Goal: Transaction & Acquisition: Obtain resource

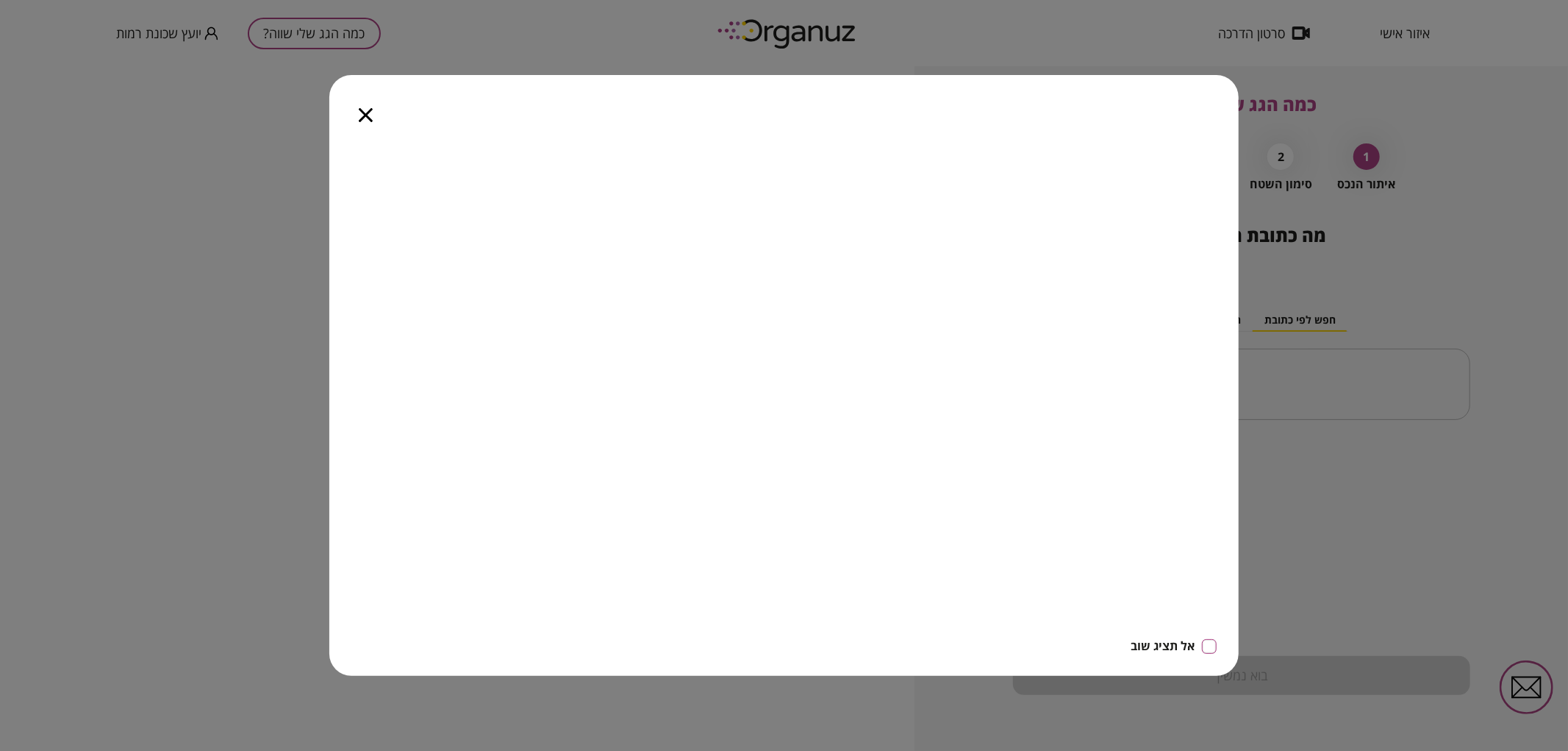
click at [376, 126] on div at bounding box center [366, 106] width 73 height 61
click at [366, 110] on icon "button" at bounding box center [365, 115] width 14 height 14
click at [365, 110] on icon "button" at bounding box center [365, 115] width 14 height 14
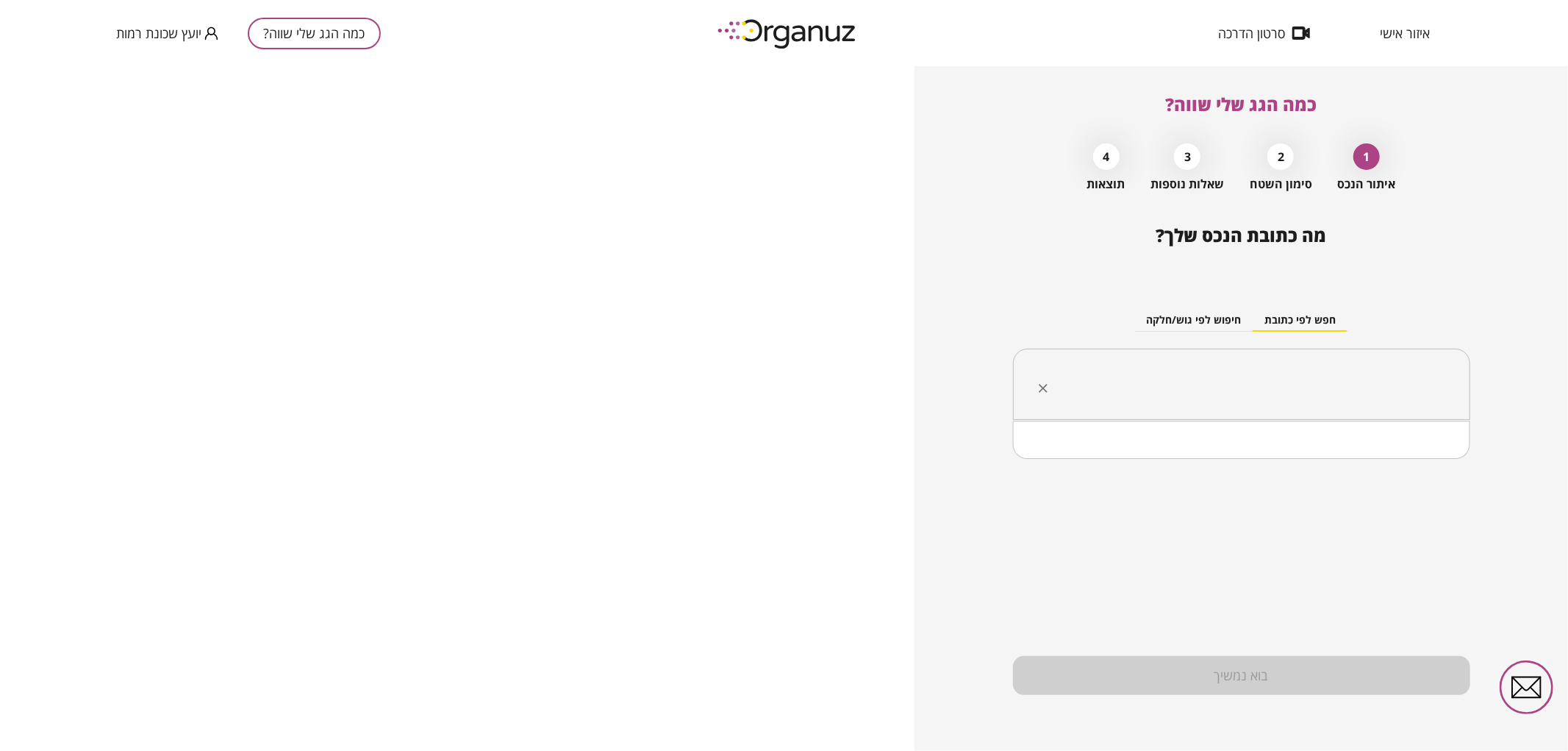
click at [1284, 390] on input "text" at bounding box center [1247, 385] width 411 height 37
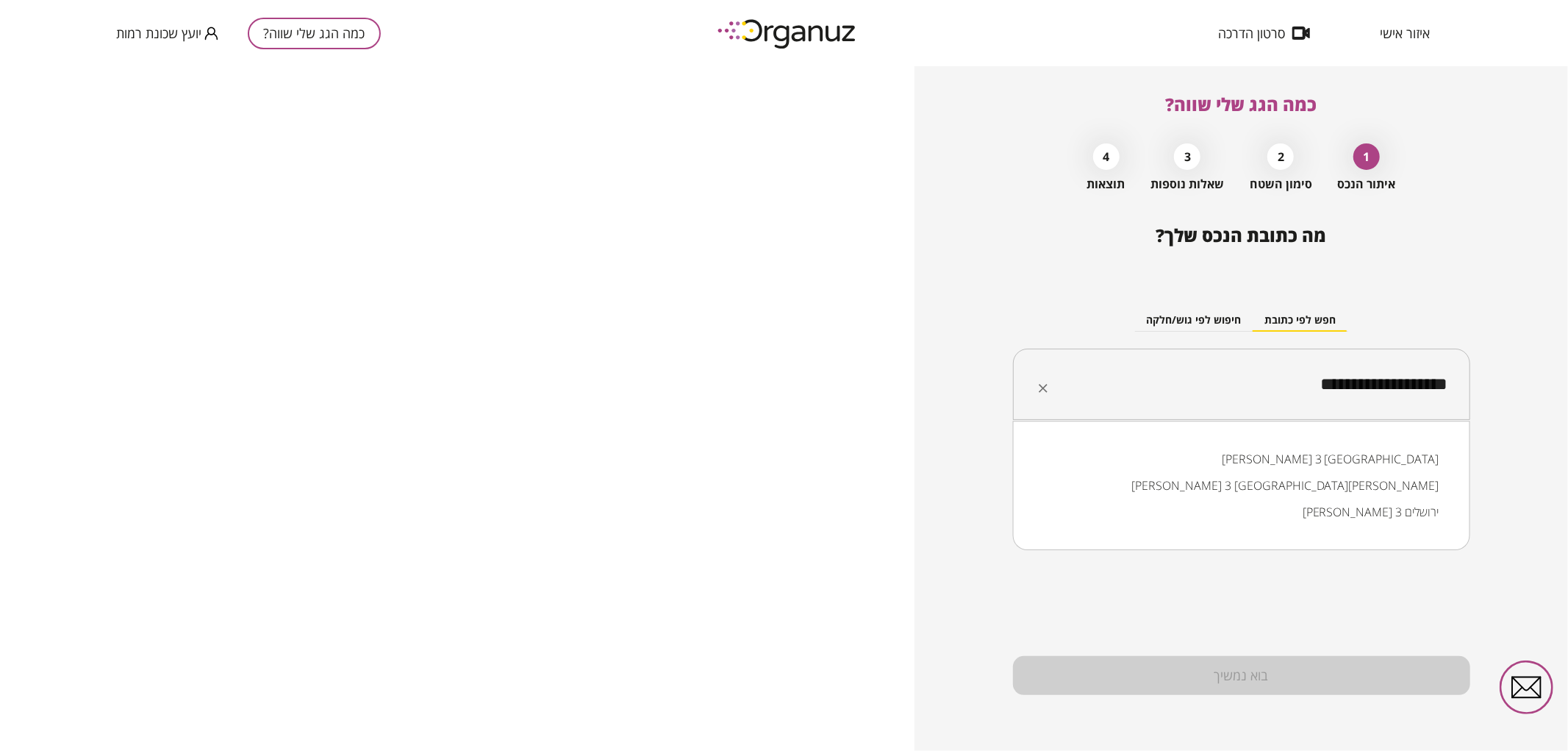
click at [1322, 461] on li "שלמה בן-יוסף 3 באר שבע" at bounding box center [1241, 459] width 419 height 26
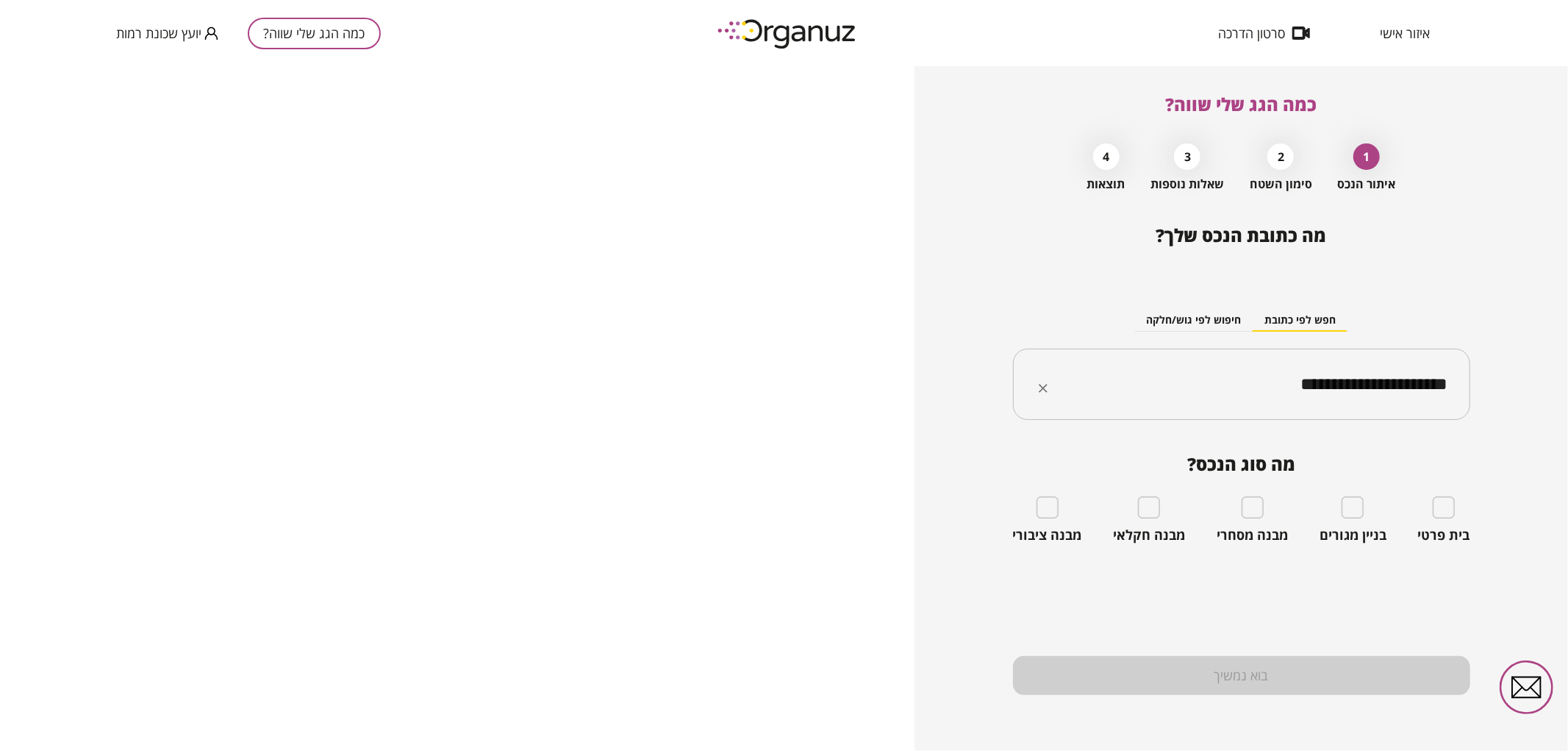
type input "**********"
click at [1460, 498] on div "בית פרטי" at bounding box center [1444, 520] width 52 height 47
click at [1458, 503] on div "בית פרטי" at bounding box center [1444, 520] width 52 height 47
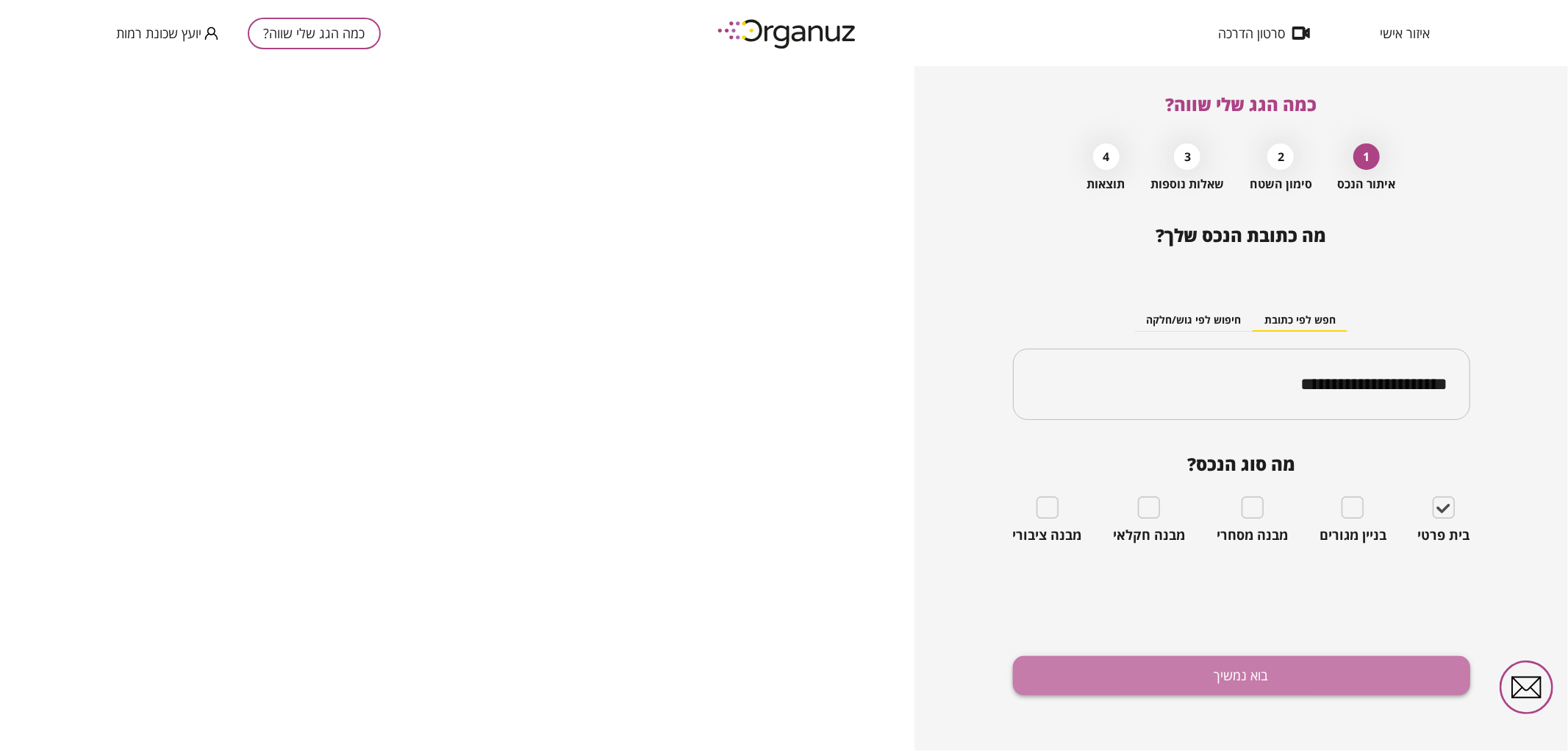
click at [1195, 667] on button "בוא נמשיך" at bounding box center [1241, 674] width 458 height 39
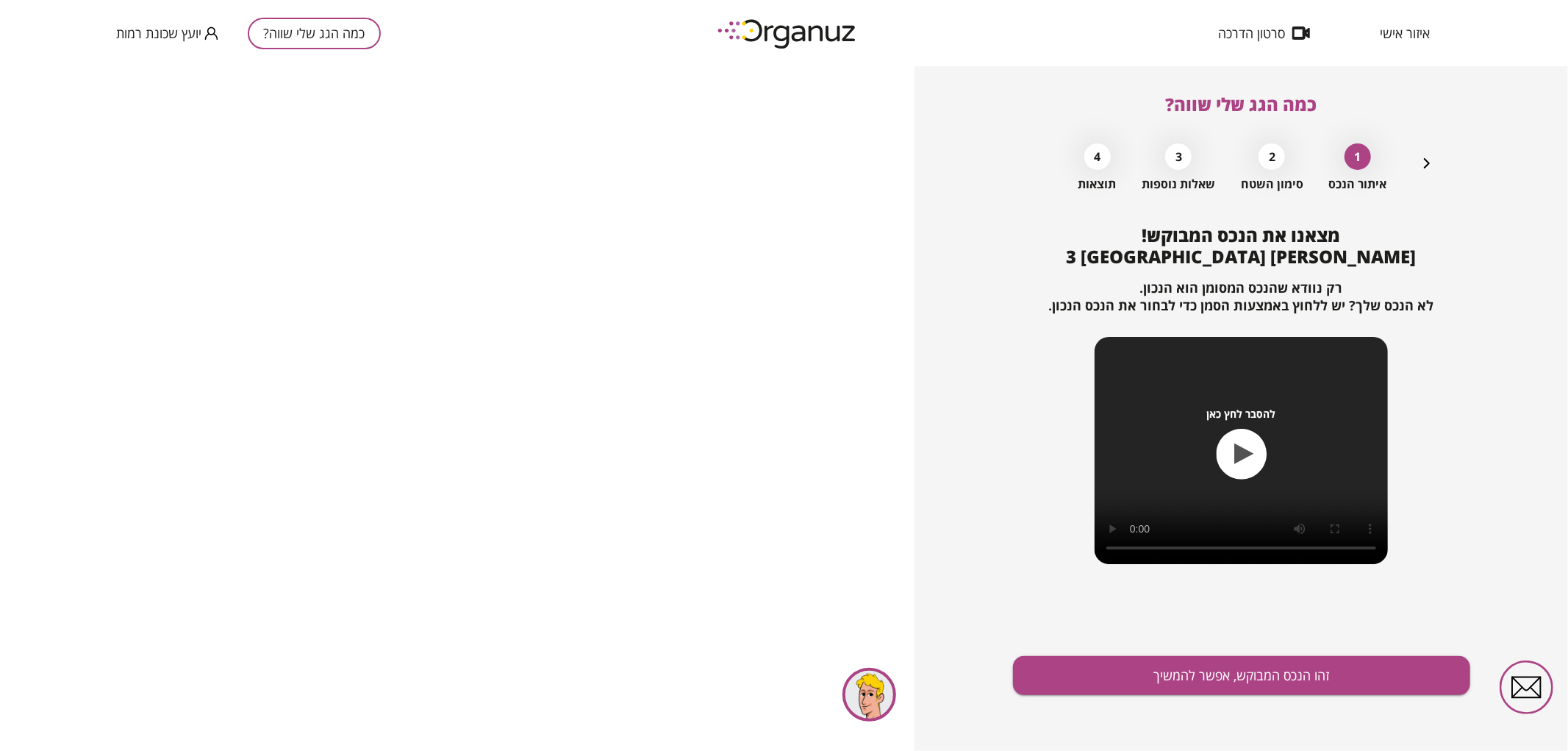
click at [1195, 667] on button "זהו הנכס המבוקש, אפשר להמשיך" at bounding box center [1241, 674] width 458 height 39
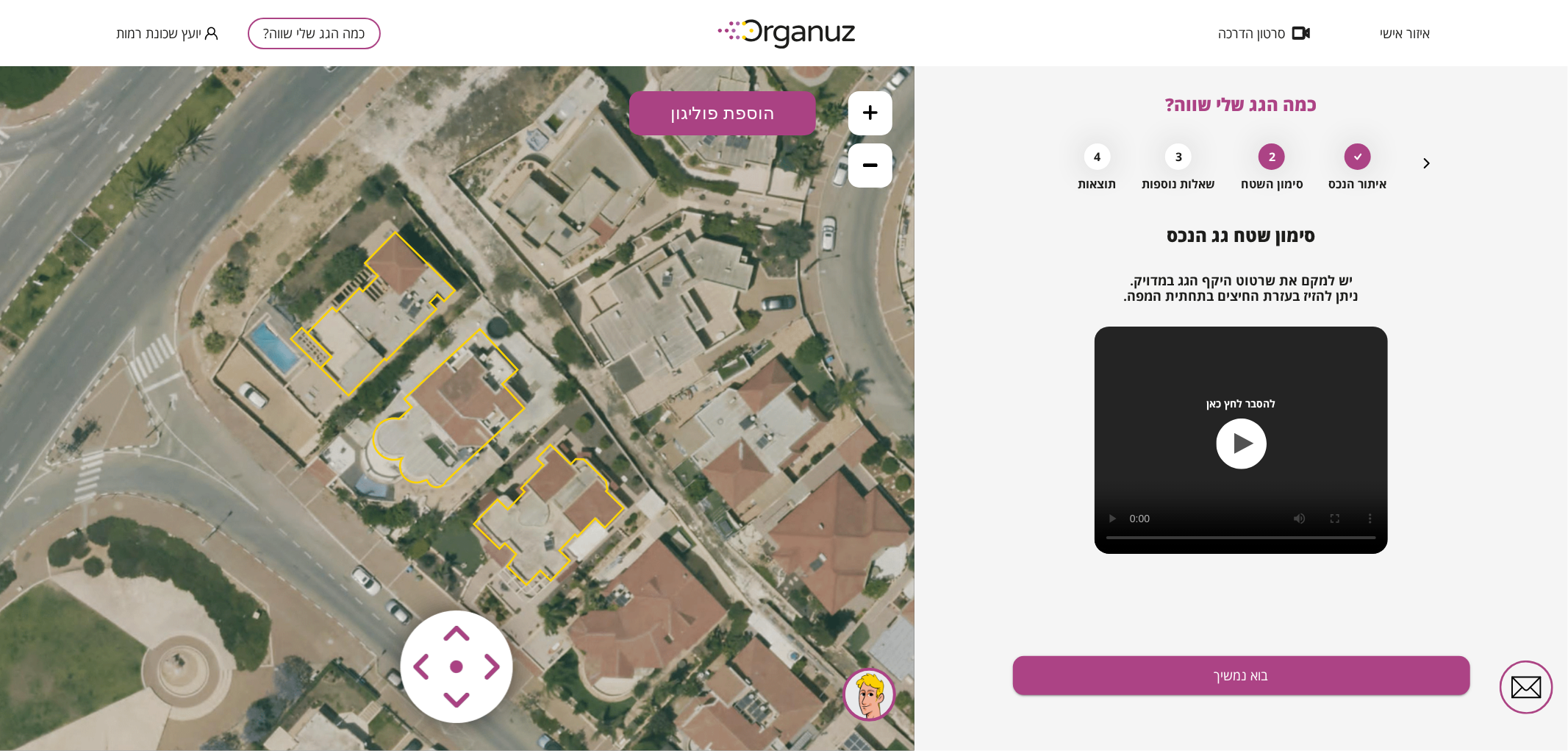
click at [535, 552] on polygon at bounding box center [549, 515] width 150 height 141
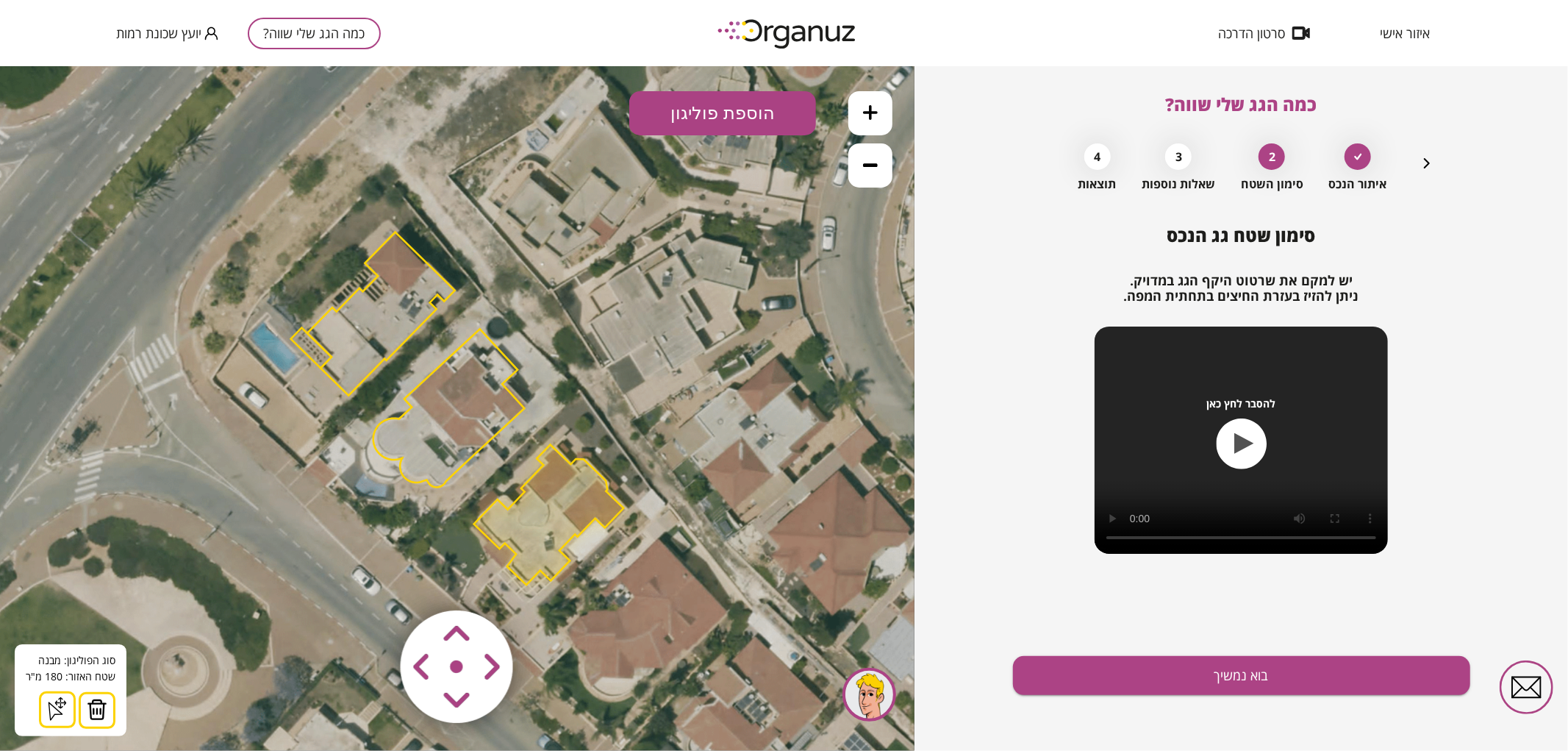
click at [81, 707] on button at bounding box center [97, 709] width 37 height 37
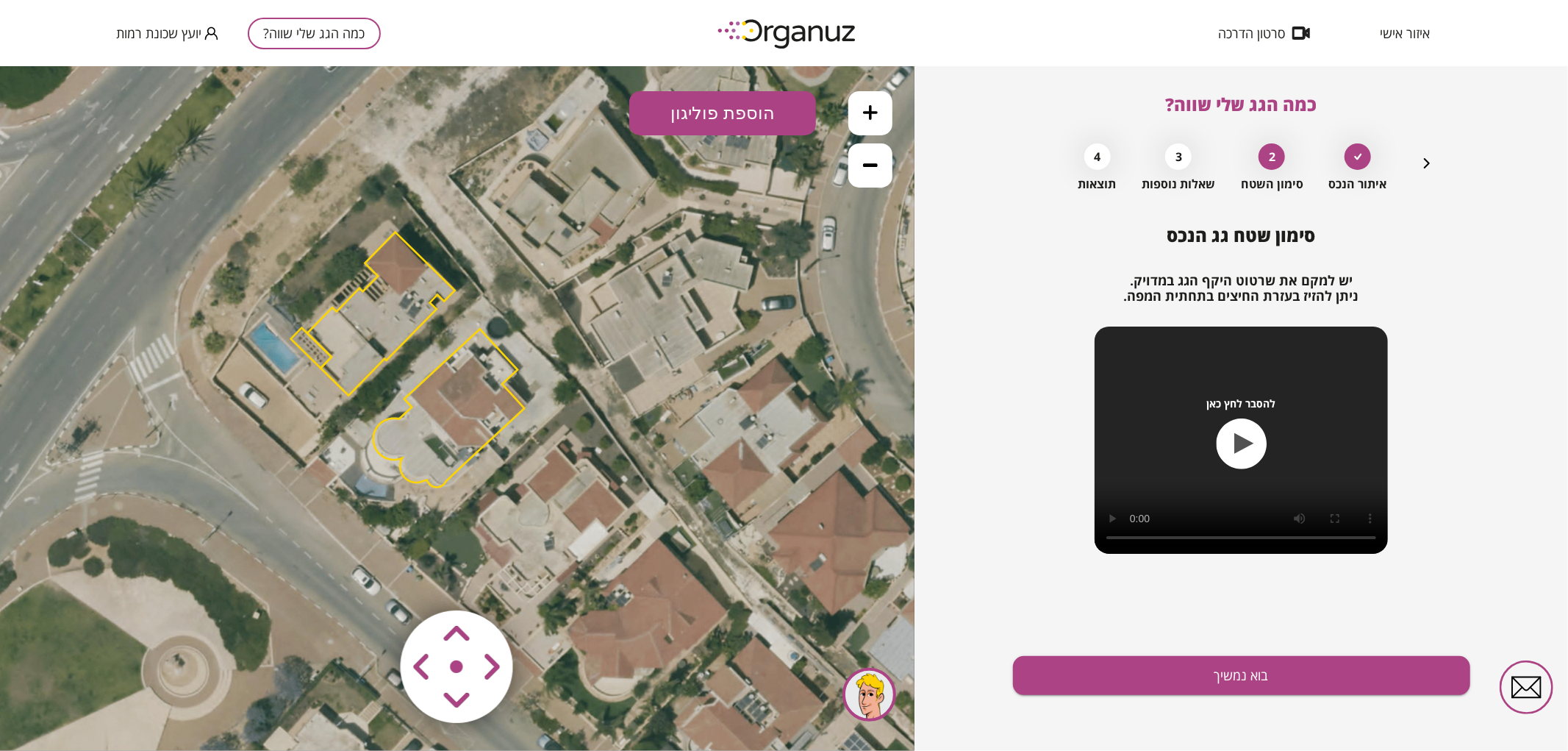
click at [329, 332] on polygon at bounding box center [381, 313] width 148 height 163
click at [348, 330] on polygon at bounding box center [381, 312] width 148 height 163
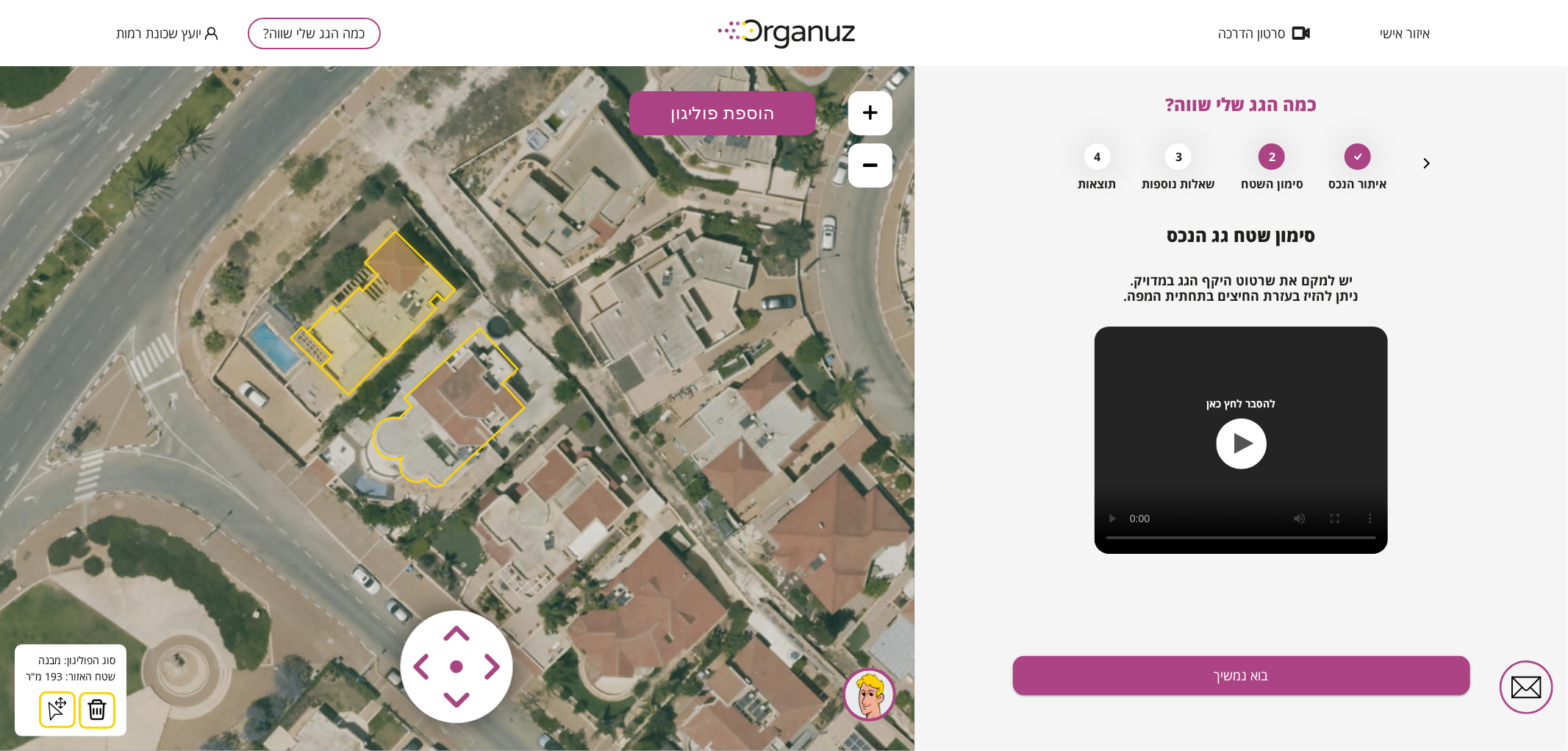
drag, startPoint x: 93, startPoint y: 718, endPoint x: 105, endPoint y: 676, distance: 43.7
click at [93, 718] on img at bounding box center [97, 709] width 21 height 22
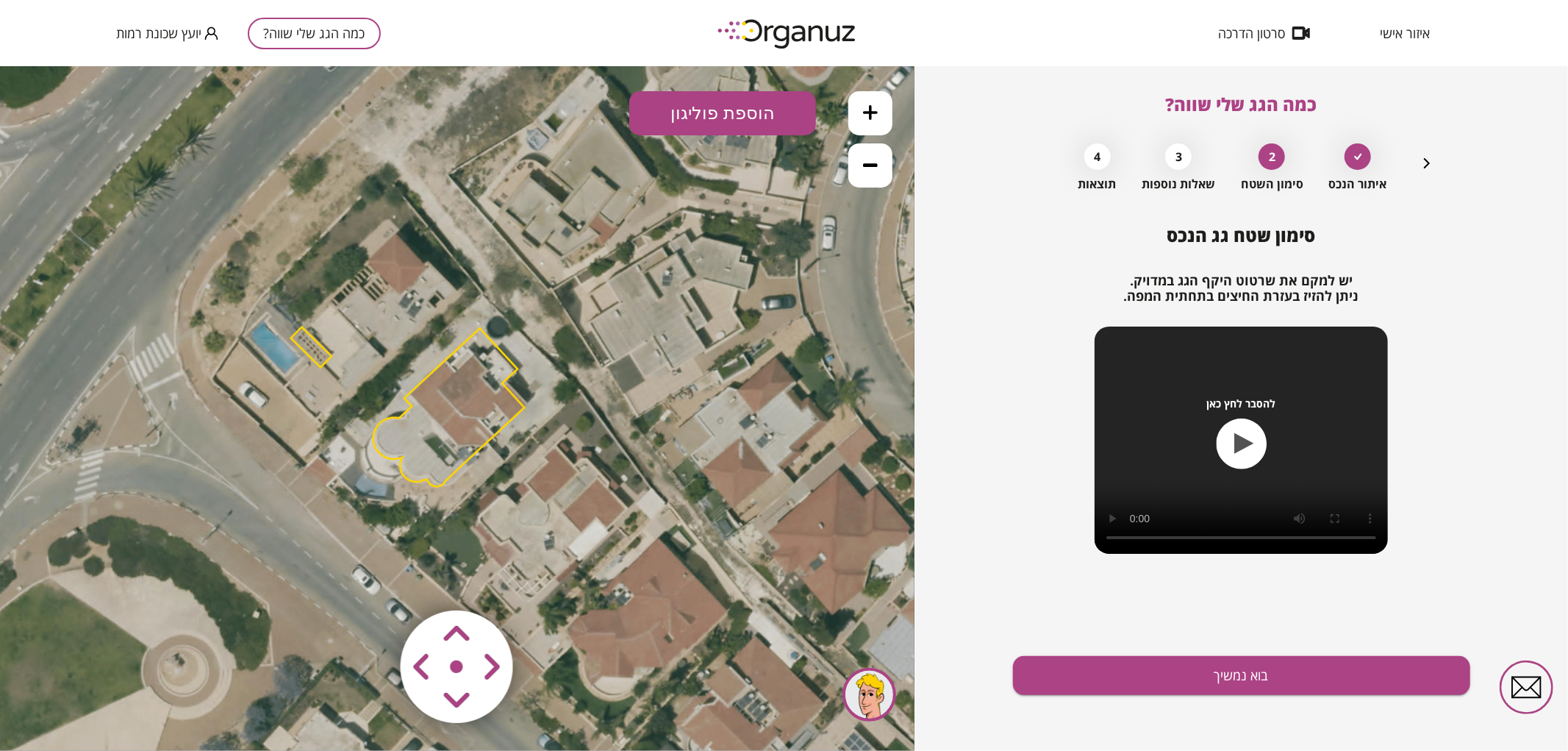
click at [320, 349] on polygon at bounding box center [311, 347] width 41 height 41
click at [73, 703] on button at bounding box center [91, 709] width 37 height 37
click at [874, 110] on icon at bounding box center [870, 112] width 14 height 14
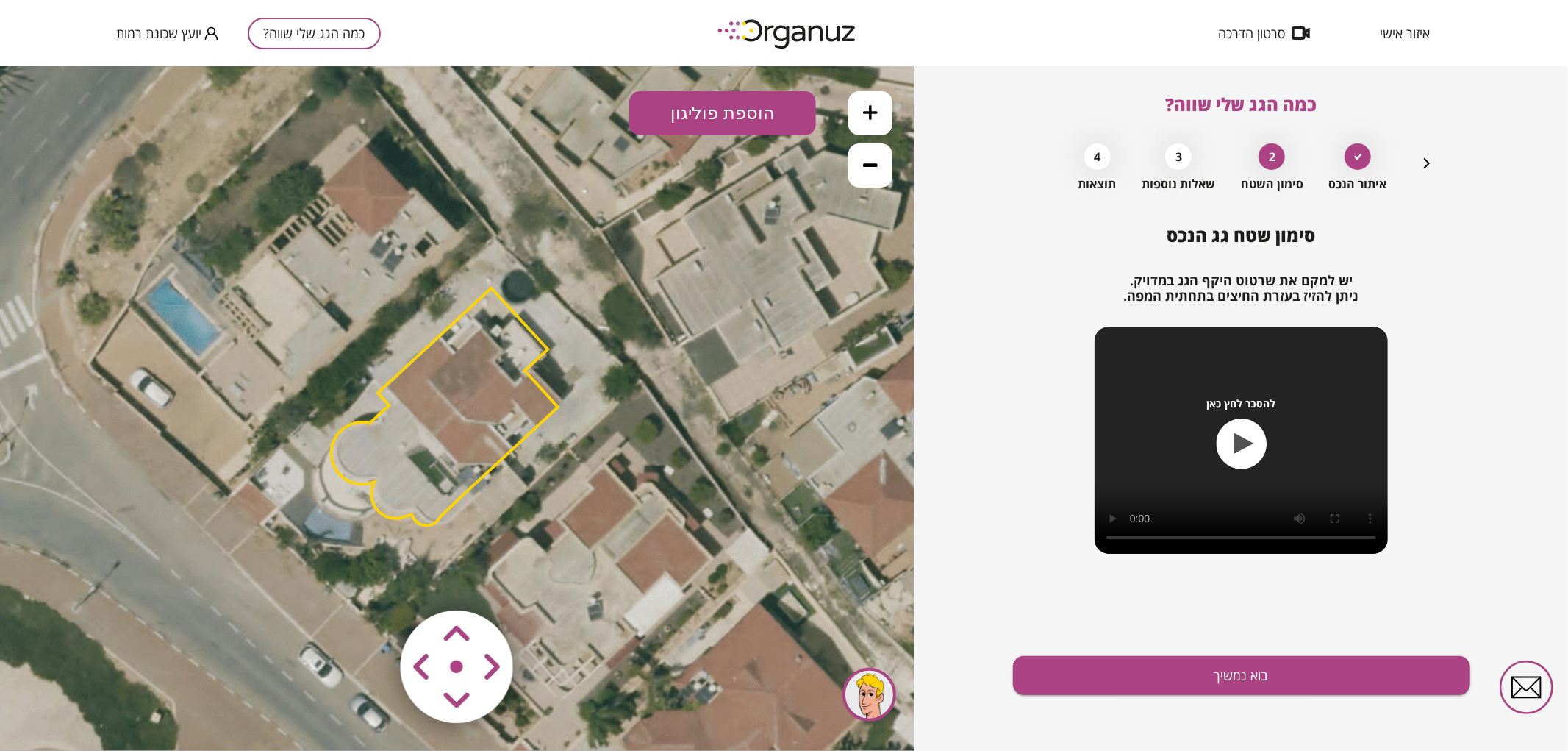
click at [874, 110] on icon at bounding box center [870, 112] width 14 height 14
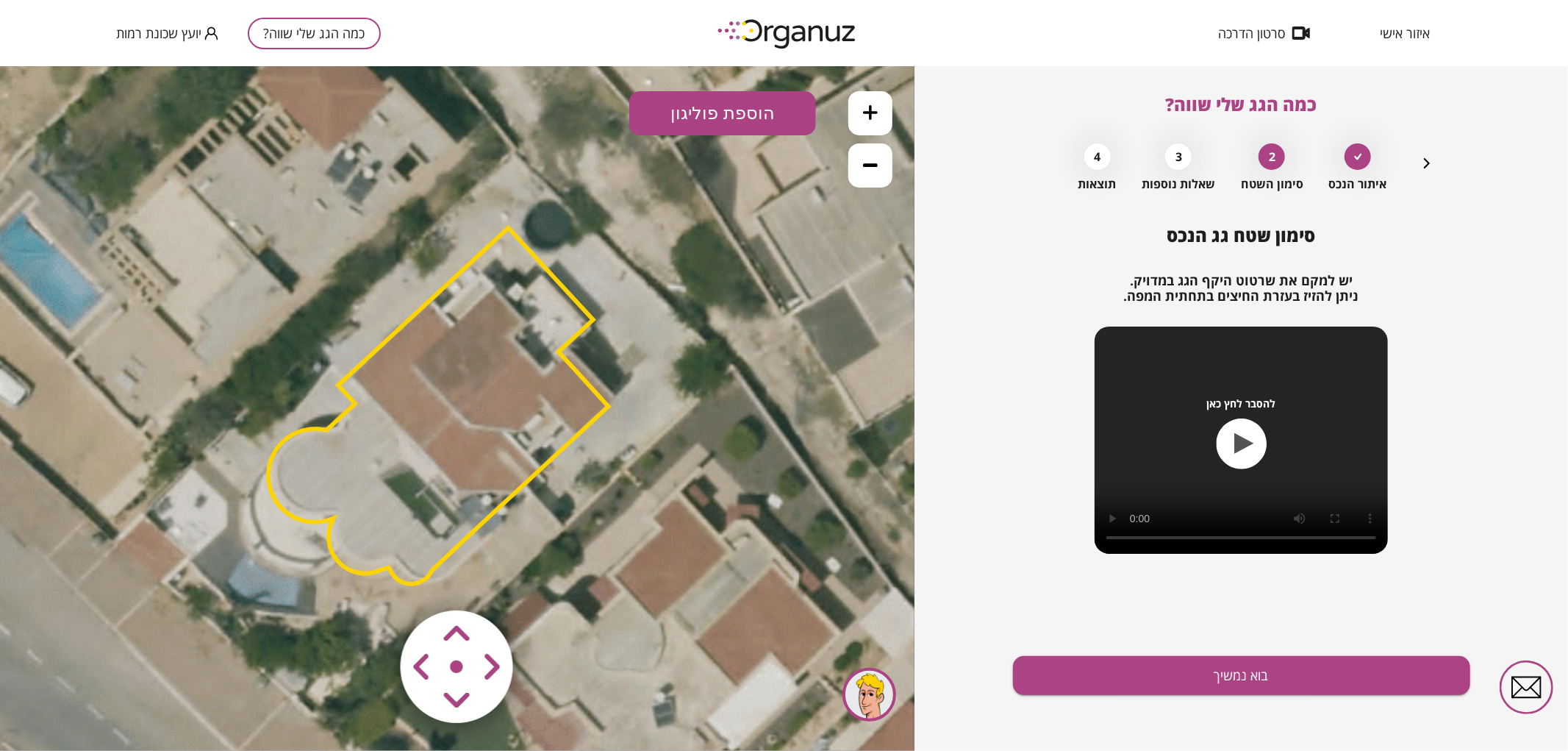
click at [370, 579] on area at bounding box center [370, 579] width 0 height 0
click at [570, 507] on icon at bounding box center [457, 406] width 2432 height 2432
click at [370, 579] on area at bounding box center [370, 579] width 0 height 0
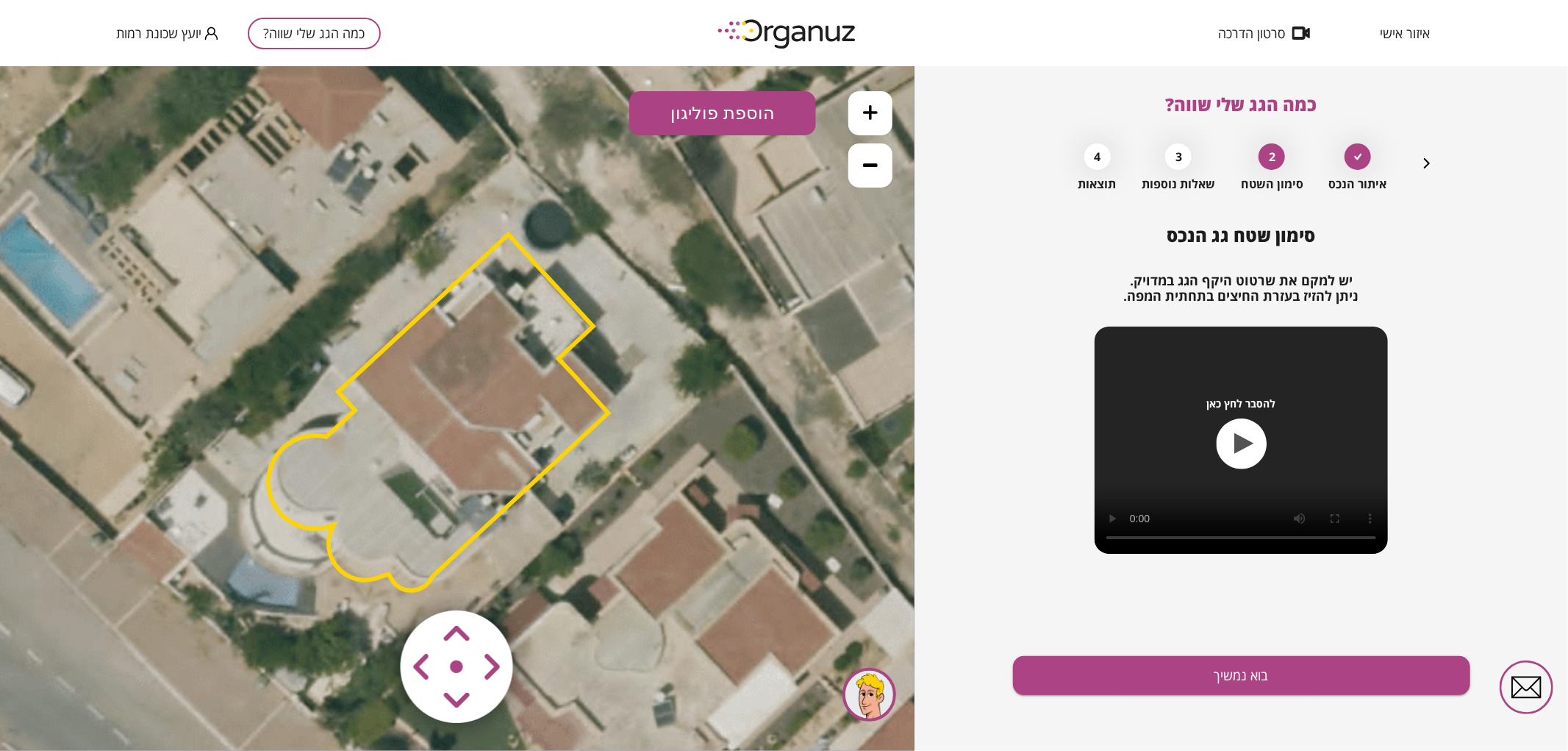
click at [370, 579] on area at bounding box center [370, 579] width 0 height 0
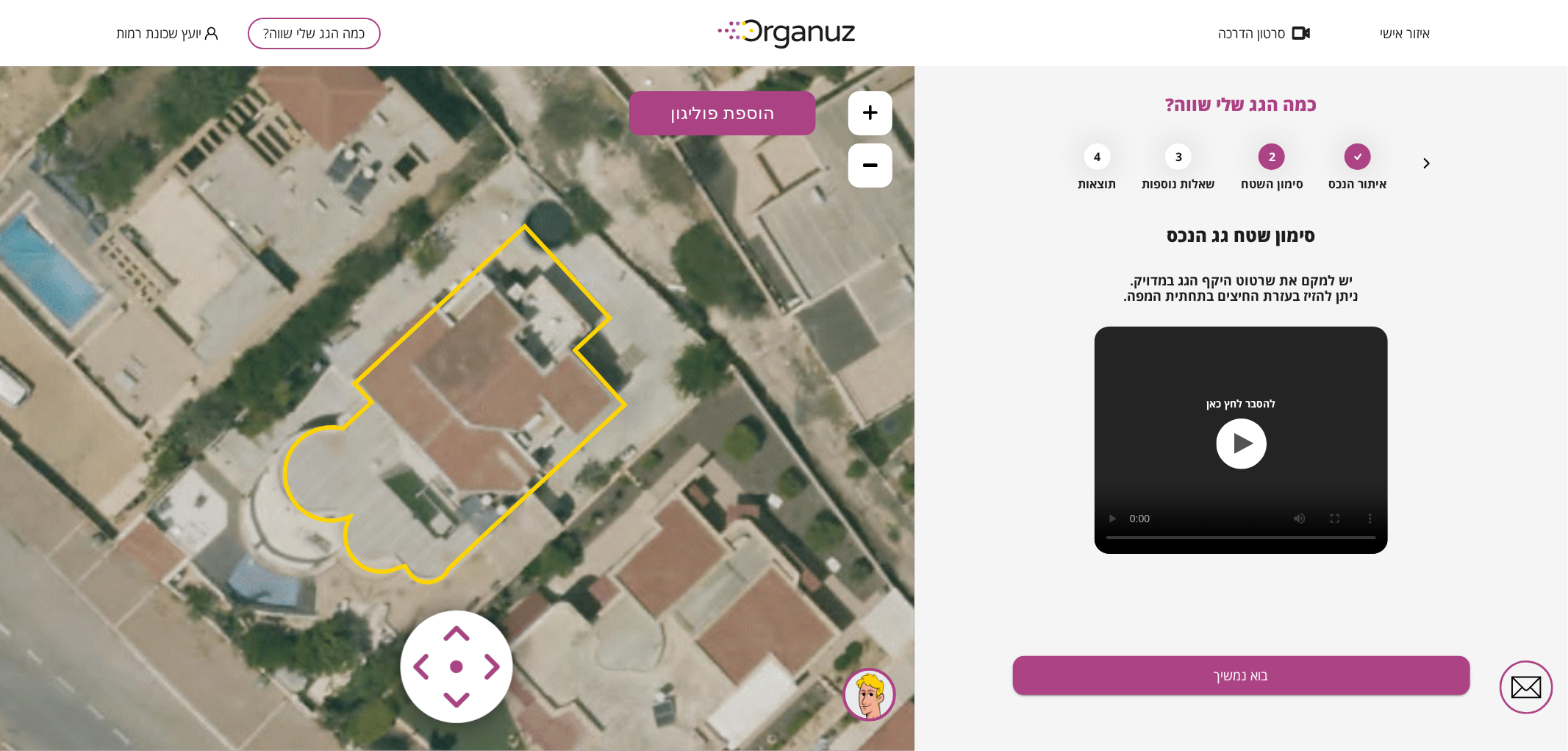
click at [370, 579] on area at bounding box center [370, 579] width 0 height 0
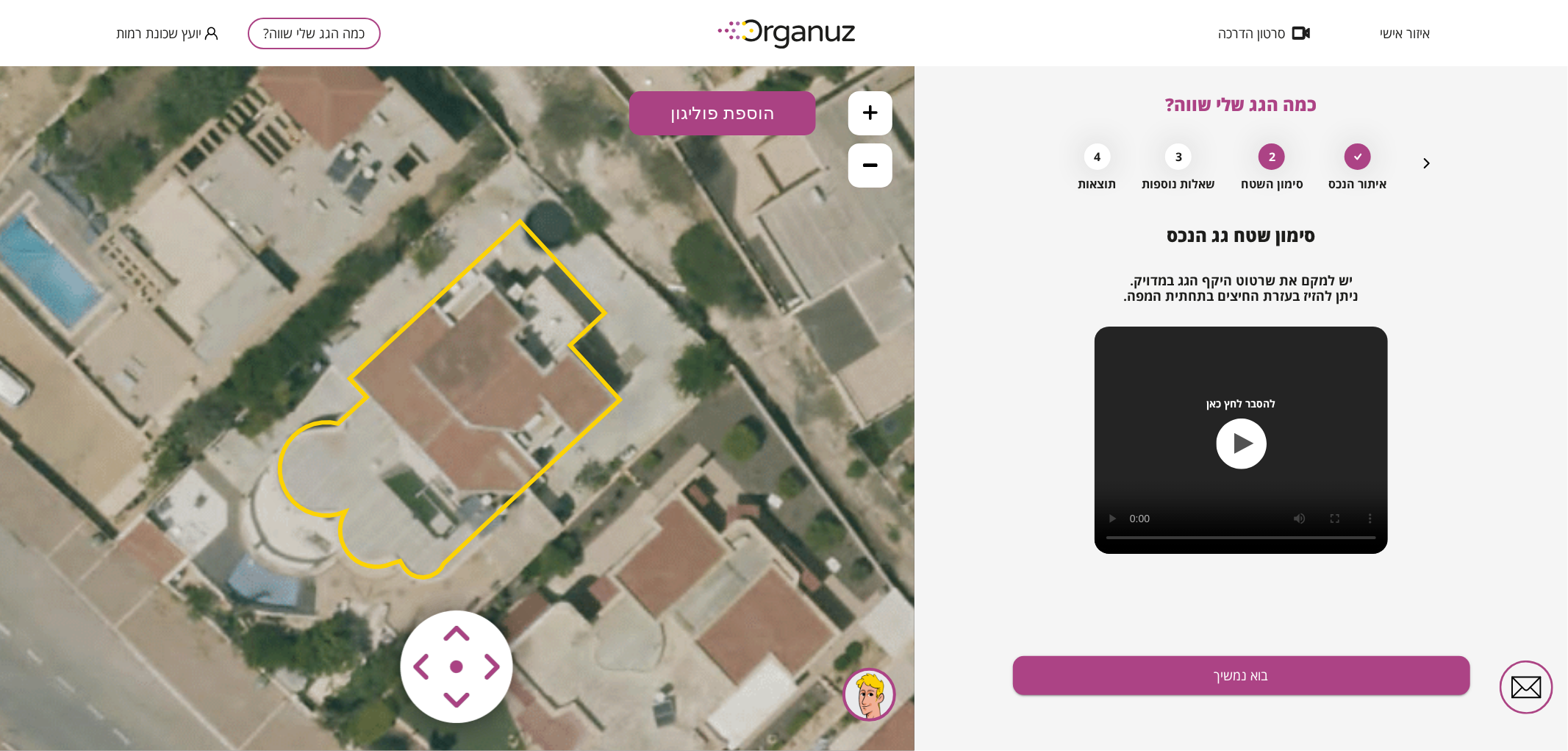
click at [370, 579] on area at bounding box center [370, 579] width 0 height 0
click at [1287, 690] on button "בוא נמשיך" at bounding box center [1241, 674] width 458 height 39
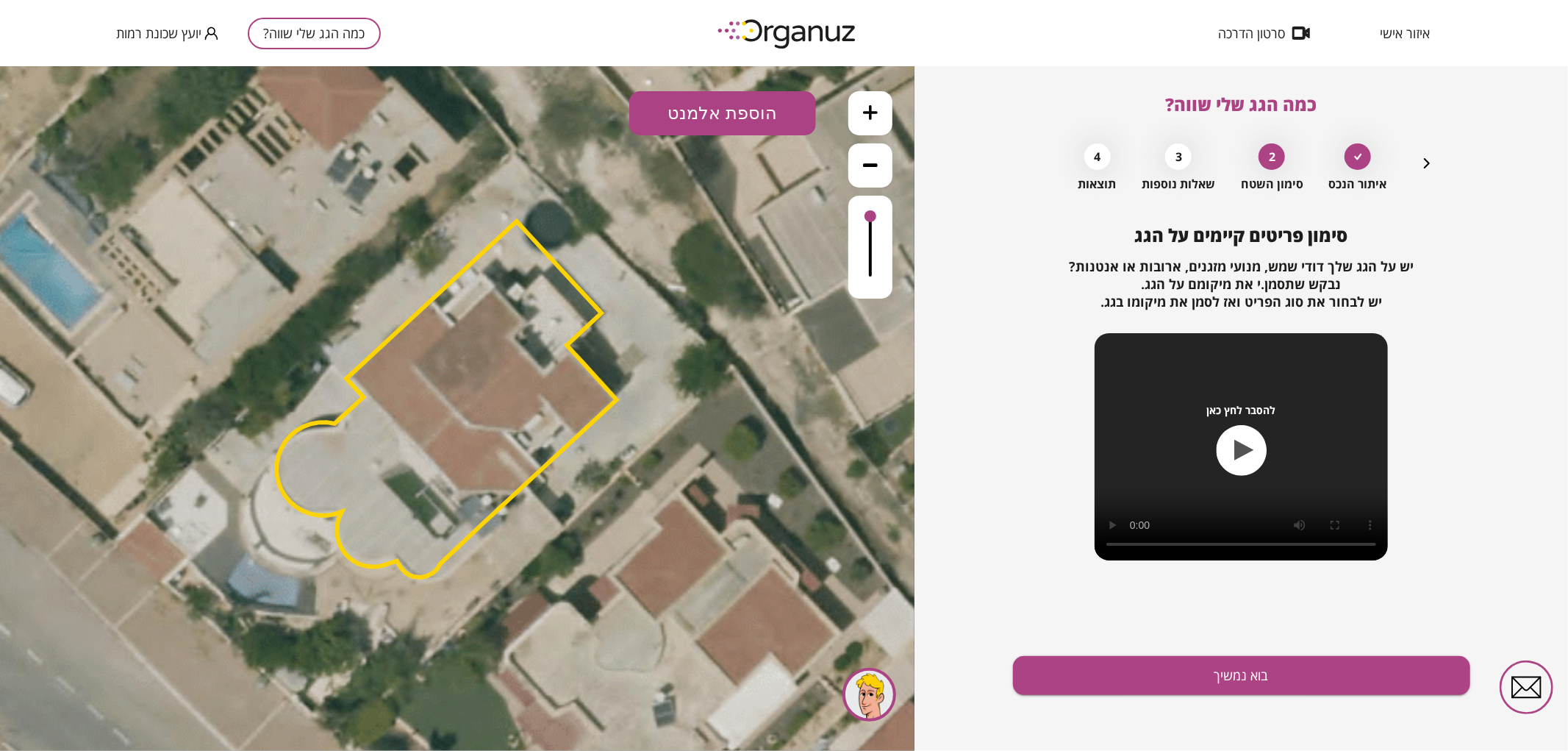
click at [882, 107] on button at bounding box center [870, 112] width 44 height 44
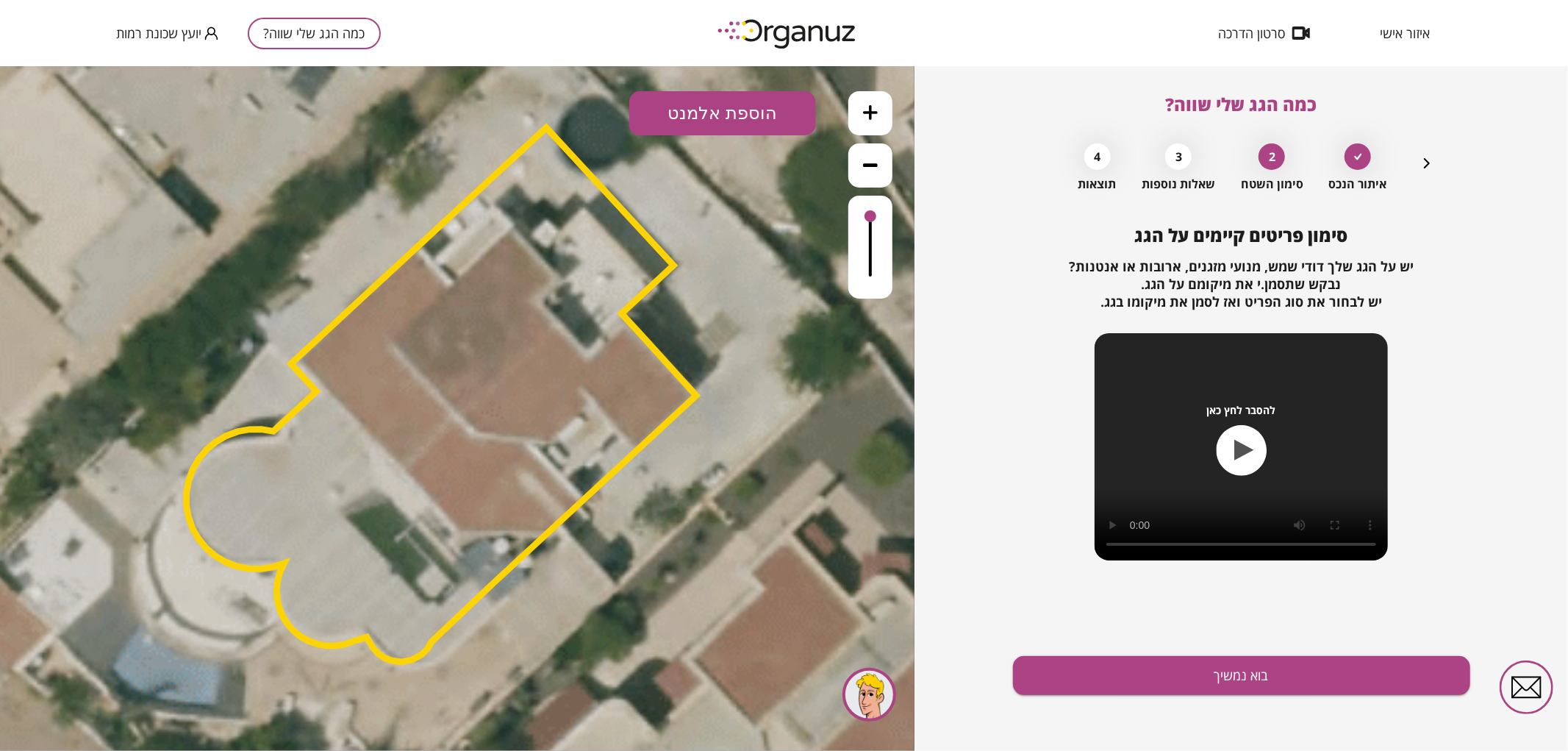
click at [737, 115] on button "הוספת אלמנט" at bounding box center [722, 112] width 187 height 44
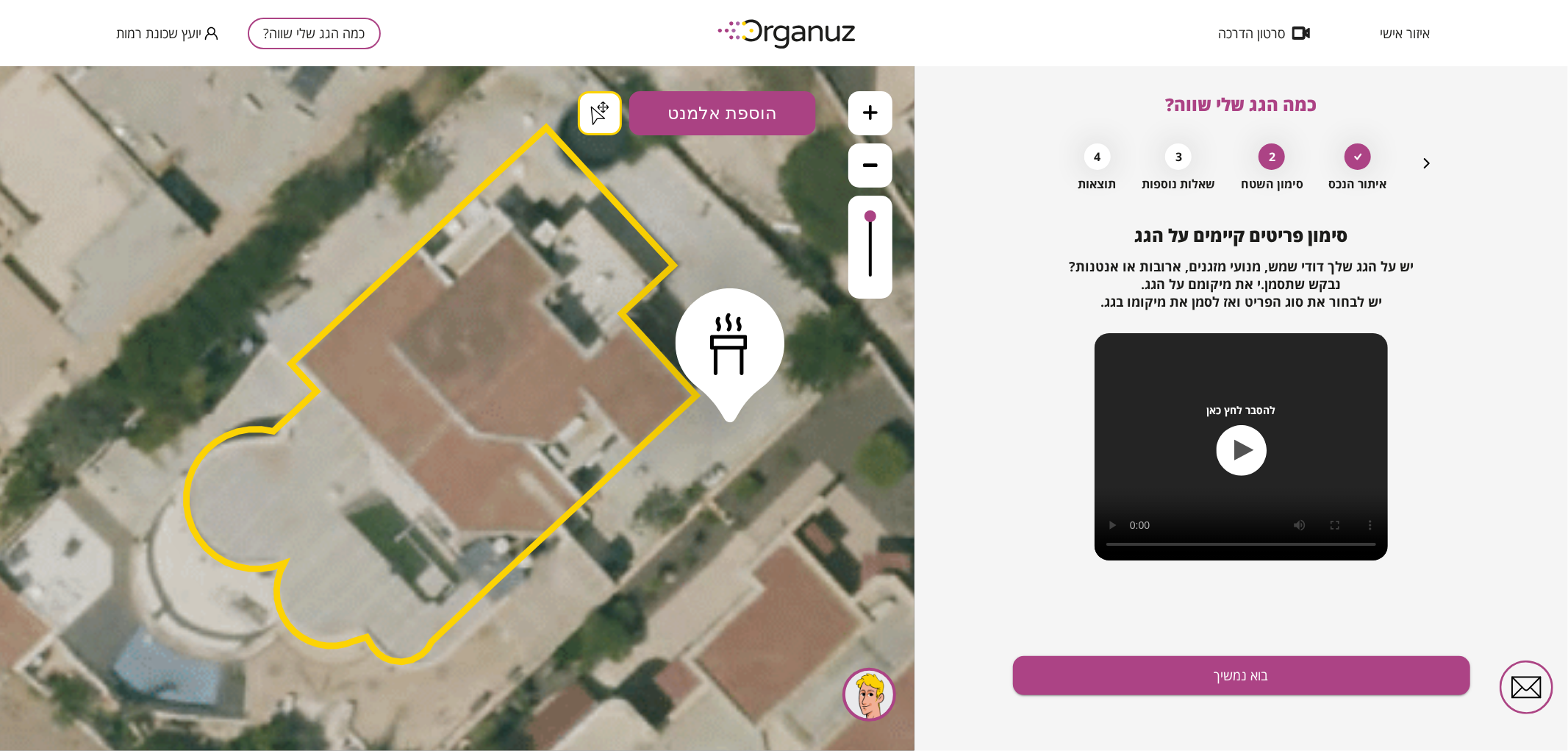
click at [730, 408] on div ".st0 { fill: #FFFFFF; } .st0 { fill: #FFFFFF; }" at bounding box center [457, 407] width 914 height 684
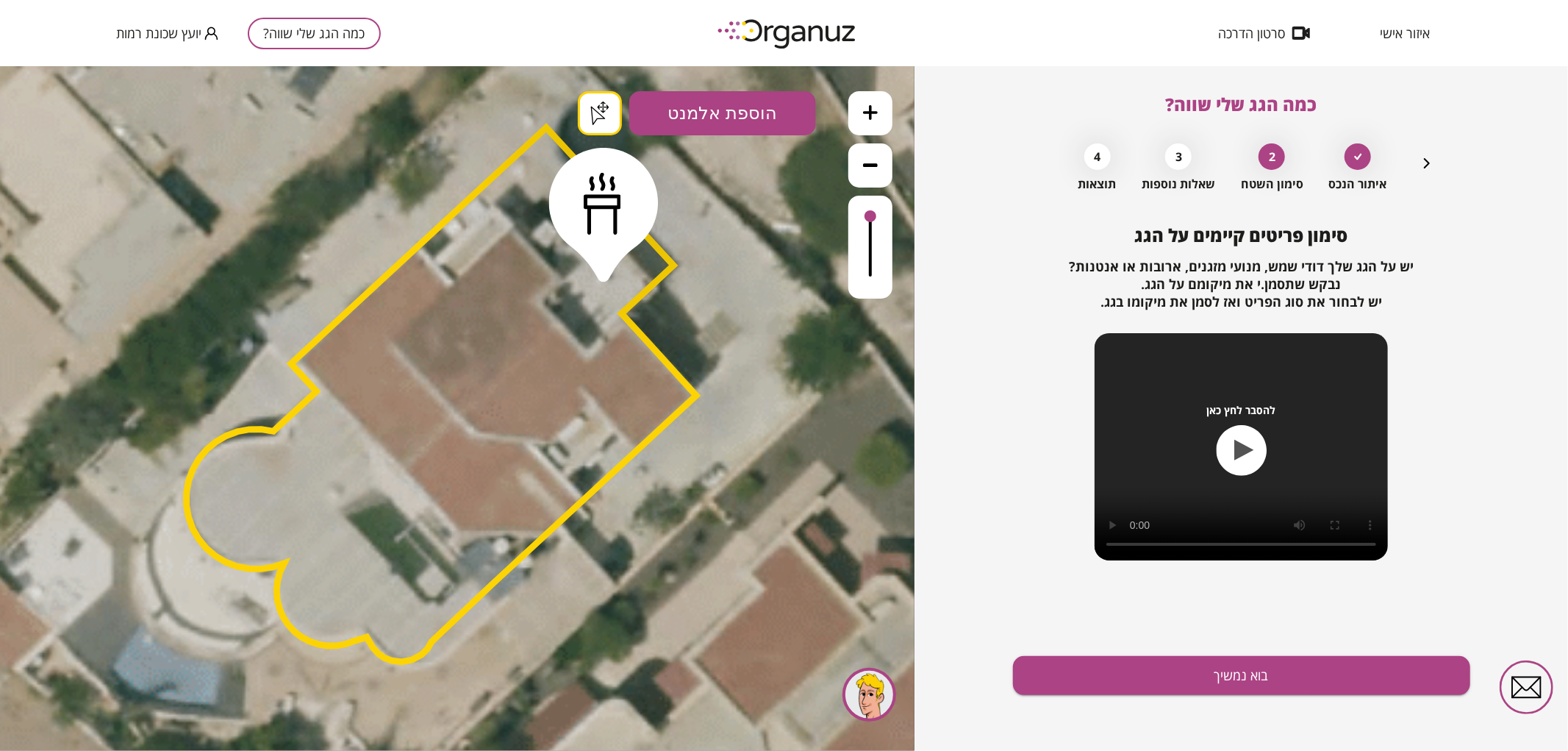
click at [584, 114] on div ".st0 { fill: #FFFFFF; } .st0 { fill: #FFFFFF; }" at bounding box center [457, 407] width 914 height 684
click at [1116, 679] on button "בוא נמשיך" at bounding box center [1241, 674] width 458 height 39
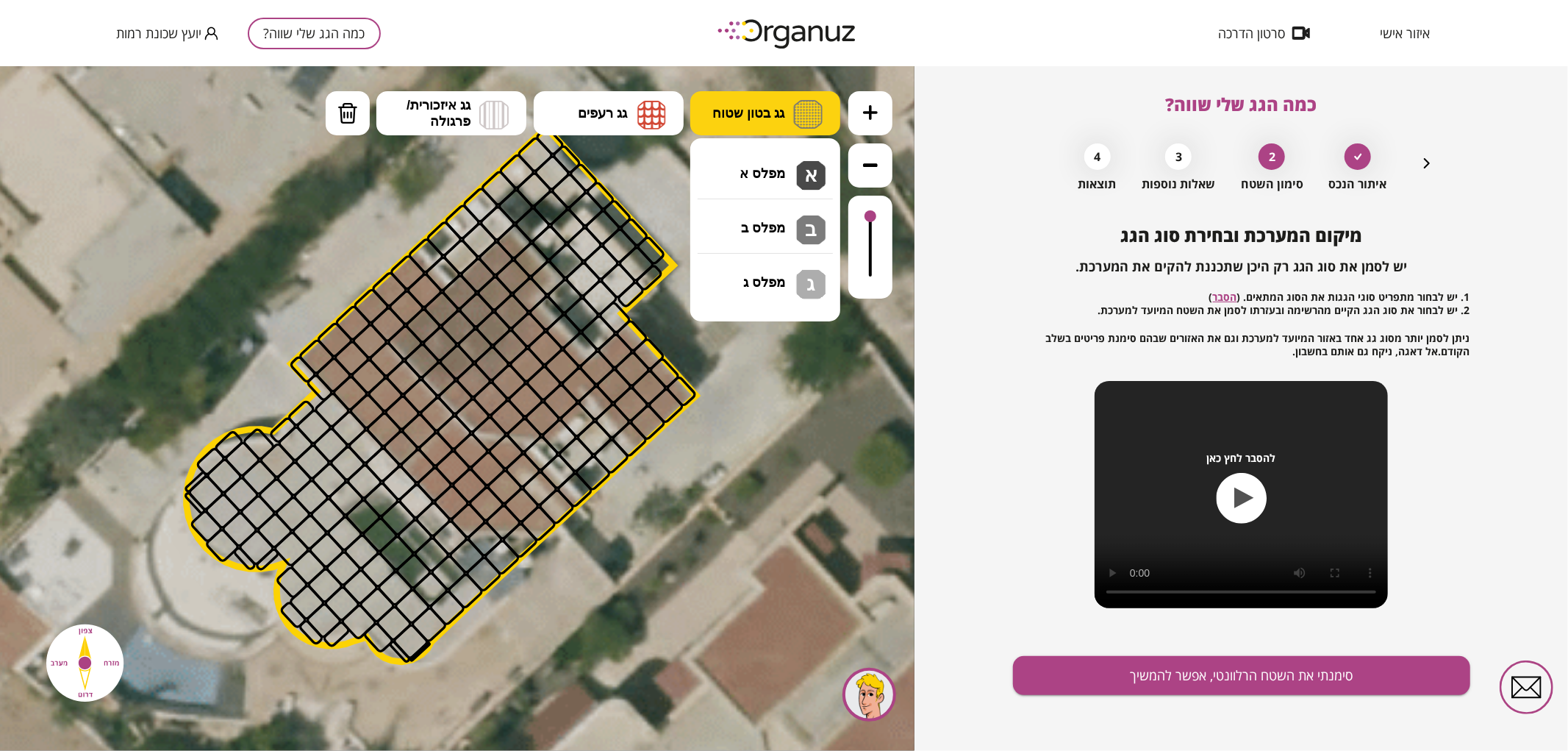
click at [770, 101] on button "גג בטון שטוח" at bounding box center [765, 112] width 150 height 44
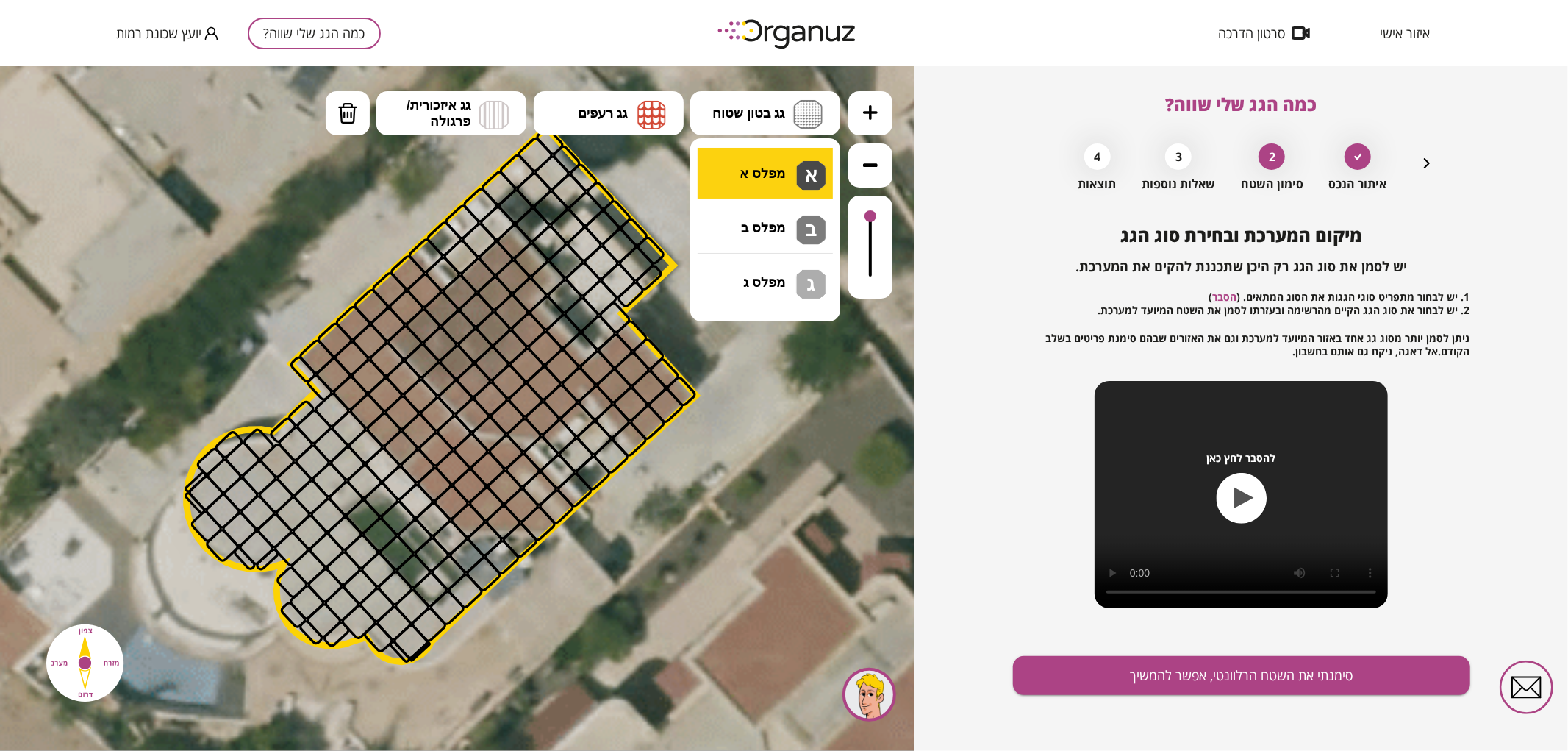
click at [758, 172] on div ".st0 { fill: #FFFFFF; } .st0 { fill: #FFFFFF; }" at bounding box center [457, 407] width 914 height 684
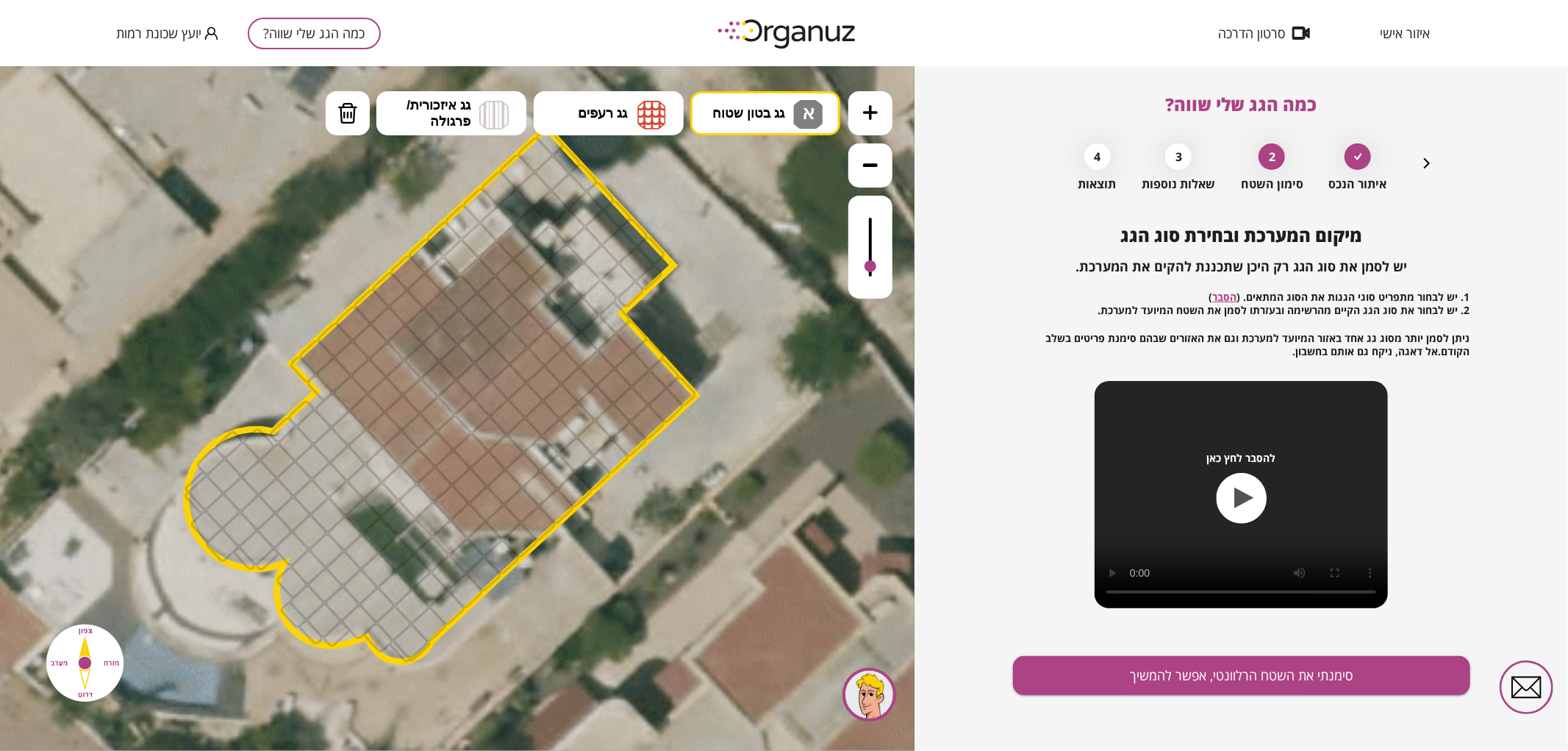
drag, startPoint x: 870, startPoint y: 228, endPoint x: 884, endPoint y: 267, distance: 41.4
click at [884, 267] on div at bounding box center [870, 246] width 44 height 103
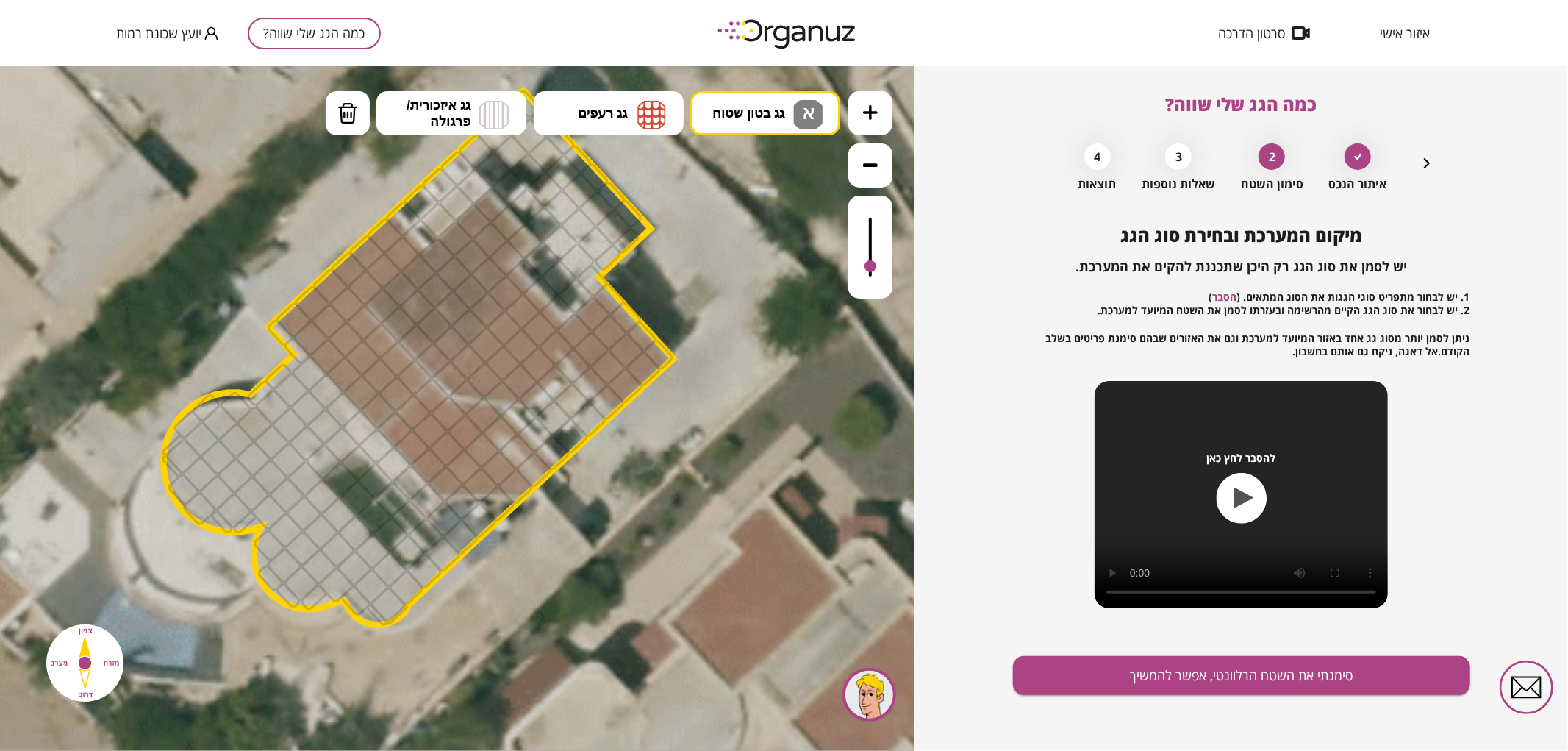
drag, startPoint x: 307, startPoint y: 641, endPoint x: 283, endPoint y: 600, distance: 47.5
click at [283, 600] on polygon at bounding box center [419, 357] width 510 height 533
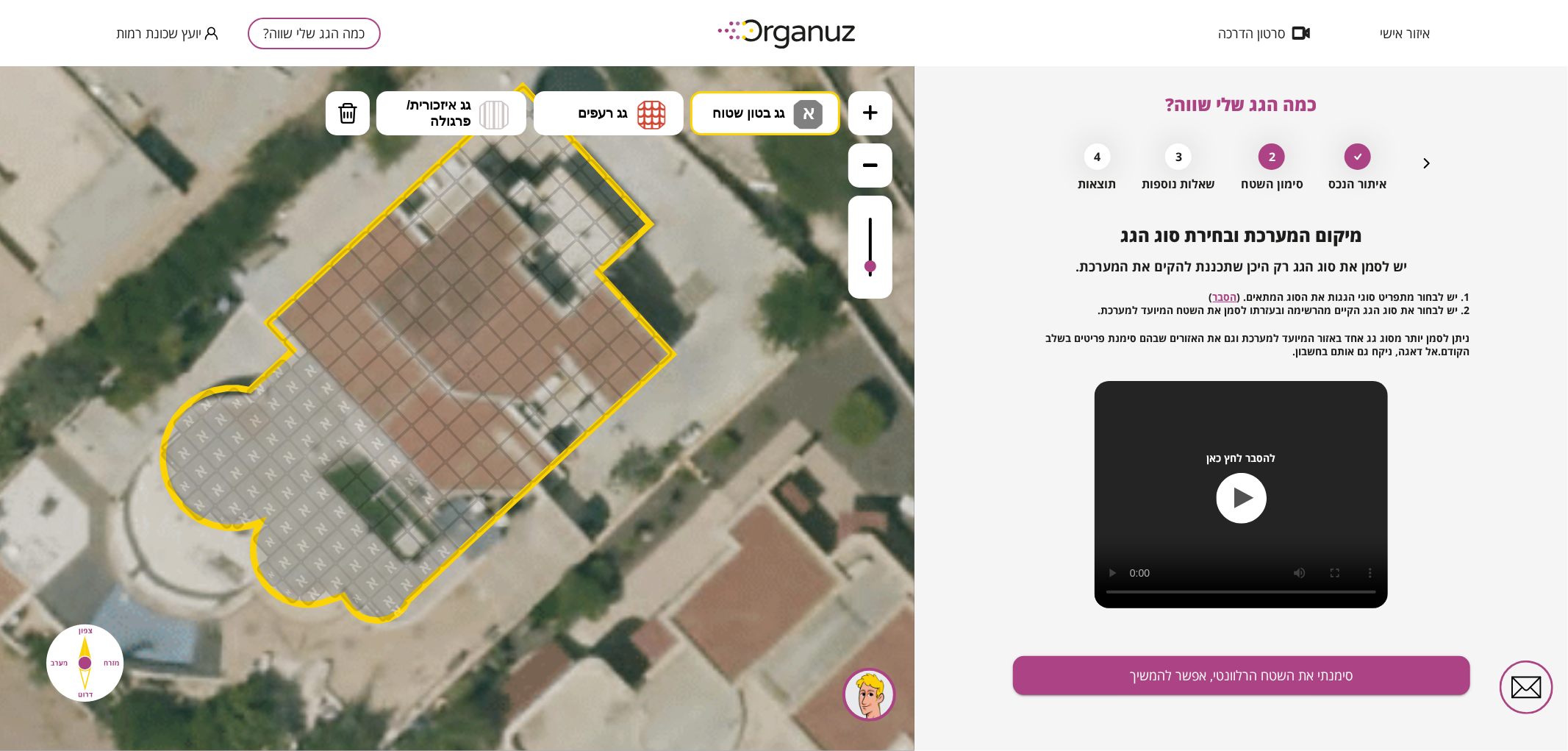
drag, startPoint x: 285, startPoint y: 586, endPoint x: 299, endPoint y: 409, distance: 177.6
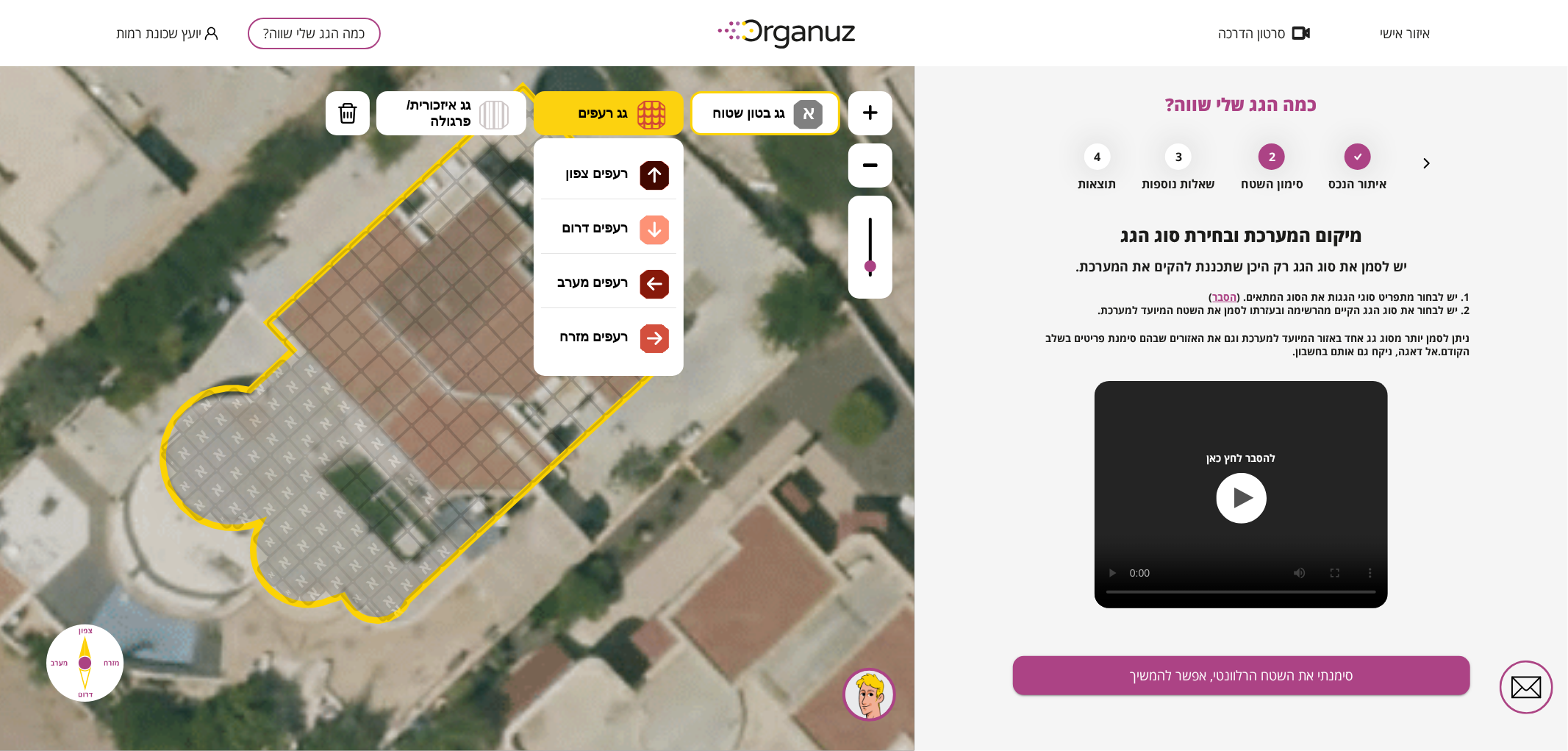
click at [633, 97] on button "גג רעפים" at bounding box center [608, 112] width 150 height 44
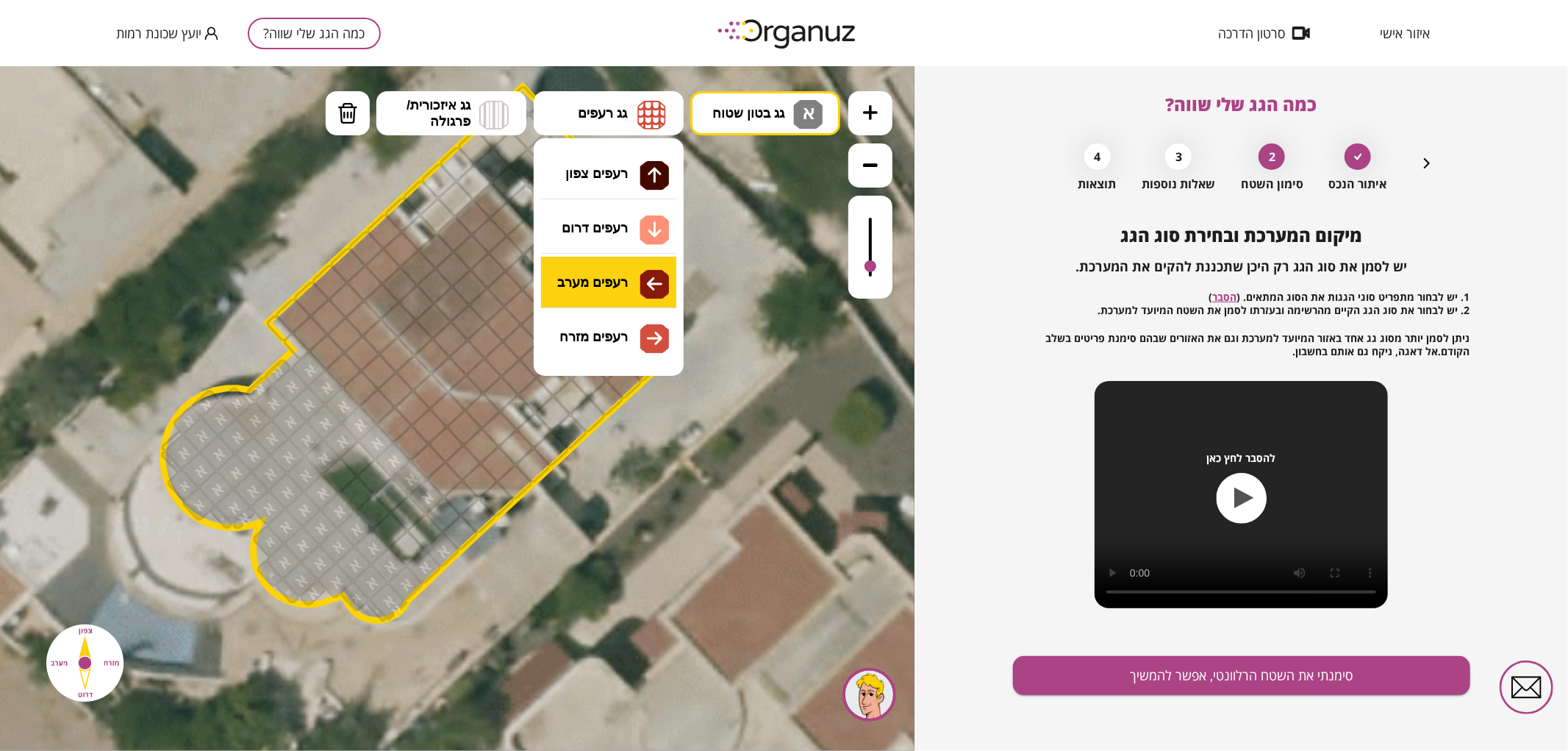
click at [610, 283] on div ".st0 { fill: #FFFFFF; } .st0 { fill: #FFFFFF; }" at bounding box center [457, 407] width 914 height 684
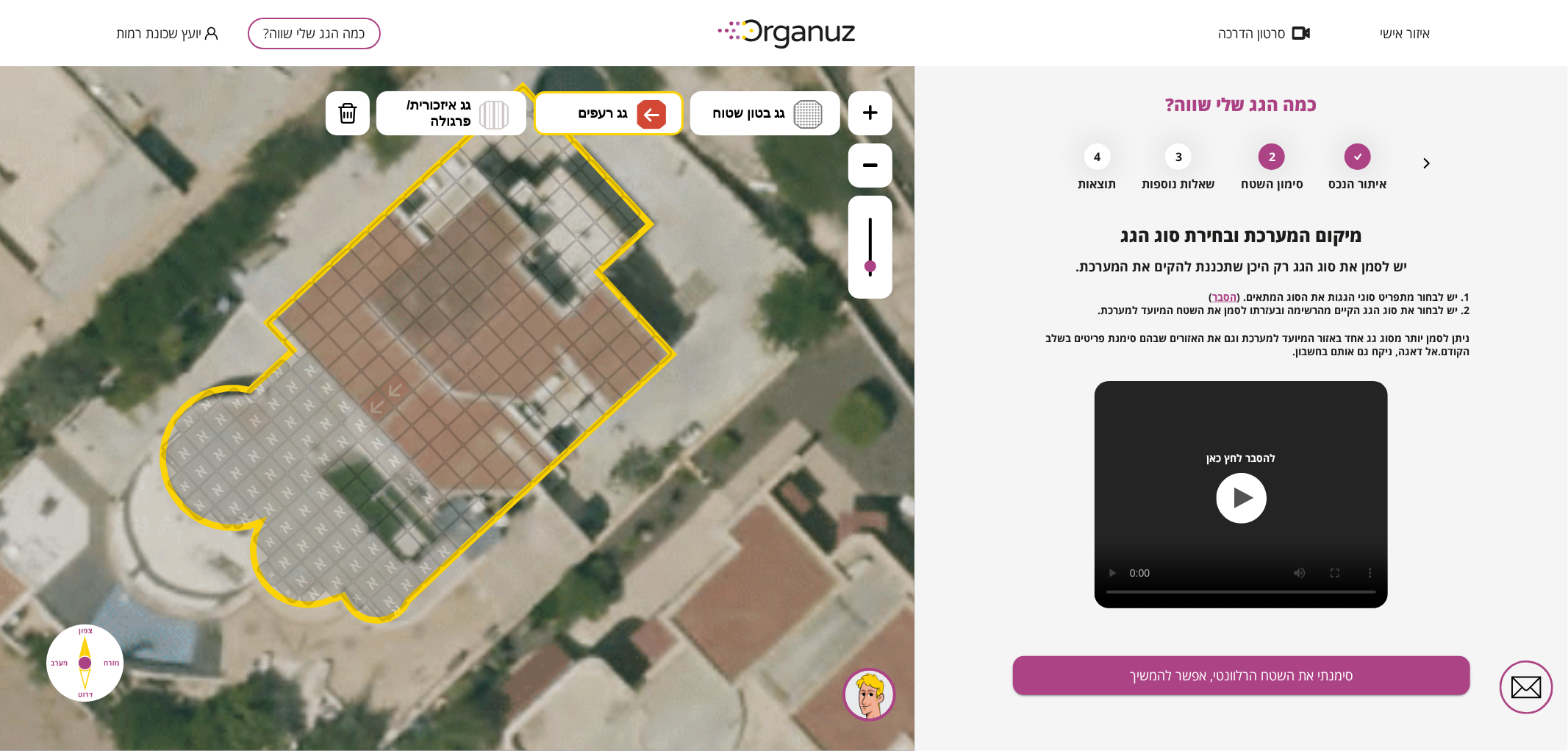
drag, startPoint x: 378, startPoint y: 399, endPoint x: 383, endPoint y: 385, distance: 14.9
click at [603, 111] on span "גג רעפים" at bounding box center [602, 113] width 50 height 16
drag, startPoint x: 617, startPoint y: 172, endPoint x: 480, endPoint y: 325, distance: 205.4
click at [617, 173] on div ".st0 { fill: #FFFFFF; } .st0 { fill: #FFFFFF; }" at bounding box center [457, 407] width 914 height 684
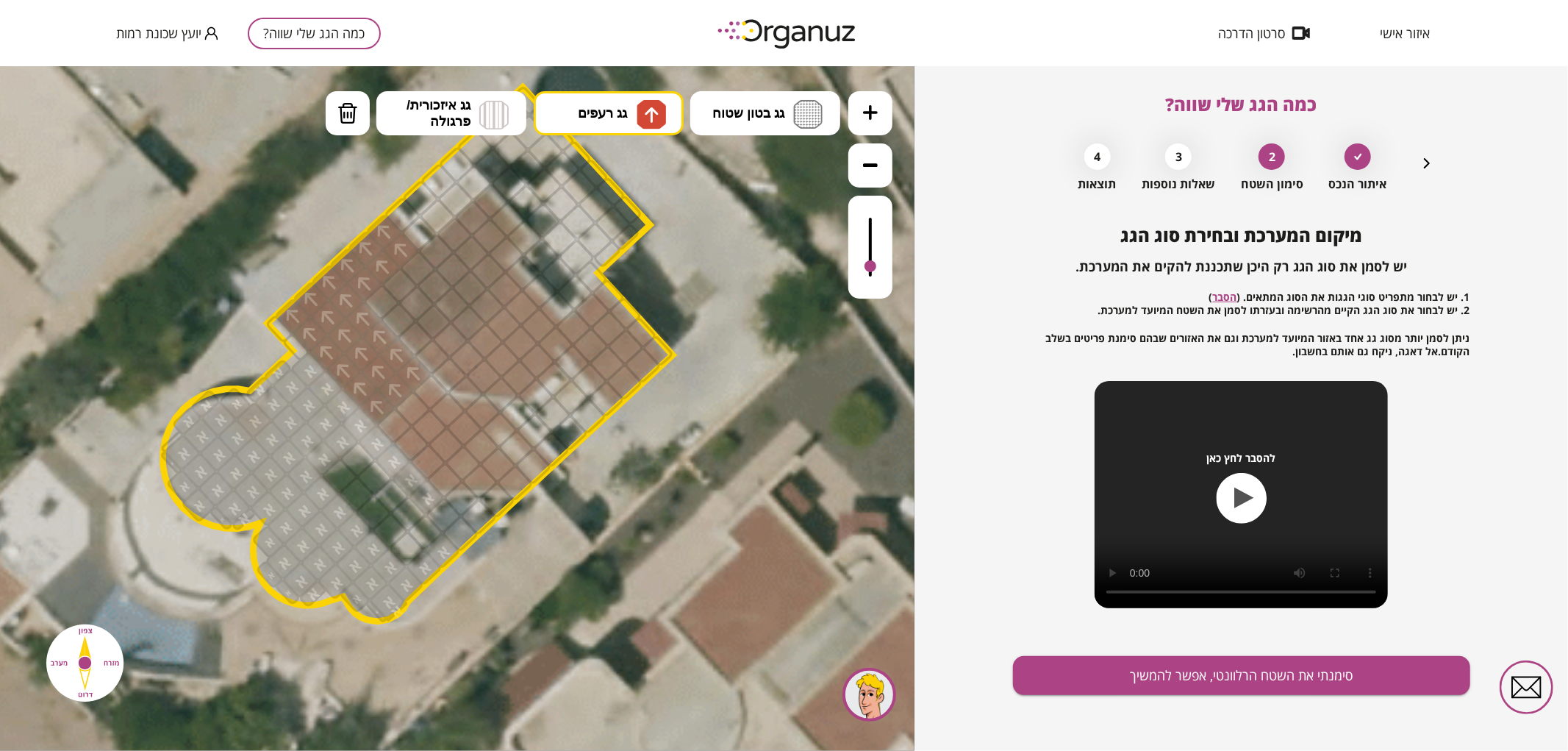
drag, startPoint x: 377, startPoint y: 401, endPoint x: 363, endPoint y: 286, distance: 115.8
drag, startPoint x: 446, startPoint y: 333, endPoint x: 512, endPoint y: 283, distance: 82.8
click at [330, 109] on button "מחיקה" at bounding box center [348, 112] width 44 height 44
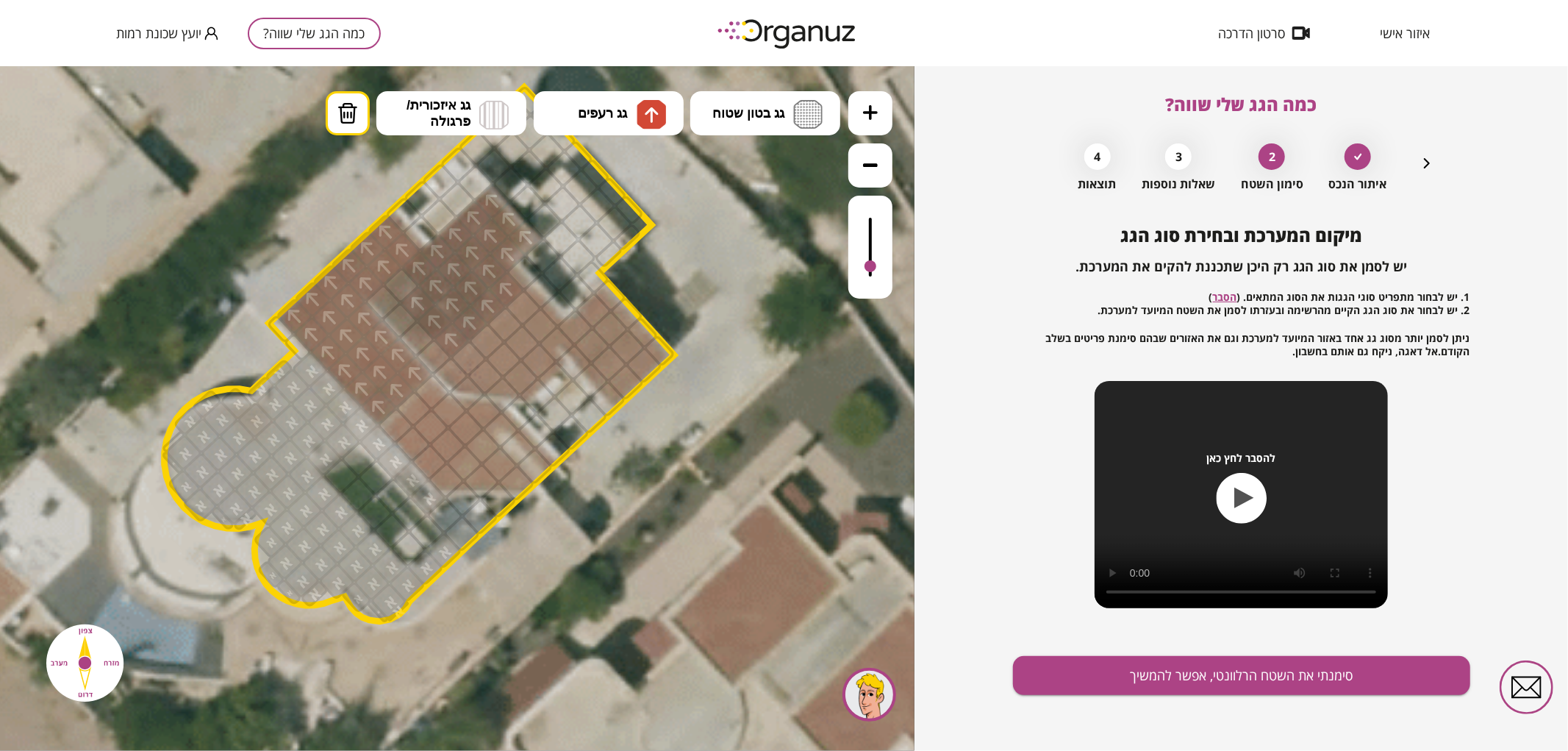
click at [423, 264] on div at bounding box center [419, 267] width 38 height 38
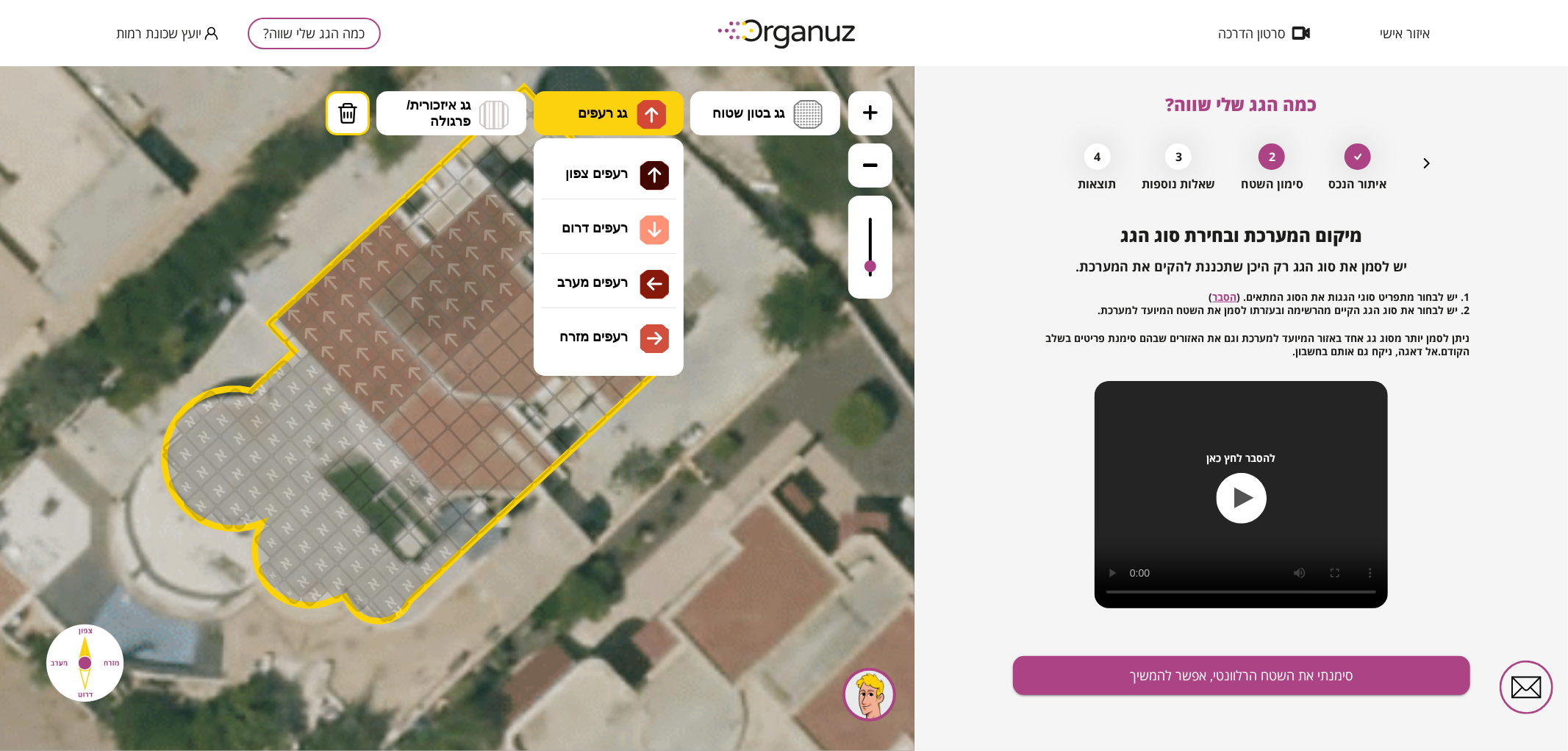
click at [643, 116] on img at bounding box center [651, 114] width 30 height 30
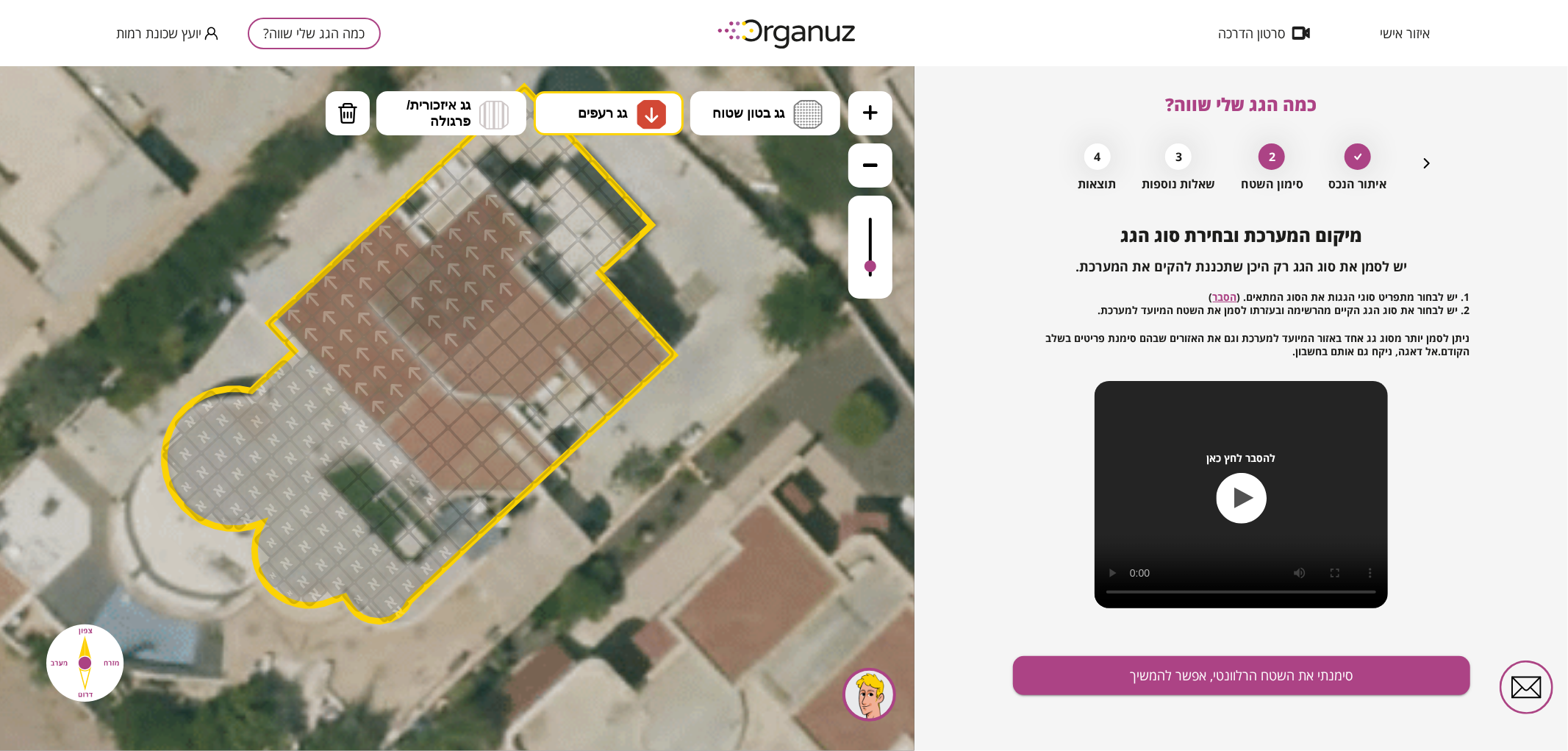
click at [608, 233] on div ".st0 { fill: #FFFFFF; } .st0 { fill: #FFFFFF; }" at bounding box center [457, 407] width 914 height 684
drag, startPoint x: 466, startPoint y: 363, endPoint x: 589, endPoint y: 299, distance: 138.7
click at [348, 113] on img at bounding box center [348, 112] width 21 height 22
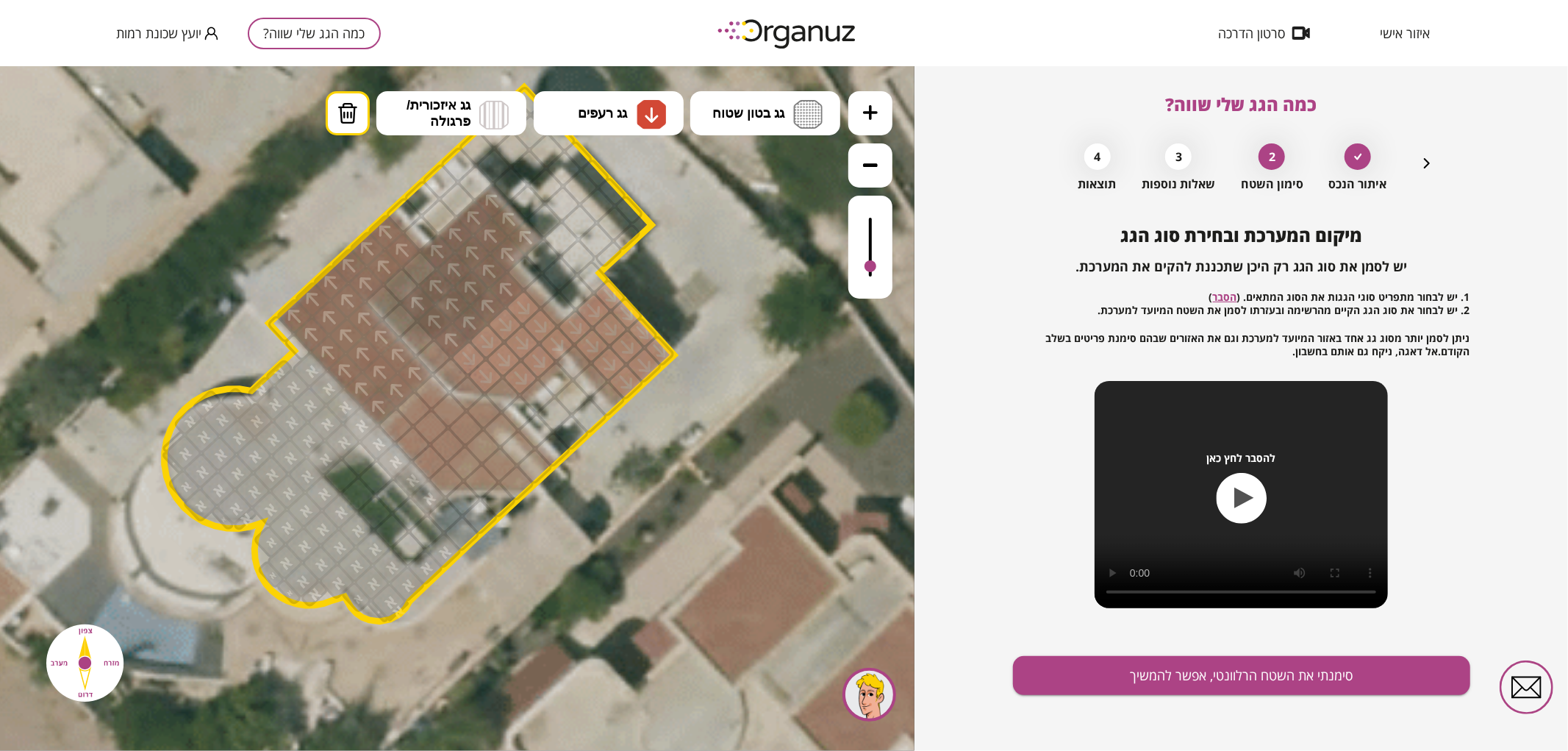
drag, startPoint x: 589, startPoint y: 382, endPoint x: 604, endPoint y: 360, distance: 26.6
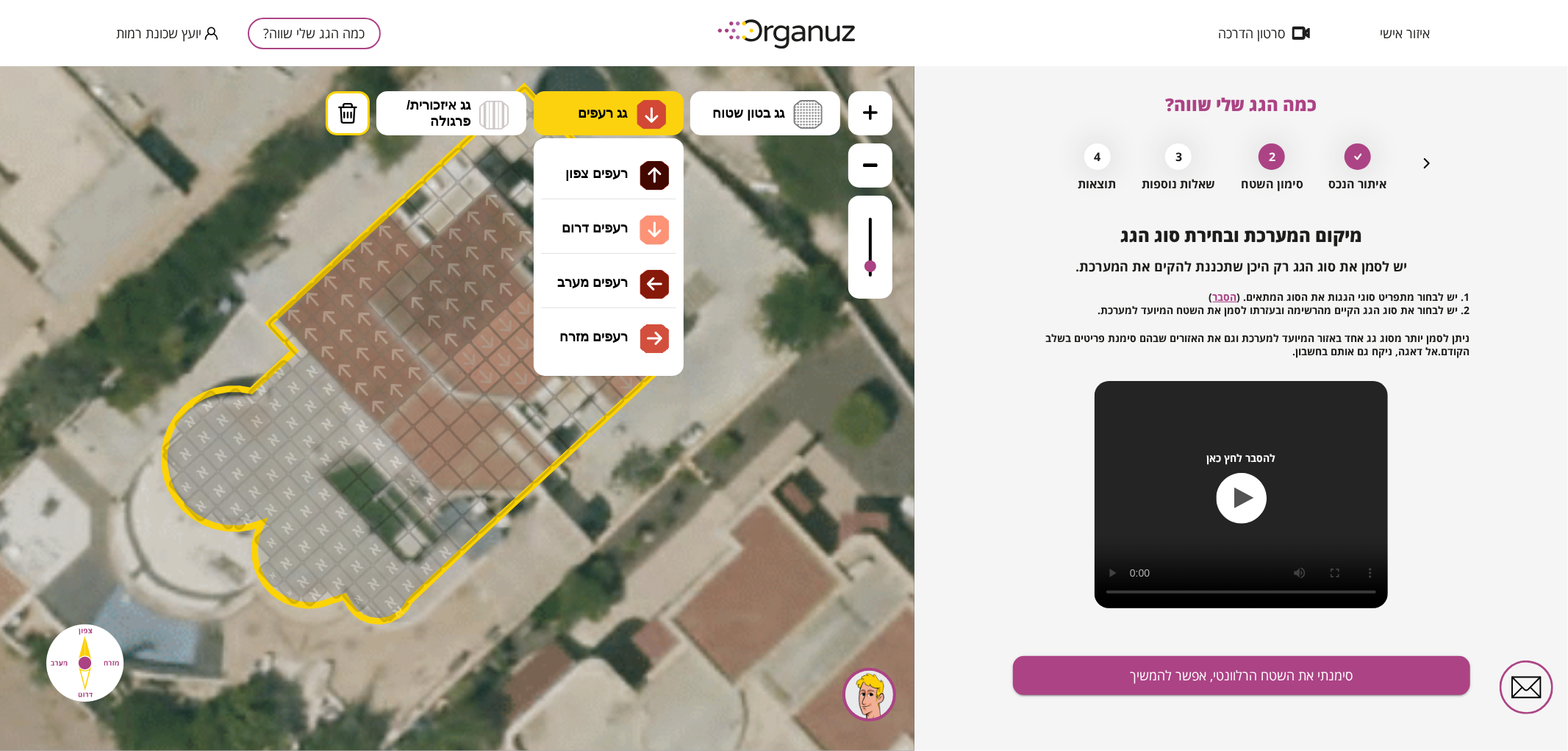
click at [598, 129] on button "גג רעפים" at bounding box center [608, 112] width 150 height 44
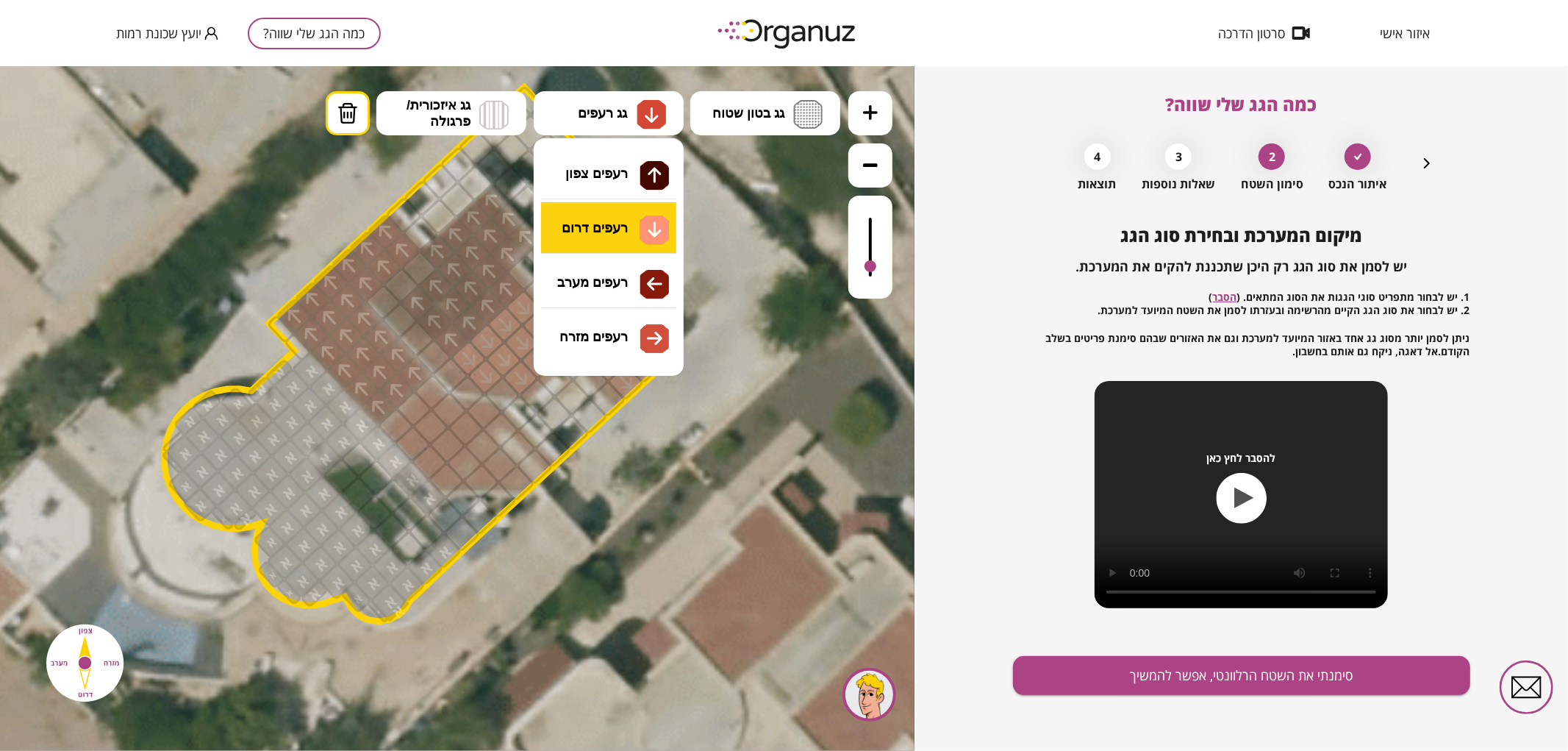
click at [622, 233] on div ".st0 { fill: #FFFFFF; } .st0 { fill: #FFFFFF; }" at bounding box center [457, 407] width 914 height 684
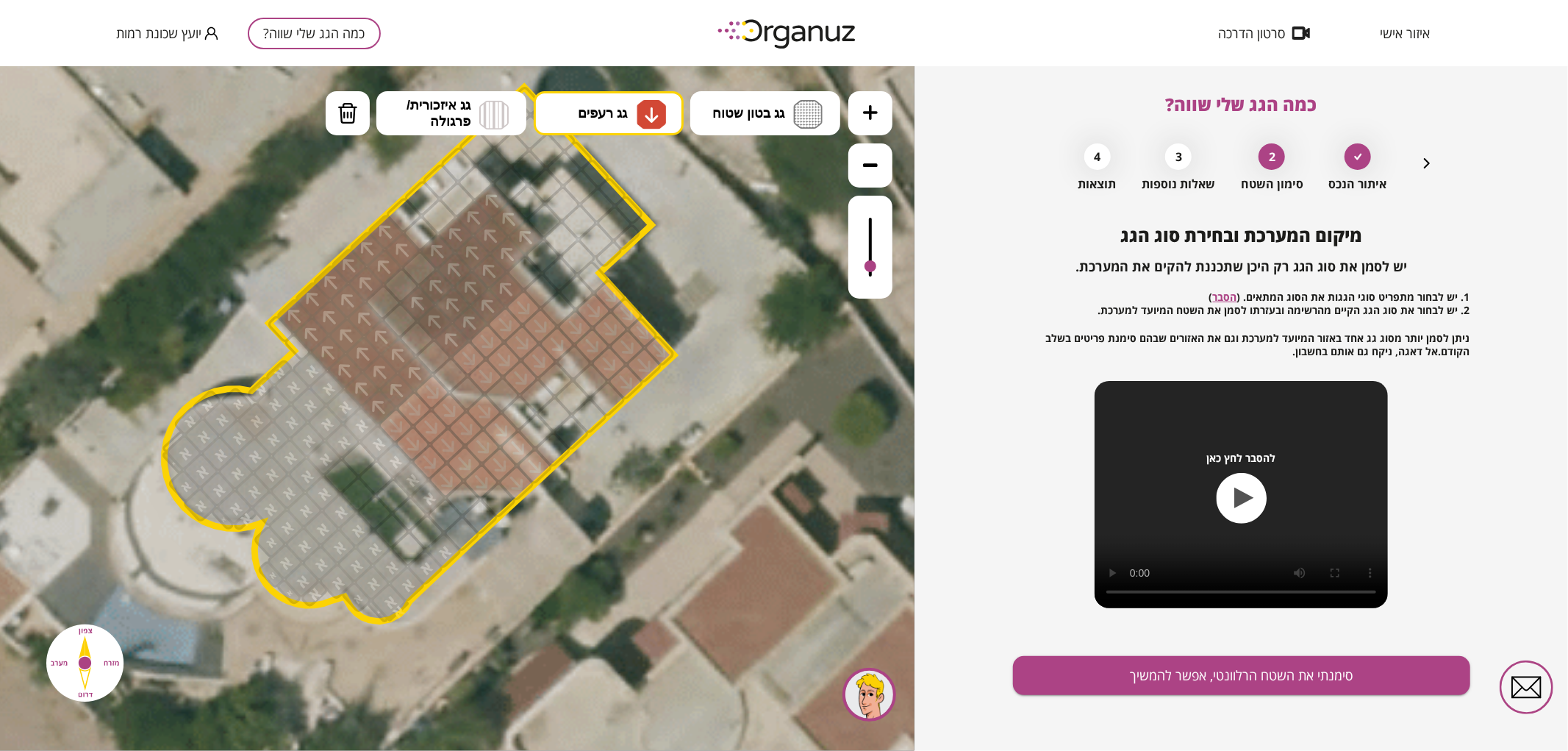
drag, startPoint x: 449, startPoint y: 473, endPoint x: 526, endPoint y: 475, distance: 77.0
click at [725, 116] on span "גג בטון שטוח" at bounding box center [748, 113] width 72 height 16
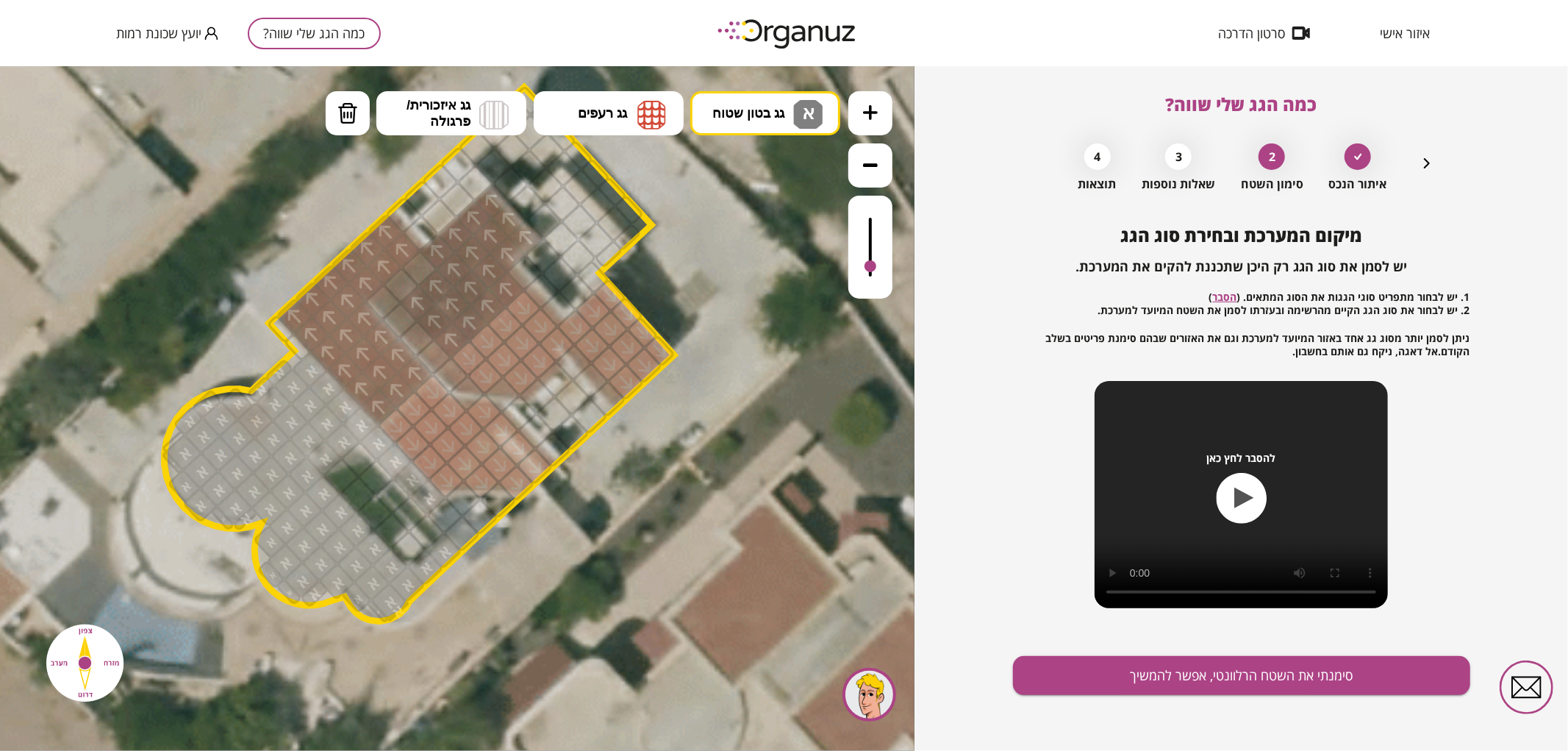
drag, startPoint x: 744, startPoint y: 176, endPoint x: 715, endPoint y: 193, distance: 33.6
click at [745, 176] on div ".st0 { fill: #FFFFFF; } .st0 { fill: #FFFFFF; }" at bounding box center [457, 407] width 914 height 684
drag, startPoint x: 561, startPoint y: 193, endPoint x: 578, endPoint y: 247, distance: 56.6
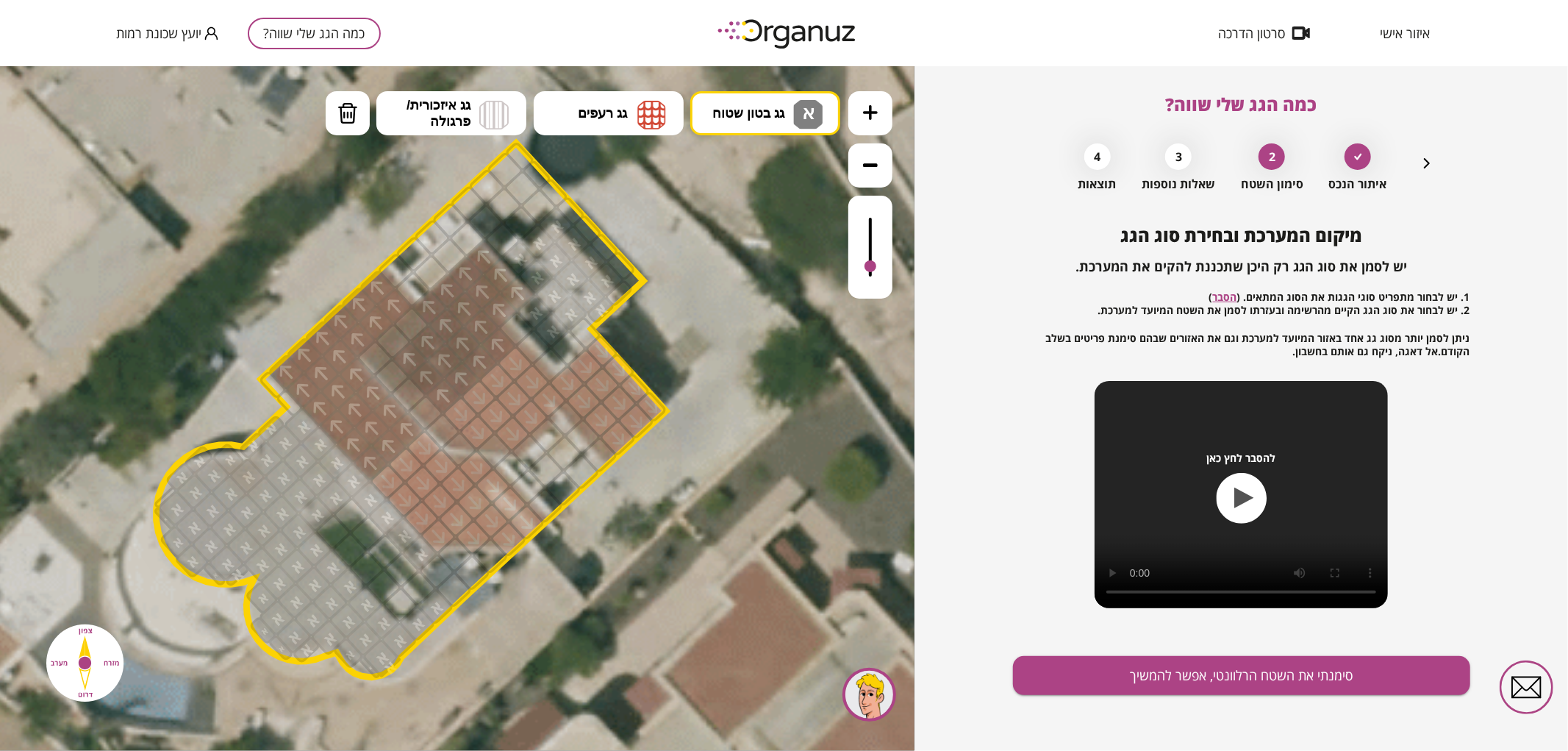
drag, startPoint x: 689, startPoint y: 195, endPoint x: 680, endPoint y: 250, distance: 55.7
click at [680, 250] on icon at bounding box center [426, 421] width 3647 height 3647
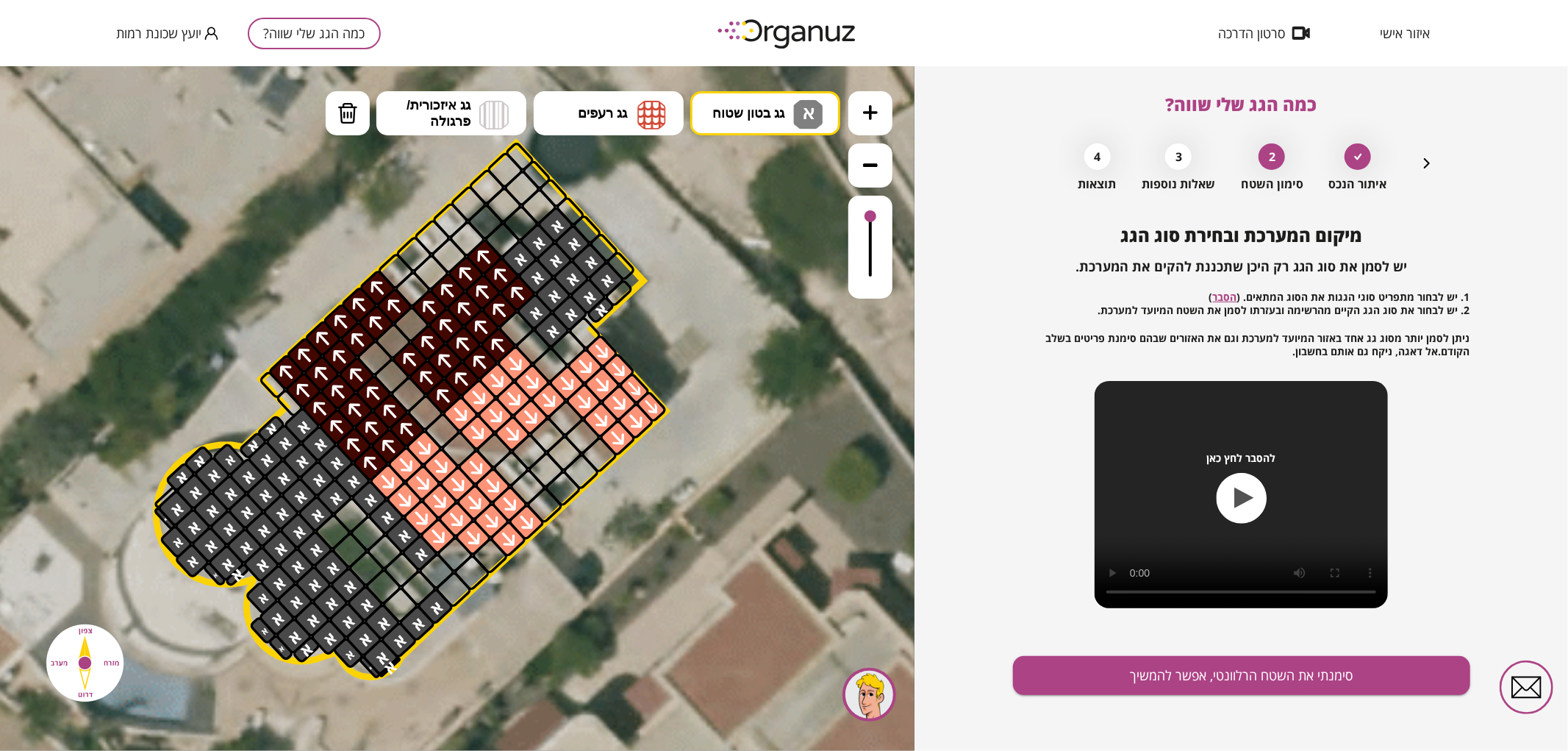
drag, startPoint x: 870, startPoint y: 261, endPoint x: 869, endPoint y: 200, distance: 61.0
click at [869, 200] on div at bounding box center [870, 246] width 44 height 103
click at [1071, 689] on button "סימנתי את השטח הרלוונטי, אפשר להמשיך" at bounding box center [1241, 674] width 458 height 39
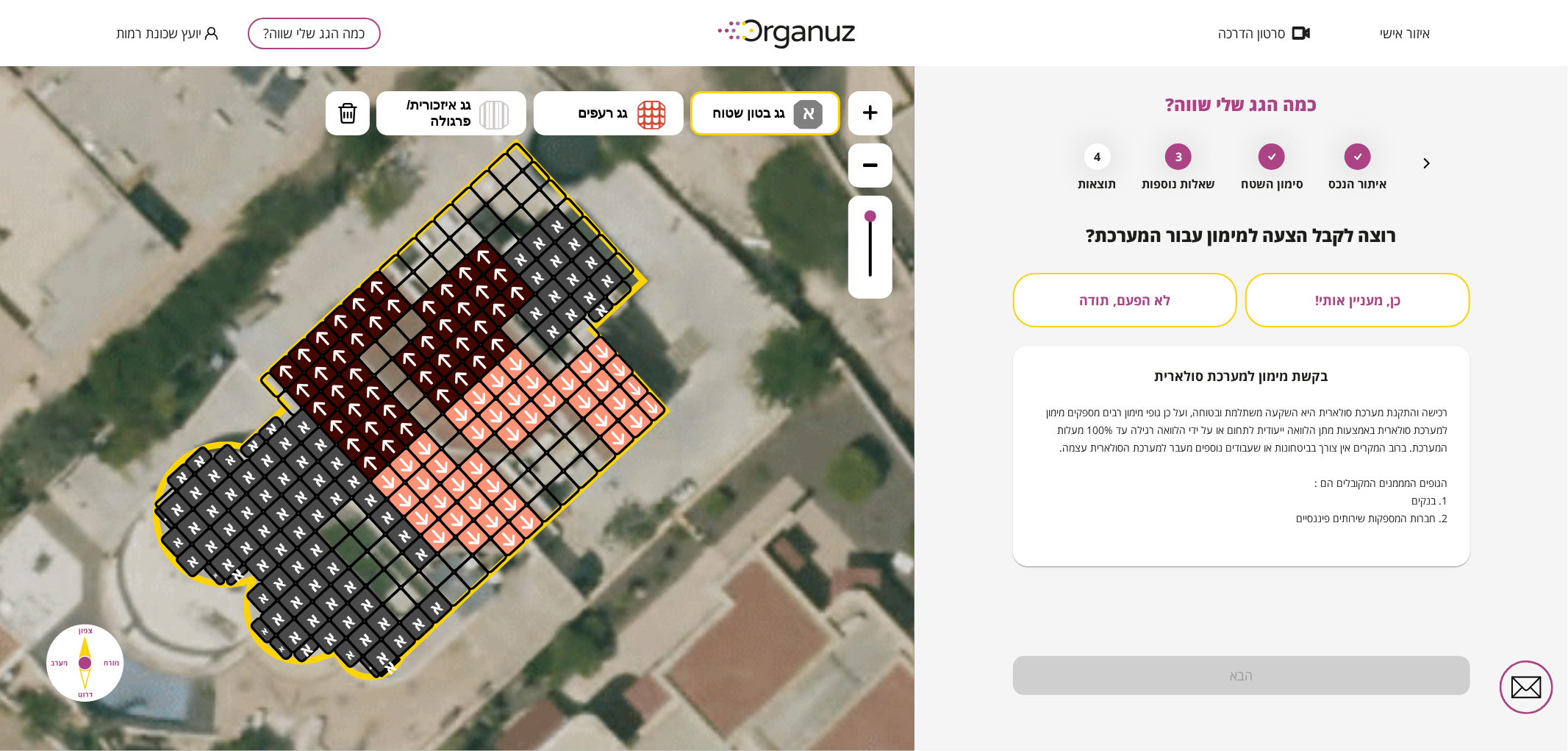
click at [1142, 275] on button "לא הפעם, תודה" at bounding box center [1125, 300] width 225 height 54
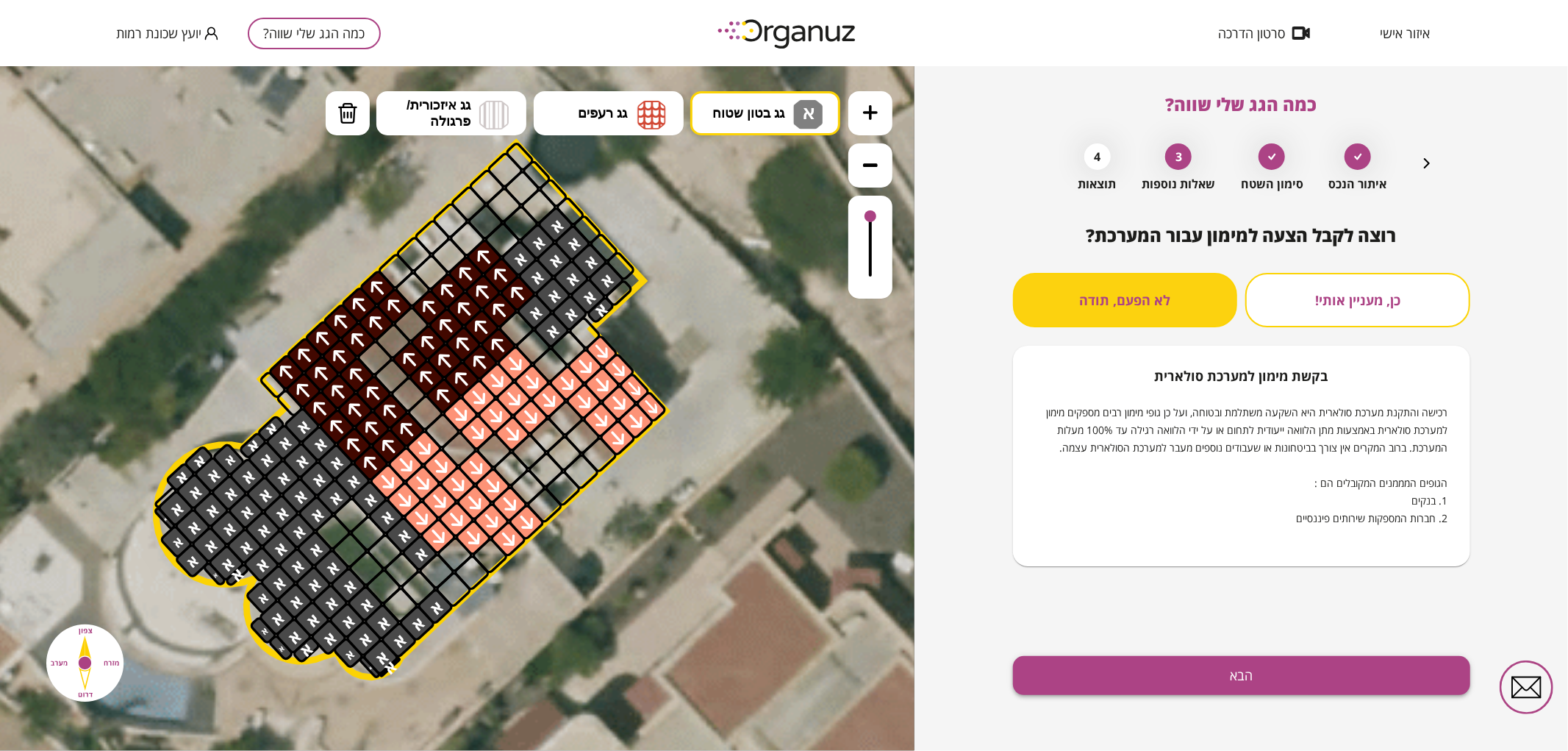
click at [1090, 678] on button "הבא" at bounding box center [1241, 674] width 458 height 39
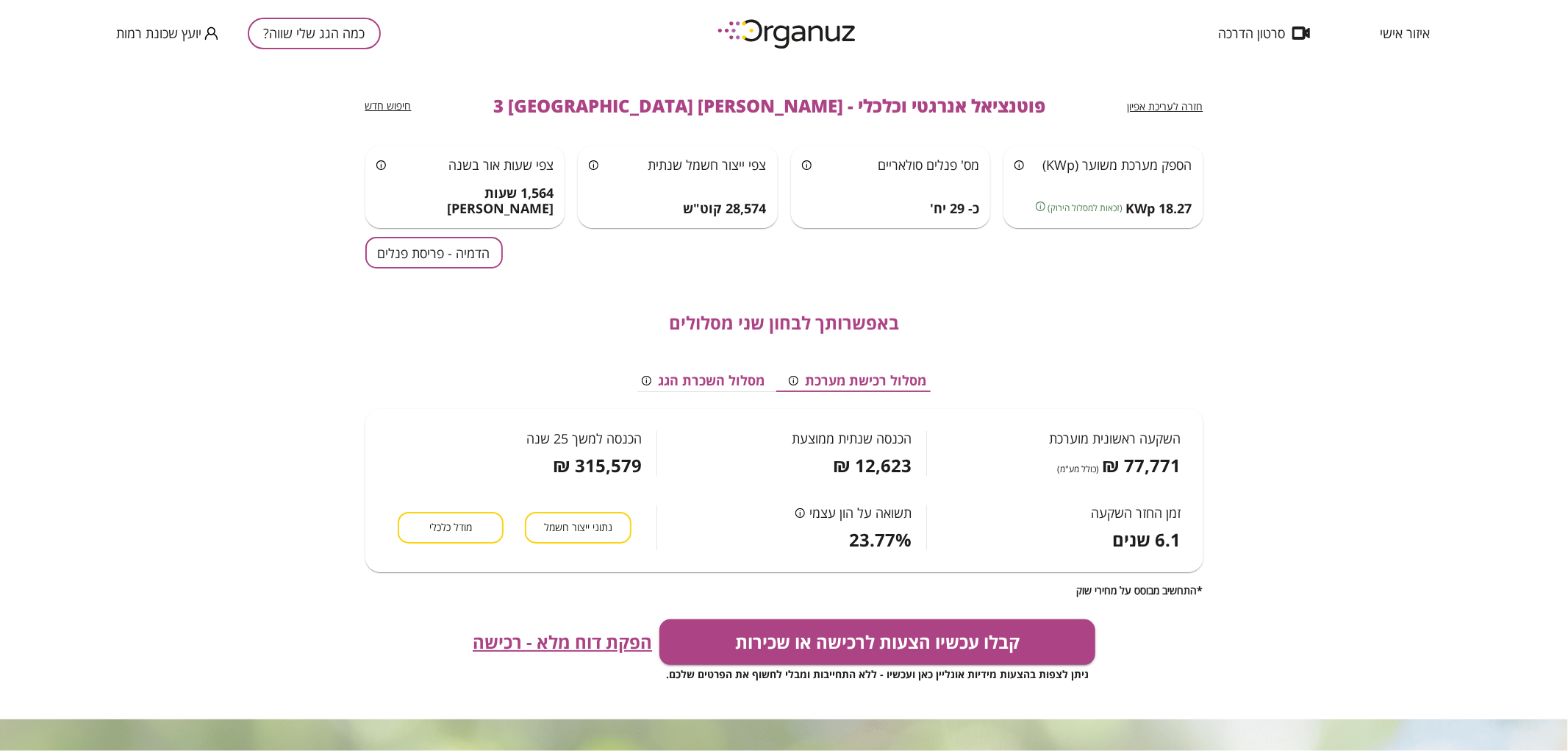
click at [416, 259] on button "הדמיה - פריסת פנלים" at bounding box center [434, 252] width 137 height 32
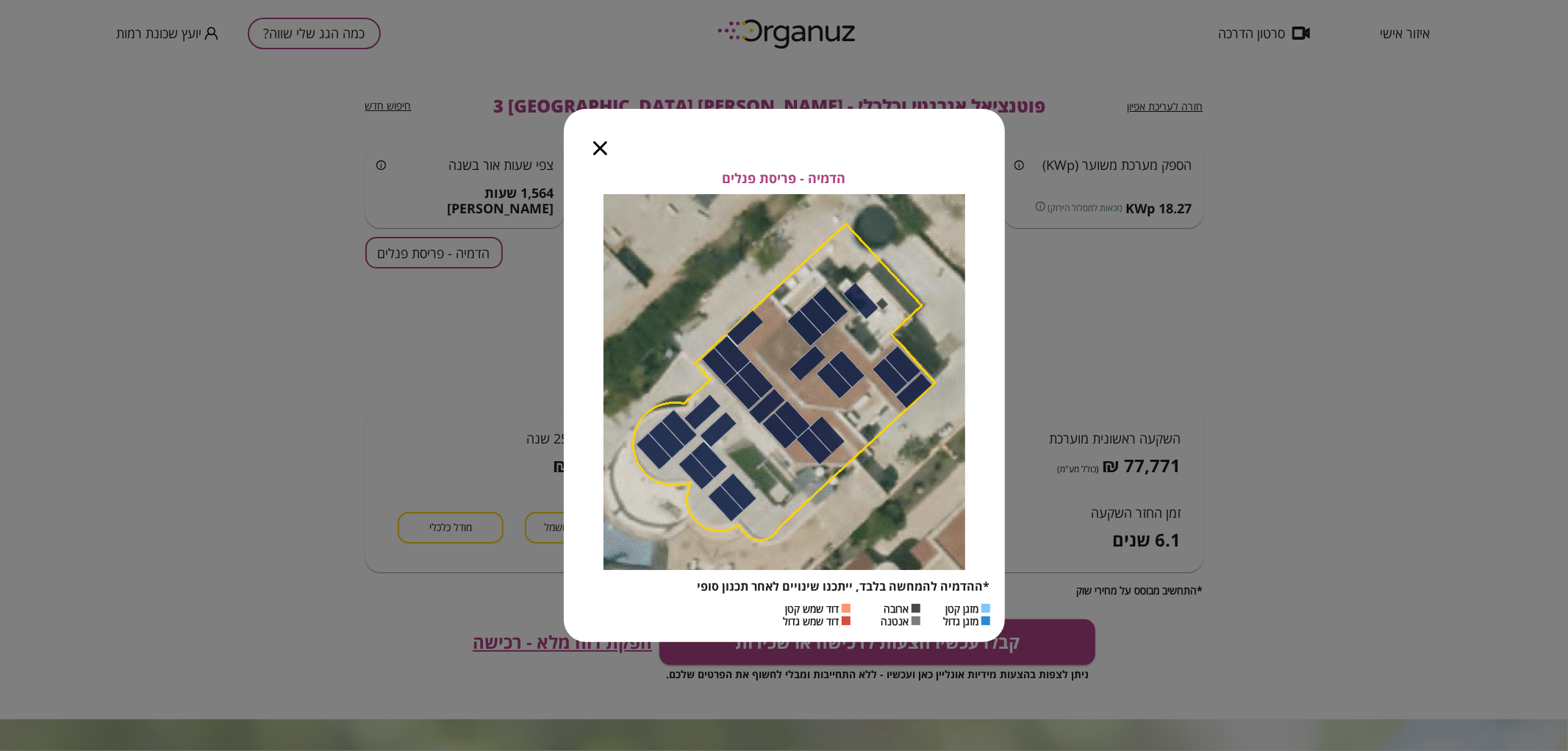
click at [592, 149] on div at bounding box center [600, 140] width 73 height 61
click at [596, 147] on icon "button" at bounding box center [599, 147] width 14 height 14
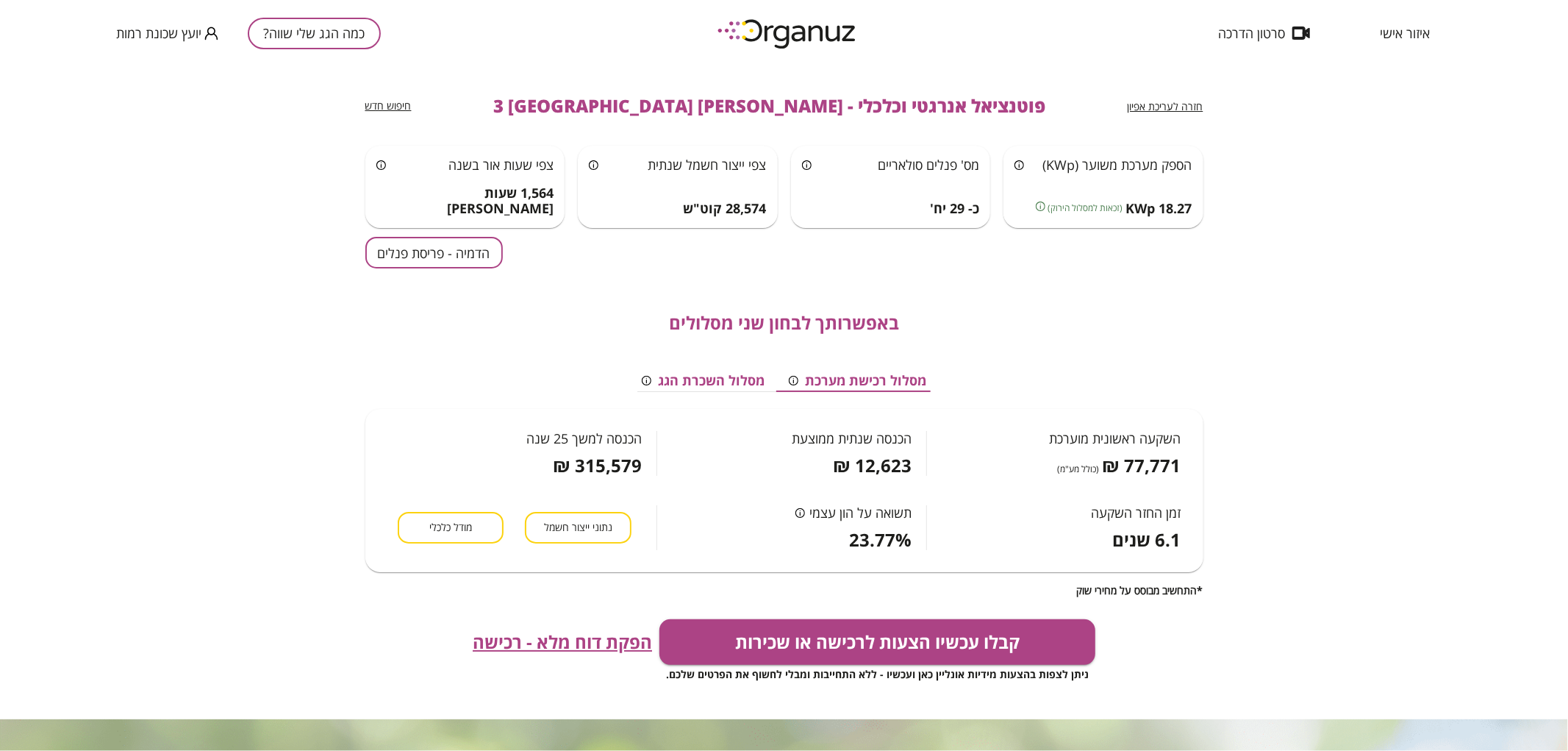
click at [472, 261] on button "הדמיה - פריסת פנלים" at bounding box center [434, 252] width 137 height 32
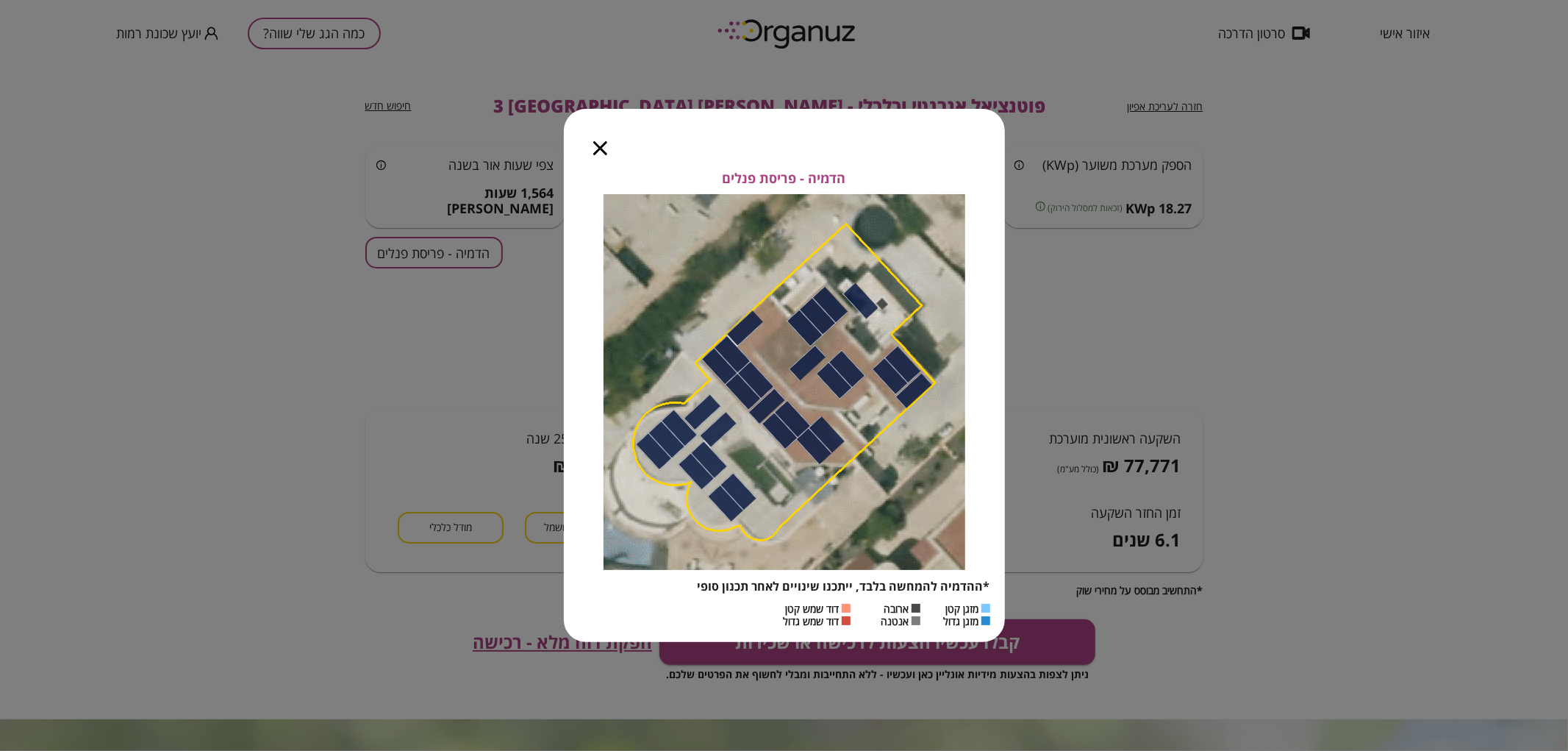
click at [600, 143] on icon "button" at bounding box center [599, 147] width 14 height 14
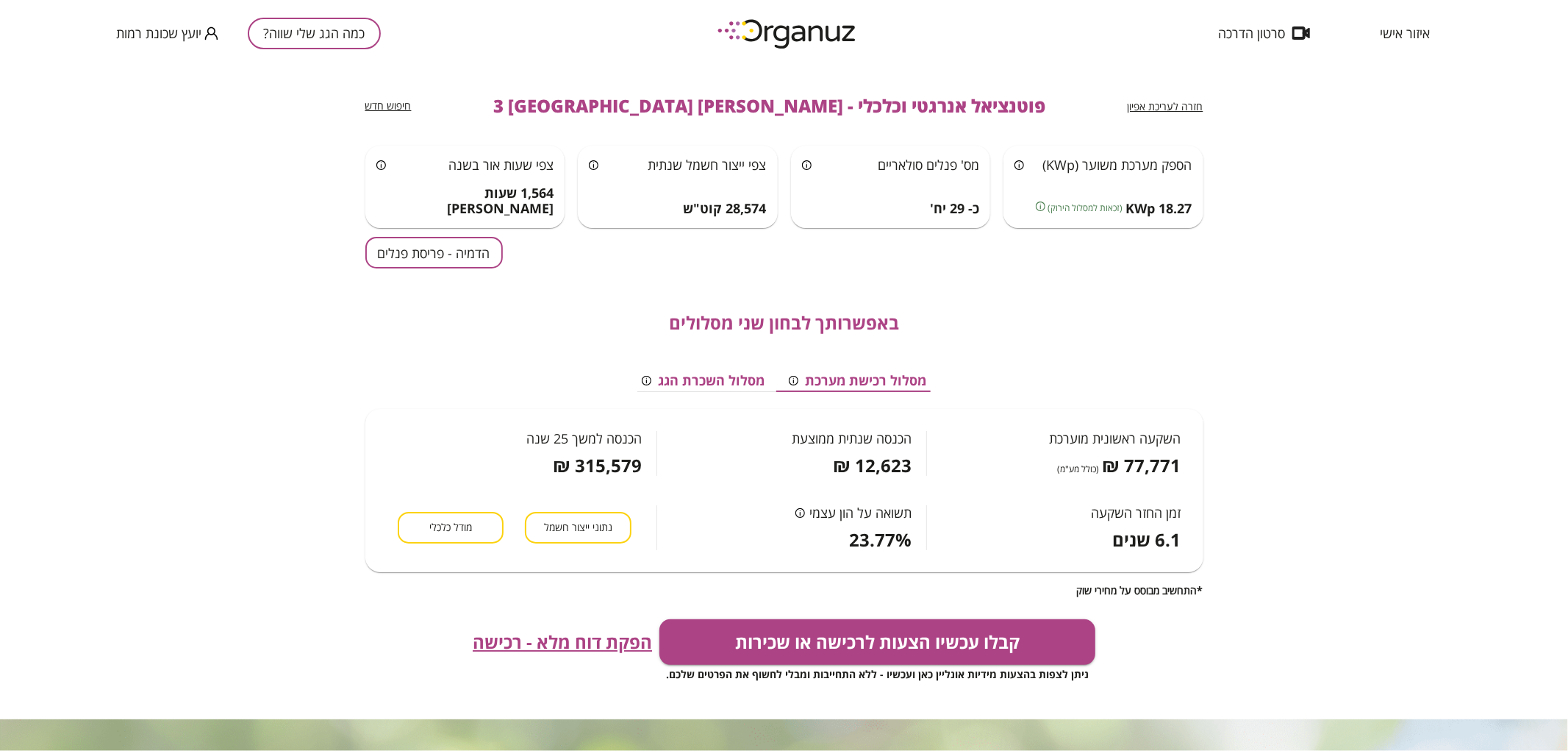
click at [1187, 104] on span "חזרה לעריכת אפיון" at bounding box center [1165, 106] width 76 height 14
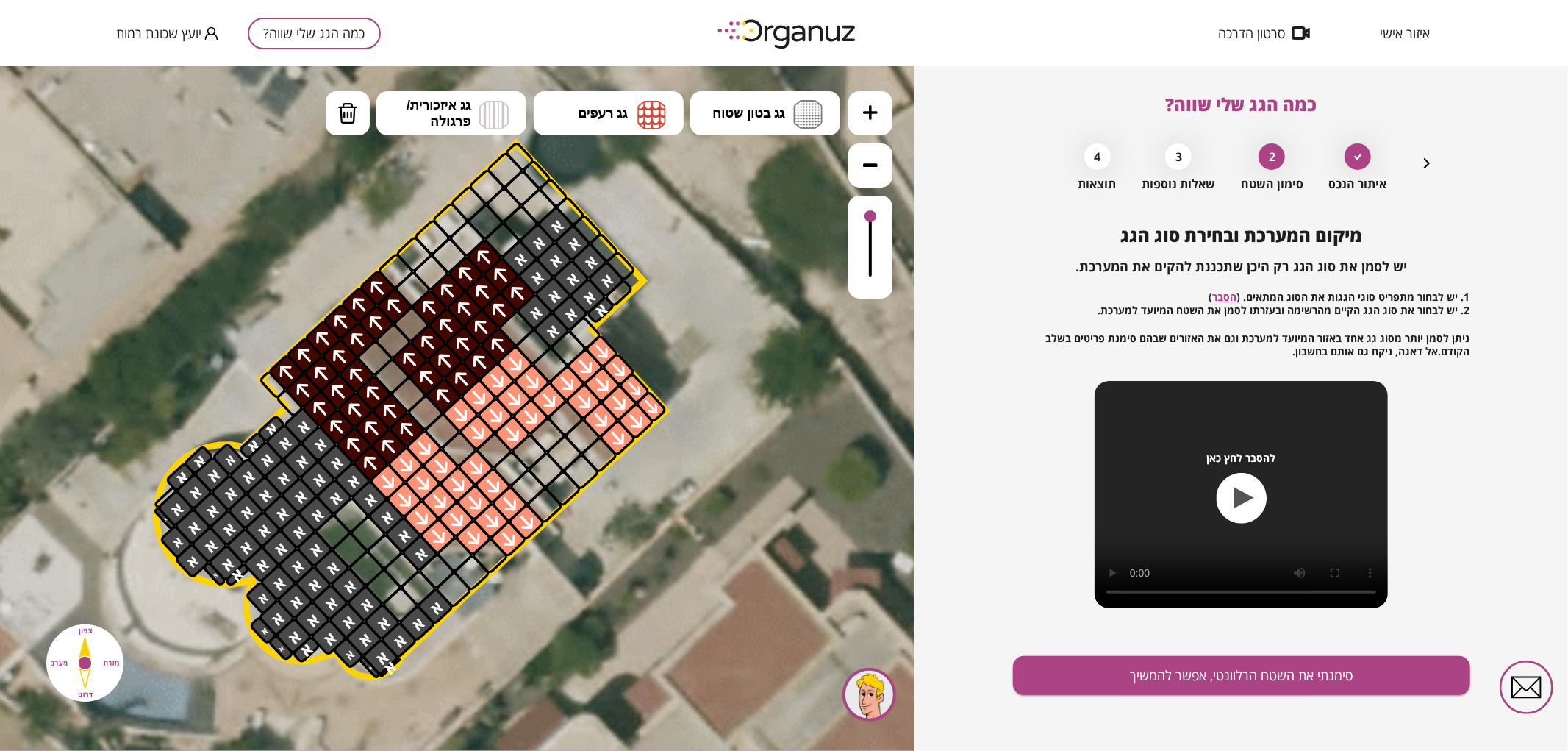
click at [1426, 165] on icon "button" at bounding box center [1427, 163] width 18 height 18
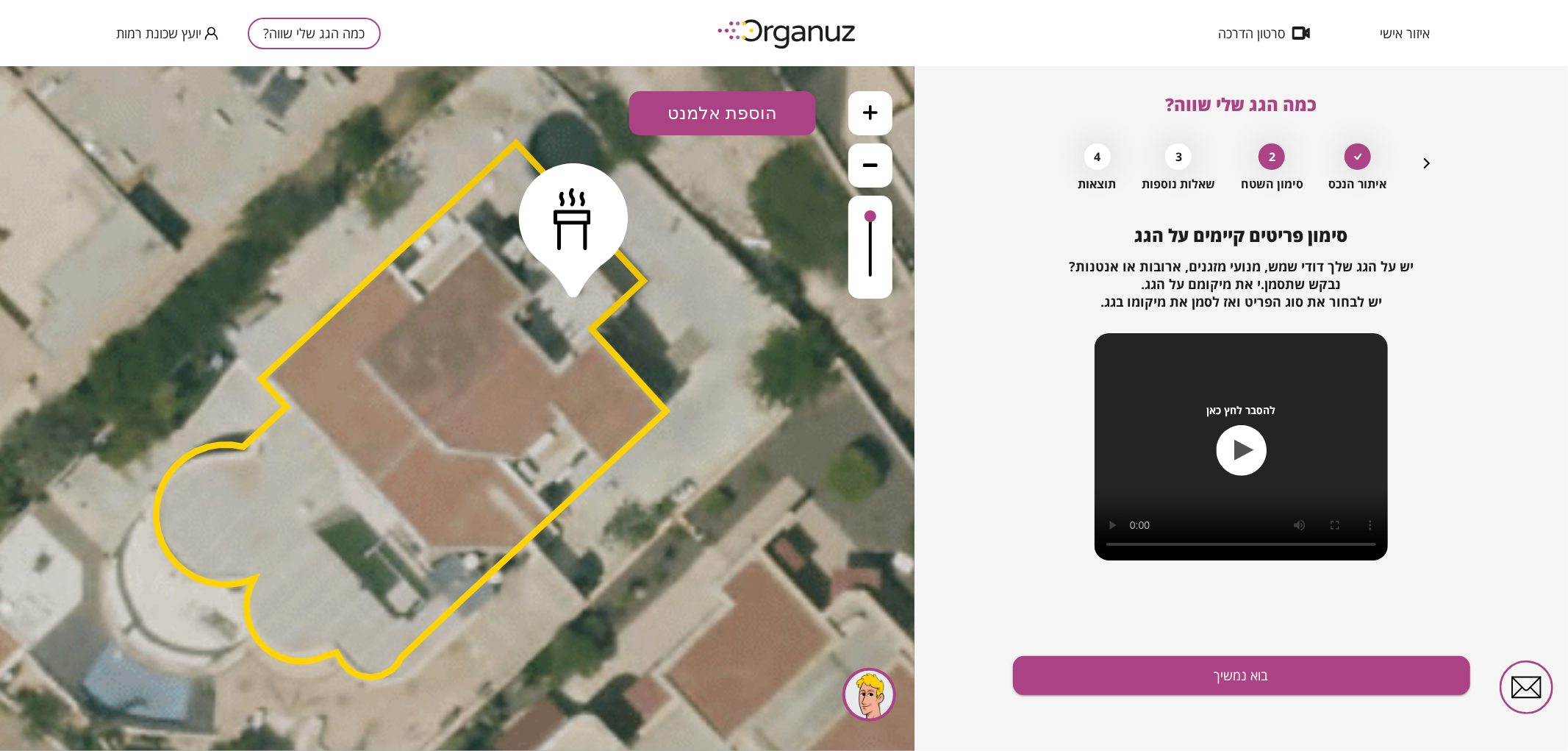
click at [1426, 165] on icon "button" at bounding box center [1427, 163] width 18 height 18
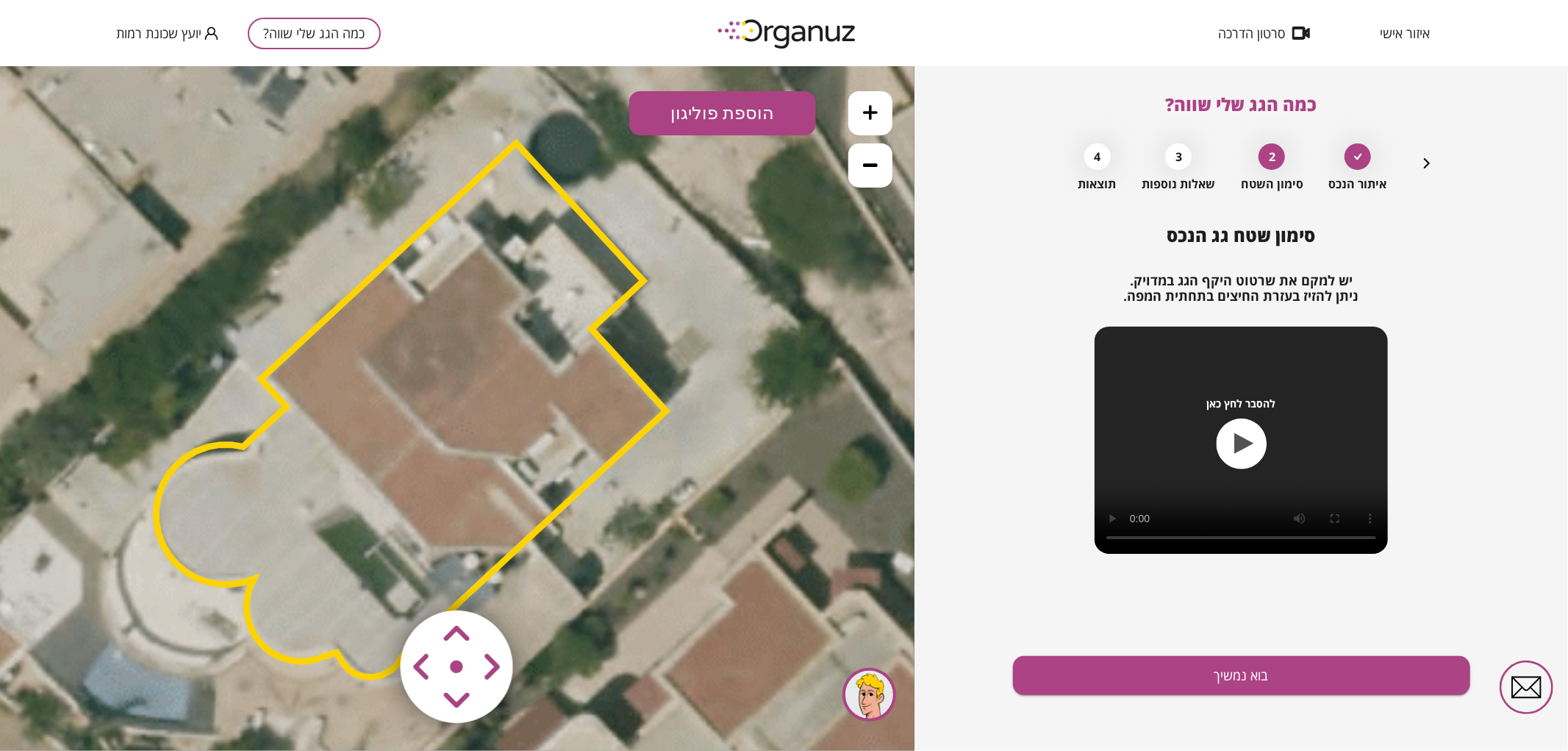
click at [474, 321] on polygon at bounding box center [411, 409] width 510 height 533
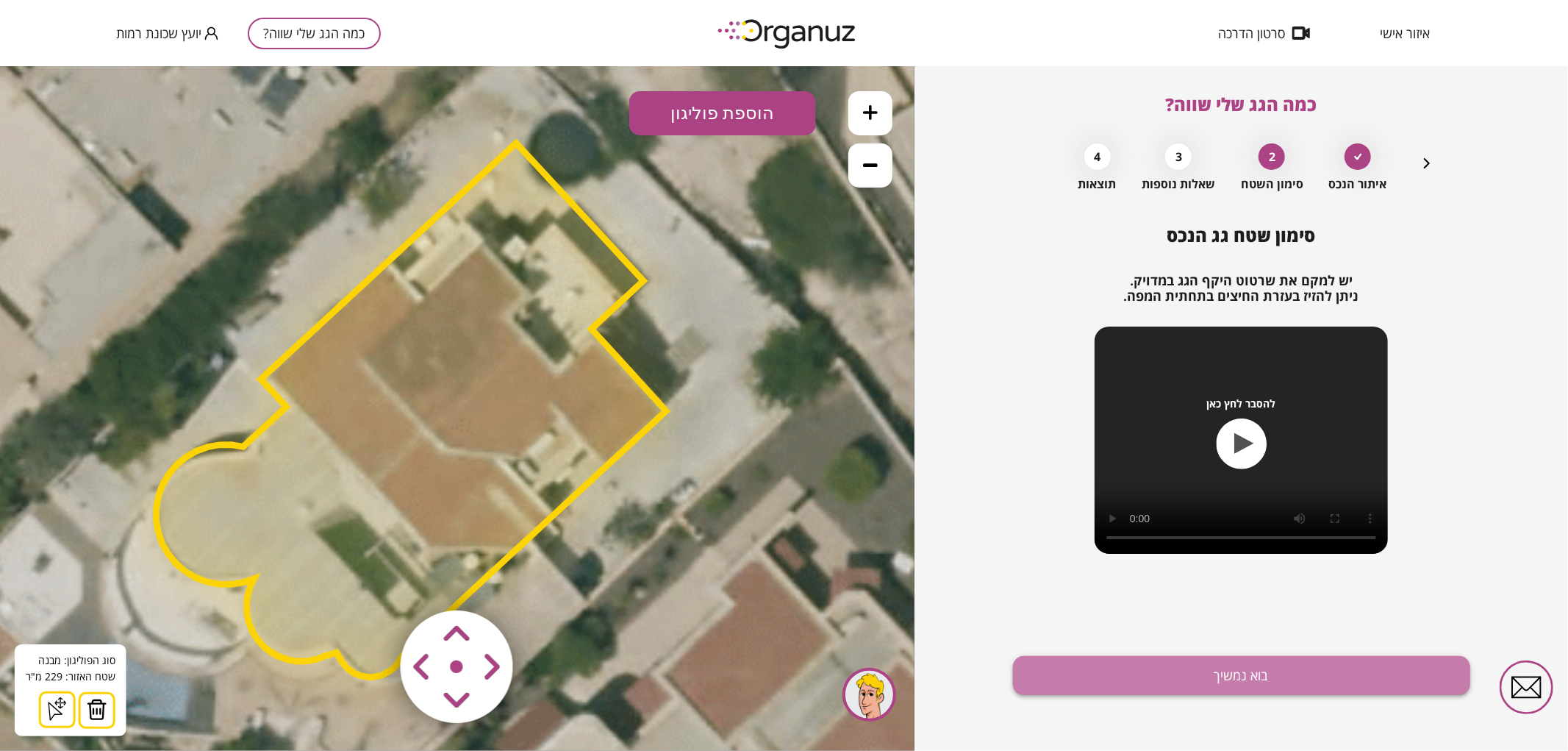
click at [1370, 672] on button "בוא נמשיך" at bounding box center [1241, 674] width 458 height 39
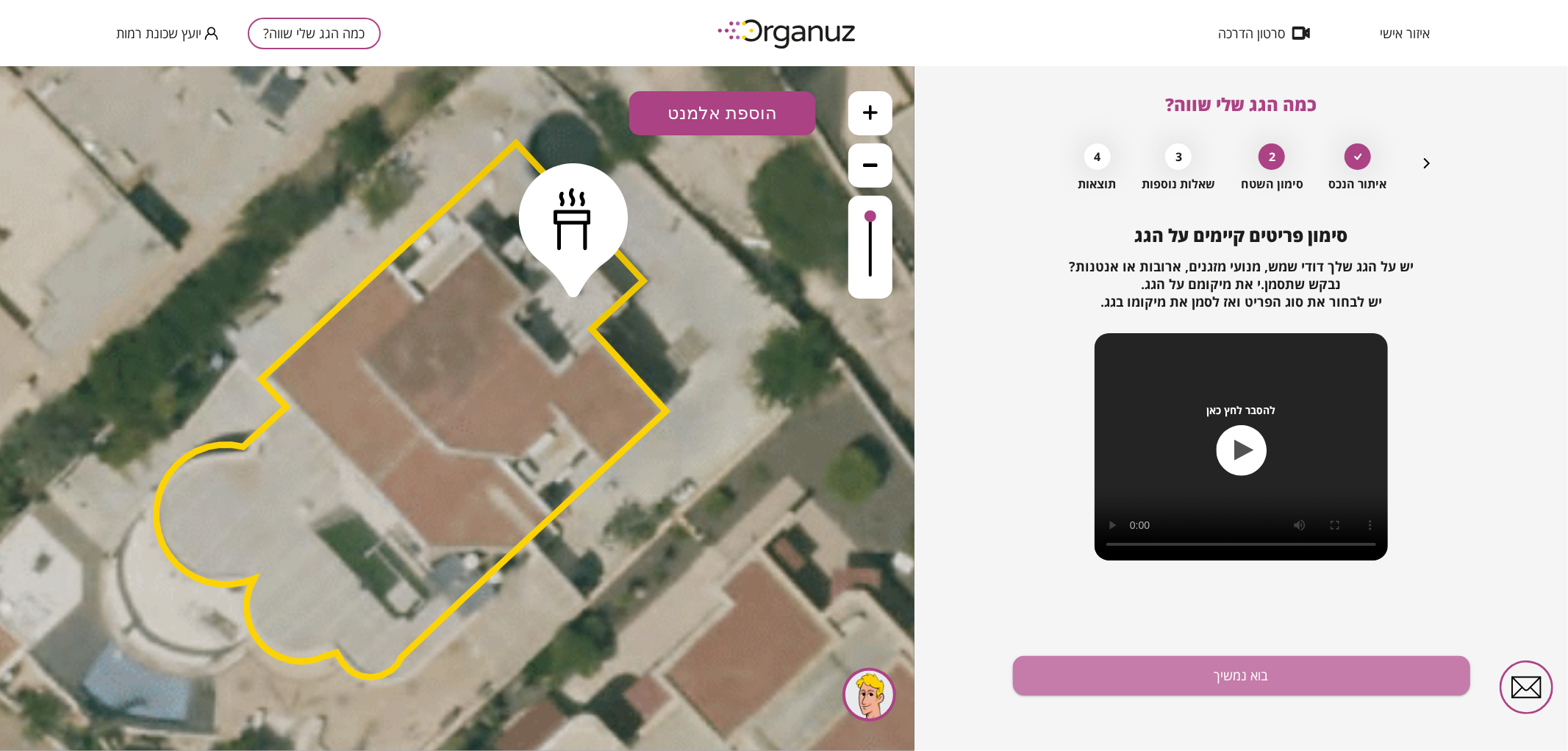
click at [1370, 672] on button "בוא נמשיך" at bounding box center [1241, 674] width 458 height 39
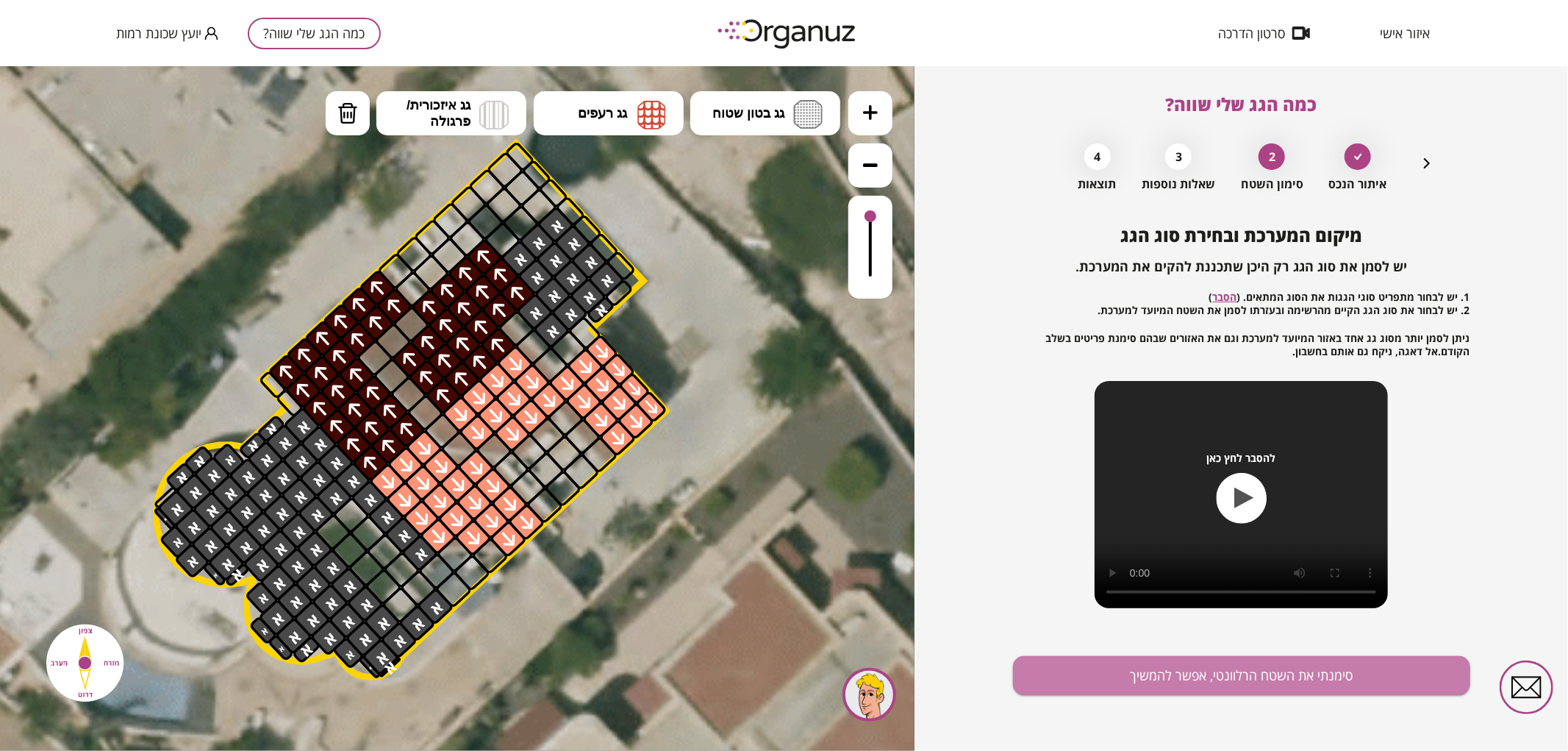
click at [1370, 672] on button "סימנתי את השטח הרלוונטי, אפשר להמשיך" at bounding box center [1241, 674] width 458 height 39
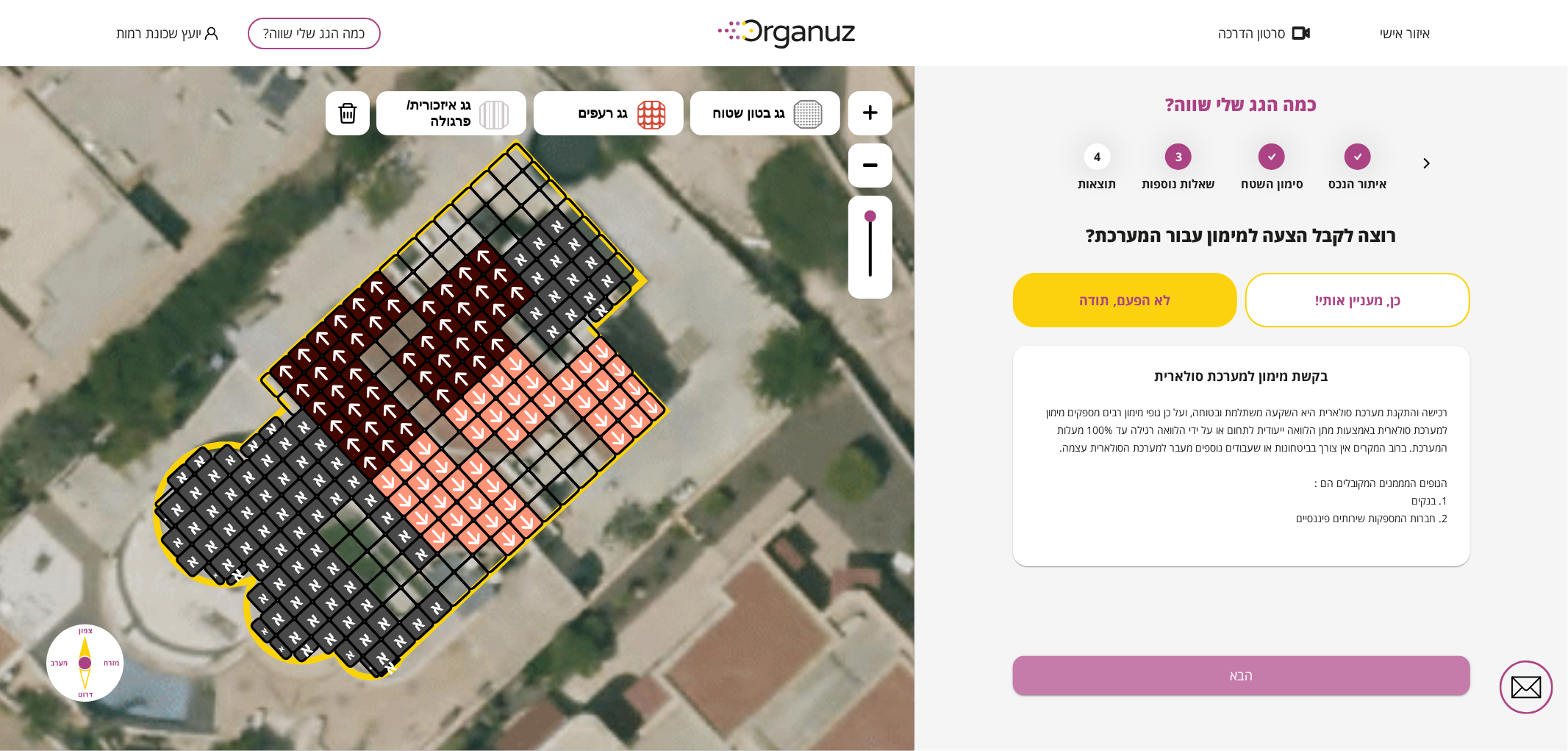
click at [1370, 672] on button "הבא" at bounding box center [1241, 674] width 458 height 39
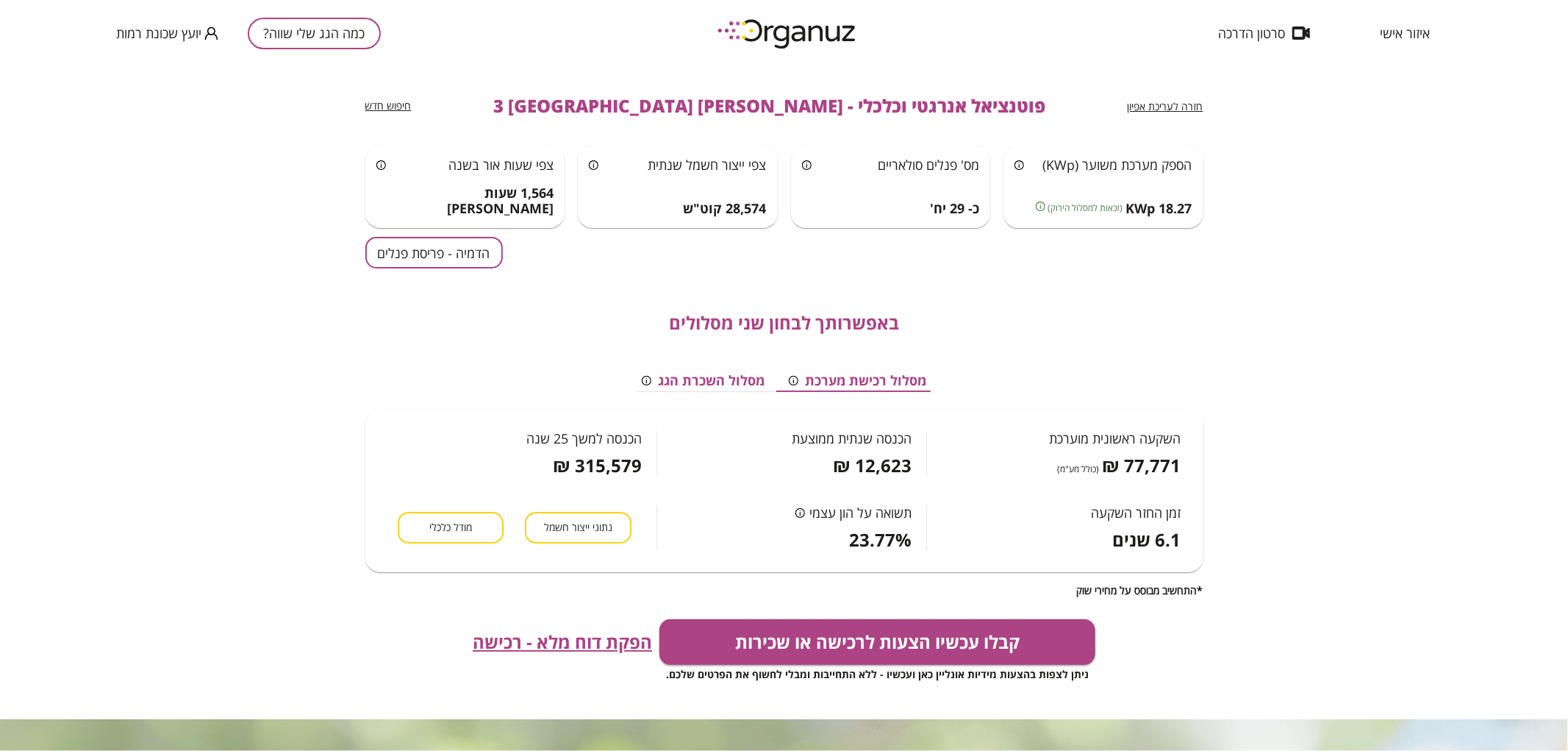
click at [443, 250] on button "הדמיה - פריסת פנלים" at bounding box center [434, 252] width 137 height 32
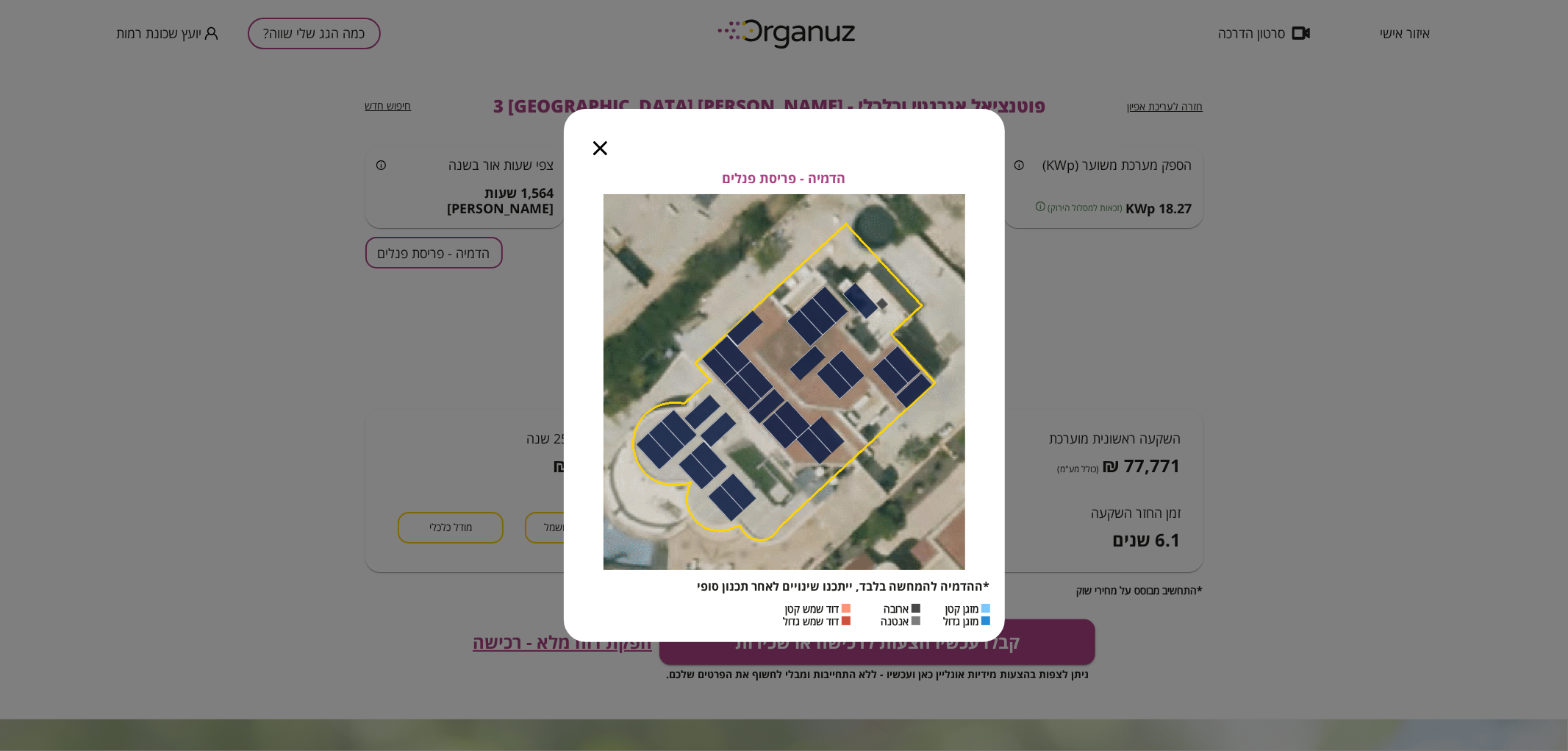
click at [600, 154] on div at bounding box center [600, 140] width 73 height 61
click at [600, 150] on icon "button" at bounding box center [599, 147] width 14 height 14
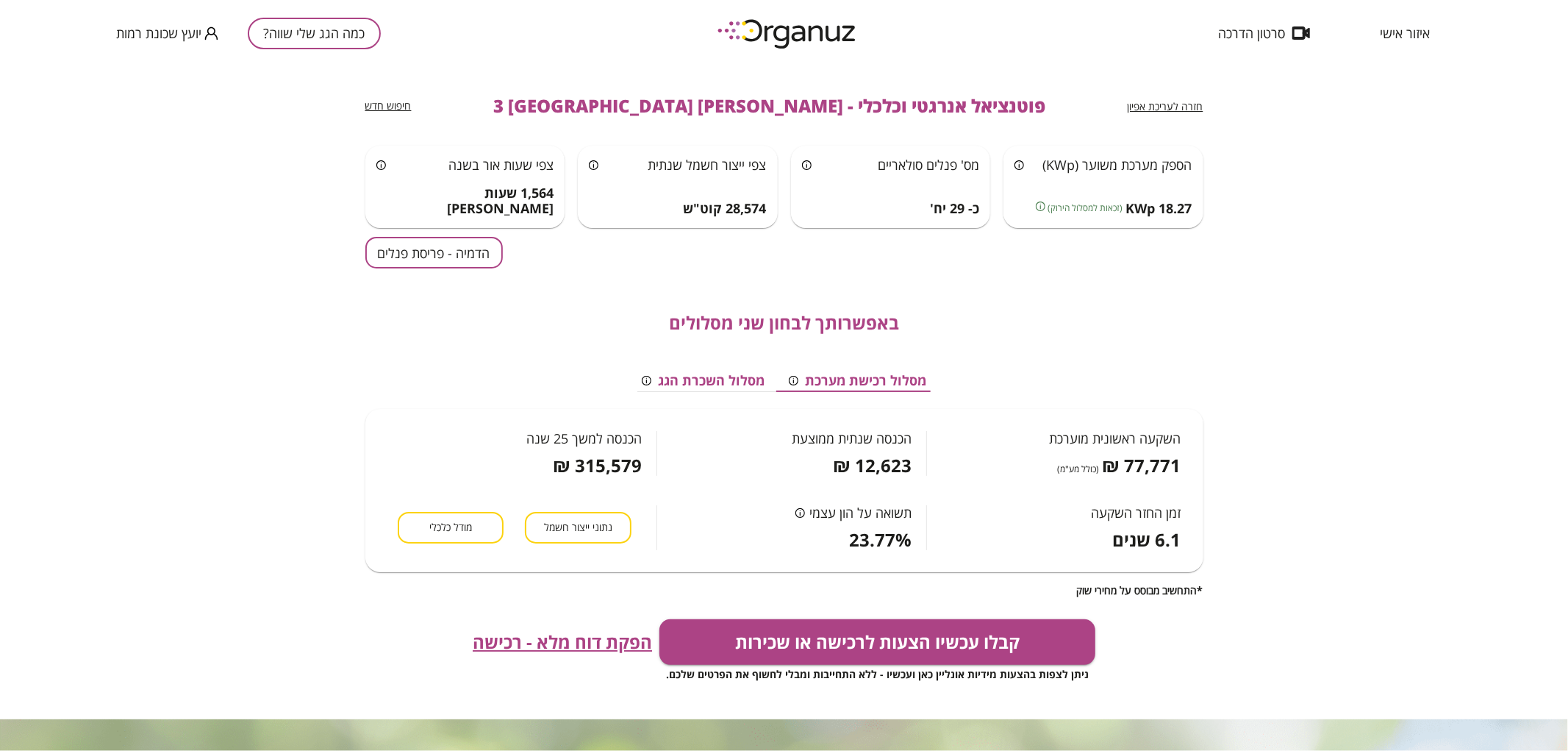
click at [327, 38] on button "כמה הגג שלי שווה?" at bounding box center [313, 33] width 133 height 32
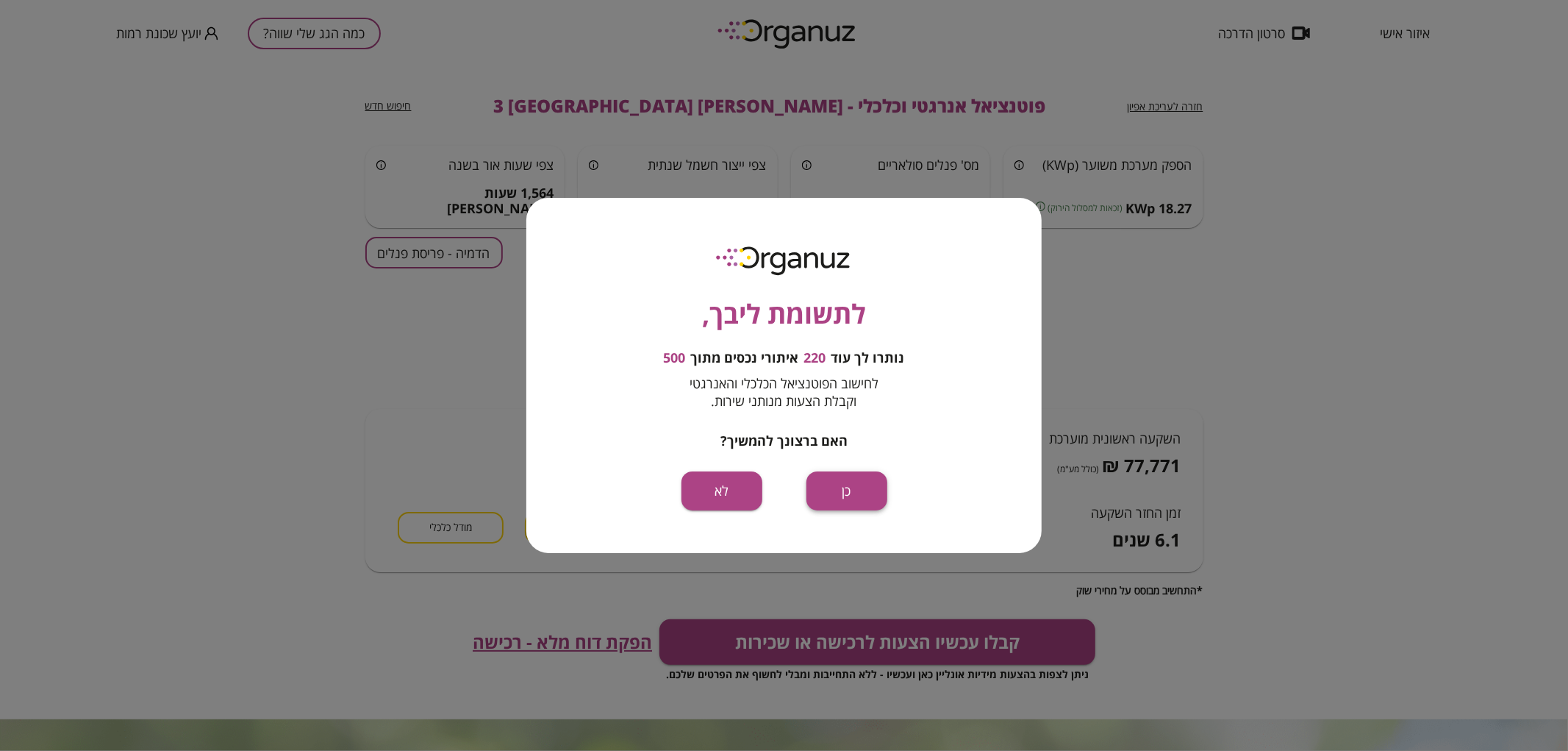
click at [877, 497] on button "כן" at bounding box center [847, 490] width 81 height 39
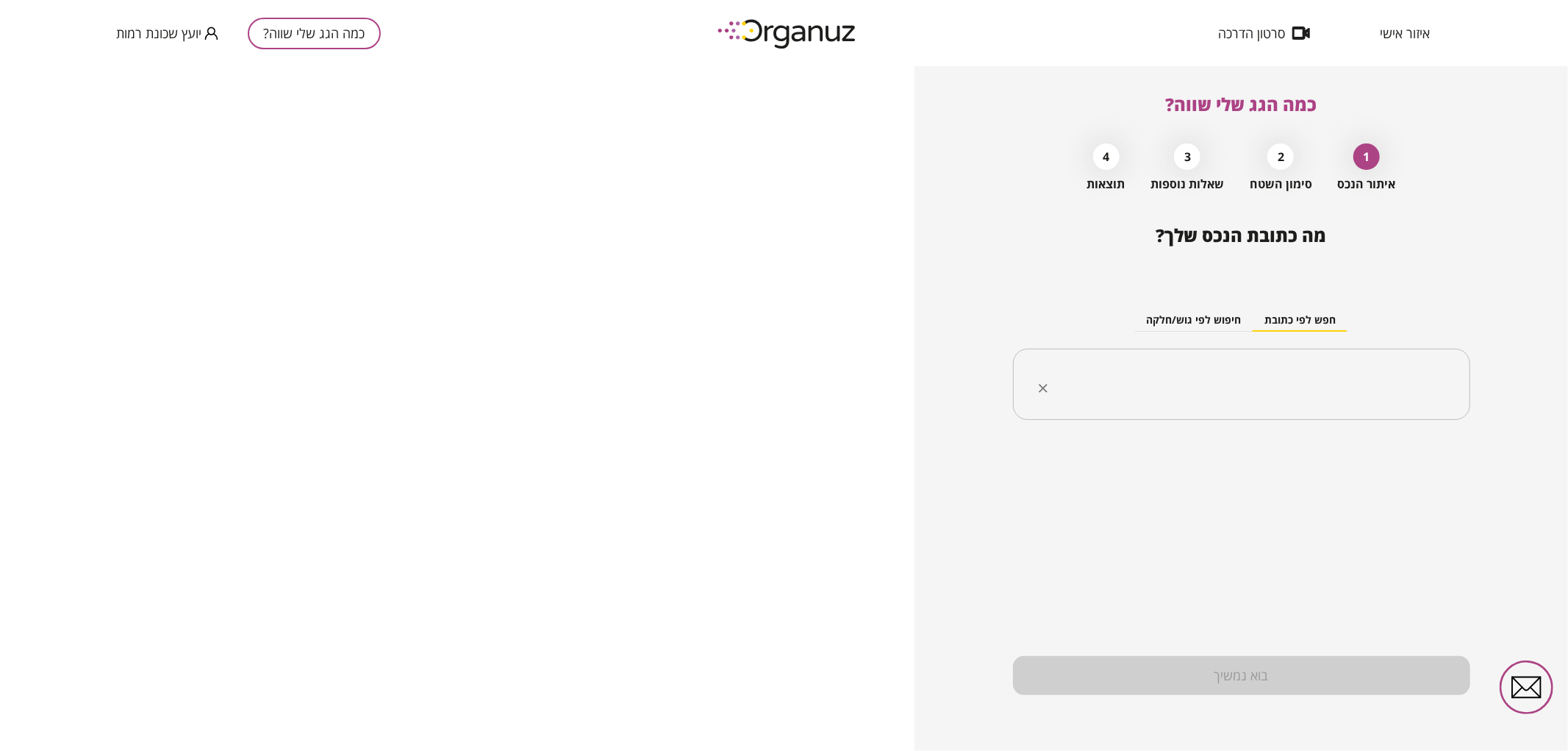
click at [1202, 393] on input "text" at bounding box center [1247, 385] width 411 height 37
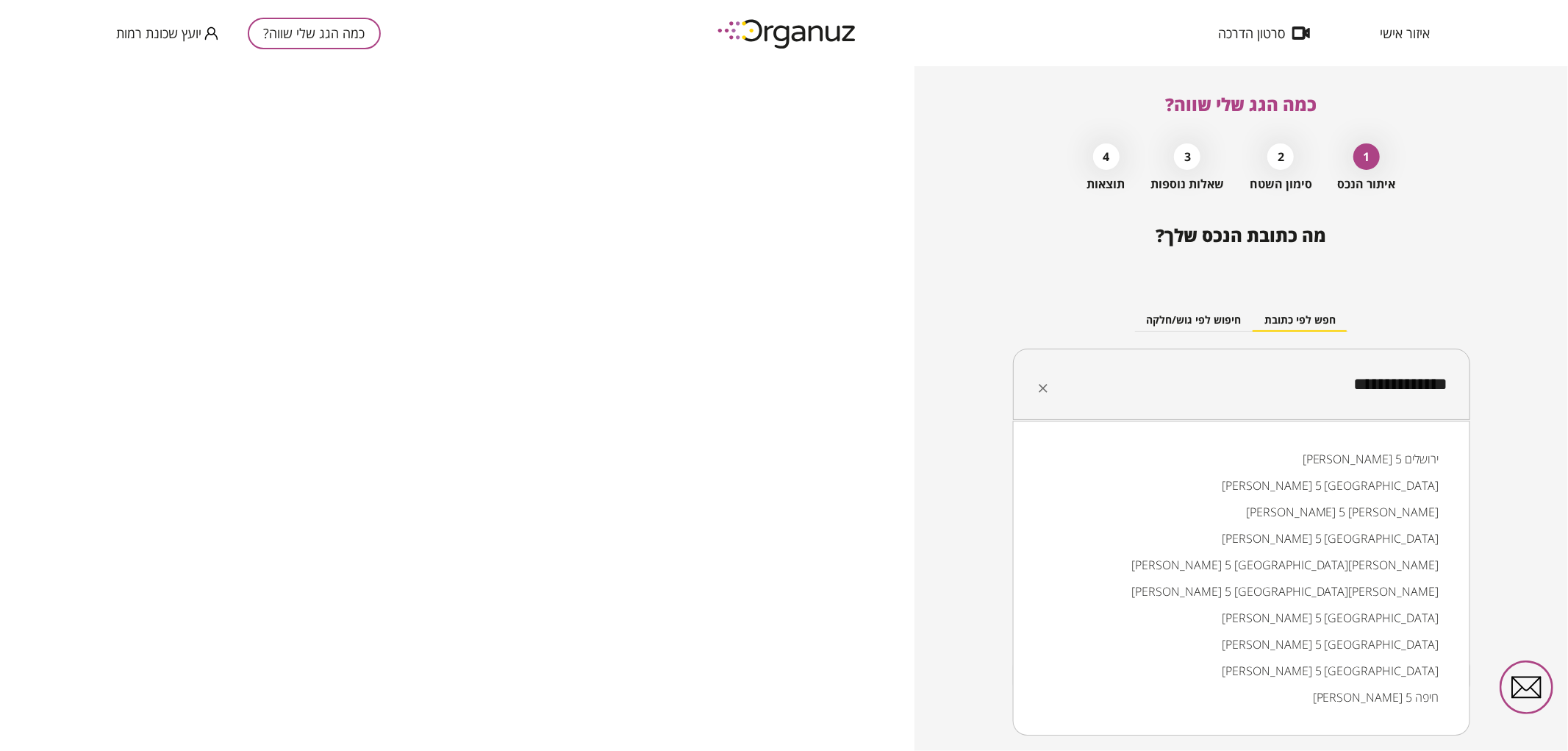
click at [1326, 532] on li "שלמה בן-יוסף 5 באר שבע" at bounding box center [1241, 537] width 419 height 26
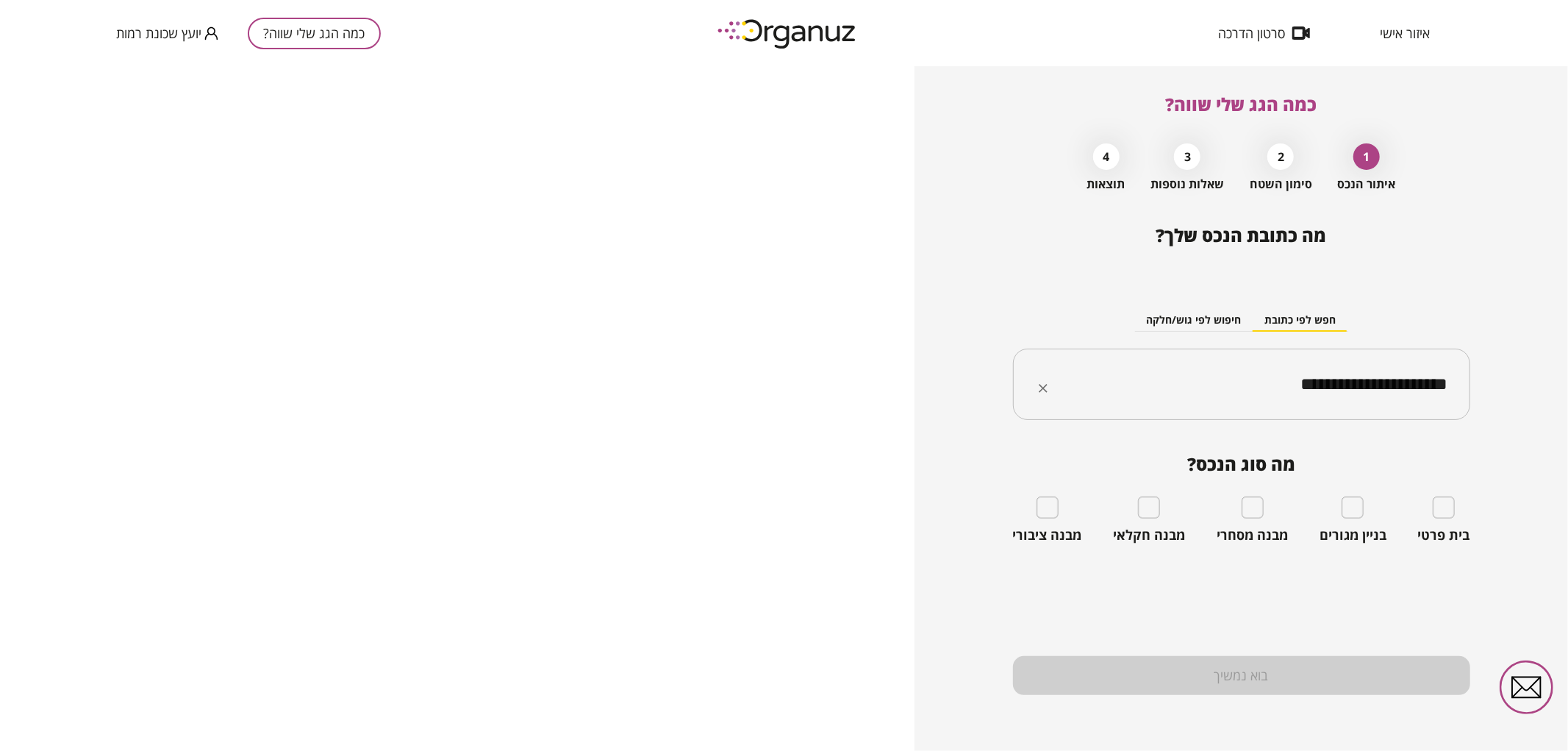
type input "**********"
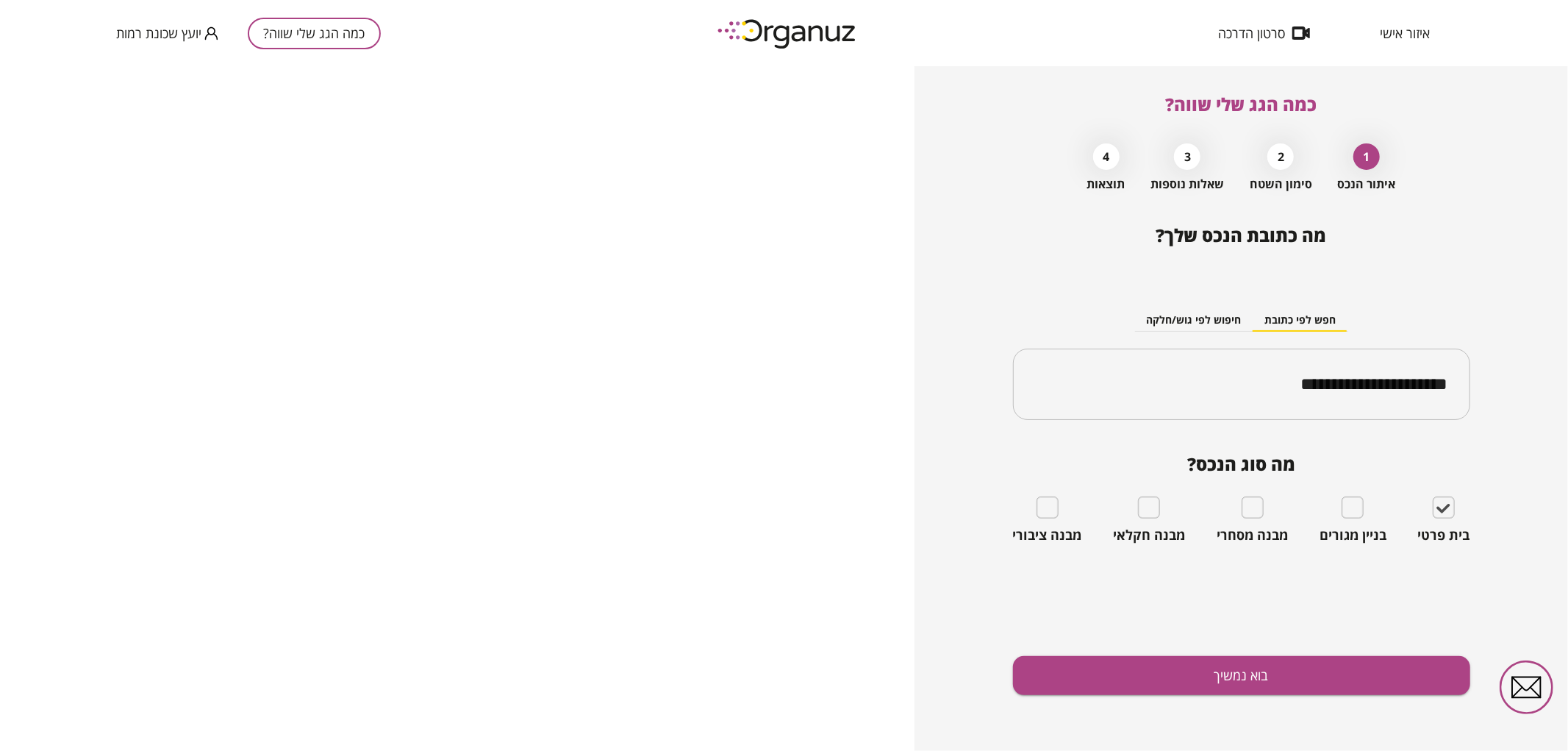
click at [1099, 651] on div "**********" at bounding box center [1241, 487] width 458 height 525
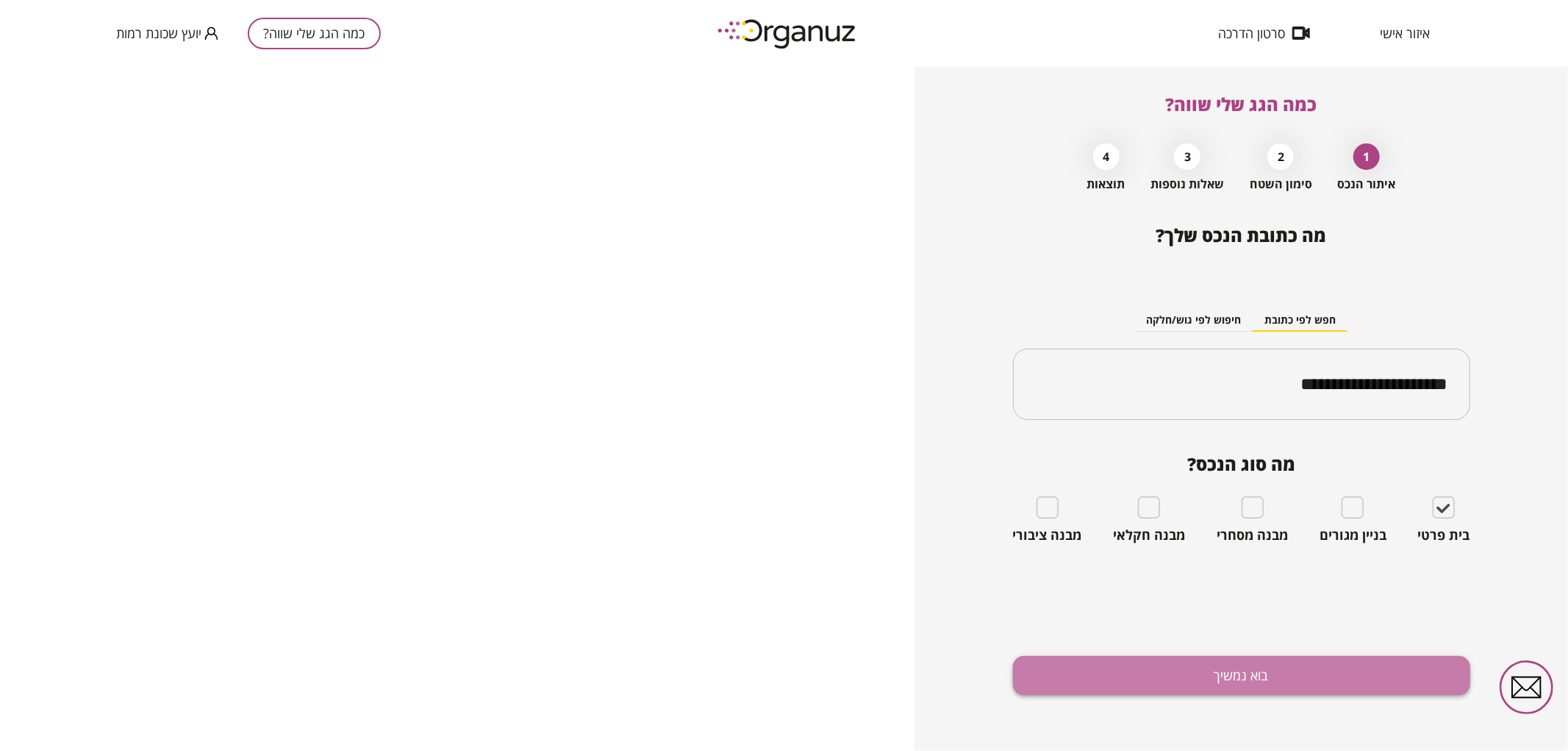
click at [1101, 671] on button "בוא נמשיך" at bounding box center [1241, 674] width 458 height 39
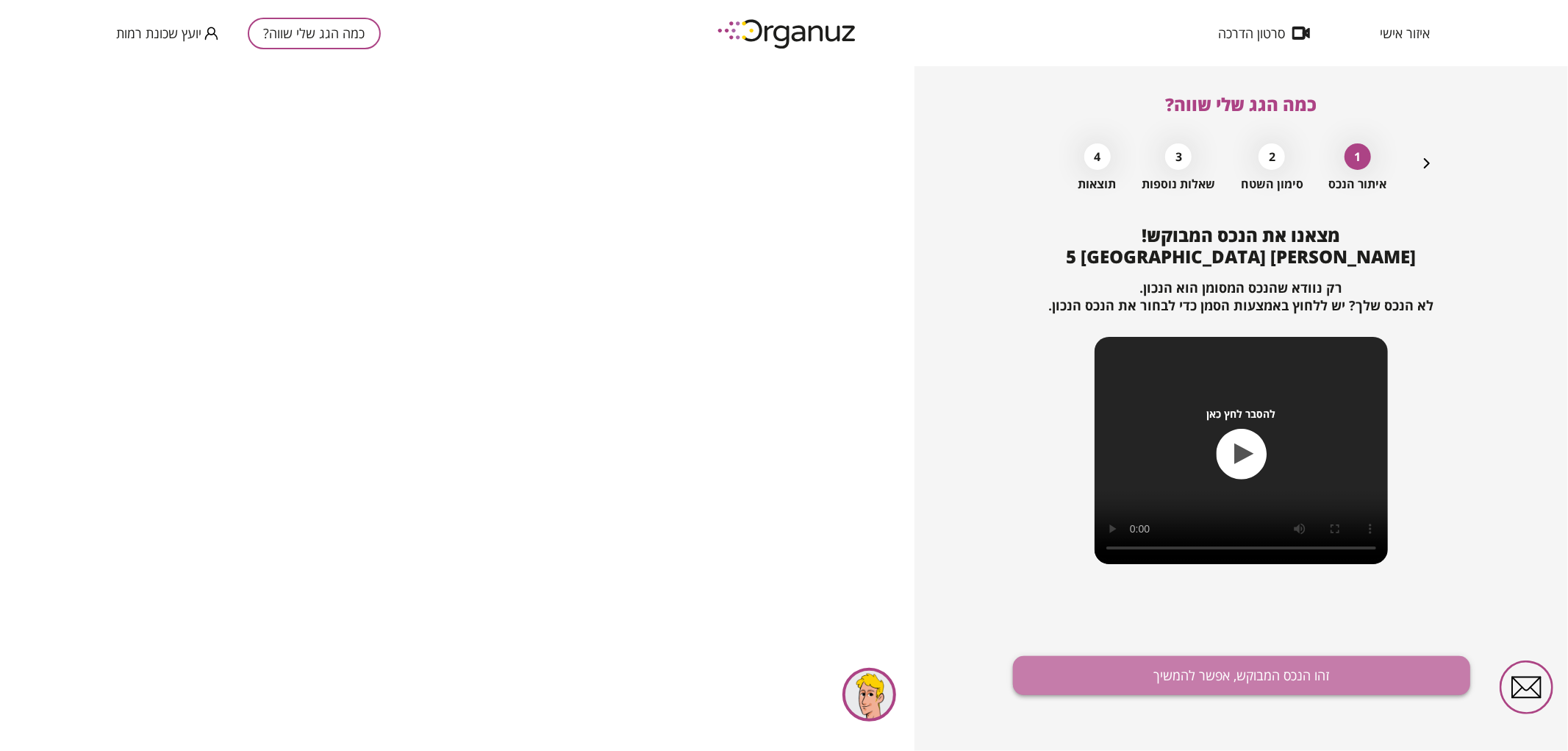
click at [1432, 670] on button "זהו הנכס המבוקש, אפשר להמשיך" at bounding box center [1241, 674] width 458 height 39
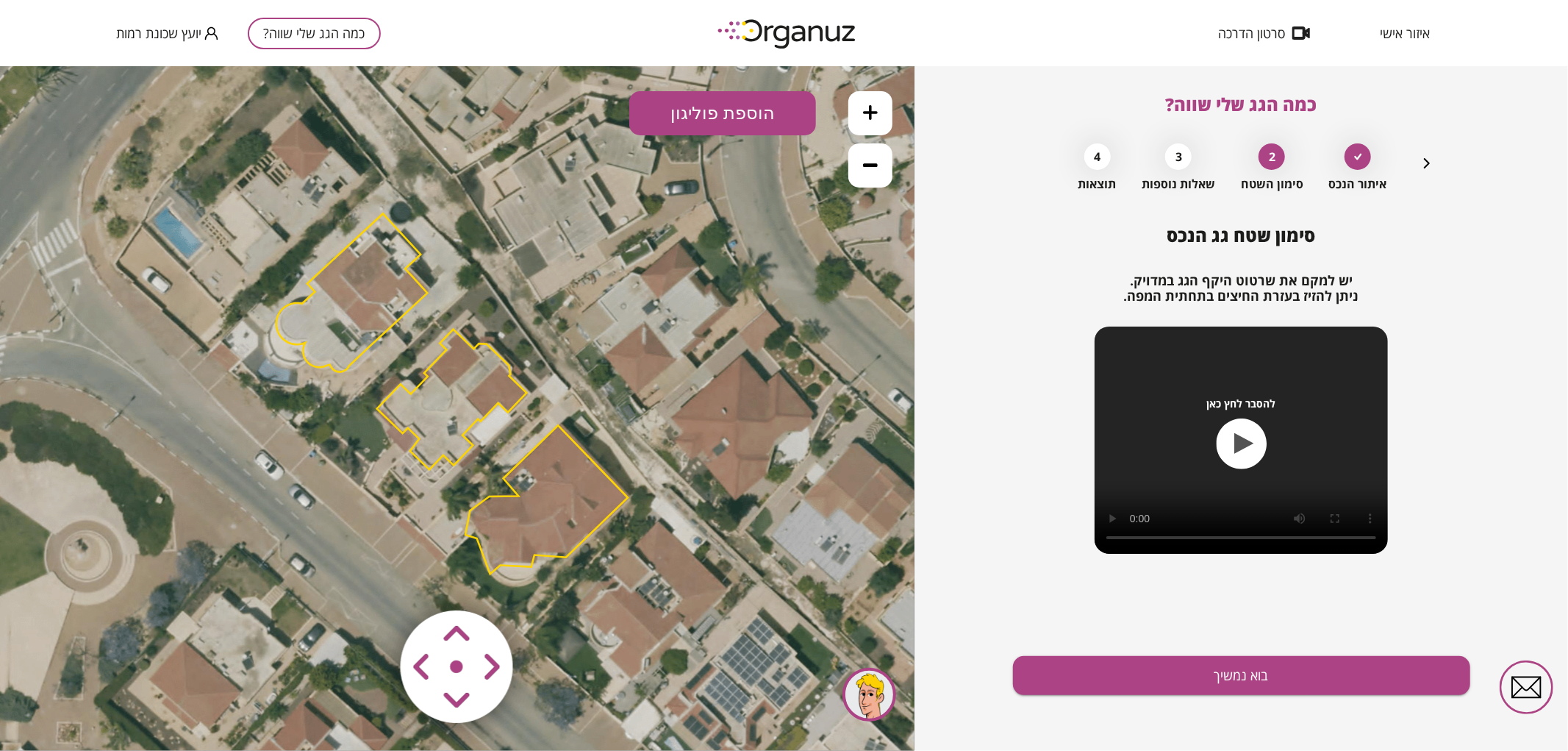
drag, startPoint x: 665, startPoint y: 335, endPoint x: 606, endPoint y: 274, distance: 84.9
click at [606, 274] on icon at bounding box center [452, 392] width 1103 height 1103
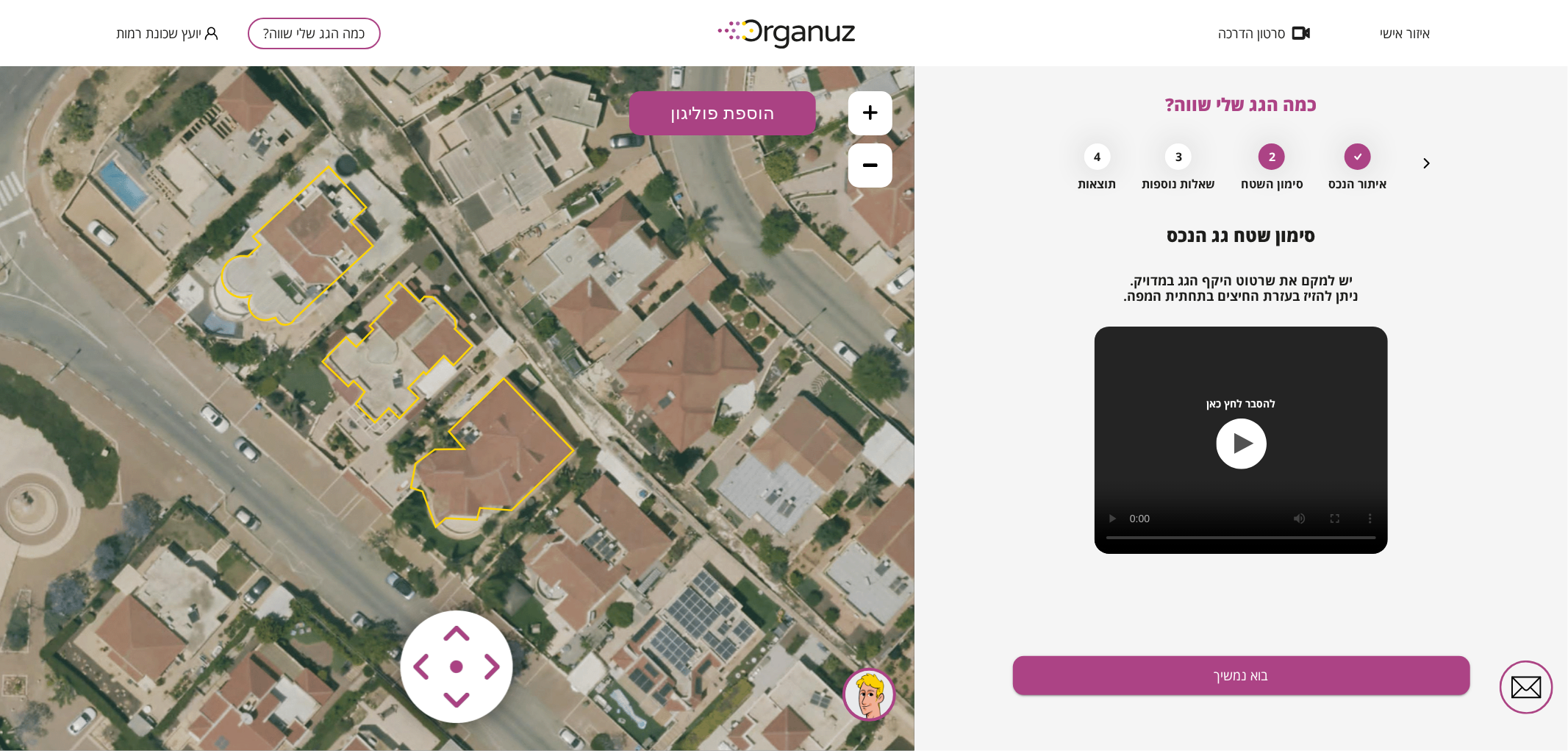
click at [266, 256] on polygon at bounding box center [298, 244] width 152 height 158
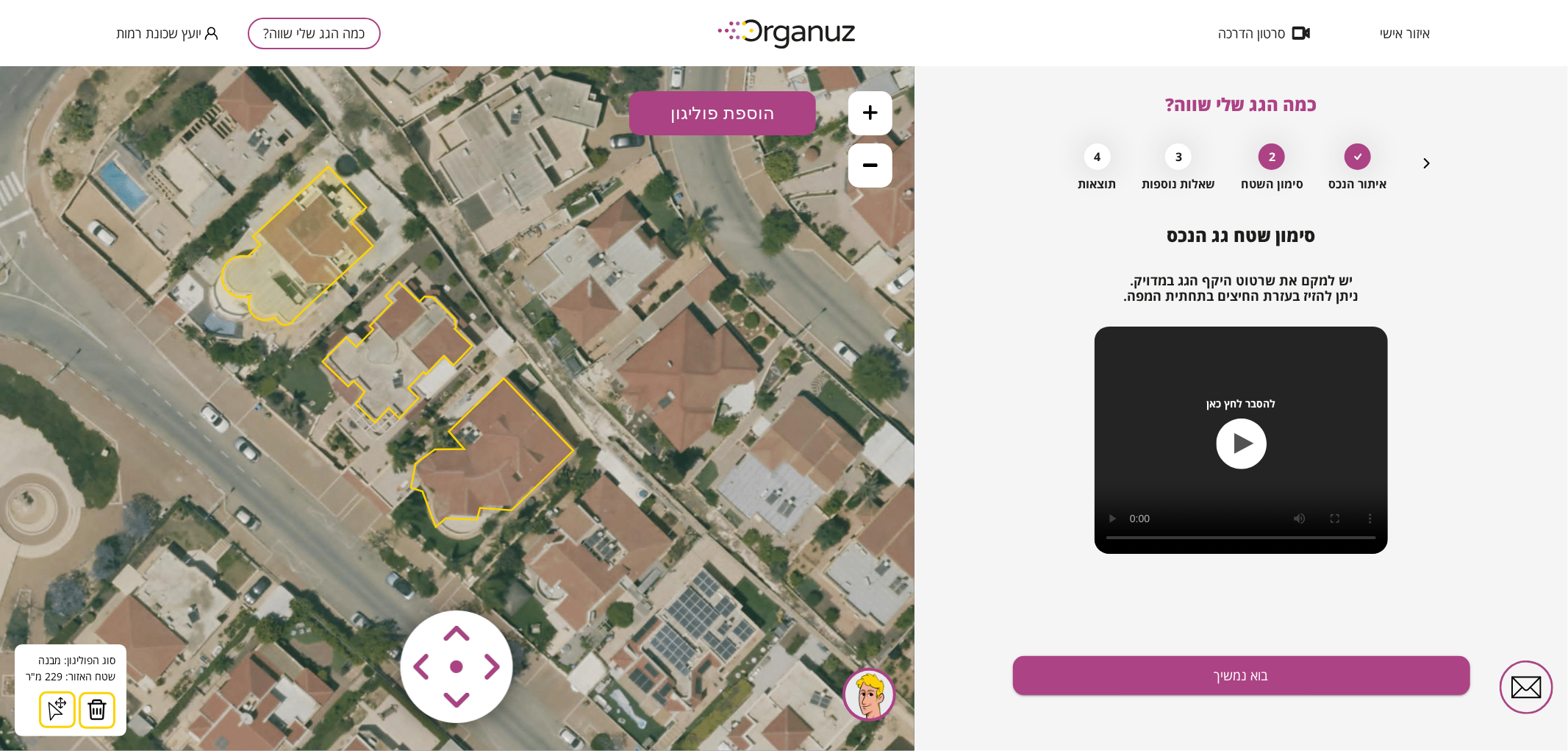
click at [94, 709] on img at bounding box center [97, 709] width 21 height 22
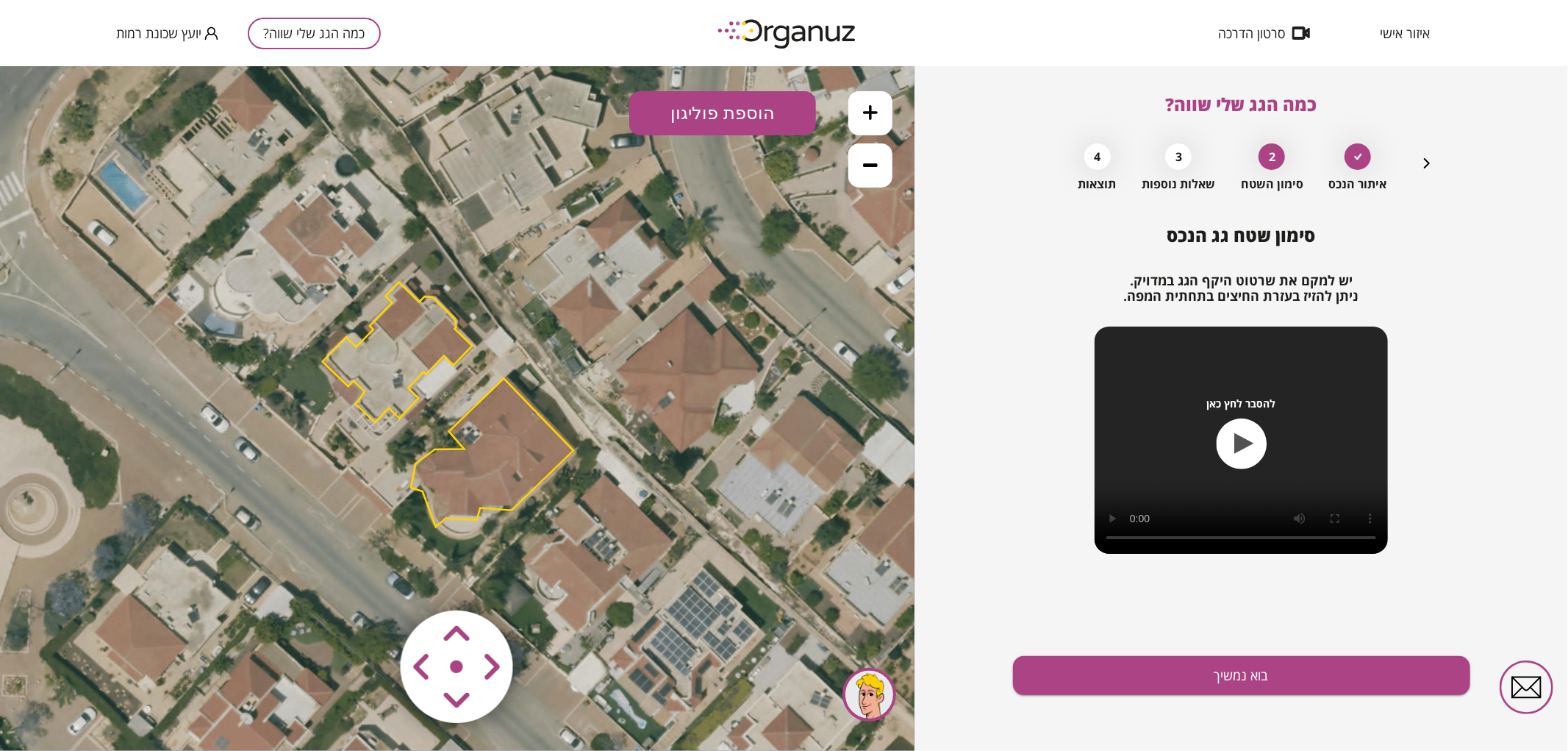
click at [473, 480] on polygon at bounding box center [492, 452] width 162 height 149
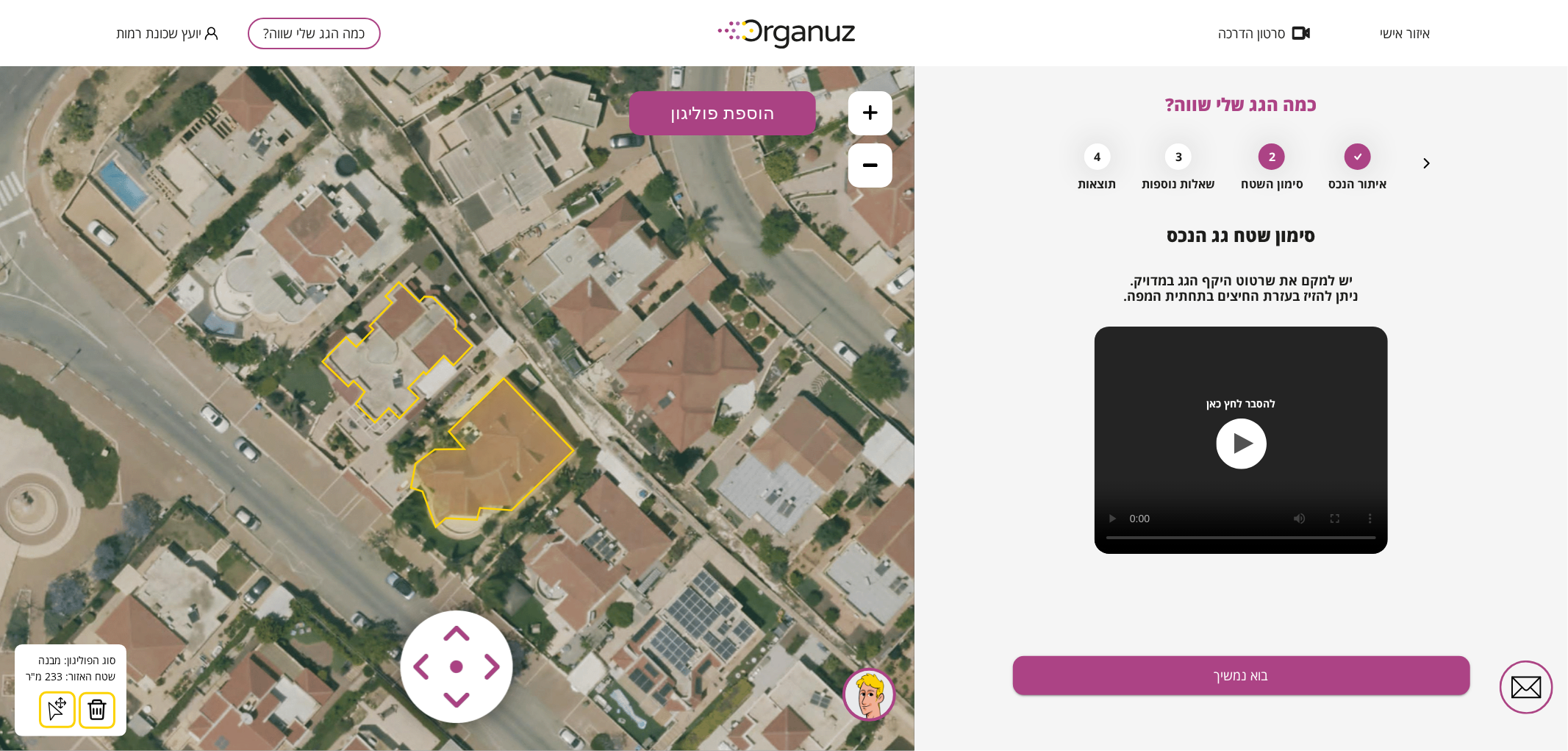
click at [97, 708] on img at bounding box center [97, 709] width 21 height 22
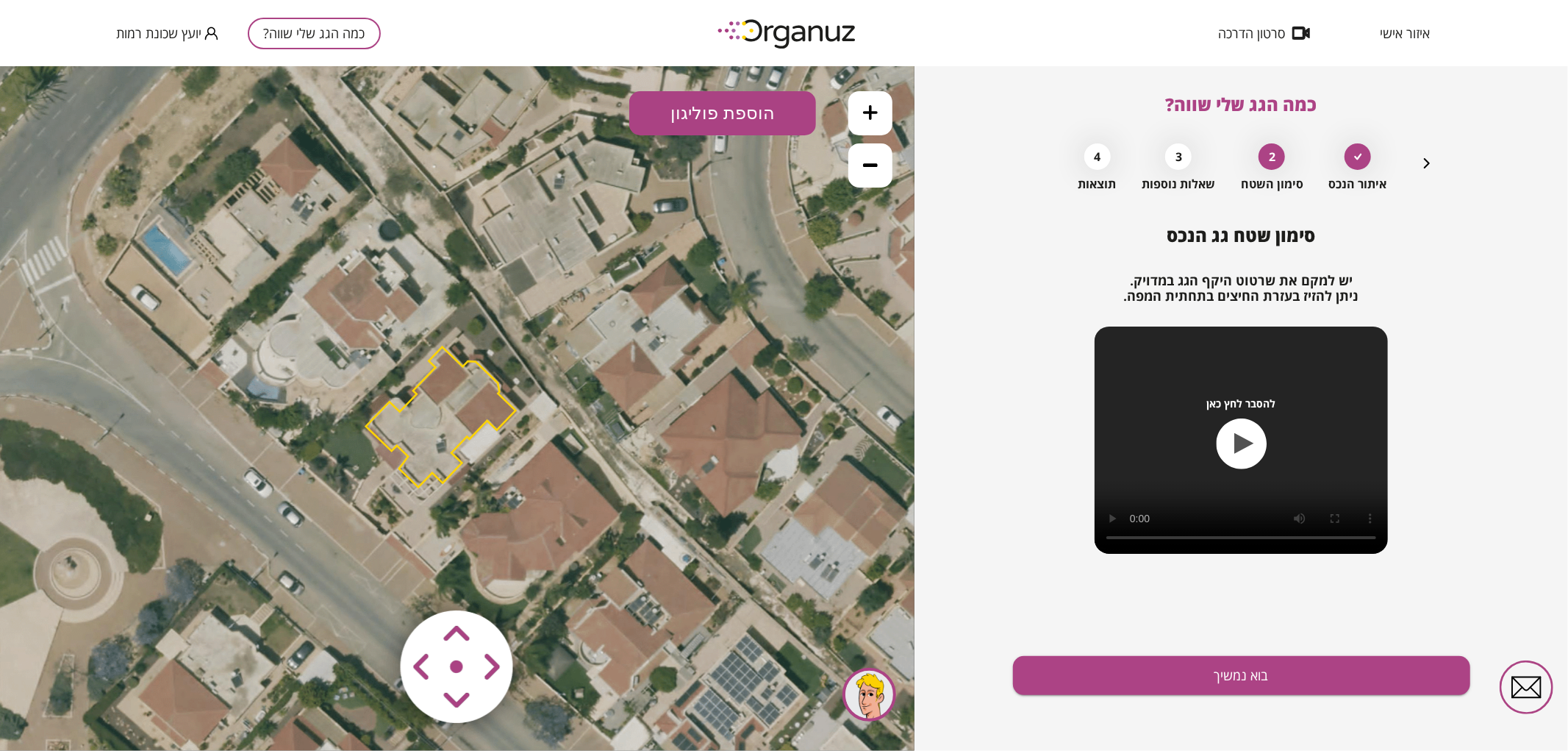
drag, startPoint x: 475, startPoint y: 288, endPoint x: 518, endPoint y: 353, distance: 77.9
click at [518, 353] on icon at bounding box center [441, 410] width 1103 height 1103
click at [886, 96] on button at bounding box center [870, 112] width 44 height 44
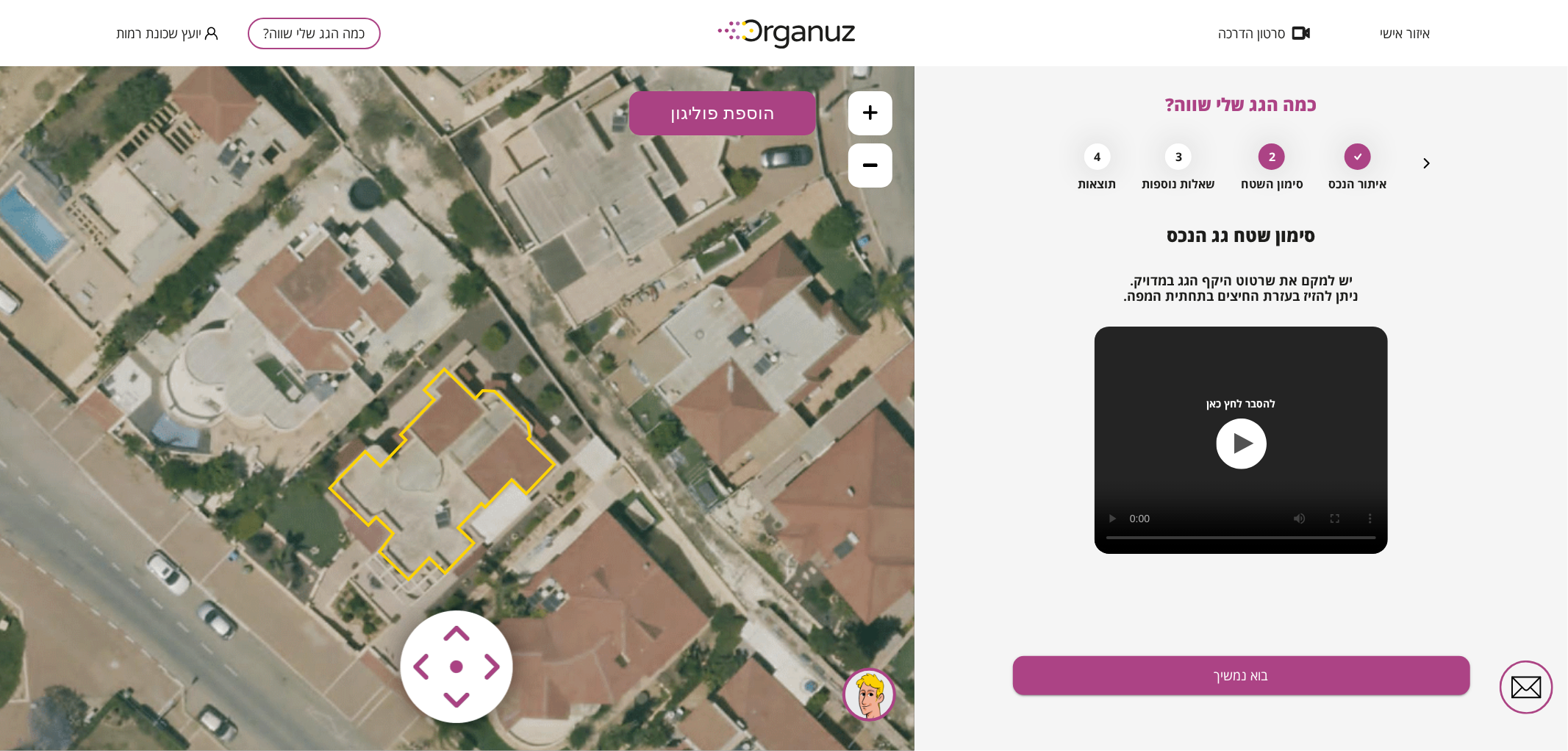
drag, startPoint x: 691, startPoint y: 273, endPoint x: 709, endPoint y: 346, distance: 75.2
click at [709, 346] on icon at bounding box center [441, 463] width 1654 height 1654
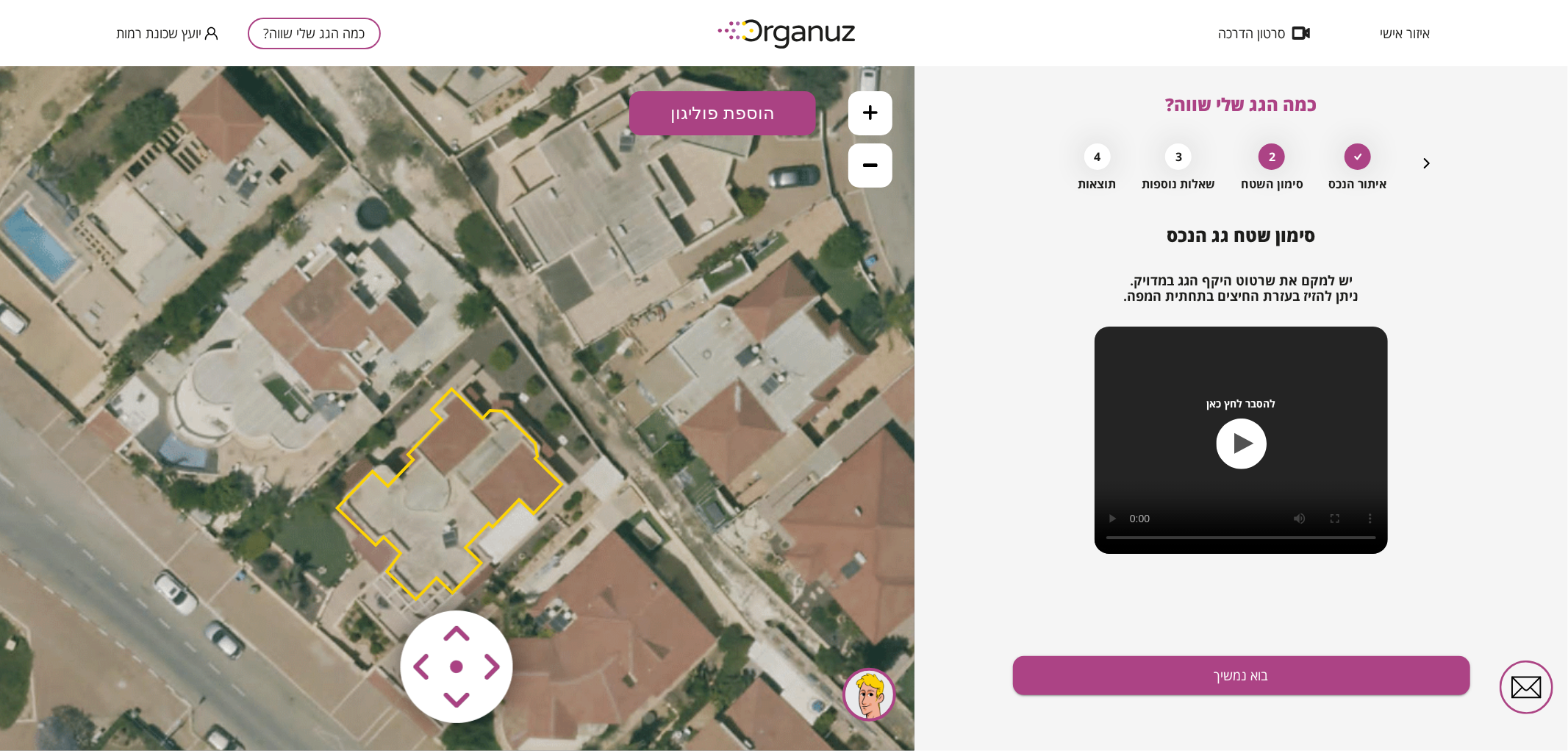
click at [370, 579] on area at bounding box center [370, 579] width 0 height 0
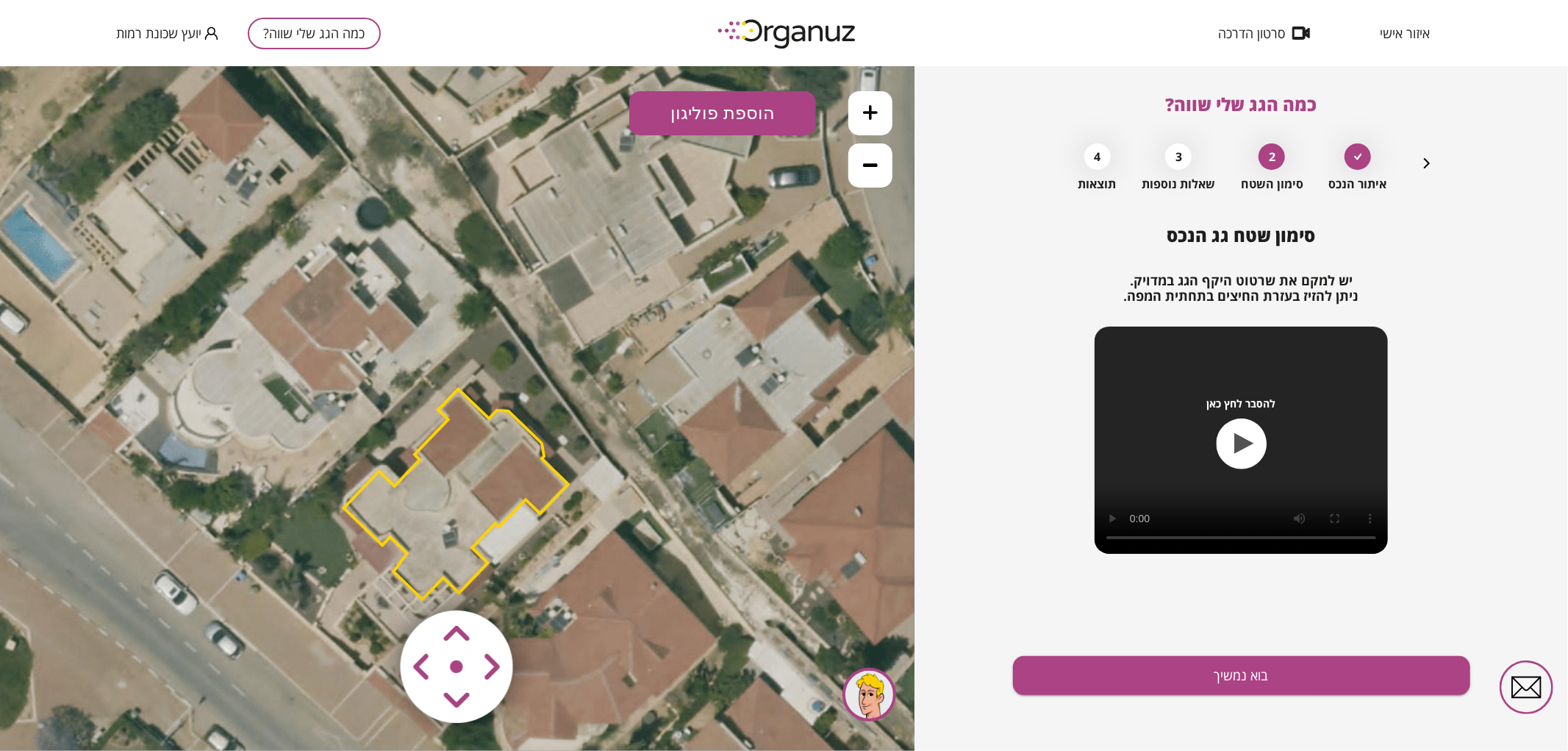
click at [370, 579] on area at bounding box center [370, 579] width 0 height 0
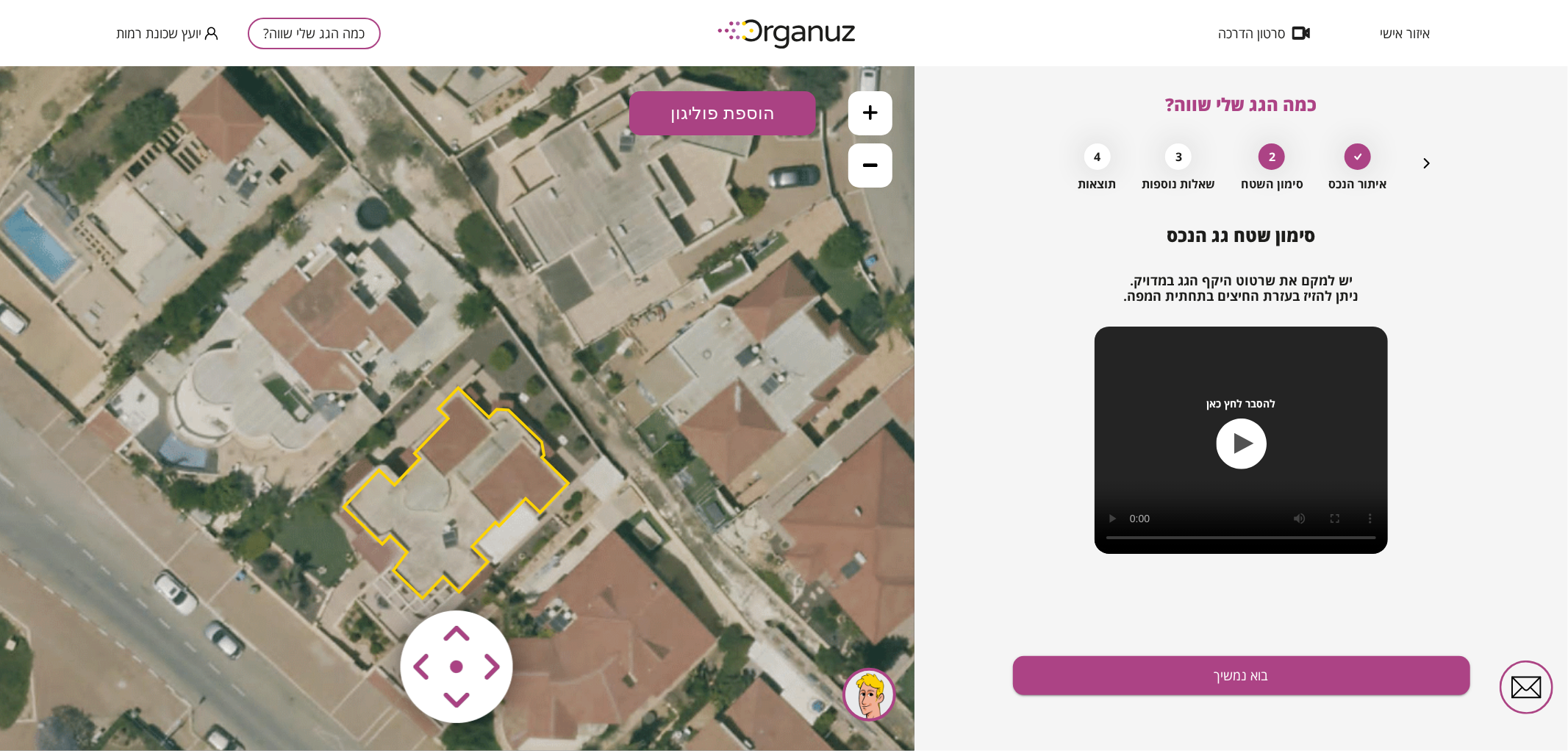
click at [370, 579] on area at bounding box center [370, 579] width 0 height 0
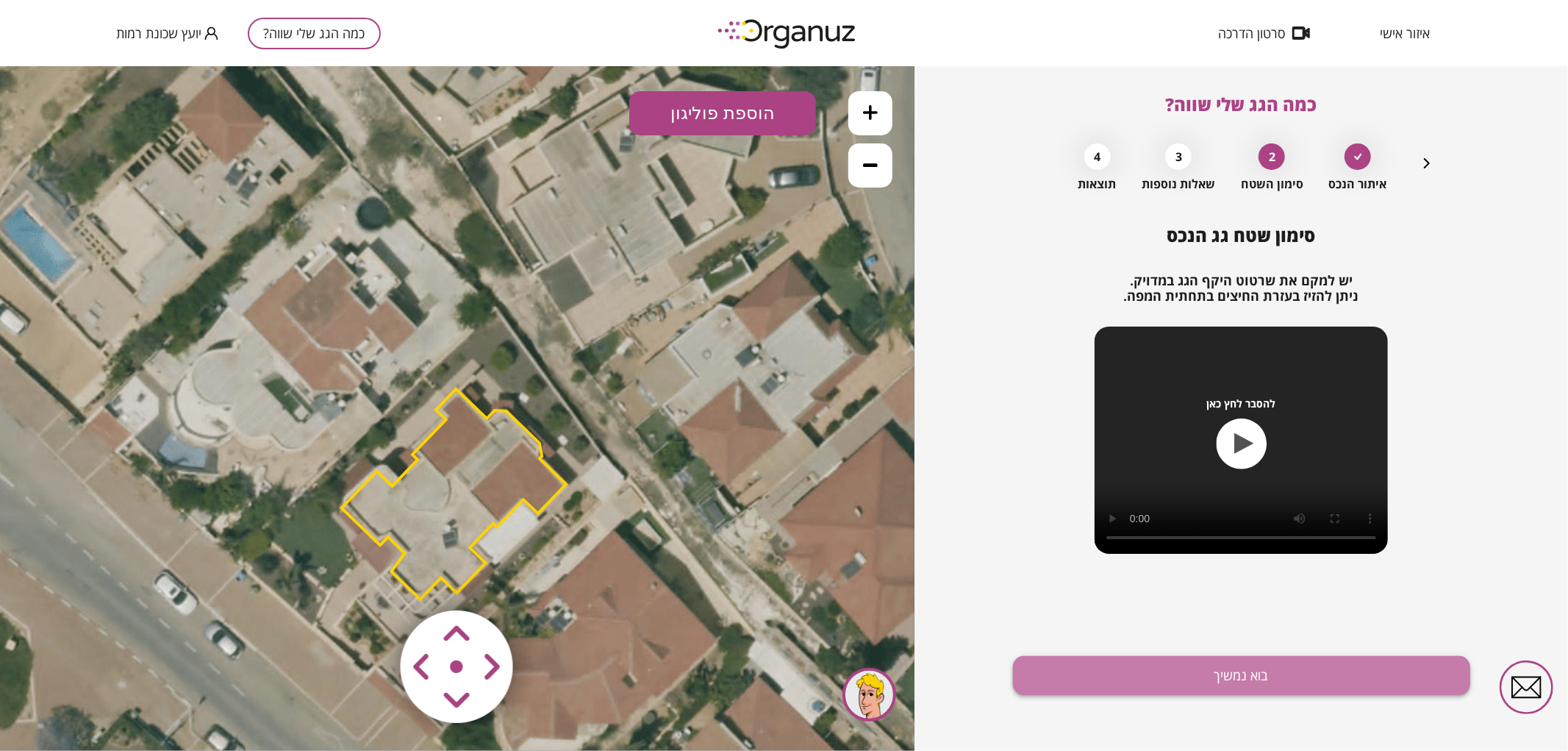
click at [1194, 679] on button "בוא נמשיך" at bounding box center [1241, 674] width 458 height 39
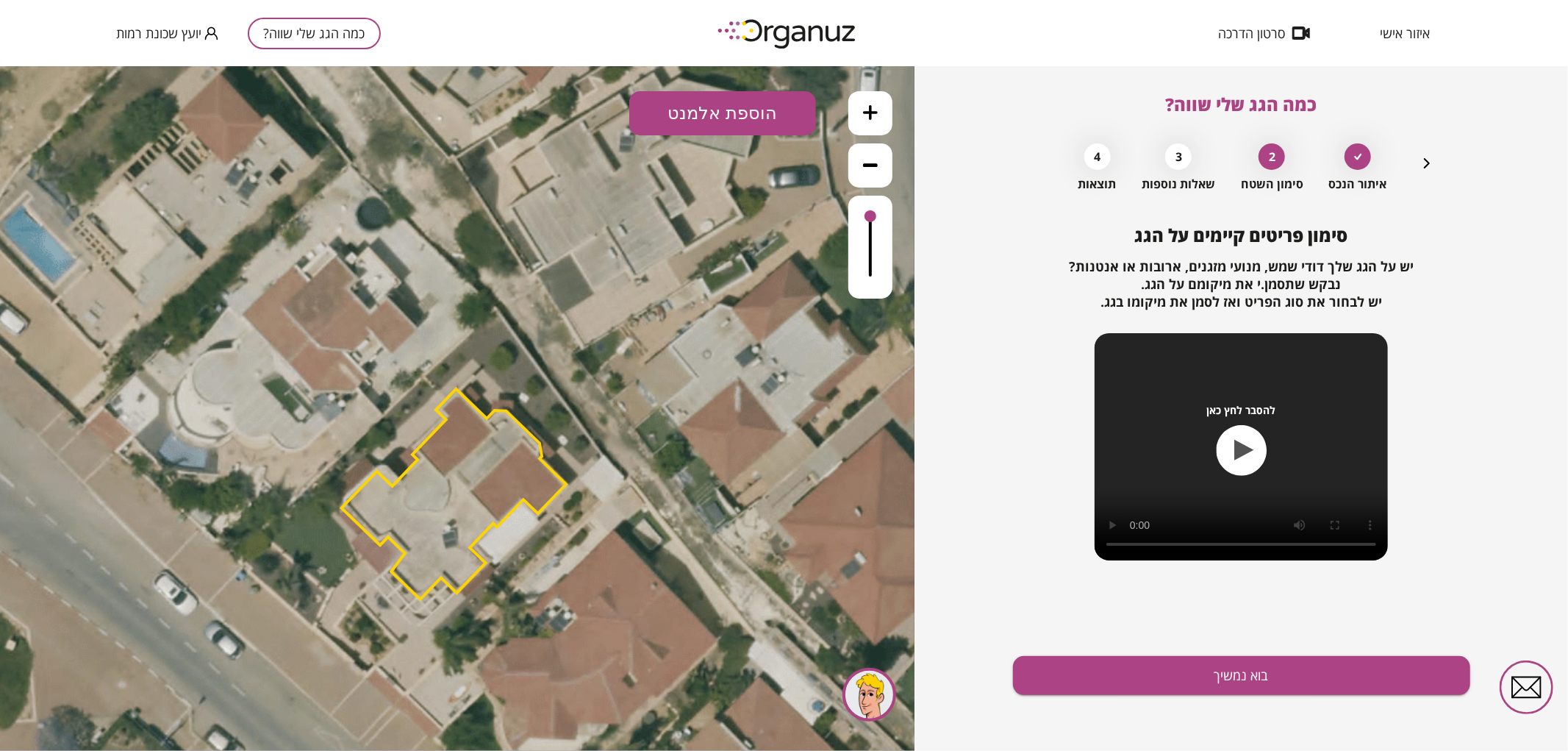
click at [743, 126] on button "הוספת אלמנט" at bounding box center [722, 112] width 187 height 44
click at [723, 297] on div ".st0 { fill: #FFFFFF; } .st0 { fill: #FFFFFF; }" at bounding box center [457, 407] width 914 height 684
click at [1075, 687] on button "בוא נמשיך" at bounding box center [1241, 674] width 458 height 39
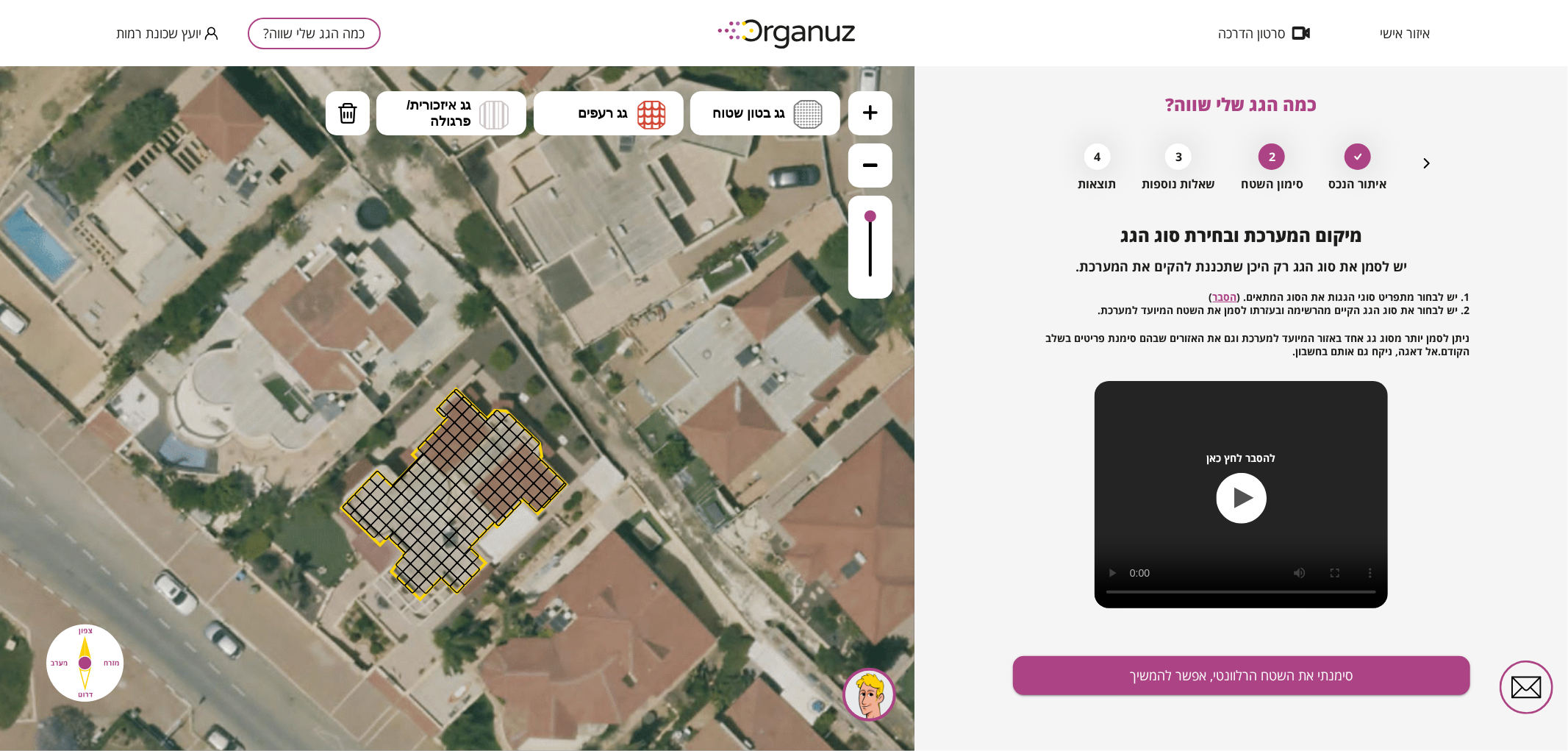
click at [864, 105] on icon at bounding box center [870, 112] width 14 height 14
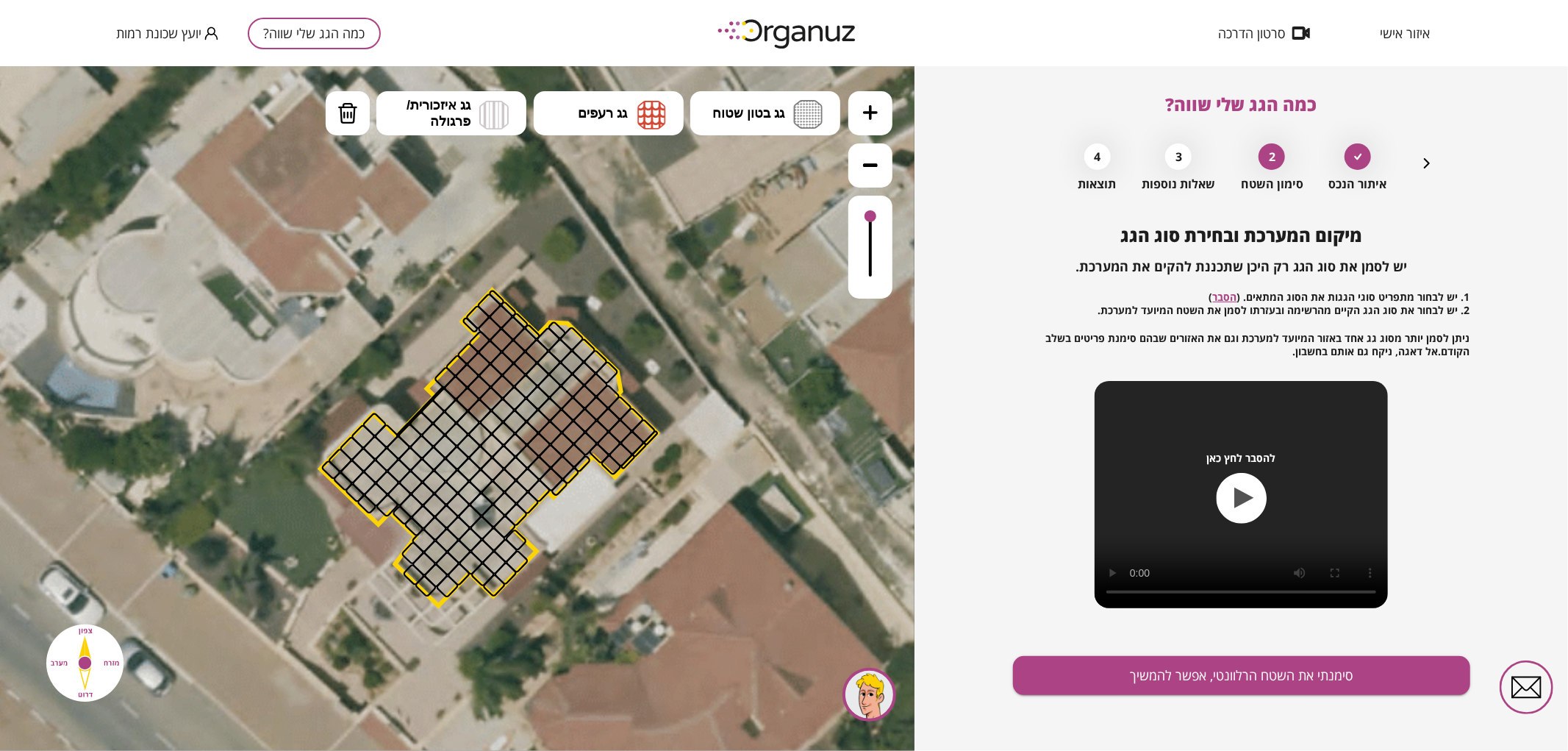
drag, startPoint x: 728, startPoint y: 275, endPoint x: 839, endPoint y: 149, distance: 167.9
click at [776, 176] on icon at bounding box center [482, 431] width 2482 height 2481
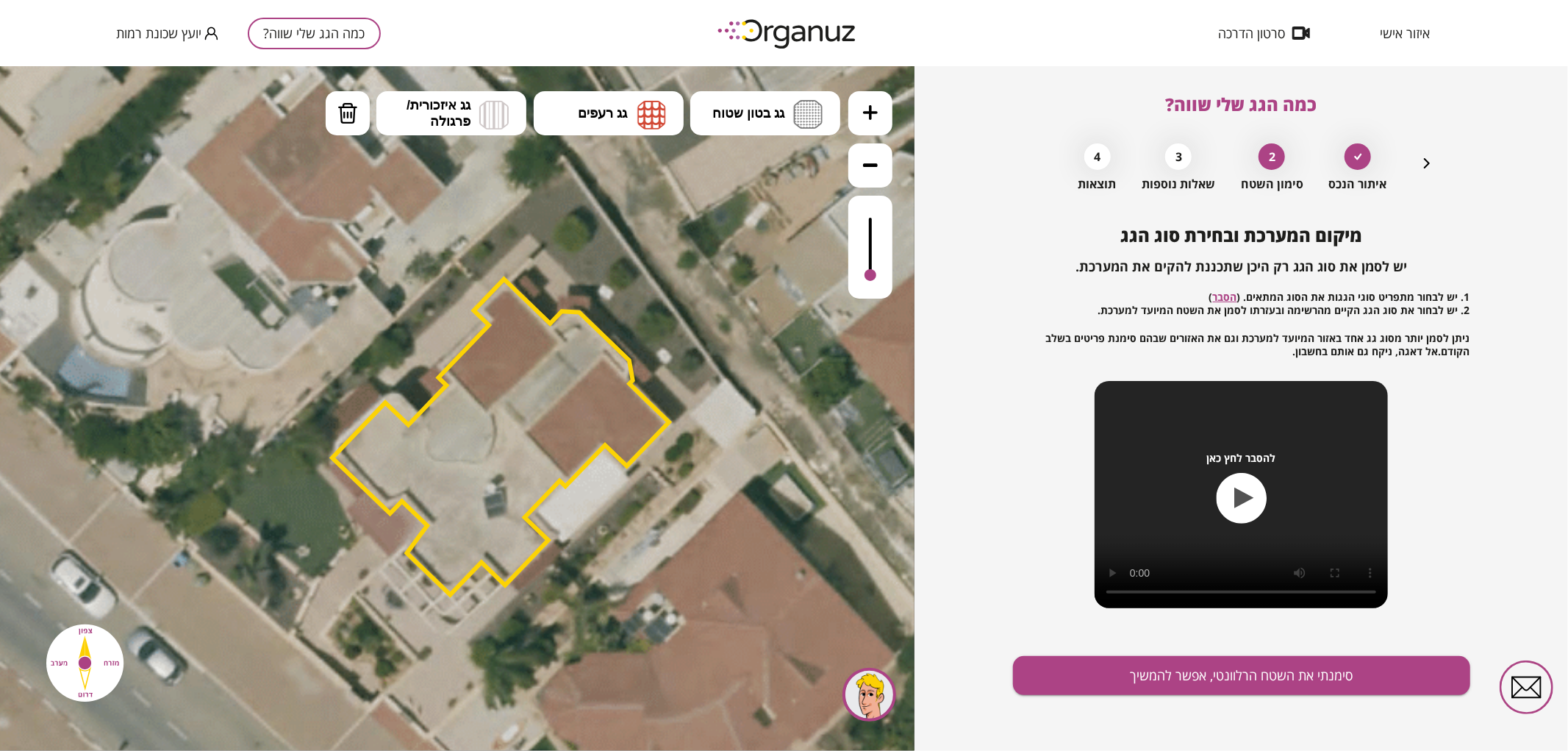
drag, startPoint x: 868, startPoint y: 220, endPoint x: 866, endPoint y: 286, distance: 66.0
click at [866, 286] on div at bounding box center [870, 246] width 44 height 103
click at [828, 92] on button "גג בטון שטוח" at bounding box center [765, 112] width 150 height 44
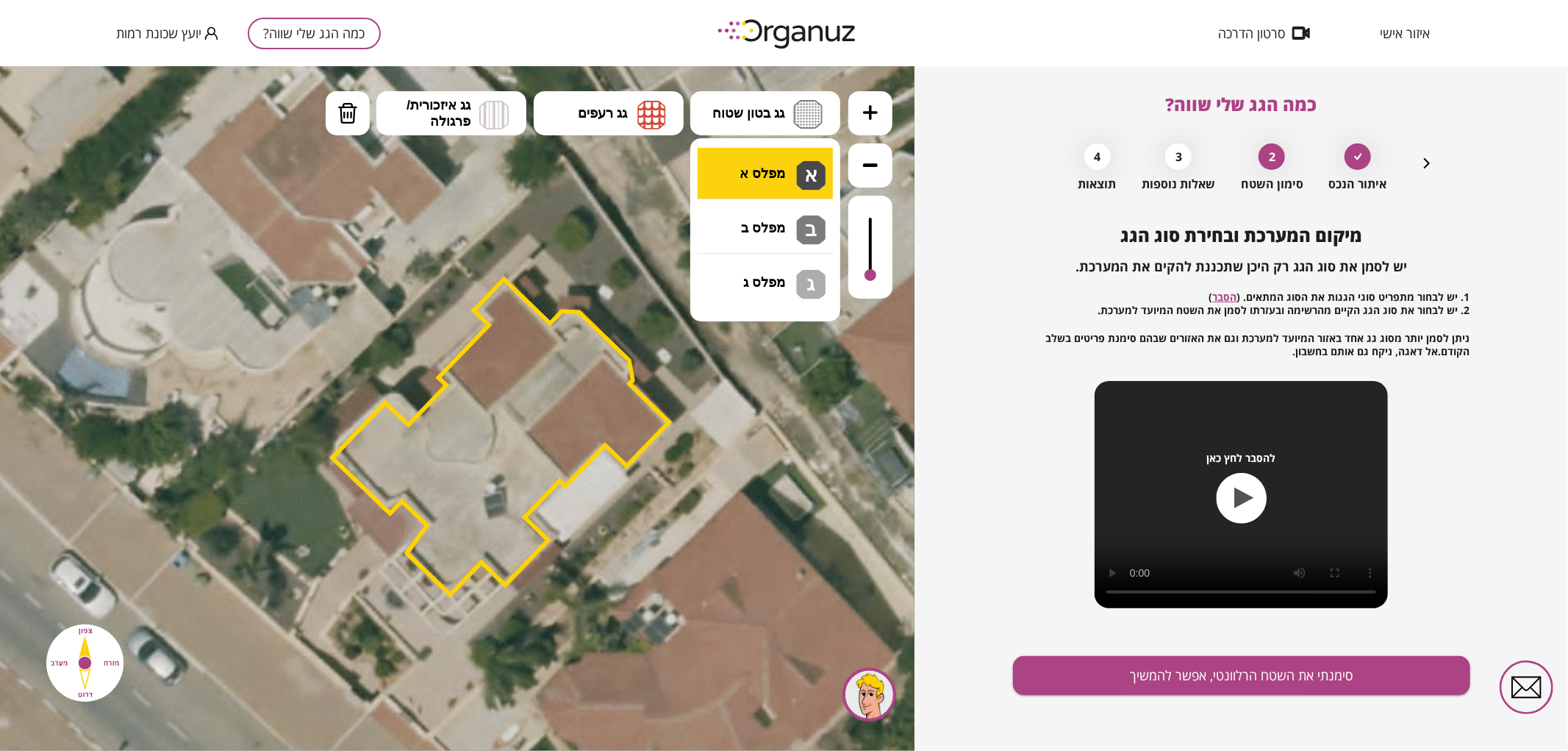
click at [784, 172] on div ".st0 { fill: #FFFFFF; } .st0 { fill: #FFFFFF; }" at bounding box center [457, 407] width 914 height 684
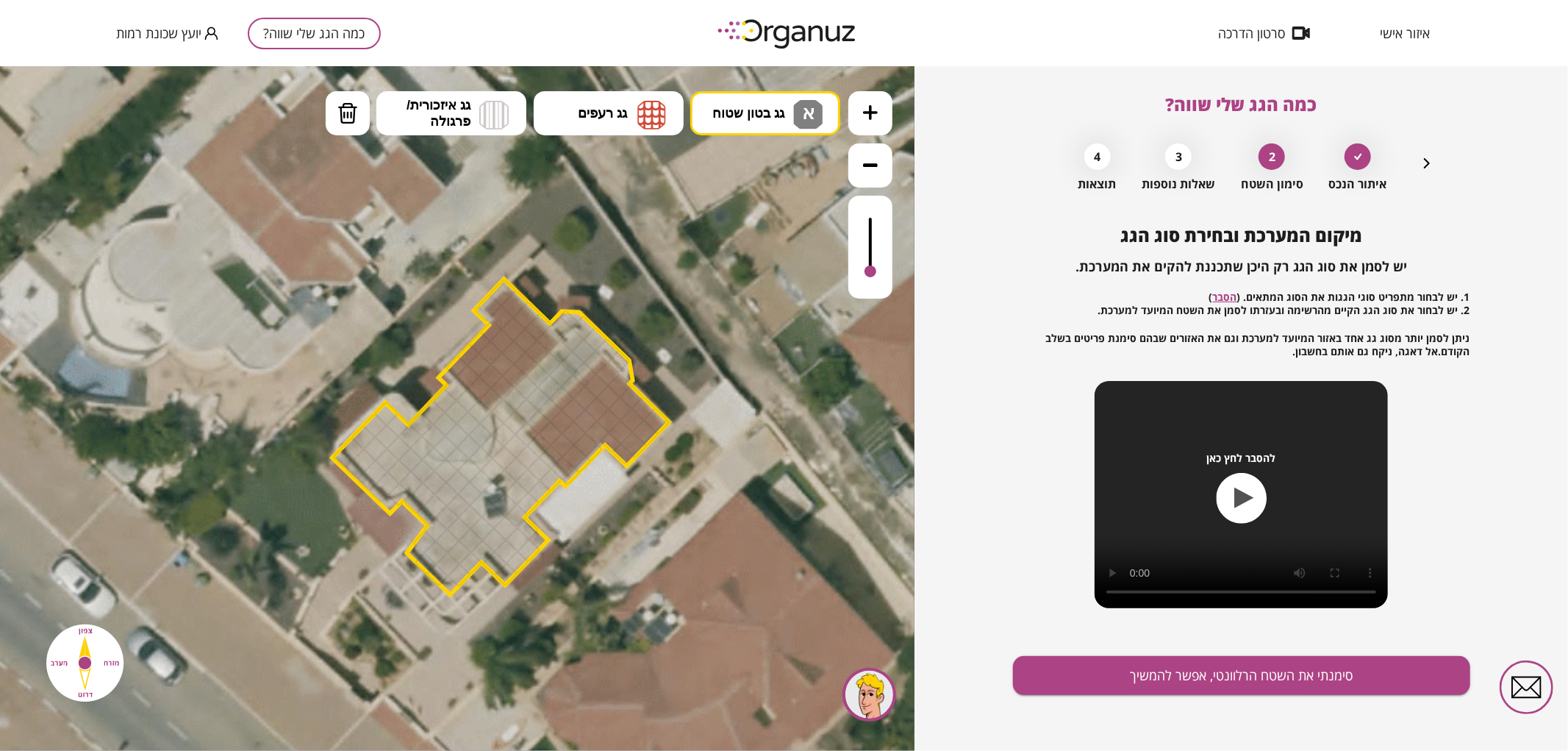
click at [869, 272] on div at bounding box center [870, 270] width 12 height 12
drag, startPoint x: 423, startPoint y: 542, endPoint x: 530, endPoint y: 470, distance: 129.0
drag, startPoint x: 511, startPoint y: 400, endPoint x: 600, endPoint y: 345, distance: 104.6
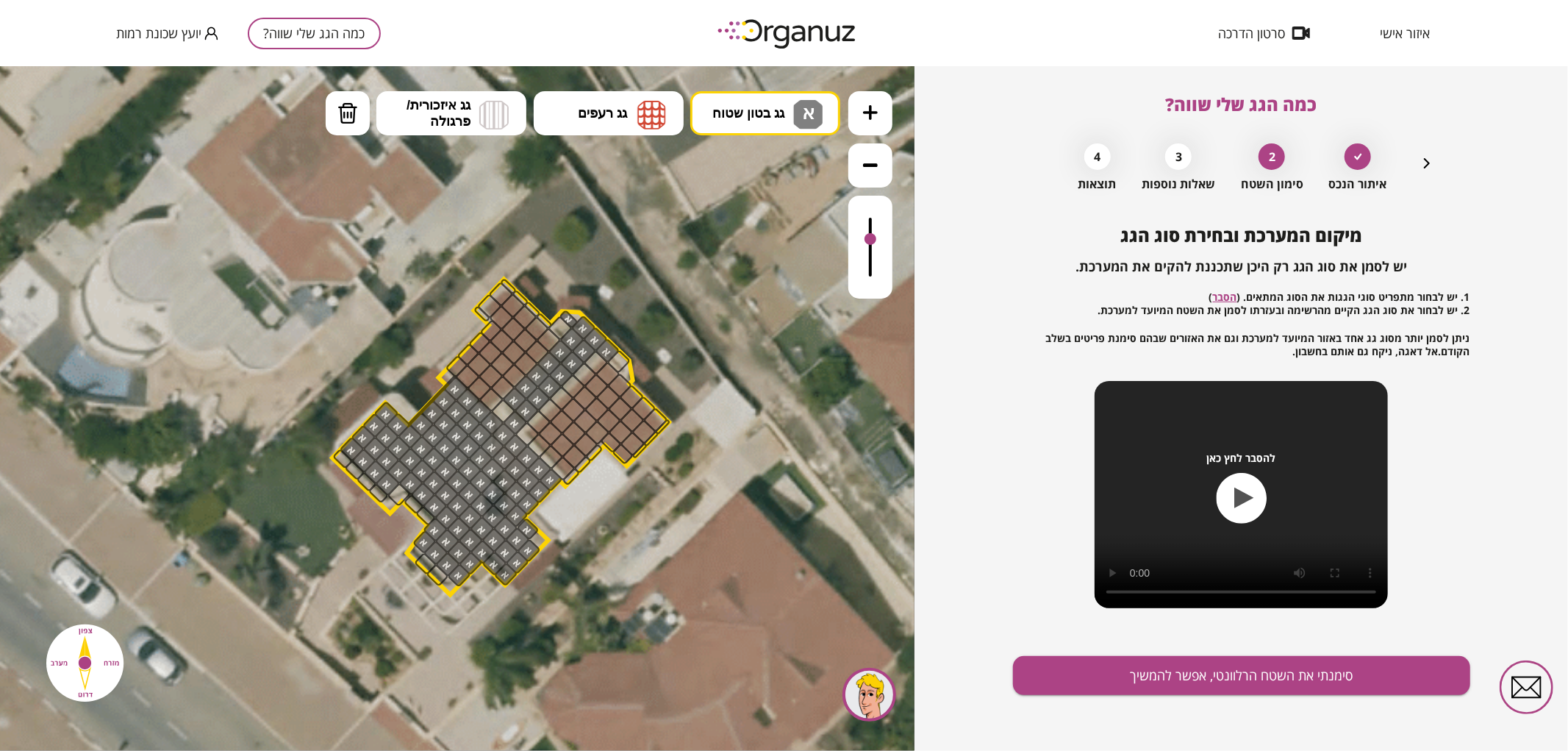
drag, startPoint x: 865, startPoint y: 269, endPoint x: 878, endPoint y: 239, distance: 32.7
click at [878, 239] on div at bounding box center [870, 246] width 44 height 103
click at [509, 401] on div at bounding box center [515, 398] width 26 height 26
click at [504, 411] on div at bounding box center [503, 411] width 26 height 26
drag, startPoint x: 453, startPoint y: 570, endPoint x: 468, endPoint y: 551, distance: 24.2
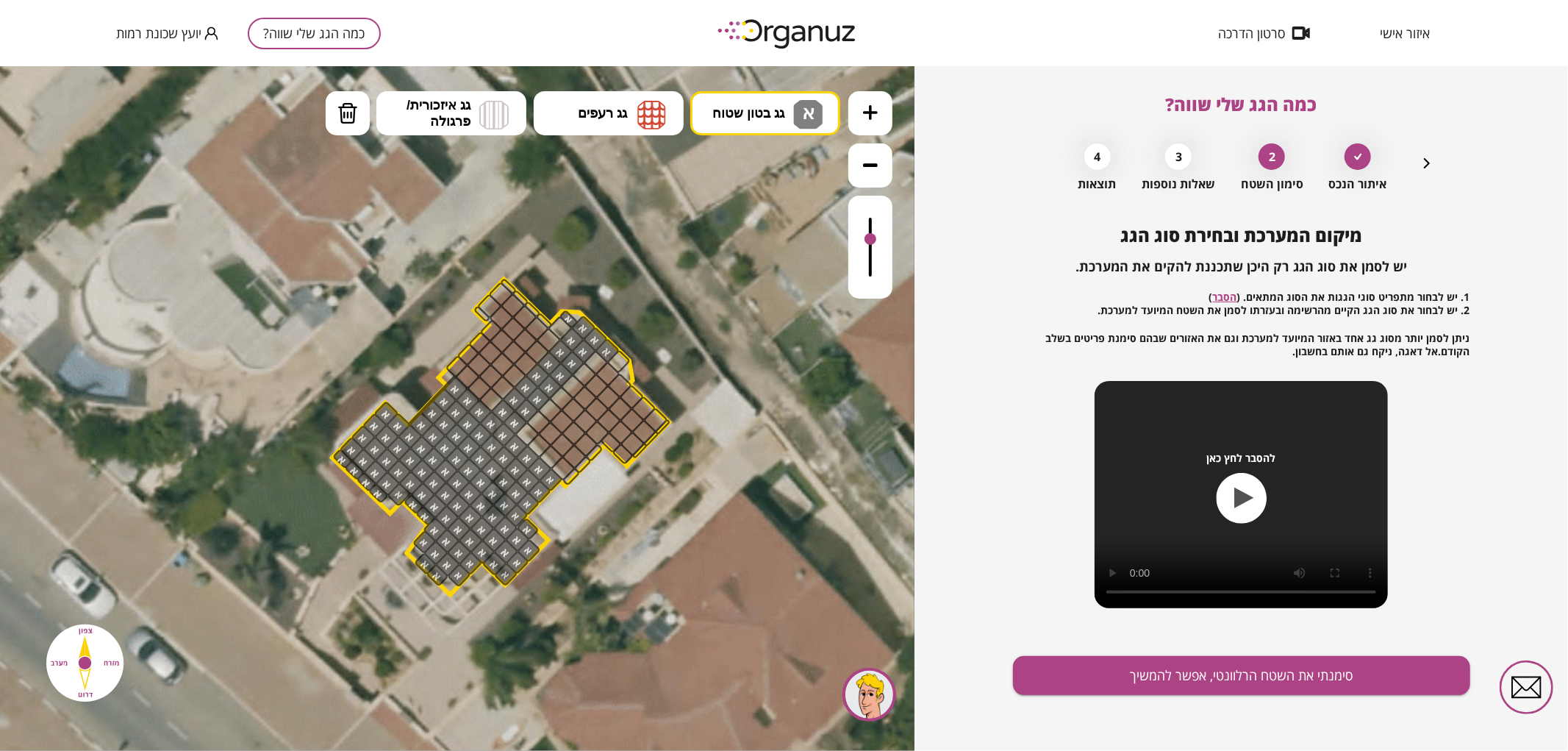
click at [652, 102] on img at bounding box center [652, 114] width 29 height 30
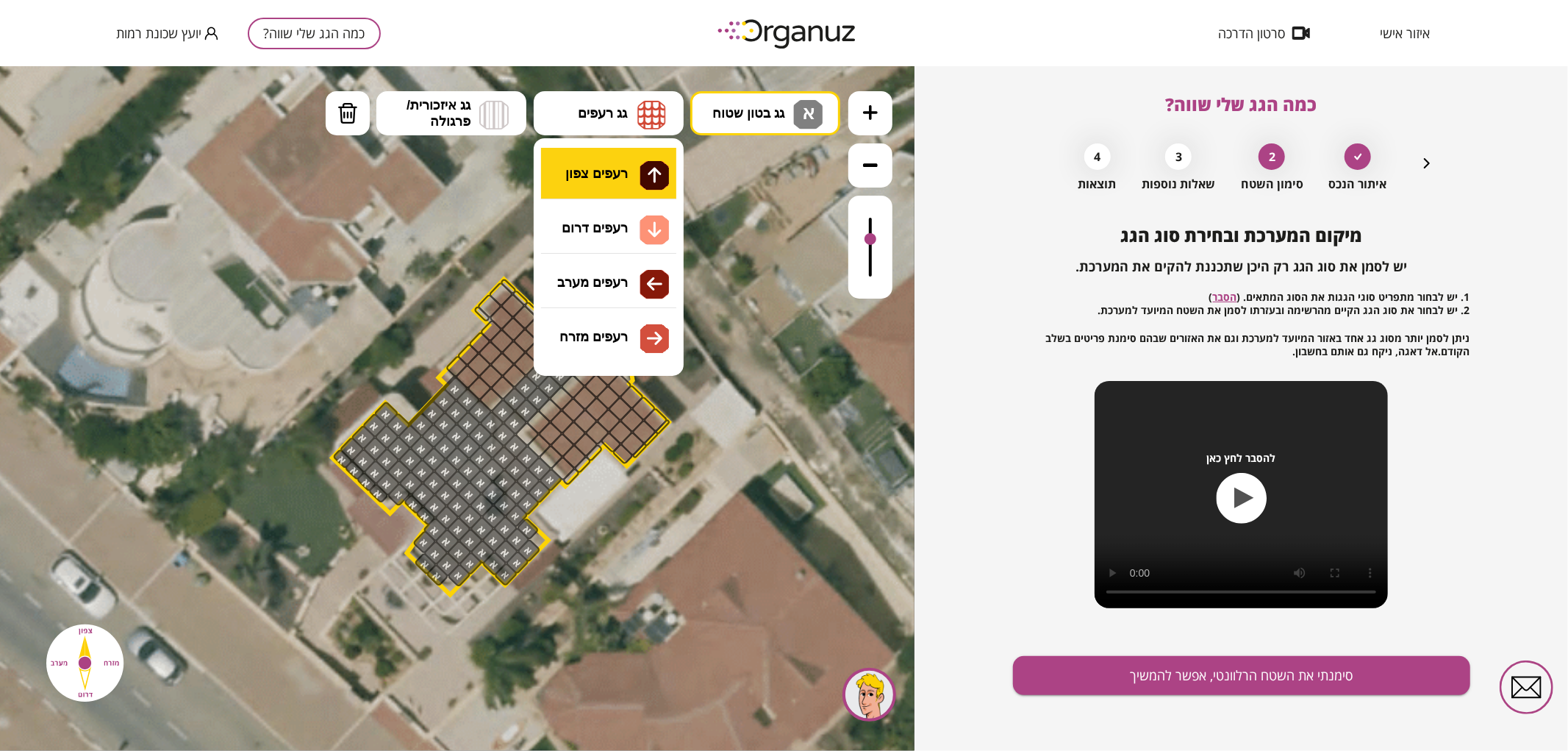
click at [600, 190] on div ".st0 { fill: #FFFFFF; } .st0 { fill: #FFFFFF; }" at bounding box center [457, 407] width 914 height 684
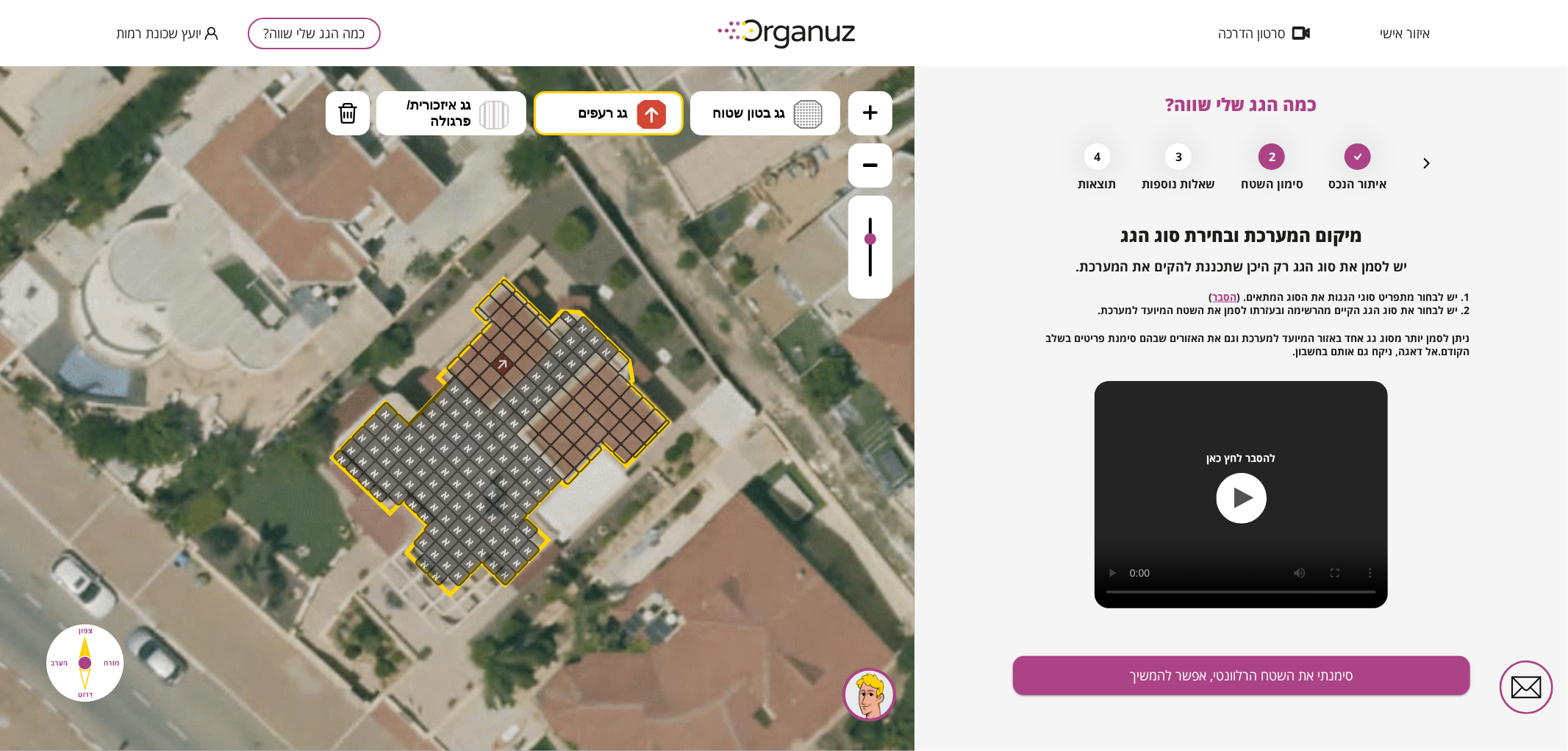
click at [503, 372] on div at bounding box center [514, 376] width 26 height 26
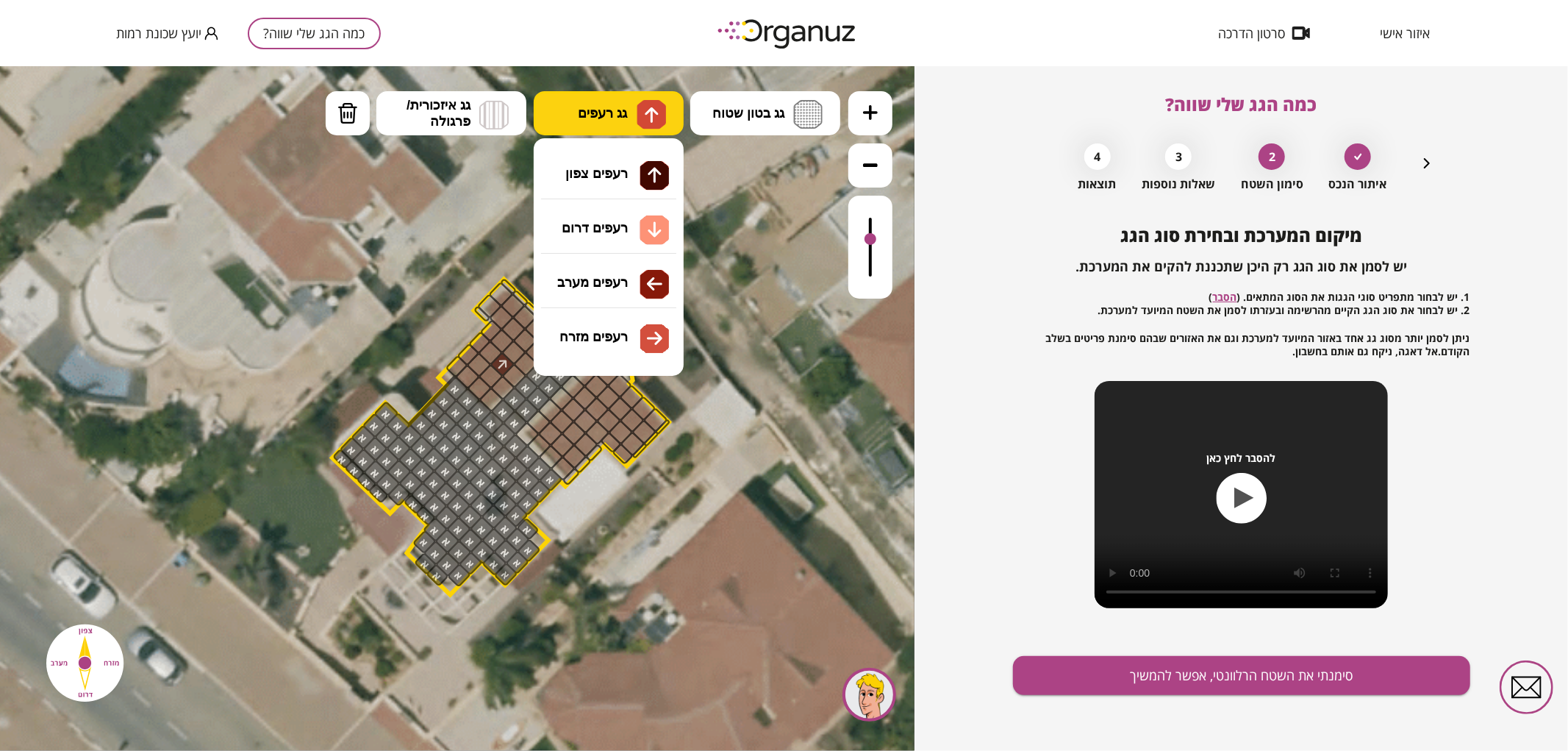
click at [613, 105] on span "גג רעפים" at bounding box center [602, 113] width 50 height 16
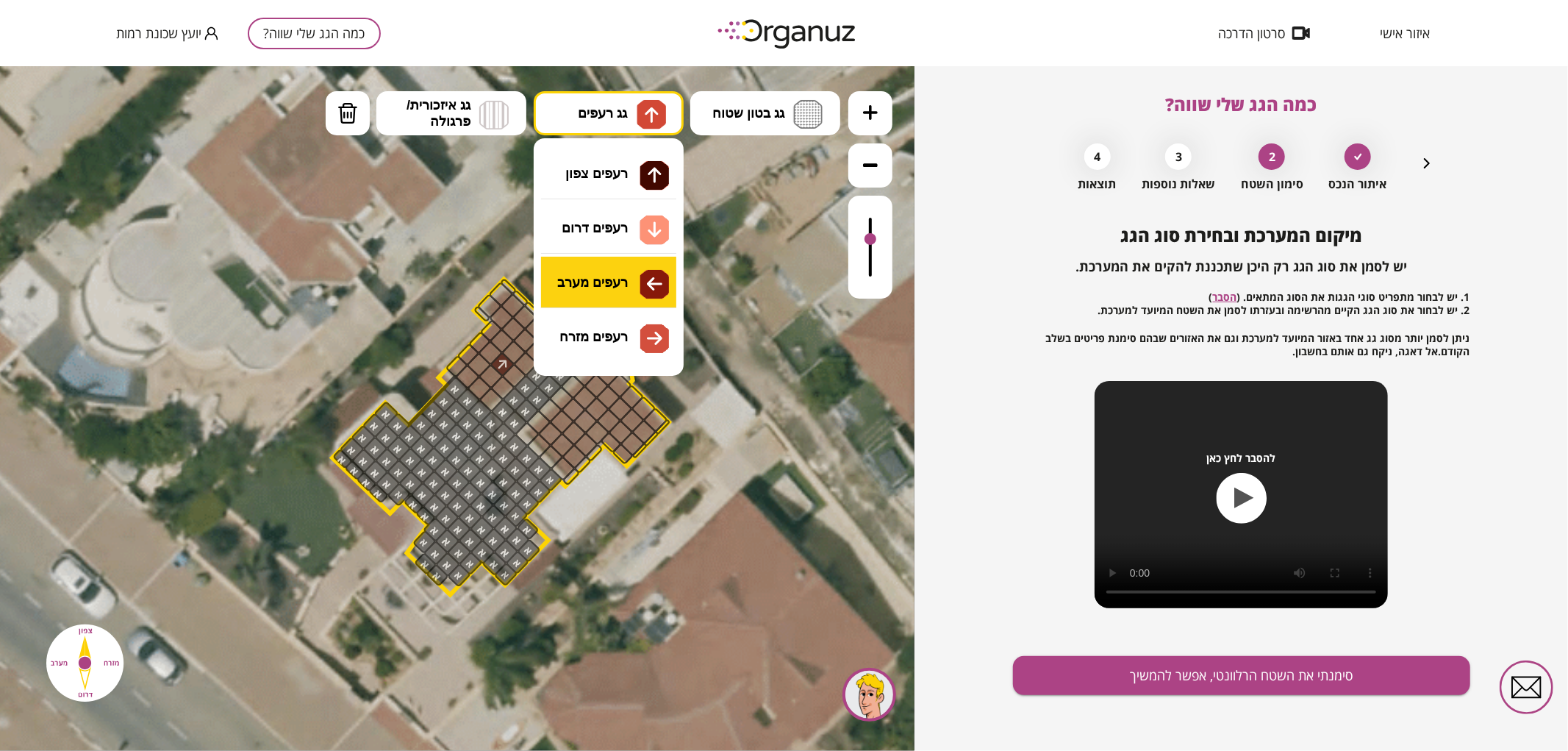
click at [605, 282] on div ".st0 { fill: #FFFFFF; } .st0 { fill: #FFFFFF; }" at bounding box center [457, 407] width 914 height 684
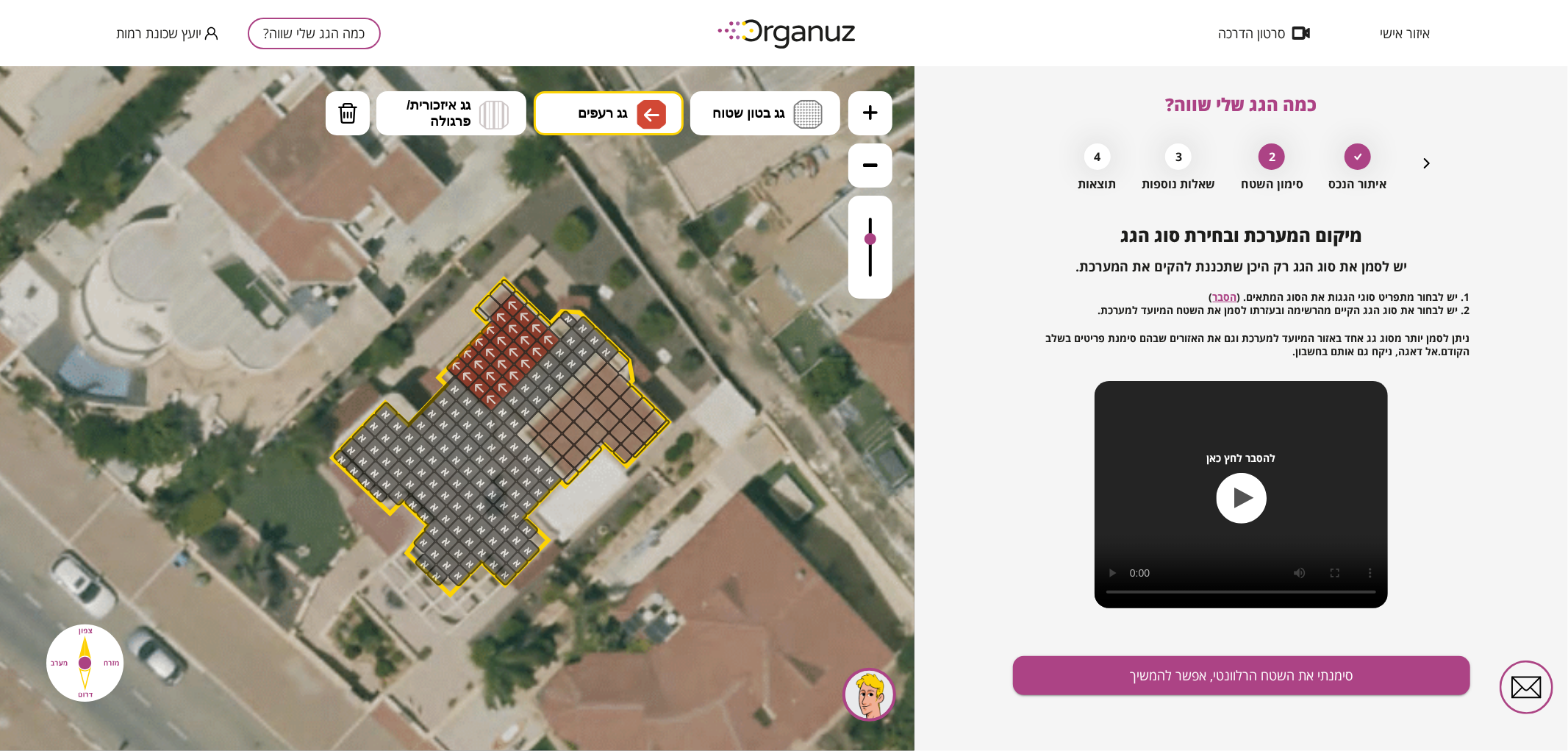
drag, startPoint x: 493, startPoint y: 396, endPoint x: 604, endPoint y: 149, distance: 270.8
click at [636, 121] on button "גג רעפים" at bounding box center [608, 112] width 150 height 44
click at [596, 339] on div ".st0 { fill: #FFFFFF; } .st0 { fill: #FFFFFF; }" at bounding box center [457, 407] width 914 height 684
drag, startPoint x: 543, startPoint y: 428, endPoint x: 577, endPoint y: 442, distance: 36.8
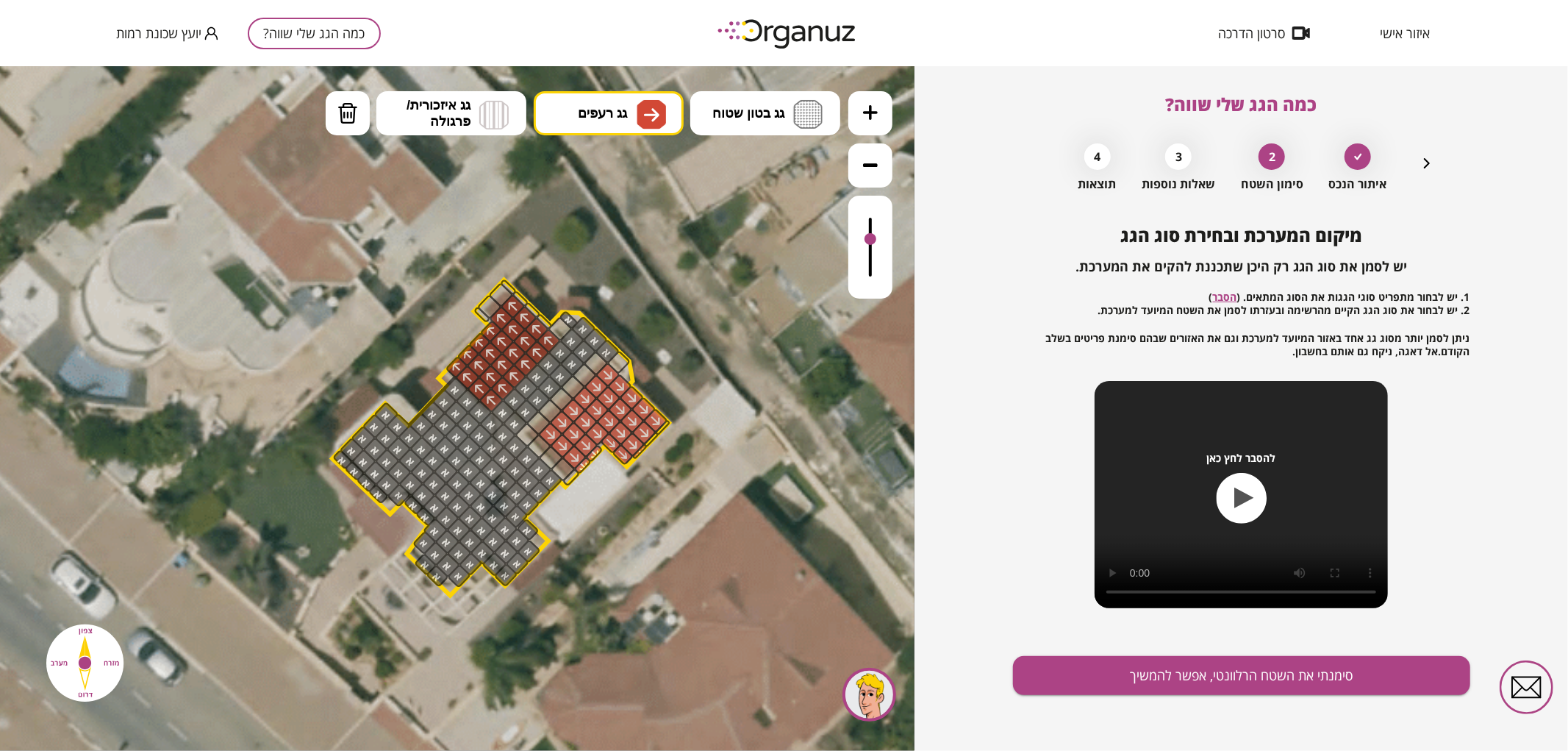
click at [1120, 666] on button "סימנתי את השטח הרלוונטי, אפשר להמשיך" at bounding box center [1241, 674] width 458 height 39
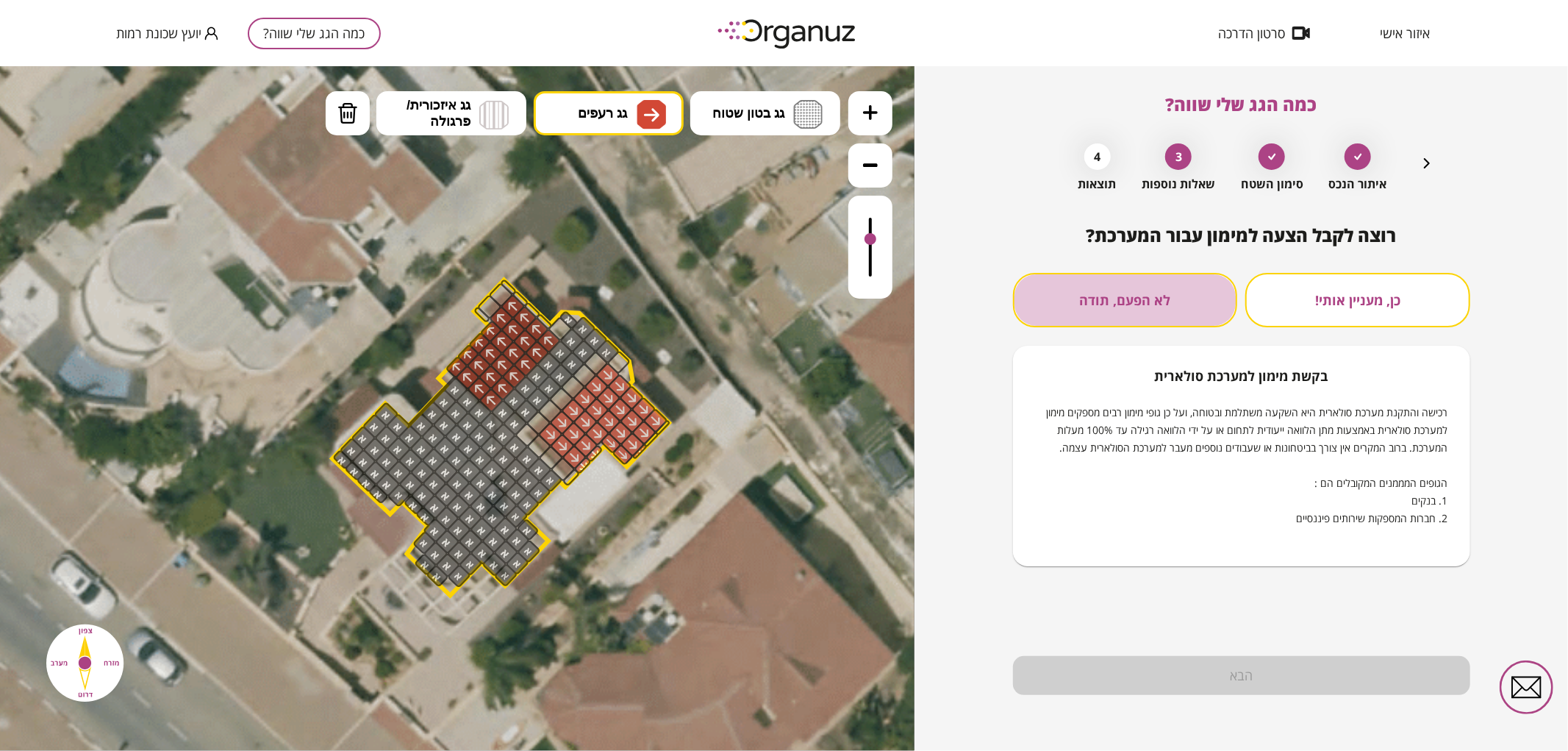
click at [1164, 300] on button "לא הפעם, תודה" at bounding box center [1125, 300] width 225 height 54
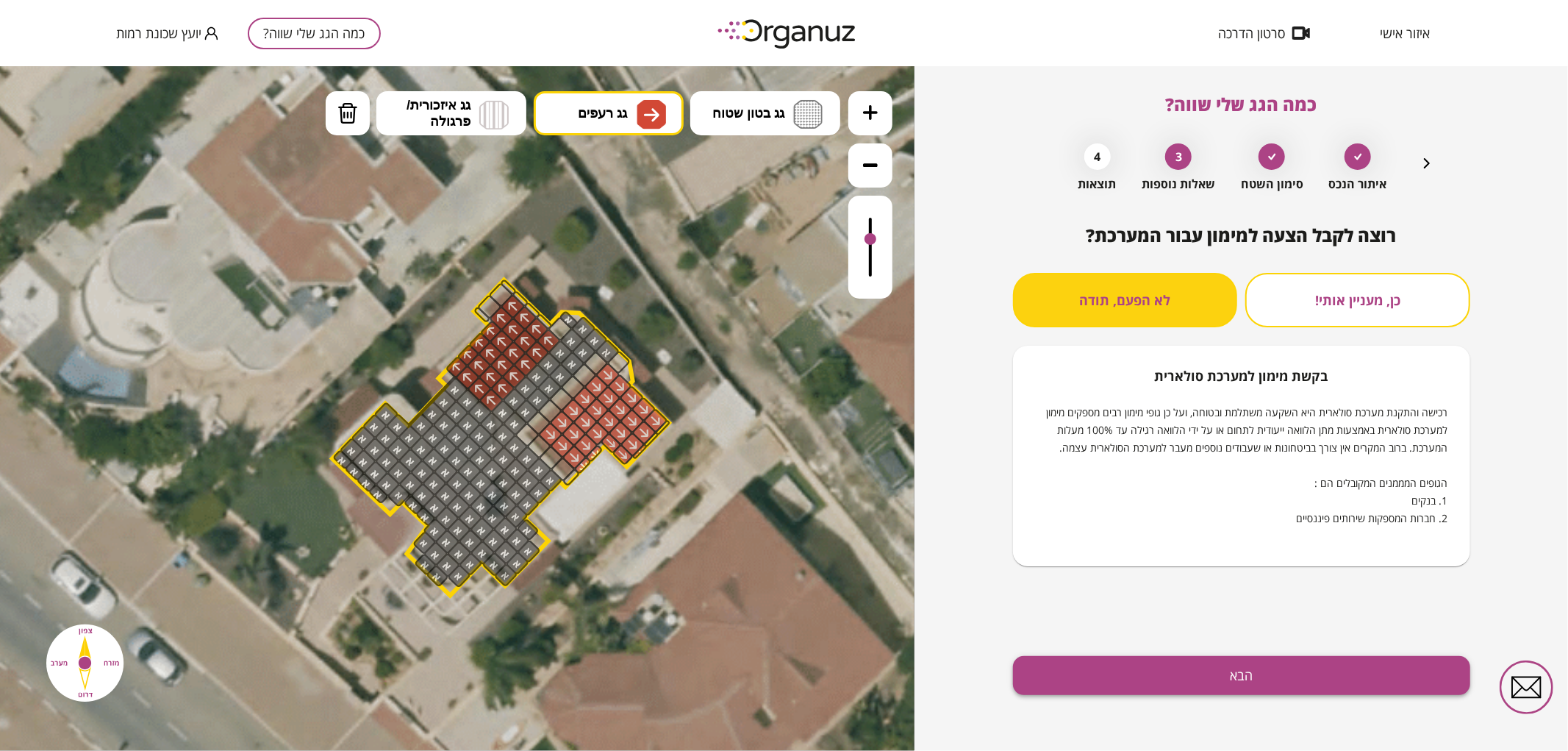
click at [1195, 671] on button "הבא" at bounding box center [1241, 674] width 458 height 39
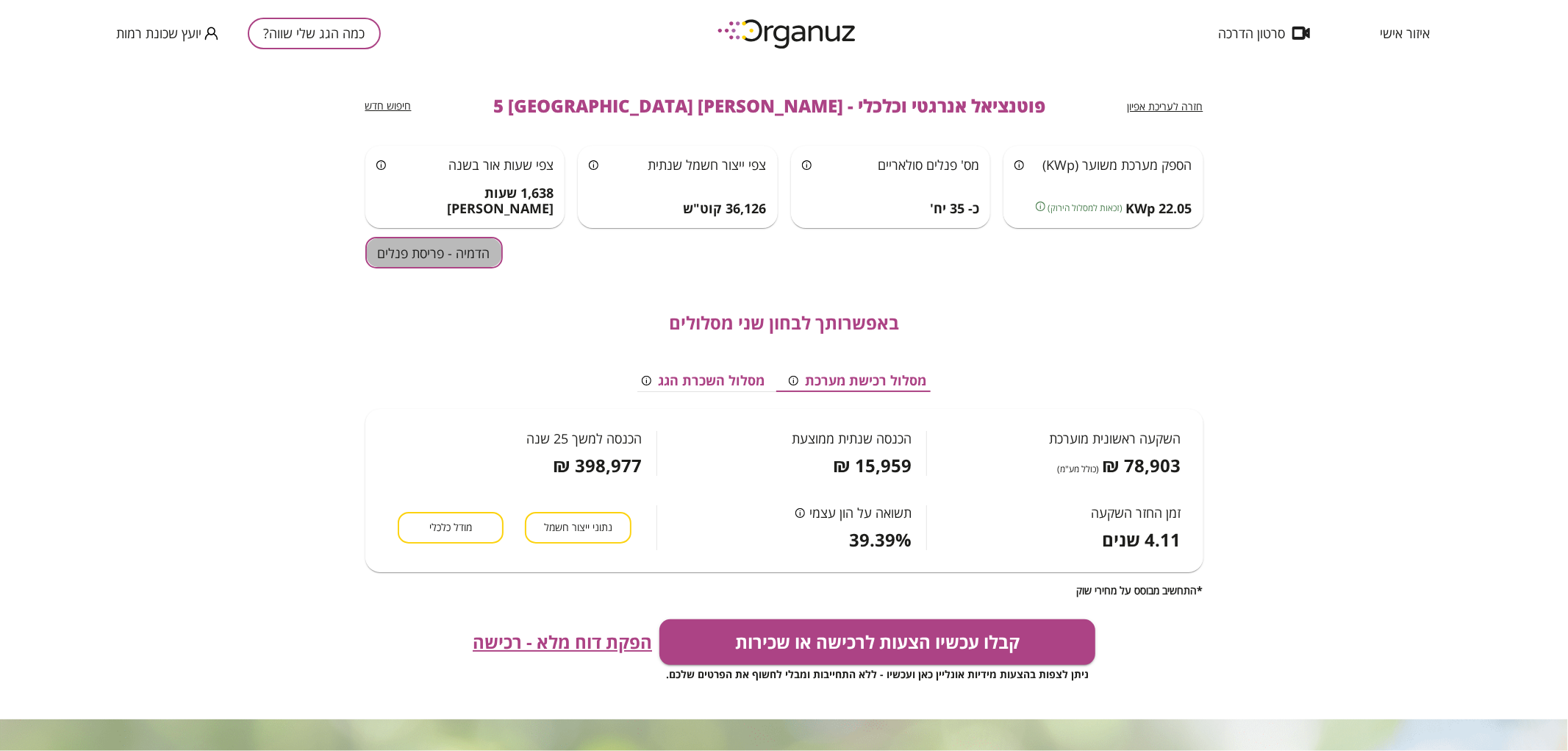
click at [390, 248] on button "הדמיה - פריסת פנלים" at bounding box center [434, 252] width 137 height 32
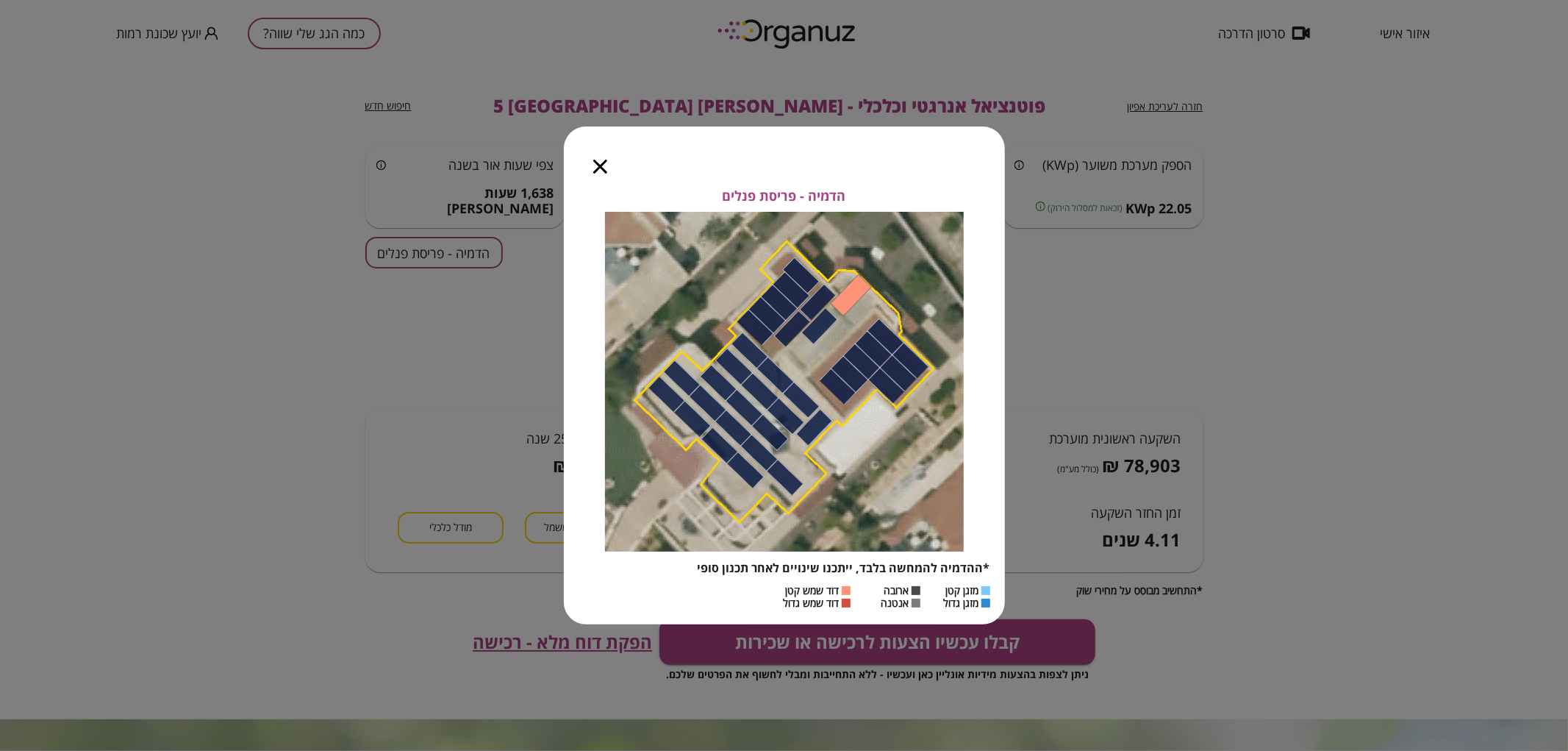
click at [599, 166] on icon "button" at bounding box center [599, 166] width 14 height 14
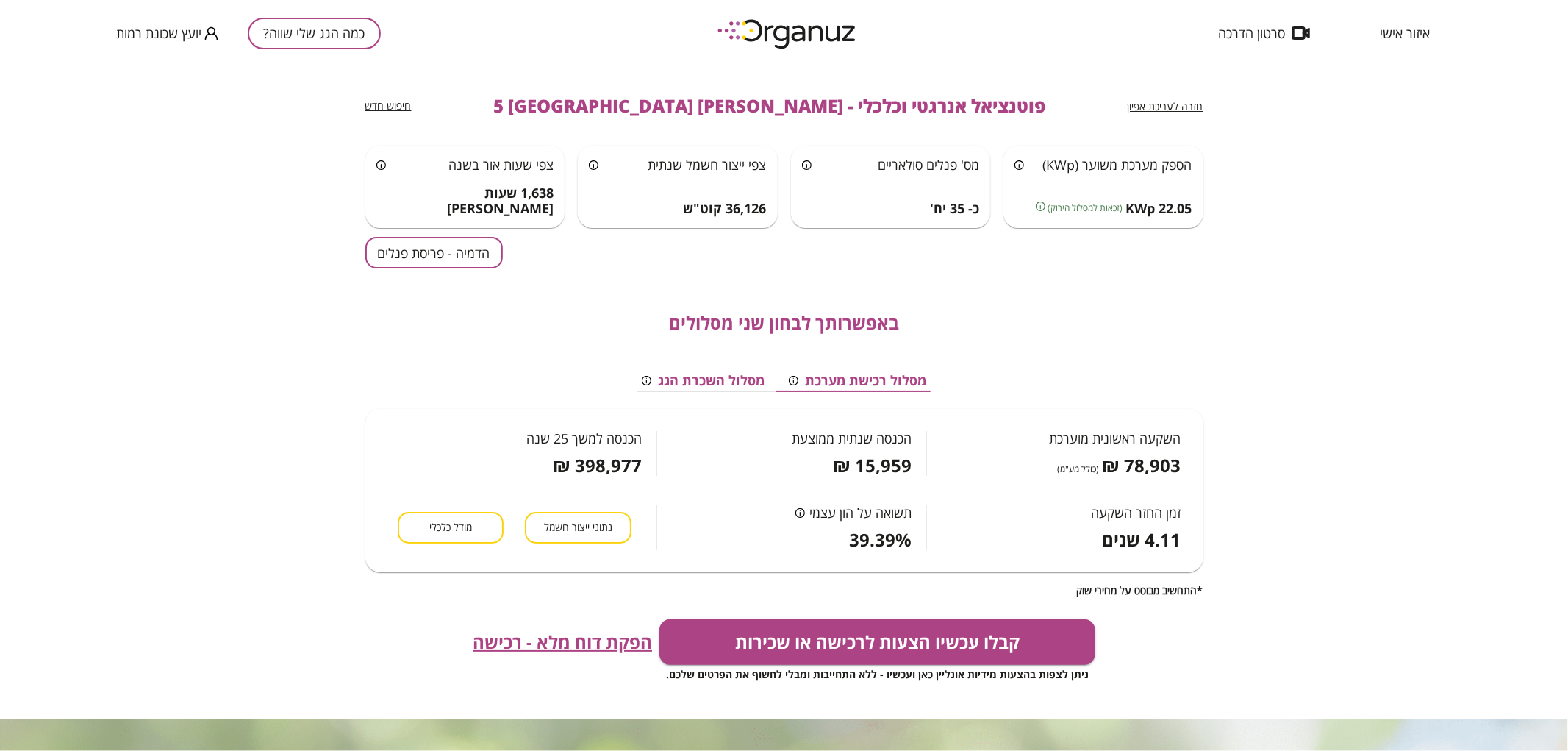
click at [1171, 107] on span "חזרה לעריכת אפיון" at bounding box center [1165, 106] width 76 height 14
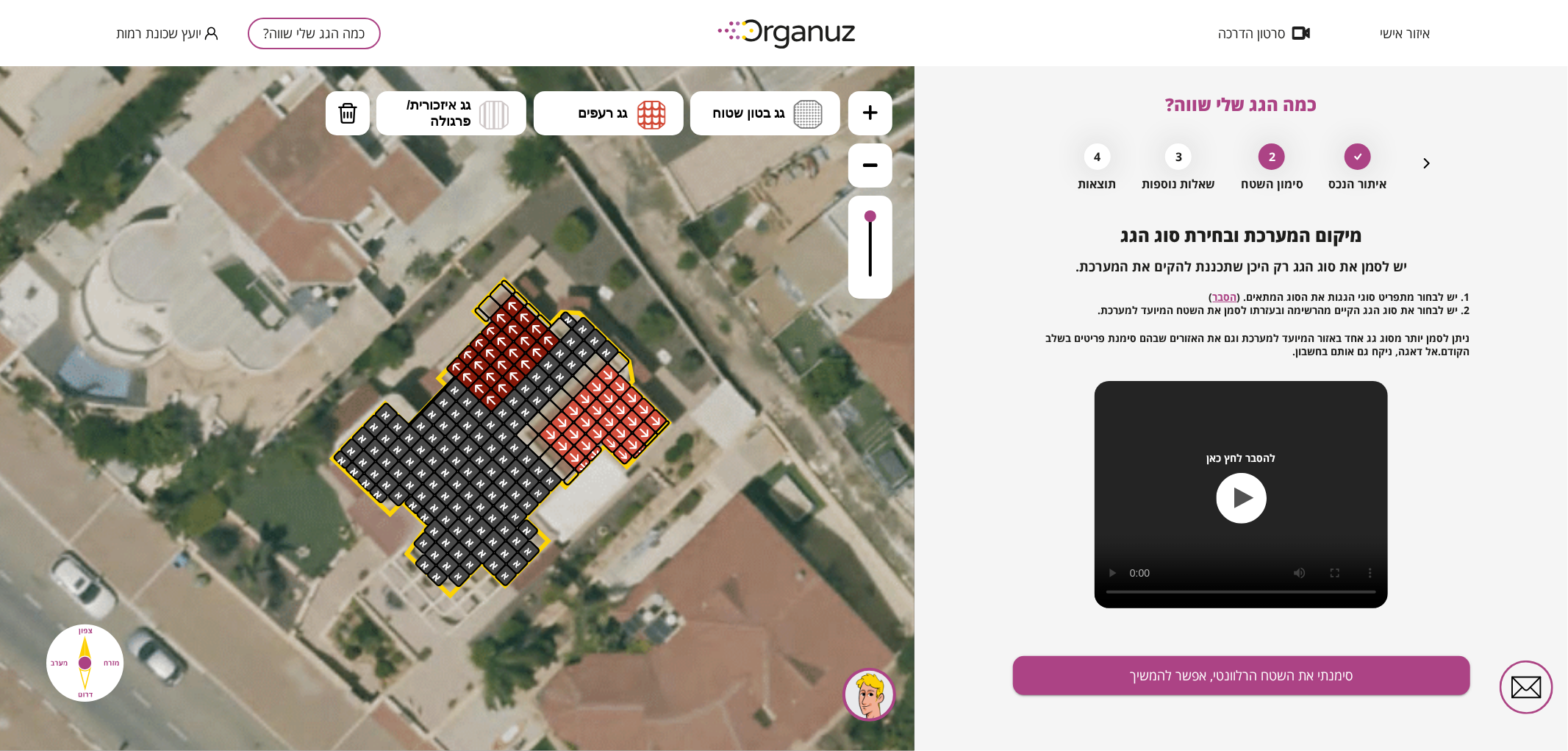
click at [1432, 162] on icon "button" at bounding box center [1427, 163] width 18 height 18
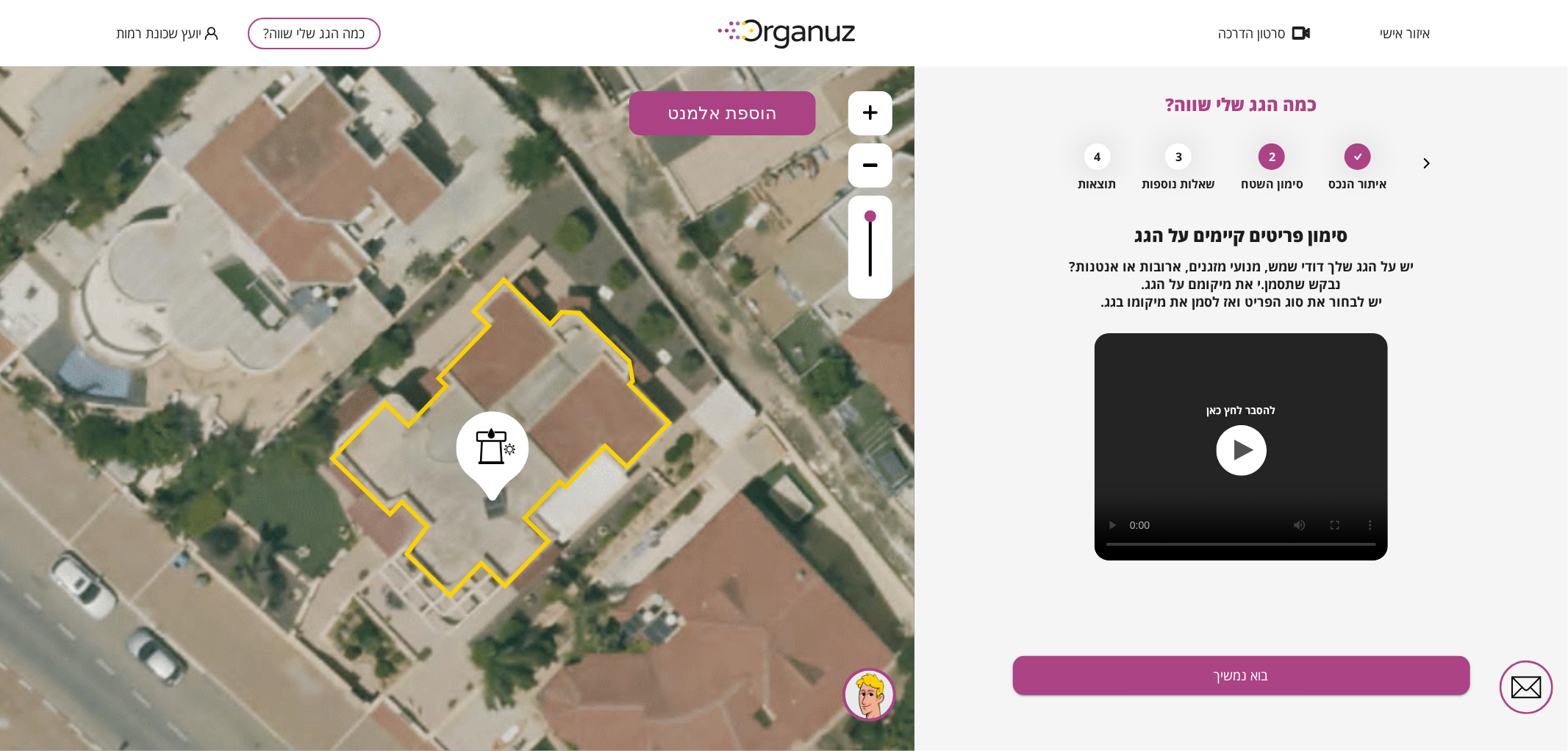
click at [1432, 162] on icon "button" at bounding box center [1427, 163] width 18 height 18
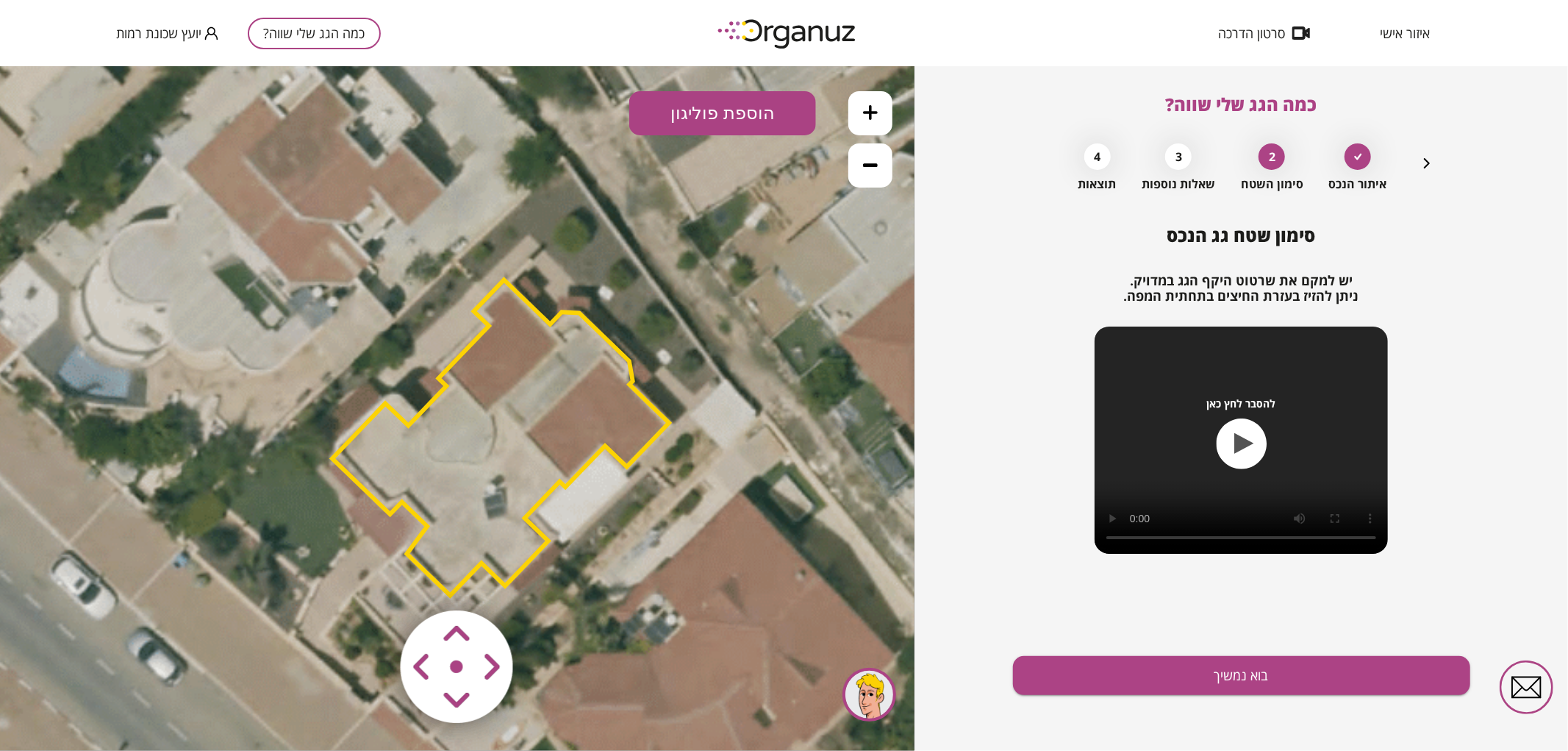
click at [446, 501] on polygon at bounding box center [500, 436] width 337 height 315
click at [491, 459] on polygon at bounding box center [500, 436] width 337 height 315
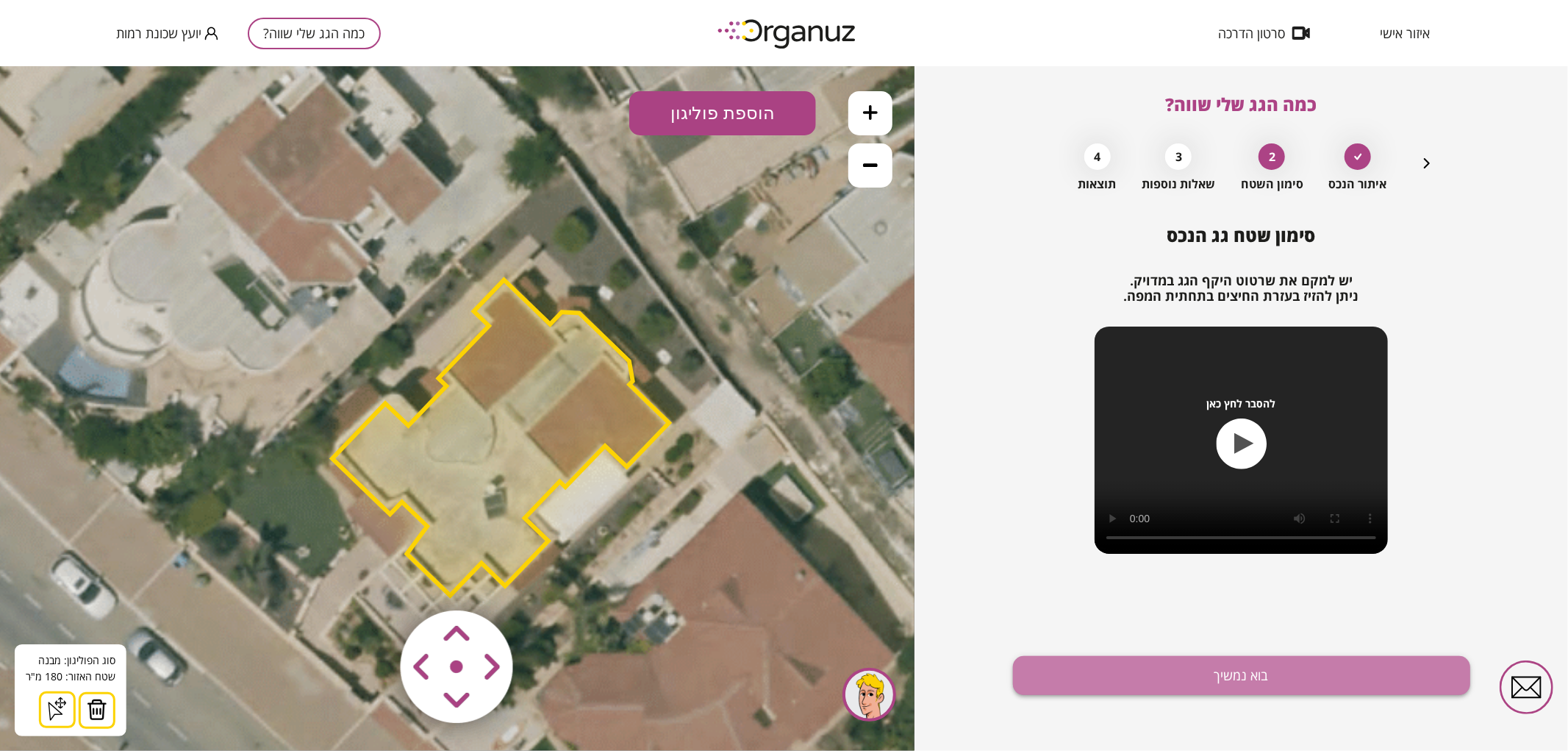
click at [1103, 680] on button "בוא נמשיך" at bounding box center [1241, 674] width 458 height 39
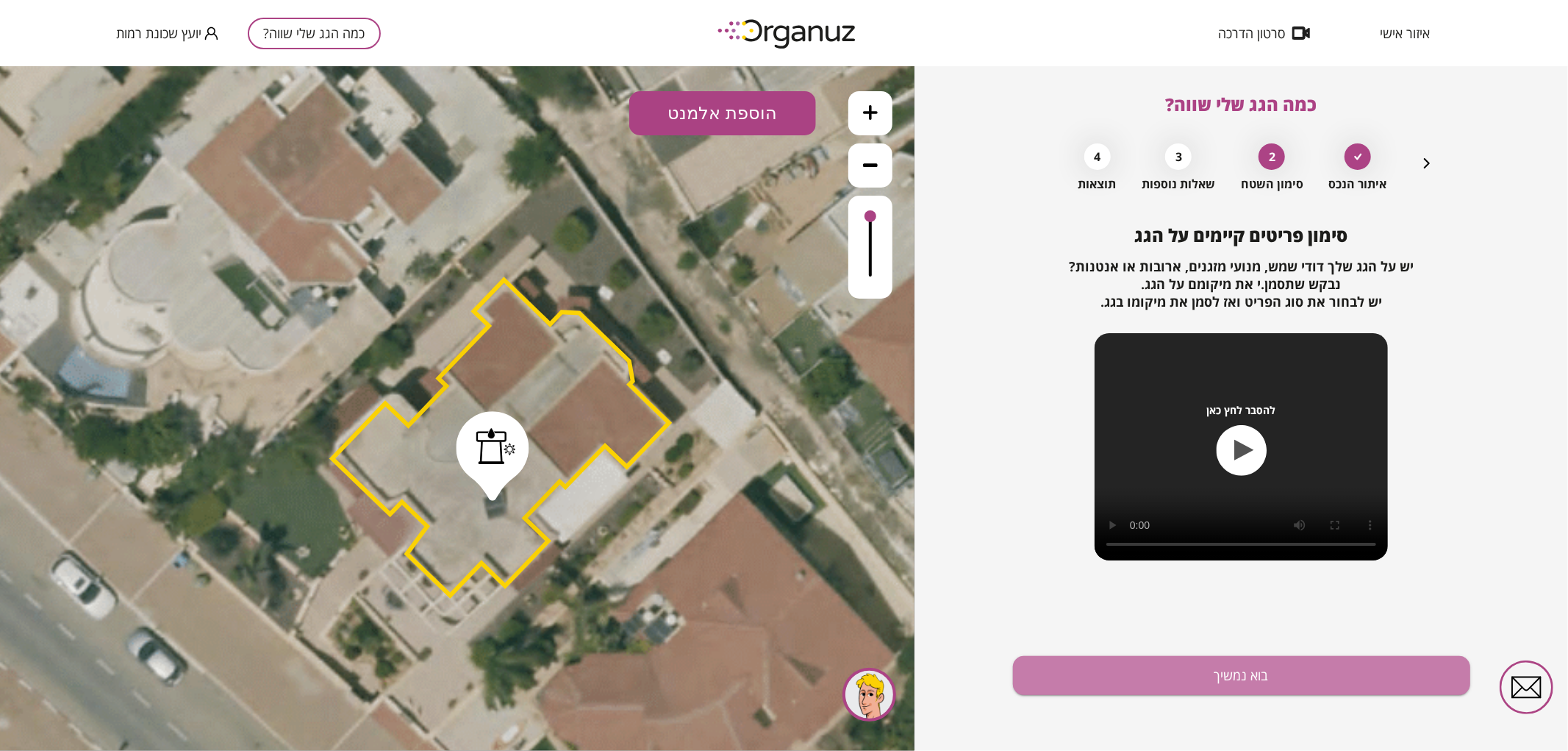
click at [1103, 680] on button "בוא נמשיך" at bounding box center [1241, 674] width 458 height 39
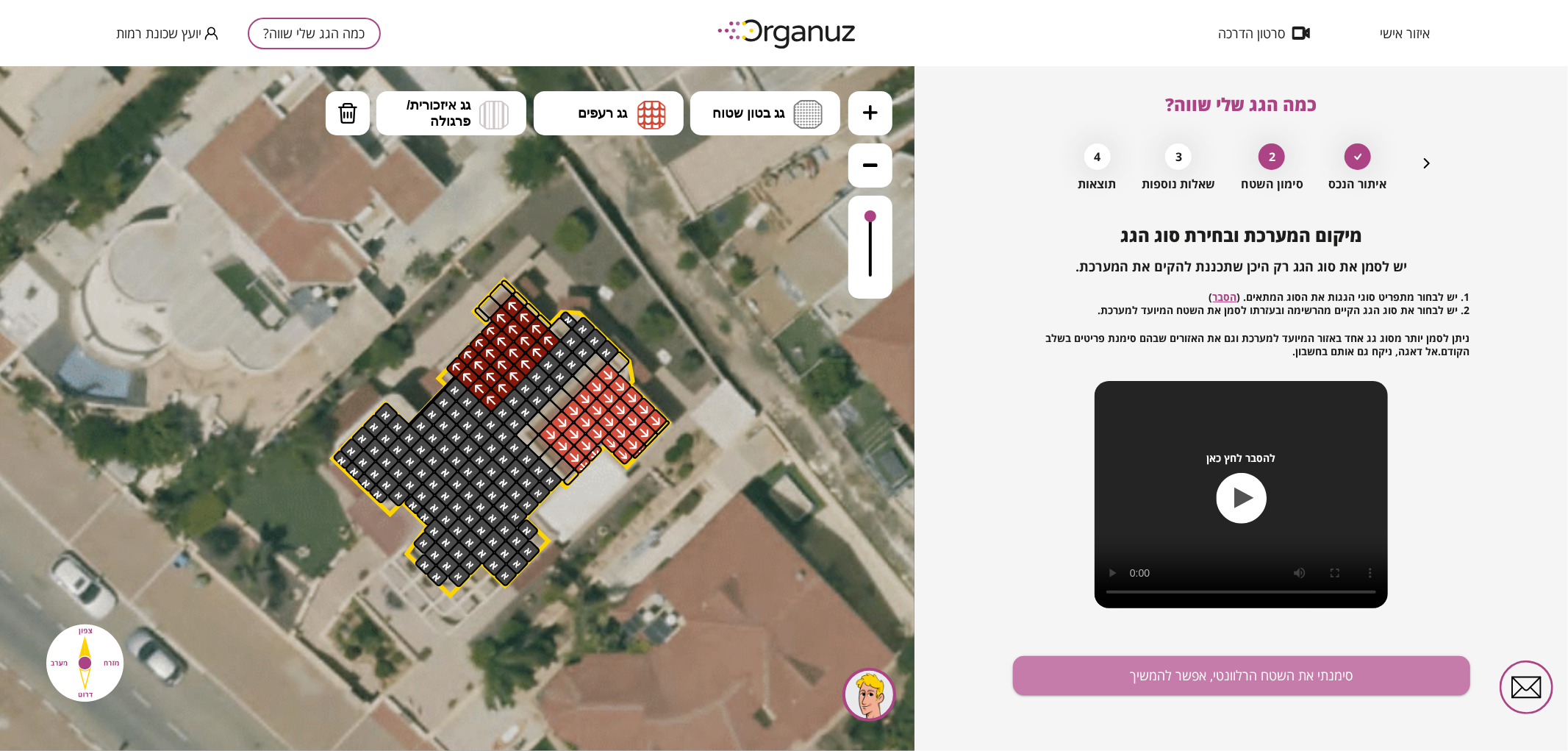
click at [1103, 680] on button "סימנתי את השטח הרלוונטי, אפשר להמשיך" at bounding box center [1241, 674] width 458 height 39
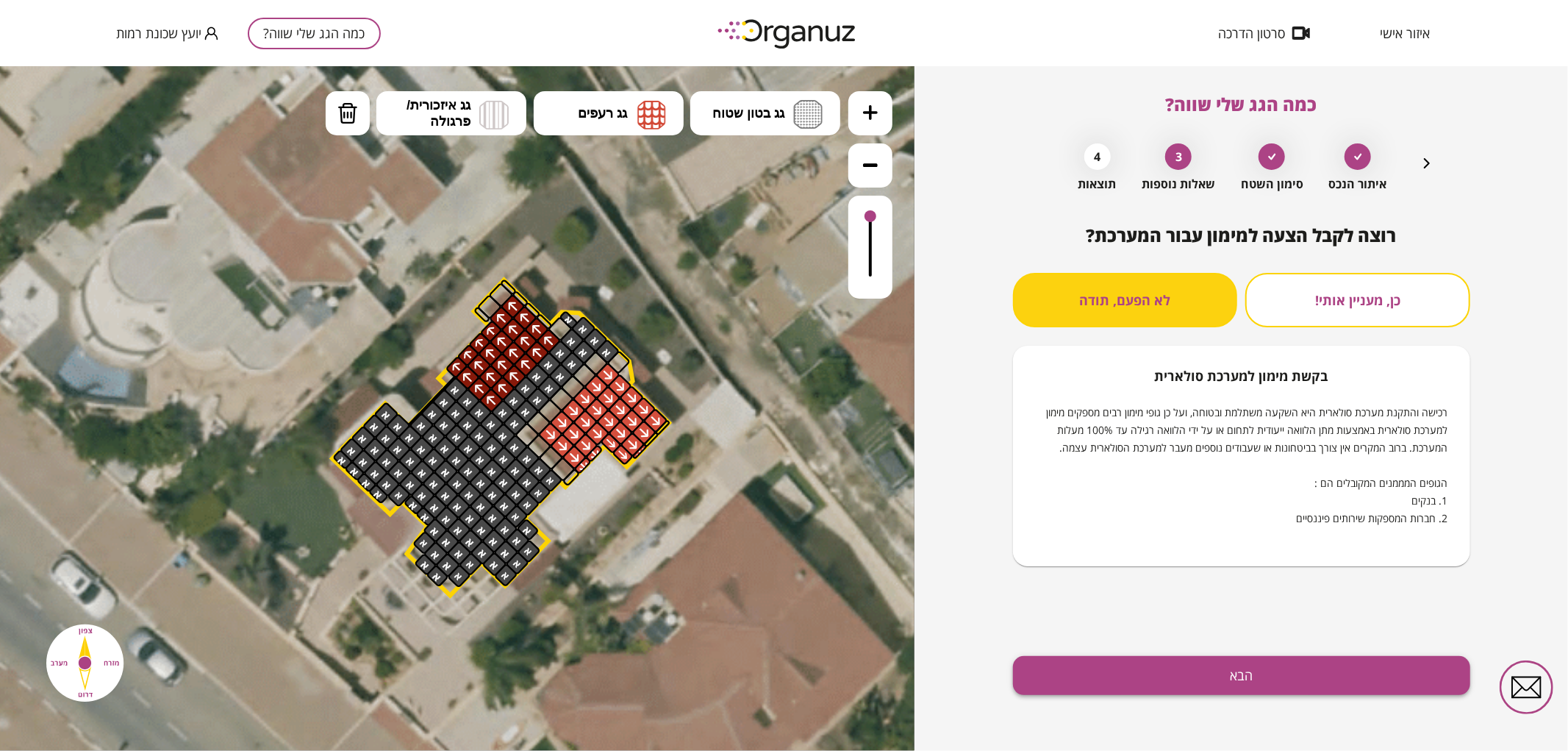
click at [1111, 685] on button "הבא" at bounding box center [1241, 674] width 458 height 39
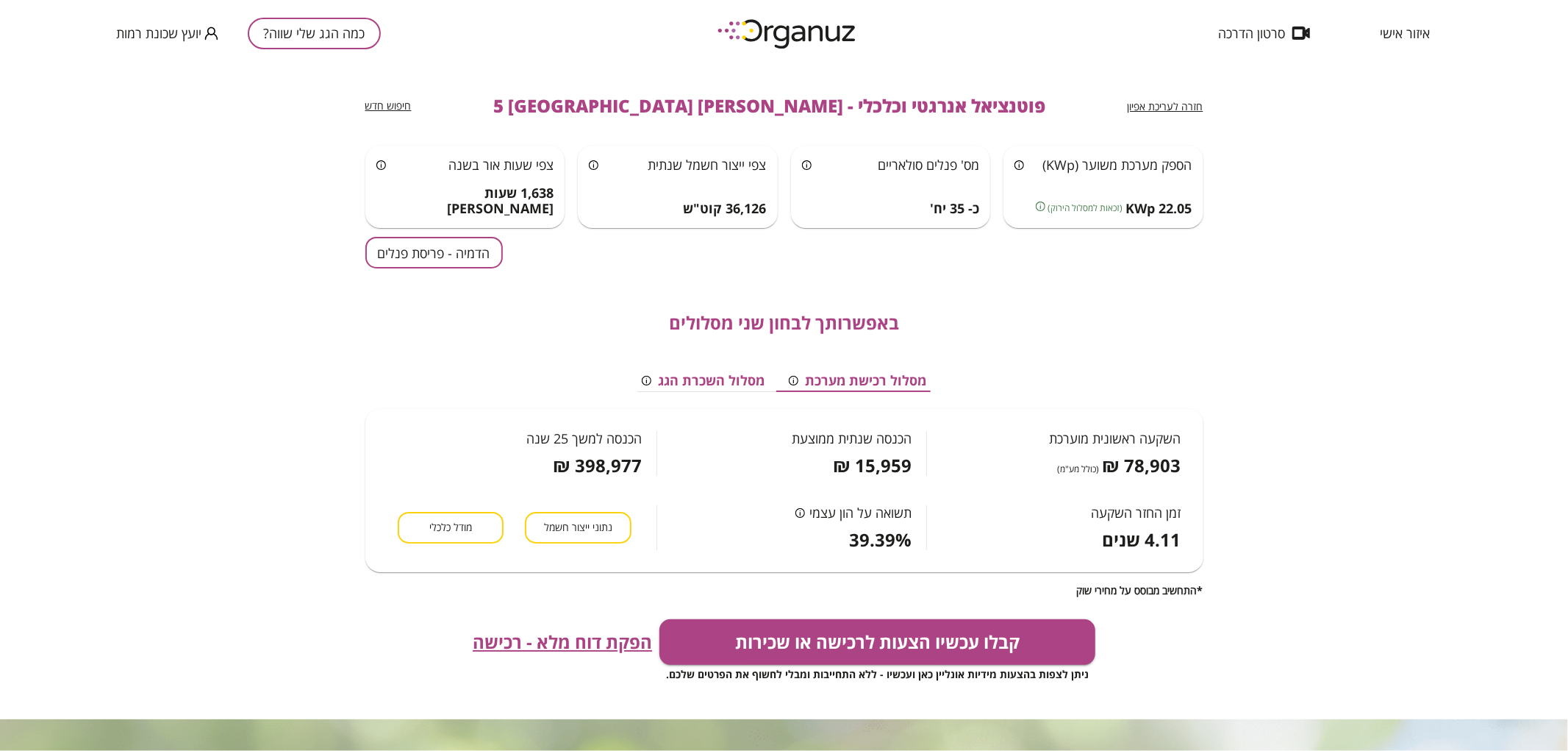
click at [384, 274] on div "באפשרותך לבחון שני מסלולים מסלול רכישת מערכת מסלול השכרת הגג השקעה ראשונית מוער…" at bounding box center [784, 431] width 838 height 328
click at [388, 269] on div "באפשרותך לבחון שני מסלולים מסלול רכישת מערכת מסלול השכרת הגג השקעה ראשונית מוער…" at bounding box center [784, 431] width 838 height 328
click at [400, 253] on button "הדמיה - פריסת פנלים" at bounding box center [434, 252] width 137 height 32
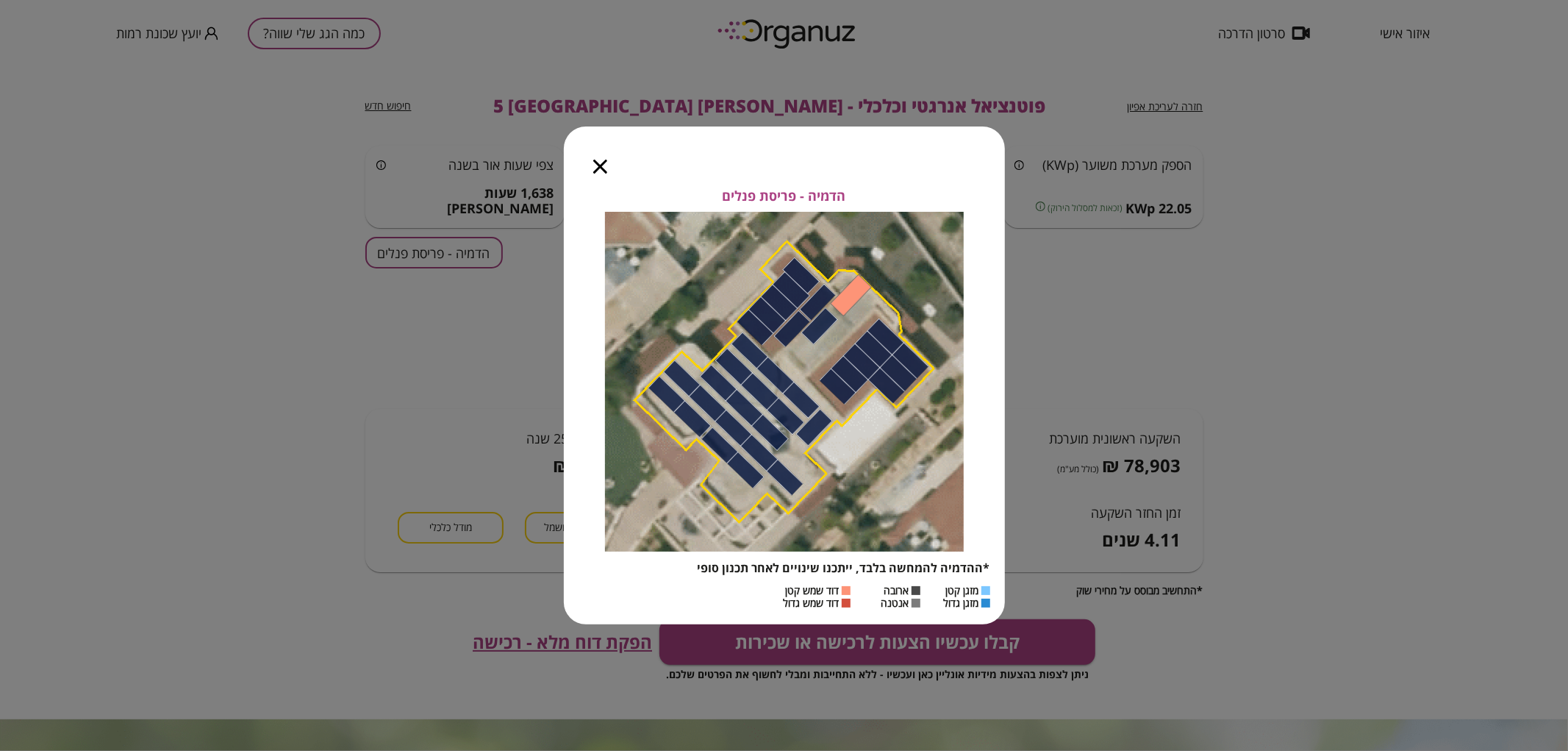
click at [600, 172] on icon "button" at bounding box center [599, 166] width 14 height 14
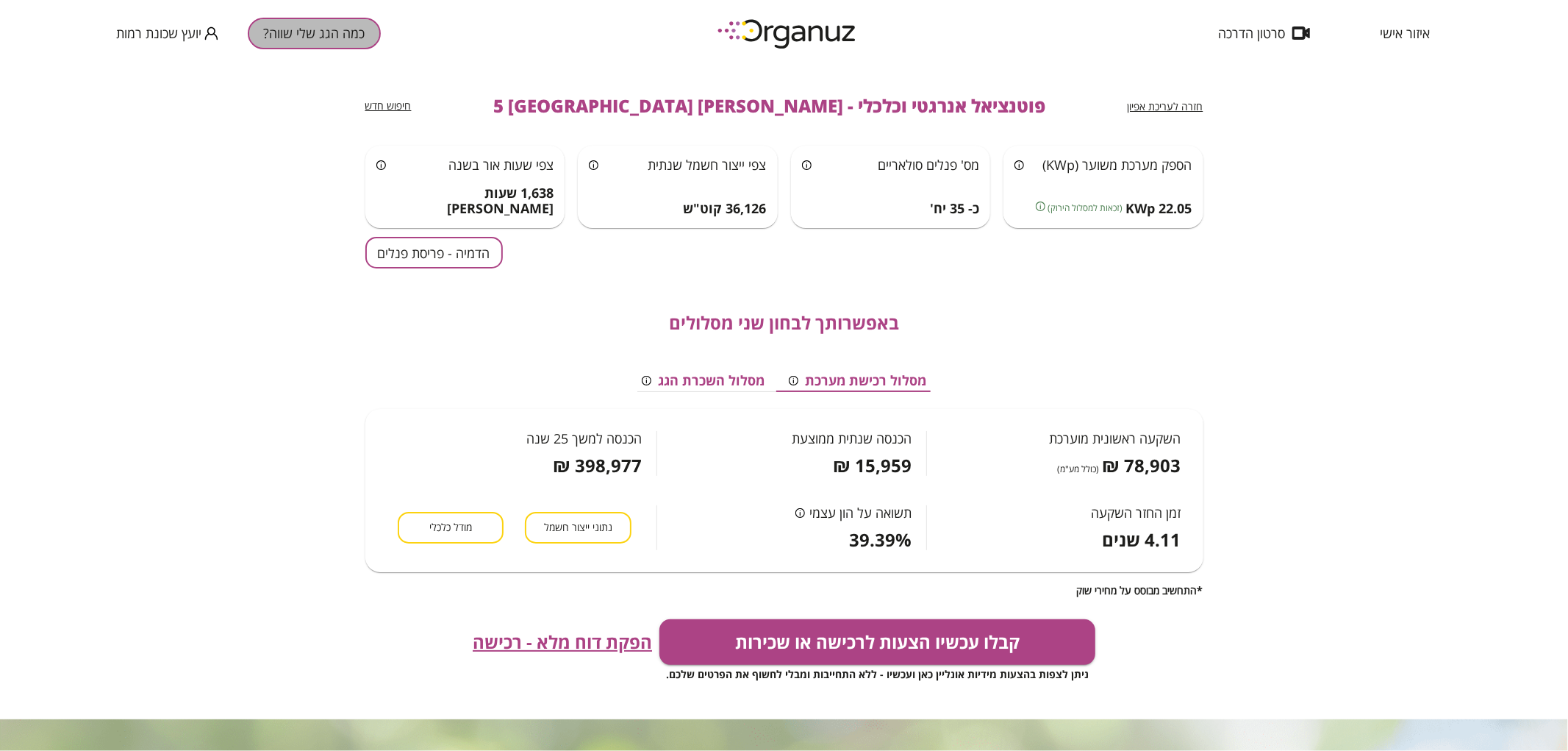
click at [299, 42] on button "כמה הגג שלי שווה?" at bounding box center [313, 33] width 133 height 32
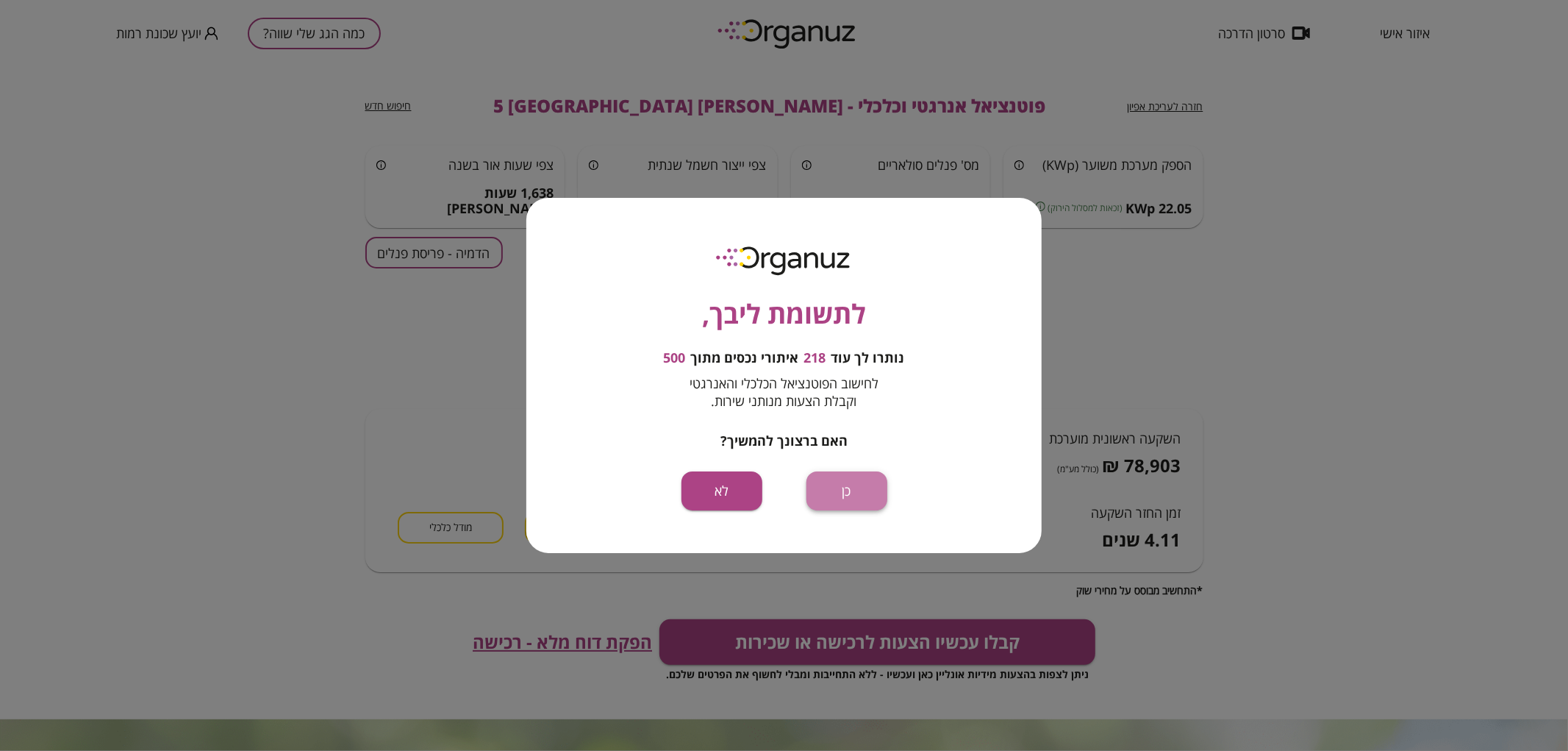
click at [855, 480] on button "כן" at bounding box center [847, 490] width 81 height 39
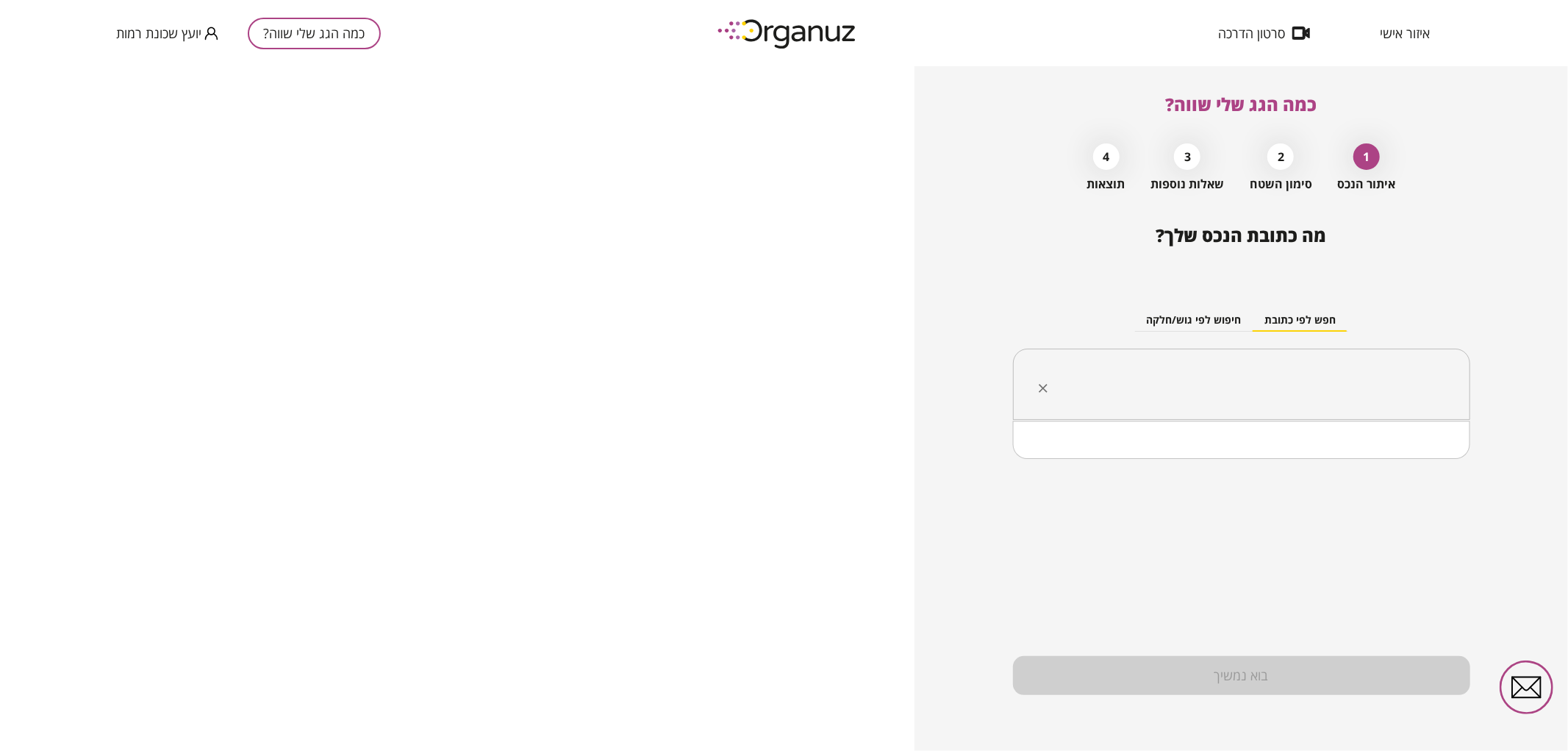
click at [1285, 388] on input "text" at bounding box center [1247, 385] width 411 height 37
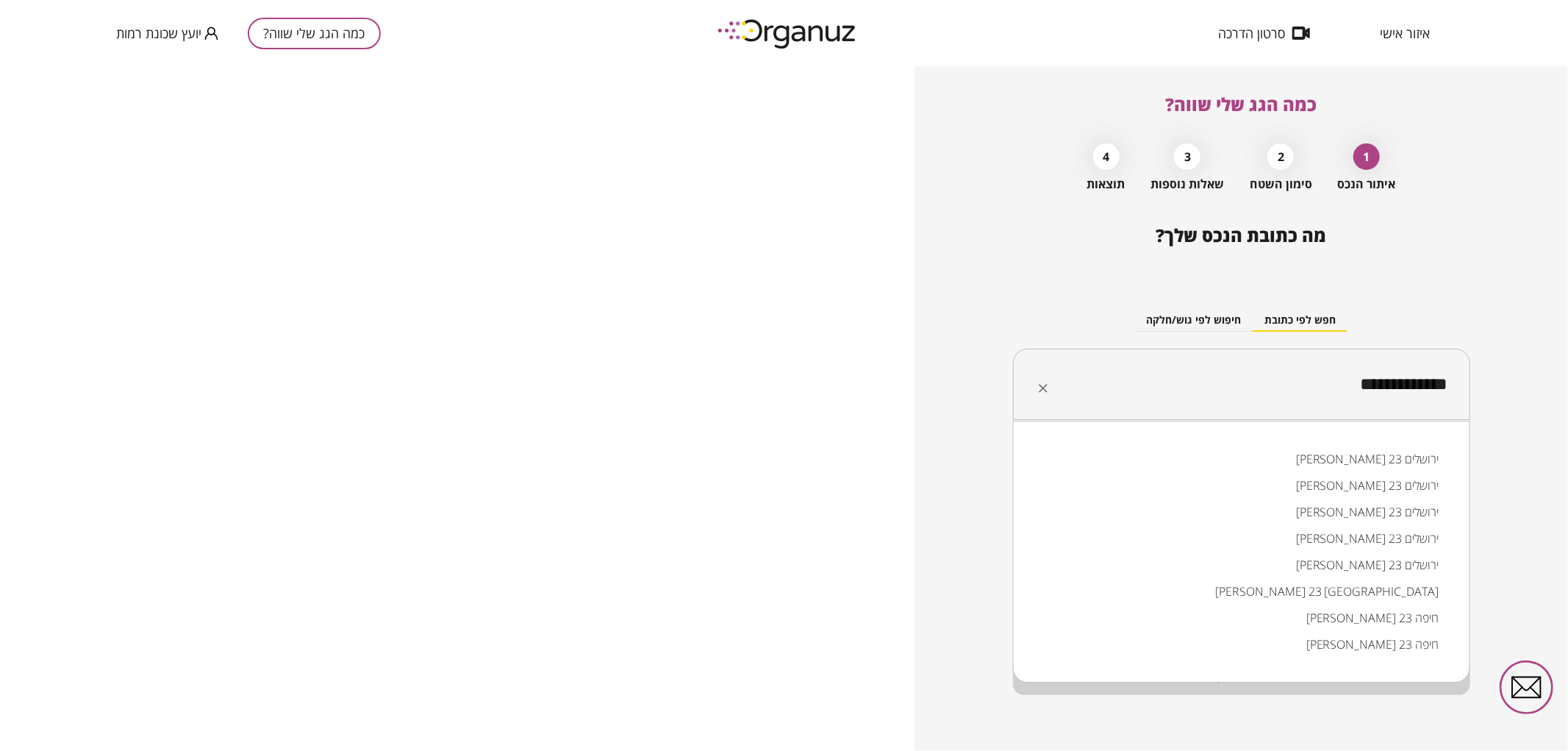
click at [1391, 594] on li "אליהו חכים 23 באר שבע" at bounding box center [1241, 590] width 419 height 26
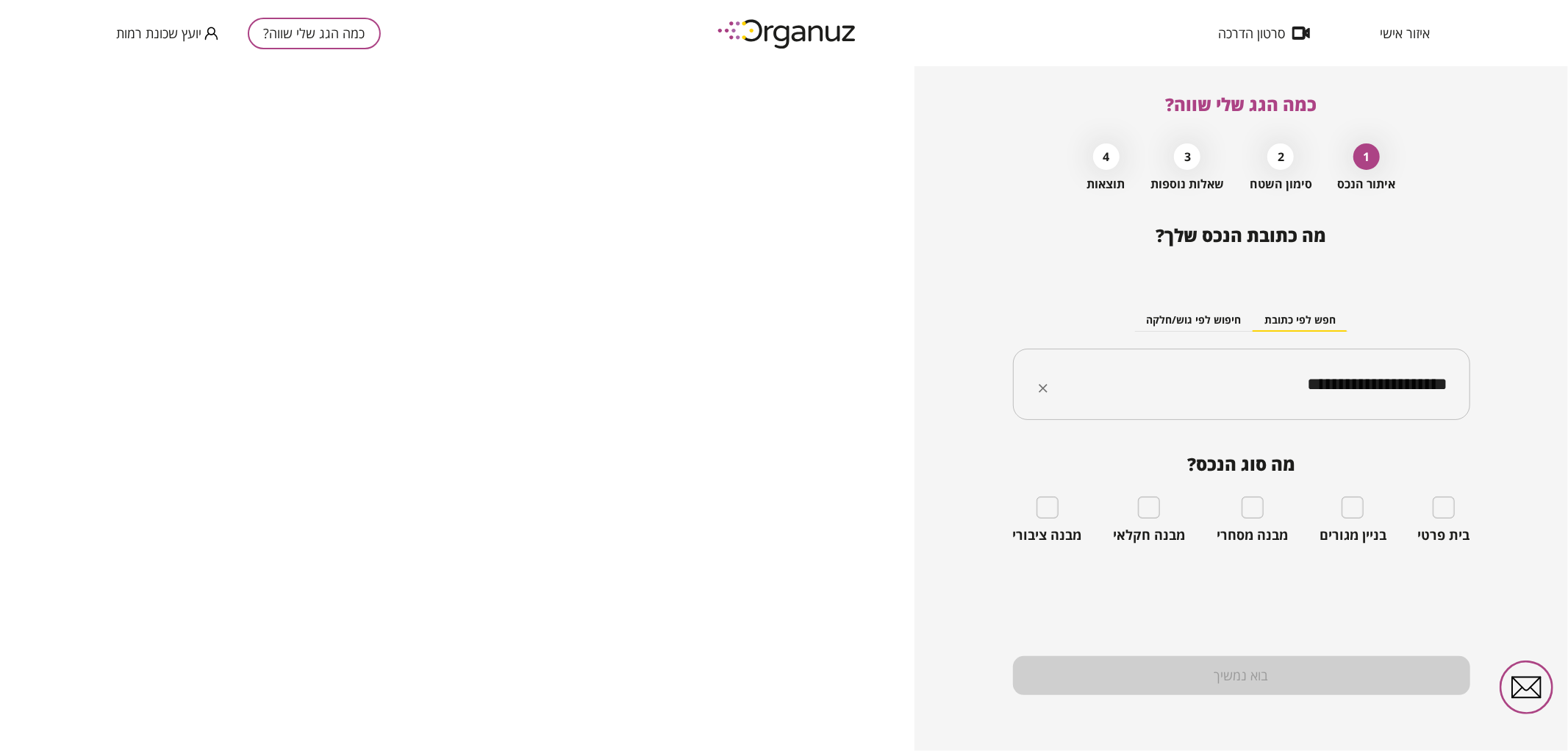
type input "**********"
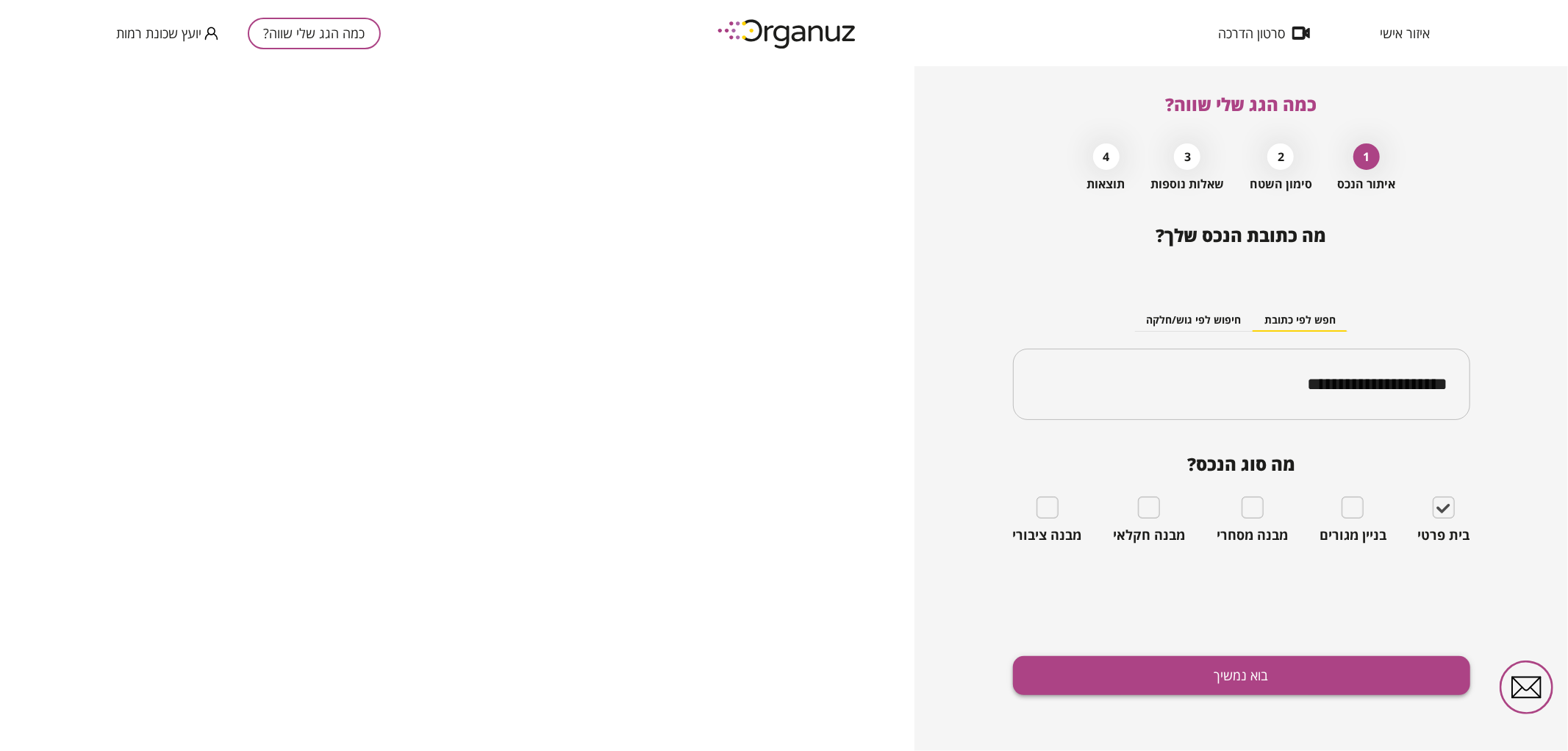
click at [1361, 680] on button "בוא נמשיך" at bounding box center [1241, 674] width 458 height 39
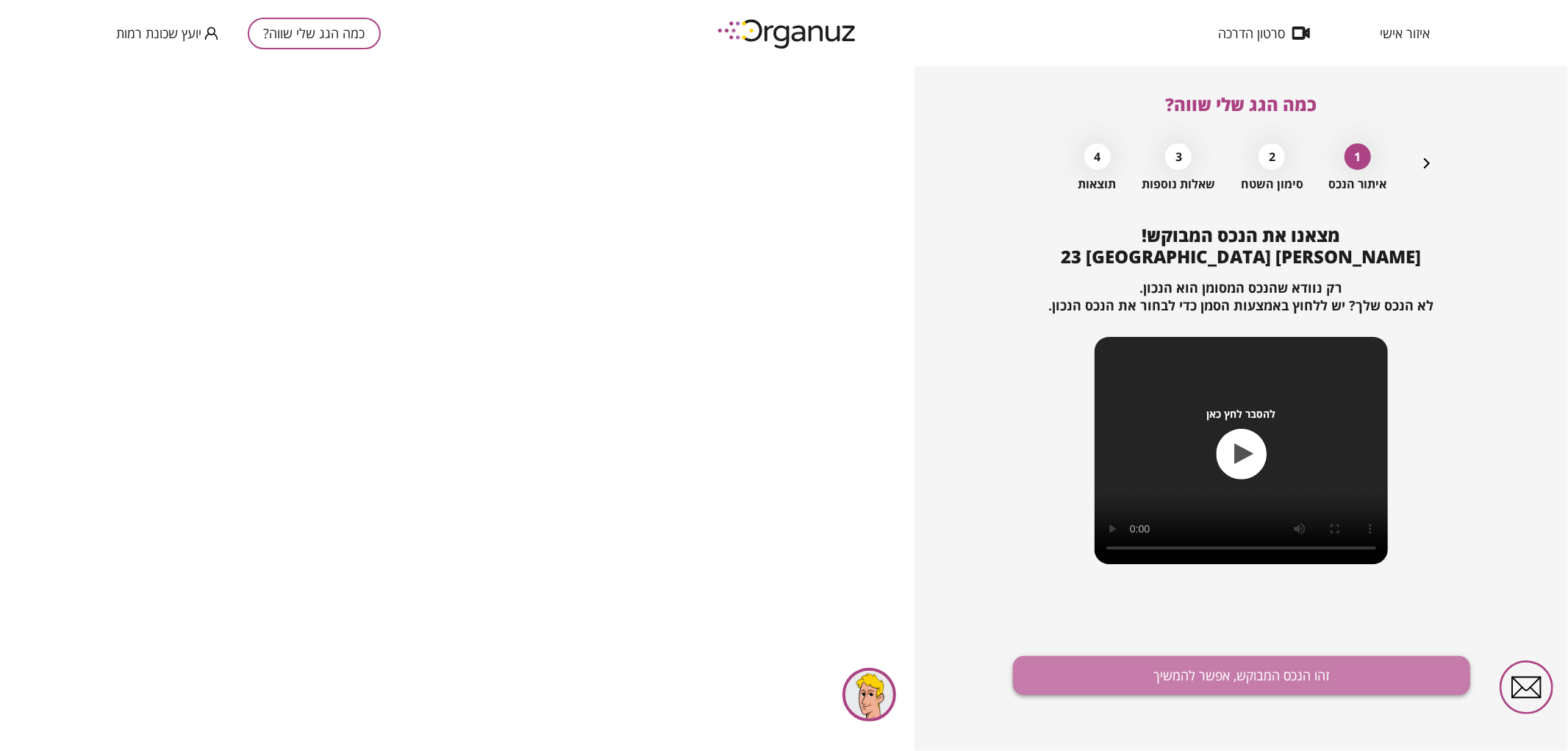
click at [1360, 680] on button "זהו הנכס המבוקש, אפשר להמשיך" at bounding box center [1241, 674] width 458 height 39
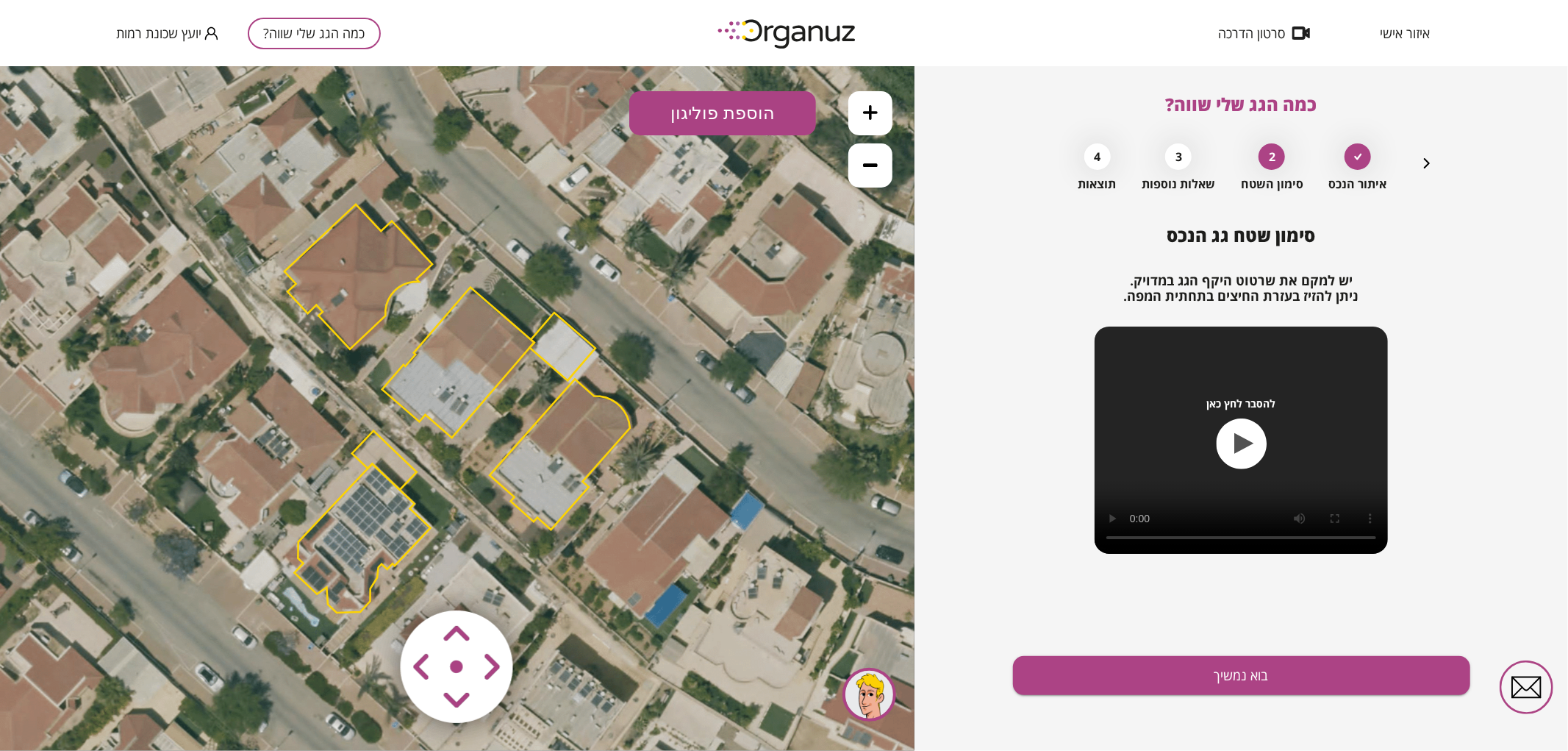
click at [586, 434] on polygon at bounding box center [560, 453] width 141 height 151
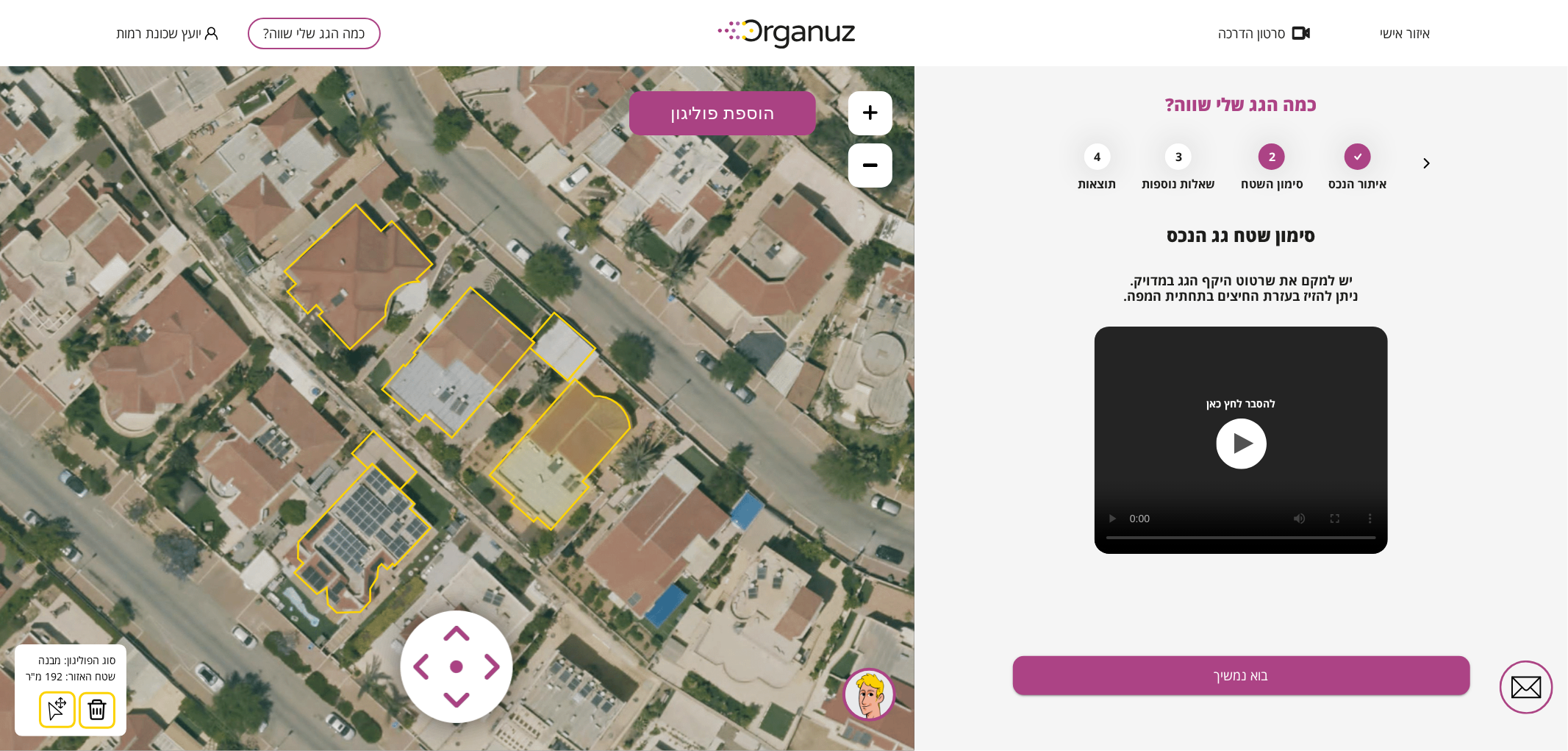
click at [89, 705] on img at bounding box center [97, 709] width 21 height 22
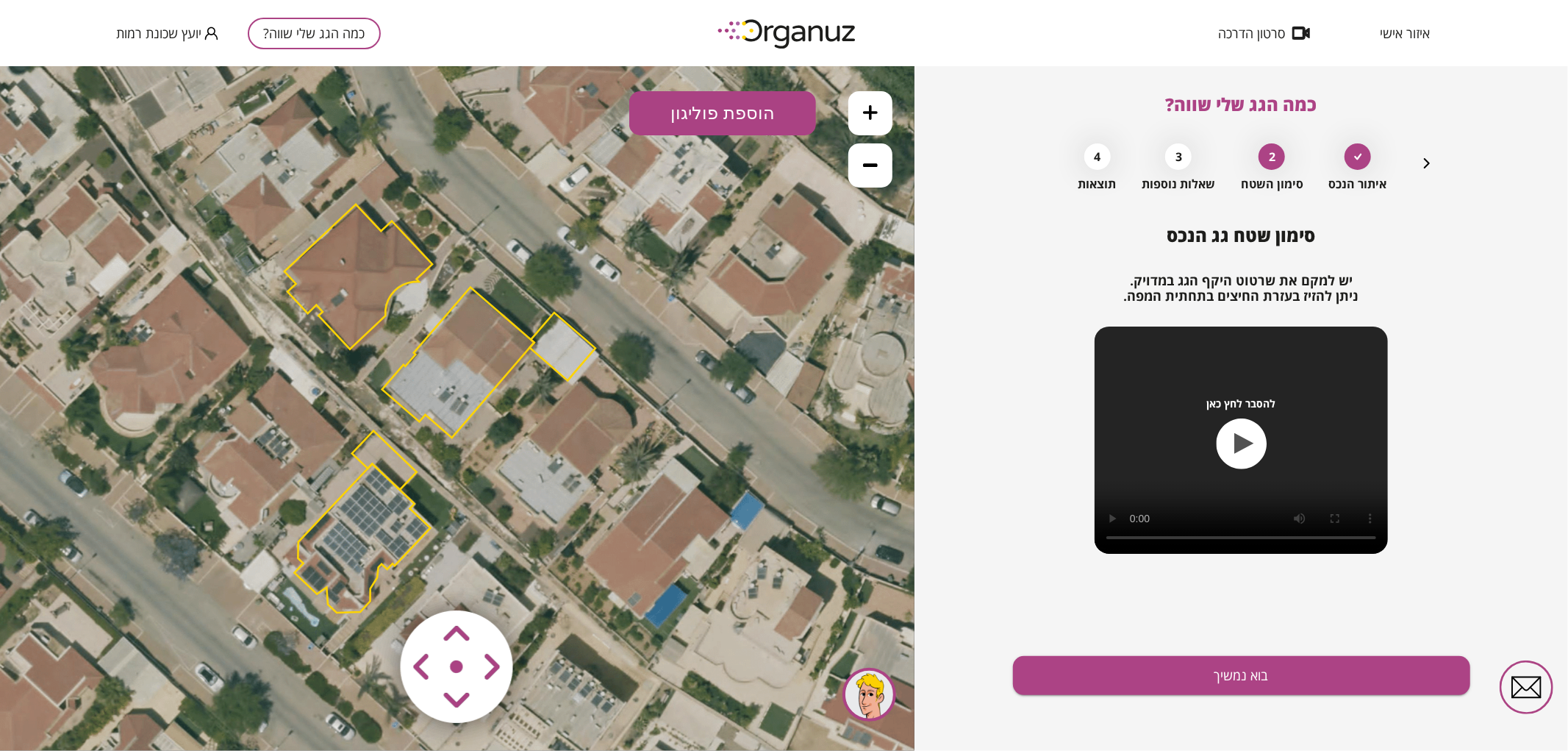
click at [564, 355] on polygon at bounding box center [562, 345] width 65 height 68
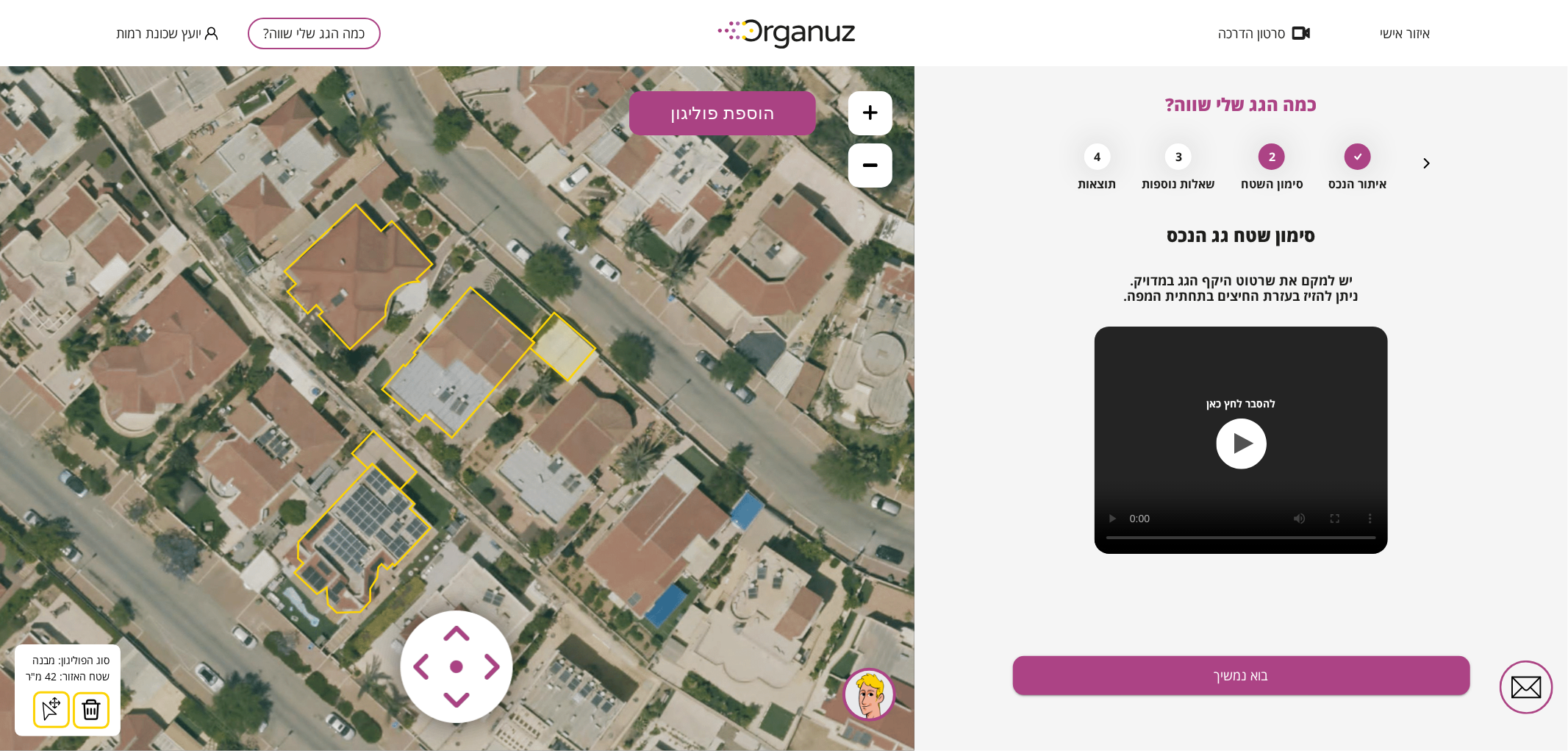
click at [93, 714] on img at bounding box center [91, 709] width 21 height 22
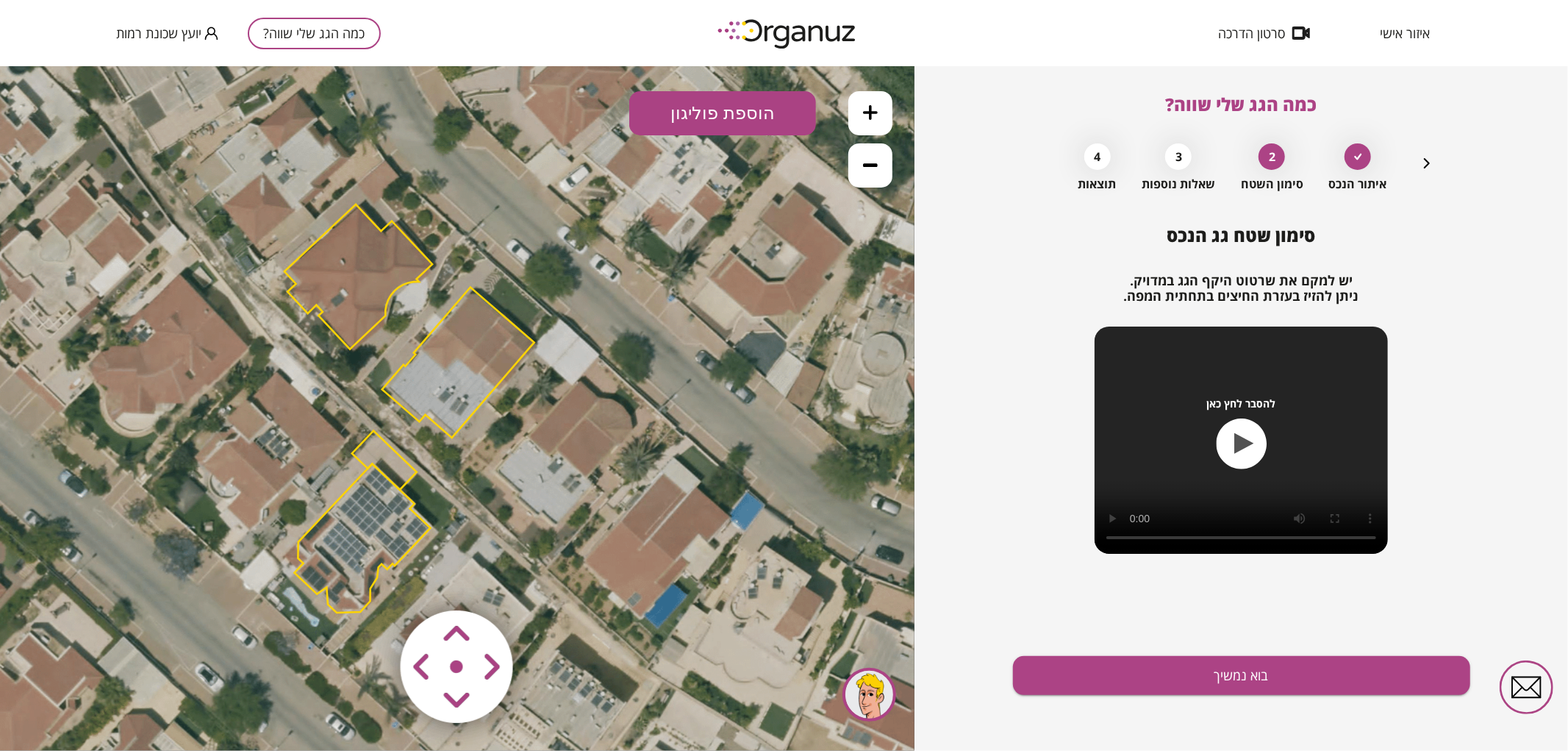
click at [344, 281] on polygon at bounding box center [358, 276] width 148 height 144
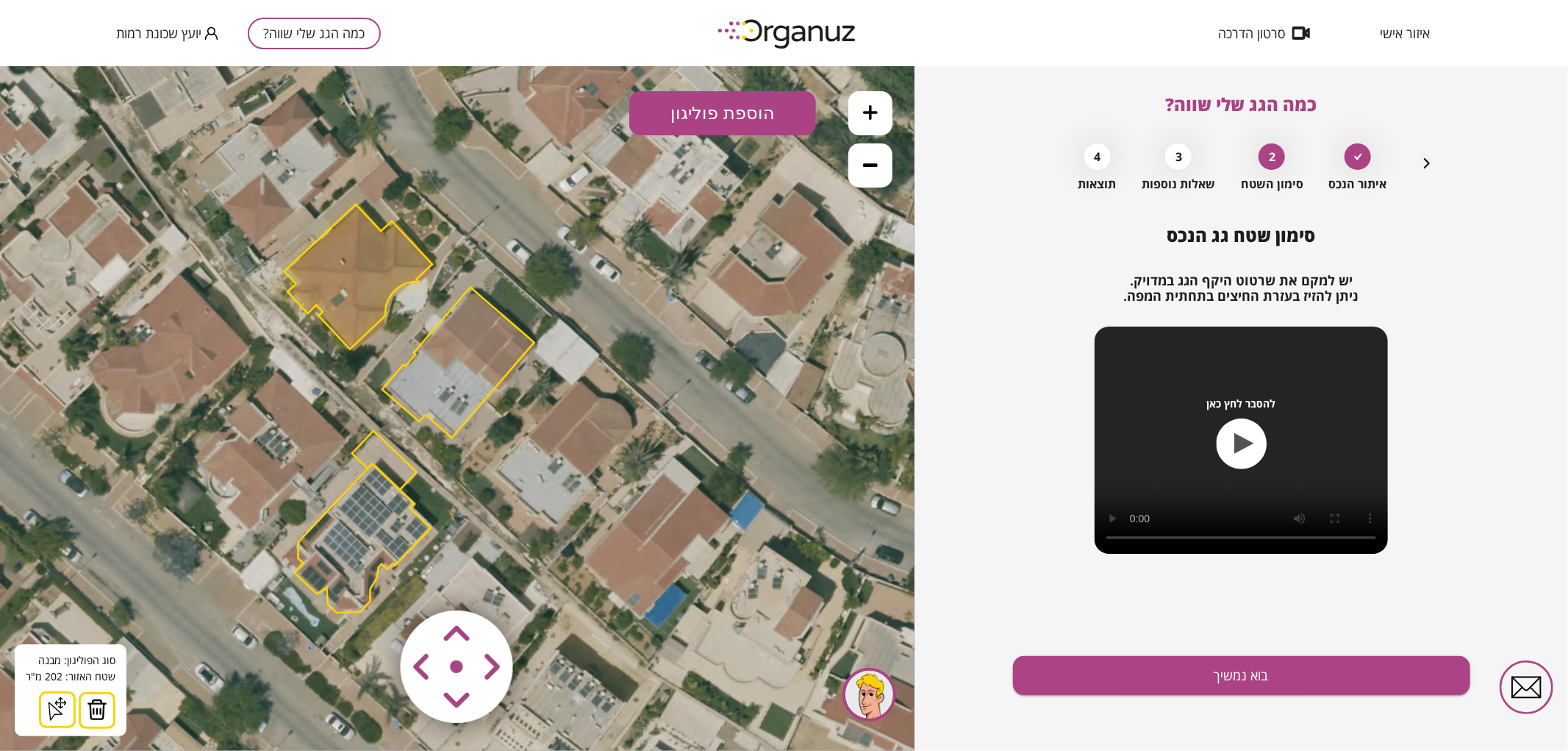
click at [97, 714] on img at bounding box center [97, 709] width 21 height 22
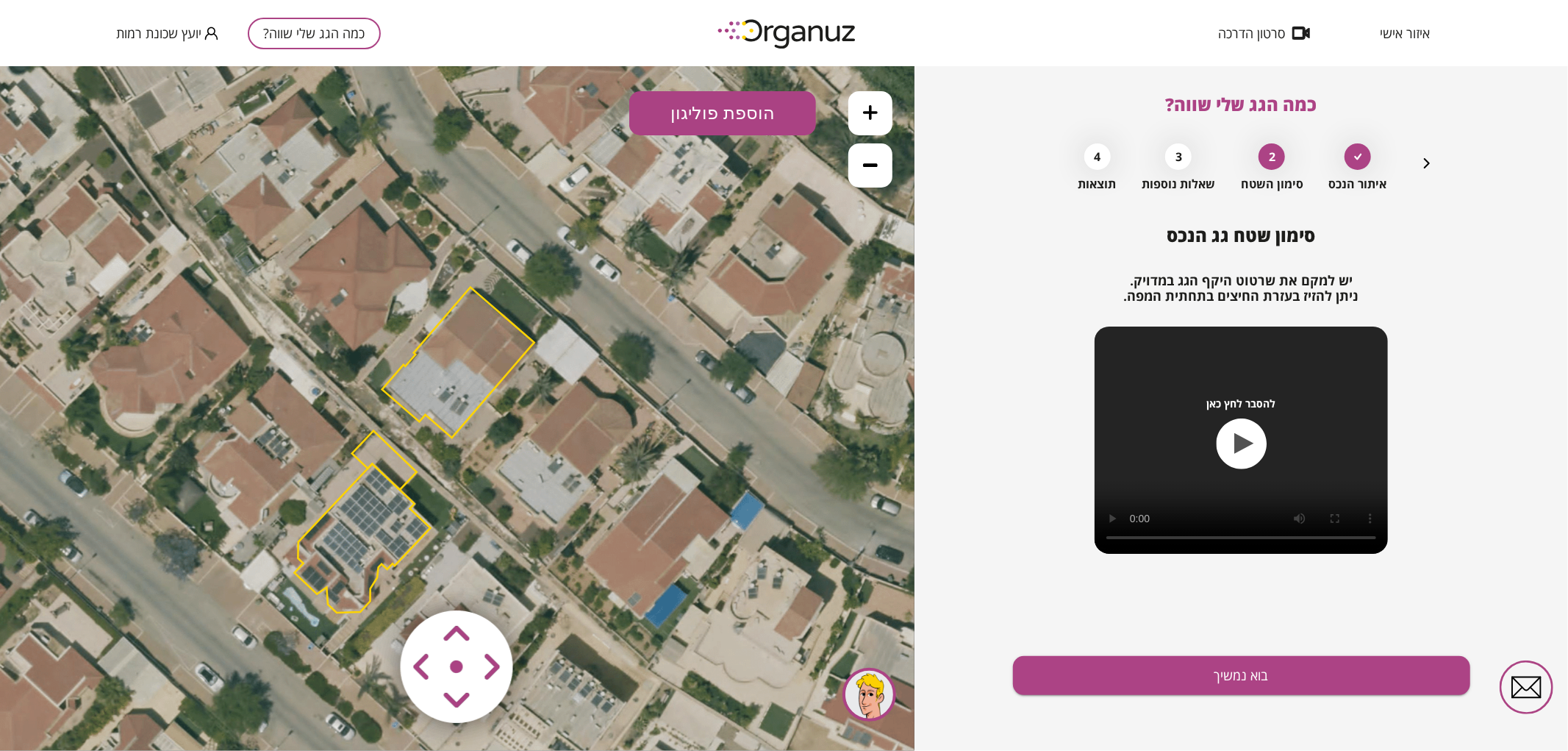
click at [875, 105] on icon at bounding box center [870, 112] width 14 height 14
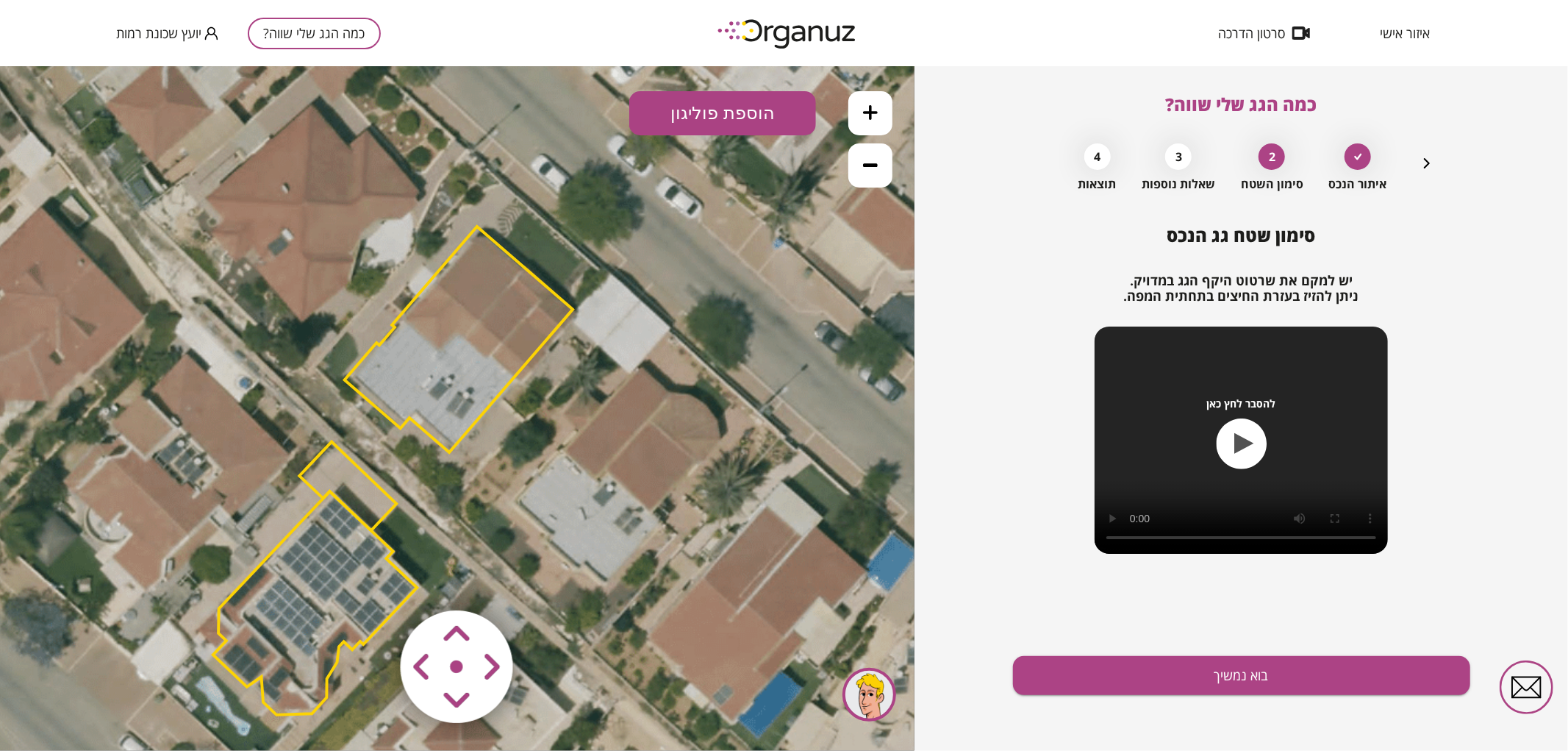
click at [295, 655] on polygon at bounding box center [315, 602] width 204 height 224
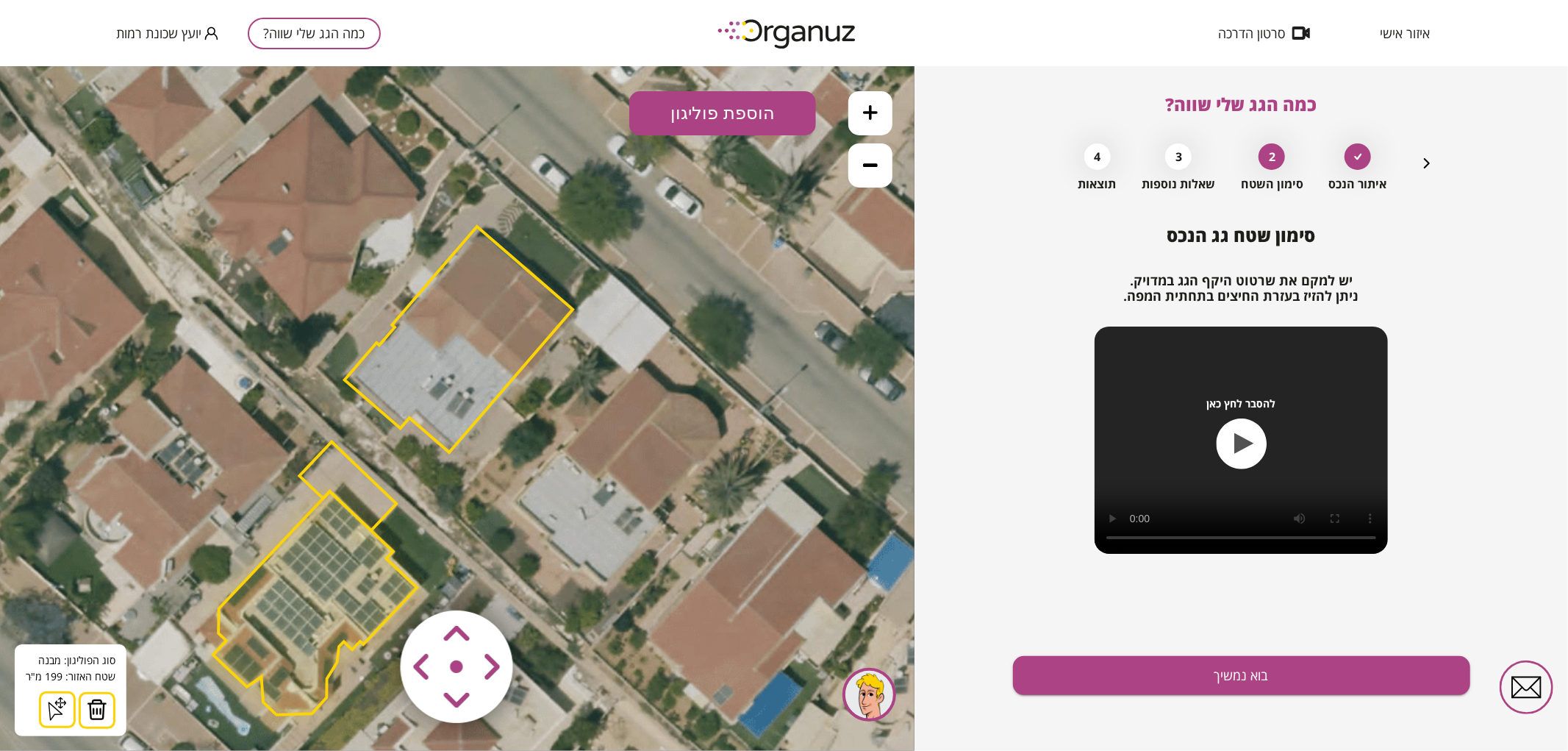
click at [97, 708] on img at bounding box center [97, 709] width 21 height 22
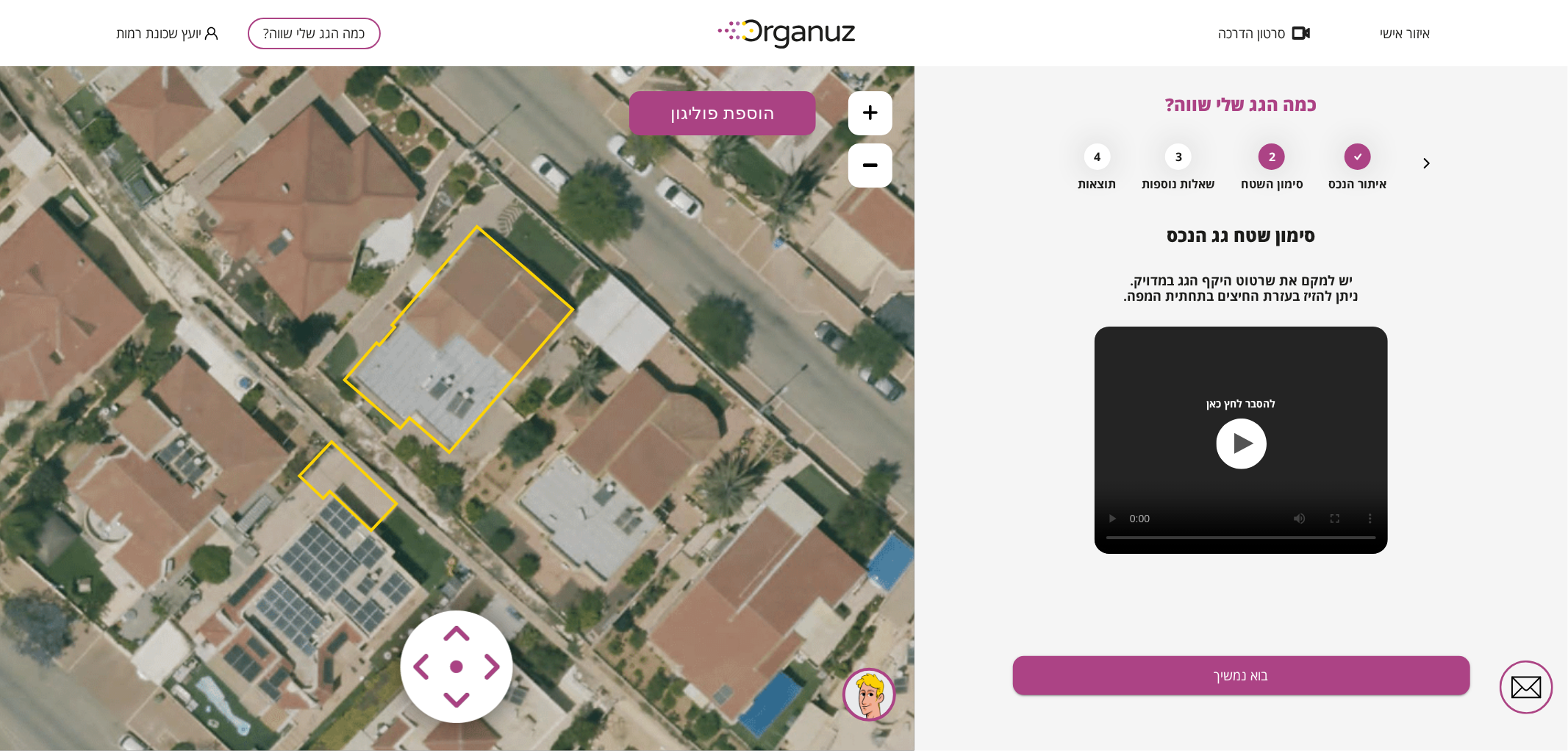
click at [358, 474] on polygon at bounding box center [348, 486] width 97 height 89
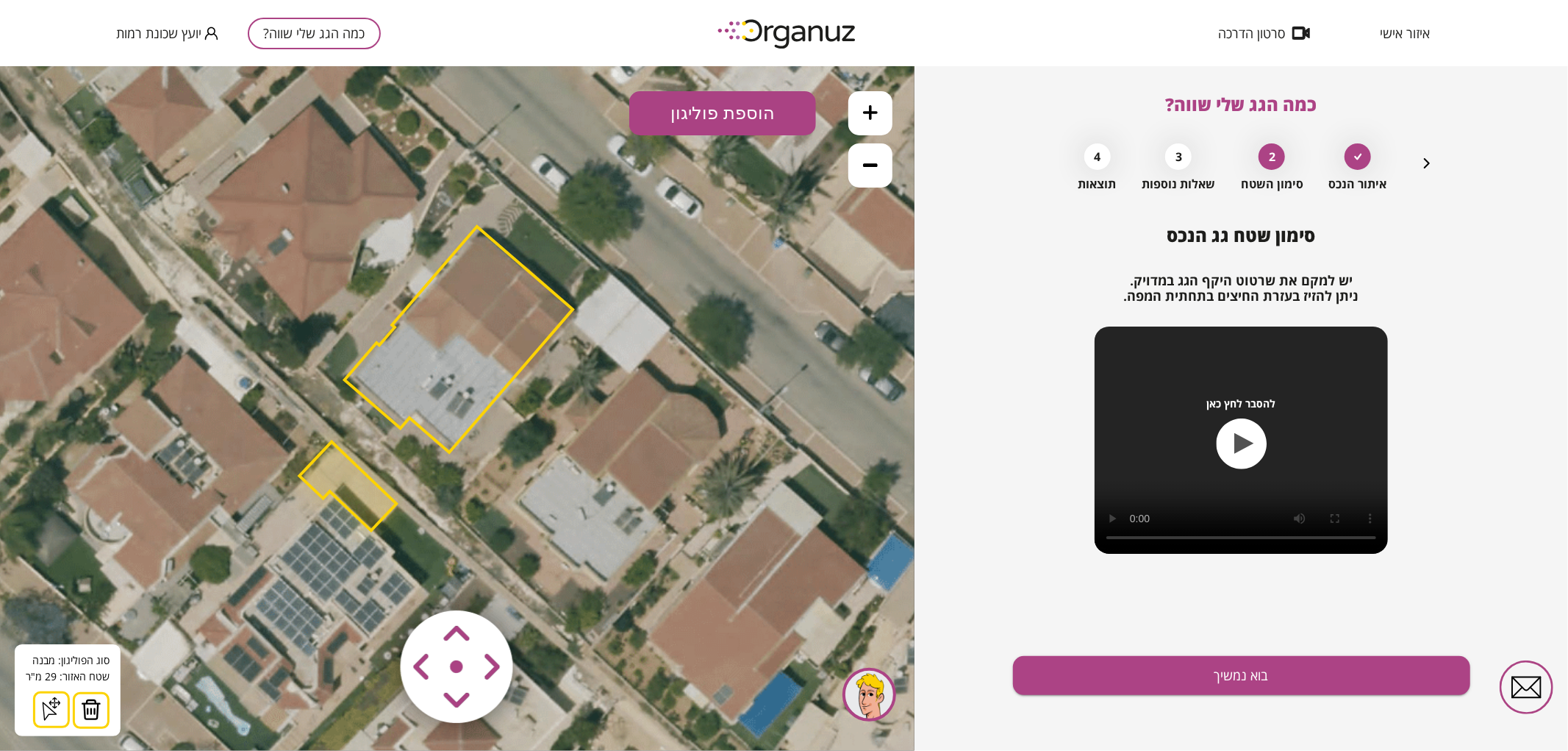
click at [96, 702] on img at bounding box center [91, 709] width 21 height 22
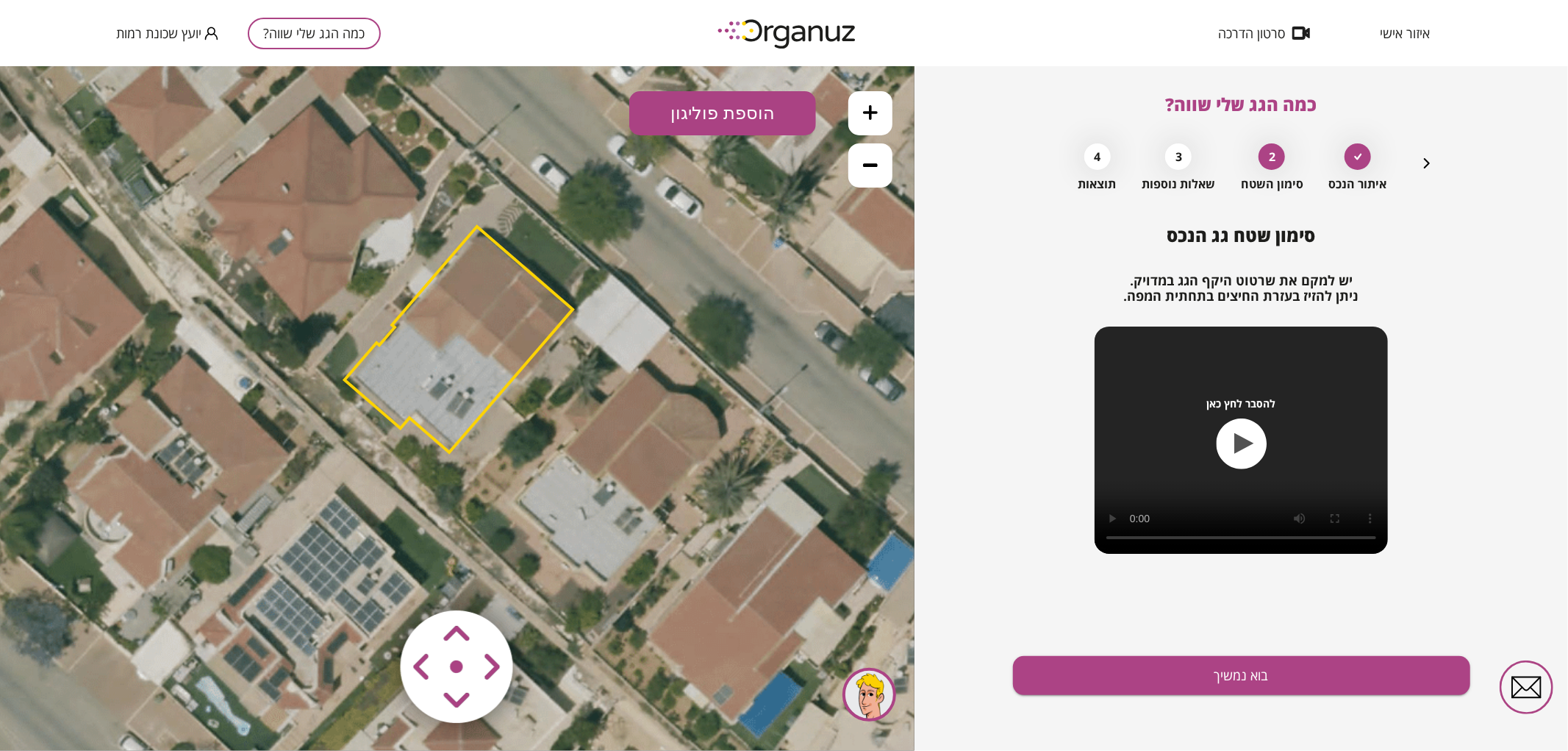
click at [429, 385] on polygon at bounding box center [459, 338] width 228 height 226
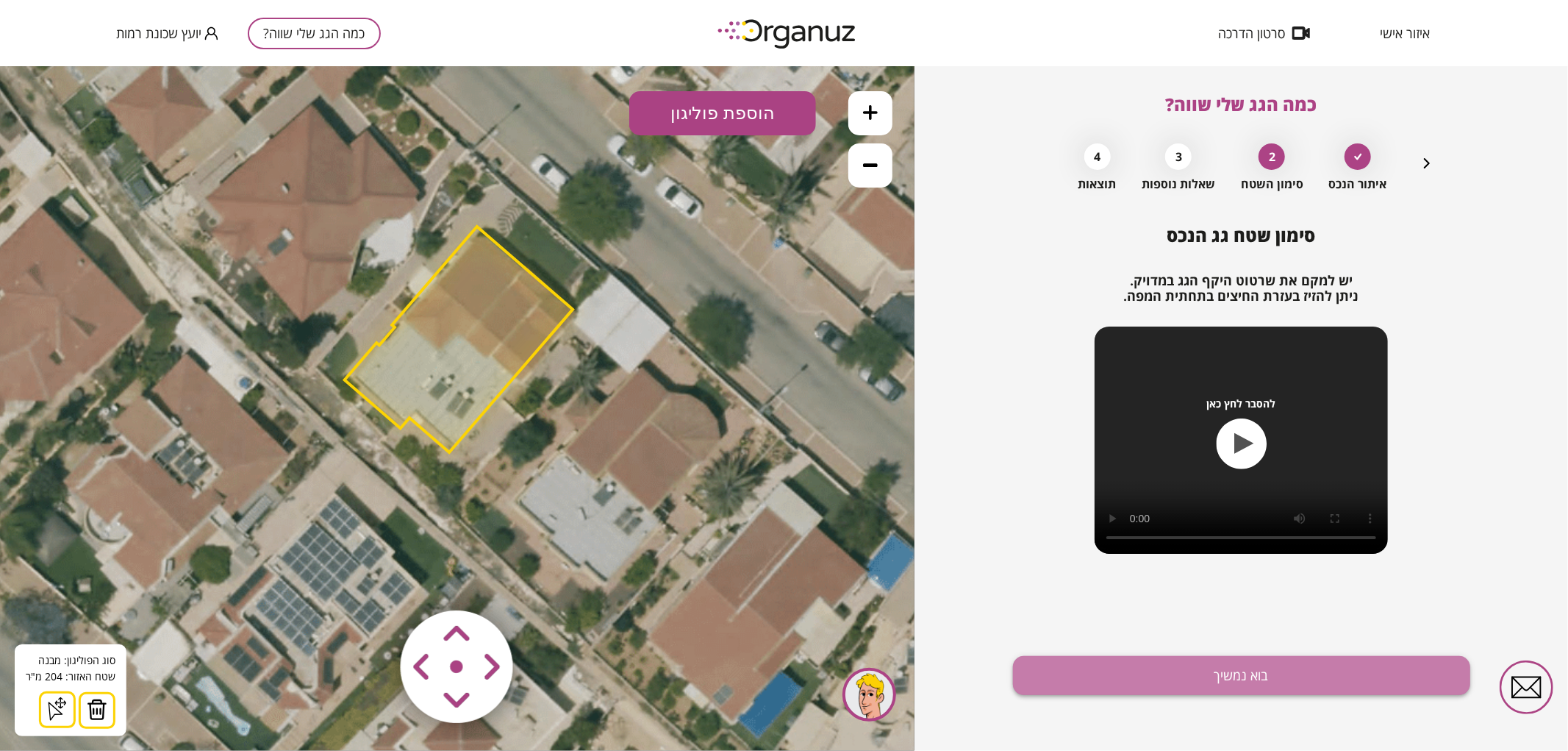
click at [1086, 680] on button "בוא נמשיך" at bounding box center [1241, 674] width 458 height 39
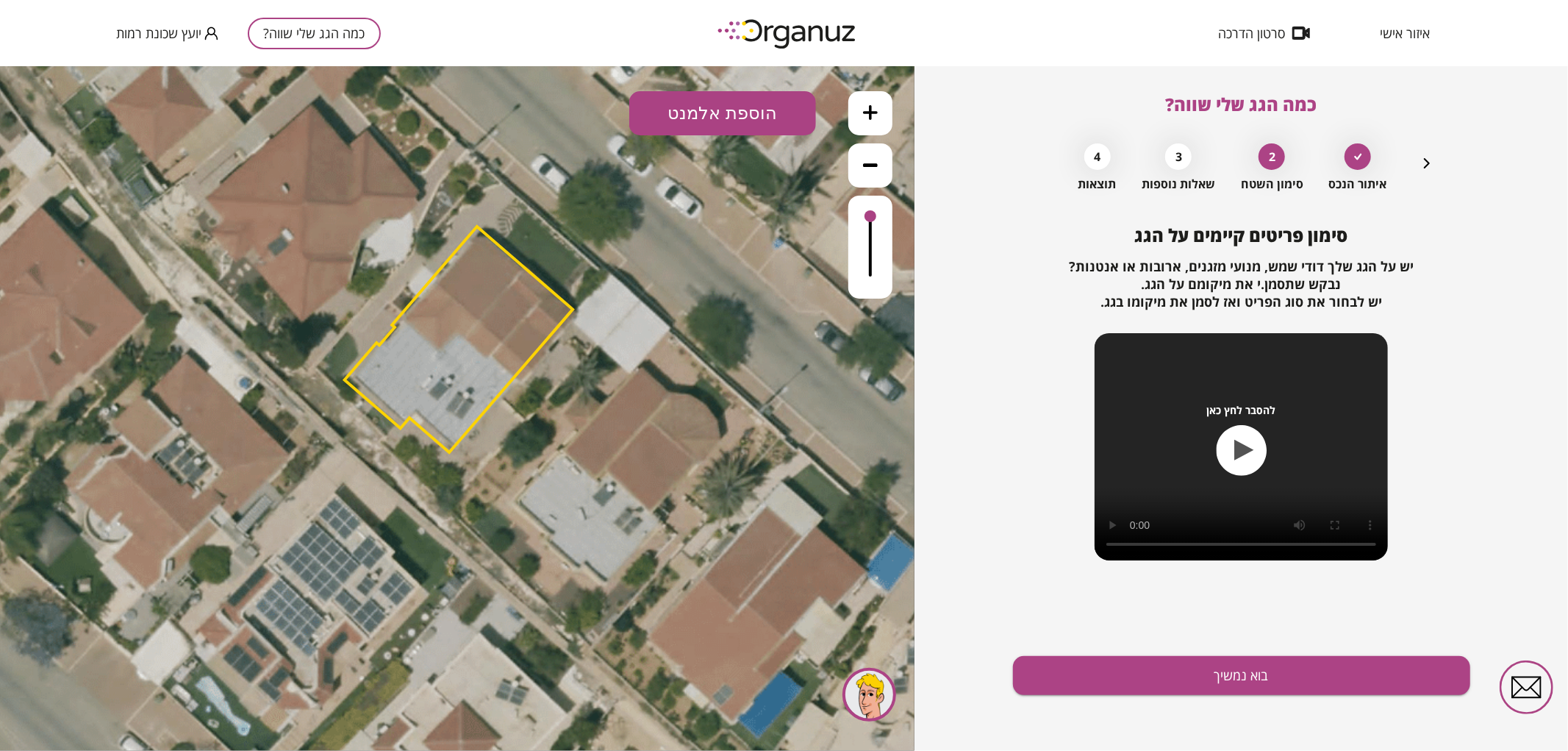
click at [751, 103] on button "הוספת אלמנט" at bounding box center [722, 112] width 187 height 44
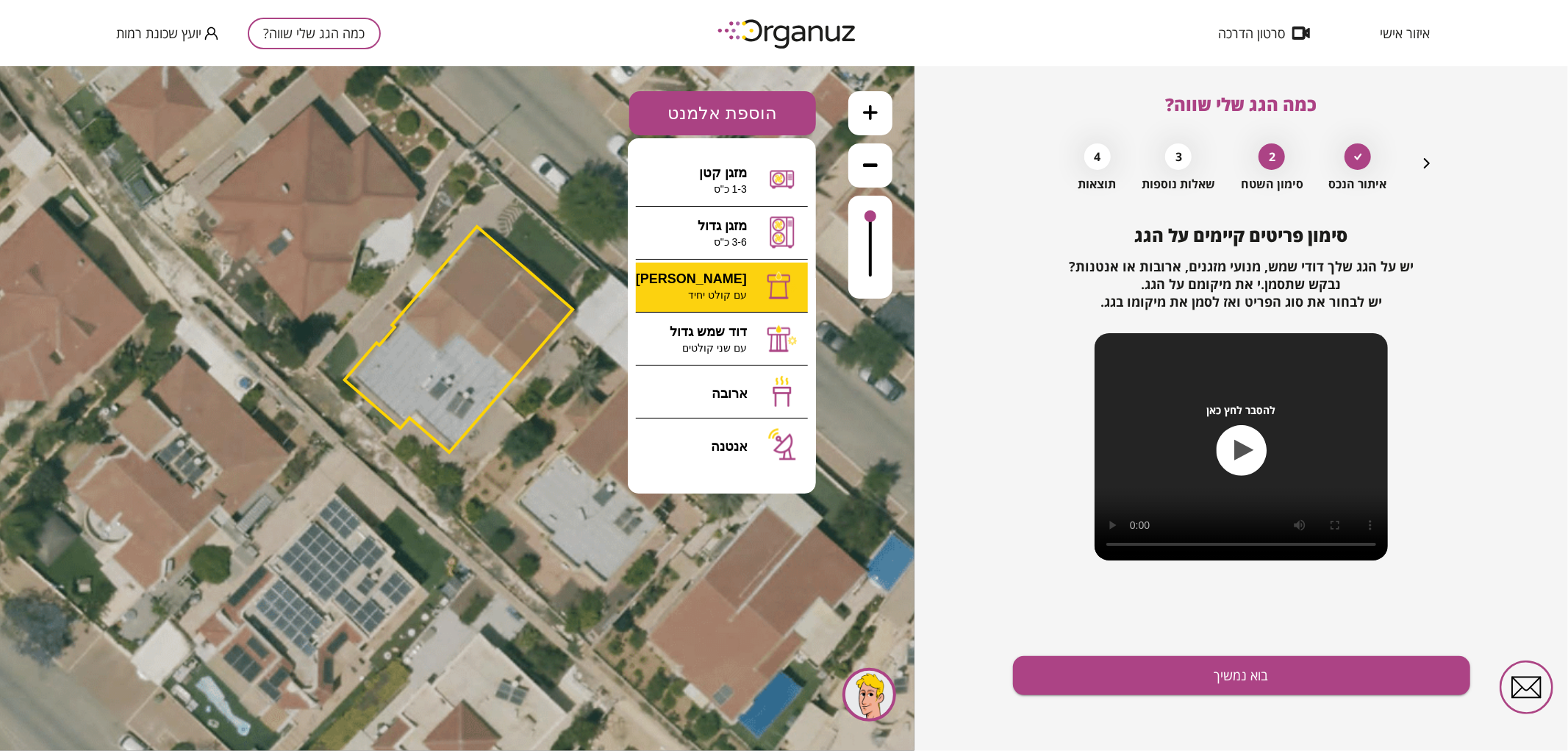
click at [751, 282] on div ".st0 { fill: #FFFFFF; } 0" at bounding box center [457, 407] width 914 height 684
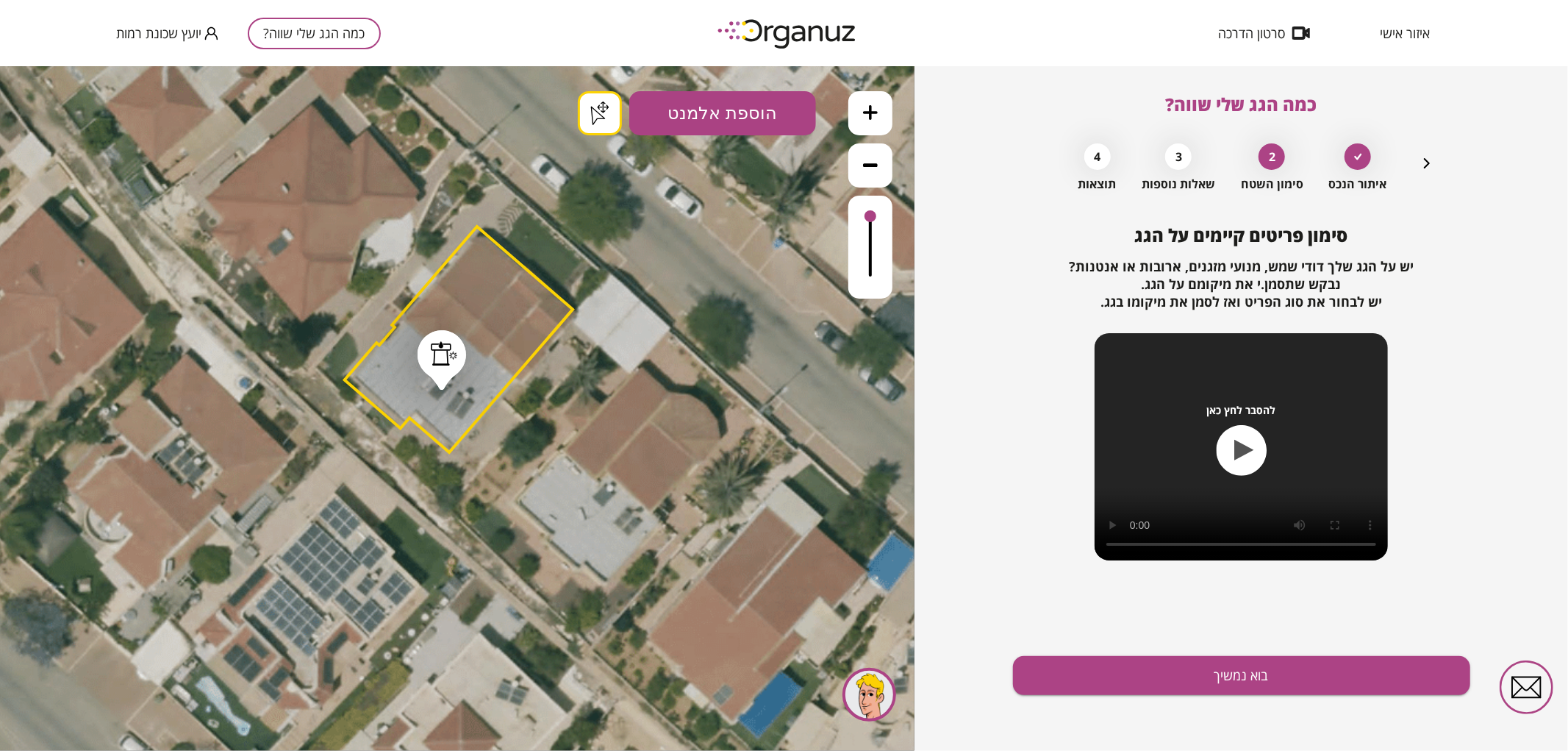
click at [774, 116] on button "הוספת אלמנט" at bounding box center [722, 112] width 187 height 44
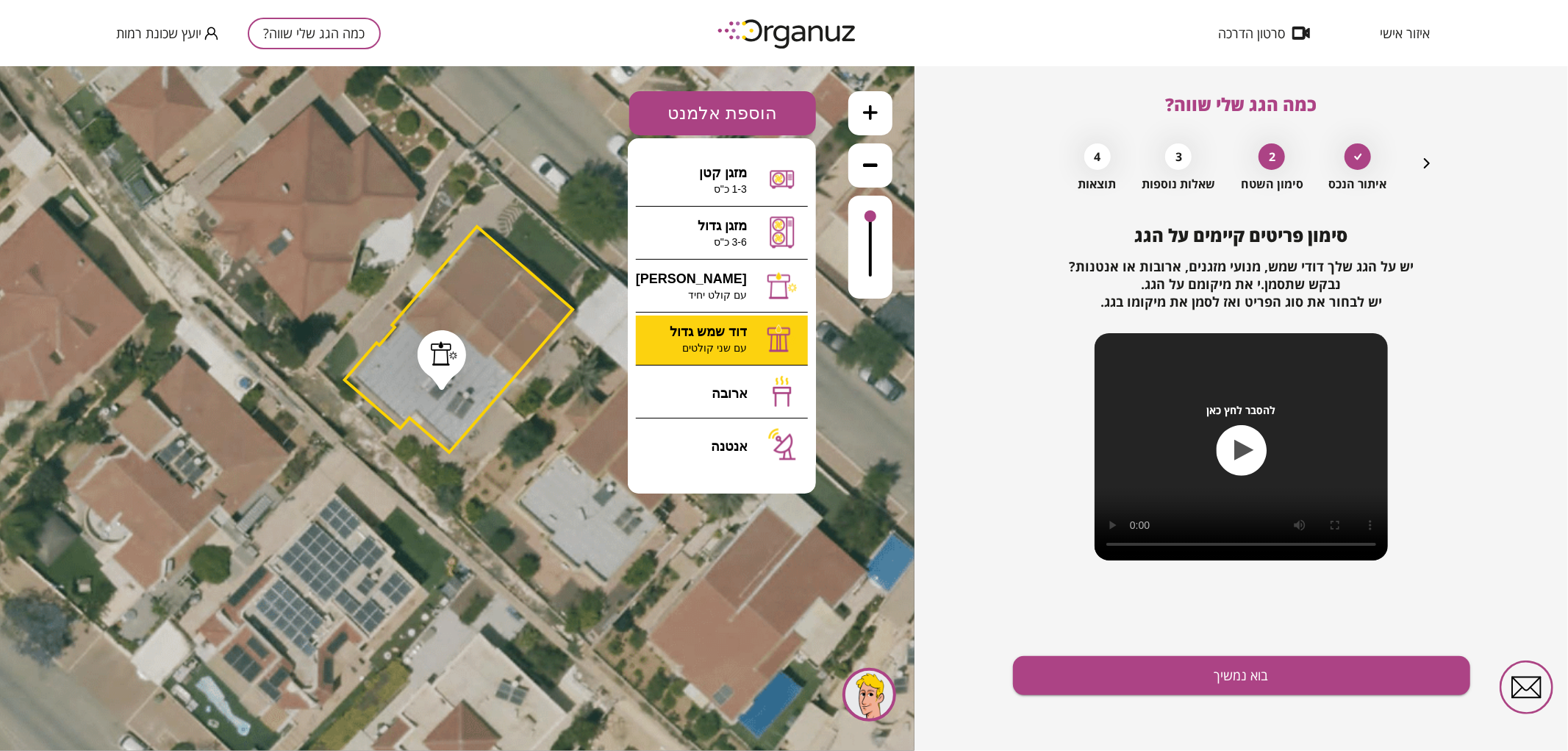
click at [743, 320] on div ".st0 { fill: #FFFFFF; } .st0 { fill: #FFFFFF; }" at bounding box center [457, 407] width 914 height 684
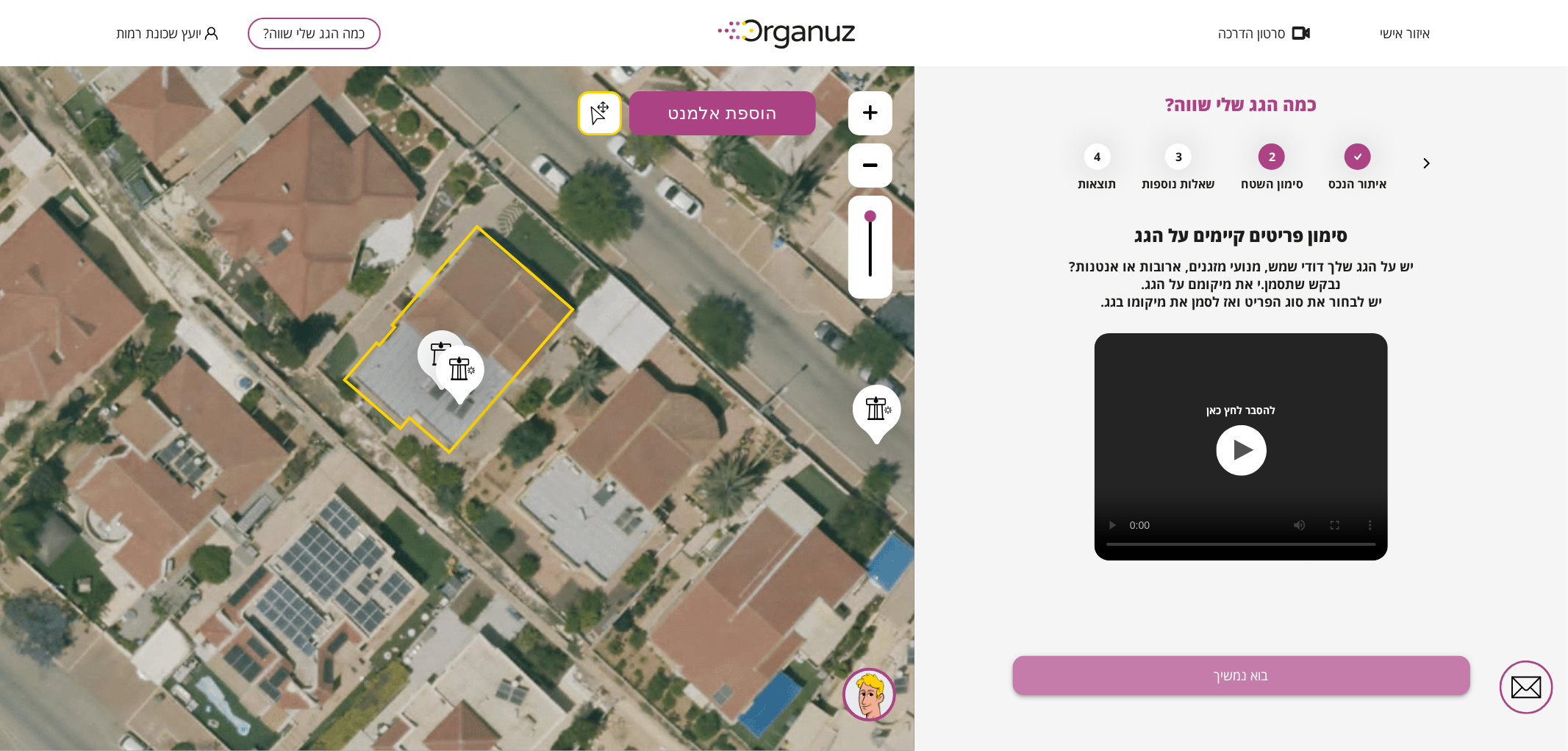
click at [1142, 674] on button "בוא נמשיך" at bounding box center [1241, 674] width 458 height 39
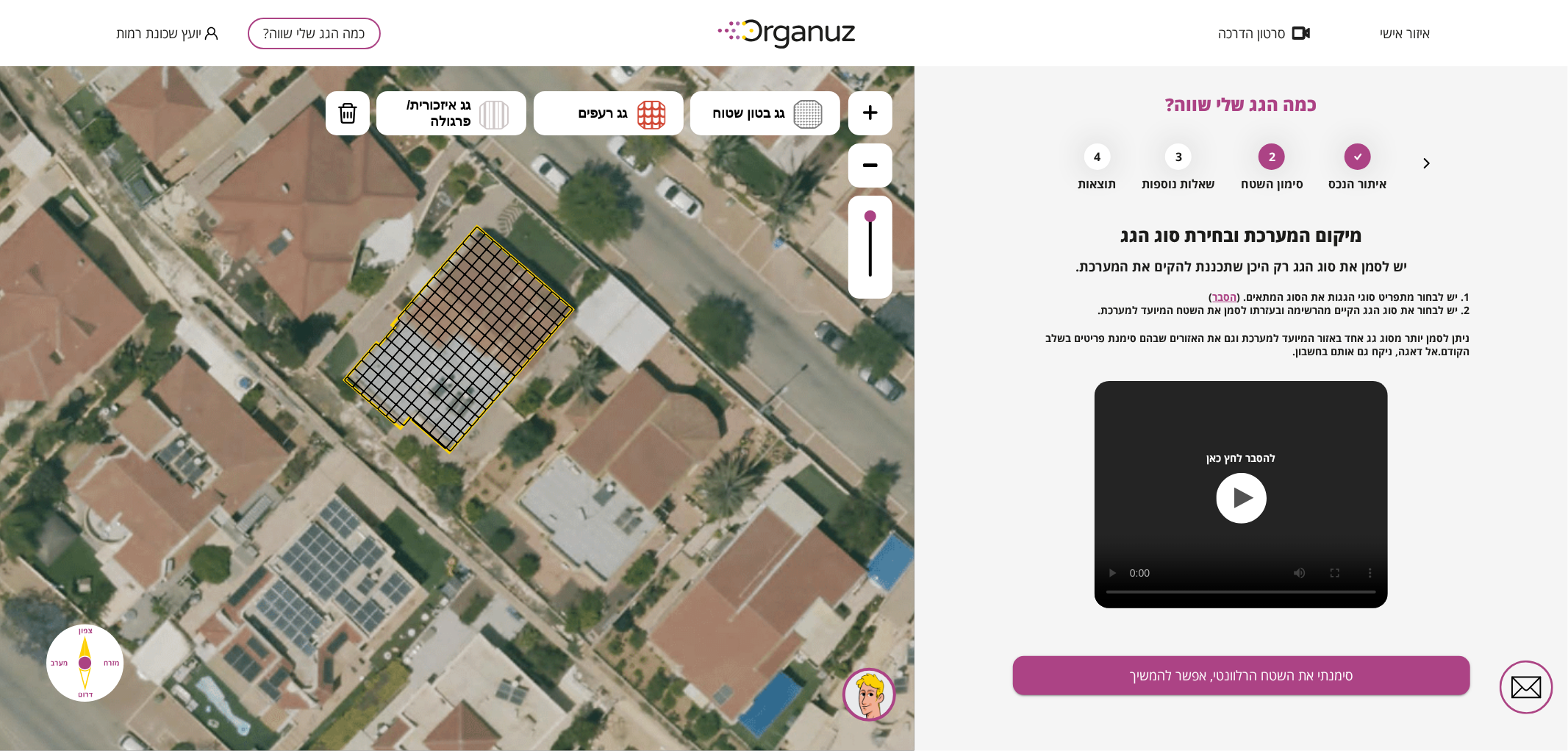
click at [866, 105] on icon at bounding box center [870, 112] width 14 height 14
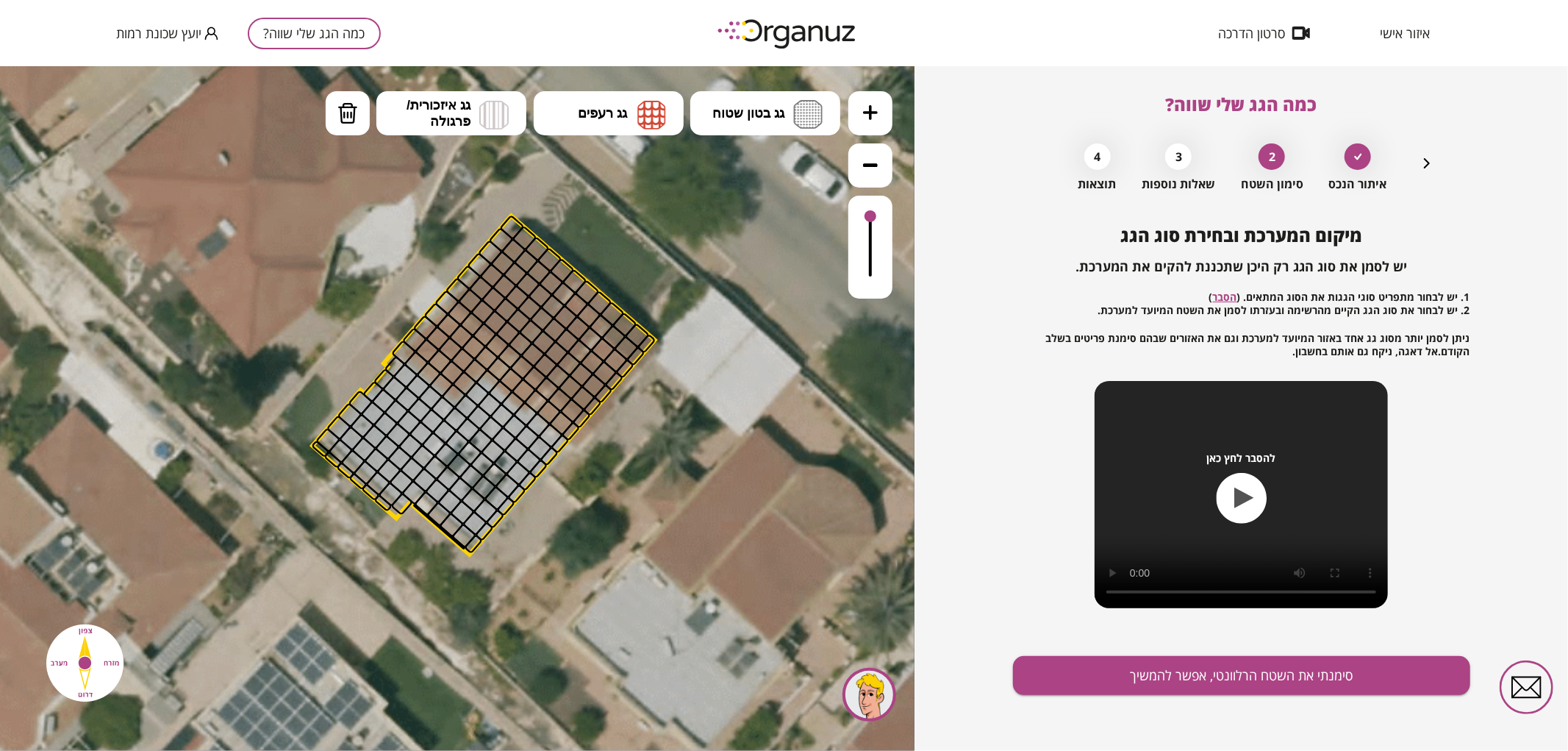
drag, startPoint x: 689, startPoint y: 239, endPoint x: 723, endPoint y: 350, distance: 116.1
click at [723, 350] on icon at bounding box center [487, 489] width 2829 height 2829
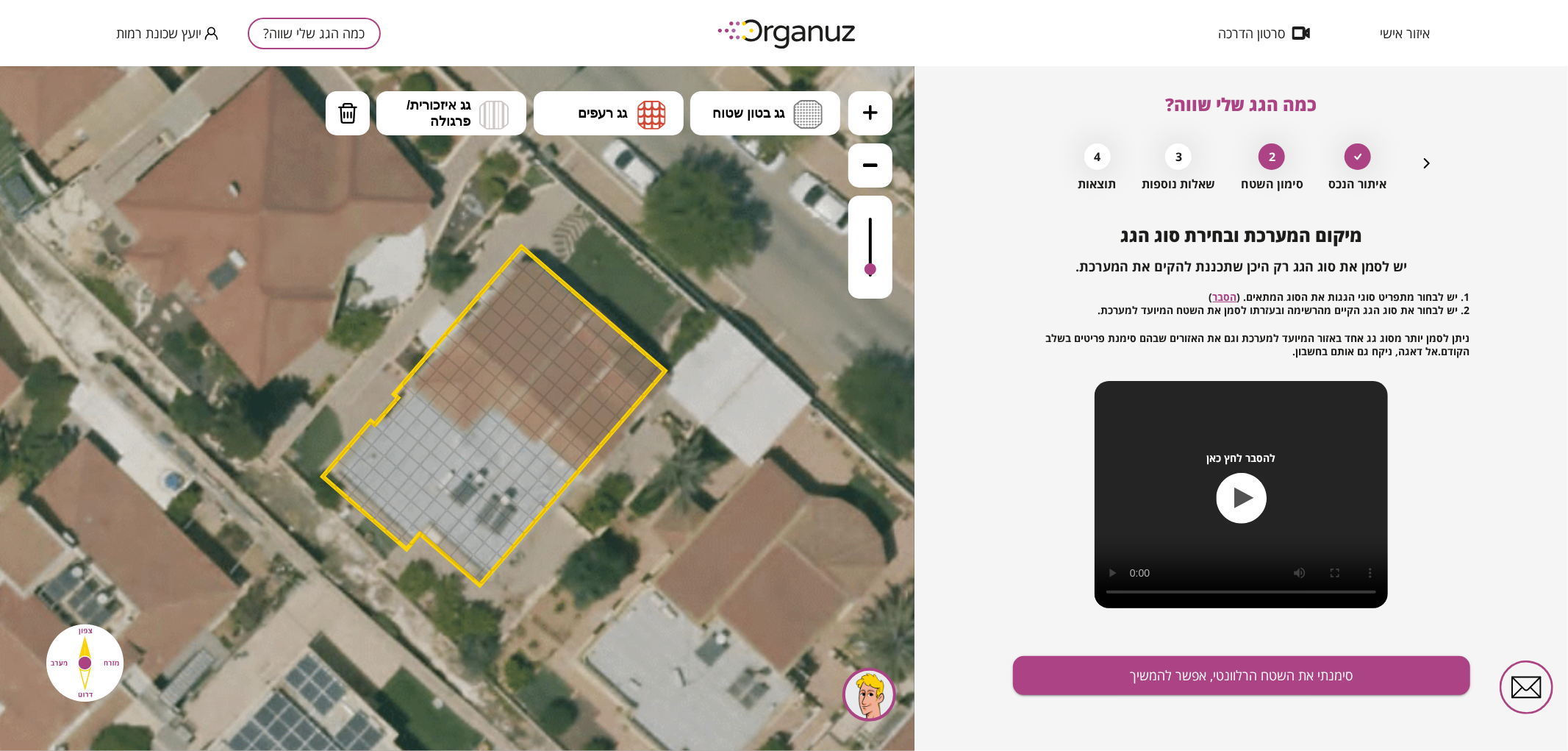
drag, startPoint x: 874, startPoint y: 216, endPoint x: 875, endPoint y: 270, distance: 54.0
click at [875, 270] on div at bounding box center [870, 268] width 12 height 12
click at [799, 129] on button "גג בטון שטוח" at bounding box center [765, 112] width 150 height 44
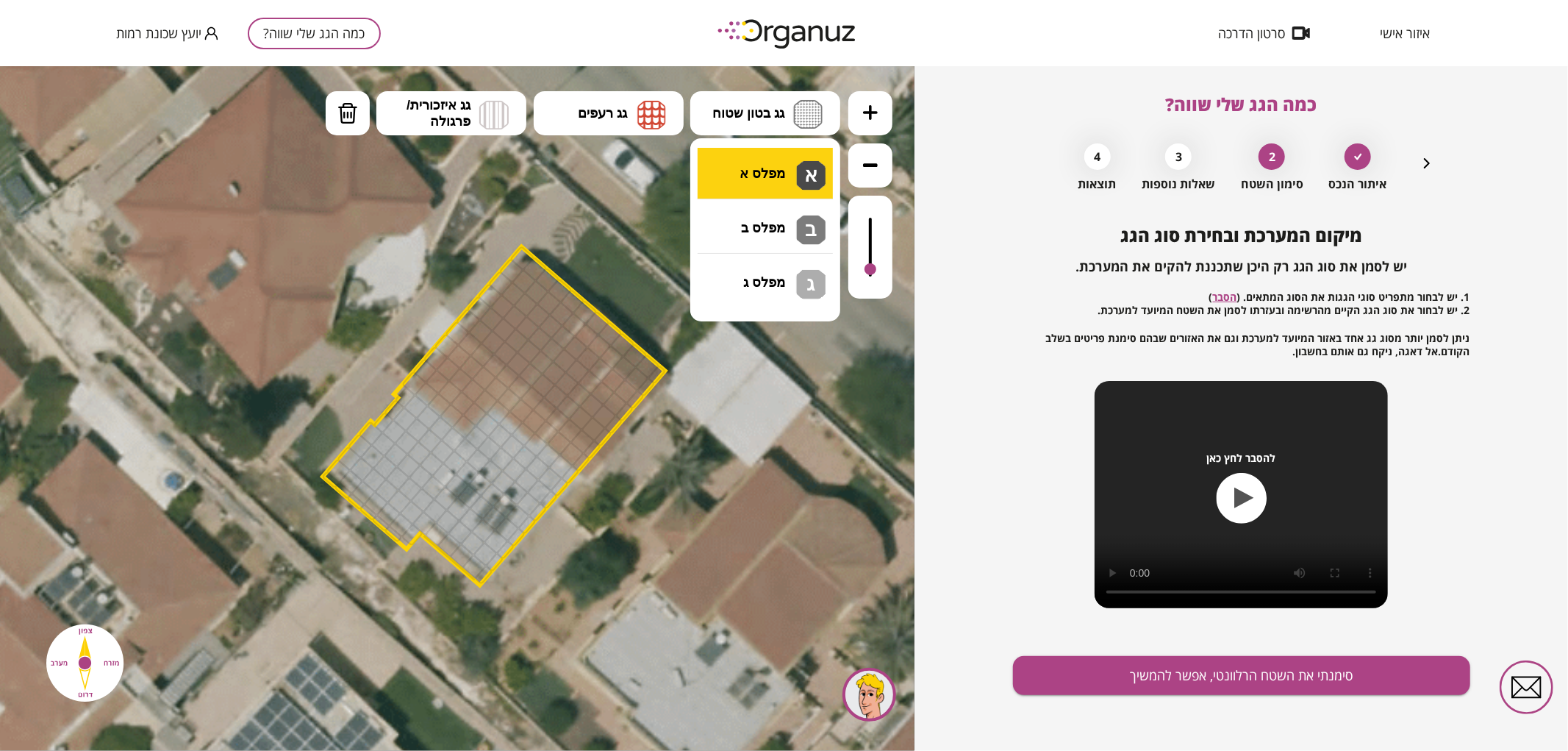
click at [807, 172] on div ".st0 { fill: #FFFFFF; } .st0 { fill: #FFFFFF; }" at bounding box center [457, 407] width 914 height 684
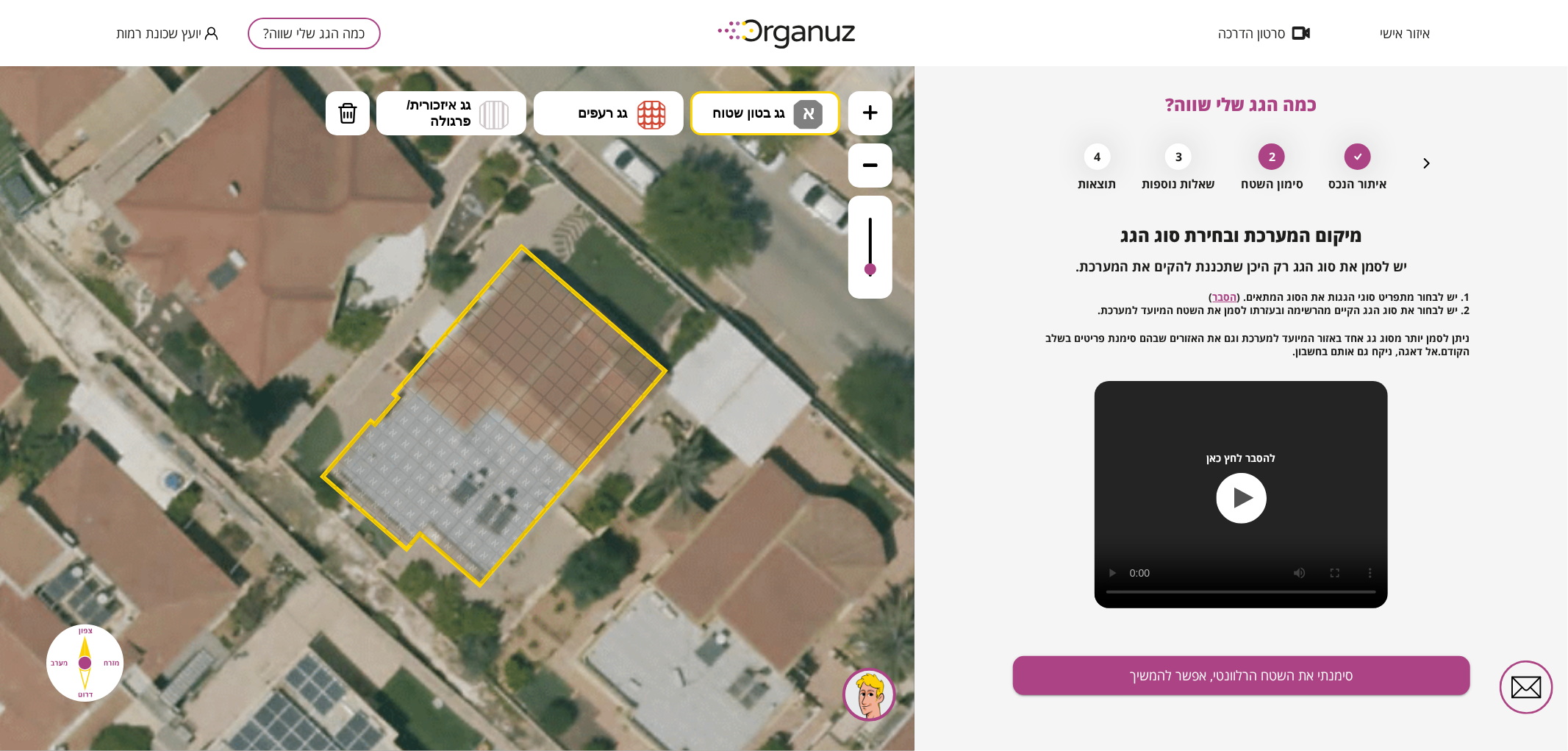
drag, startPoint x: 343, startPoint y: 465, endPoint x: 547, endPoint y: 455, distance: 204.2
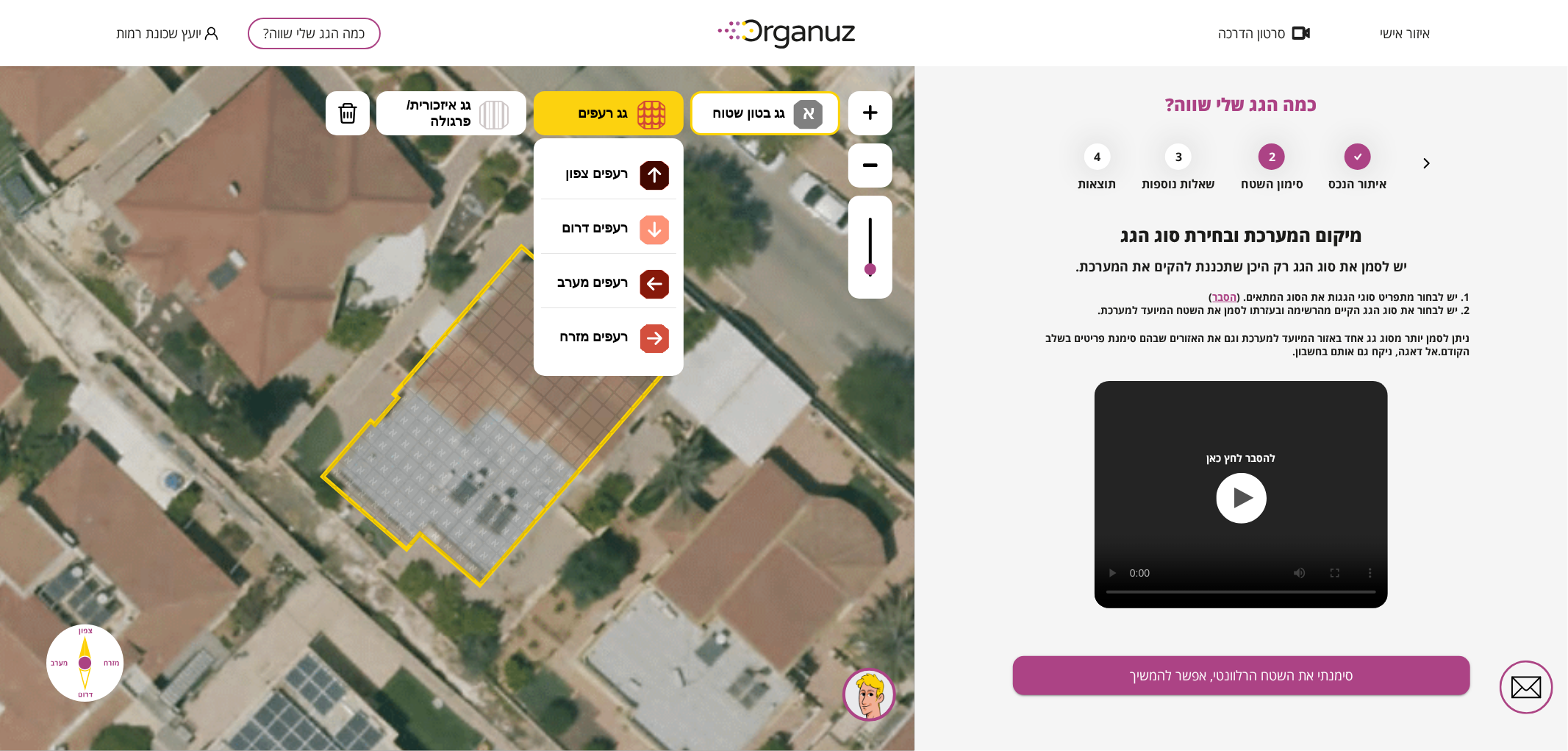
click at [654, 109] on img at bounding box center [652, 114] width 29 height 30
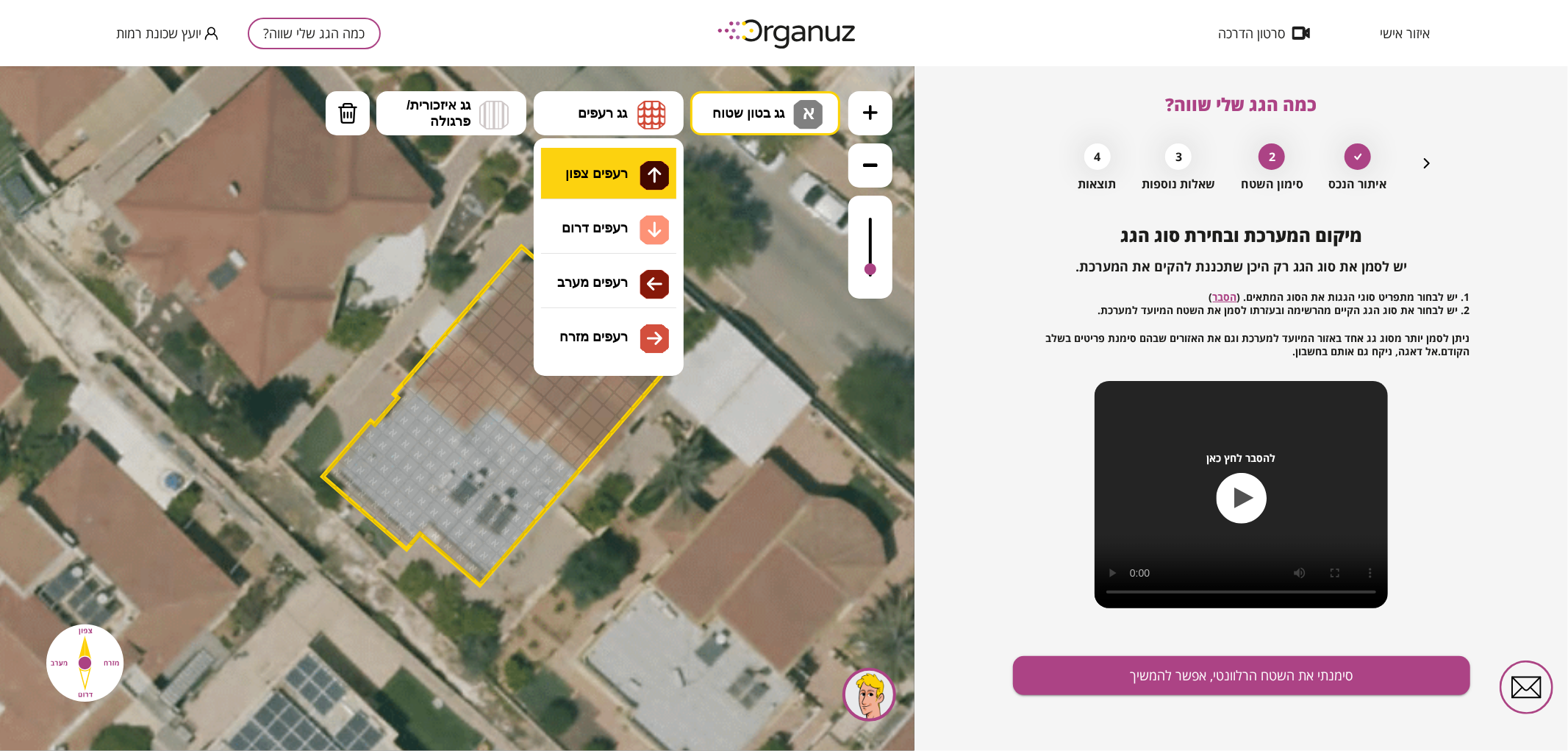
click at [621, 172] on div ".st0 { fill: #FFFFFF; } .st0 { fill: #FFFFFF; }" at bounding box center [457, 407] width 914 height 684
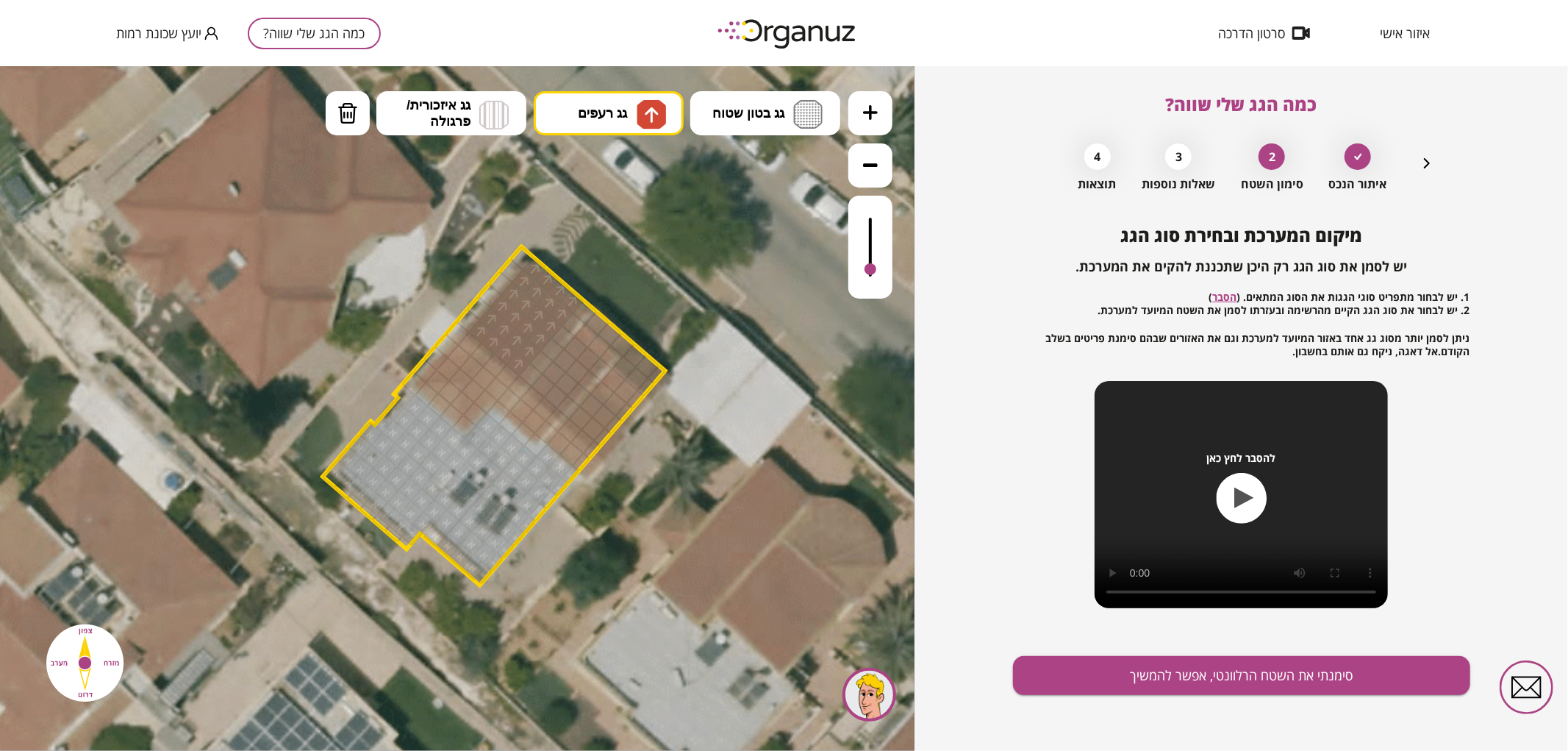
drag, startPoint x: 478, startPoint y: 329, endPoint x: 537, endPoint y: 263, distance: 88.5
drag, startPoint x: 543, startPoint y: 389, endPoint x: 555, endPoint y: 378, distance: 16.3
drag, startPoint x: 580, startPoint y: 413, endPoint x: 650, endPoint y: 384, distance: 75.8
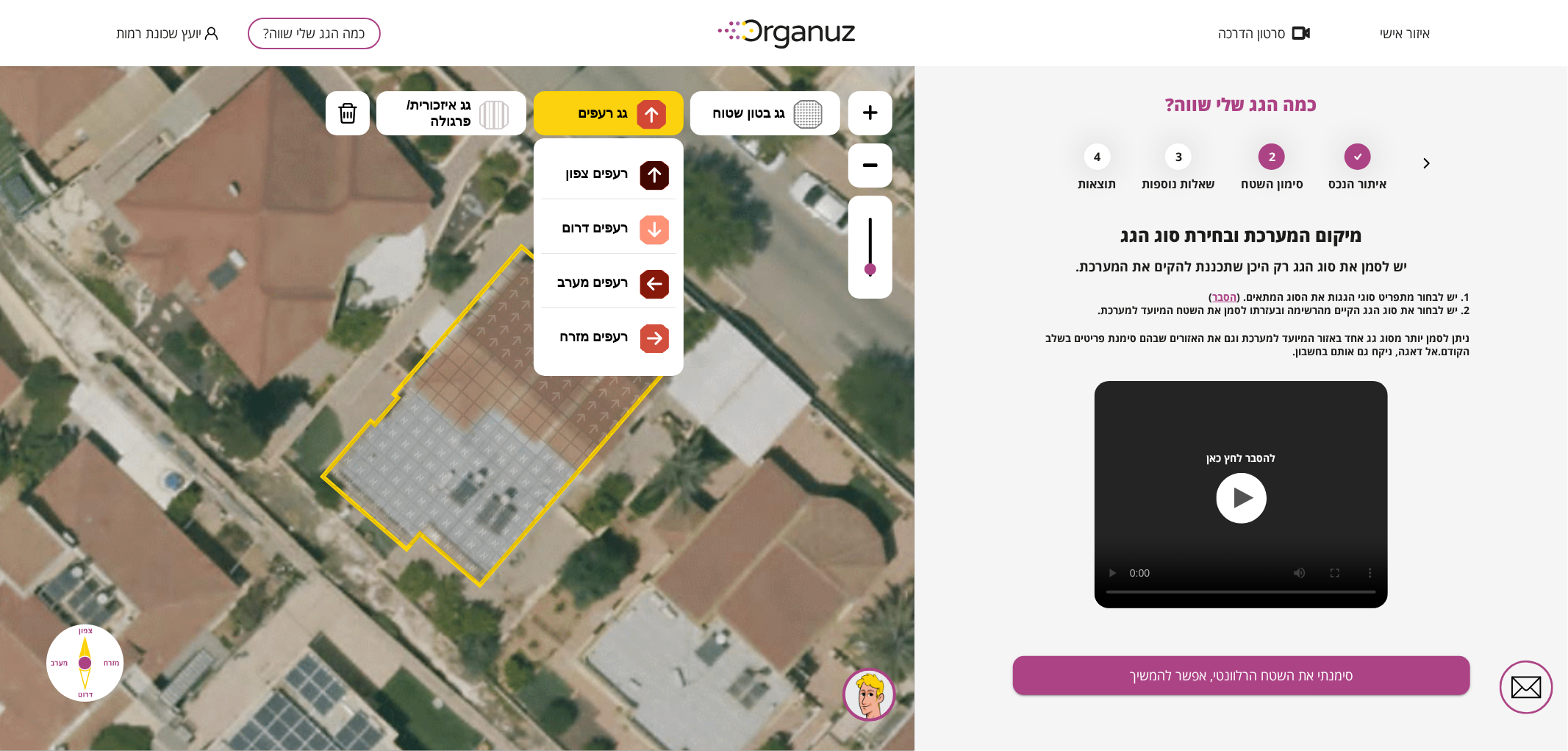
click at [634, 116] on button "גג רעפים" at bounding box center [608, 112] width 150 height 44
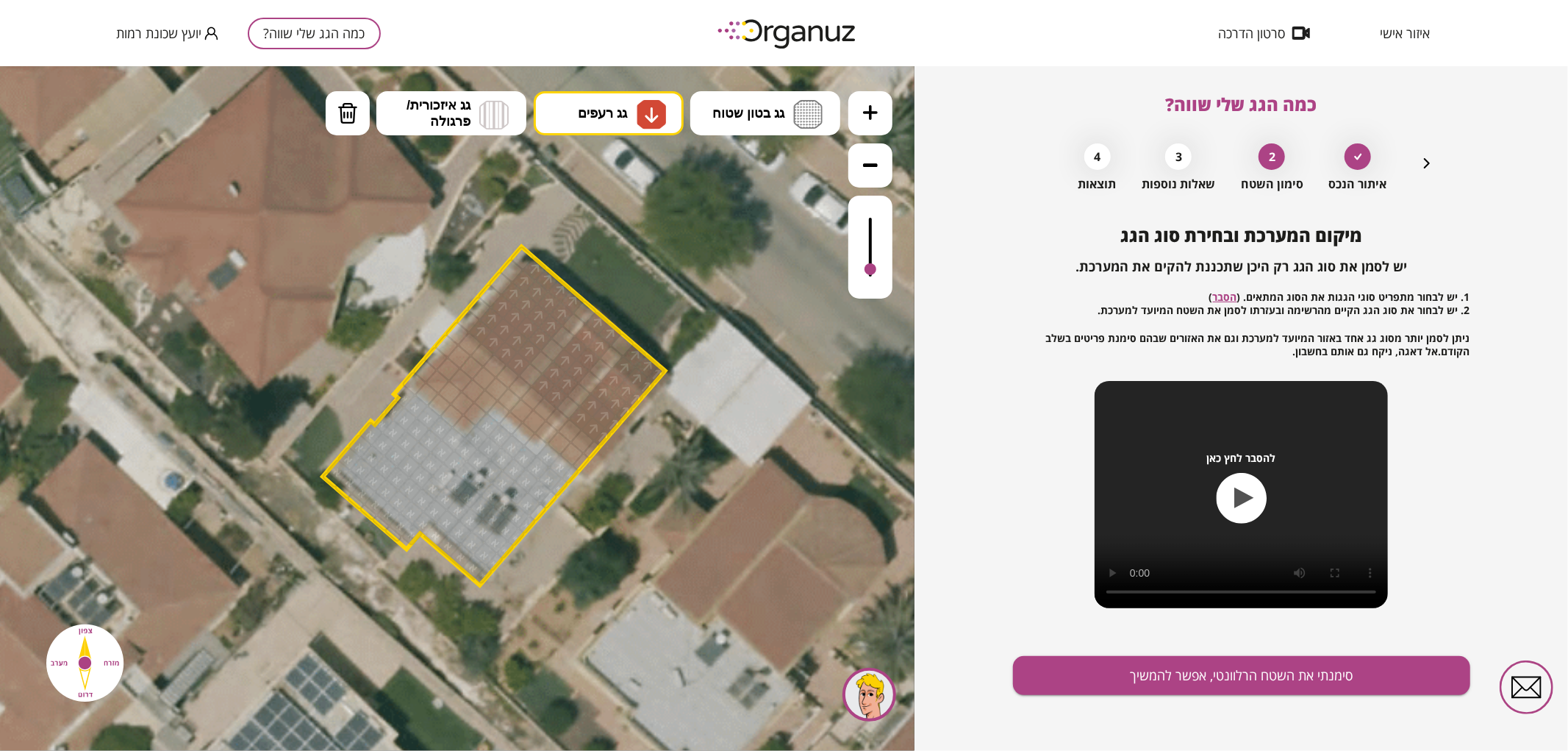
click at [630, 220] on div ".st0 { fill: #FFFFFF; } .st0 { fill: #FFFFFF; }" at bounding box center [457, 407] width 914 height 684
drag, startPoint x: 466, startPoint y: 343, endPoint x: 468, endPoint y: 406, distance: 63.0
drag, startPoint x: 532, startPoint y: 402, endPoint x: 549, endPoint y: 407, distance: 17.7
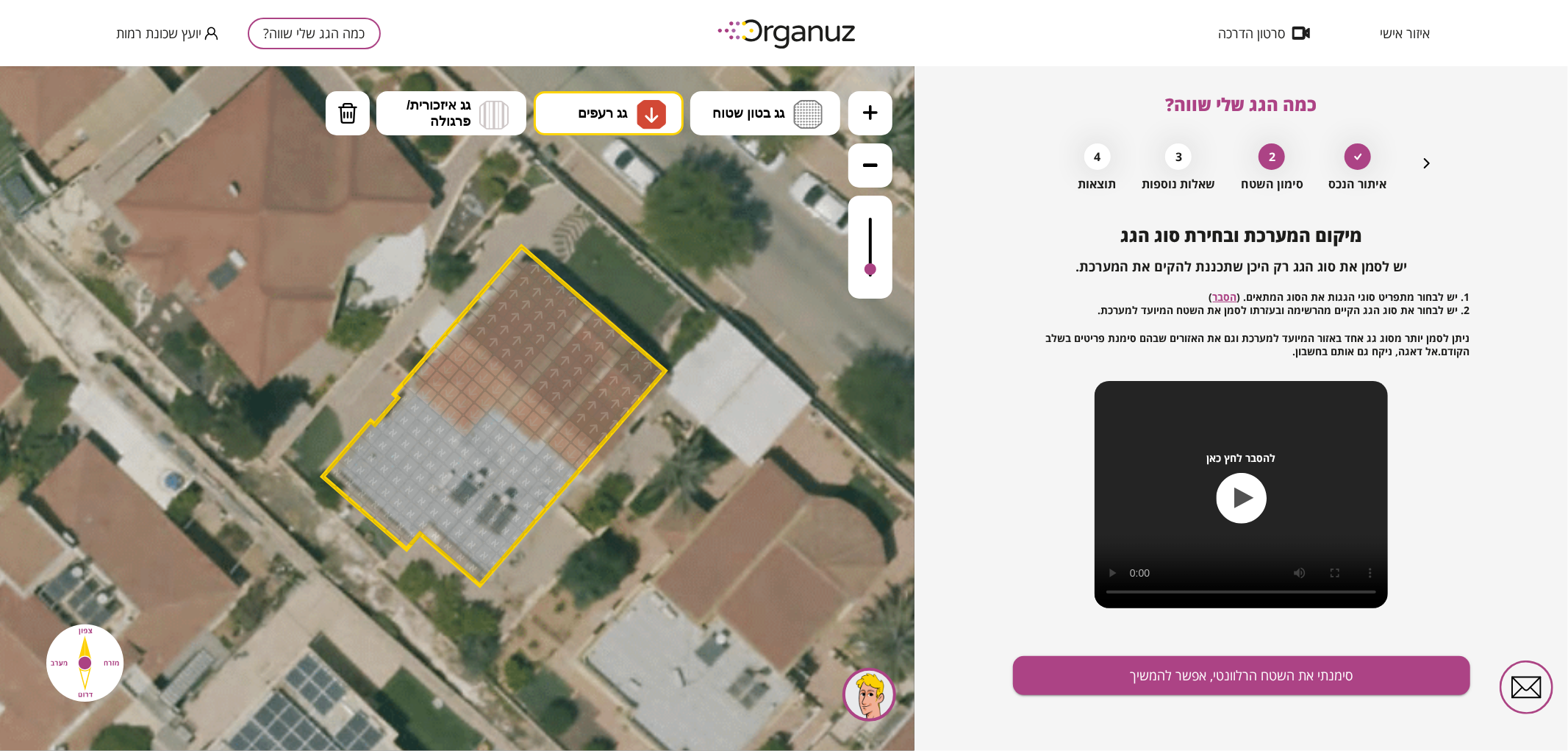
drag, startPoint x: 575, startPoint y: 430, endPoint x: 581, endPoint y: 464, distance: 34.5
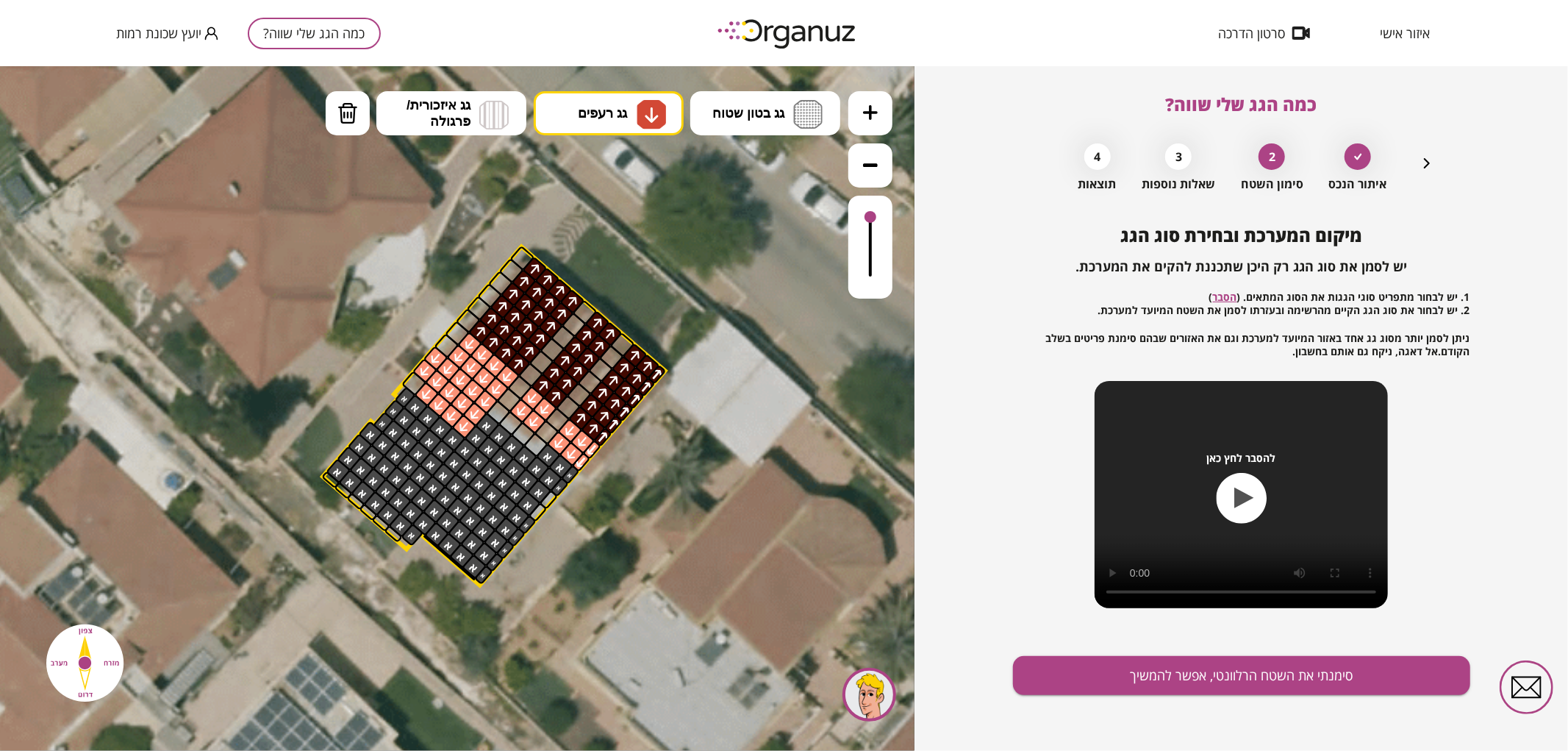
click at [865, 218] on div at bounding box center [870, 216] width 12 height 12
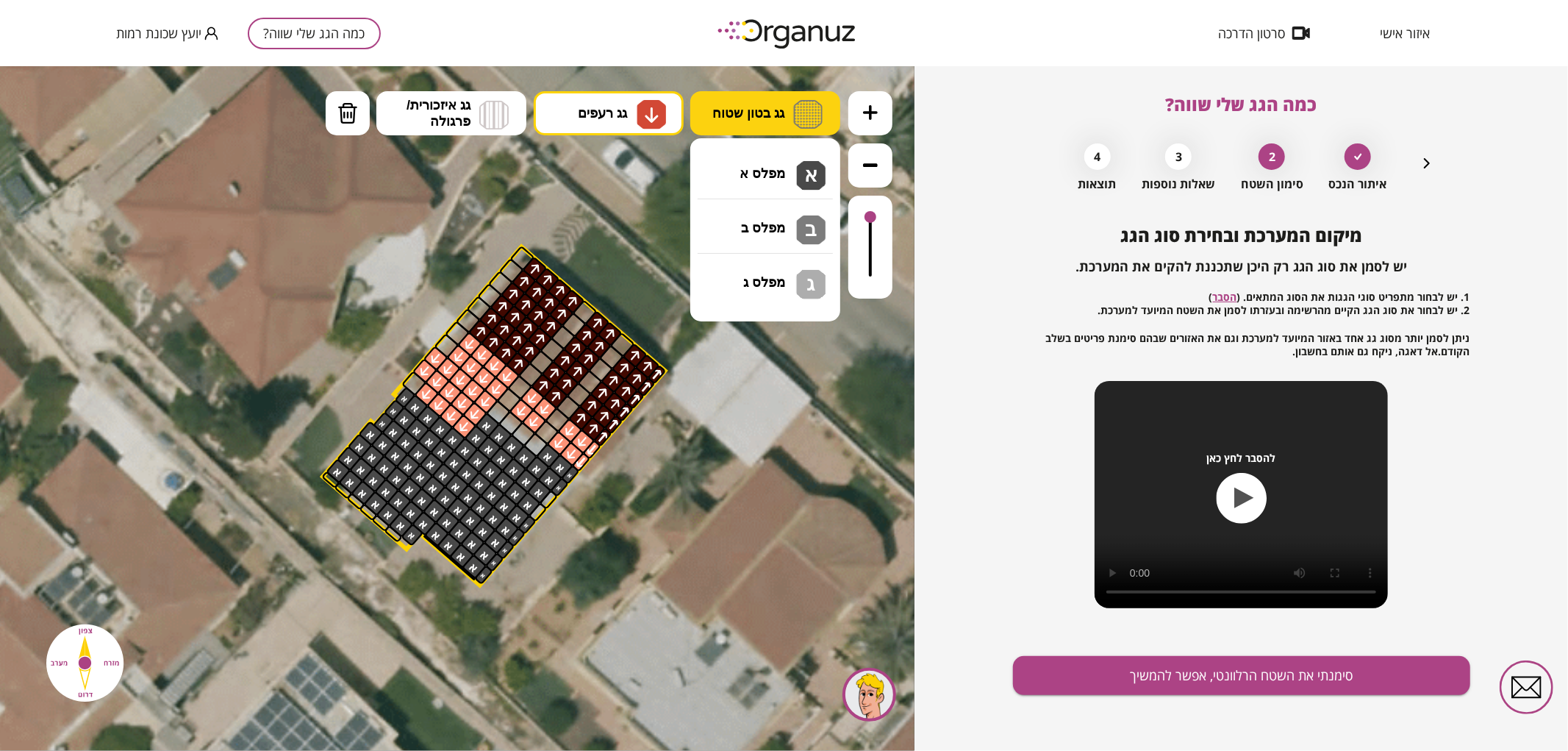
drag, startPoint x: 766, startPoint y: 103, endPoint x: 768, endPoint y: 115, distance: 12.2
click at [768, 105] on button "גג בטון שטוח" at bounding box center [765, 112] width 150 height 44
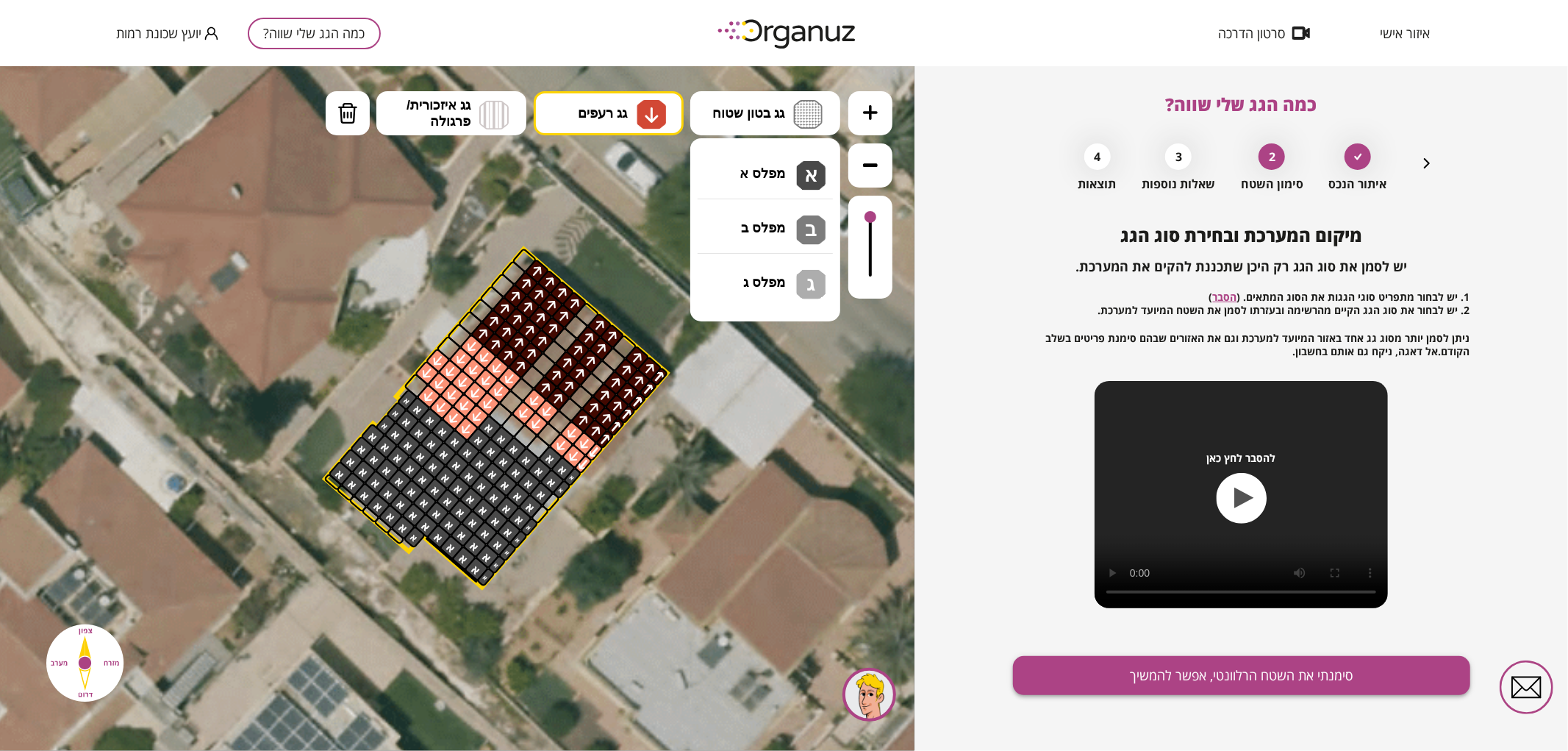
click at [1144, 688] on button "סימנתי את השטח הרלוונטי, אפשר להמשיך" at bounding box center [1241, 674] width 458 height 39
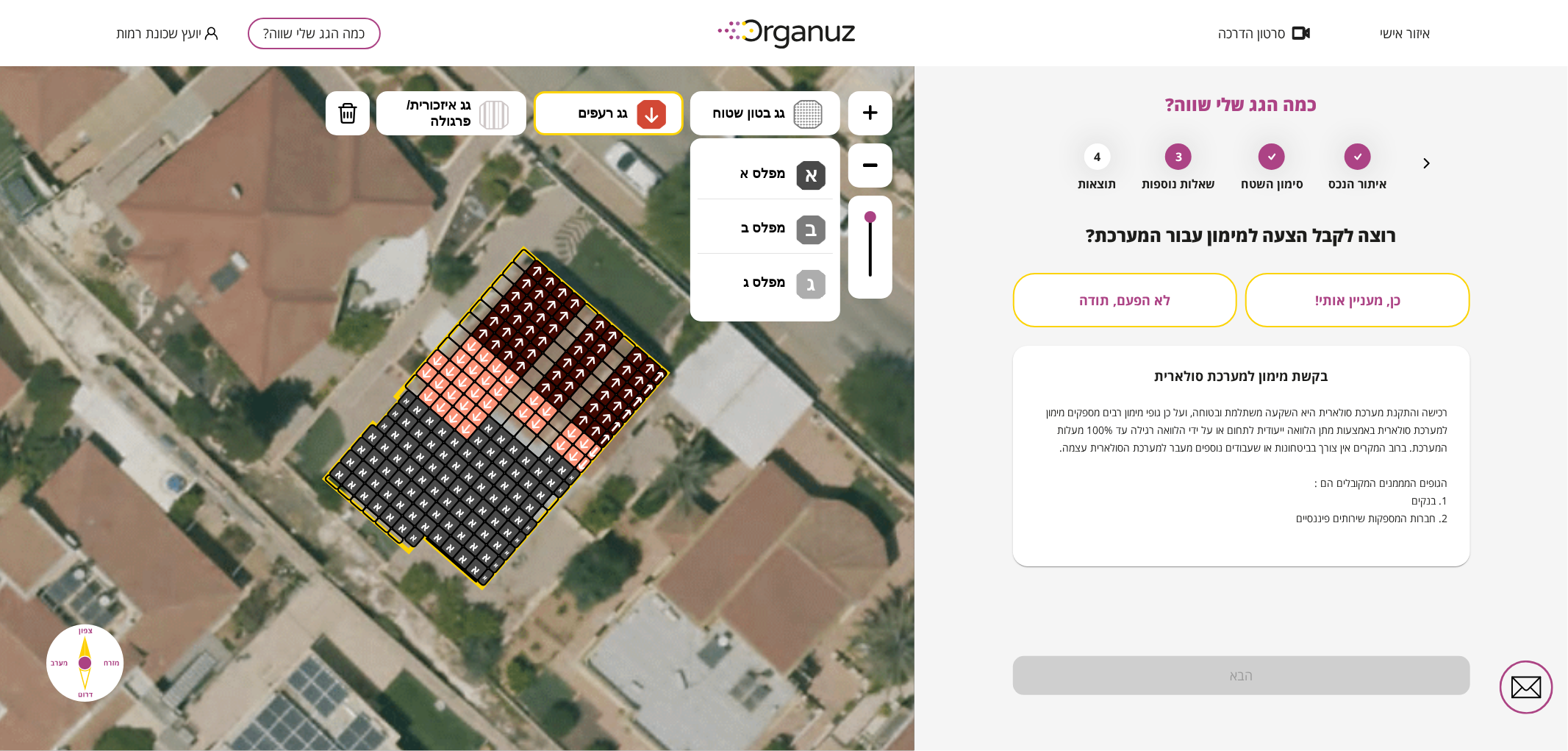
click at [1424, 162] on icon "button" at bounding box center [1427, 163] width 18 height 18
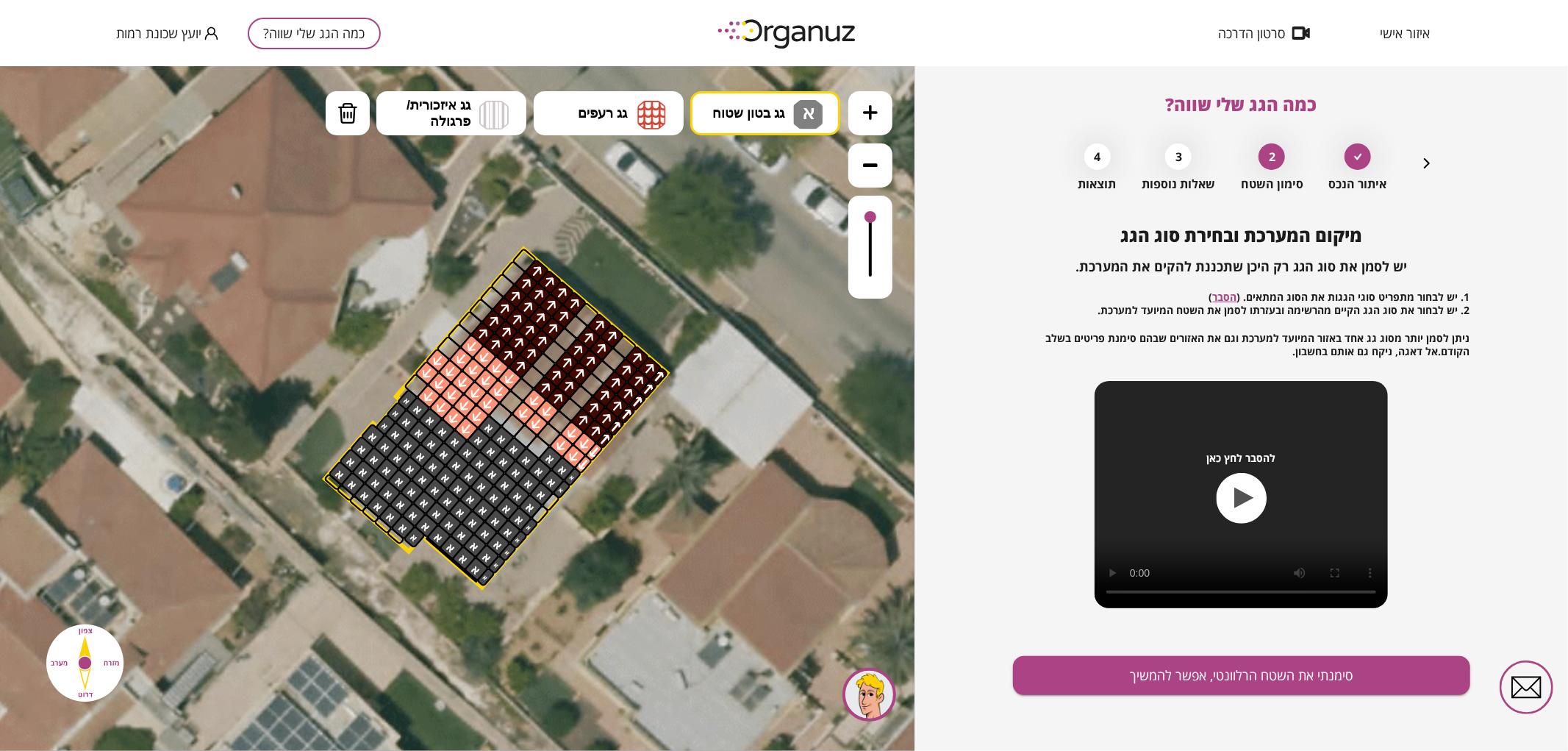
click at [817, 176] on div ".st0 { fill: #FFFFFF; } .st0 { fill: #FFFFFF; }" at bounding box center [457, 407] width 914 height 684
drag, startPoint x: 538, startPoint y: 515, endPoint x: 436, endPoint y: 548, distance: 107.2
click at [1183, 685] on button "סימנתי את השטח הרלוונטי, אפשר להמשיך" at bounding box center [1241, 674] width 458 height 39
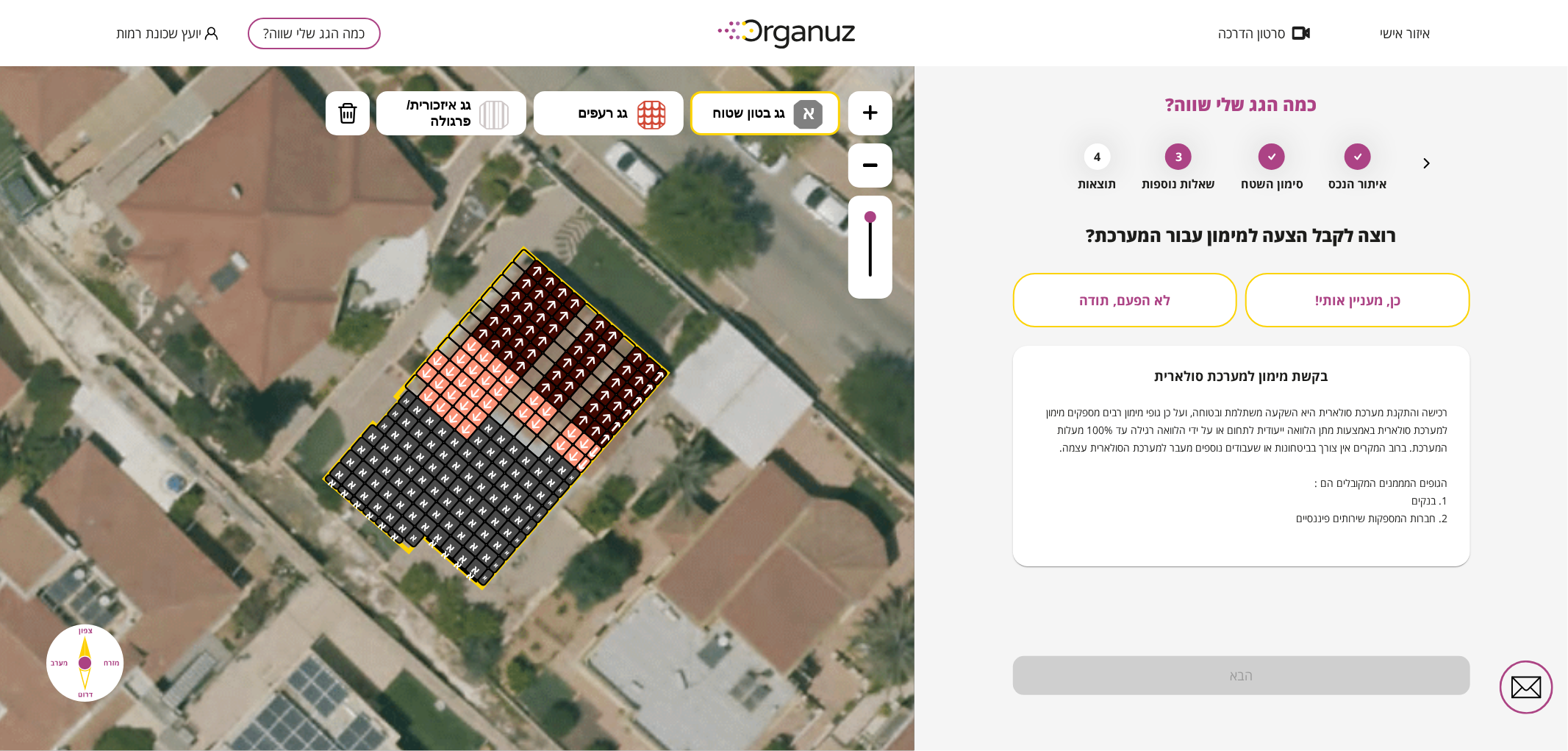
click at [1159, 292] on button "לא הפעם, תודה" at bounding box center [1125, 300] width 225 height 54
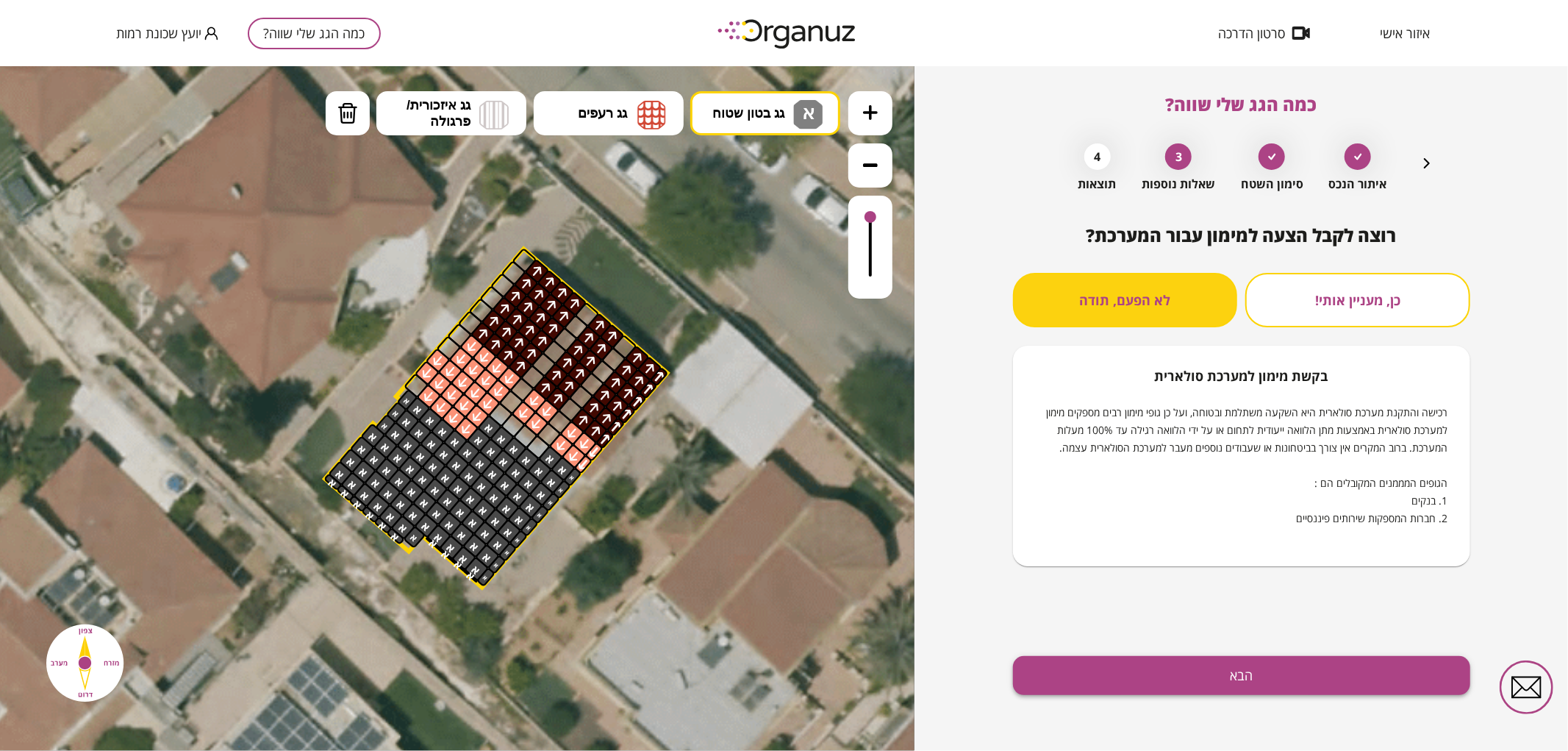
click at [1259, 694] on button "הבא" at bounding box center [1241, 674] width 458 height 39
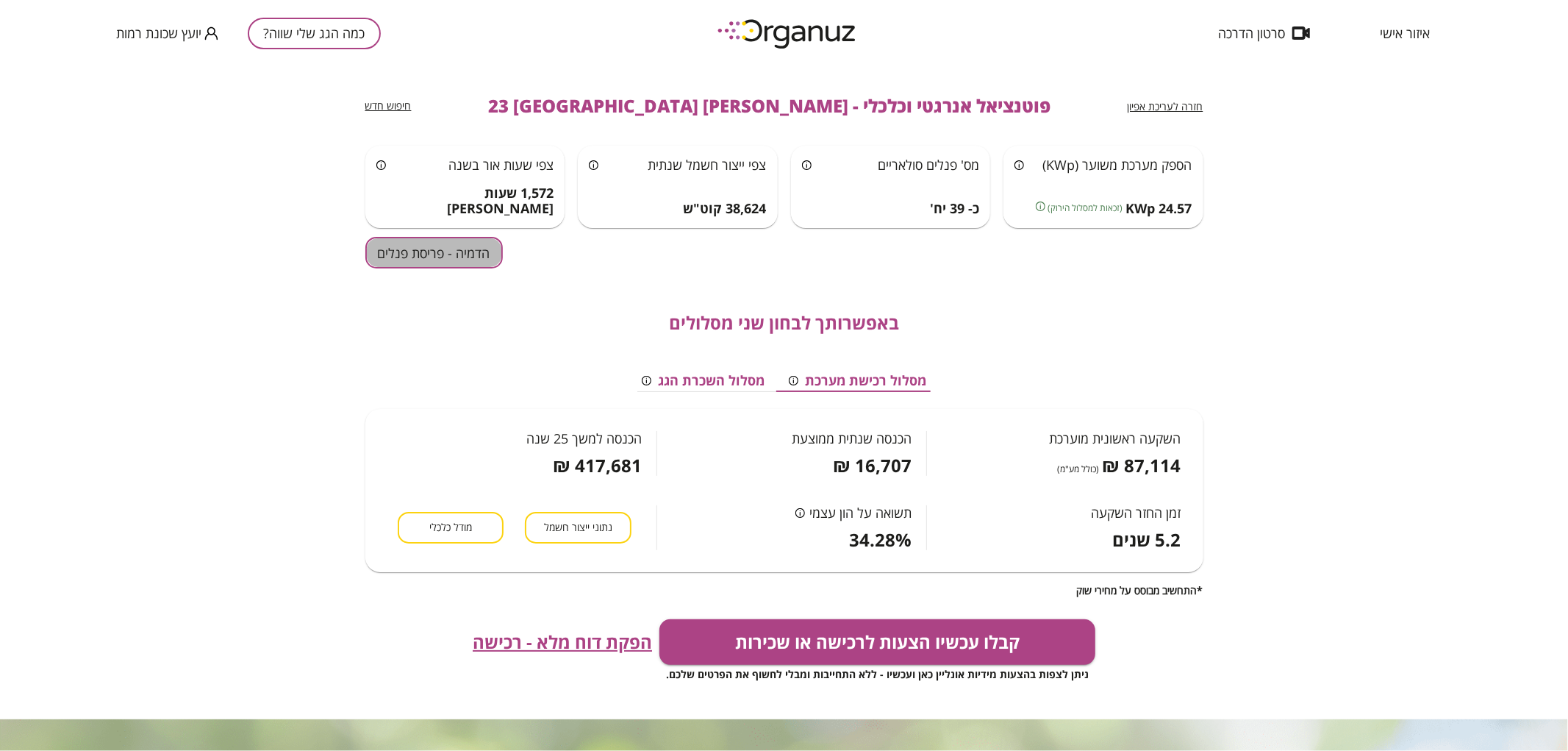
click at [457, 255] on button "הדמיה - פריסת פנלים" at bounding box center [434, 252] width 137 height 32
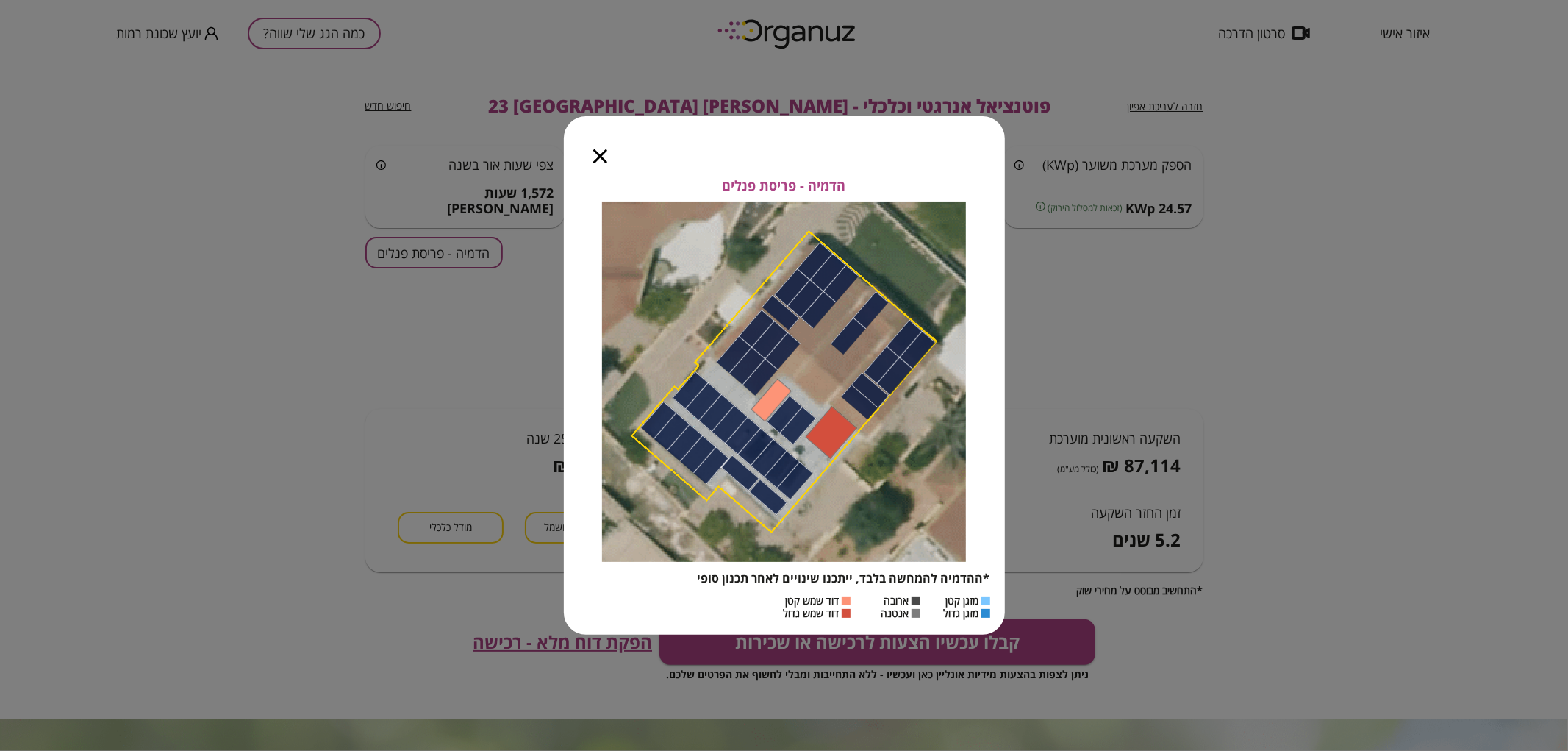
click at [607, 158] on icon "button" at bounding box center [599, 155] width 14 height 14
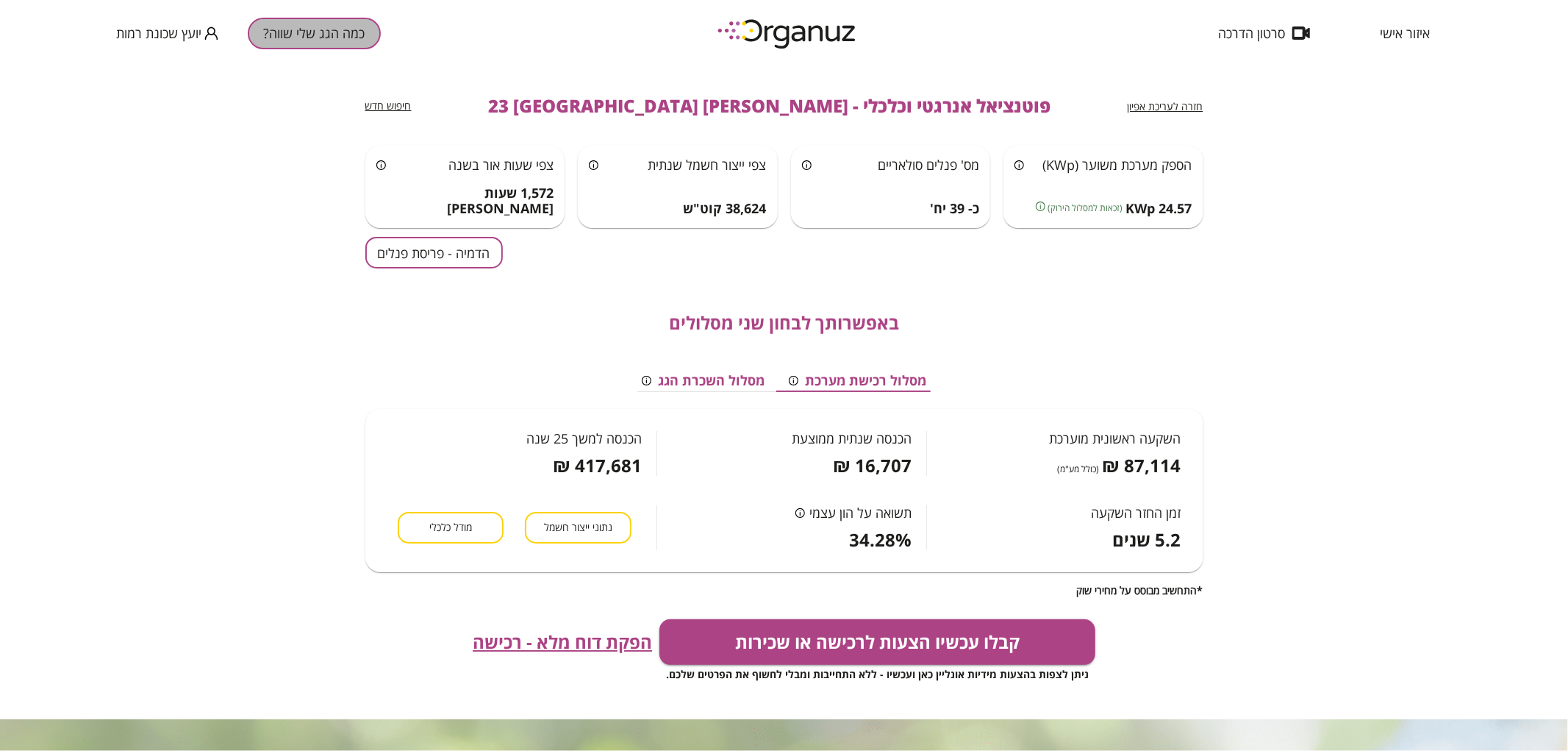
click at [275, 26] on button "כמה הגג שלי שווה?" at bounding box center [313, 33] width 133 height 32
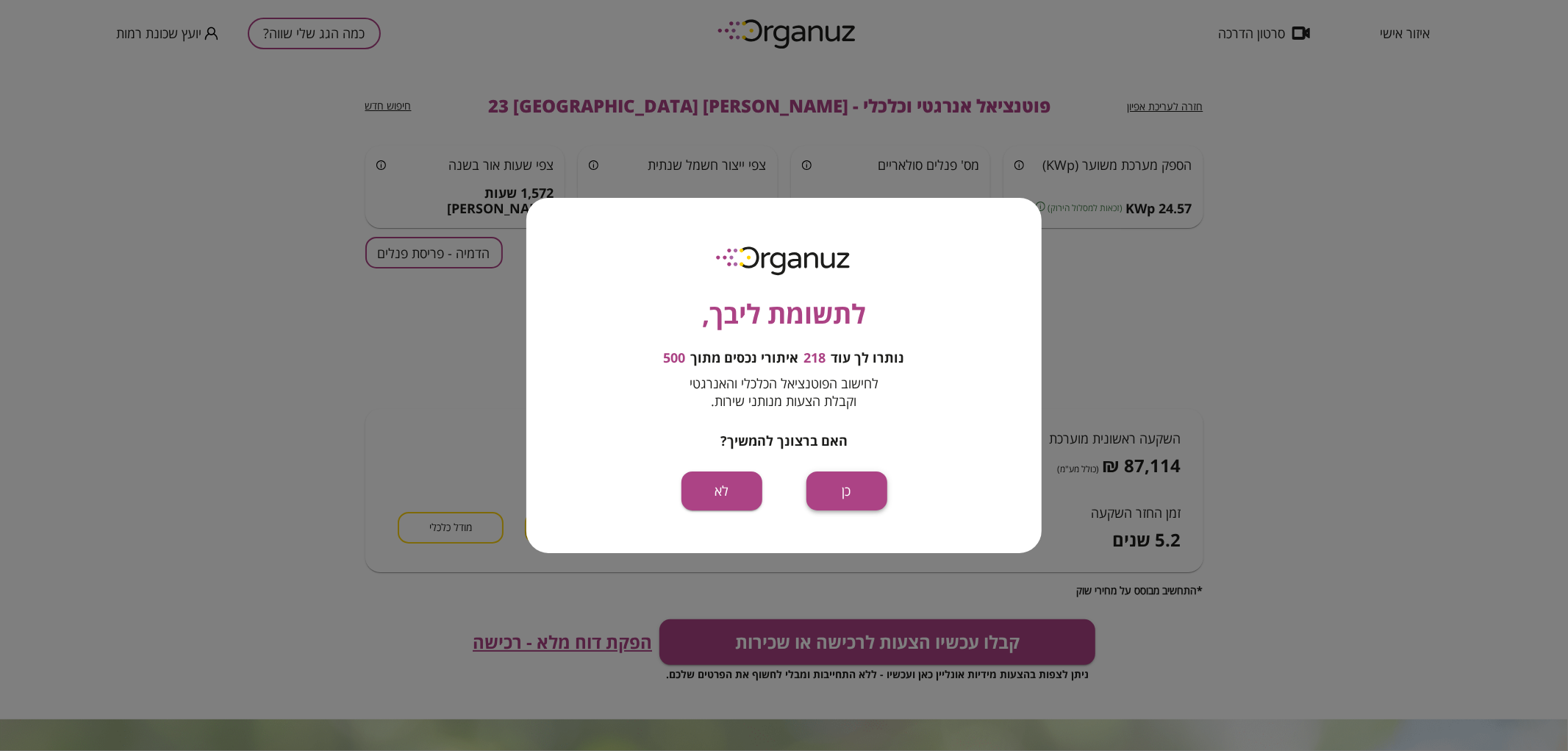
click at [833, 478] on button "כן" at bounding box center [847, 490] width 81 height 39
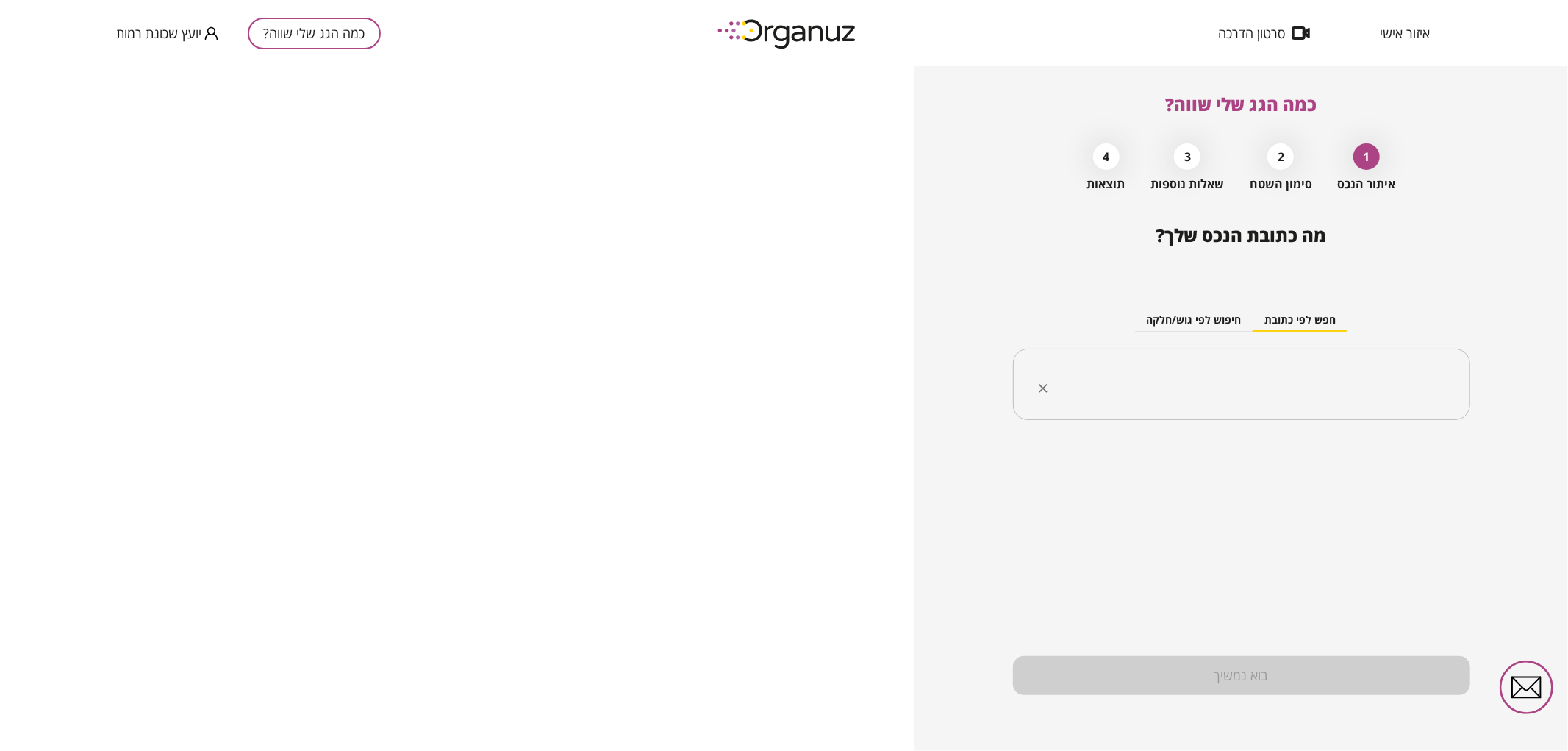
click at [1204, 401] on input "text" at bounding box center [1247, 385] width 411 height 37
click at [1379, 453] on li "אליהו חכים 29 באר שבע" at bounding box center [1241, 459] width 419 height 26
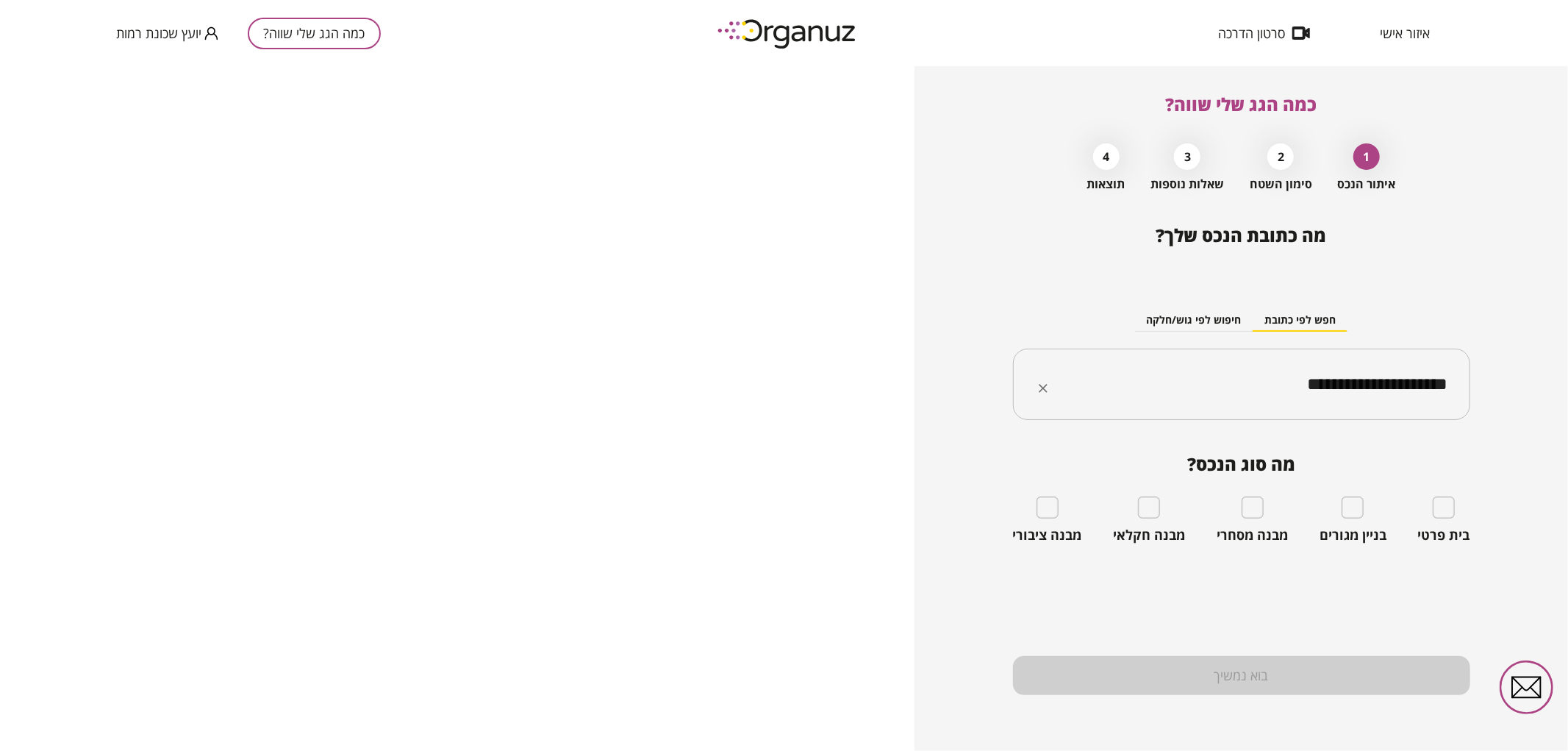
type input "**********"
click at [1447, 524] on div "בית פרטי" at bounding box center [1444, 520] width 52 height 47
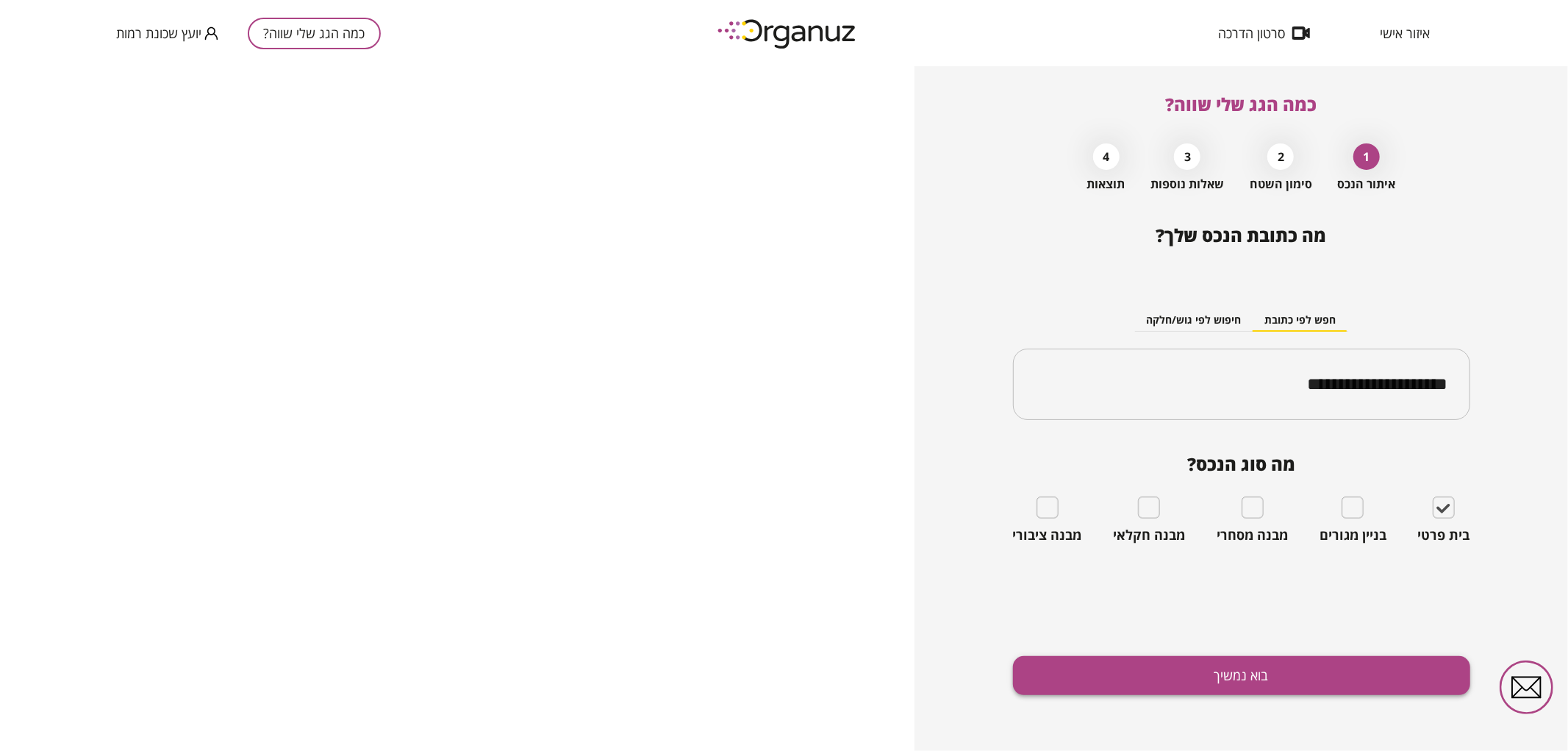
click at [1083, 677] on button "בוא נמשיך" at bounding box center [1241, 674] width 458 height 39
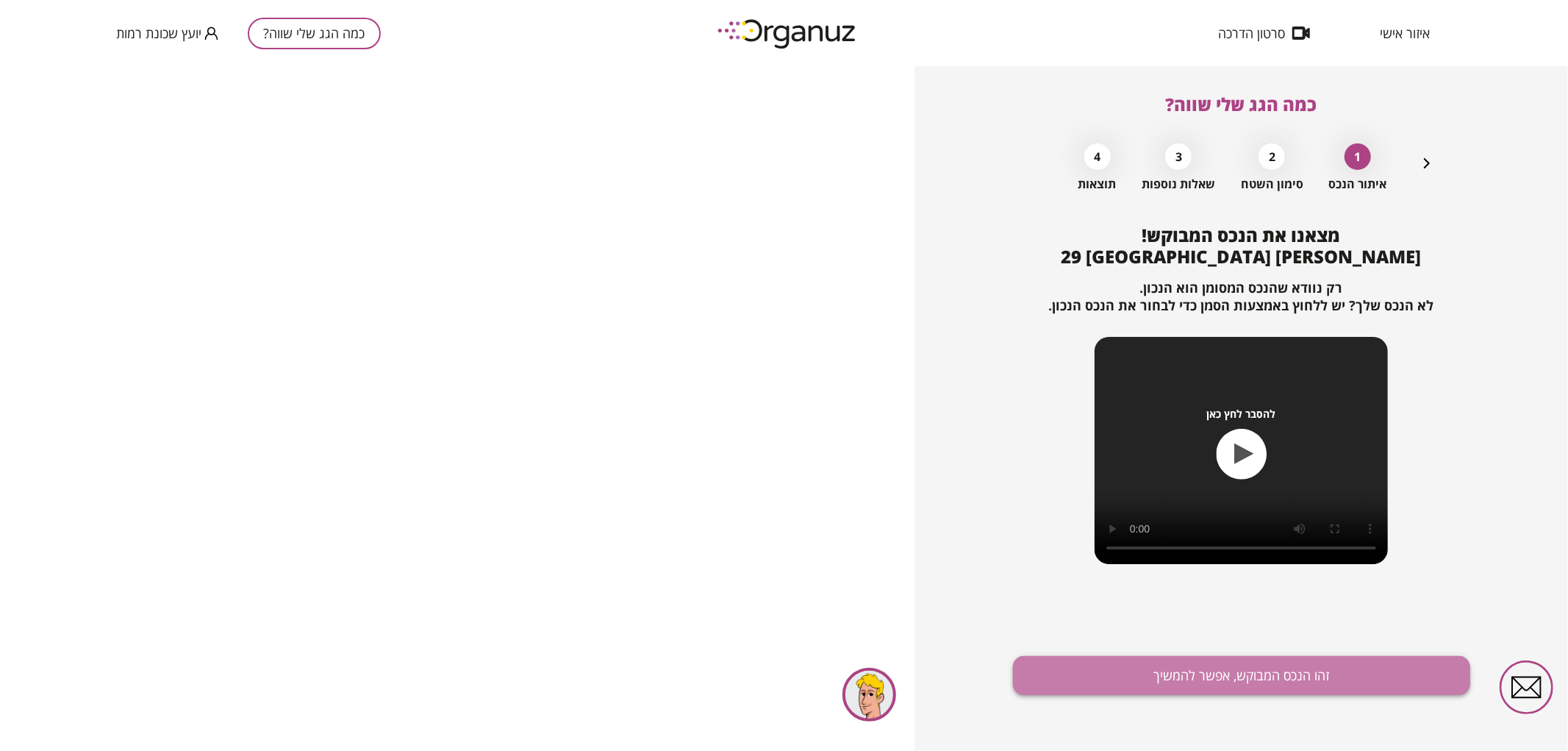
click at [1090, 677] on button "זהו הנכס המבוקש, אפשר להמשיך" at bounding box center [1241, 674] width 458 height 39
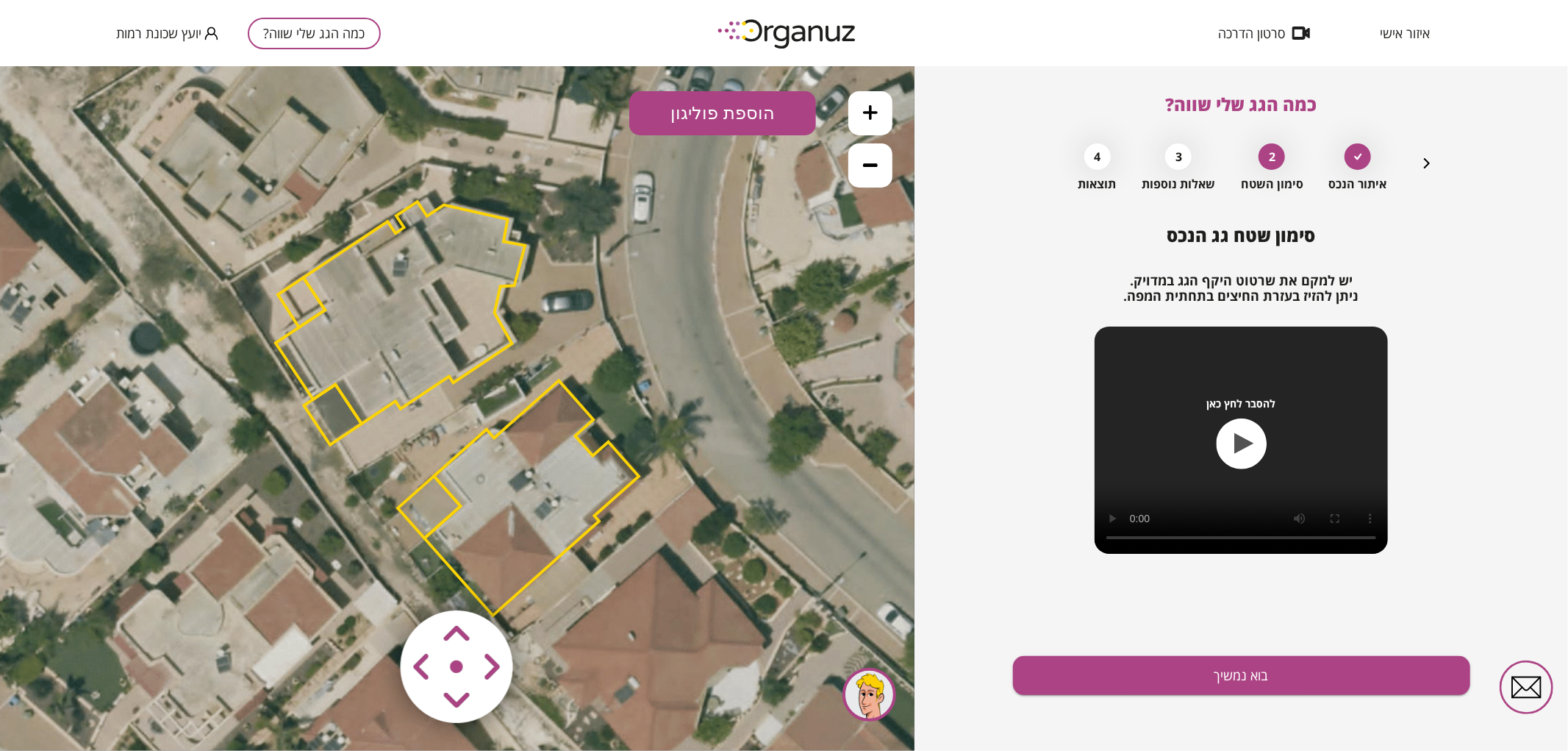
click at [564, 477] on polygon at bounding box center [532, 496] width 215 height 235
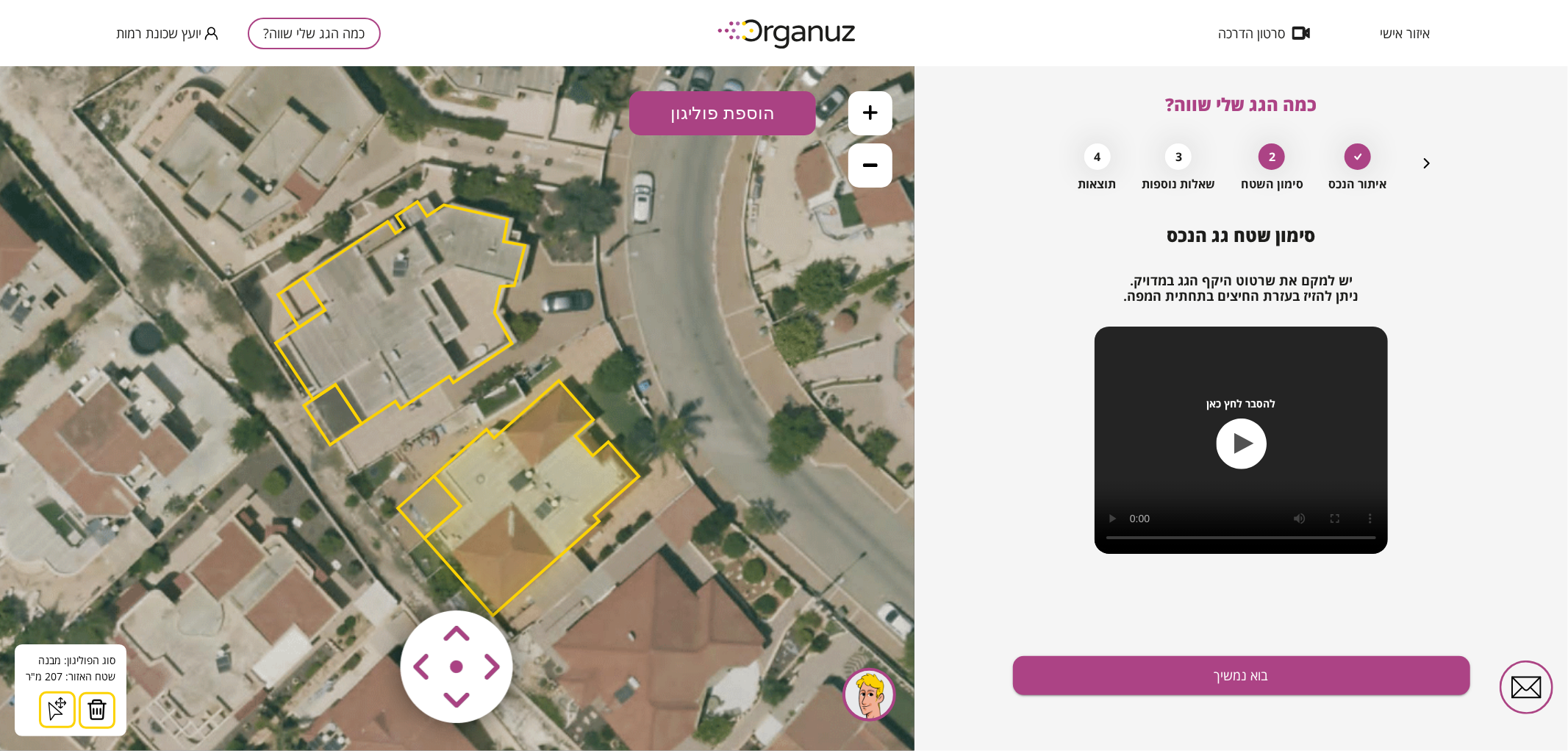
click at [99, 711] on img at bounding box center [97, 709] width 21 height 22
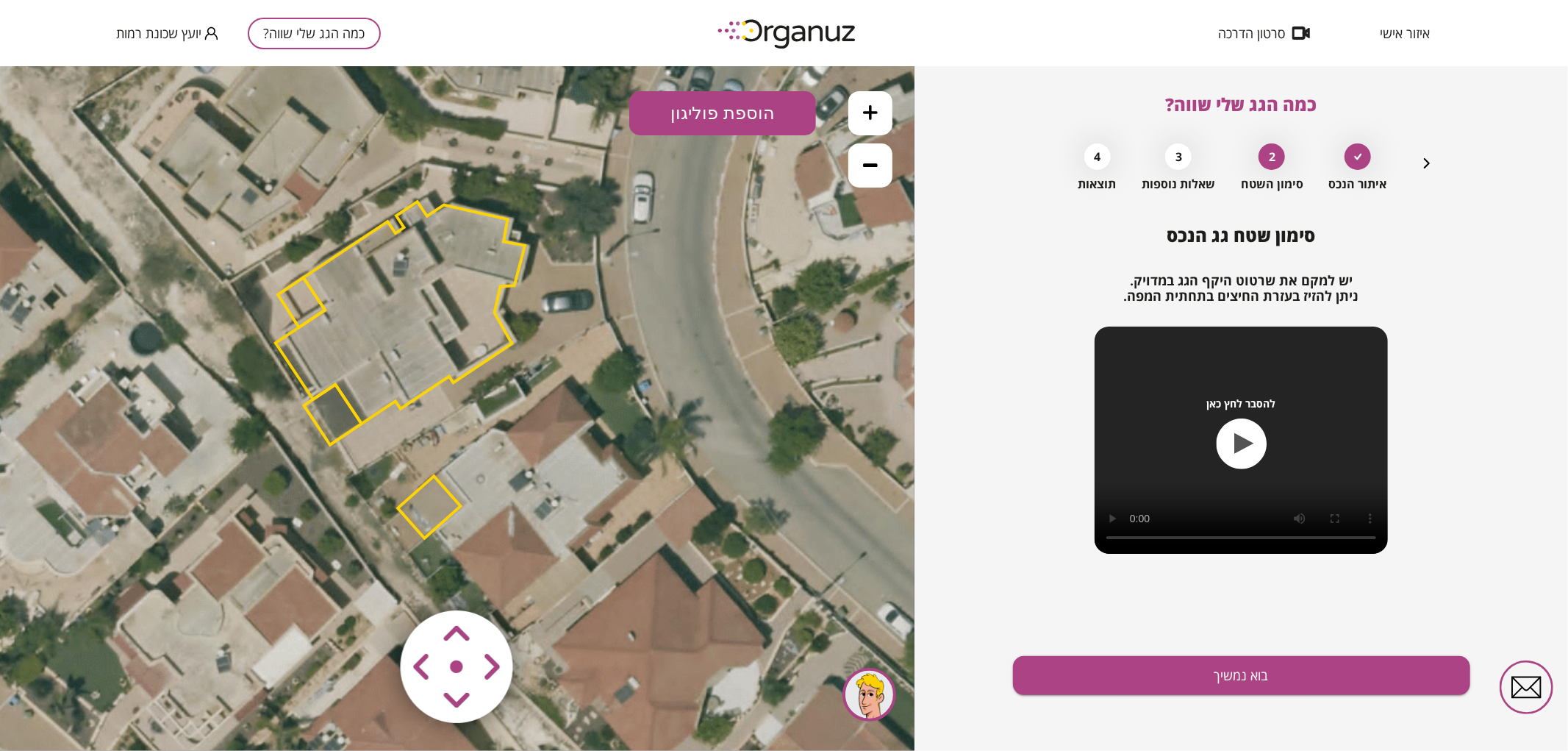
click at [434, 506] on polygon at bounding box center [429, 505] width 62 height 62
click at [413, 524] on polygon at bounding box center [428, 505] width 62 height 62
click at [93, 706] on img at bounding box center [91, 709] width 21 height 22
click at [431, 347] on polygon at bounding box center [400, 311] width 249 height 222
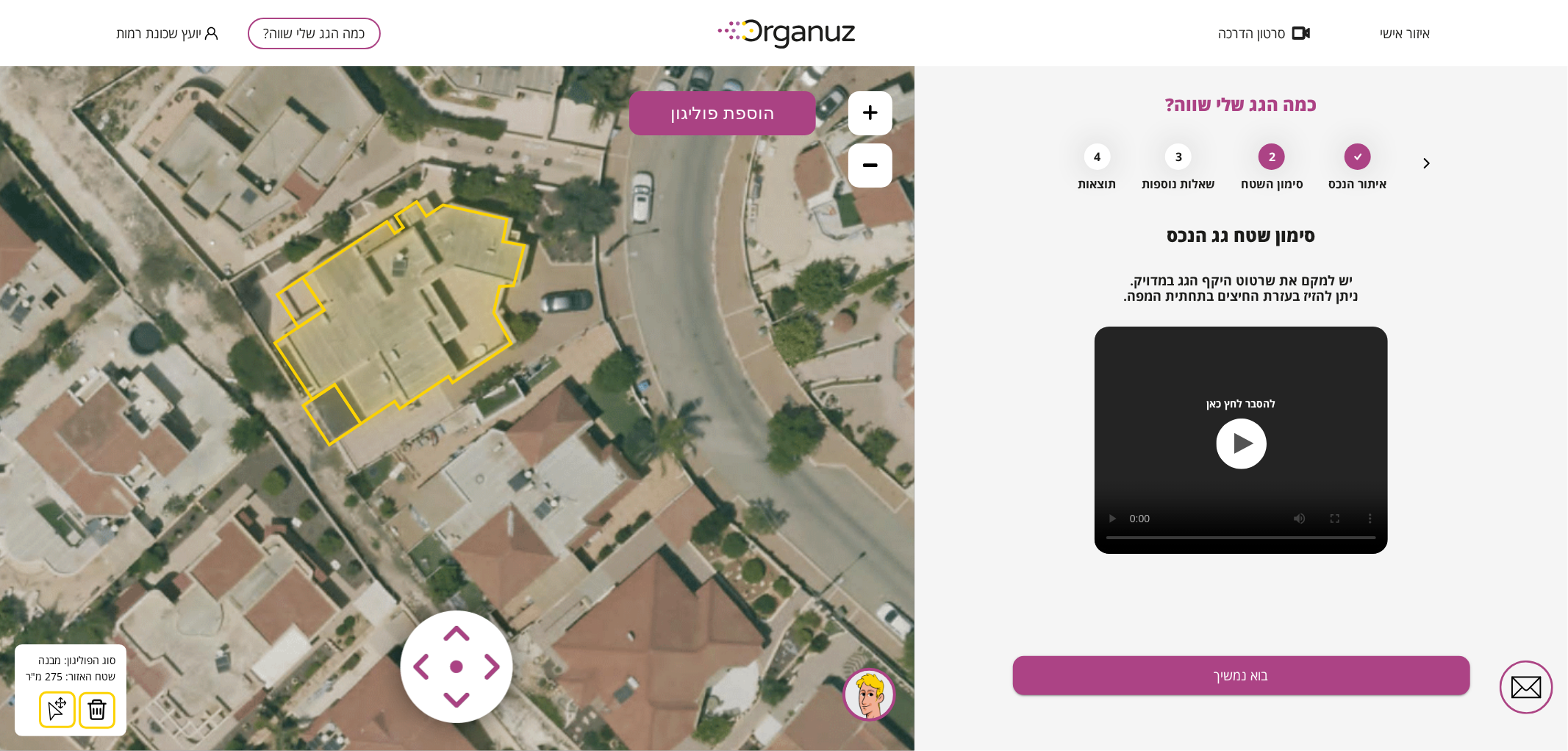
click at [370, 579] on area at bounding box center [370, 579] width 0 height 0
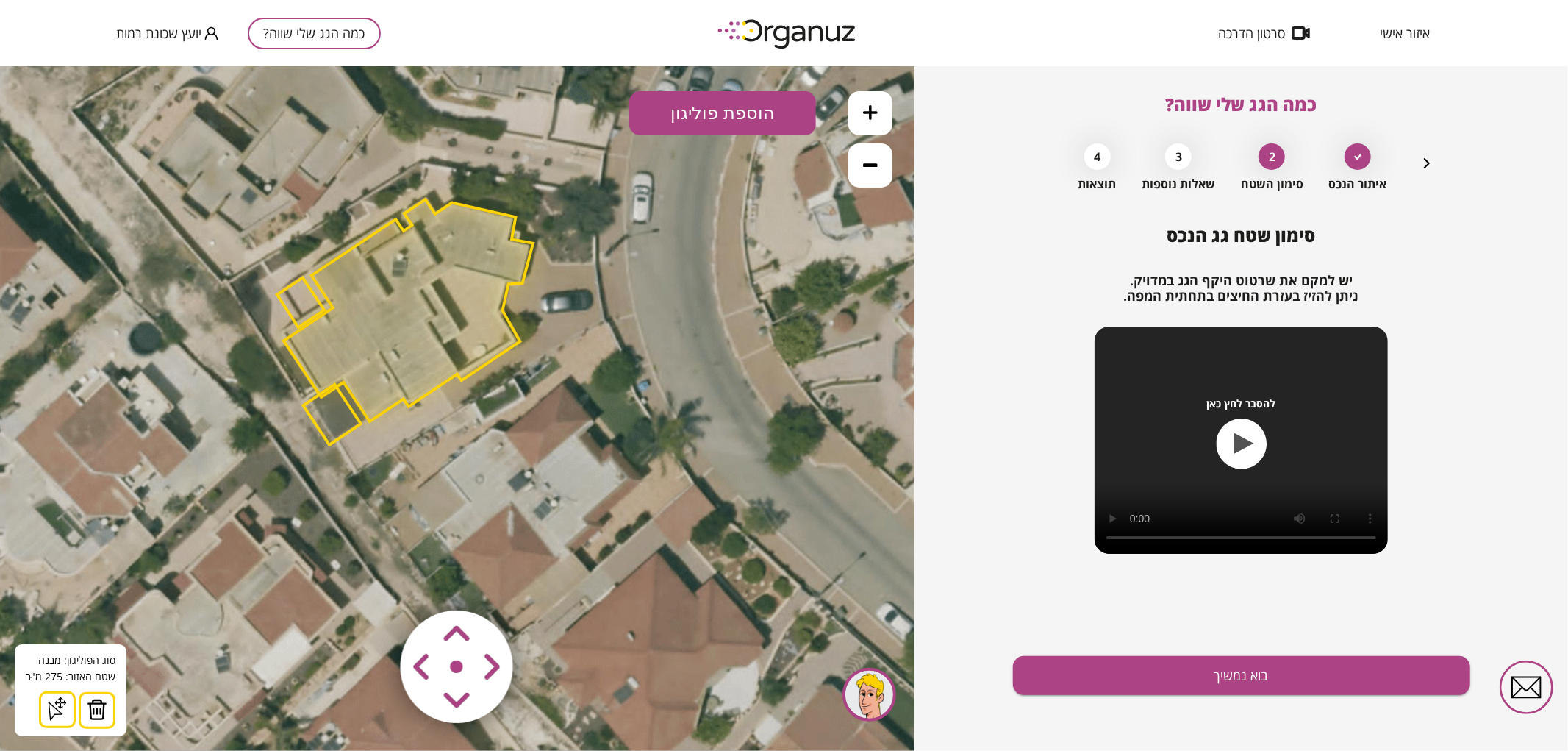
click at [370, 579] on area at bounding box center [370, 579] width 0 height 0
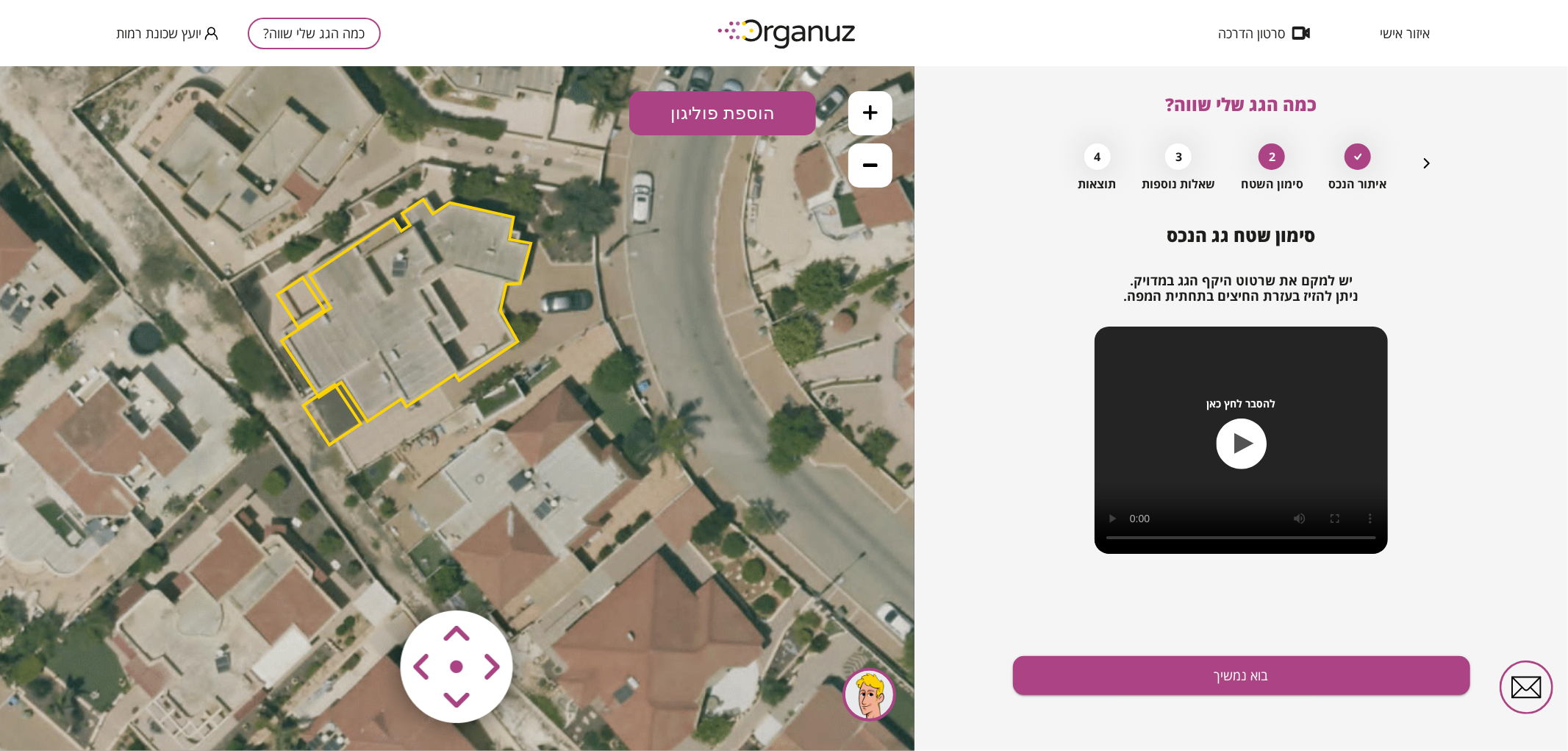
click at [339, 414] on polygon at bounding box center [332, 413] width 58 height 60
click at [96, 701] on img at bounding box center [91, 709] width 21 height 22
click at [302, 312] on polygon at bounding box center [301, 301] width 47 height 50
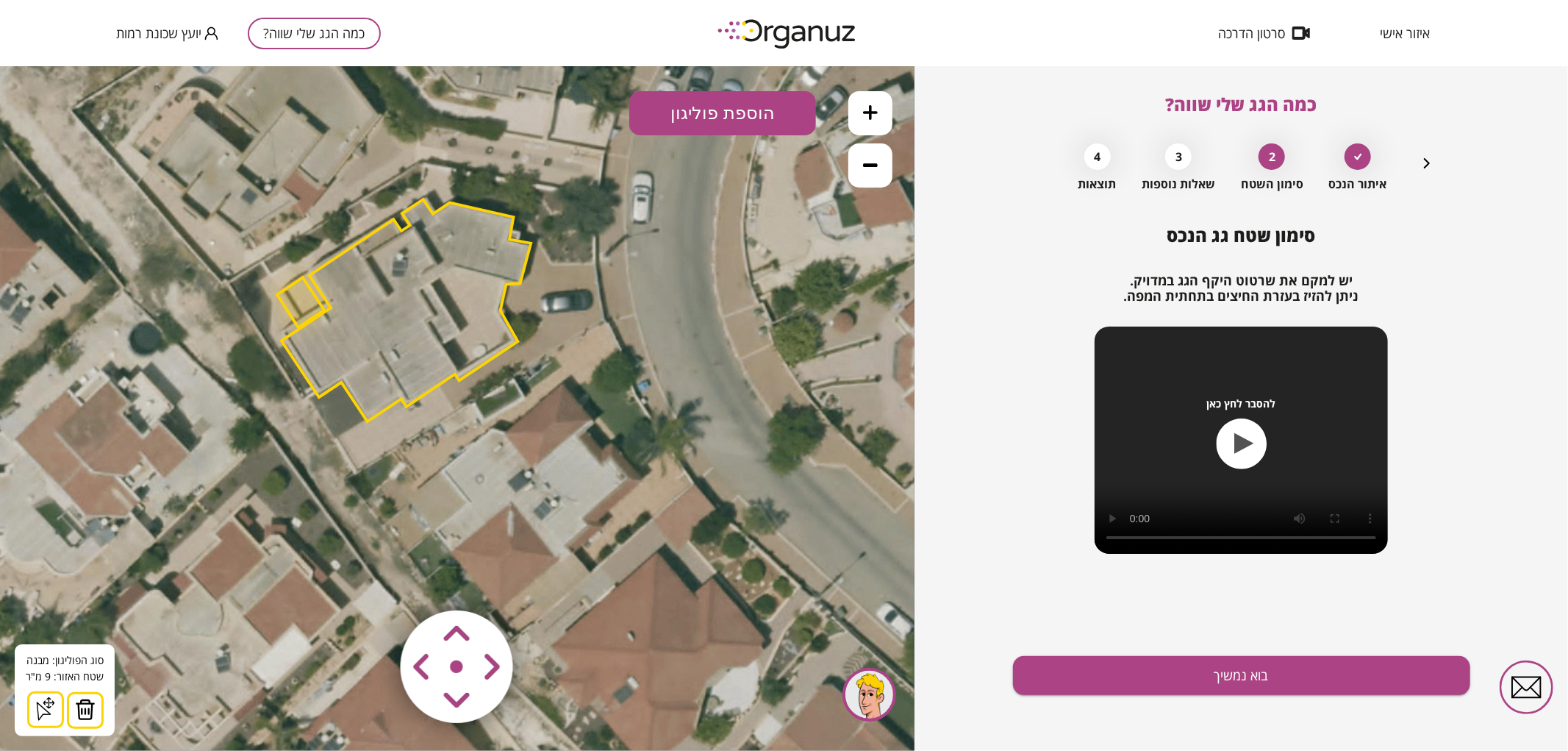
click at [91, 721] on button at bounding box center [85, 709] width 37 height 37
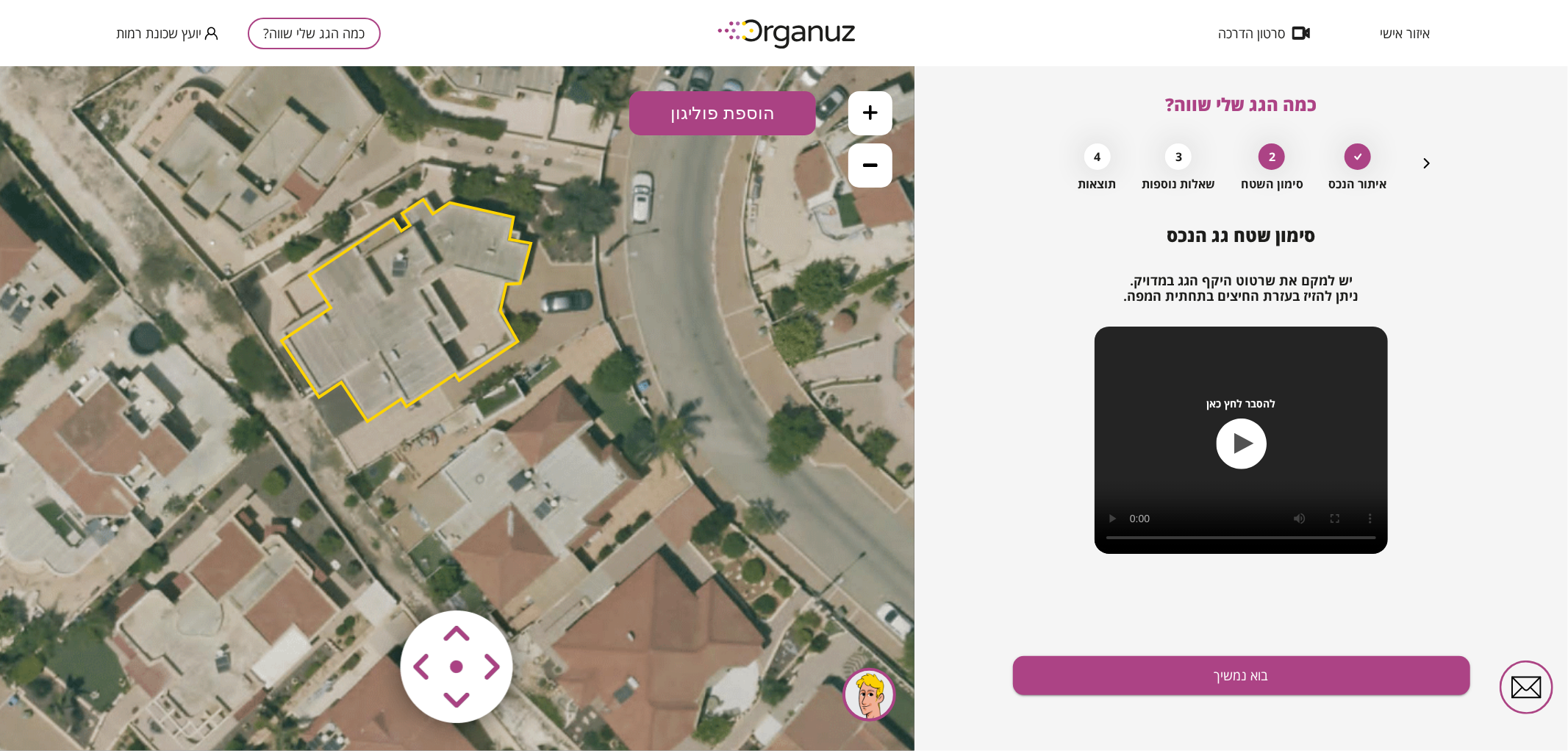
click at [423, 323] on polygon at bounding box center [406, 310] width 249 height 222
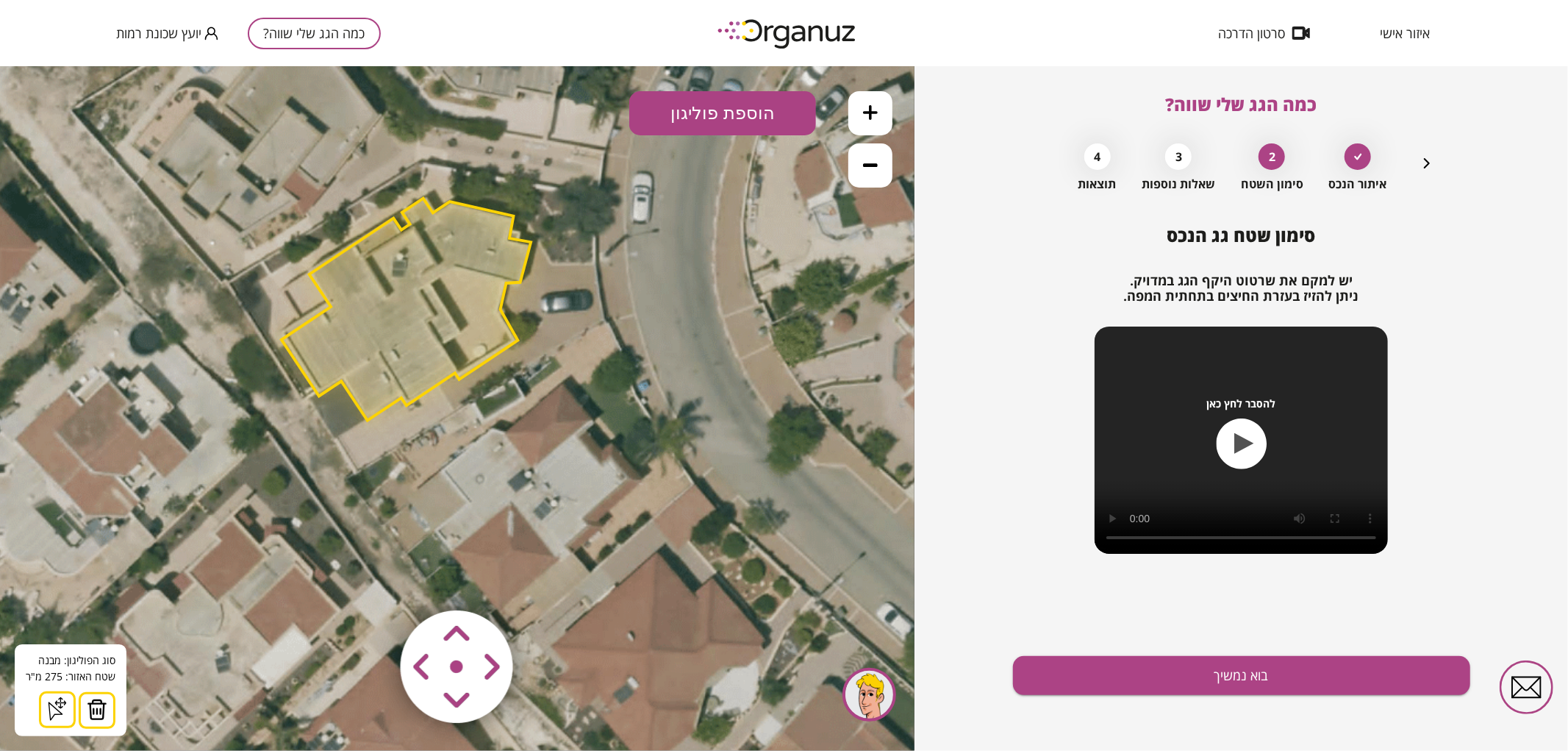
click at [370, 579] on area at bounding box center [370, 579] width 0 height 0
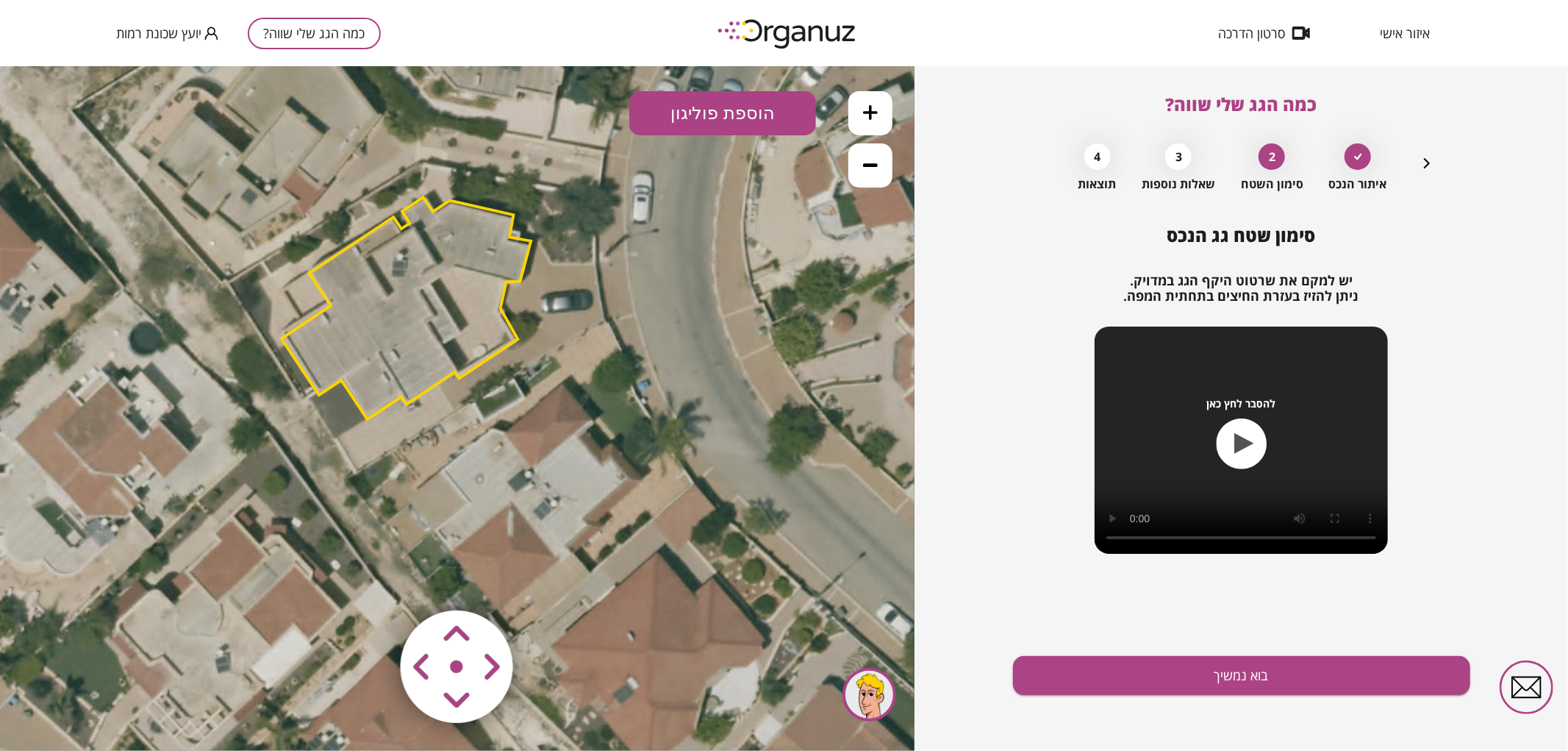
click at [533, 462] on icon at bounding box center [453, 409] width 1257 height 1257
click at [430, 355] on polygon at bounding box center [406, 307] width 249 height 222
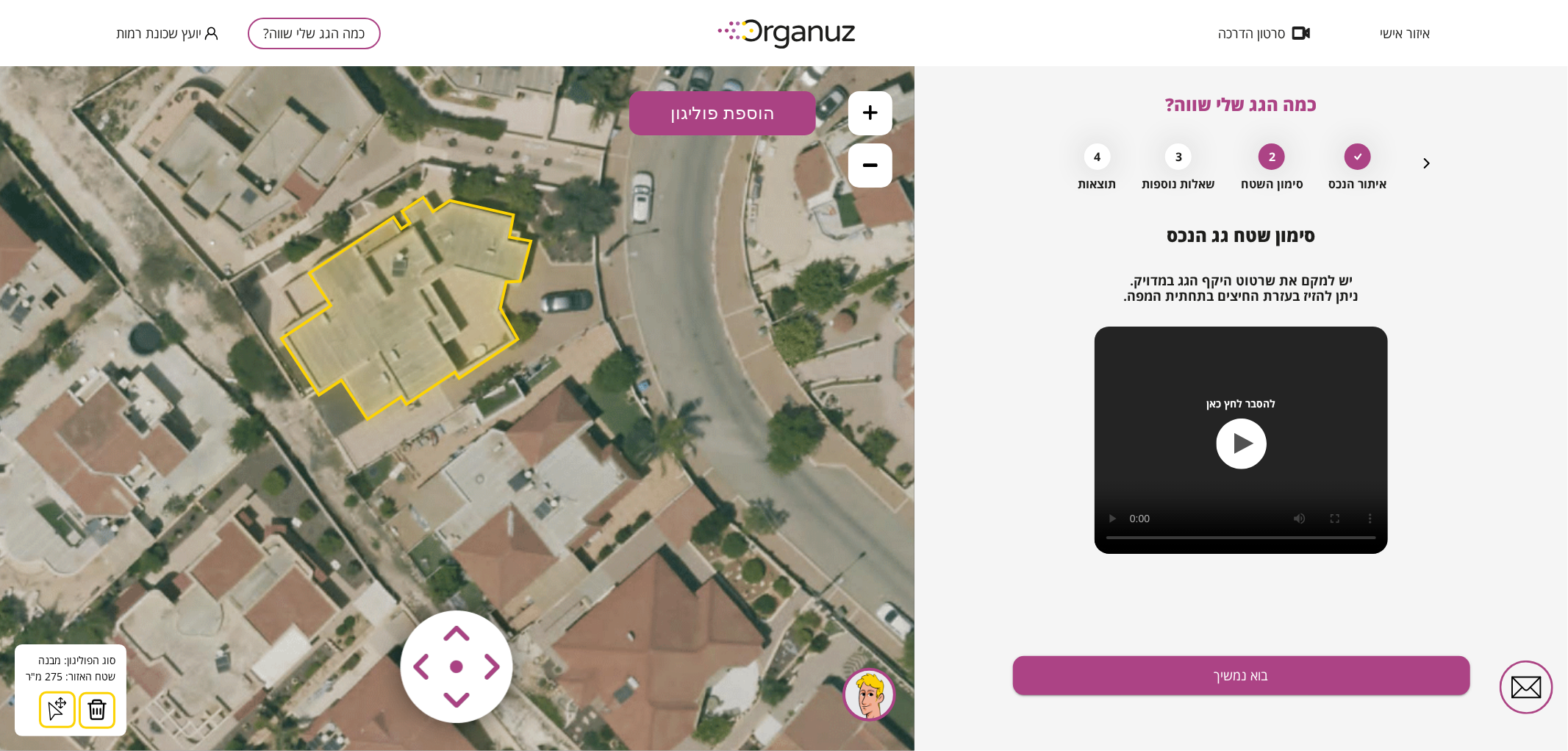
click at [515, 327] on icon at bounding box center [453, 409] width 1257 height 1257
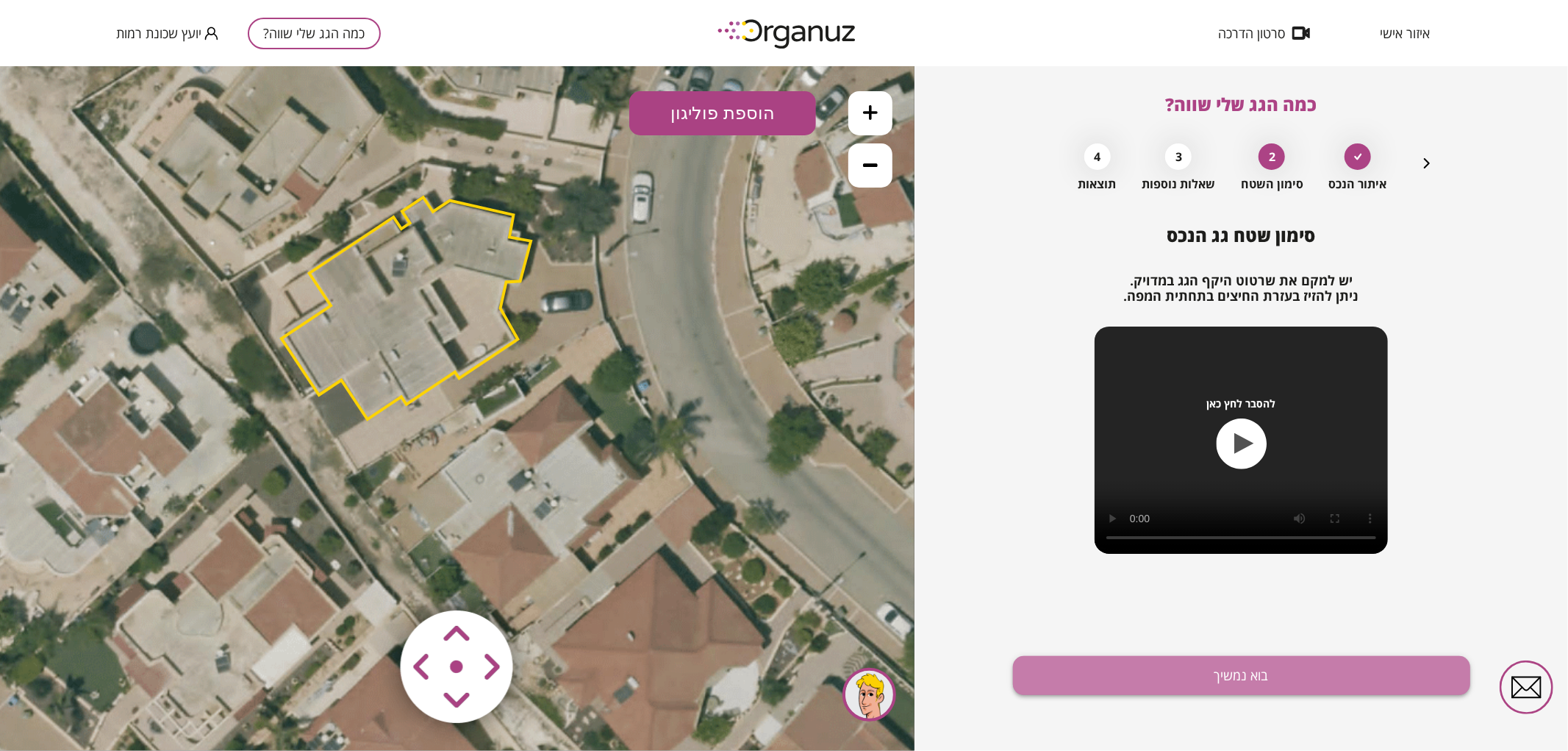
click at [1297, 679] on button "בוא נמשיך" at bounding box center [1241, 674] width 458 height 39
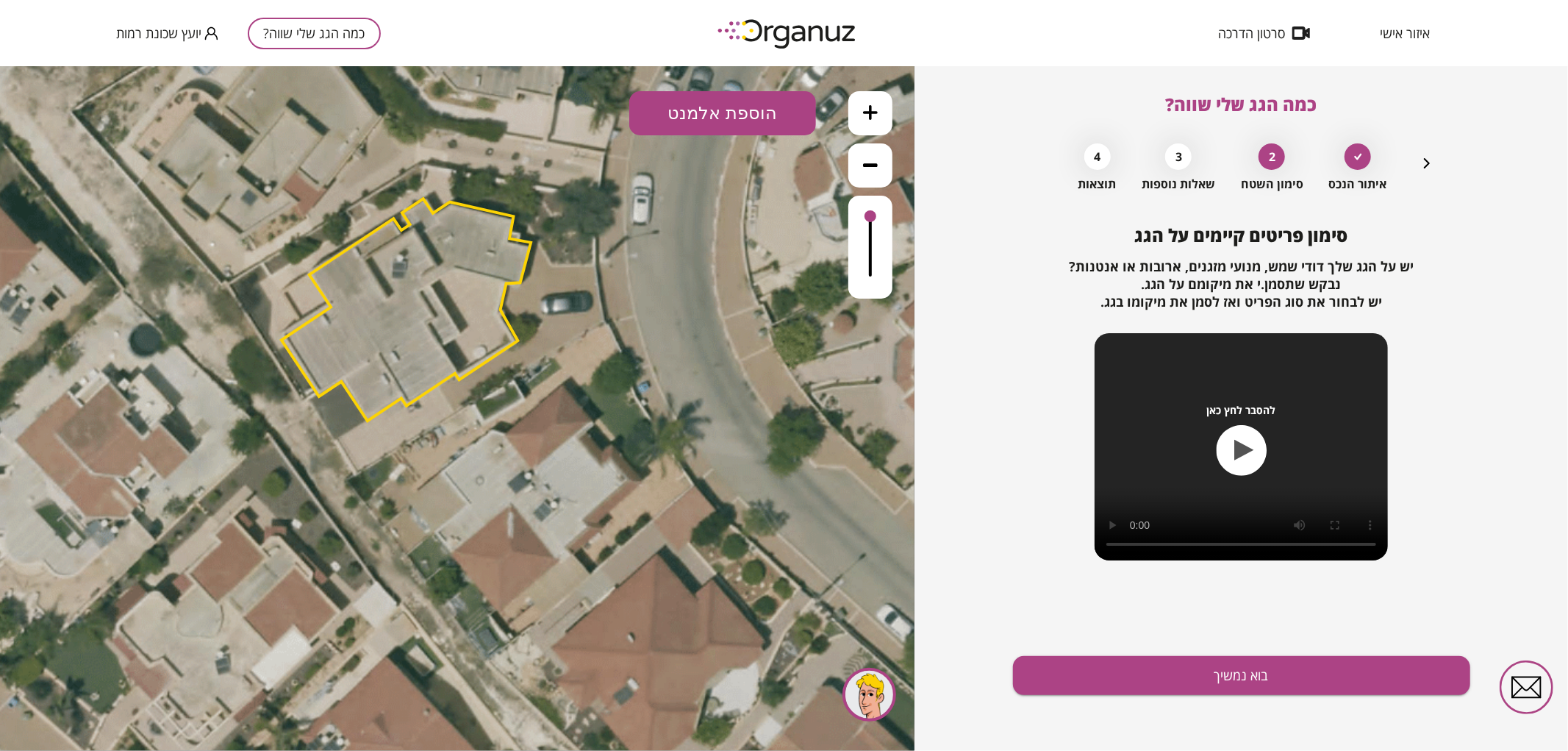
click at [792, 118] on button "הוספת אלמנט" at bounding box center [722, 112] width 187 height 44
click at [708, 292] on div ".st0 { fill: #FFFFFF; } .st0 { fill: #FFFFFF; }" at bounding box center [457, 407] width 914 height 684
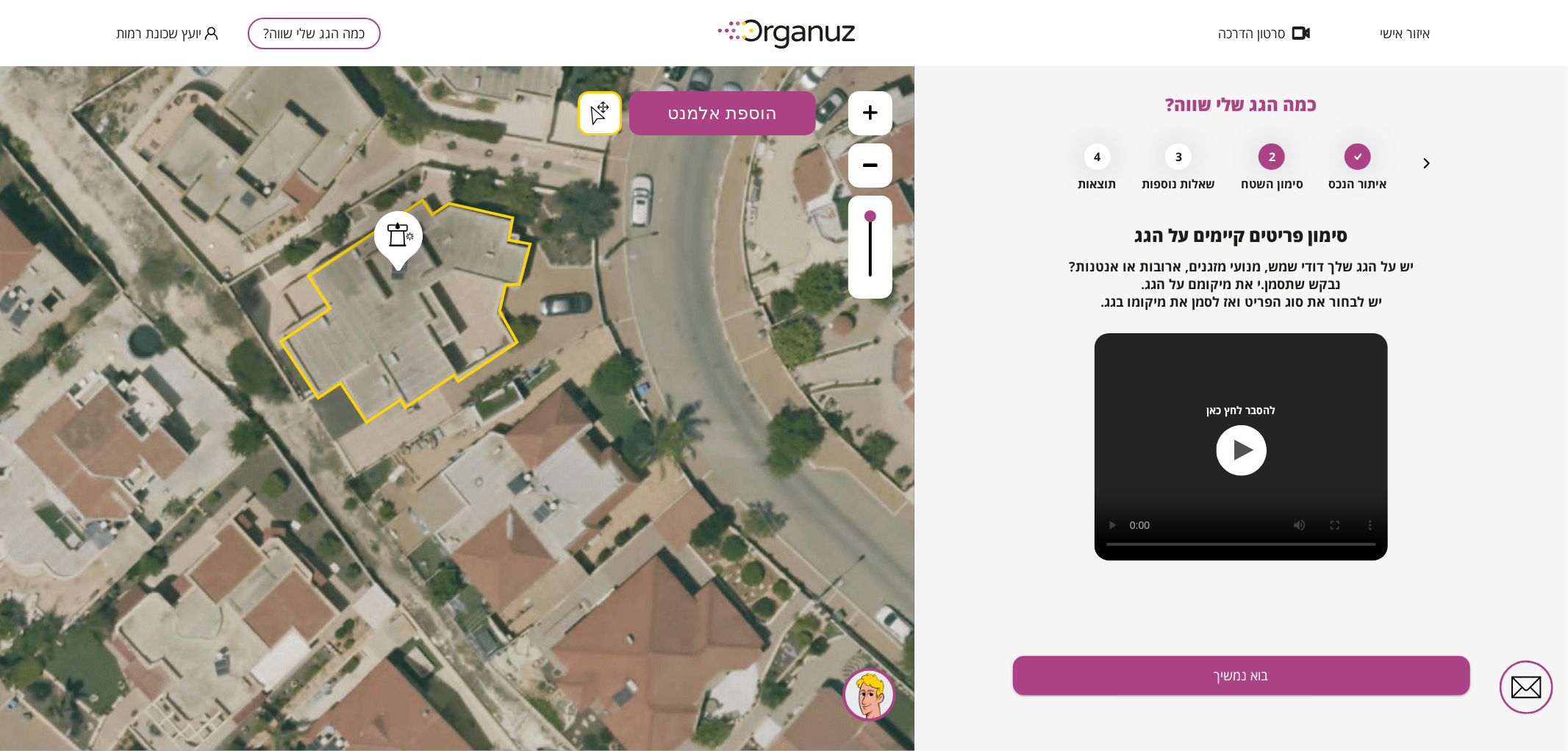
click at [1223, 672] on button "בוא נמשיך" at bounding box center [1241, 674] width 458 height 39
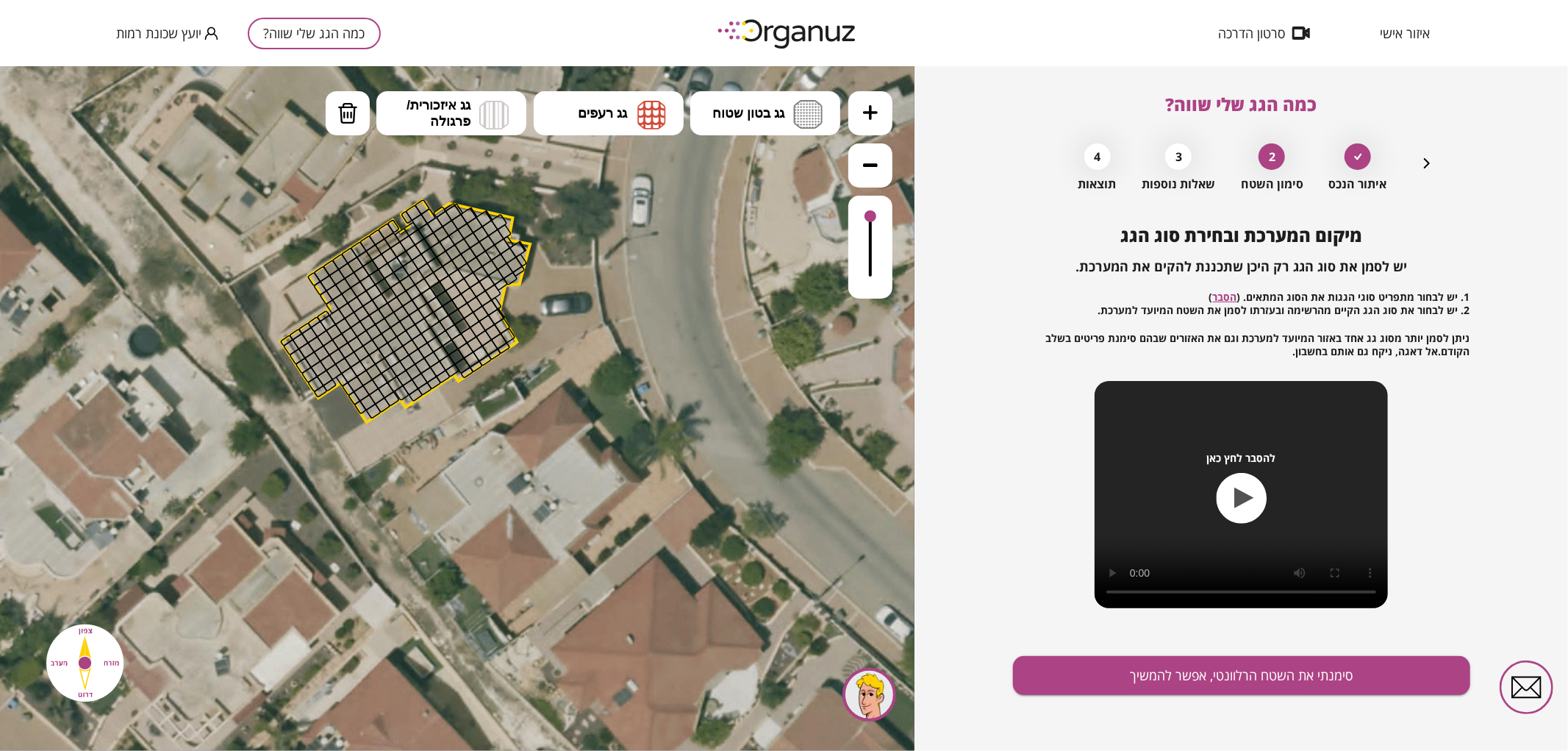
click at [883, 107] on button at bounding box center [870, 112] width 44 height 44
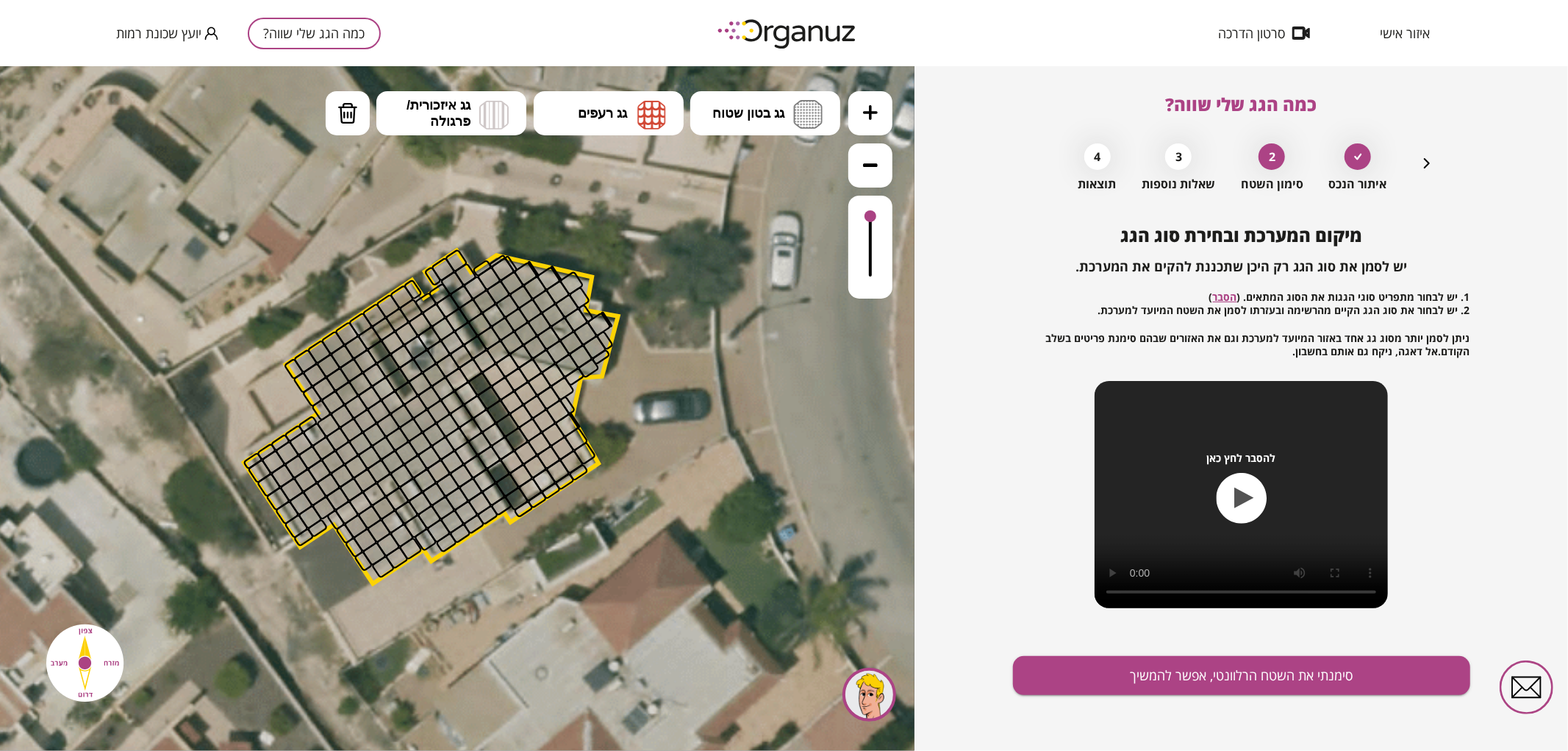
drag, startPoint x: 688, startPoint y: 262, endPoint x: 743, endPoint y: 406, distance: 154.1
click at [743, 406] on icon at bounding box center [502, 568] width 1886 height 1886
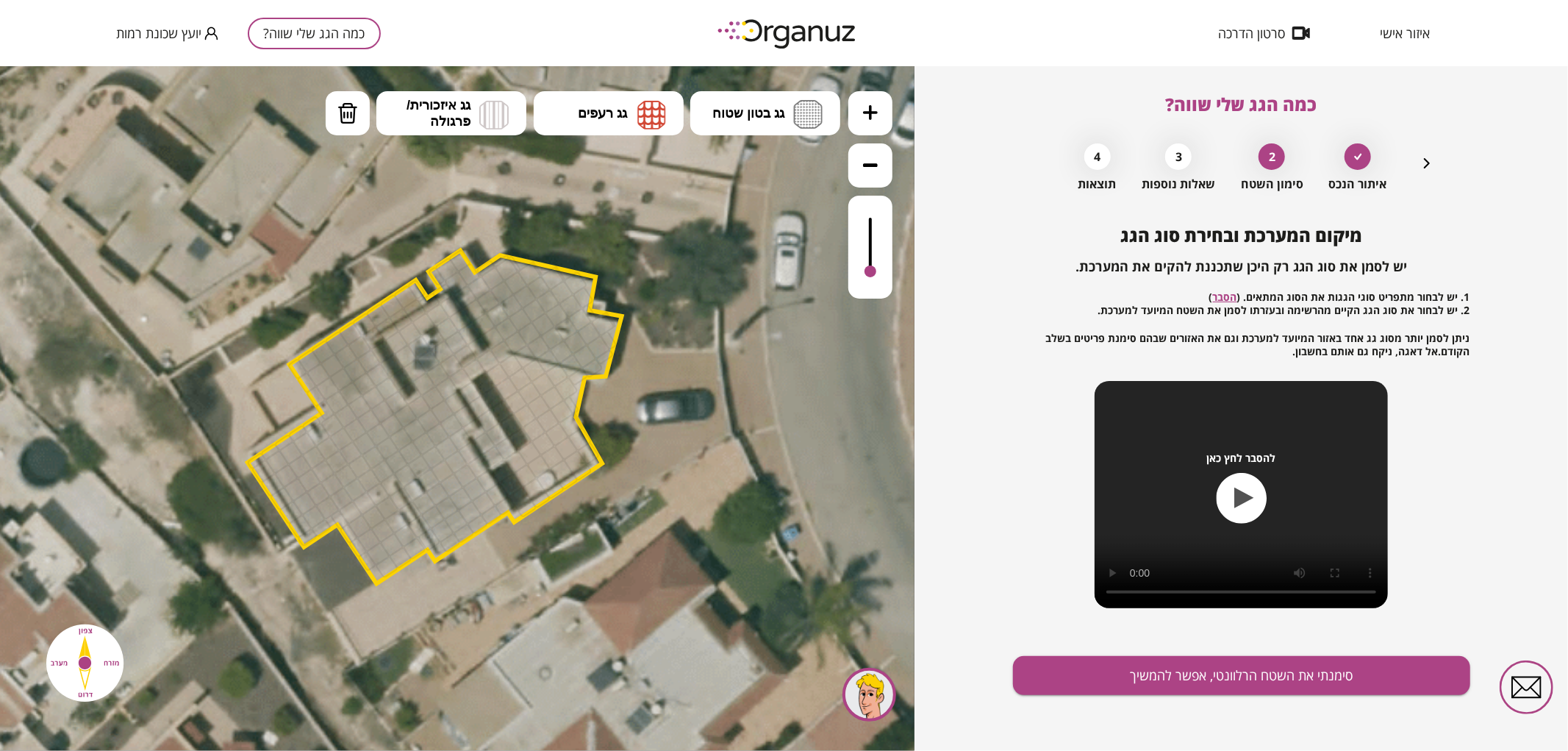
drag, startPoint x: 872, startPoint y: 212, endPoint x: 894, endPoint y: 247, distance: 41.3
click at [886, 272] on div at bounding box center [870, 246] width 44 height 103
click at [826, 112] on button "גג בטון שטוח" at bounding box center [765, 112] width 150 height 44
click at [791, 184] on div ".st0 { fill: #FFFFFF; } .st0 { fill: #FFFFFF; }" at bounding box center [457, 407] width 914 height 684
drag, startPoint x: 271, startPoint y: 464, endPoint x: 417, endPoint y: 445, distance: 147.2
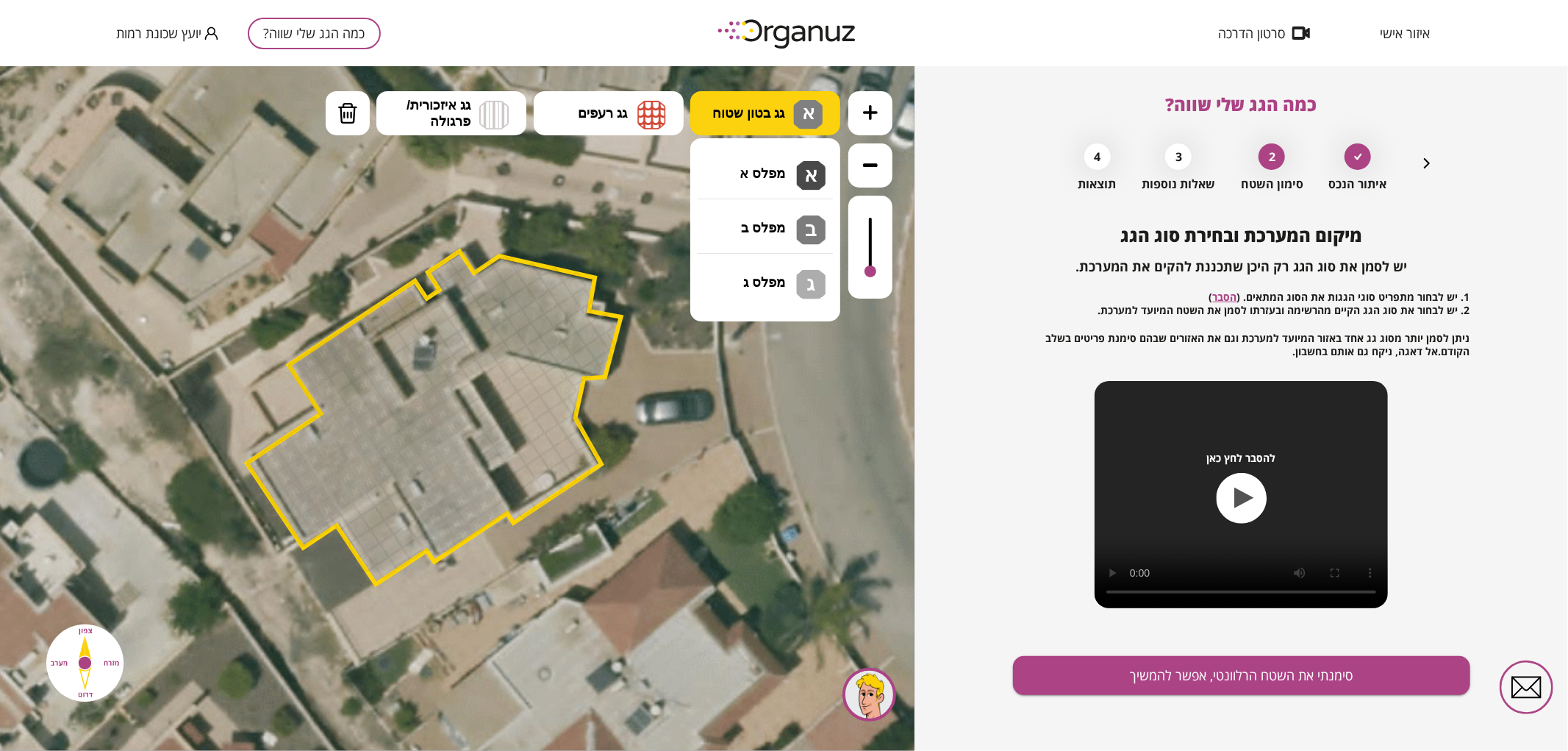
click at [766, 109] on span "גג בטון שטוח" at bounding box center [748, 113] width 72 height 16
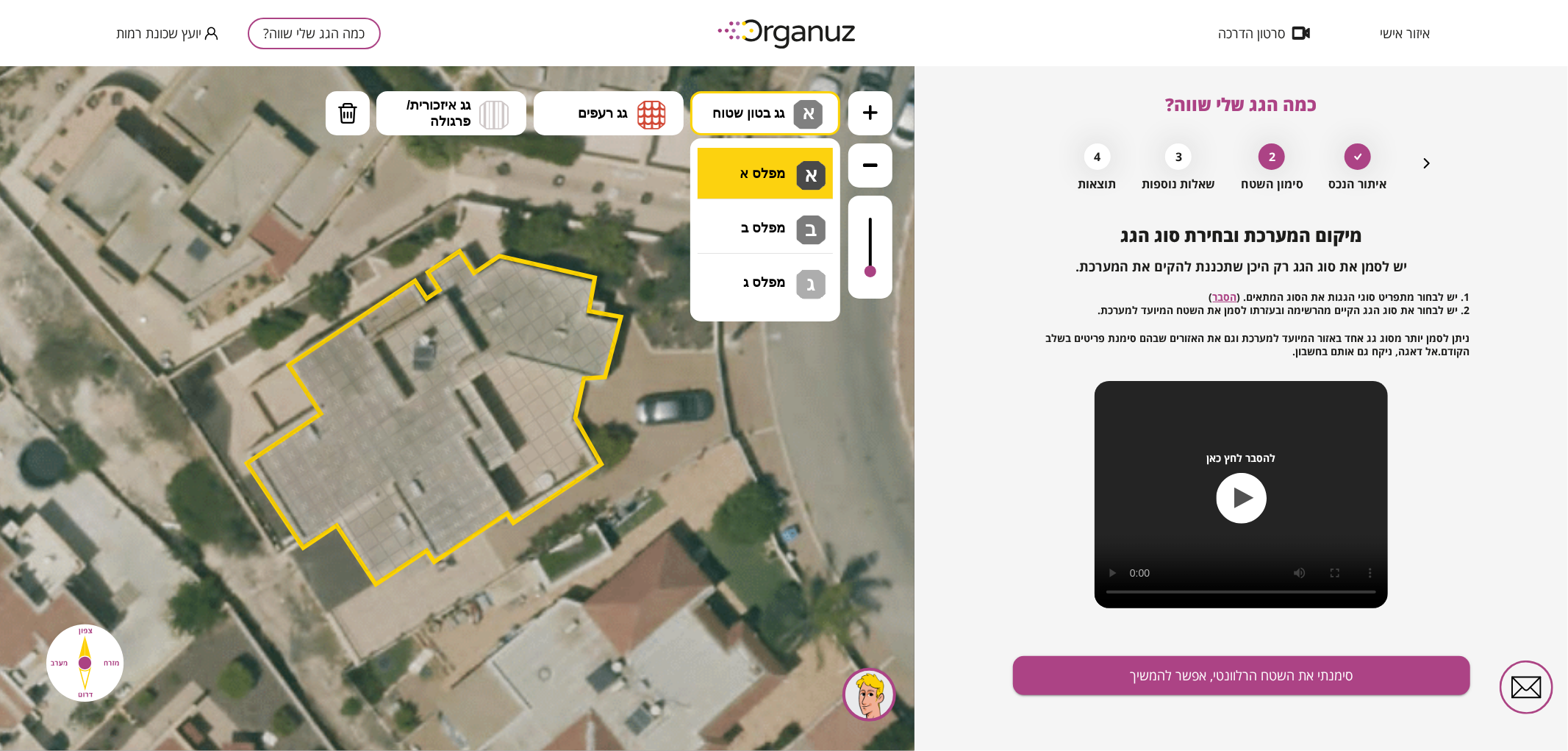
click at [784, 164] on div ".st0 { fill: #FFFFFF; } .st0 { fill: #FFFFFF; }" at bounding box center [457, 407] width 914 height 684
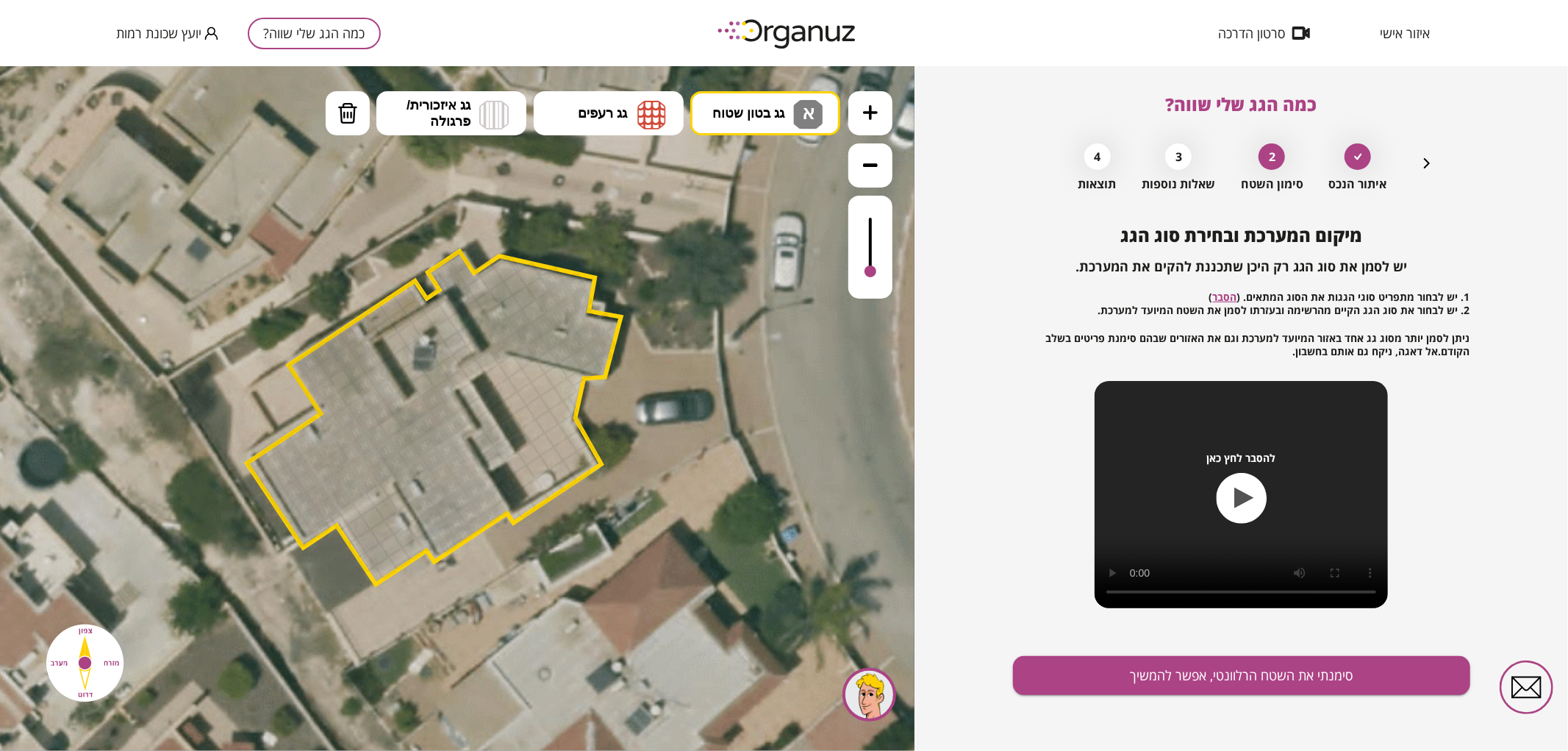
drag, startPoint x: 441, startPoint y: 276, endPoint x: 552, endPoint y: 287, distance: 111.5
drag, startPoint x: 554, startPoint y: 302, endPoint x: 601, endPoint y: 283, distance: 50.7
click at [601, 283] on div ".st0 { fill: #FFFFFF; } .st0 { fill: #FFFFFF; }" at bounding box center [505, 569] width 1886 height 1886
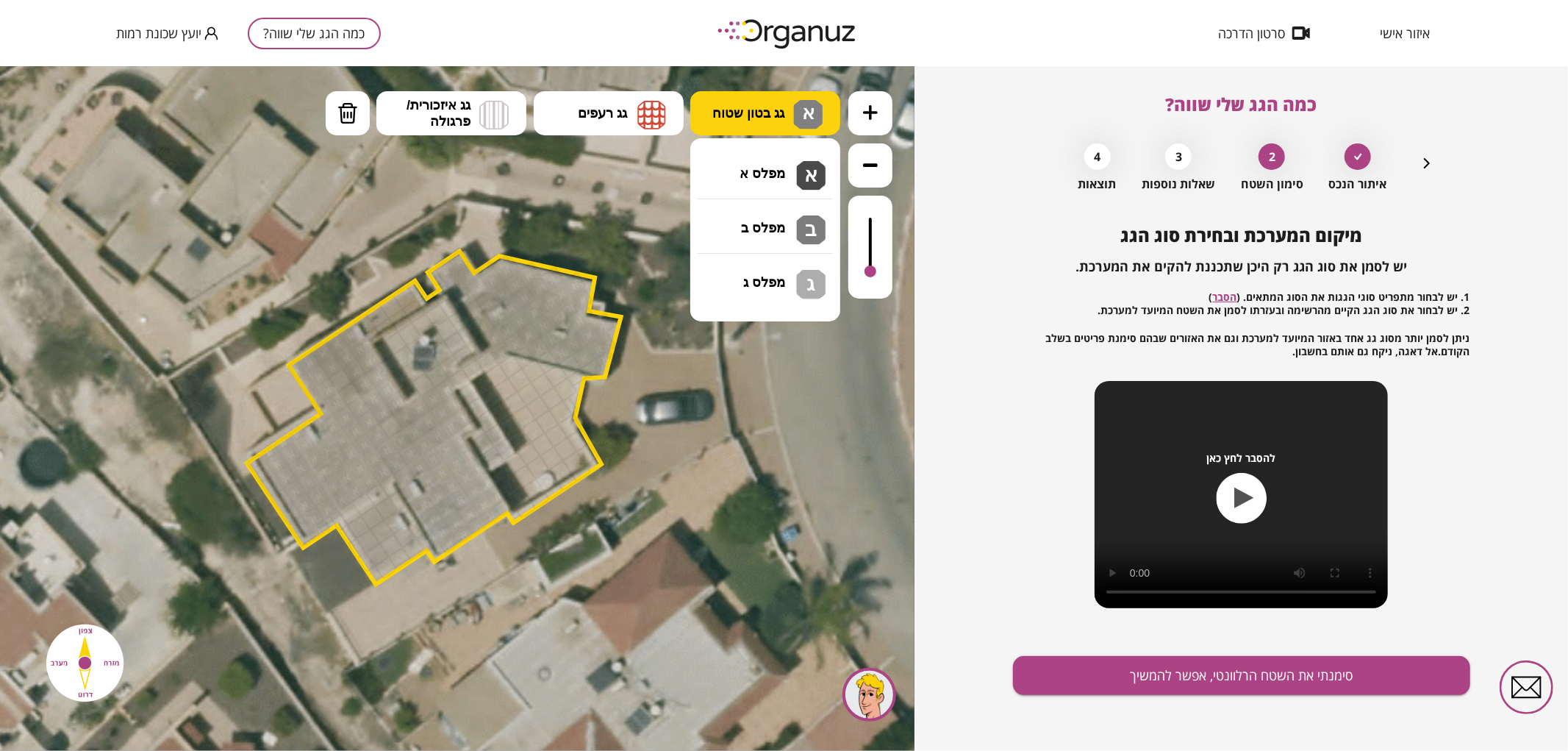
click at [756, 129] on button "גג בטון שטוח א" at bounding box center [765, 112] width 150 height 44
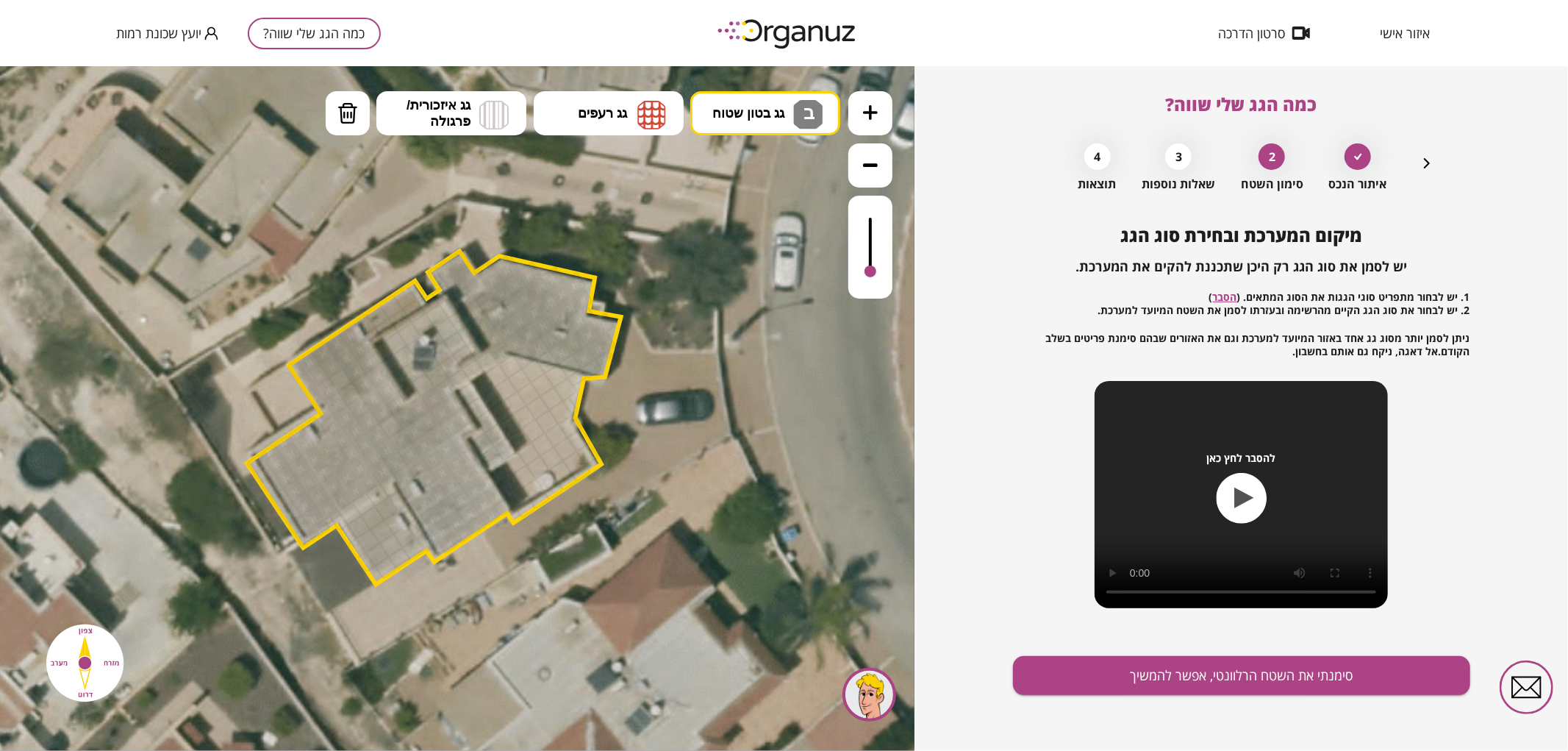
click at [765, 218] on div ".st0 { fill: #FFFFFF; } .st0 { fill: #FFFFFF; }" at bounding box center [457, 407] width 914 height 684
drag, startPoint x: 385, startPoint y: 347, endPoint x: 424, endPoint y: 343, distance: 39.2
drag, startPoint x: 482, startPoint y: 386, endPoint x: 555, endPoint y: 386, distance: 73.0
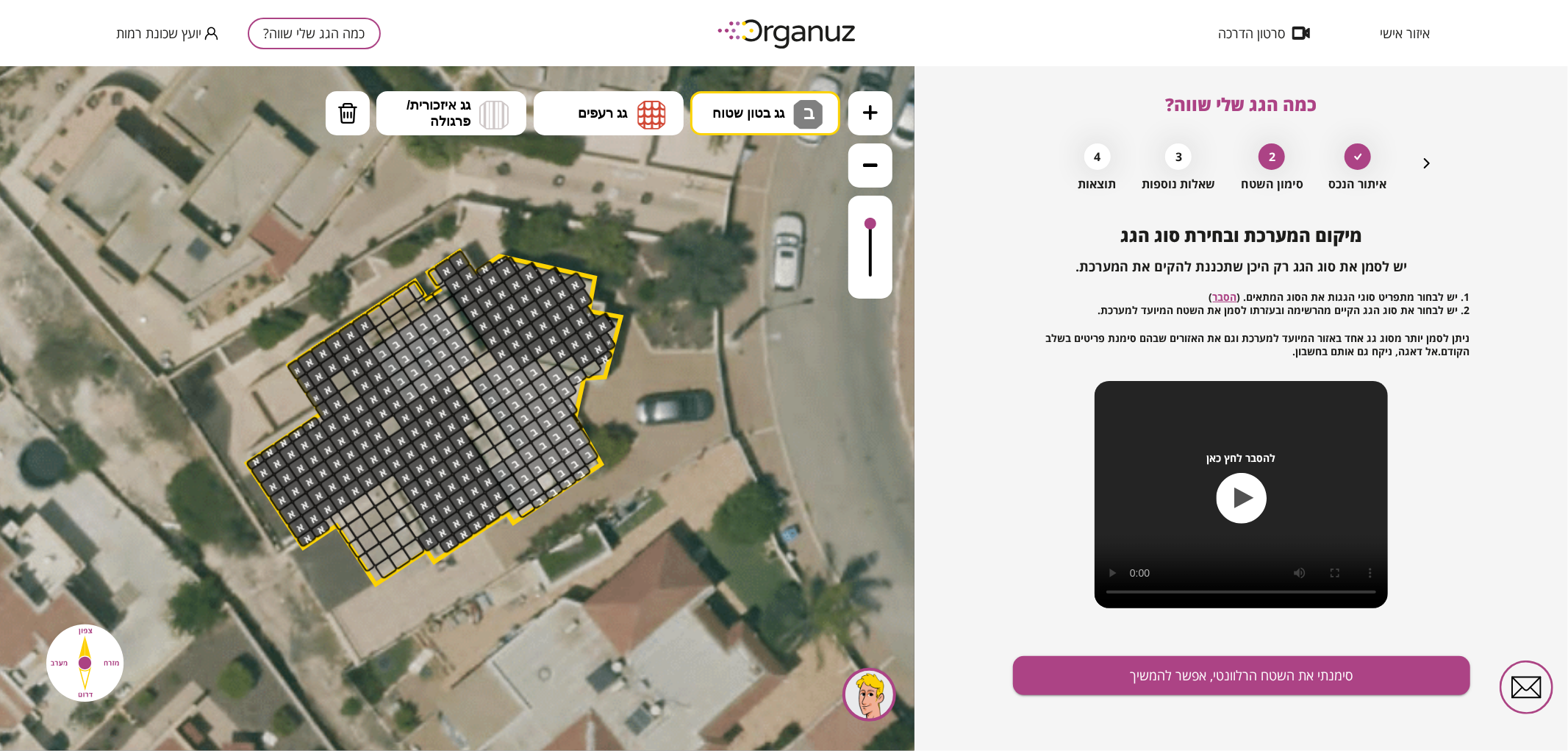
drag, startPoint x: 871, startPoint y: 267, endPoint x: 874, endPoint y: 224, distance: 43.1
click at [874, 224] on div at bounding box center [870, 222] width 12 height 12
drag, startPoint x: 559, startPoint y: 474, endPoint x: 568, endPoint y: 450, distance: 25.6
click at [769, 114] on span "גג בטון שטוח" at bounding box center [748, 113] width 72 height 16
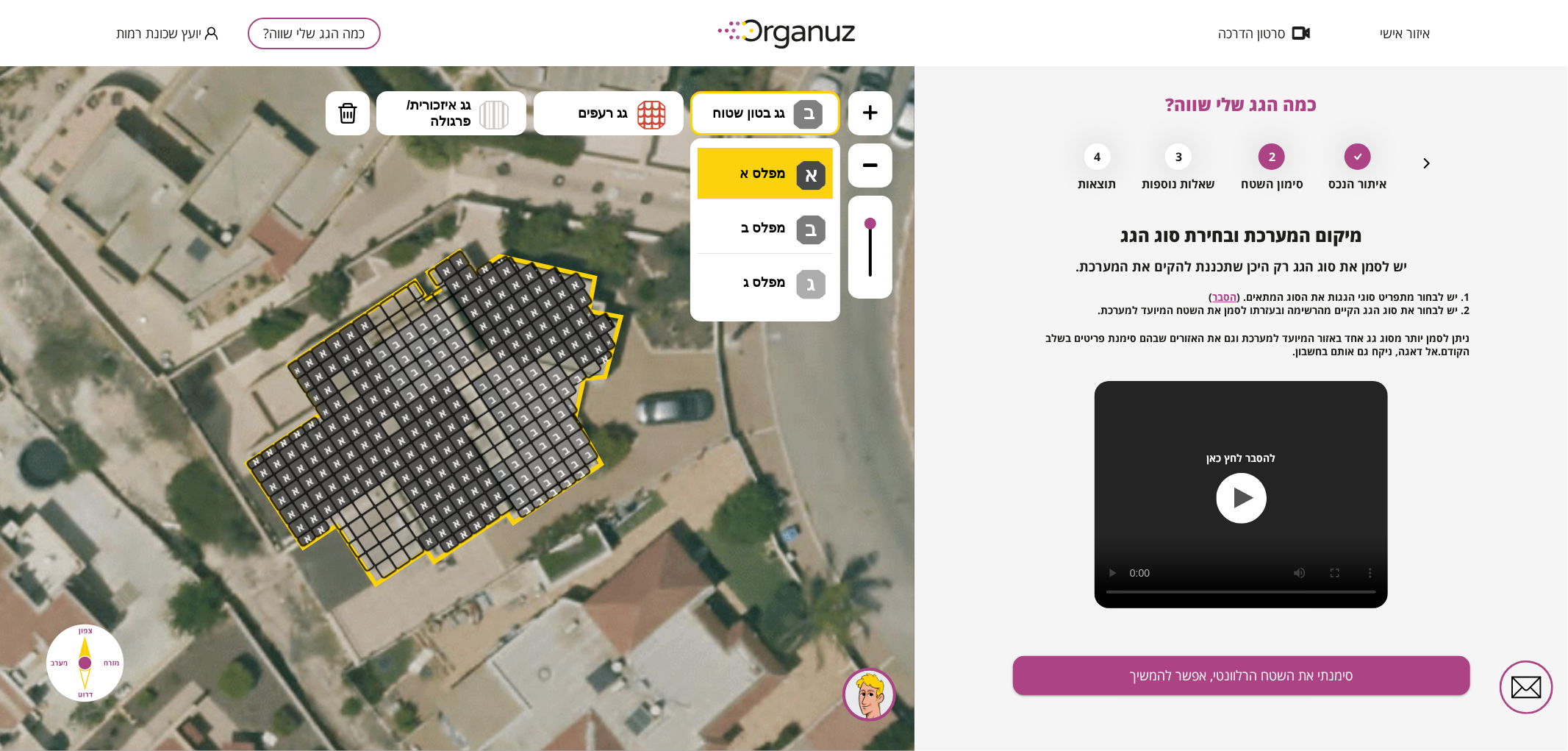
click at [785, 174] on div ".st0 { fill: #FFFFFF; } .st0 { fill: #FFFFFF; }" at bounding box center [457, 407] width 914 height 684
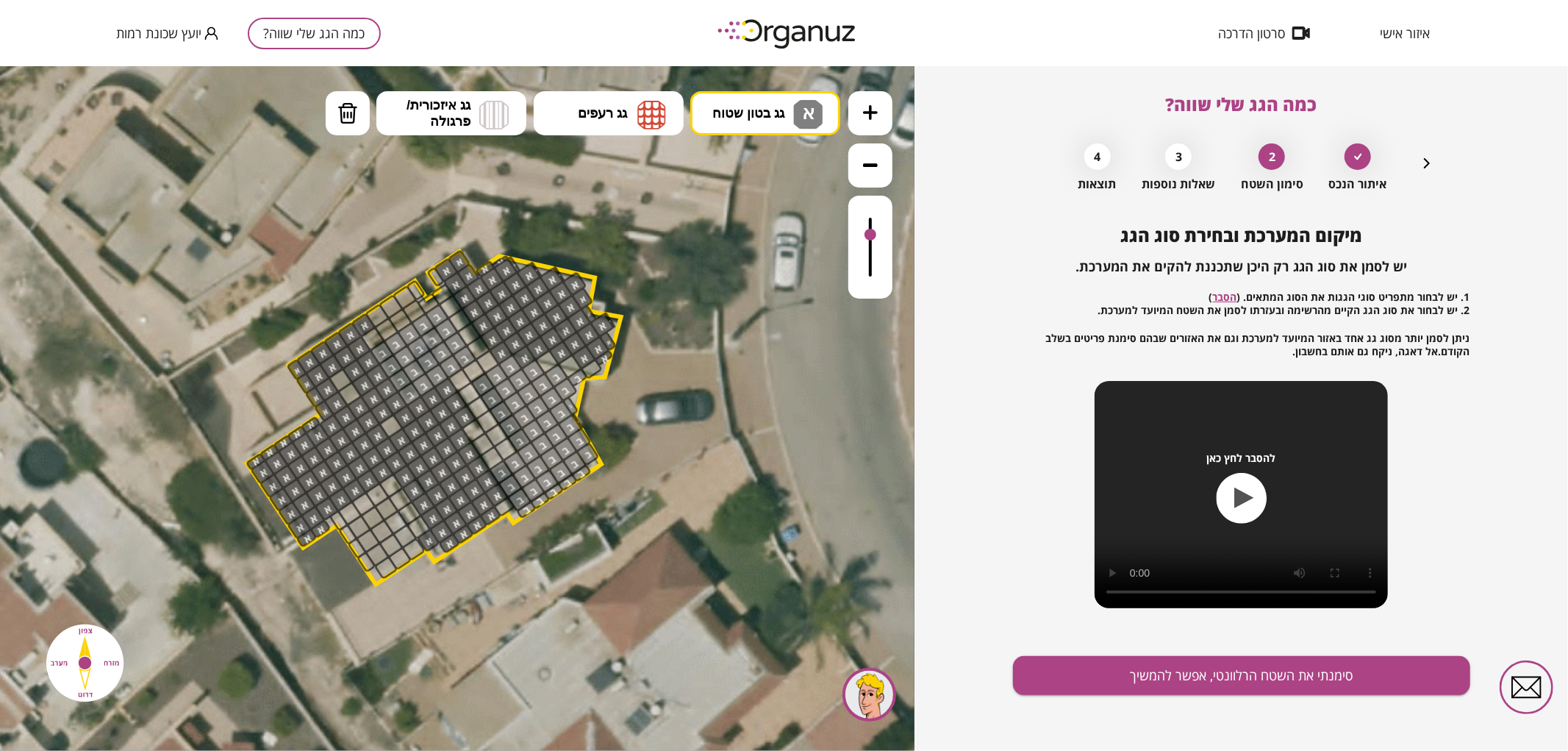
drag, startPoint x: 868, startPoint y: 220, endPoint x: 882, endPoint y: 230, distance: 17.2
click at [882, 230] on div at bounding box center [870, 246] width 44 height 103
drag, startPoint x: 394, startPoint y: 437, endPoint x: 339, endPoint y: 367, distance: 89.0
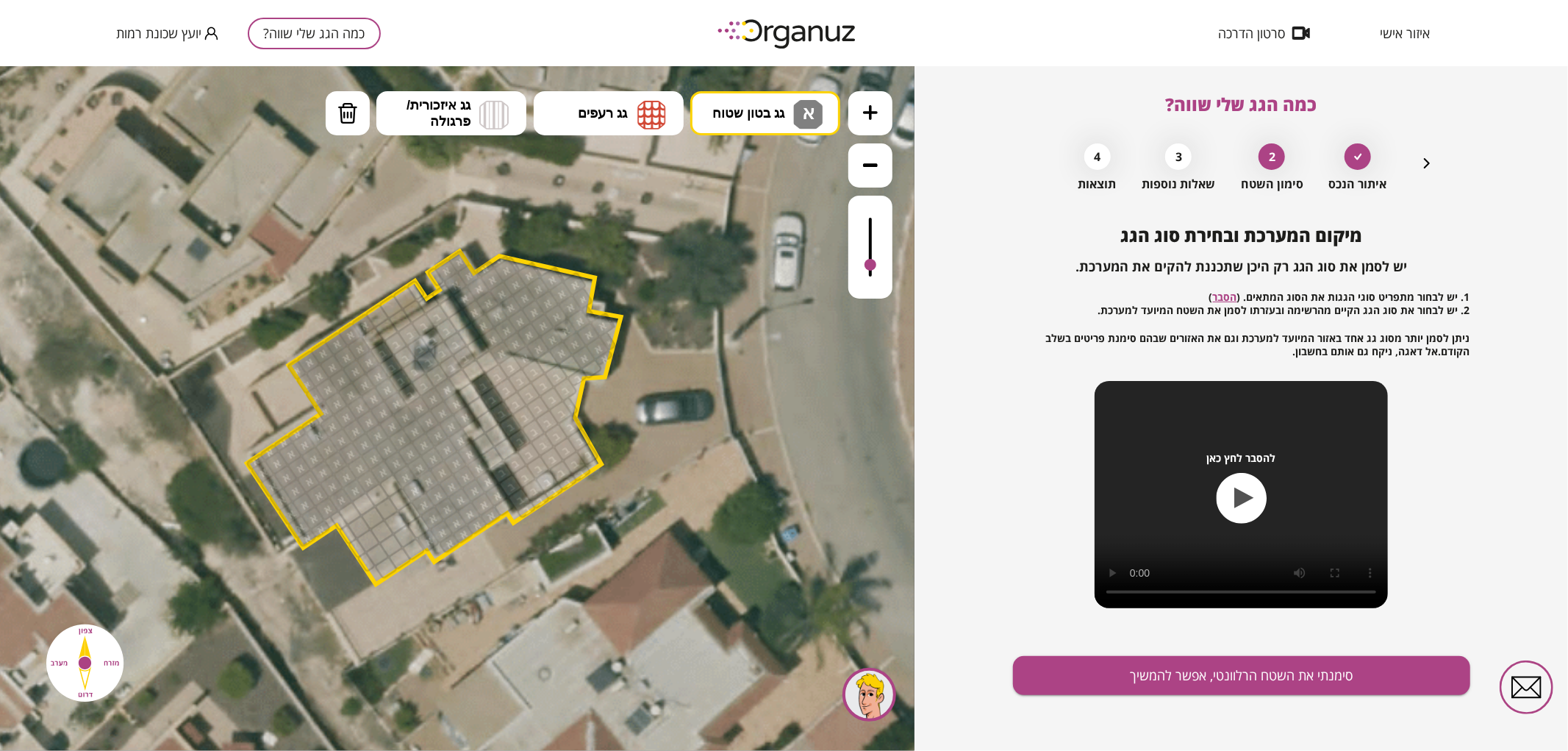
drag, startPoint x: 870, startPoint y: 238, endPoint x: 895, endPoint y: 255, distance: 30.2
click at [895, 255] on div ".st0 { fill: #FFFFFF; } .st0 { fill: #FFFFFF; }" at bounding box center [457, 407] width 914 height 684
drag, startPoint x: 343, startPoint y: 103, endPoint x: 322, endPoint y: 222, distance: 120.8
click at [343, 104] on img at bounding box center [348, 112] width 21 height 22
click at [371, 326] on div at bounding box center [363, 325] width 25 height 25
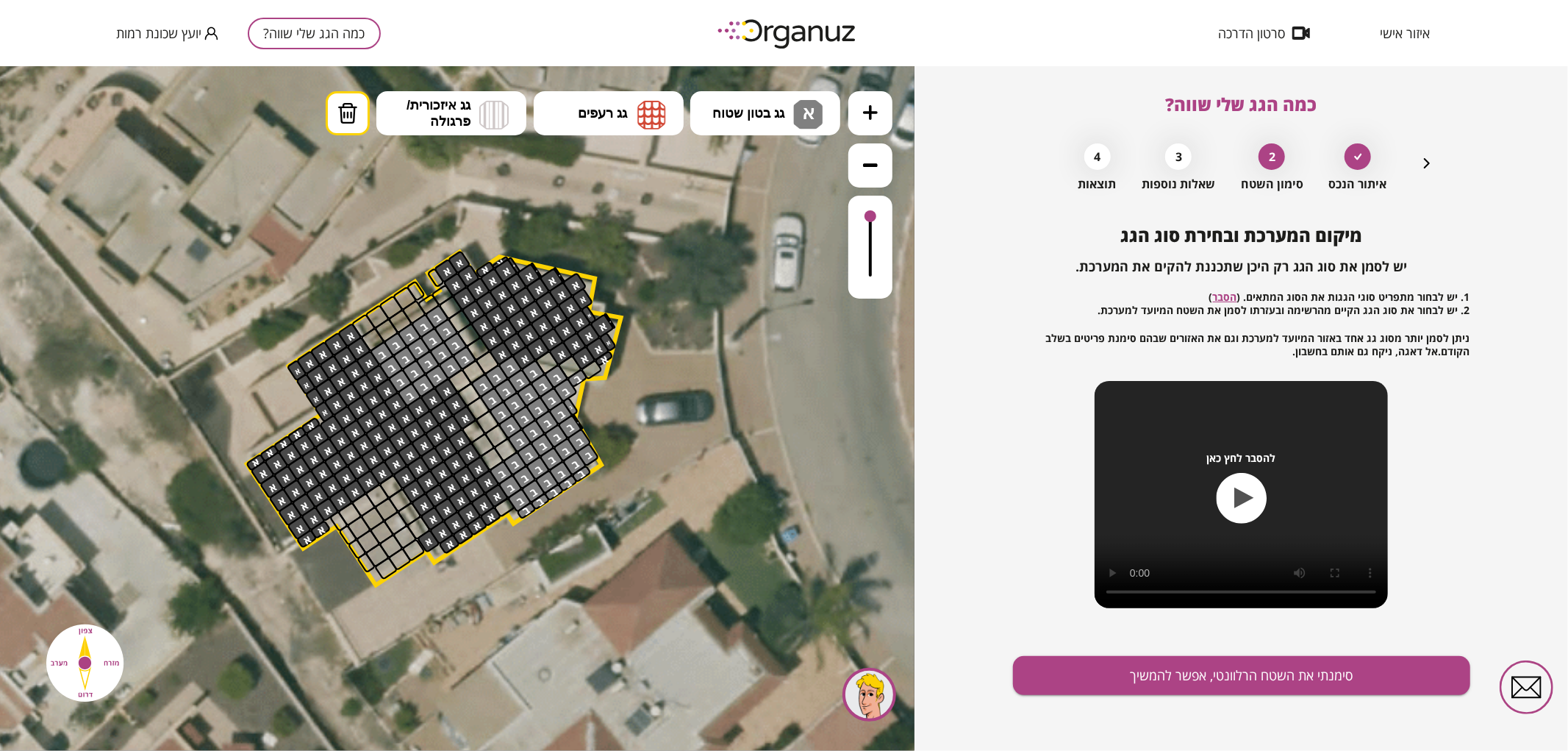
click at [872, 216] on div at bounding box center [870, 215] width 12 height 12
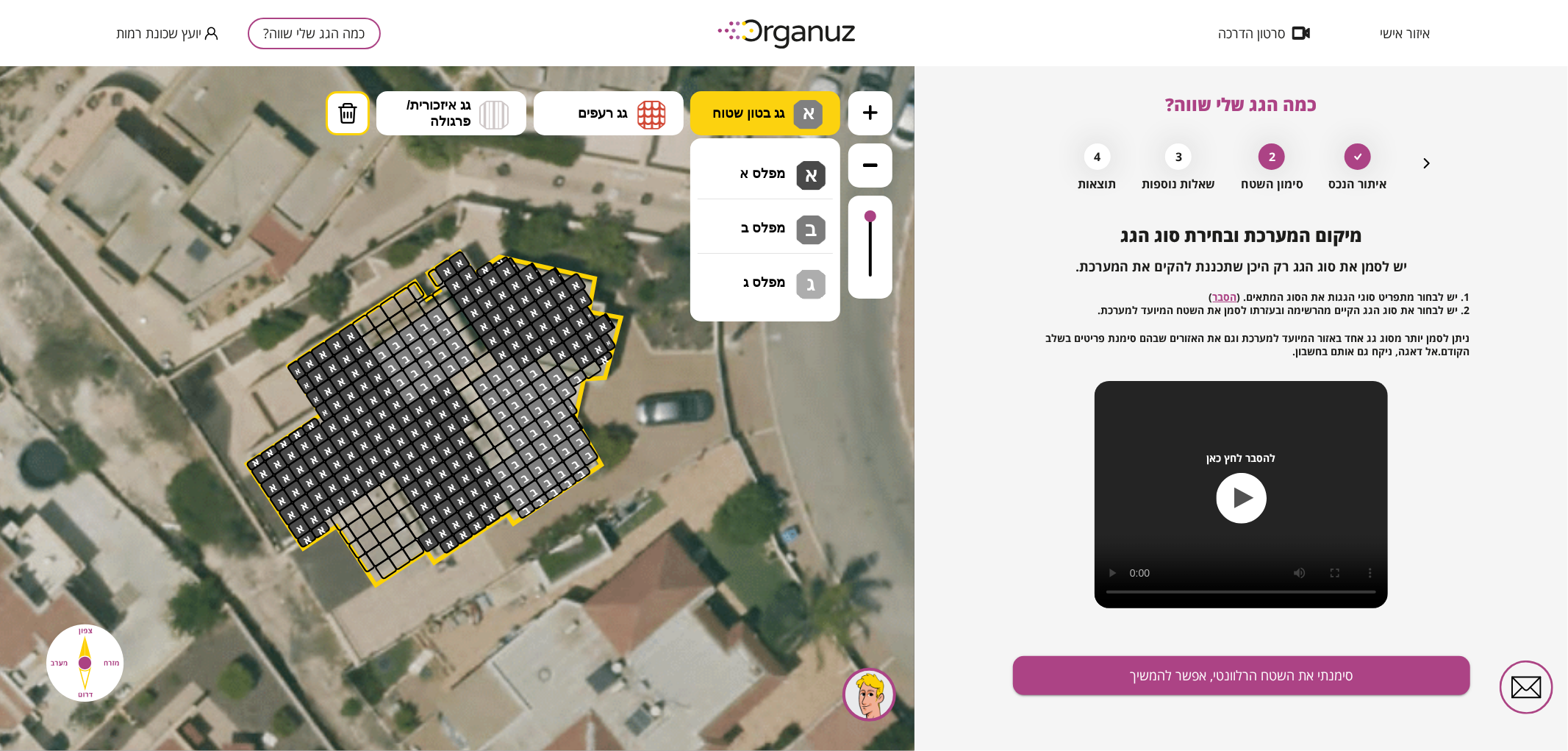
click at [743, 111] on span "גג בטון שטוח" at bounding box center [748, 113] width 72 height 16
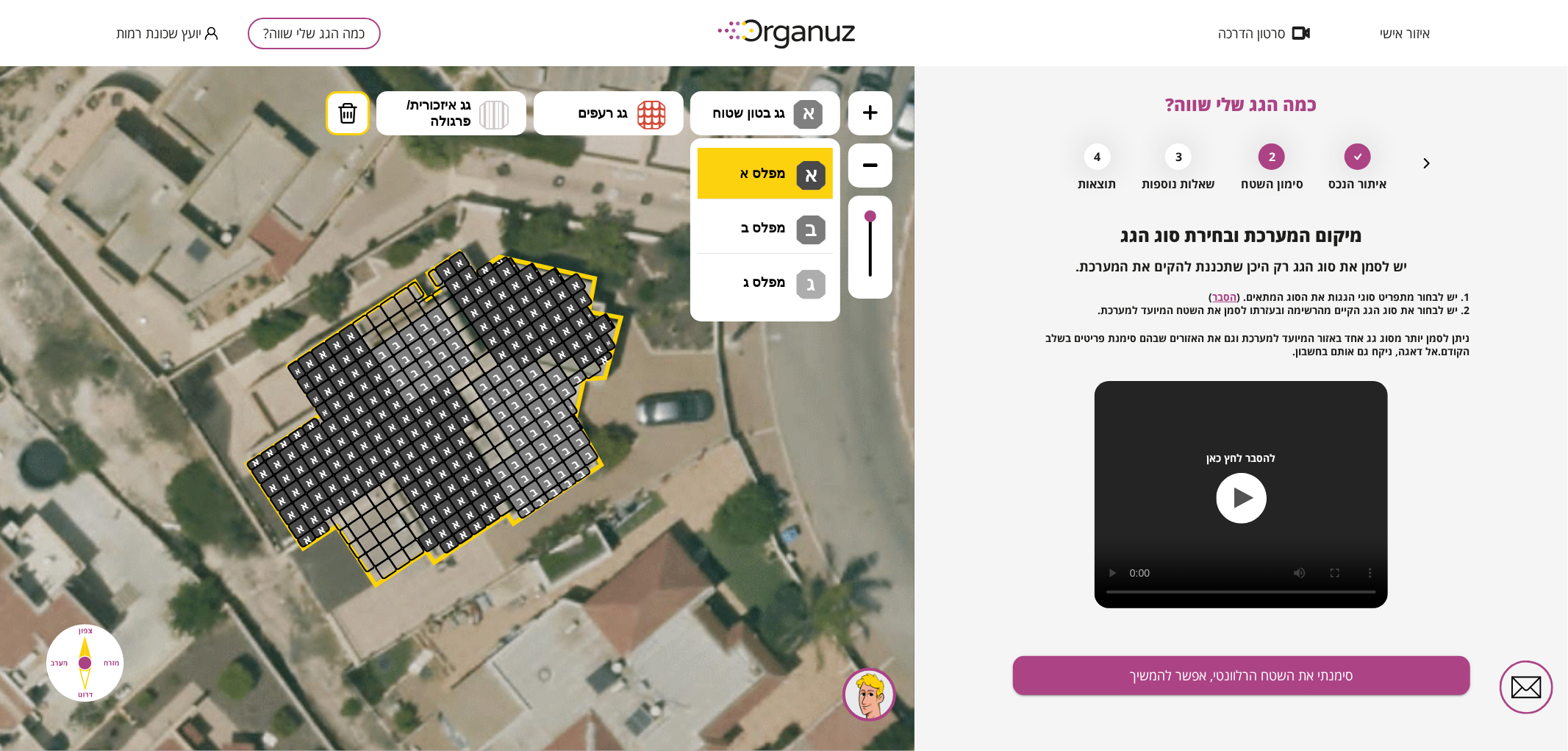
click at [753, 172] on div ".st0 { fill: #FFFFFF; } .st0 { fill: #FFFFFF; }" at bounding box center [457, 407] width 914 height 684
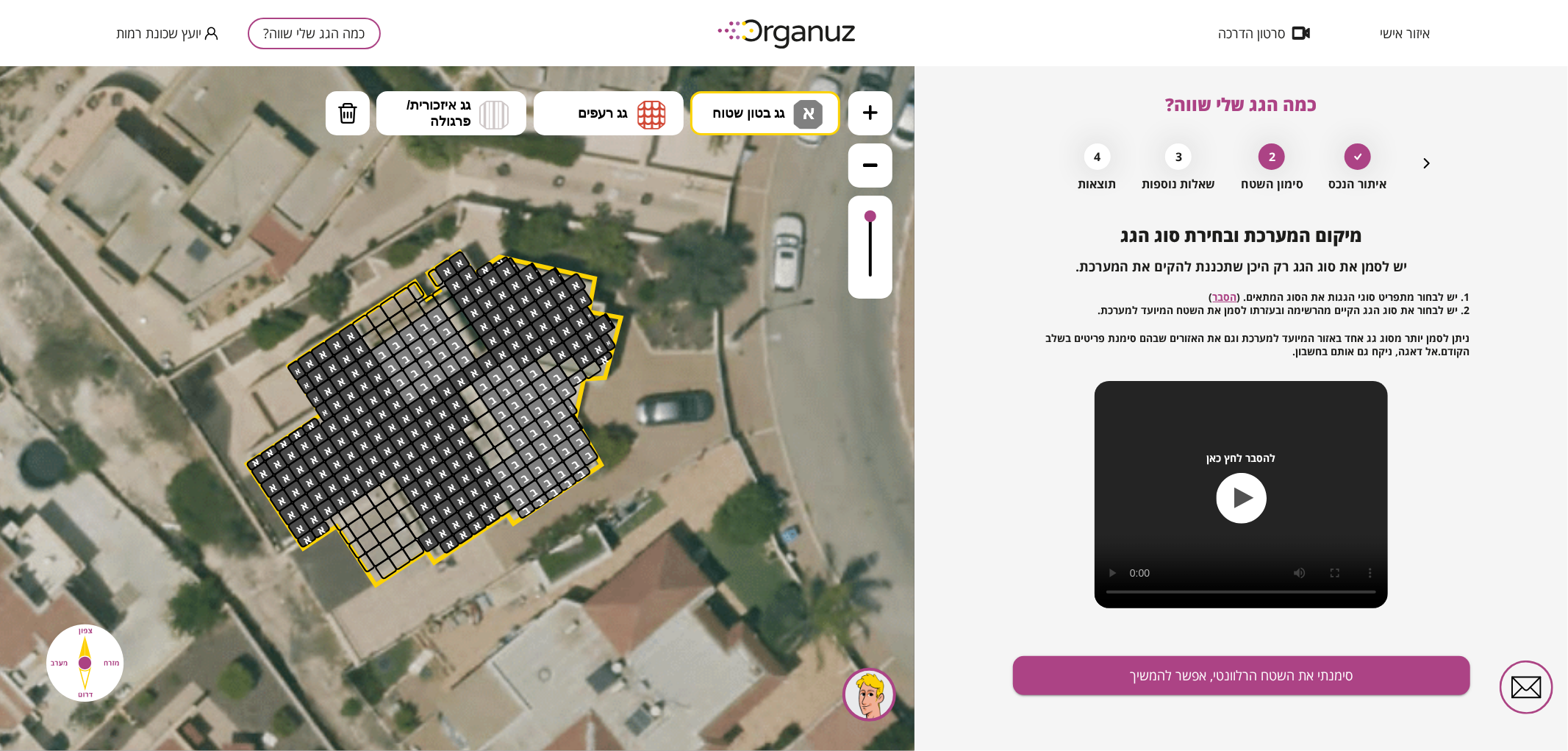
drag, startPoint x: 463, startPoint y: 376, endPoint x: 501, endPoint y: 363, distance: 40.2
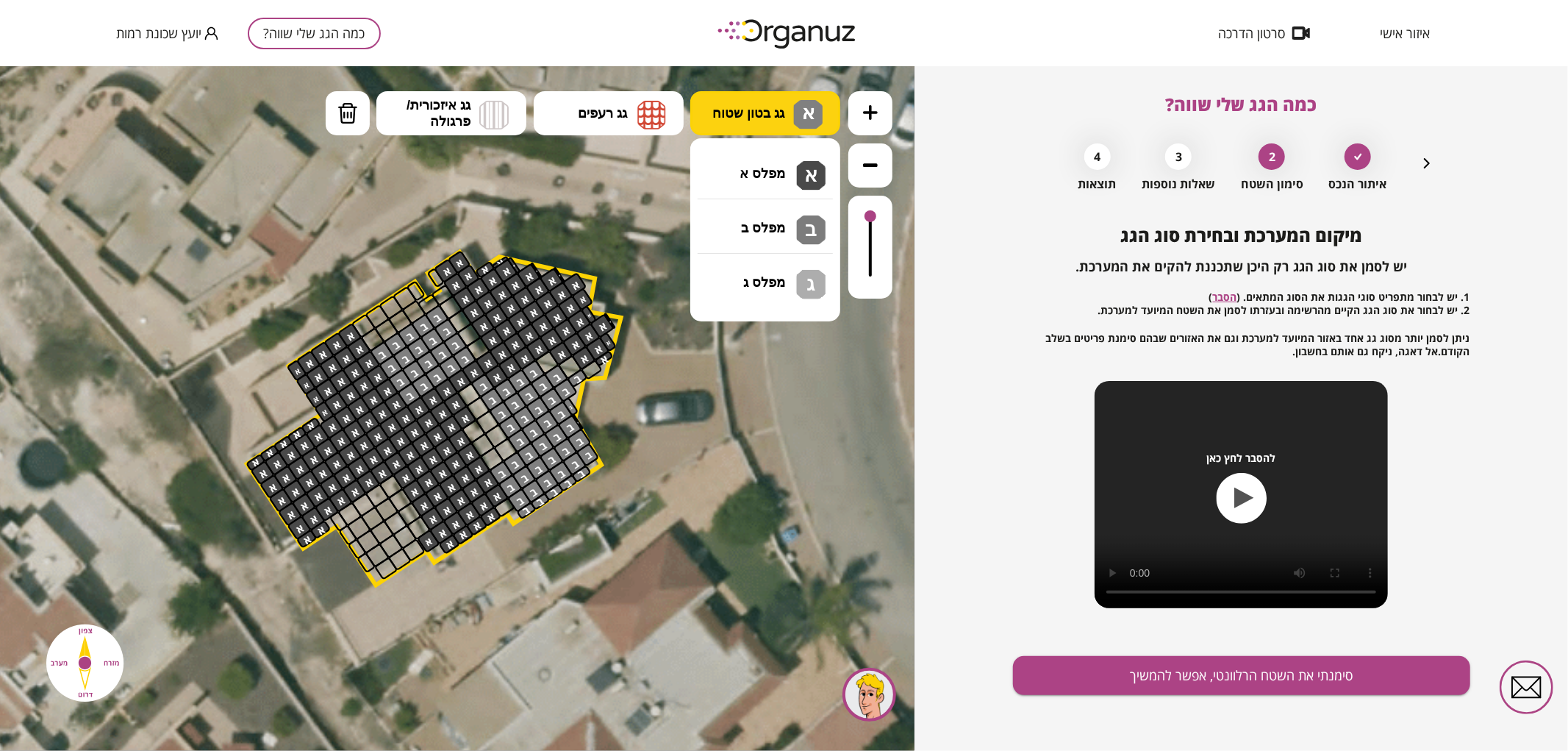
click at [812, 113] on span "א" at bounding box center [806, 110] width 15 height 18
drag, startPoint x: 784, startPoint y: 216, endPoint x: 862, endPoint y: 218, distance: 78.0
click at [784, 216] on div ".st0 { fill: #FFFFFF; } .st0 { fill: #FFFFFF; }" at bounding box center [457, 407] width 914 height 684
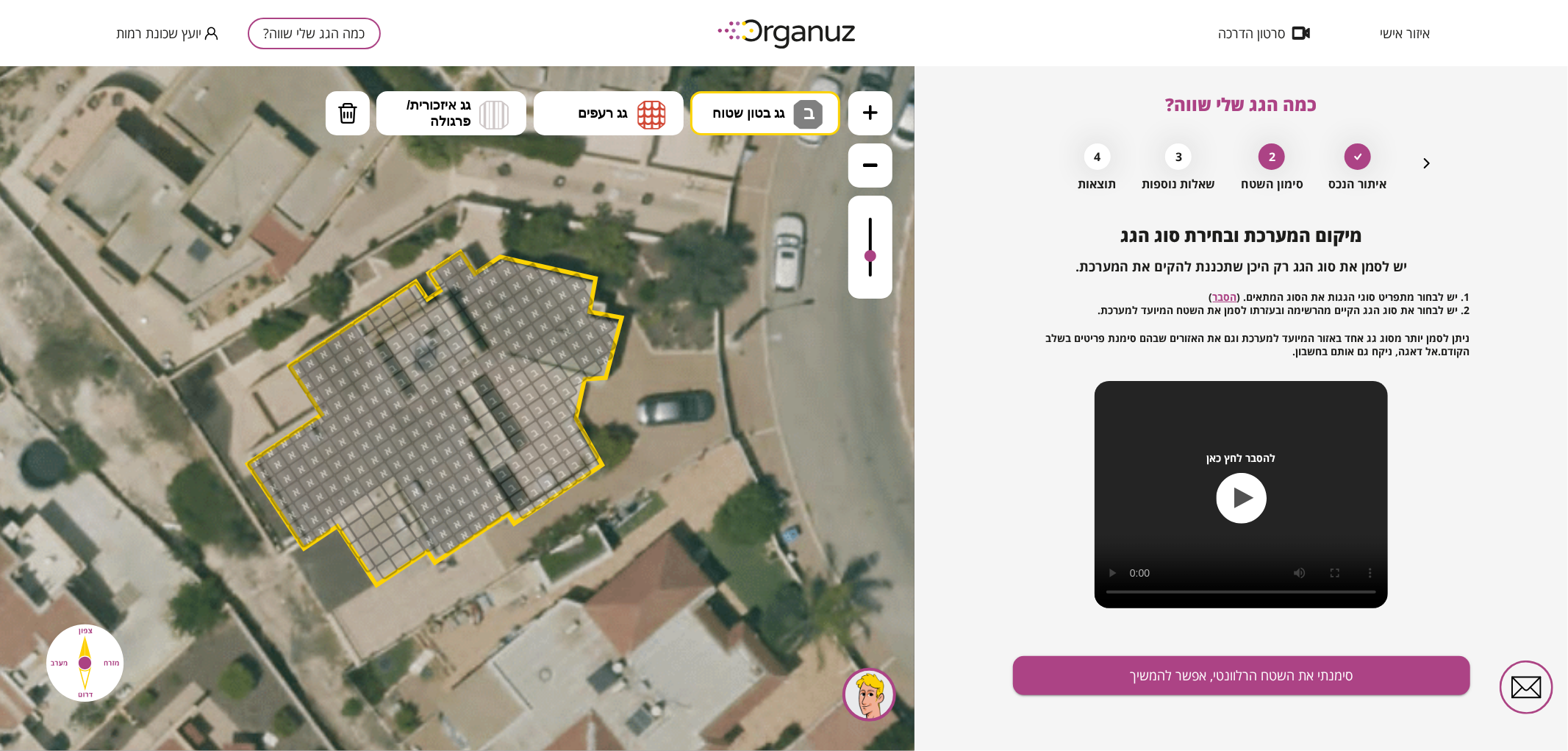
drag, startPoint x: 874, startPoint y: 216, endPoint x: 876, endPoint y: 256, distance: 40.0
click at [876, 256] on div at bounding box center [870, 255] width 12 height 12
drag, startPoint x: 503, startPoint y: 373, endPoint x: 509, endPoint y: 366, distance: 9.2
click at [868, 257] on div at bounding box center [870, 255] width 12 height 12
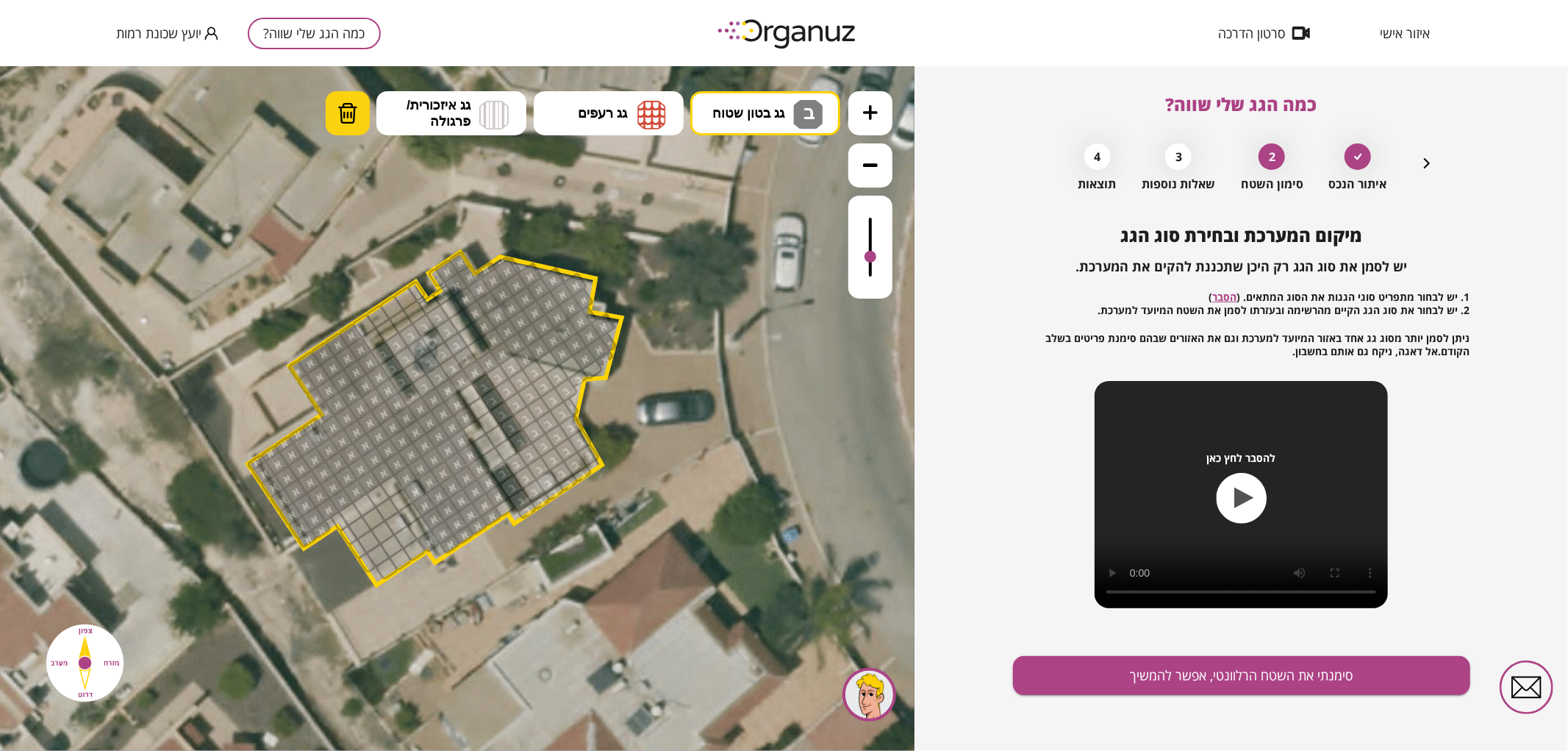
click at [353, 123] on img at bounding box center [348, 112] width 21 height 22
drag, startPoint x: 524, startPoint y: 358, endPoint x: 570, endPoint y: 362, distance: 46.2
click at [525, 358] on div at bounding box center [525, 357] width 25 height 25
click at [430, 546] on div at bounding box center [430, 540] width 23 height 24
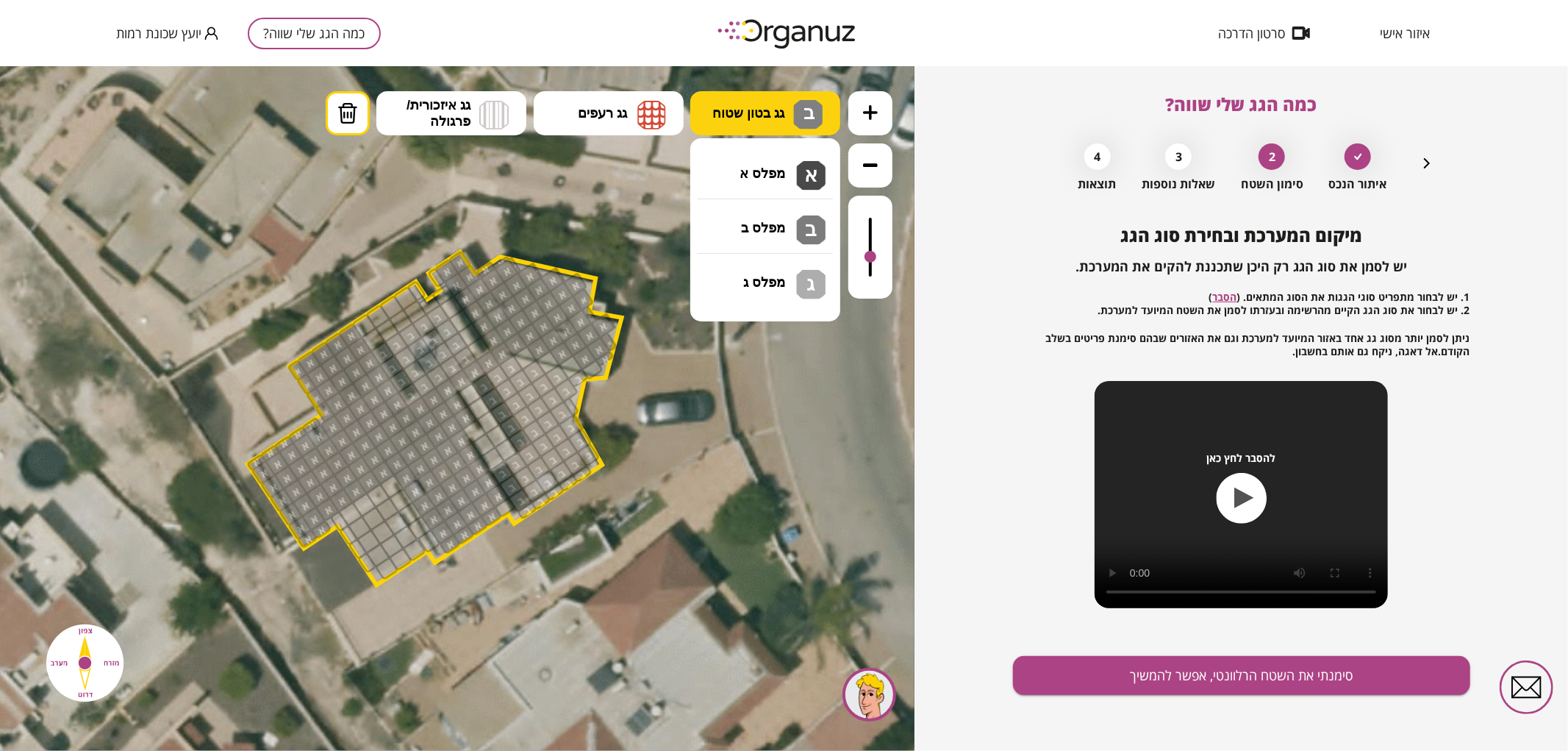
click at [818, 113] on img at bounding box center [808, 114] width 30 height 30
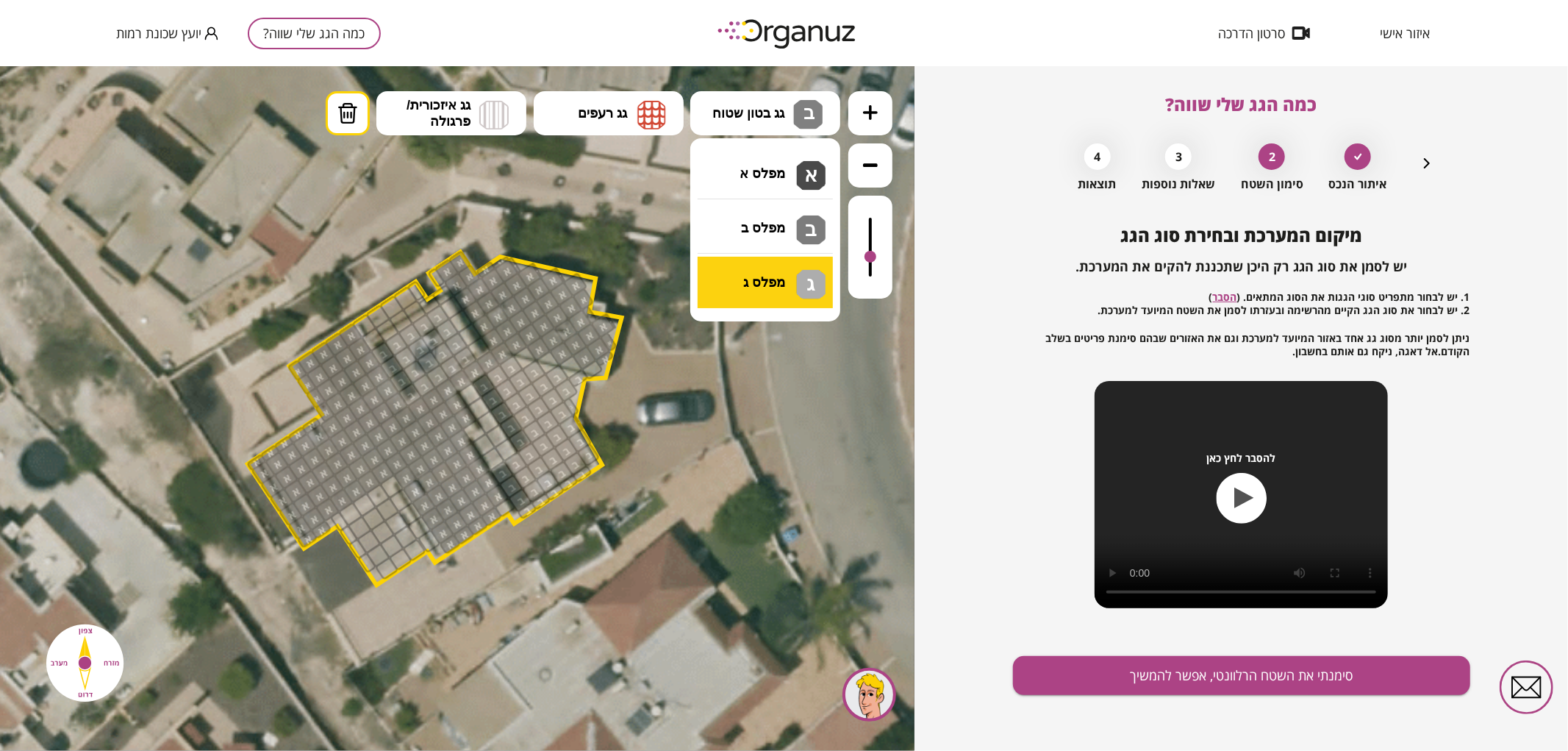
click at [789, 268] on div ".st0 { fill: #FFFFFF; } .st0 { fill: #FFFFFF; }" at bounding box center [457, 407] width 914 height 684
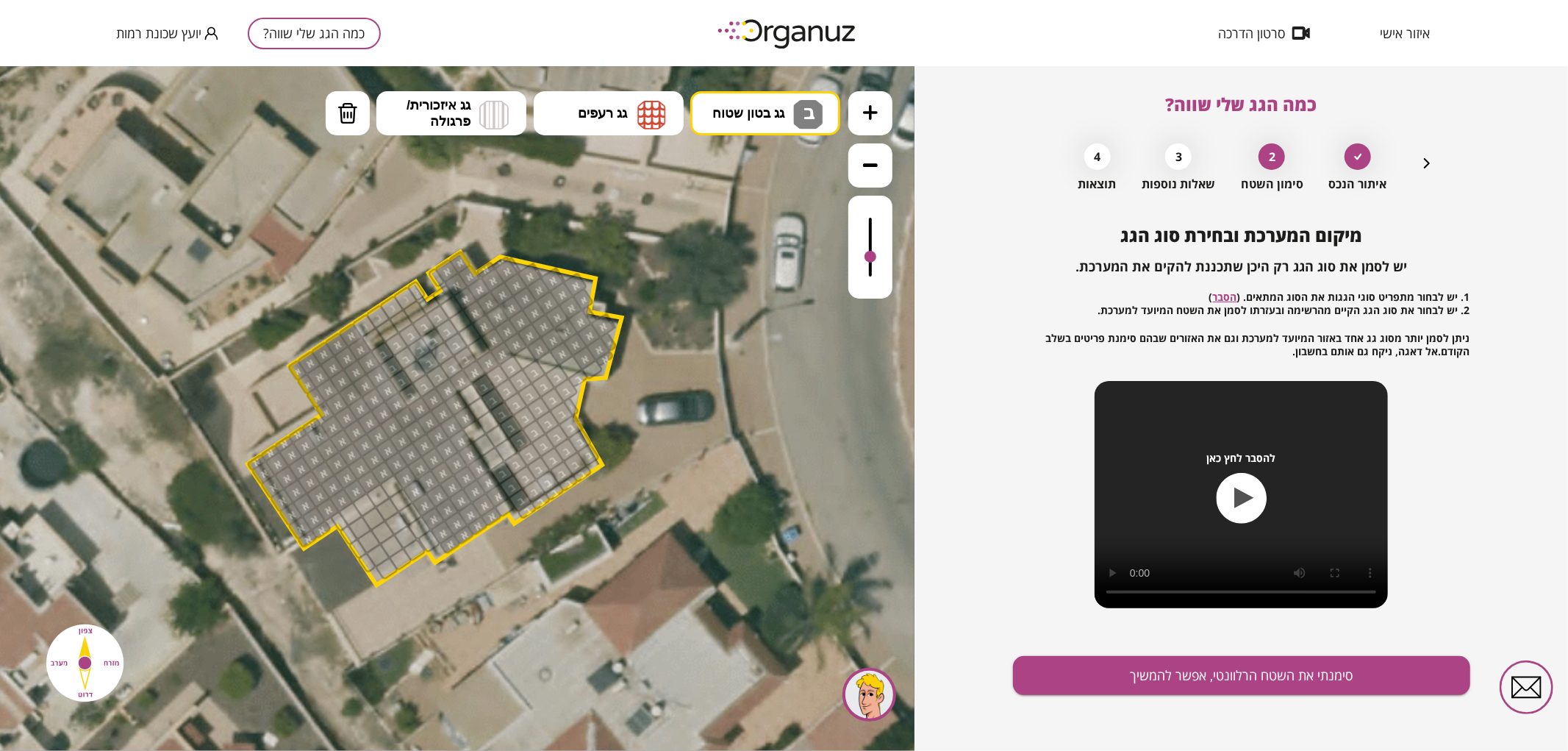
drag, startPoint x: 368, startPoint y: 320, endPoint x: 420, endPoint y: 282, distance: 64.4
click at [420, 282] on div ".st0 { fill: #FFFFFF; } .st0 { fill: #FFFFFF; }" at bounding box center [506, 570] width 1886 height 1886
drag, startPoint x: 372, startPoint y: 338, endPoint x: 422, endPoint y: 301, distance: 62.2
drag, startPoint x: 385, startPoint y: 563, endPoint x: 422, endPoint y: 537, distance: 45.2
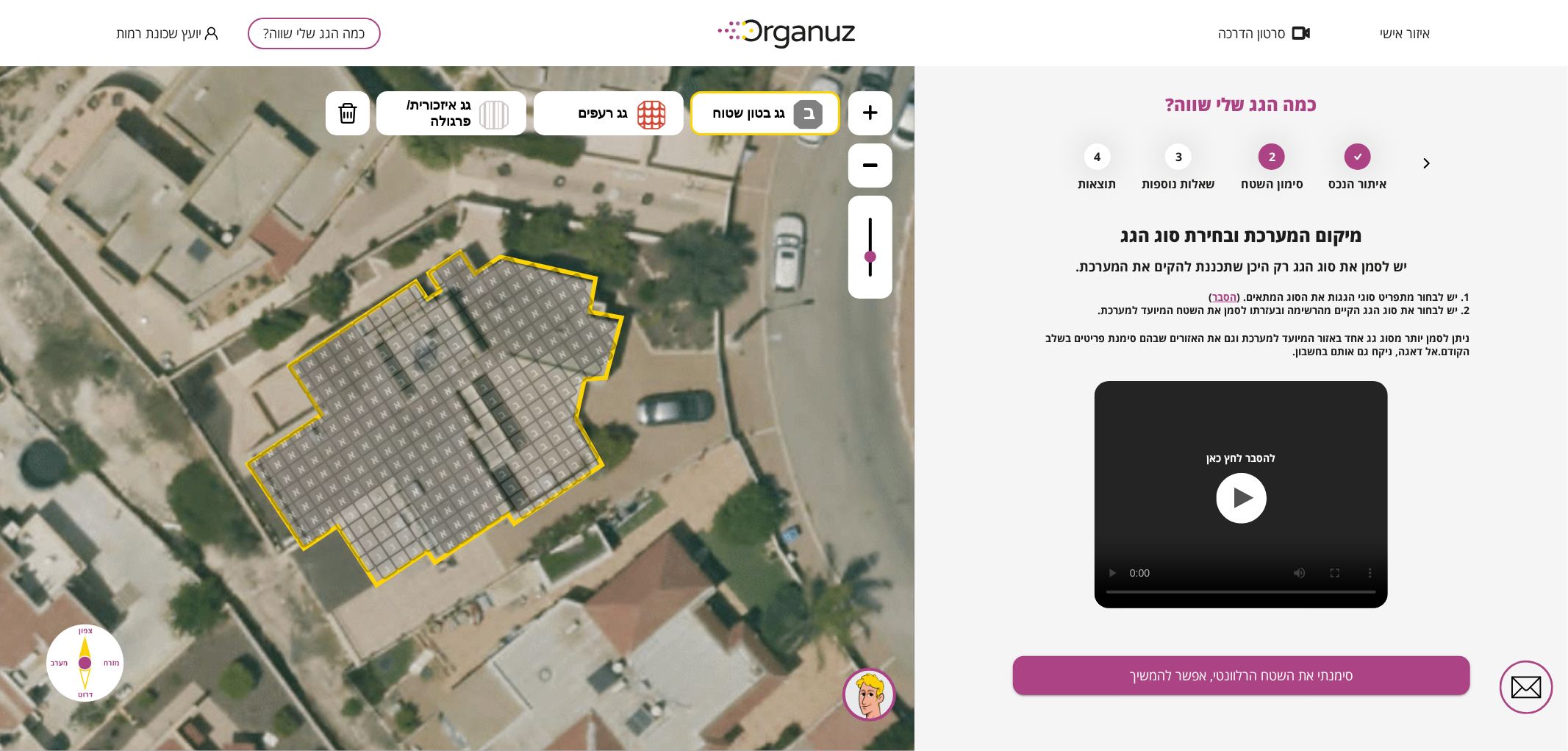
drag, startPoint x: 472, startPoint y: 394, endPoint x: 478, endPoint y: 433, distance: 39.5
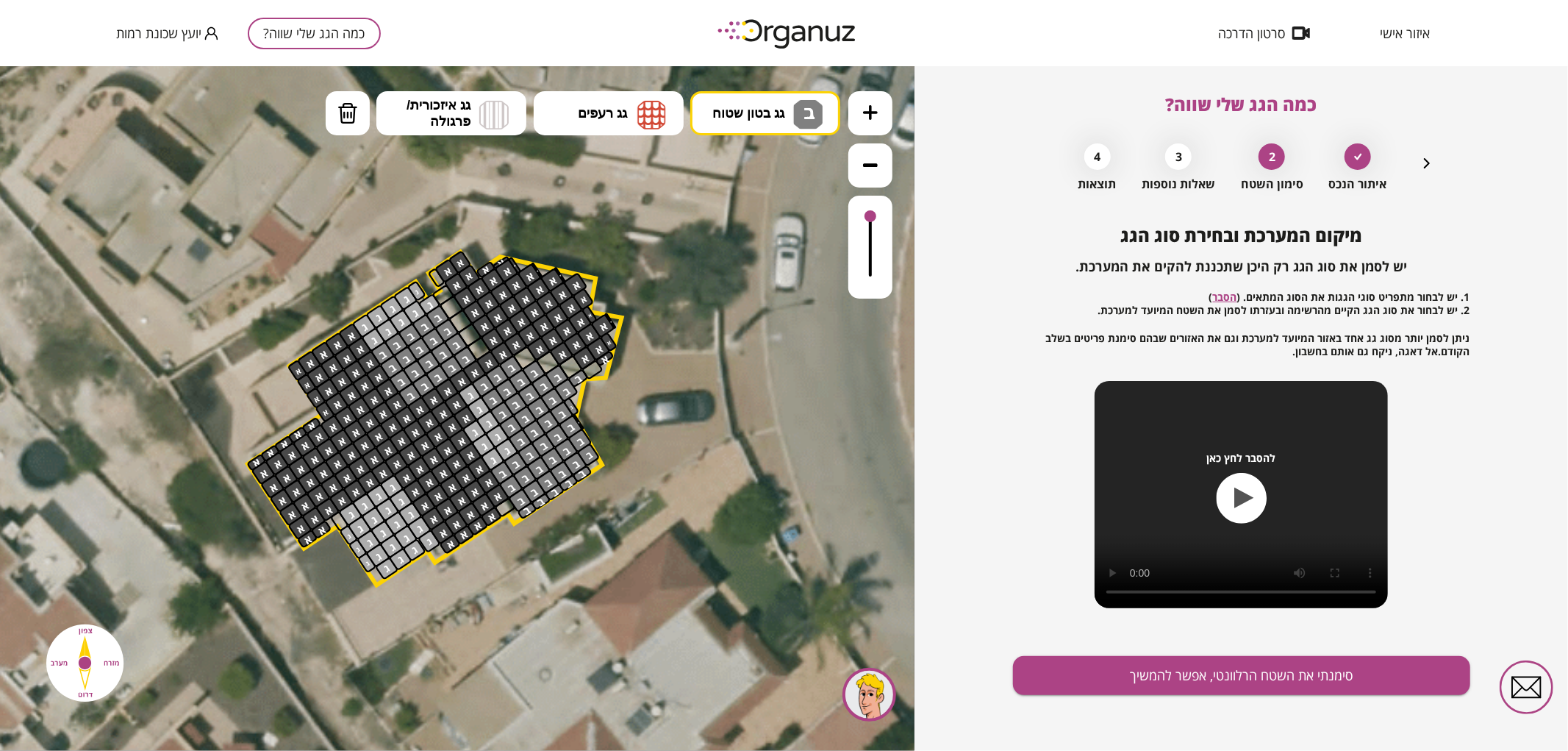
drag, startPoint x: 871, startPoint y: 255, endPoint x: 882, endPoint y: 198, distance: 58.1
click at [882, 198] on div at bounding box center [870, 246] width 44 height 103
click at [342, 517] on div at bounding box center [351, 514] width 25 height 25
click at [339, 524] on div at bounding box center [339, 520] width 20 height 22
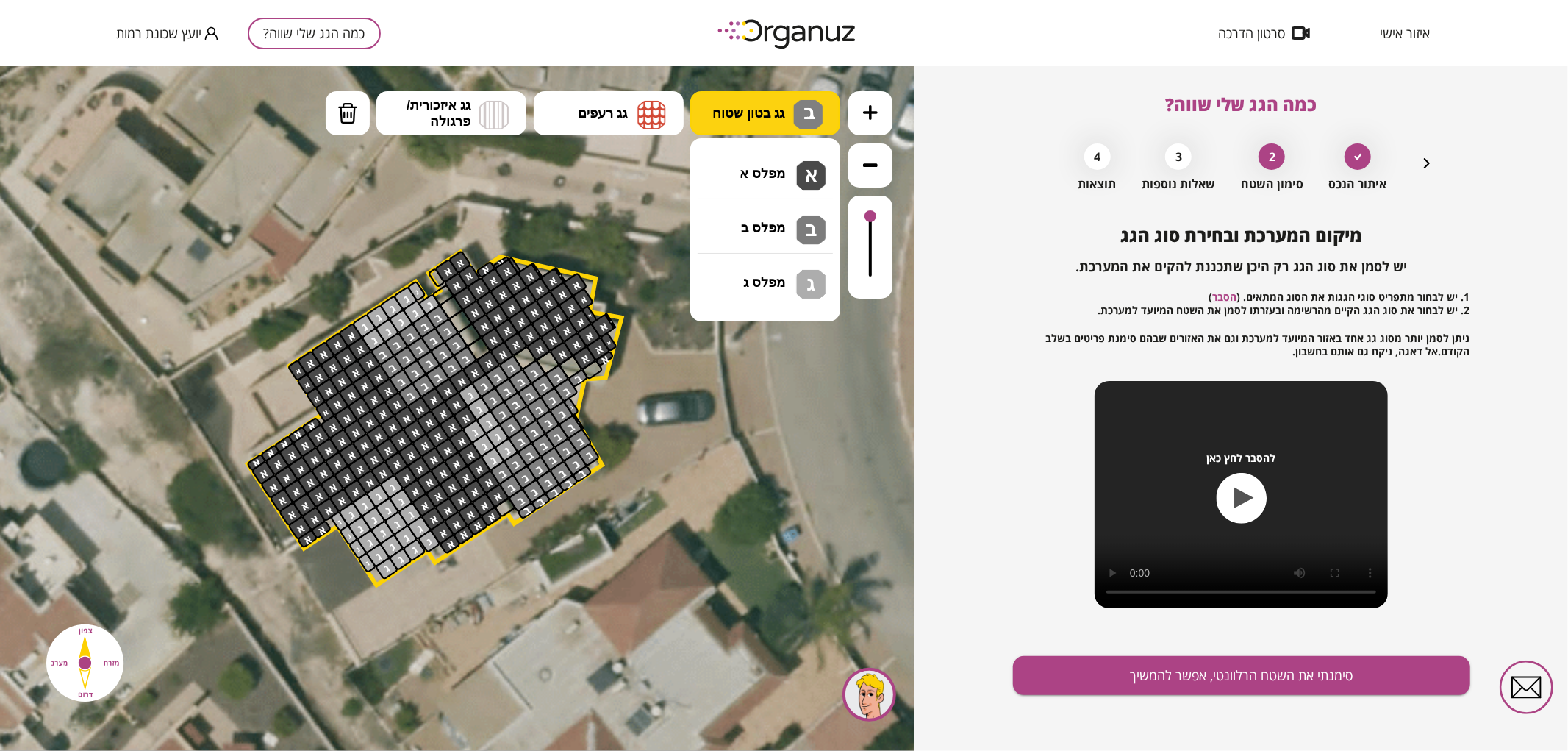
click at [766, 121] on button "גג בטון שטוח ב ג" at bounding box center [765, 112] width 150 height 44
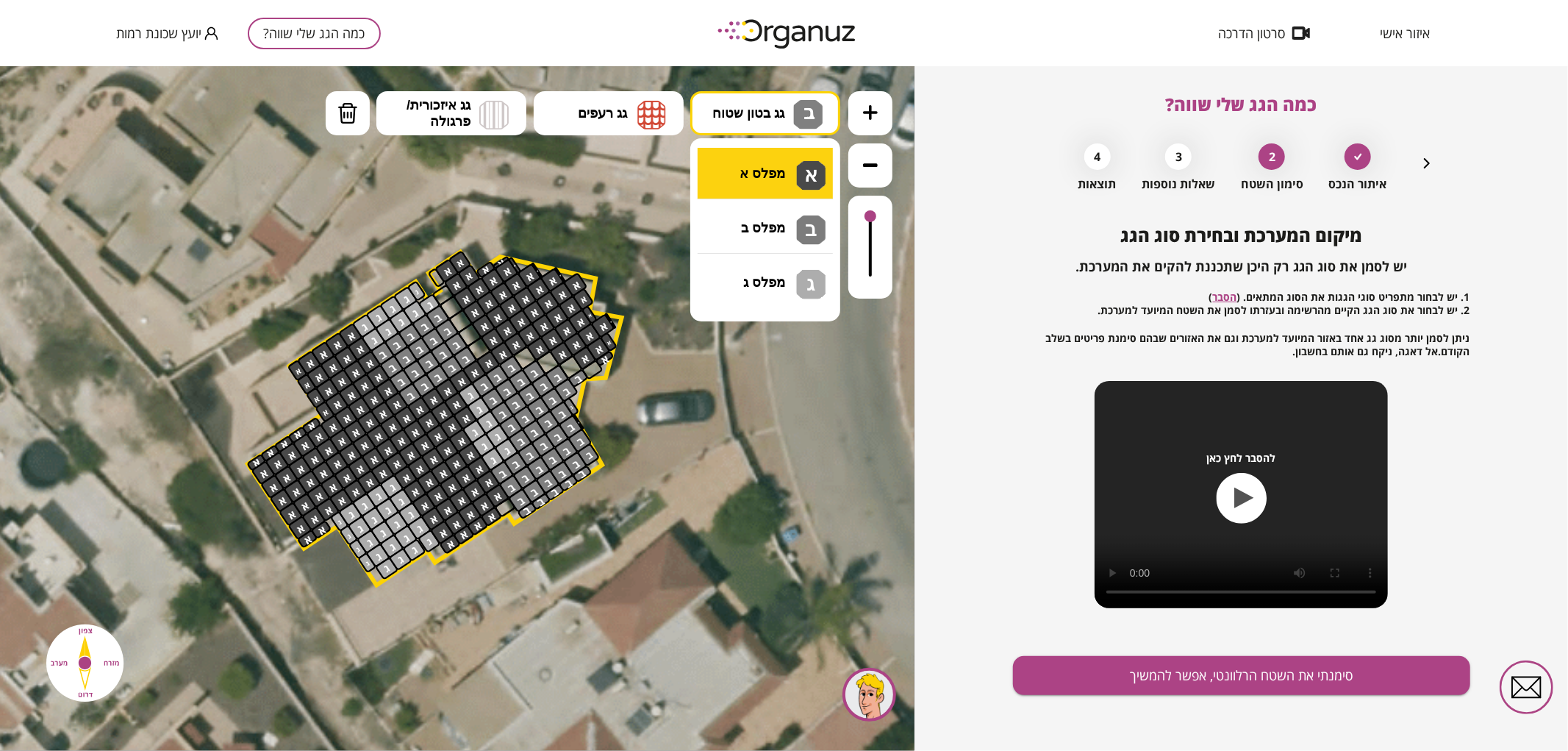
click at [775, 172] on div ".st0 { fill: #FFFFFF; } .st0 { fill: #FFFFFF; }" at bounding box center [457, 407] width 914 height 684
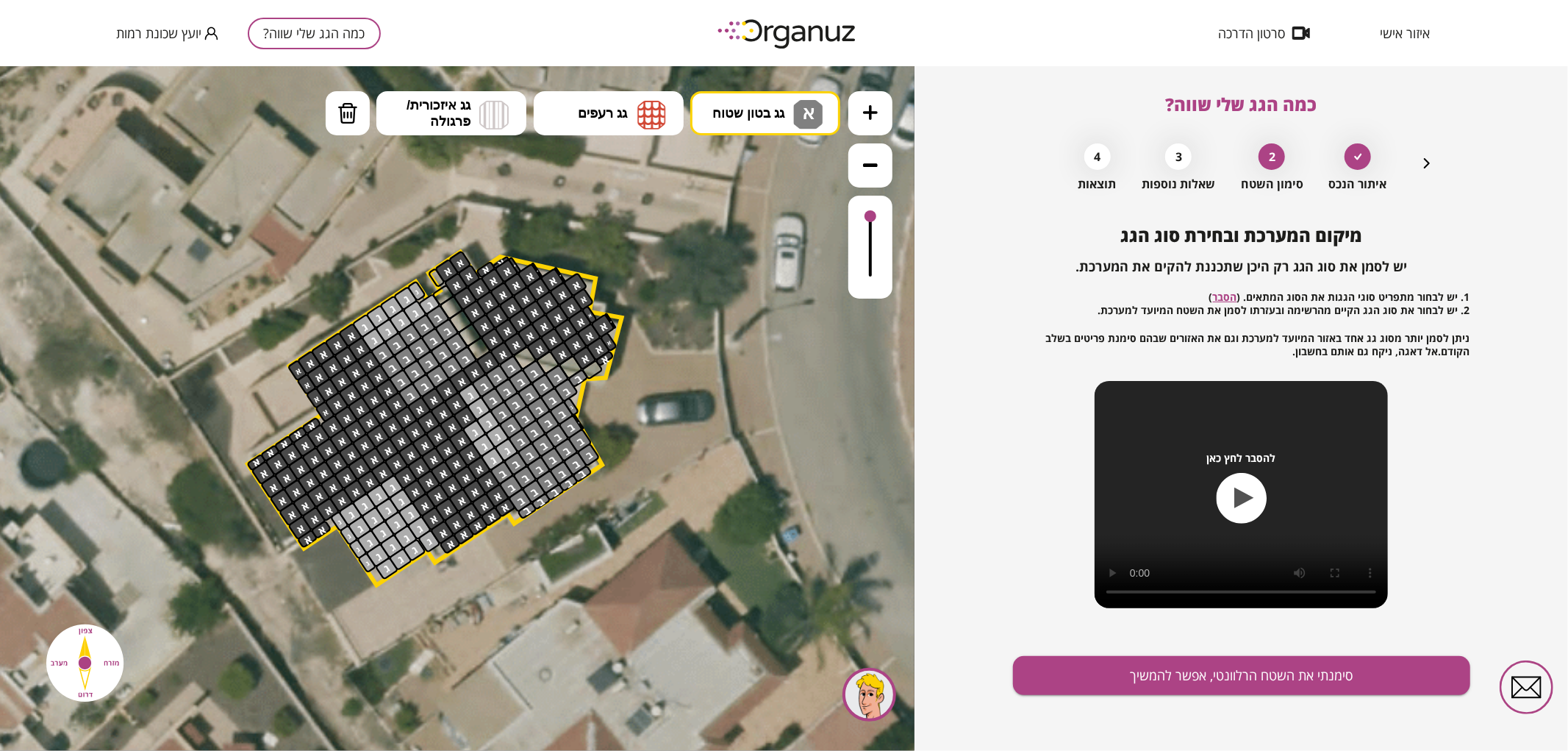
click at [507, 503] on div at bounding box center [505, 507] width 23 height 22
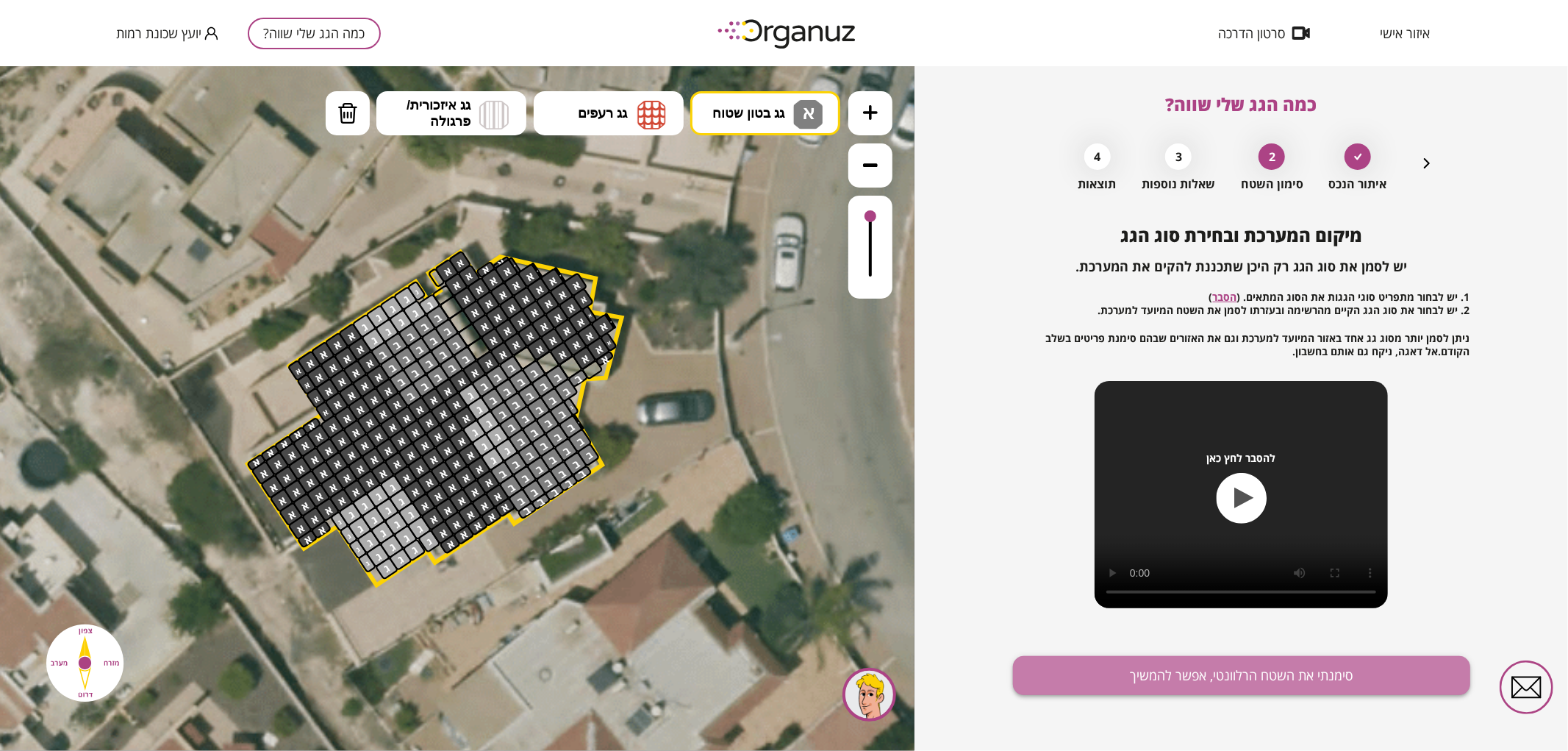
click at [1203, 667] on button "סימנתי את השטח הרלוונטי, אפשר להמשיך" at bounding box center [1241, 674] width 458 height 39
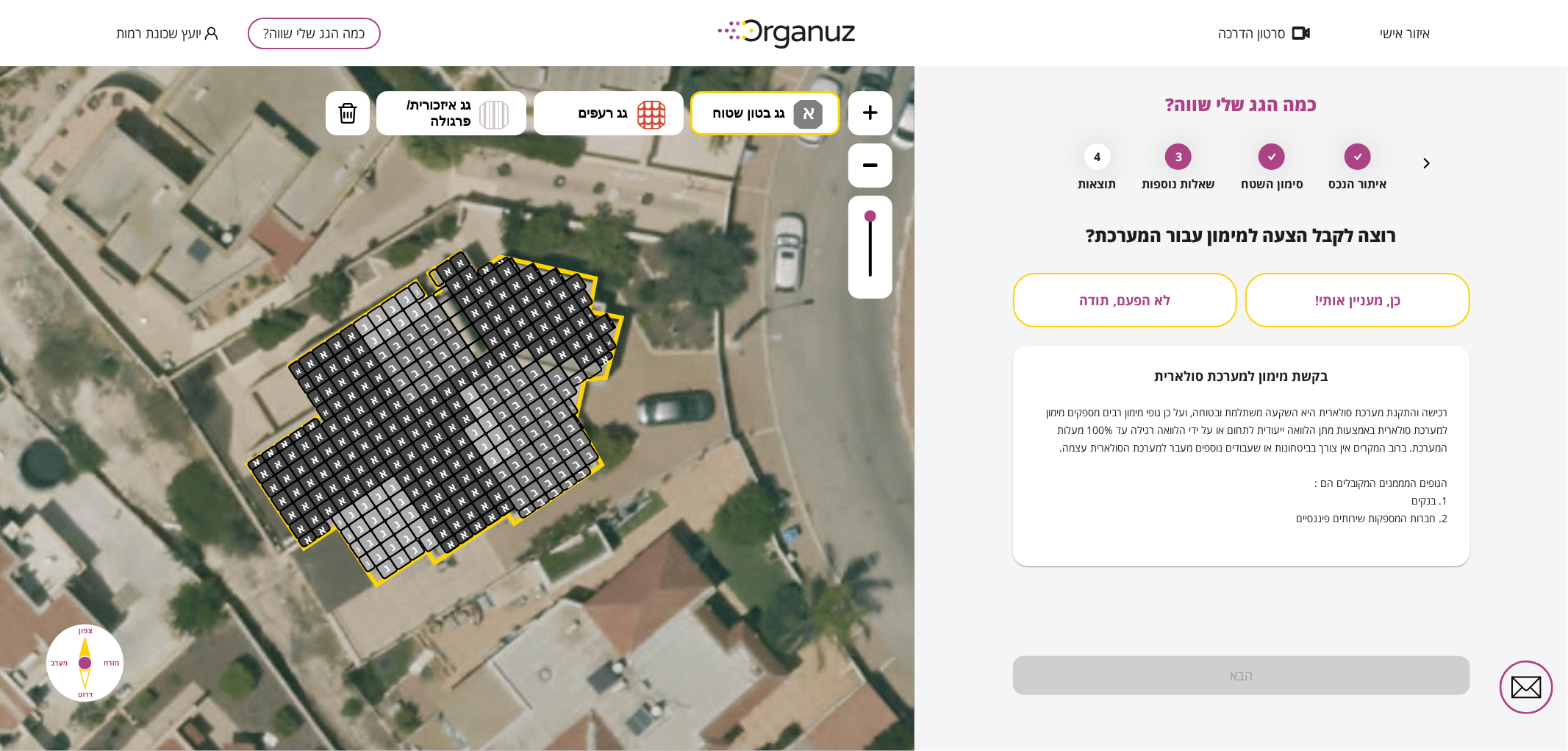
click at [1146, 289] on button "לא הפעם, תודה" at bounding box center [1125, 300] width 225 height 54
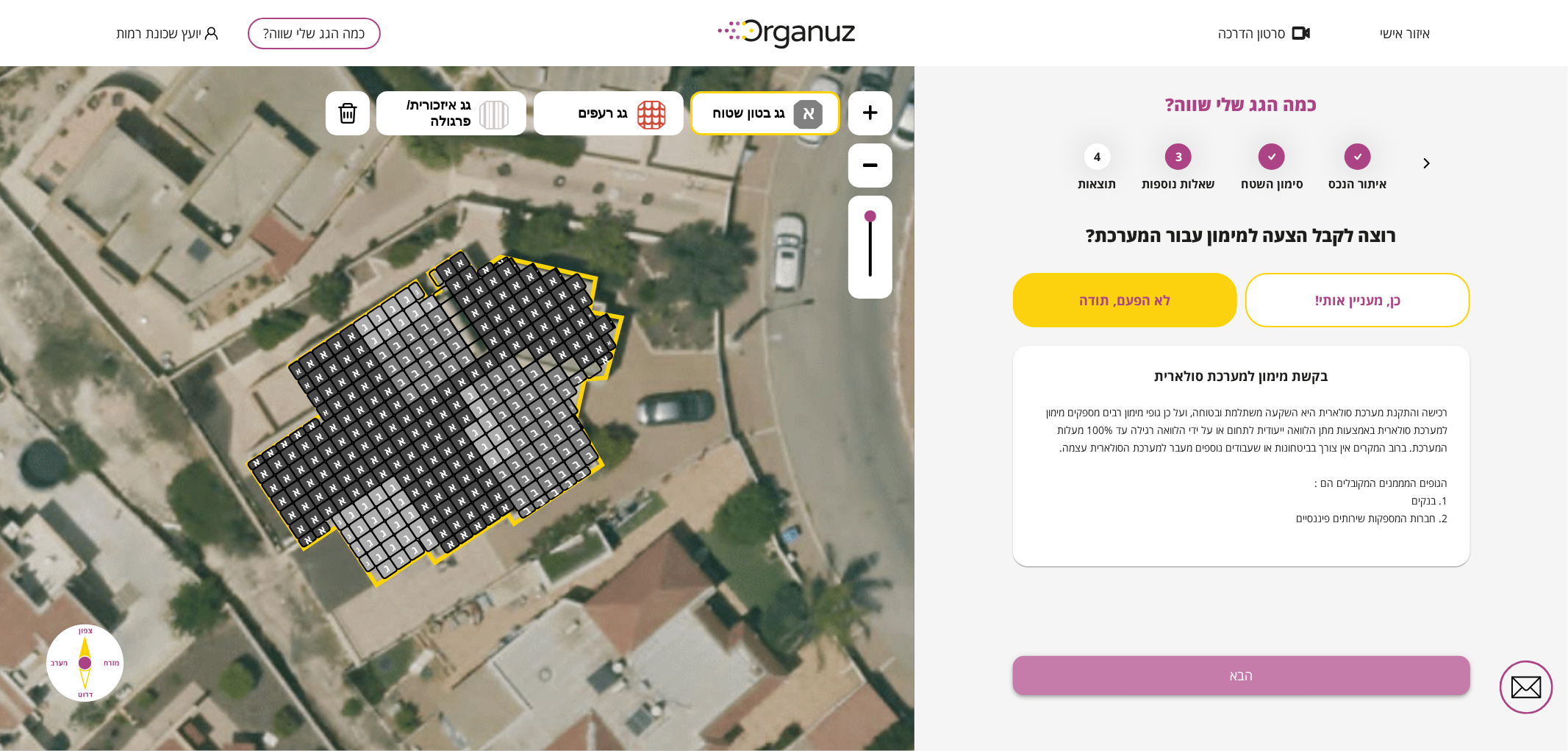
click at [1146, 663] on button "הבא" at bounding box center [1241, 674] width 458 height 39
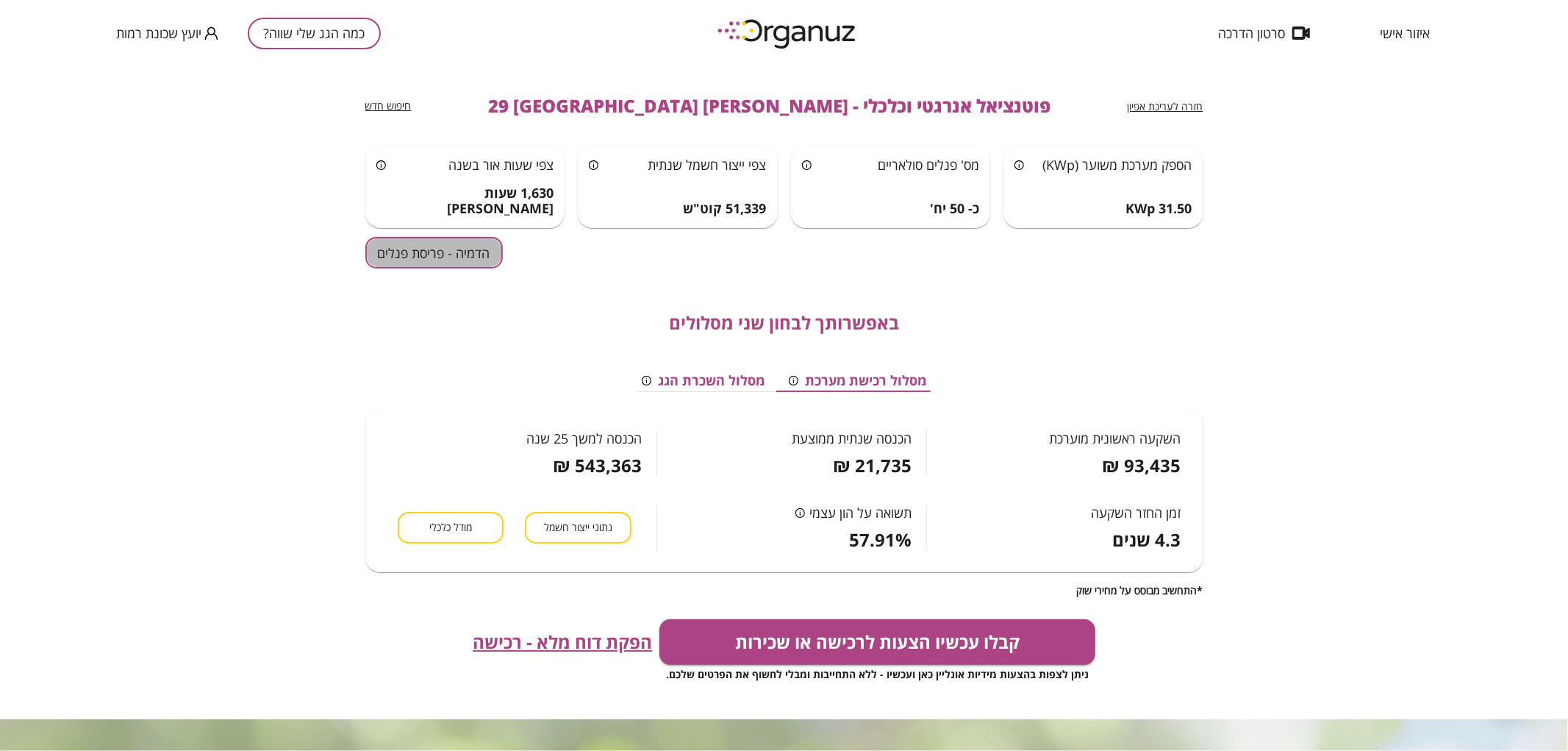
click at [414, 259] on button "הדמיה - פריסת פנלים" at bounding box center [434, 252] width 137 height 32
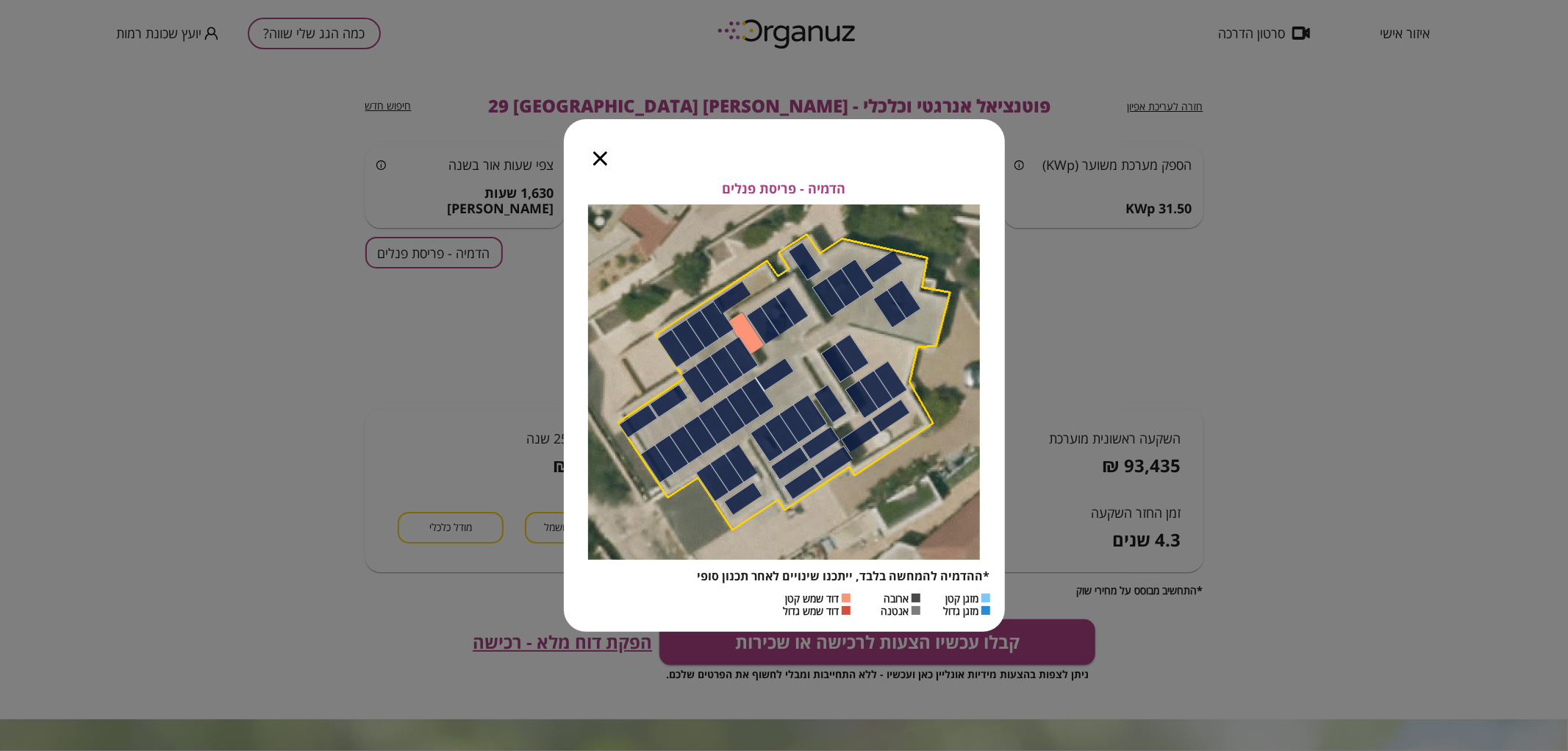
click at [598, 159] on icon "button" at bounding box center [599, 158] width 14 height 14
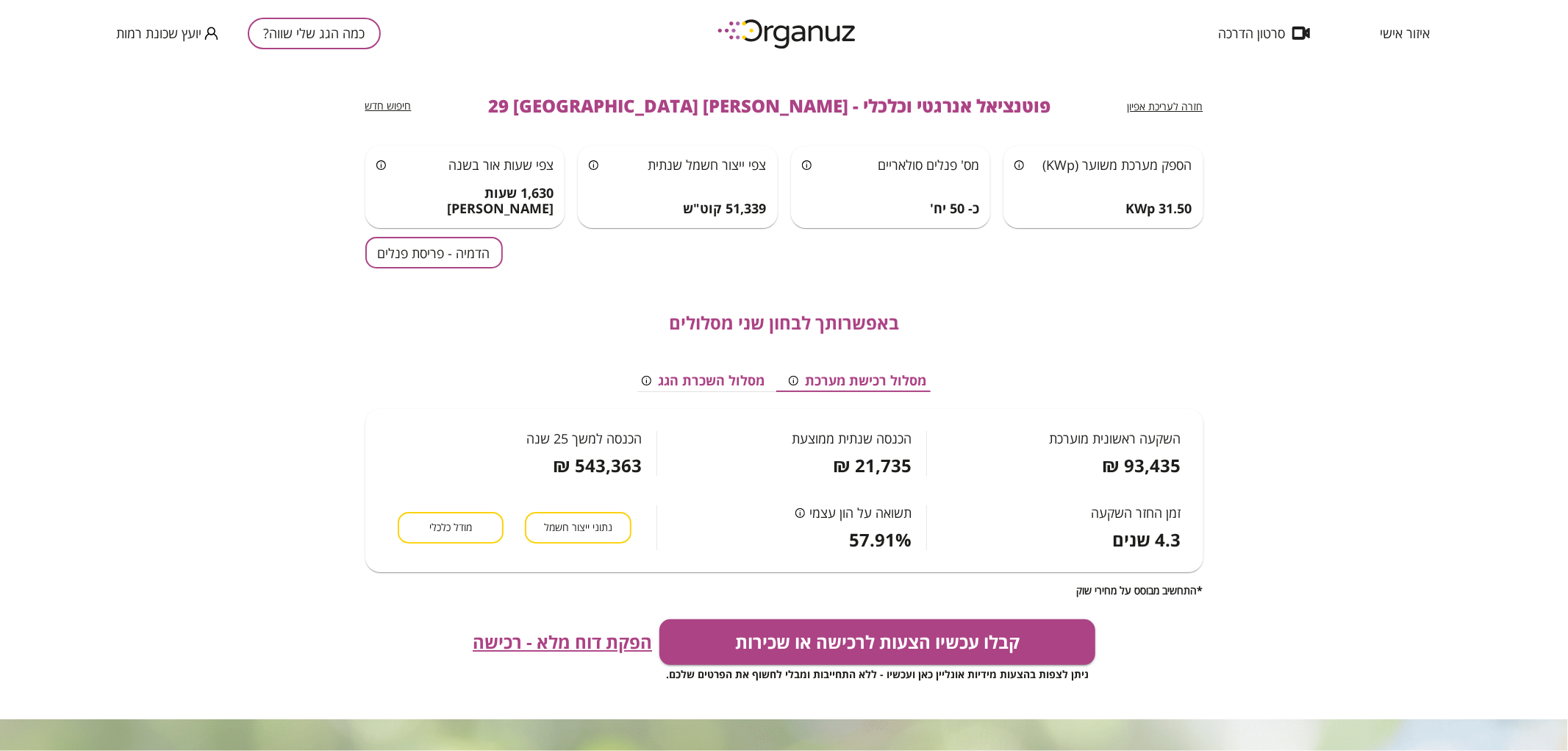
click at [322, 32] on button "כמה הגג שלי שווה?" at bounding box center [313, 33] width 133 height 32
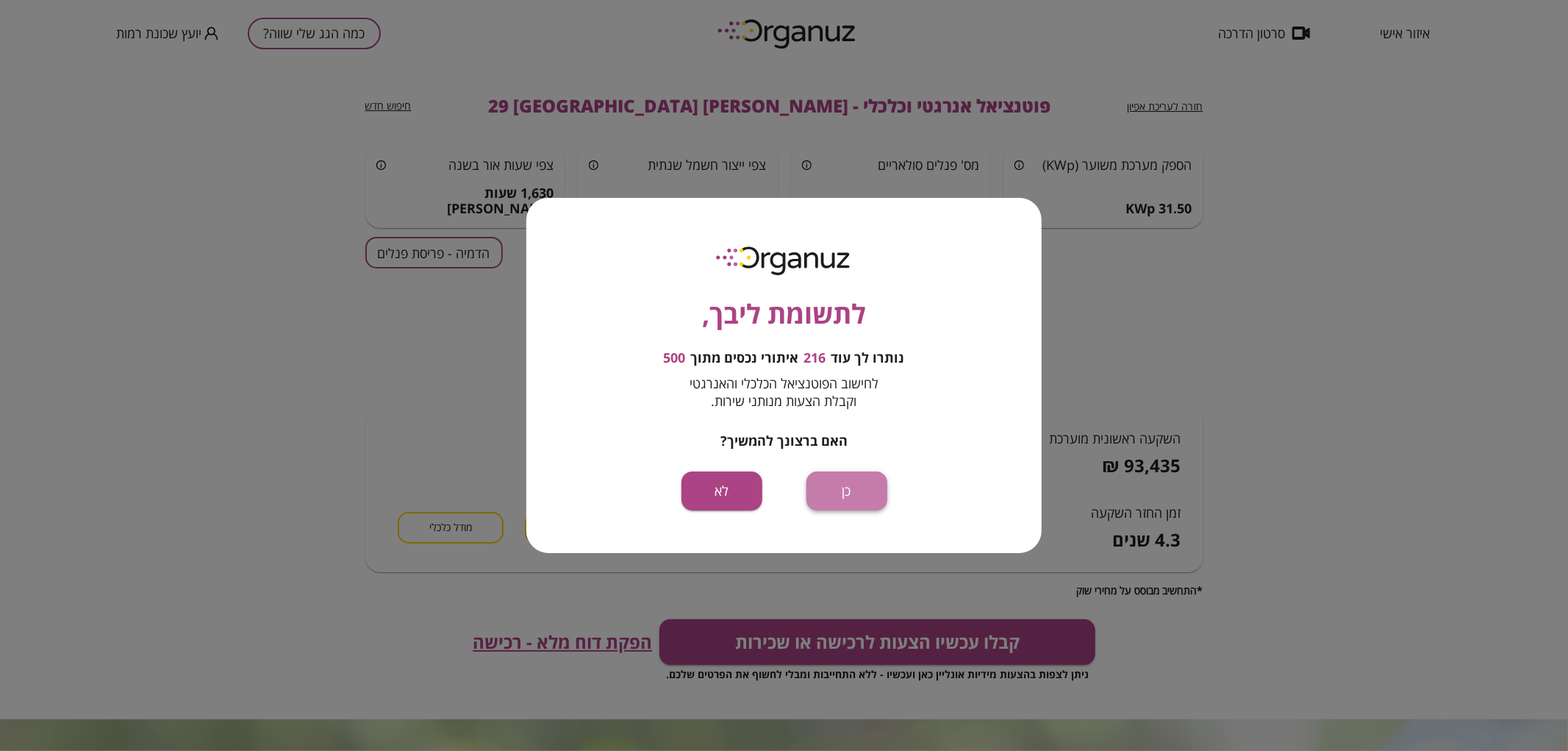
click at [862, 487] on button "כן" at bounding box center [847, 490] width 81 height 39
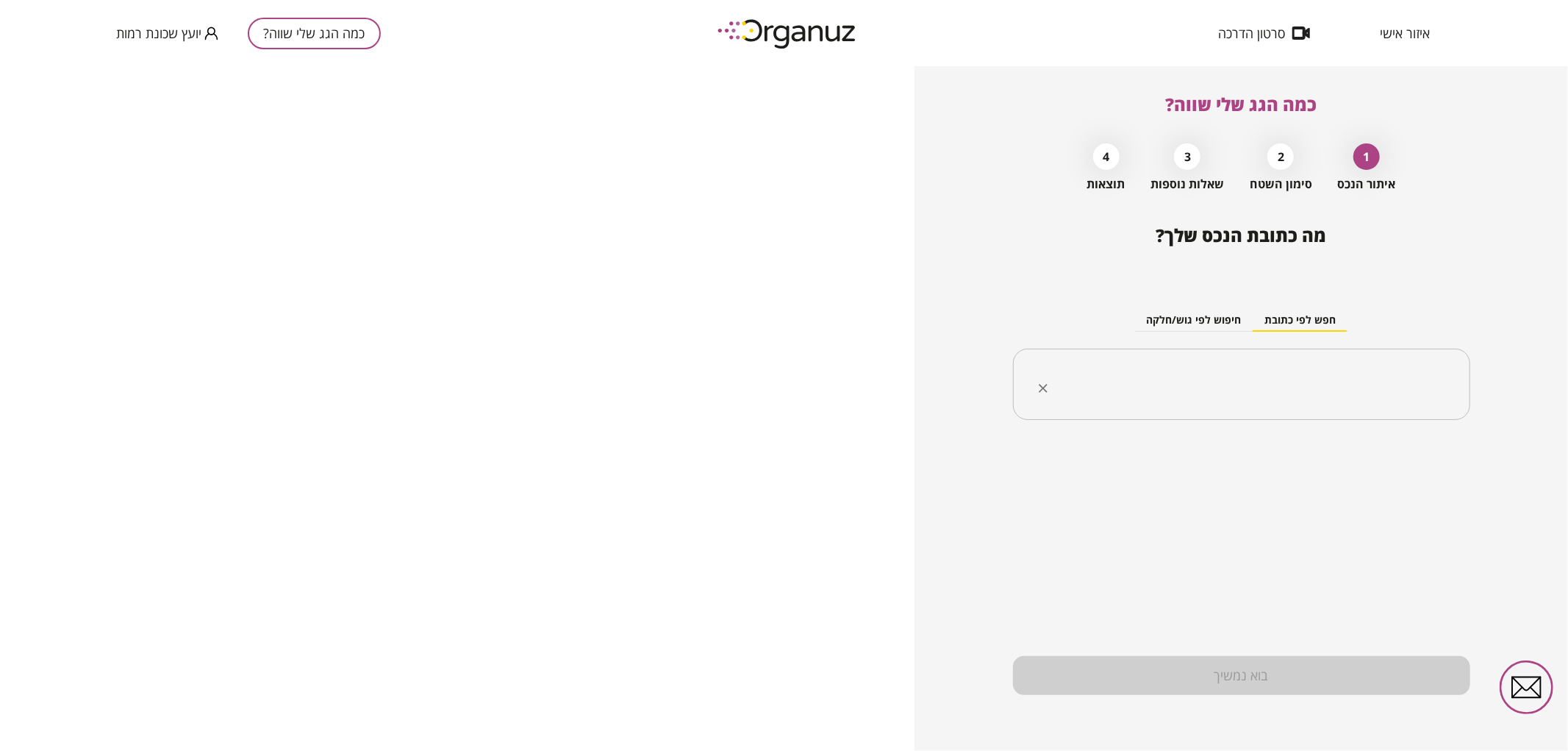
click at [1238, 400] on input "text" at bounding box center [1247, 385] width 411 height 37
click at [1395, 490] on li "אליהו חכים 31 באר שבע" at bounding box center [1241, 485] width 419 height 26
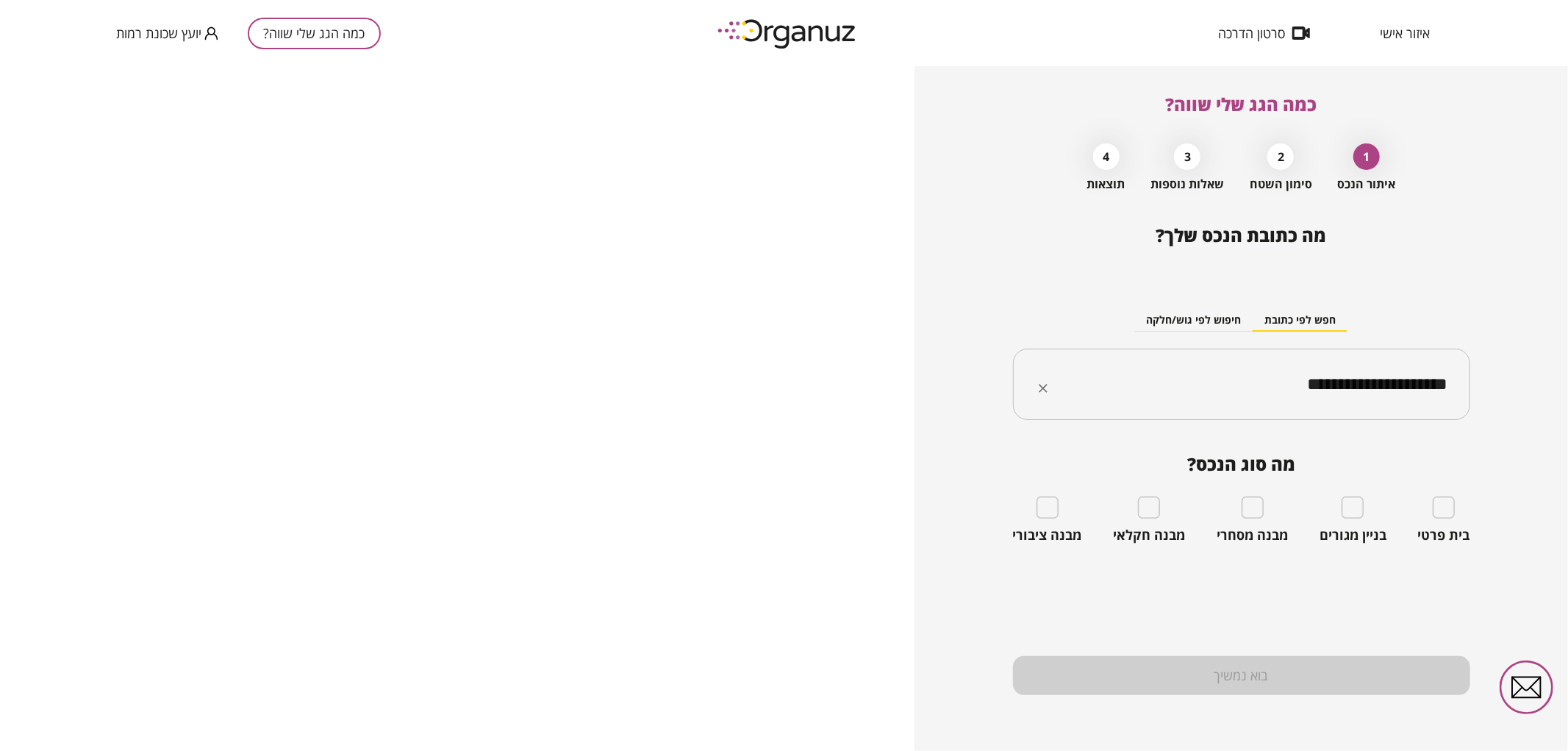
type input "**********"
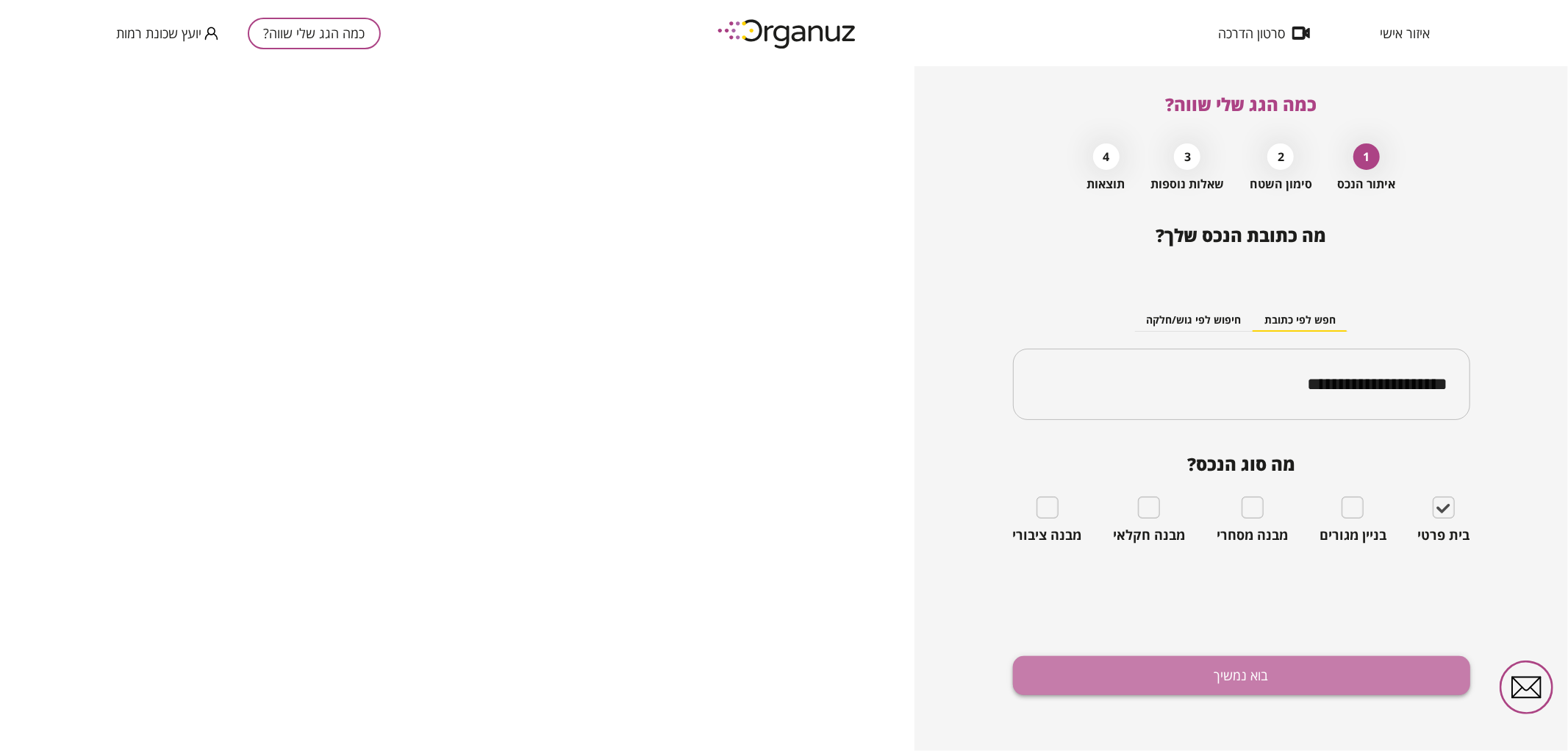
click at [1325, 675] on button "בוא נמשיך" at bounding box center [1241, 674] width 458 height 39
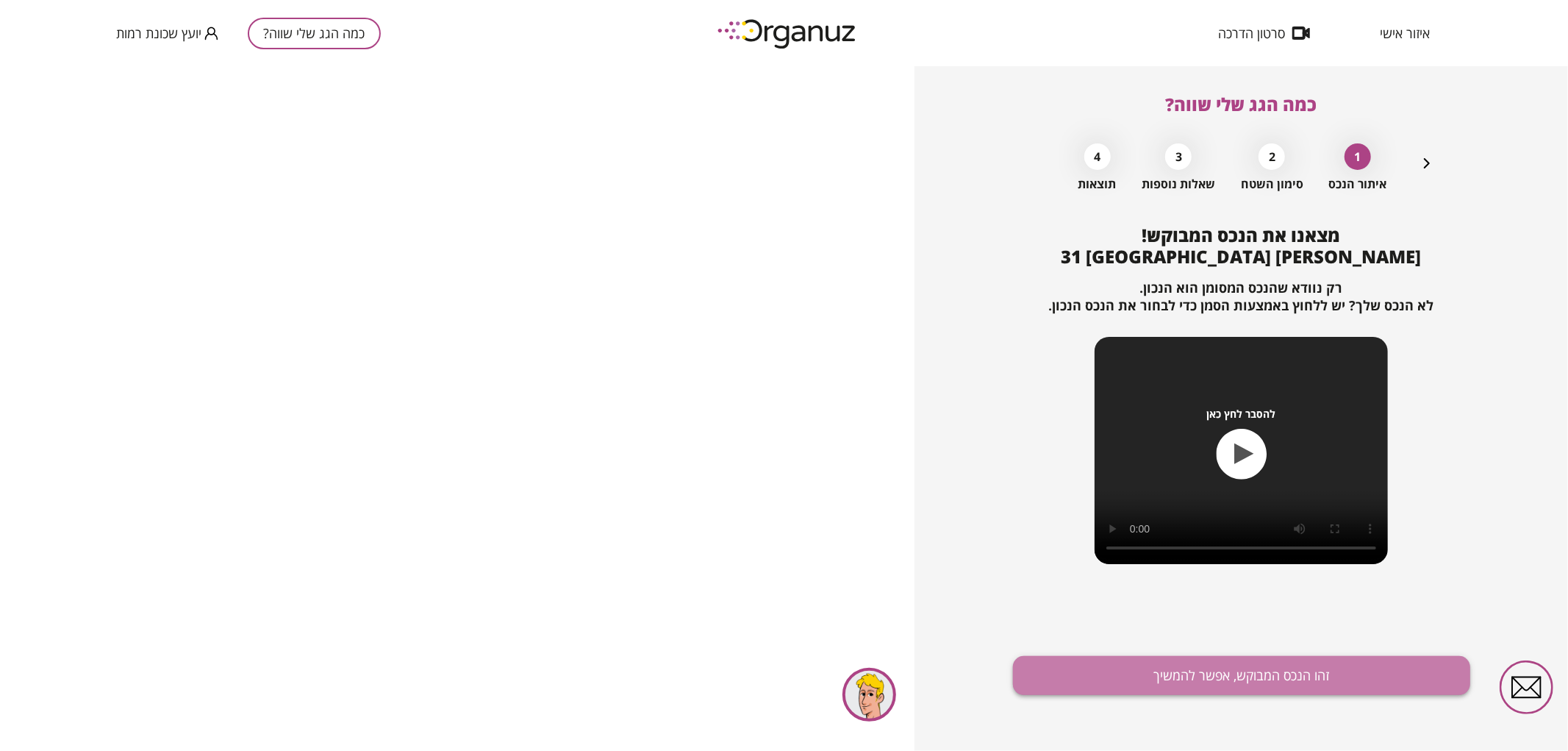
click at [1284, 689] on button "זהו הנכס המבוקש, אפשר להמשיך" at bounding box center [1241, 674] width 458 height 39
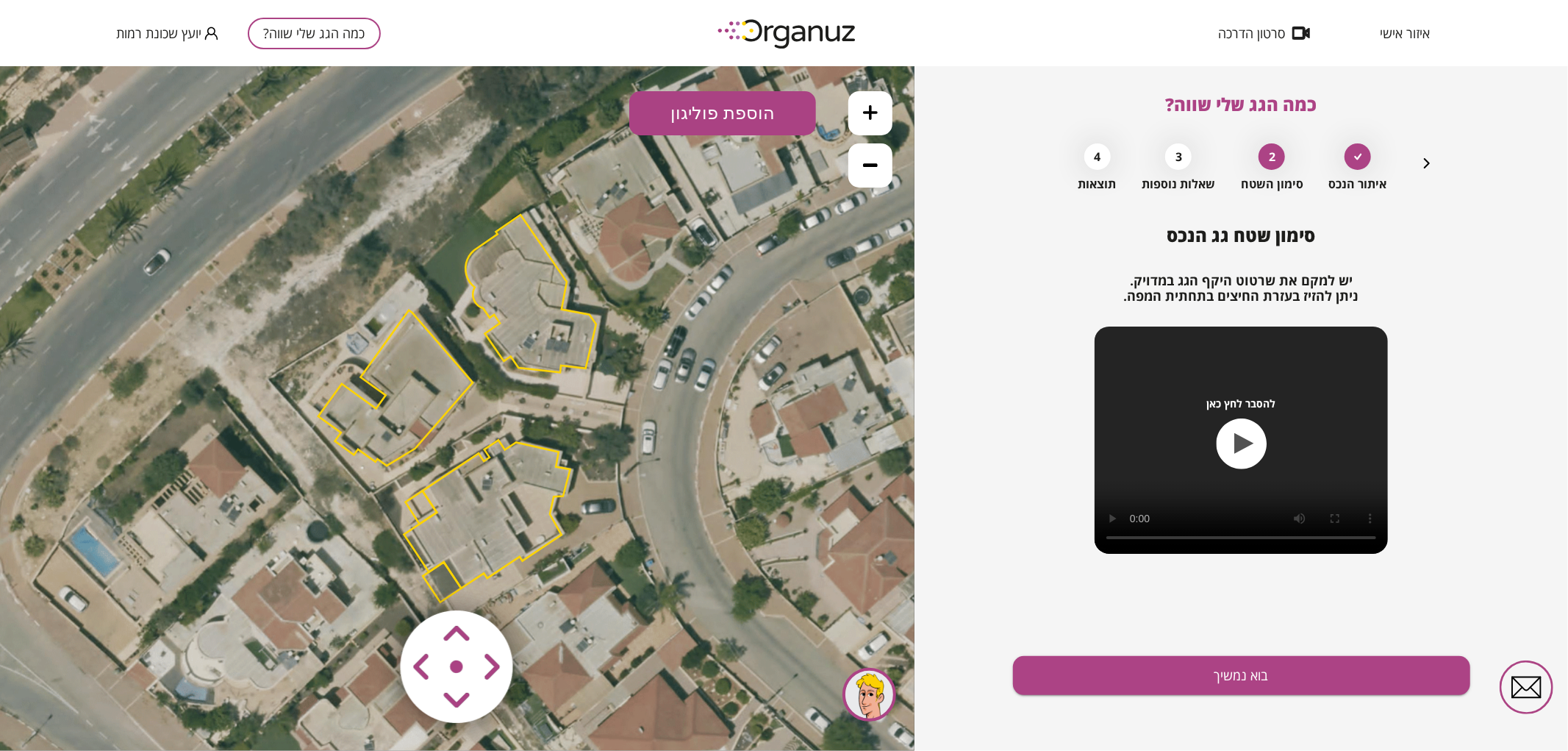
click at [561, 319] on polygon at bounding box center [531, 292] width 131 height 157
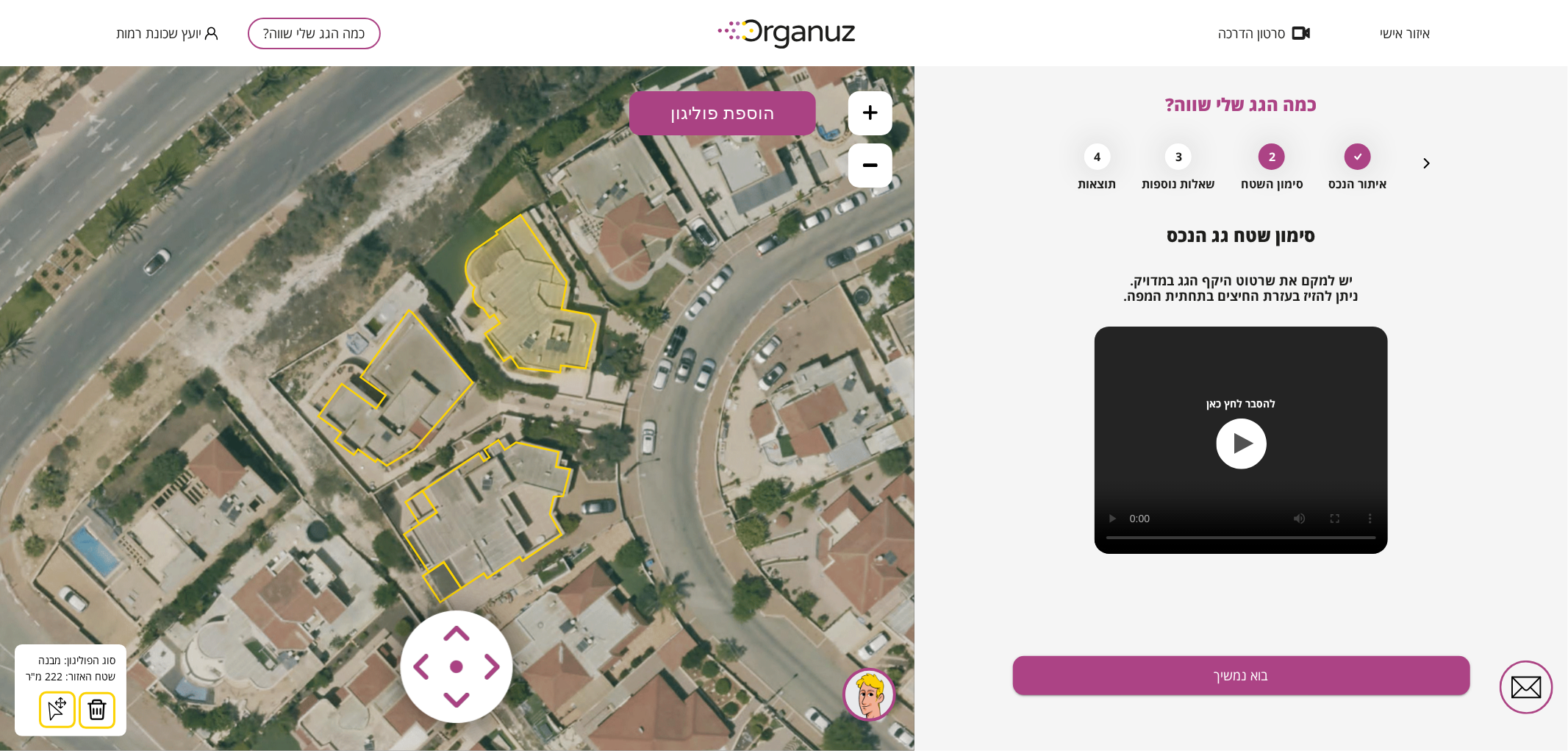
click at [96, 711] on img at bounding box center [97, 709] width 21 height 22
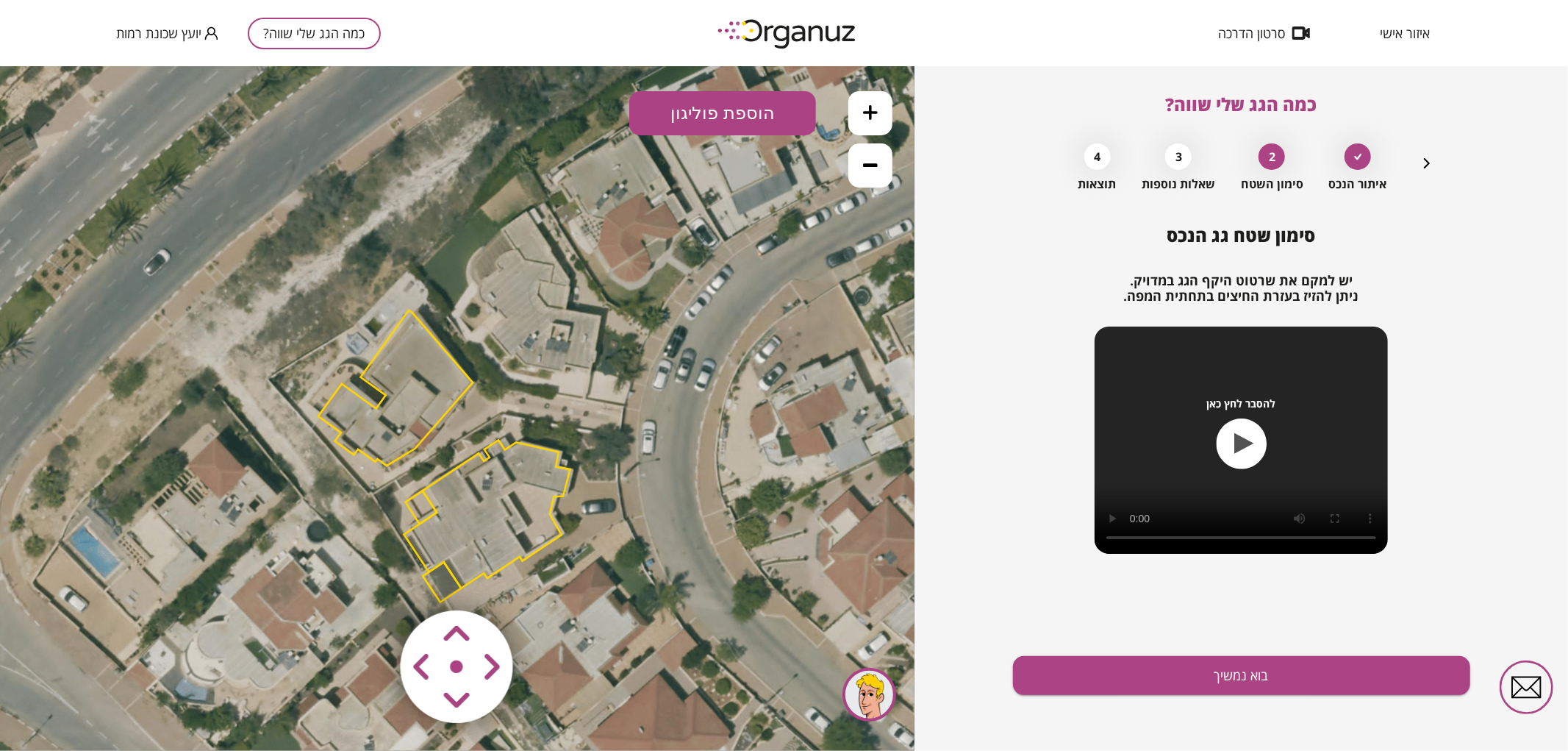
click at [452, 523] on polygon at bounding box center [487, 514] width 166 height 148
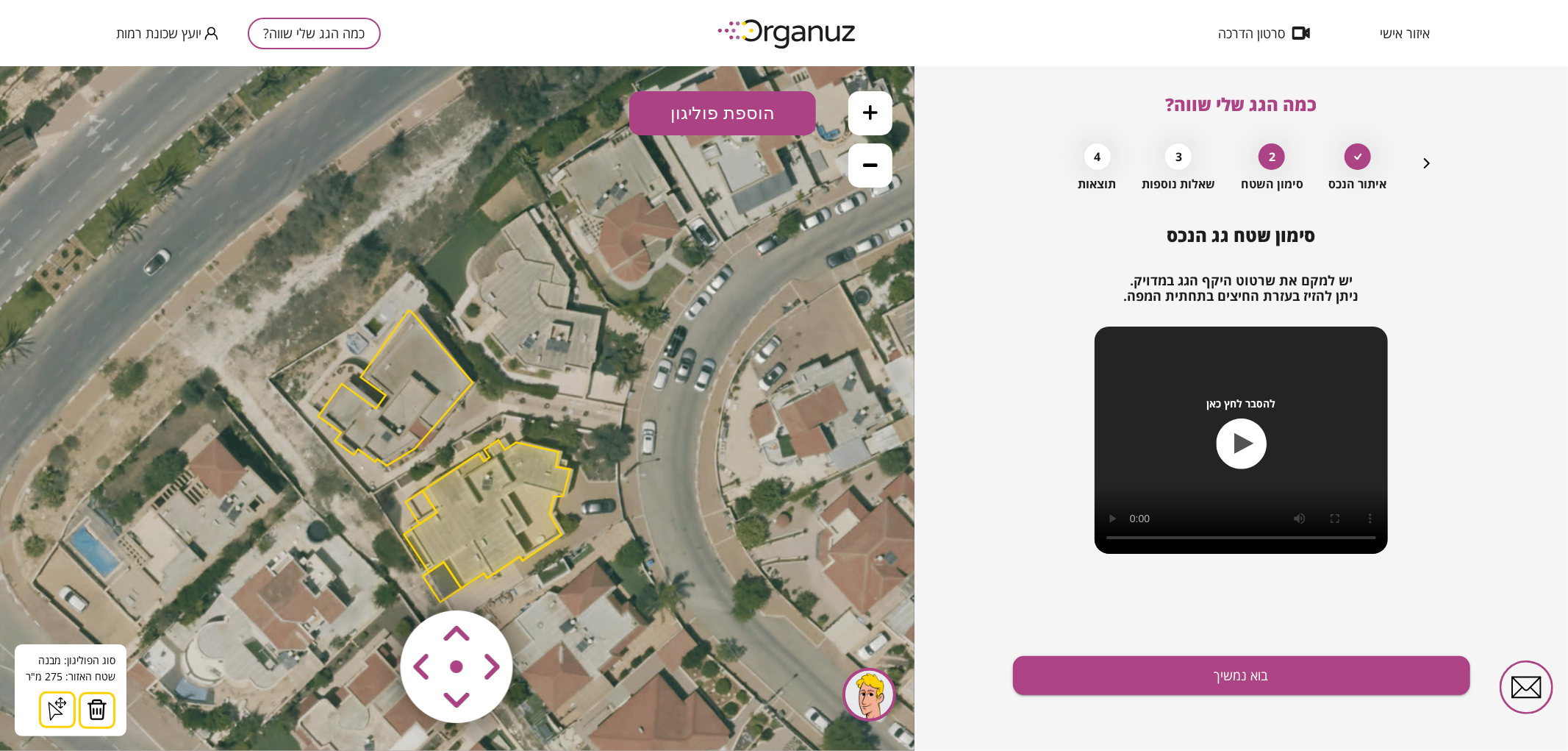
click at [90, 708] on img at bounding box center [97, 709] width 21 height 22
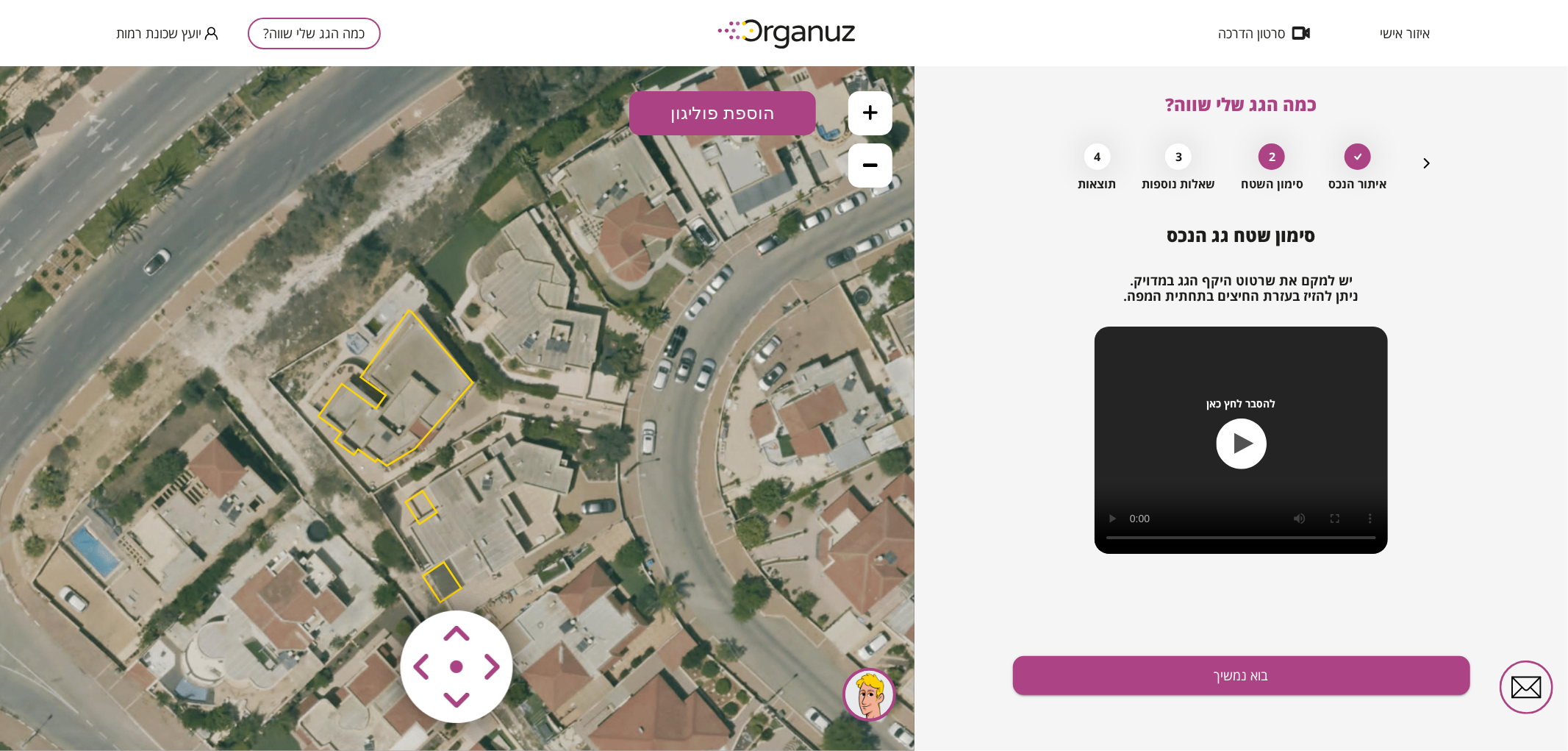
click at [424, 507] on polygon at bounding box center [422, 505] width 32 height 33
click at [78, 709] on img at bounding box center [85, 709] width 21 height 22
click at [441, 580] on img at bounding box center [458, 666] width 176 height 176
click at [431, 581] on img at bounding box center [458, 666] width 176 height 176
click at [439, 579] on img at bounding box center [458, 666] width 176 height 176
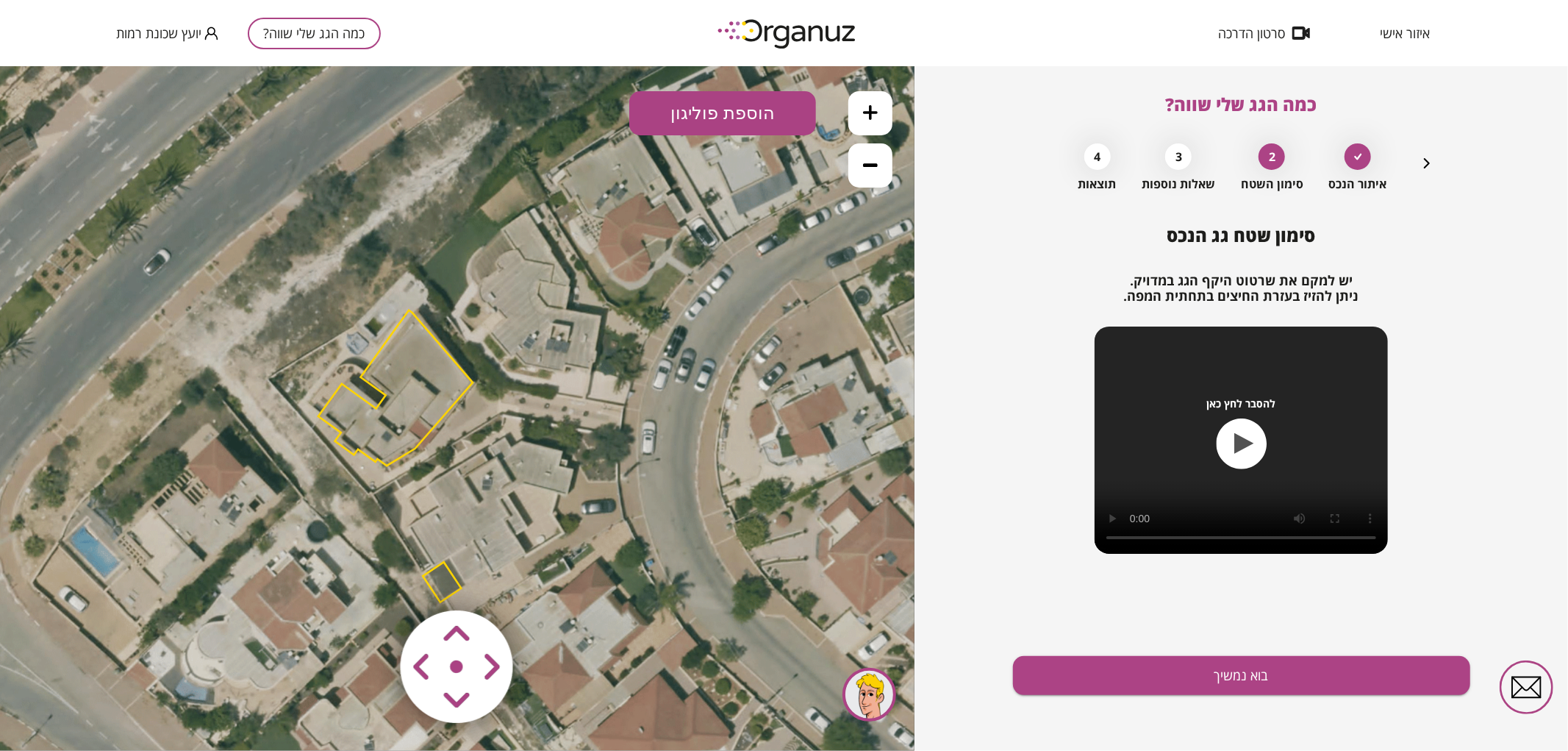
click at [441, 579] on img at bounding box center [458, 666] width 176 height 176
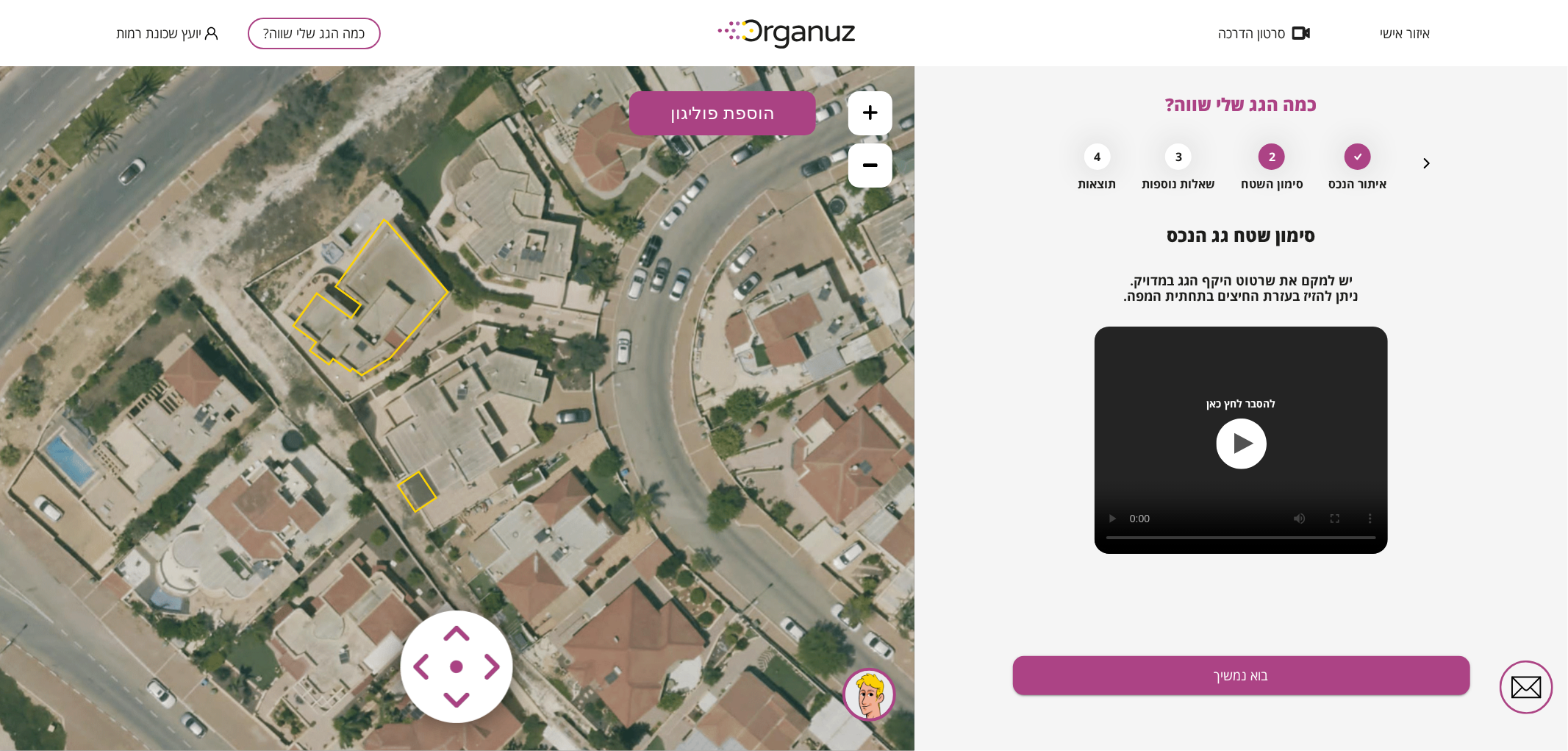
drag, startPoint x: 461, startPoint y: 542, endPoint x: 434, endPoint y: 451, distance: 94.9
click at [434, 451] on icon at bounding box center [431, 318] width 1191 height 1191
click at [422, 478] on polygon at bounding box center [417, 490] width 38 height 41
click at [97, 701] on img at bounding box center [91, 709] width 21 height 22
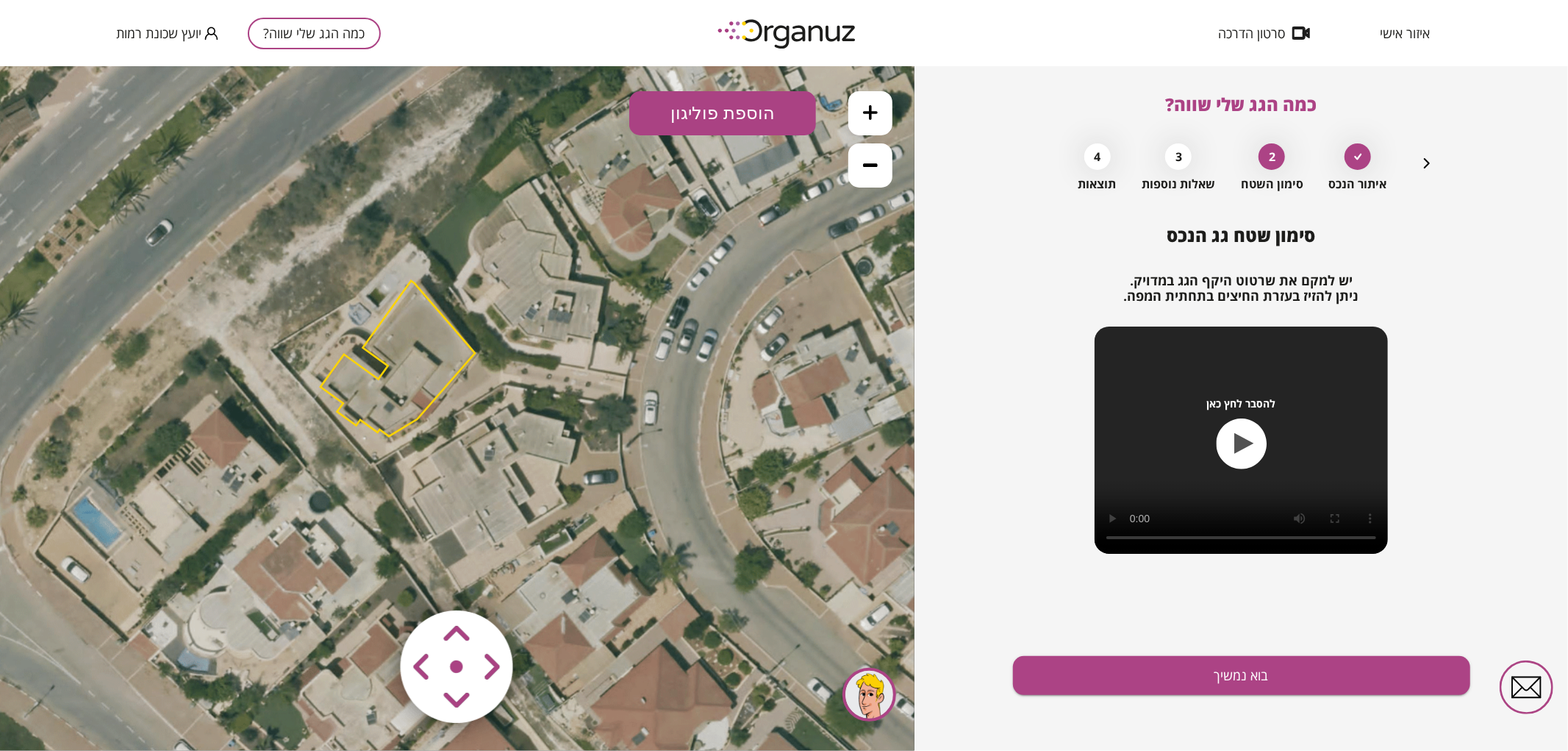
drag, startPoint x: 385, startPoint y: 509, endPoint x: 410, endPoint y: 544, distance: 43.0
click at [404, 549] on icon at bounding box center [459, 379] width 1191 height 1191
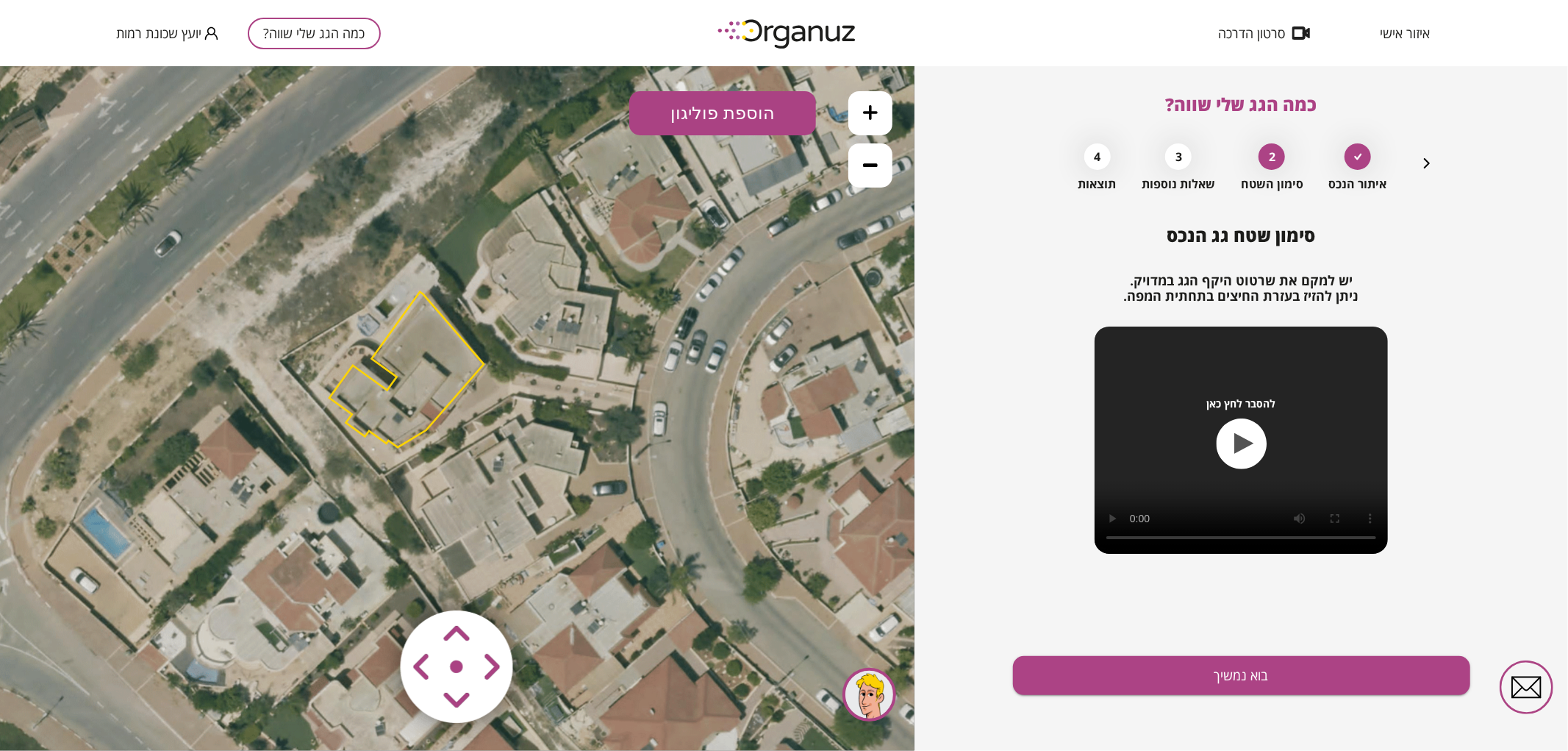
click at [865, 119] on button at bounding box center [870, 112] width 44 height 44
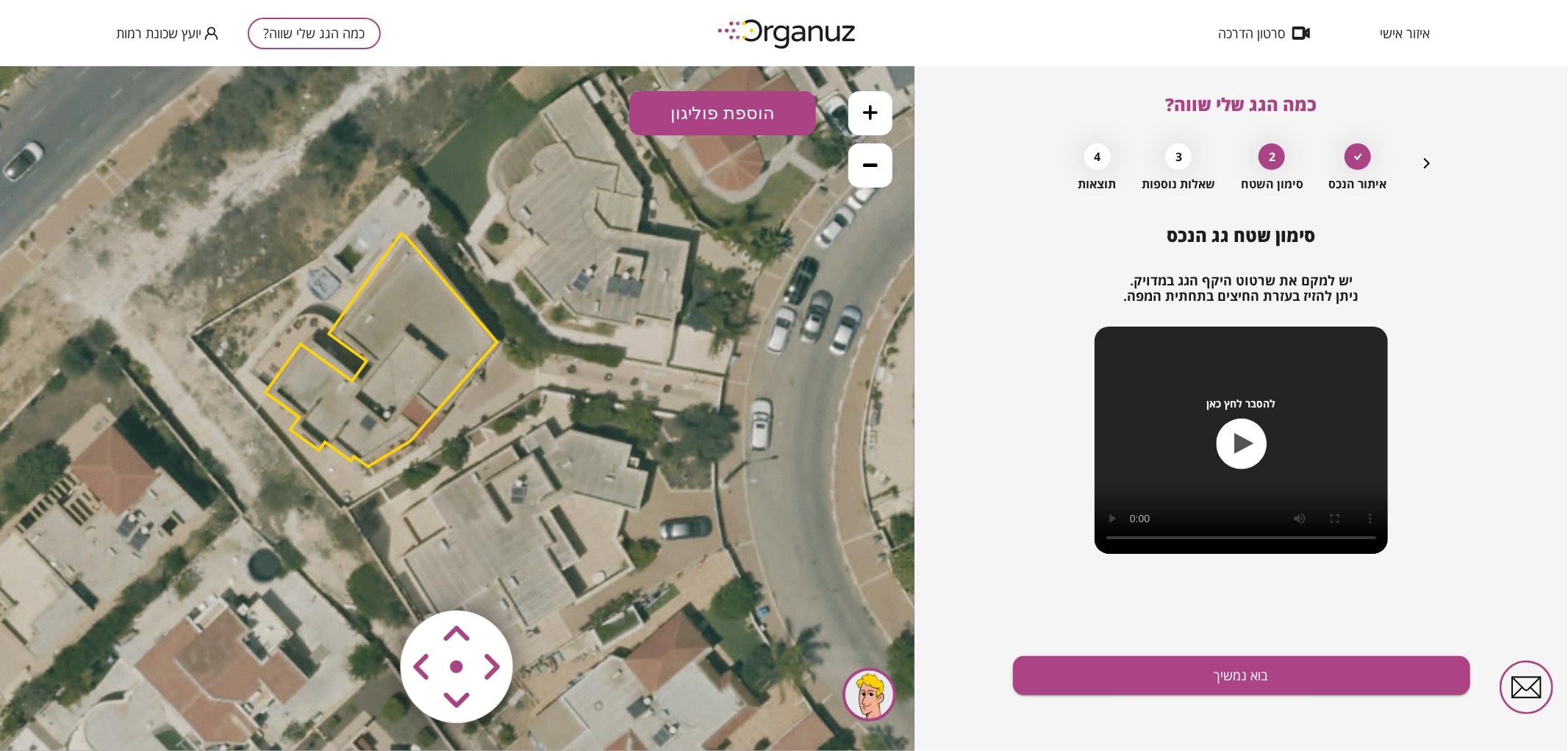
drag, startPoint x: 658, startPoint y: 362, endPoint x: 691, endPoint y: 417, distance: 64.1
click at [691, 417] on icon at bounding box center [473, 382] width 1786 height 1786
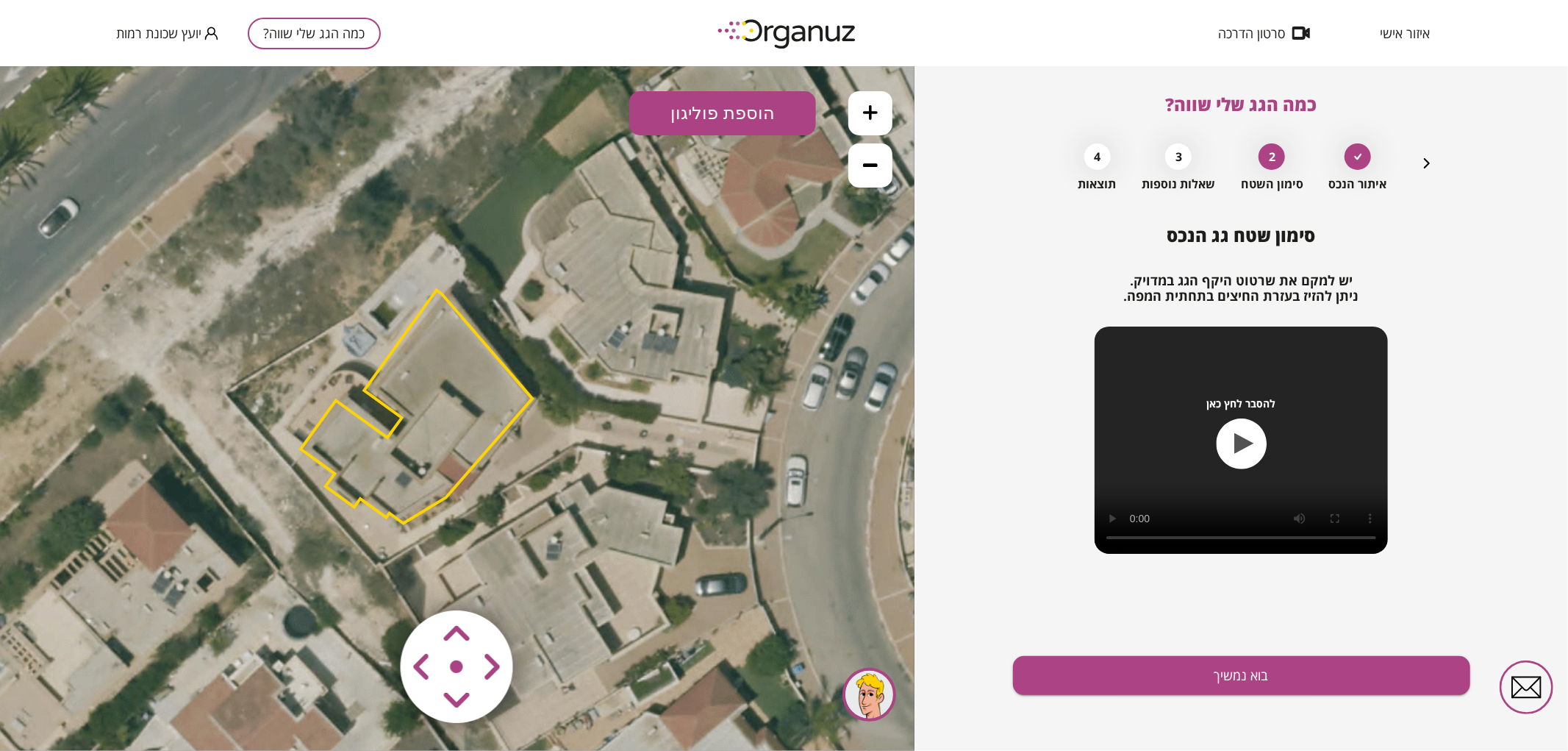
click at [370, 579] on area at bounding box center [370, 579] width 0 height 0
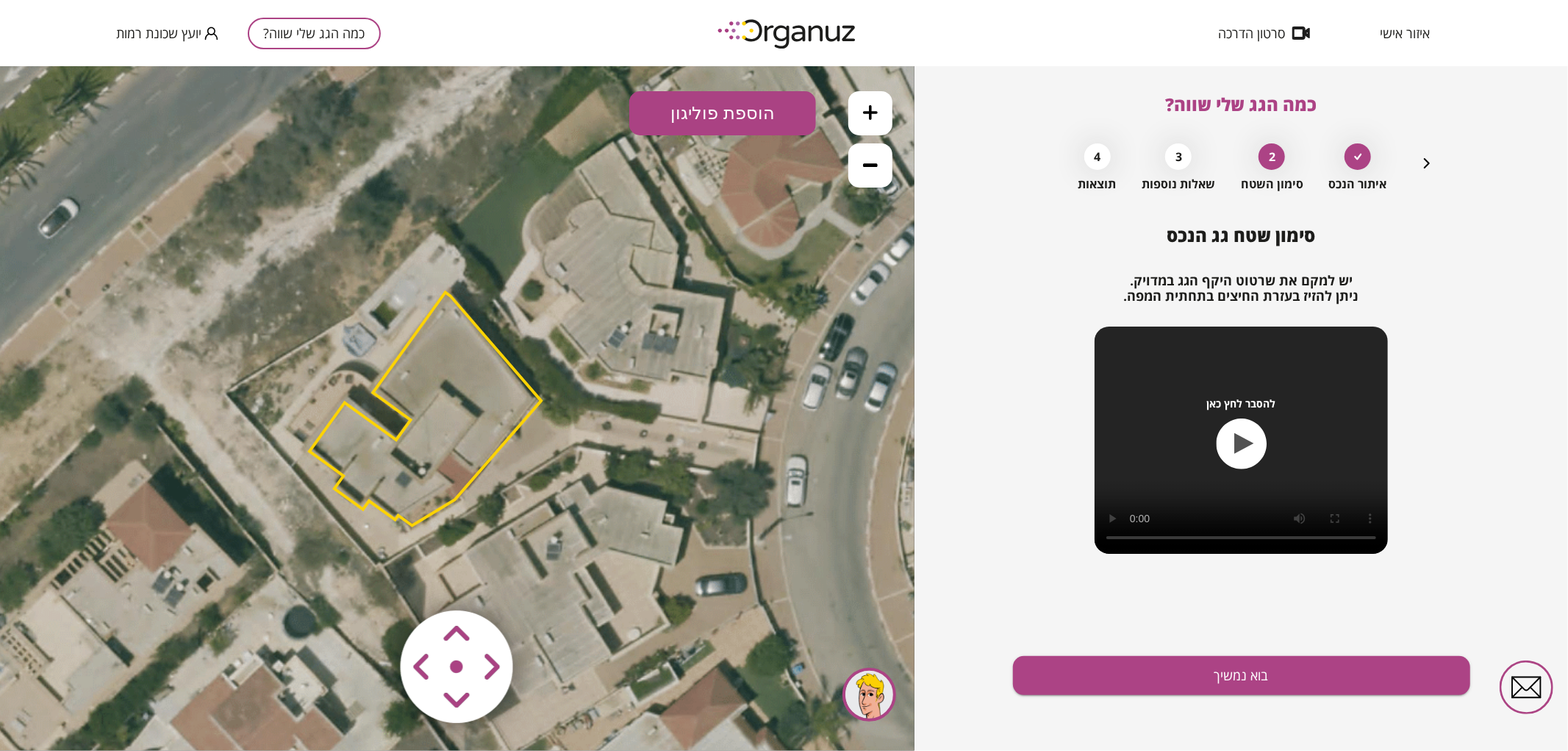
click at [370, 579] on area at bounding box center [370, 579] width 0 height 0
click at [442, 483] on polygon at bounding box center [422, 405] width 232 height 233
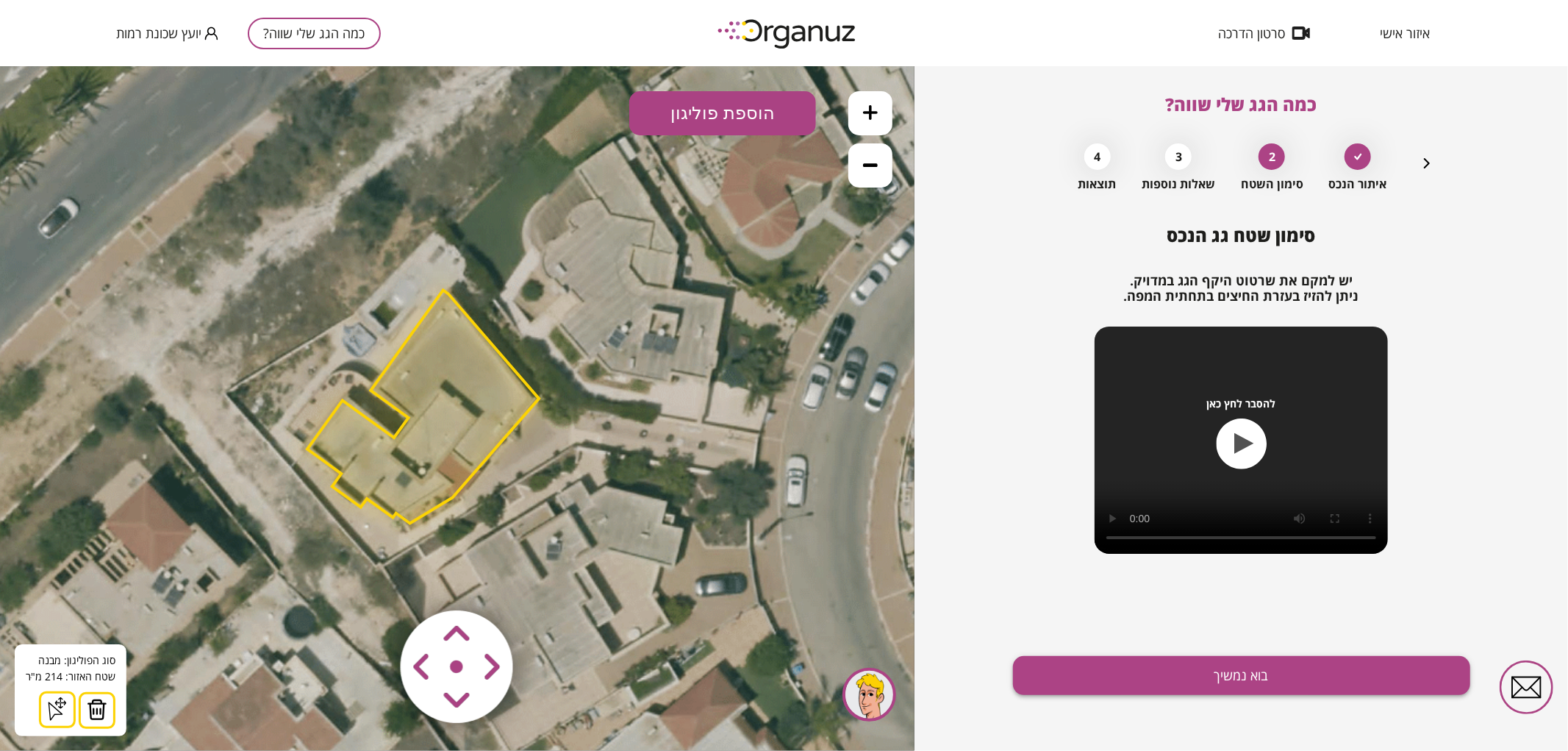
click at [1053, 658] on button "בוא נמשיך" at bounding box center [1241, 674] width 458 height 39
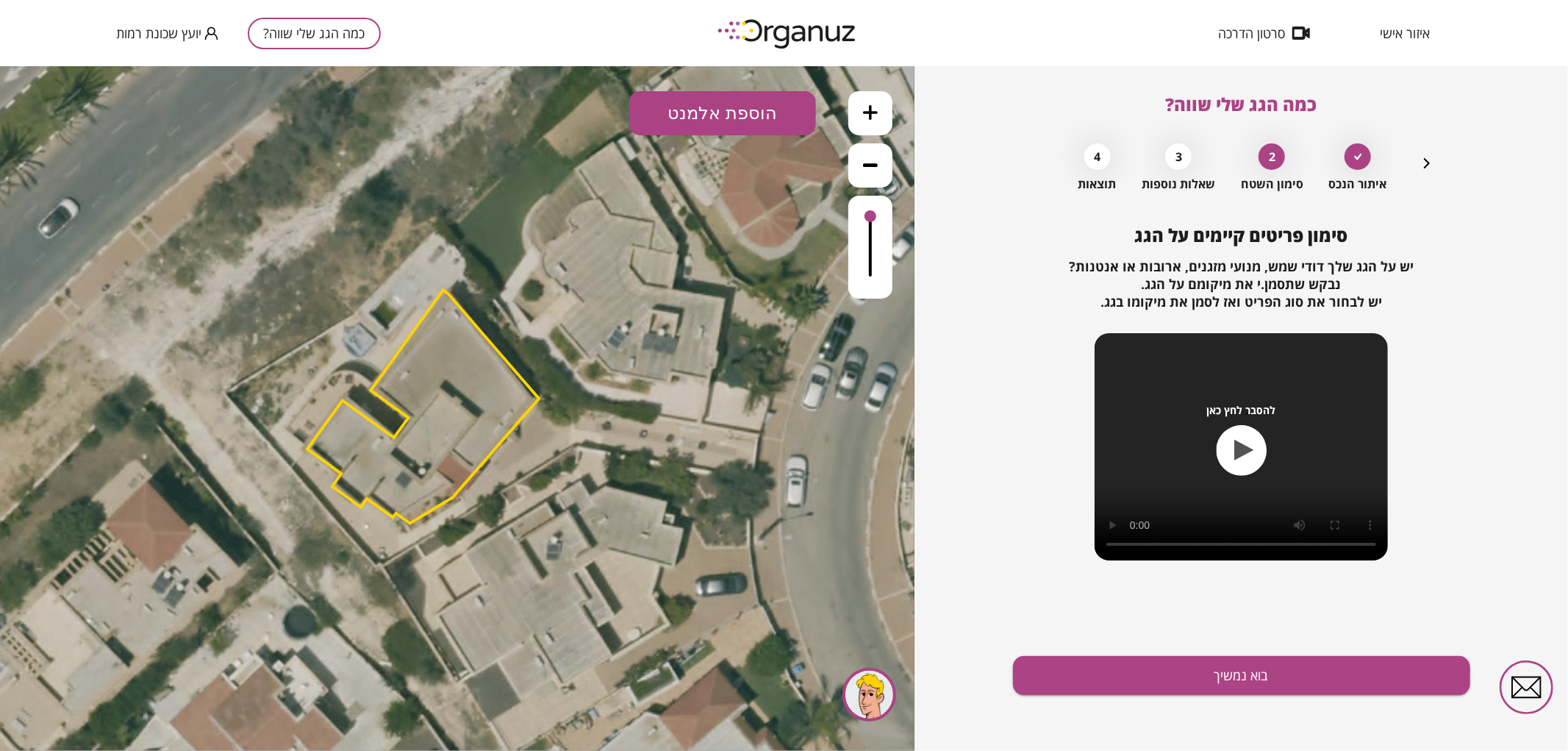
click at [1163, 696] on div "סימון פריטים קיימים על הגג יש על הגג שלך דודי שמש, מנועי מזגנים, ארובות או אנטנ…" at bounding box center [1241, 487] width 458 height 525
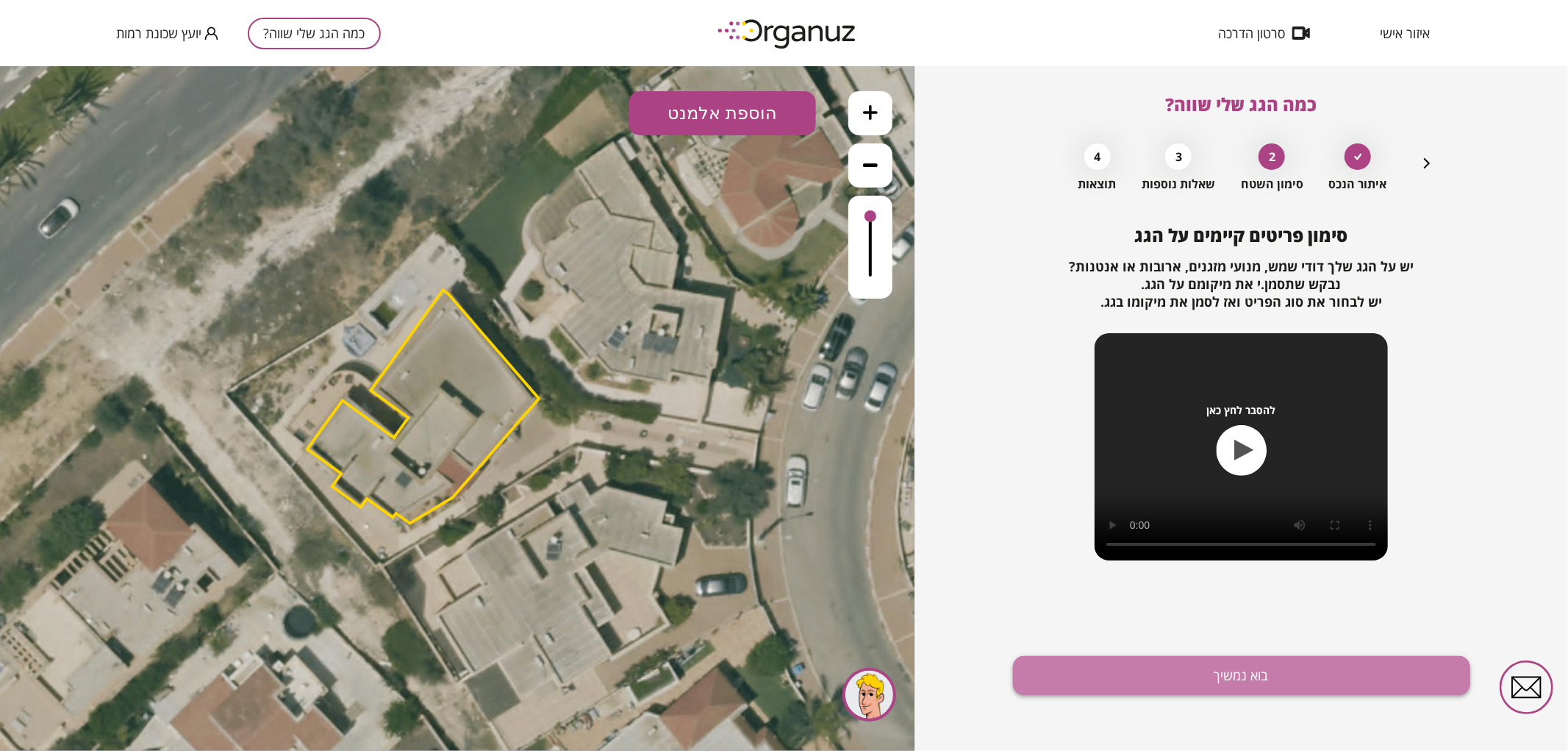
click at [1084, 672] on button "בוא נמשיך" at bounding box center [1241, 674] width 458 height 39
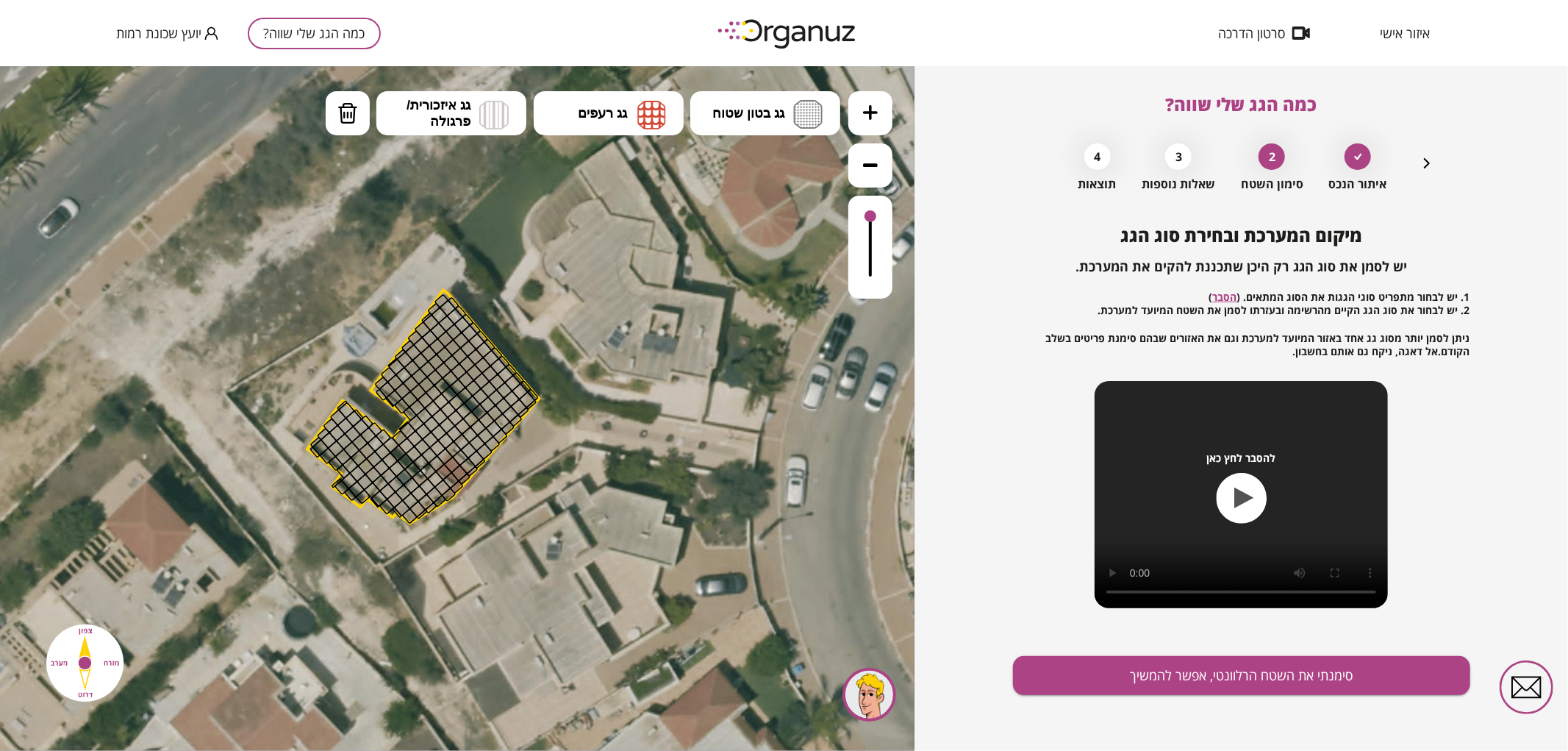
click at [878, 116] on button at bounding box center [870, 112] width 44 height 44
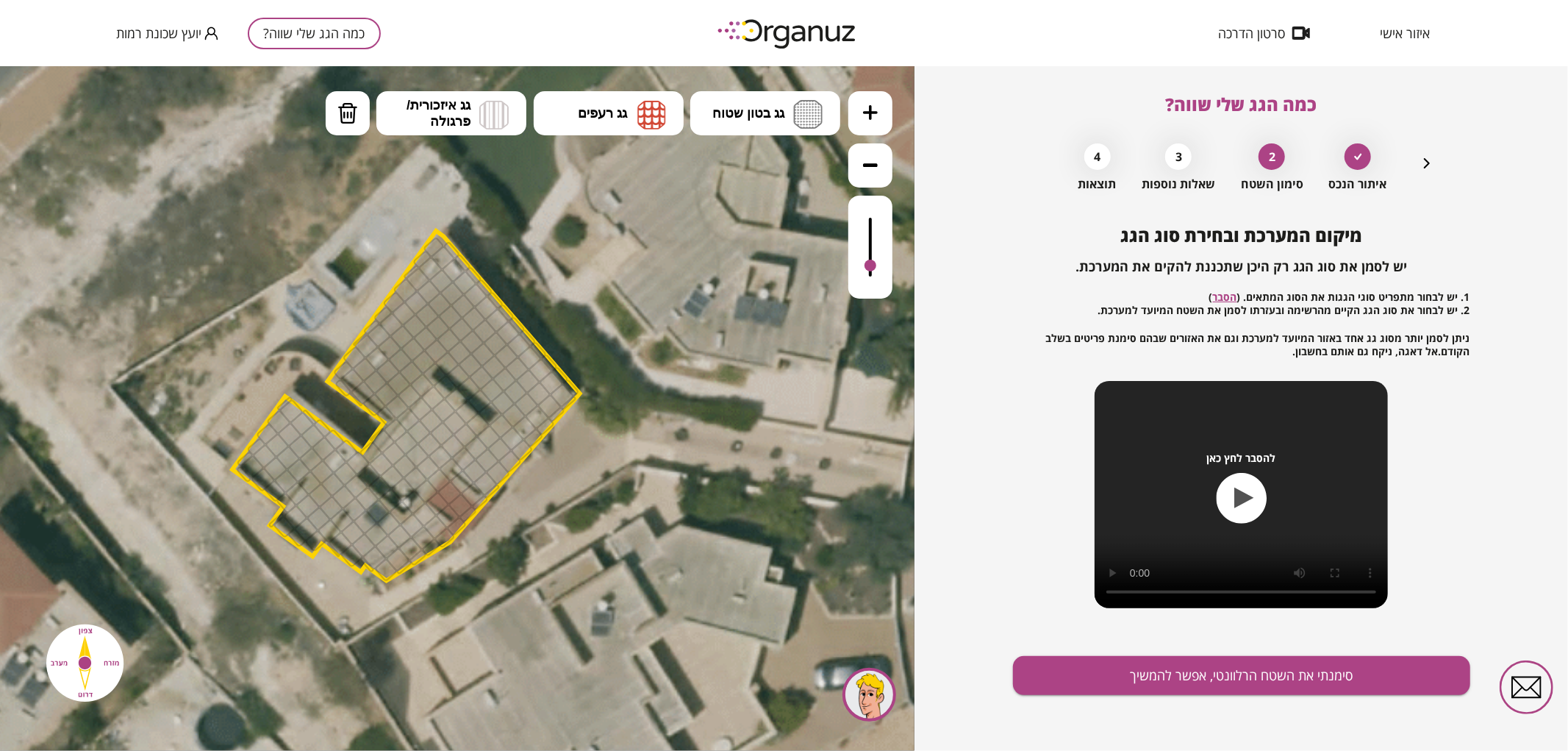
drag, startPoint x: 869, startPoint y: 217, endPoint x: 891, endPoint y: 266, distance: 53.7
click at [891, 266] on div at bounding box center [870, 246] width 44 height 103
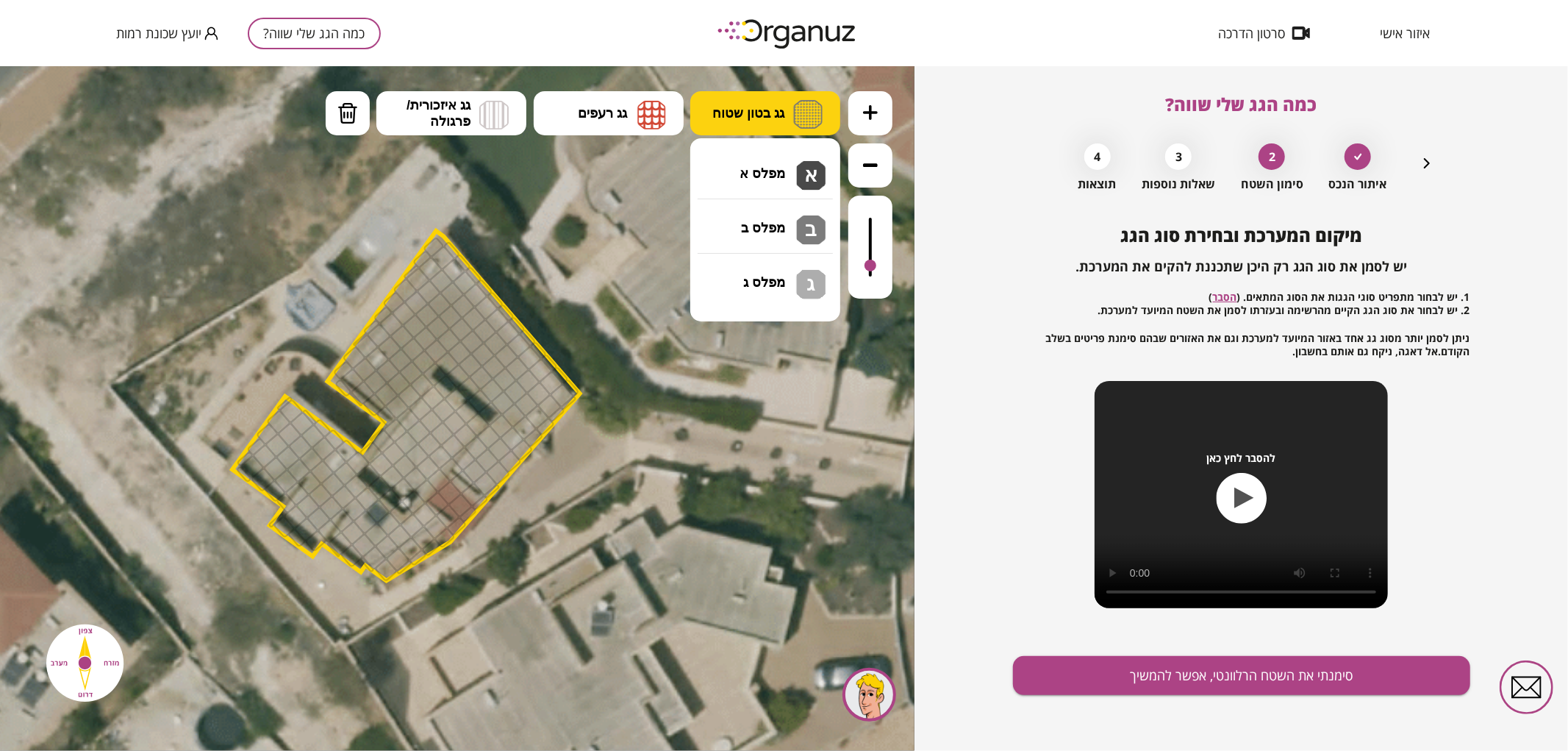
click at [769, 116] on span "גג בטון שטוח" at bounding box center [748, 113] width 72 height 16
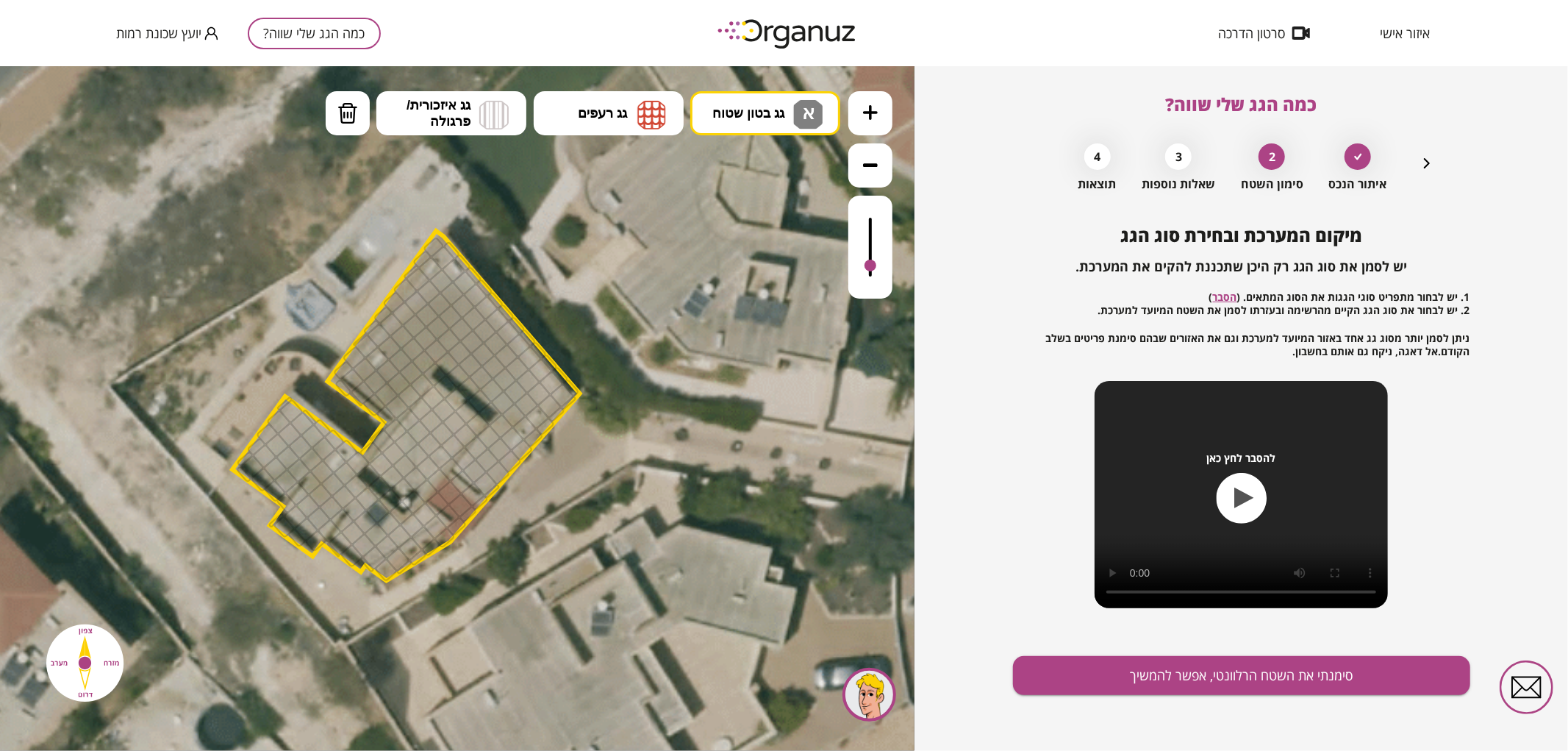
click at [775, 163] on div ".st0 { fill: #FFFFFF; } 0" at bounding box center [457, 407] width 914 height 684
drag, startPoint x: 437, startPoint y: 246, endPoint x: 432, endPoint y: 375, distance: 129.1
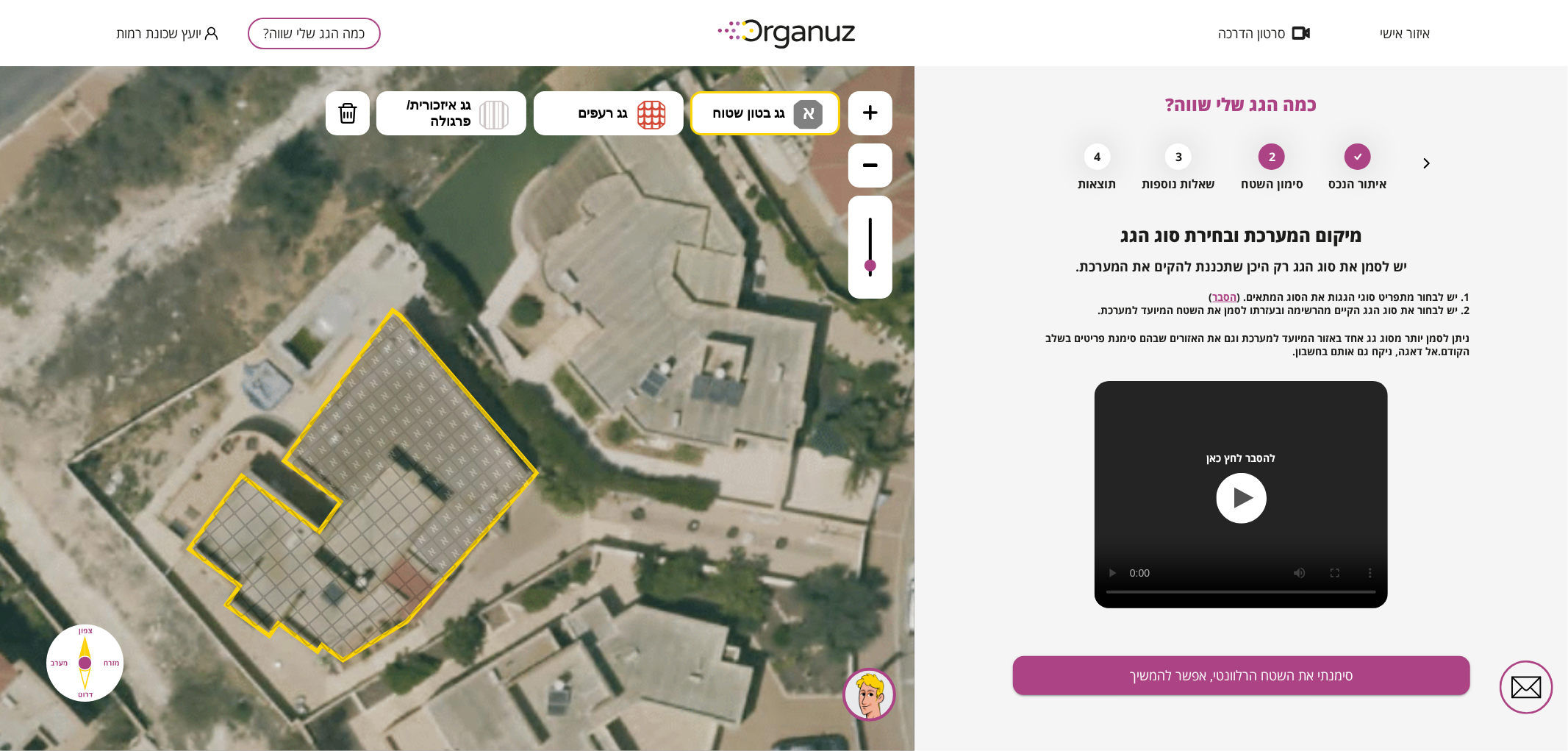
drag, startPoint x: 280, startPoint y: 400, endPoint x: 241, endPoint y: 480, distance: 89.0
click at [239, 477] on polygon at bounding box center [362, 485] width 348 height 350
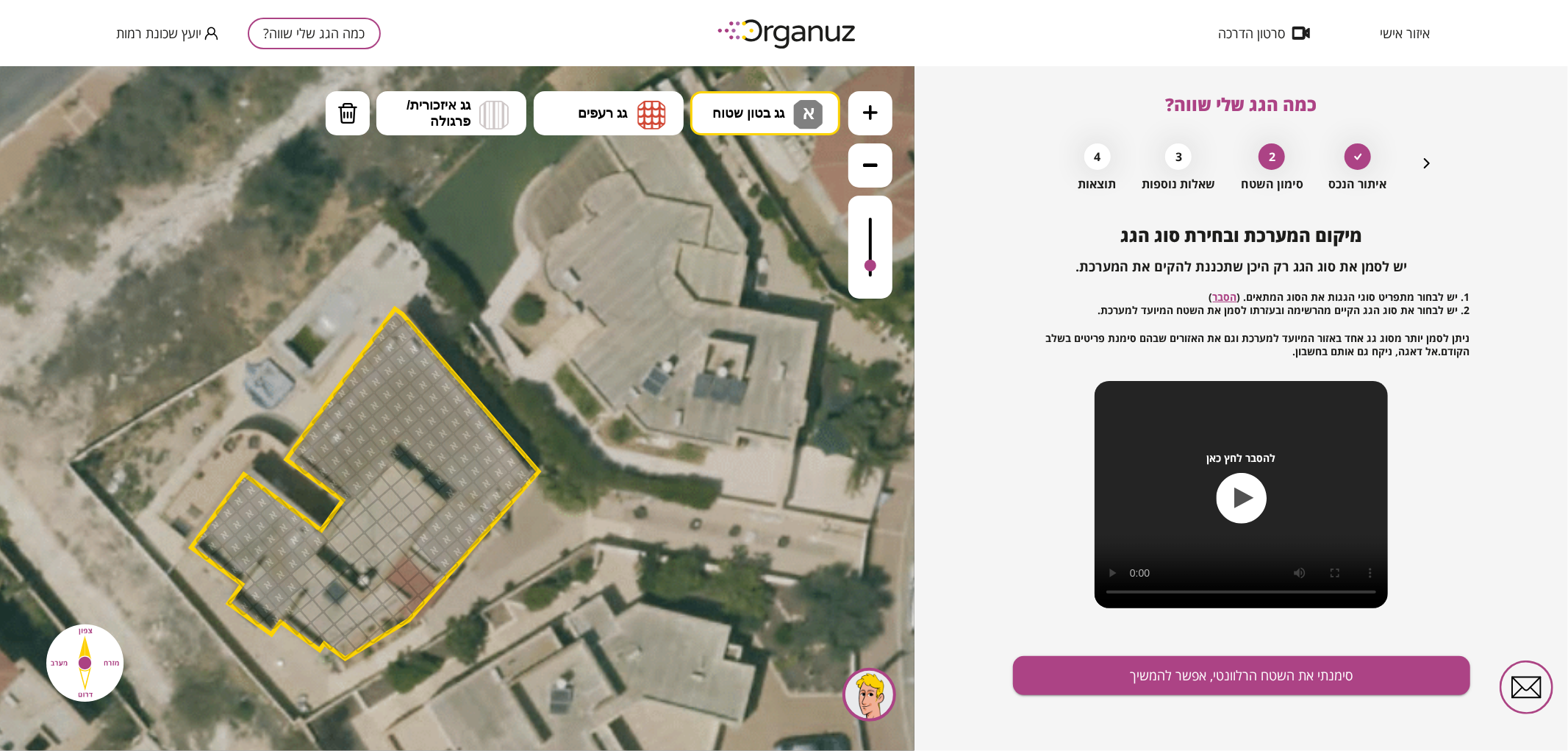
drag, startPoint x: 236, startPoint y: 502, endPoint x: 309, endPoint y: 547, distance: 85.8
drag, startPoint x: 302, startPoint y: 570, endPoint x: 371, endPoint y: 599, distance: 74.8
click at [343, 114] on img at bounding box center [348, 112] width 21 height 22
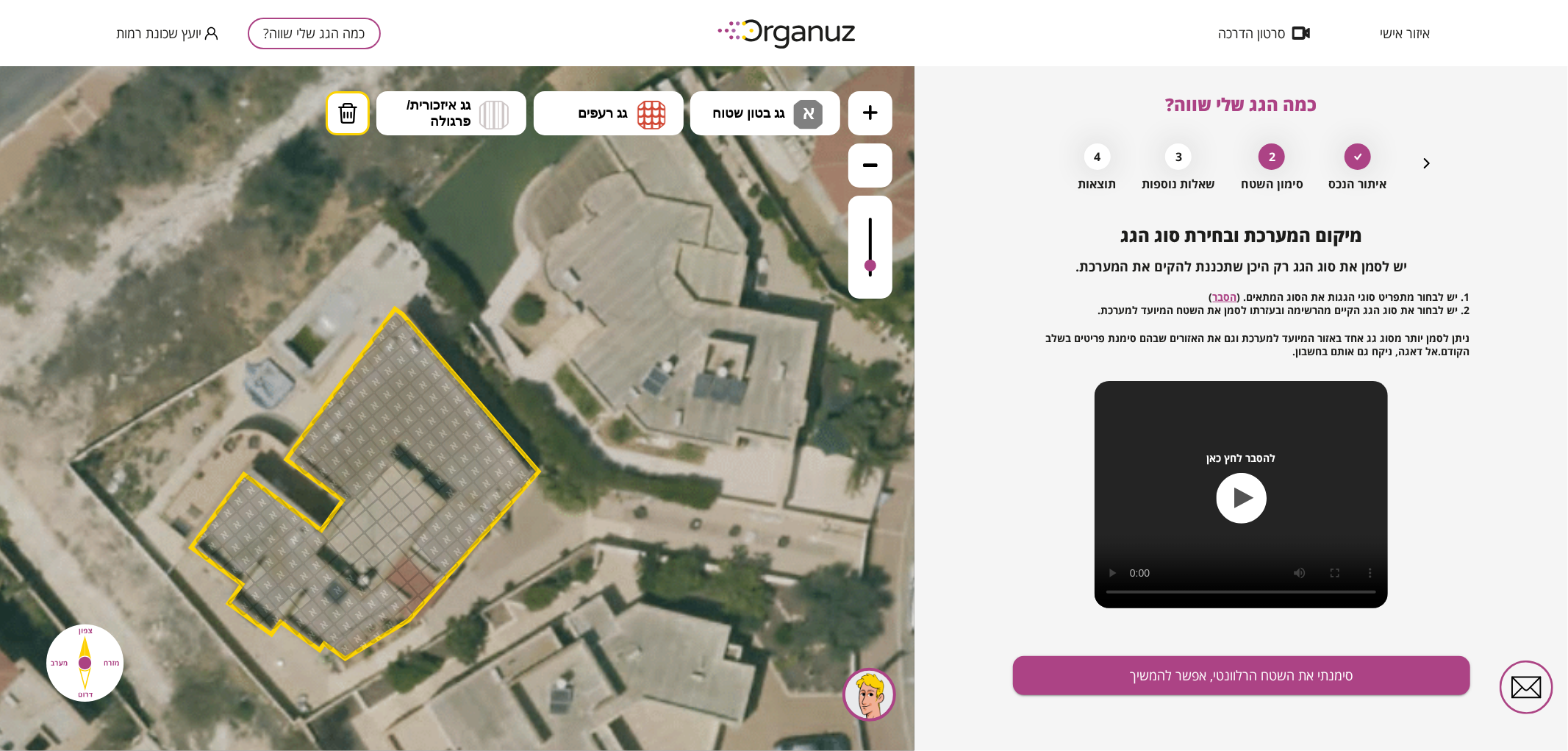
click at [283, 612] on div at bounding box center [288, 608] width 26 height 26
drag, startPoint x: 737, startPoint y: 93, endPoint x: 751, endPoint y: 114, distance: 25.2
click at [739, 96] on button "גג בטון שטוח א" at bounding box center [765, 112] width 150 height 44
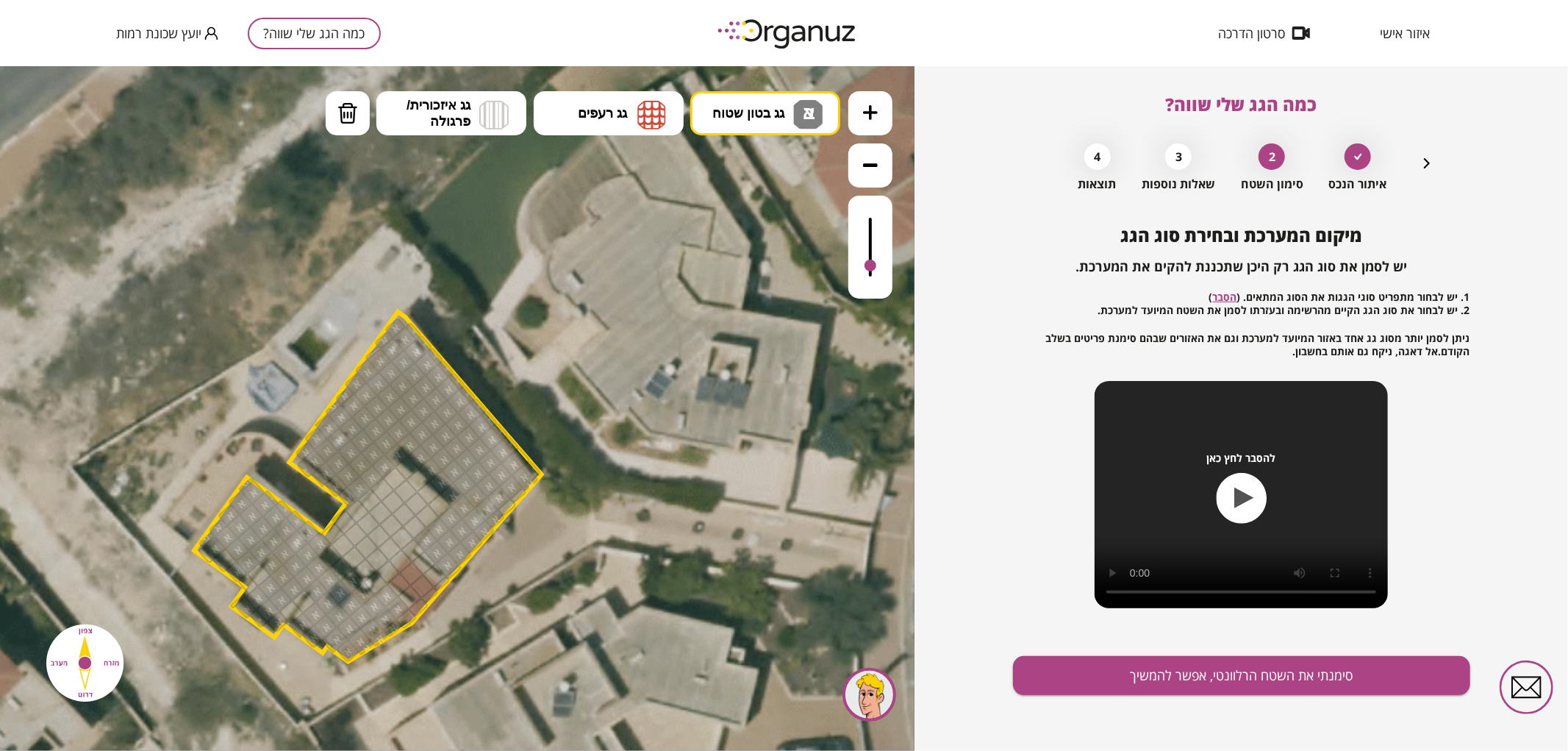
click at [760, 227] on div ".st0 { fill: #FFFFFF; } 0" at bounding box center [457, 407] width 914 height 684
drag, startPoint x: 397, startPoint y: 480, endPoint x: 334, endPoint y: 554, distance: 97.2
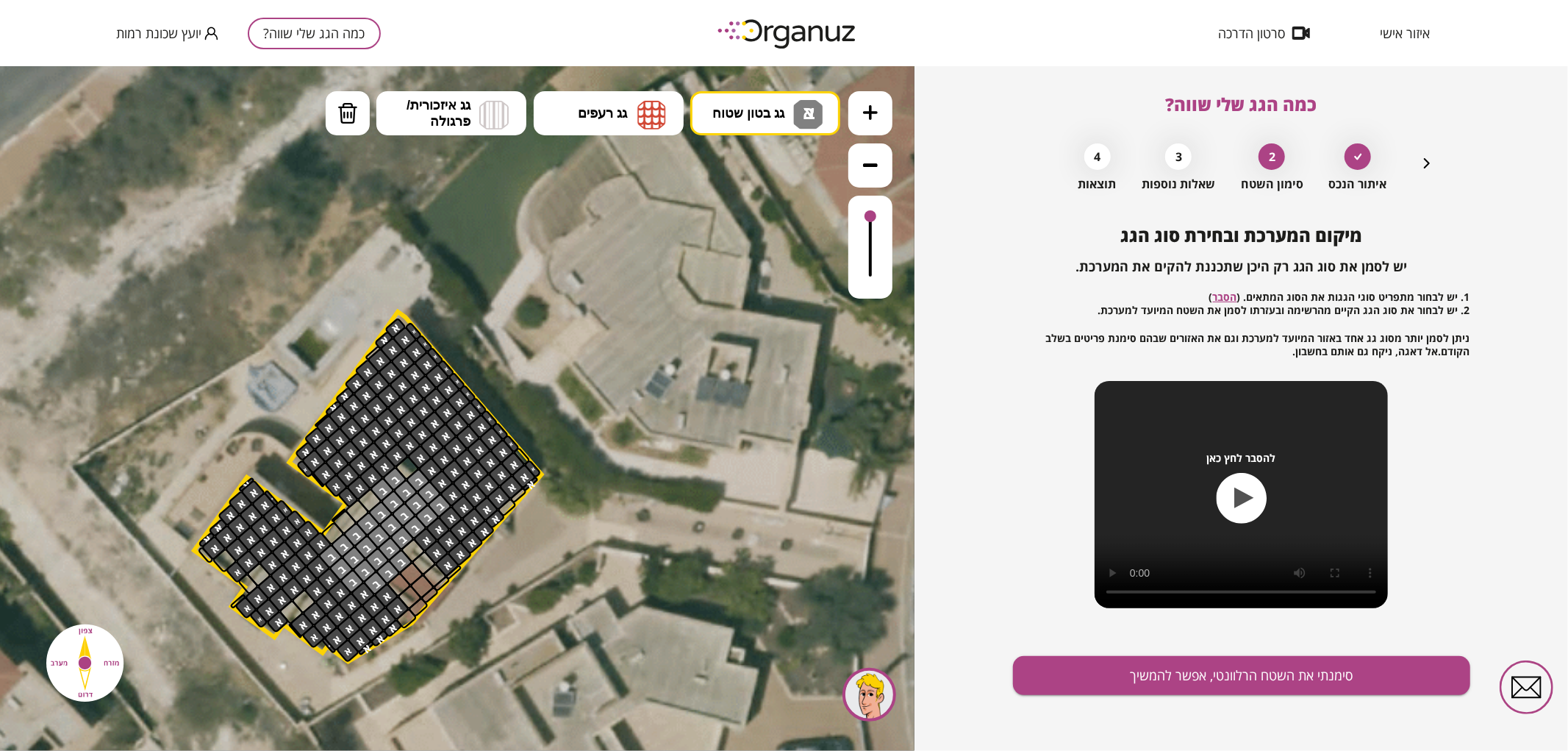
drag, startPoint x: 865, startPoint y: 267, endPoint x: 879, endPoint y: 211, distance: 57.7
click at [879, 211] on div at bounding box center [870, 246] width 44 height 103
click at [358, 515] on div at bounding box center [357, 510] width 26 height 26
click at [369, 505] on div at bounding box center [369, 499] width 26 height 26
click at [398, 472] on div at bounding box center [394, 478] width 26 height 26
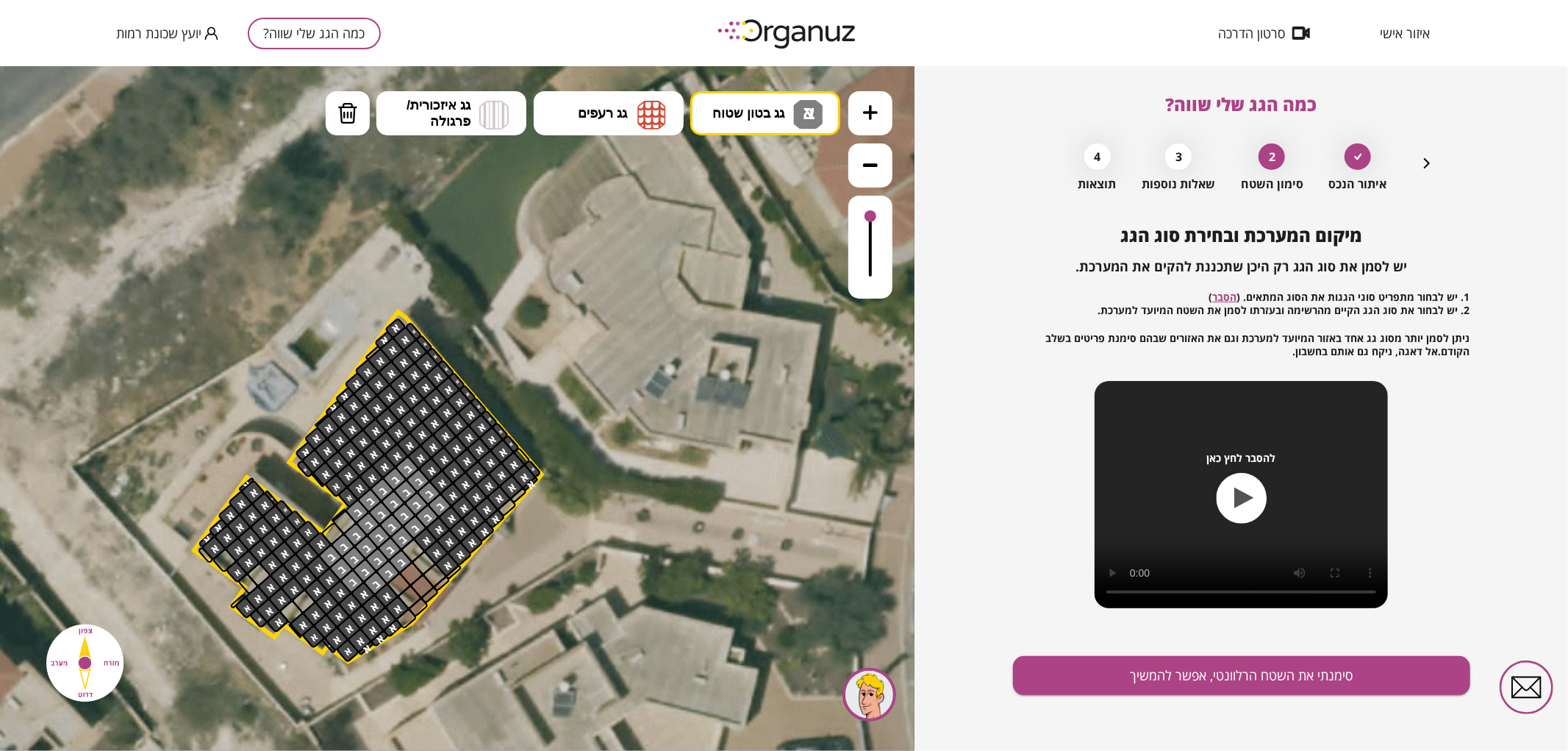
click at [401, 470] on div at bounding box center [407, 467] width 26 height 26
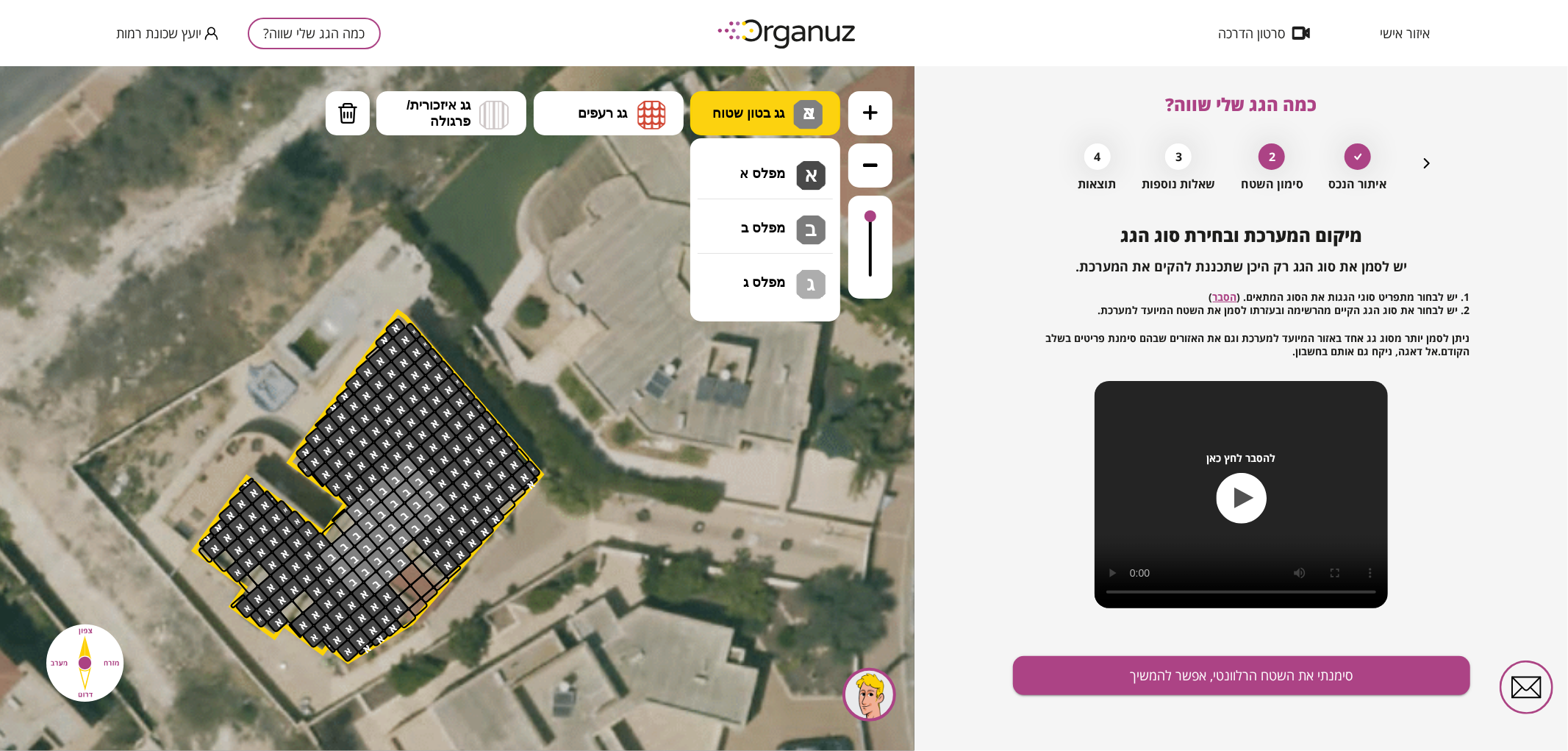
click at [812, 116] on span "ב" at bounding box center [806, 110] width 15 height 18
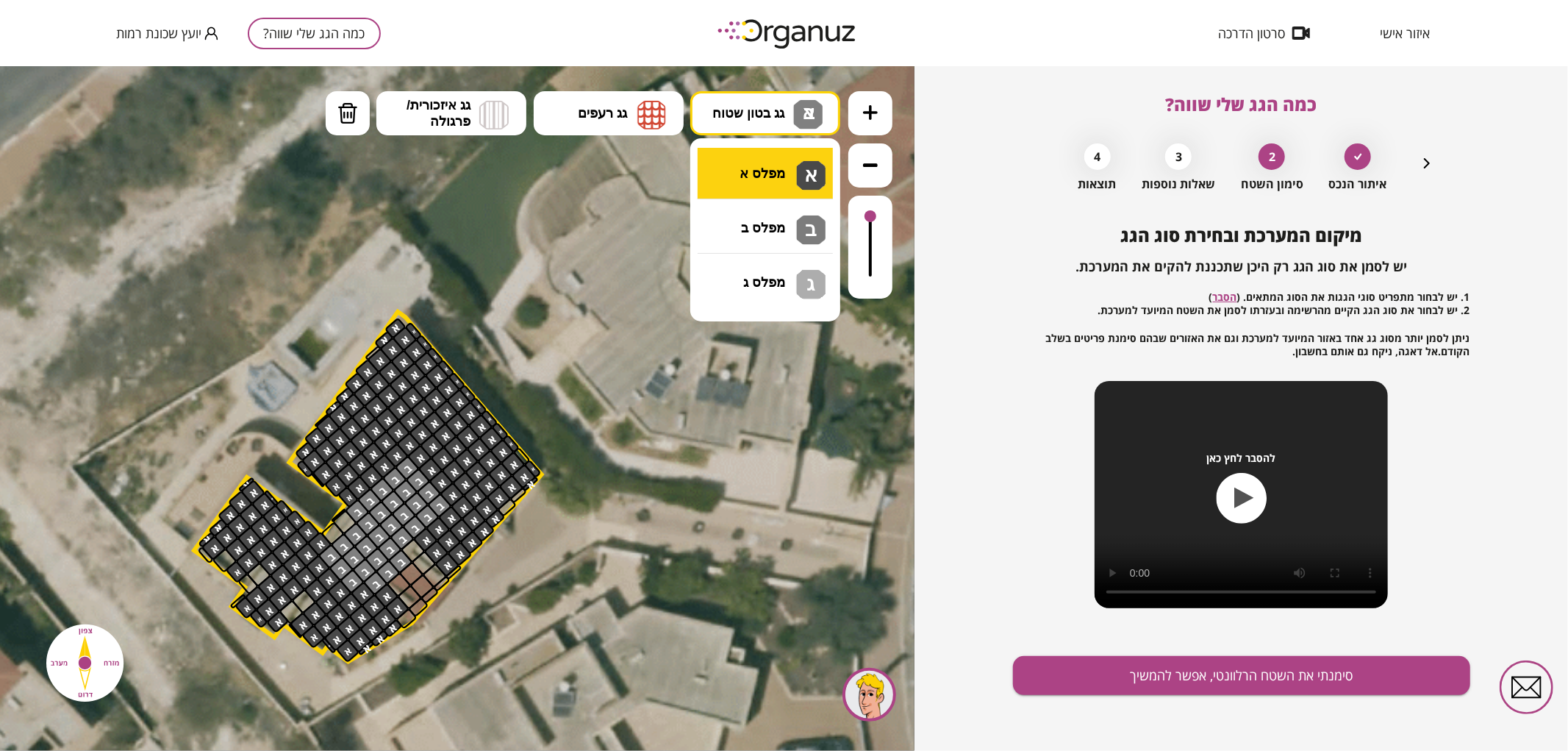
click at [805, 184] on div ".st0 { fill: #FFFFFF; } 0" at bounding box center [457, 407] width 914 height 684
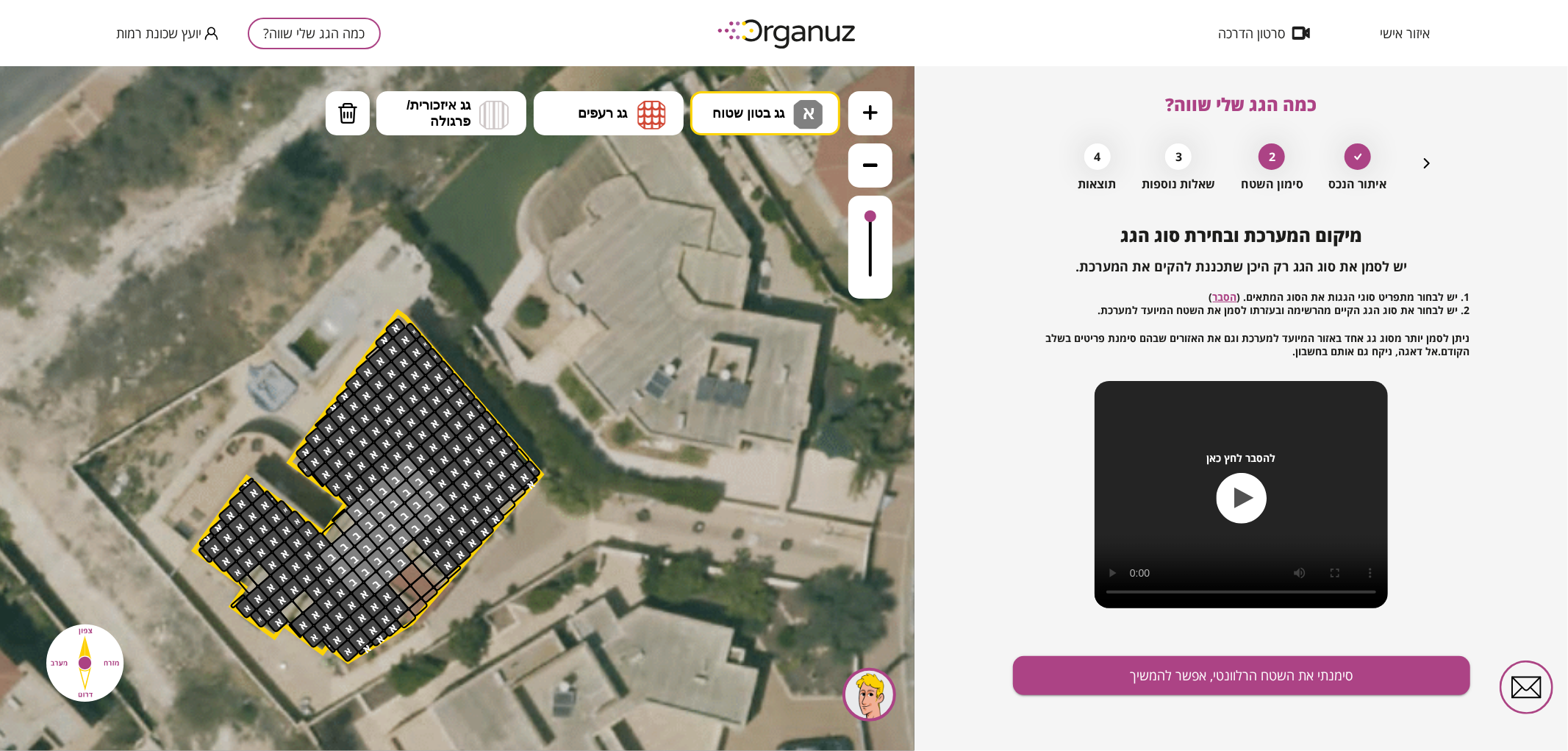
drag, startPoint x: 215, startPoint y: 552, endPoint x: 197, endPoint y: 552, distance: 18.0
click at [197, 552] on div ".st0 { fill: #FFFFFF; }" at bounding box center [496, 535] width 2680 height 2680
drag, startPoint x: 498, startPoint y: 517, endPoint x: 522, endPoint y: 479, distance: 44.9
drag, startPoint x: 453, startPoint y: 569, endPoint x: 466, endPoint y: 580, distance: 17.0
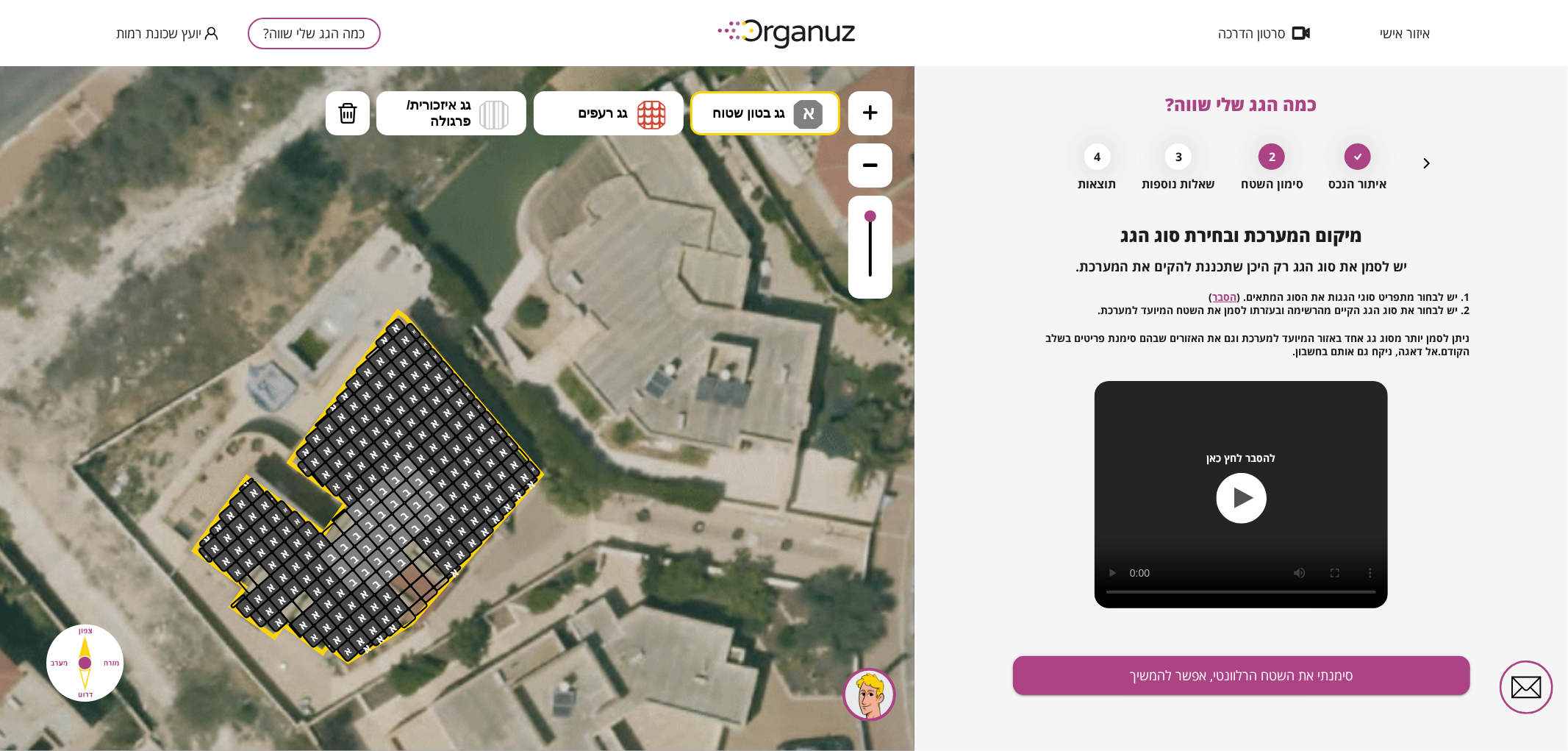
click at [466, 580] on div ".st0 { fill: #FFFFFF; }" at bounding box center [496, 535] width 2680 height 2680
drag, startPoint x: 497, startPoint y: 483, endPoint x: 520, endPoint y: 440, distance: 48.8
click at [520, 440] on div ".st0 { fill: #FFFFFF; }" at bounding box center [496, 535] width 2680 height 2680
click at [236, 600] on div at bounding box center [237, 599] width 17 height 15
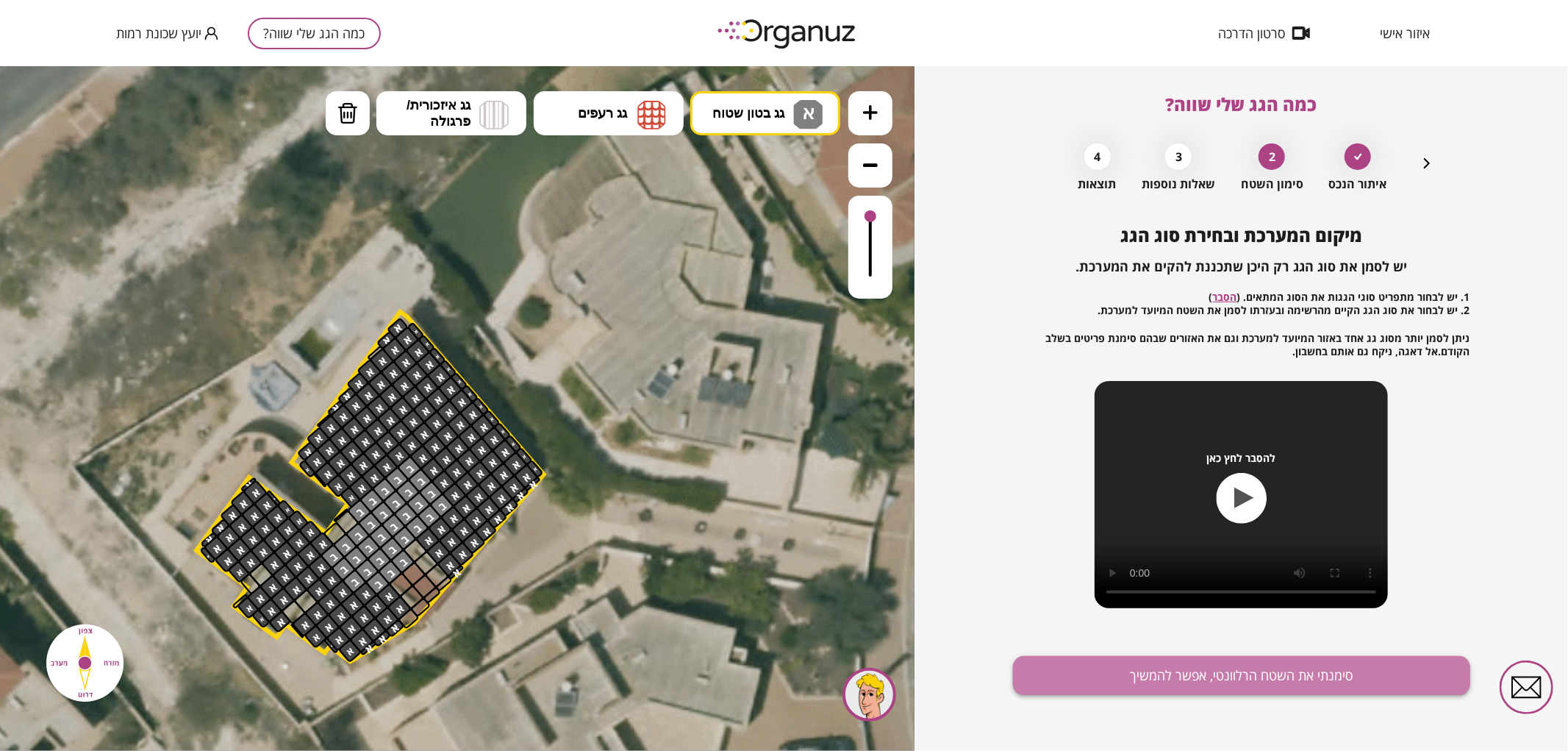
click at [1250, 666] on button "סימנתי את השטח הרלוונטי, אפשר להמשיך" at bounding box center [1241, 674] width 458 height 39
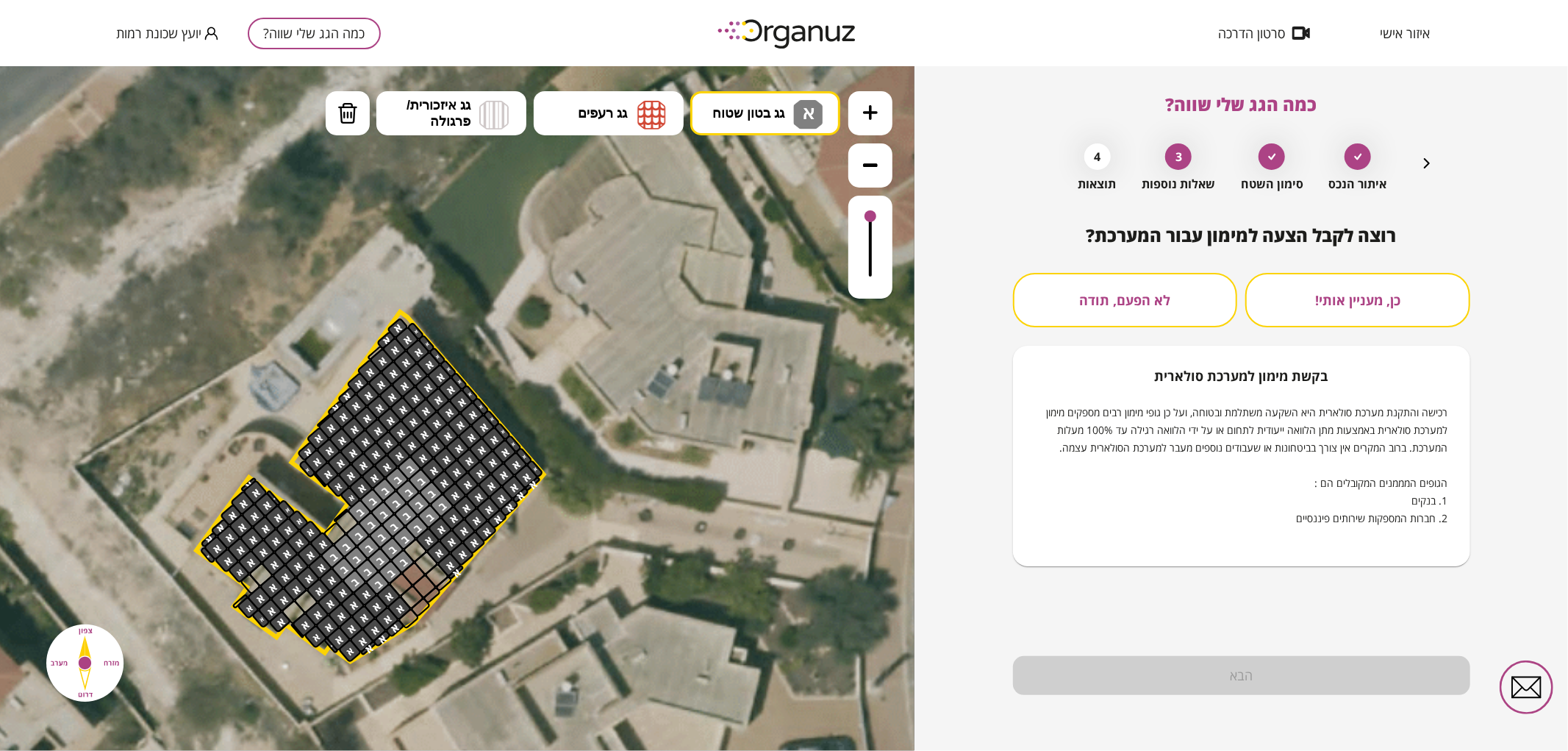
click at [1197, 302] on button "לא הפעם, תודה" at bounding box center [1125, 300] width 225 height 54
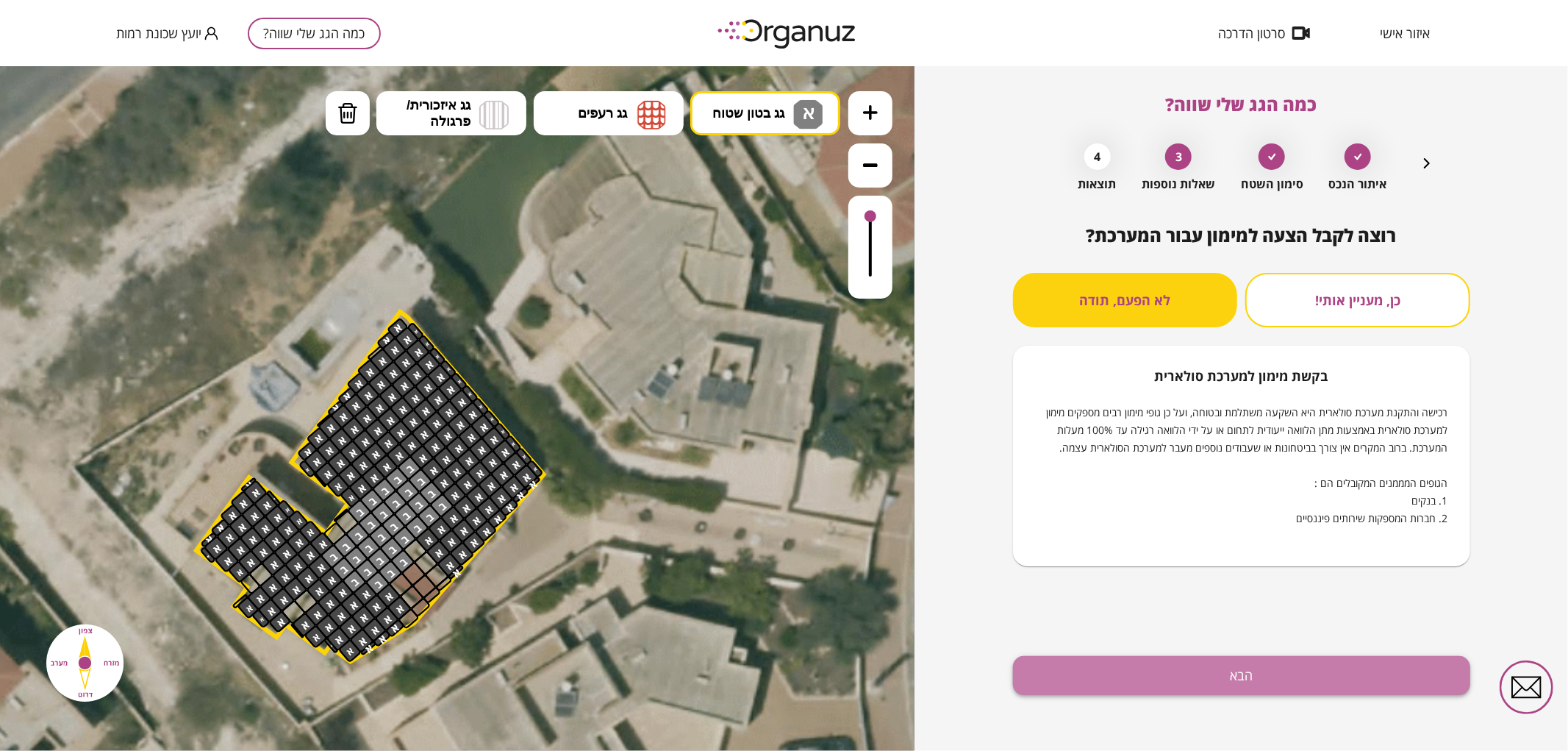
click at [1216, 663] on button "הבא" at bounding box center [1241, 674] width 458 height 39
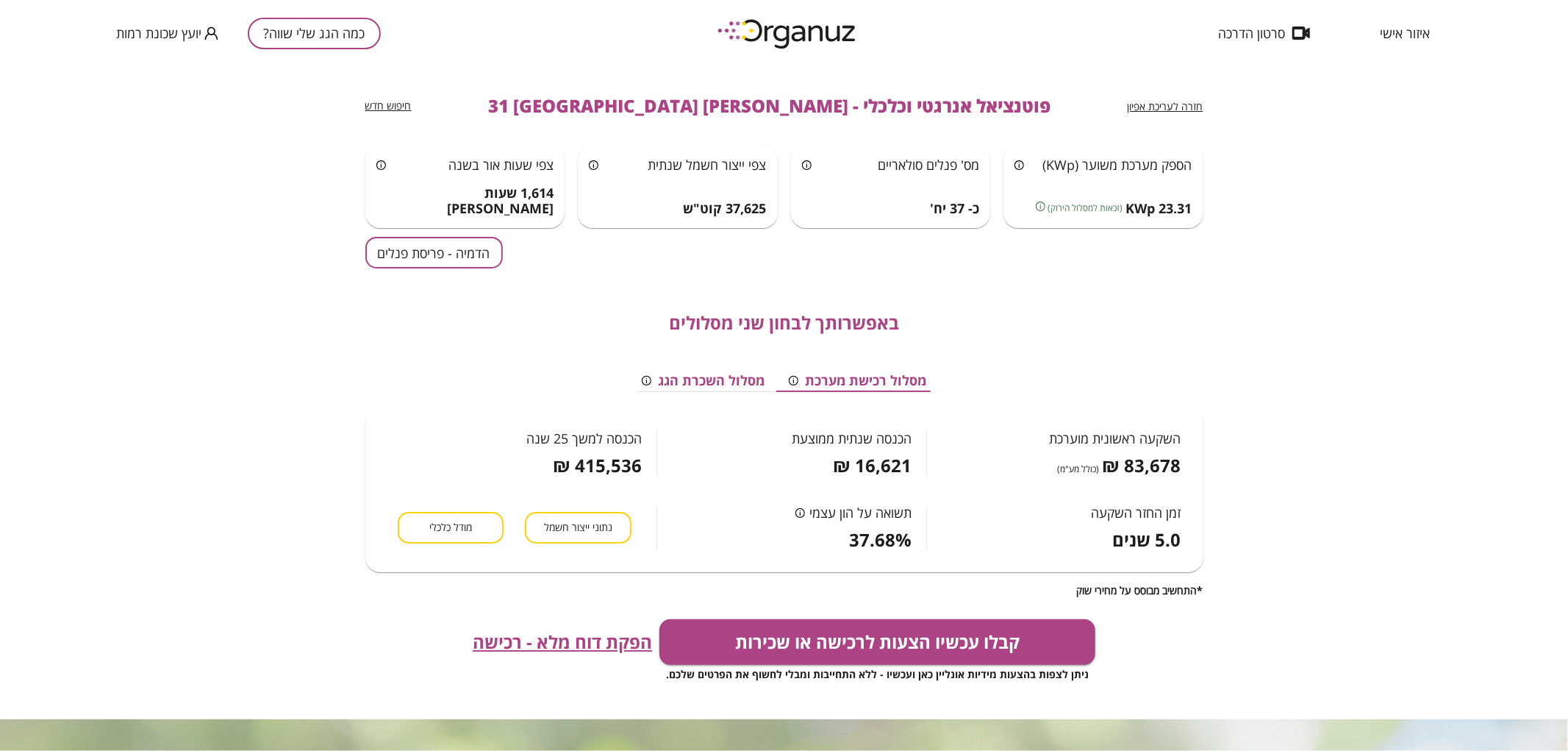
click at [481, 252] on button "הדמיה - פריסת פנלים" at bounding box center [434, 252] width 137 height 32
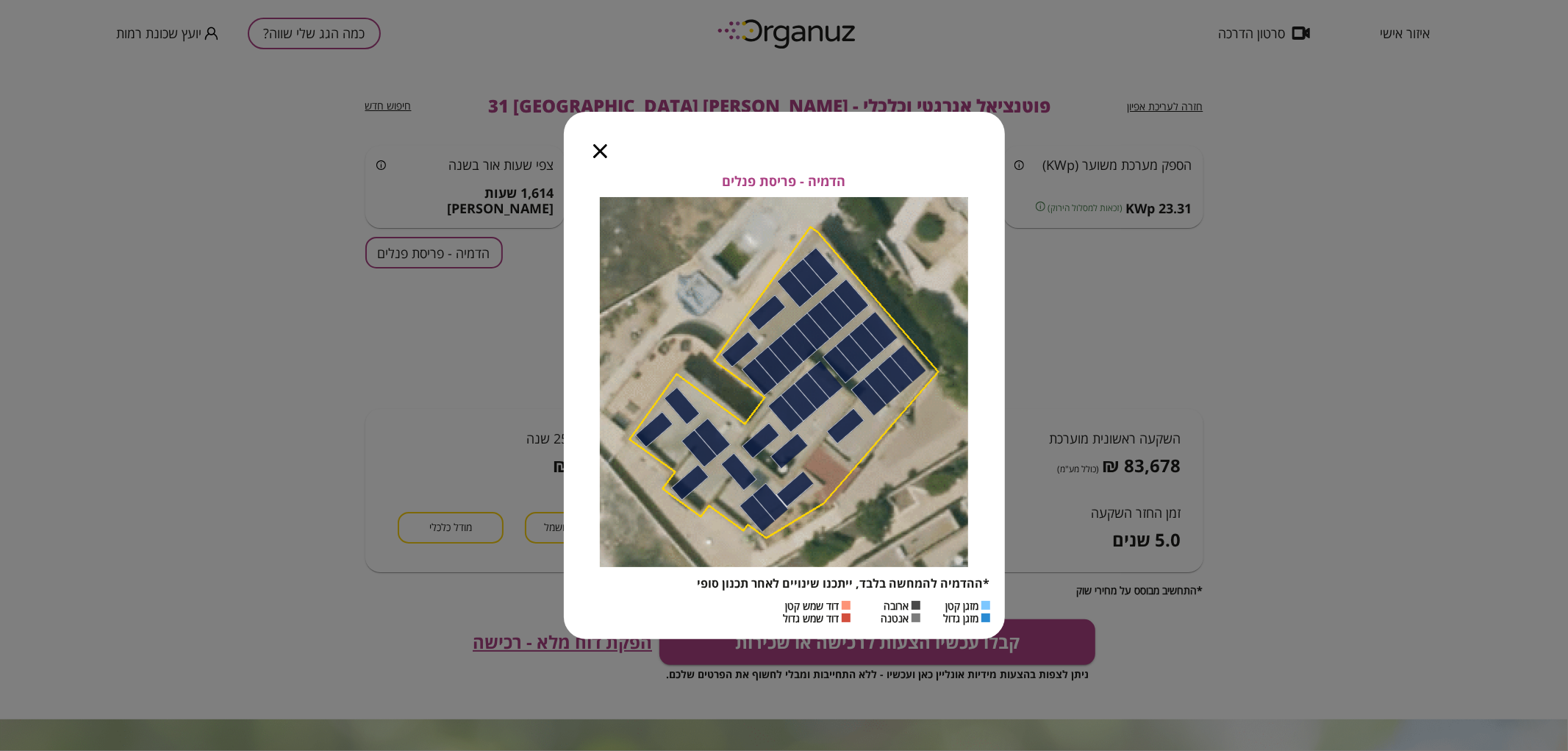
click at [604, 147] on icon "button" at bounding box center [599, 151] width 14 height 14
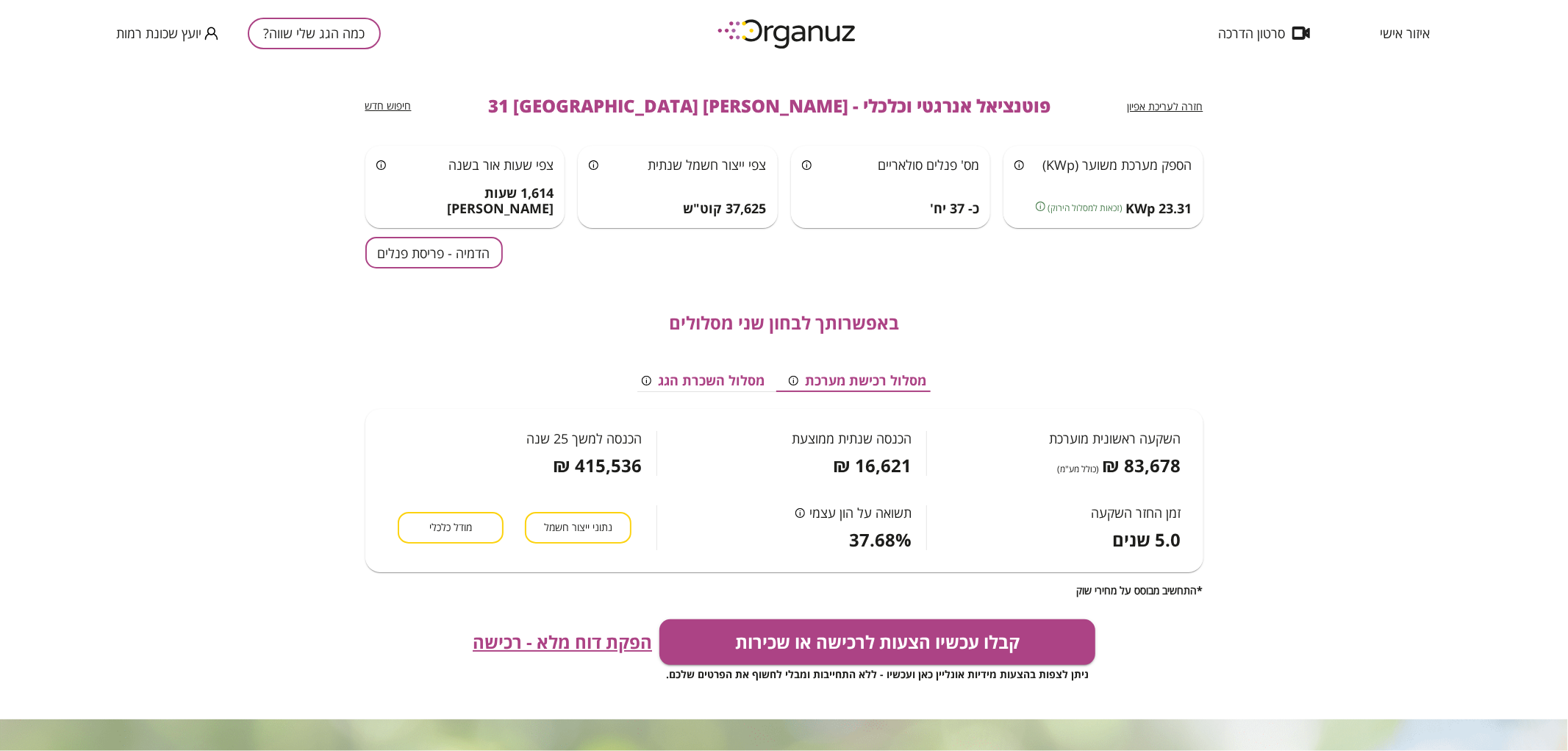
click at [1146, 97] on div "חזרה לעריכת אפיון" at bounding box center [1165, 107] width 76 height 18
click at [1149, 107] on span "חזרה לעריכת אפיון" at bounding box center [1165, 106] width 76 height 14
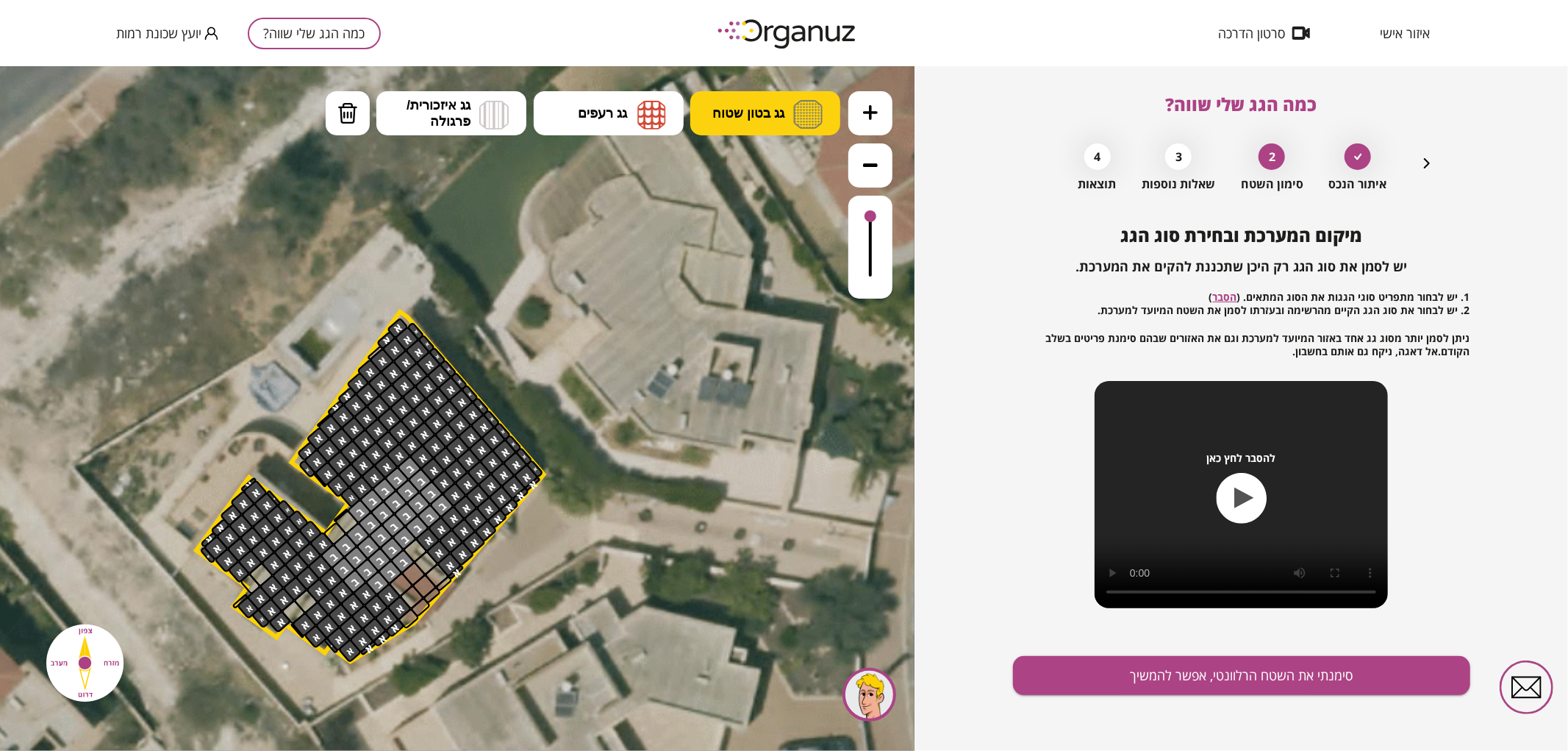
click at [731, 110] on span "גג בטון שטוח" at bounding box center [748, 113] width 72 height 16
click at [767, 215] on div ".st0 { fill: #FFFFFF; } 10" at bounding box center [457, 407] width 914 height 684
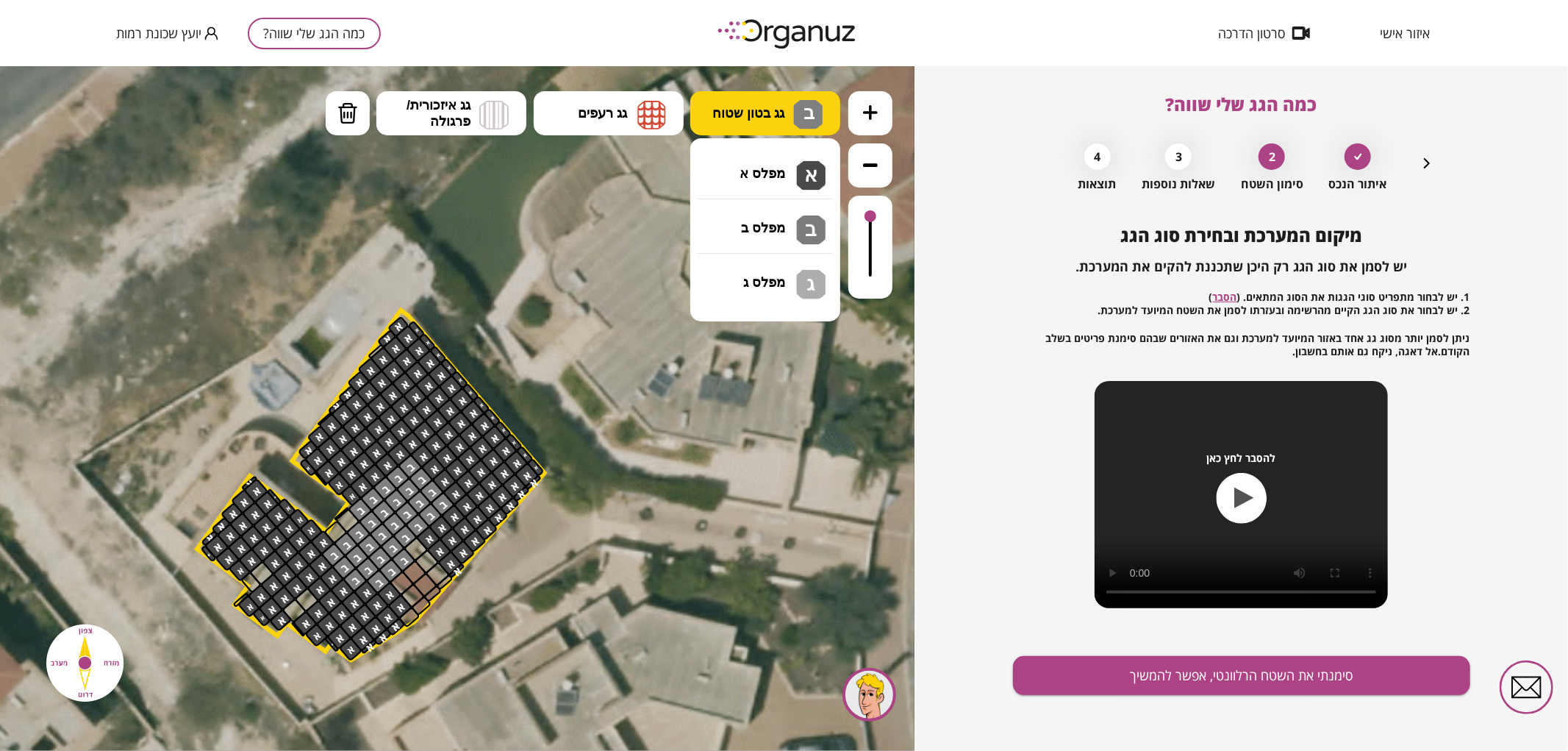
click at [760, 123] on button "גג בטון שטוח ב" at bounding box center [765, 112] width 150 height 44
click at [774, 266] on div ".st0 { fill: #FFFFFF; } 10" at bounding box center [457, 407] width 914 height 684
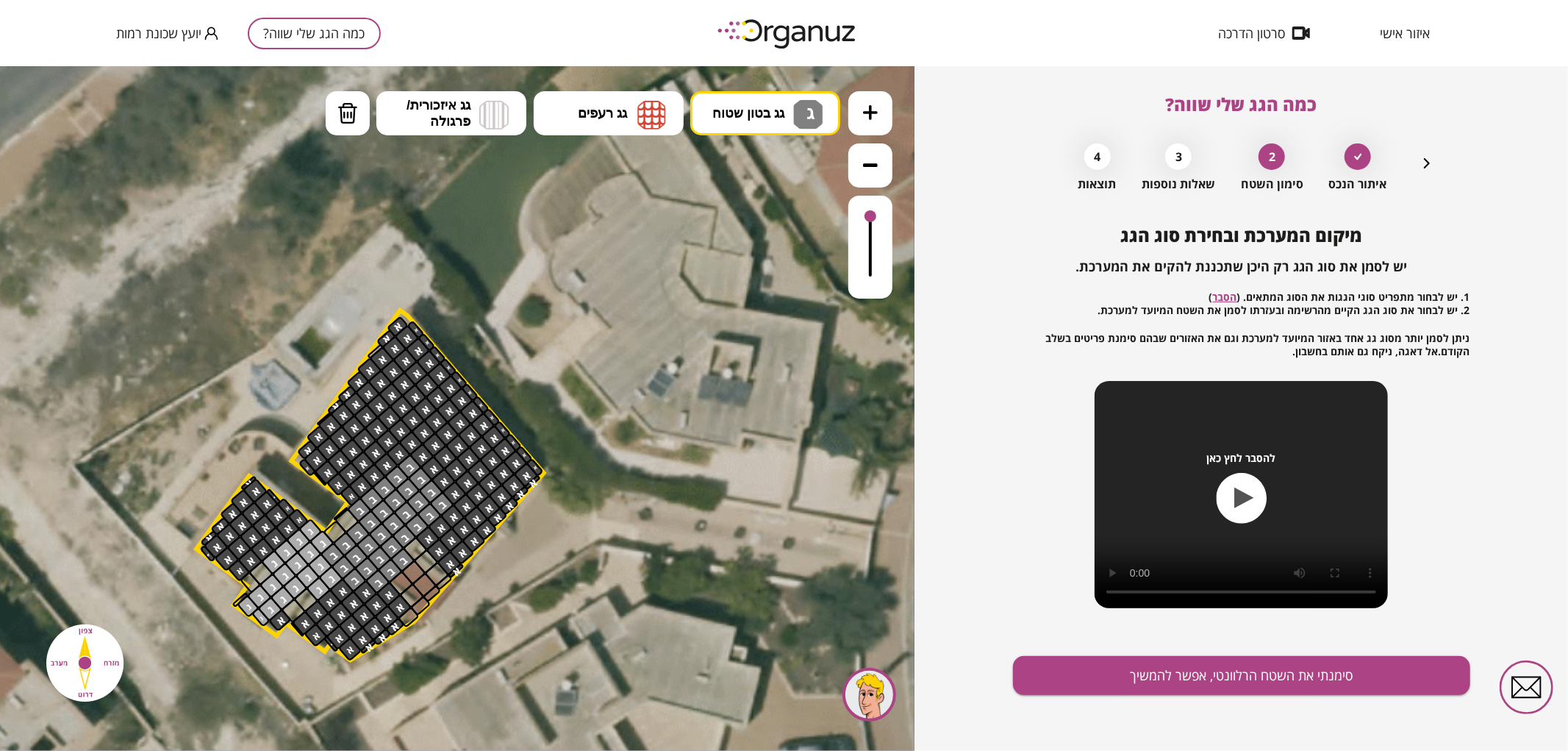
drag, startPoint x: 273, startPoint y: 561, endPoint x: 311, endPoint y: 585, distance: 44.9
drag, startPoint x: 276, startPoint y: 612, endPoint x: 277, endPoint y: 622, distance: 10.0
click at [277, 622] on div at bounding box center [280, 620] width 23 height 23
click at [1323, 680] on button "סימנתי את השטח הרלוונטי, אפשר להמשיך" at bounding box center [1241, 674] width 458 height 39
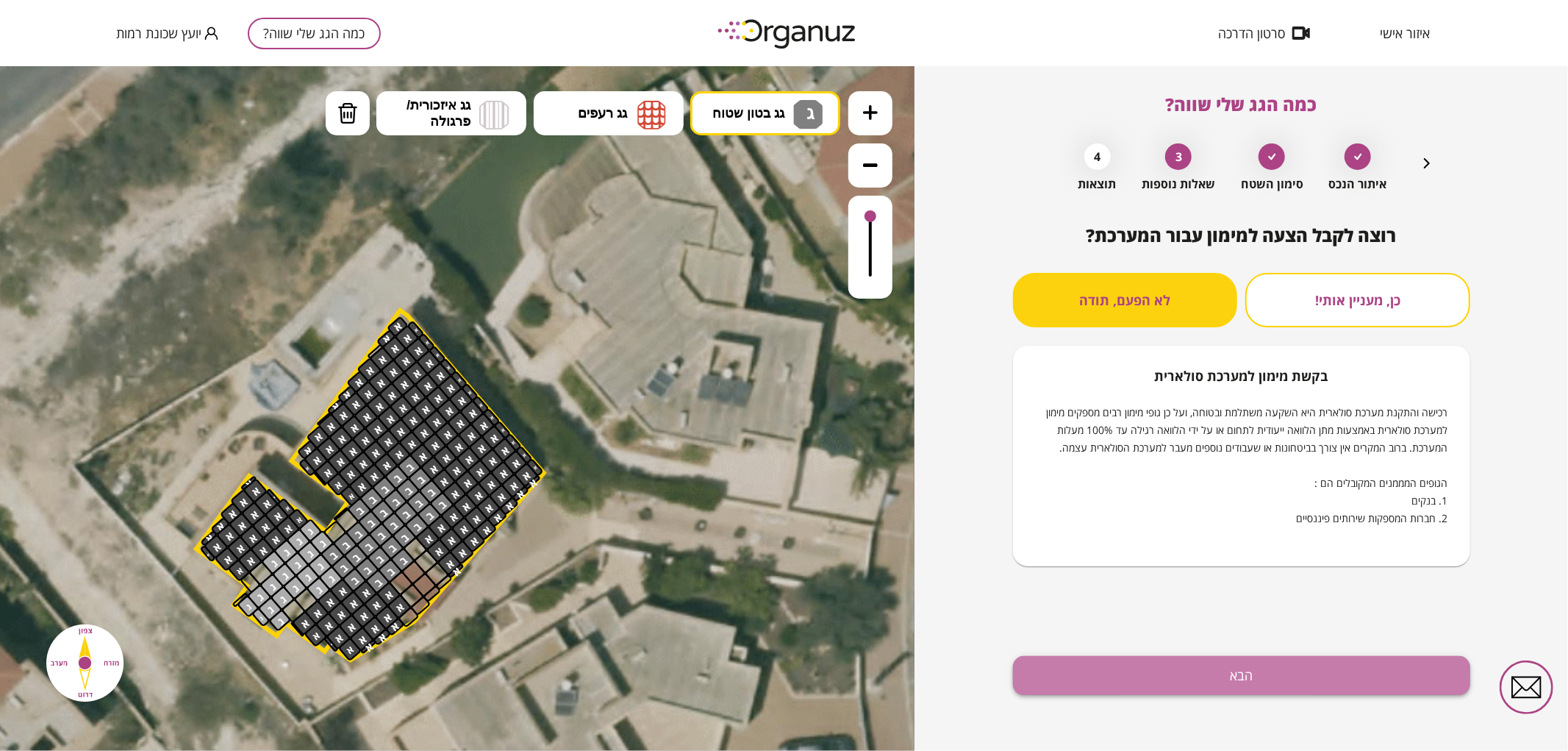
click at [1275, 671] on button "הבא" at bounding box center [1241, 674] width 458 height 39
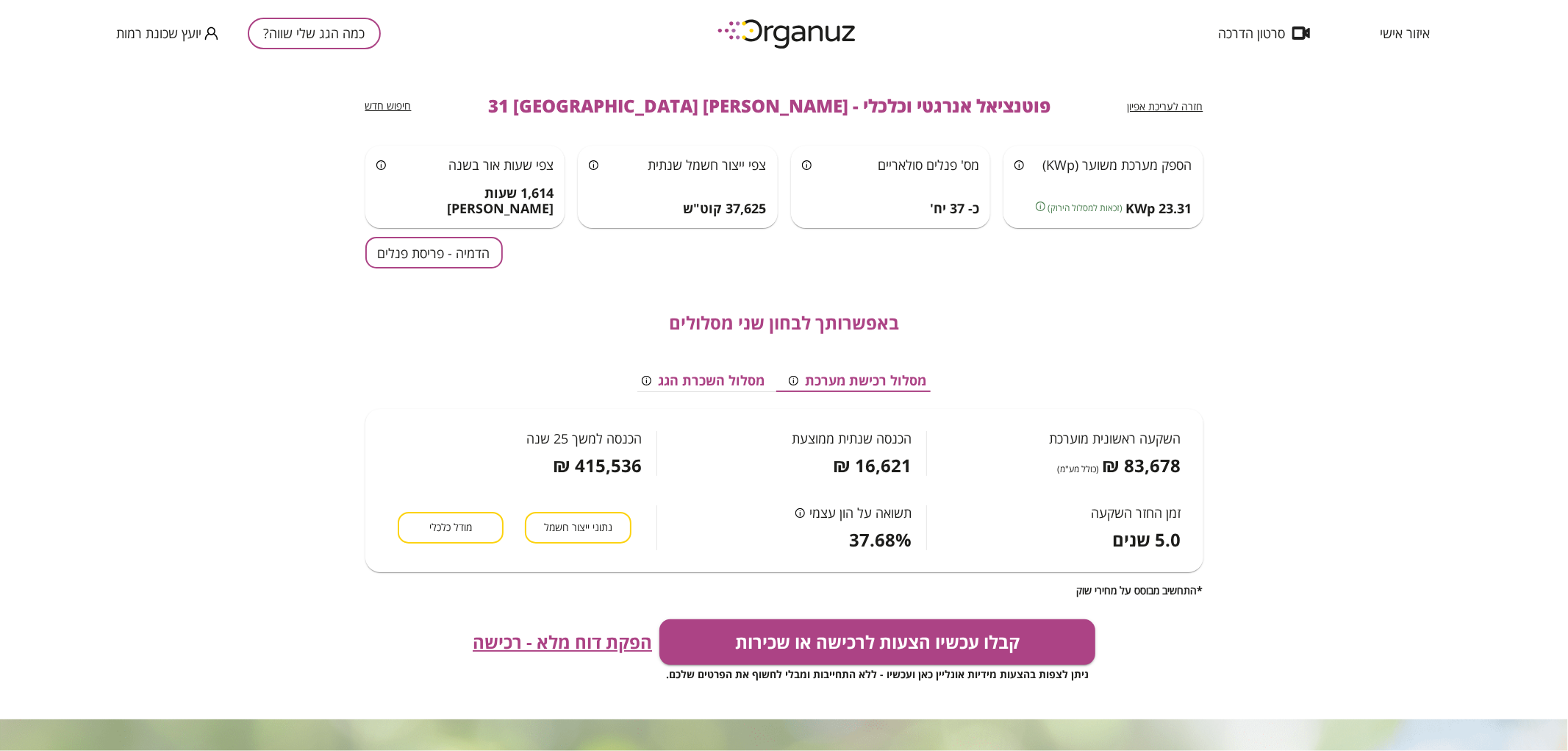
click at [398, 253] on button "הדמיה - פריסת פנלים" at bounding box center [434, 252] width 137 height 32
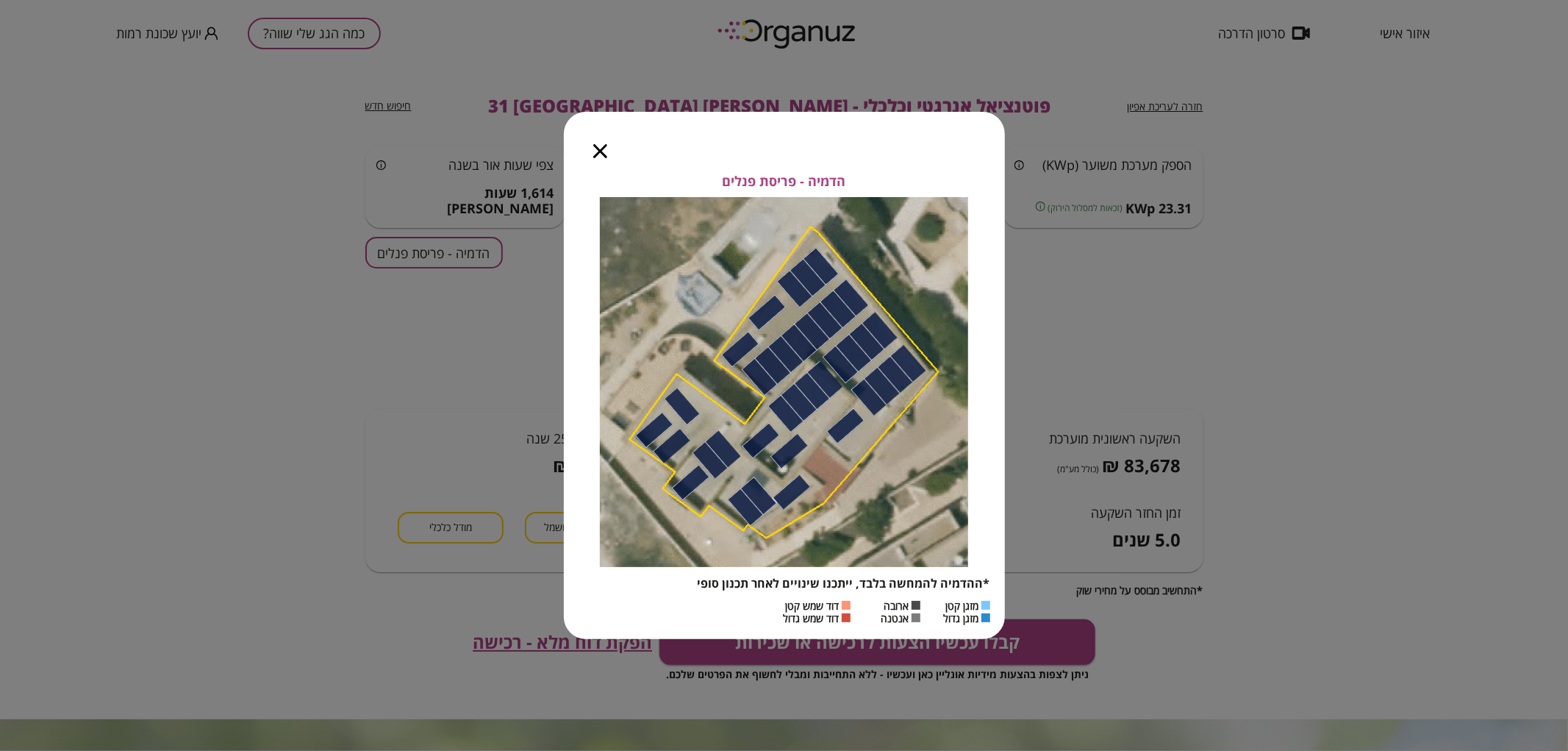
click at [610, 152] on div at bounding box center [600, 143] width 73 height 61
click at [598, 153] on icon "button" at bounding box center [599, 151] width 14 height 14
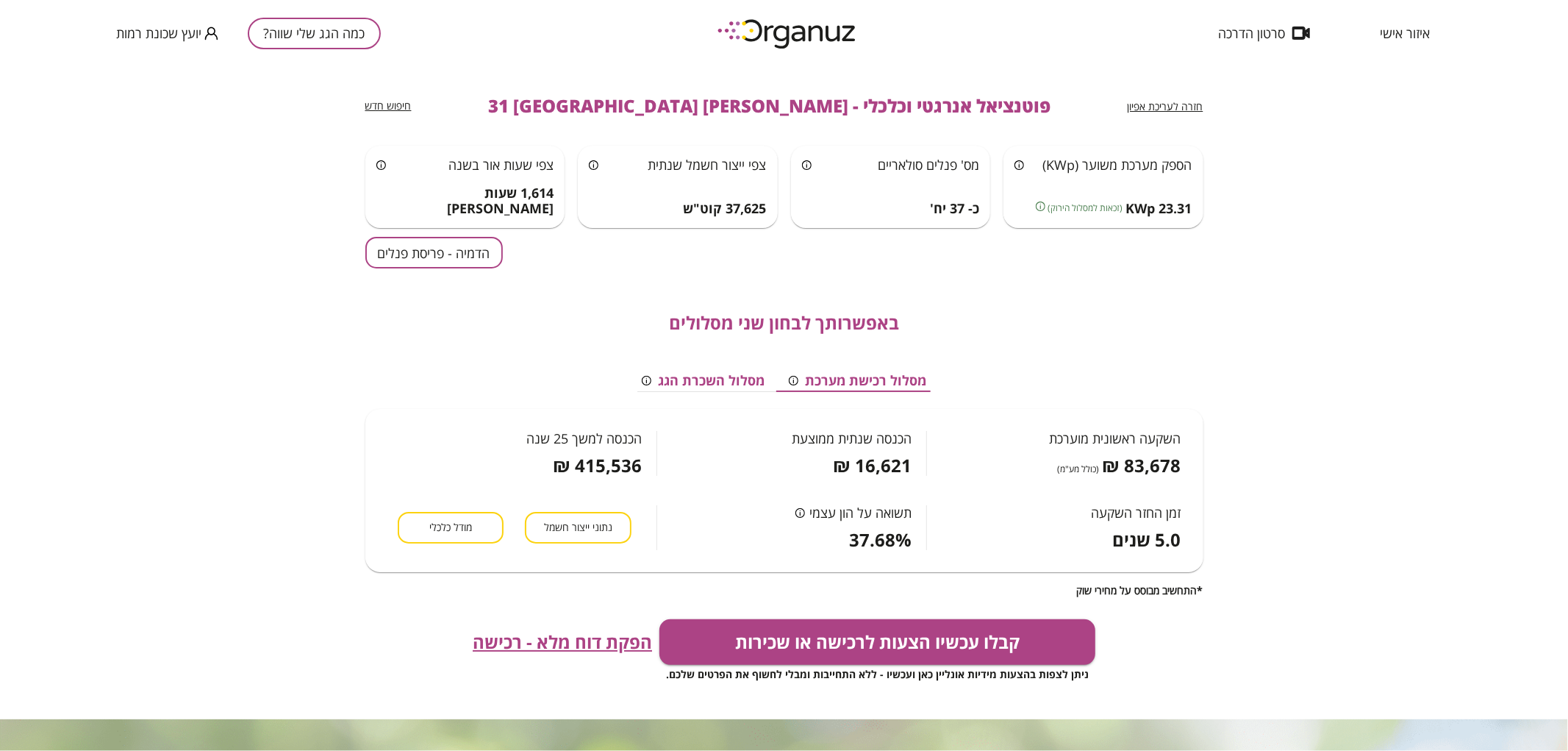
click at [1192, 105] on span "חזרה לעריכת אפיון" at bounding box center [1165, 106] width 76 height 14
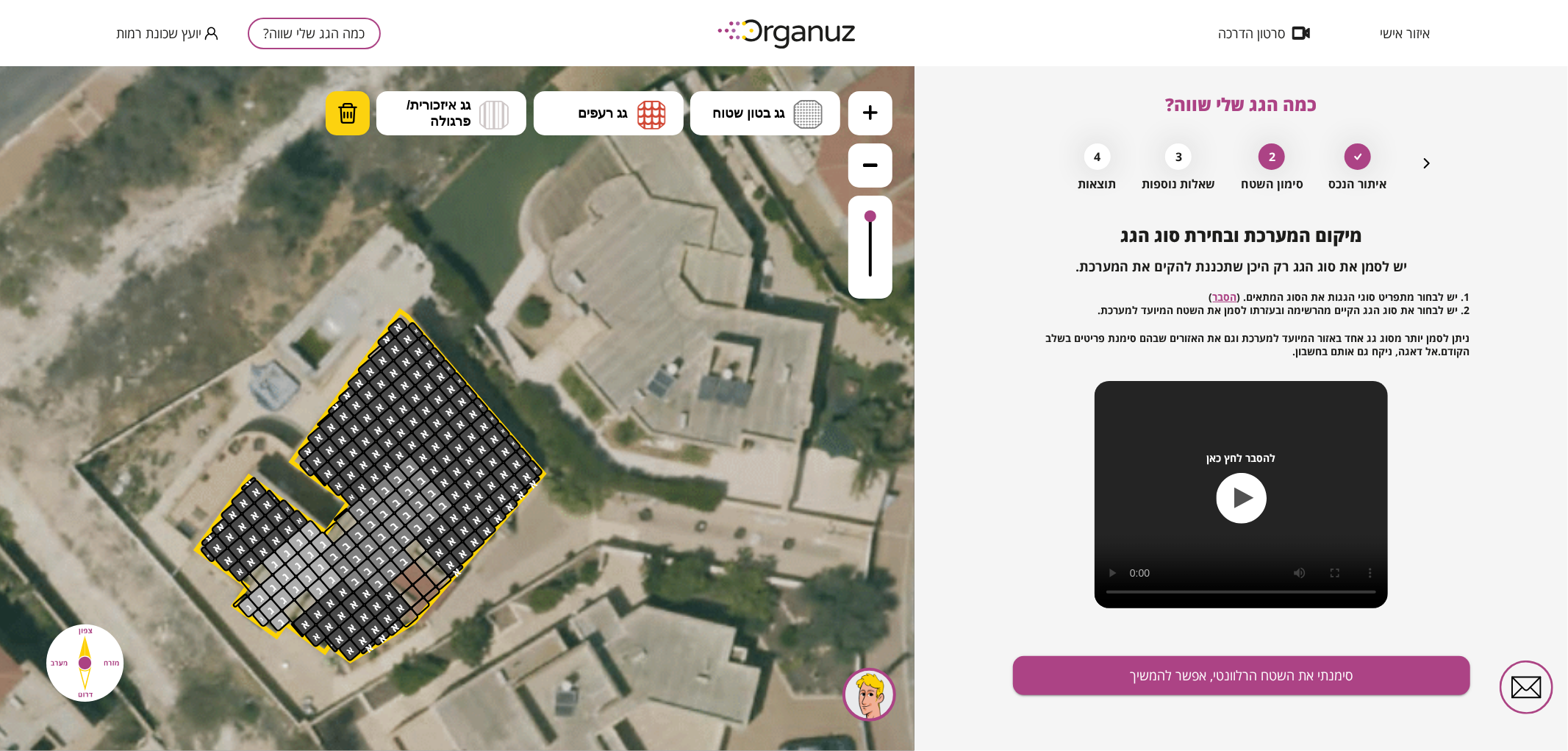
click at [350, 121] on img at bounding box center [348, 112] width 21 height 22
click at [203, 555] on polygon at bounding box center [369, 486] width 348 height 350
click at [204, 555] on div at bounding box center [208, 553] width 17 height 18
click at [458, 572] on div ".st0 { fill: #FFFFFF; }" at bounding box center [498, 534] width 2680 height 2680
drag, startPoint x: 451, startPoint y: 567, endPoint x: 464, endPoint y: 529, distance: 40.2
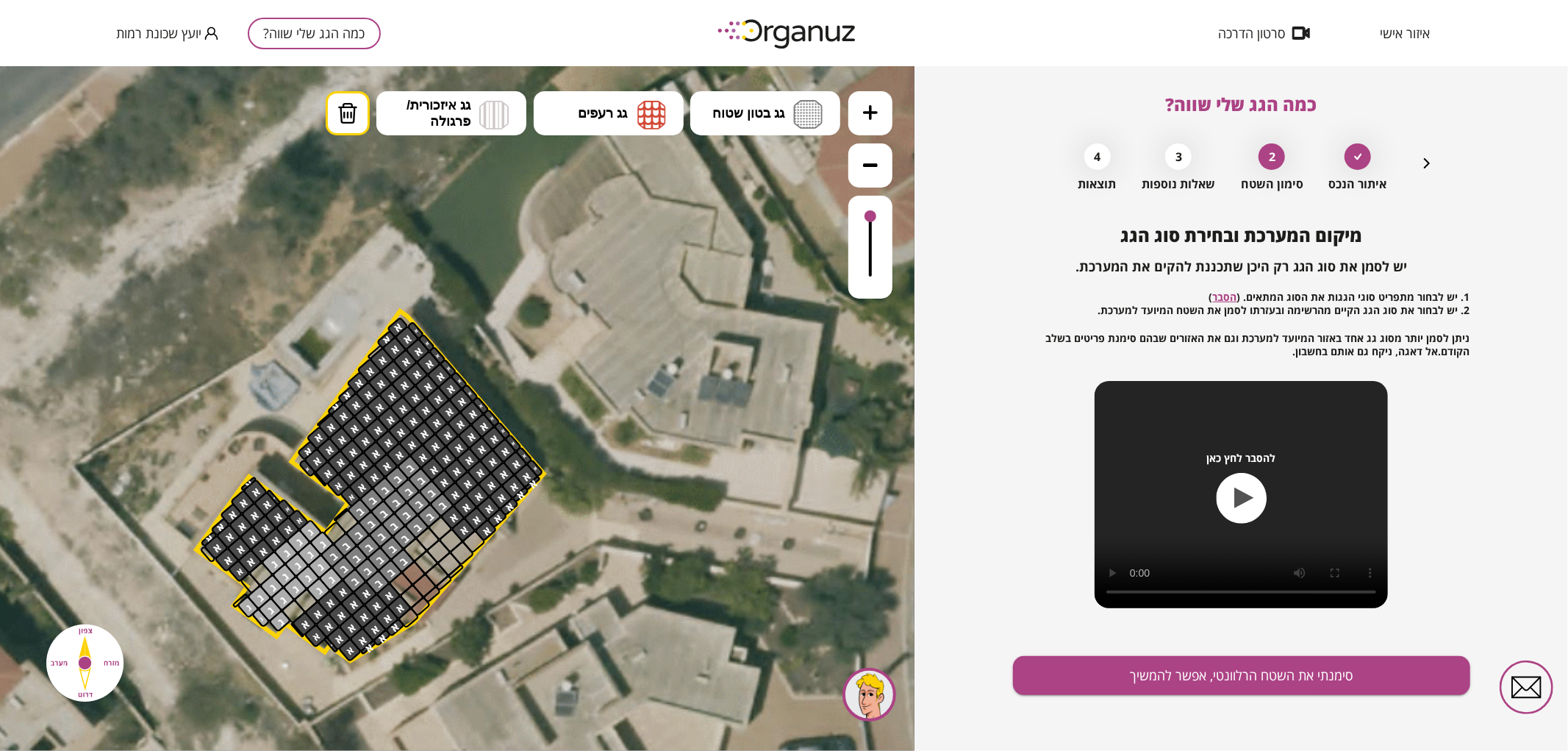
click at [454, 517] on div at bounding box center [452, 516] width 26 height 26
click at [1266, 648] on div "מיקום המערכת ובחירת סוג הגג יש לסמן את סוג הגג רק היכן שתכננת להקים את המערכת. …" at bounding box center [1241, 487] width 458 height 525
click at [1268, 674] on button "סימנתי את השטח הרלוונטי, אפשר להמשיך" at bounding box center [1241, 674] width 458 height 39
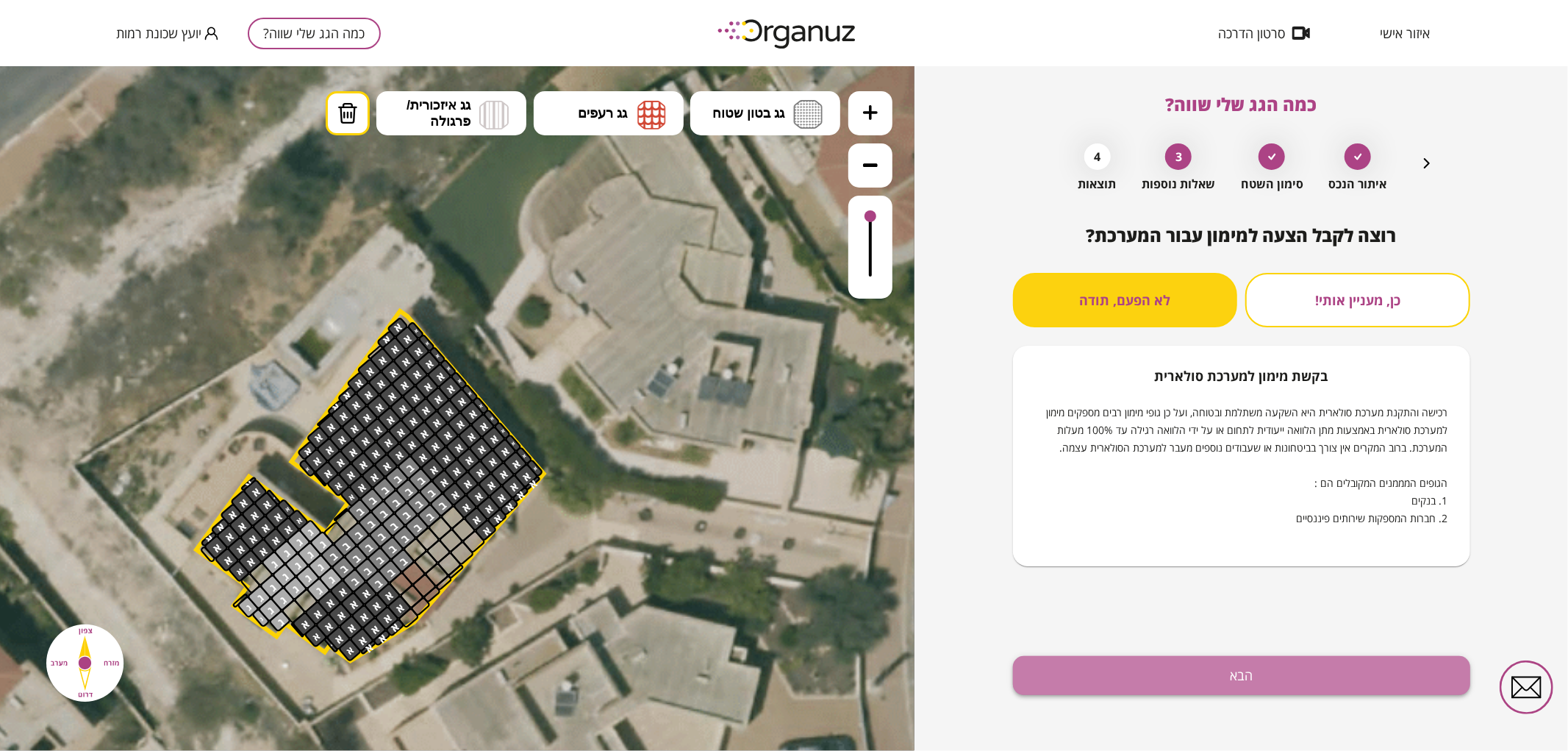
click at [1259, 672] on button "הבא" at bounding box center [1241, 674] width 458 height 39
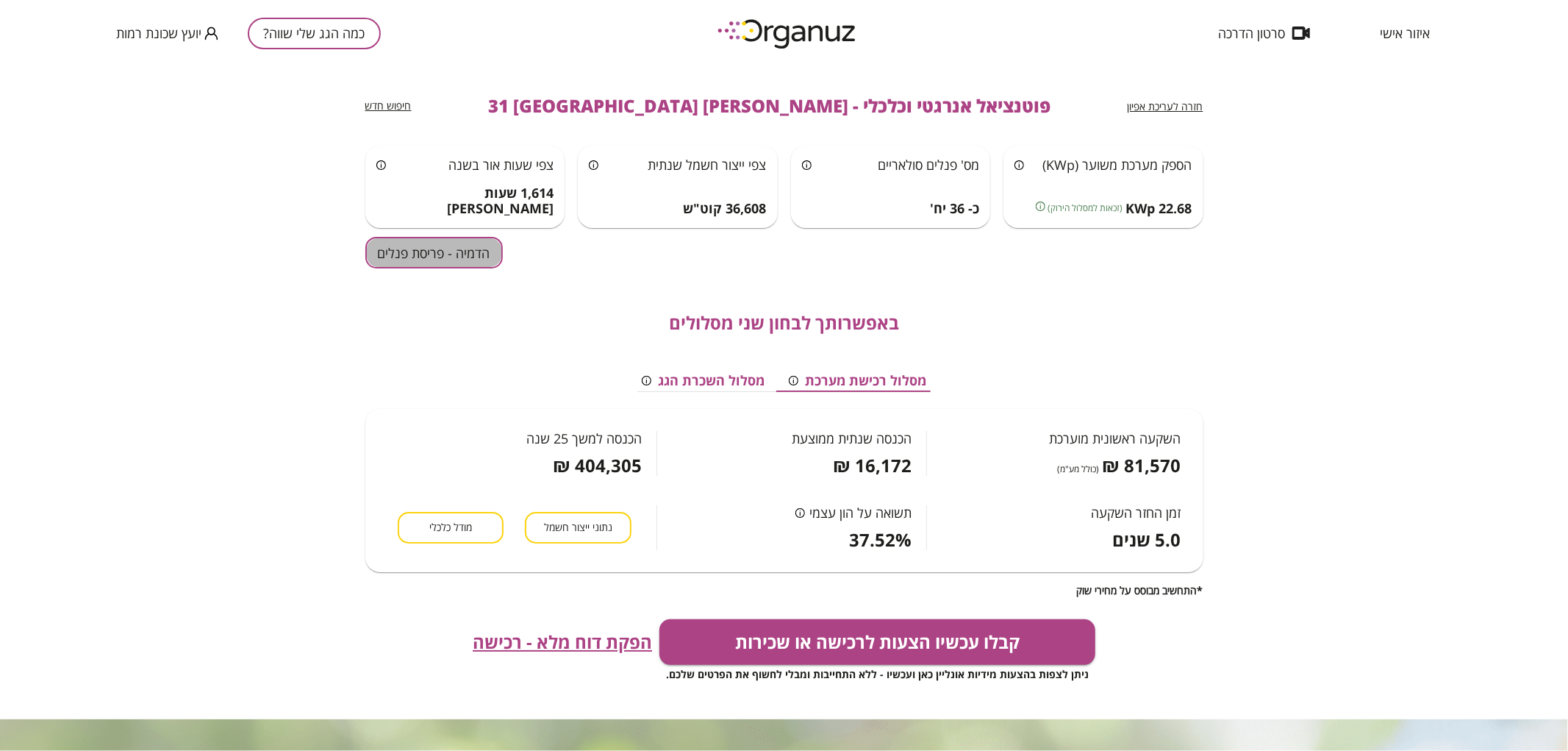
click at [458, 247] on button "הדמיה - פריסת פנלים" at bounding box center [434, 252] width 137 height 32
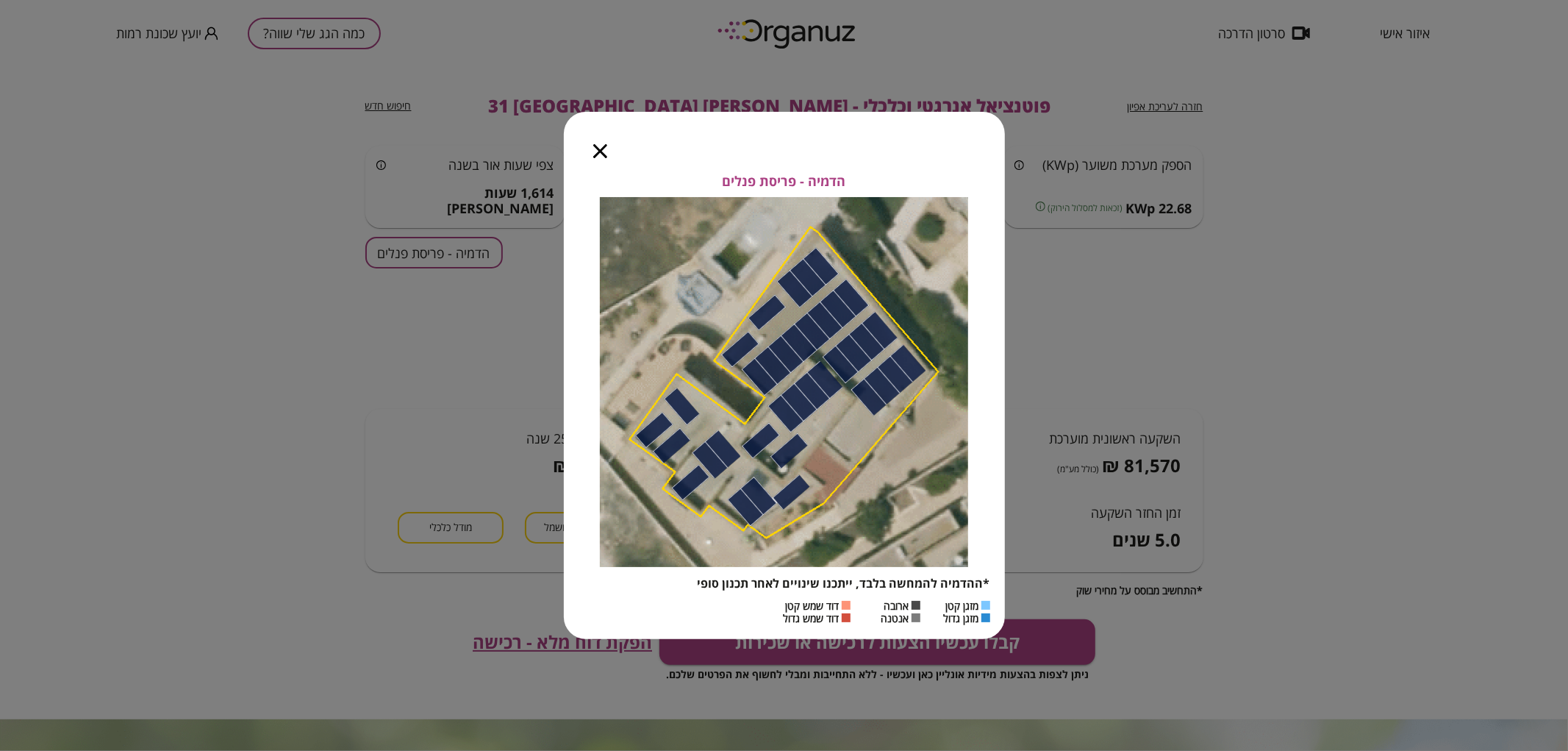
click at [603, 150] on icon "button" at bounding box center [599, 151] width 14 height 14
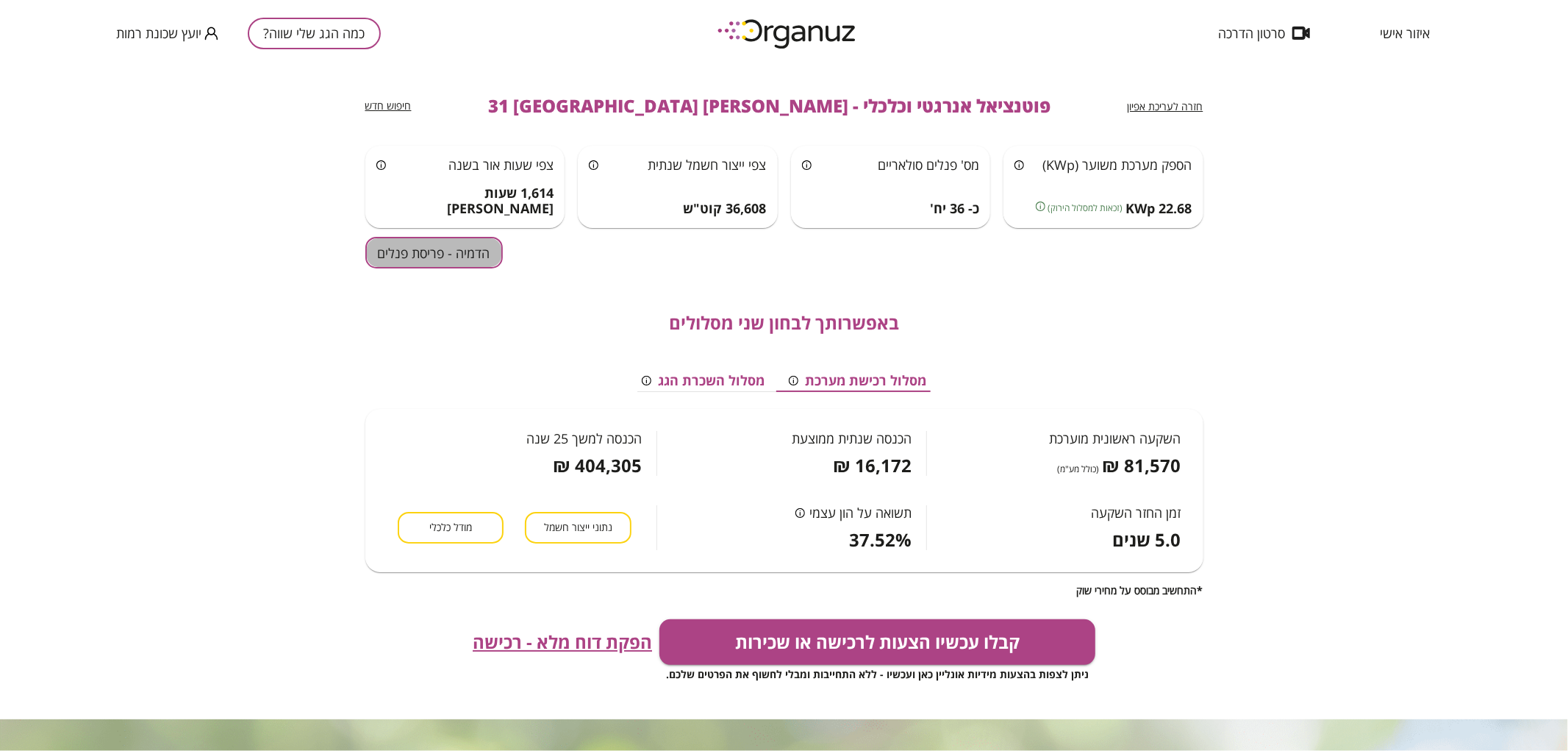
click at [403, 250] on button "הדמיה - פריסת פנלים" at bounding box center [434, 252] width 137 height 32
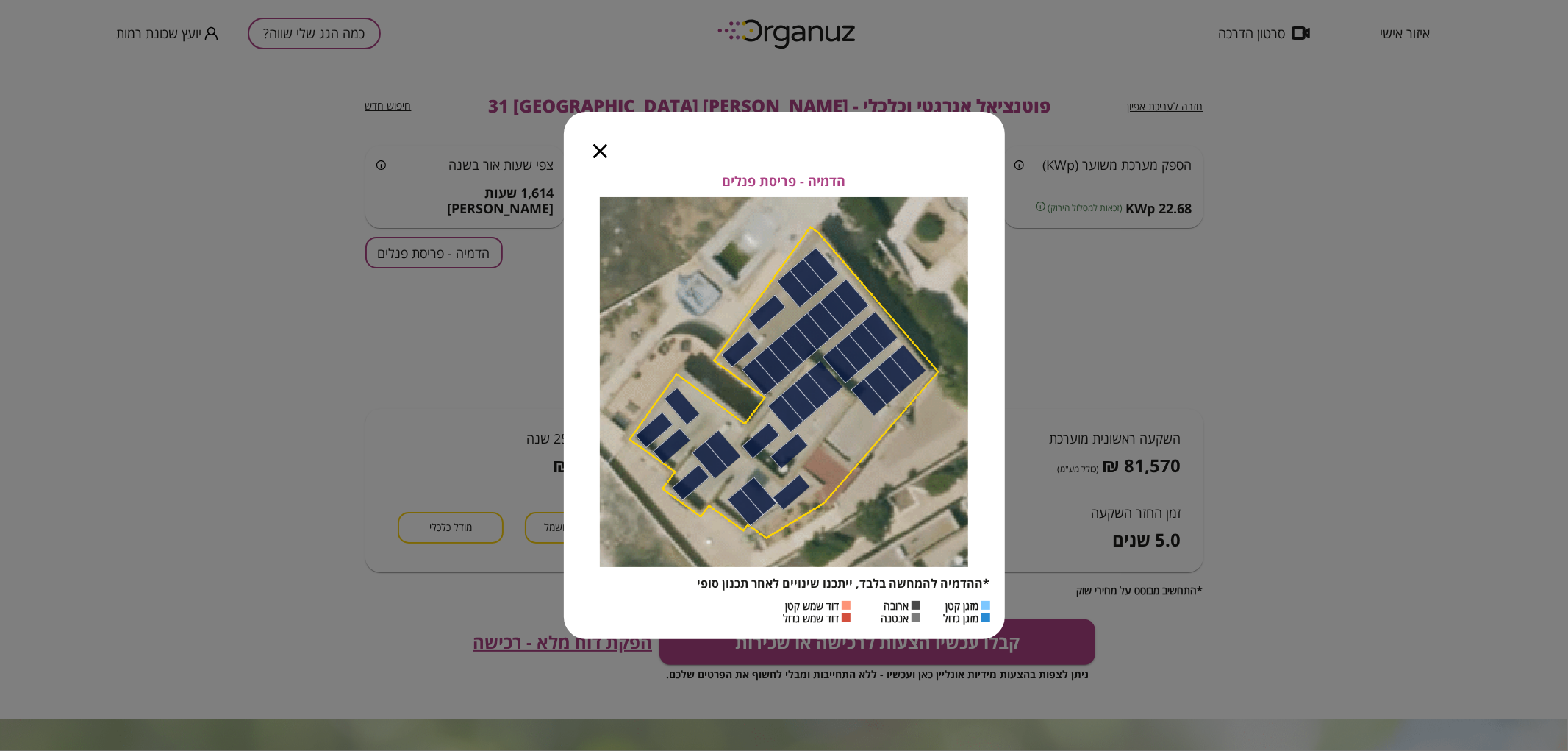
click at [596, 147] on icon "button" at bounding box center [599, 151] width 14 height 14
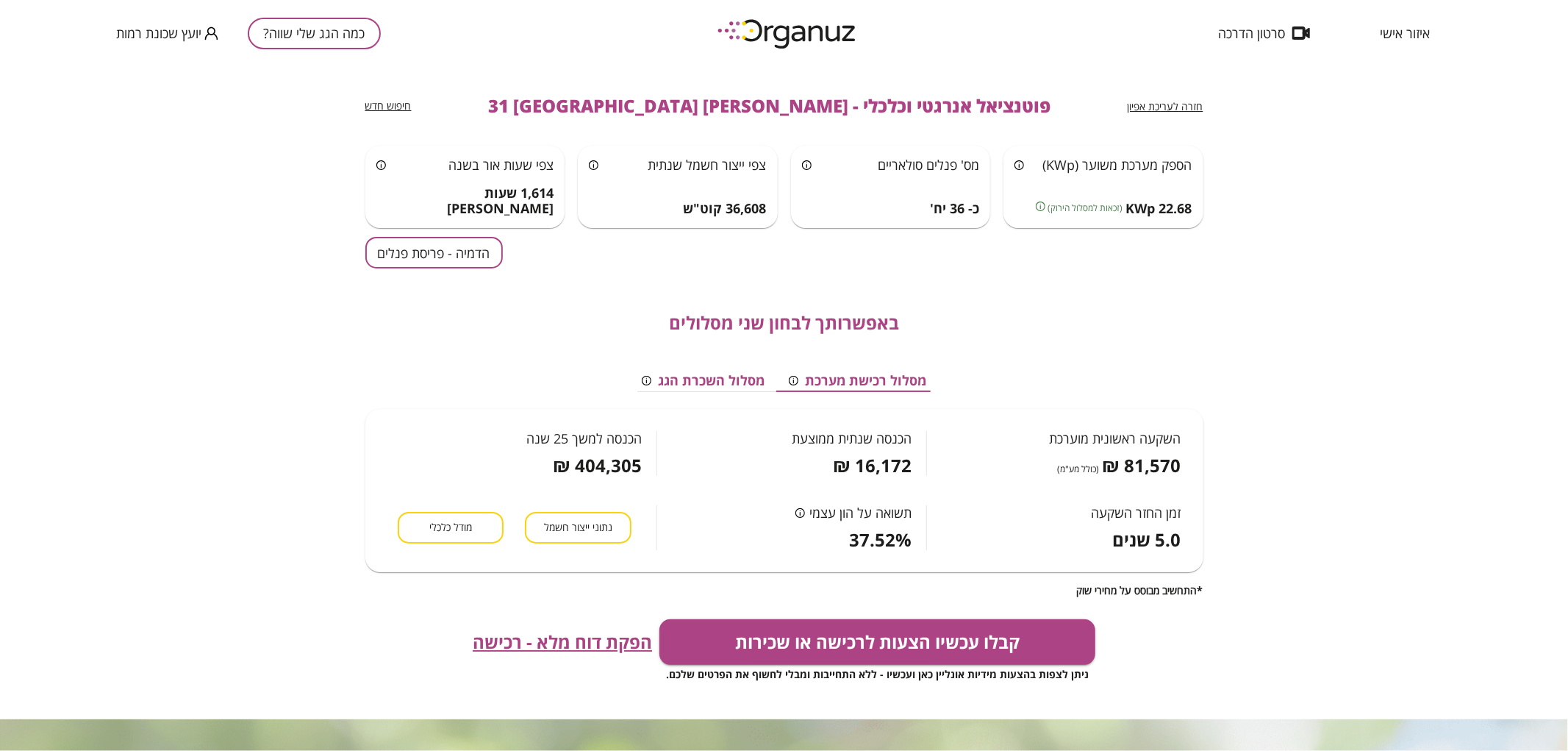
click at [343, 21] on button "כמה הגג שלי שווה?" at bounding box center [313, 33] width 133 height 32
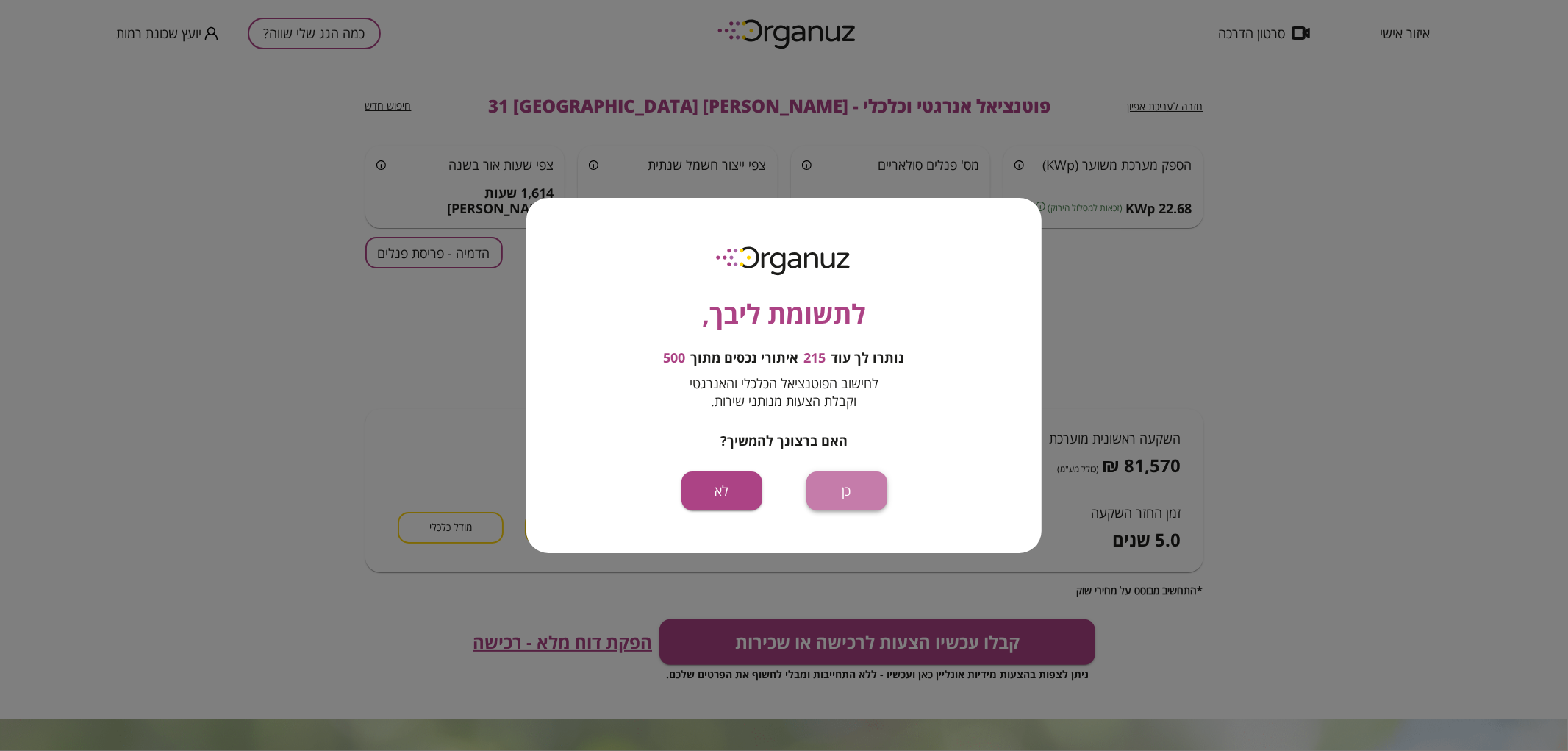
click at [851, 497] on button "כן" at bounding box center [847, 490] width 81 height 39
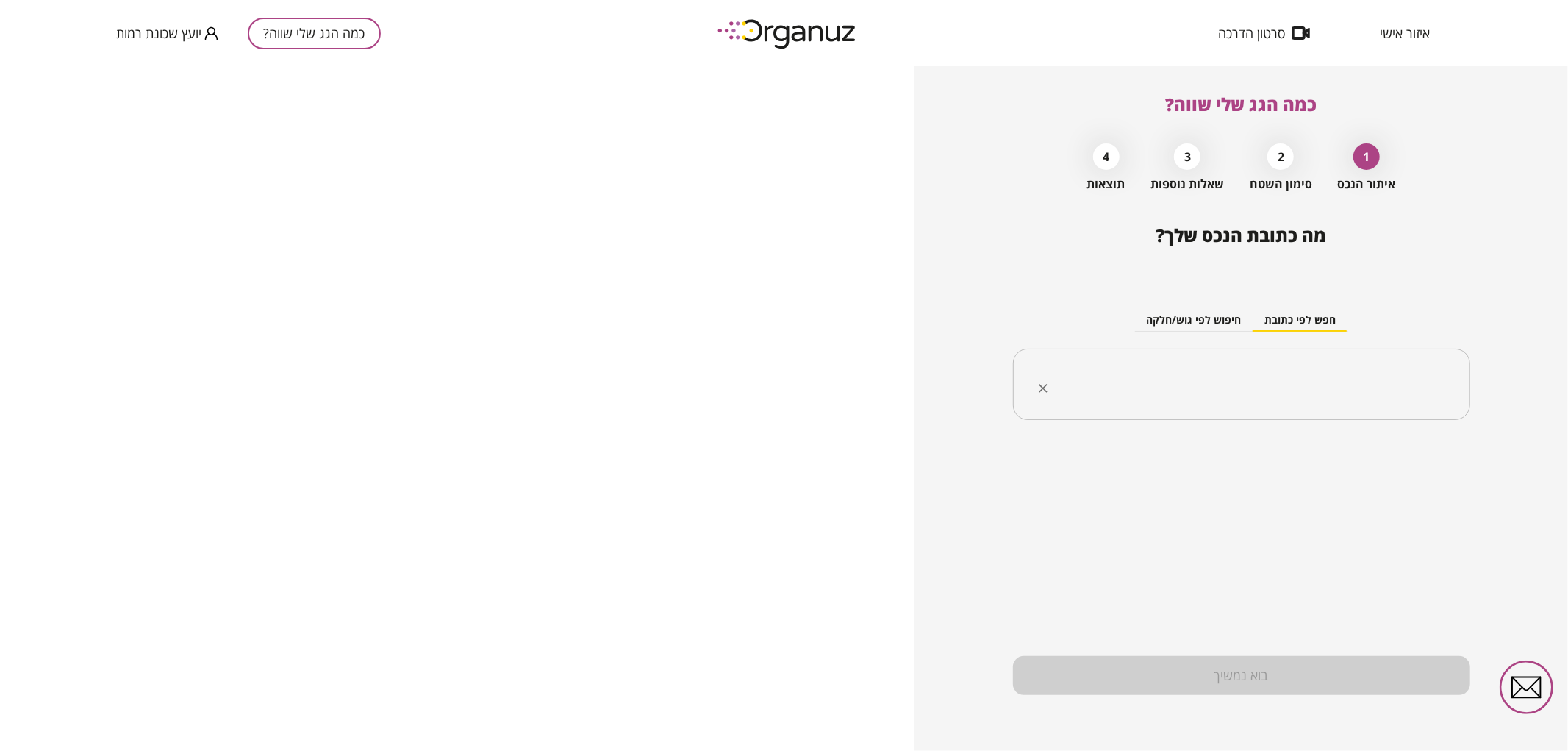
click at [1259, 374] on input "text" at bounding box center [1247, 385] width 411 height 37
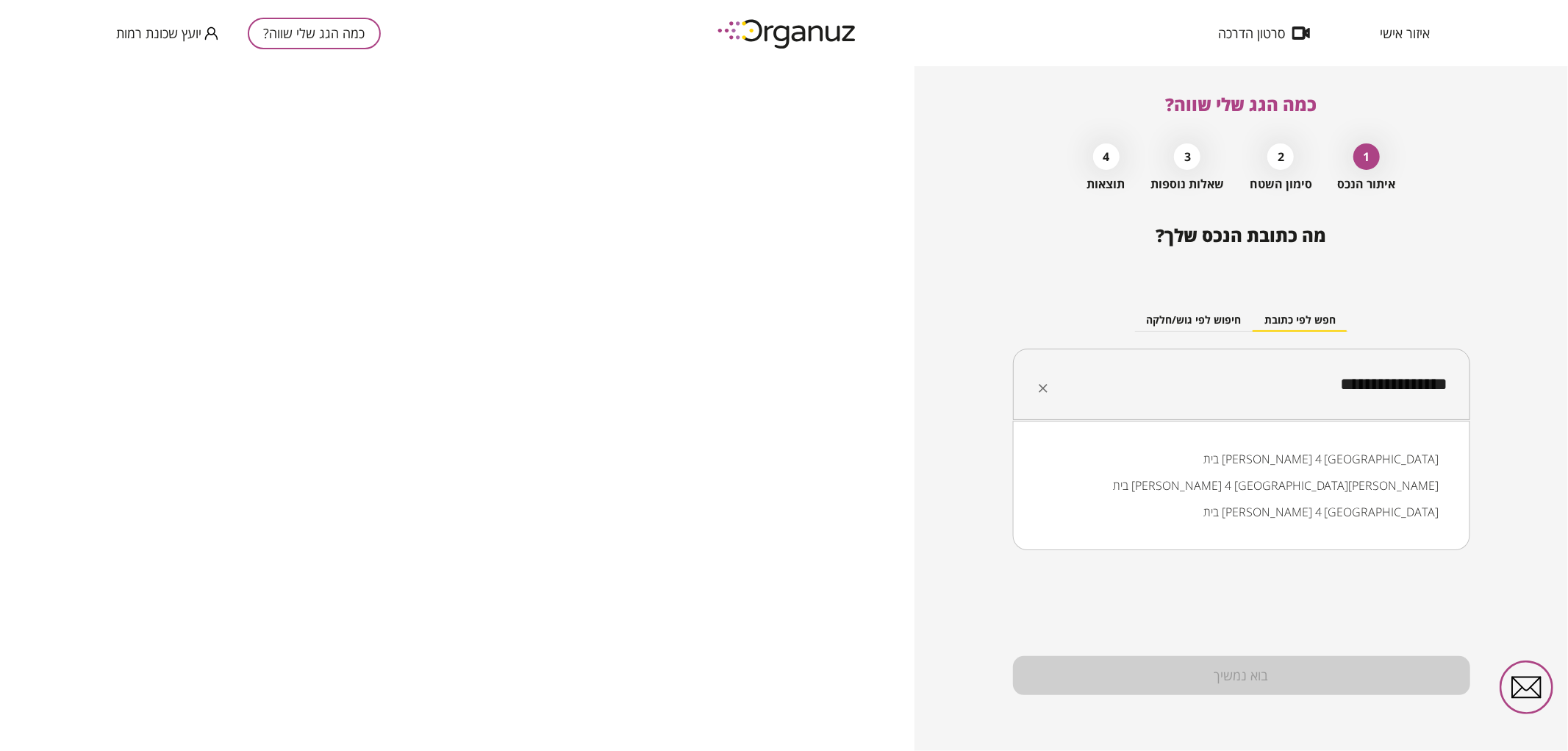
click at [1420, 451] on li "בית צורי אליהו 4 באר שבע" at bounding box center [1241, 459] width 419 height 26
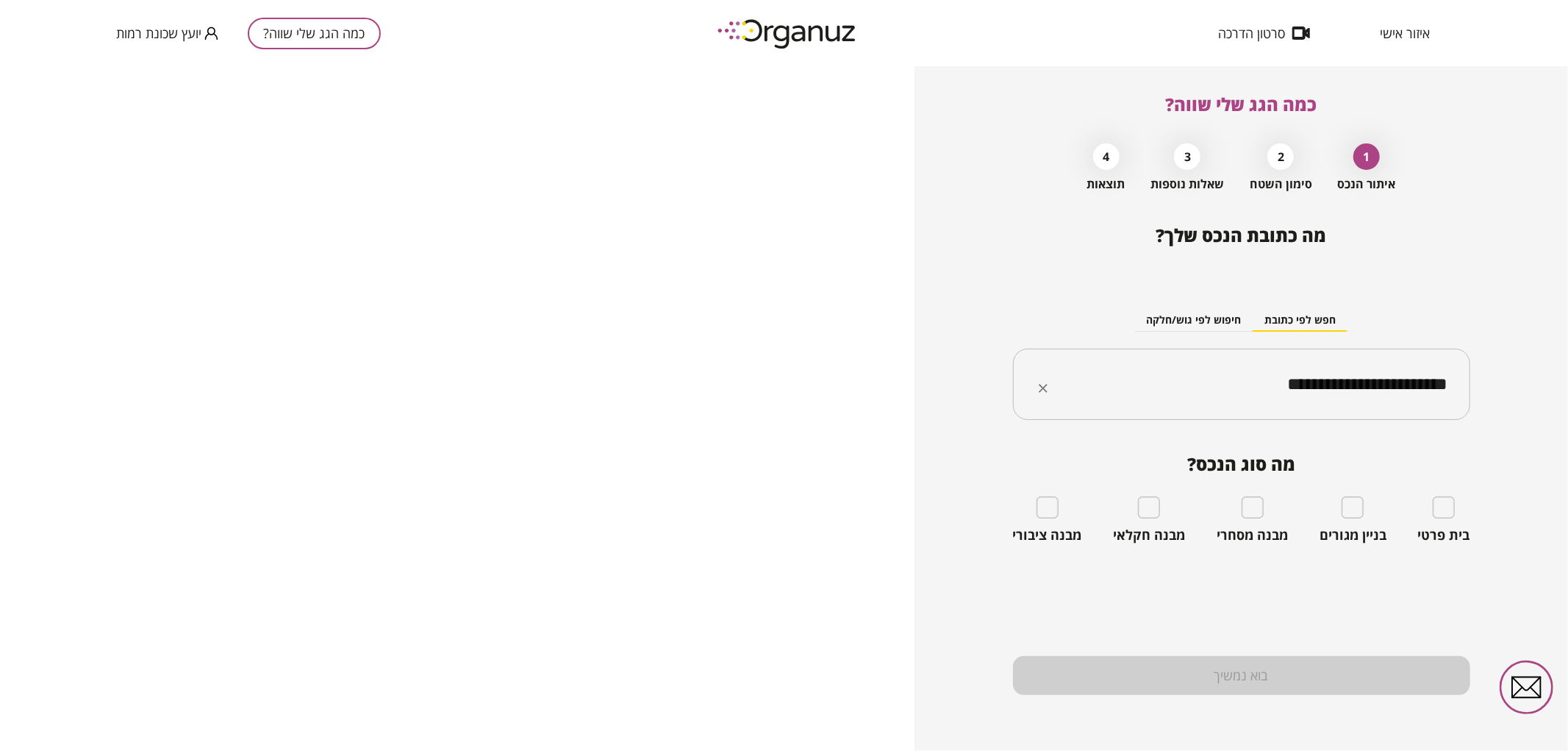
type input "**********"
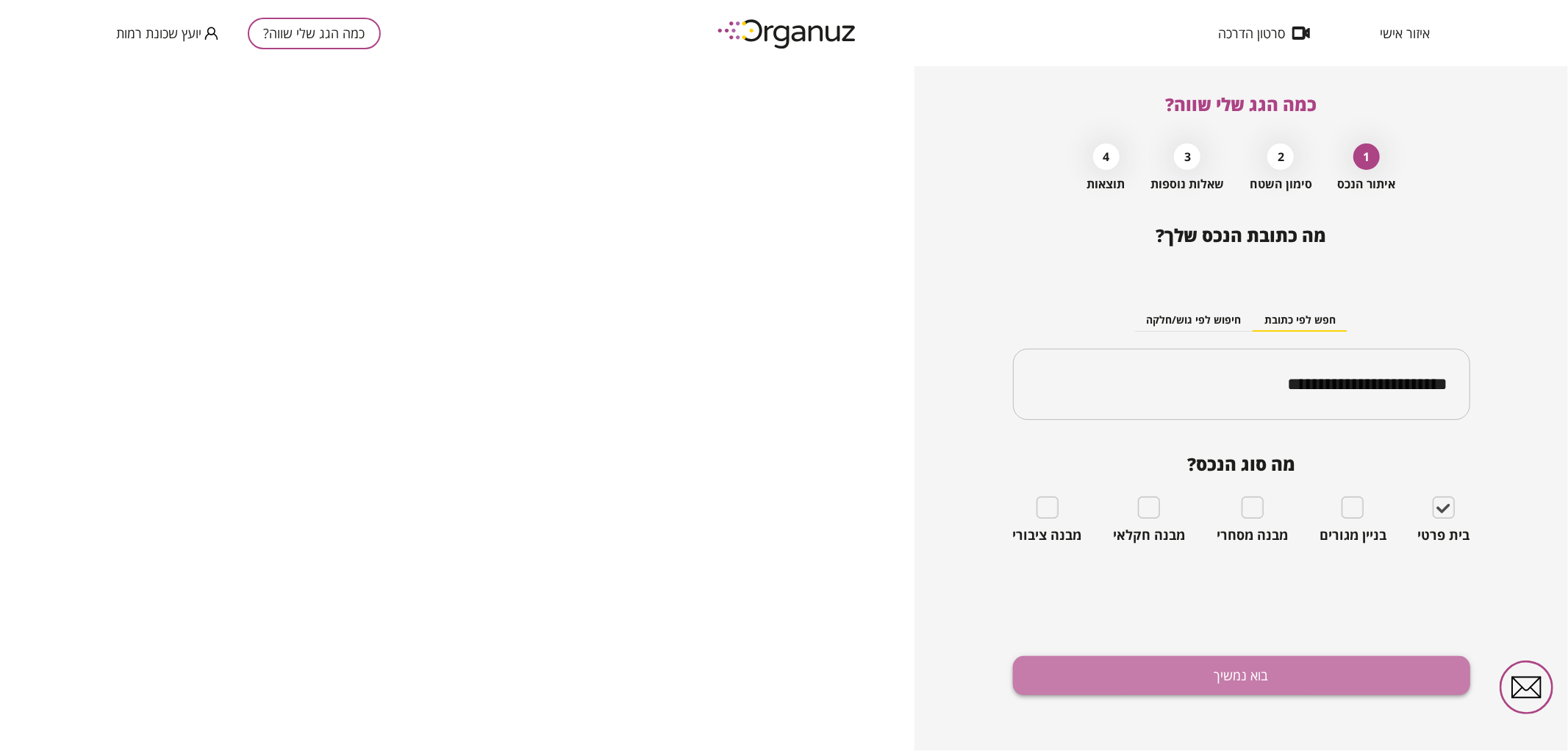
click at [1137, 656] on button "בוא נמשיך" at bounding box center [1241, 674] width 458 height 39
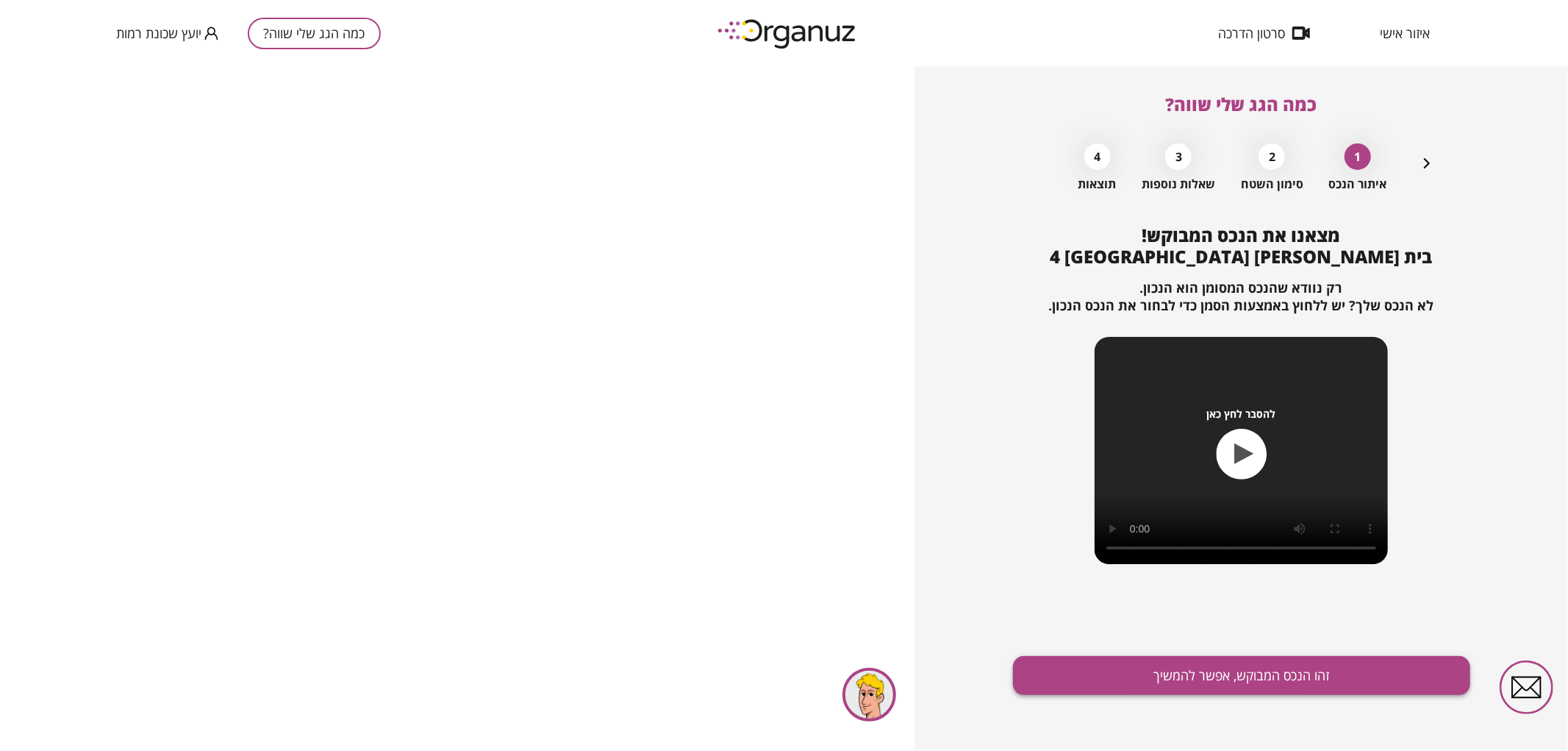
click at [1189, 681] on button "זהו הנכס המבוקש, אפשר להמשיך" at bounding box center [1241, 674] width 458 height 39
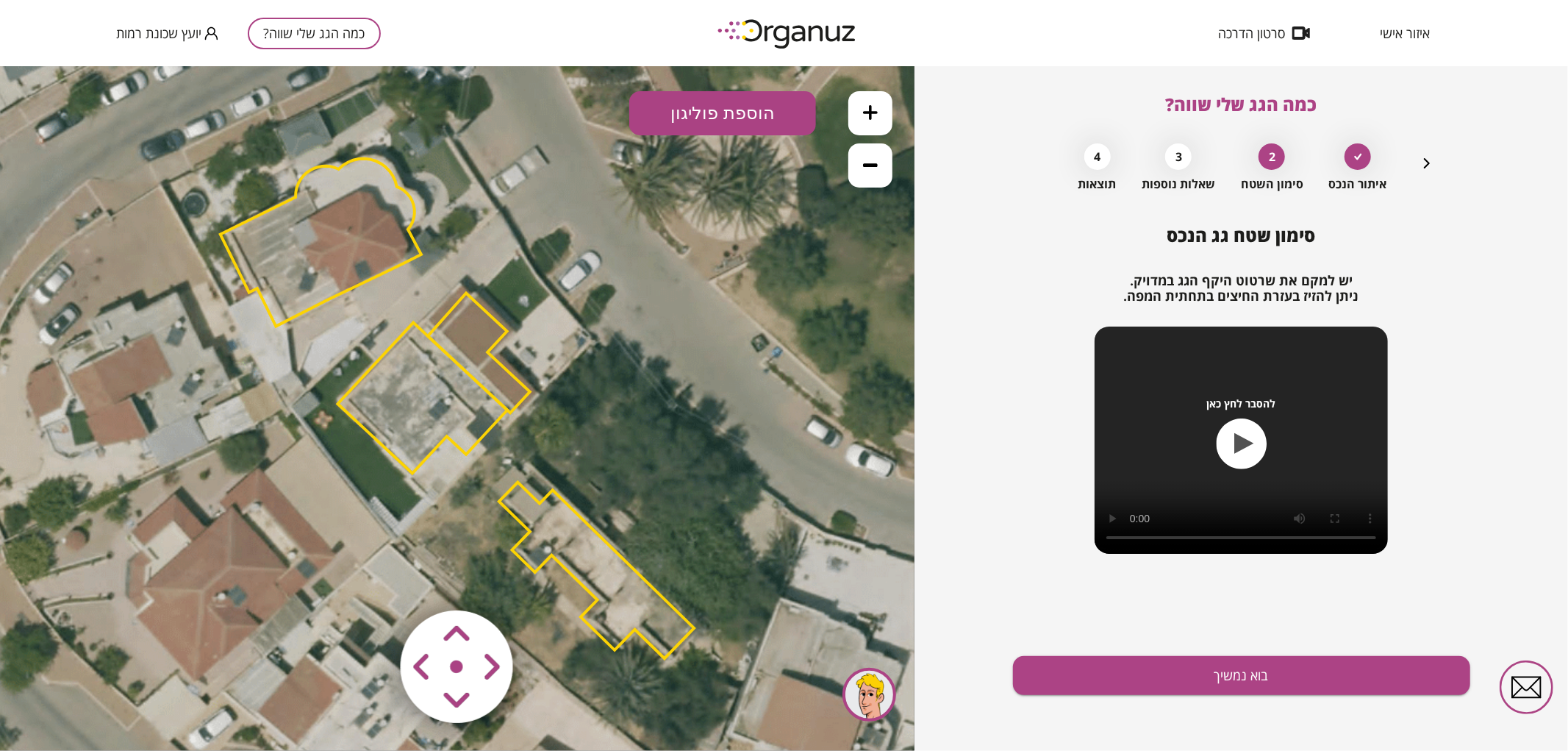
click at [391, 236] on polygon at bounding box center [320, 242] width 200 height 168
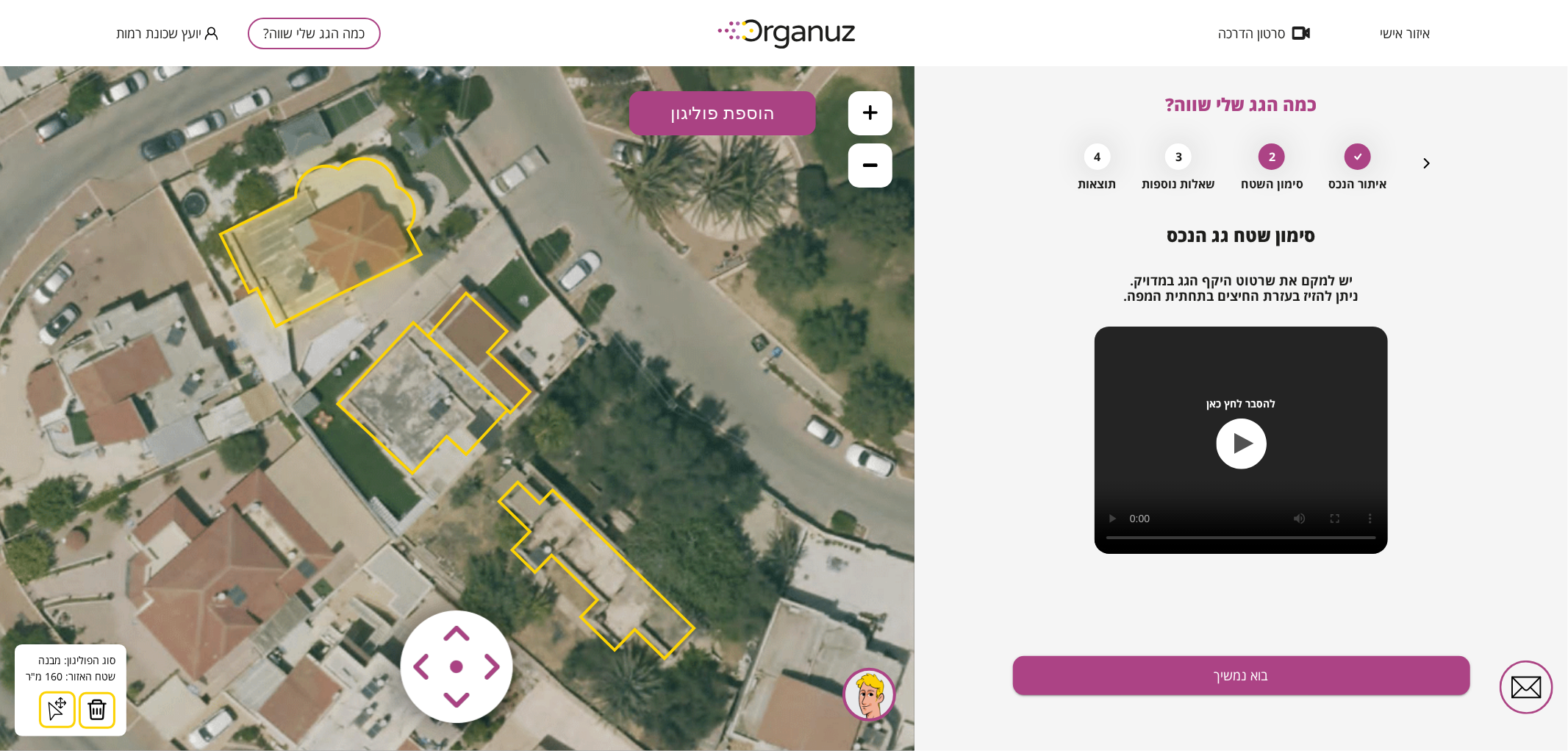
click at [97, 714] on img at bounding box center [97, 709] width 21 height 22
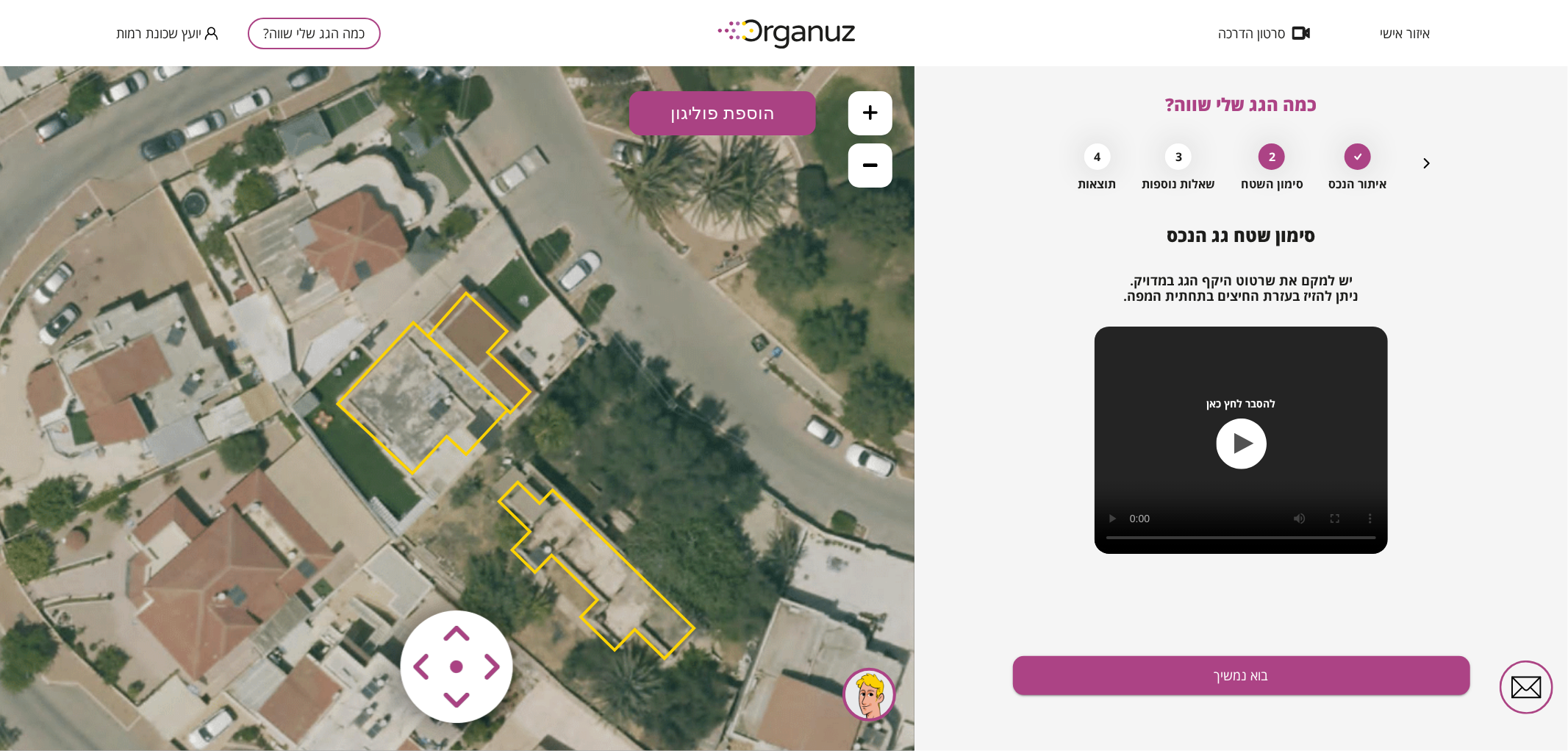
click at [635, 593] on polygon at bounding box center [597, 569] width 195 height 176
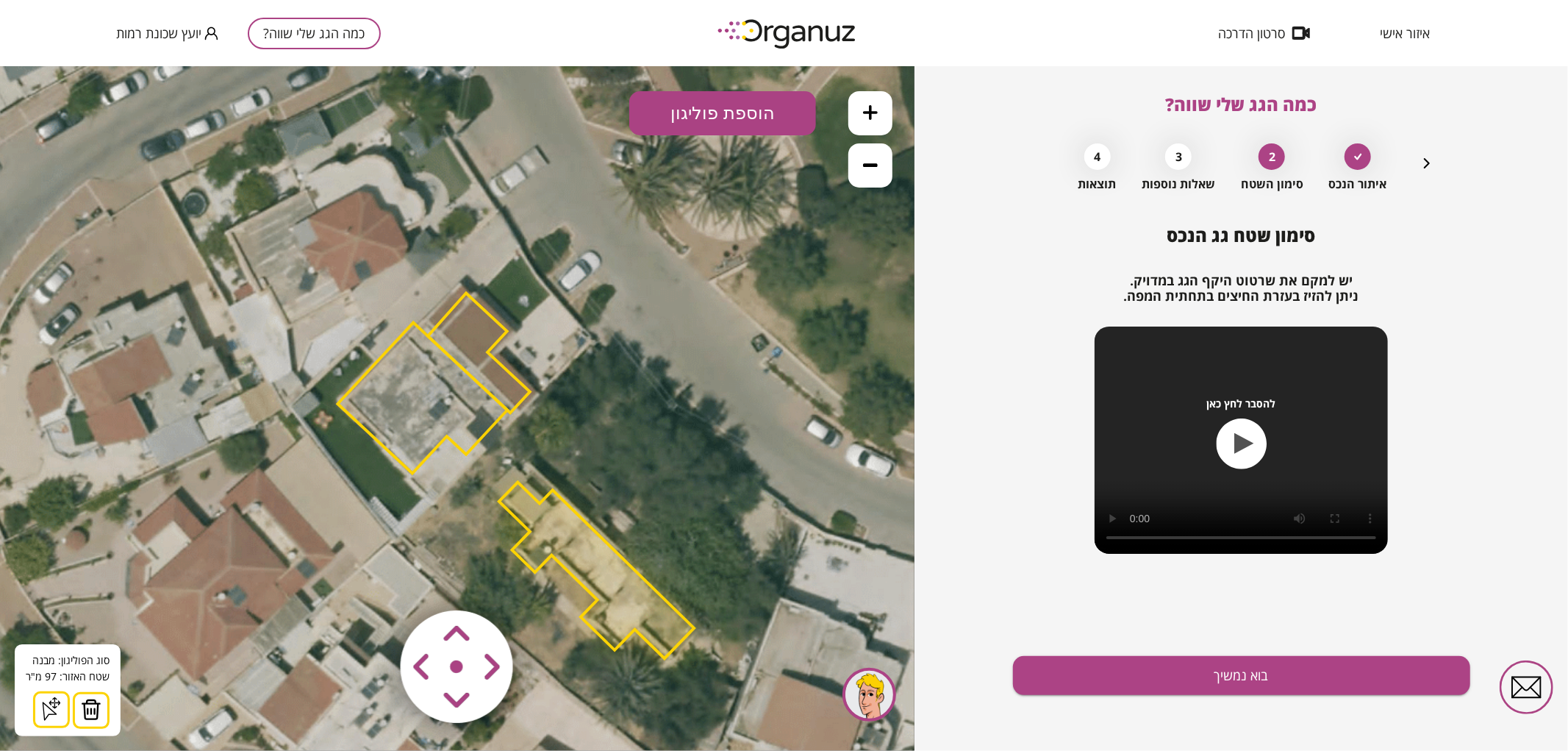
click at [90, 700] on img at bounding box center [91, 709] width 21 height 22
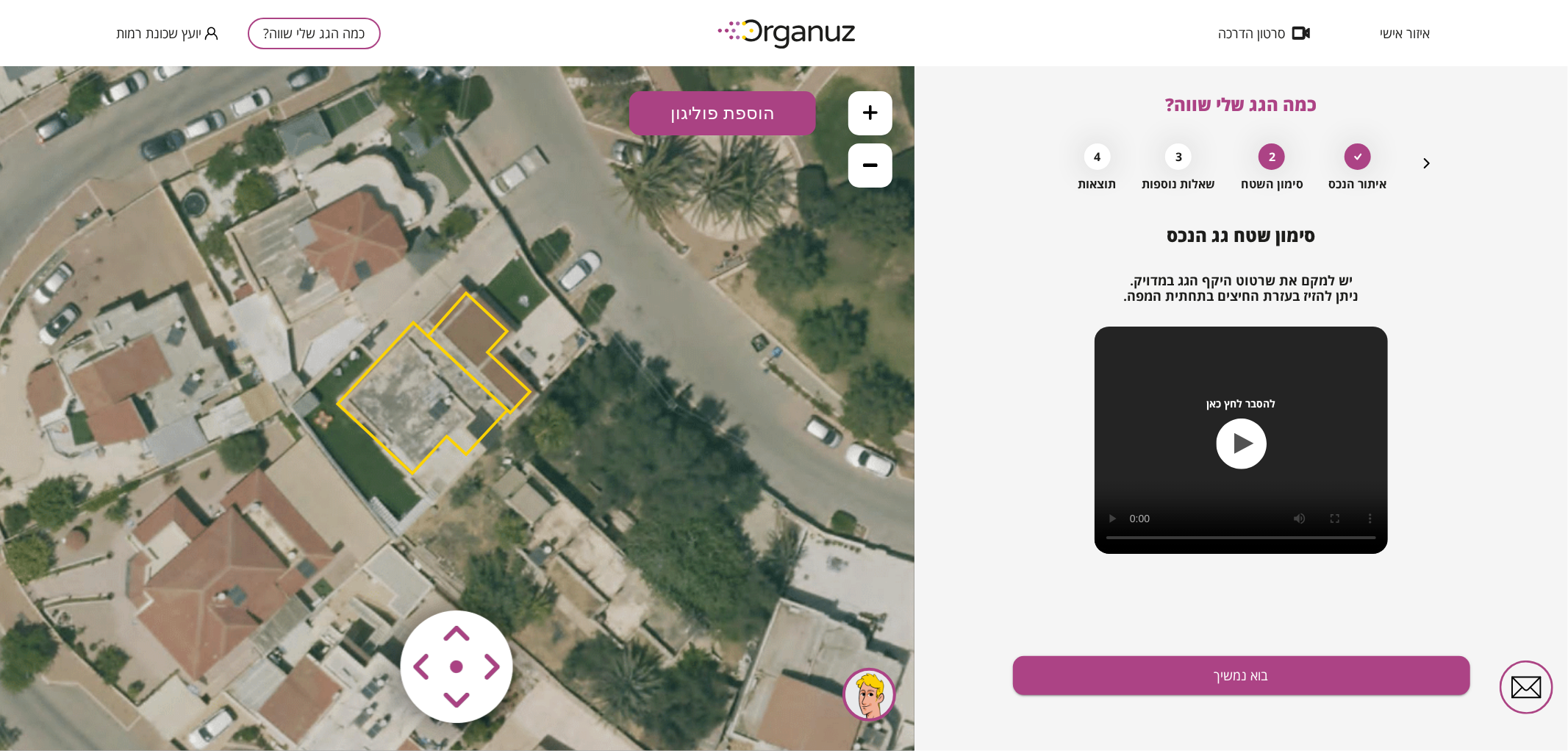
click at [868, 113] on icon at bounding box center [870, 112] width 14 height 14
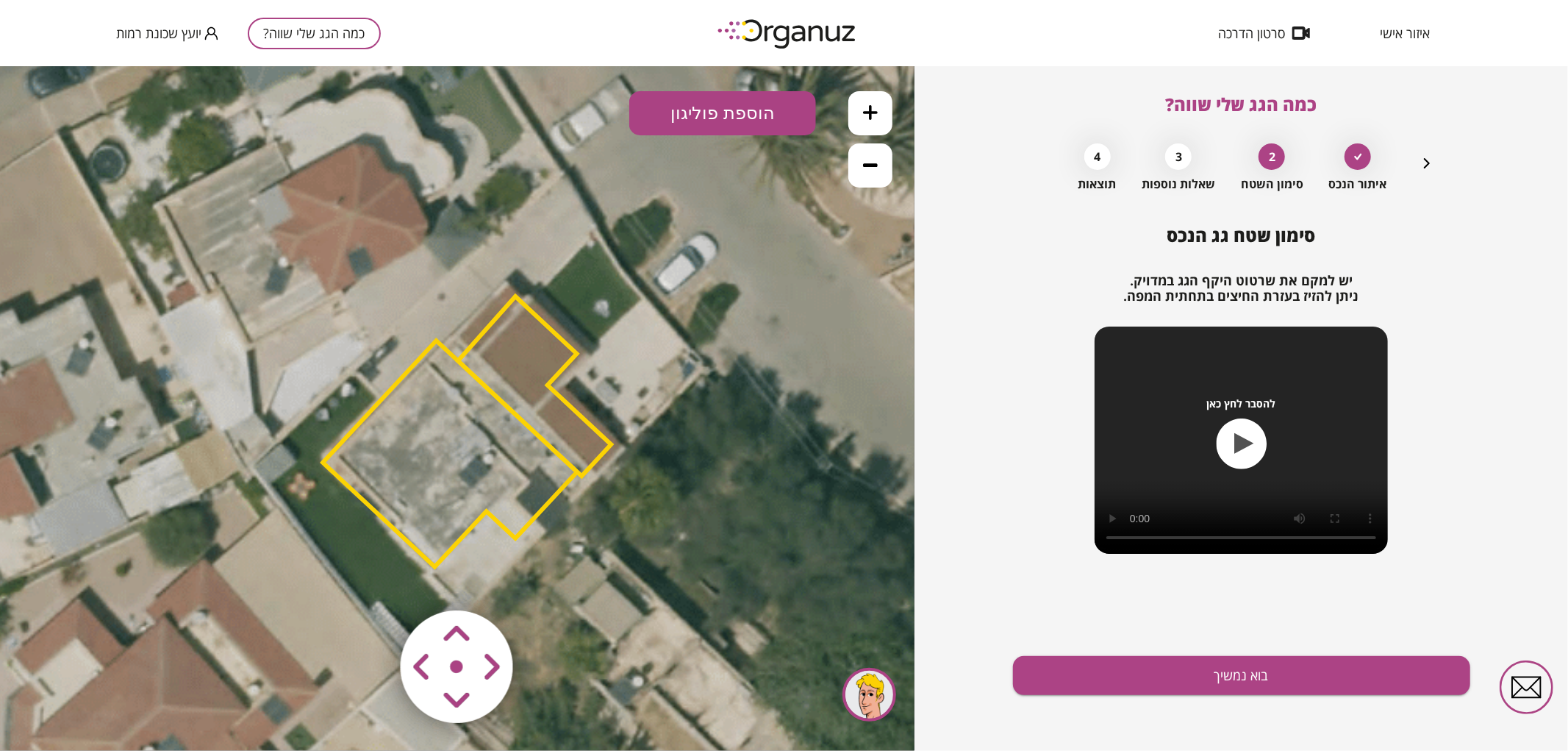
drag, startPoint x: 664, startPoint y: 262, endPoint x: 726, endPoint y: 343, distance: 102.0
click at [726, 343] on icon at bounding box center [503, 466] width 2283 height 2283
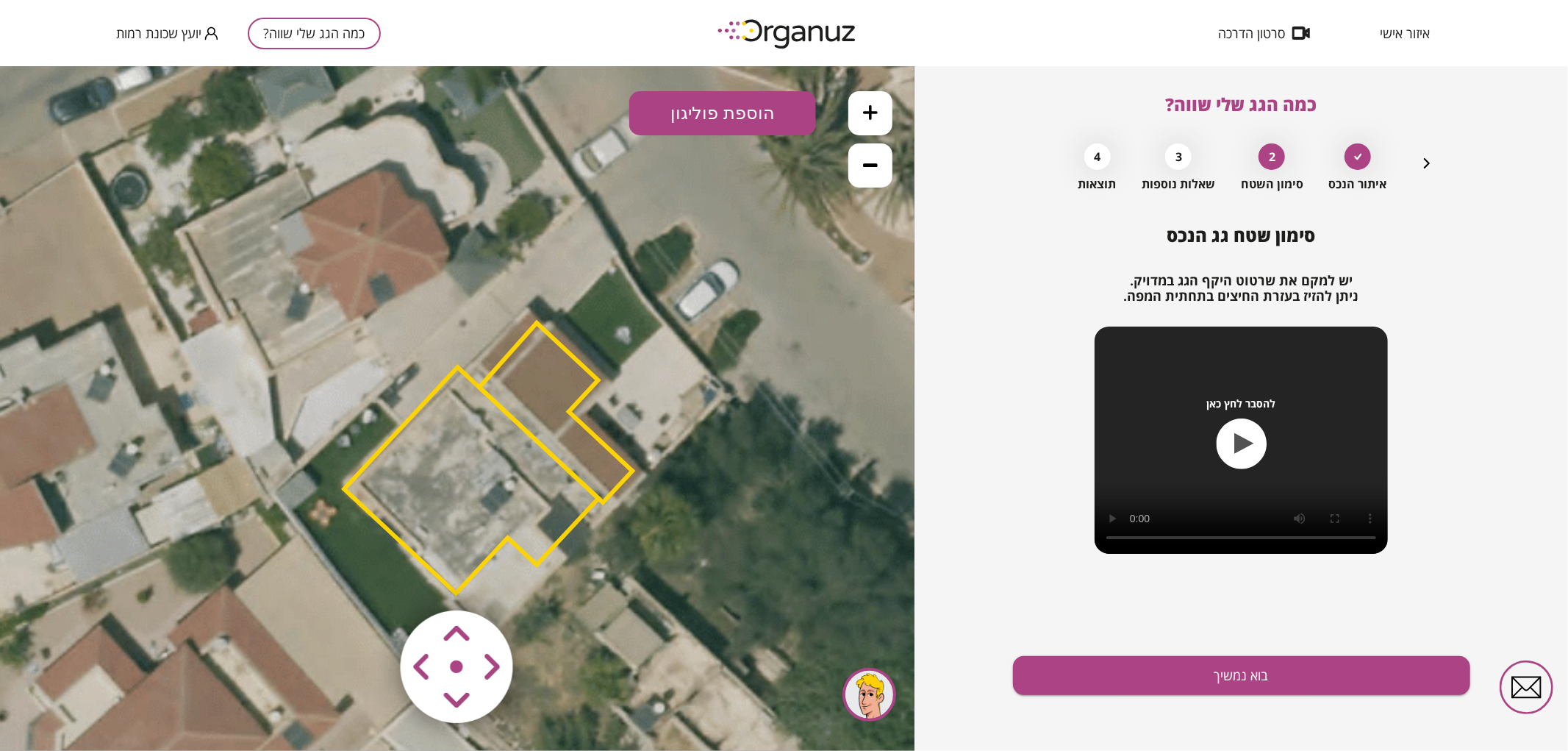
click at [370, 579] on area at bounding box center [370, 579] width 0 height 0
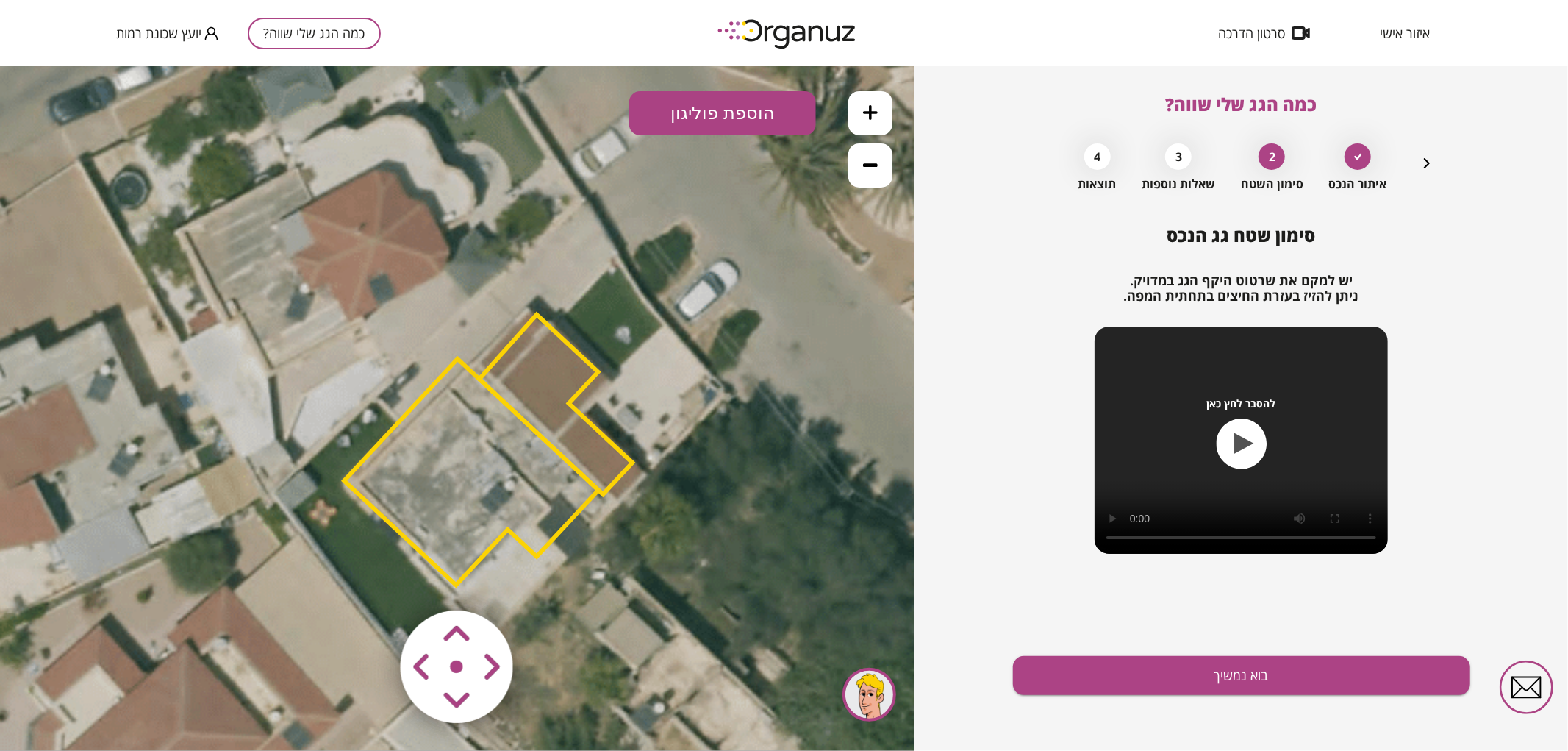
click at [370, 579] on area at bounding box center [370, 579] width 0 height 0
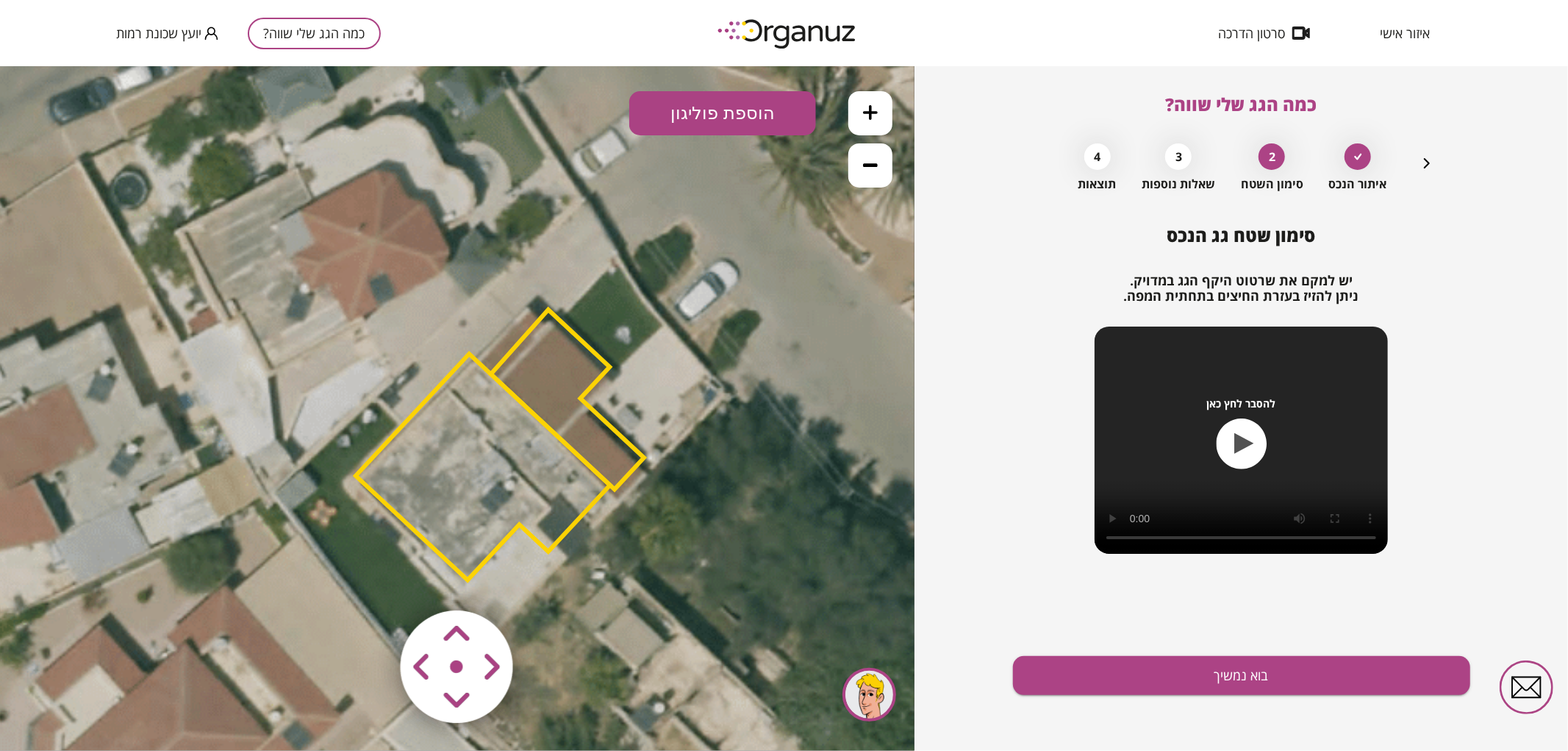
click at [370, 579] on area at bounding box center [370, 579] width 0 height 0
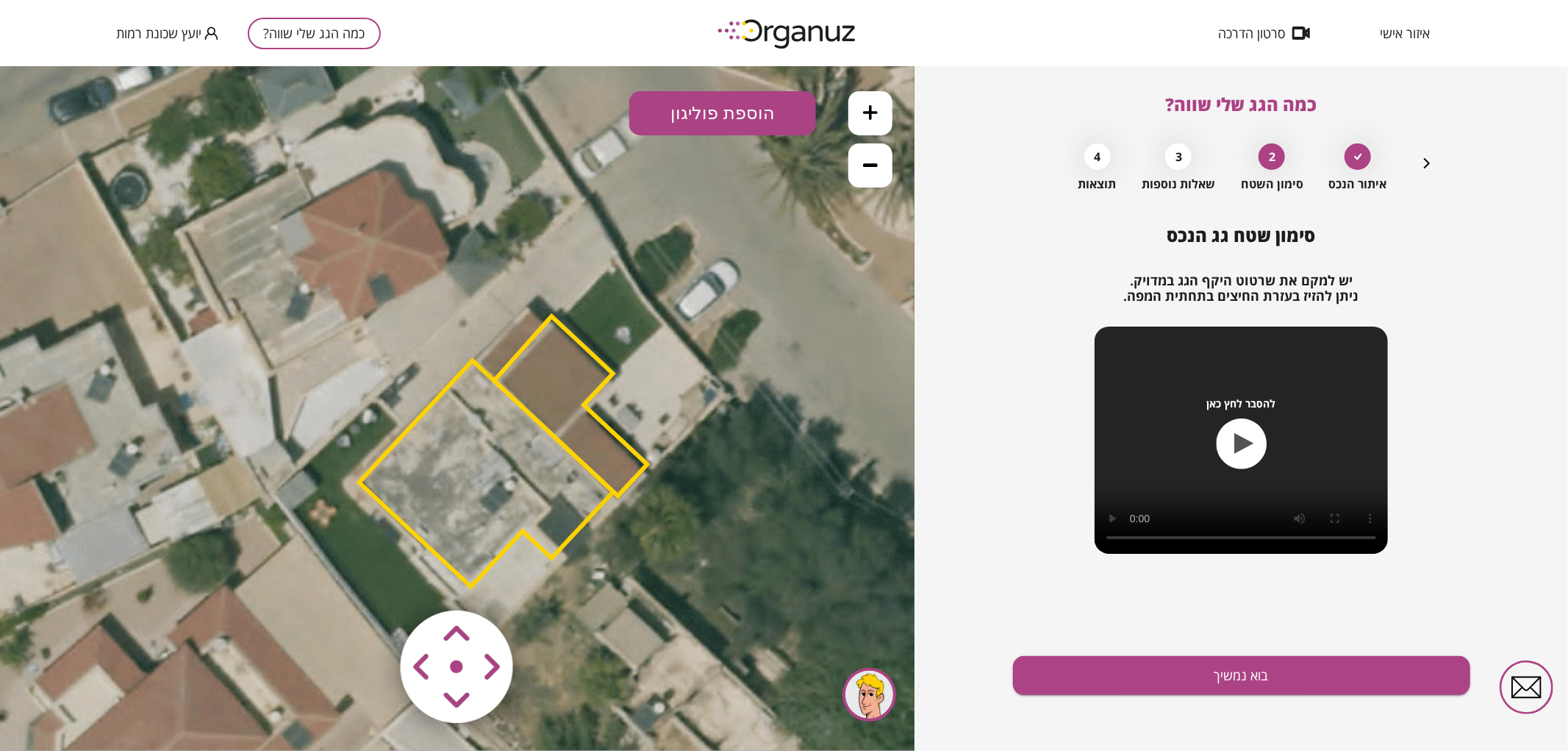
click at [370, 579] on area at bounding box center [370, 579] width 0 height 0
click at [1192, 687] on button "בוא נמשיך" at bounding box center [1241, 674] width 458 height 39
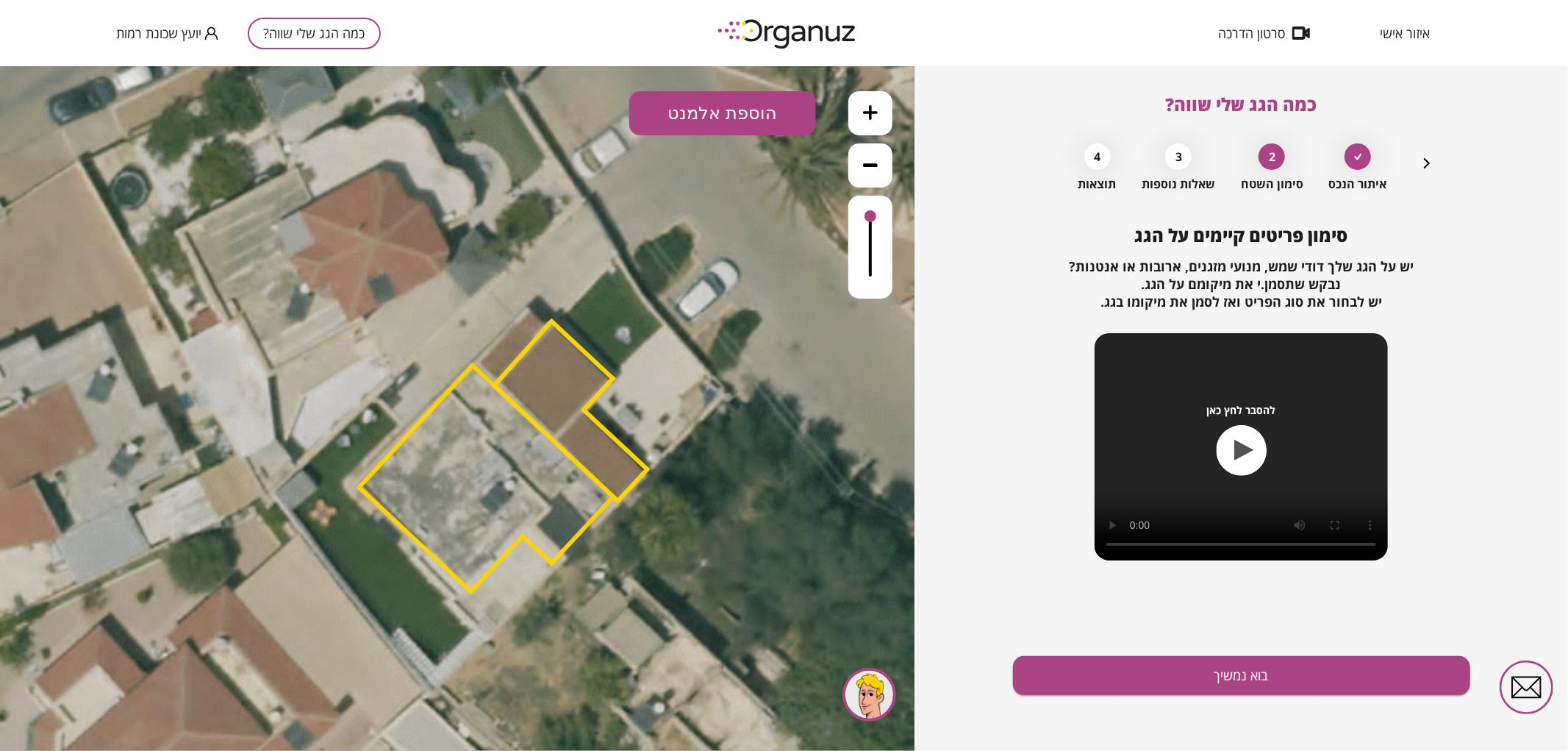
click at [1424, 168] on icon "button" at bounding box center [1427, 162] width 6 height 10
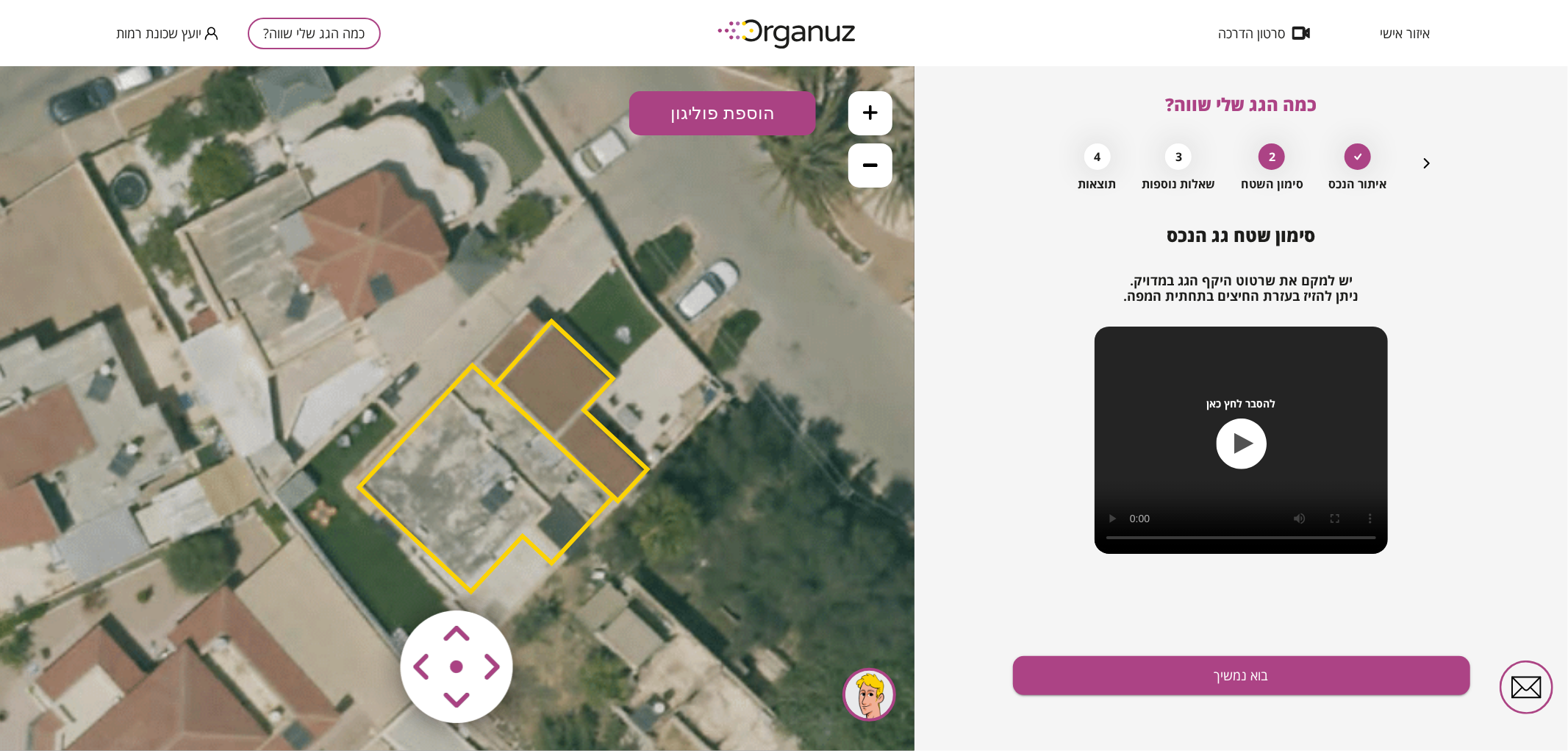
click at [549, 482] on polygon at bounding box center [486, 477] width 255 height 226
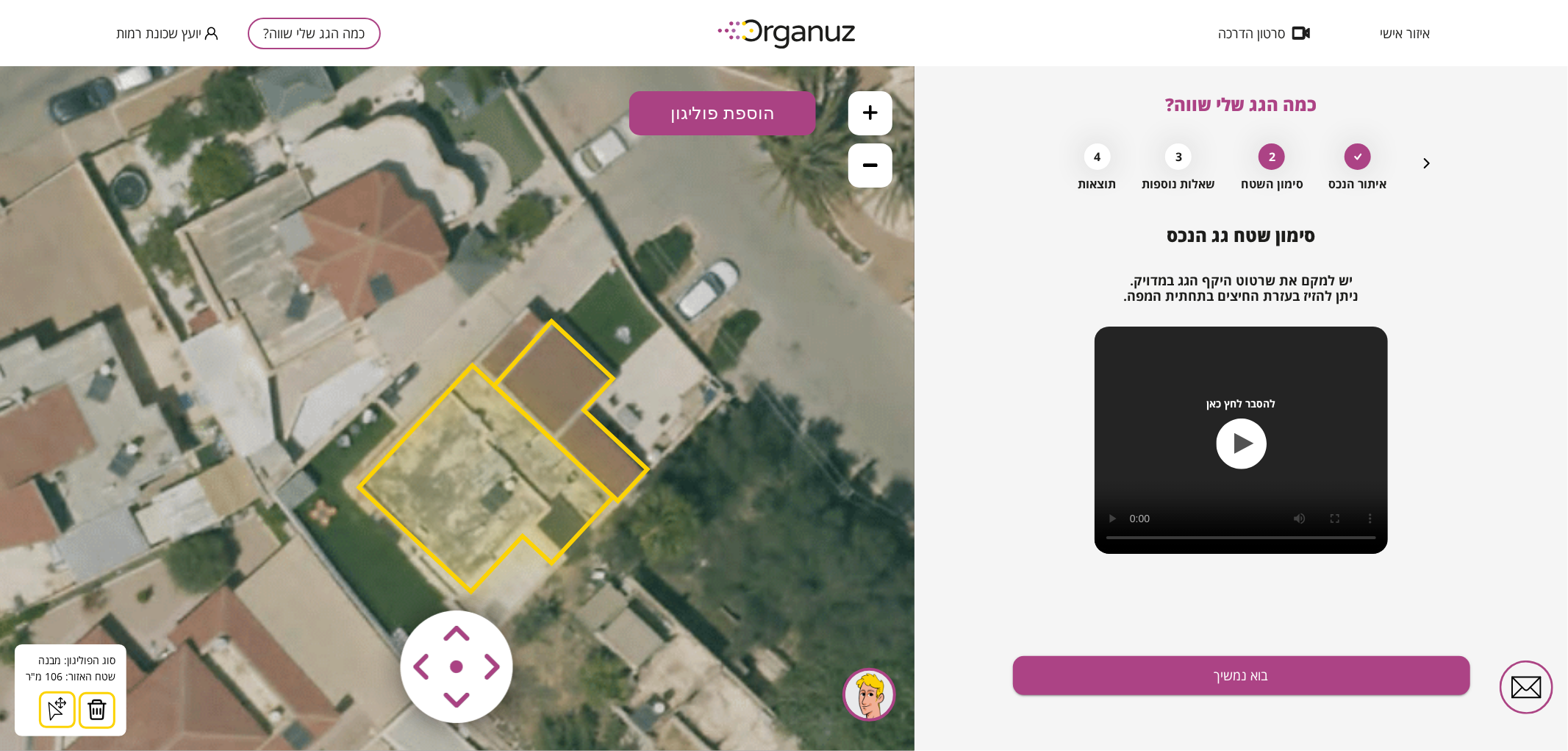
click at [559, 389] on polygon at bounding box center [570, 410] width 153 height 180
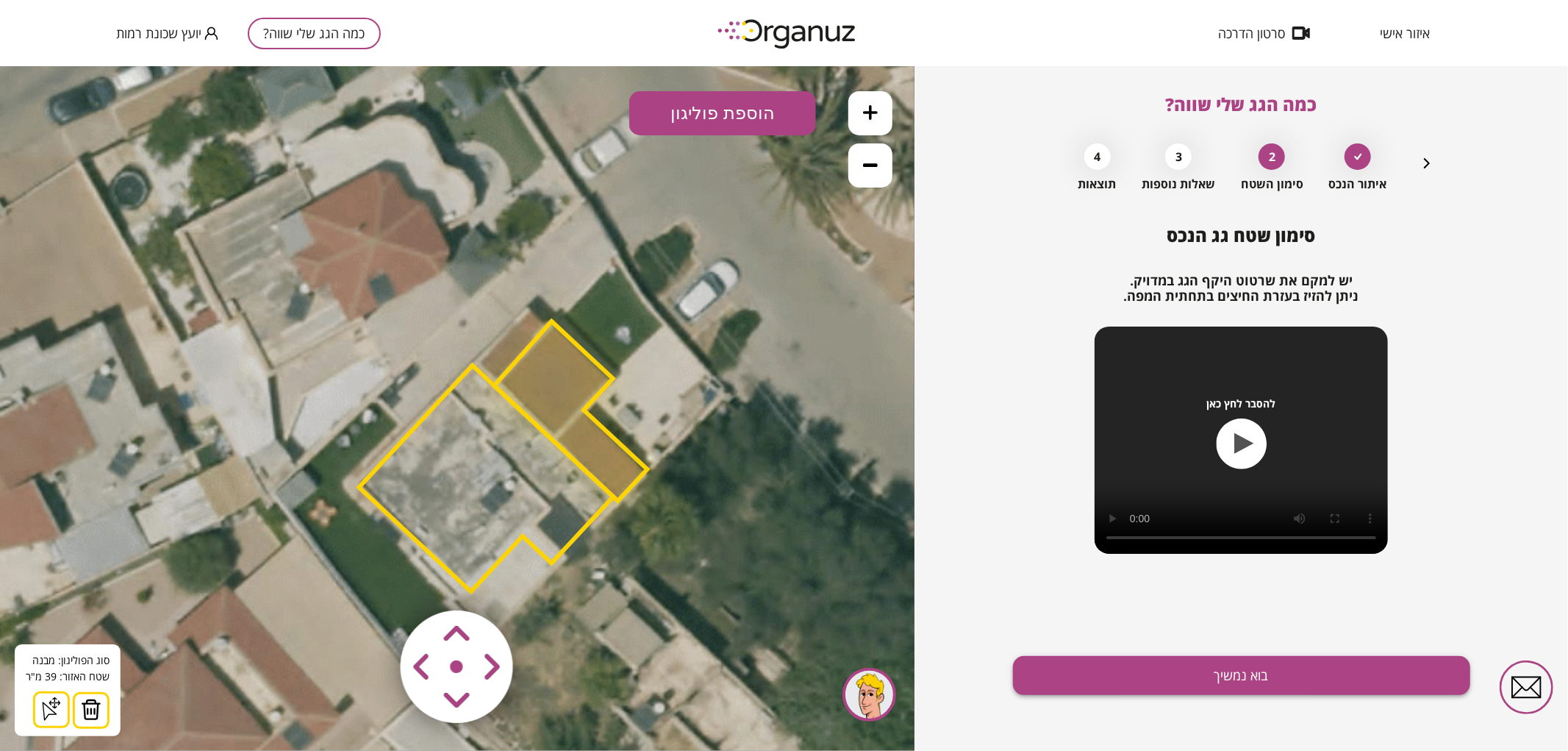
click at [1108, 685] on button "בוא נמשיך" at bounding box center [1241, 674] width 458 height 39
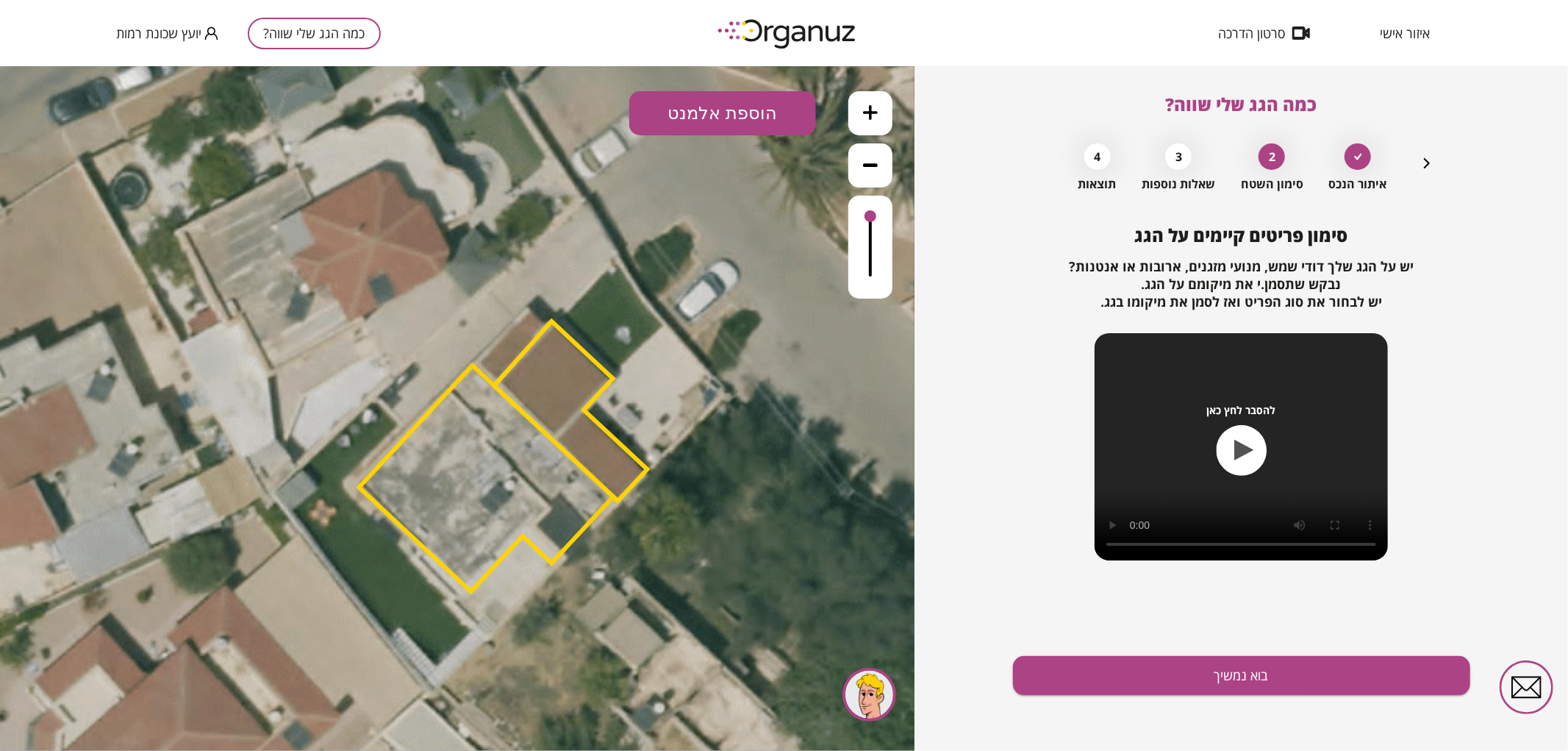
click at [672, 127] on button "הוספת אלמנט" at bounding box center [722, 112] width 187 height 44
click at [726, 296] on div ".st0 { fill: #FFFFFF; } .st0 { fill: #FFFFFF; }" at bounding box center [457, 407] width 914 height 684
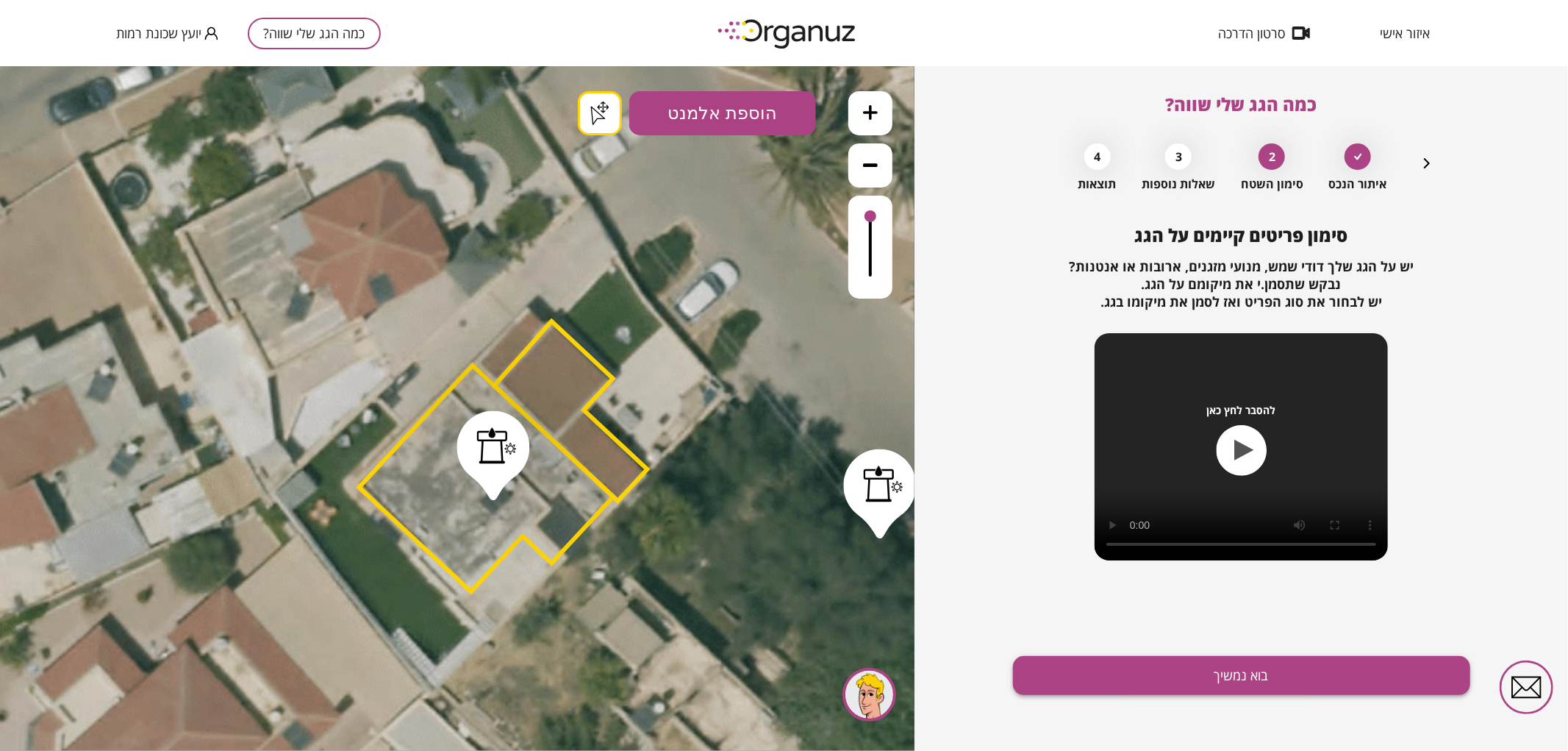
click at [1237, 669] on button "בוא נמשיך" at bounding box center [1241, 674] width 458 height 39
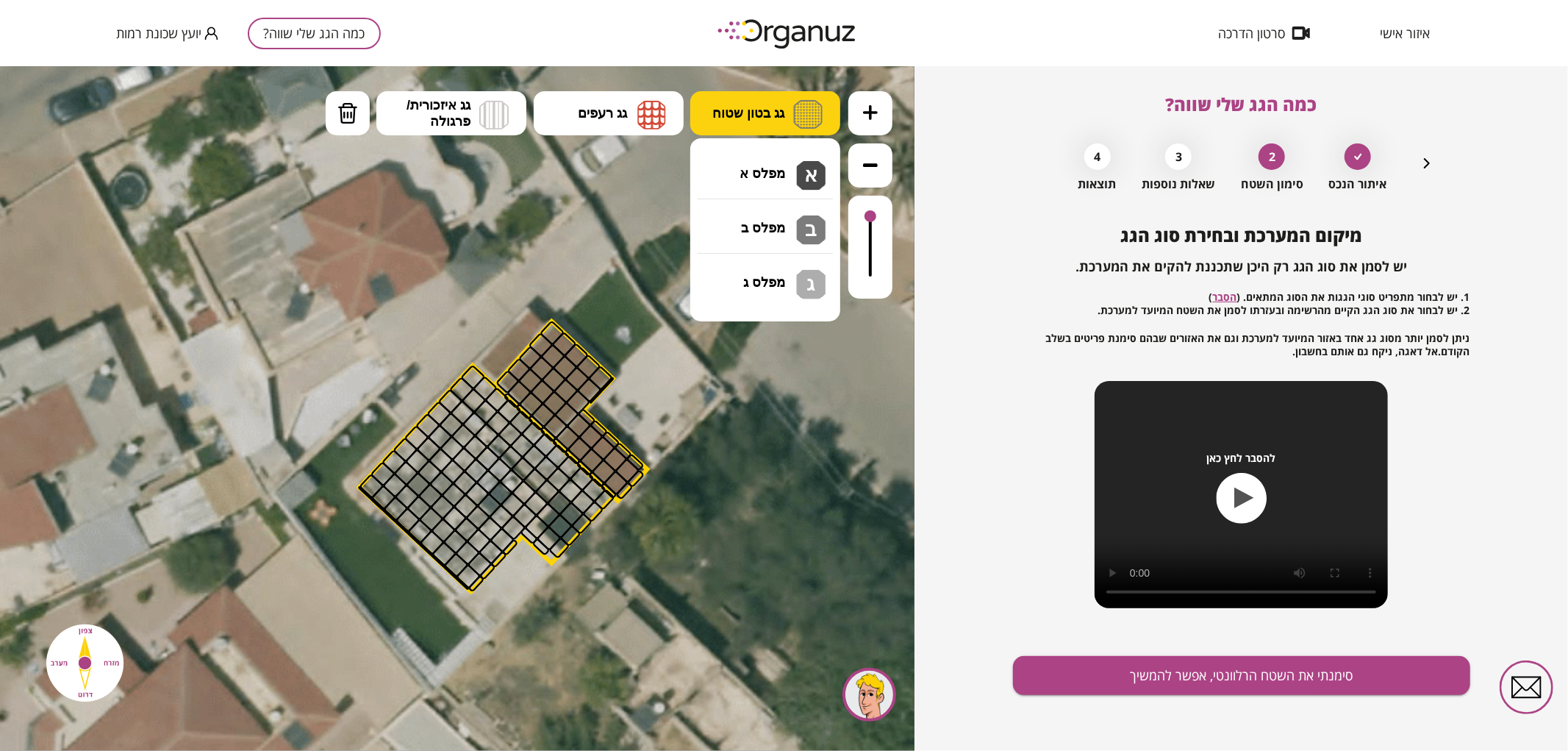
click at [759, 103] on button "גג בטון שטוח" at bounding box center [765, 112] width 150 height 44
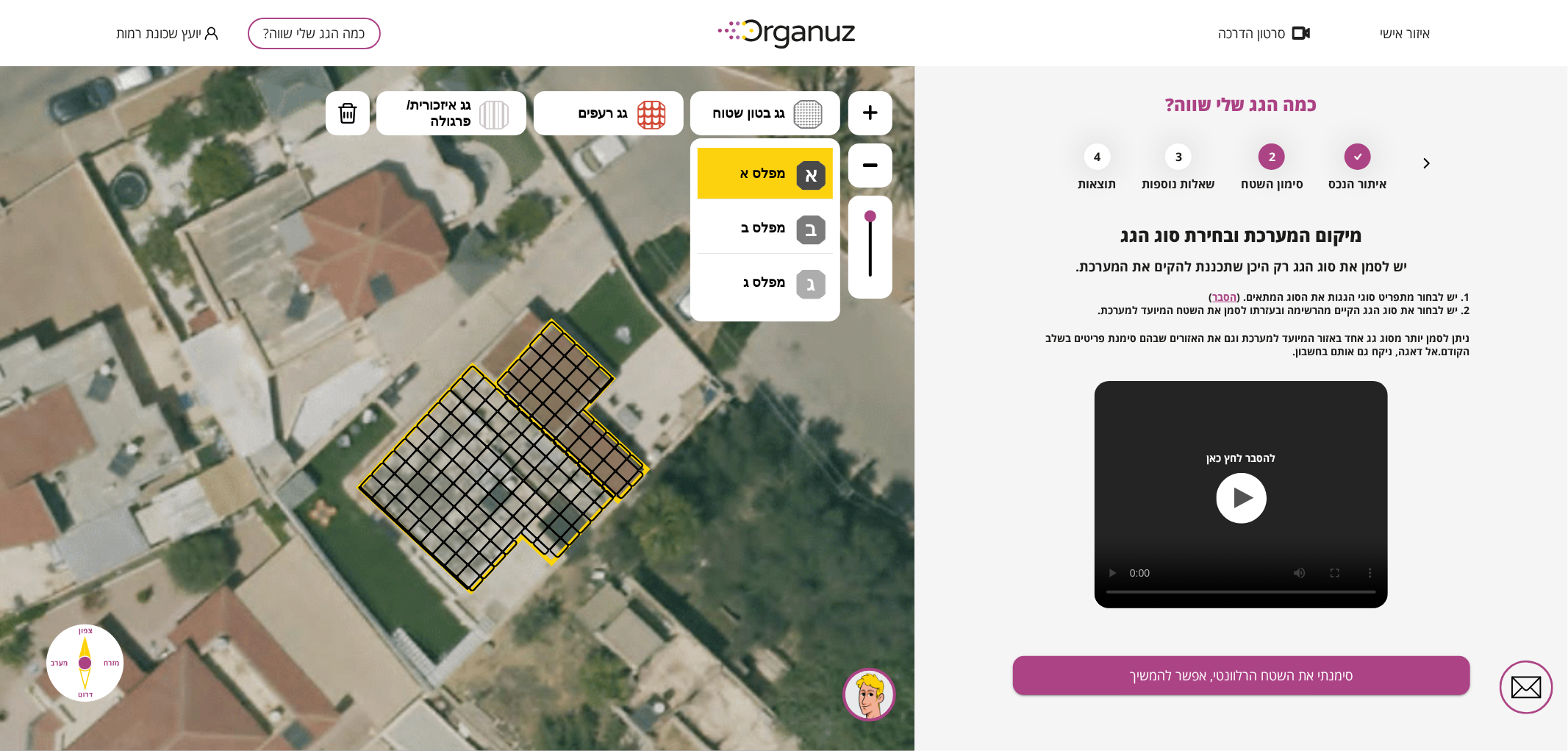
click at [759, 164] on div ".st0 { fill: #FFFFFF; } .st0 { fill: #FFFFFF; }" at bounding box center [457, 407] width 914 height 684
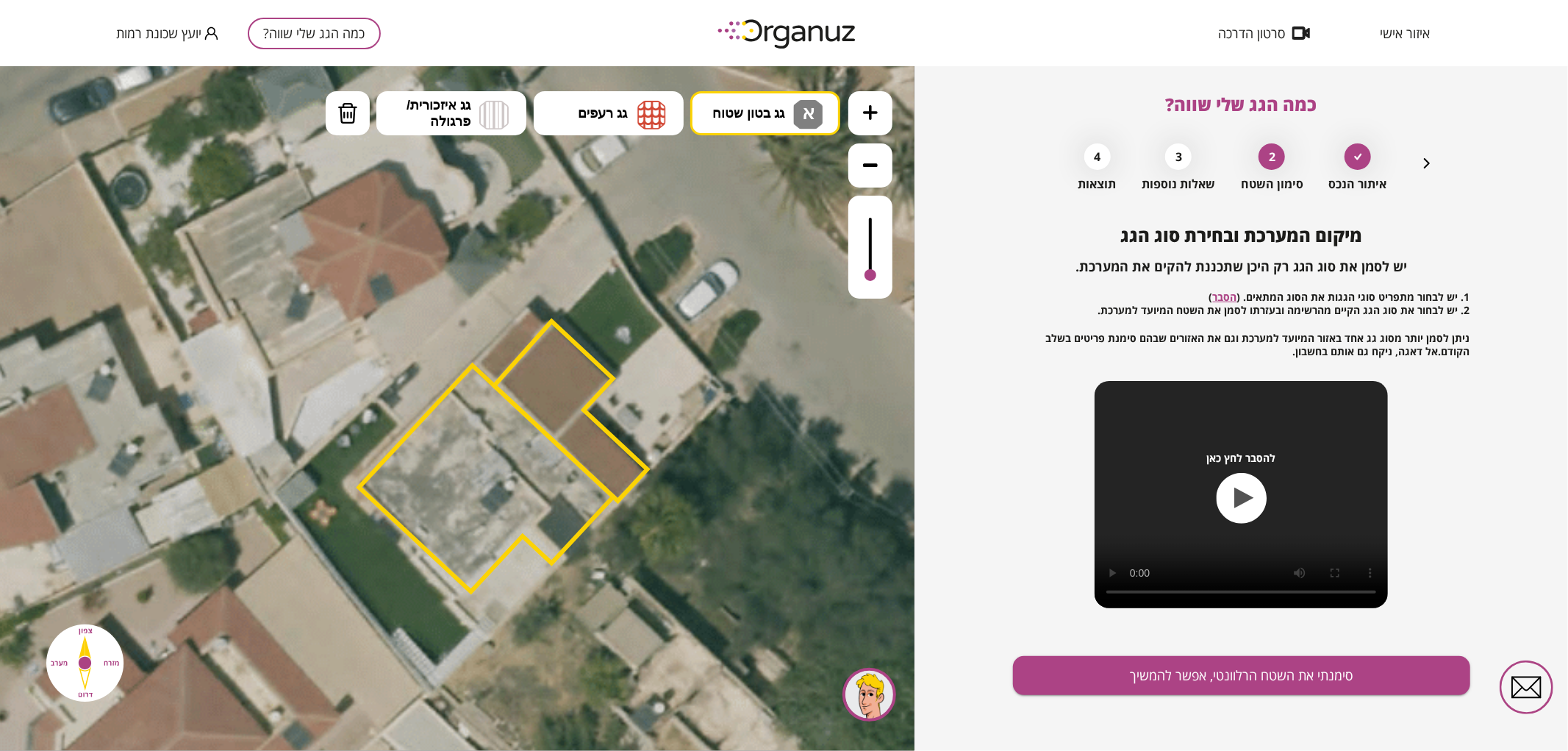
drag, startPoint x: 871, startPoint y: 220, endPoint x: 876, endPoint y: 279, distance: 59.2
click at [876, 279] on div at bounding box center [870, 246] width 44 height 103
click at [870, 272] on div at bounding box center [870, 270] width 12 height 12
drag, startPoint x: 466, startPoint y: 576, endPoint x: 472, endPoint y: 391, distance: 185.1
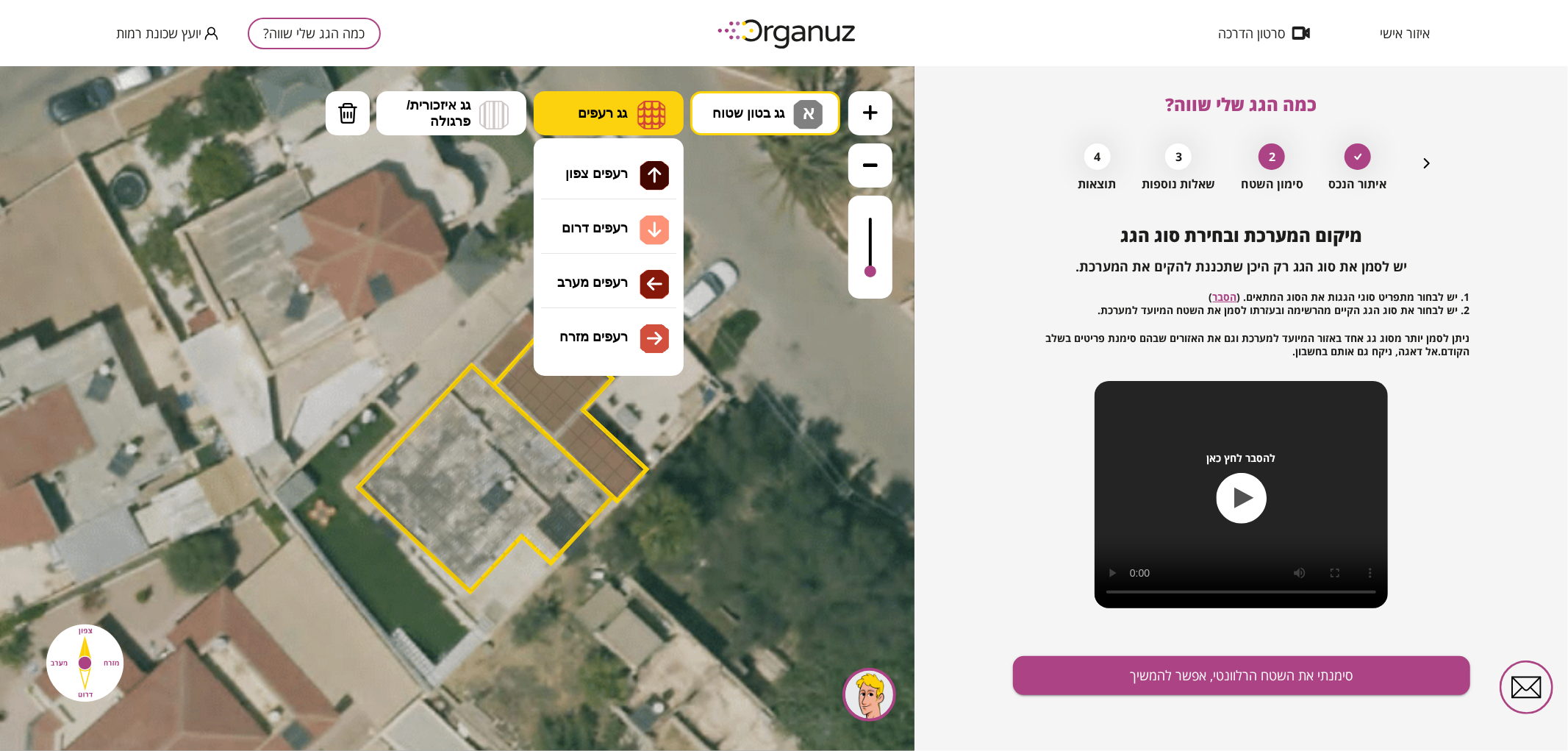
click at [645, 102] on img at bounding box center [652, 114] width 29 height 30
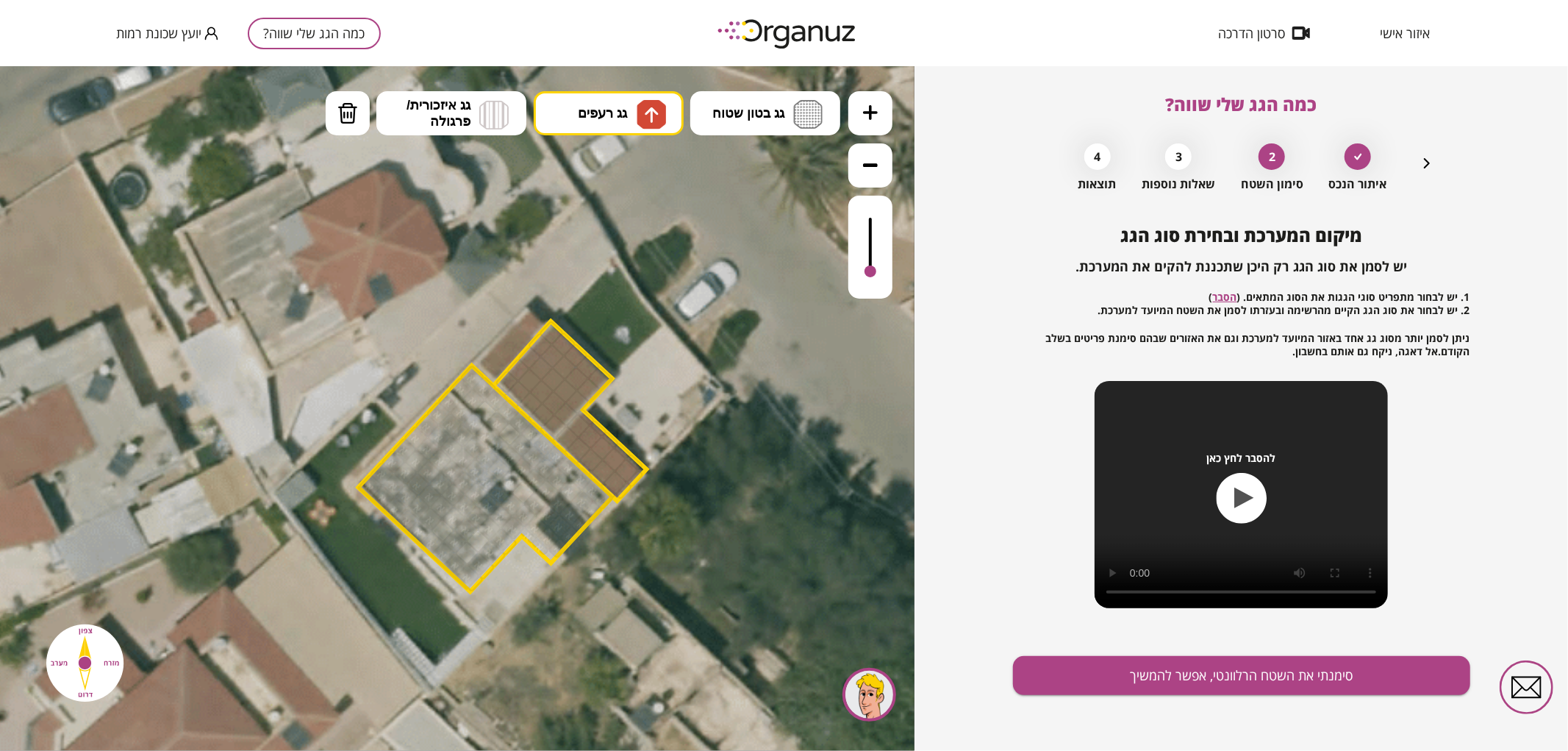
click at [612, 159] on div ".st0 { fill: #FFFFFF; } .st0 { fill: #FFFFFF; }" at bounding box center [457, 407] width 914 height 684
drag, startPoint x: 507, startPoint y: 377, endPoint x: 553, endPoint y: 408, distance: 55.5
drag, startPoint x: 580, startPoint y: 448, endPoint x: 550, endPoint y: 329, distance: 122.7
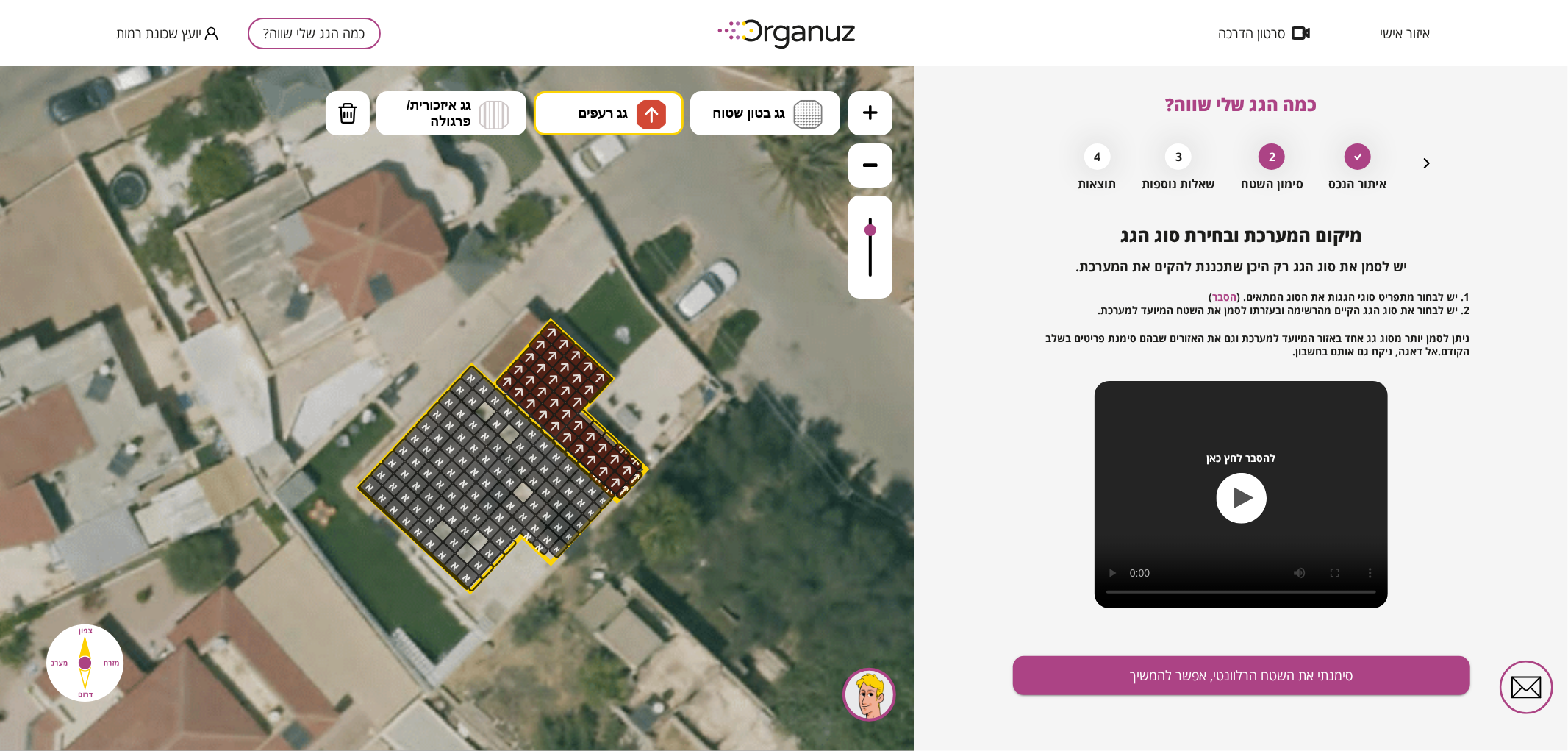
drag, startPoint x: 872, startPoint y: 266, endPoint x: 875, endPoint y: 231, distance: 35.1
click at [875, 231] on div at bounding box center [870, 229] width 12 height 12
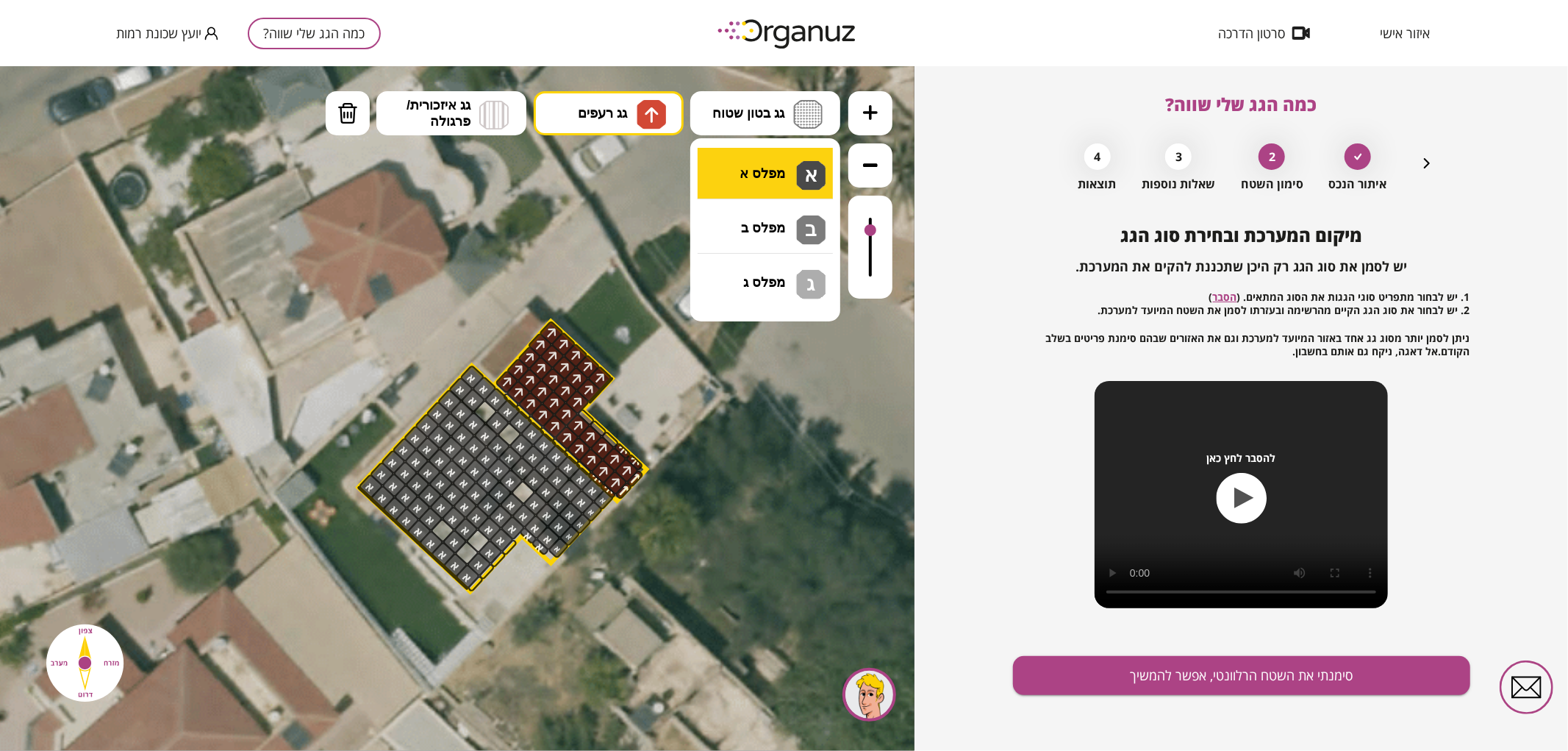
drag, startPoint x: 772, startPoint y: 119, endPoint x: 782, endPoint y: 167, distance: 49.0
click at [774, 119] on span "גג בטון שטוח" at bounding box center [748, 113] width 72 height 16
click at [784, 188] on div ".st0 { fill: #FFFFFF; } .st0 { fill: #FFFFFF; }" at bounding box center [457, 407] width 914 height 684
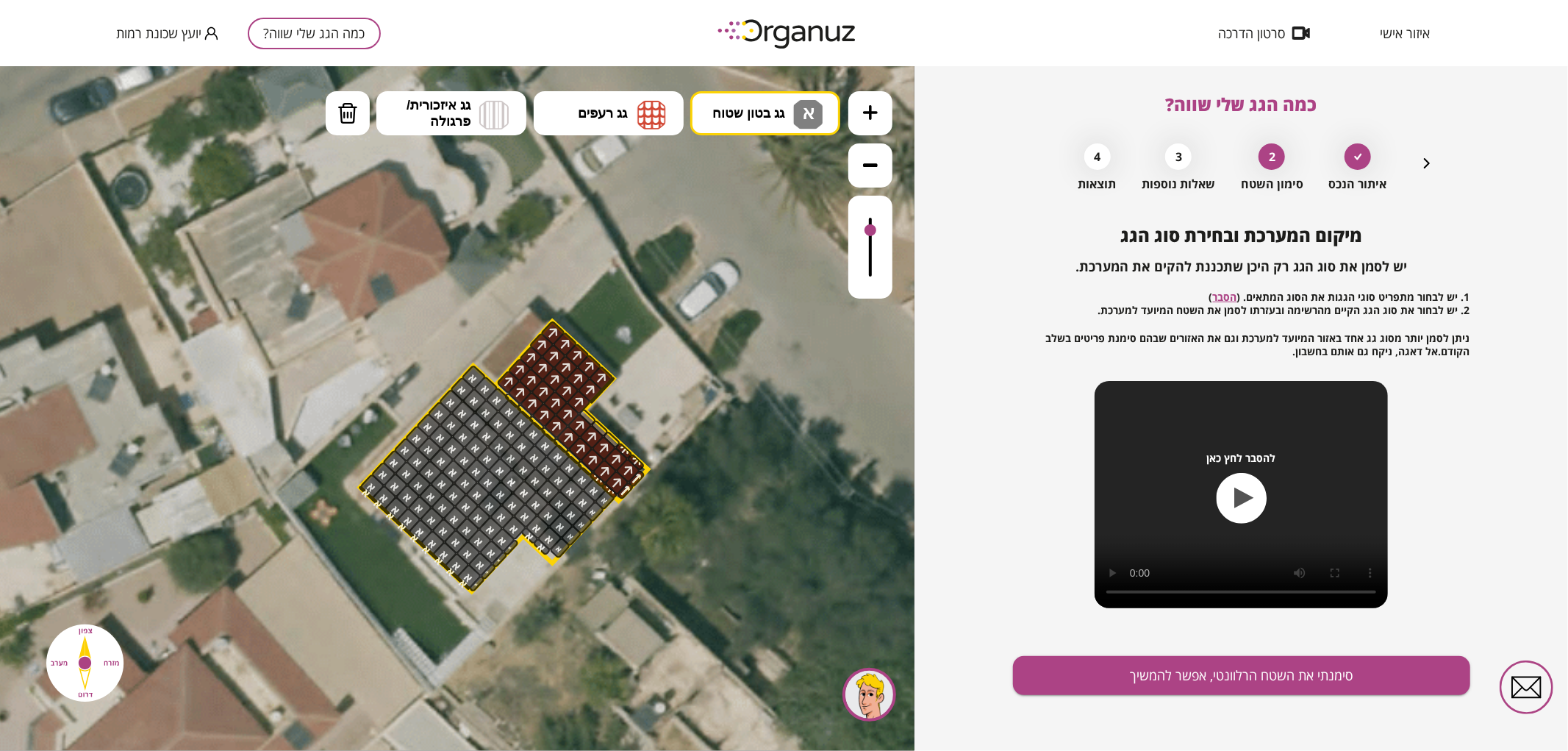
drag, startPoint x: 484, startPoint y: 422, endPoint x: 461, endPoint y: 413, distance: 24.7
click at [581, 116] on span "גג רעפים" at bounding box center [602, 113] width 50 height 16
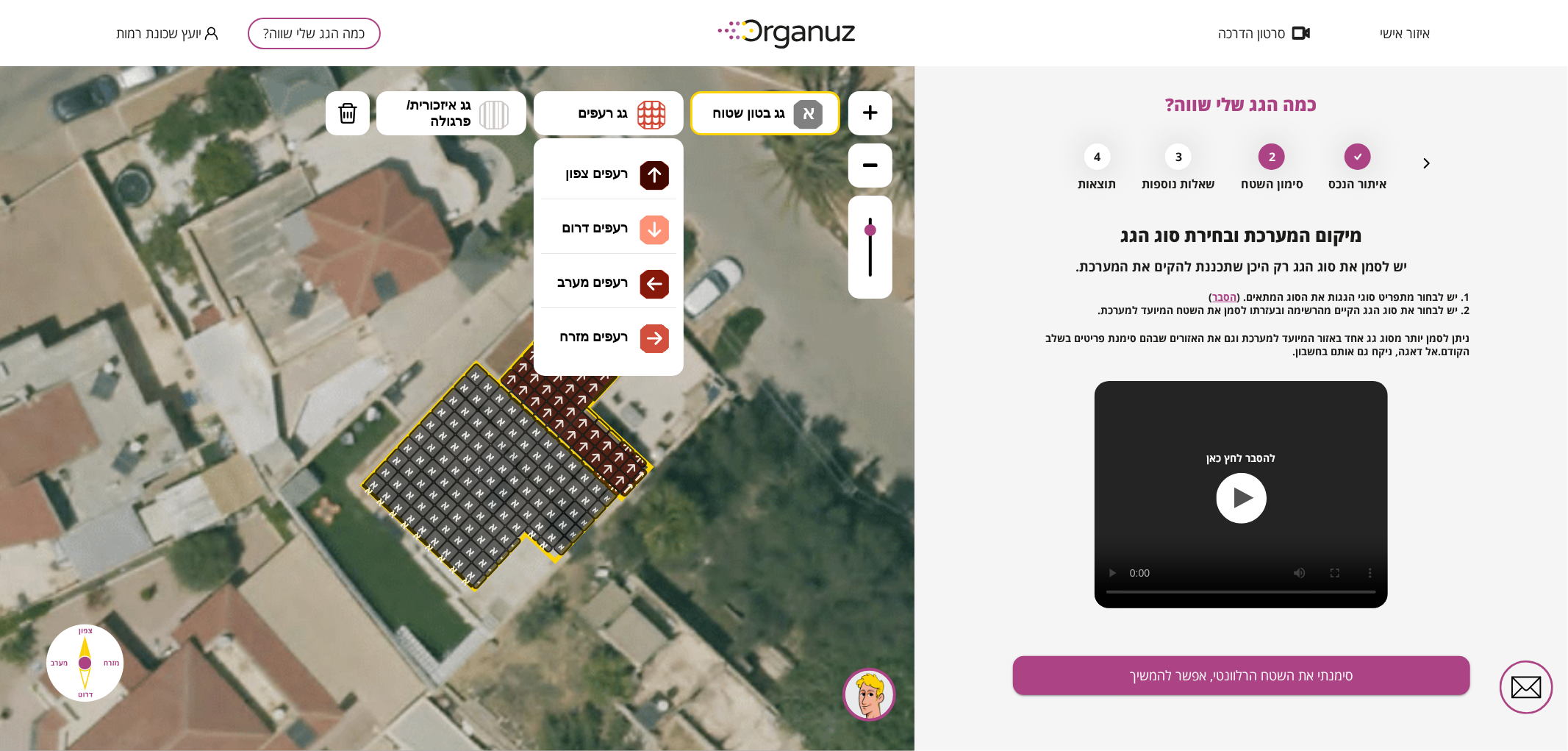
click at [611, 173] on div ".st0 { fill: #FFFFFF; } .st0 { fill: #FFFFFF; }" at bounding box center [457, 407] width 914 height 684
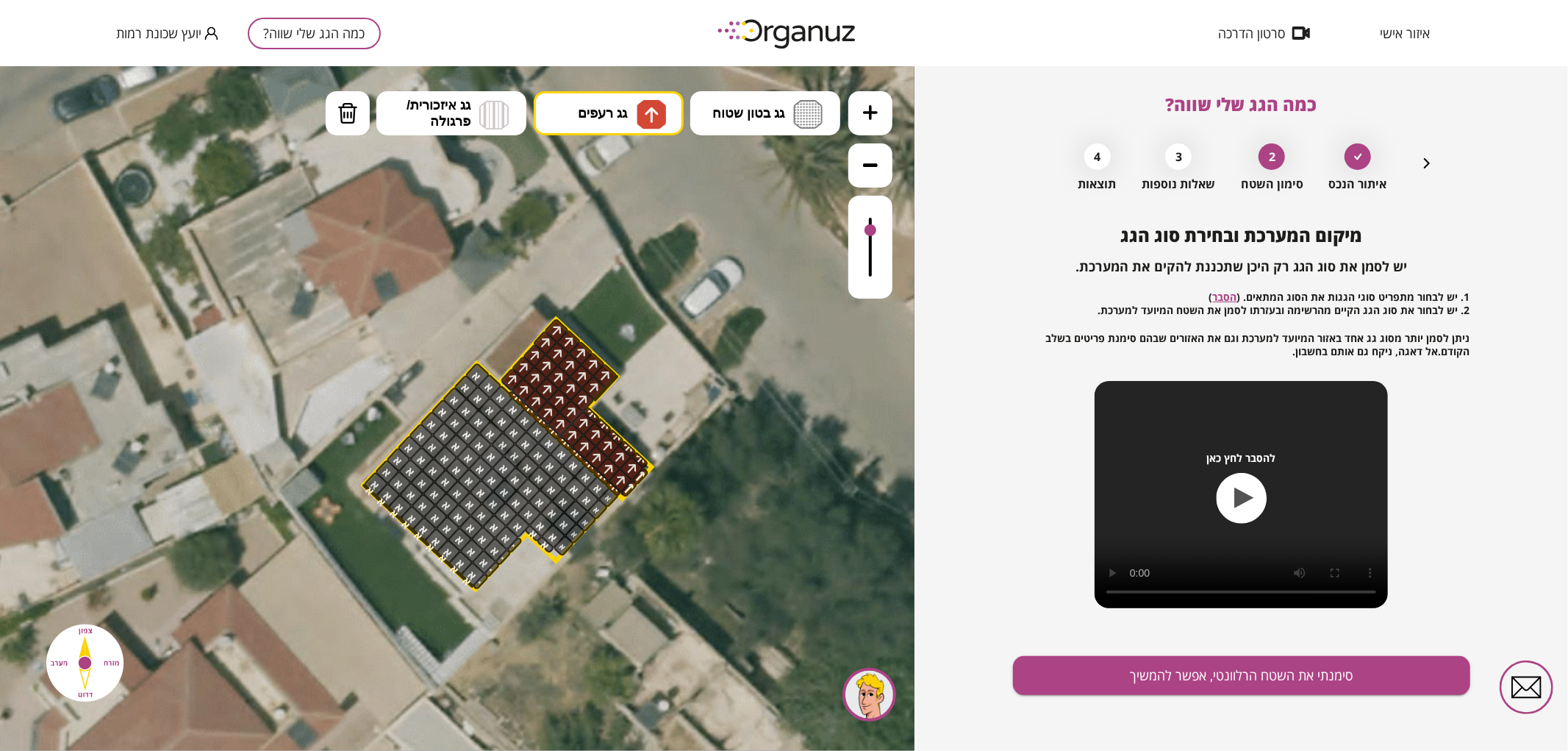
drag, startPoint x: 626, startPoint y: 444, endPoint x: 507, endPoint y: 385, distance: 132.8
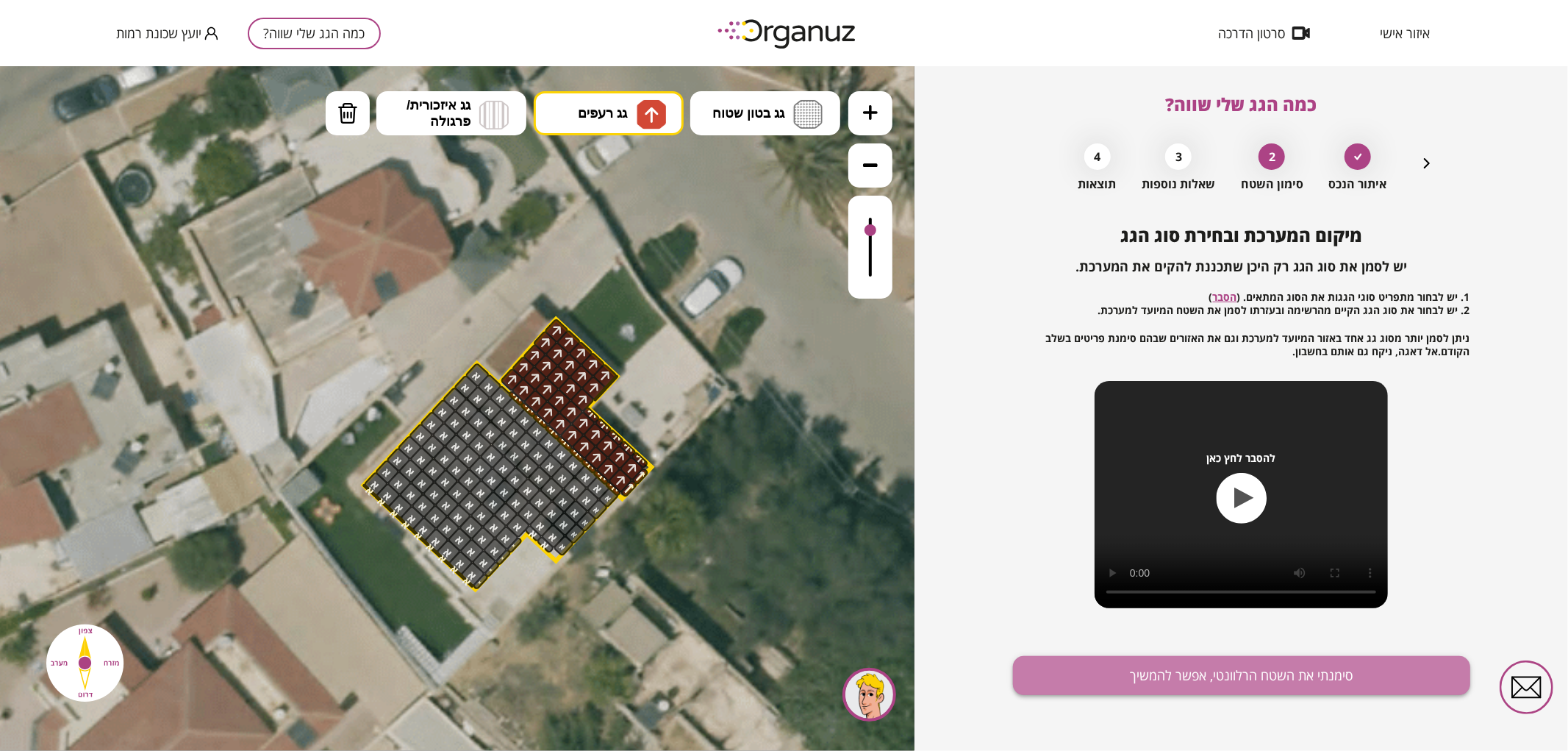
click at [1170, 672] on button "סימנתי את השטח הרלוונטי, אפשר להמשיך" at bounding box center [1241, 674] width 458 height 39
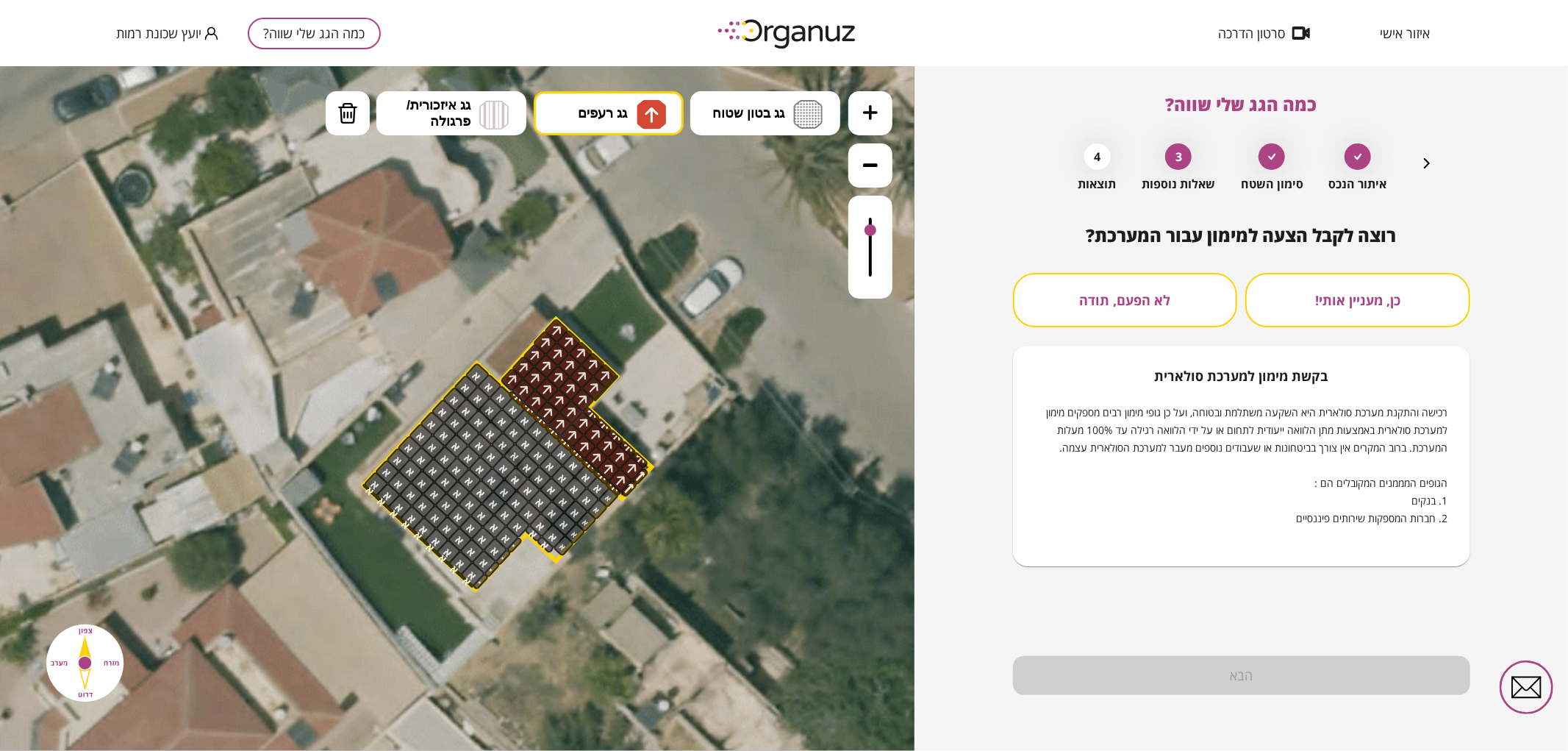
click at [1122, 294] on button "לא הפעם, תודה" at bounding box center [1125, 300] width 225 height 54
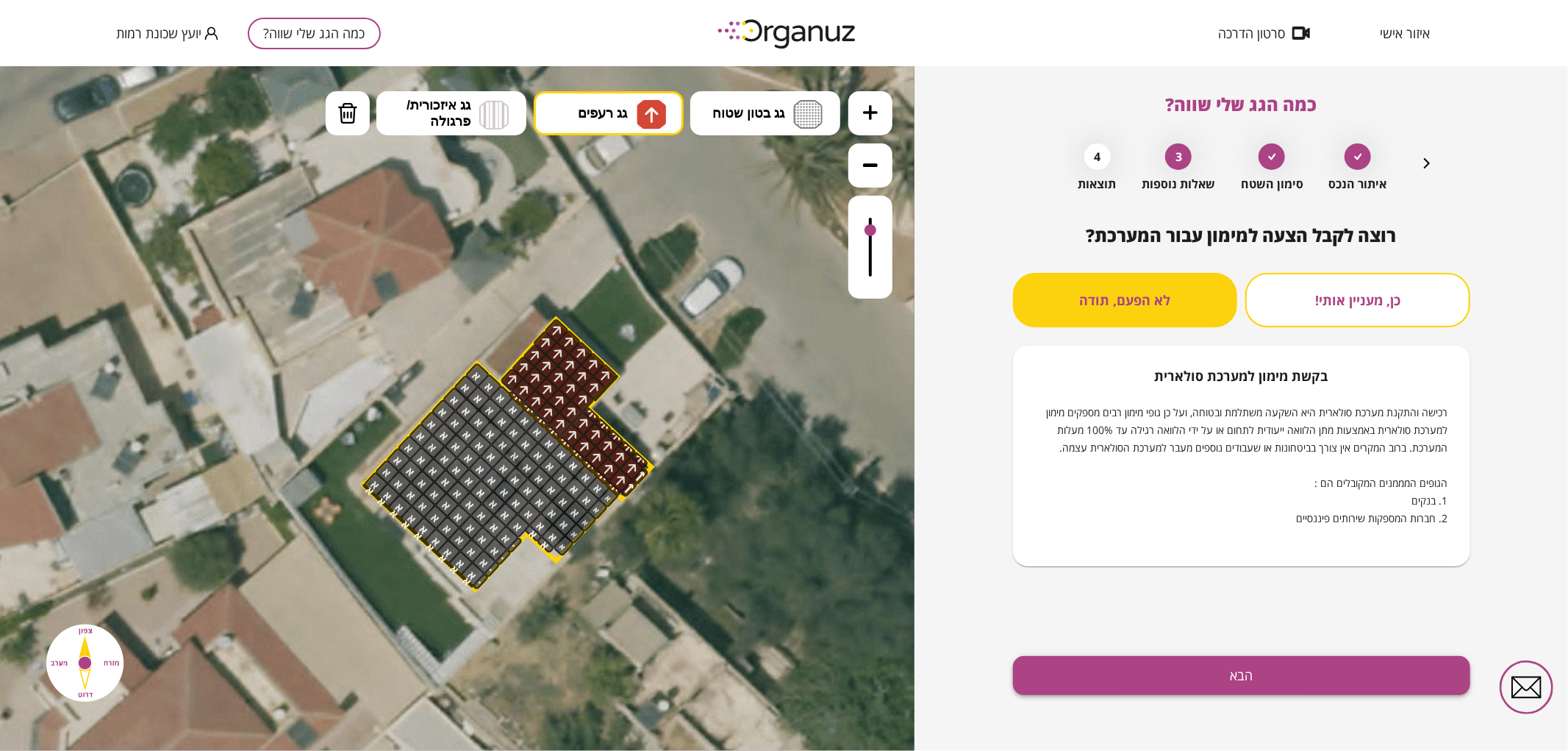
click at [1125, 681] on button "הבא" at bounding box center [1241, 674] width 458 height 39
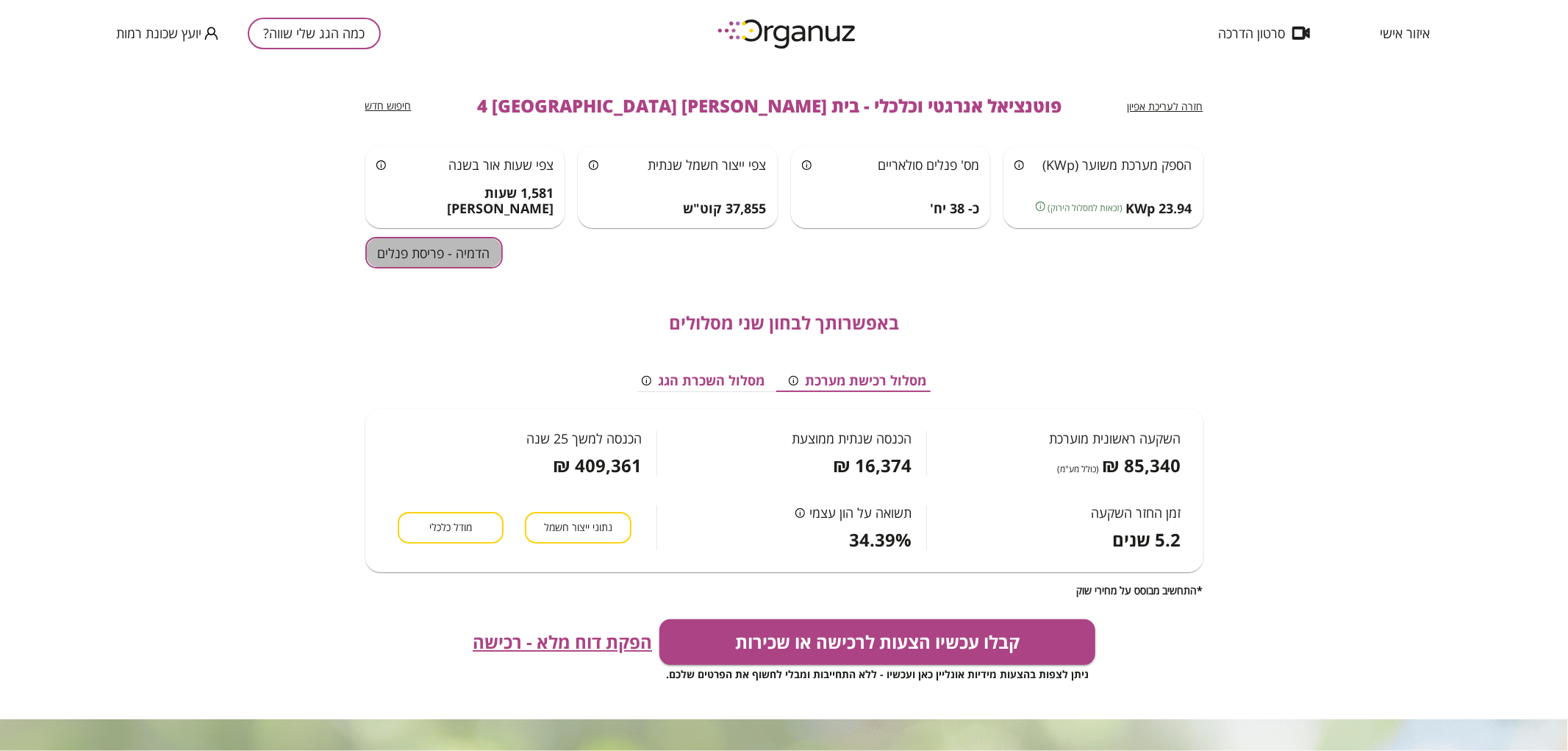
click at [463, 253] on button "הדמיה - פריסת פנלים" at bounding box center [434, 252] width 137 height 32
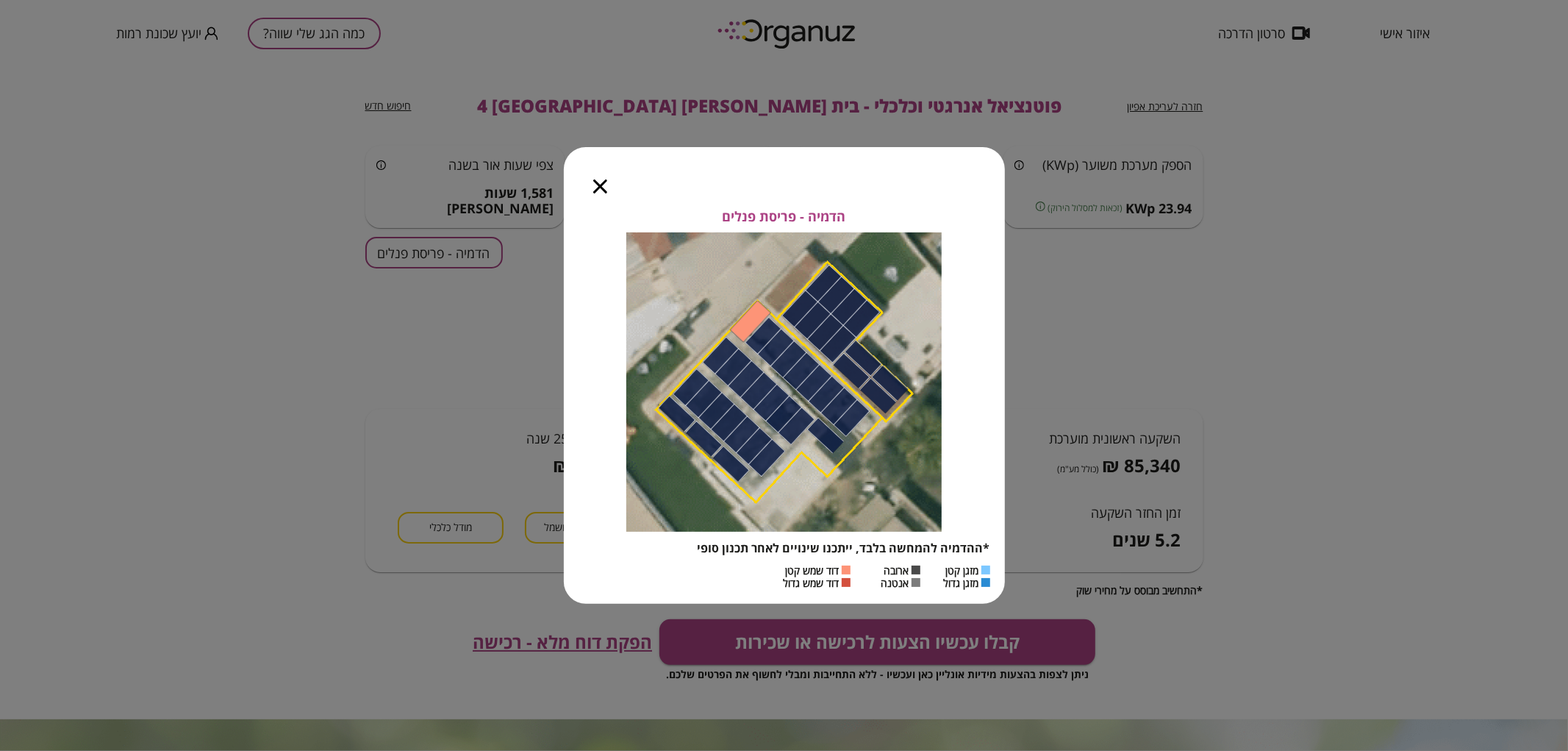
click at [589, 189] on div at bounding box center [600, 178] width 73 height 61
click at [616, 199] on div at bounding box center [600, 178] width 73 height 61
click at [601, 184] on icon "button" at bounding box center [599, 186] width 14 height 14
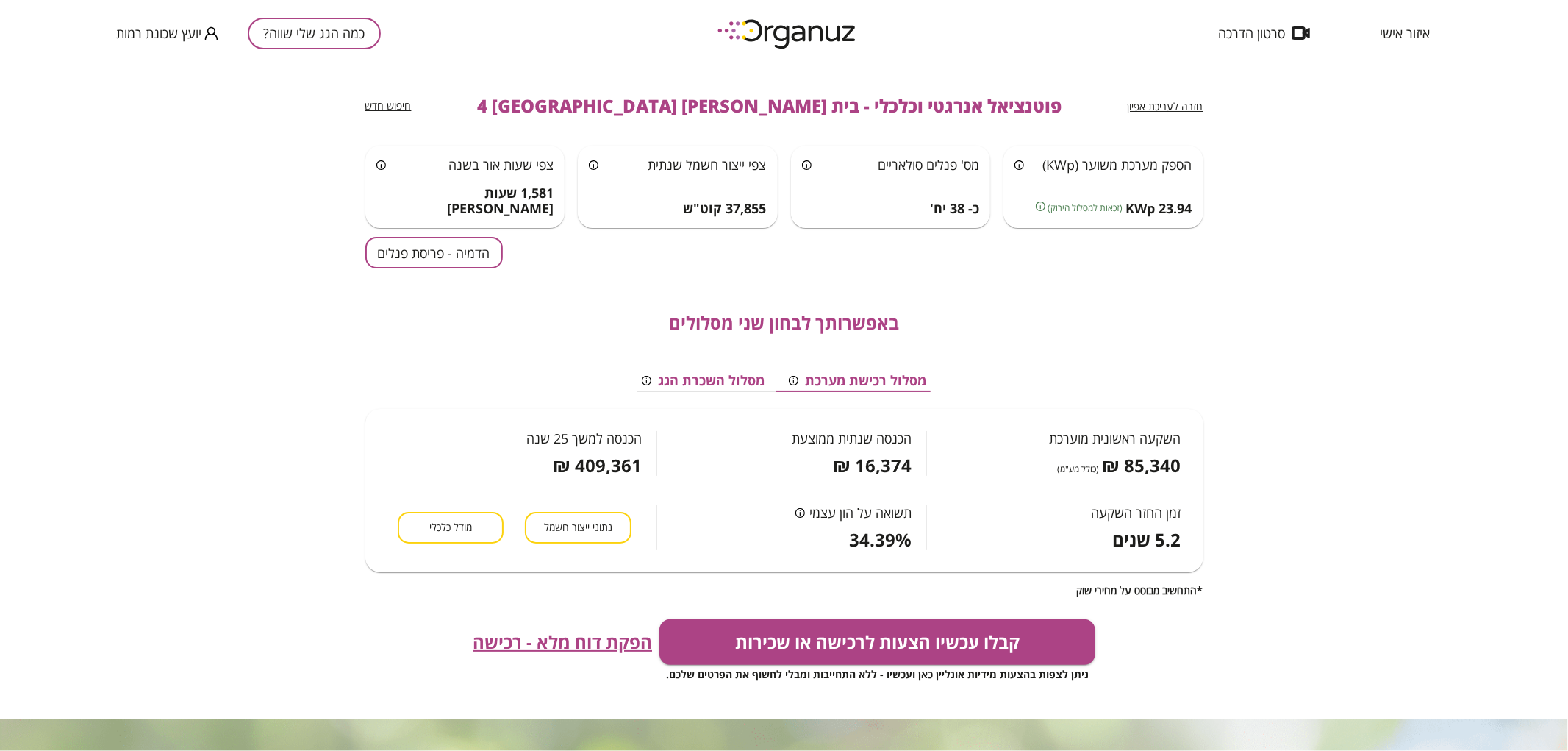
click at [323, 33] on button "כמה הגג שלי שווה?" at bounding box center [313, 33] width 133 height 32
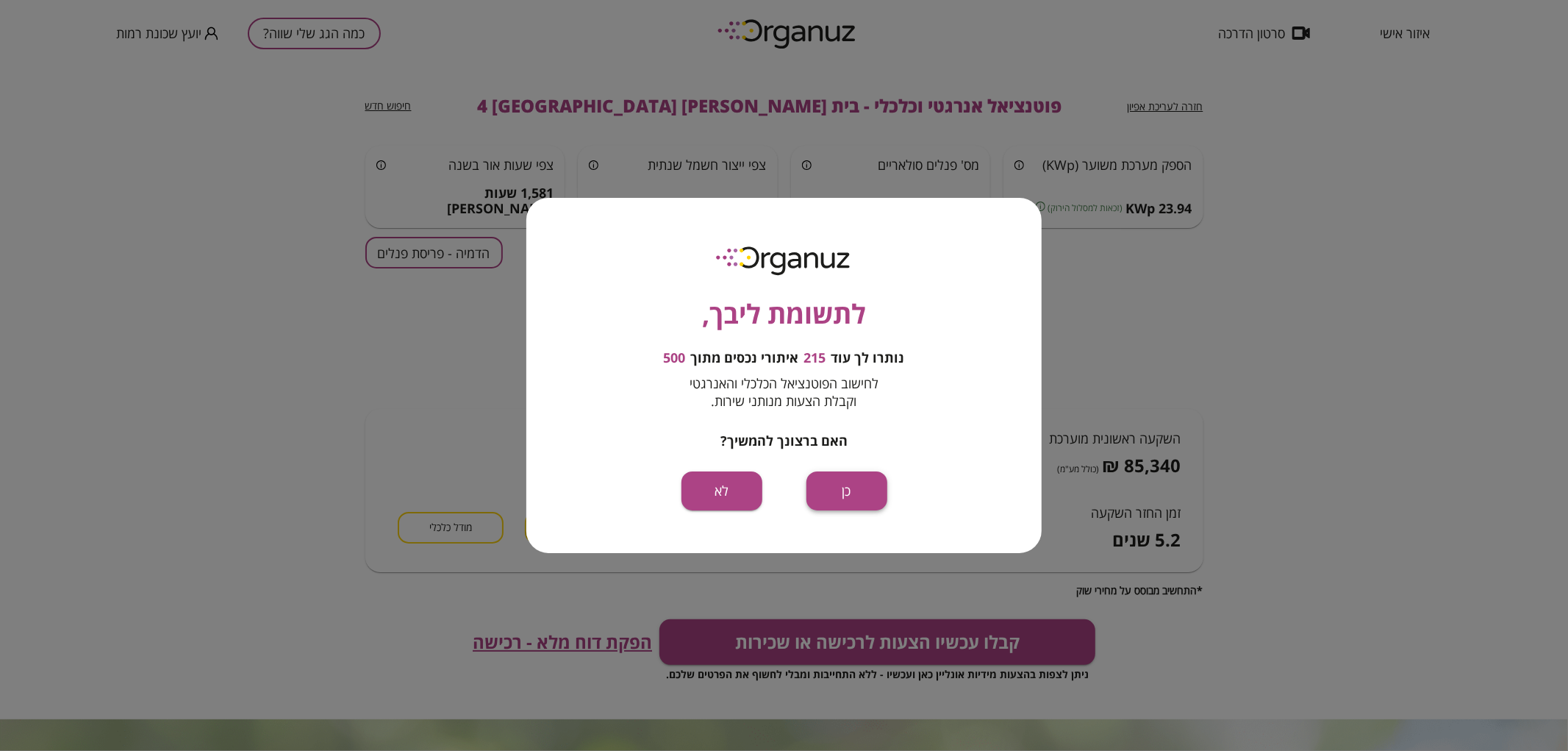
click at [840, 493] on button "כן" at bounding box center [847, 490] width 81 height 39
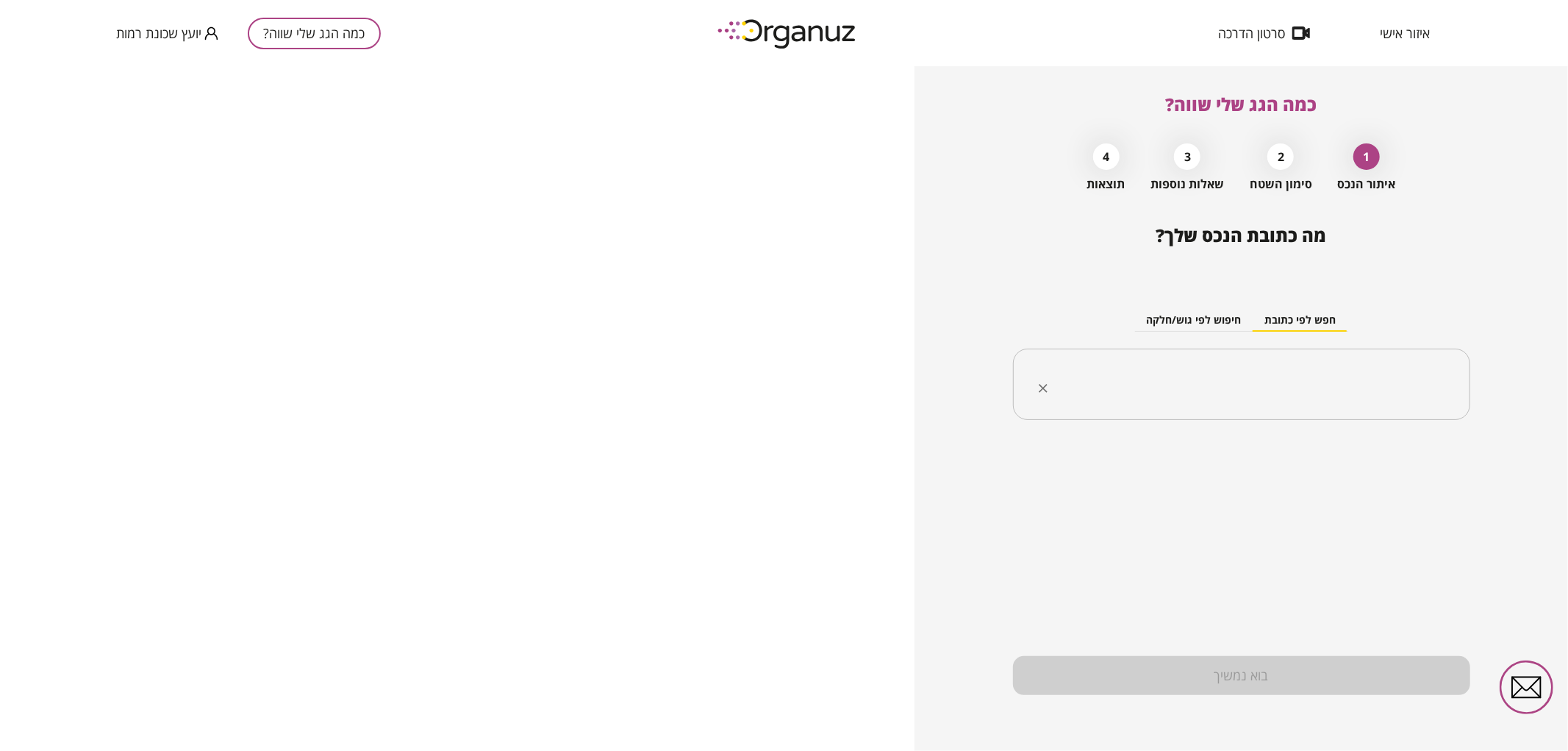
click at [1170, 355] on div "​" at bounding box center [1241, 385] width 458 height 72
click at [1408, 457] on li "אליהו חכים 18 באר שבע" at bounding box center [1241, 459] width 419 height 26
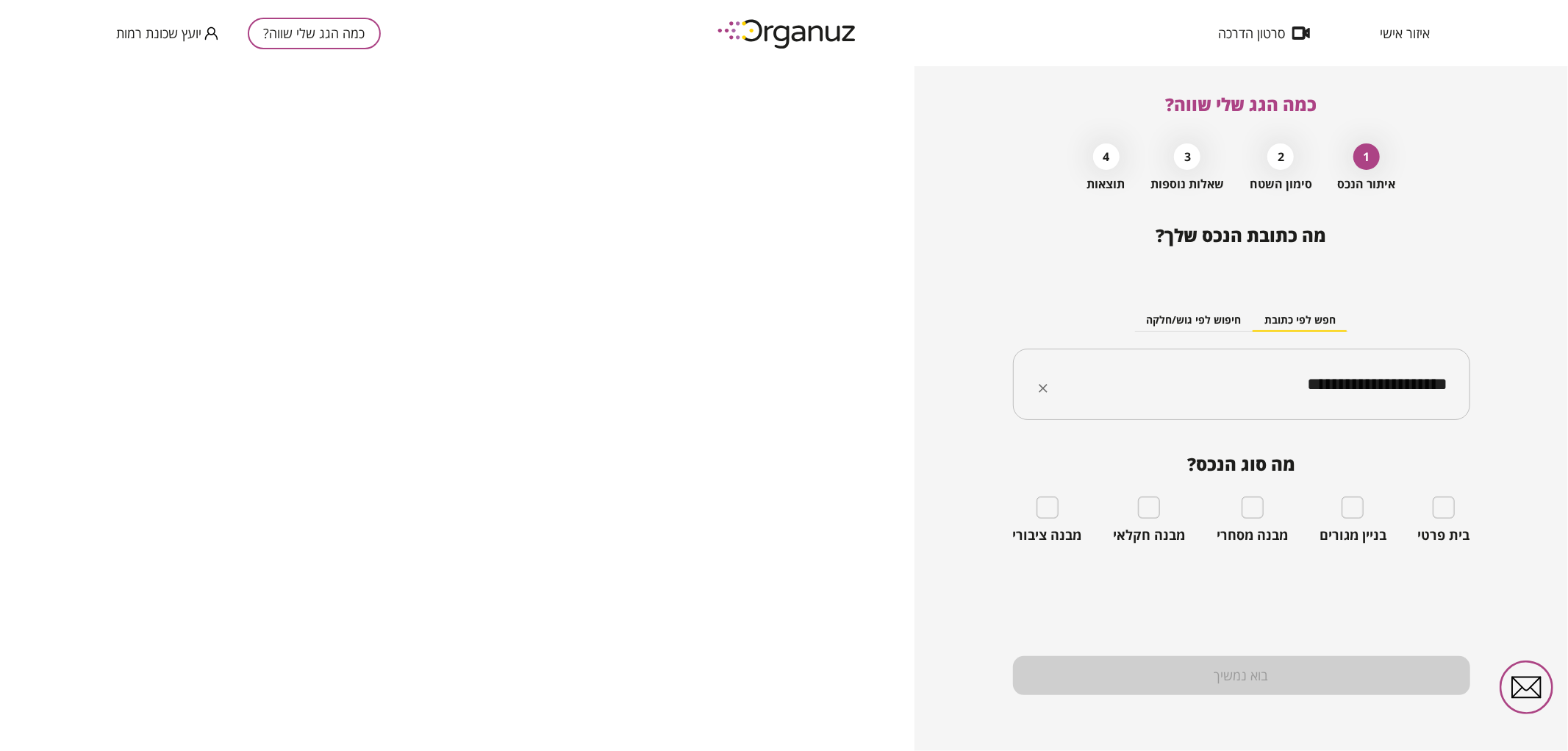
type input "**********"
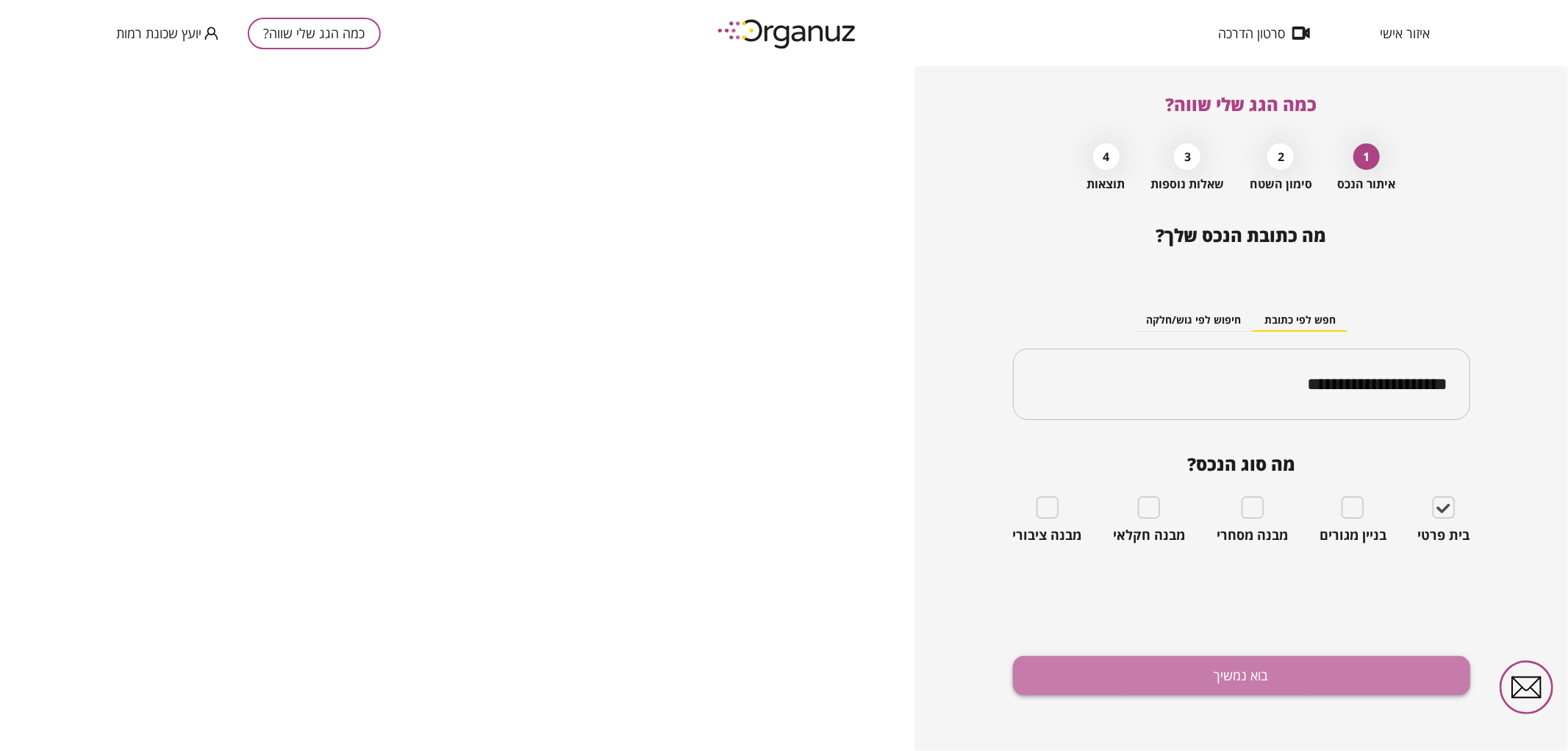
click at [1392, 686] on button "בוא נמשיך" at bounding box center [1241, 674] width 458 height 39
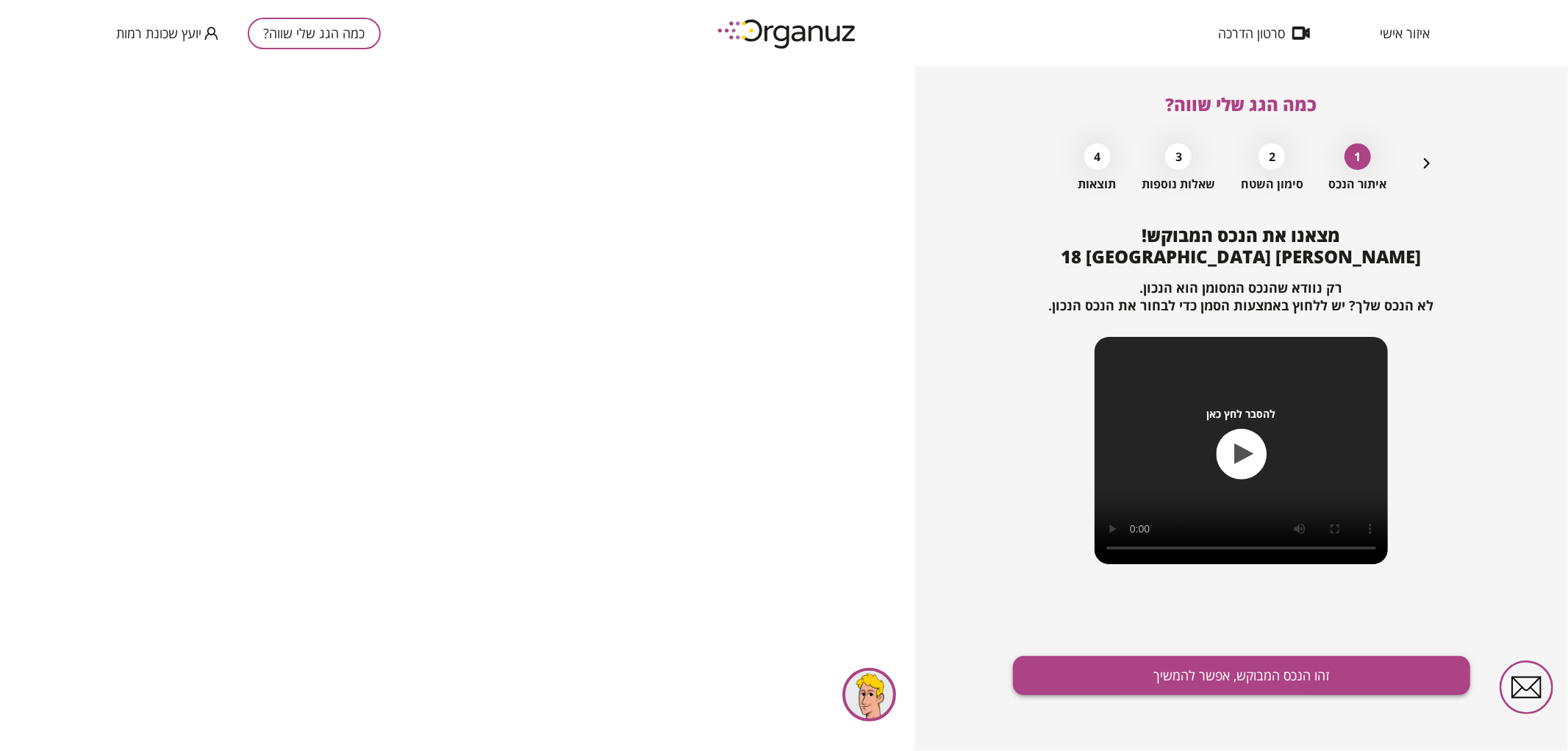
click at [1324, 676] on button "זהו הנכס המבוקש, אפשר להמשיך" at bounding box center [1241, 674] width 458 height 39
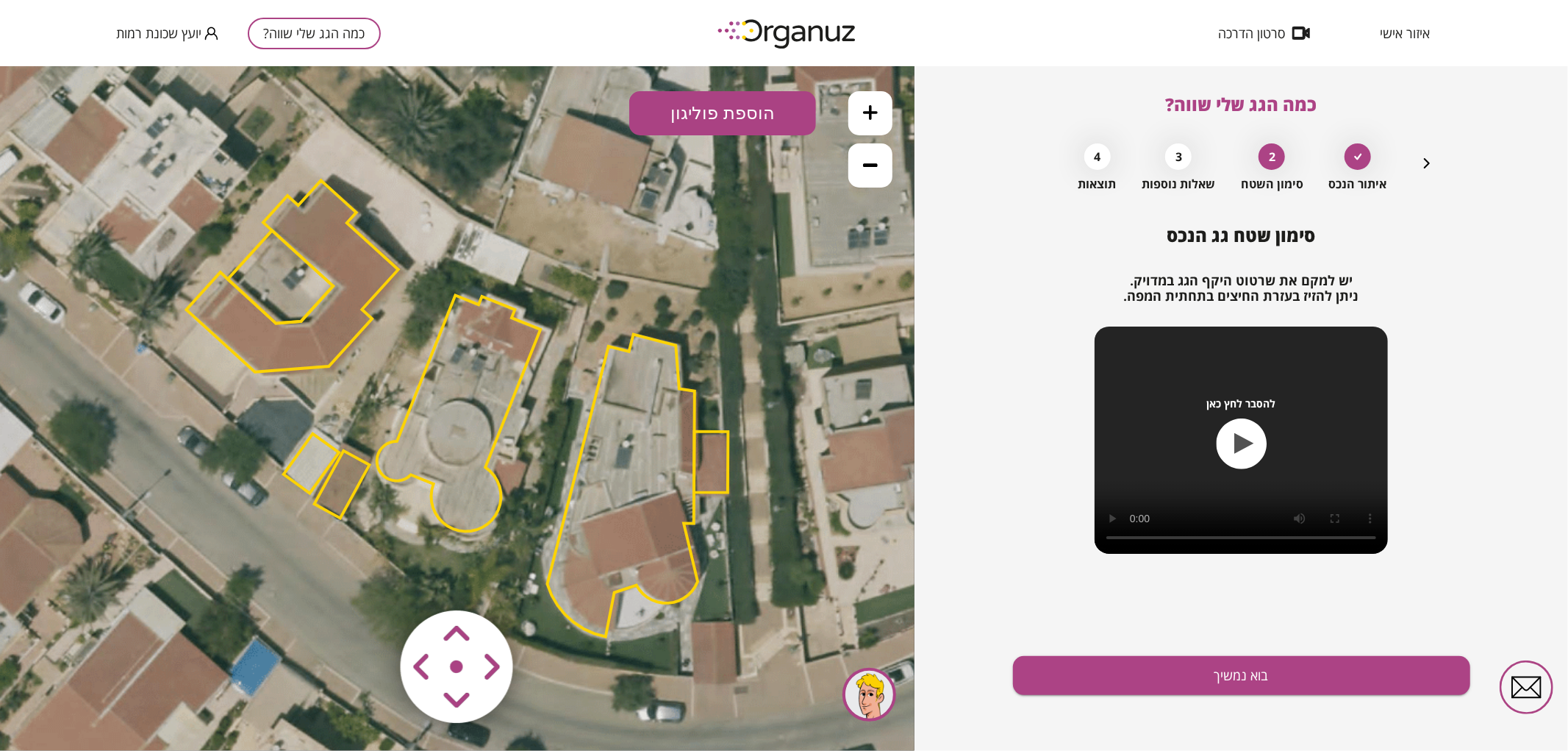
click at [341, 479] on polygon at bounding box center [342, 483] width 55 height 68
click at [348, 347] on polygon at bounding box center [292, 275] width 212 height 191
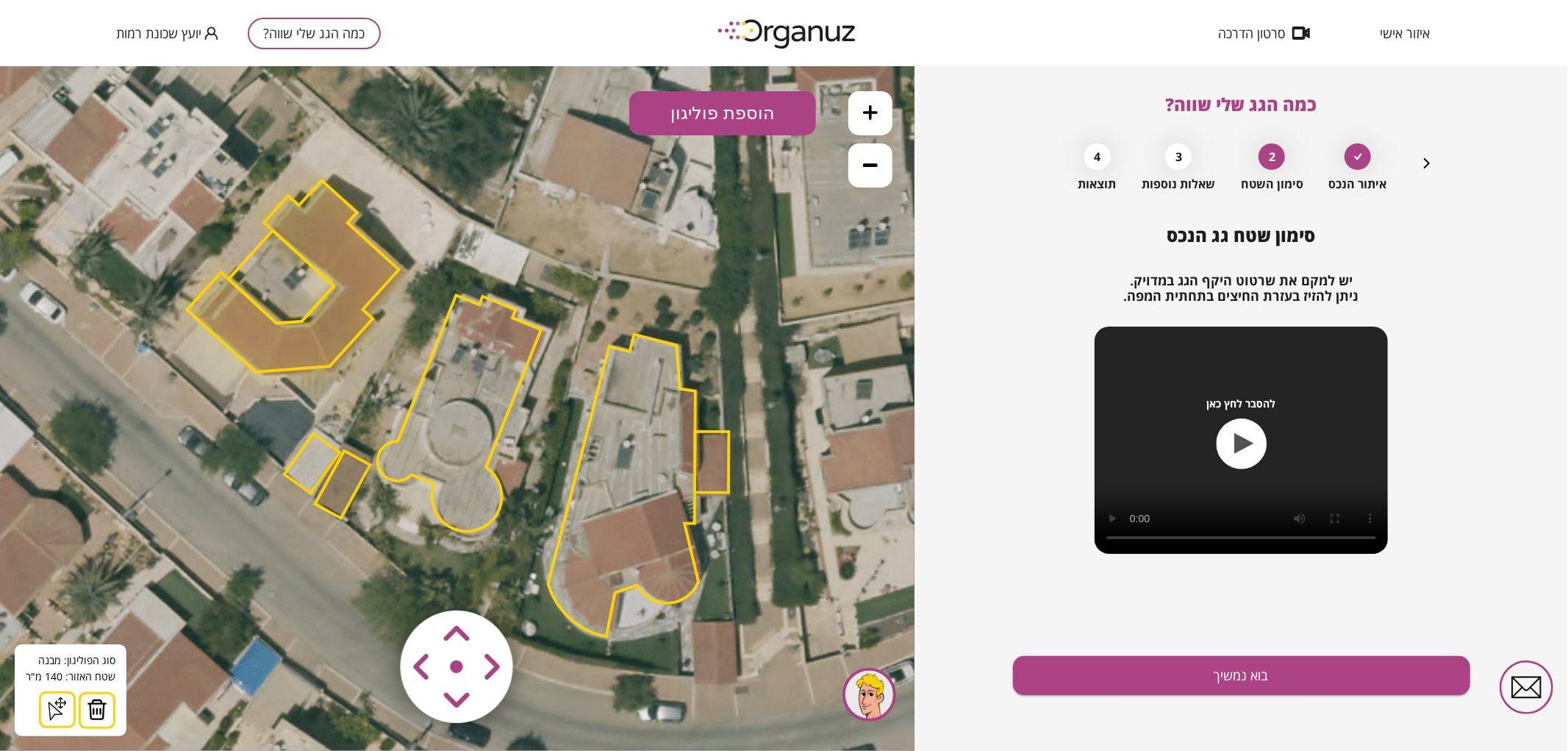
click at [87, 720] on button at bounding box center [97, 709] width 37 height 37
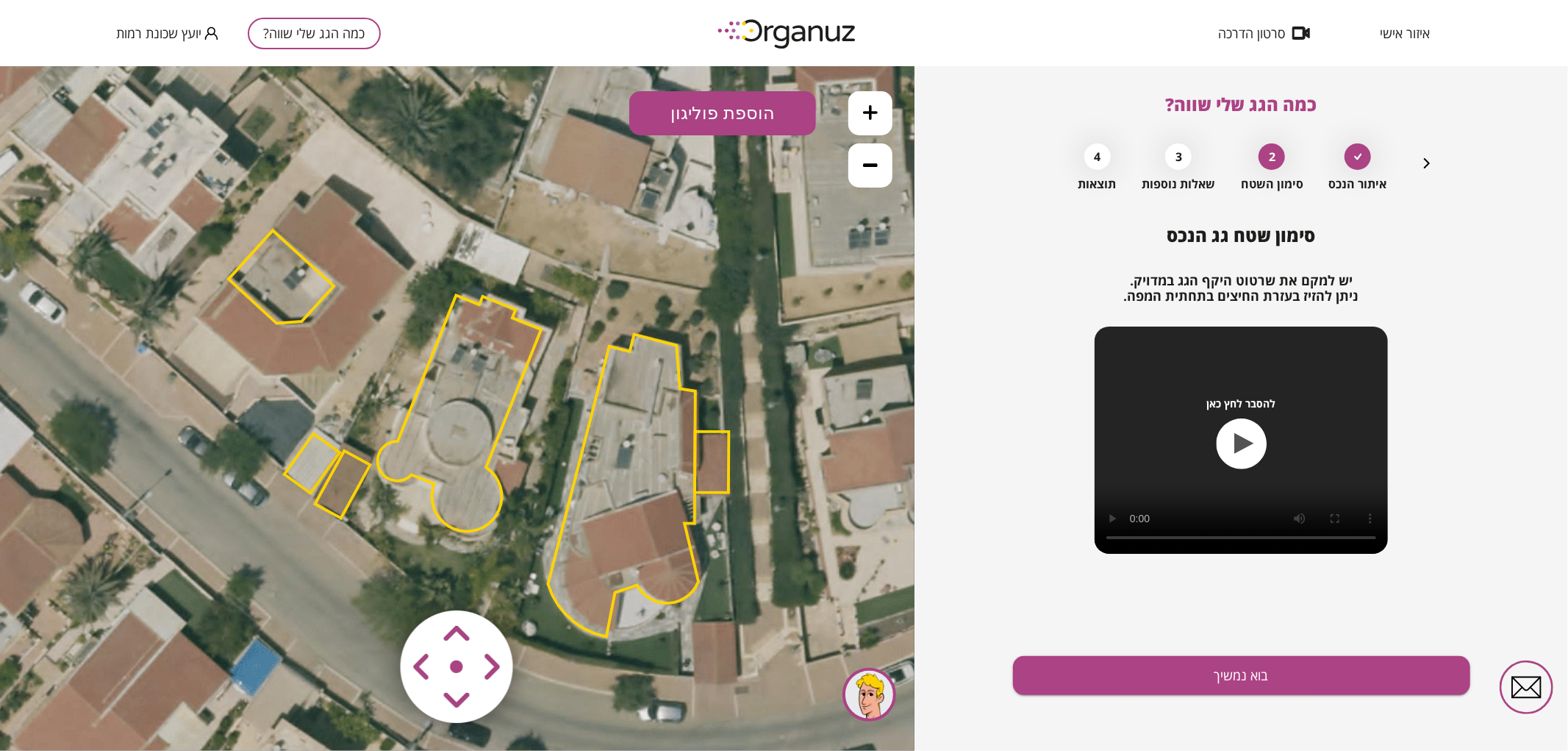
click at [310, 269] on polygon at bounding box center [281, 275] width 105 height 93
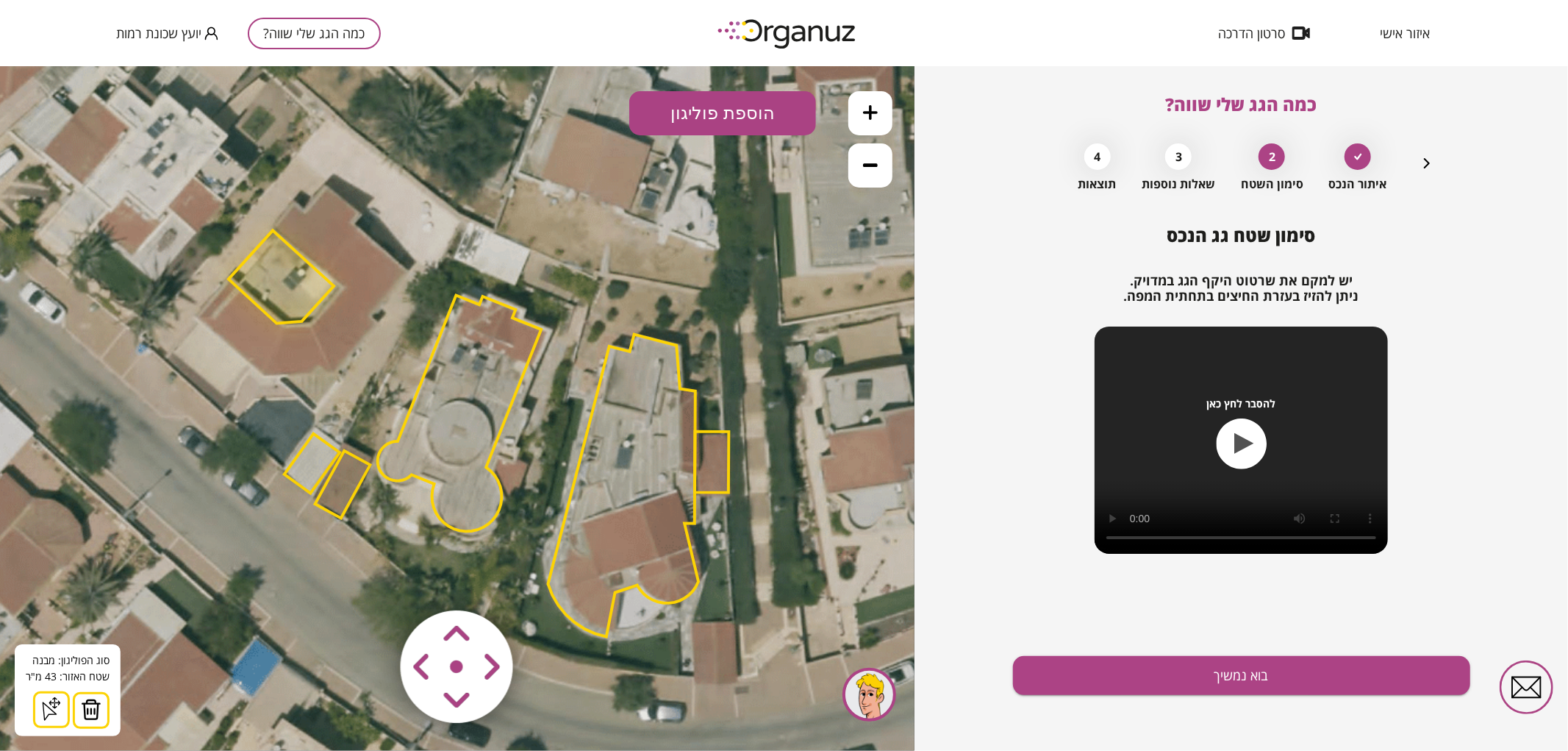
click at [89, 708] on img at bounding box center [91, 709] width 21 height 22
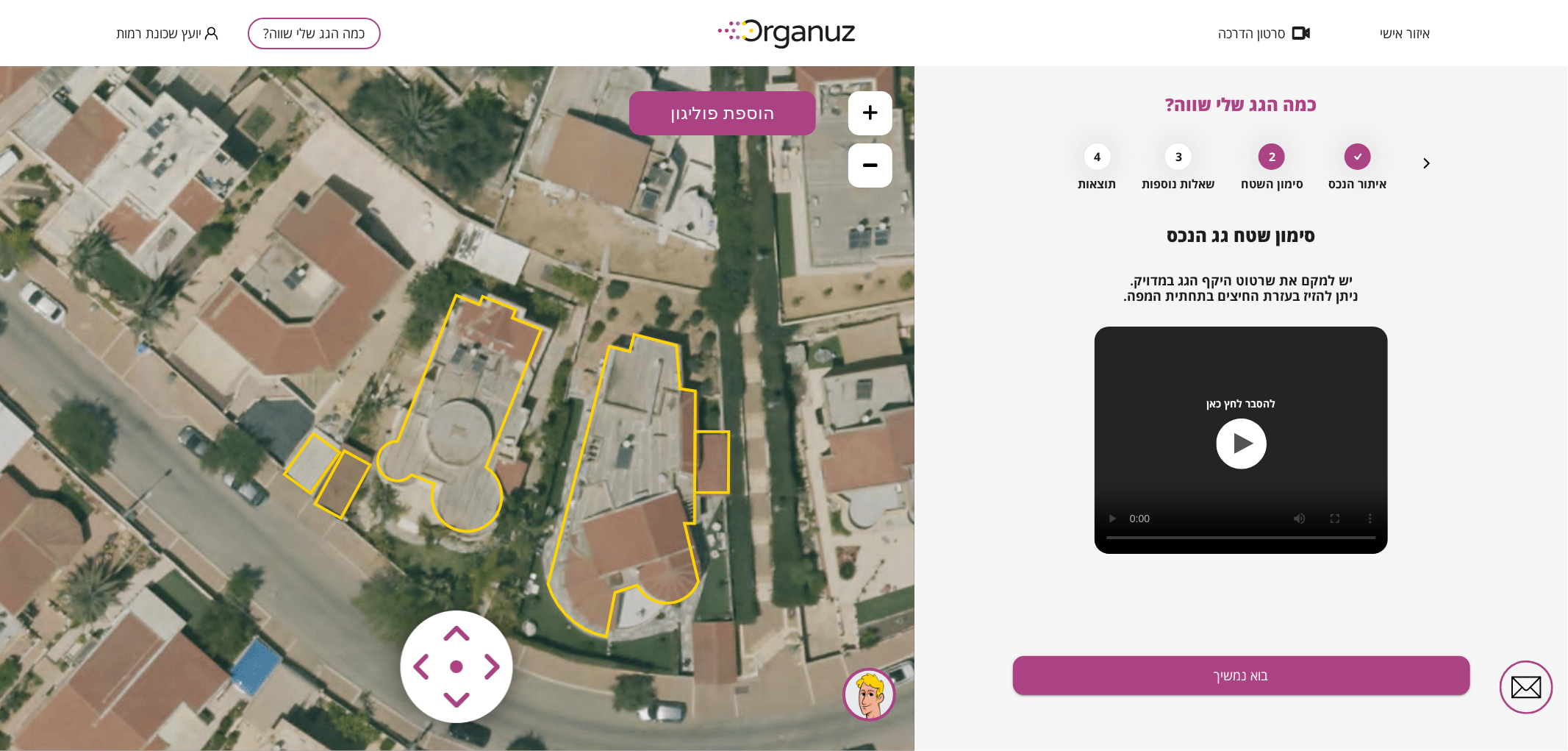
click at [613, 485] on polygon at bounding box center [624, 485] width 151 height 302
click at [614, 521] on polygon at bounding box center [624, 485] width 151 height 302
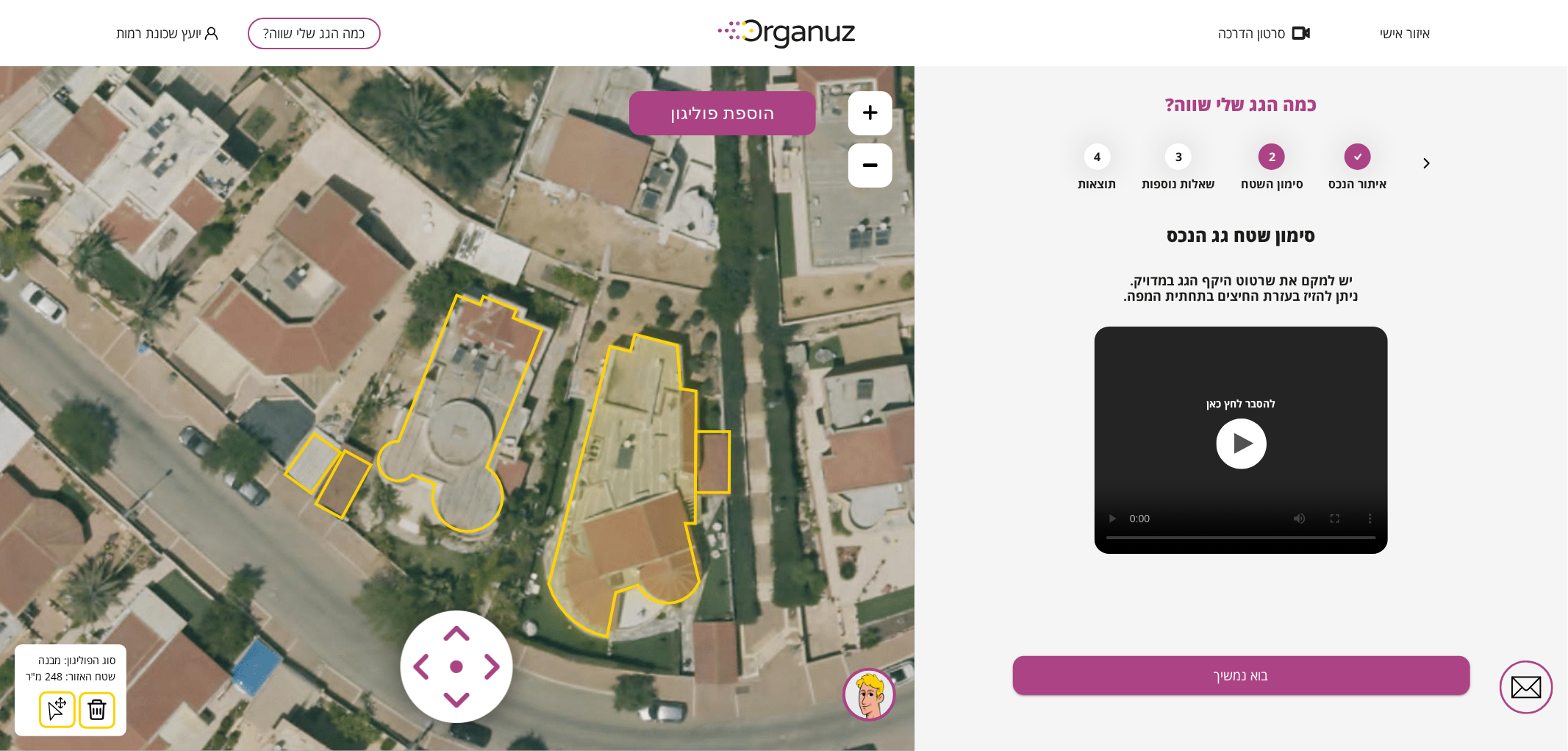
click at [97, 700] on img at bounding box center [97, 709] width 21 height 22
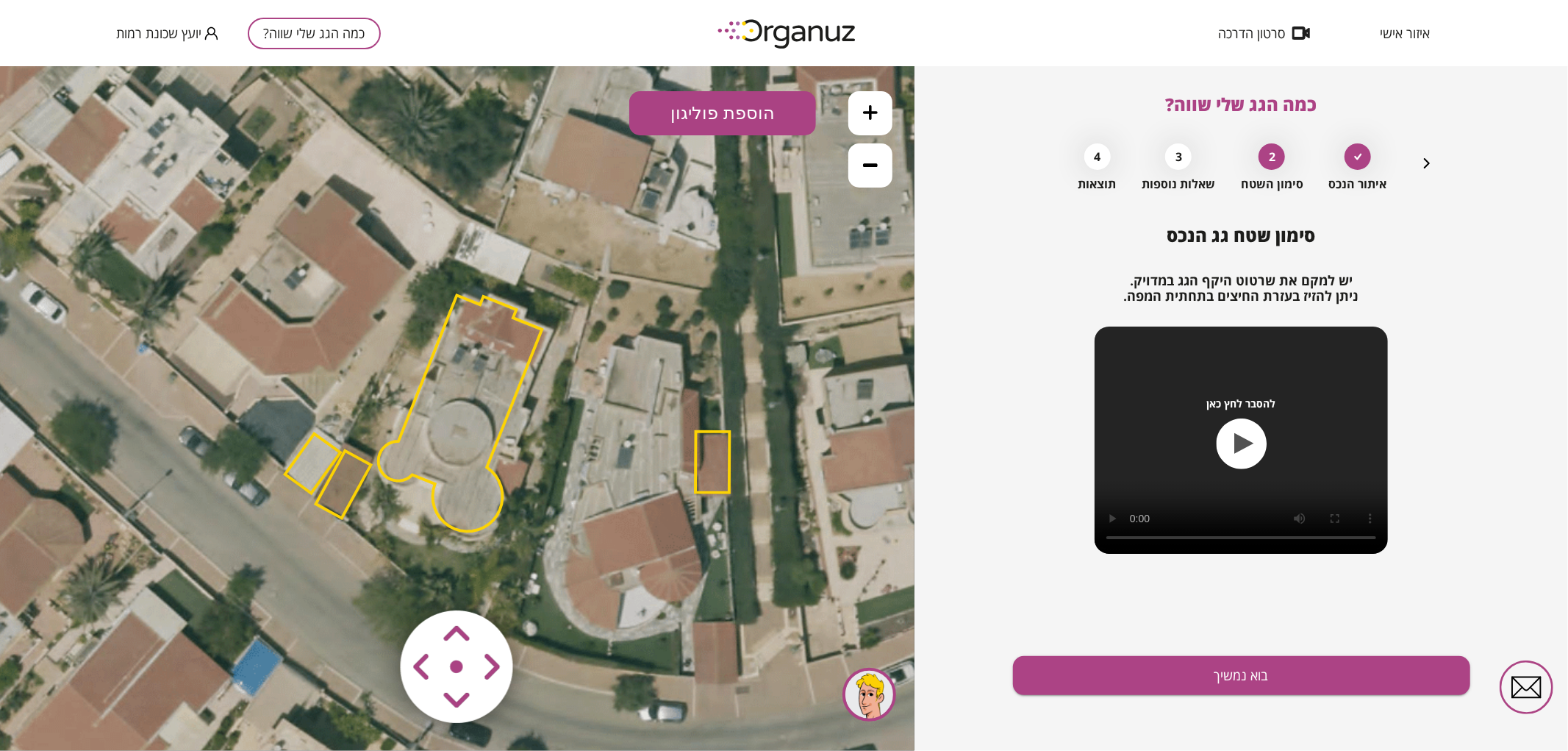
click at [728, 453] on polygon at bounding box center [711, 461] width 33 height 61
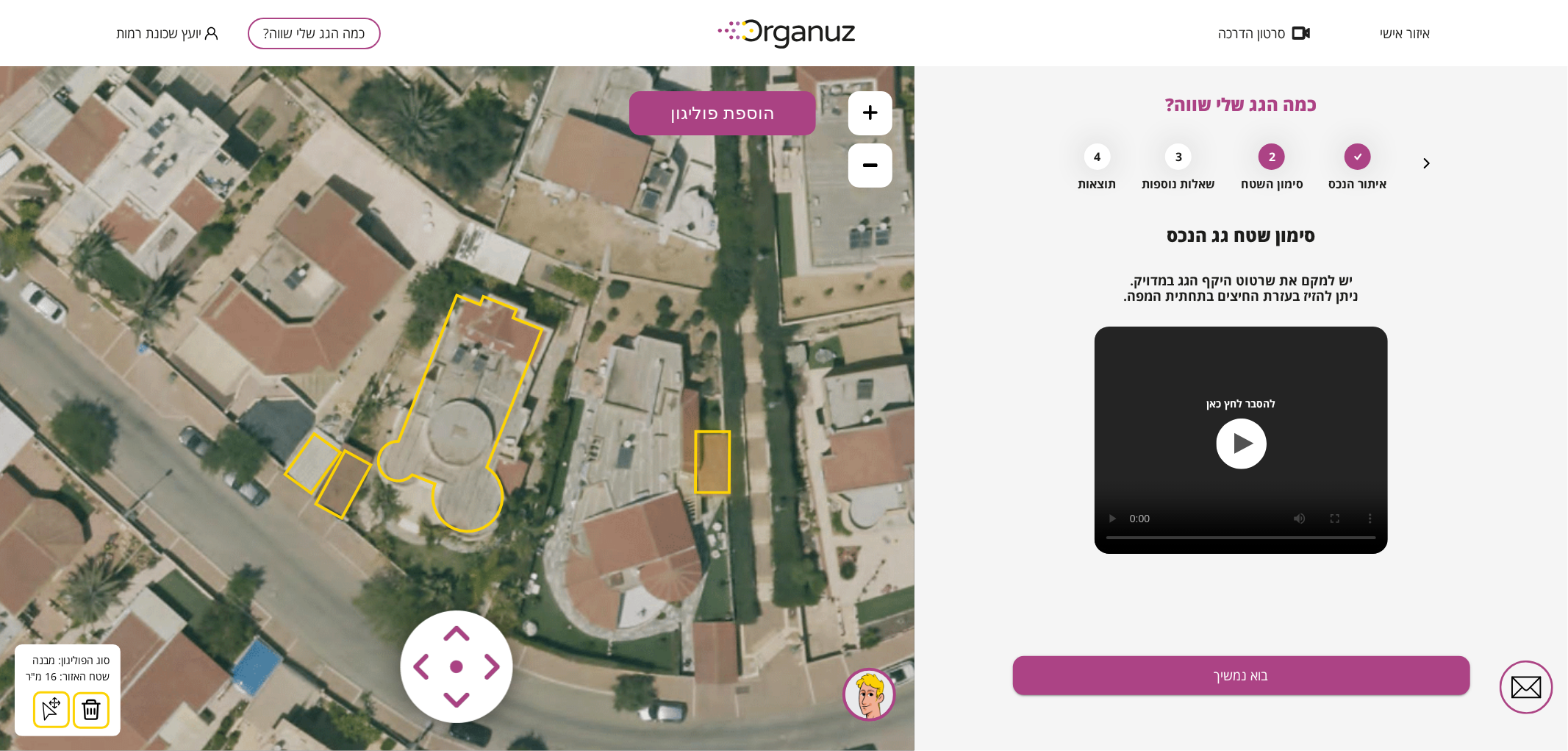
click at [105, 703] on button at bounding box center [91, 709] width 37 height 37
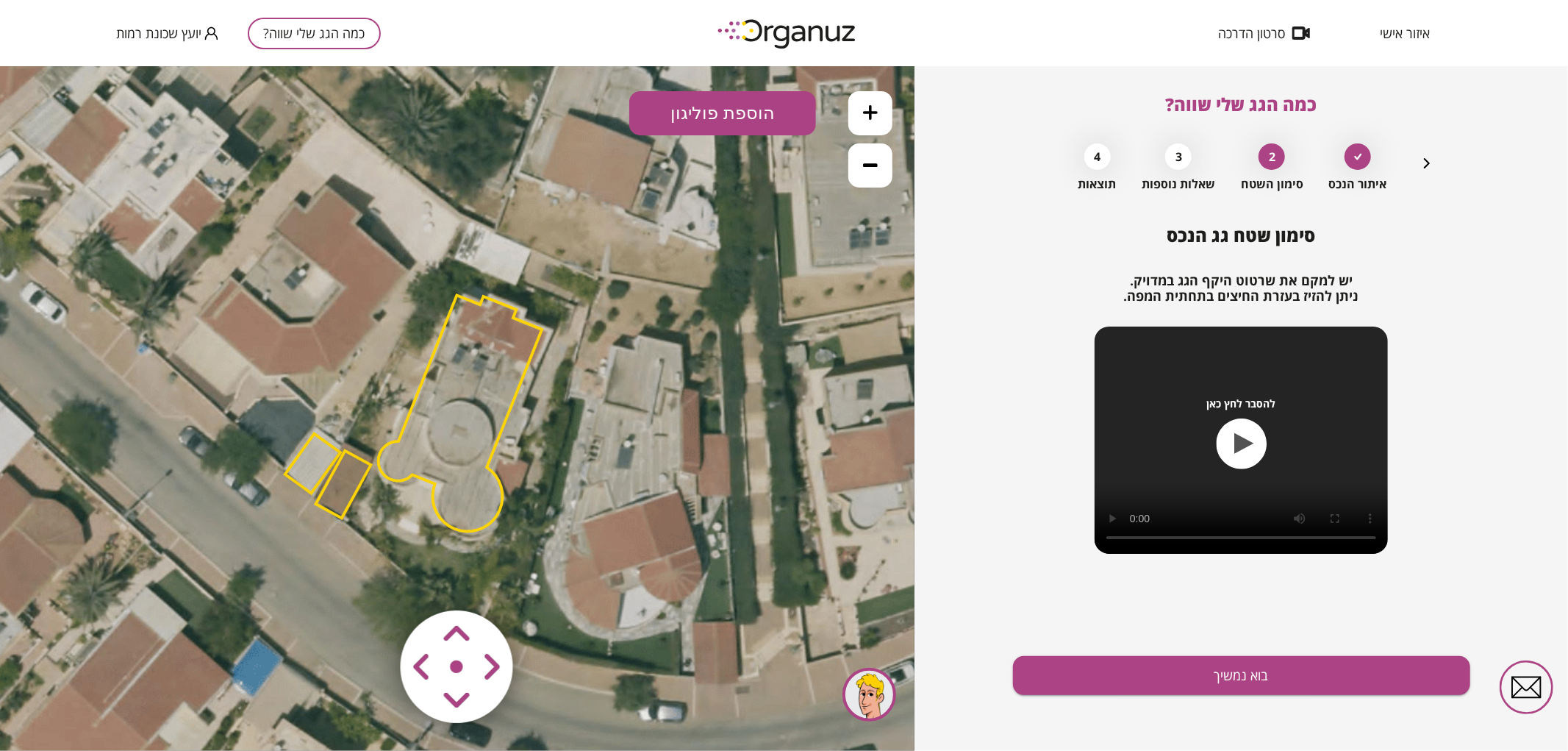
click at [355, 478] on polygon at bounding box center [343, 483] width 55 height 68
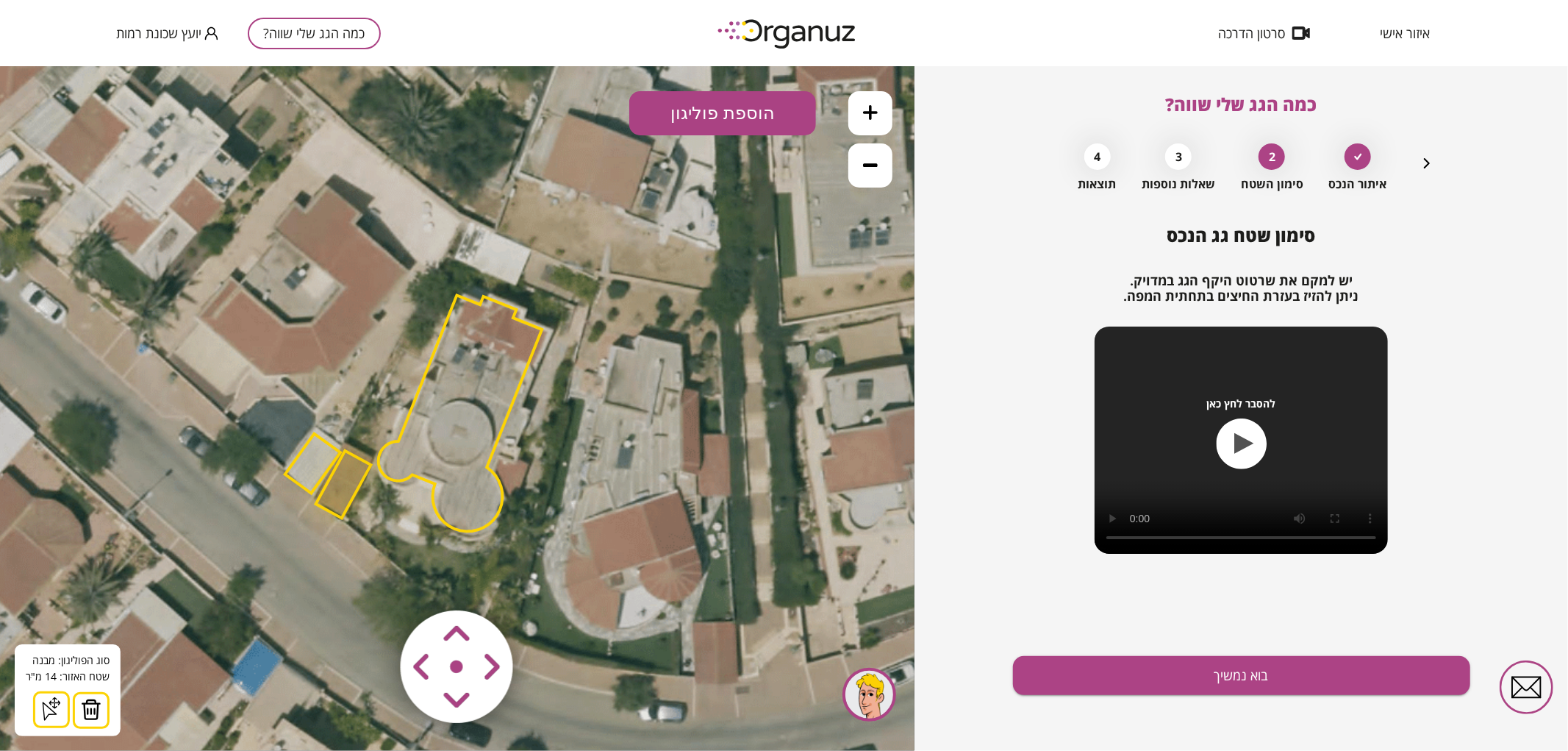
click at [85, 715] on img at bounding box center [91, 709] width 21 height 22
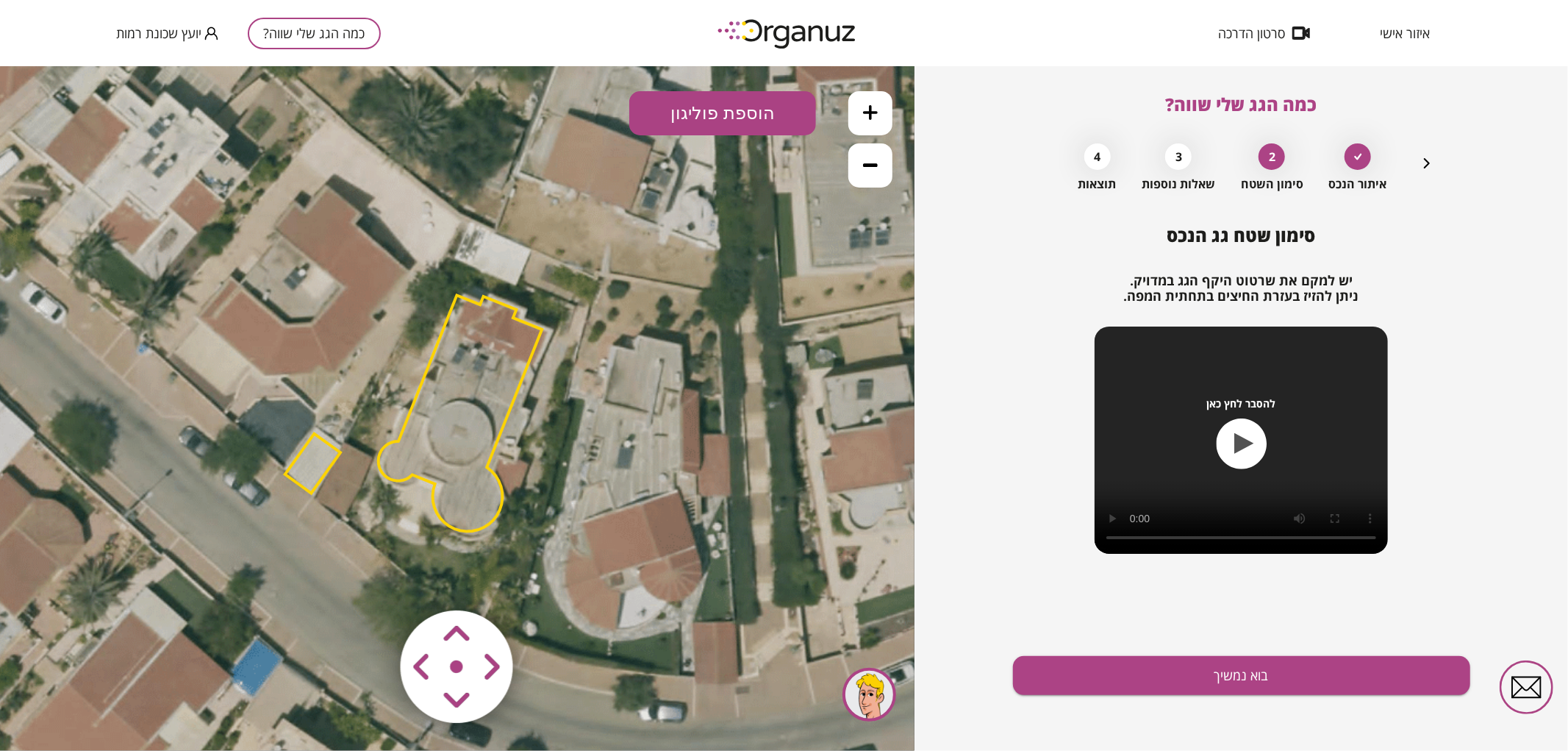
click at [326, 458] on polygon at bounding box center [312, 463] width 55 height 60
click at [297, 486] on icon at bounding box center [459, 409] width 1687 height 1687
click at [313, 471] on polygon at bounding box center [312, 464] width 55 height 60
click at [92, 717] on img at bounding box center [91, 709] width 21 height 22
click at [370, 579] on area at bounding box center [370, 579] width 0 height 0
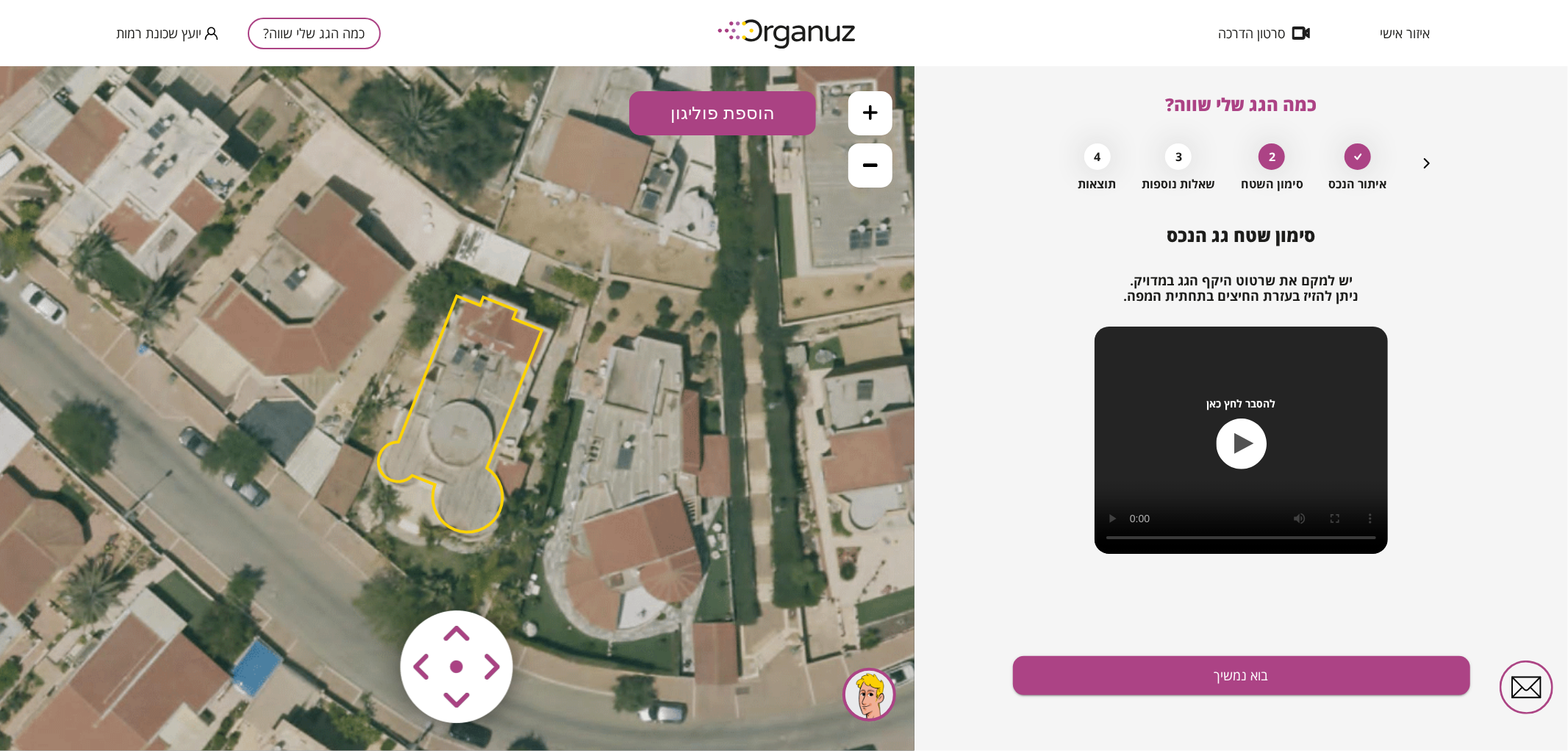
click at [370, 579] on area at bounding box center [370, 579] width 0 height 0
click at [460, 473] on polygon at bounding box center [460, 413] width 164 height 236
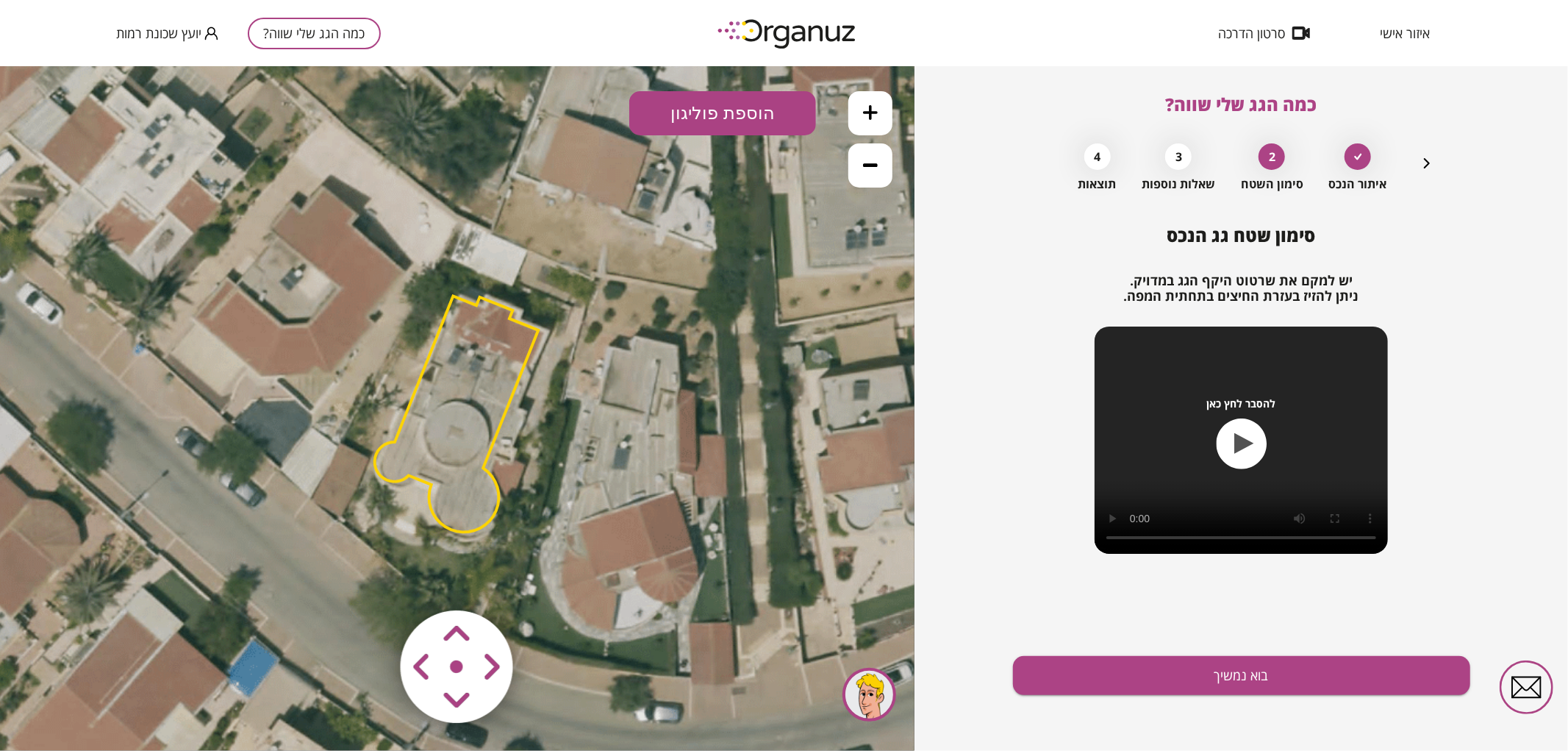
click at [592, 584] on icon at bounding box center [455, 409] width 1687 height 1687
click at [370, 579] on area at bounding box center [370, 579] width 0 height 0
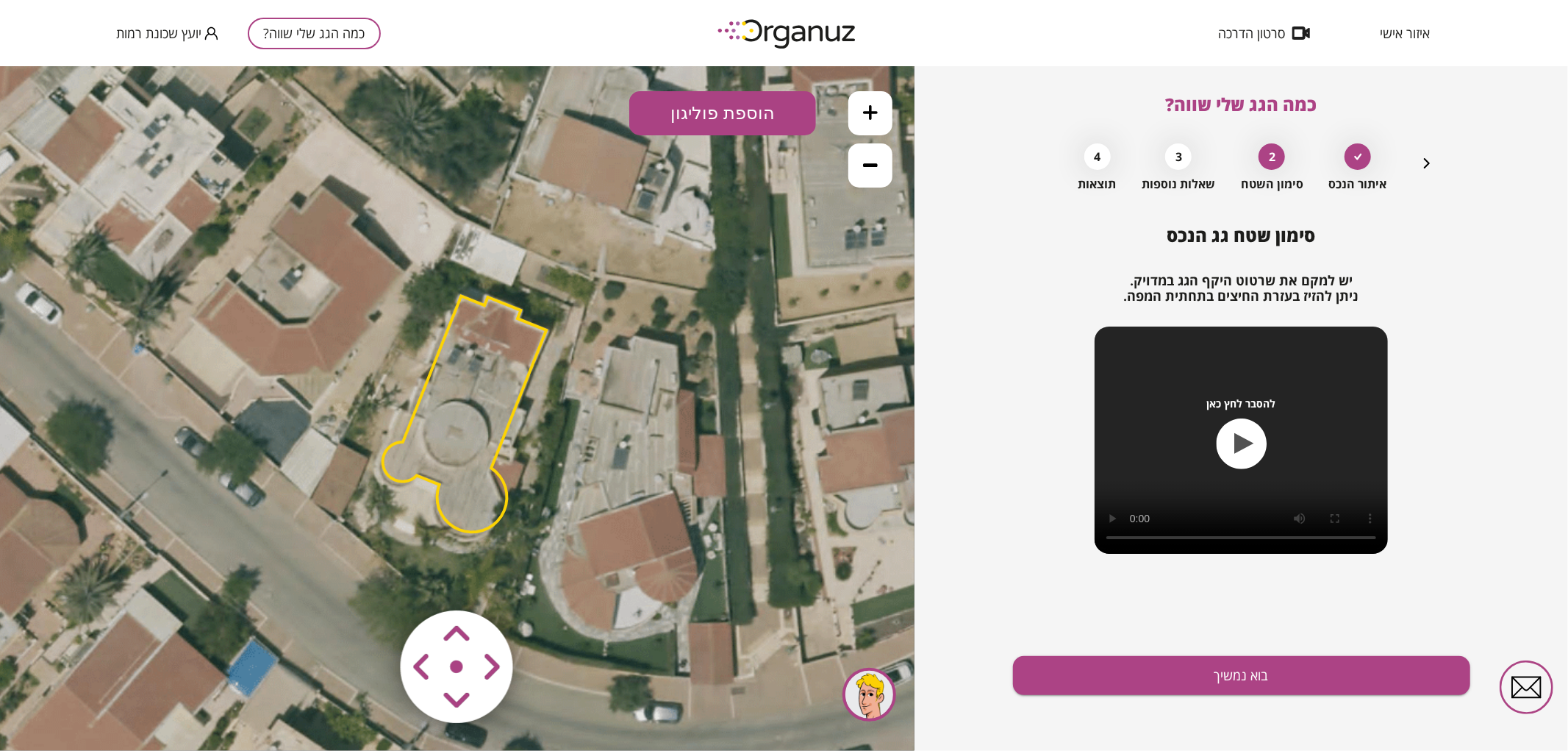
click at [370, 579] on area at bounding box center [370, 579] width 0 height 0
click at [1123, 681] on button "בוא נמשיך" at bounding box center [1241, 674] width 458 height 39
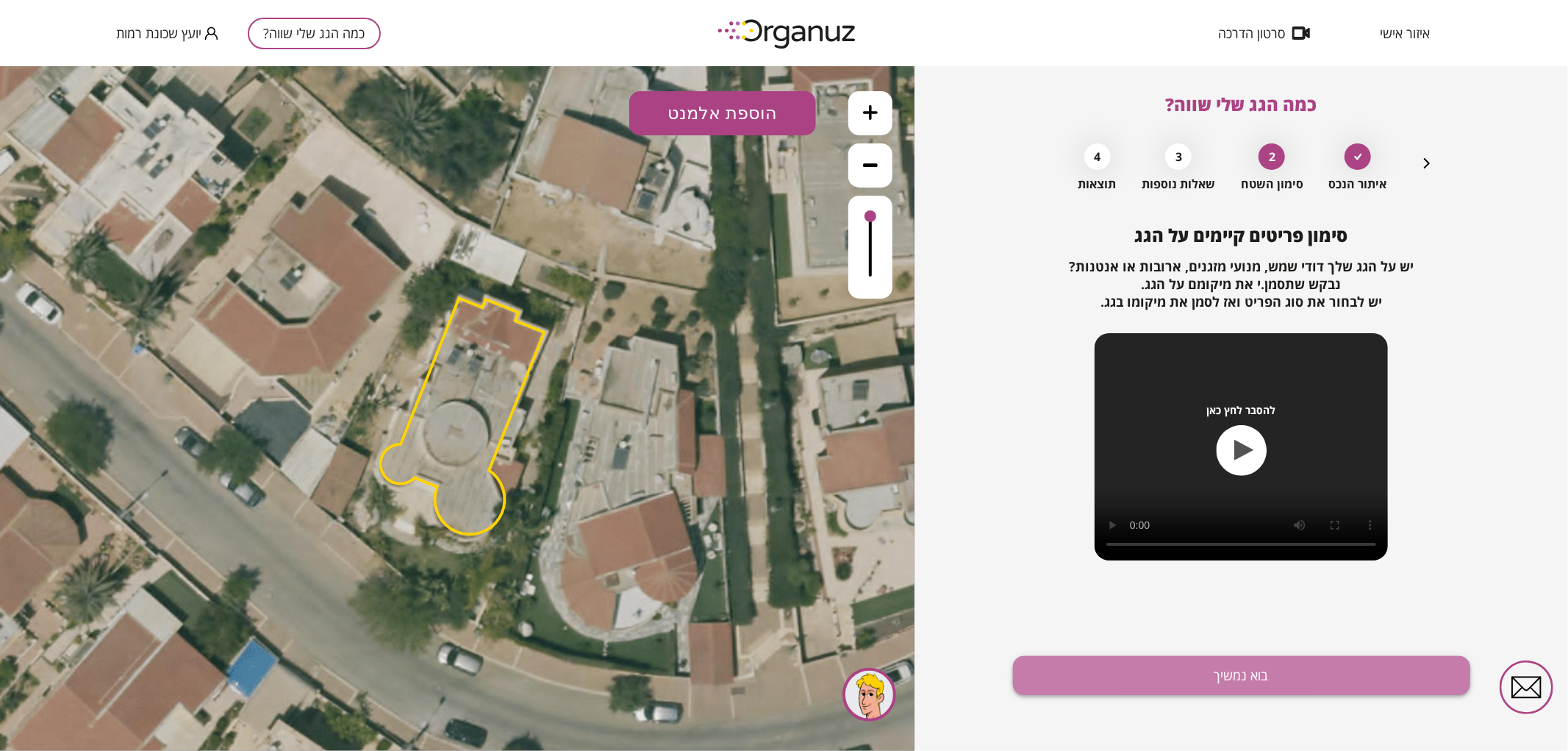
click at [1116, 659] on button "בוא נמשיך" at bounding box center [1241, 674] width 458 height 39
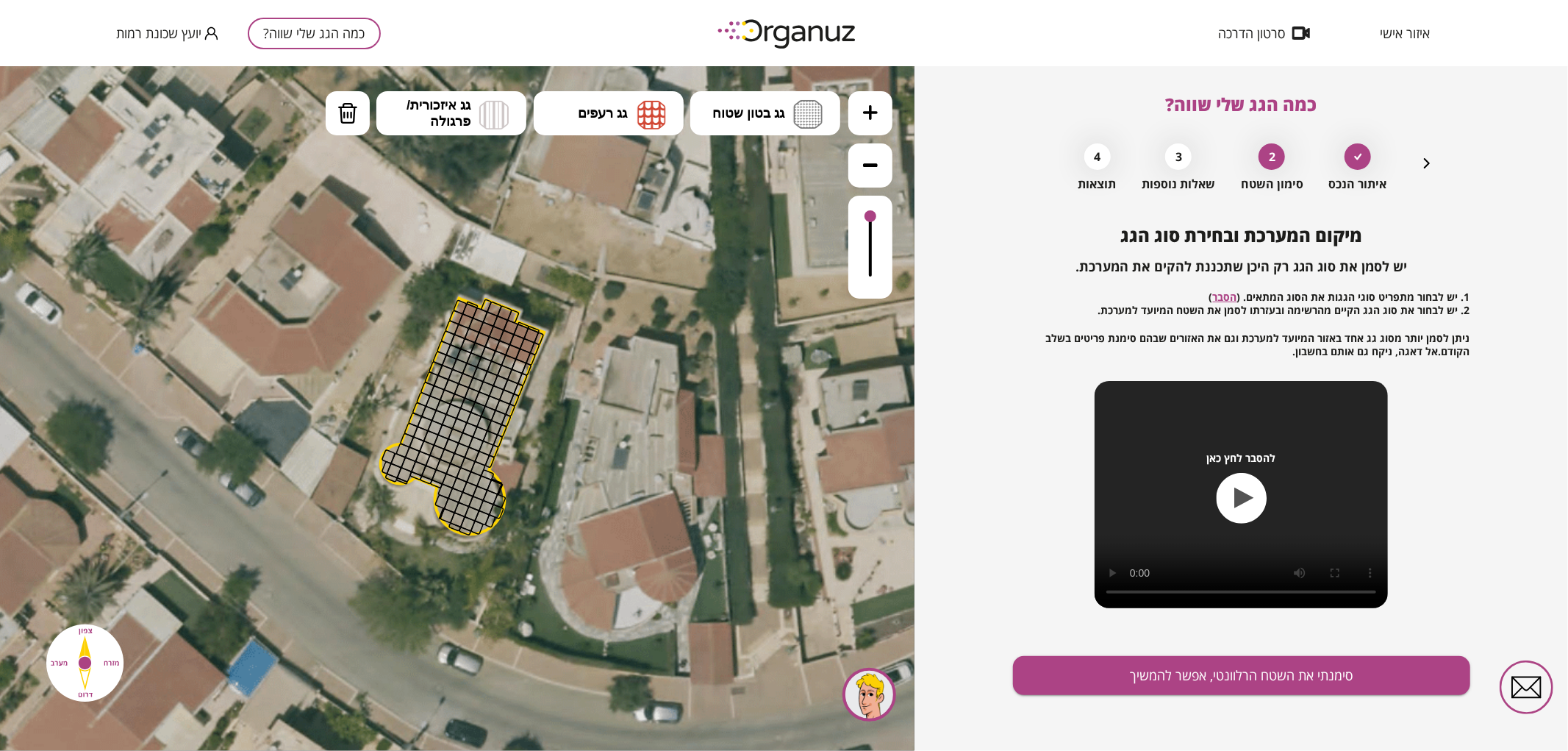
click at [873, 116] on icon at bounding box center [870, 112] width 14 height 14
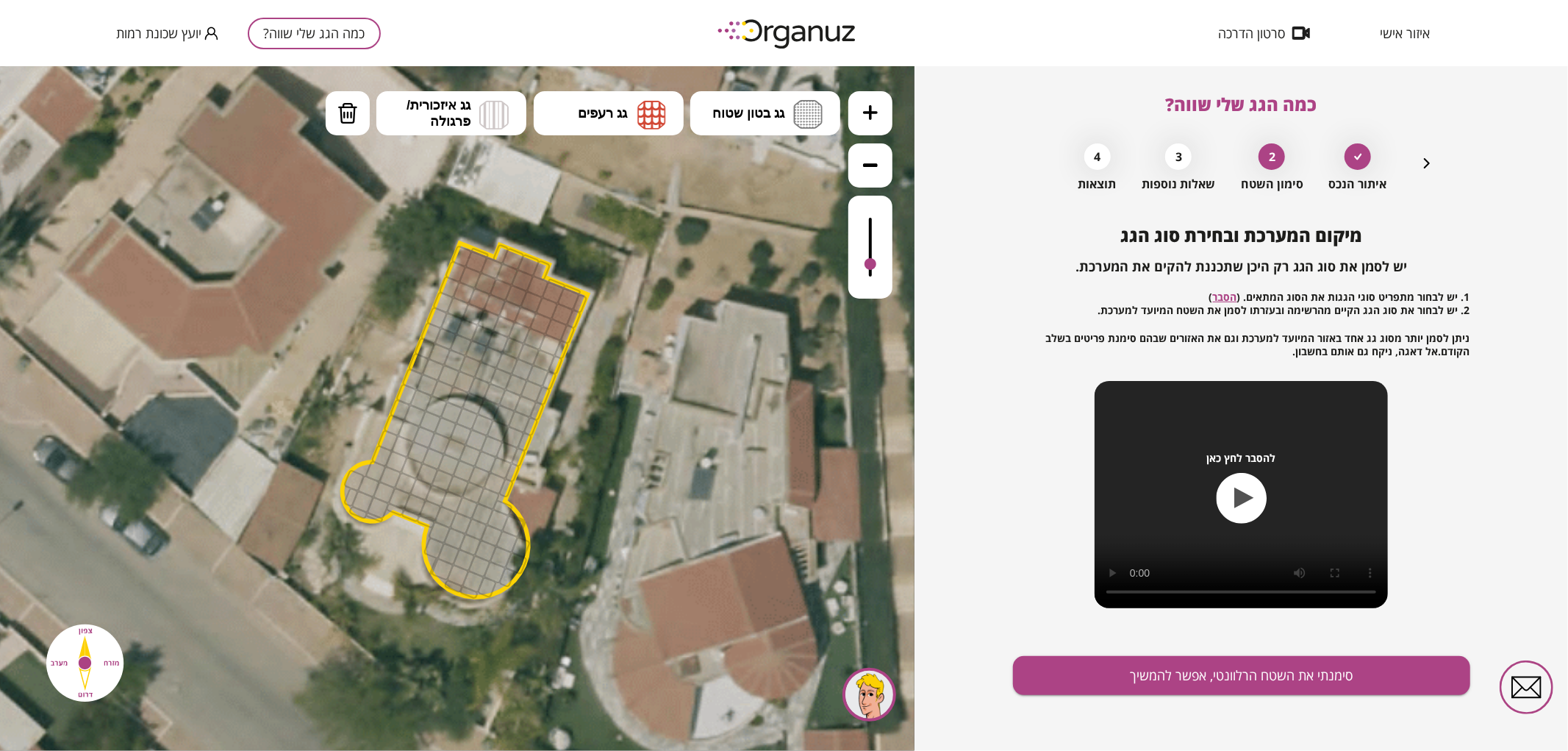
drag, startPoint x: 869, startPoint y: 217, endPoint x: 884, endPoint y: 264, distance: 49.3
click at [884, 264] on div at bounding box center [870, 246] width 44 height 103
click at [791, 110] on button "גג בטון שטוח" at bounding box center [765, 112] width 150 height 44
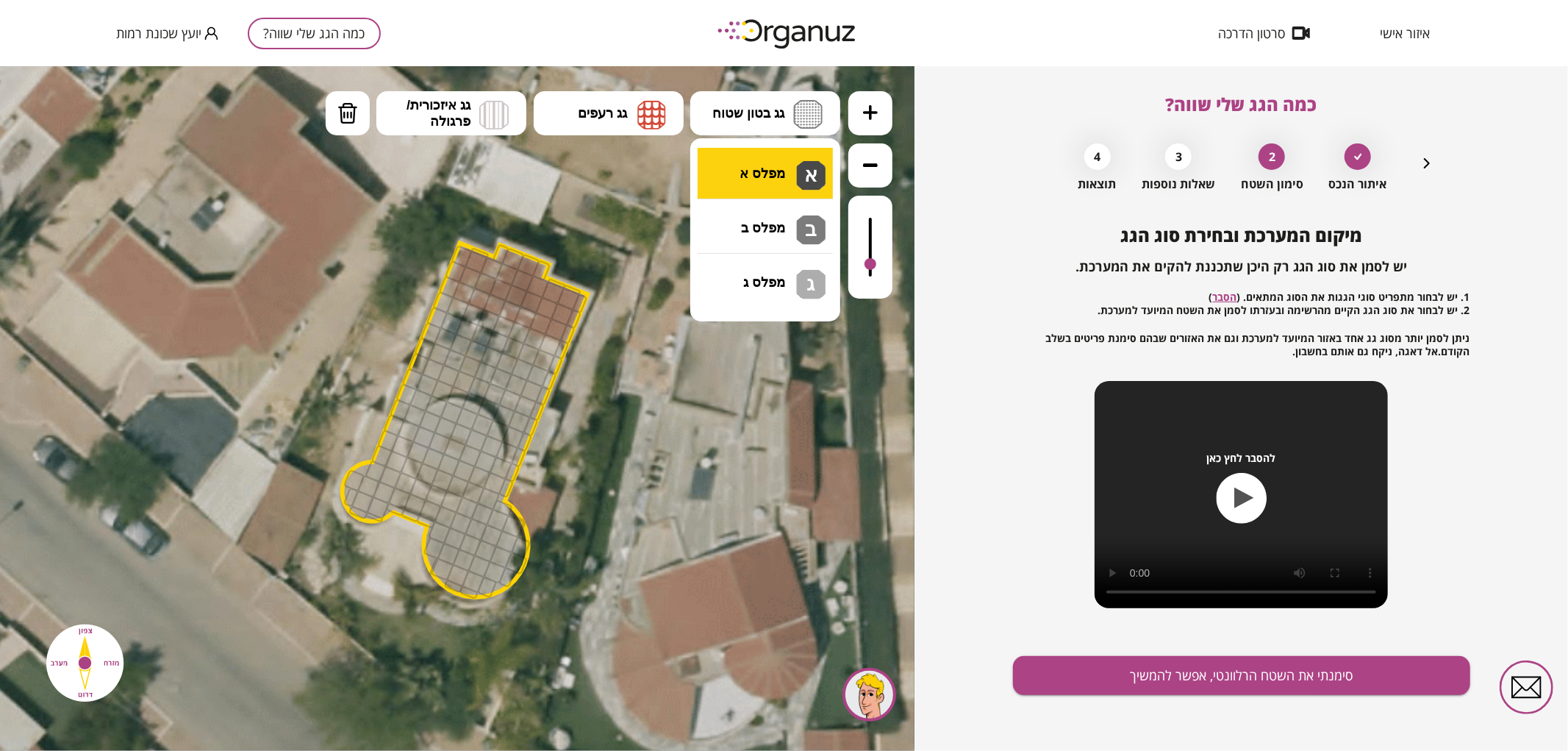
click at [782, 162] on div ".st0 { fill: #FFFFFF; } 0" at bounding box center [457, 407] width 914 height 684
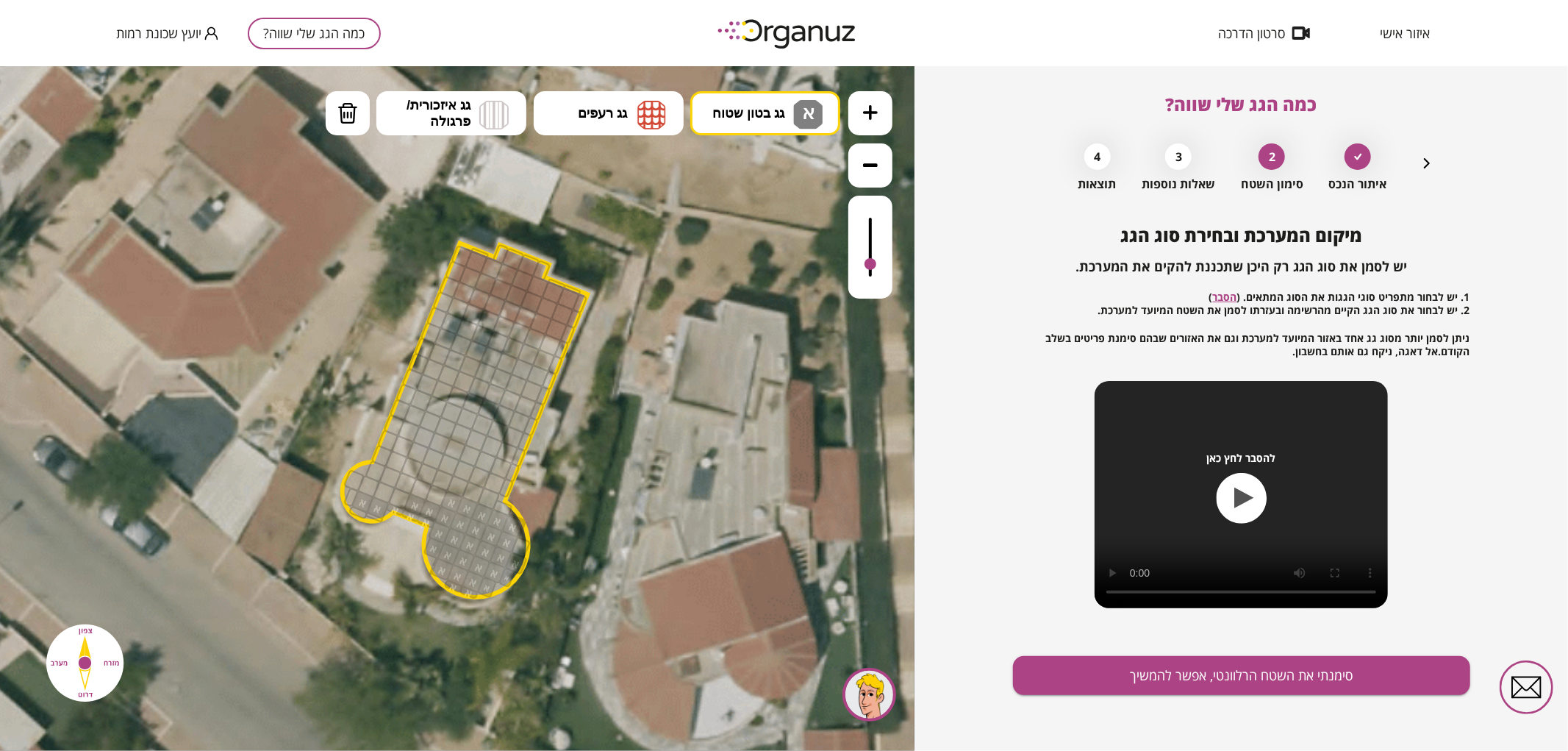
drag, startPoint x: 473, startPoint y: 597, endPoint x: 366, endPoint y: 501, distance: 143.8
drag, startPoint x: 378, startPoint y: 512, endPoint x: 401, endPoint y: 483, distance: 37.0
drag, startPoint x: 484, startPoint y: 502, endPoint x: 525, endPoint y: 413, distance: 98.0
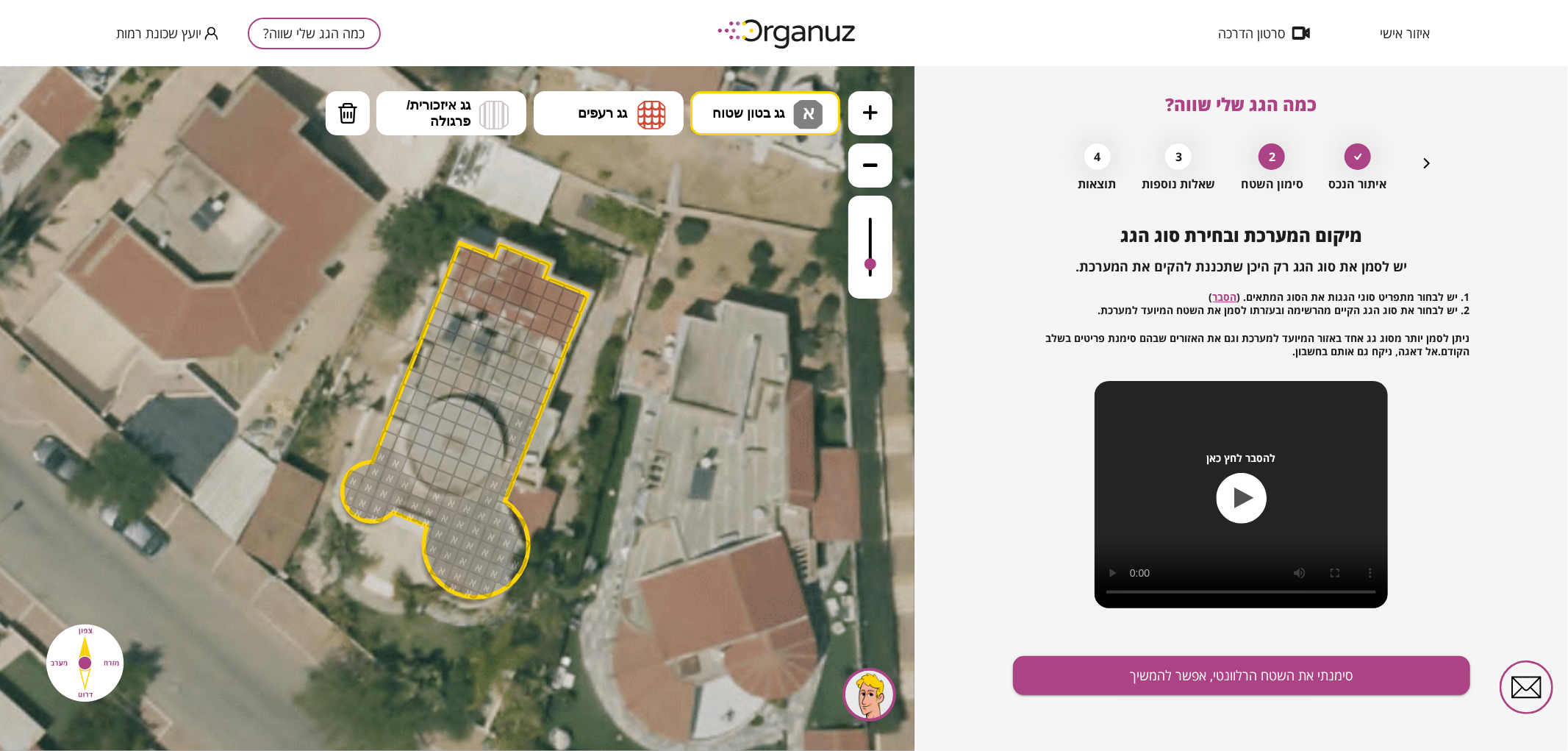
drag, startPoint x: 387, startPoint y: 443, endPoint x: 537, endPoint y: 394, distance: 157.8
drag, startPoint x: 557, startPoint y: 355, endPoint x: 461, endPoint y: 338, distance: 97.5
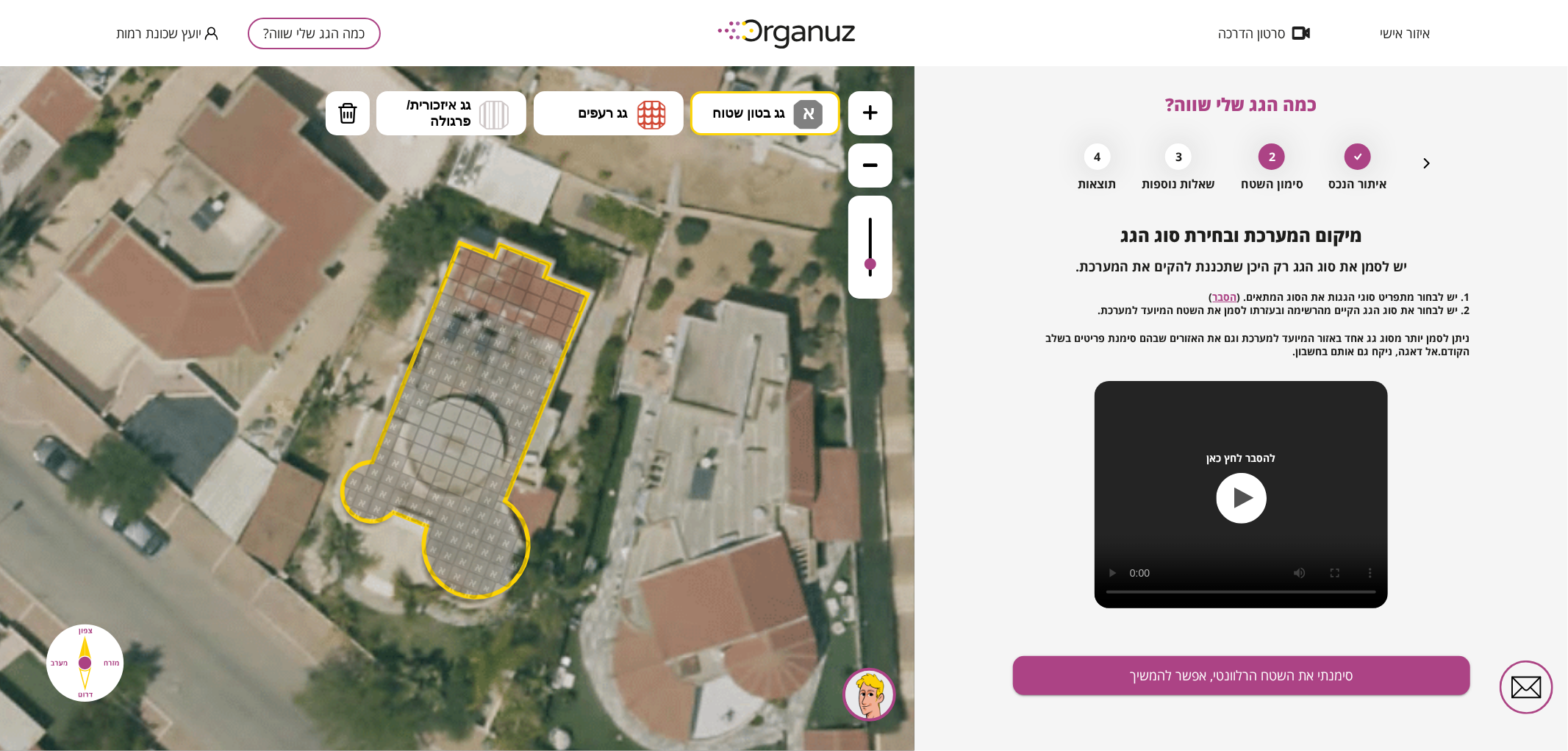
click at [436, 385] on div at bounding box center [442, 390] width 23 height 23
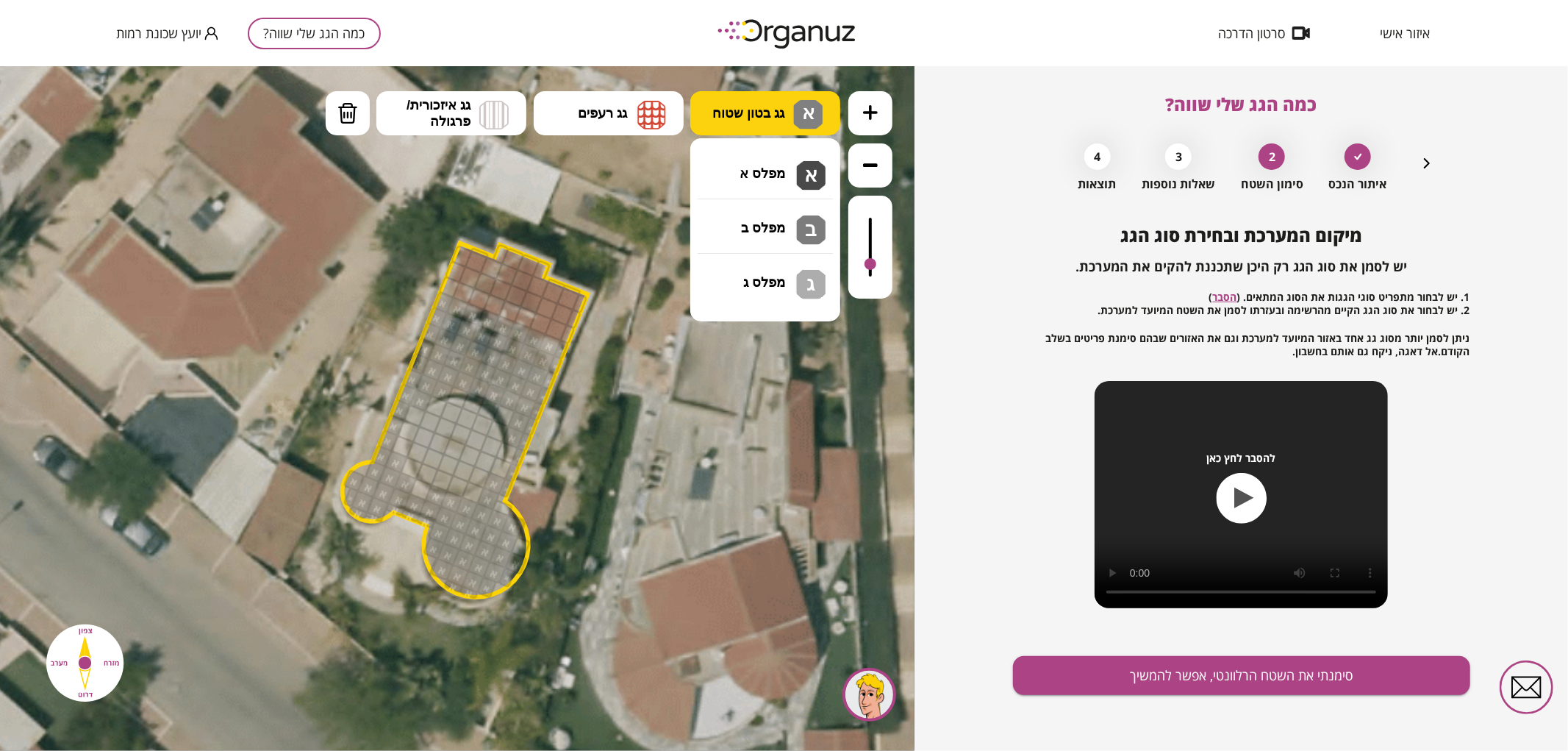
click at [762, 114] on span "גג בטון שטוח" at bounding box center [748, 113] width 72 height 16
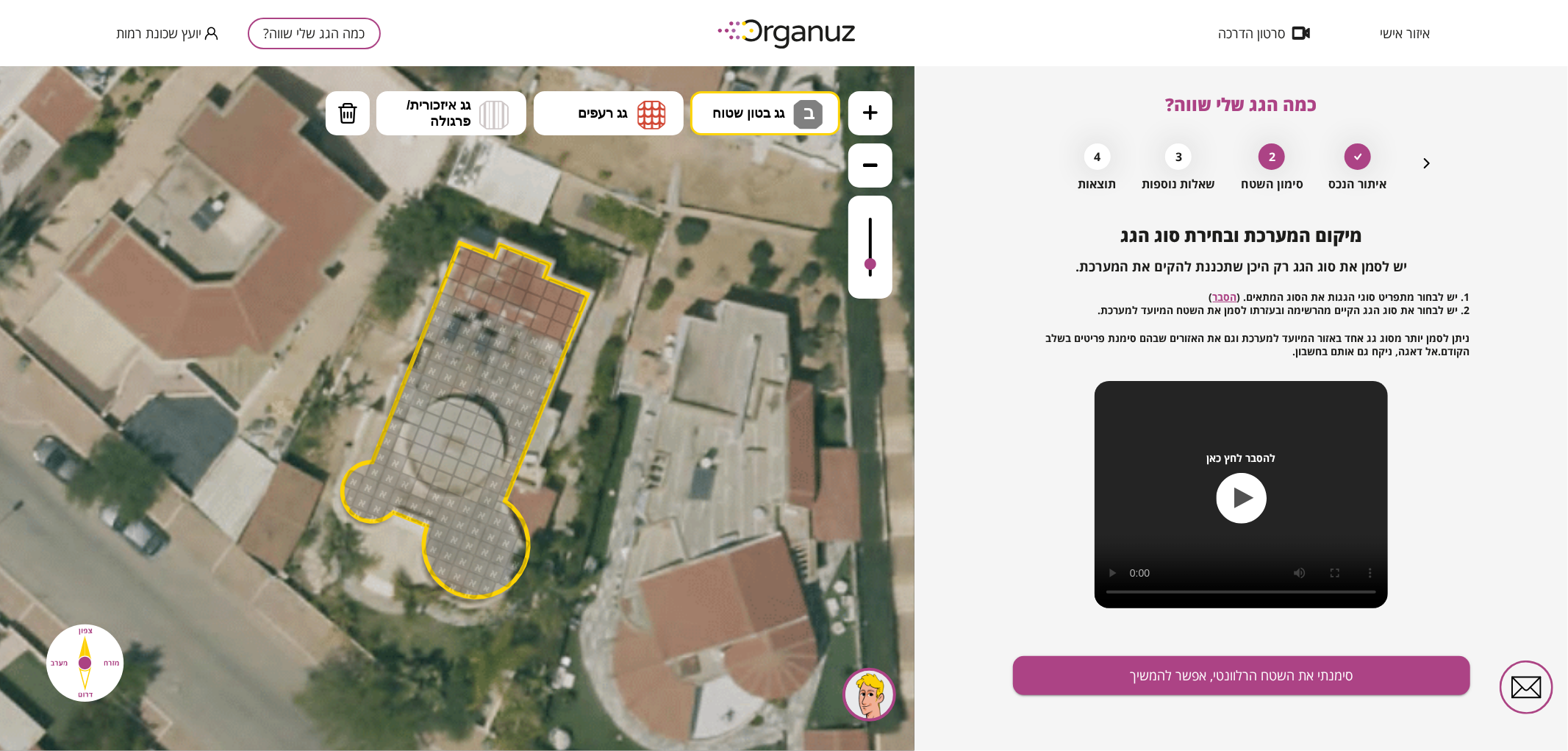
click at [770, 232] on div ".st0 { fill: #FFFFFF; } 0" at bounding box center [457, 407] width 914 height 684
drag, startPoint x: 452, startPoint y: 412, endPoint x: 474, endPoint y: 446, distance: 40.5
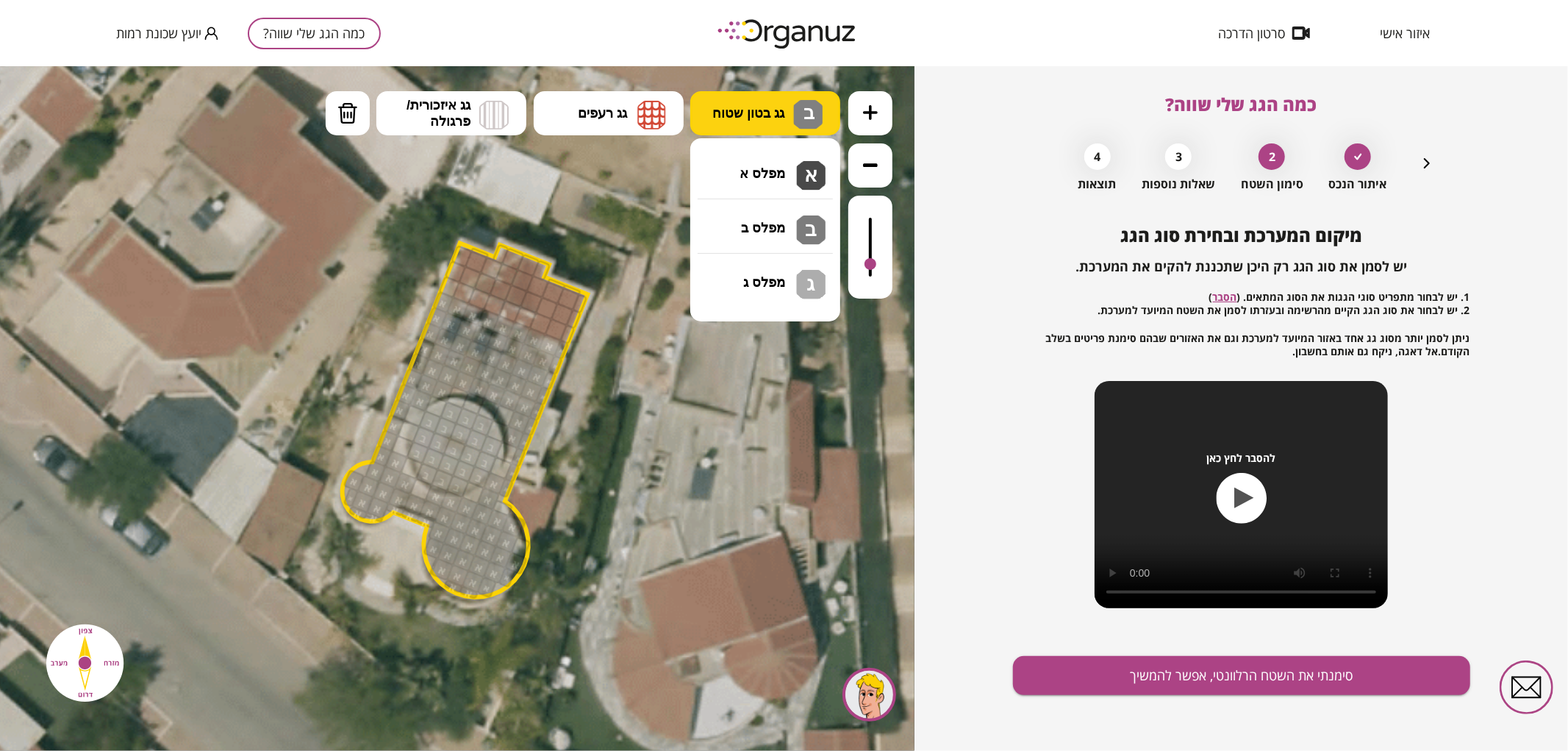
click at [761, 113] on span "גג בטון שטוח" at bounding box center [748, 113] width 72 height 16
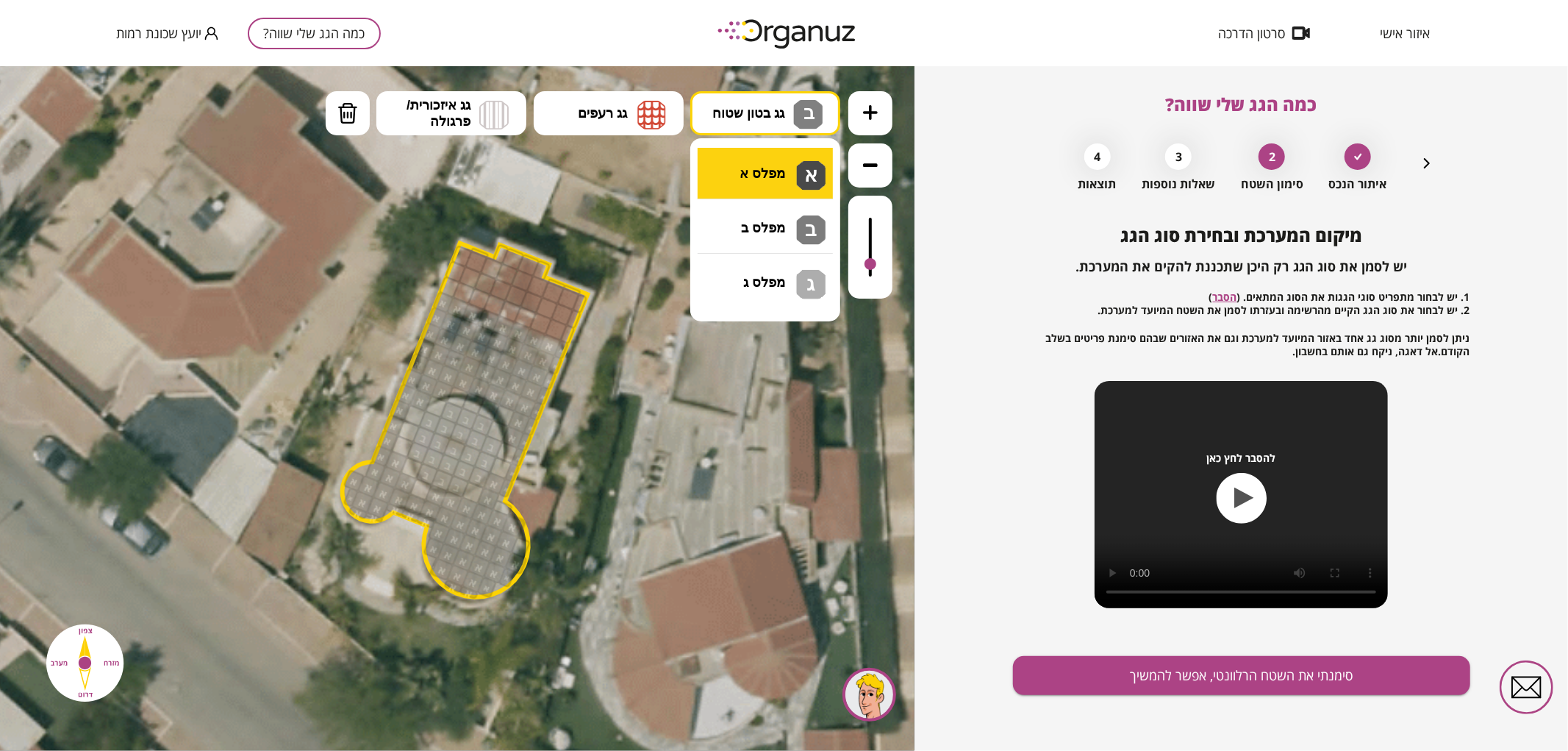
click at [751, 171] on div ".st0 { fill: #FFFFFF; } 0" at bounding box center [457, 407] width 914 height 684
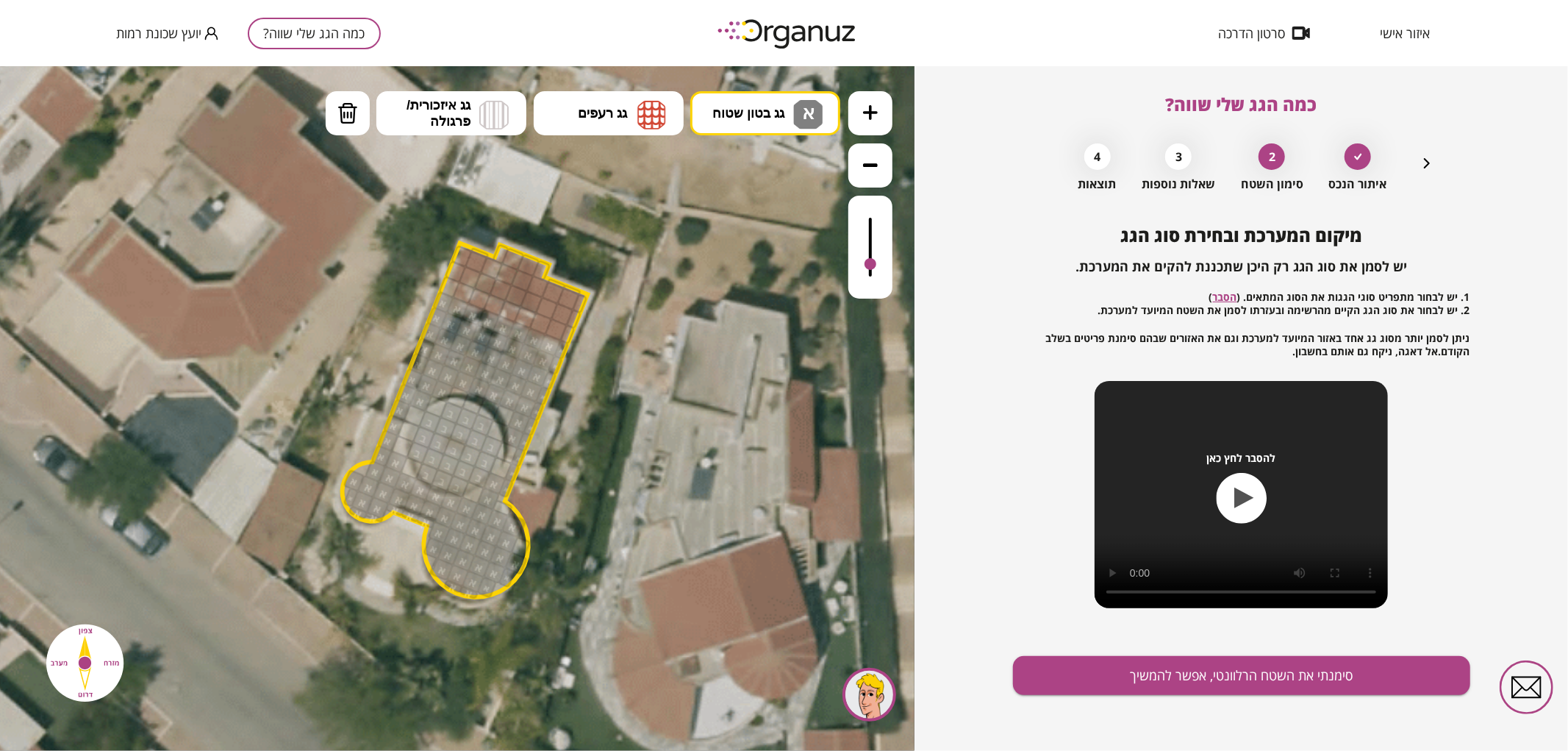
click at [422, 486] on div at bounding box center [422, 489] width 23 height 23
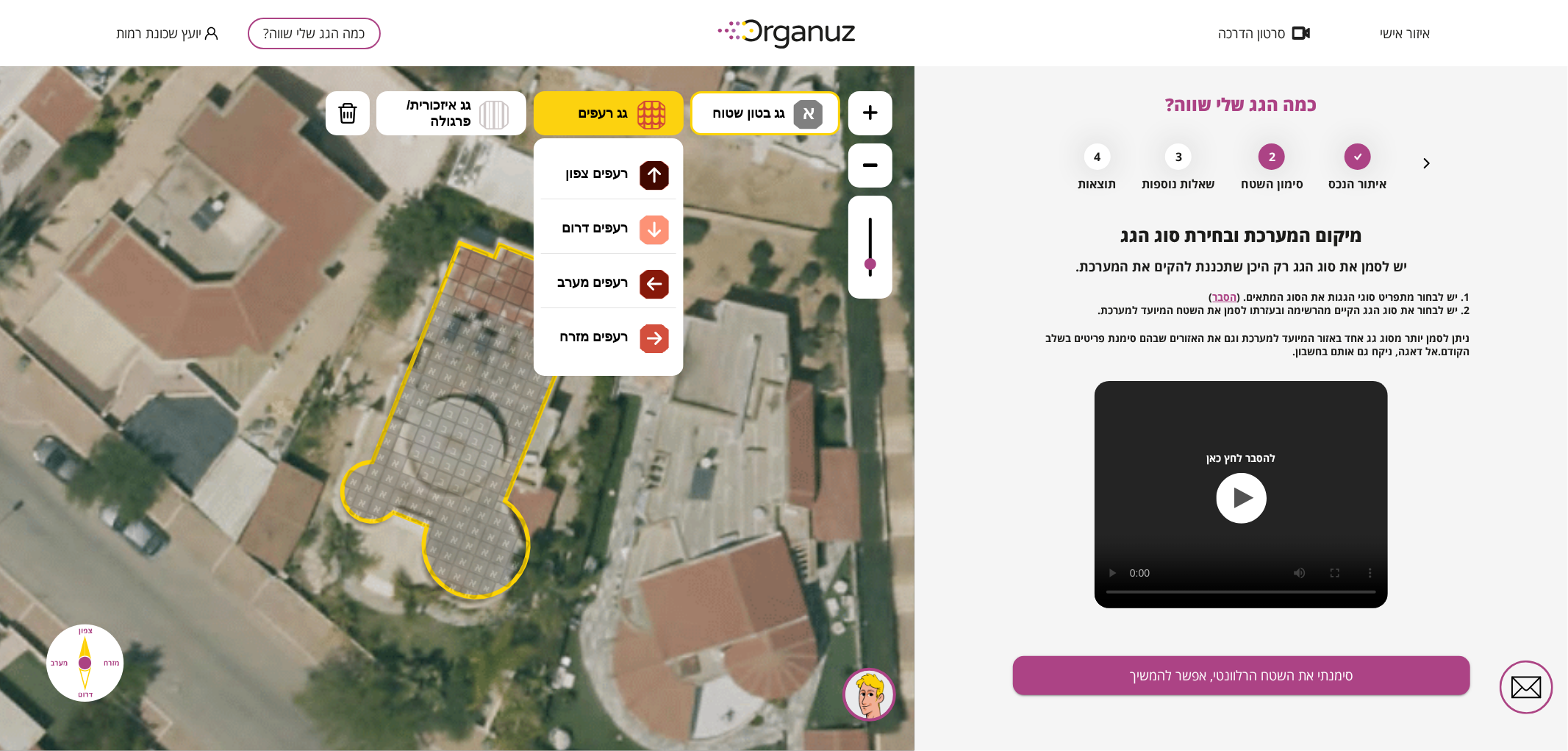
click at [568, 107] on button "גג רעפים" at bounding box center [608, 112] width 150 height 44
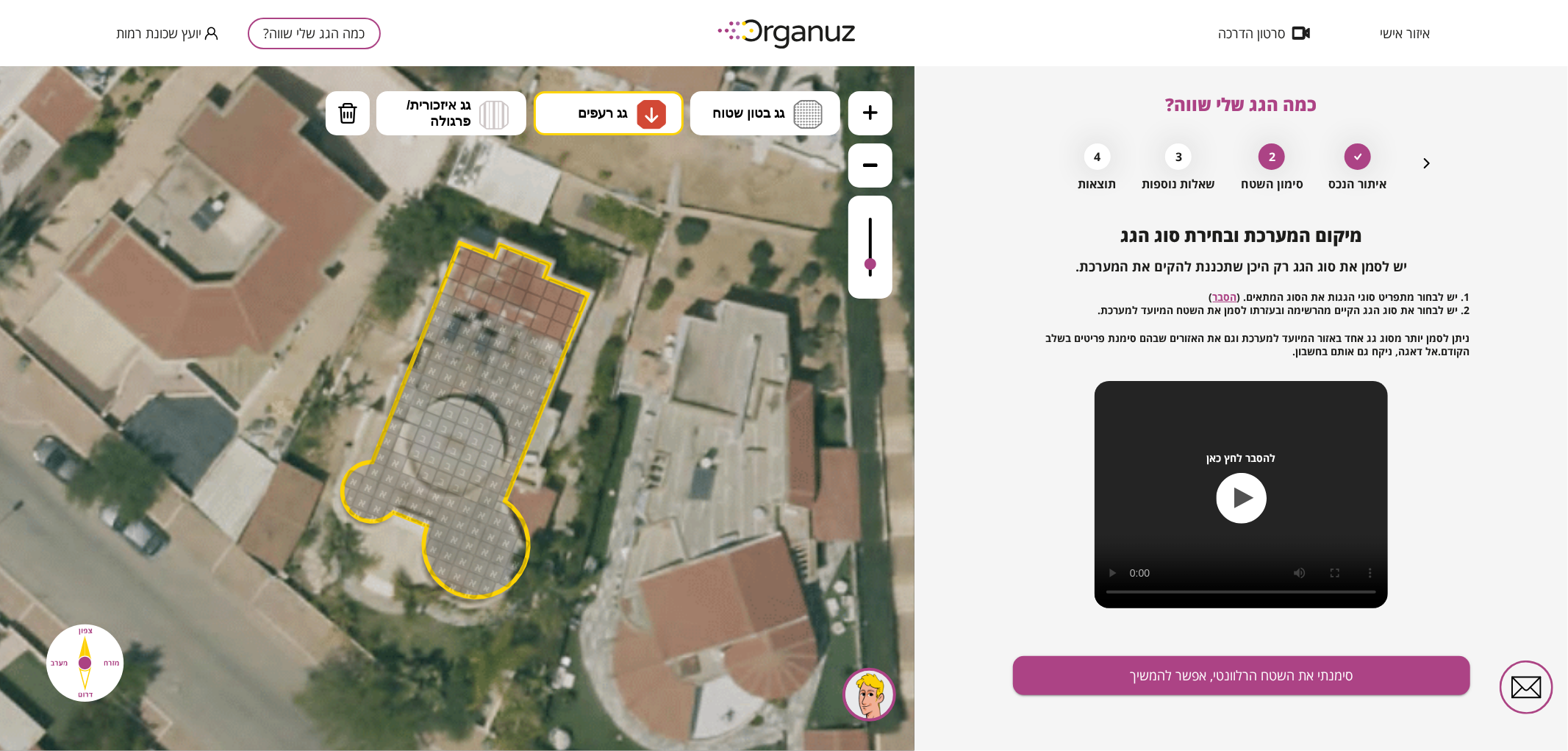
click at [589, 221] on div ".st0 { fill: #FFFFFF; } 0" at bounding box center [457, 407] width 914 height 684
drag, startPoint x: 585, startPoint y: 125, endPoint x: 596, endPoint y: 147, distance: 24.6
click at [585, 123] on button "גג רעפים" at bounding box center [608, 112] width 150 height 44
click at [608, 181] on div ".st0 { fill: #FFFFFF; } 0" at bounding box center [457, 407] width 914 height 684
drag, startPoint x: 463, startPoint y: 289, endPoint x: 560, endPoint y: 279, distance: 97.5
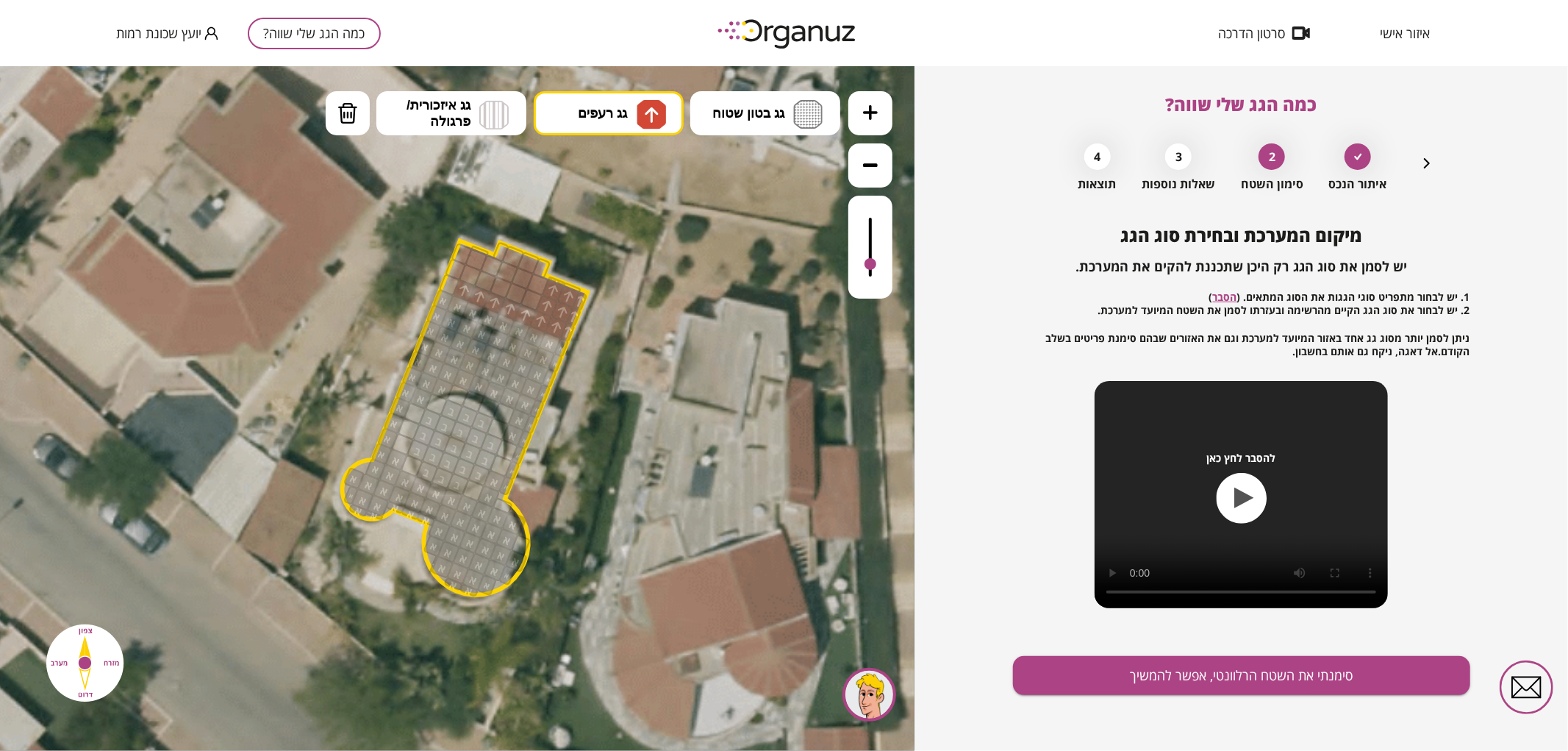
drag, startPoint x: 534, startPoint y: 299, endPoint x: 501, endPoint y: 259, distance: 51.9
click at [871, 259] on div at bounding box center [870, 257] width 12 height 12
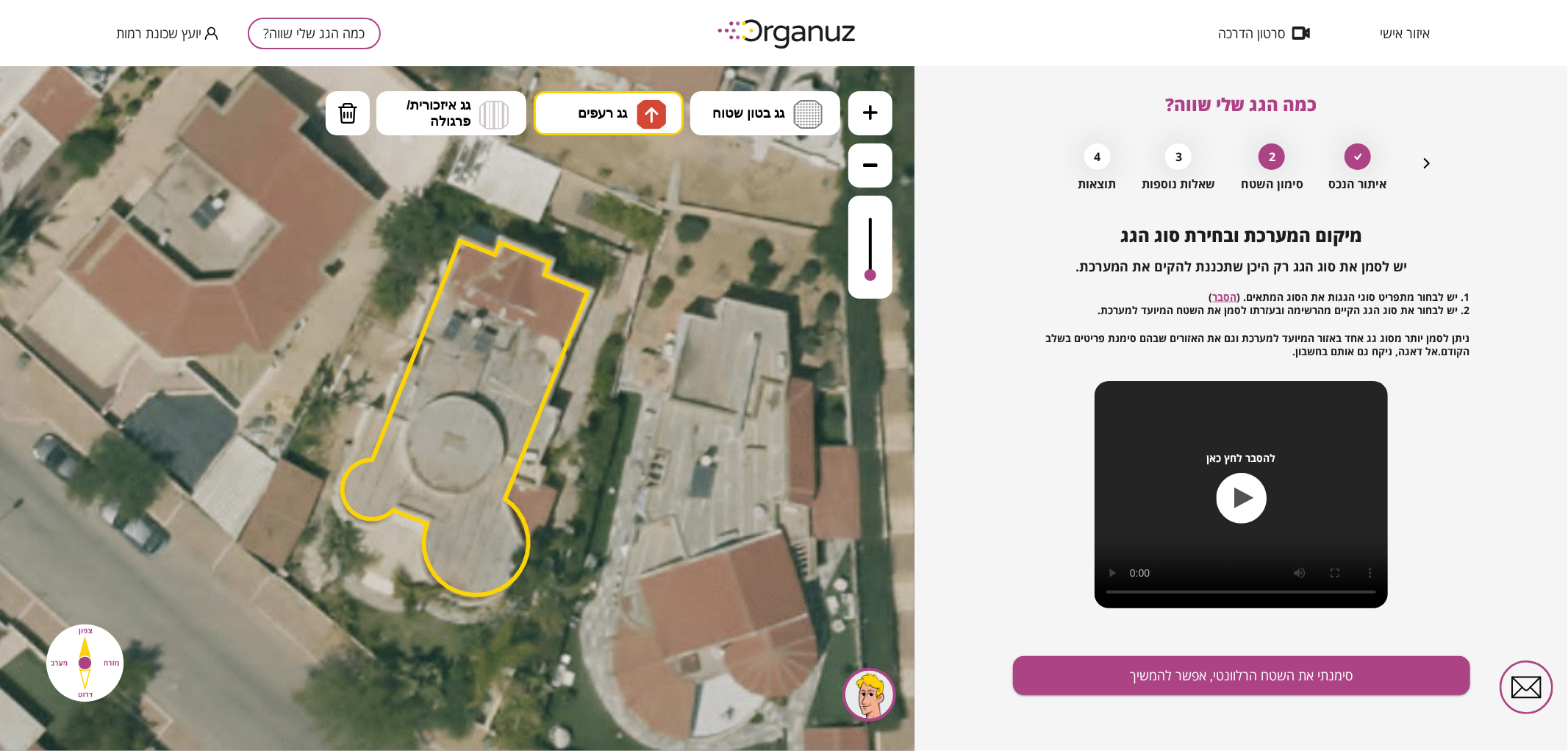
drag, startPoint x: 869, startPoint y: 255, endPoint x: 866, endPoint y: 283, distance: 28.2
click at [866, 283] on div at bounding box center [870, 246] width 44 height 103
click at [1423, 161] on icon "button" at bounding box center [1427, 163] width 18 height 18
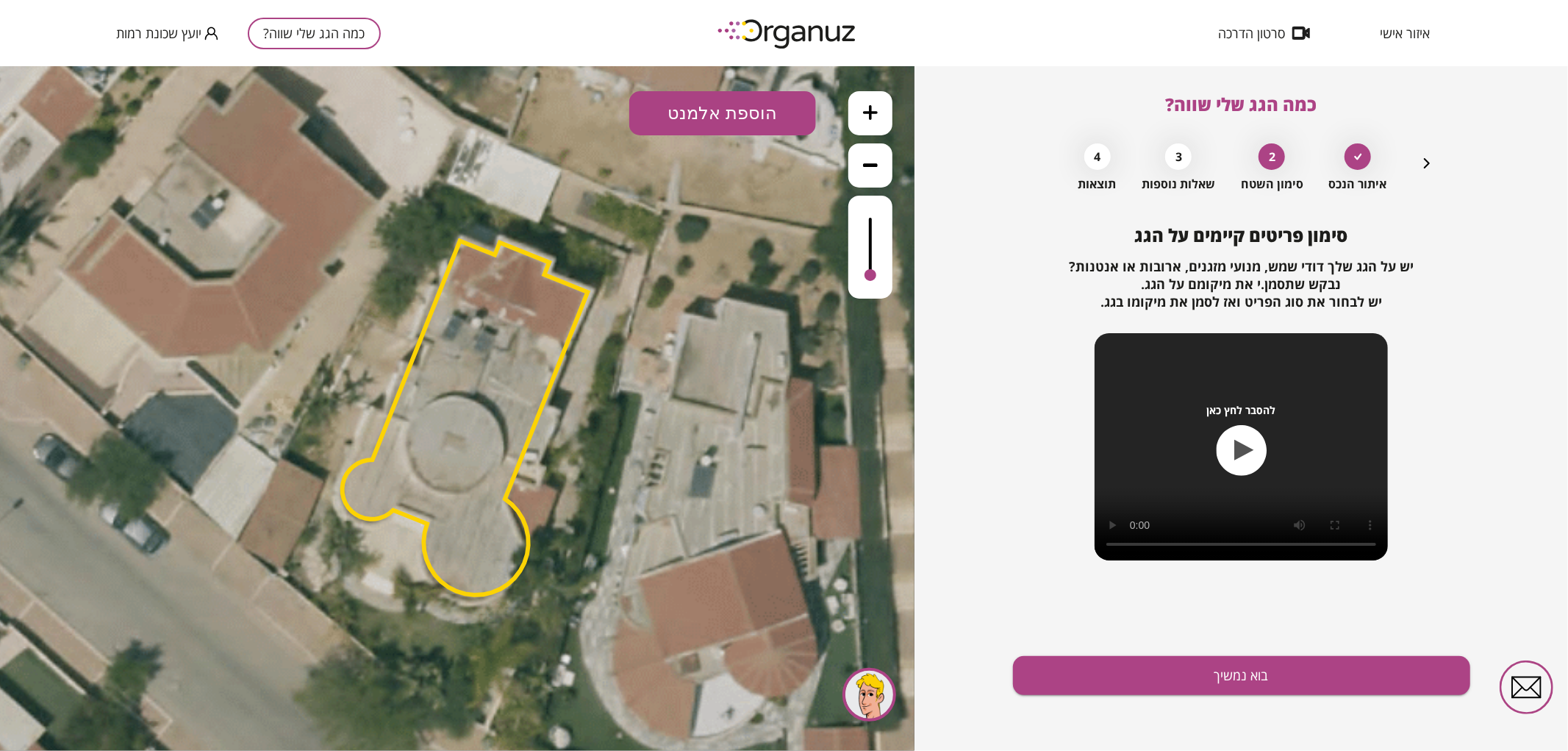
click at [711, 107] on button "הוספת אלמנט" at bounding box center [722, 112] width 187 height 44
click at [710, 292] on div ".st0 { fill: #FFFFFF; } .st0 { fill: #FFFFFF; }" at bounding box center [457, 407] width 914 height 684
click at [608, 116] on div ".st0 { fill: #FFFFFF; } 0" at bounding box center [457, 407] width 914 height 684
drag, startPoint x: 866, startPoint y: 258, endPoint x: 876, endPoint y: 236, distance: 24.2
click at [876, 236] on div at bounding box center [870, 246] width 44 height 103
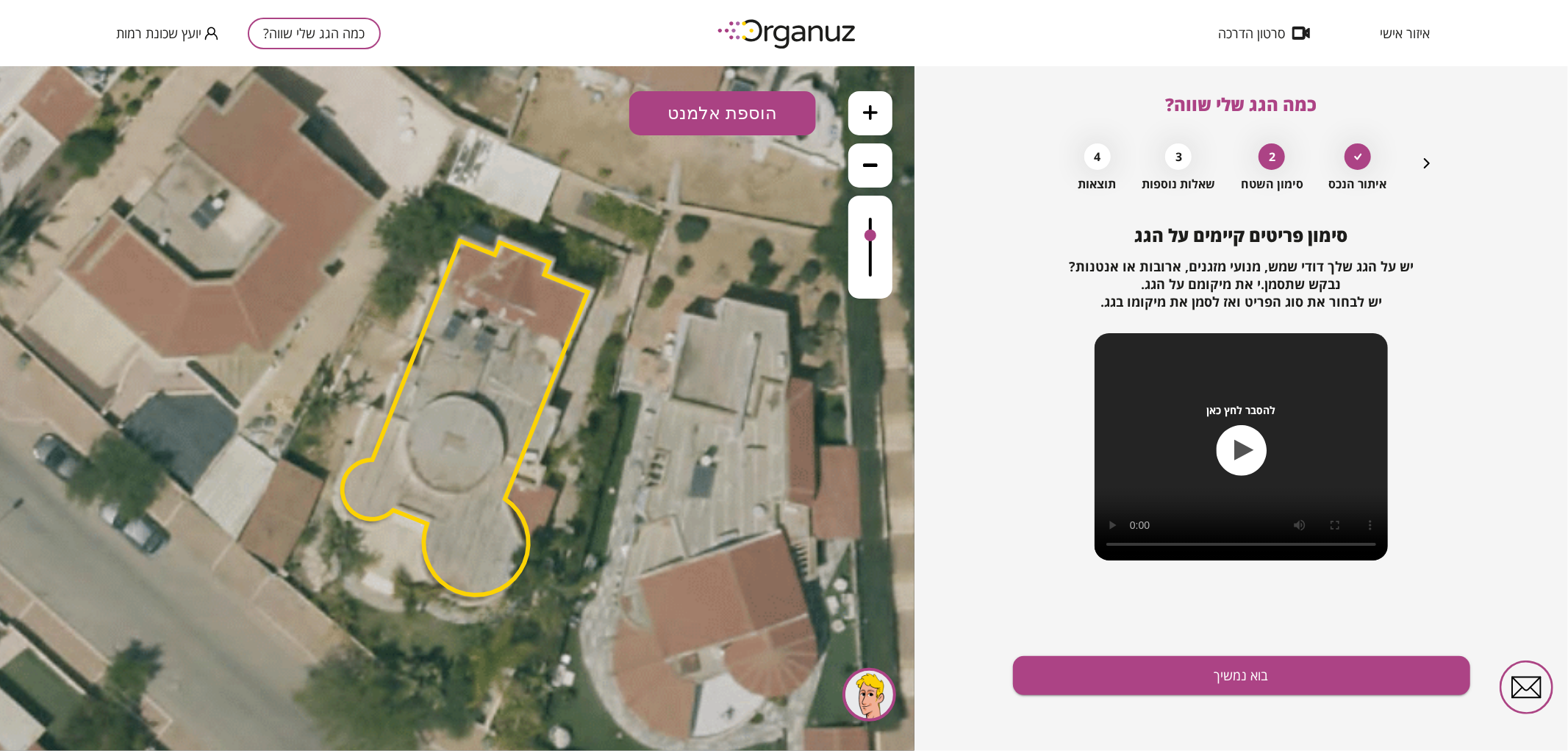
click at [755, 117] on button "הוספת אלמנט" at bounding box center [722, 112] width 187 height 44
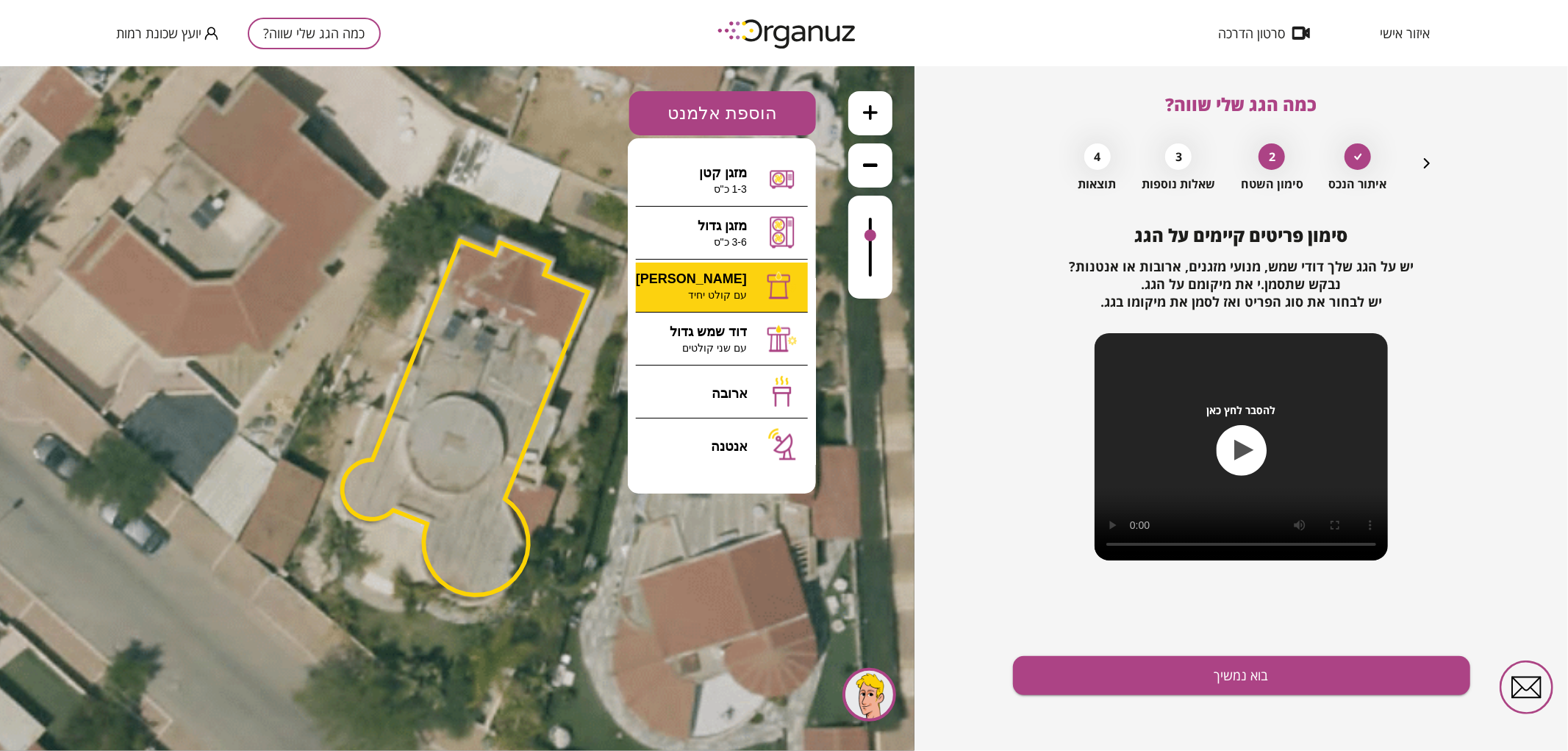
click at [747, 281] on div ".st0 { fill: #FFFFFF; } 0" at bounding box center [457, 407] width 914 height 684
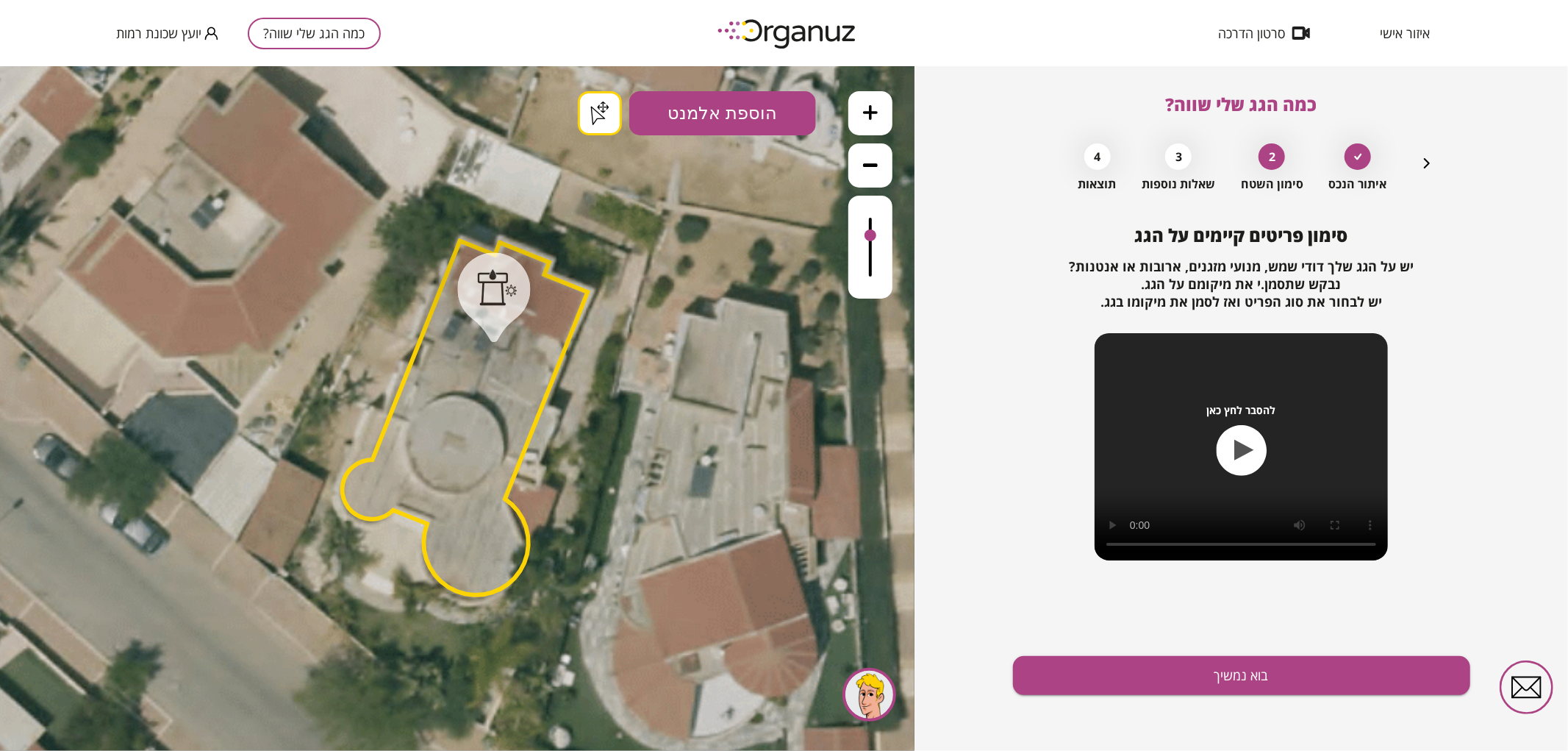
click at [1214, 680] on button "בוא נמשיך" at bounding box center [1241, 674] width 458 height 39
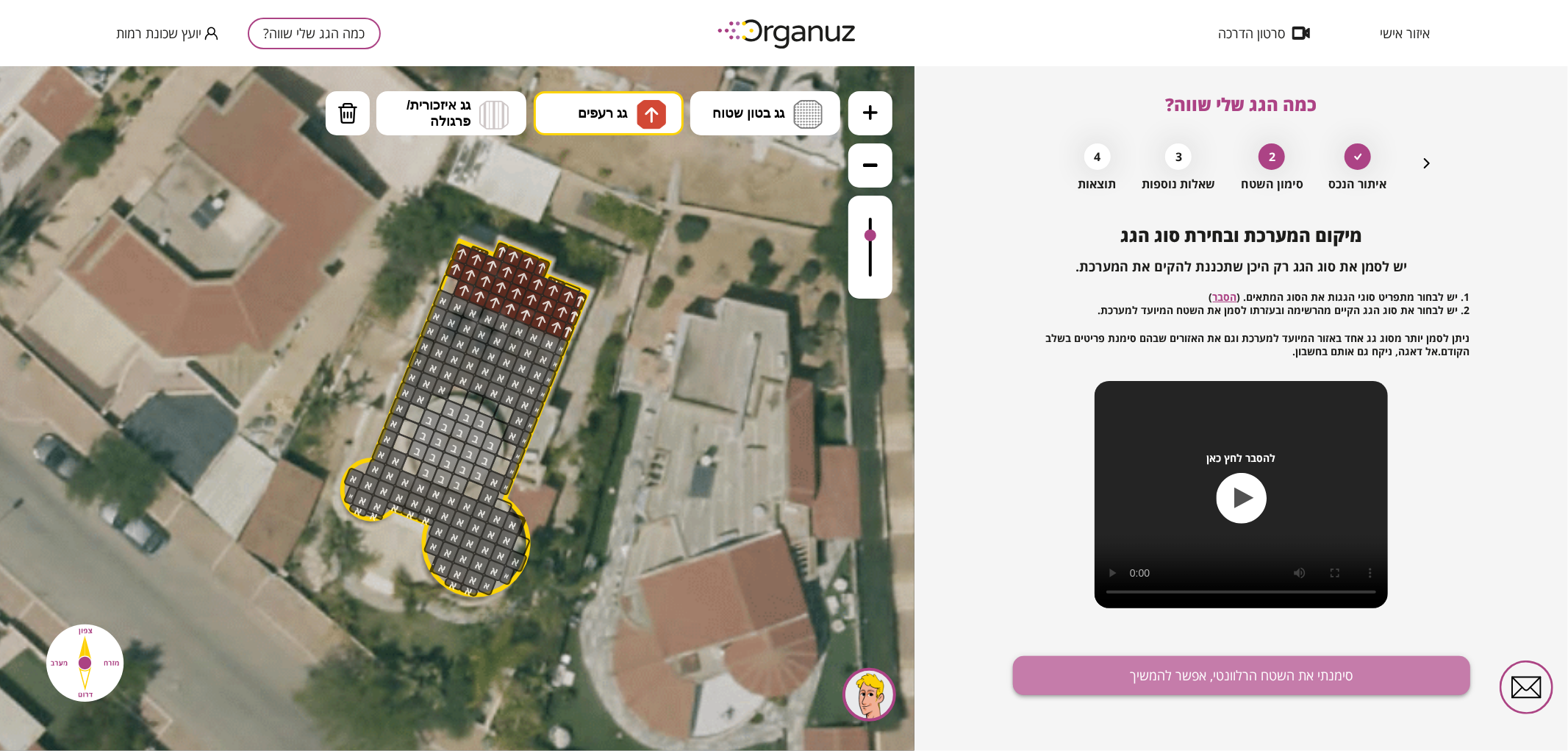
click at [1140, 682] on button "סימנתי את השטח הרלוונטי, אפשר להמשיך" at bounding box center [1241, 674] width 458 height 39
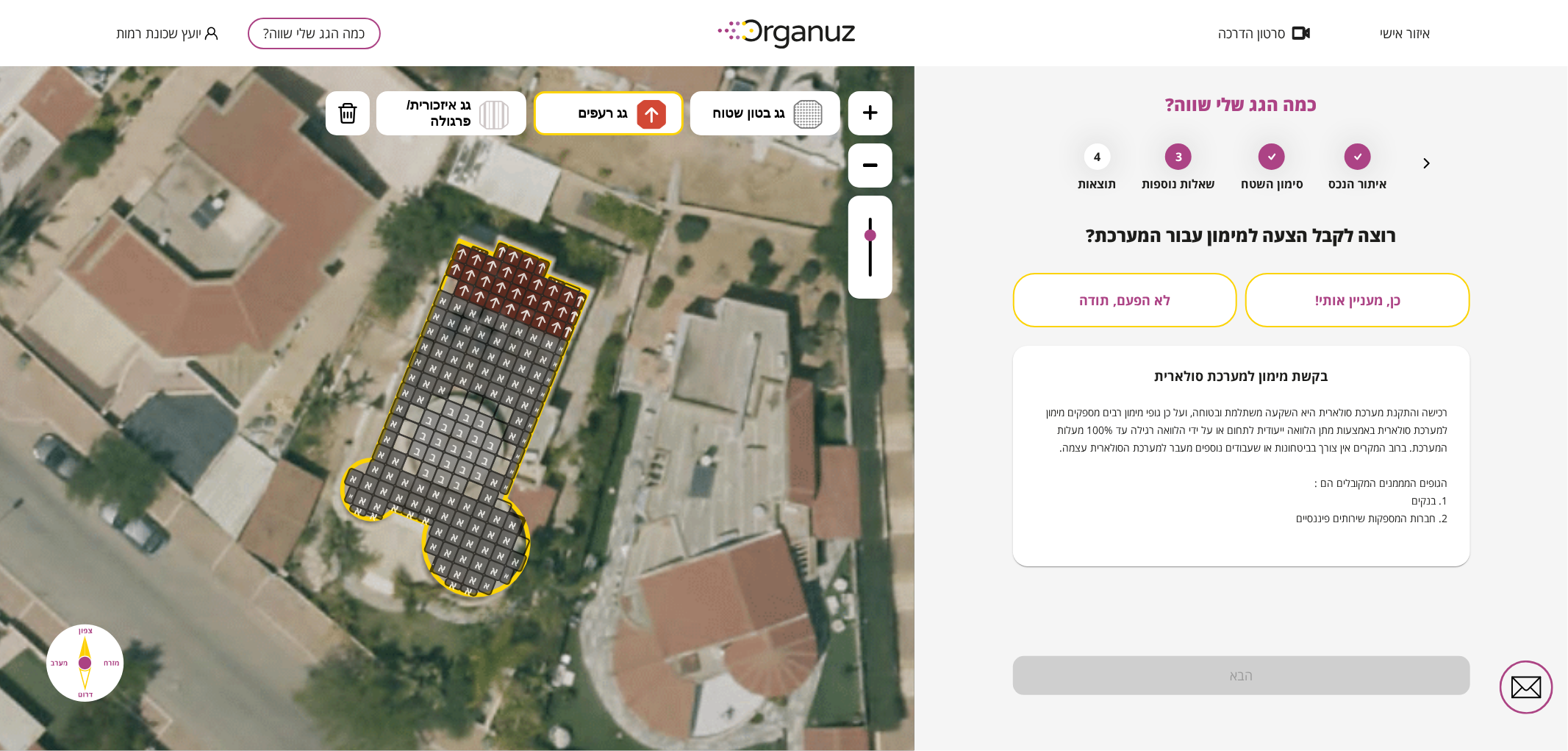
click at [1143, 314] on button "לא הפעם, תודה" at bounding box center [1125, 300] width 225 height 54
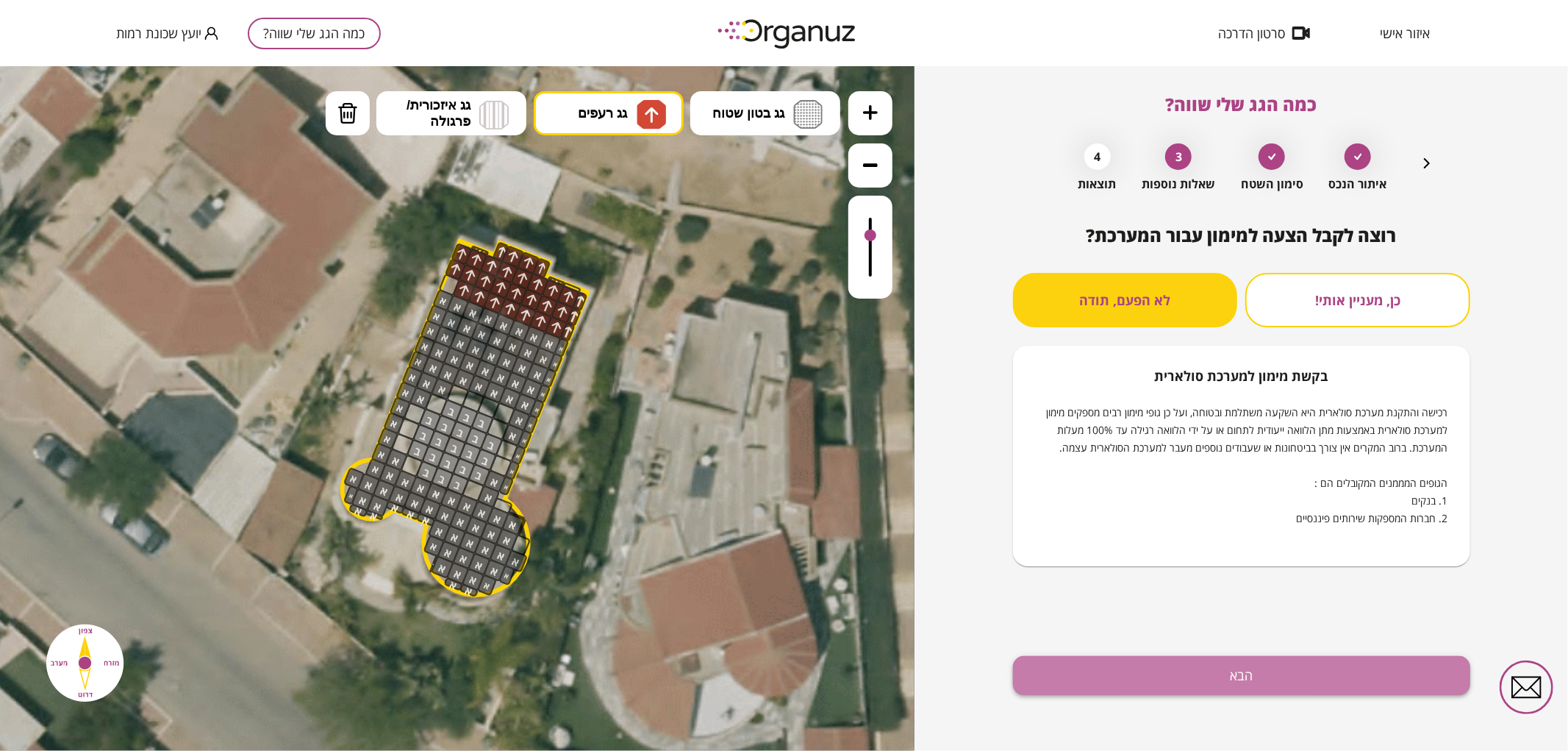
click at [1250, 690] on button "הבא" at bounding box center [1241, 674] width 458 height 39
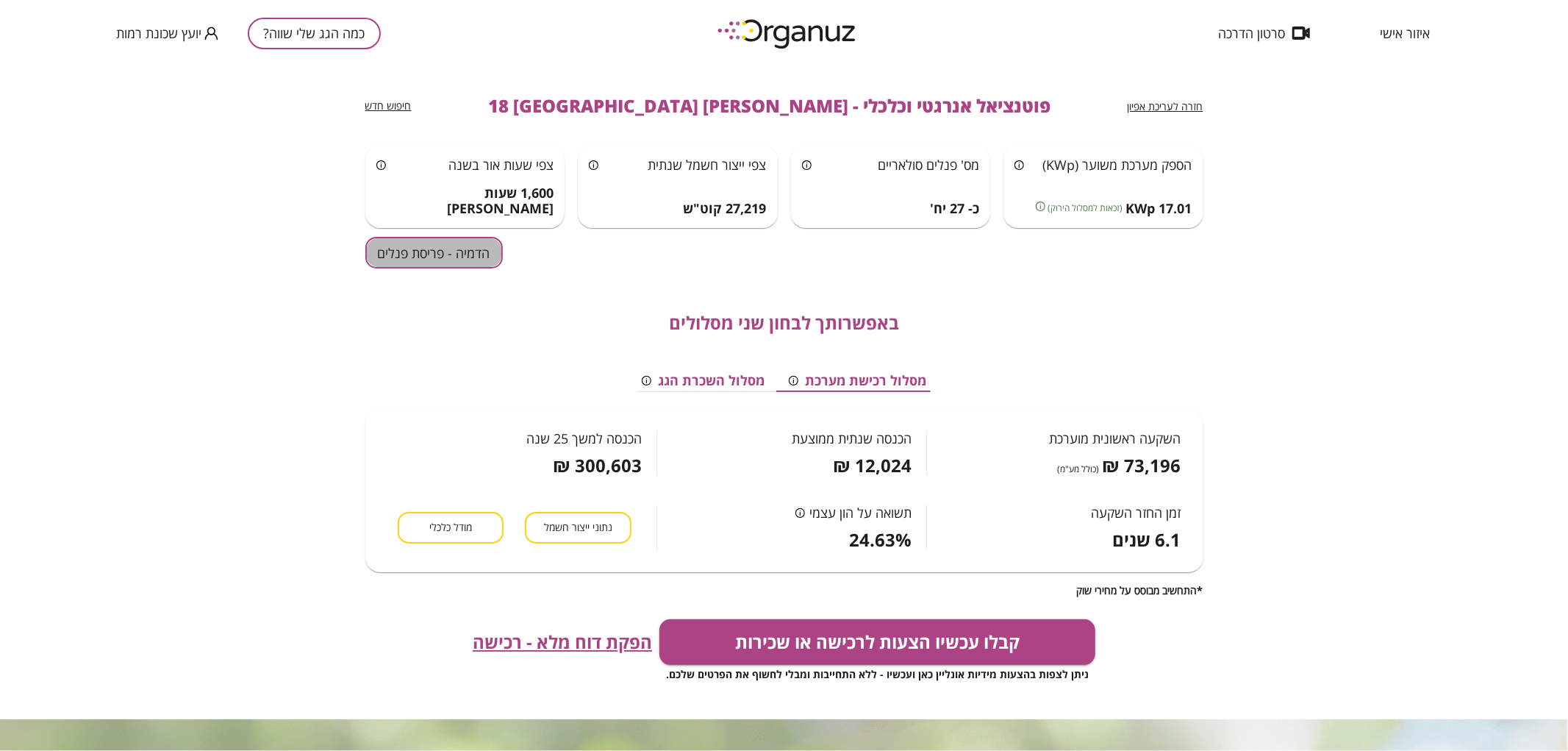
click at [478, 246] on button "הדמיה - פריסת פנלים" at bounding box center [434, 252] width 137 height 32
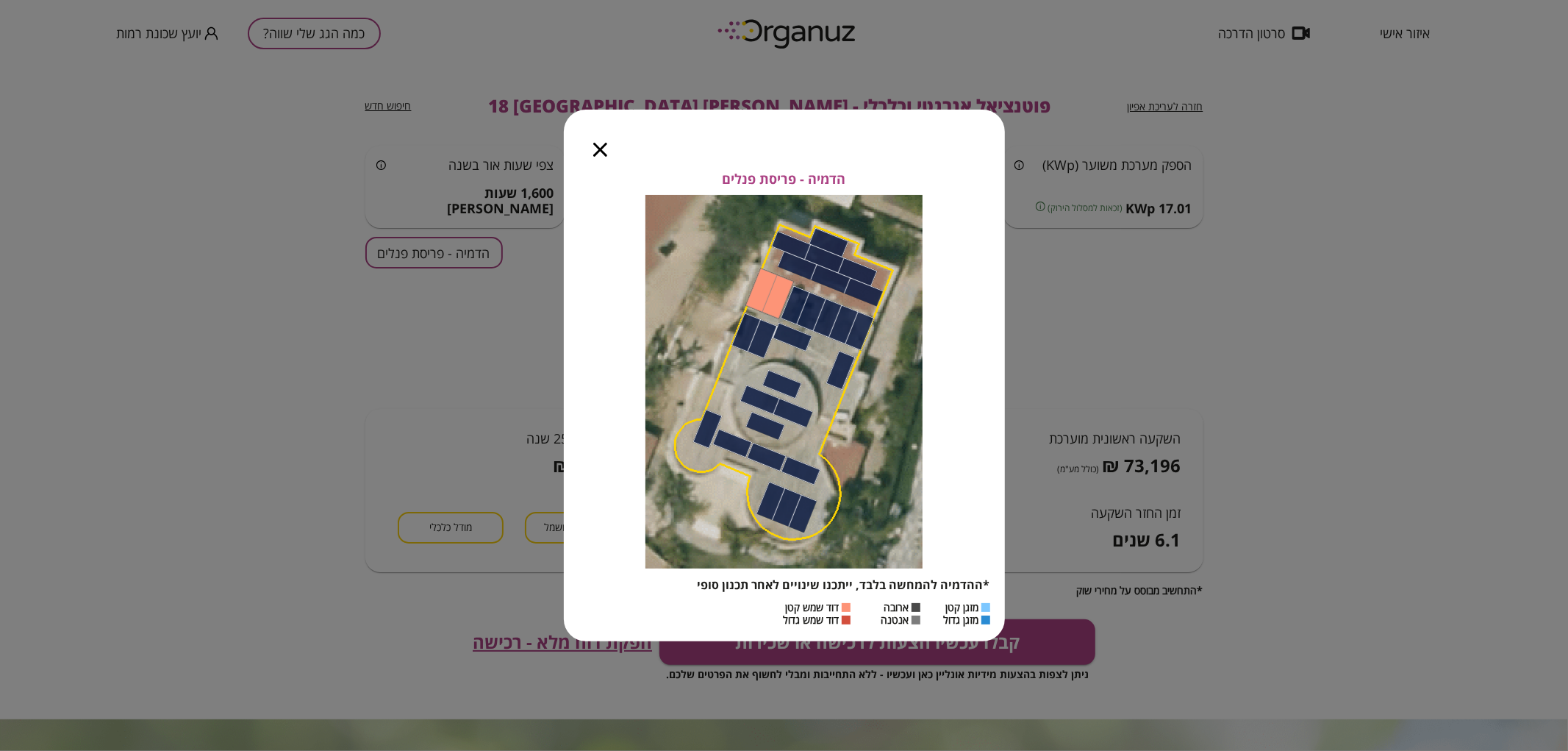
click at [600, 149] on icon "button" at bounding box center [599, 149] width 14 height 14
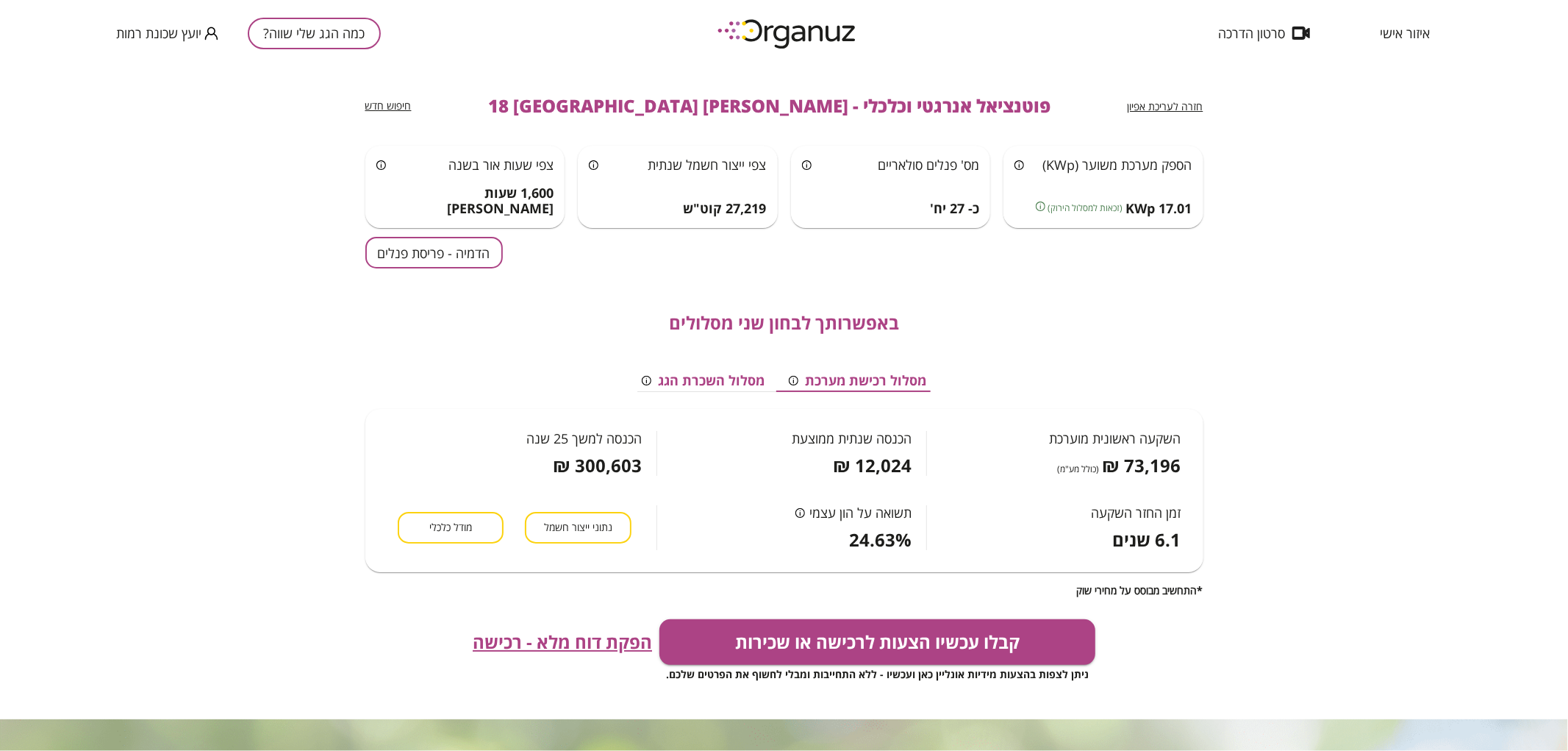
click at [1185, 105] on span "חזרה לעריכת אפיון" at bounding box center [1165, 106] width 76 height 14
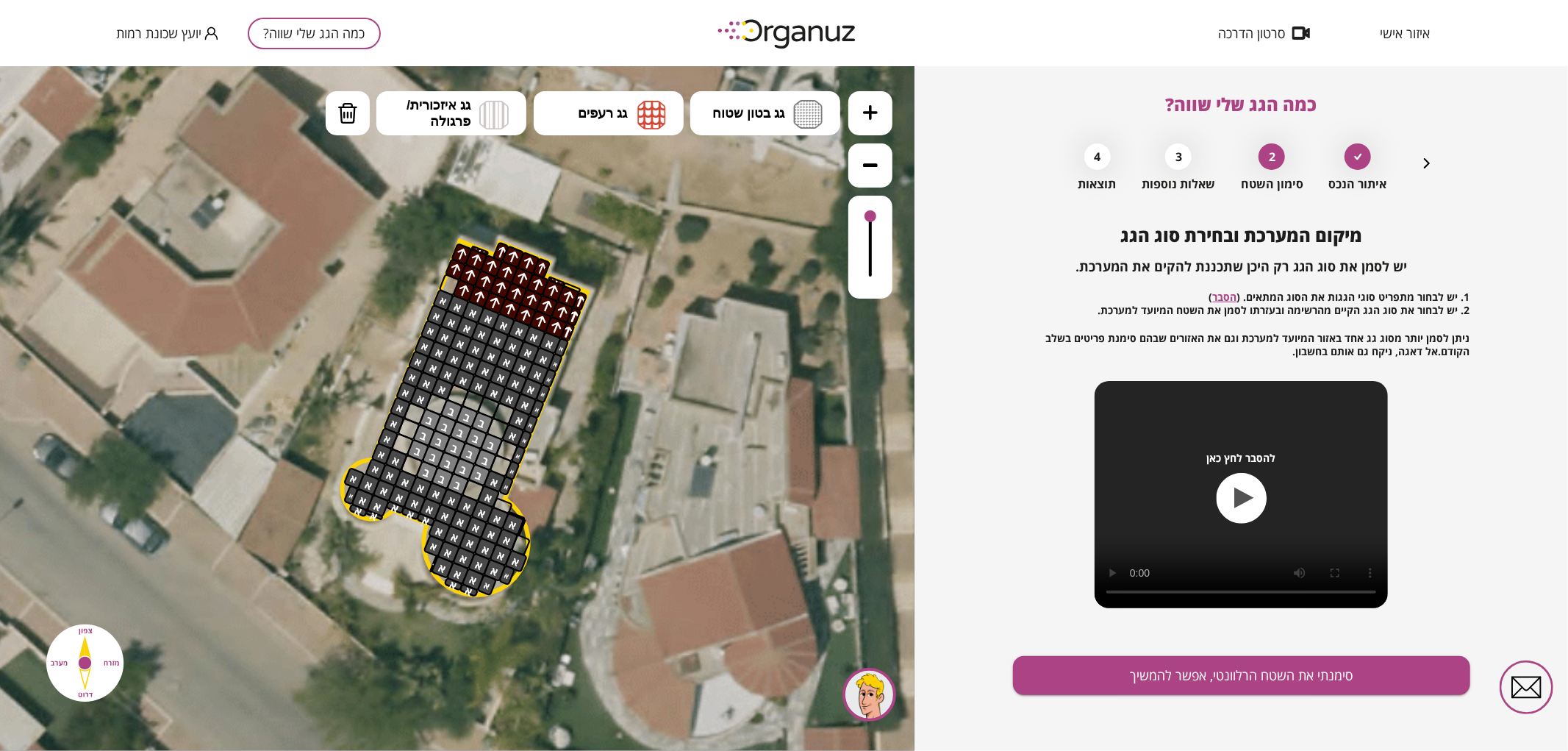
click at [1434, 160] on icon "button" at bounding box center [1427, 163] width 18 height 18
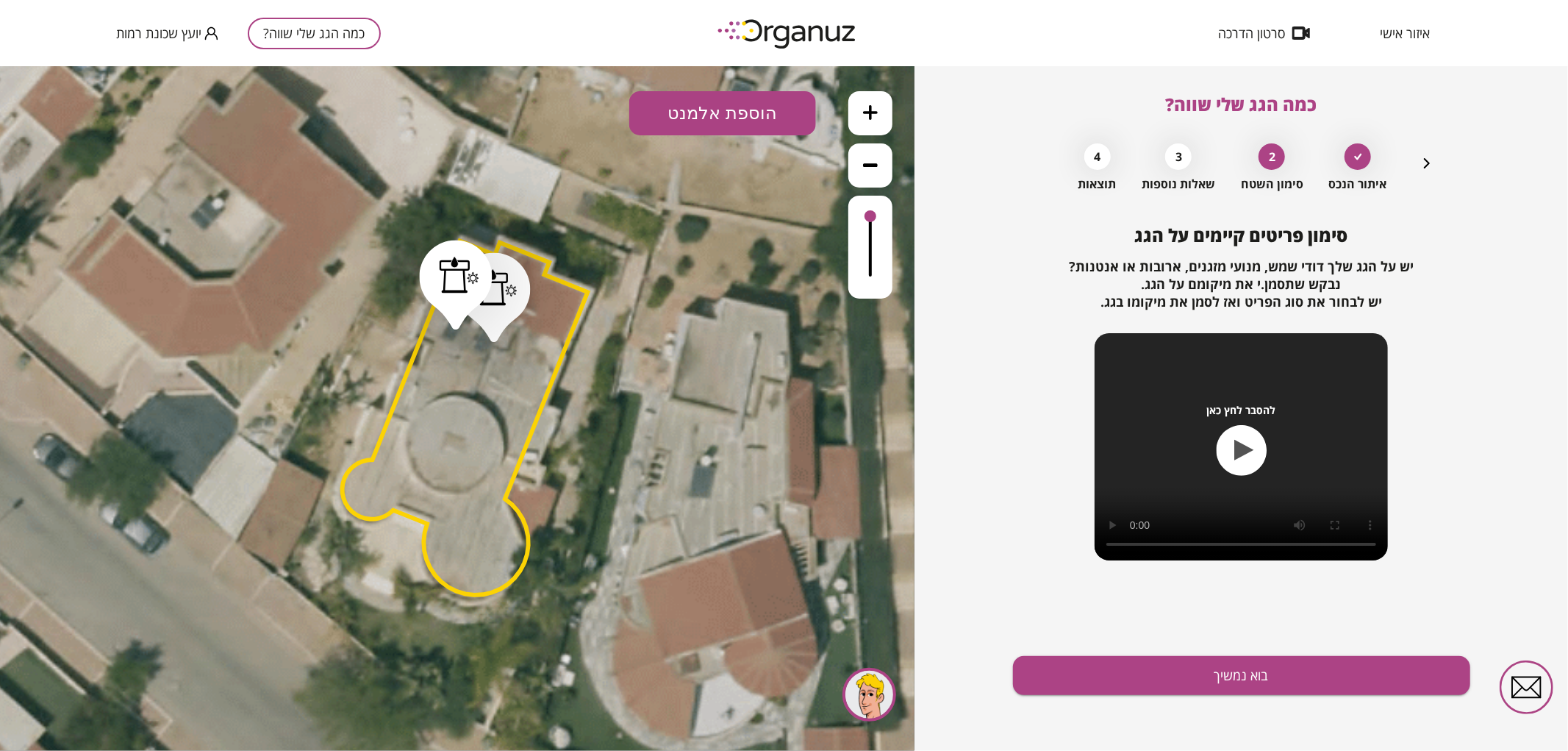
click at [1436, 159] on div "כמה הגג שלי שווה? איתור הנכס 2 סימון השטח 3 שאלות נוספות 4 תוצאות סימון פריטים …" at bounding box center [1241, 408] width 458 height 684
click at [1427, 164] on icon "button" at bounding box center [1427, 163] width 18 height 18
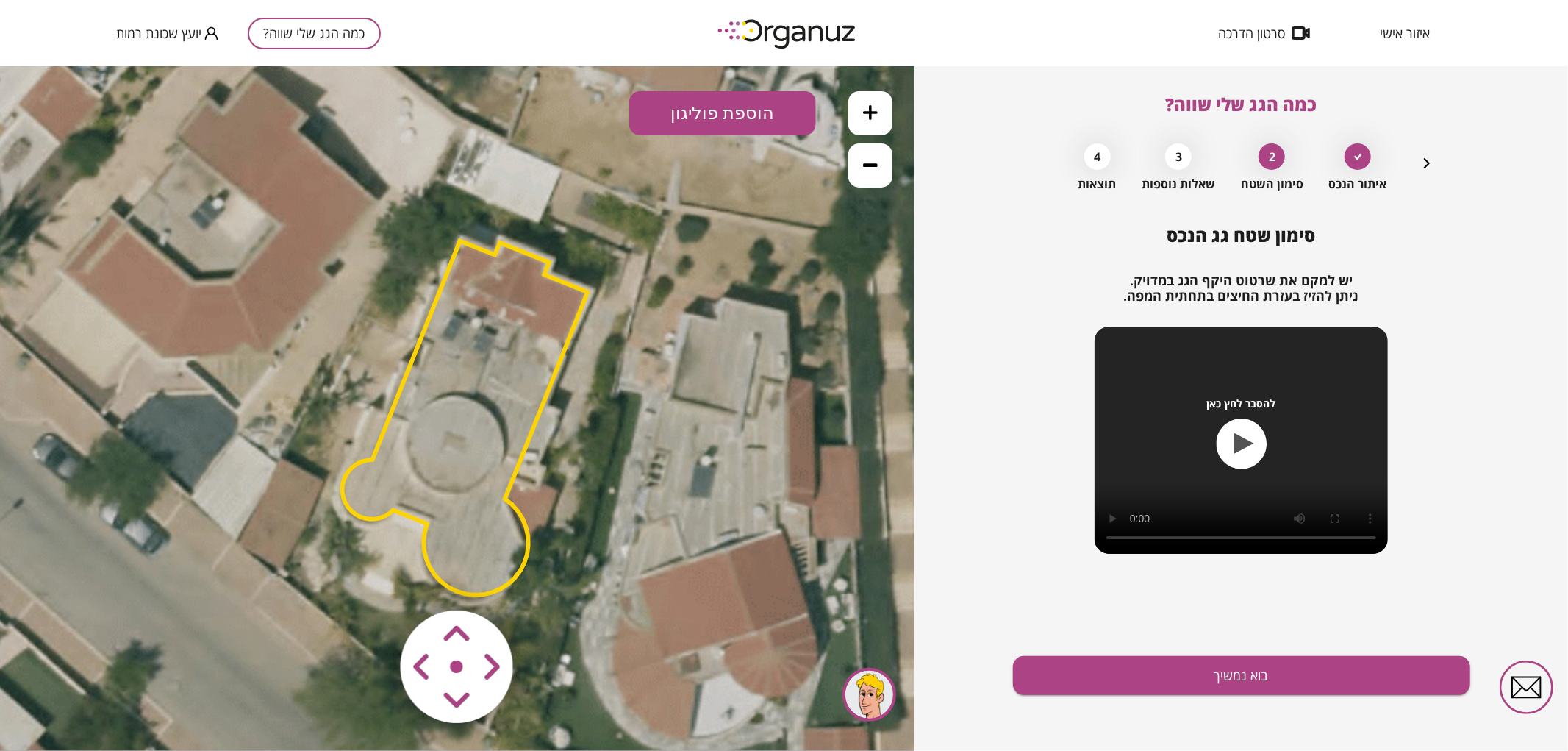
click at [511, 386] on polygon at bounding box center [466, 417] width 246 height 354
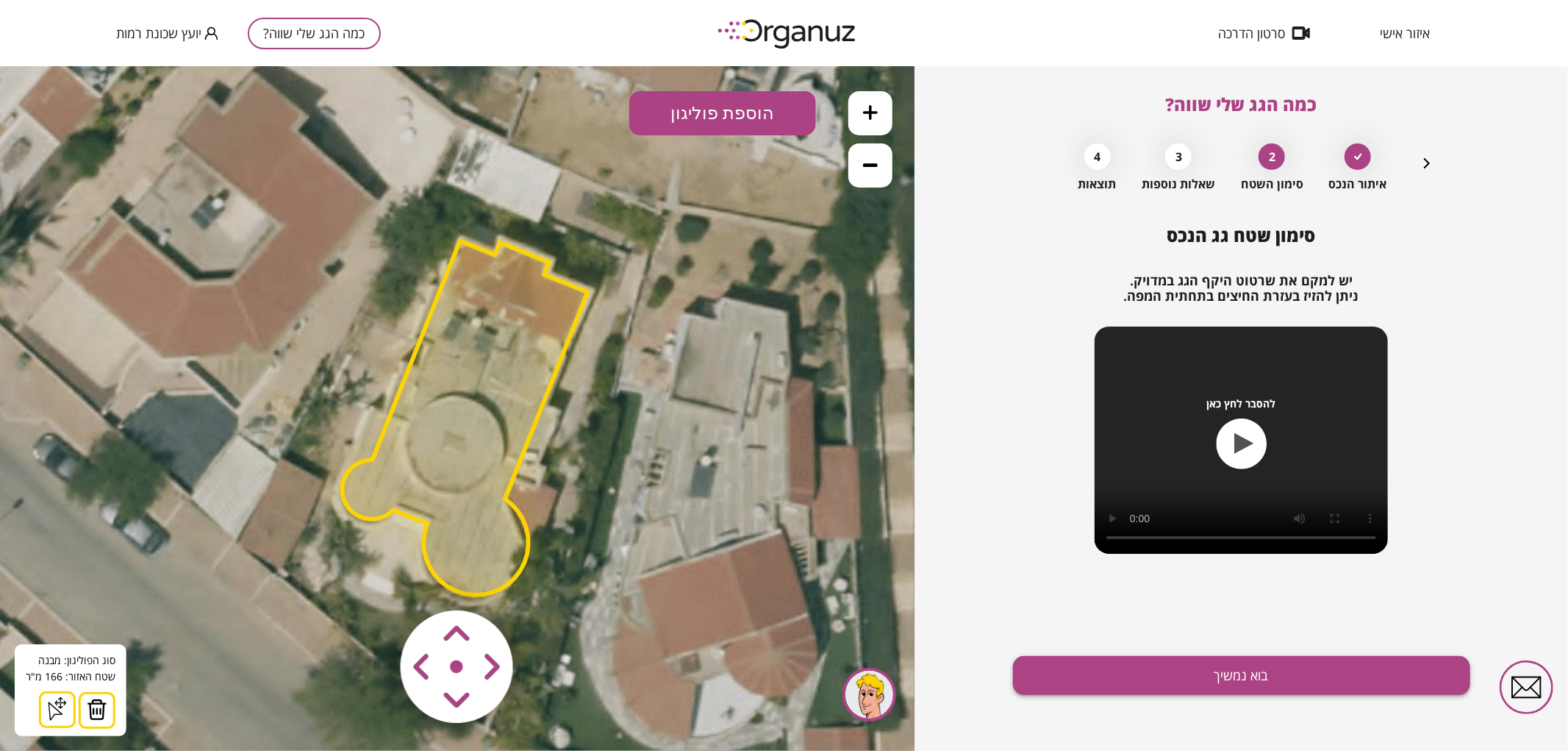
click at [1251, 685] on button "בוא נמשיך" at bounding box center [1241, 674] width 458 height 39
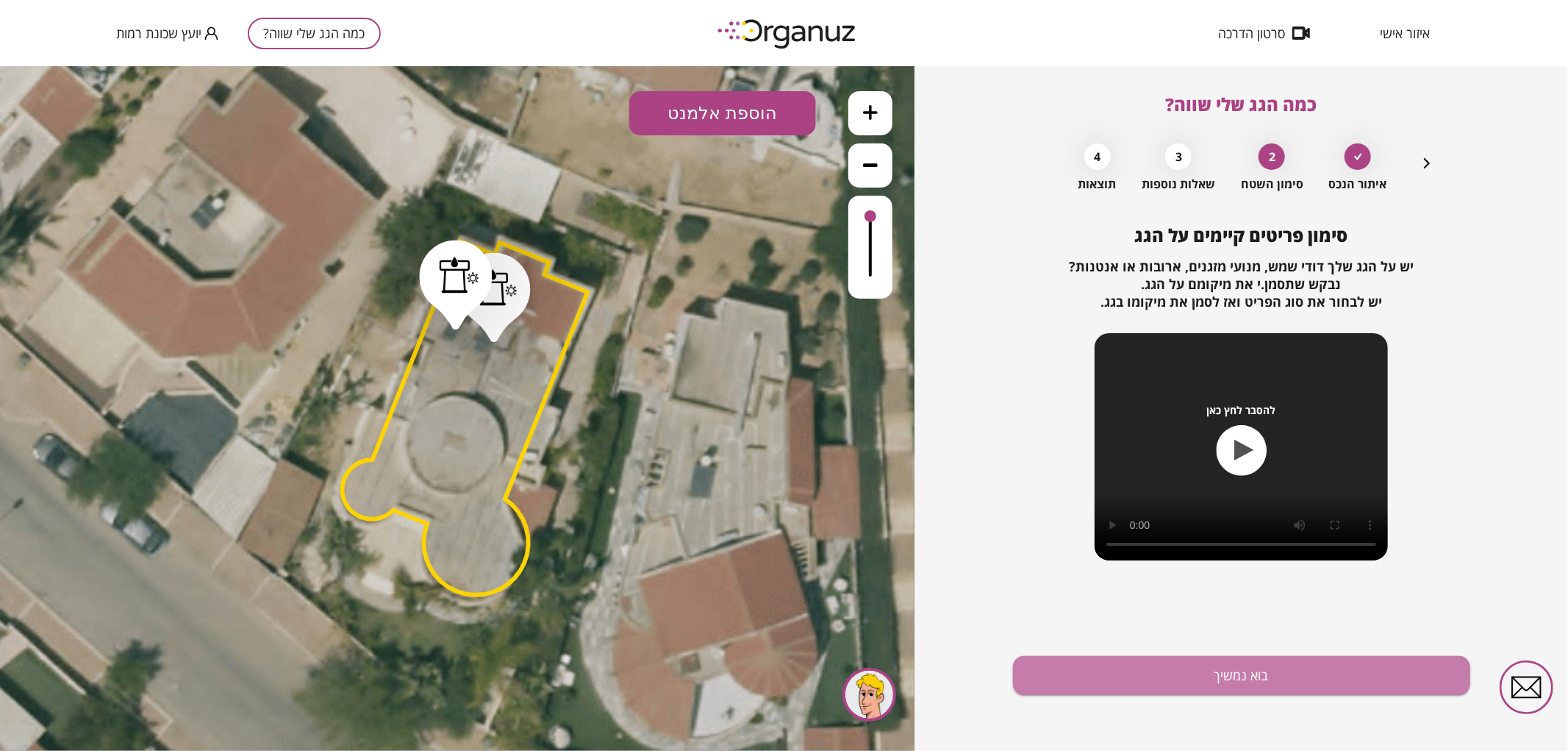
click at [1251, 685] on button "בוא נמשיך" at bounding box center [1241, 674] width 458 height 39
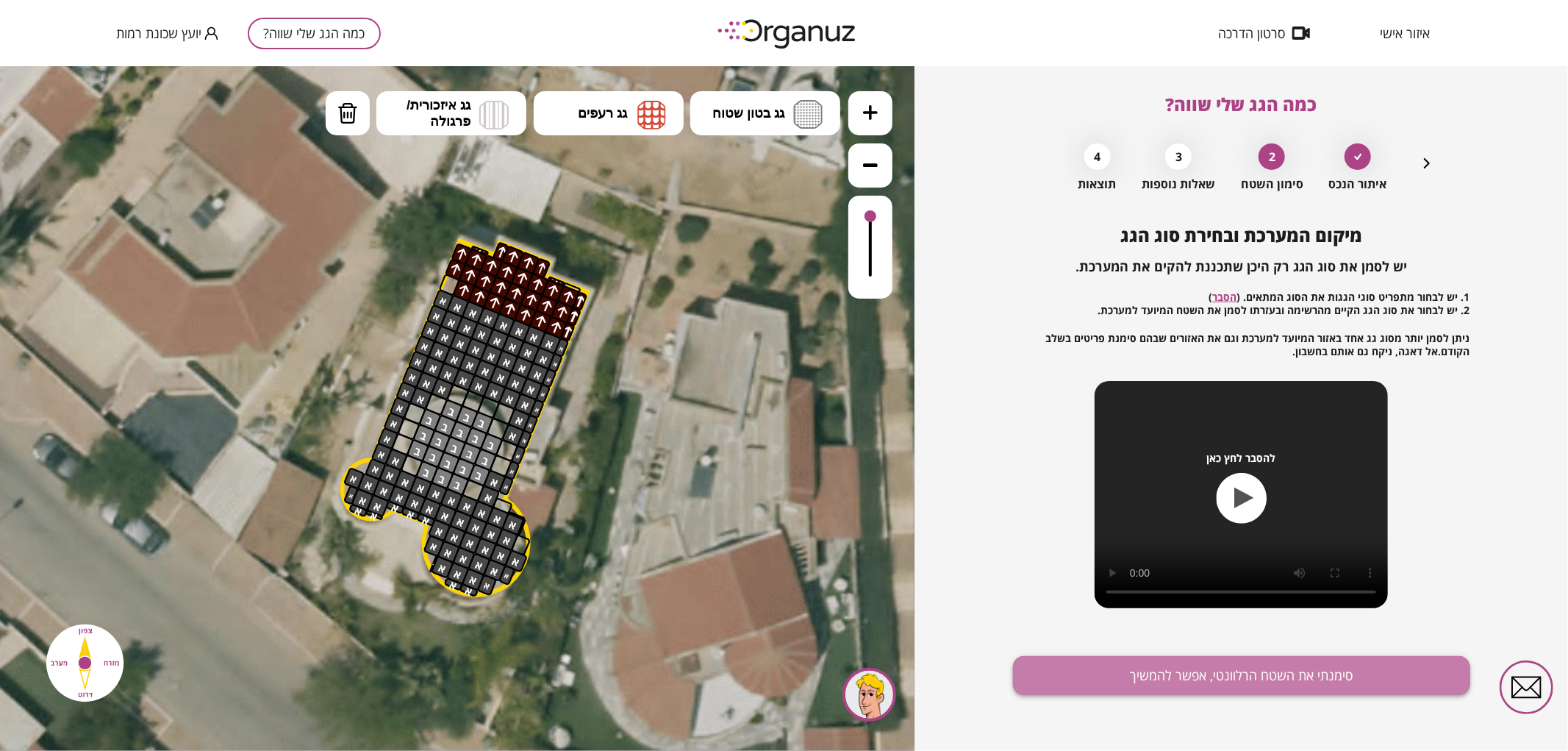
click at [1151, 683] on button "סימנתי את השטח הרלוונטי, אפשר להמשיך" at bounding box center [1241, 674] width 458 height 39
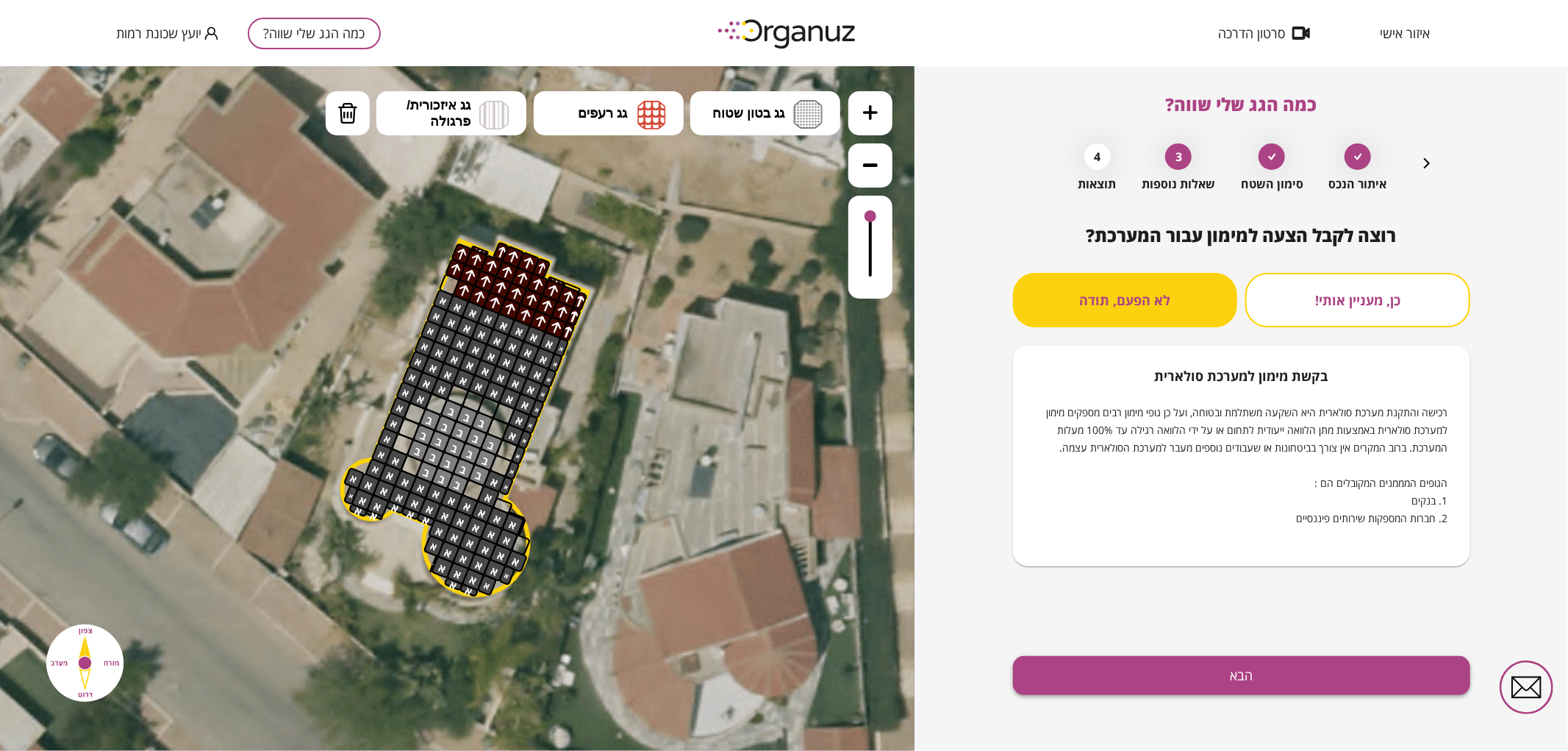
click at [1173, 676] on button "הבא" at bounding box center [1241, 674] width 458 height 39
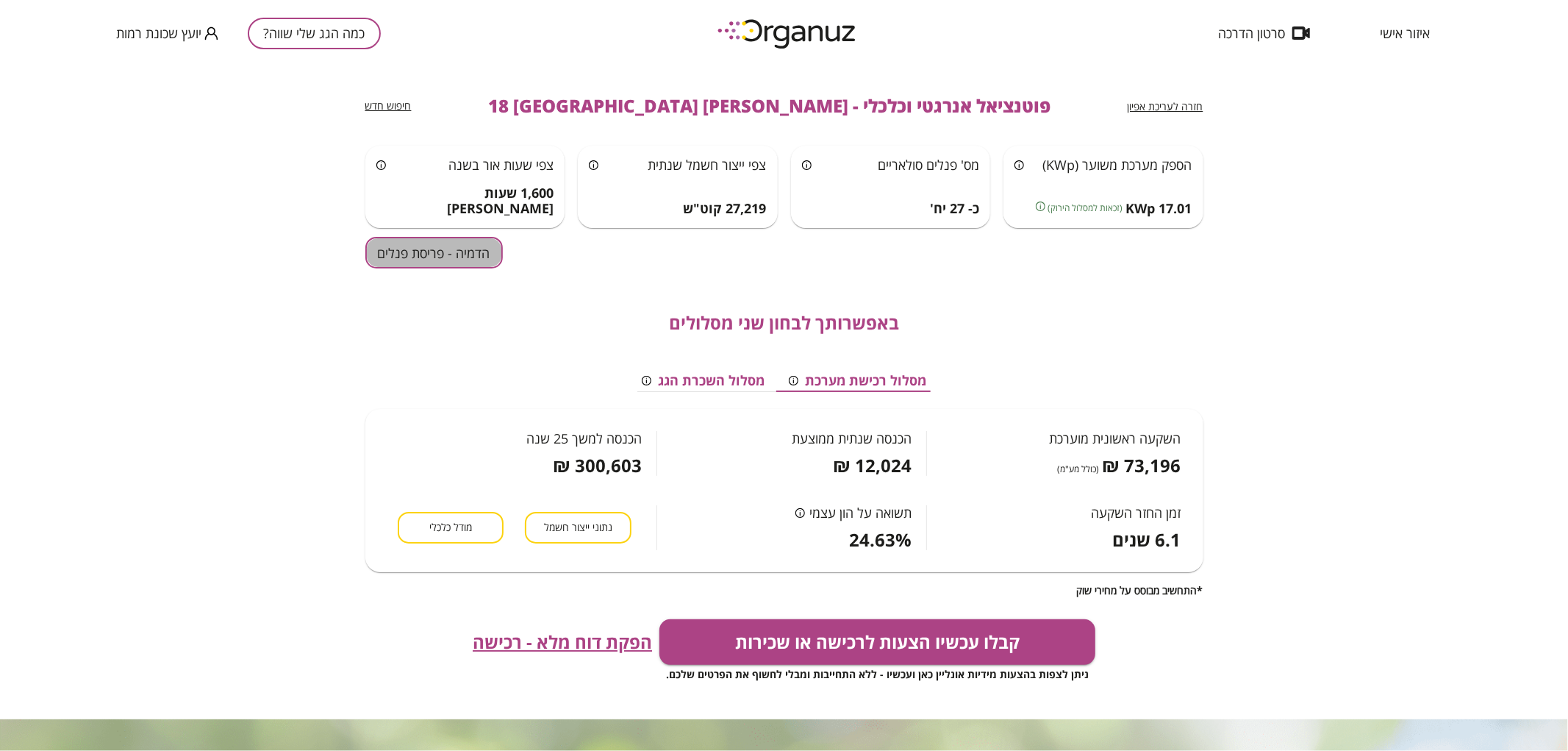
click at [444, 251] on button "הדמיה - פריסת פנלים" at bounding box center [434, 252] width 137 height 32
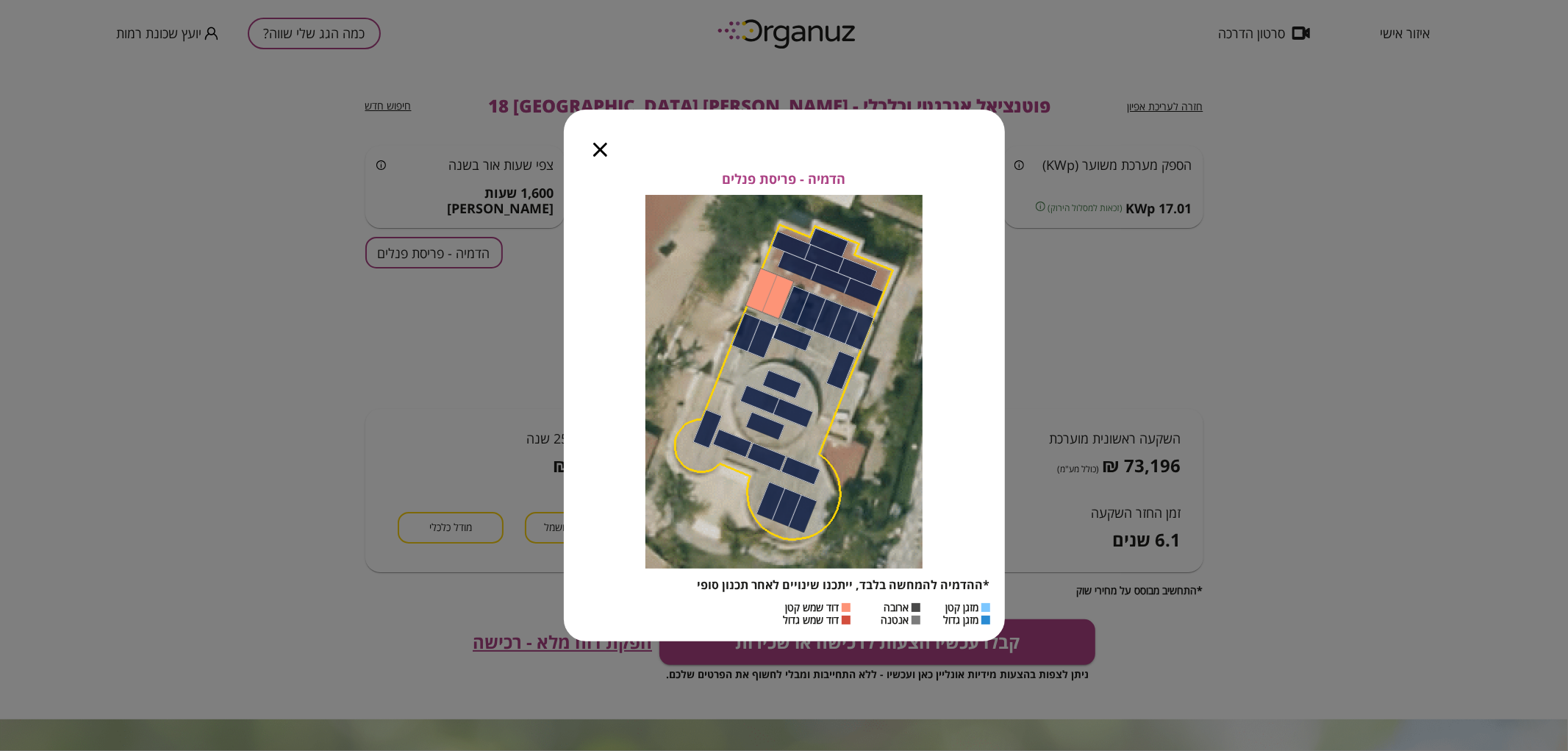
click at [598, 155] on icon "button" at bounding box center [599, 149] width 14 height 14
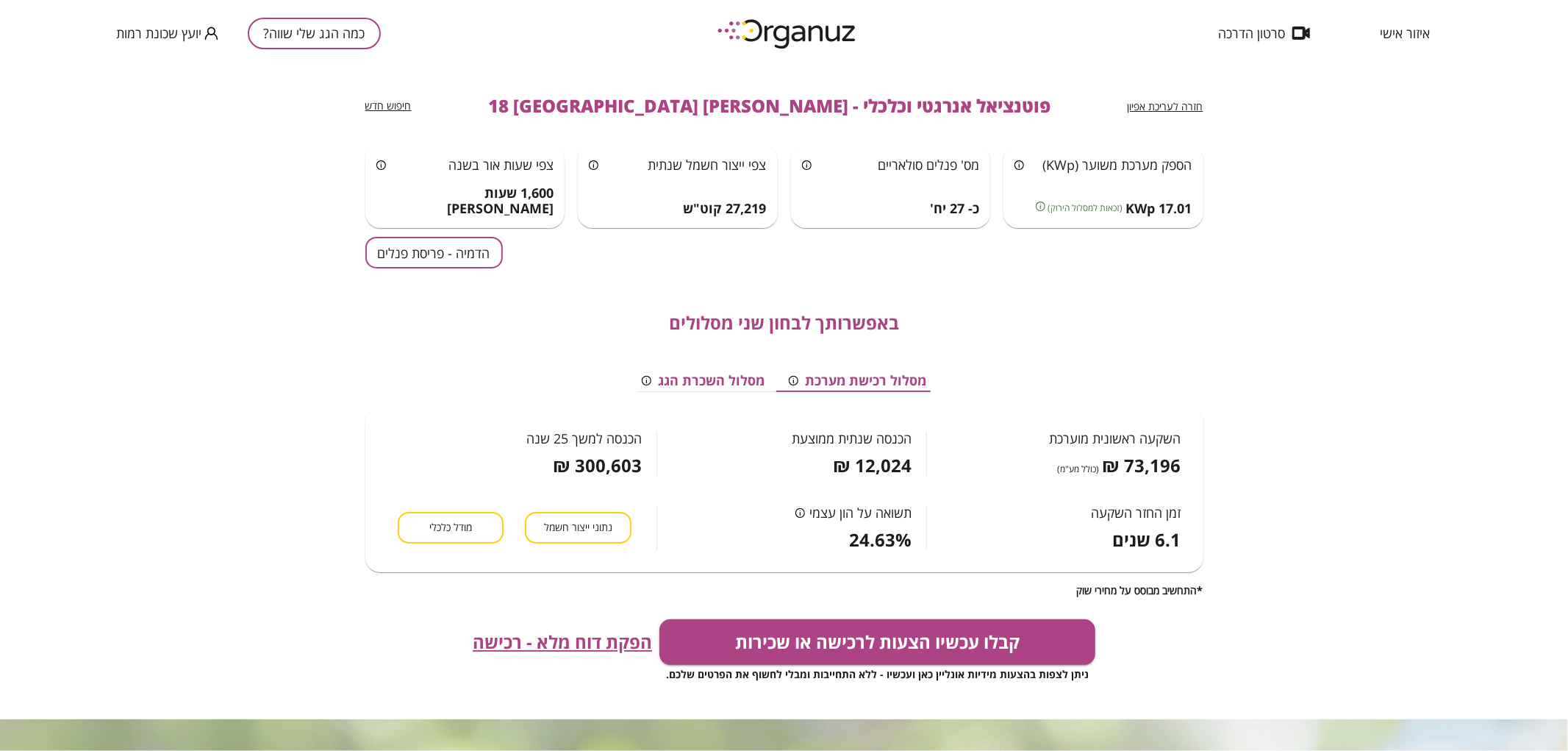
click at [312, 37] on button "כמה הגג שלי שווה?" at bounding box center [313, 33] width 133 height 32
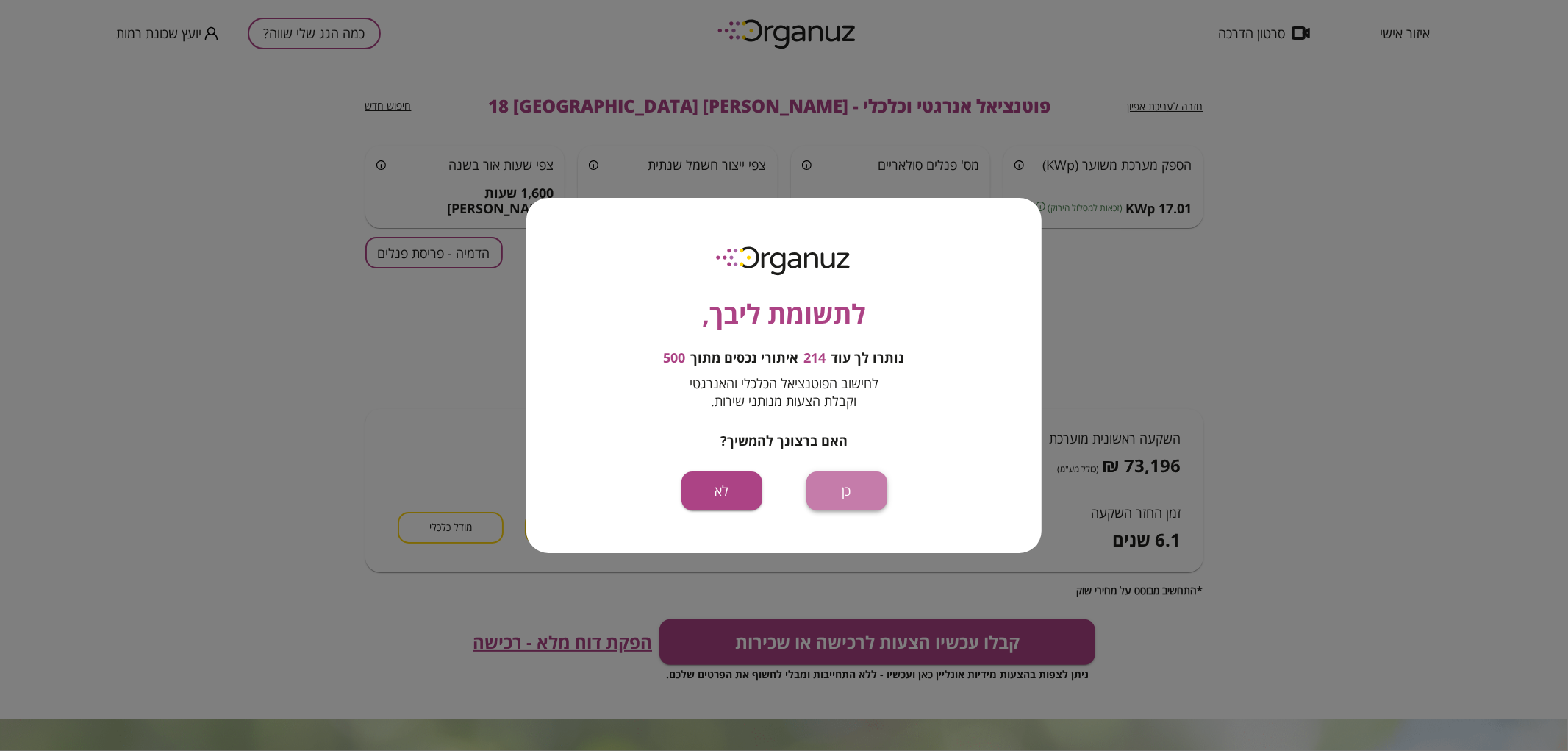
click at [876, 481] on button "כן" at bounding box center [847, 490] width 81 height 39
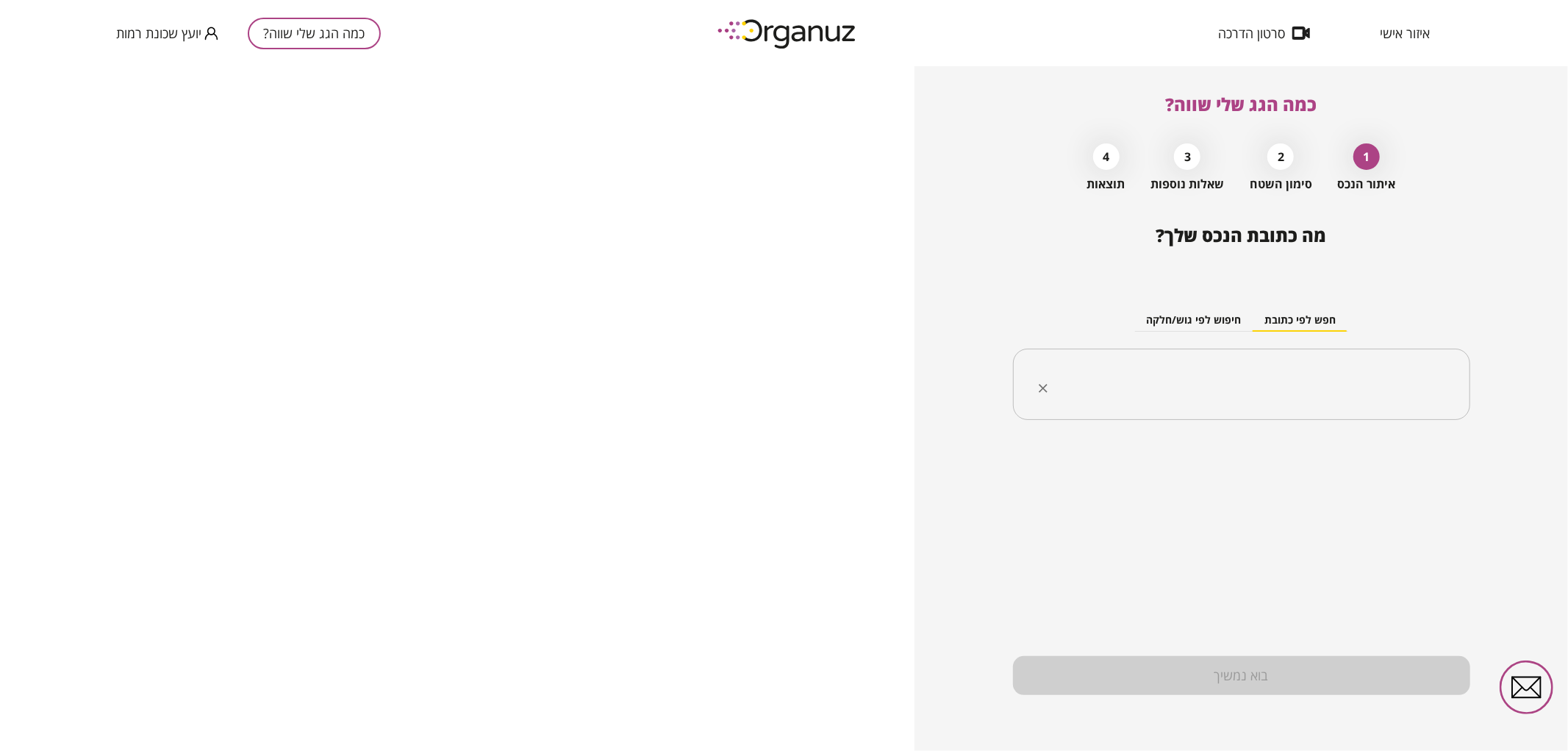
click at [1265, 408] on div "​" at bounding box center [1241, 385] width 458 height 72
click at [1331, 468] on li "אליהו חכים 16 באר שבע" at bounding box center [1241, 459] width 419 height 26
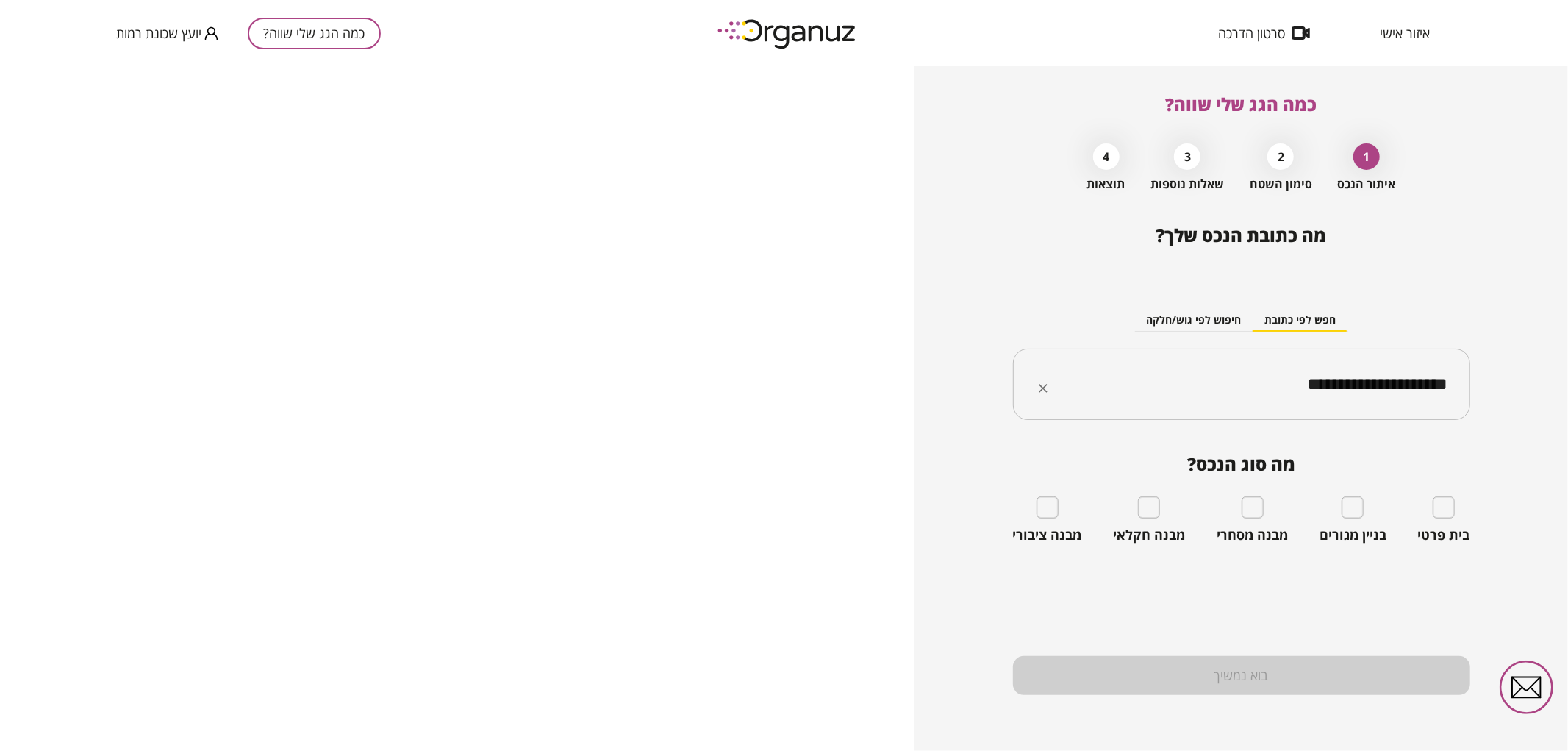
type input "**********"
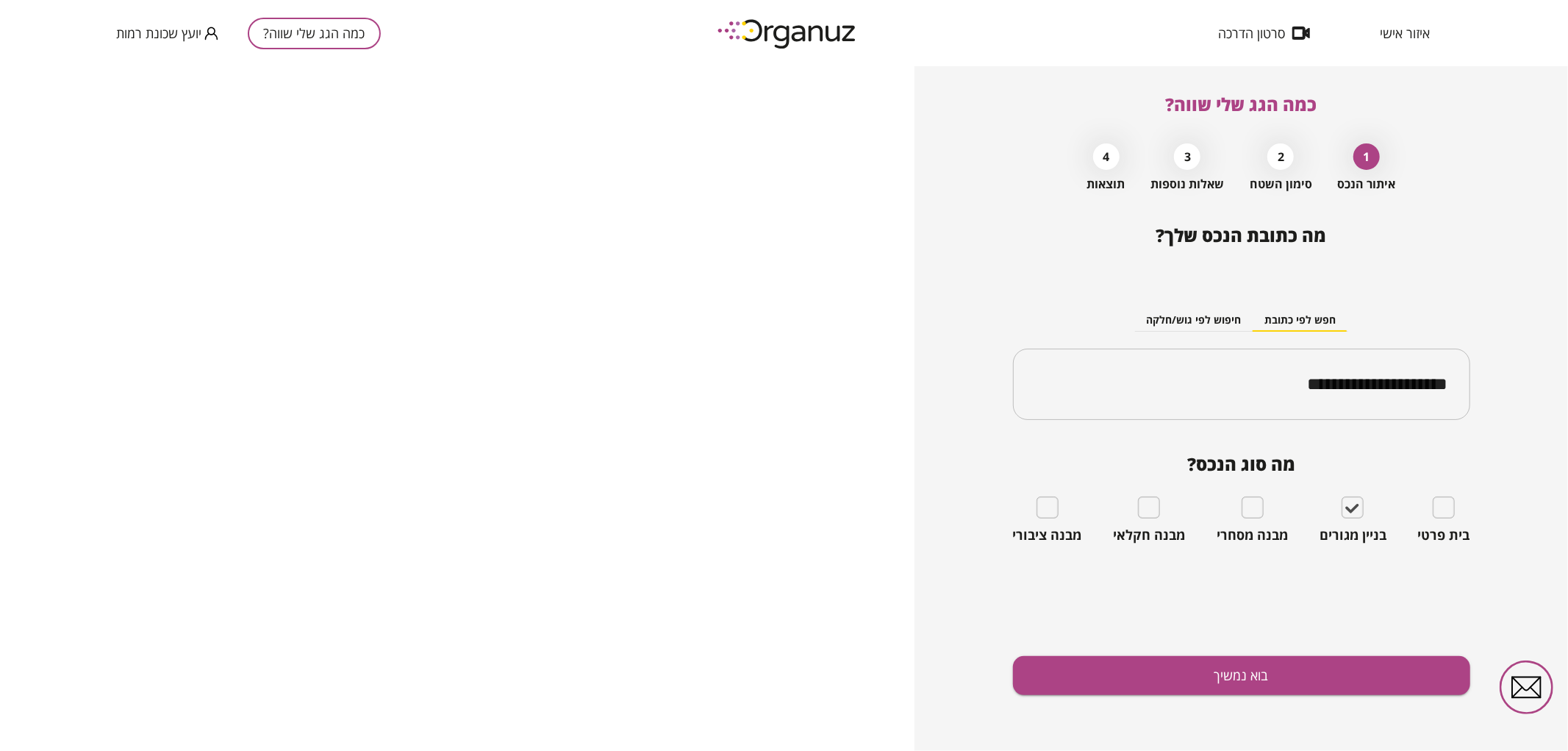
click at [1424, 527] on span "בית פרטי" at bounding box center [1444, 535] width 52 height 16
click at [1369, 699] on div "**********" at bounding box center [1241, 487] width 458 height 525
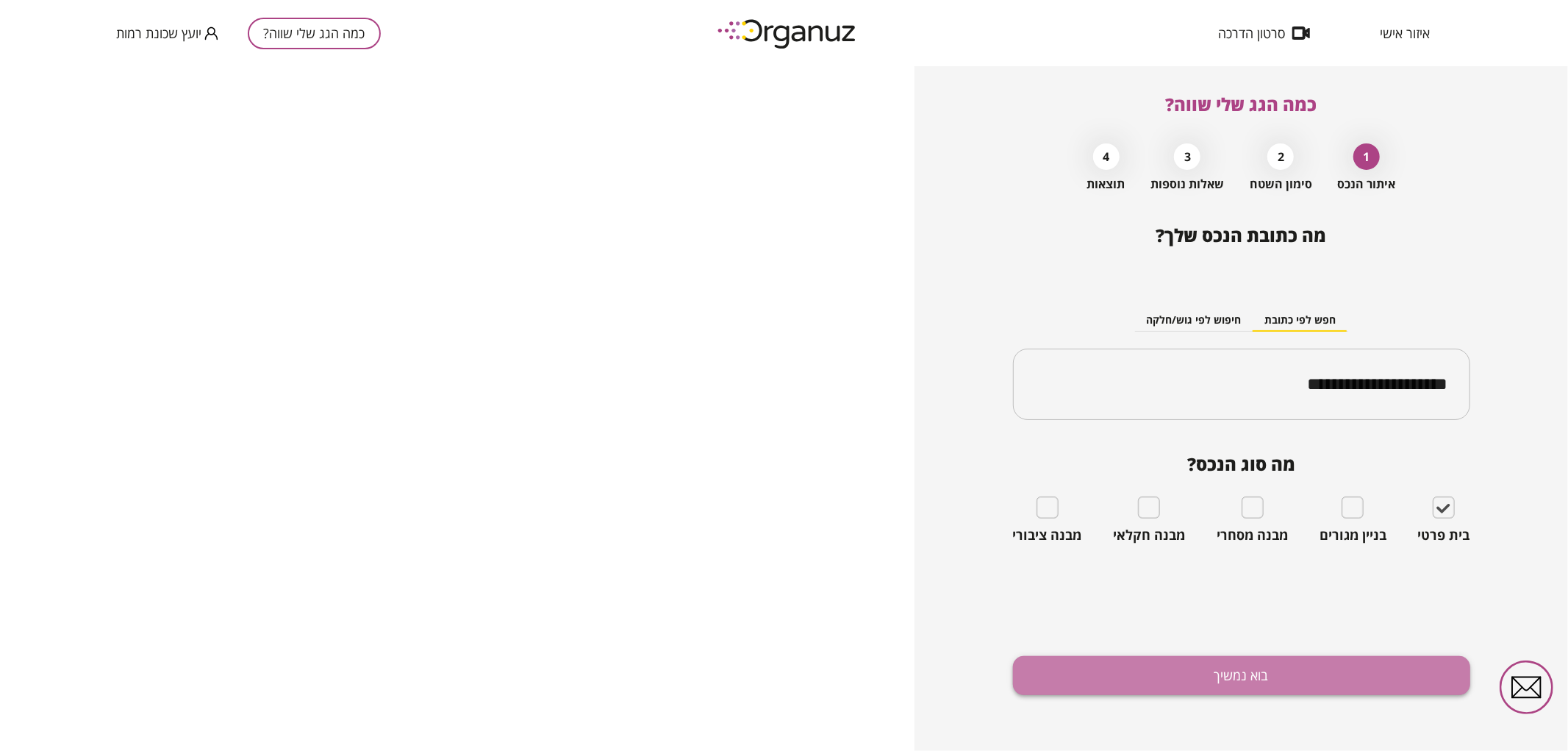
click at [1359, 689] on button "בוא נמשיך" at bounding box center [1241, 674] width 458 height 39
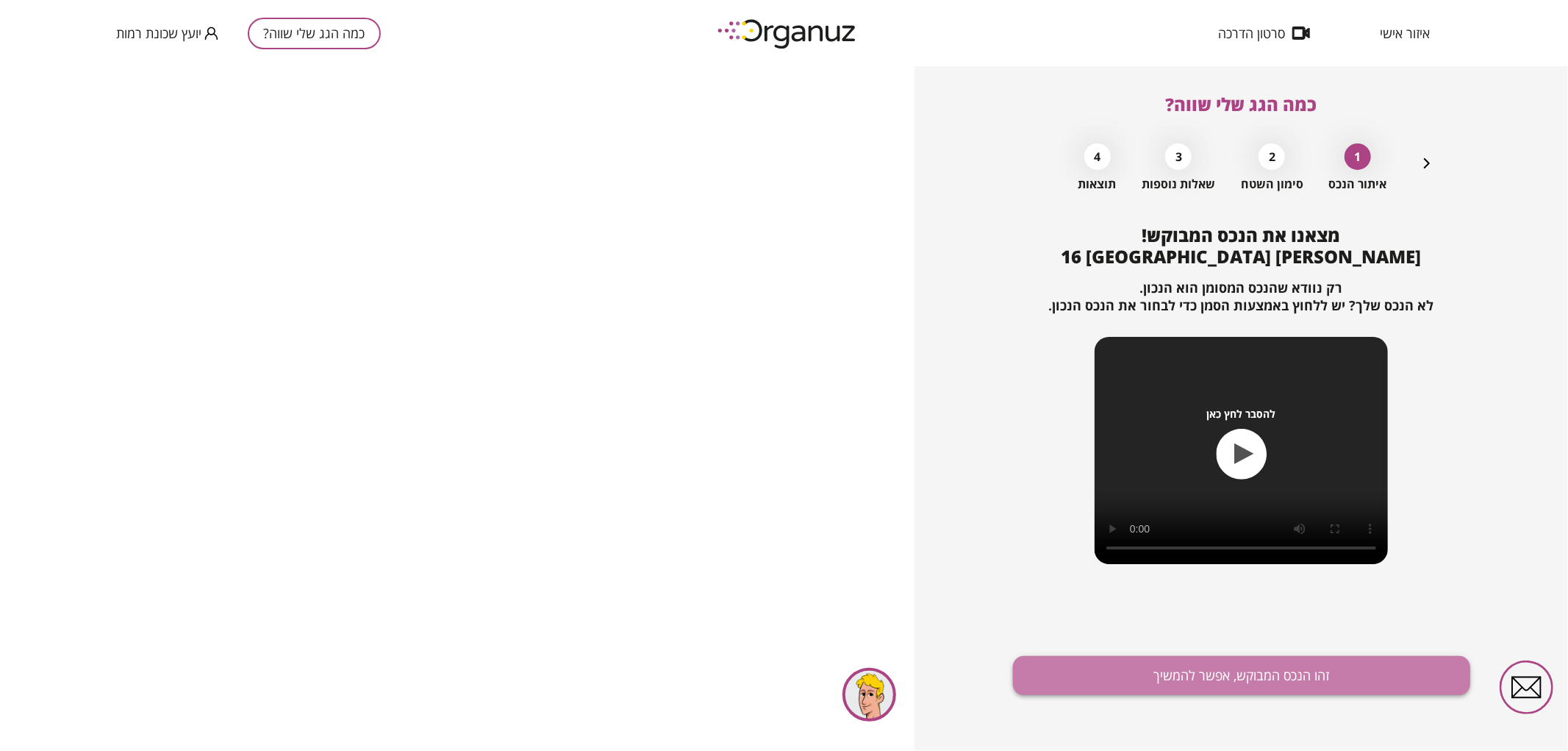
click at [1357, 687] on button "זהו הנכס המבוקש, אפשר להמשיך" at bounding box center [1241, 674] width 458 height 39
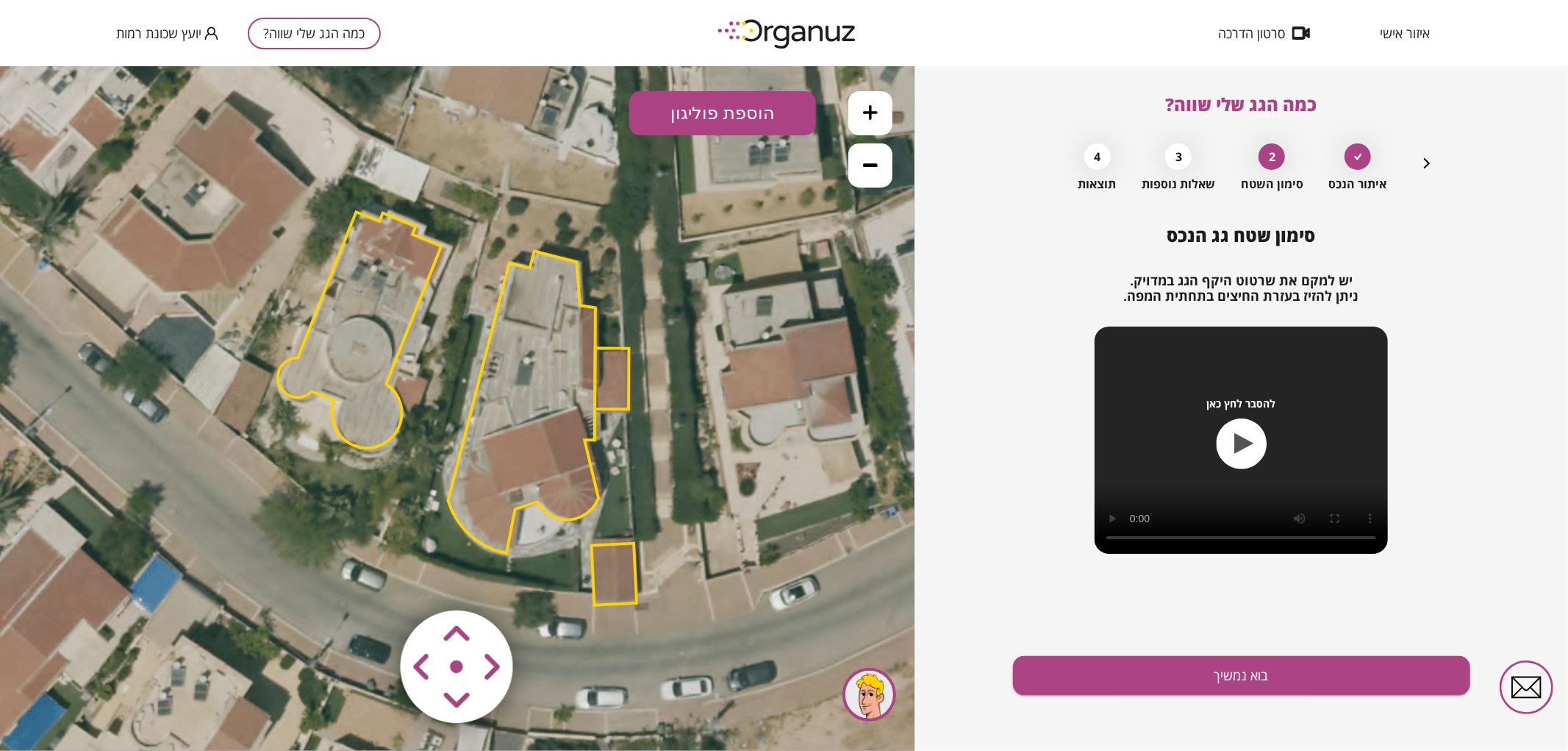
click at [348, 338] on polygon at bounding box center [360, 329] width 164 height 236
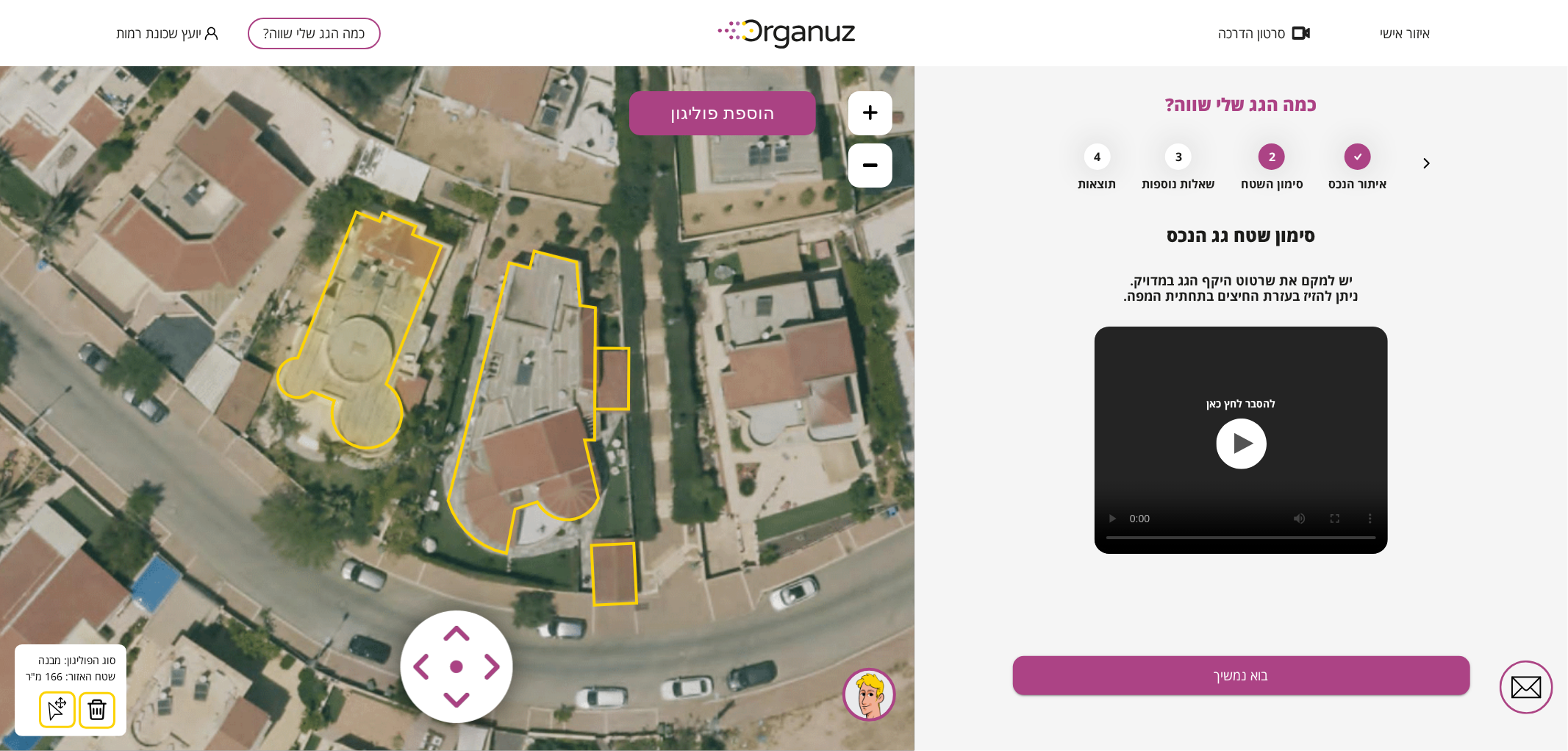
click at [107, 709] on button at bounding box center [97, 709] width 37 height 37
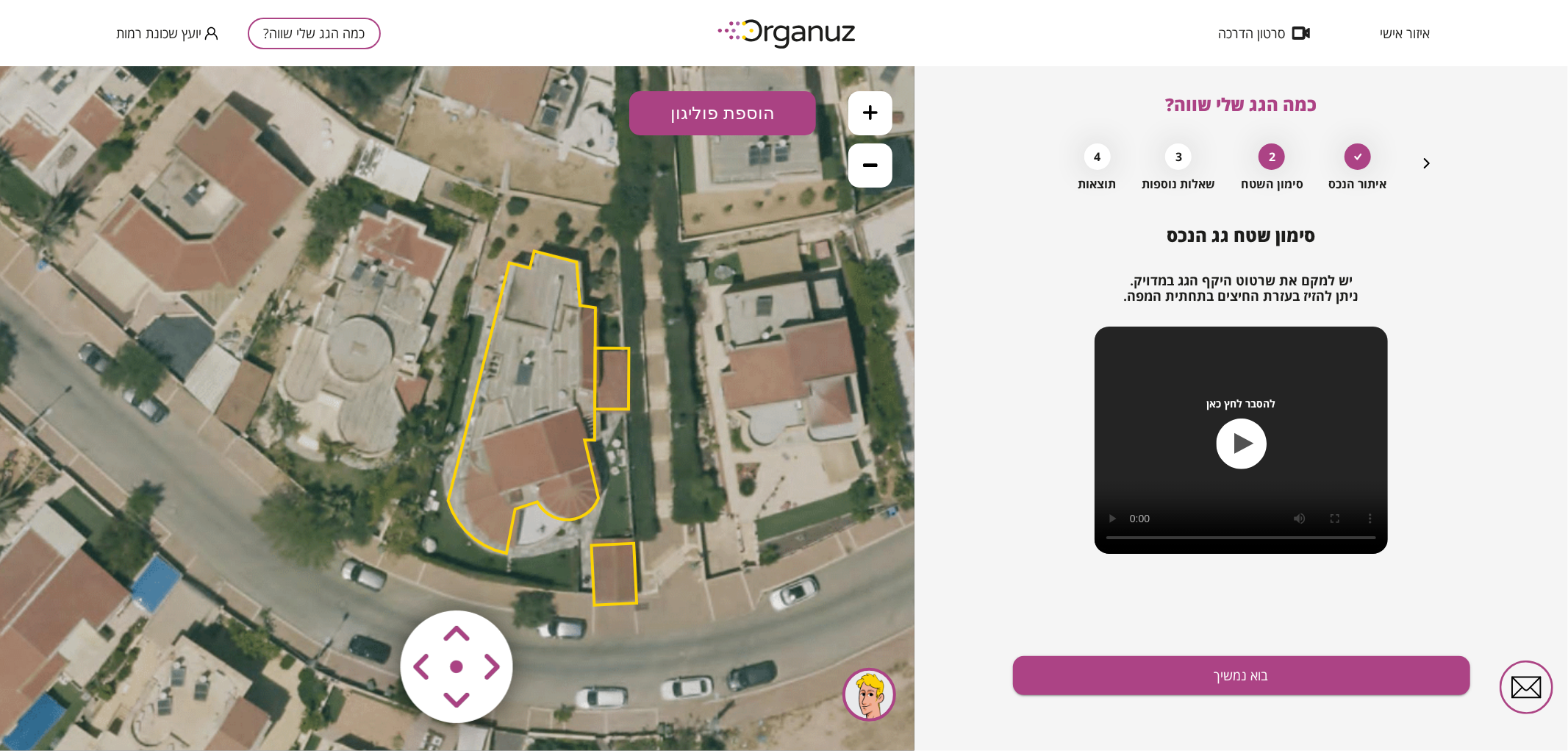
click at [598, 589] on polygon at bounding box center [615, 573] width 45 height 61
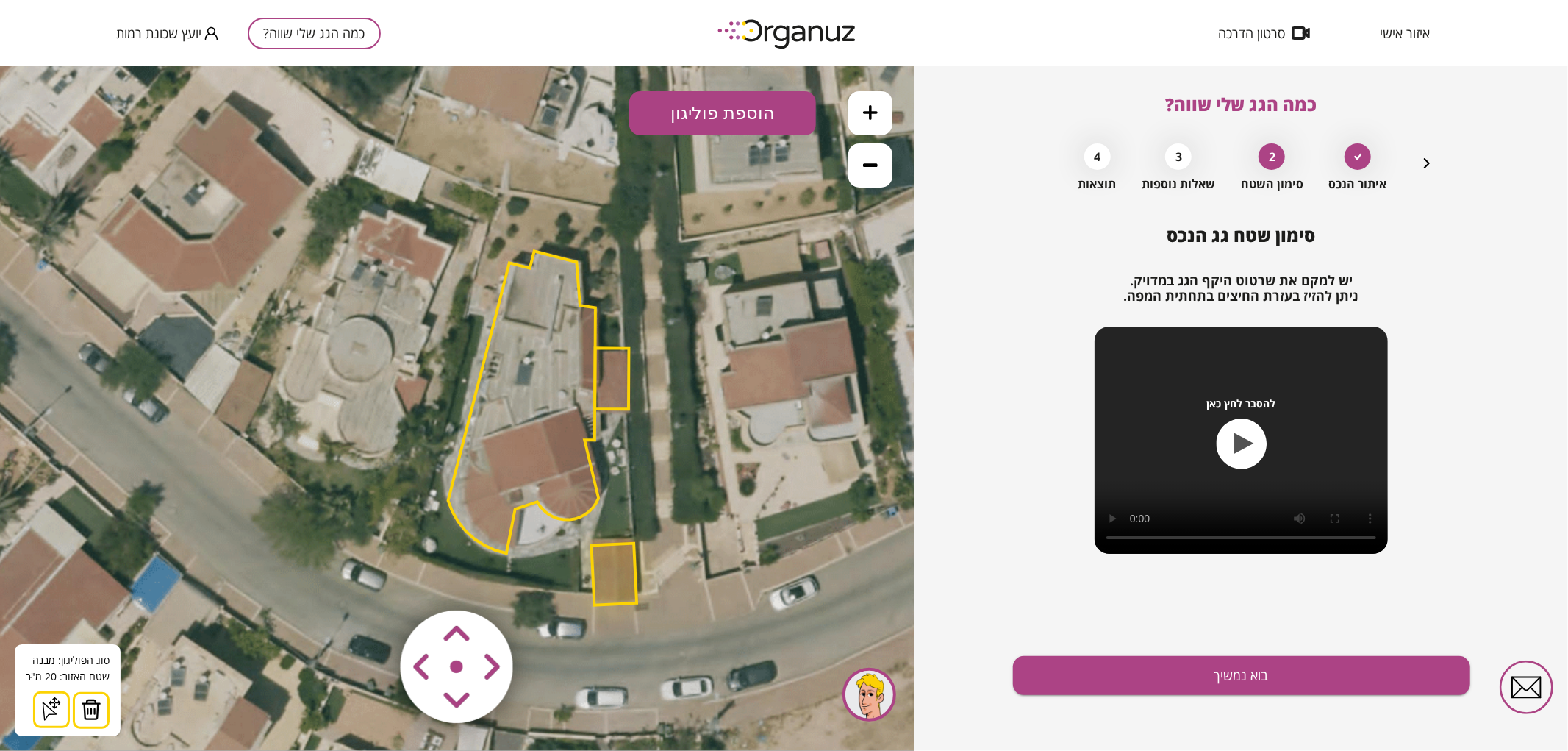
click at [82, 707] on img at bounding box center [91, 709] width 21 height 22
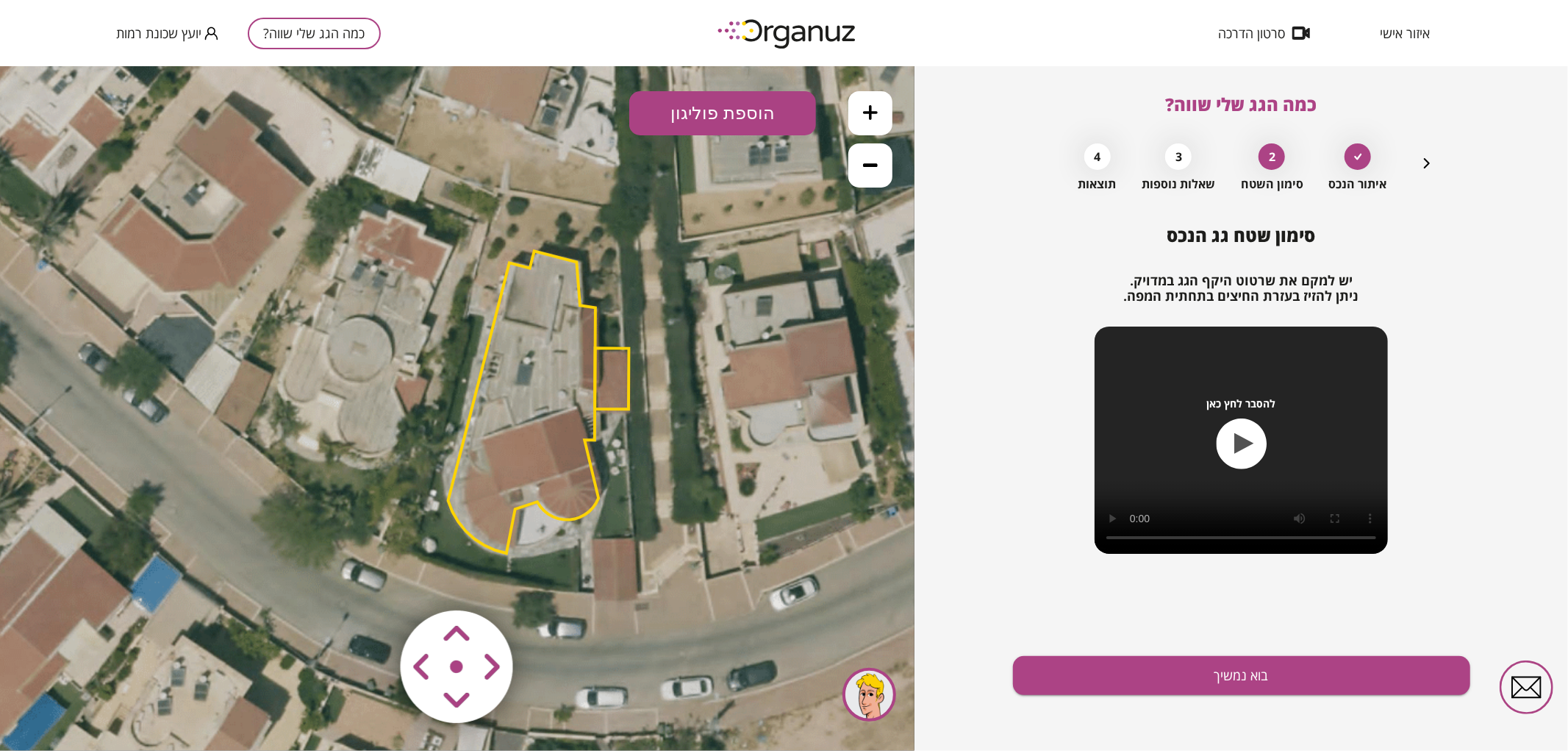
click at [370, 579] on area at bounding box center [370, 579] width 0 height 0
click at [858, 109] on button at bounding box center [870, 112] width 44 height 44
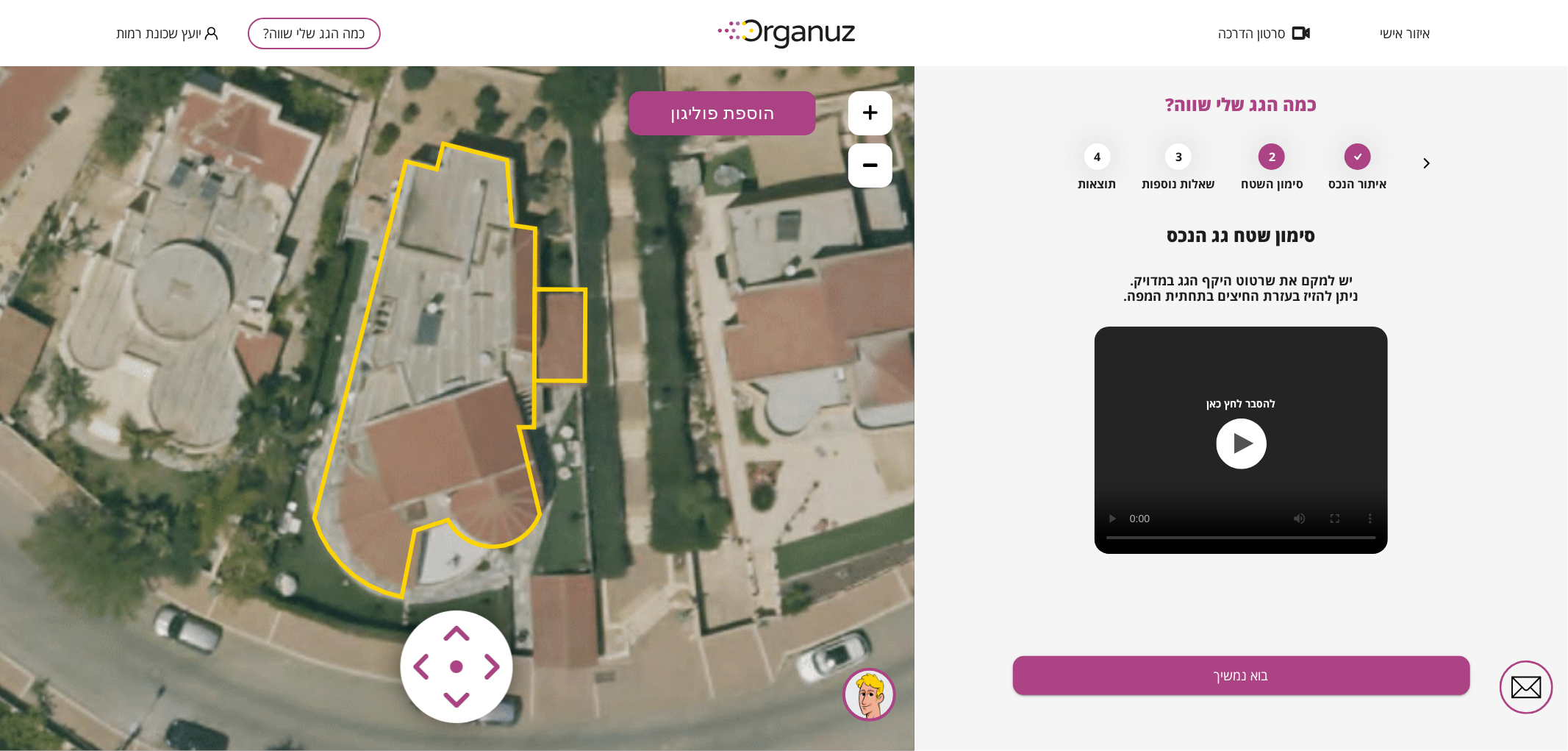
drag, startPoint x: 752, startPoint y: 390, endPoint x: 608, endPoint y: 375, distance: 144.8
click at [612, 371] on icon at bounding box center [329, 379] width 1836 height 1836
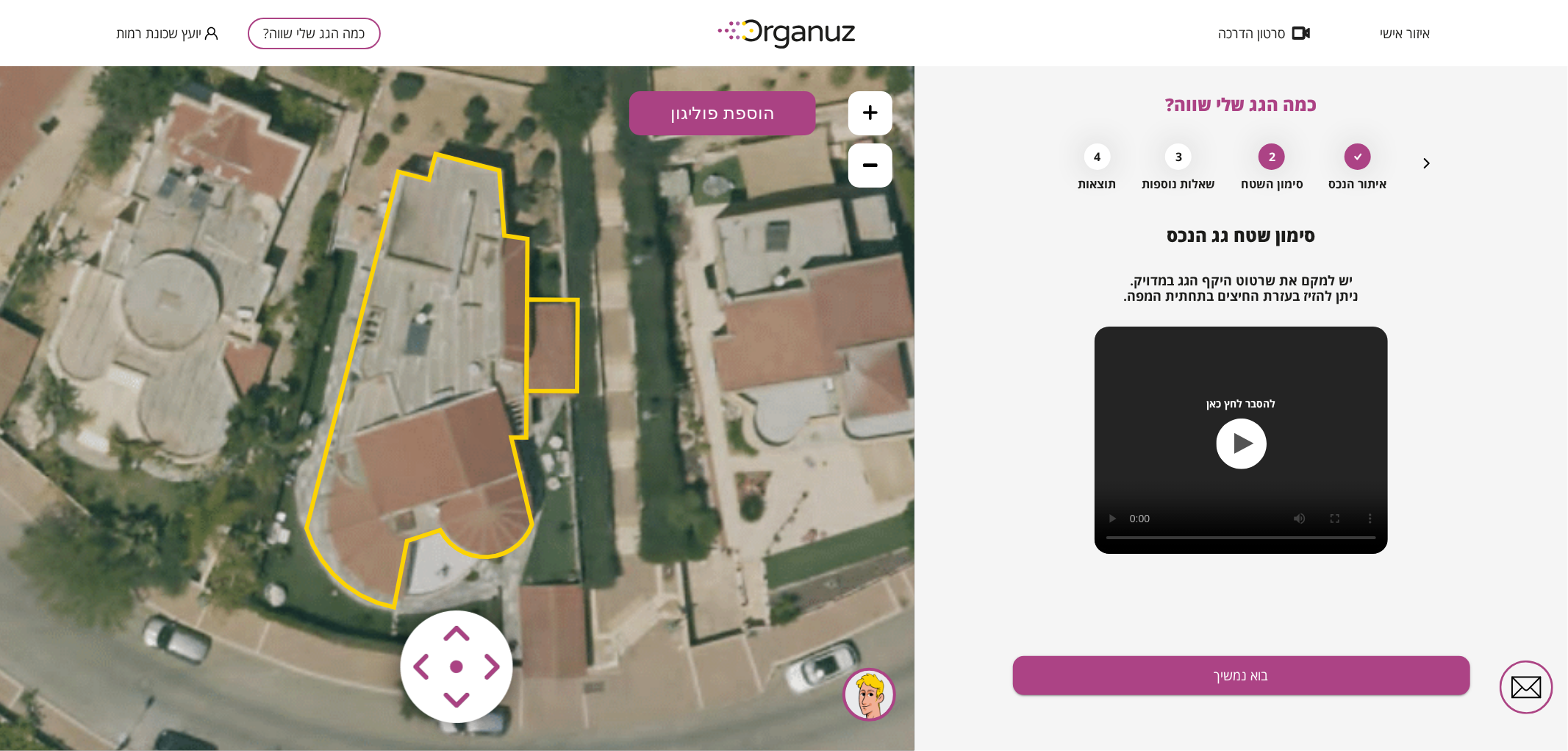
click at [370, 579] on area at bounding box center [370, 579] width 0 height 0
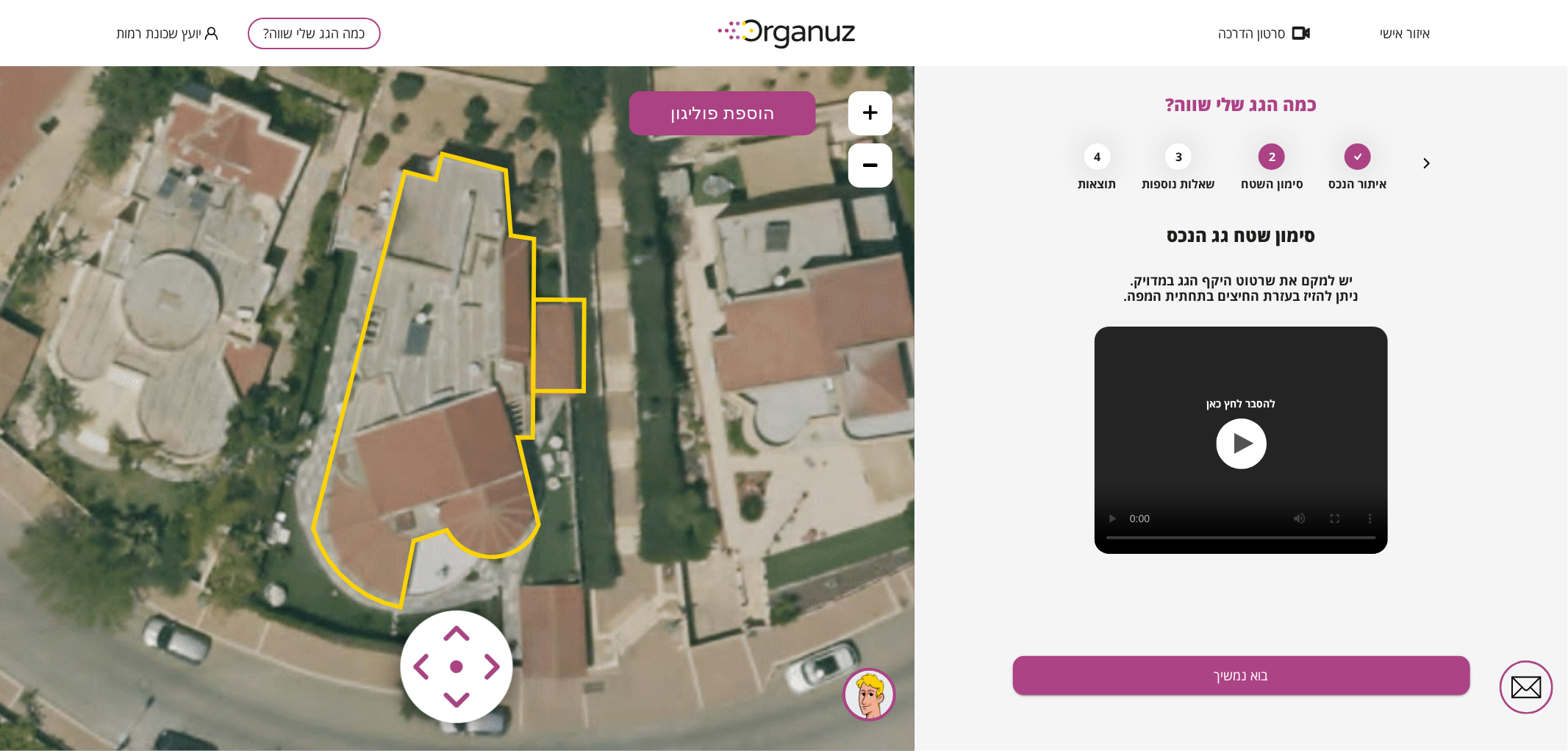
click at [370, 579] on area at bounding box center [370, 579] width 0 height 0
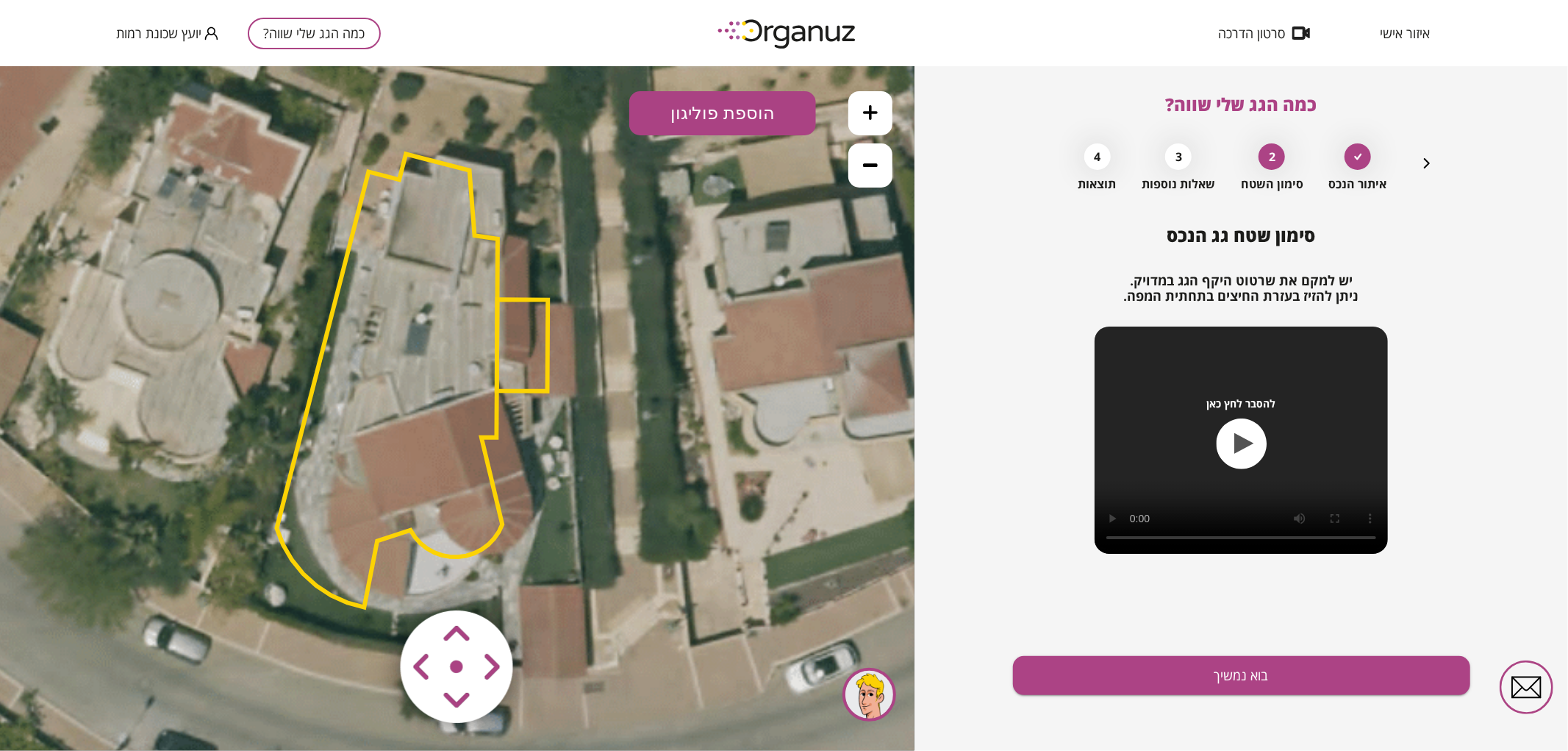
click at [370, 579] on area at bounding box center [370, 579] width 0 height 0
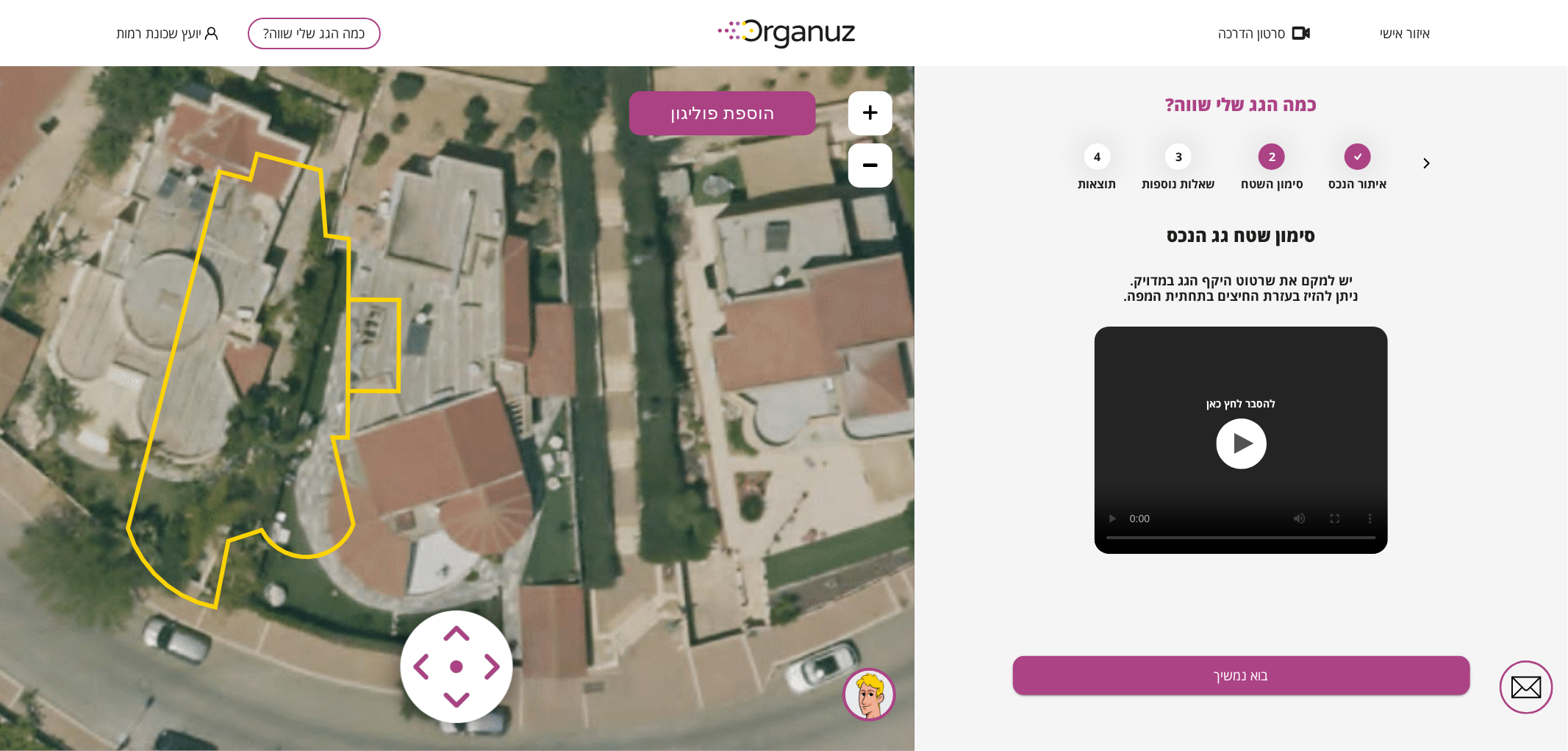
click at [370, 579] on area at bounding box center [370, 579] width 0 height 0
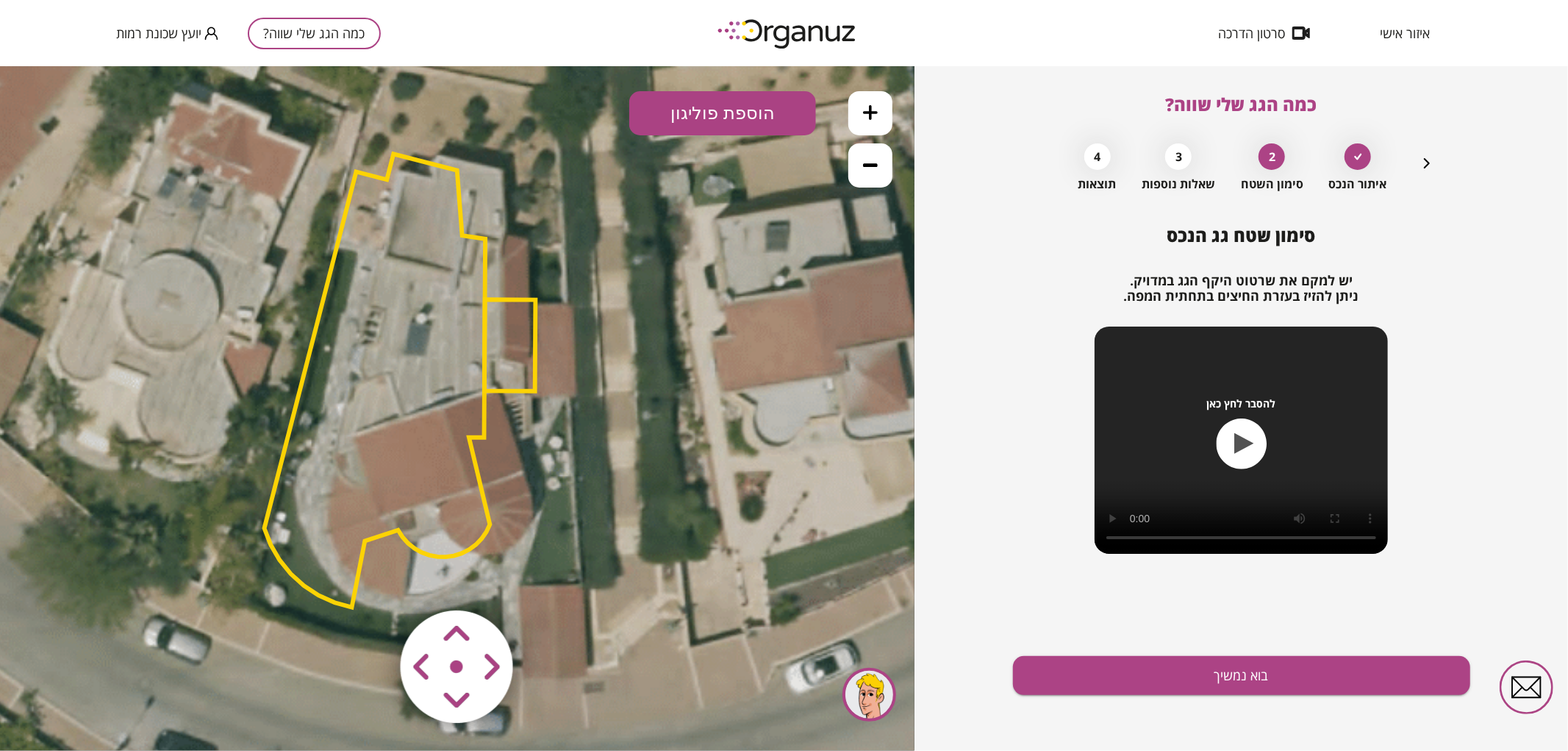
click at [370, 579] on area at bounding box center [370, 579] width 0 height 0
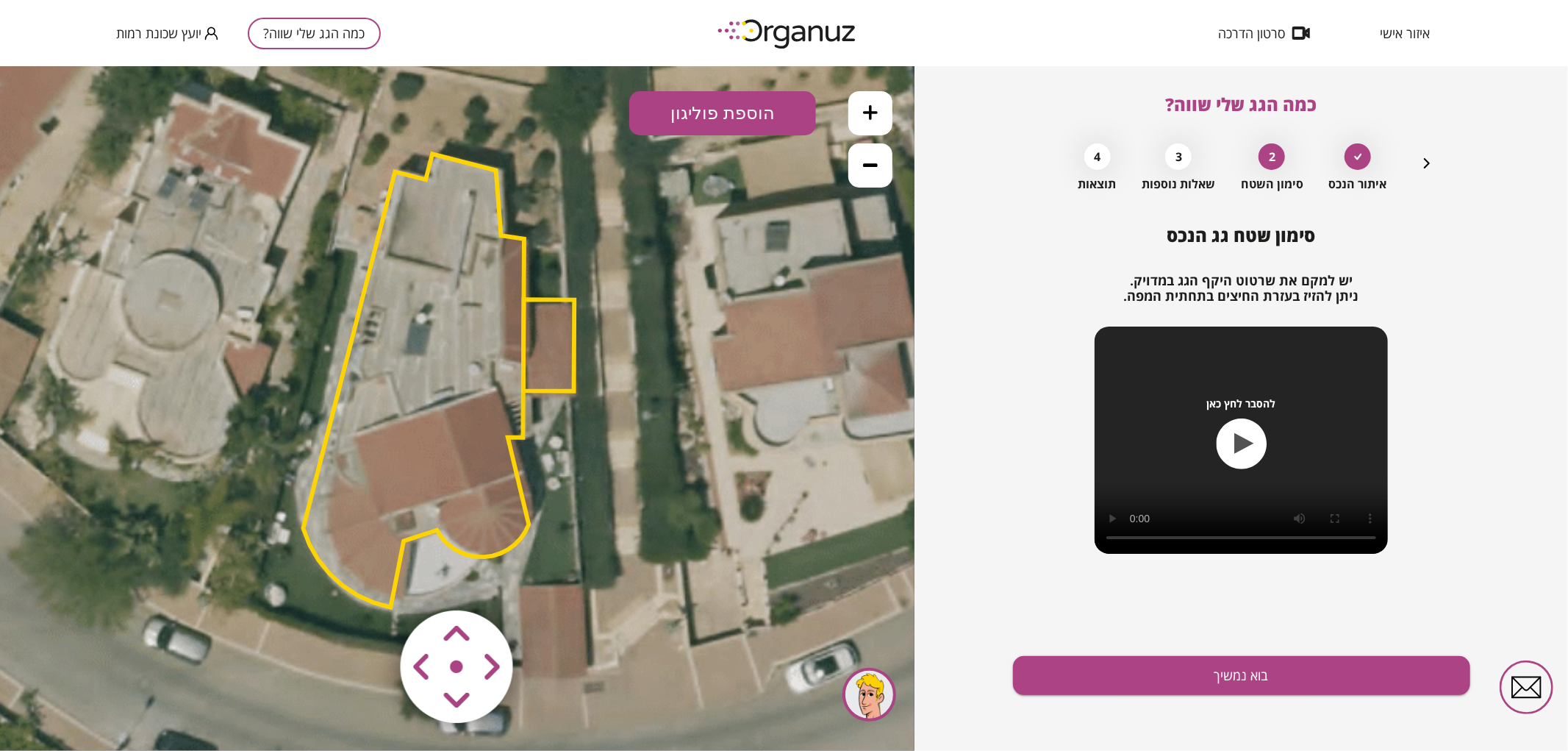
click at [370, 579] on area at bounding box center [370, 579] width 0 height 0
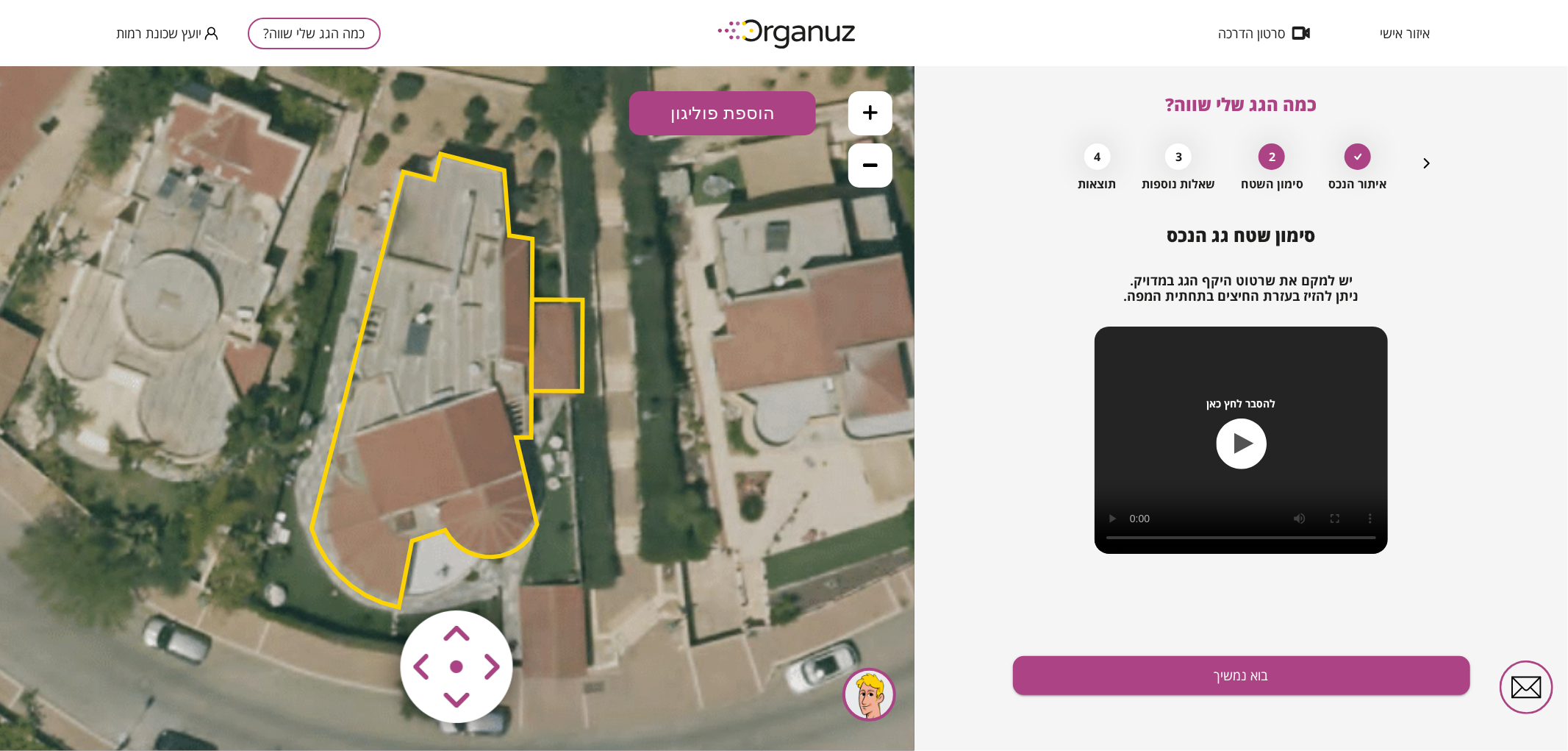
click at [370, 579] on area at bounding box center [370, 579] width 0 height 0
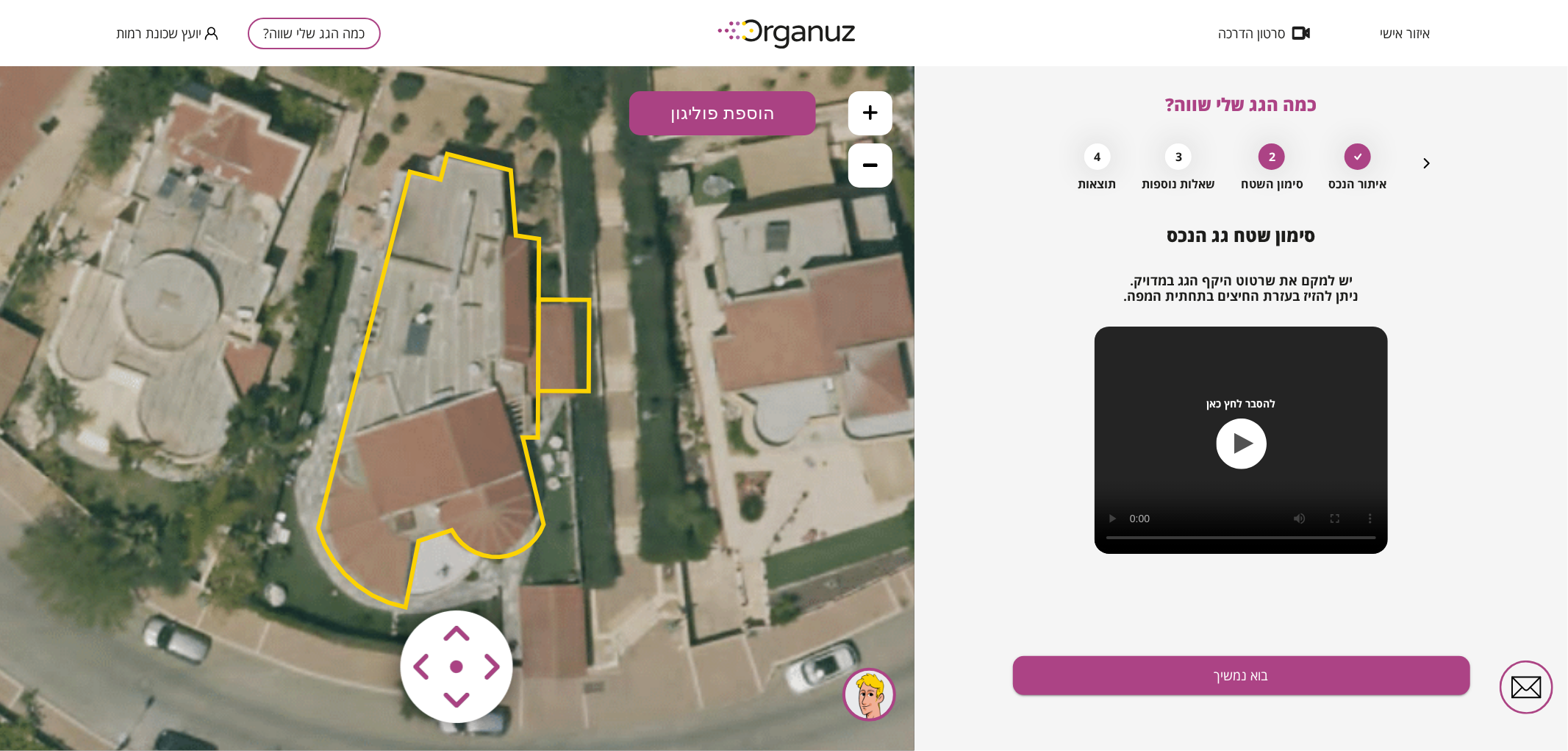
click at [370, 579] on area at bounding box center [370, 579] width 0 height 0
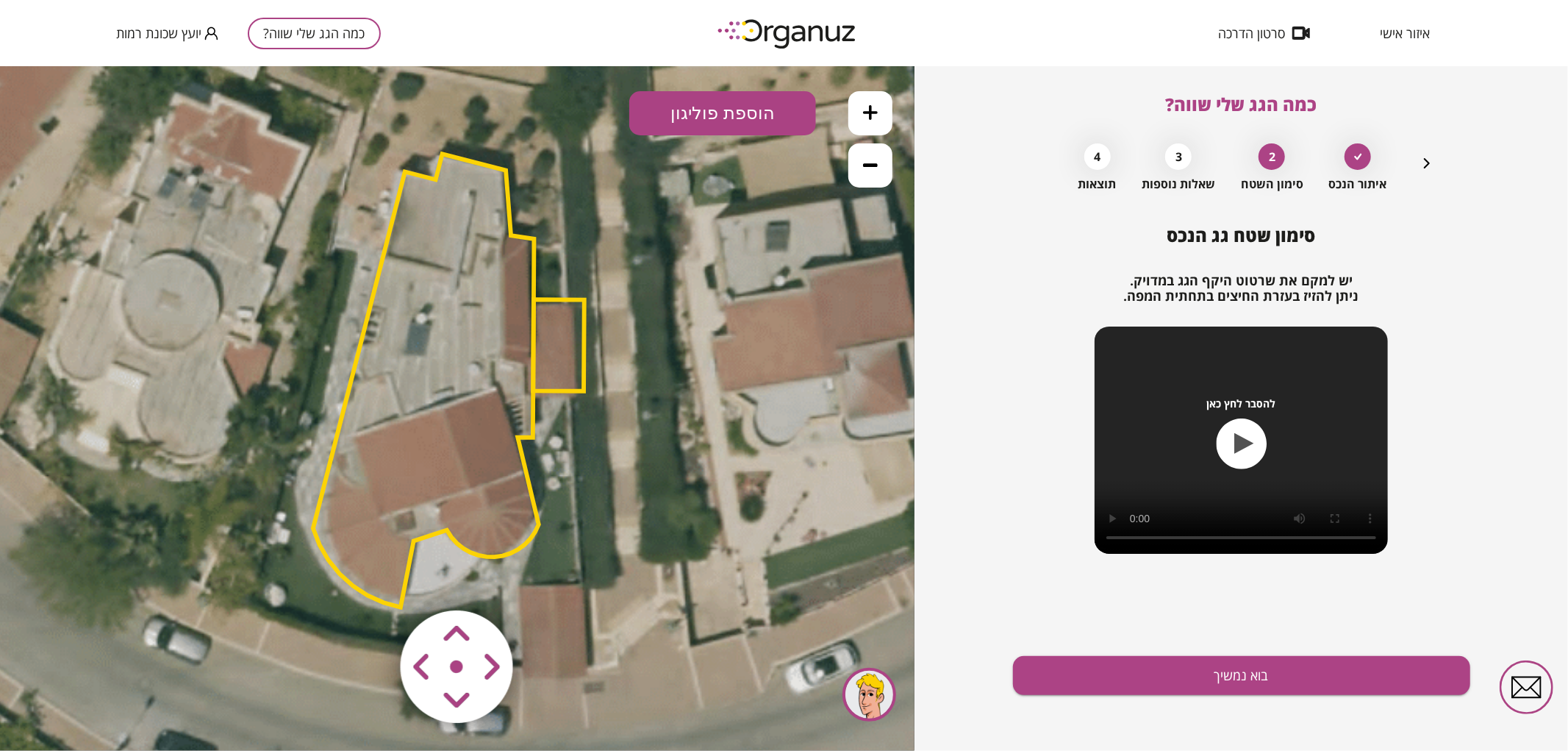
click at [370, 579] on area at bounding box center [370, 579] width 0 height 0
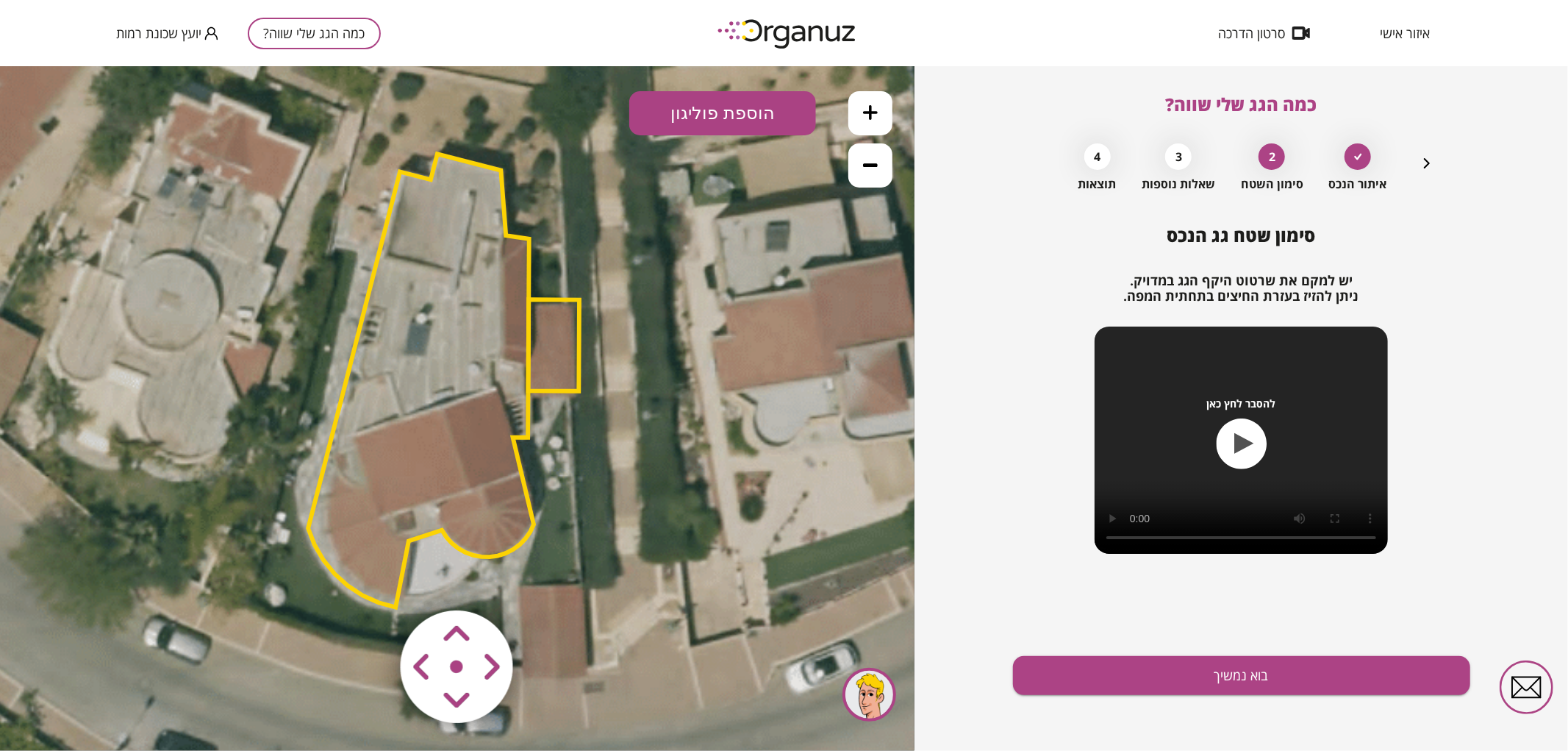
click at [370, 579] on area at bounding box center [370, 579] width 0 height 0
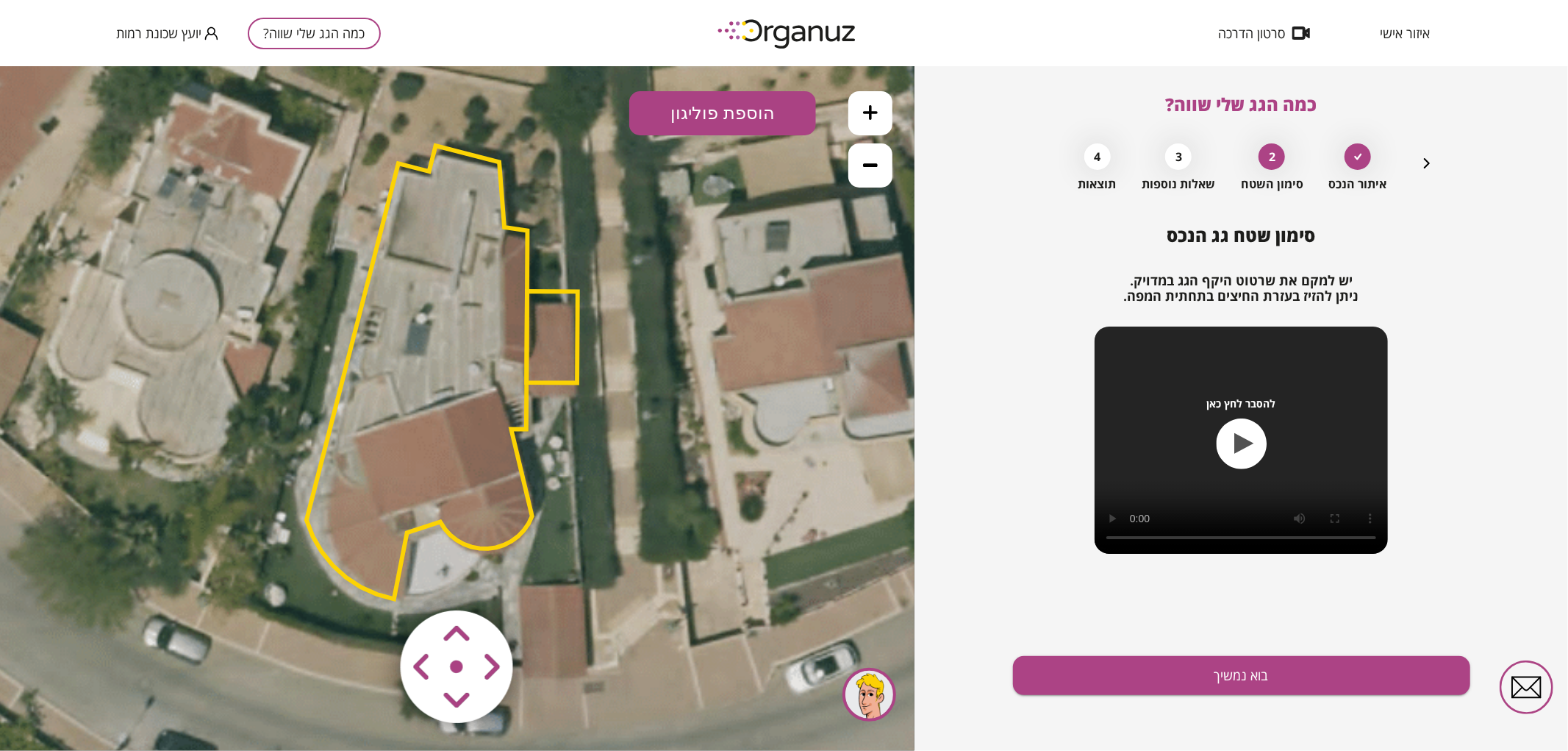
click at [370, 579] on area at bounding box center [370, 579] width 0 height 0
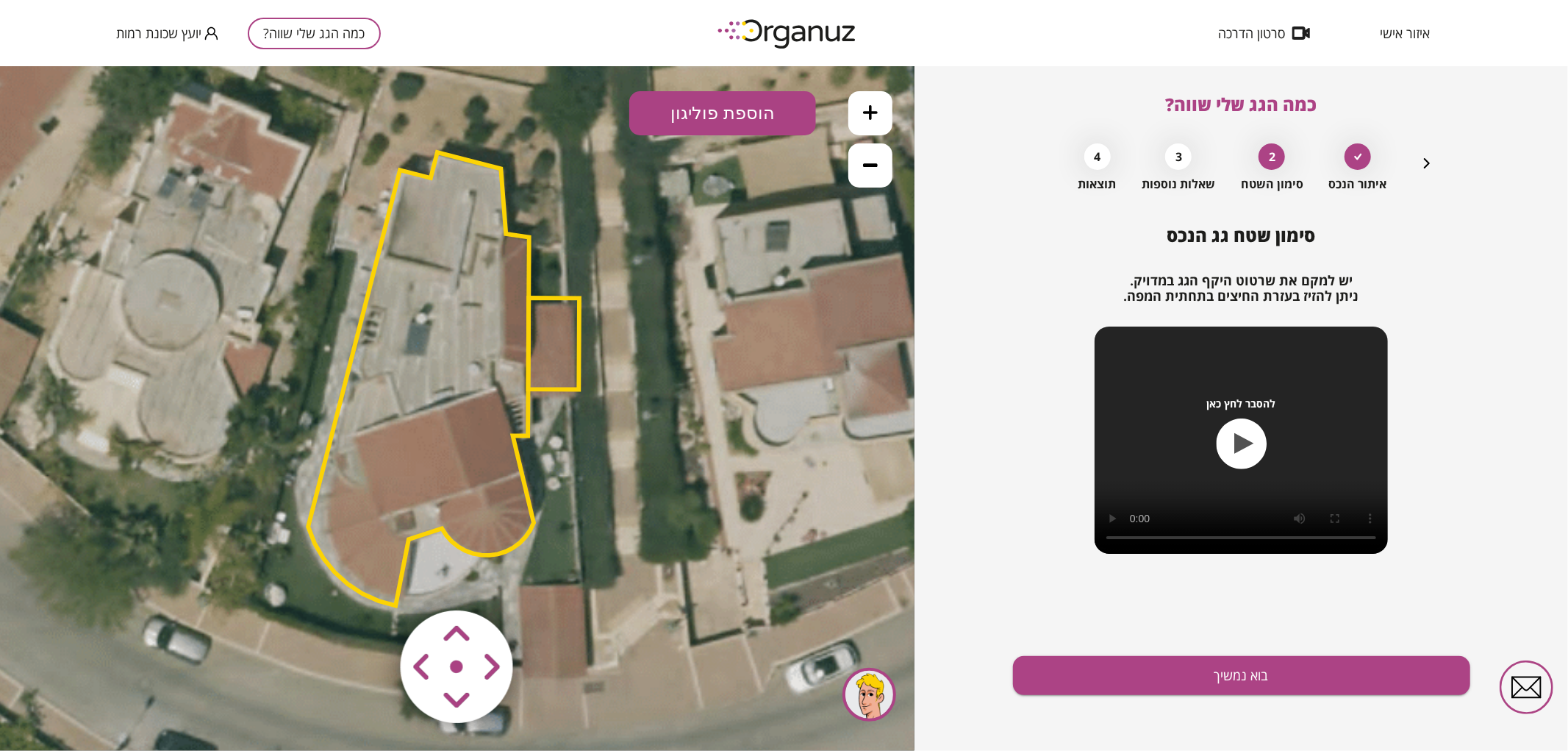
click at [370, 579] on area at bounding box center [370, 579] width 0 height 0
click at [553, 378] on polygon at bounding box center [555, 342] width 51 height 91
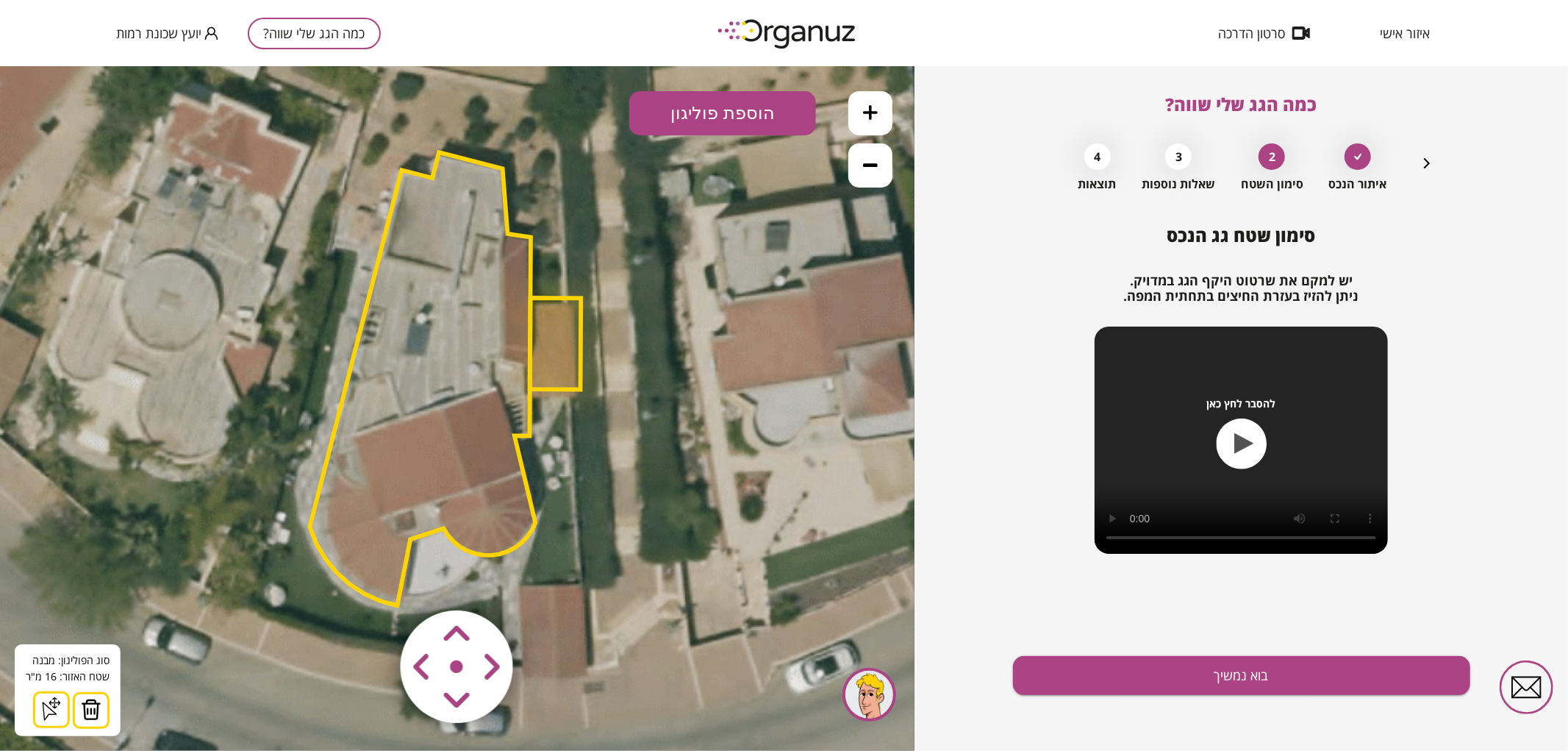
click at [101, 703] on button at bounding box center [91, 709] width 37 height 37
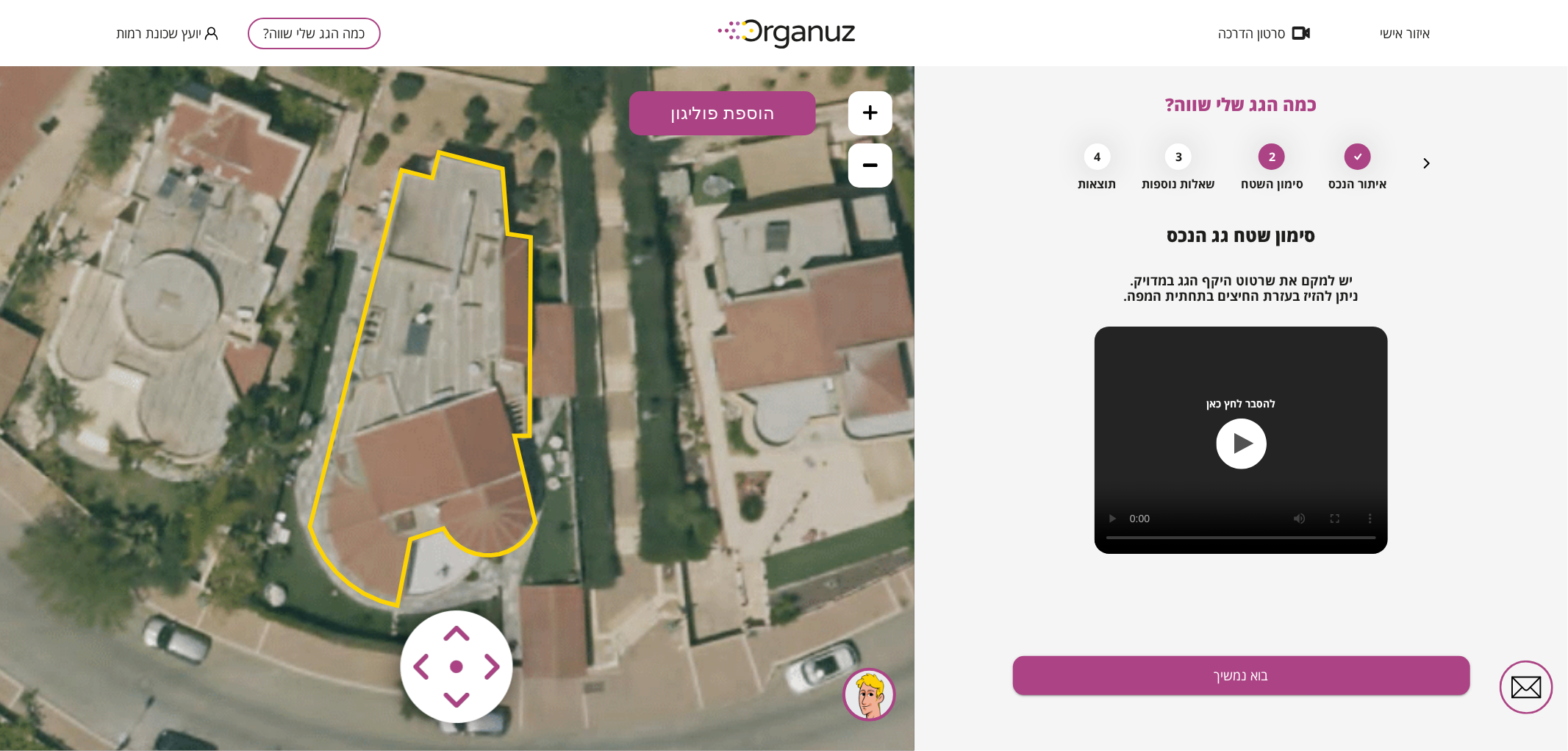
click at [473, 460] on polygon at bounding box center [422, 378] width 226 height 453
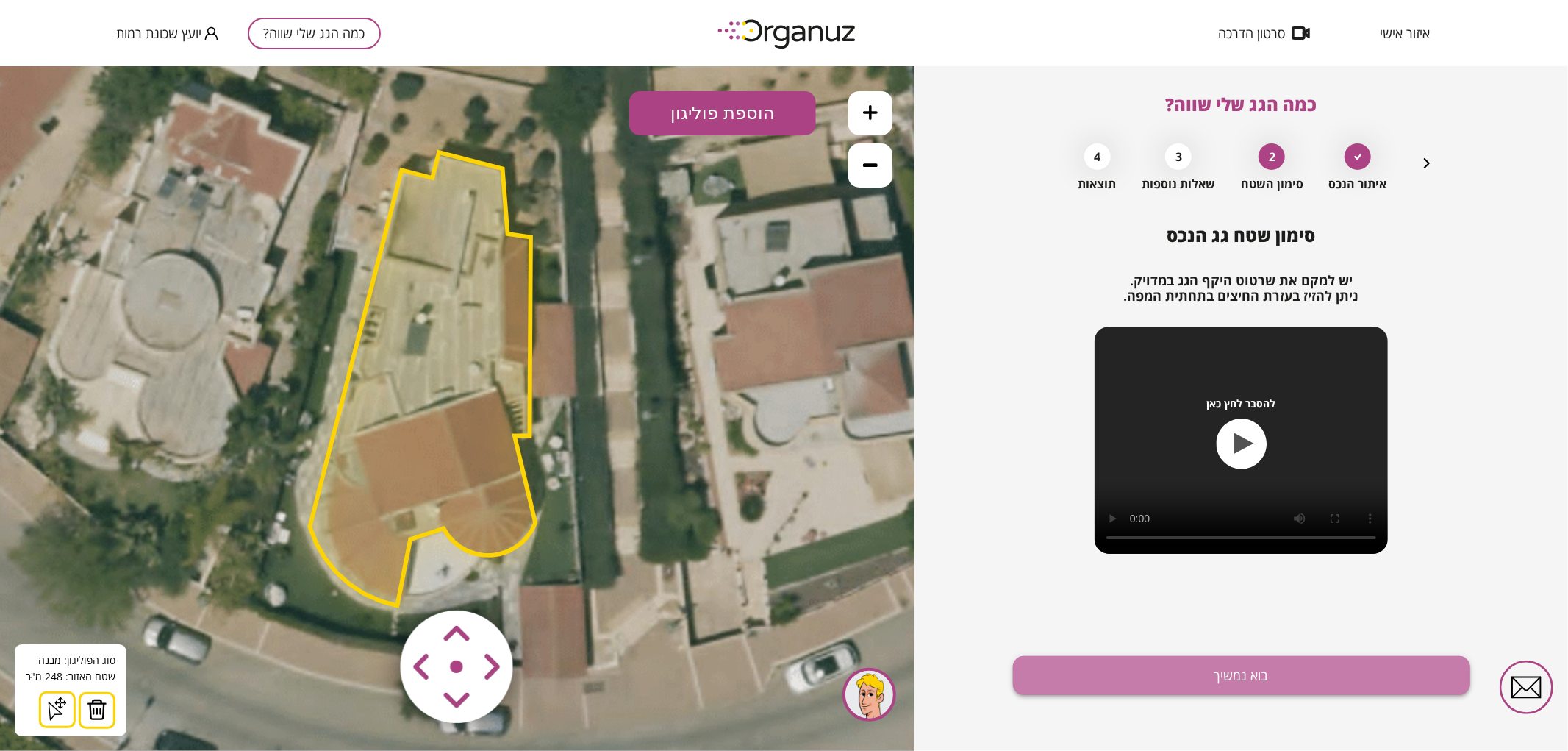
click at [1099, 689] on button "בוא נמשיך" at bounding box center [1241, 674] width 458 height 39
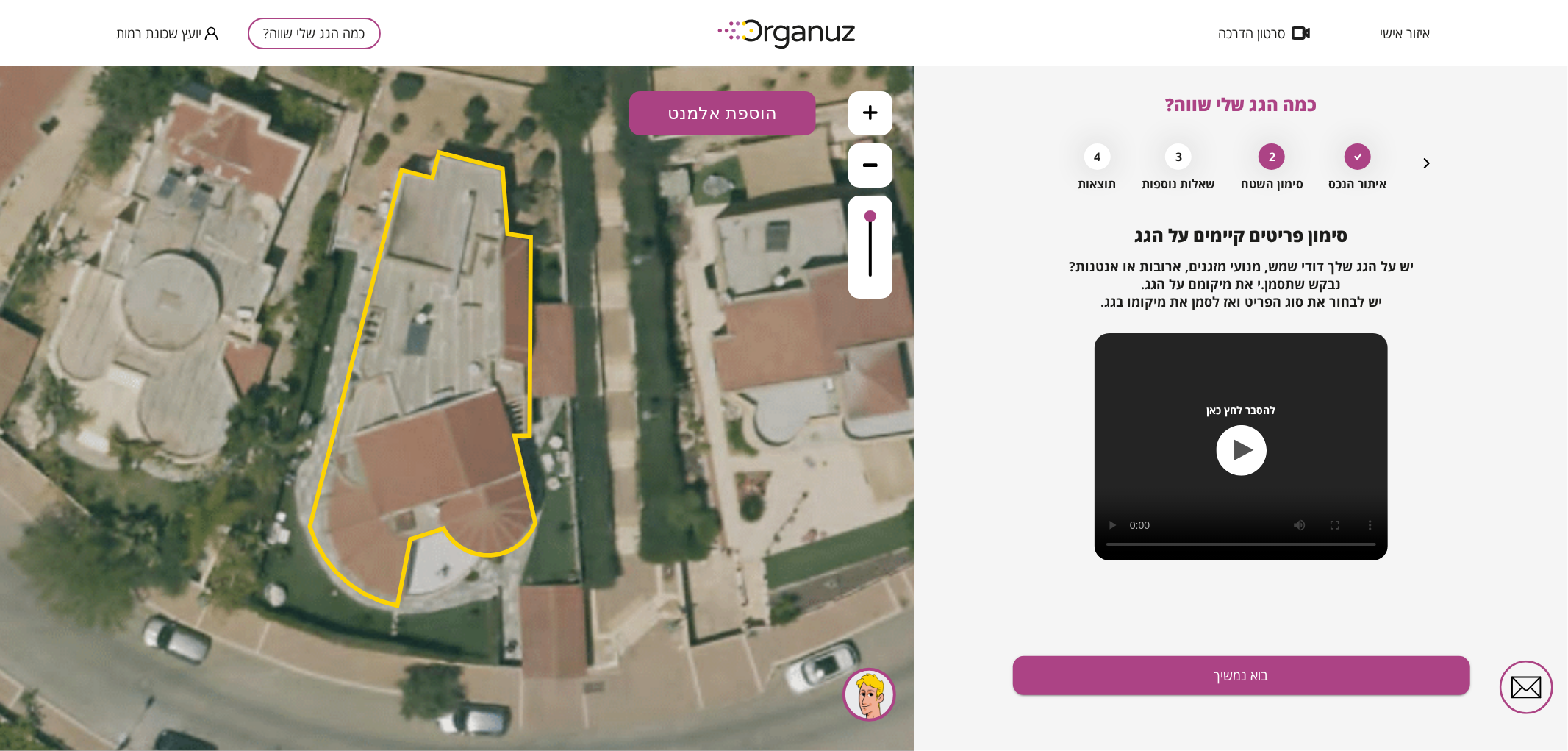
click at [747, 133] on button "הוספת אלמנט" at bounding box center [722, 112] width 187 height 44
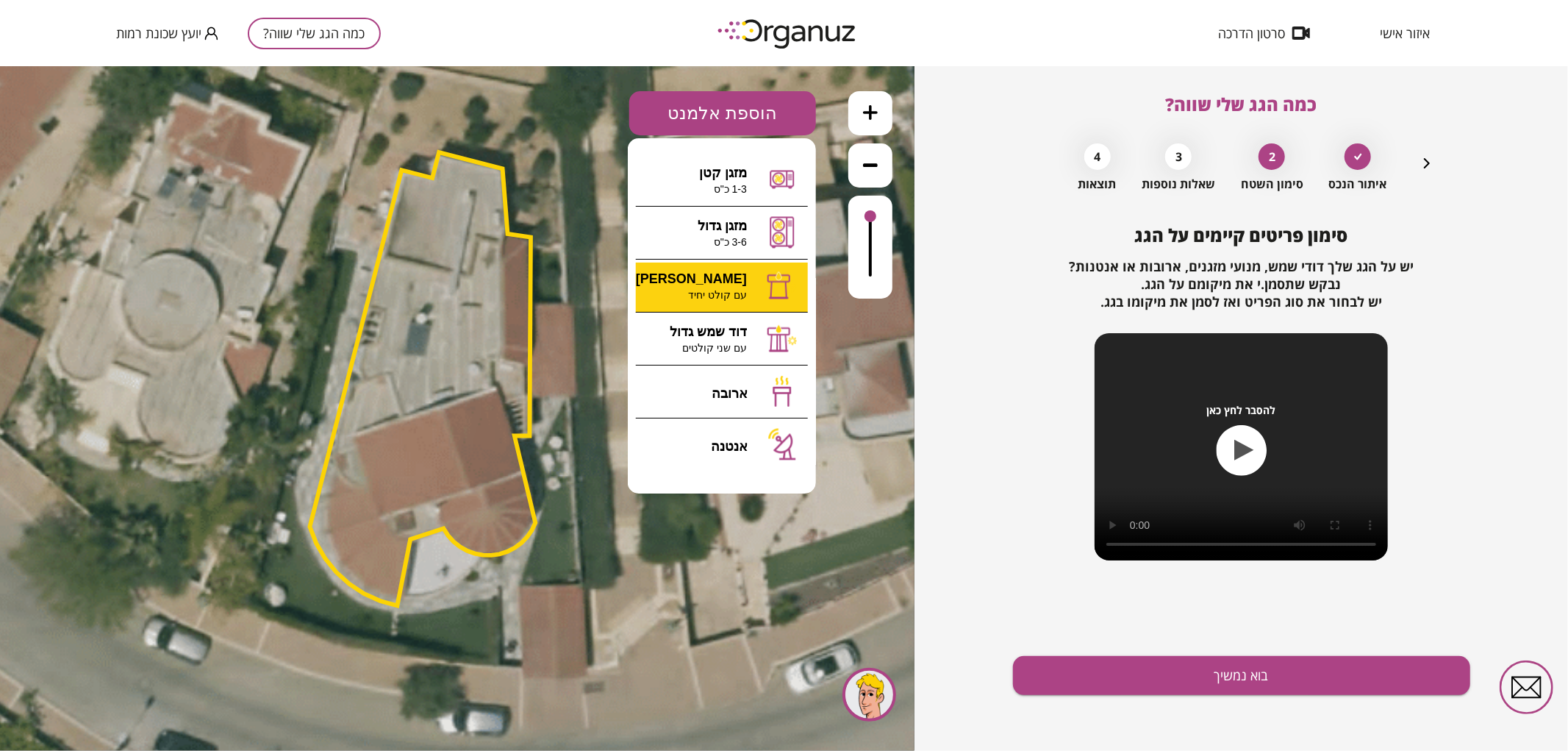
click at [711, 283] on div ".st0 { fill: #FFFFFF; } 0" at bounding box center [457, 407] width 914 height 684
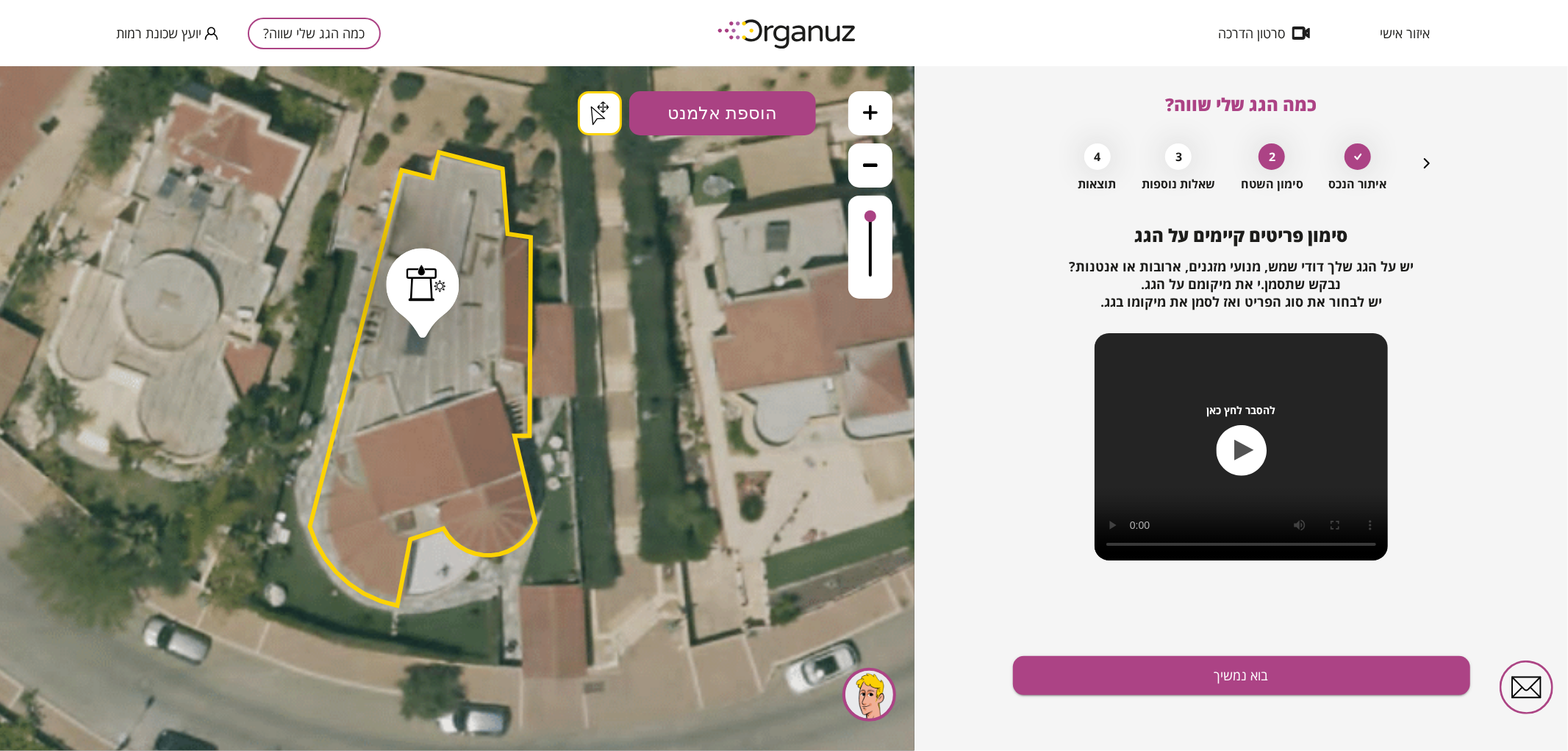
click at [1213, 669] on button "בוא נמשיך" at bounding box center [1241, 674] width 458 height 39
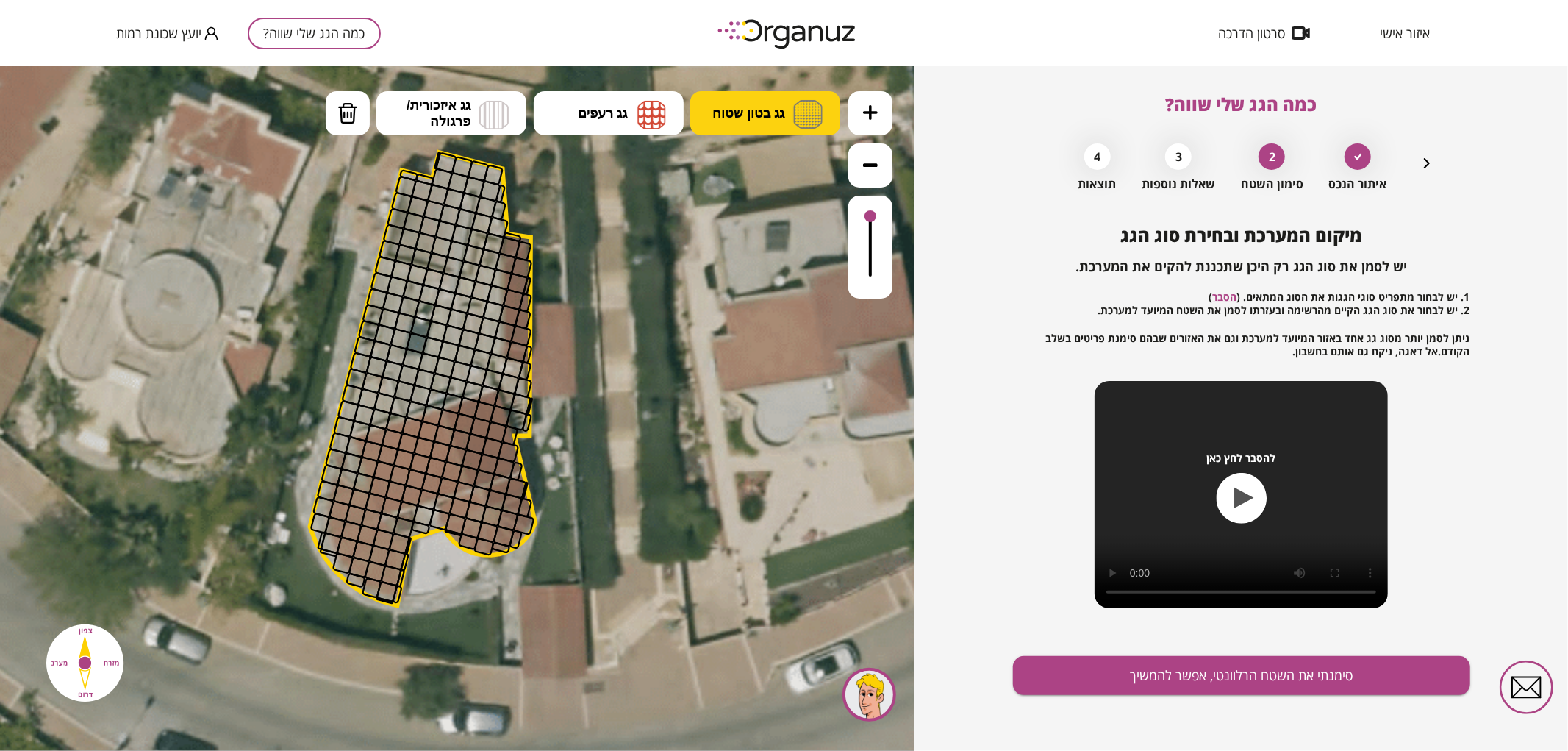
click at [789, 123] on button "גג בטון שטוח" at bounding box center [765, 112] width 150 height 44
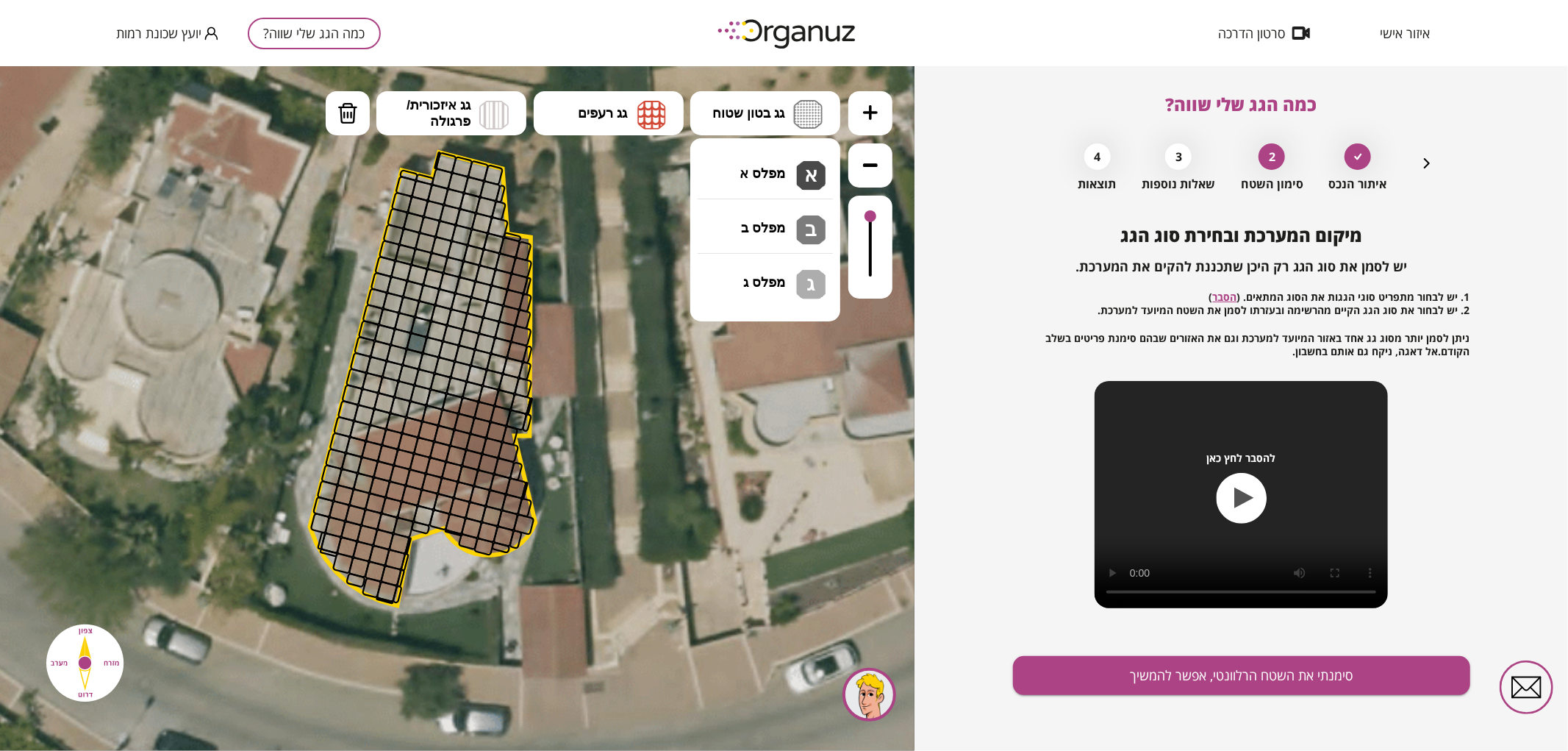
click at [788, 163] on div ".st0 { fill: #FFFFFF; } .st0 { fill: #FFFFFF; }" at bounding box center [457, 407] width 914 height 684
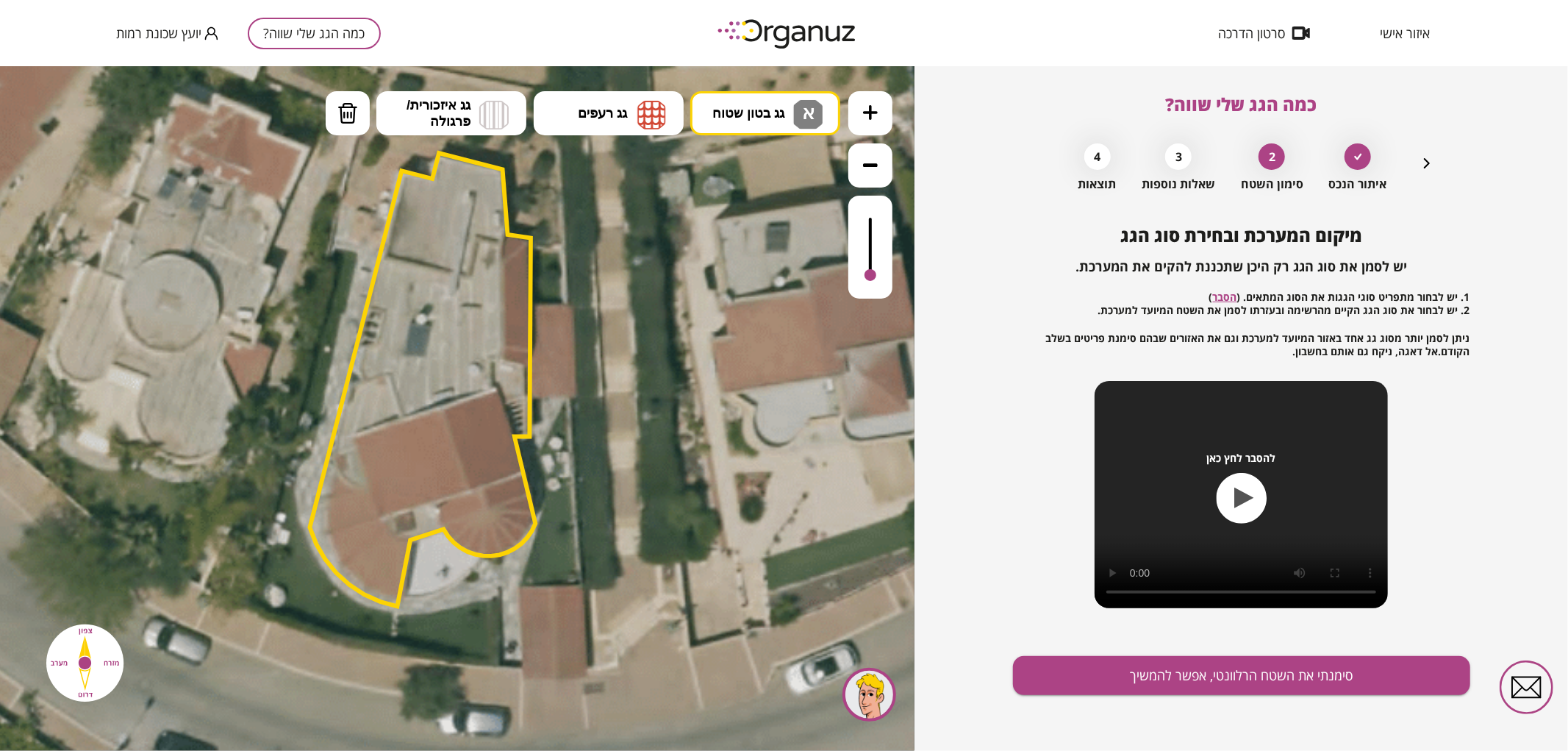
drag, startPoint x: 871, startPoint y: 216, endPoint x: 872, endPoint y: 287, distance: 71.0
click at [872, 287] on div at bounding box center [870, 246] width 44 height 103
click at [870, 267] on div at bounding box center [870, 264] width 12 height 12
drag, startPoint x: 449, startPoint y: 162, endPoint x: 447, endPoint y: 179, distance: 17.1
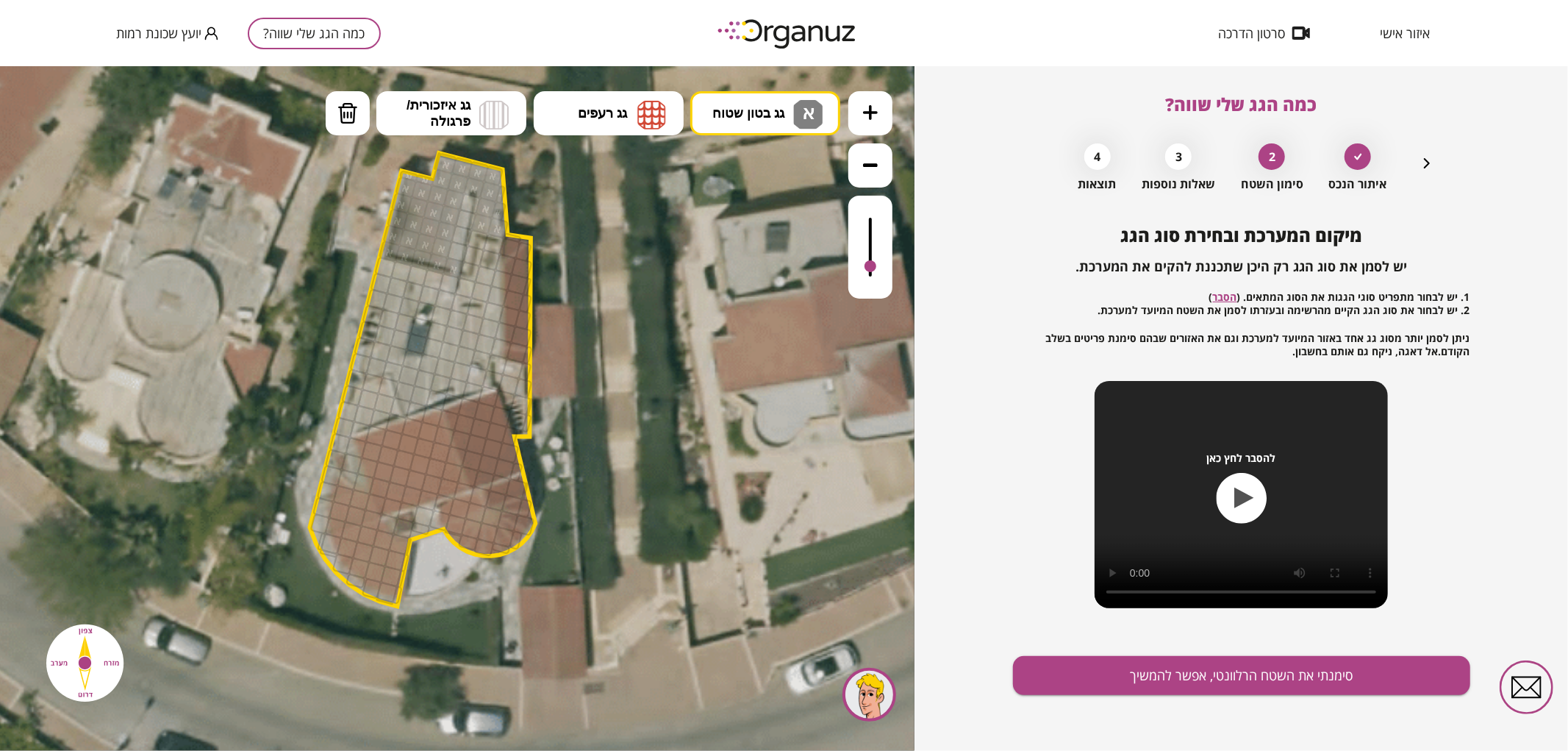
drag, startPoint x: 488, startPoint y: 196, endPoint x: 498, endPoint y: 185, distance: 14.9
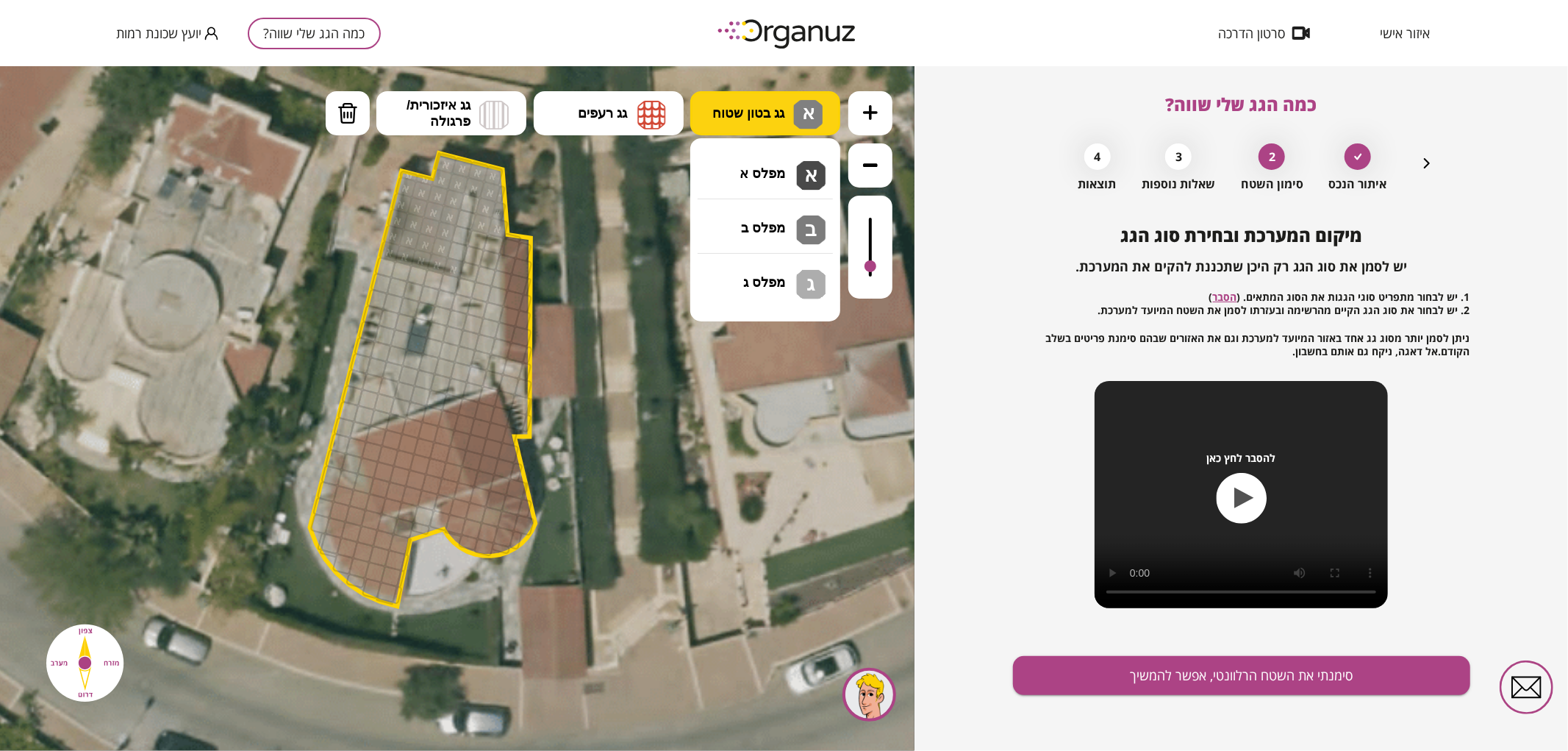
click at [763, 107] on span "גג בטון שטוח" at bounding box center [748, 113] width 72 height 16
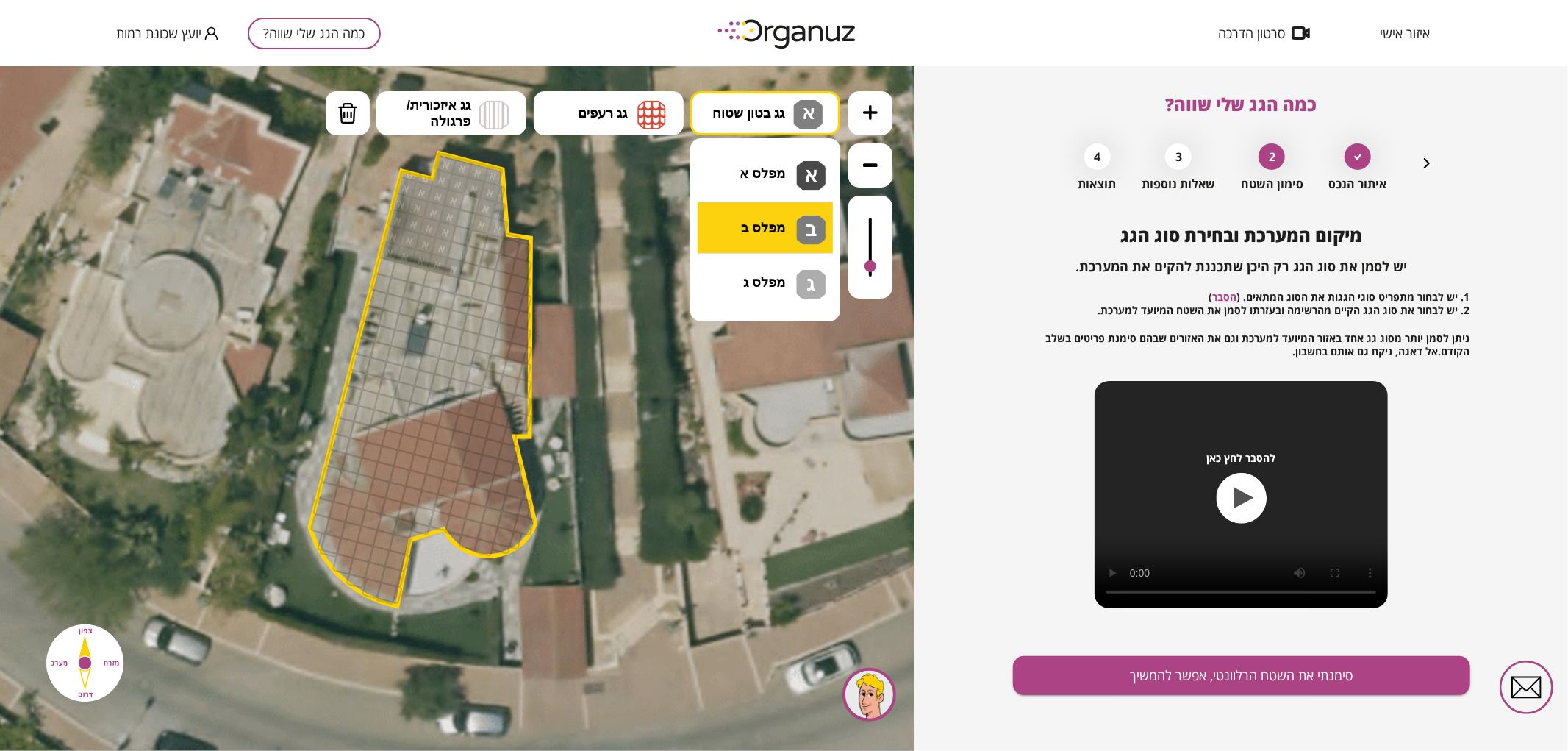
click at [744, 212] on div ".st0 { fill: #FFFFFF; } .st0 { fill: #FFFFFF; }" at bounding box center [457, 407] width 914 height 684
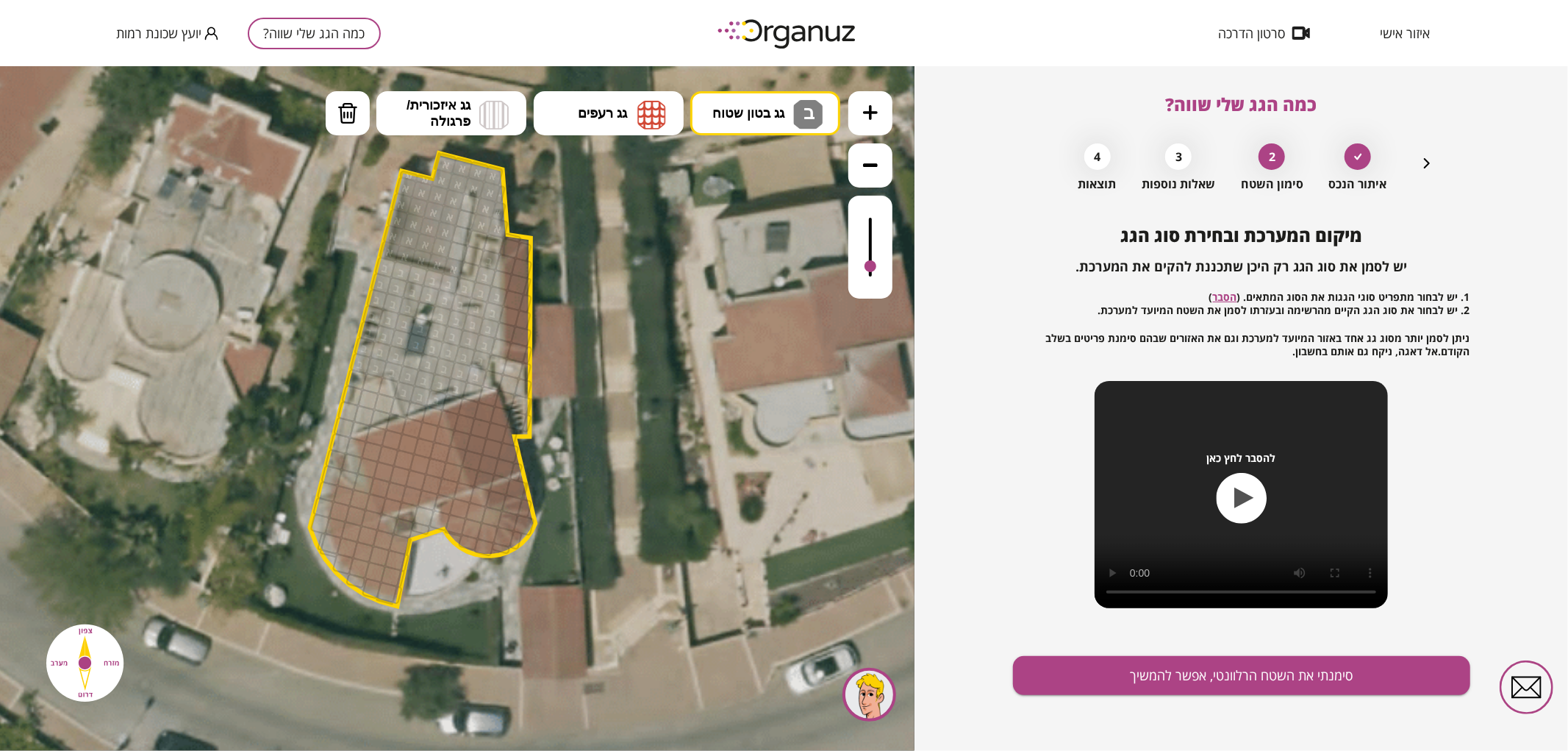
drag, startPoint x: 390, startPoint y: 267, endPoint x: 487, endPoint y: 292, distance: 100.2
drag, startPoint x: 508, startPoint y: 366, endPoint x: 496, endPoint y: 366, distance: 12.0
click at [583, 105] on span "גג רעפים" at bounding box center [602, 113] width 50 height 16
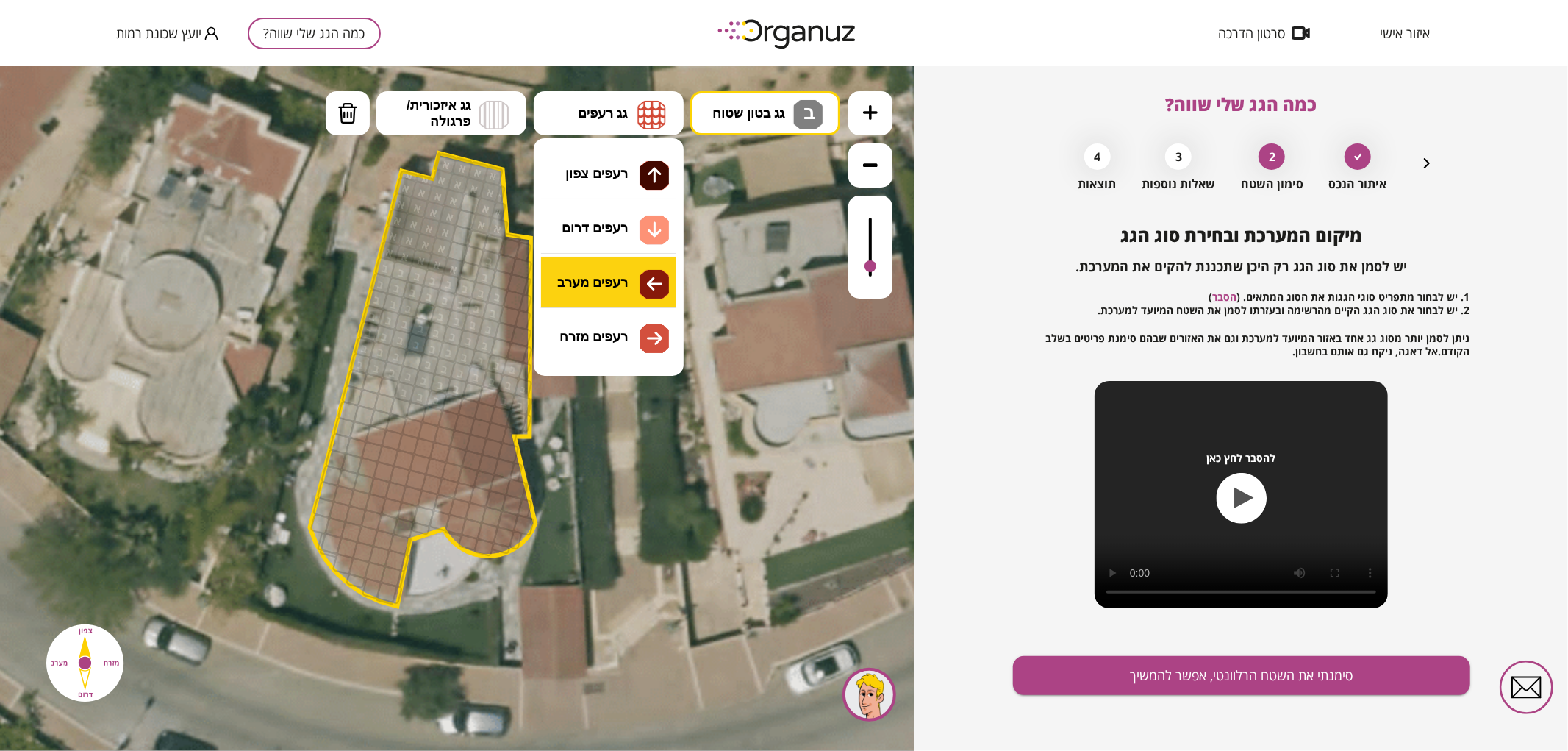
click at [612, 279] on div ".st0 { fill: #FFFFFF; } .st0 { fill: #FFFFFF; }" at bounding box center [457, 407] width 914 height 684
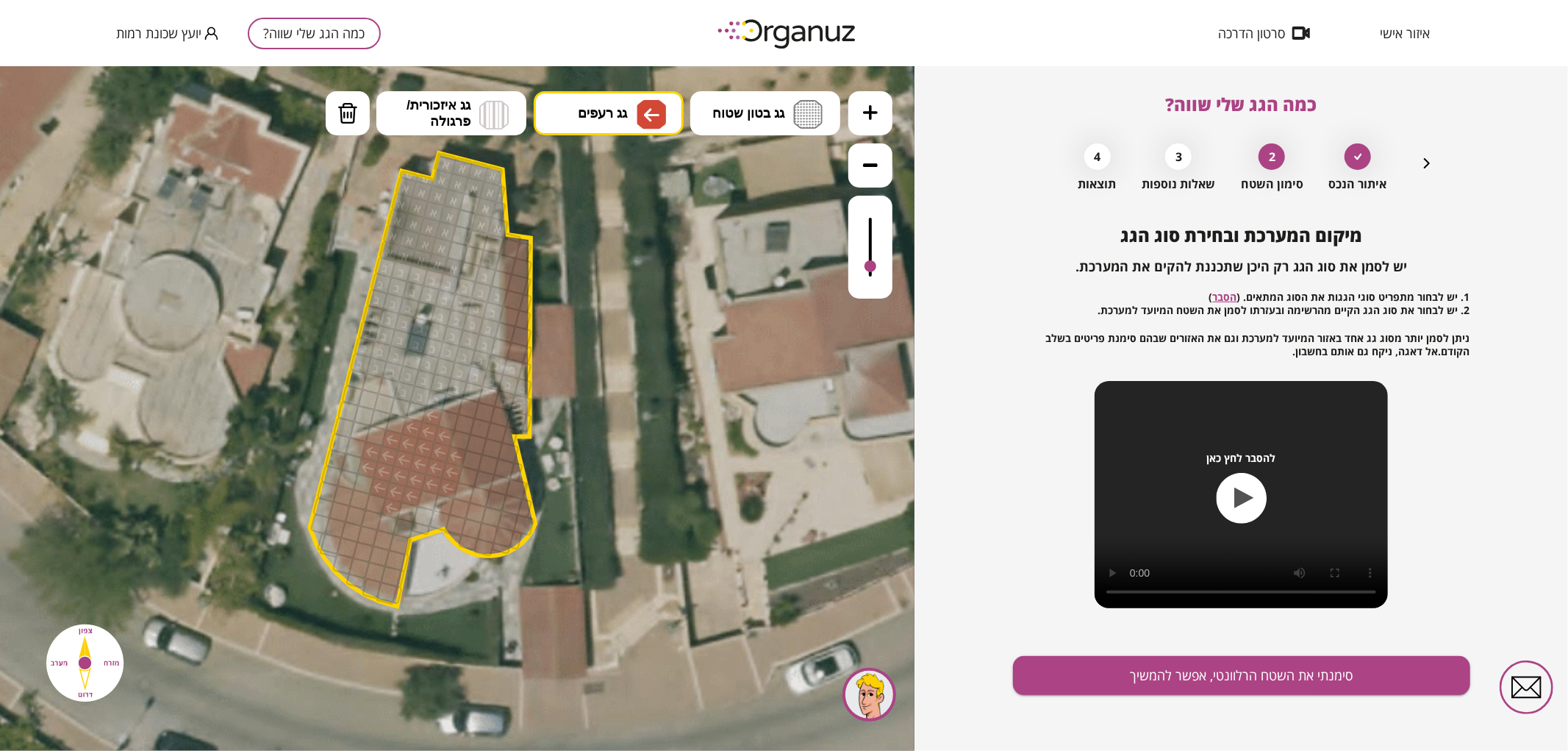
drag, startPoint x: 425, startPoint y: 429, endPoint x: 394, endPoint y: 493, distance: 71.1
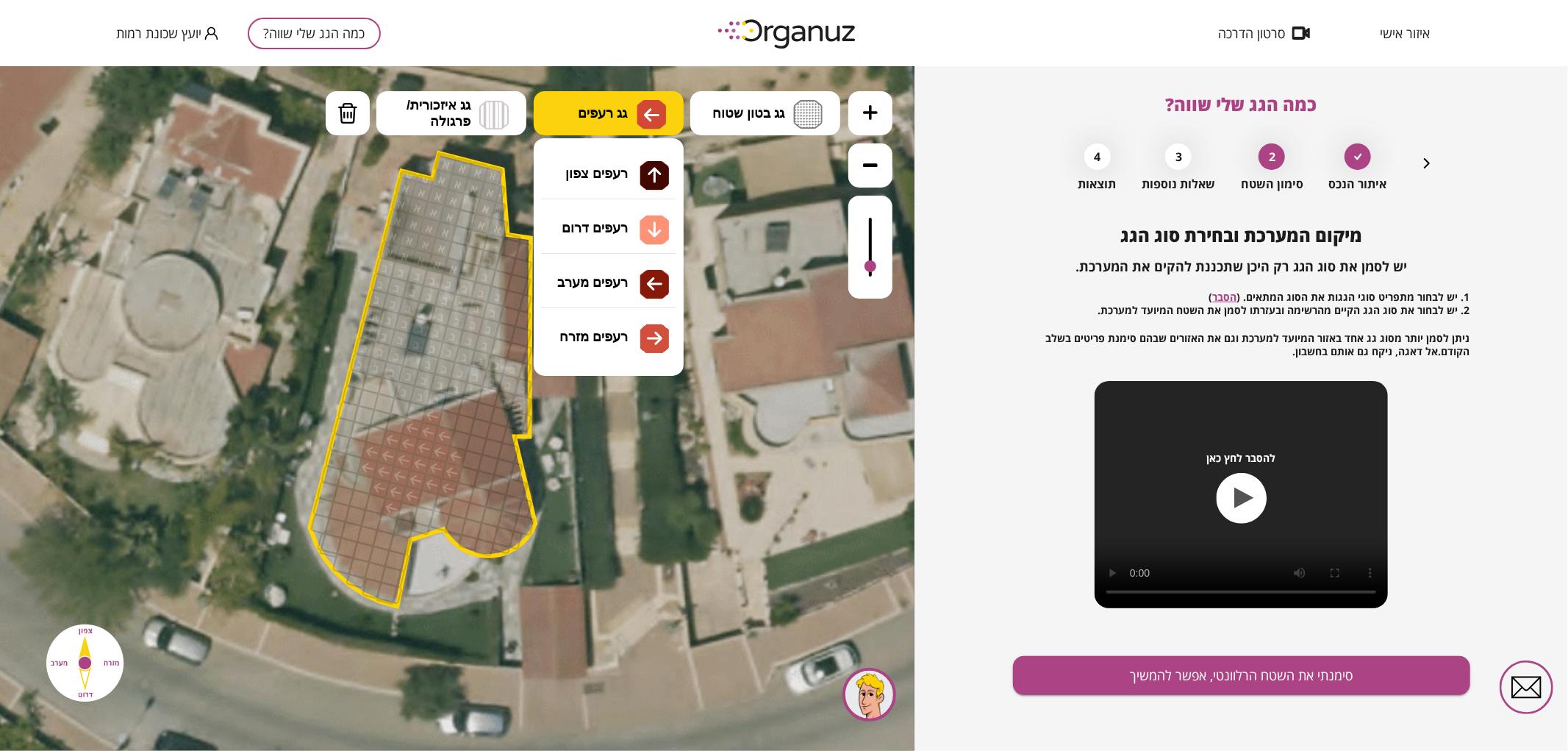
click at [603, 116] on span "גג רעפים" at bounding box center [602, 113] width 50 height 16
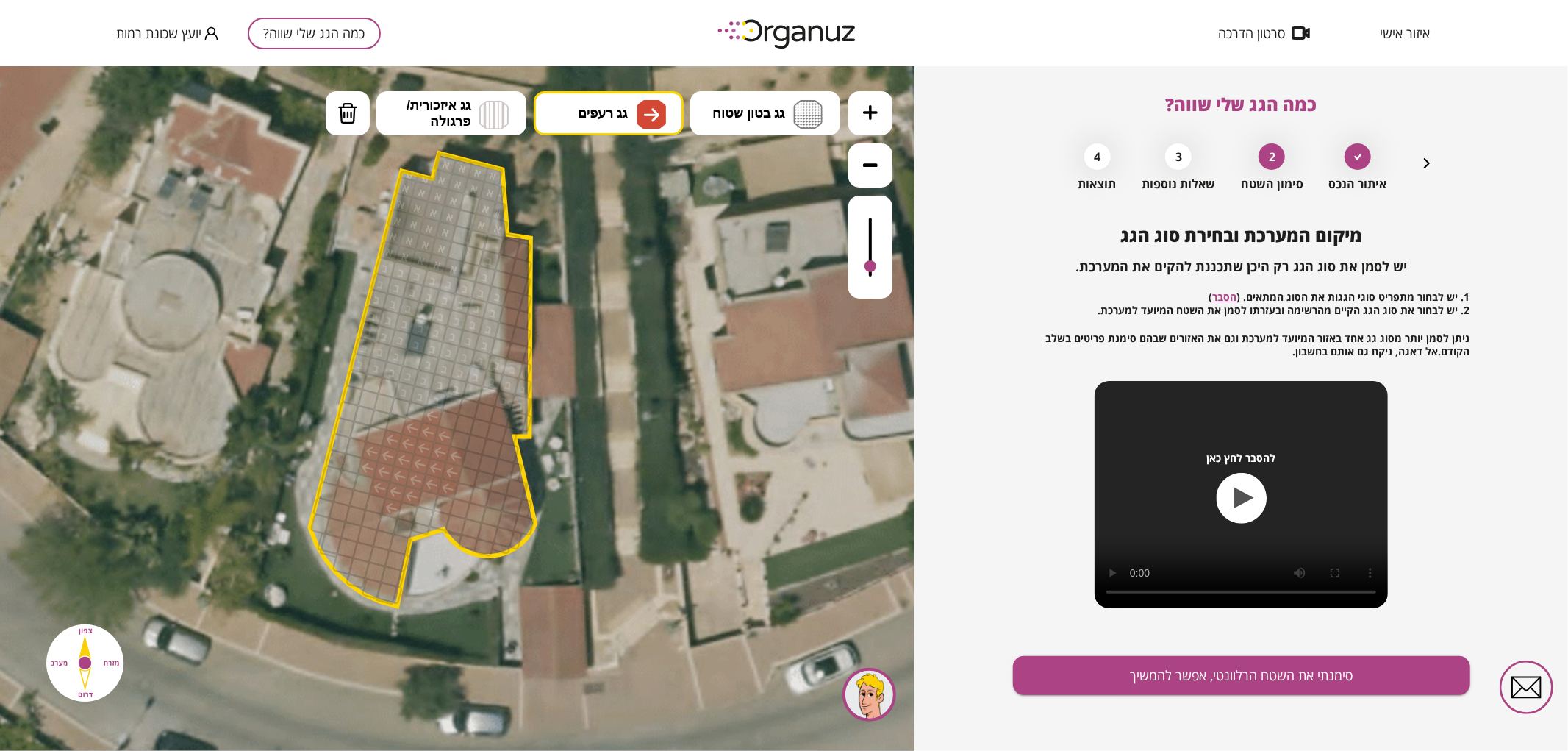
click at [621, 338] on div ".st0 { fill: #FFFFFF; } .st0 { fill: #FFFFFF; }" at bounding box center [457, 407] width 914 height 684
drag, startPoint x: 451, startPoint y: 416, endPoint x: 486, endPoint y: 462, distance: 57.8
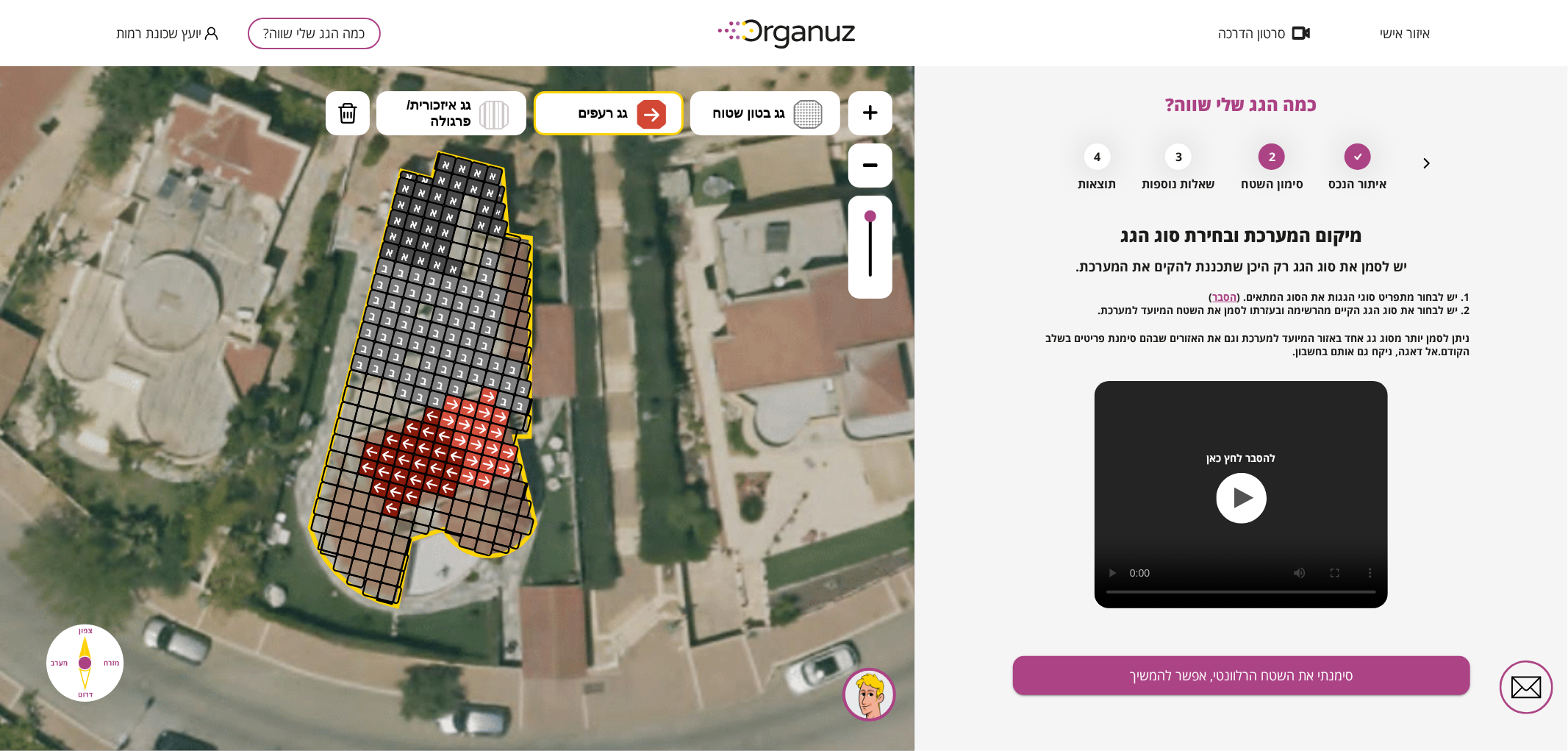
drag, startPoint x: 864, startPoint y: 267, endPoint x: 875, endPoint y: 214, distance: 54.1
click at [875, 214] on div at bounding box center [870, 246] width 44 height 103
click at [1202, 672] on button "סימנתי את השטח הרלוונטי, אפשר להמשיך" at bounding box center [1241, 674] width 458 height 39
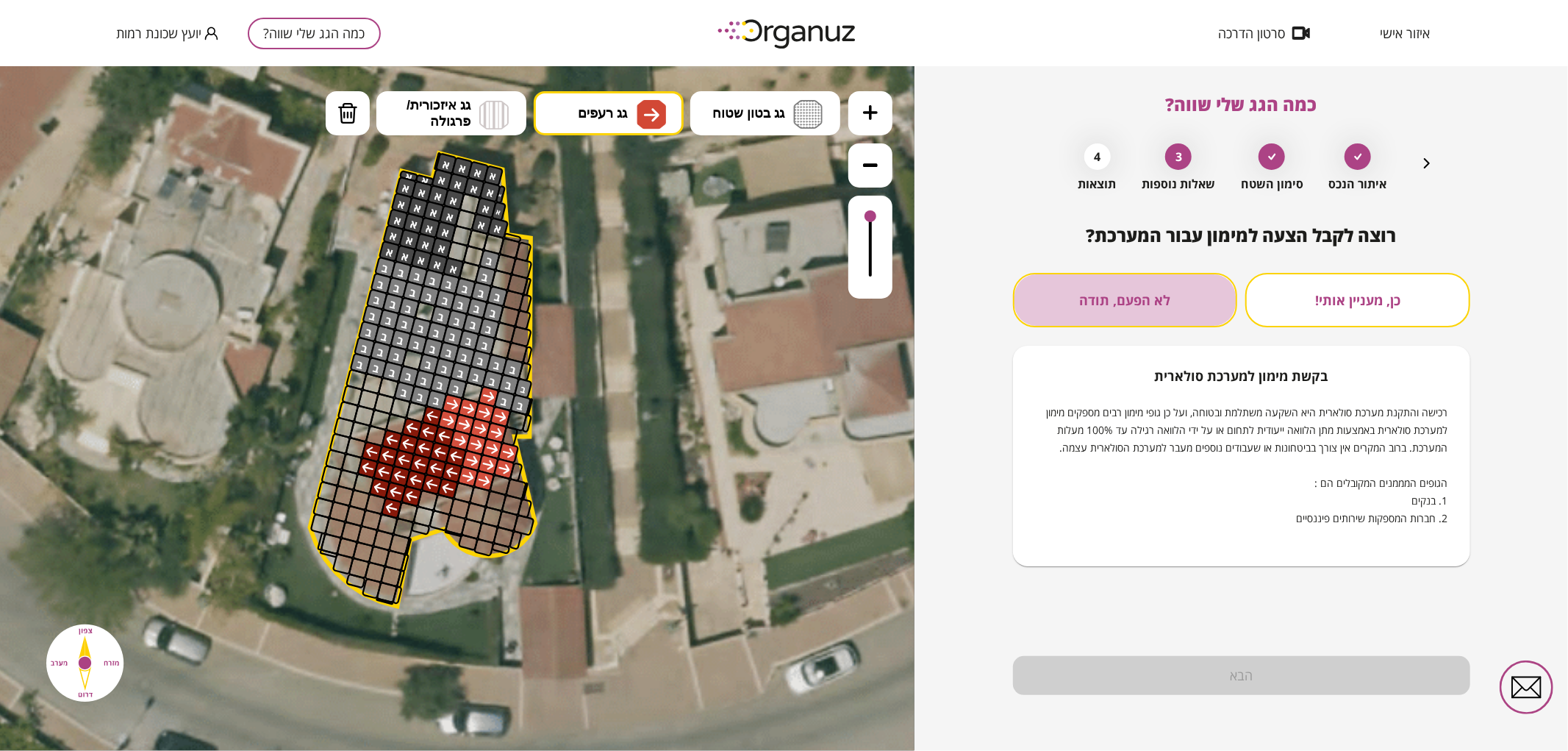
click at [1190, 300] on button "לא הפעם, תודה" at bounding box center [1125, 300] width 225 height 54
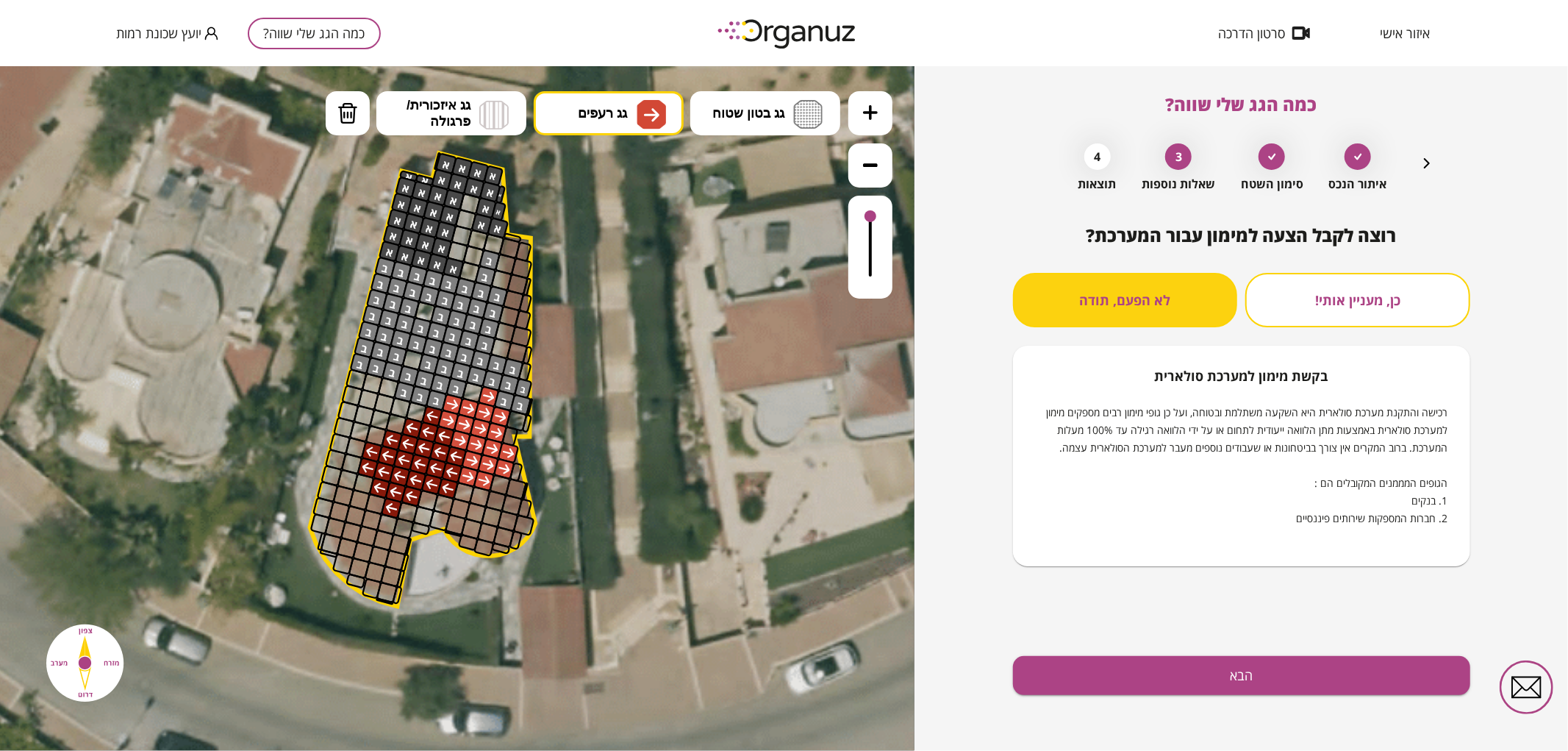
click at [1221, 700] on div "רוצה לקבל הצעה למימון עבור המערכת? כן, מעניין אותי! לא הפעם, תודה בקשת מימון למ…" at bounding box center [1241, 487] width 458 height 525
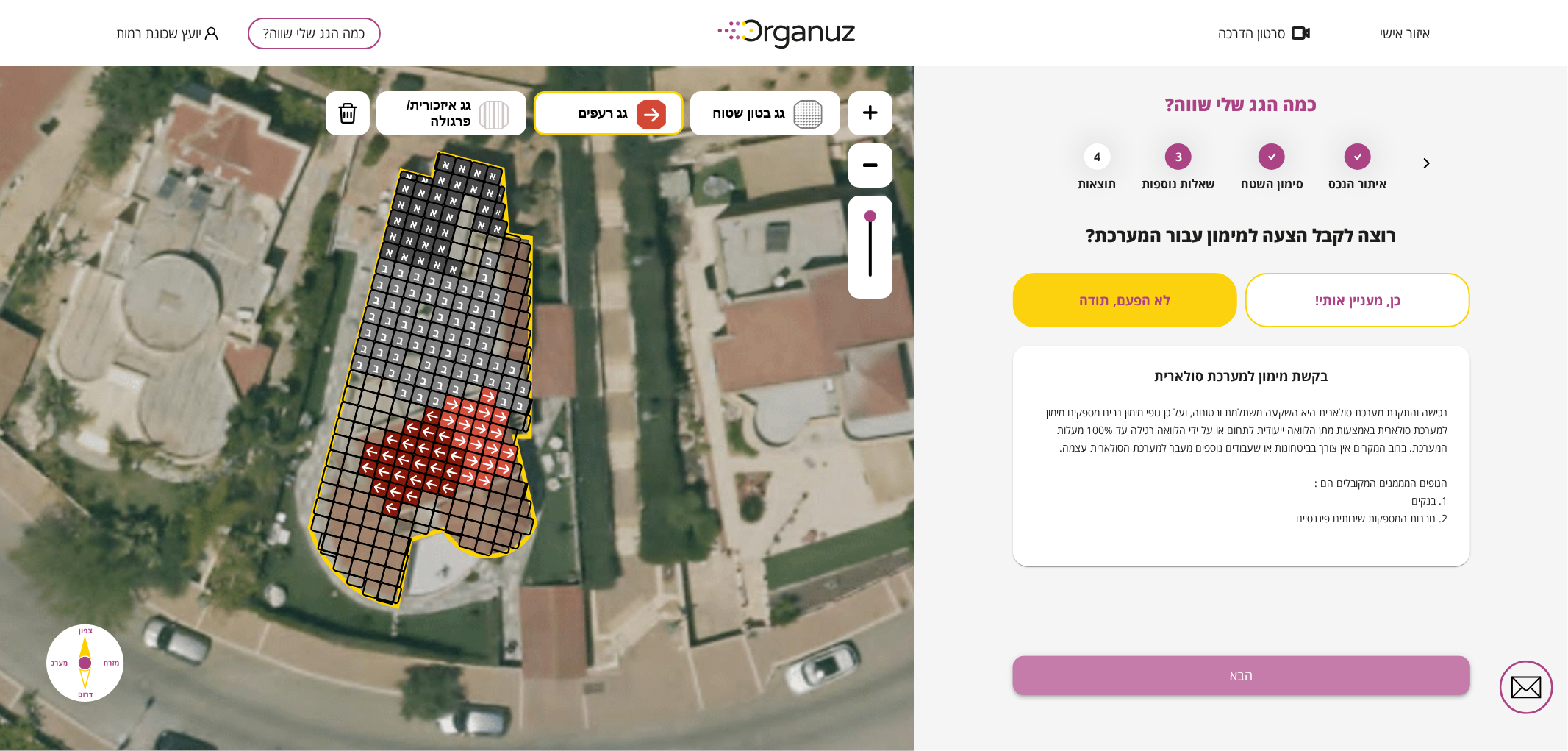
click at [1211, 688] on button "הבא" at bounding box center [1241, 674] width 458 height 39
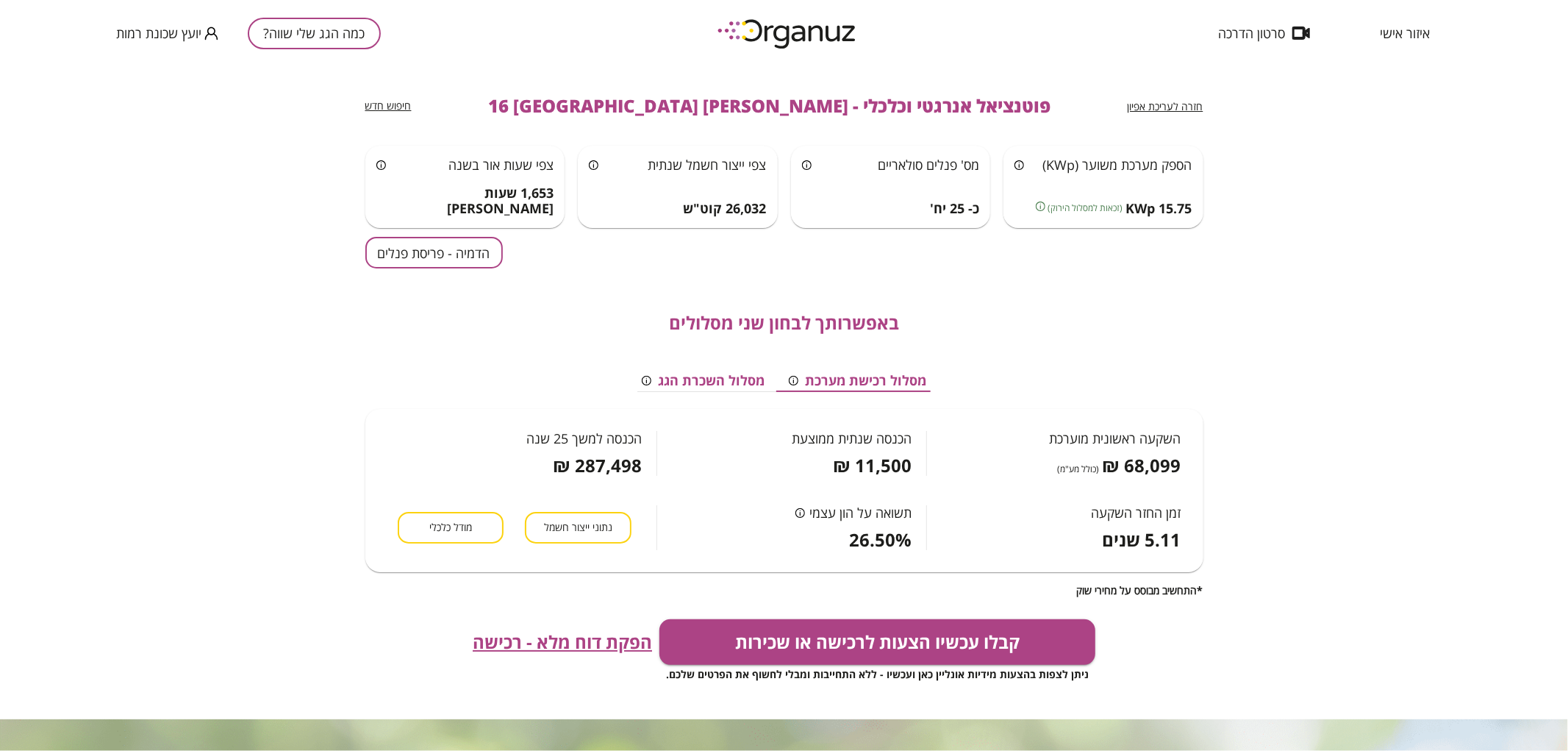
click at [450, 253] on button "הדמיה - פריסת פנלים" at bounding box center [434, 252] width 137 height 32
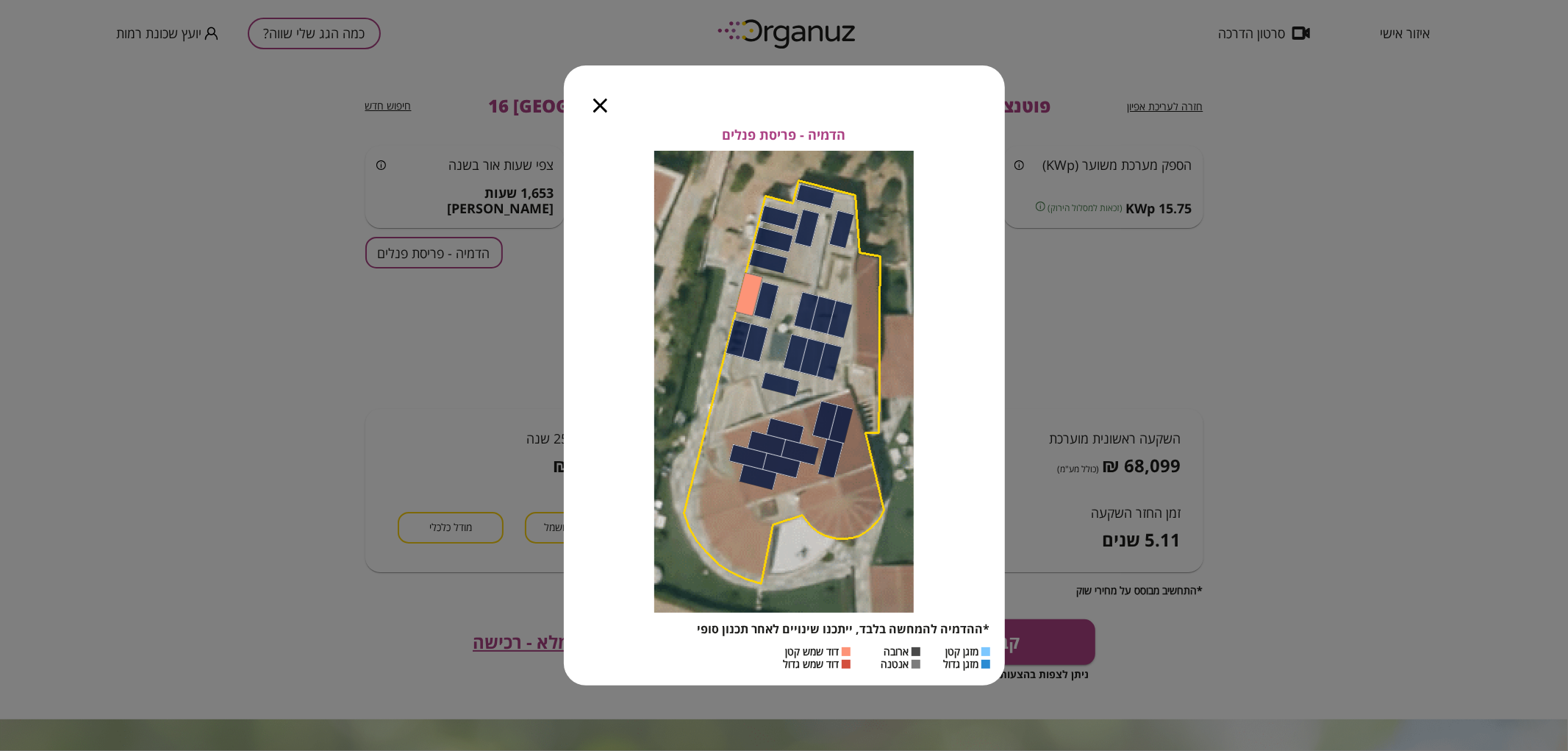
click at [600, 111] on icon "button" at bounding box center [599, 105] width 14 height 14
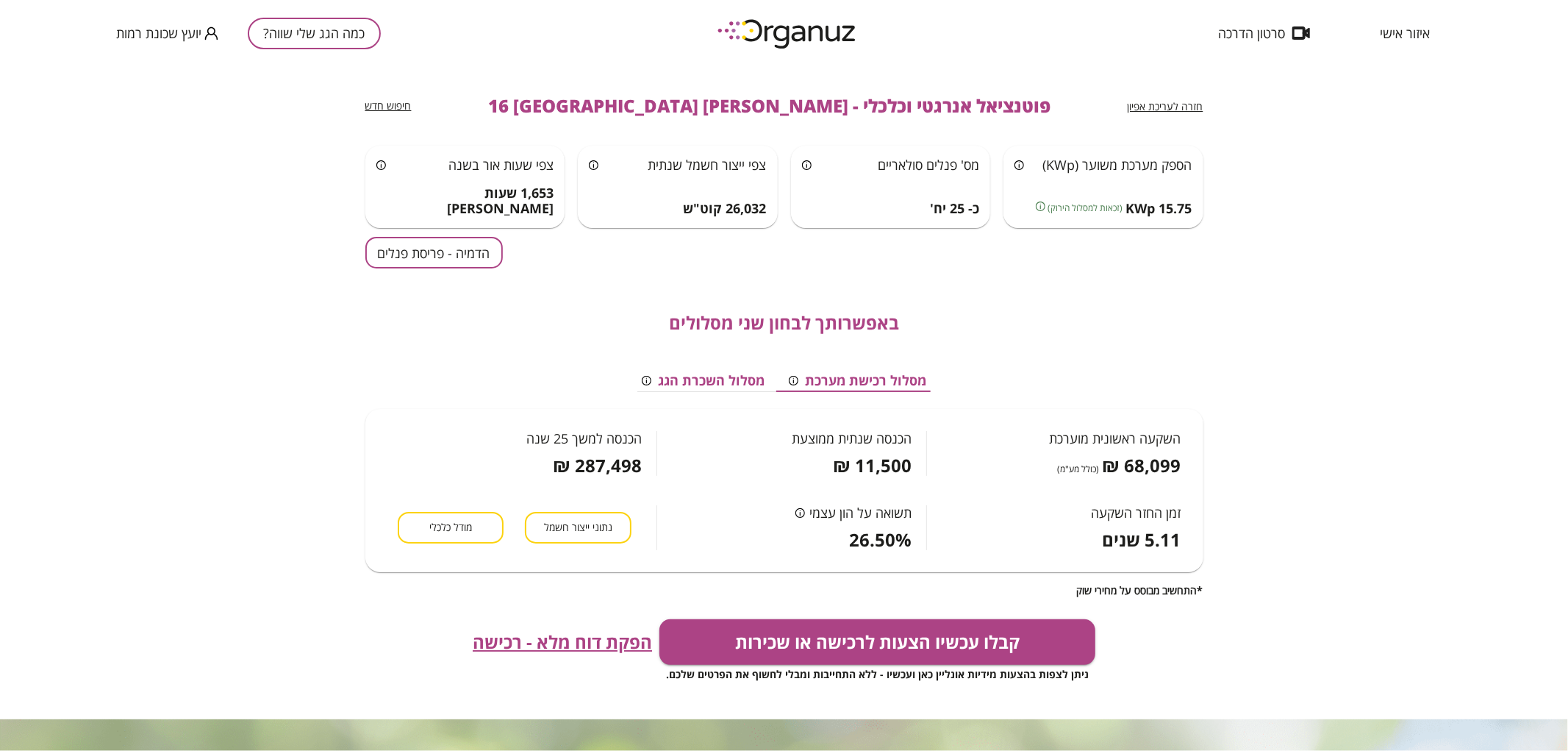
click at [275, 41] on button "כמה הגג שלי שווה?" at bounding box center [313, 33] width 133 height 32
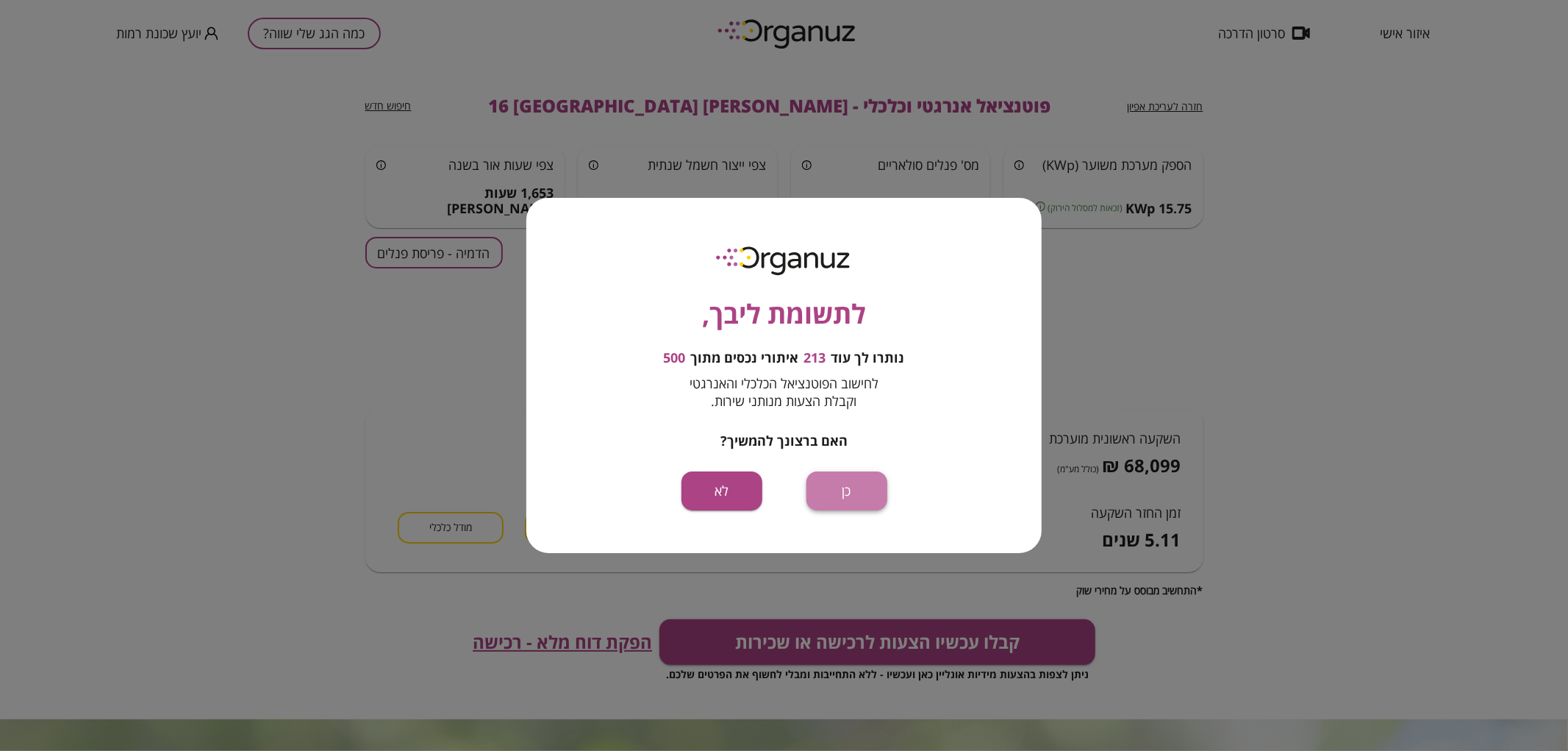
click at [843, 496] on button "כן" at bounding box center [847, 490] width 81 height 39
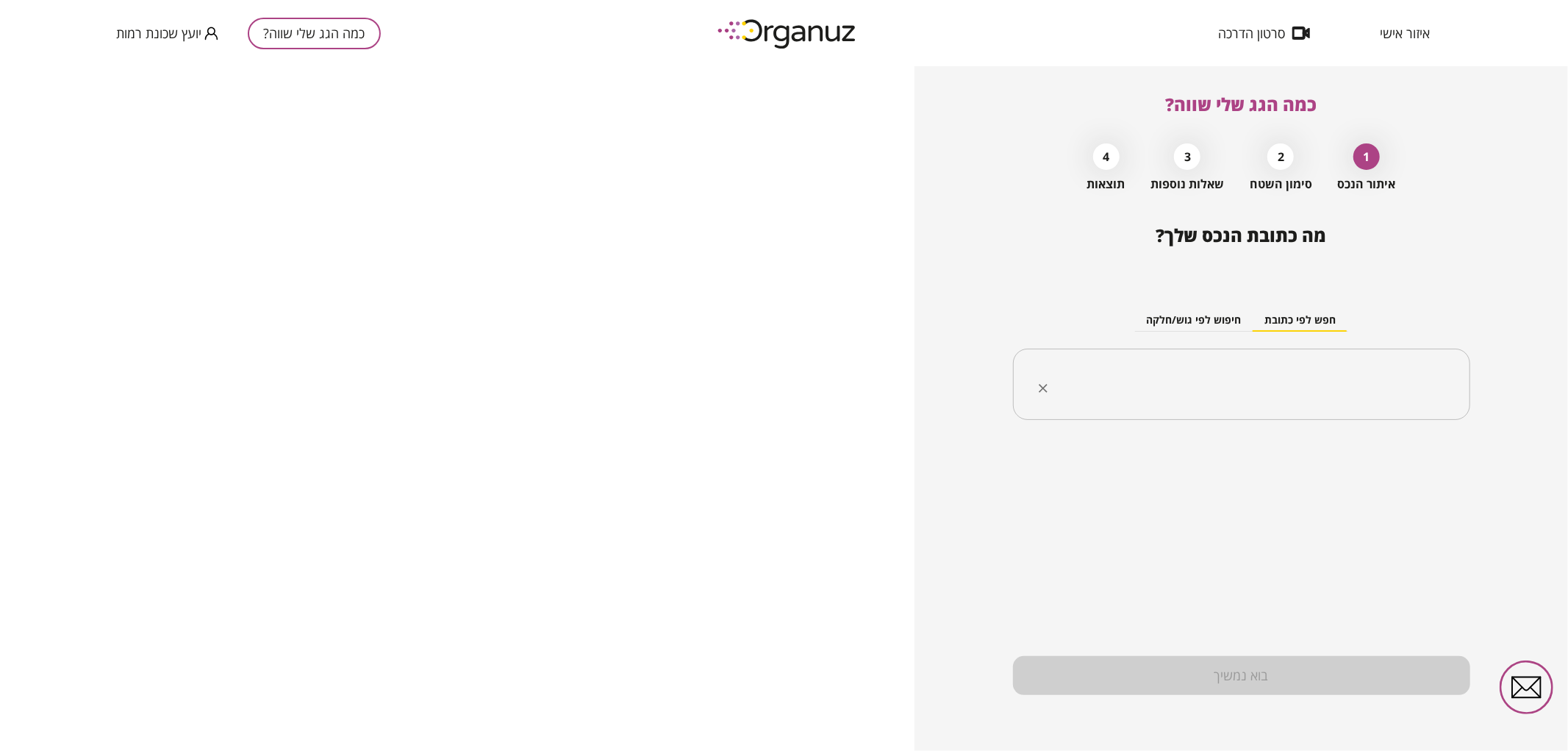
click at [1386, 402] on div "​" at bounding box center [1241, 385] width 458 height 72
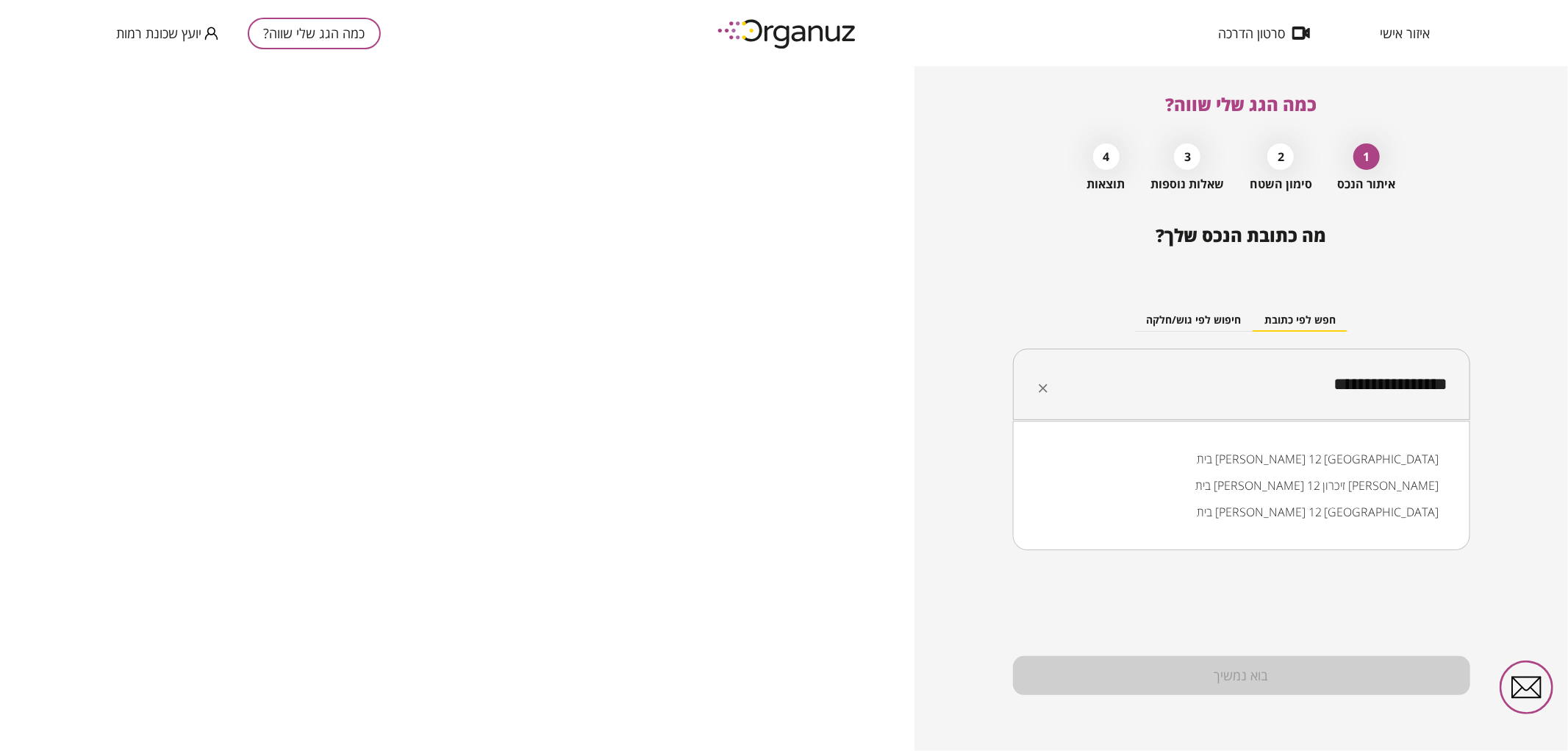
click at [1416, 457] on li "בית צורי אליהו 12 באר שבע" at bounding box center [1241, 459] width 419 height 26
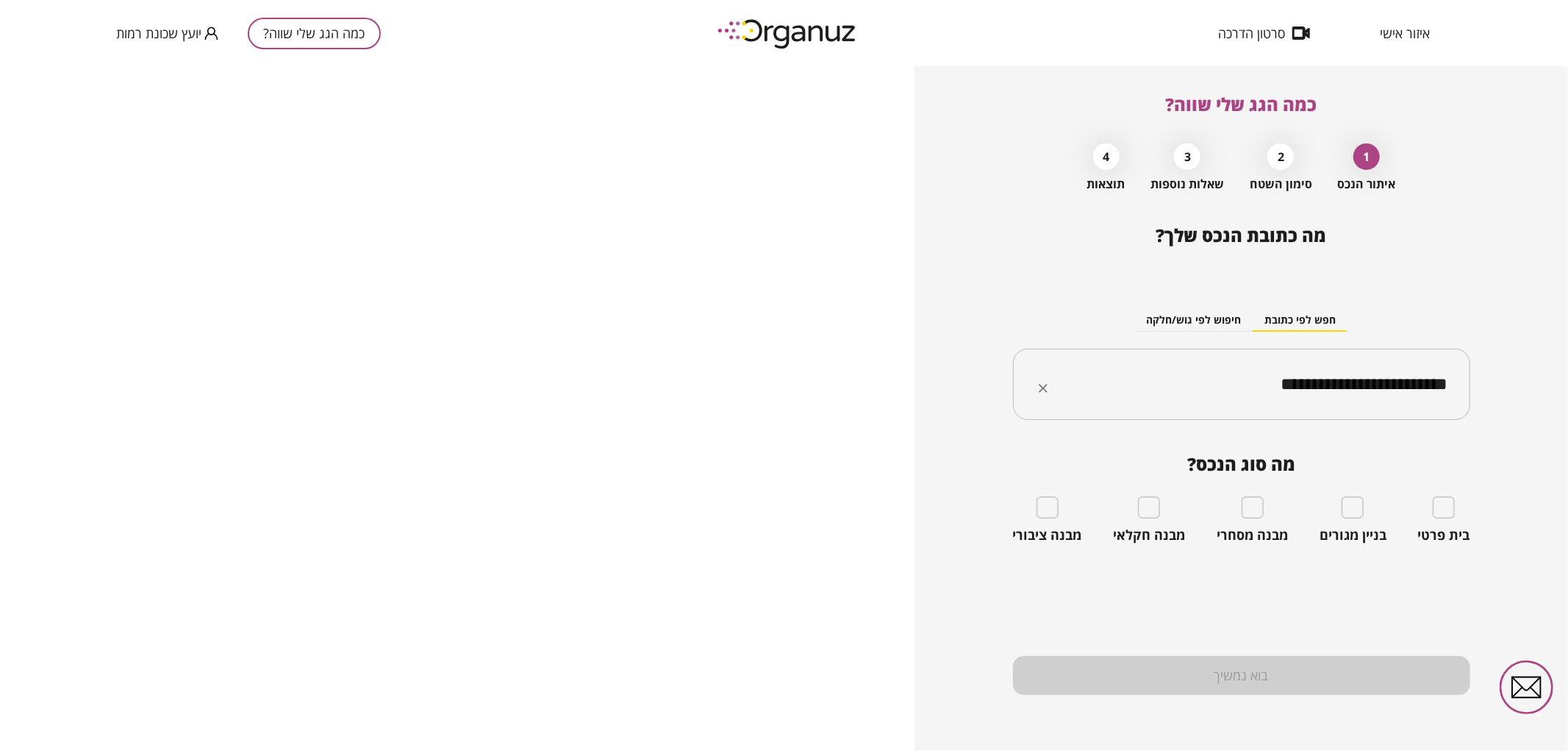
type input "**********"
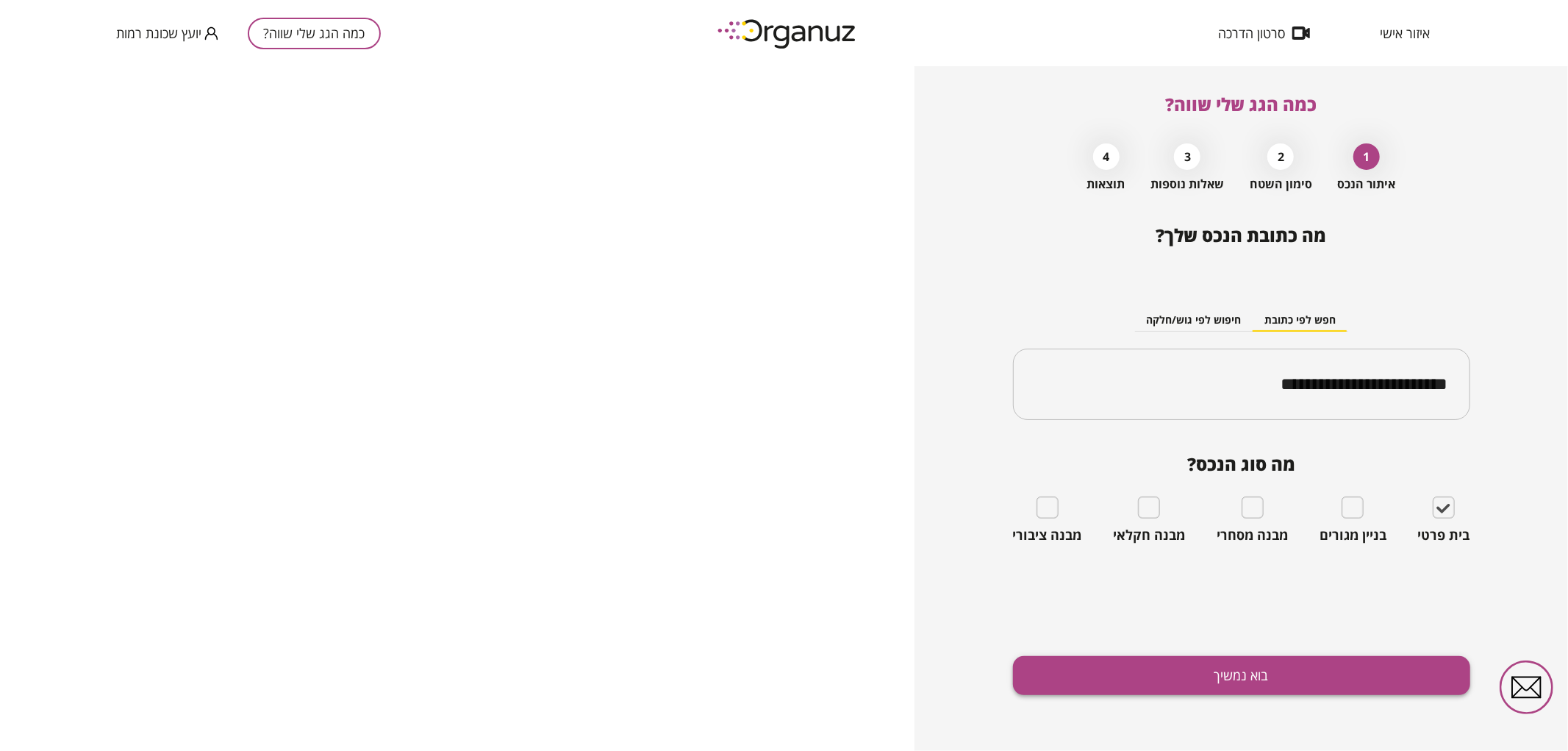
click at [1386, 685] on button "בוא נמשיך" at bounding box center [1241, 674] width 458 height 39
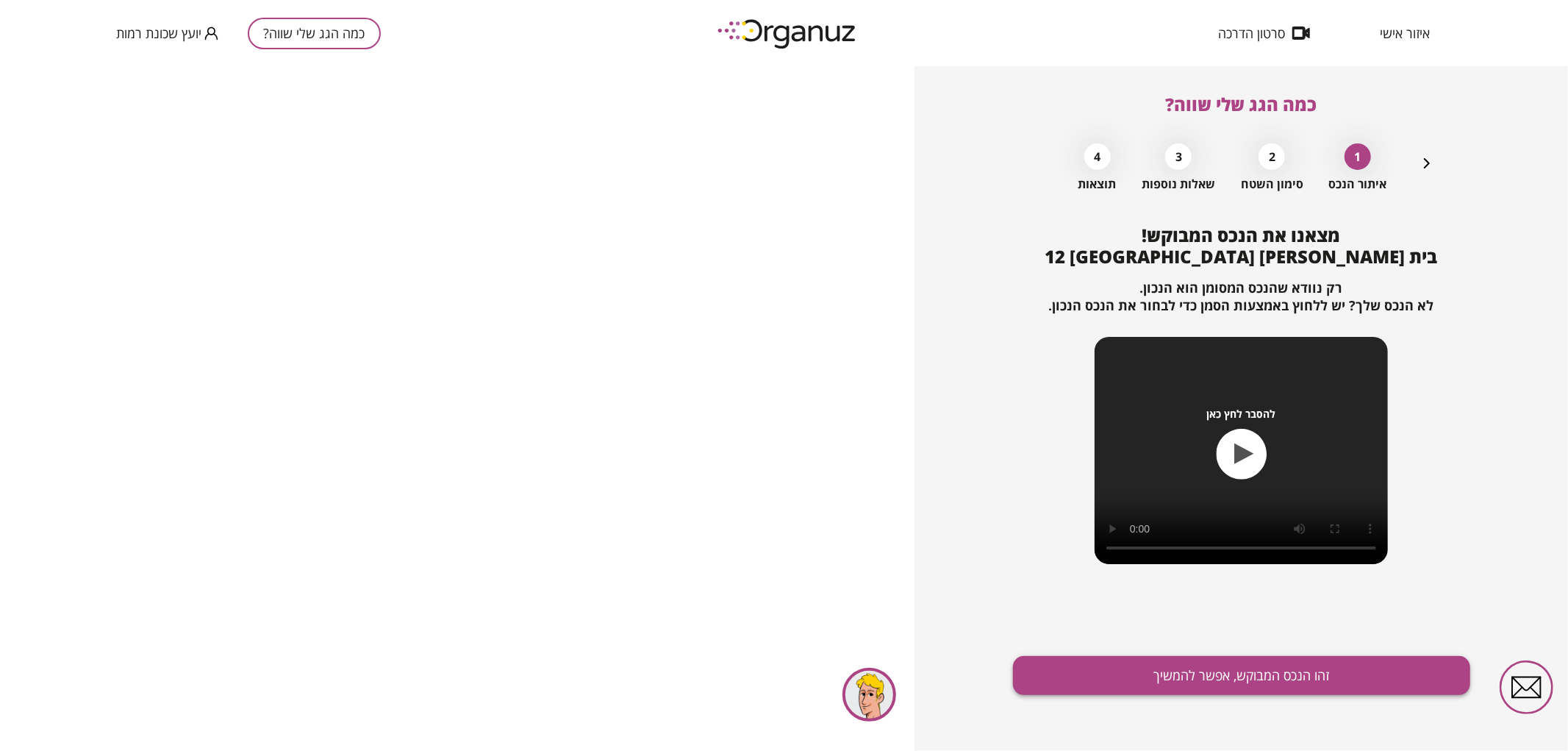
click at [1359, 665] on button "זהו הנכס המבוקש, אפשר להמשיך" at bounding box center [1241, 674] width 458 height 39
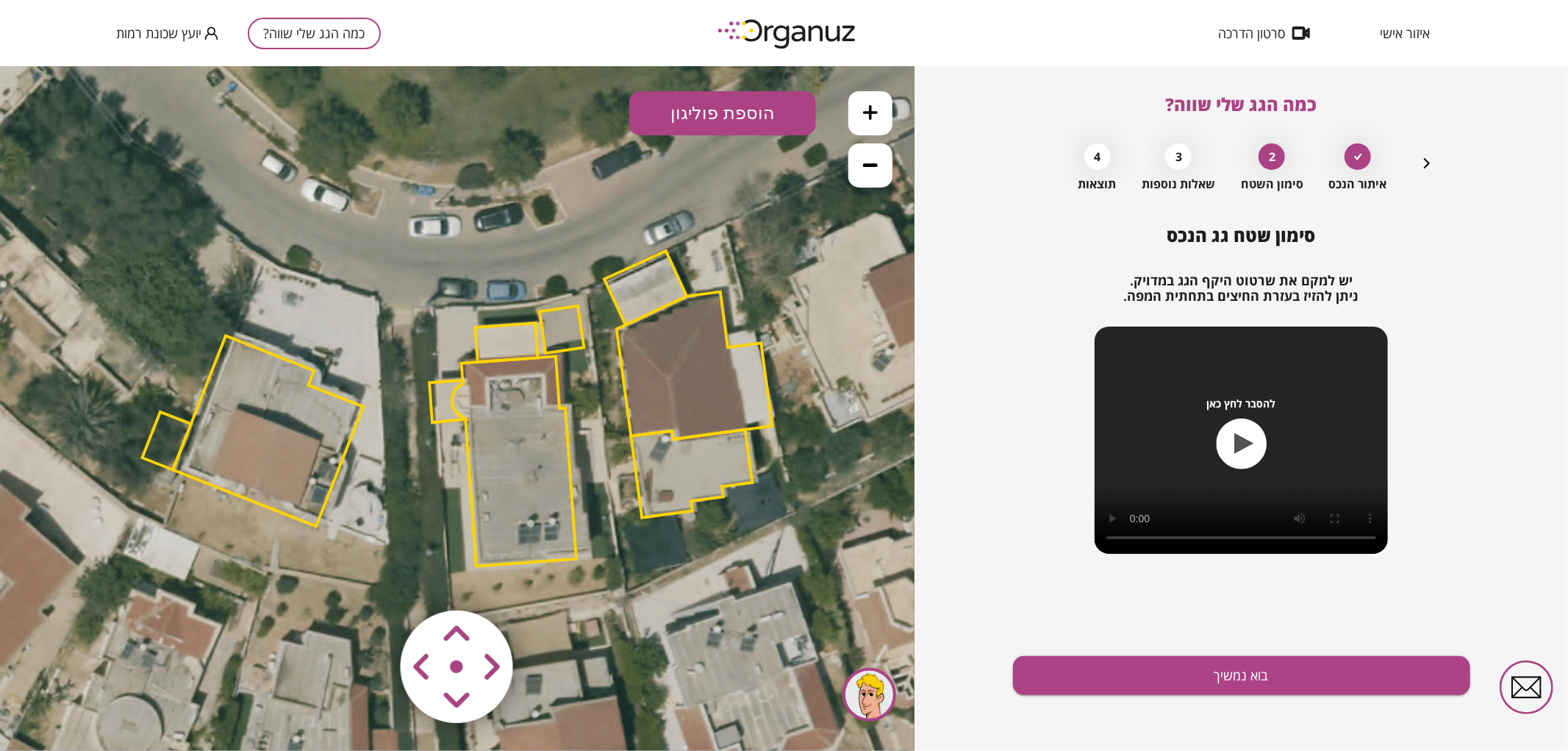
click at [264, 394] on polygon at bounding box center [267, 430] width 190 height 190
click at [563, 330] on polygon at bounding box center [560, 329] width 44 height 47
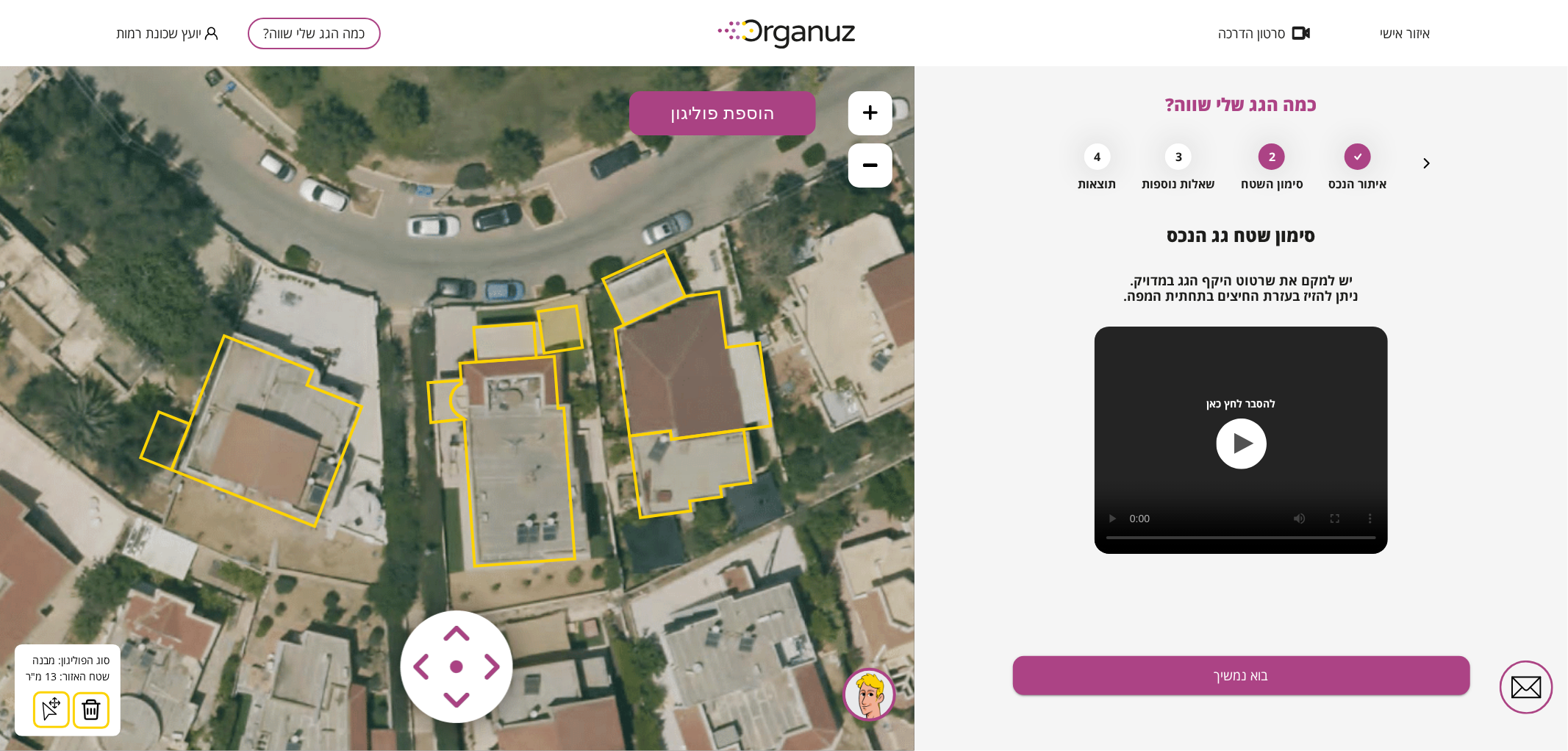
click at [84, 719] on img at bounding box center [91, 709] width 21 height 22
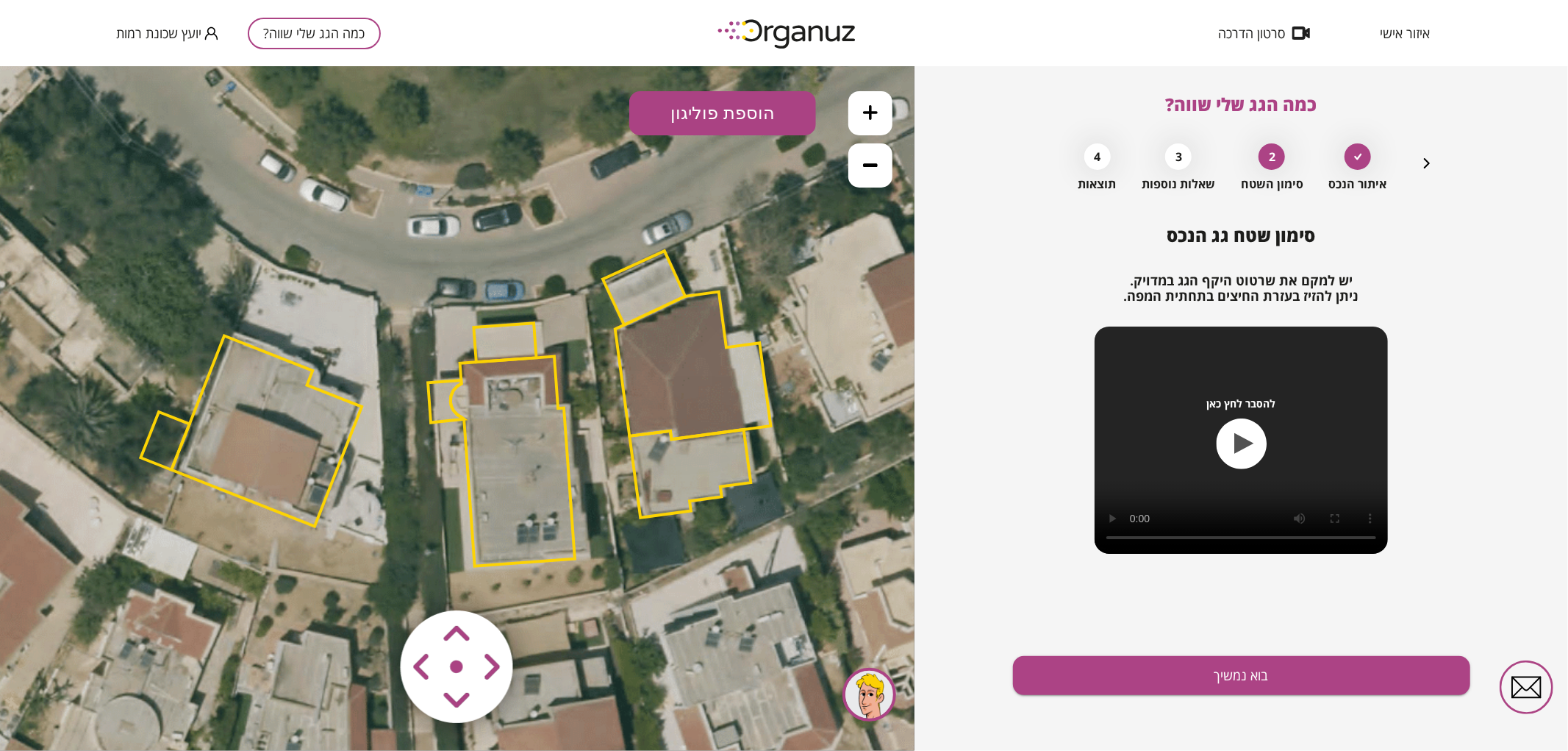
click at [438, 397] on polygon at bounding box center [446, 400] width 36 height 42
click at [90, 709] on img at bounding box center [85, 709] width 21 height 22
click at [599, 707] on icon at bounding box center [452, 406] width 1919 height 1919
click at [544, 456] on polygon at bounding box center [513, 461] width 125 height 209
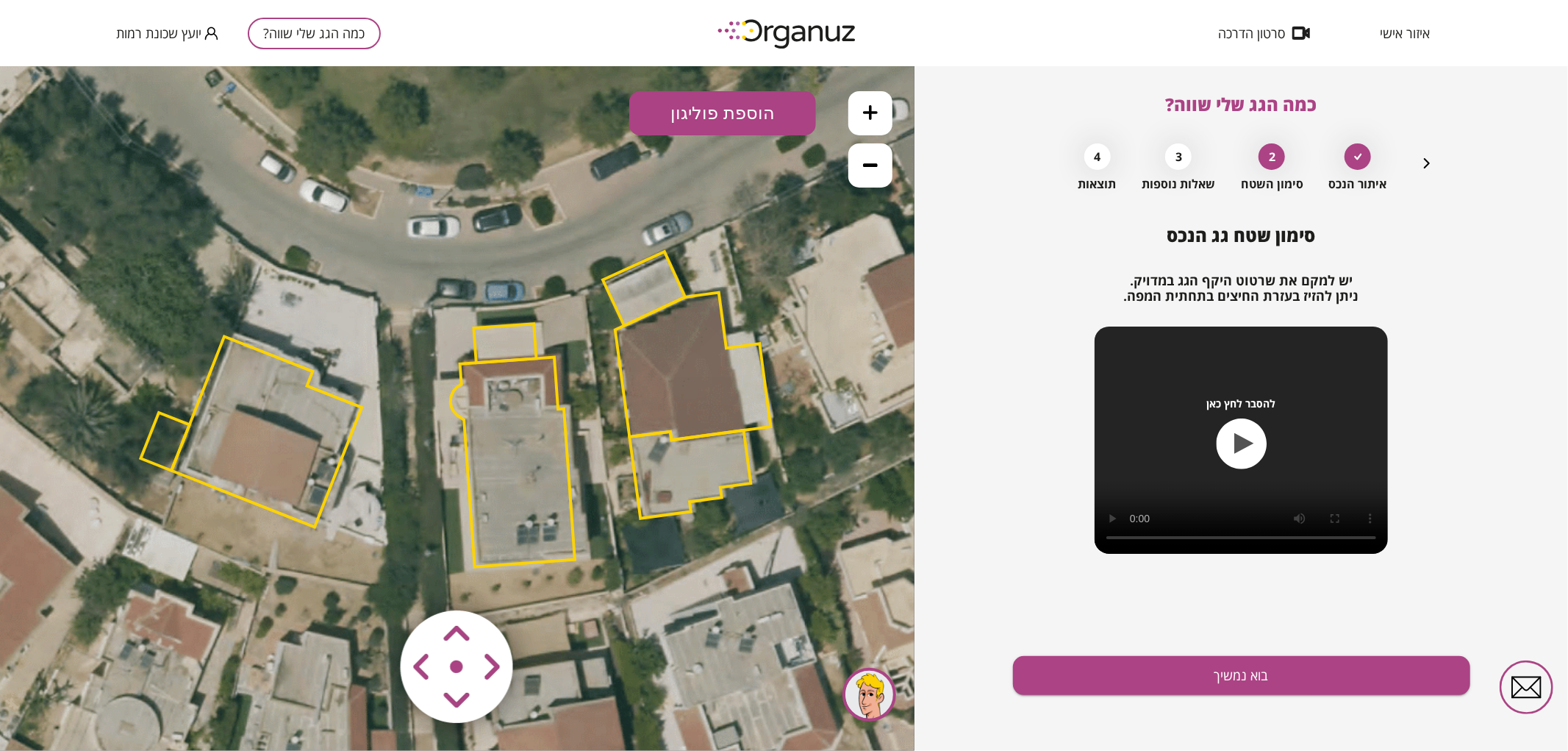
click at [849, 272] on icon at bounding box center [452, 407] width 1919 height 1919
click at [370, 579] on area at bounding box center [370, 579] width 0 height 0
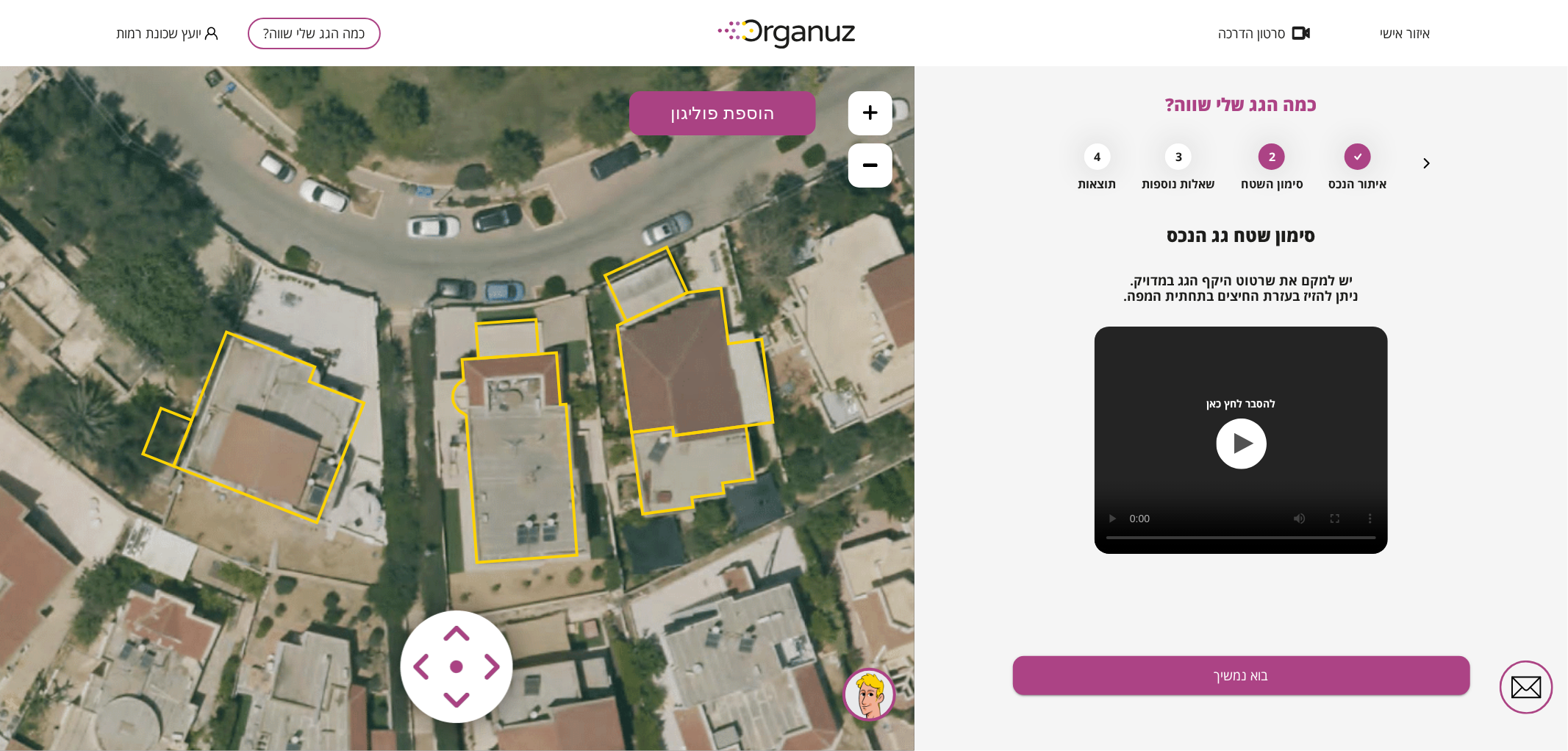
click at [370, 579] on area at bounding box center [370, 579] width 0 height 0
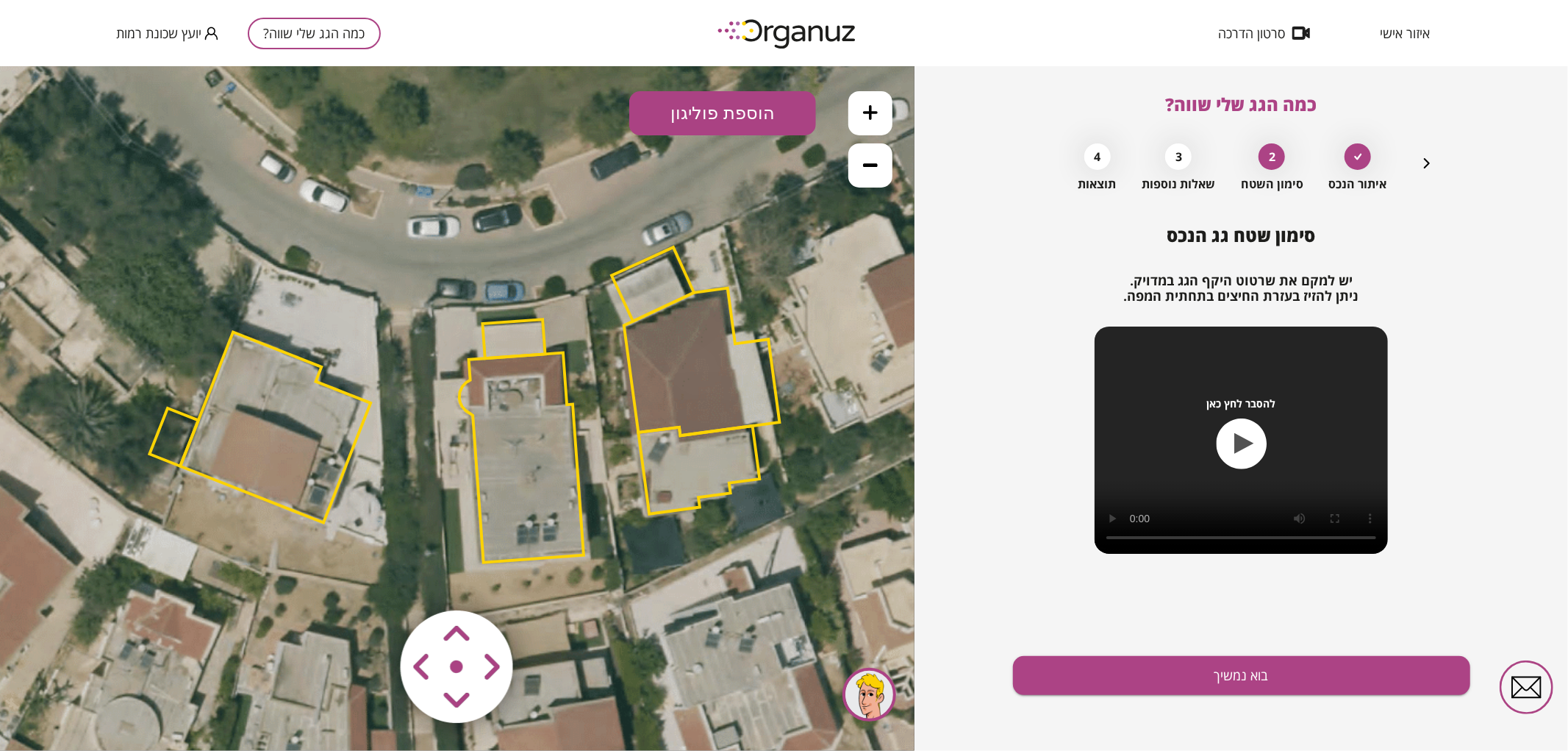
click at [370, 579] on area at bounding box center [370, 579] width 0 height 0
click at [509, 307] on icon at bounding box center [452, 407] width 1919 height 1919
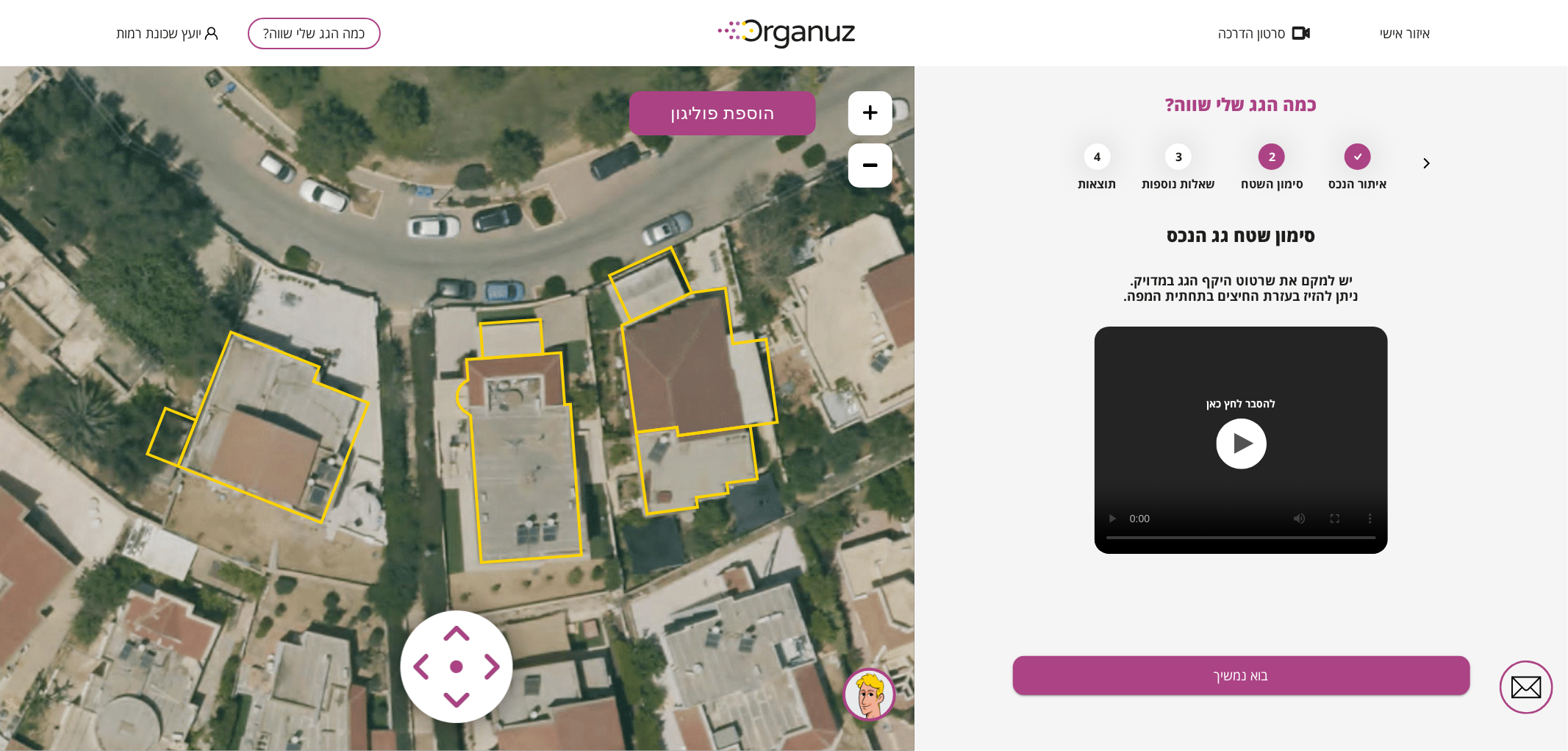
click at [518, 335] on polygon at bounding box center [511, 338] width 62 height 39
click at [90, 705] on img at bounding box center [91, 709] width 21 height 22
click at [458, 489] on icon at bounding box center [452, 406] width 1919 height 1919
click at [542, 493] on polygon at bounding box center [520, 456] width 125 height 209
click at [537, 509] on polygon at bounding box center [520, 456] width 125 height 209
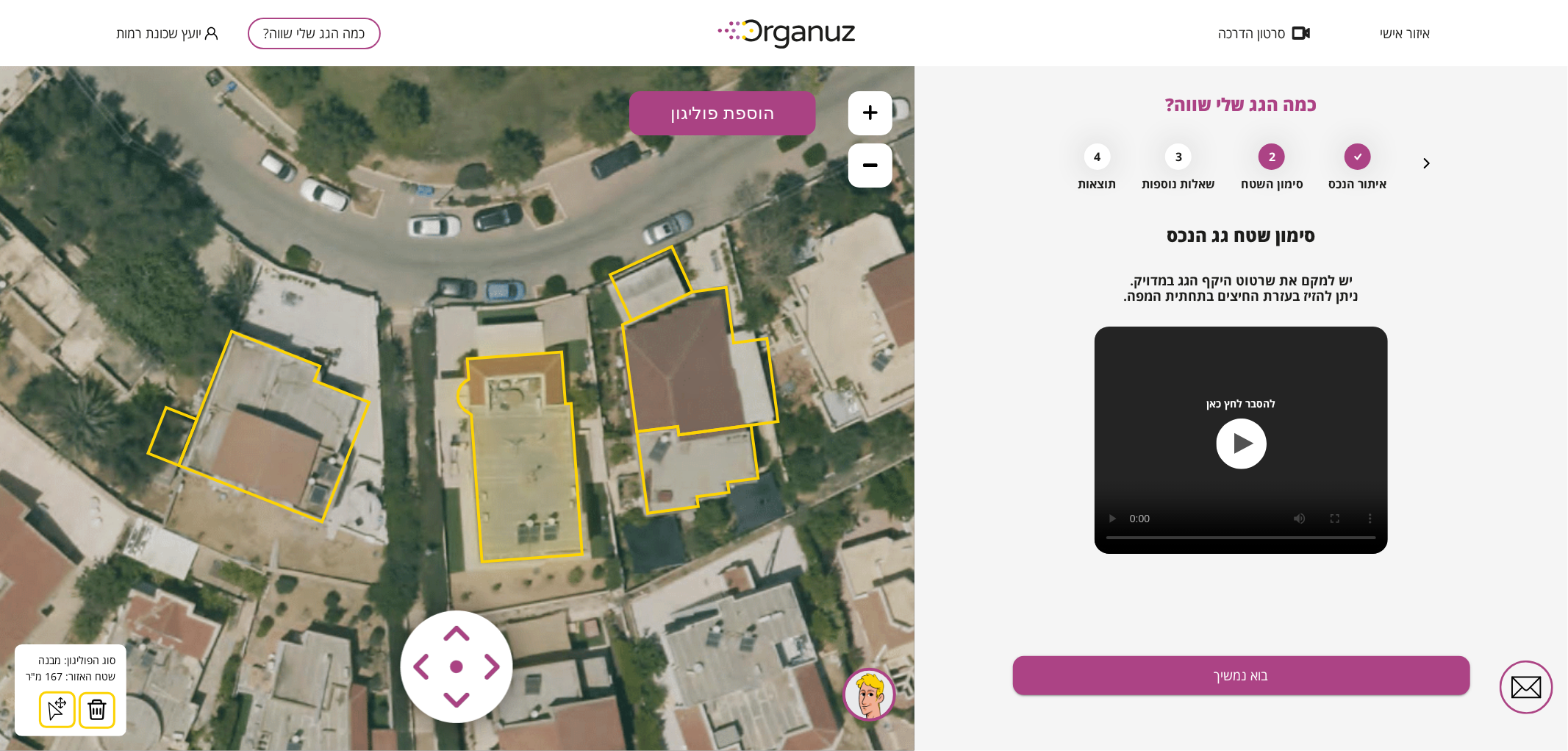
click at [82, 699] on button at bounding box center [97, 709] width 37 height 37
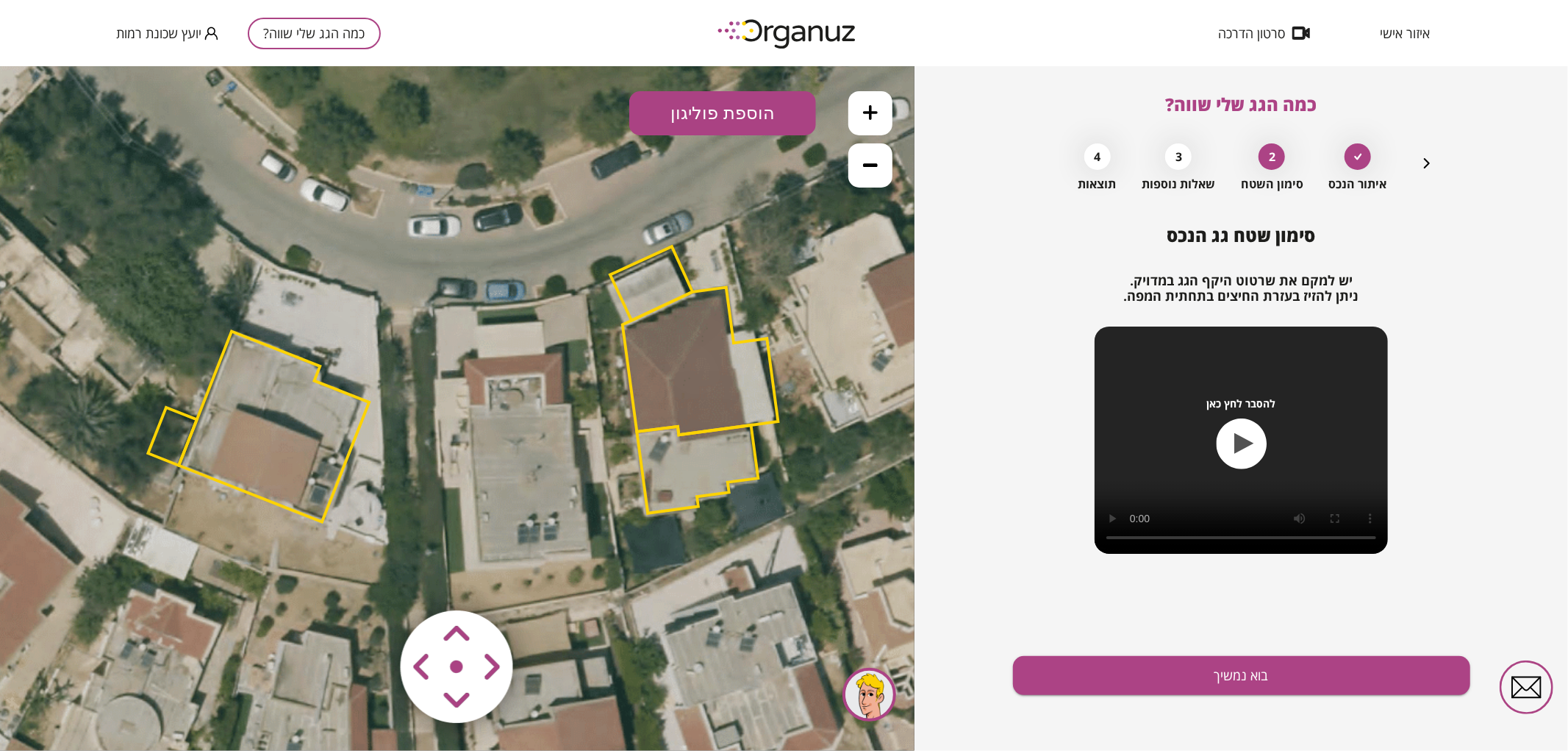
click at [775, 122] on button "הוספת פוליגון" at bounding box center [722, 112] width 187 height 44
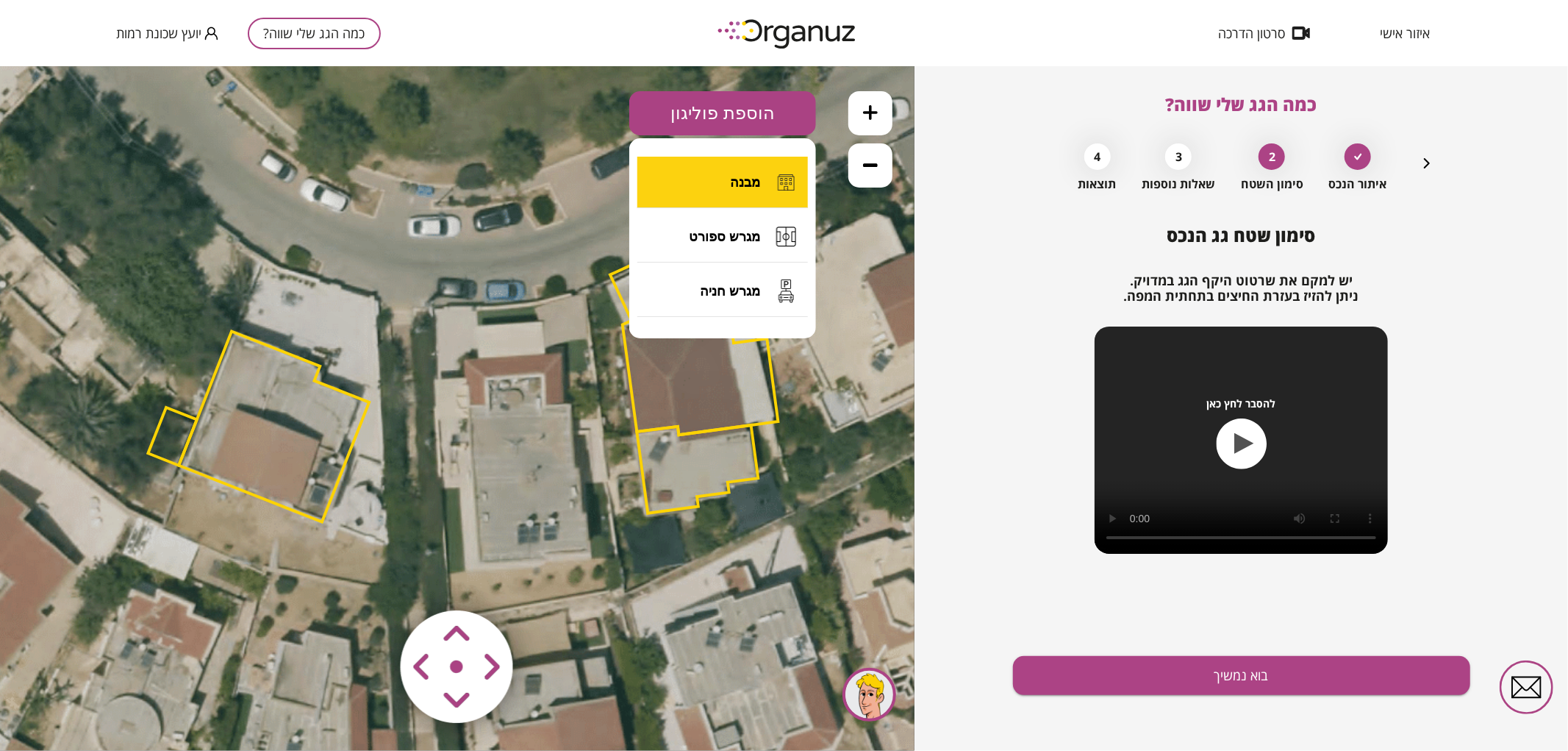
click at [750, 185] on span "מבנה" at bounding box center [745, 181] width 30 height 16
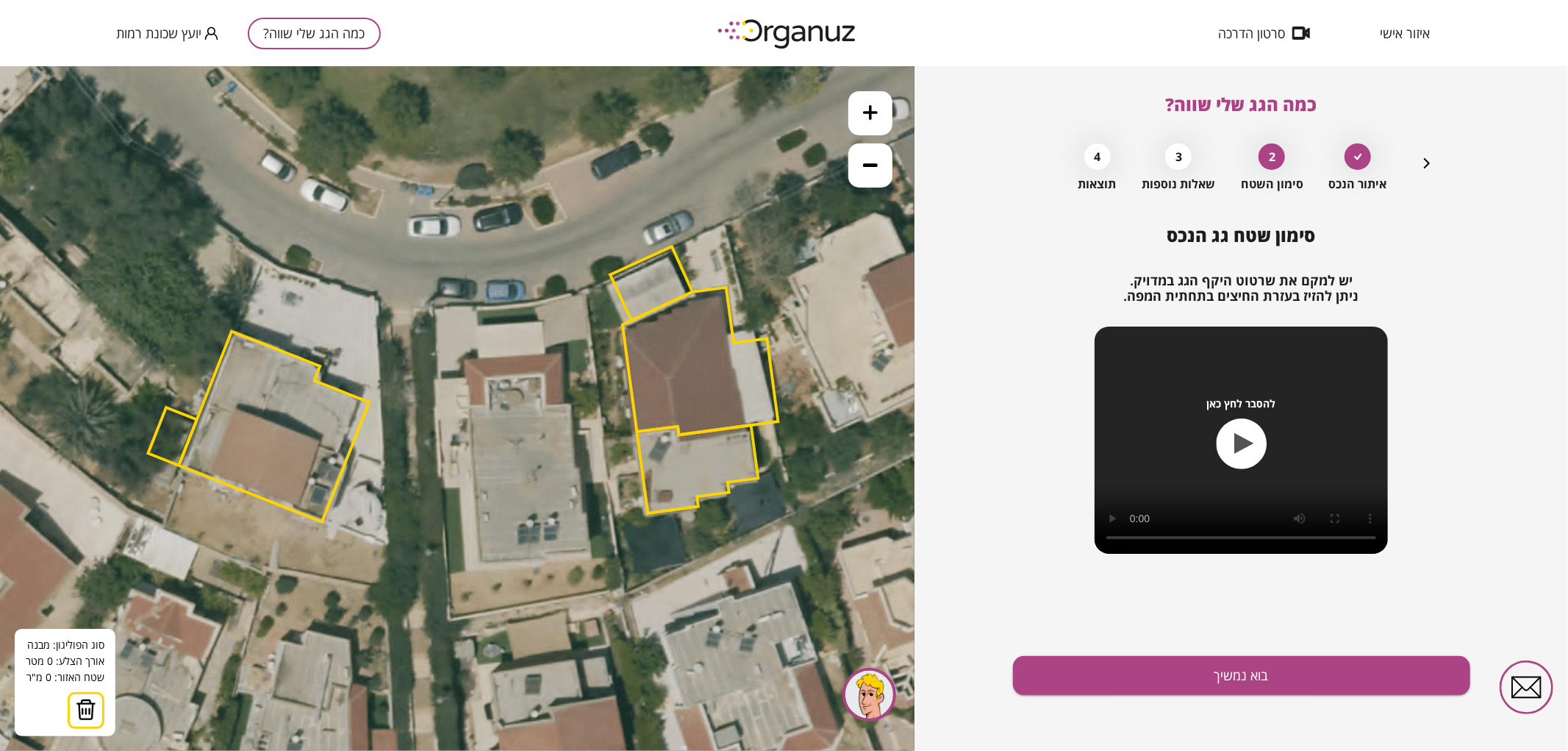
click at [865, 133] on button at bounding box center [870, 112] width 44 height 44
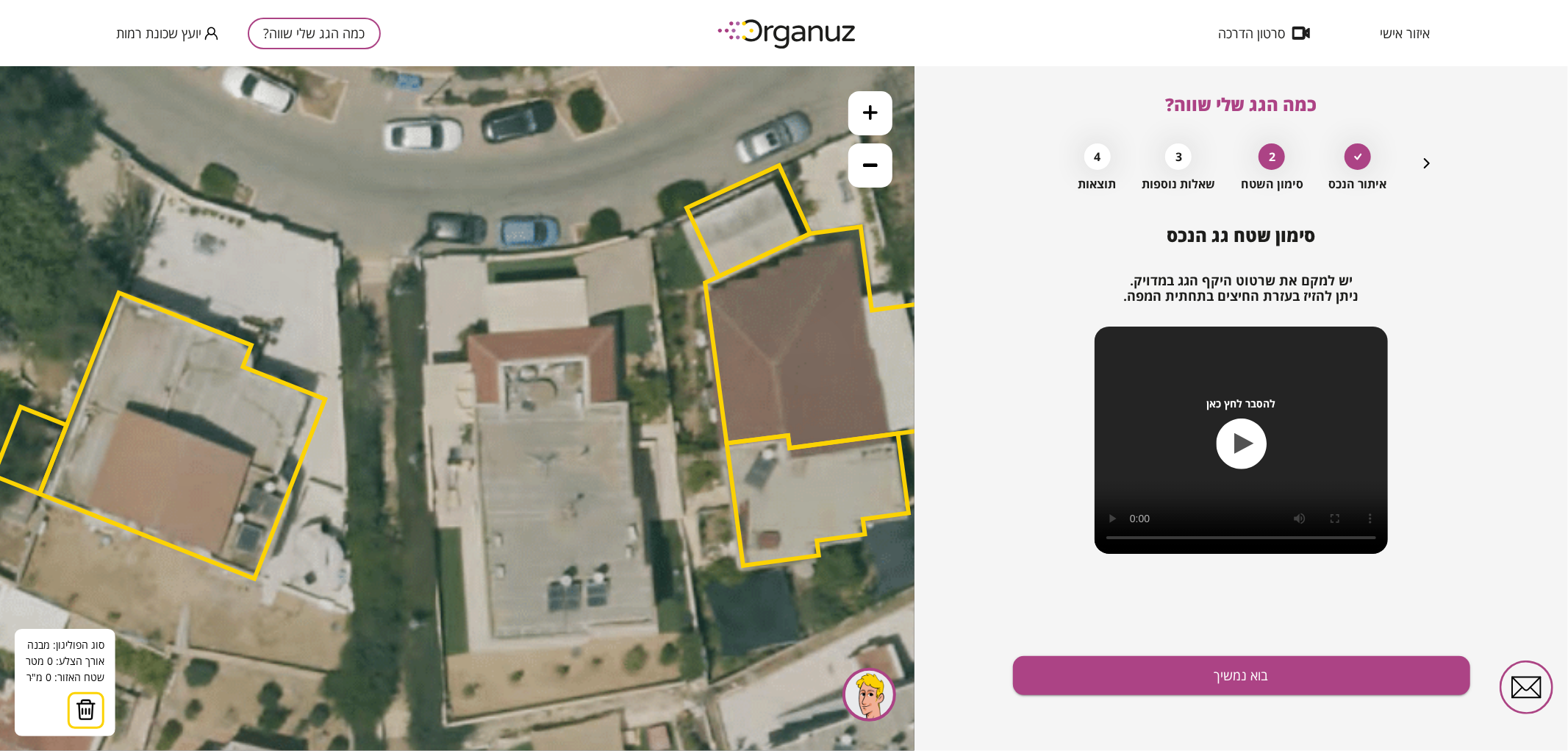
click at [487, 283] on icon at bounding box center [450, 404] width 2878 height 2878
click at [585, 275] on icon at bounding box center [450, 404] width 2878 height 2878
click at [589, 325] on polygon at bounding box center [538, 300] width 102 height 50
click at [612, 323] on polygon at bounding box center [550, 300] width 125 height 50
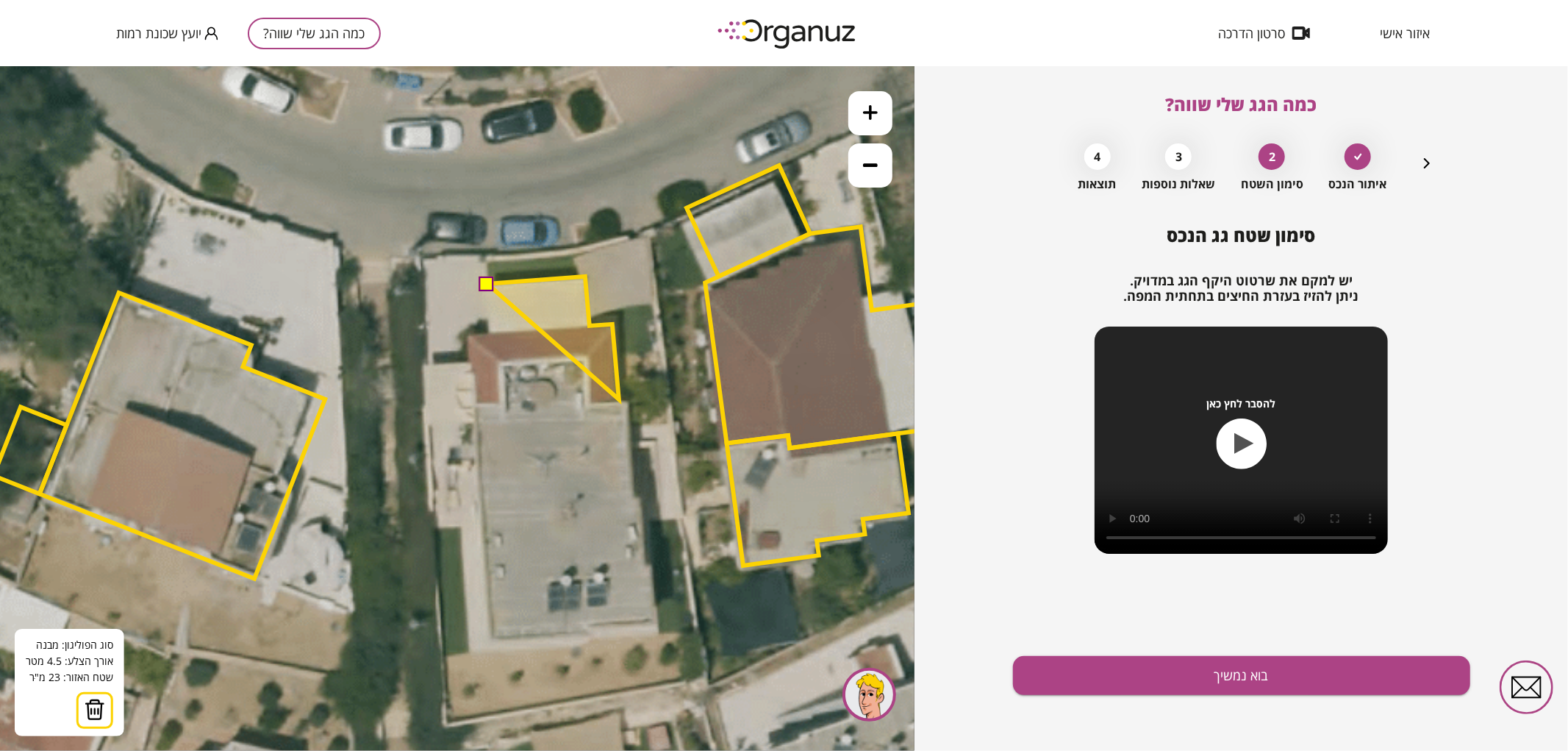
click at [619, 398] on polygon at bounding box center [553, 337] width 132 height 123
click at [626, 398] on polygon at bounding box center [557, 337] width 139 height 123
click at [634, 493] on polygon at bounding box center [561, 384] width 146 height 217
click at [640, 494] on polygon at bounding box center [563, 385] width 153 height 218
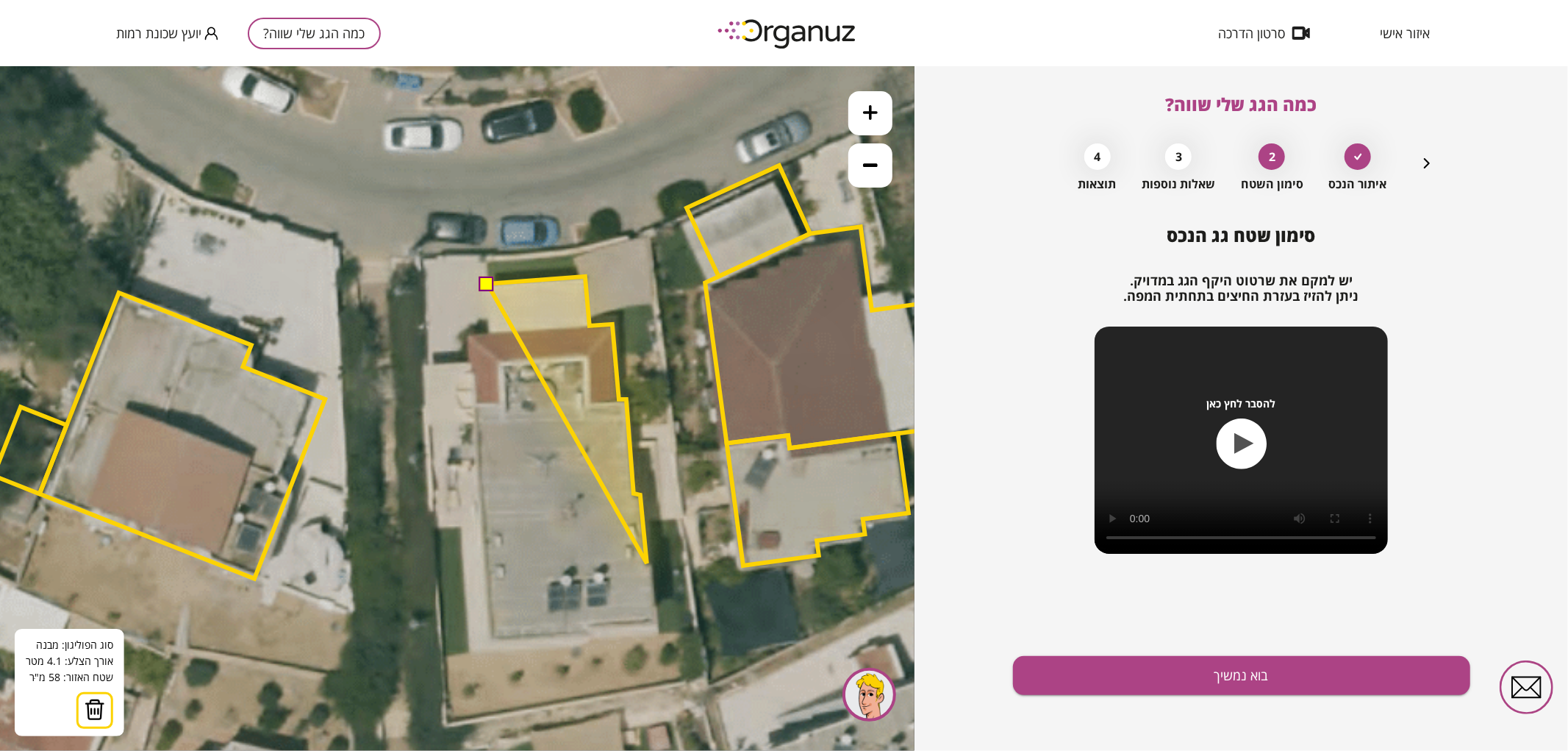
click at [647, 562] on icon at bounding box center [450, 404] width 2878 height 2878
click at [651, 562] on polygon at bounding box center [569, 419] width 163 height 287
click at [656, 628] on icon at bounding box center [450, 404] width 2878 height 2878
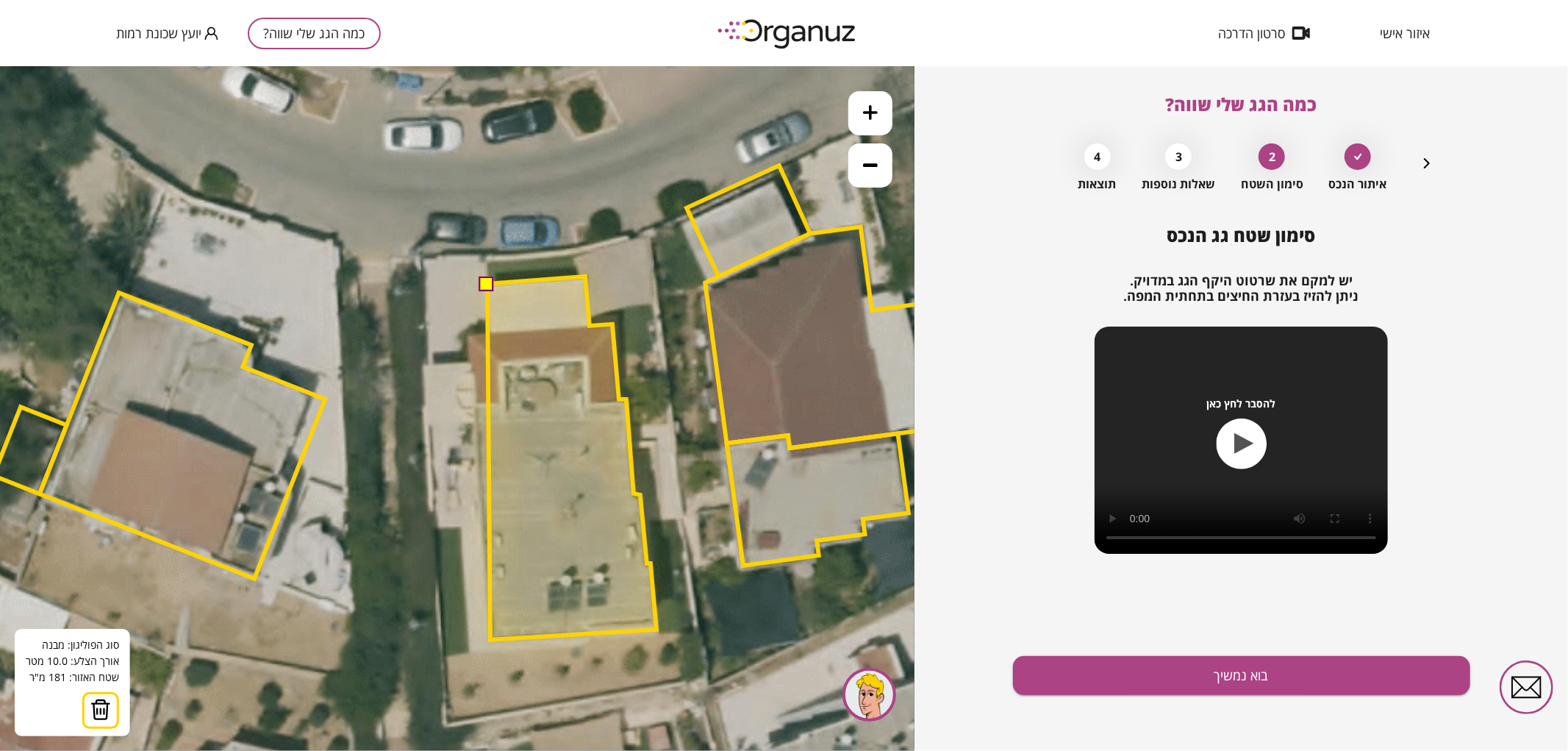
click at [490, 639] on polygon at bounding box center [571, 457] width 169 height 363
click at [482, 523] on polygon at bounding box center [569, 457] width 174 height 363
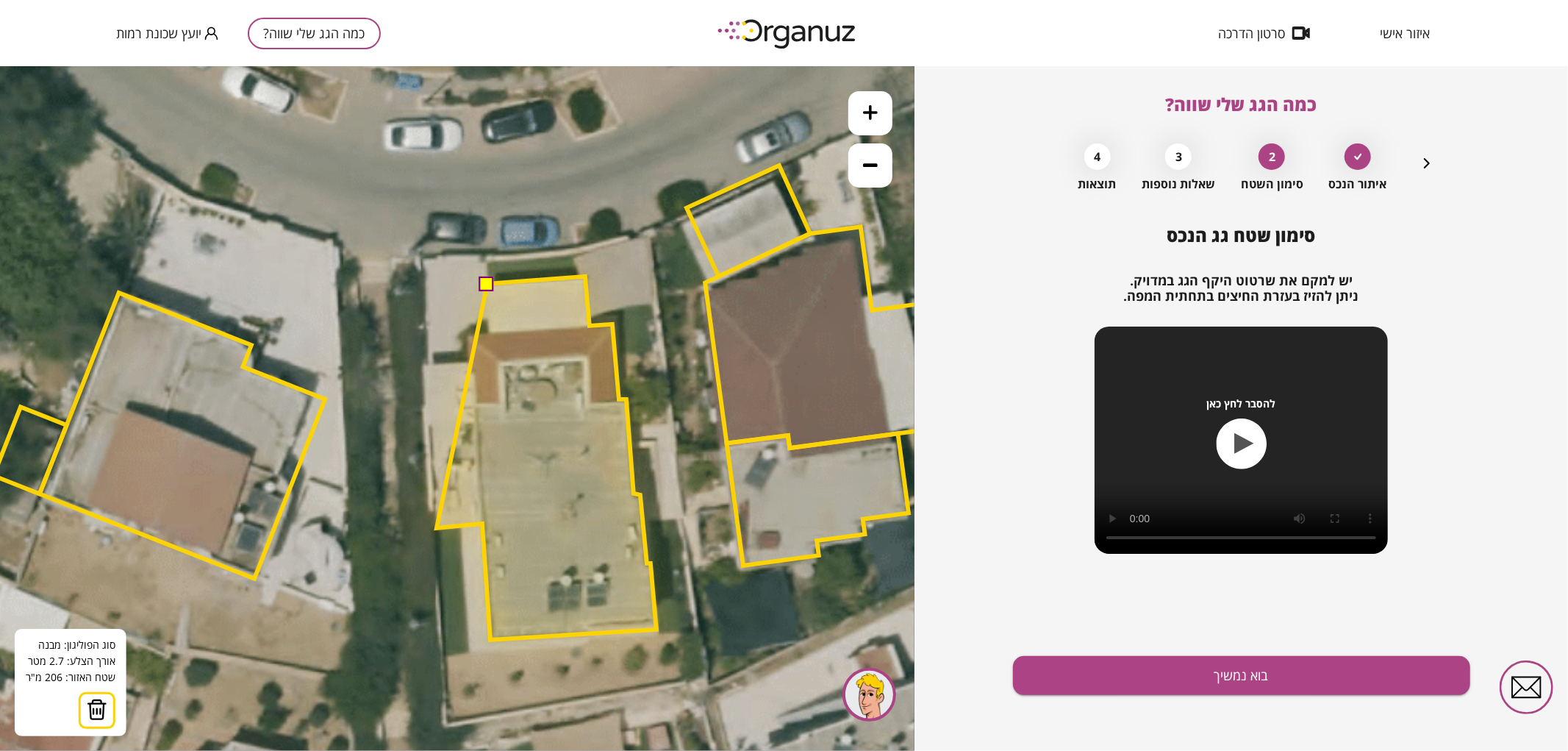
click at [437, 527] on polygon at bounding box center [547, 457] width 220 height 363
click at [423, 363] on polygon at bounding box center [540, 457] width 233 height 363
click at [470, 359] on polygon at bounding box center [540, 457] width 233 height 363
click at [469, 332] on polygon at bounding box center [540, 457] width 233 height 363
click at [469, 335] on polygon at bounding box center [541, 457] width 233 height 363
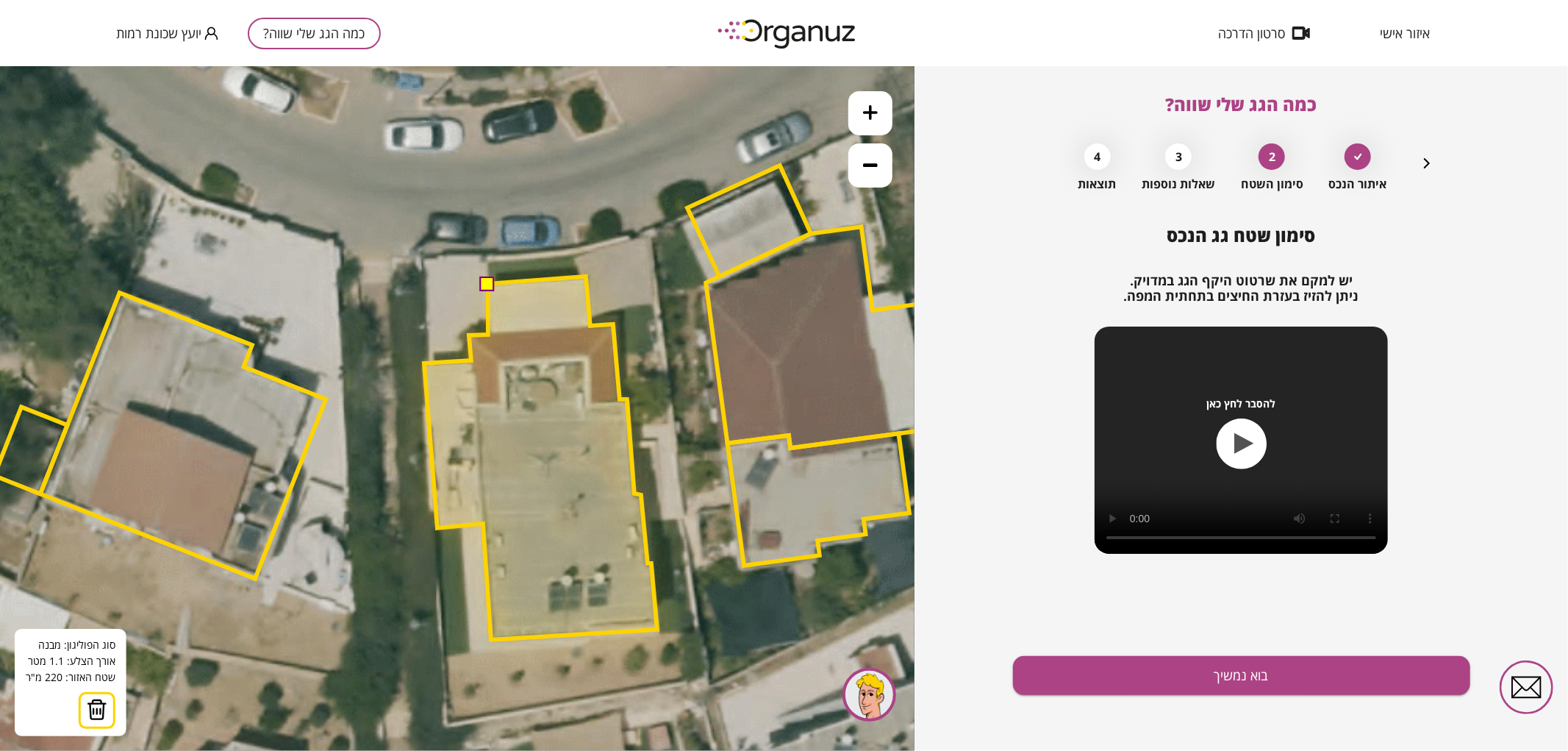
click at [488, 334] on polygon at bounding box center [541, 457] width 233 height 363
click at [488, 284] on button at bounding box center [487, 283] width 14 height 14
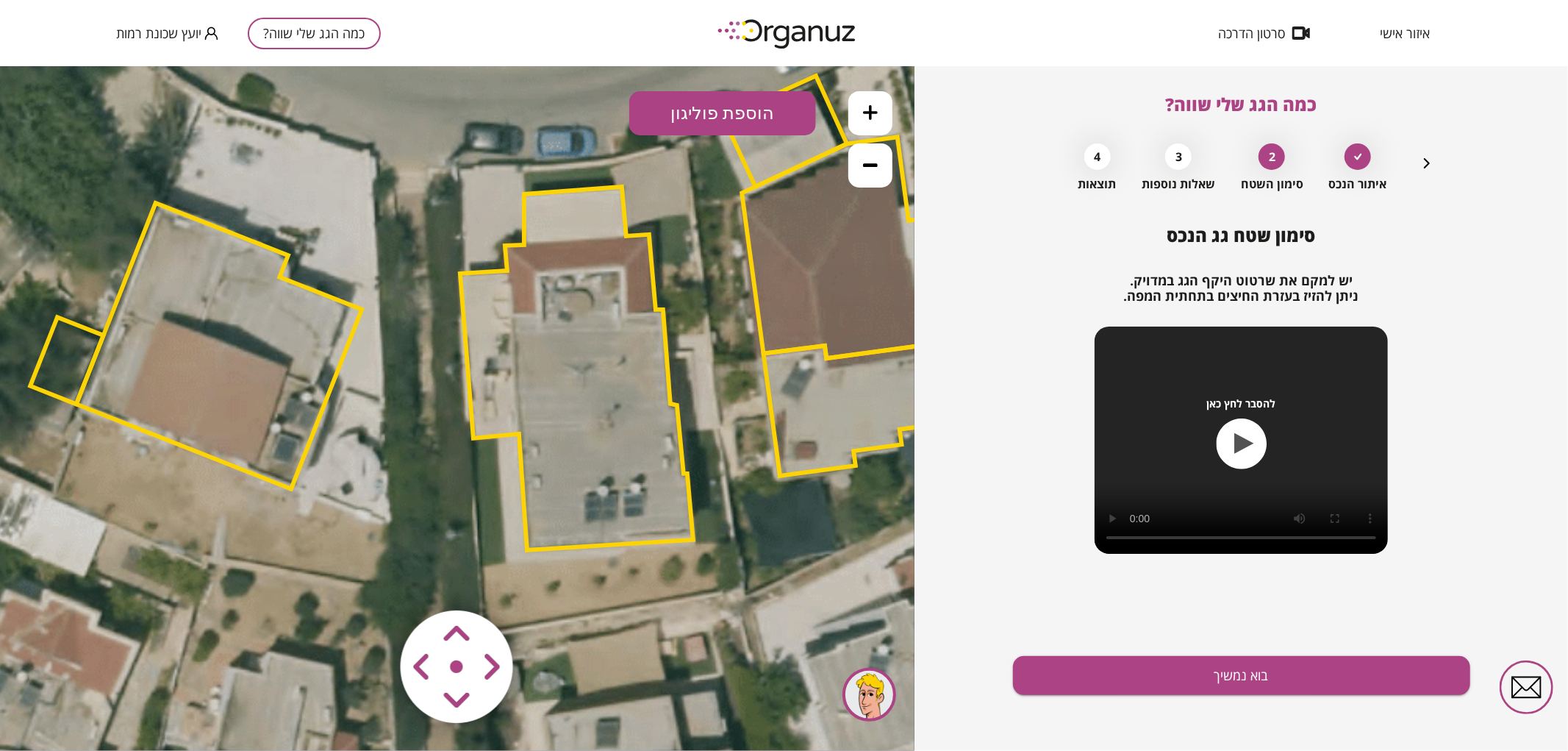
drag, startPoint x: 707, startPoint y: 422, endPoint x: 741, endPoint y: 336, distance: 92.5
click at [741, 336] on icon at bounding box center [487, 315] width 2878 height 2878
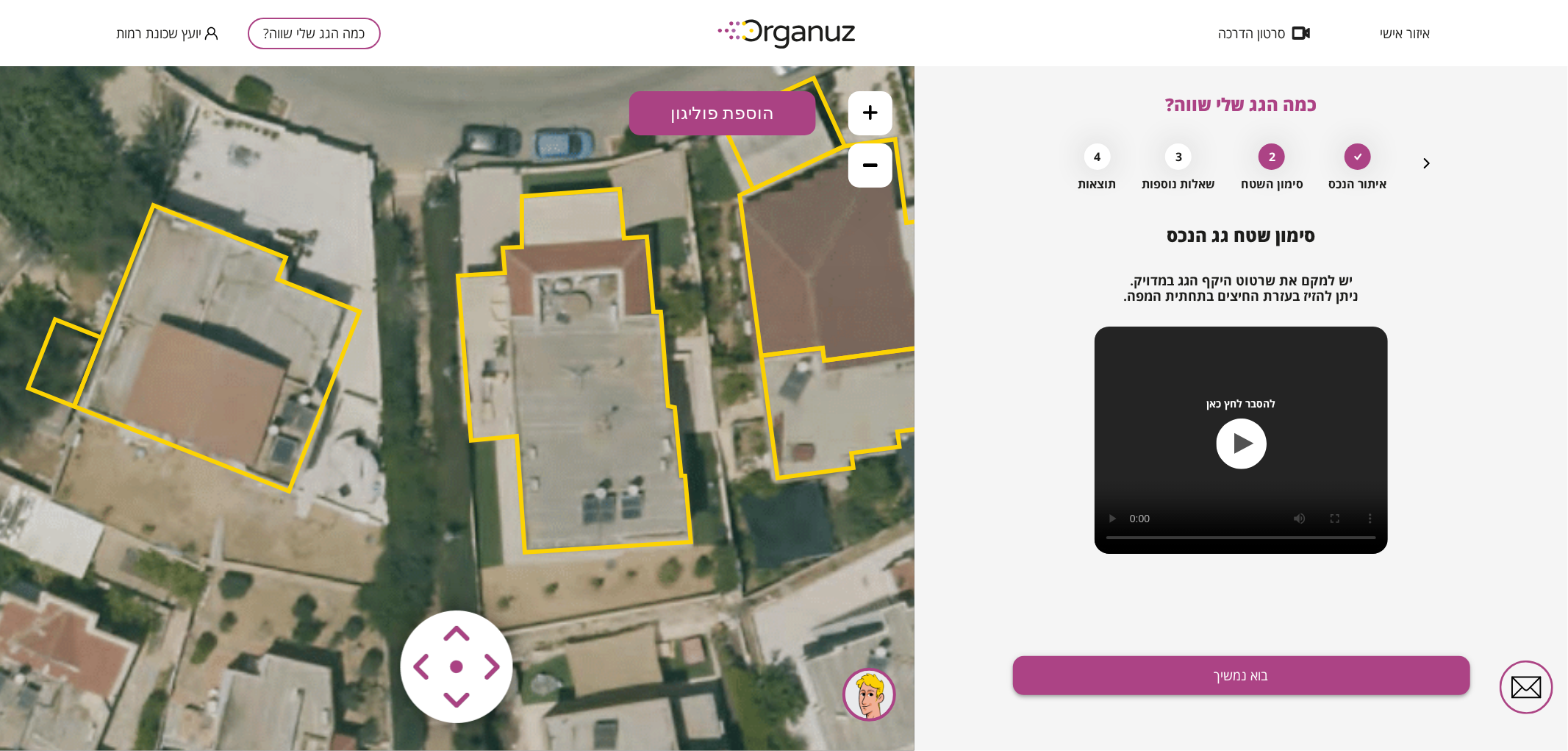
click at [1140, 665] on button "בוא נמשיך" at bounding box center [1241, 674] width 458 height 39
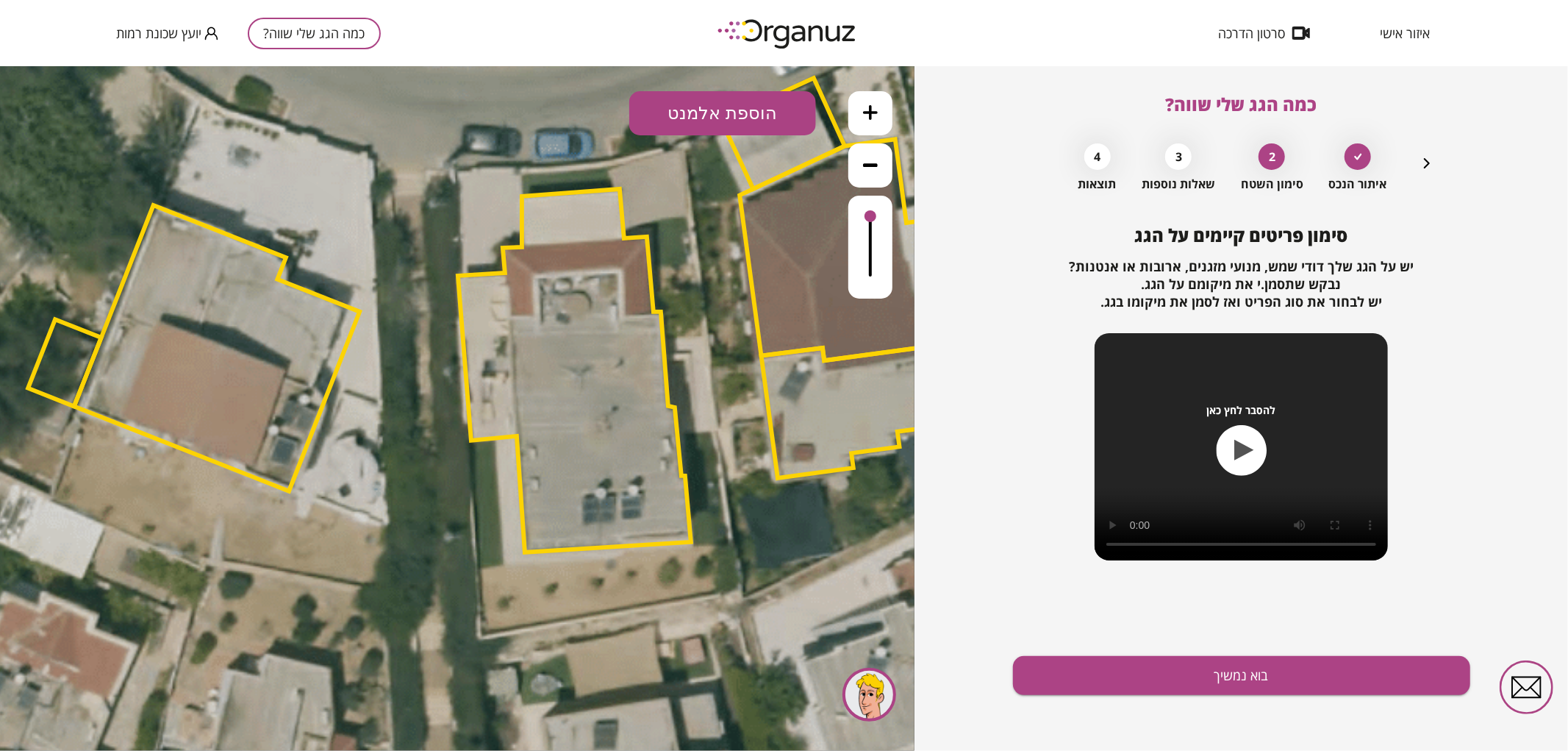
click at [751, 106] on button "הוספת אלמנט" at bounding box center [722, 112] width 187 height 44
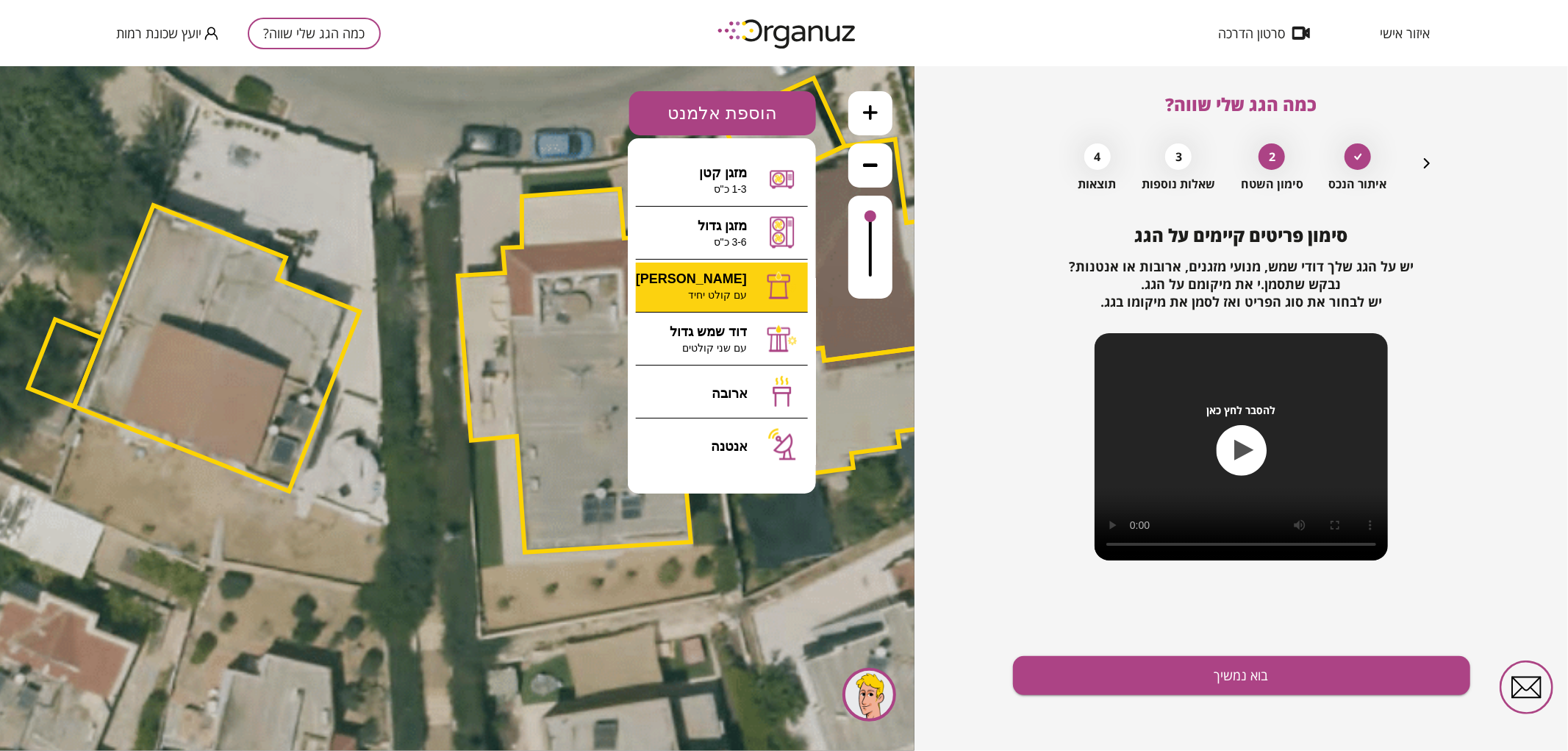
click at [758, 267] on div ".st0 { fill: #FFFFFF; } א" at bounding box center [457, 407] width 914 height 684
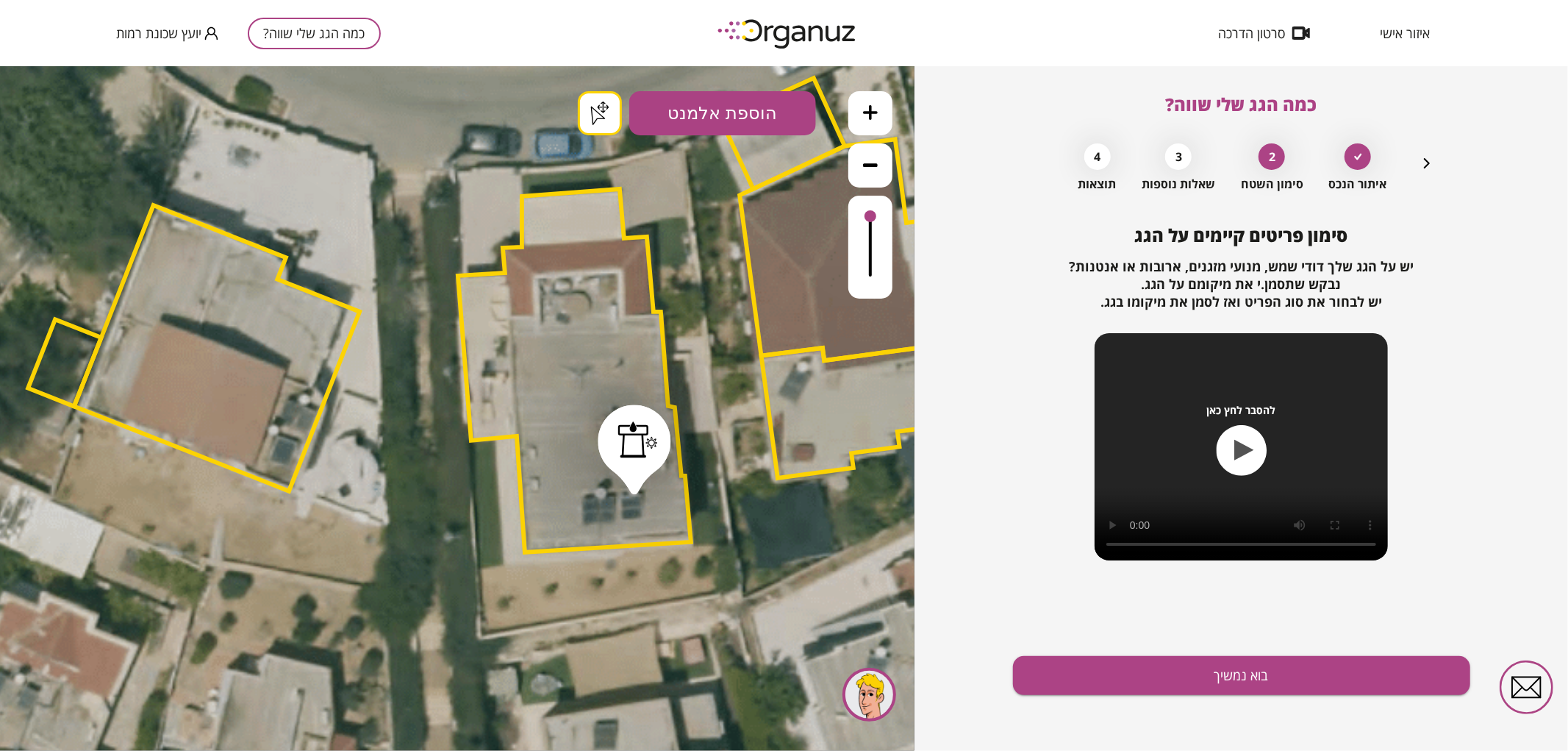
click at [676, 106] on button "הוספת אלמנט" at bounding box center [722, 112] width 187 height 44
click at [713, 335] on div ".st0 { fill: #FFFFFF; } .st0 { fill: #FFFFFF; }" at bounding box center [457, 407] width 914 height 684
click at [1173, 703] on div "סימון פריטים קיימים על הגג יש על הגג שלך דודי שמש, מנועי מזגנים, ארובות או אנטנ…" at bounding box center [1241, 487] width 458 height 525
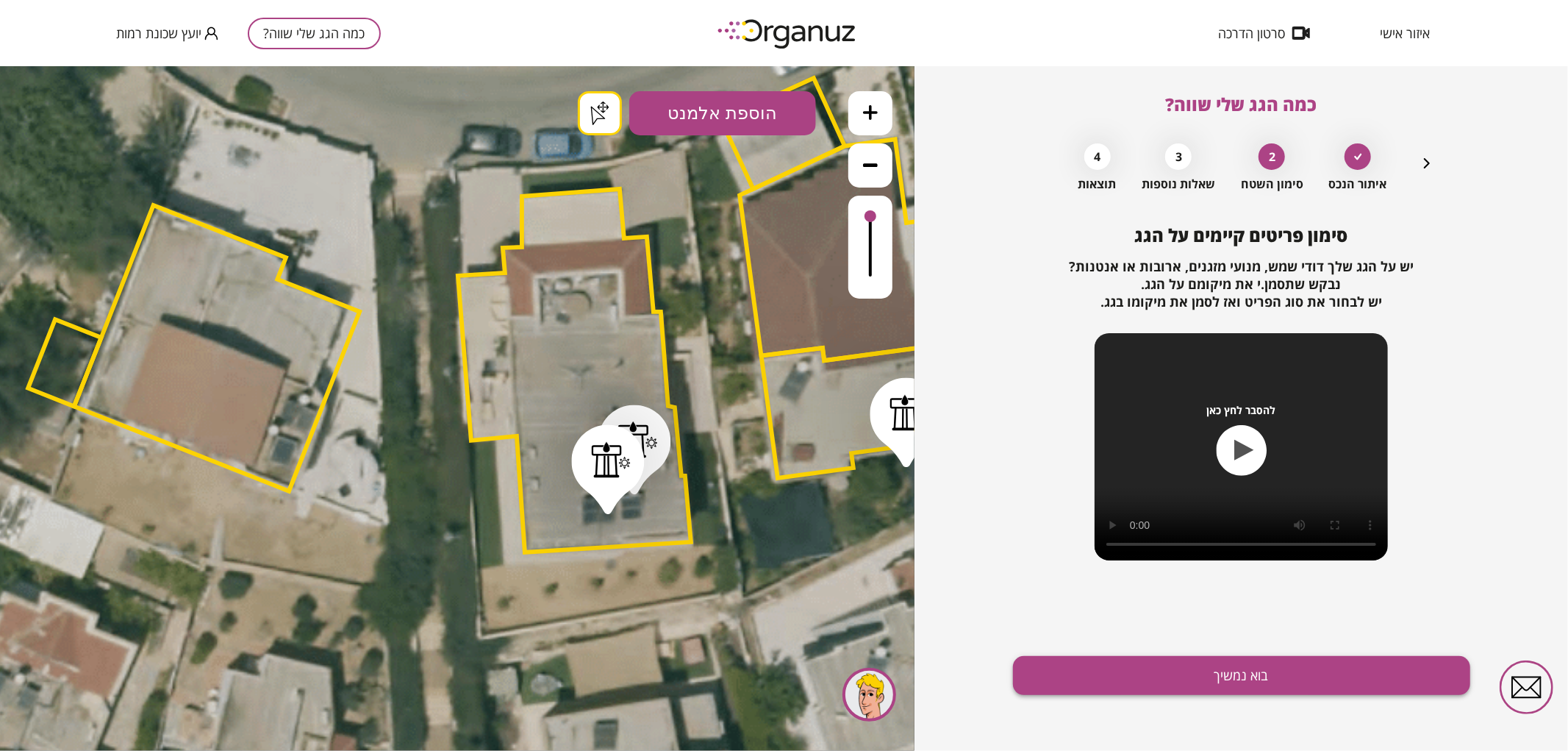
click at [1155, 675] on button "בוא נמשיך" at bounding box center [1241, 674] width 458 height 39
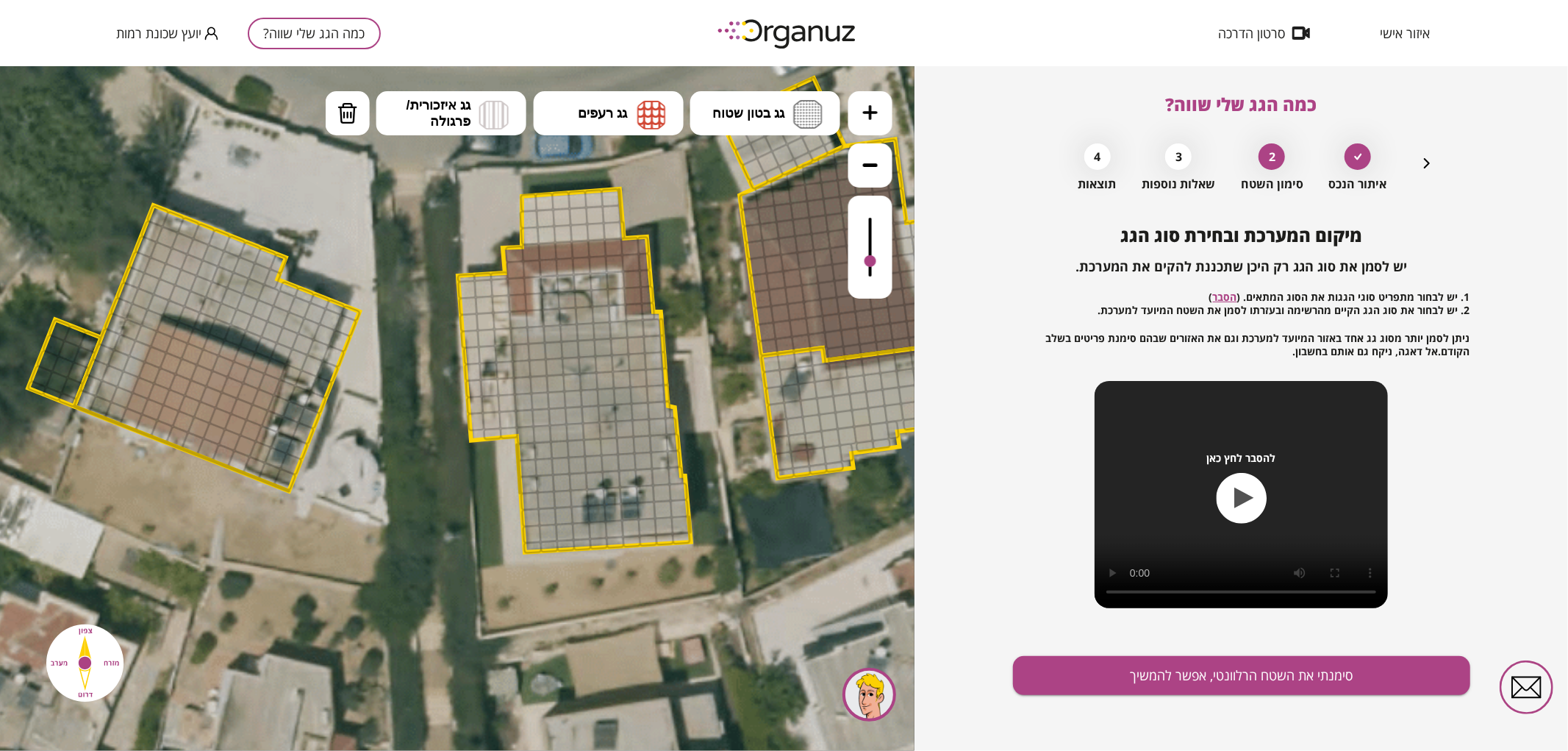
drag, startPoint x: 866, startPoint y: 216, endPoint x: 887, endPoint y: 262, distance: 50.6
click at [887, 262] on div at bounding box center [870, 246] width 44 height 103
click at [766, 123] on button "גג בטון שטוח" at bounding box center [765, 112] width 150 height 44
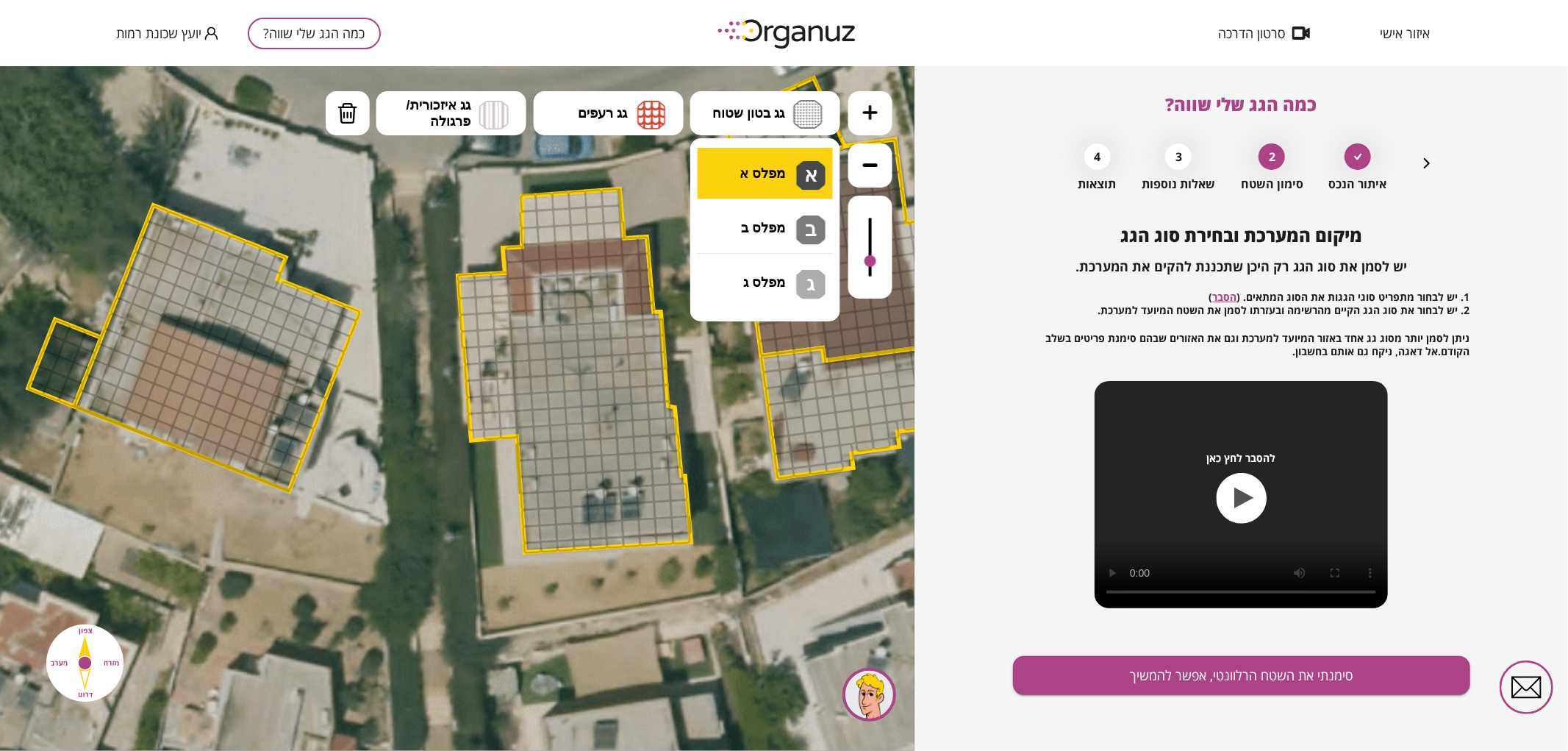
click at [773, 160] on div ".st0 { fill: #FFFFFF; } .st0 { fill: #FFFFFF; }" at bounding box center [457, 407] width 914 height 684
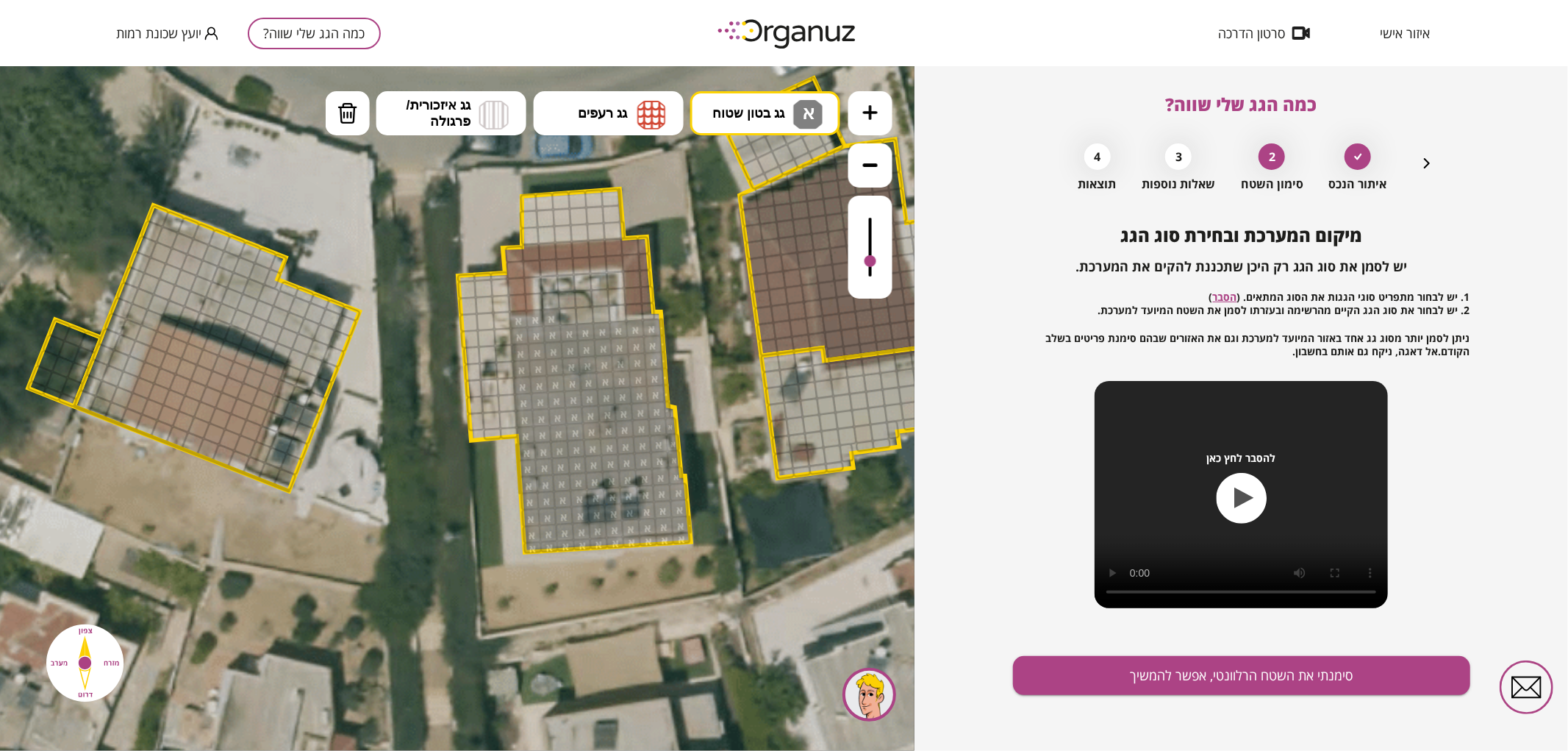
drag, startPoint x: 533, startPoint y: 542, endPoint x: 655, endPoint y: 379, distance: 203.6
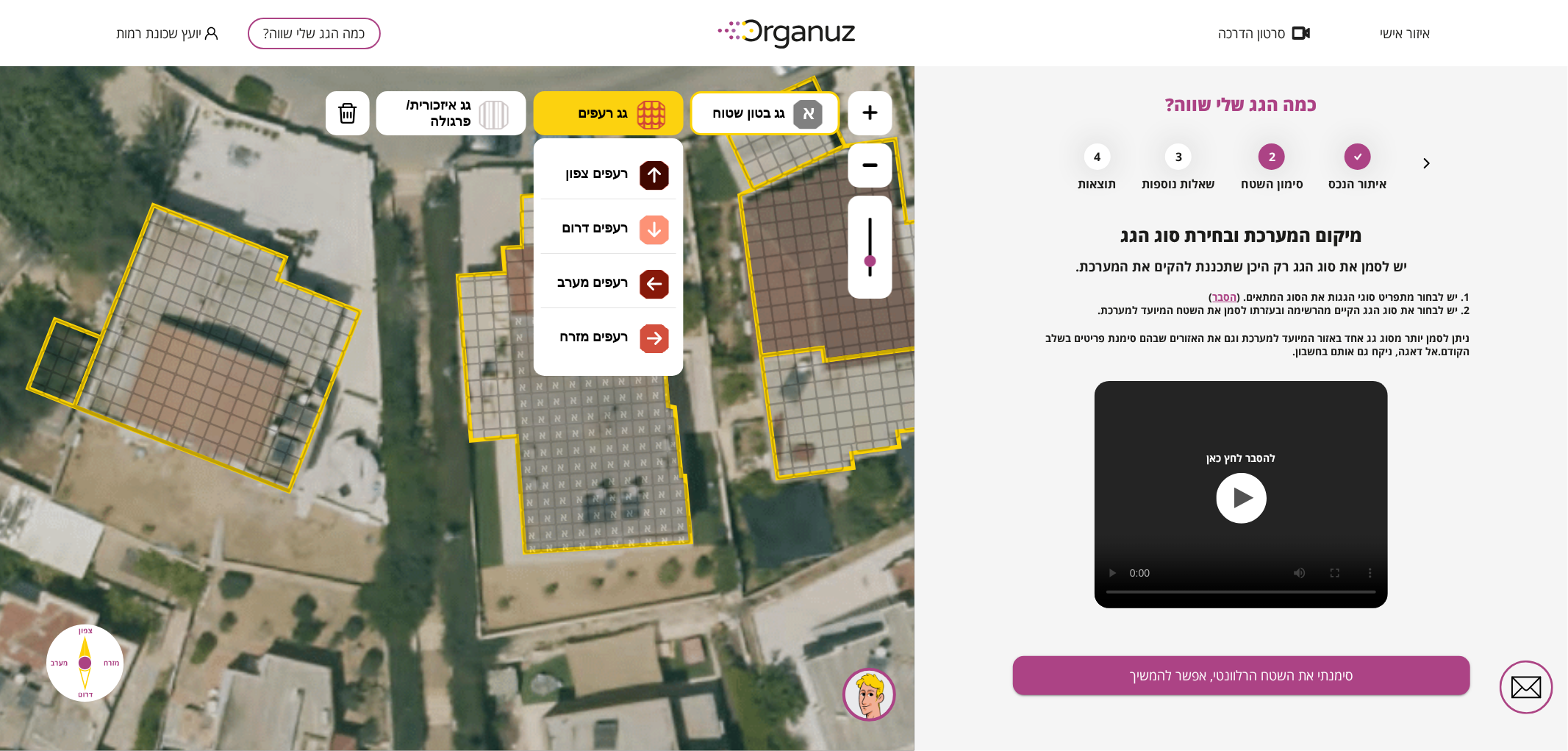
click at [585, 121] on button "גג רעפים" at bounding box center [608, 112] width 150 height 44
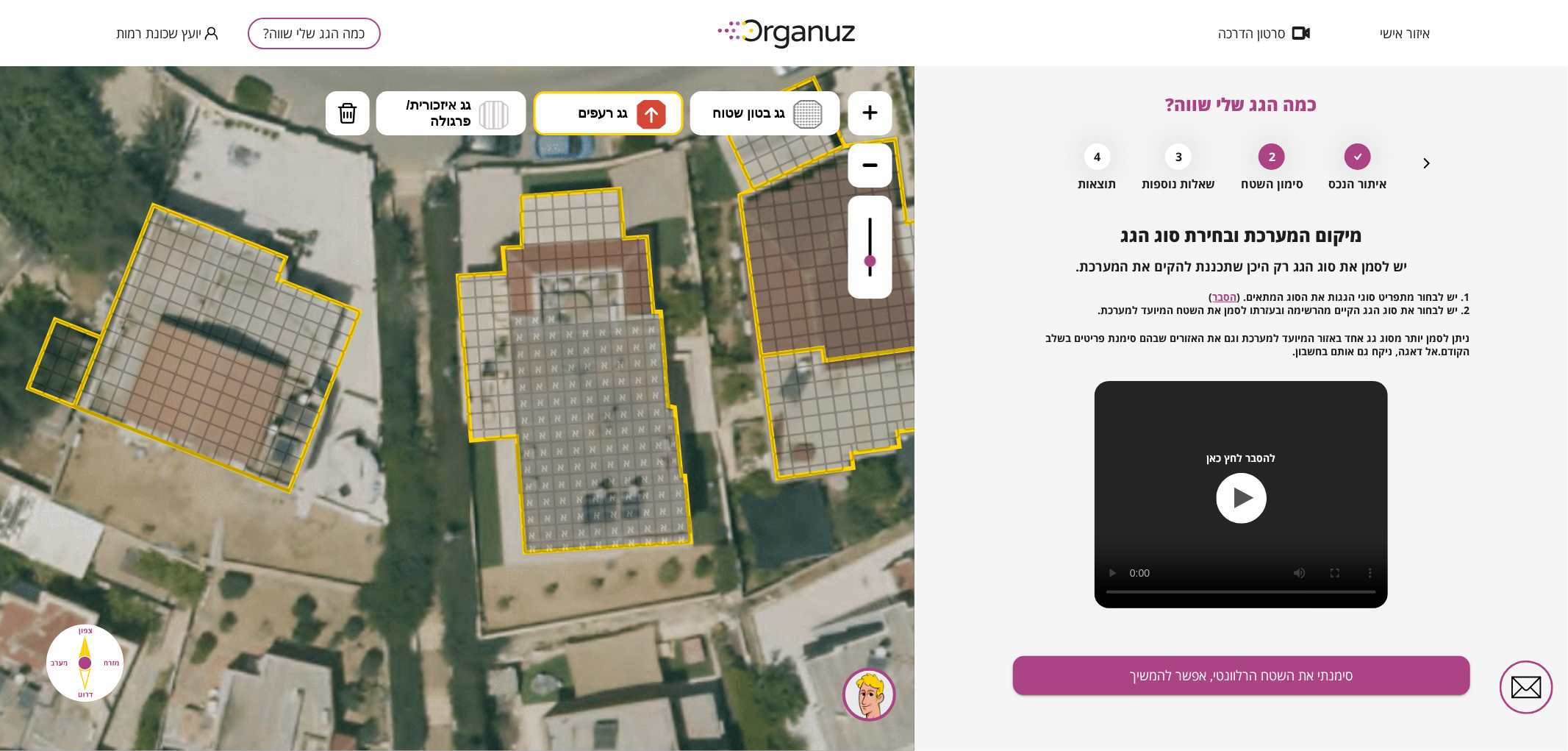
click at [598, 163] on div ".st0 { fill: #FFFFFF; } .st0 { fill: #FFFFFF; }" at bounding box center [457, 407] width 914 height 684
drag, startPoint x: 526, startPoint y: 252, endPoint x: 612, endPoint y: 250, distance: 86.0
drag, startPoint x: 611, startPoint y: 257, endPoint x: 549, endPoint y: 259, distance: 62.0
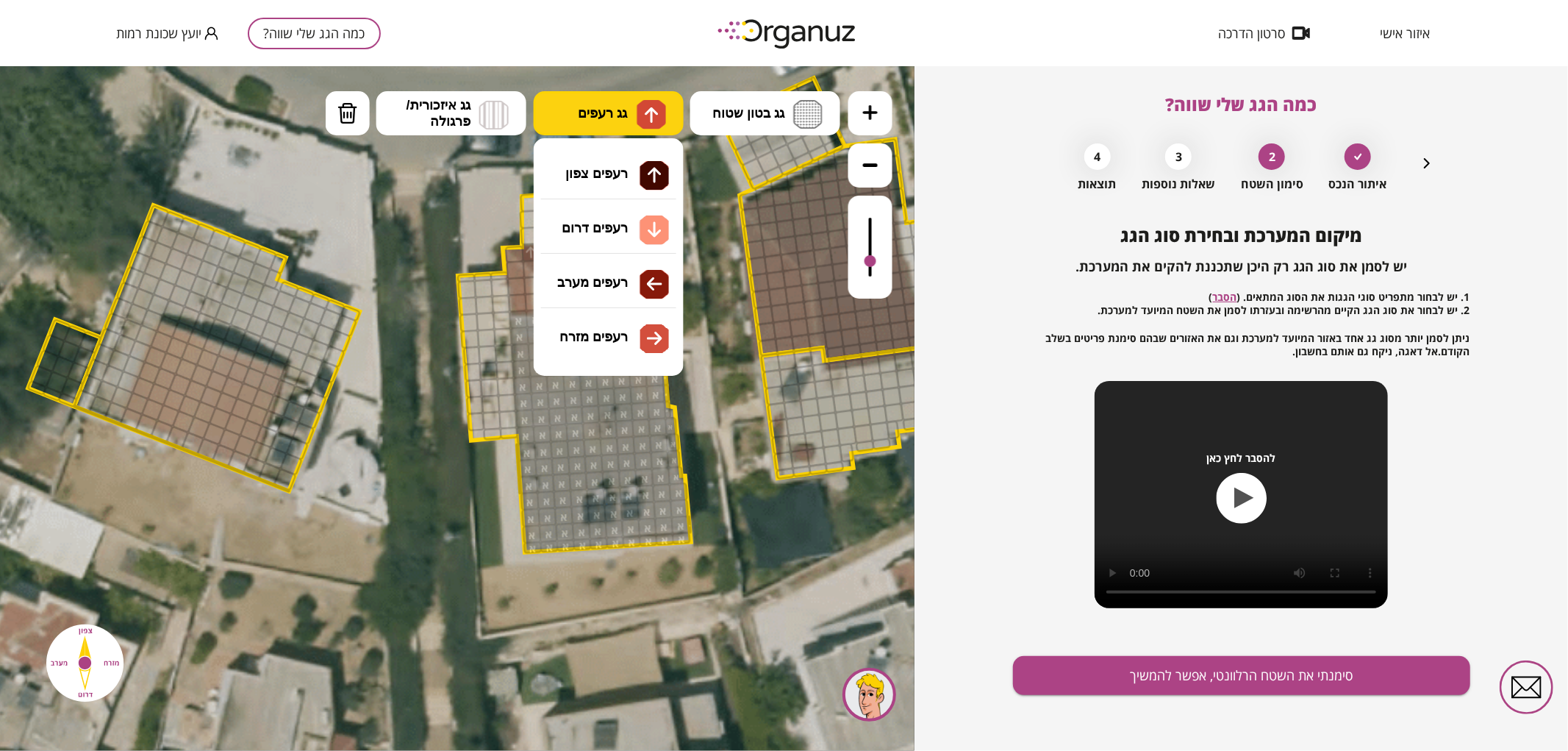
click at [647, 117] on img at bounding box center [651, 114] width 15 height 18
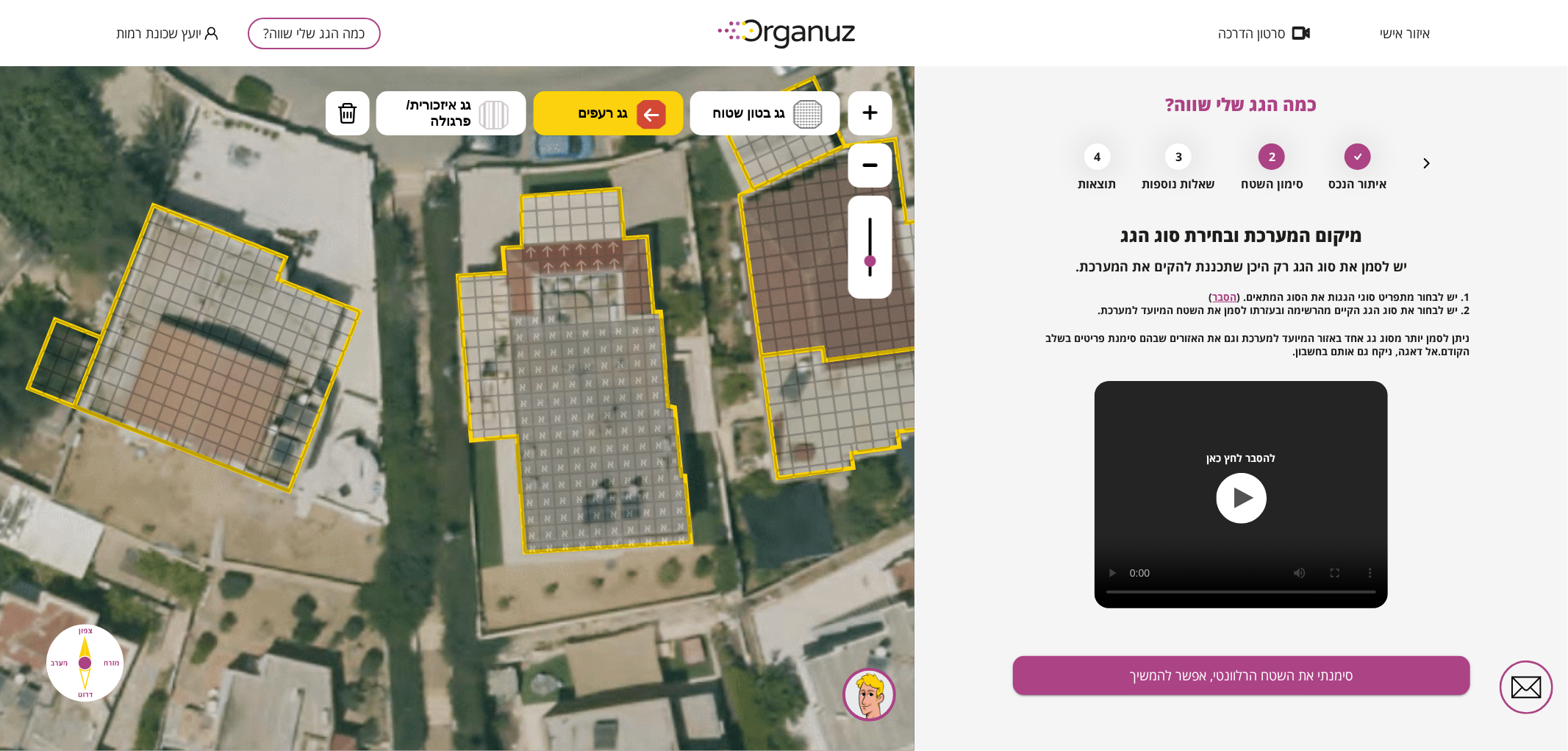
click at [626, 290] on div ".st0 { fill: #FFFFFF; } .st0 { fill: #FFFFFF; }" at bounding box center [457, 407] width 914 height 684
drag, startPoint x: 518, startPoint y: 310, endPoint x: 513, endPoint y: 274, distance: 36.3
drag, startPoint x: 529, startPoint y: 298, endPoint x: 527, endPoint y: 281, distance: 17.1
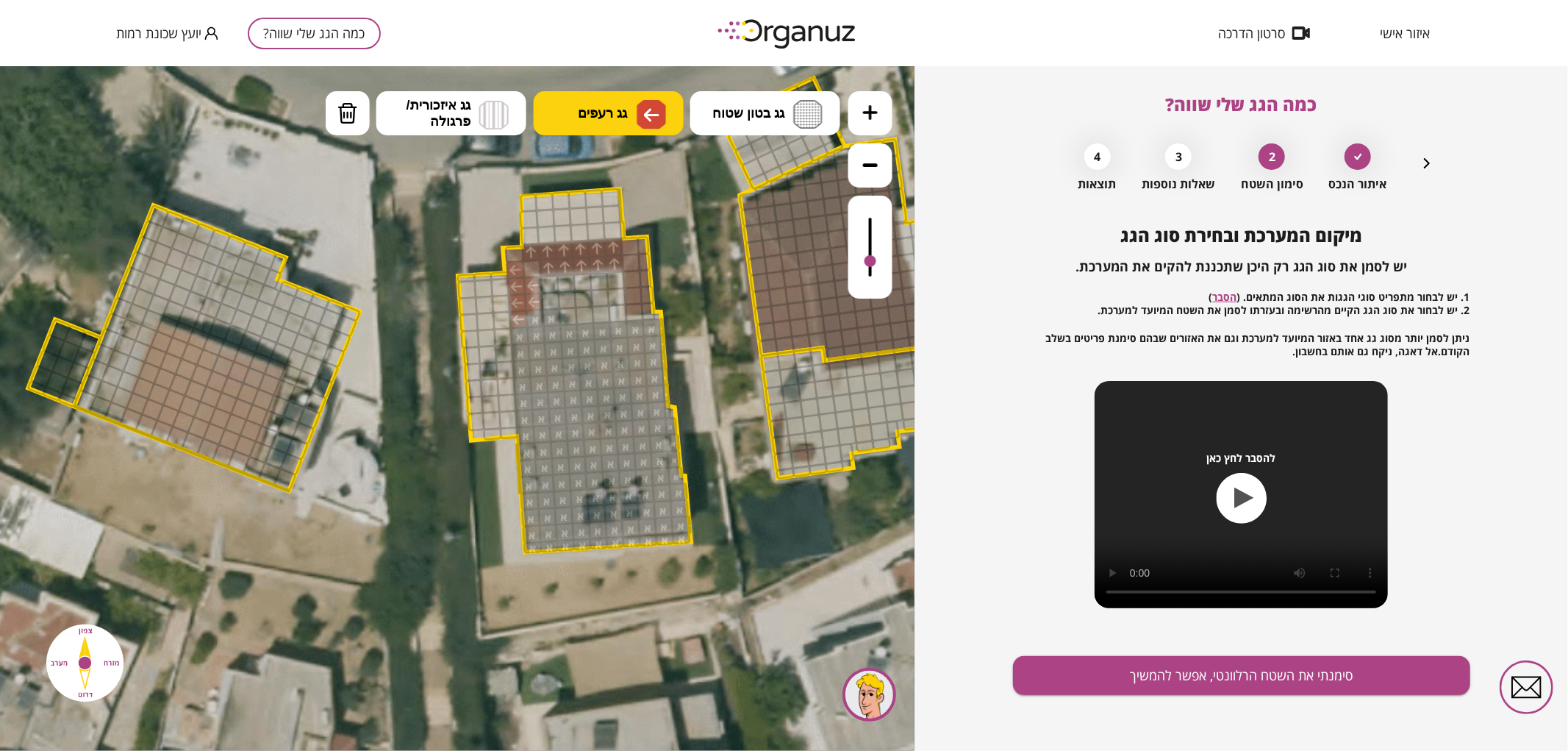
click at [644, 120] on img at bounding box center [651, 114] width 15 height 18
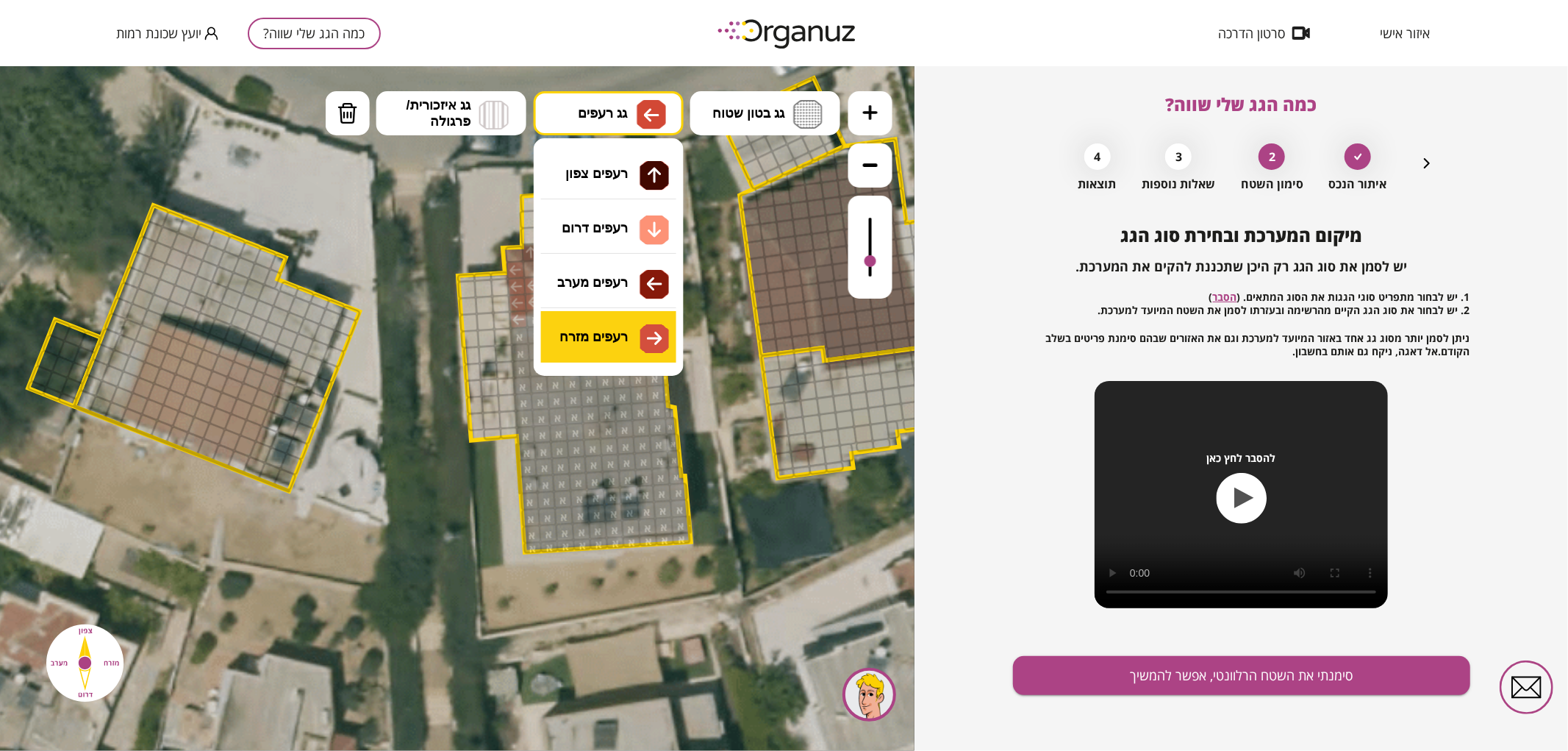
click at [624, 327] on div ".st0 { fill: #FFFFFF; } .st0 { fill: #FFFFFF; }" at bounding box center [457, 407] width 914 height 684
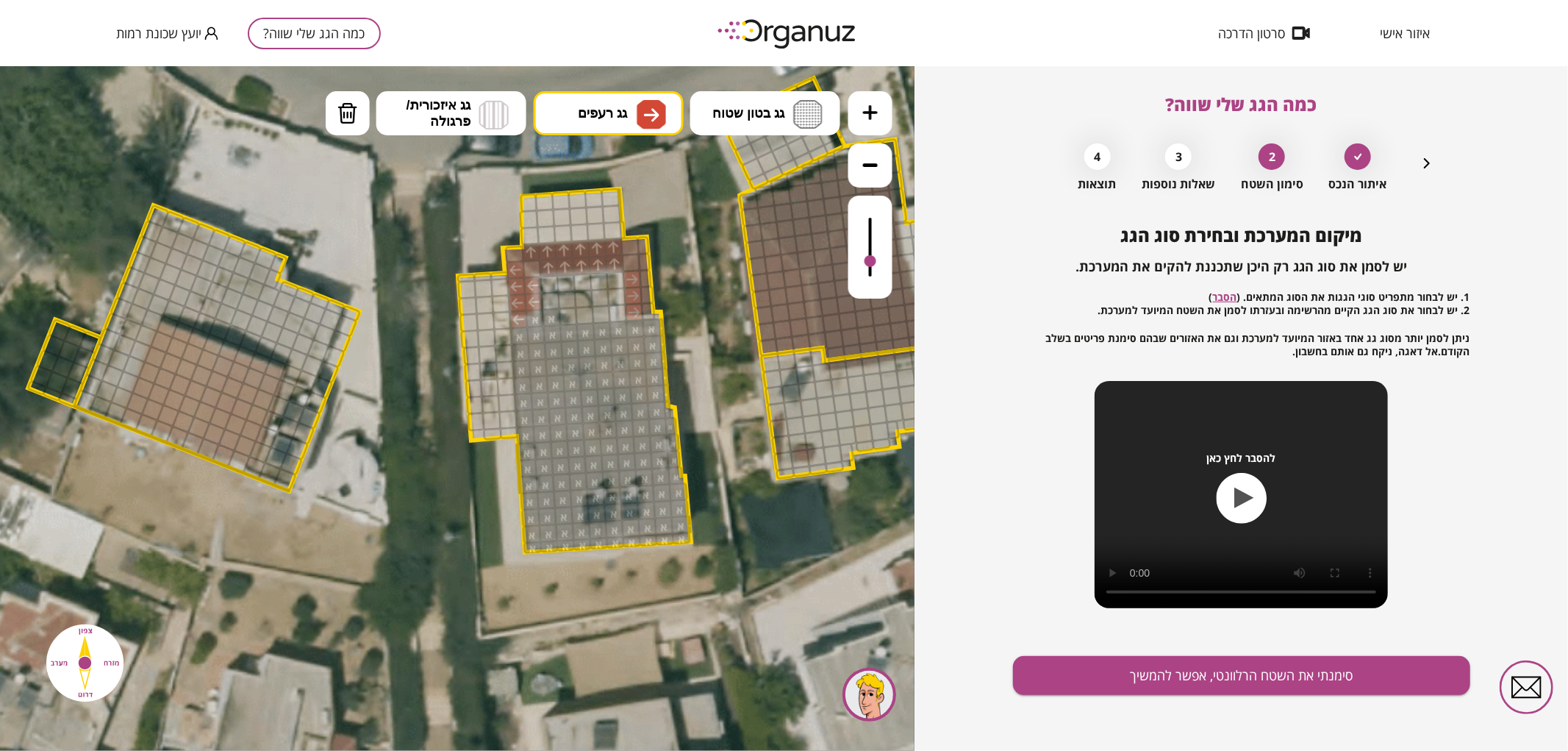
drag, startPoint x: 627, startPoint y: 277, endPoint x: 636, endPoint y: 302, distance: 26.6
drag, startPoint x: 645, startPoint y: 307, endPoint x: 645, endPoint y: 261, distance: 46.0
click at [638, 106] on img at bounding box center [651, 114] width 30 height 30
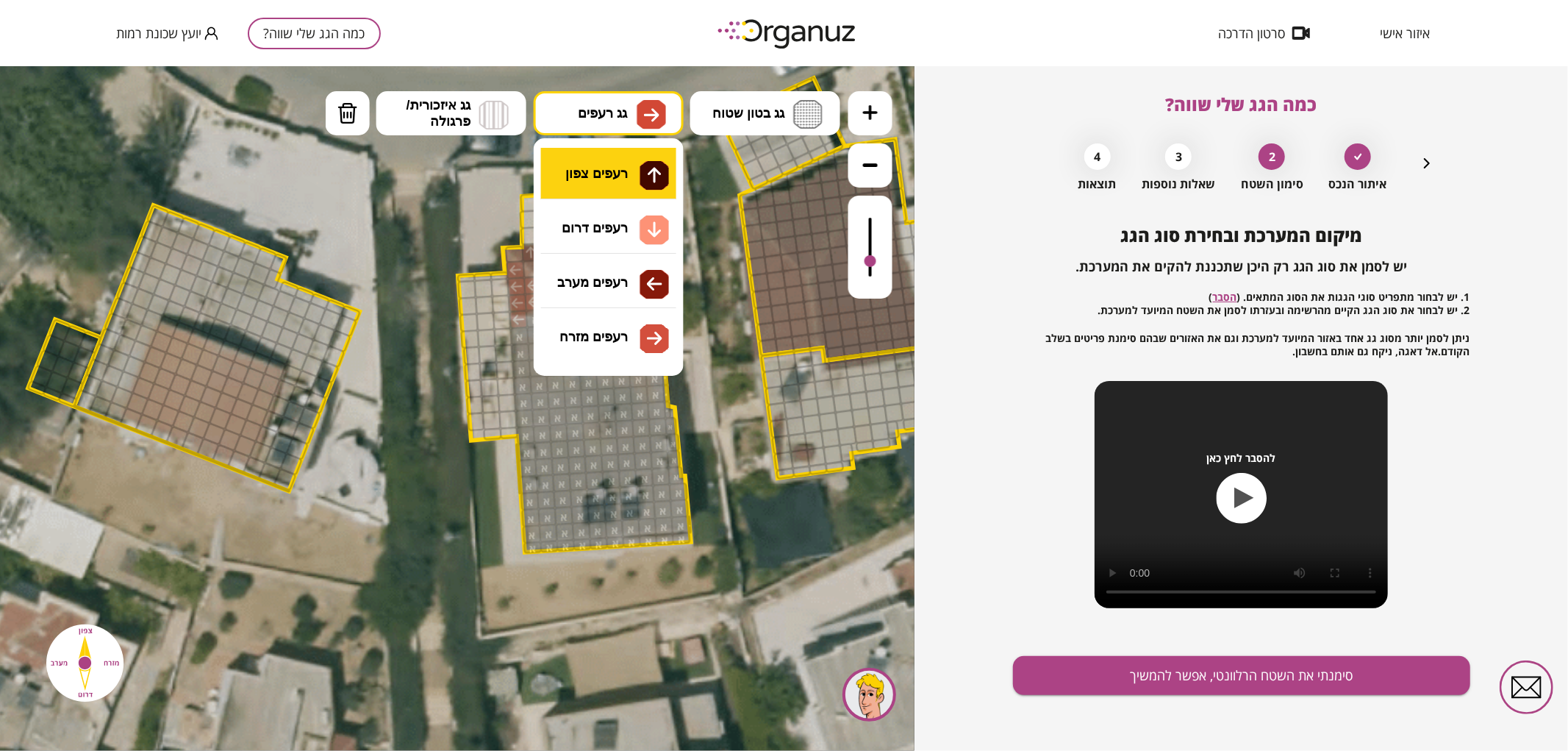
click at [634, 179] on div ".st0 { fill: #FFFFFF; } .st0 { fill: #FFFFFF; }" at bounding box center [457, 407] width 914 height 684
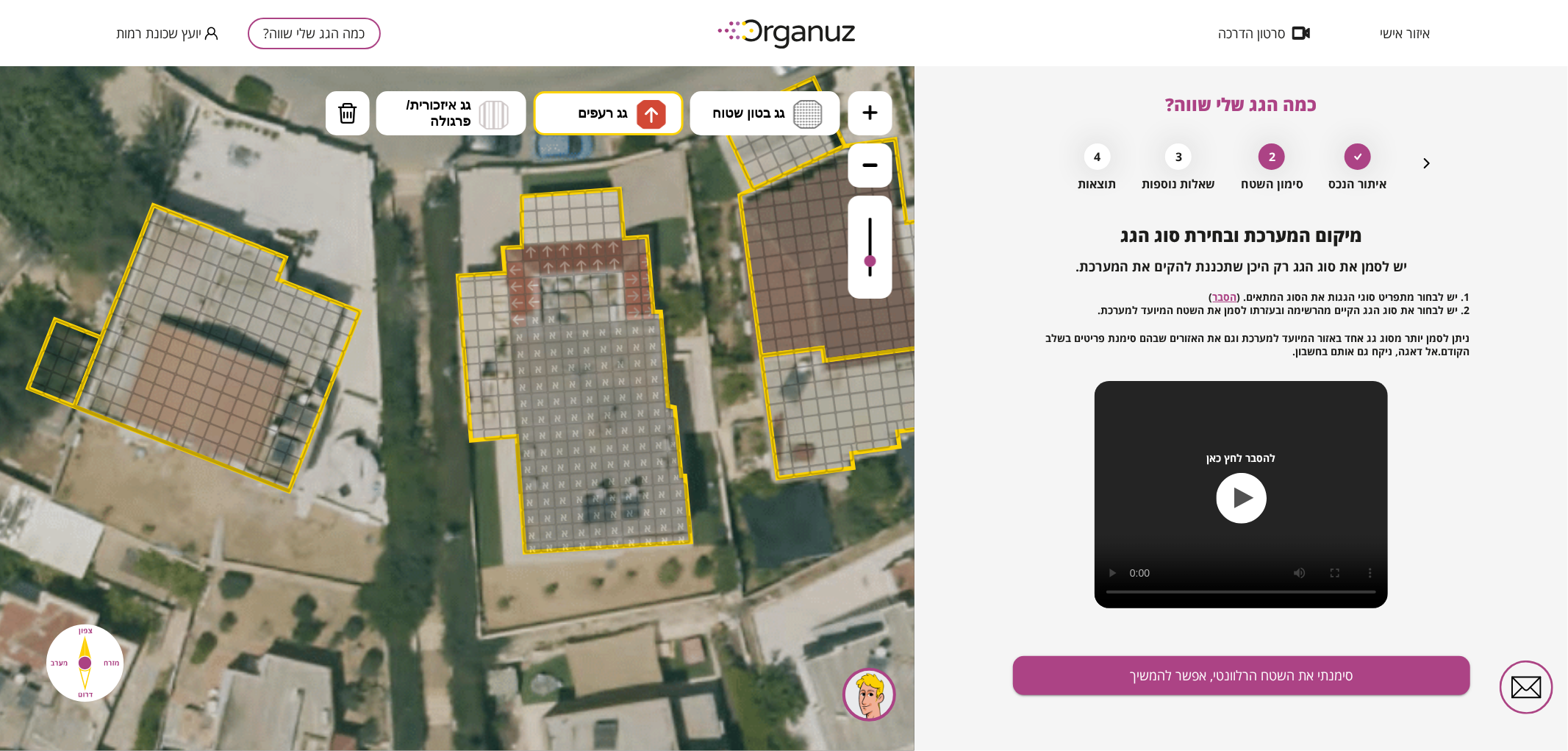
click at [626, 246] on div at bounding box center [629, 245] width 19 height 19
click at [1219, 672] on button "סימנתי את השטח הרלוונטי, אפשר להמשיך" at bounding box center [1241, 674] width 458 height 39
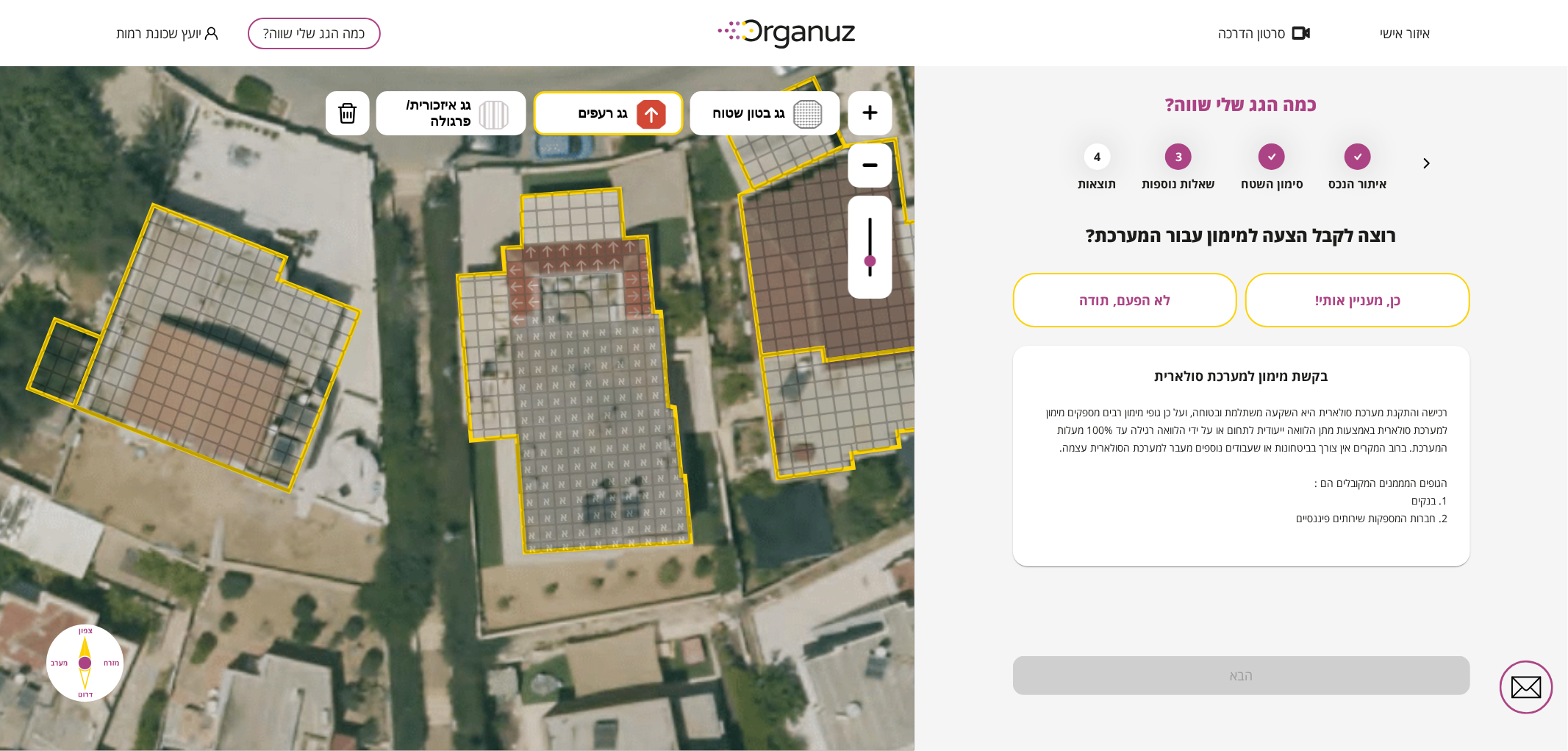
click at [1428, 159] on icon "button" at bounding box center [1427, 163] width 18 height 18
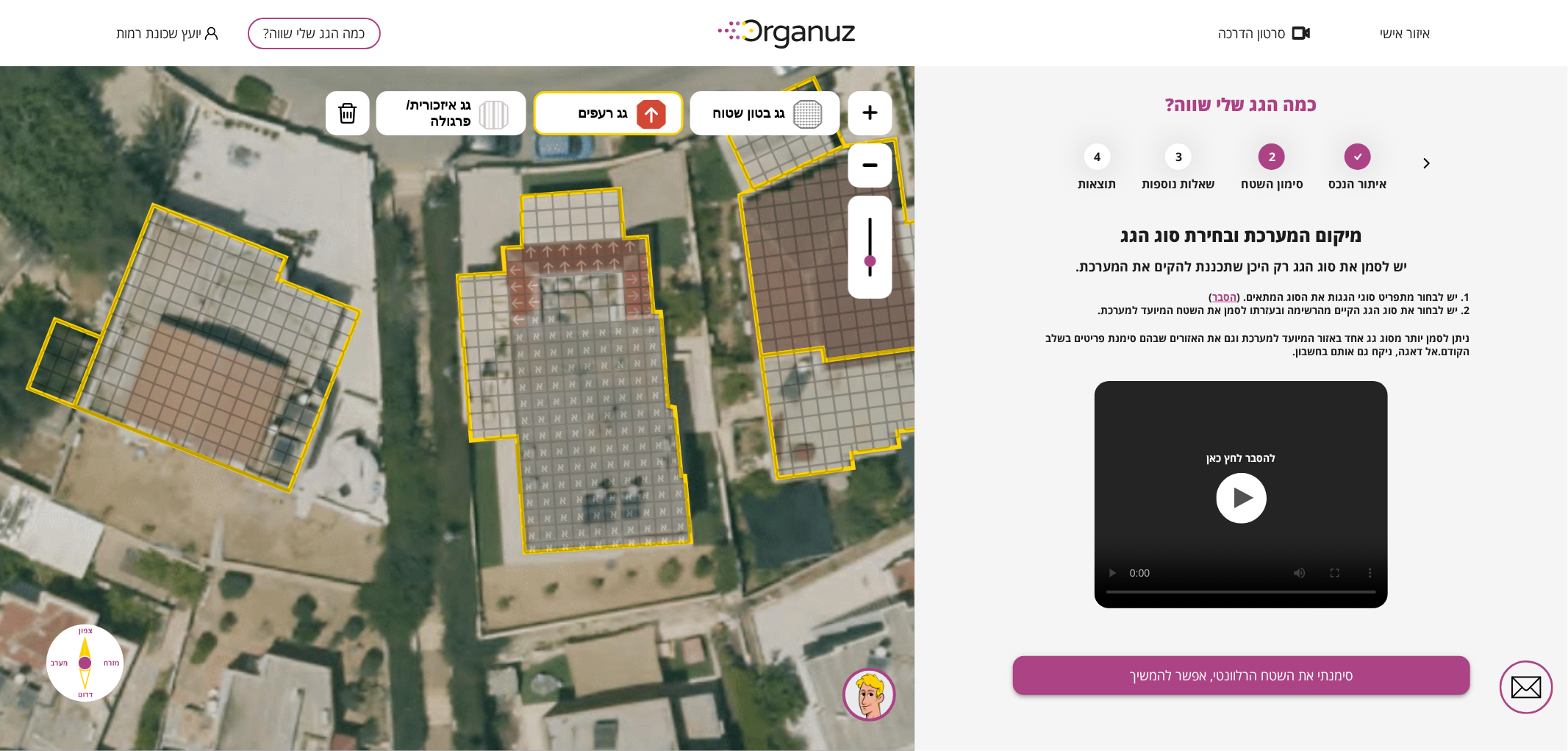
click at [1189, 681] on button "סימנתי את השטח הרלוונטי, אפשר להמשיך" at bounding box center [1241, 674] width 458 height 39
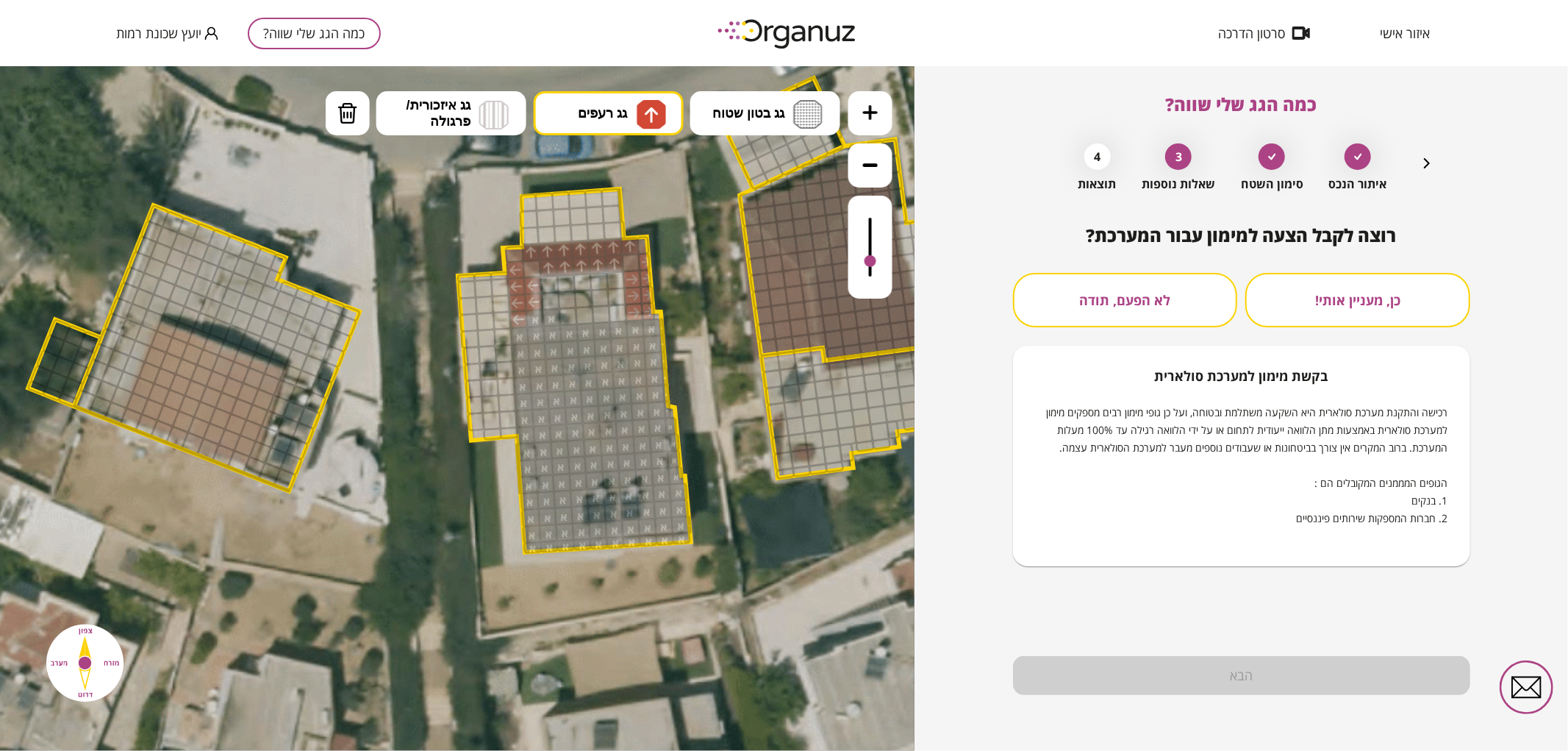
click at [1108, 297] on button "לא הפעם, תודה" at bounding box center [1125, 300] width 225 height 54
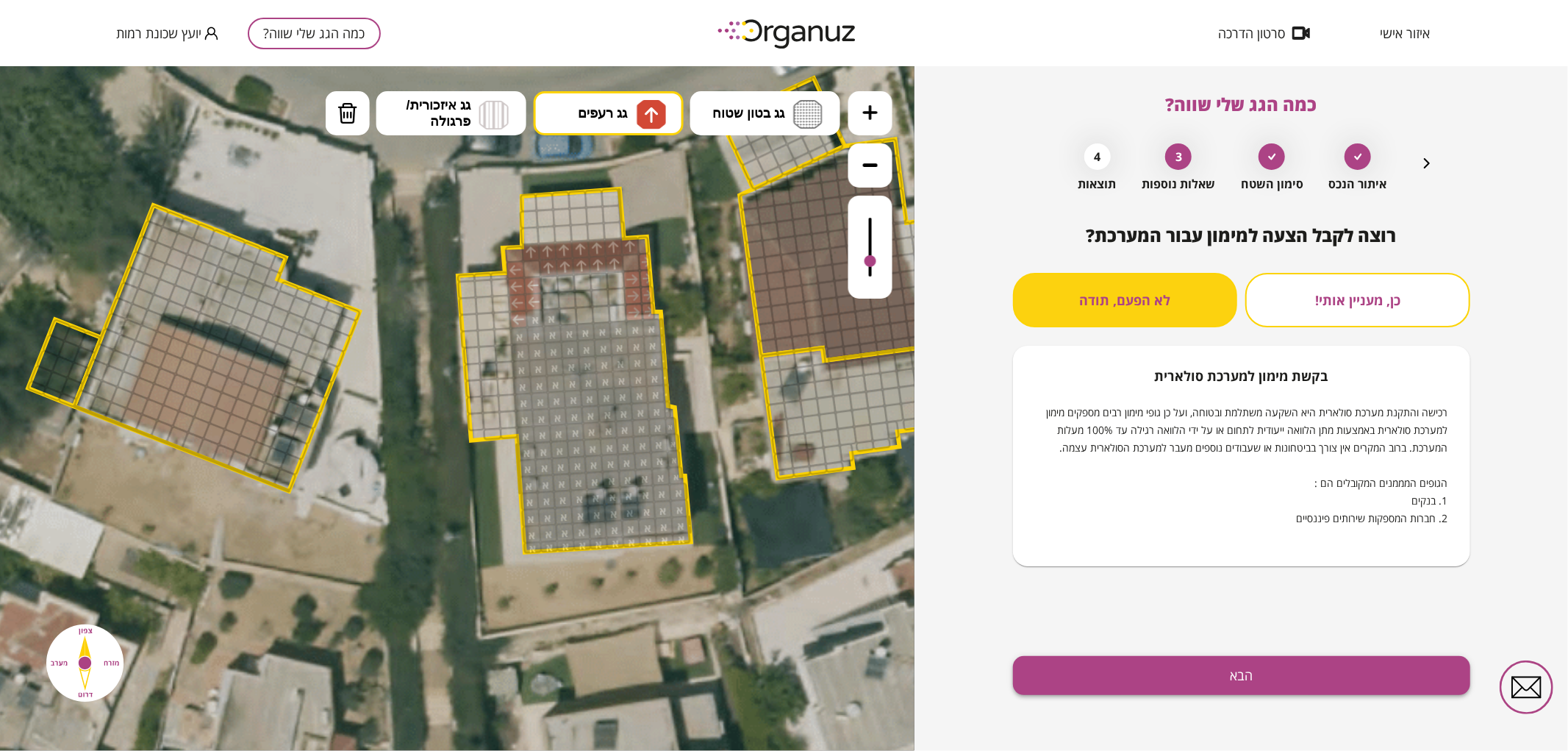
click at [1195, 687] on button "הבא" at bounding box center [1241, 674] width 458 height 39
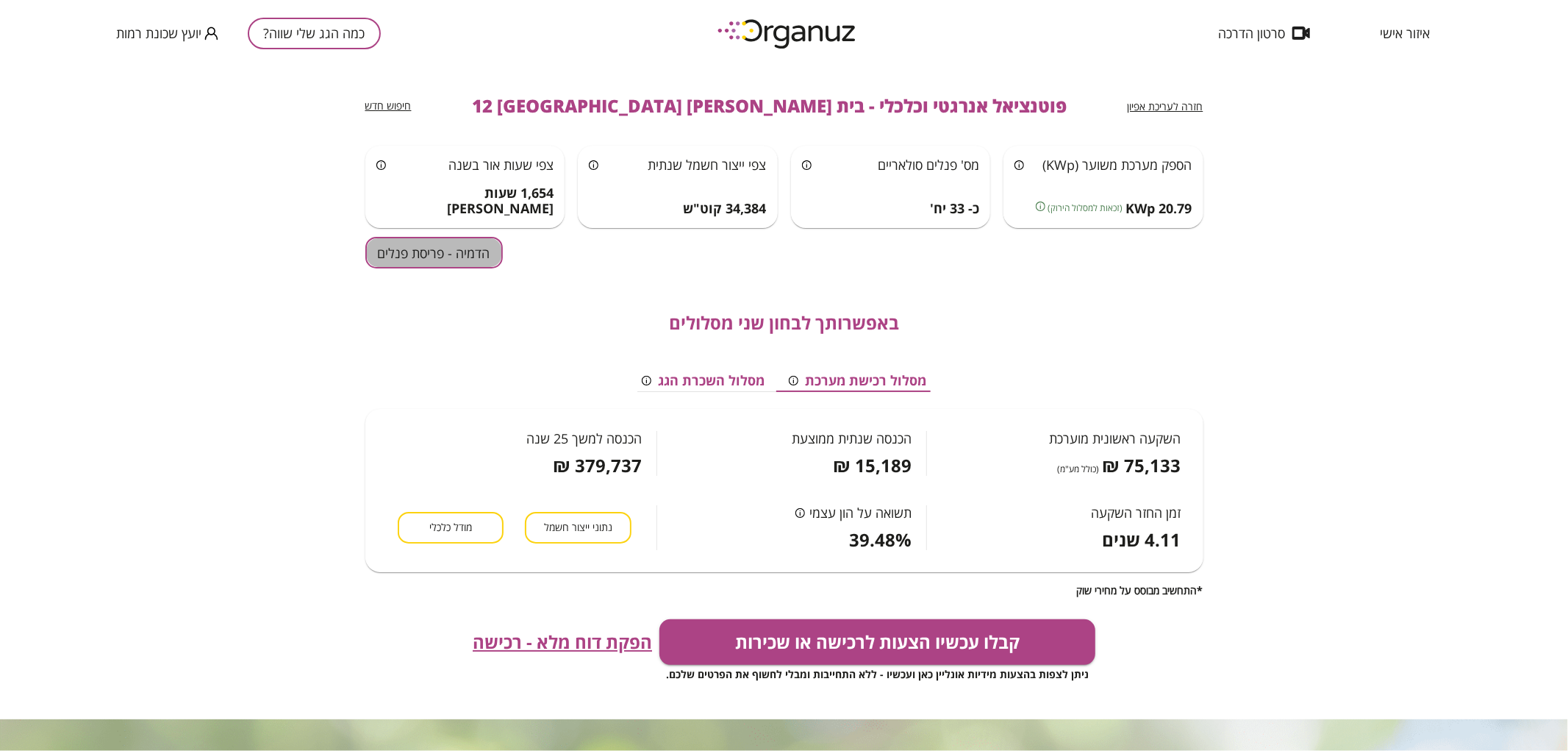
click at [430, 260] on button "הדמיה - פריסת פנלים" at bounding box center [434, 252] width 137 height 32
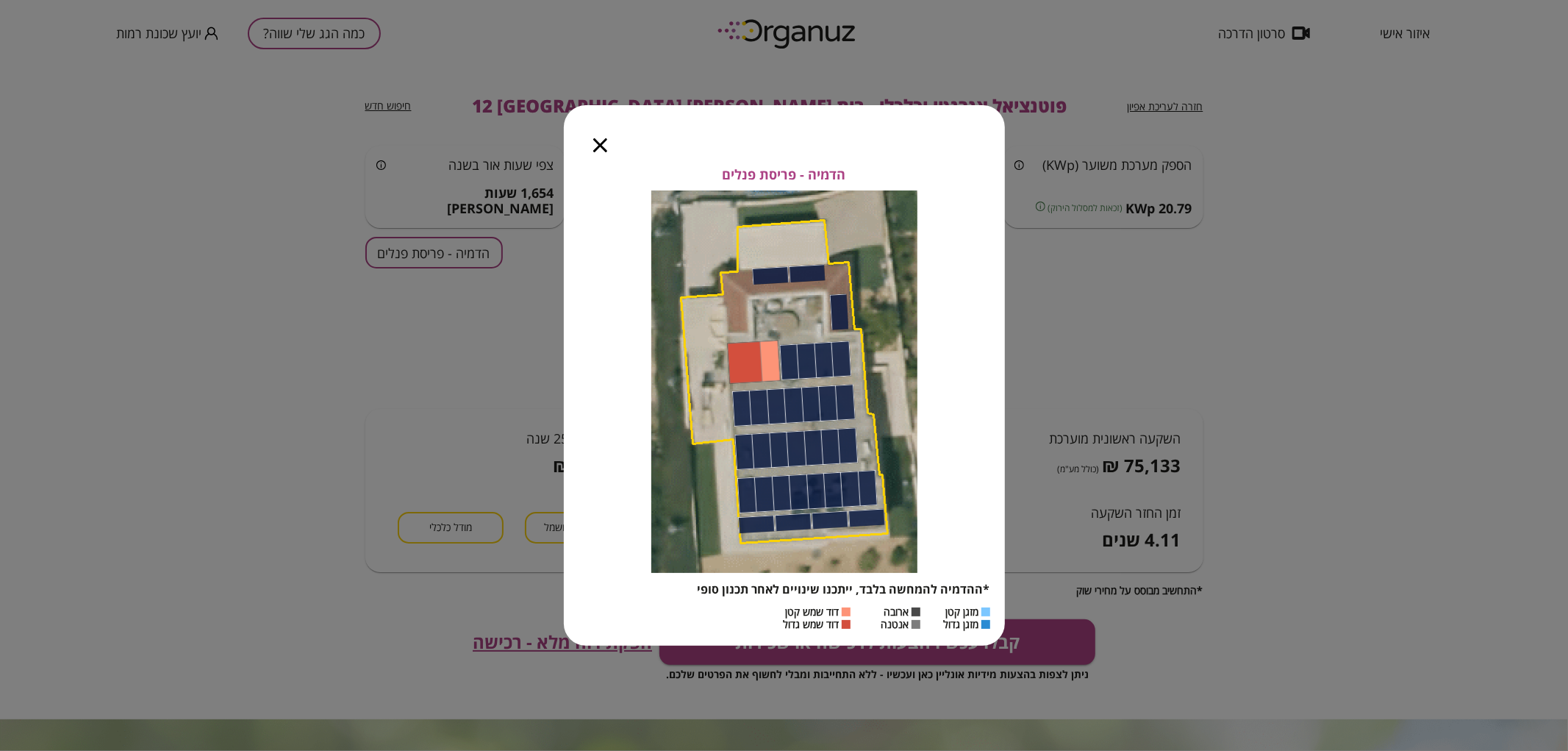
click at [600, 153] on div at bounding box center [600, 135] width 73 height 61
click at [599, 143] on icon "button" at bounding box center [599, 144] width 14 height 14
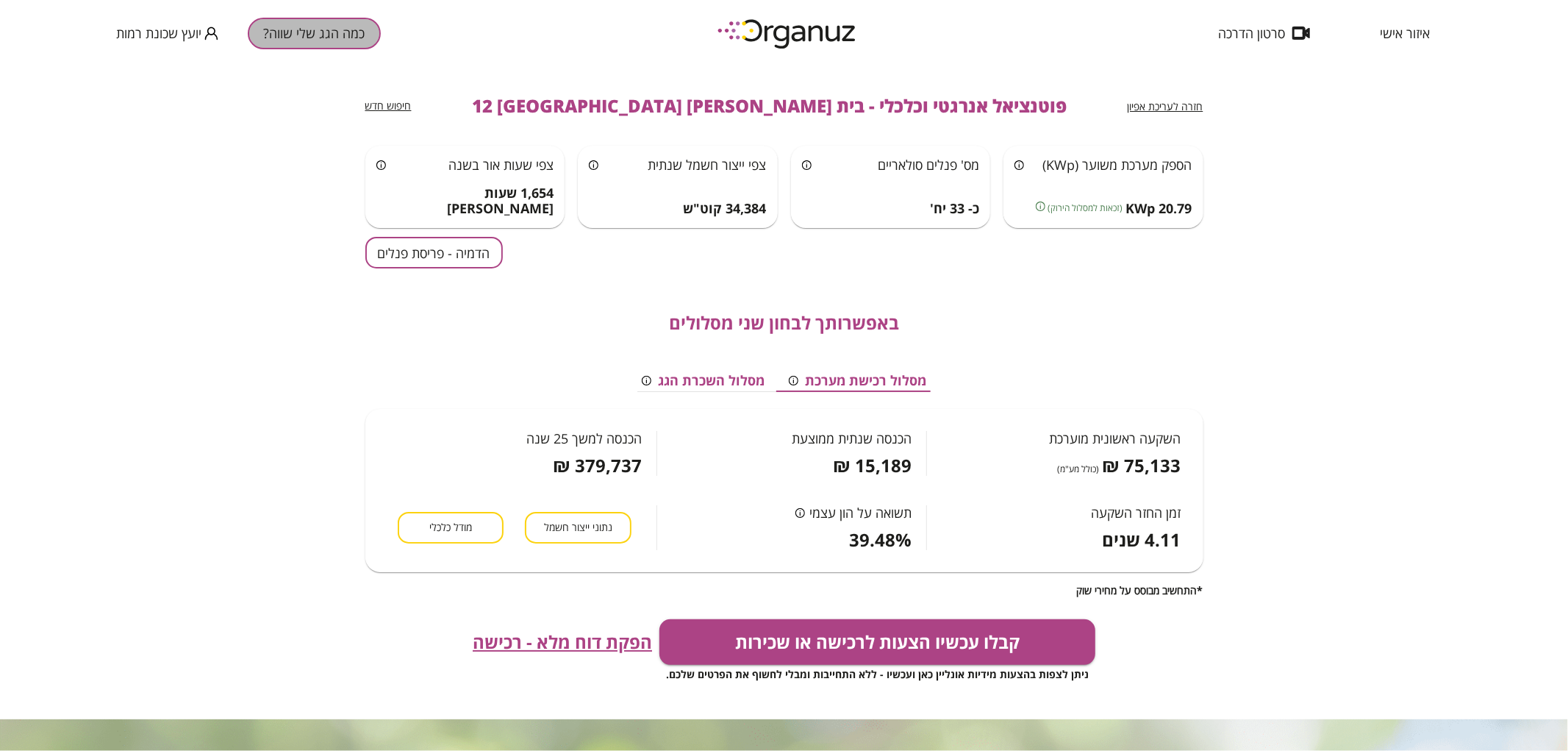
click at [306, 38] on button "כמה הגג שלי שווה?" at bounding box center [313, 33] width 133 height 32
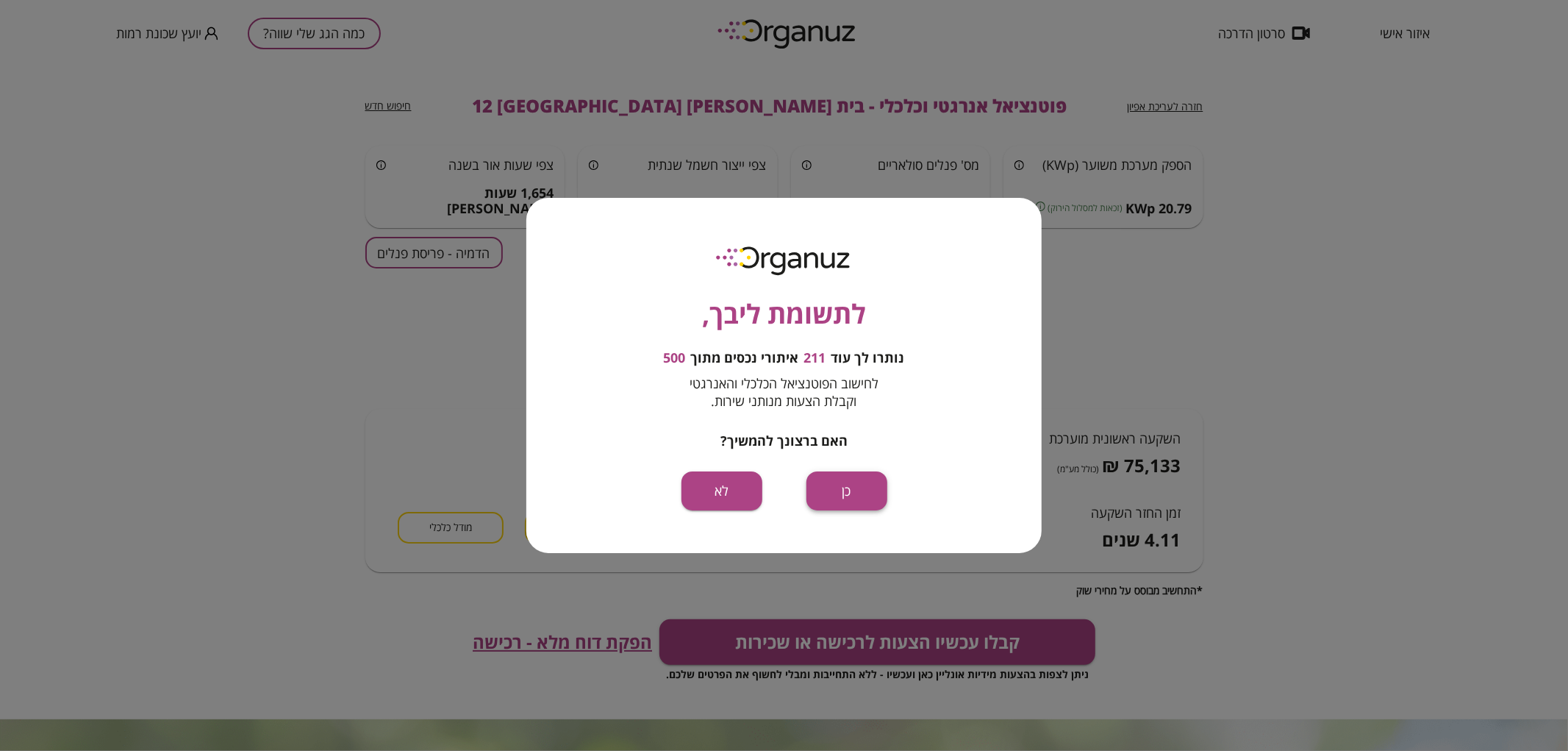
click at [869, 497] on button "כן" at bounding box center [847, 490] width 81 height 39
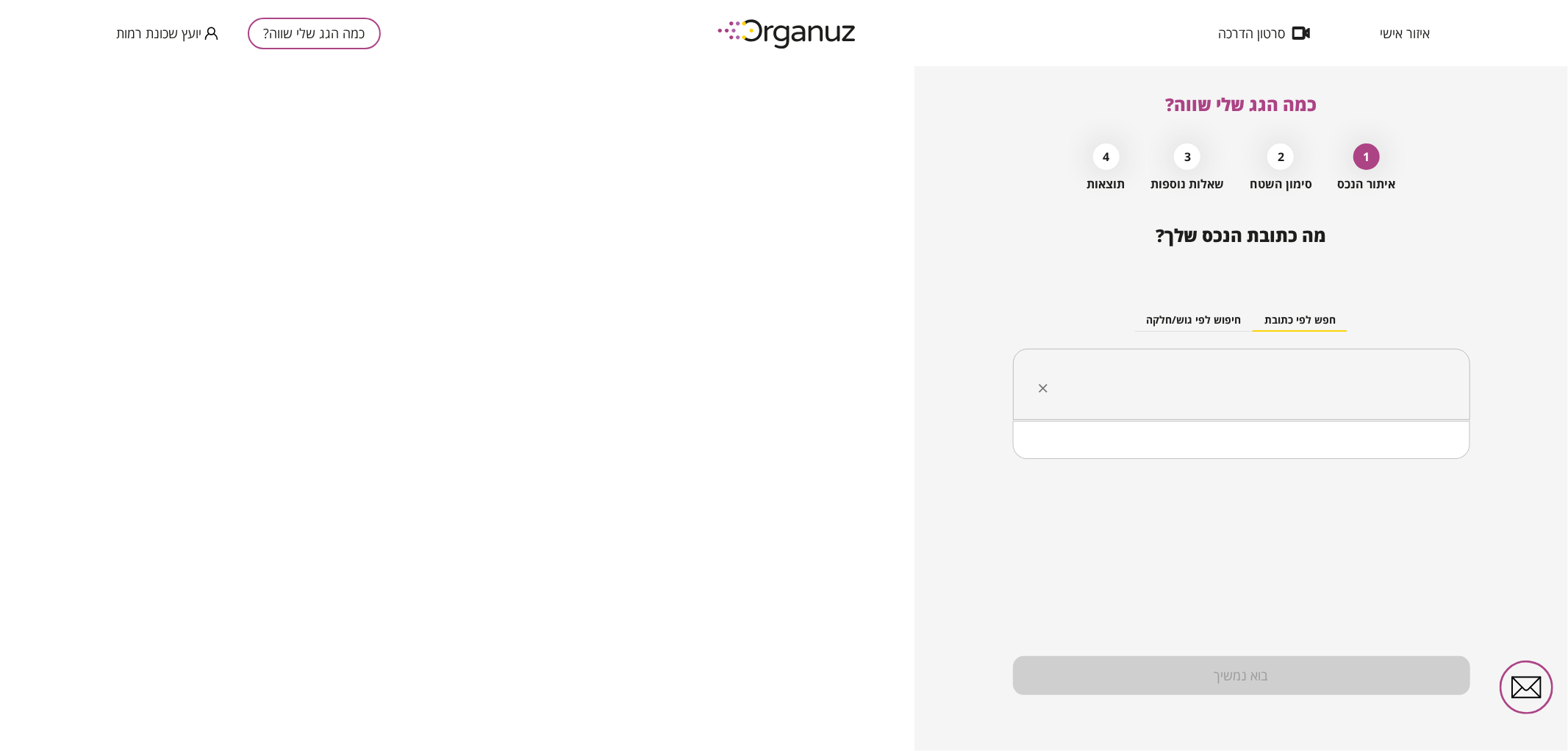
click at [1248, 385] on input "text" at bounding box center [1247, 385] width 411 height 37
click at [1285, 466] on li "בית צורי אליהו 14 באר שבע" at bounding box center [1241, 459] width 419 height 26
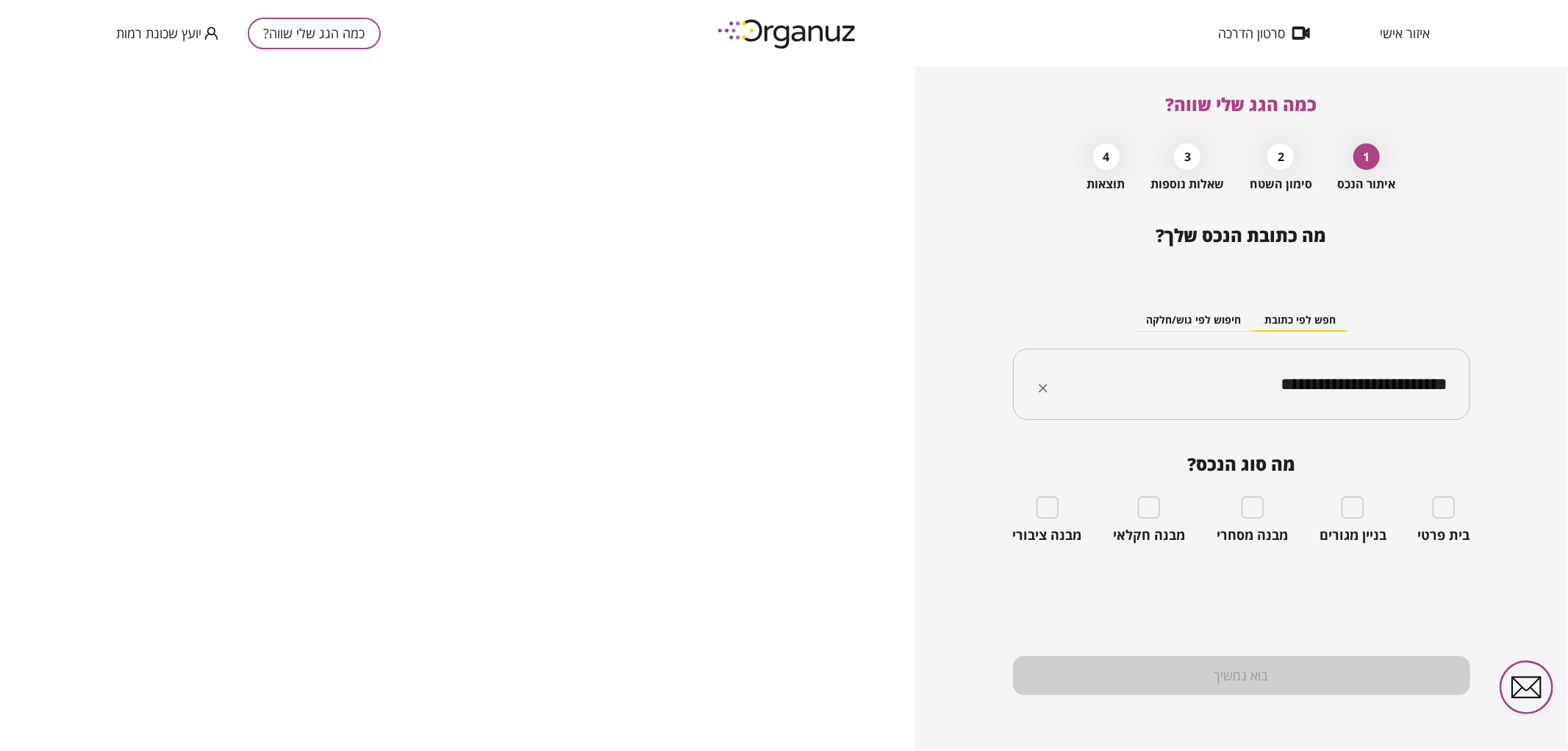
type input "**********"
click at [1456, 505] on div "בית פרטי" at bounding box center [1444, 520] width 52 height 47
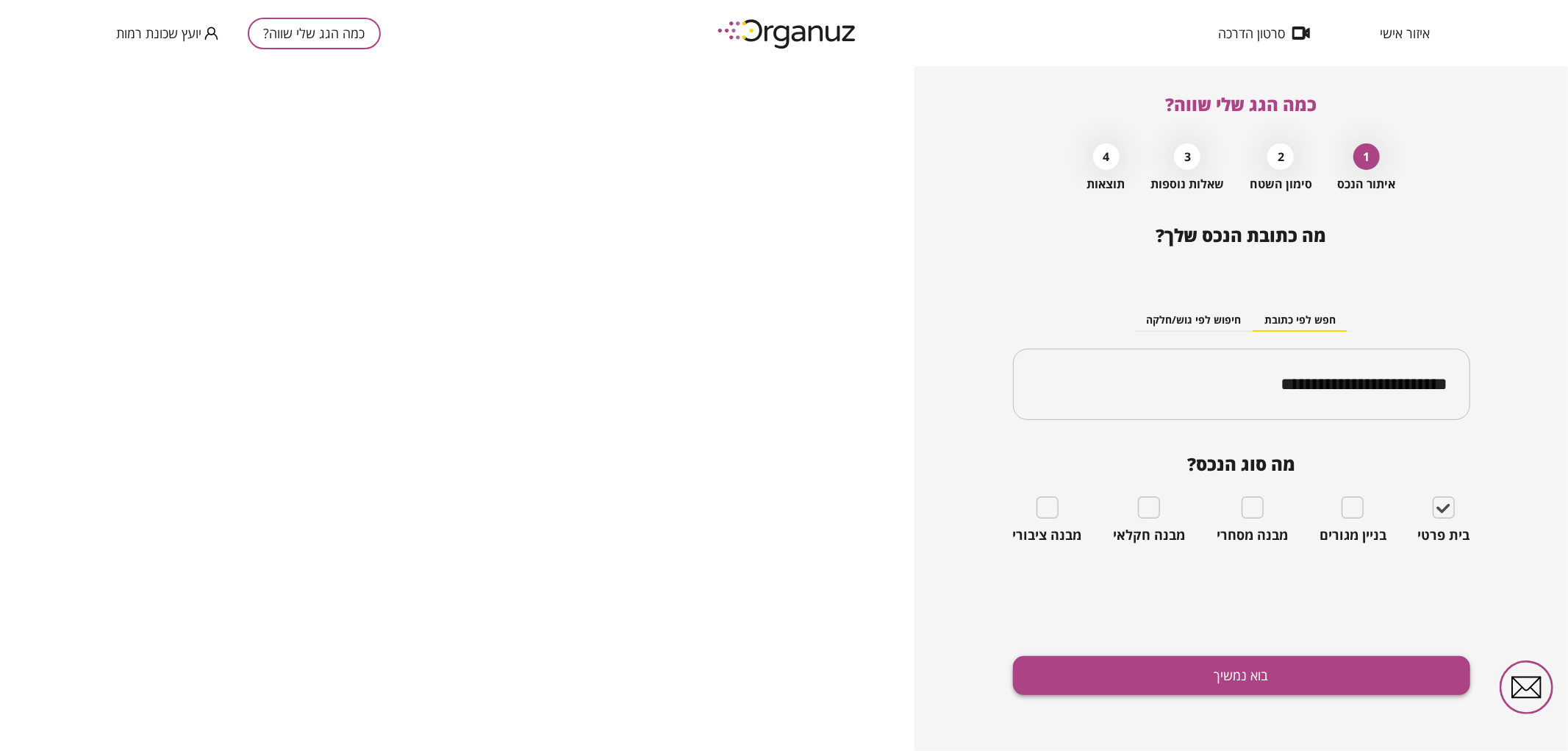
click at [1349, 678] on button "בוא נמשיך" at bounding box center [1241, 674] width 458 height 39
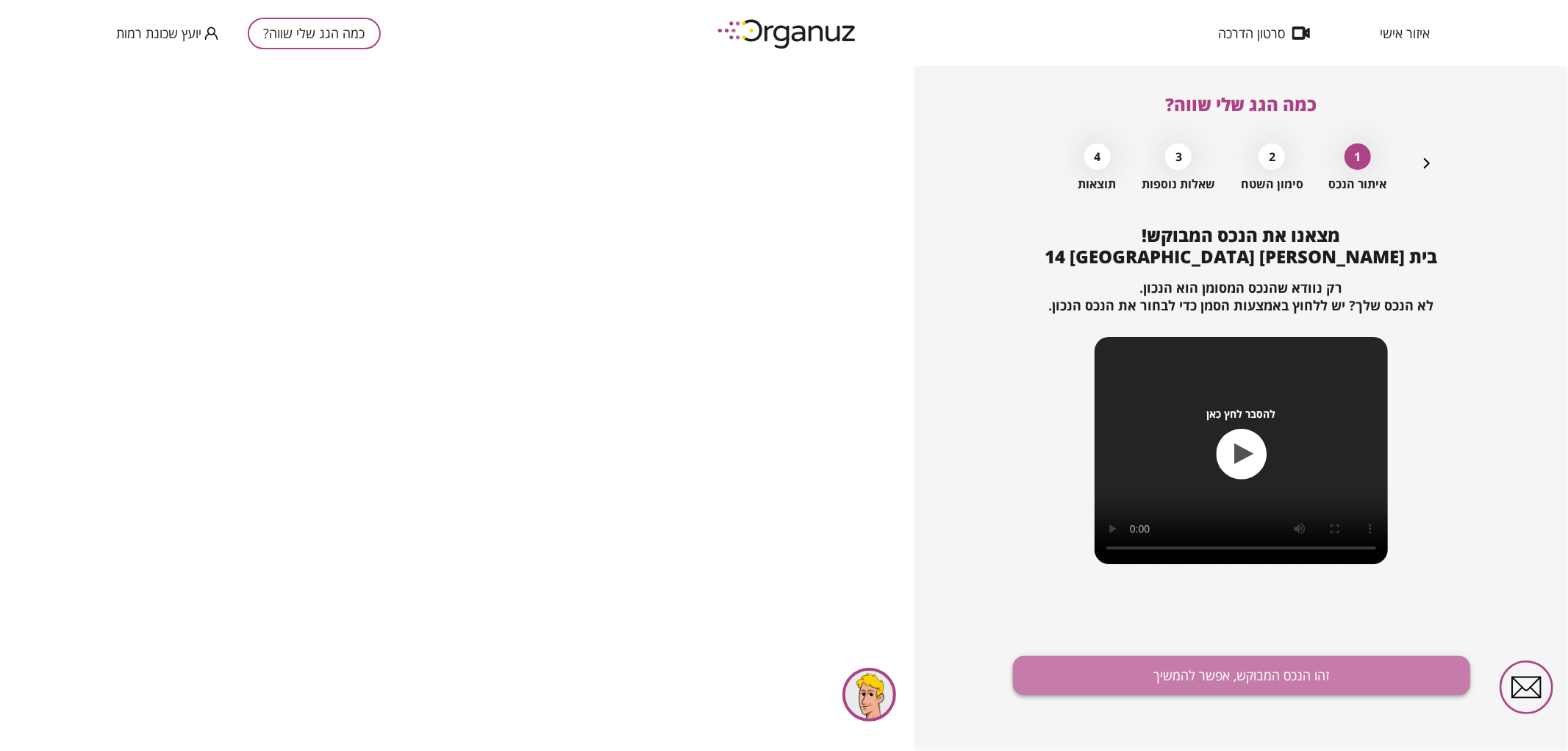
click at [1265, 670] on button "זהו הנכס המבוקש, אפשר להמשיך" at bounding box center [1241, 674] width 458 height 39
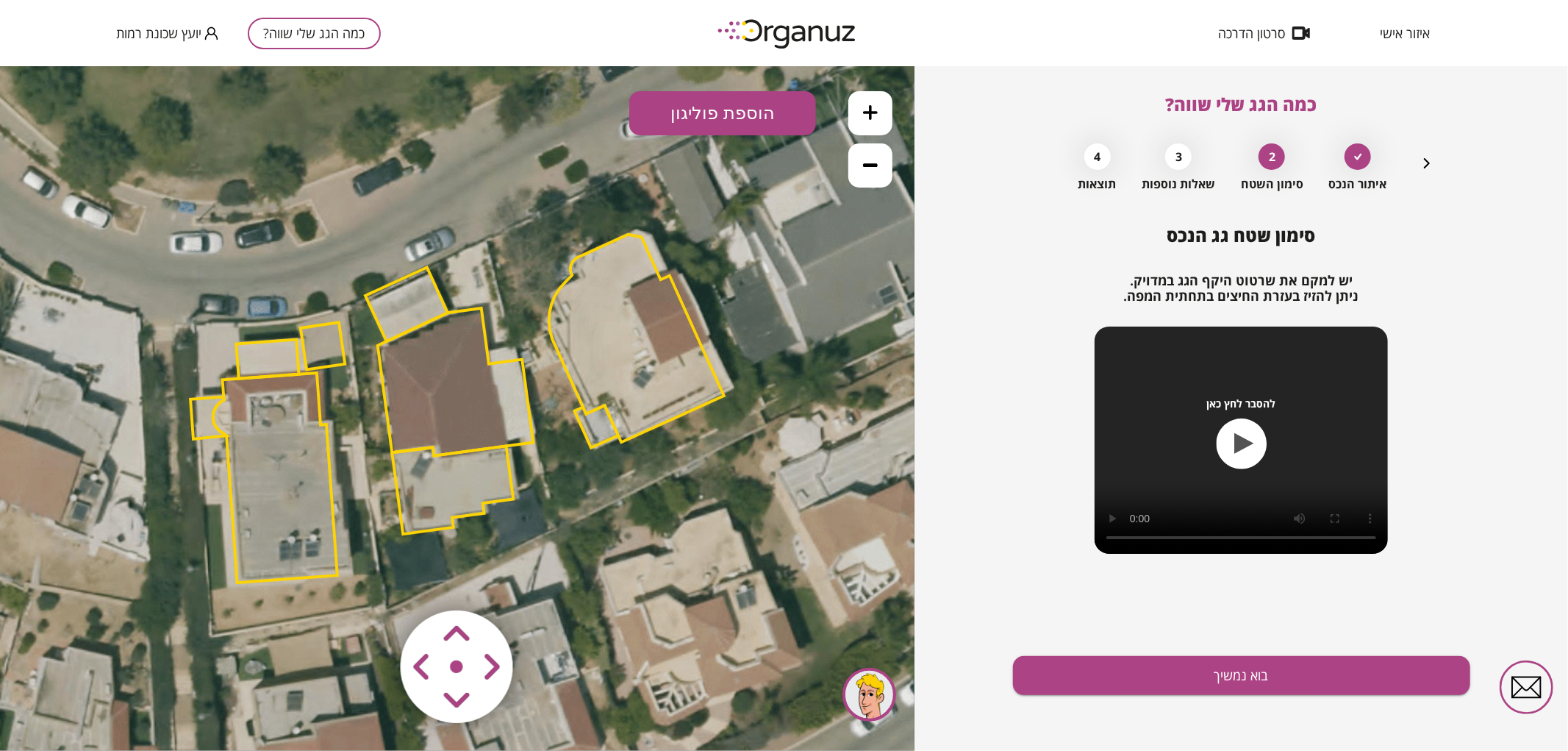
click at [370, 579] on area at bounding box center [370, 579] width 0 height 0
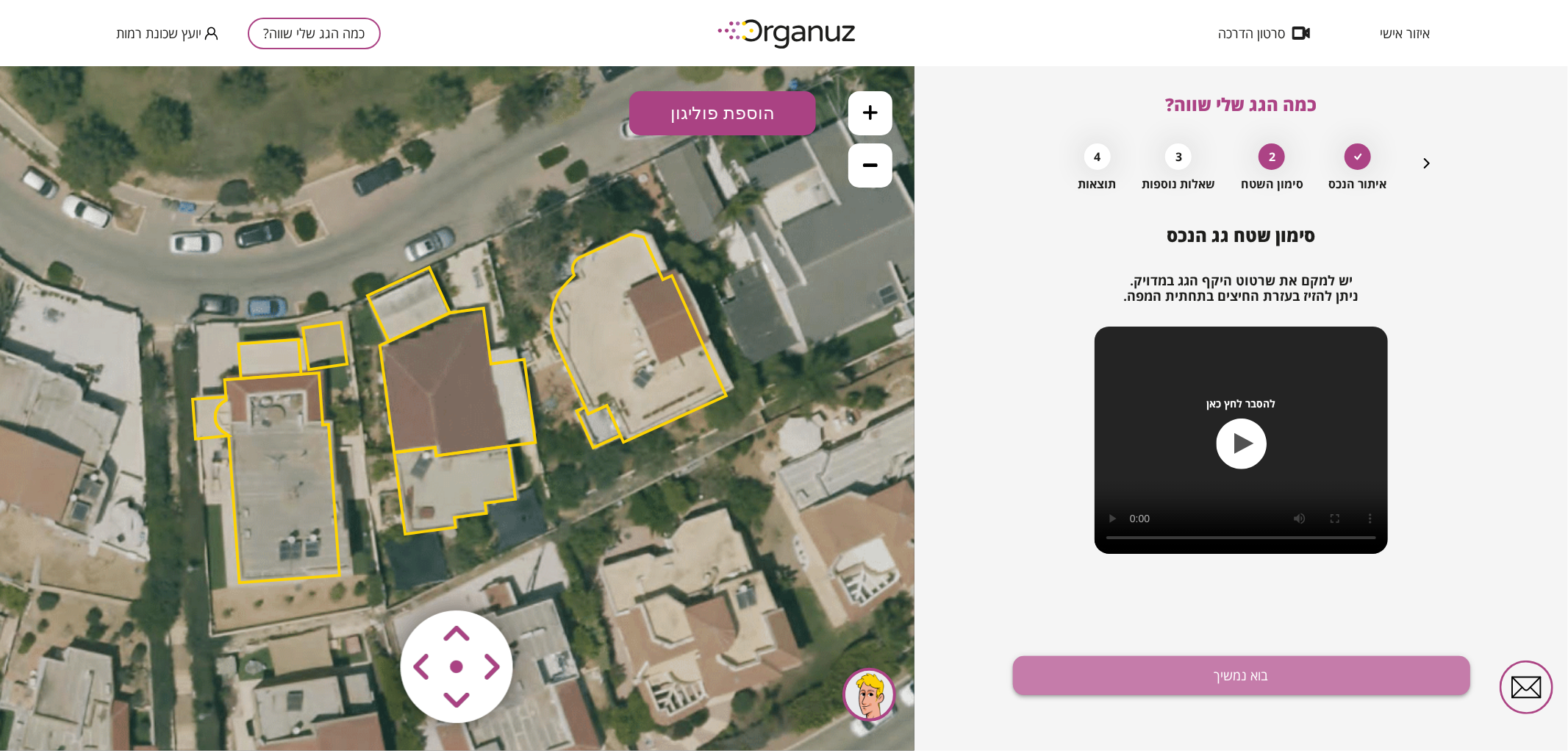
click at [1064, 672] on button "בוא נמשיך" at bounding box center [1241, 674] width 458 height 39
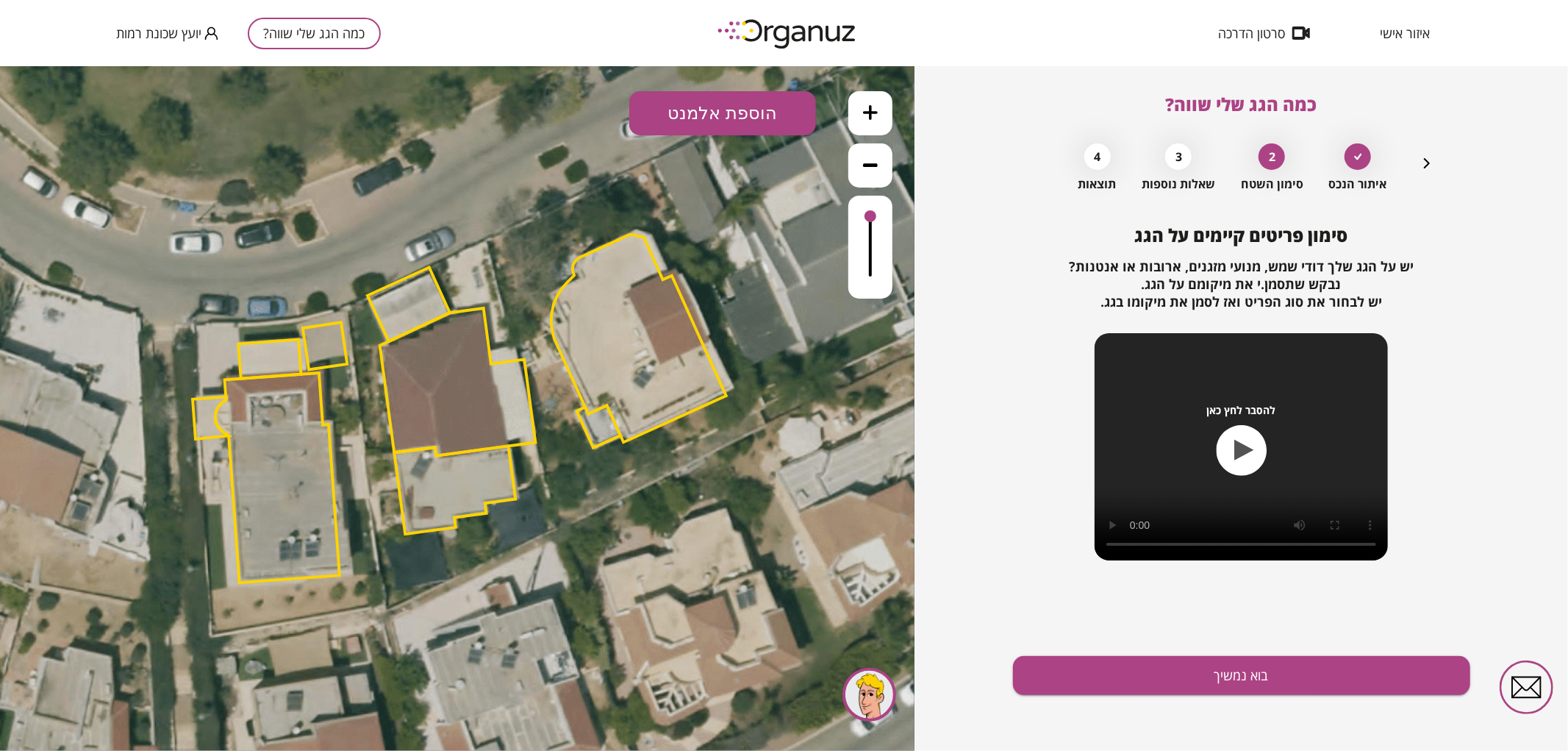
click at [862, 117] on button at bounding box center [870, 112] width 44 height 44
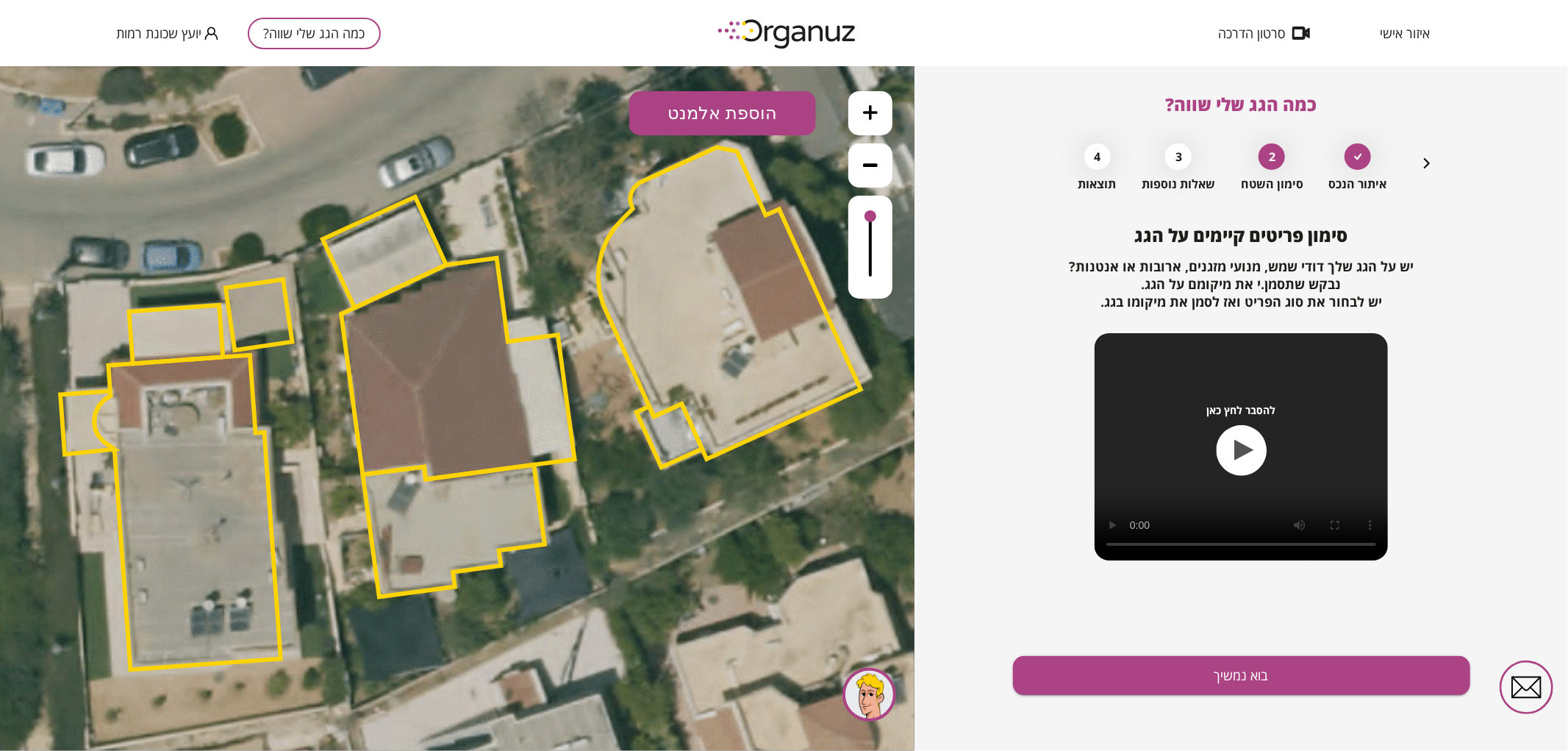
click at [1419, 166] on icon "button" at bounding box center [1427, 163] width 18 height 18
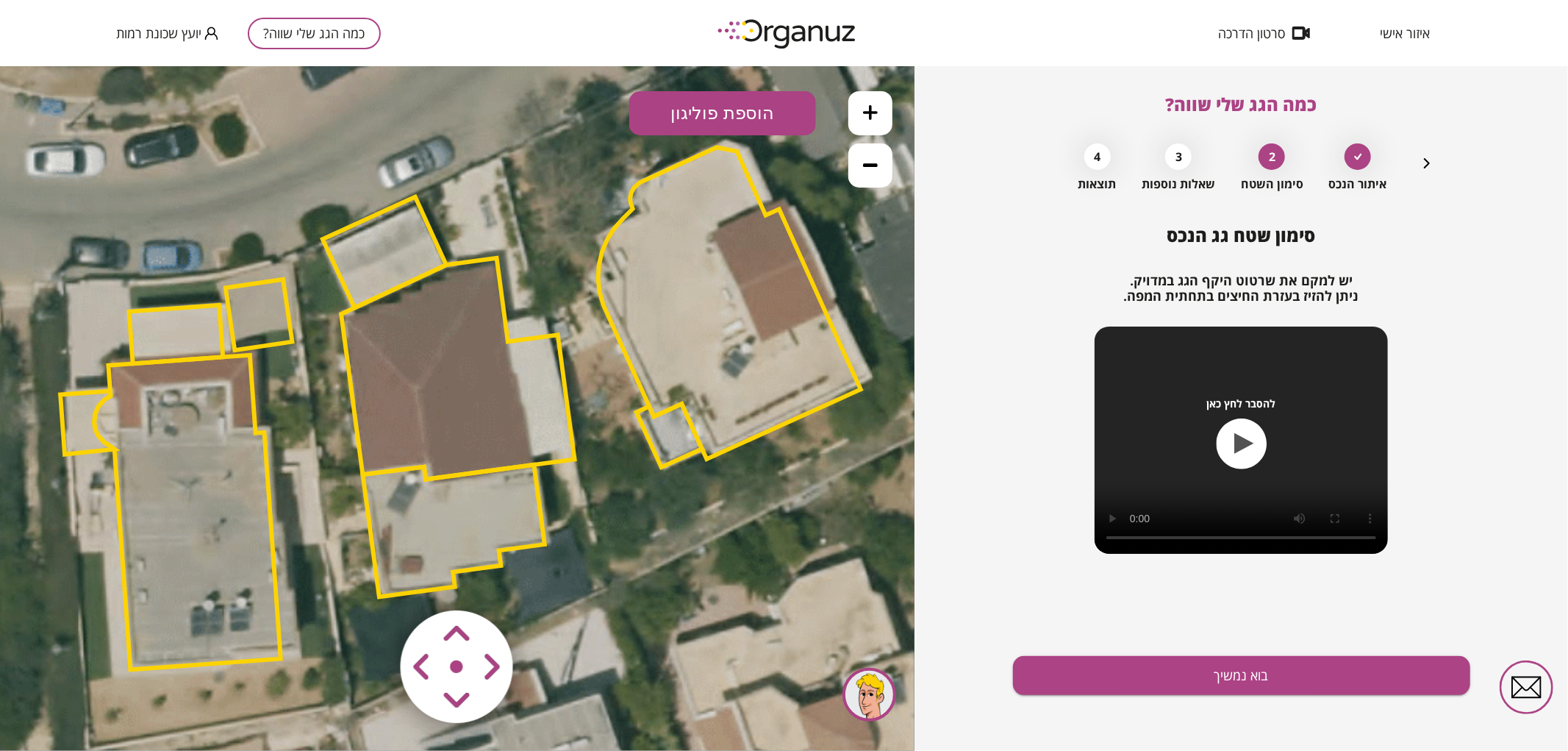
click at [470, 412] on polygon at bounding box center [458, 367] width 234 height 221
click at [425, 398] on polygon at bounding box center [458, 367] width 234 height 221
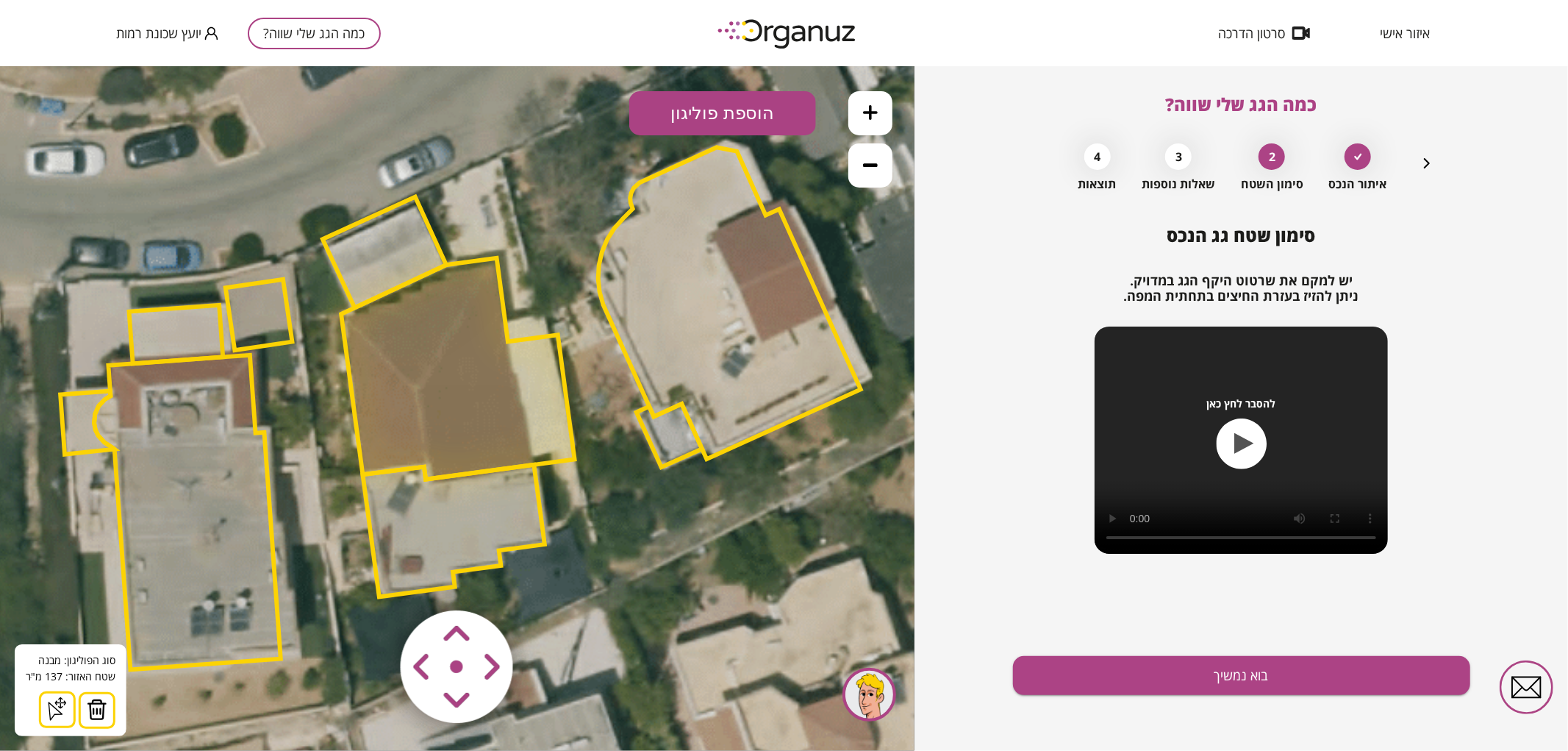
click at [441, 569] on polygon at bounding box center [453, 530] width 181 height 133
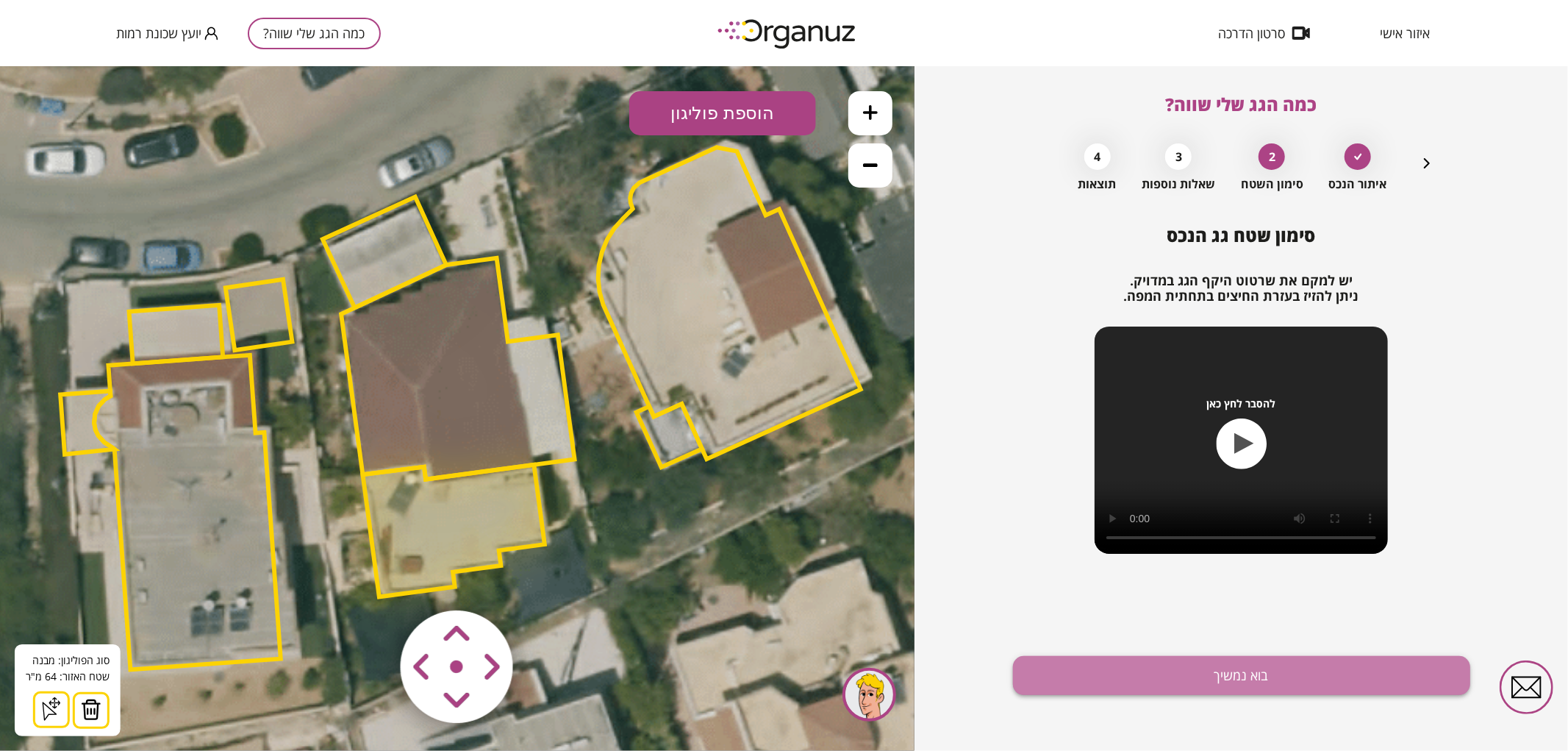
click at [1220, 674] on button "בוא נמשיך" at bounding box center [1241, 674] width 458 height 39
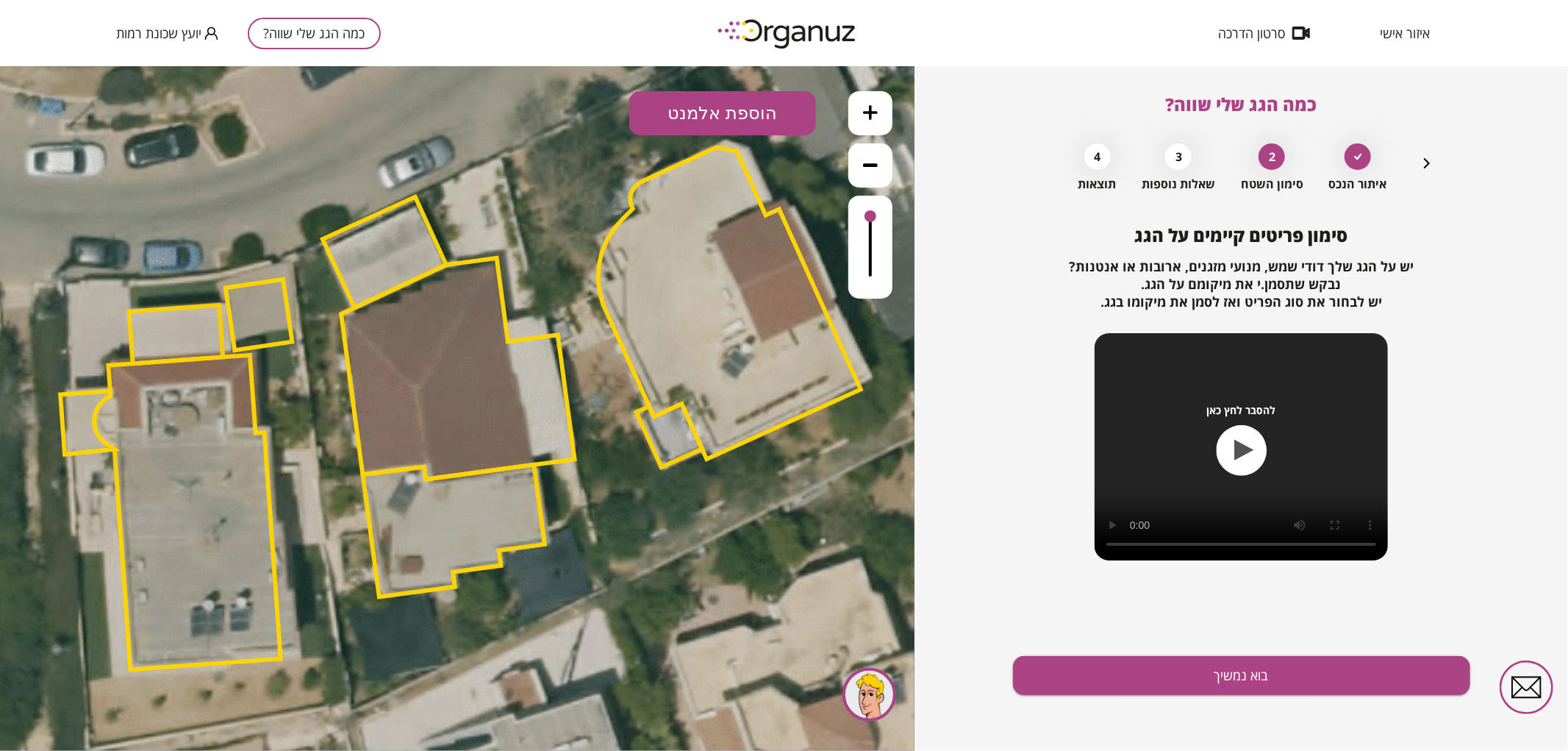
click at [738, 129] on button "הוספת אלמנט" at bounding box center [722, 112] width 187 height 44
click at [703, 294] on div ".st0 { fill: #FFFFFF; } .st0 { fill: #FFFFFF; }" at bounding box center [457, 407] width 914 height 684
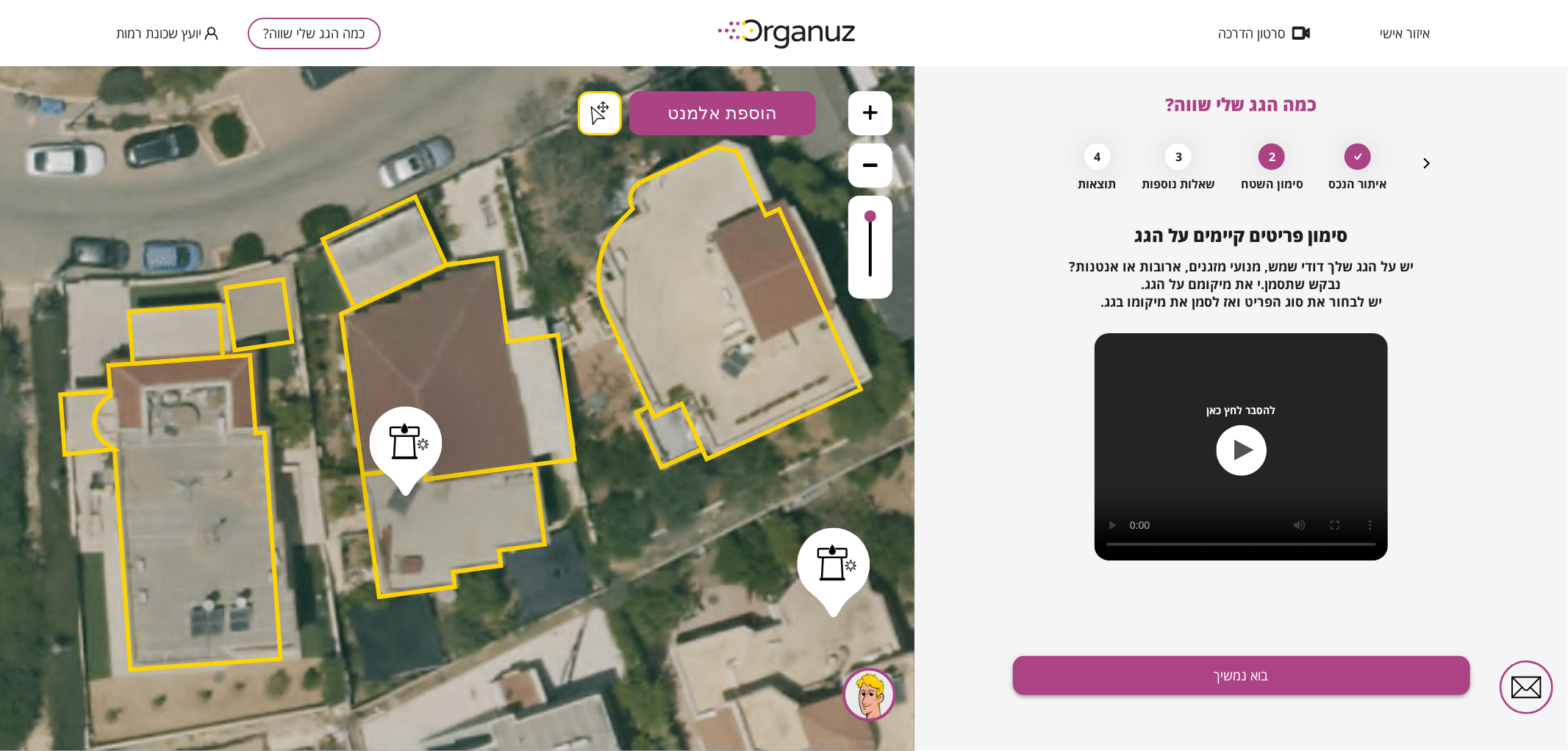
click at [1263, 674] on button "בוא נמשיך" at bounding box center [1241, 674] width 458 height 39
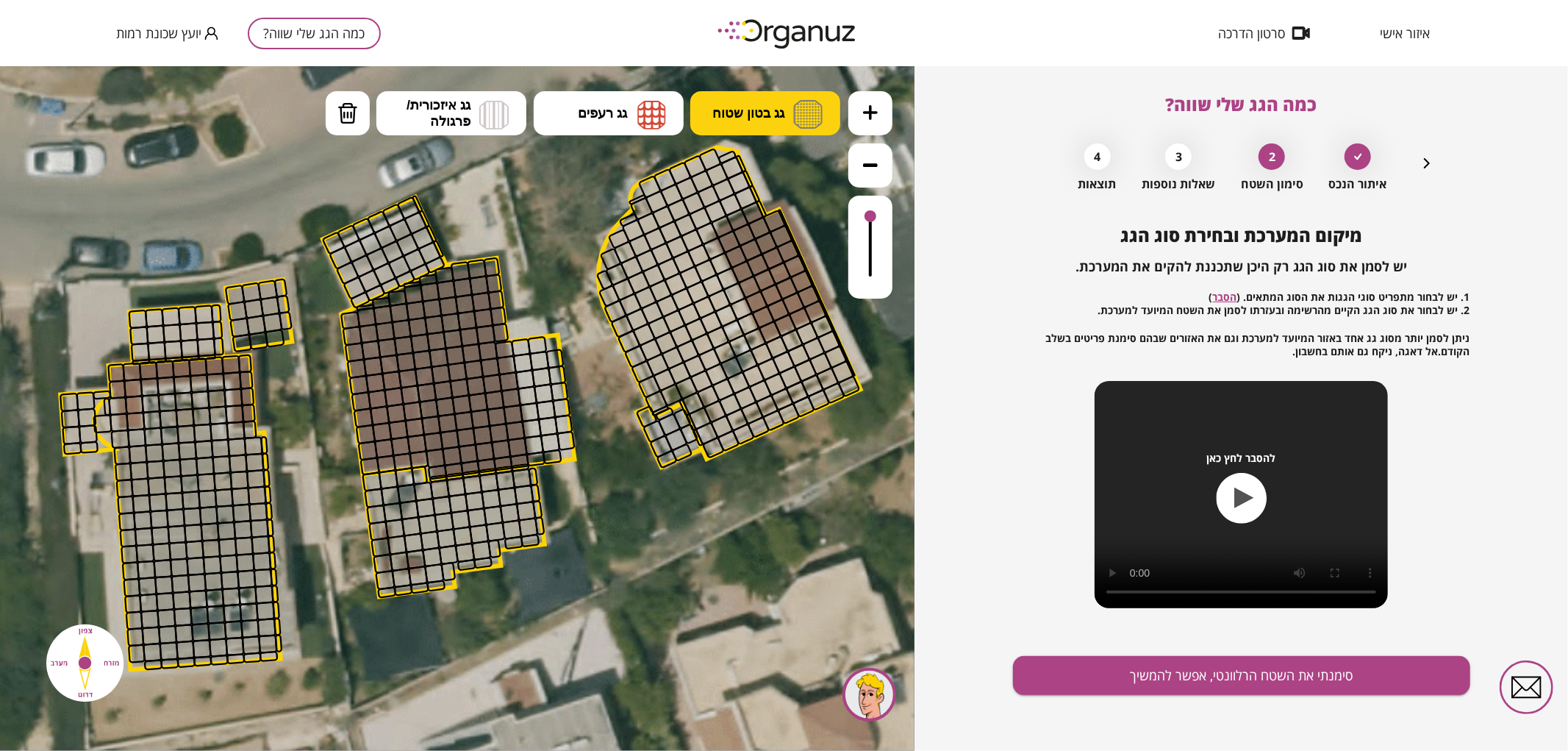
click at [727, 104] on button "גג בטון שטוח" at bounding box center [765, 112] width 150 height 44
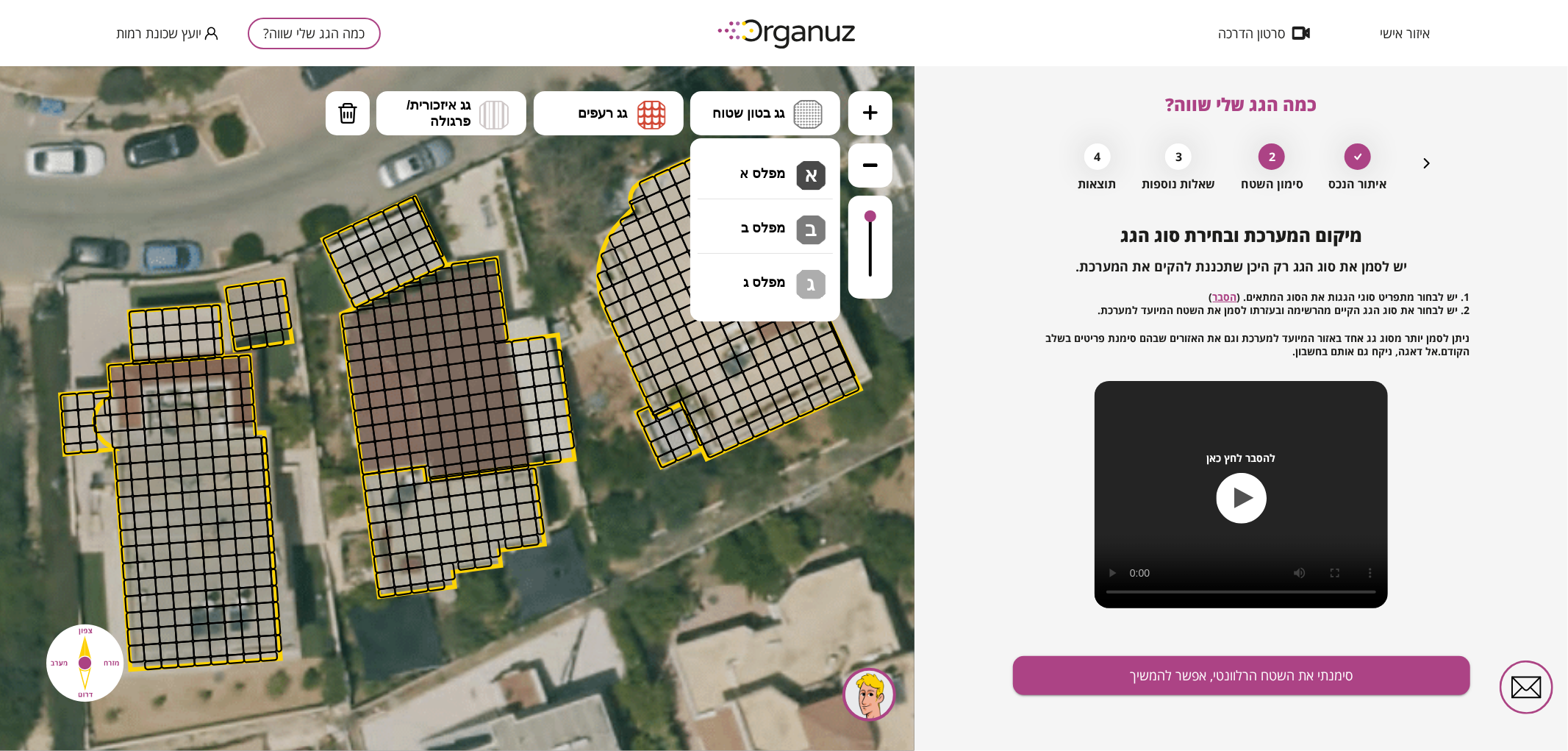
click at [743, 165] on div ".st0 { fill: #FFFFFF; } .st0 { fill: #FFFFFF; }" at bounding box center [457, 407] width 914 height 684
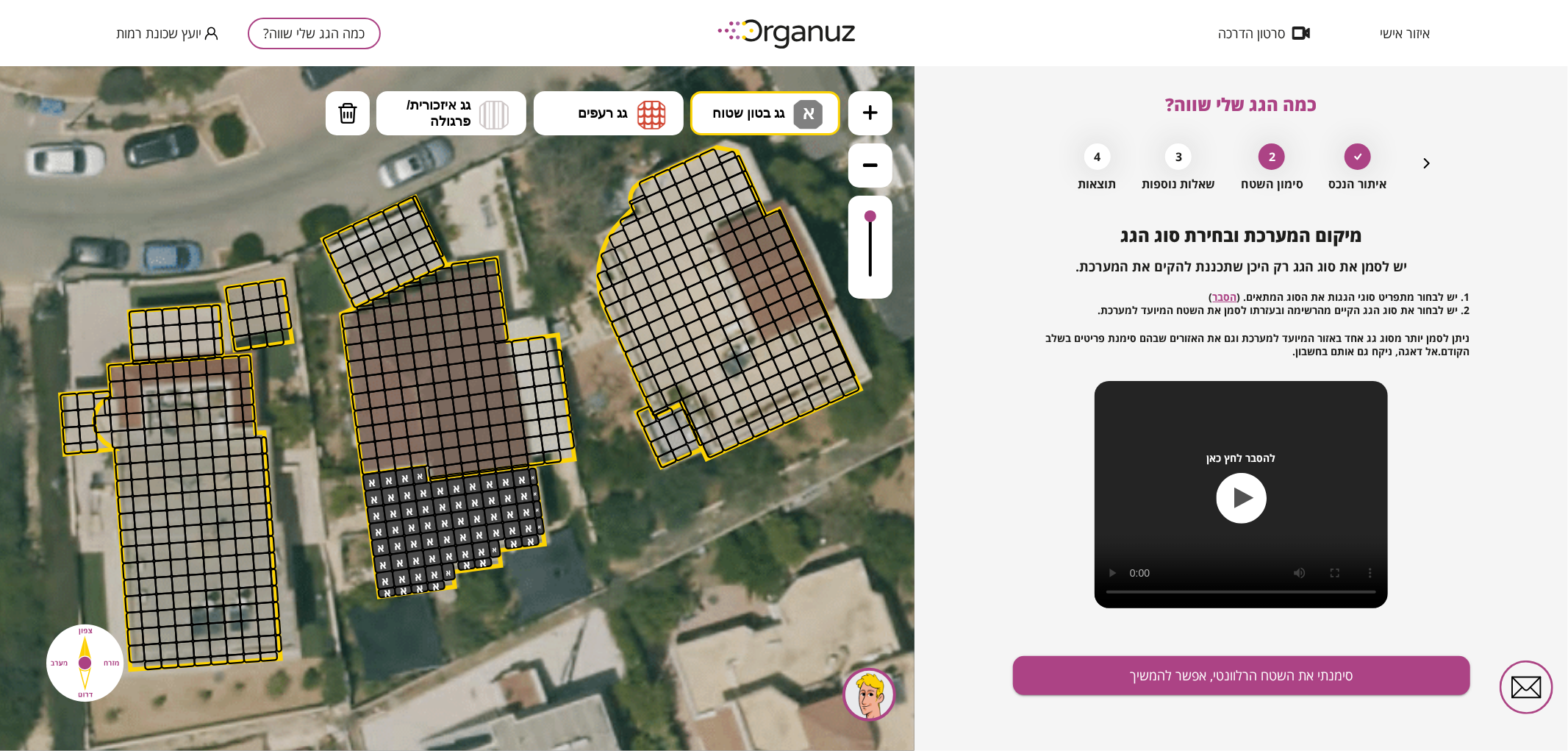
drag, startPoint x: 394, startPoint y: 580, endPoint x: 458, endPoint y: 549, distance: 71.1
click at [634, 121] on button "גג רעפים" at bounding box center [608, 112] width 150 height 44
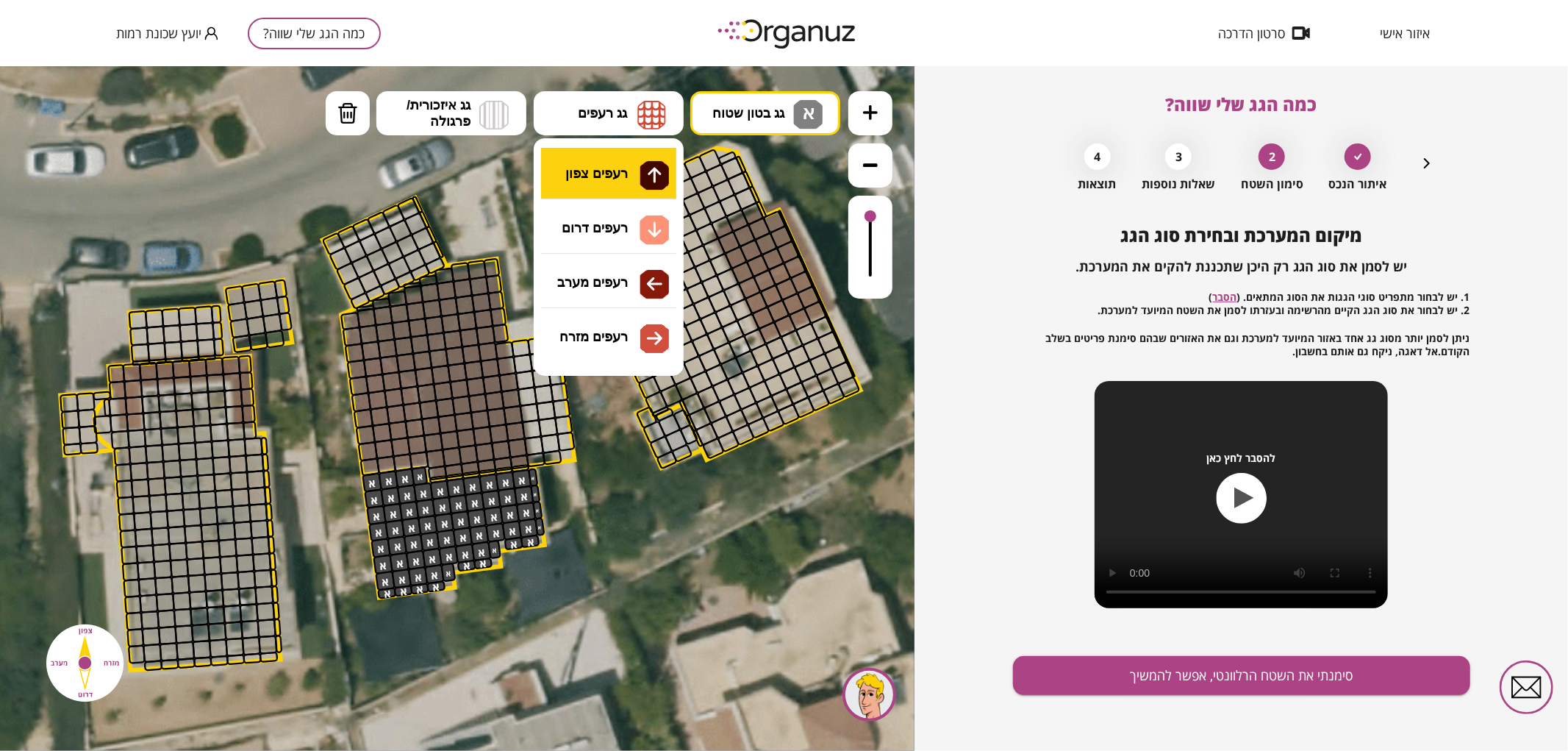
click at [599, 169] on div ".st0 { fill: #FFFFFF; } .st0 { fill: #FFFFFF; }" at bounding box center [457, 407] width 914 height 684
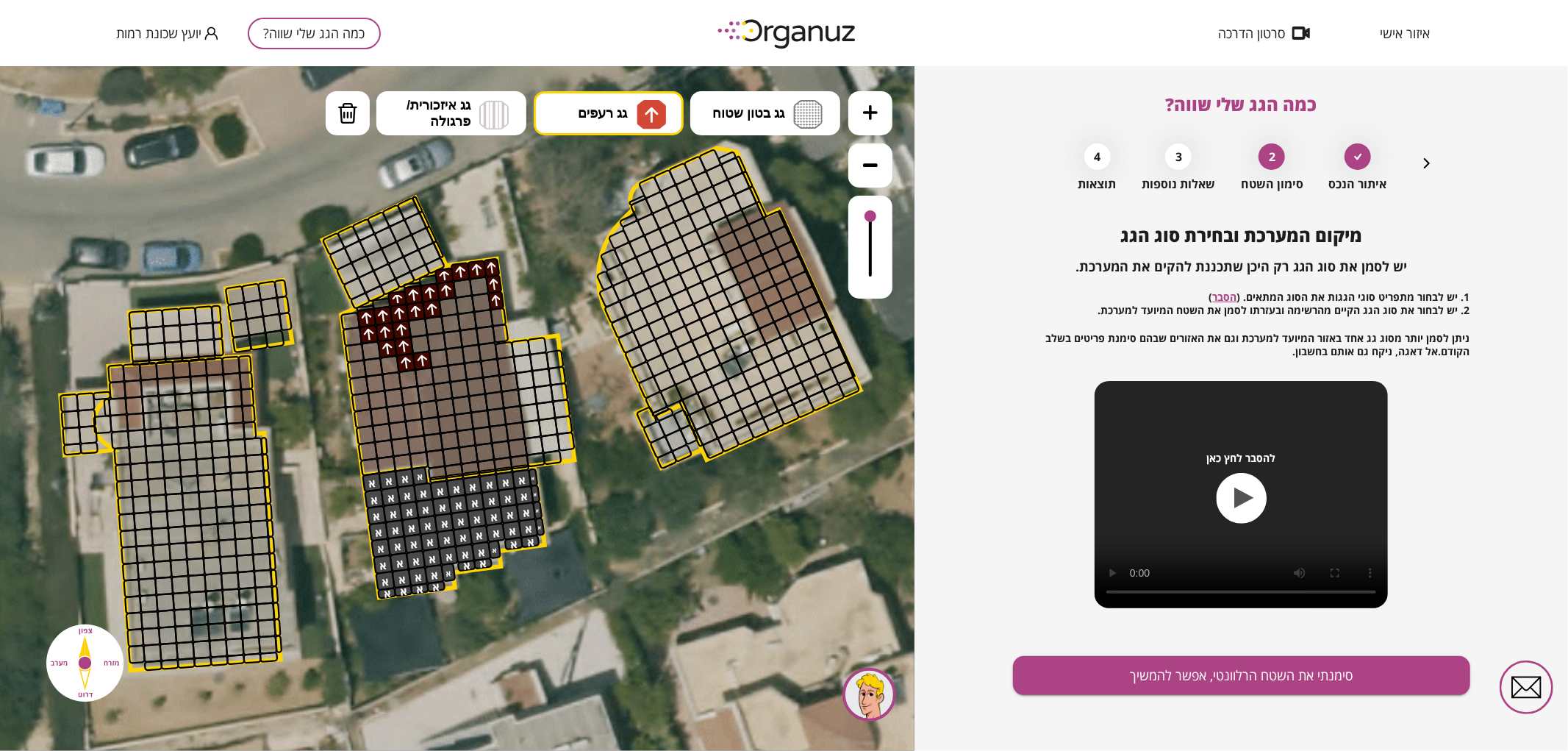
drag, startPoint x: 421, startPoint y: 358, endPoint x: 496, endPoint y: 294, distance: 98.6
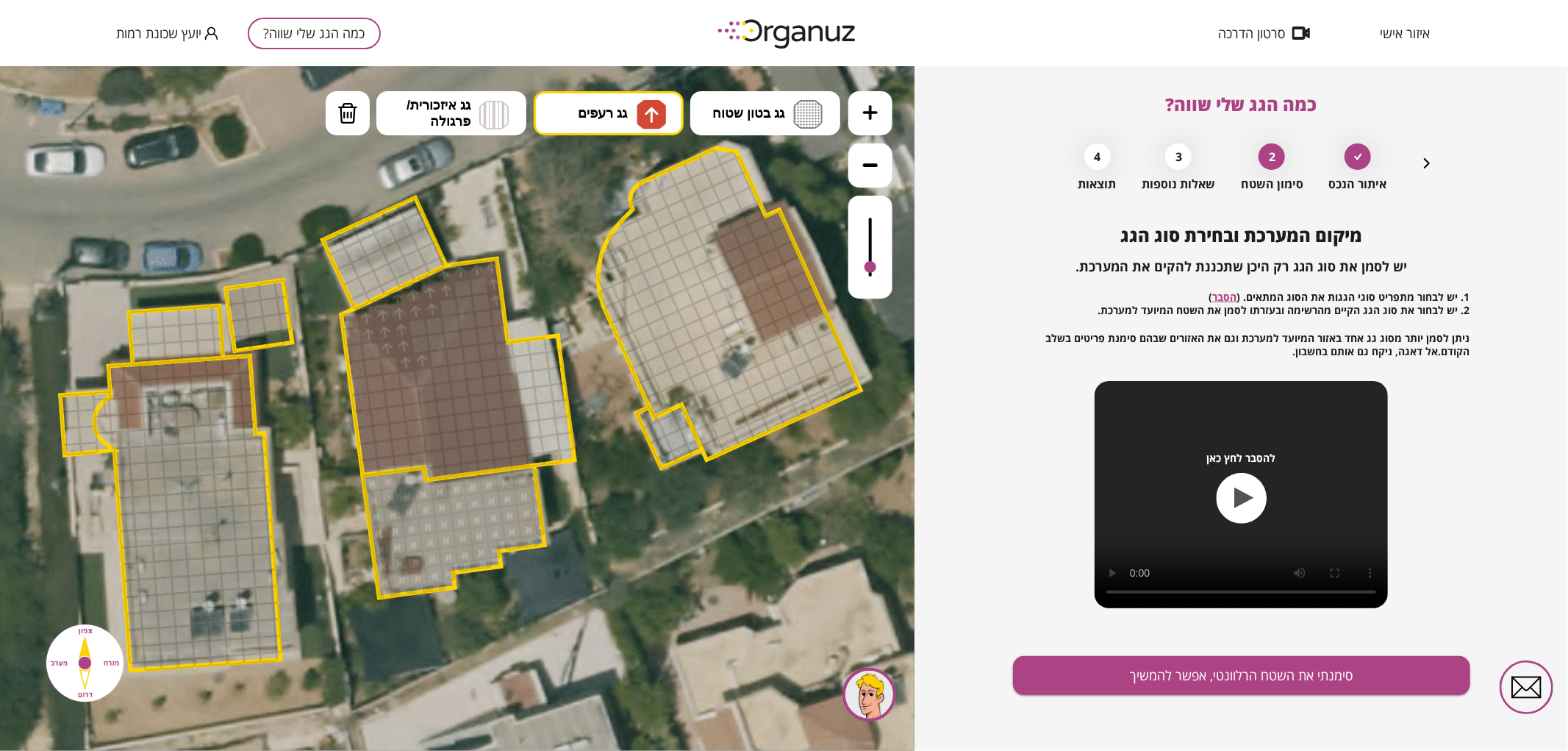
drag, startPoint x: 876, startPoint y: 208, endPoint x: 871, endPoint y: 267, distance: 59.2
click at [871, 267] on div at bounding box center [870, 246] width 44 height 103
click at [358, 105] on button "מחיקה" at bounding box center [348, 112] width 44 height 44
drag, startPoint x: 491, startPoint y: 302, endPoint x: 496, endPoint y: 279, distance: 23.5
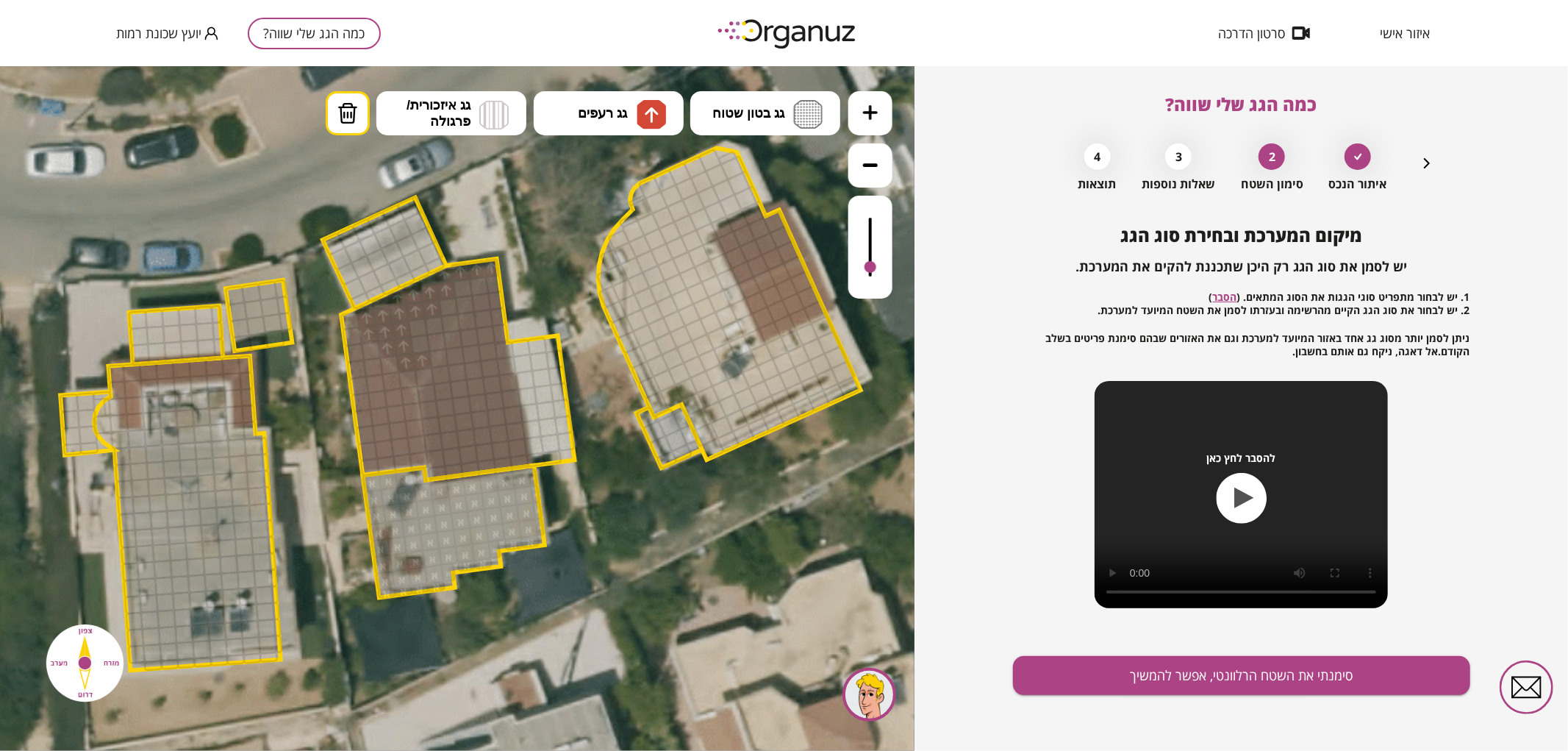
drag, startPoint x: 608, startPoint y: 125, endPoint x: 633, endPoint y: 160, distance: 43.0
click at [612, 126] on button "גג רעפים" at bounding box center [608, 112] width 150 height 44
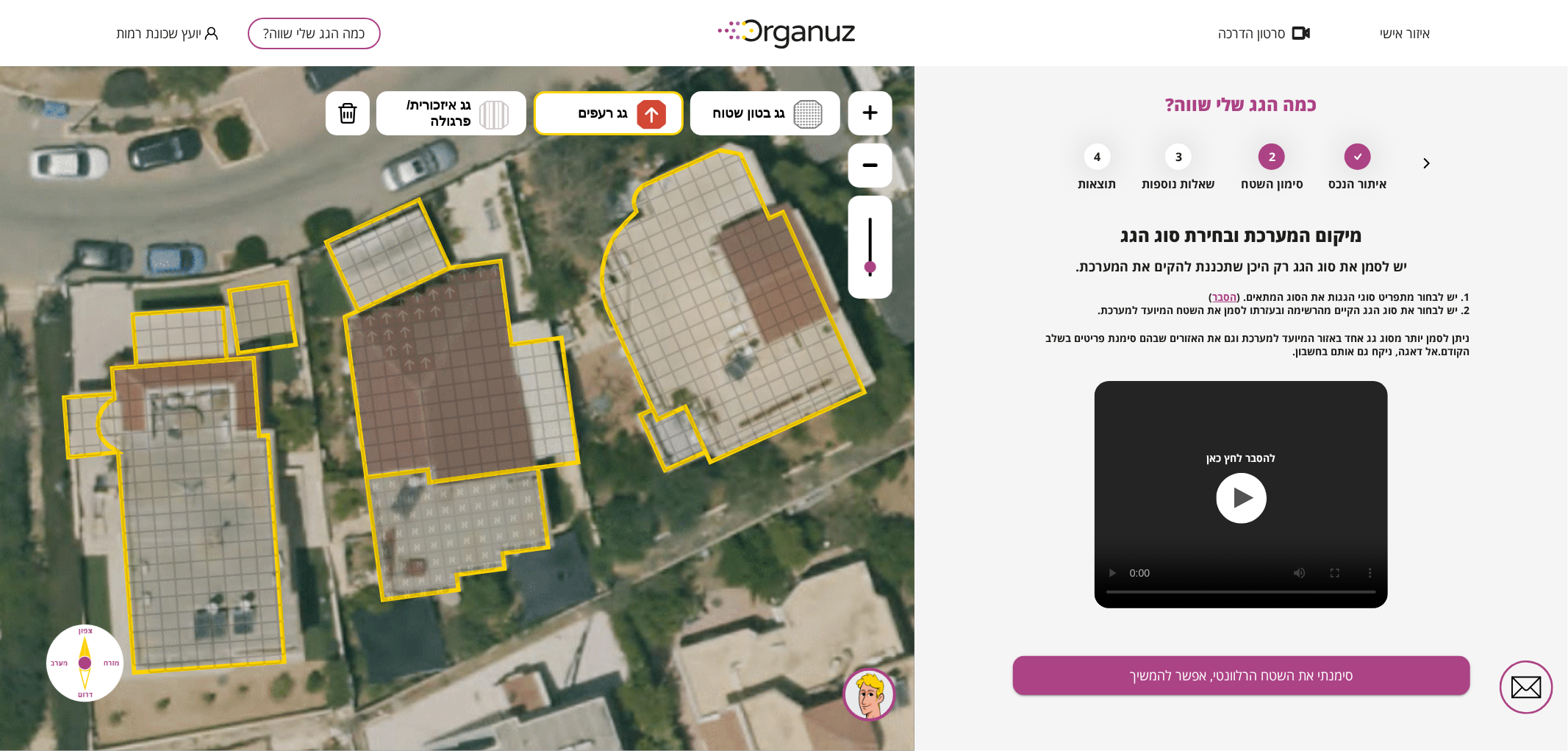
drag, startPoint x: 611, startPoint y: 173, endPoint x: 544, endPoint y: 253, distance: 104.4
click at [612, 176] on div ".st0 { fill: #FFFFFF; } .st0 { fill: #FFFFFF; }" at bounding box center [457, 407] width 914 height 684
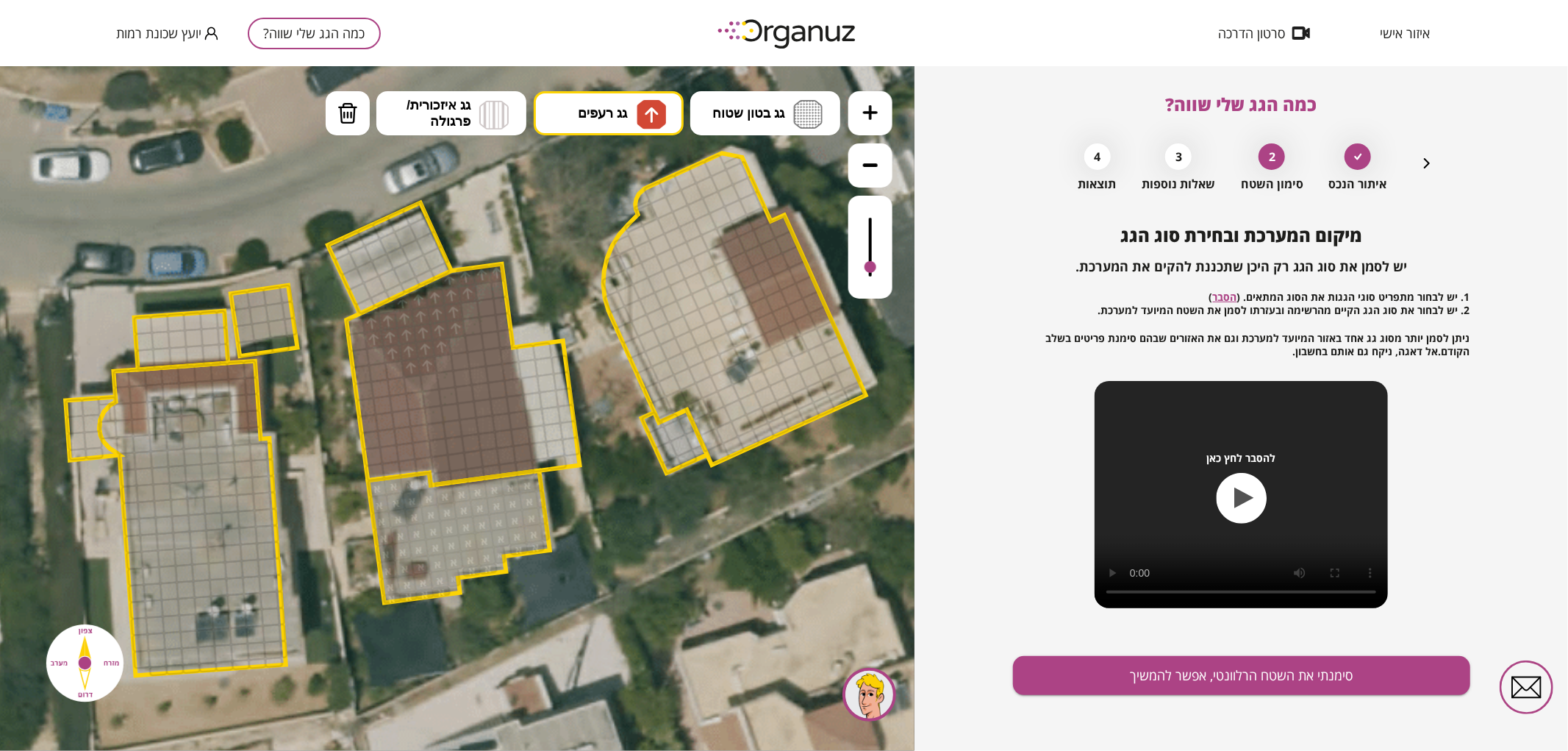
drag, startPoint x: 429, startPoint y: 350, endPoint x: 469, endPoint y: 284, distance: 77.2
click at [360, 324] on div at bounding box center [356, 325] width 21 height 19
click at [647, 106] on img at bounding box center [651, 114] width 15 height 18
click at [631, 276] on div ".st0 { fill: #FFFFFF; } .st0 { fill: #FFFFFF; }" at bounding box center [457, 407] width 914 height 684
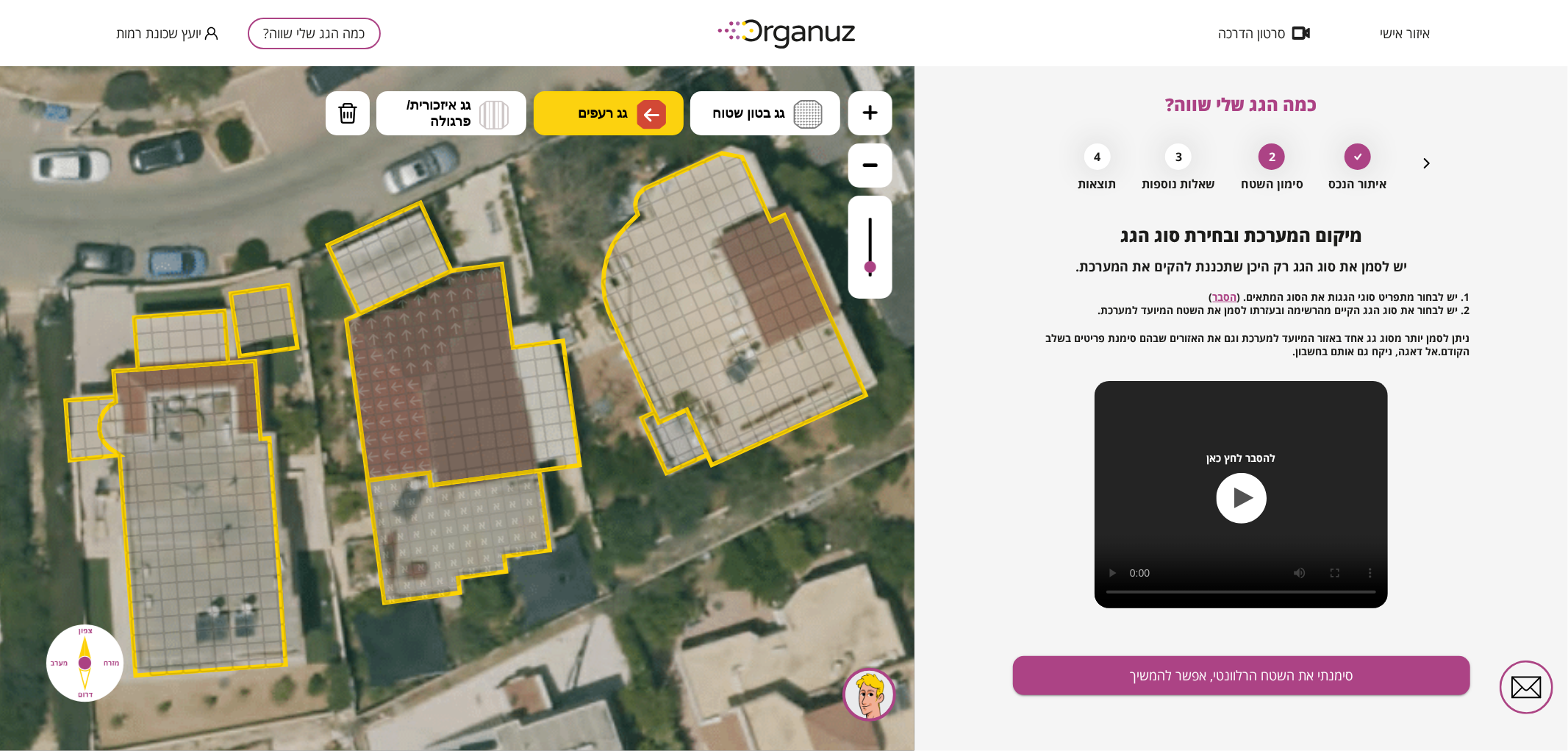
drag, startPoint x: 422, startPoint y: 459, endPoint x: 387, endPoint y: 400, distance: 68.6
click at [636, 109] on button "גג רעפים" at bounding box center [608, 112] width 150 height 44
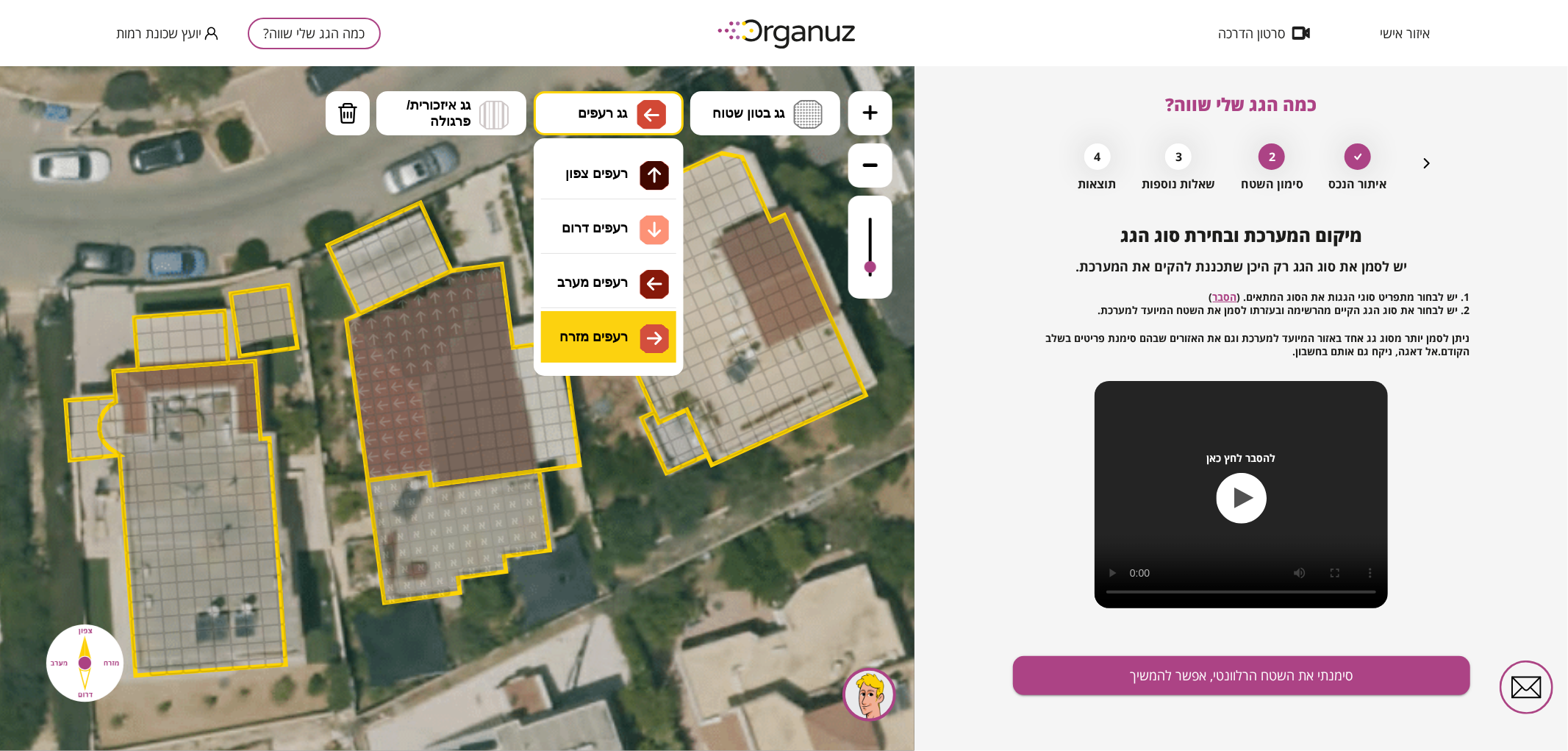
click at [629, 326] on div ".st0 { fill: #FFFFFF; } .st0 { fill: #FFFFFF; }" at bounding box center [457, 407] width 914 height 684
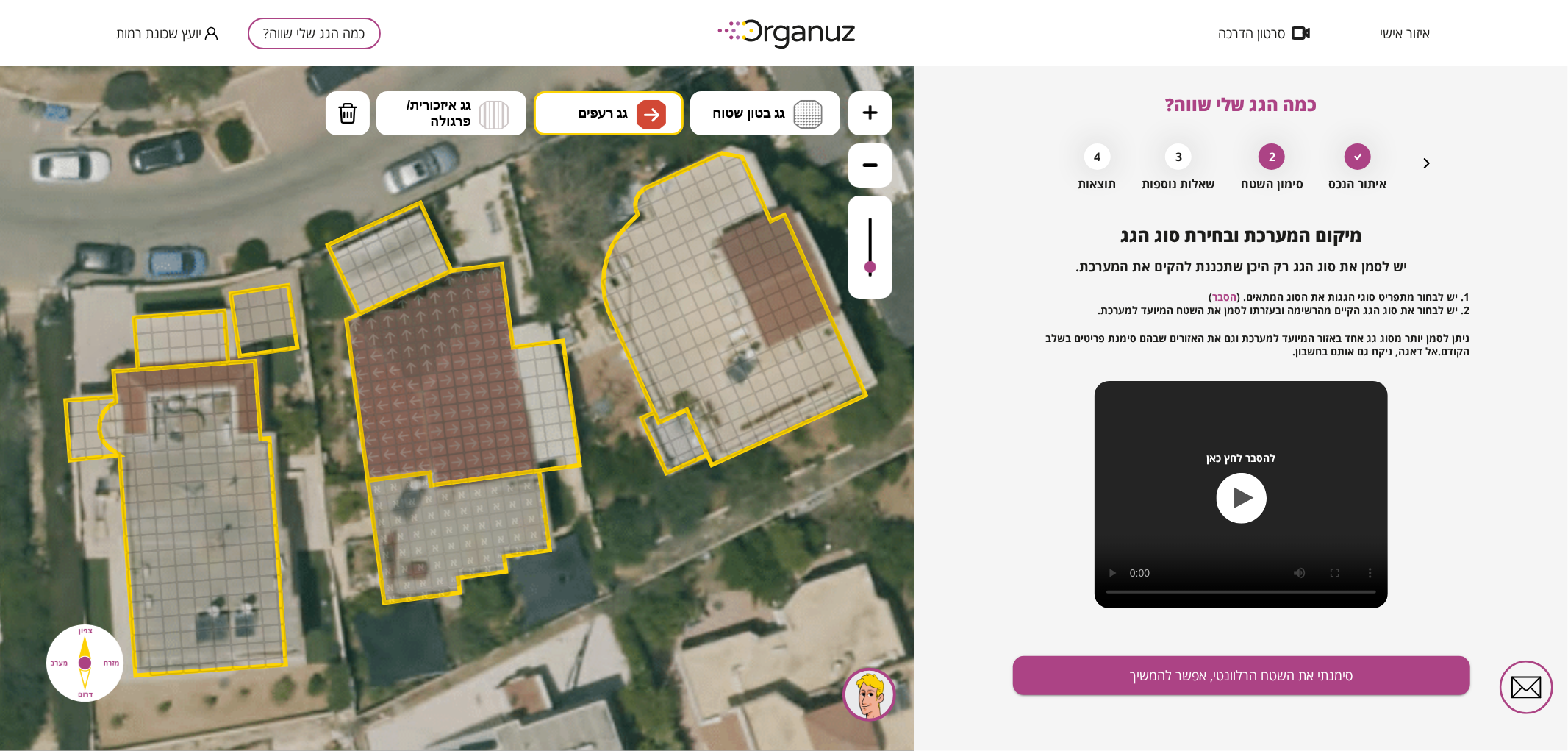
drag, startPoint x: 445, startPoint y: 472, endPoint x: 475, endPoint y: 306, distance: 168.7
click at [459, 123] on span "גג איזכורית/ פרגולה" at bounding box center [438, 113] width 64 height 32
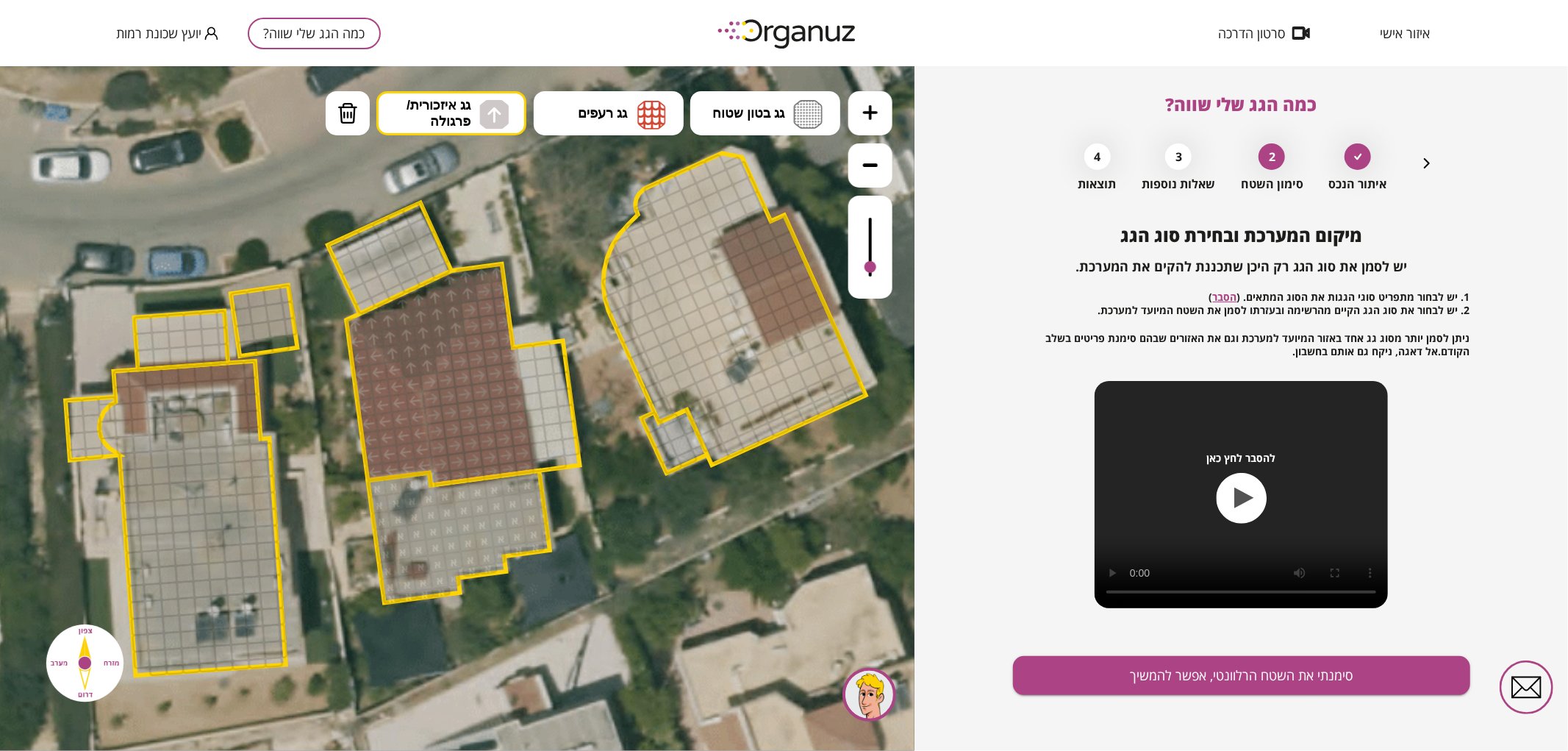
click at [475, 159] on div ".st0 { fill: #FFFFFF; } .st0 { fill: #FFFFFF; }" at bounding box center [457, 407] width 914 height 684
drag, startPoint x: 358, startPoint y: 297, endPoint x: 343, endPoint y: 263, distance: 37.2
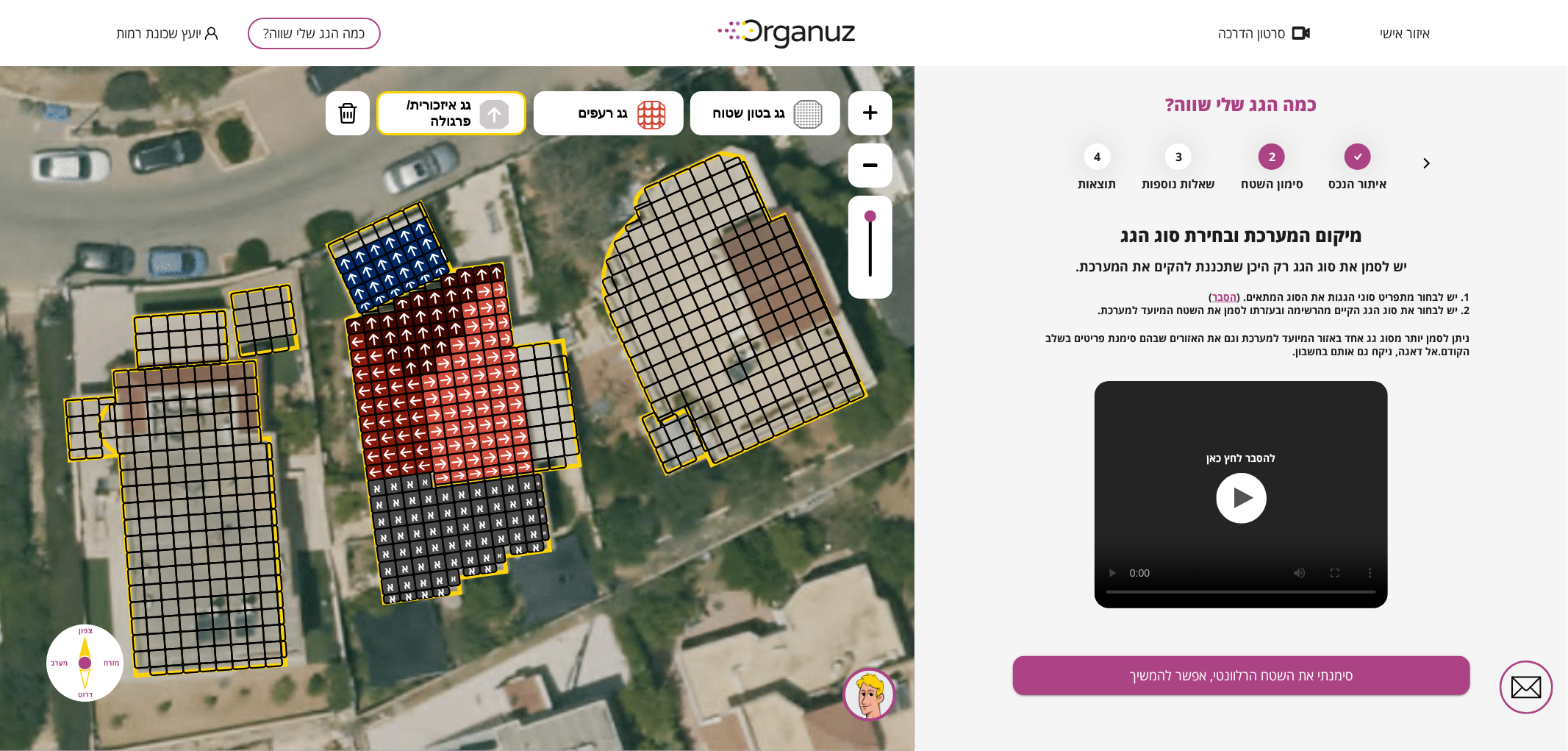
drag, startPoint x: 868, startPoint y: 264, endPoint x: 880, endPoint y: 212, distance: 53.4
click at [880, 212] on div at bounding box center [870, 246] width 44 height 103
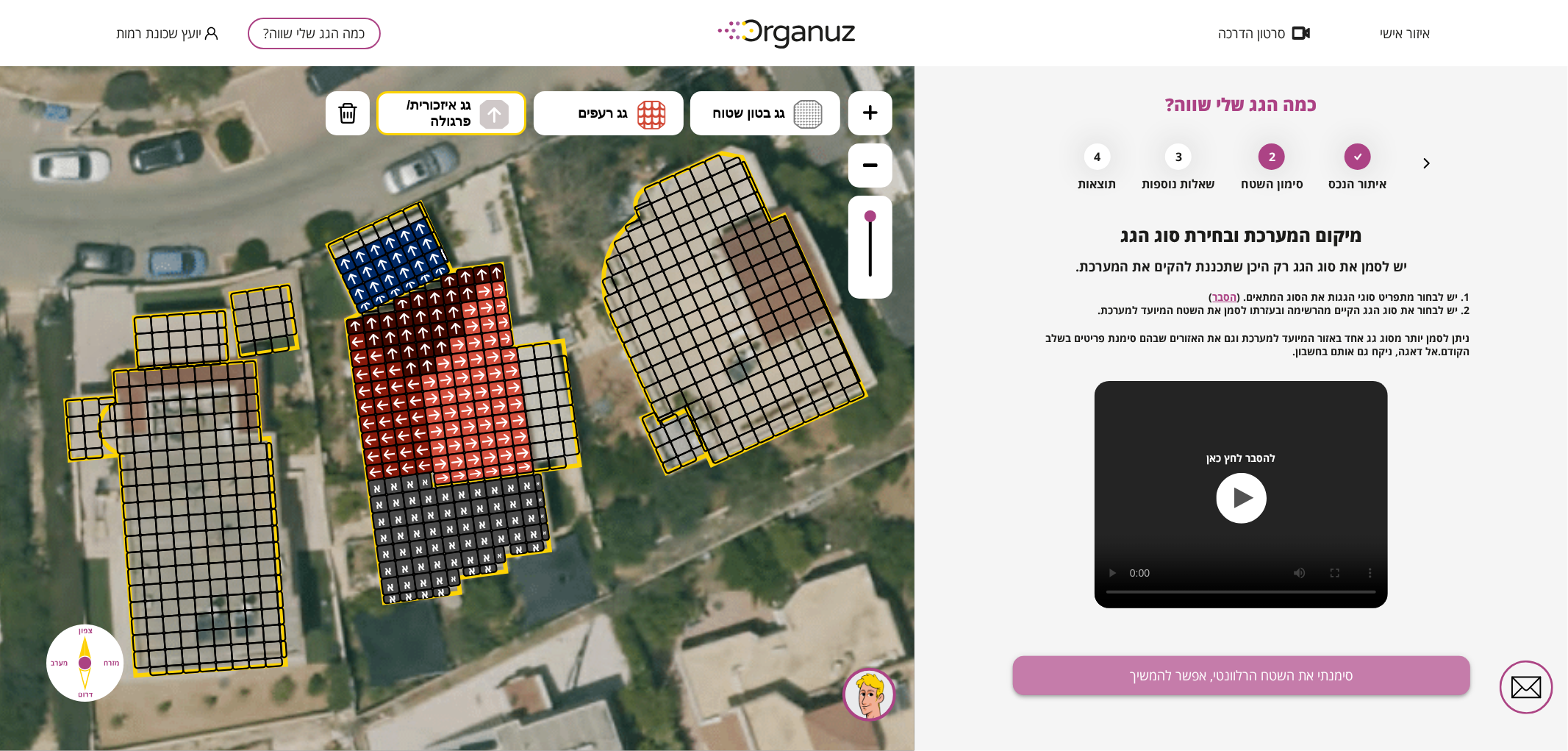
click at [1192, 663] on button "סימנתי את השטח הרלוונטי, אפשר להמשיך" at bounding box center [1241, 674] width 458 height 39
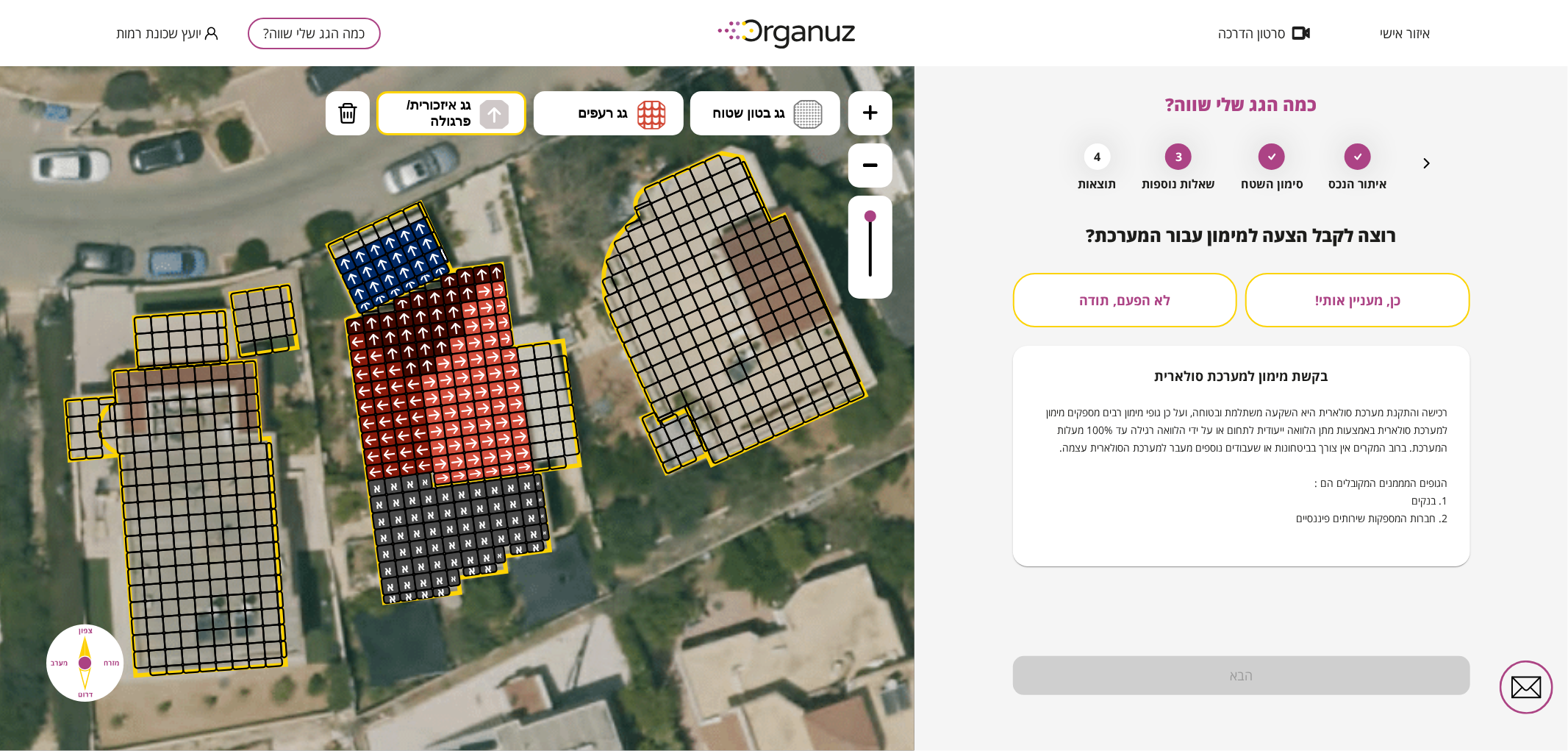
click at [1202, 327] on button "לא הפעם, תודה" at bounding box center [1125, 300] width 225 height 54
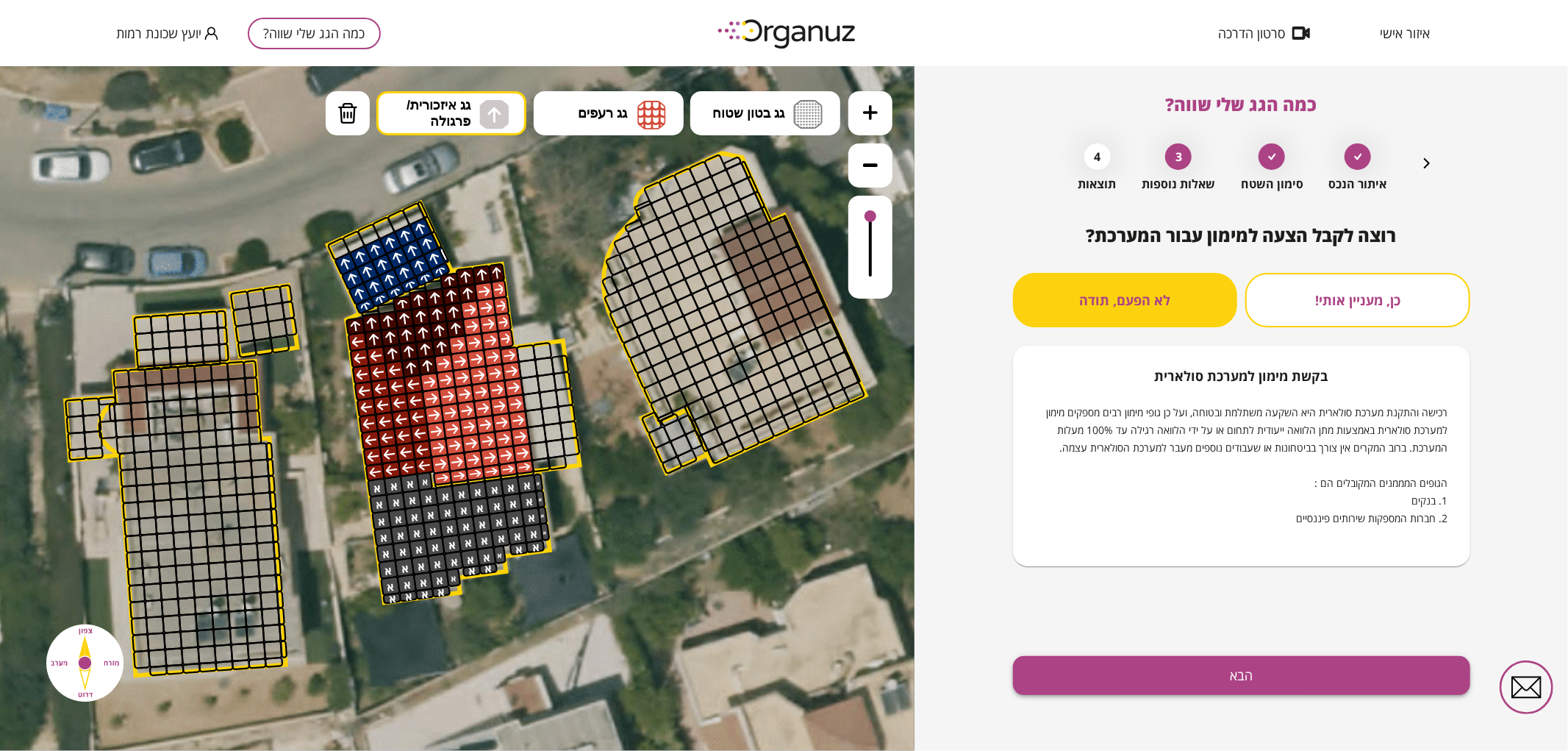
click at [1313, 669] on button "הבא" at bounding box center [1241, 674] width 458 height 39
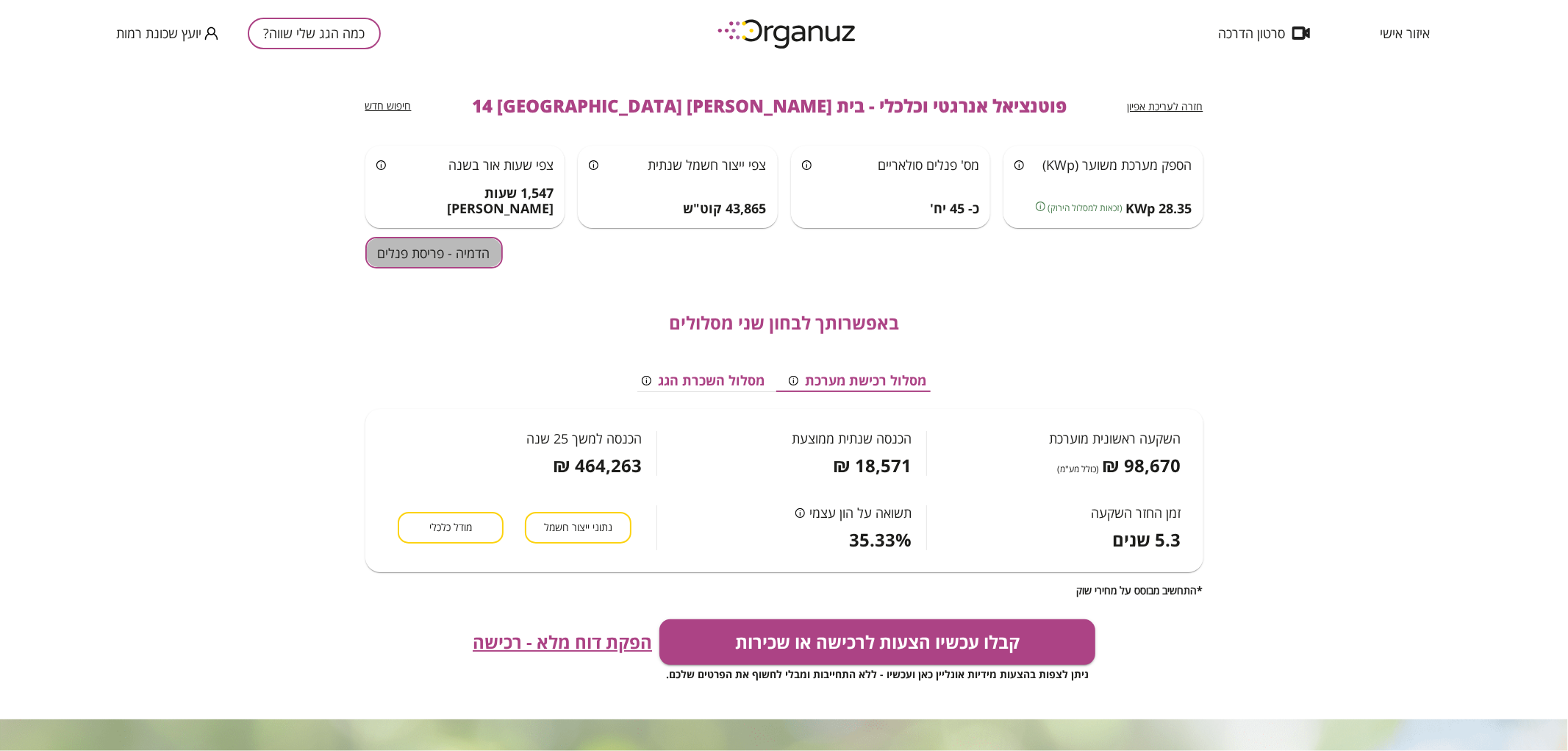
click at [445, 264] on button "הדמיה - פריסת פנלים" at bounding box center [434, 252] width 137 height 32
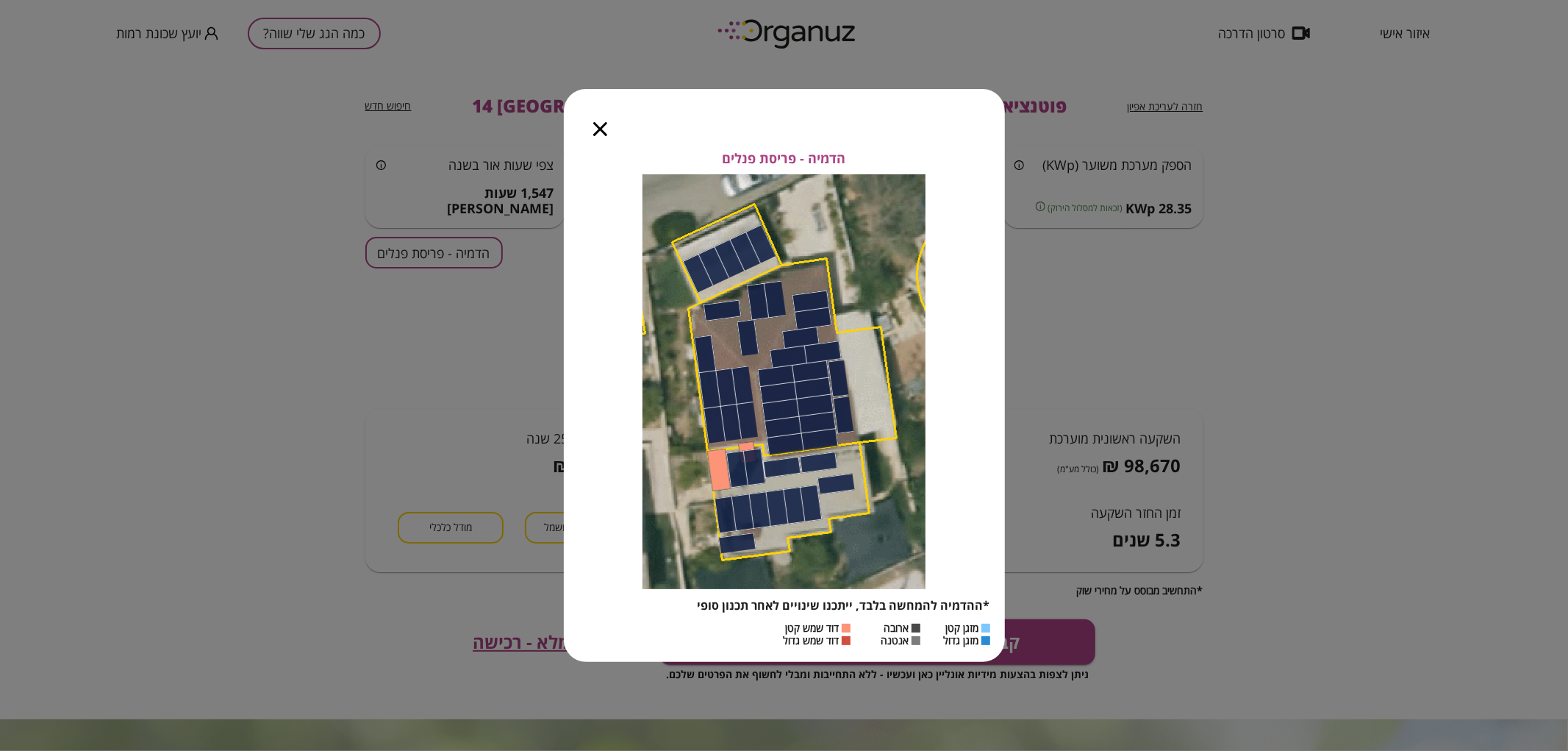
click at [598, 133] on icon "button" at bounding box center [599, 128] width 14 height 14
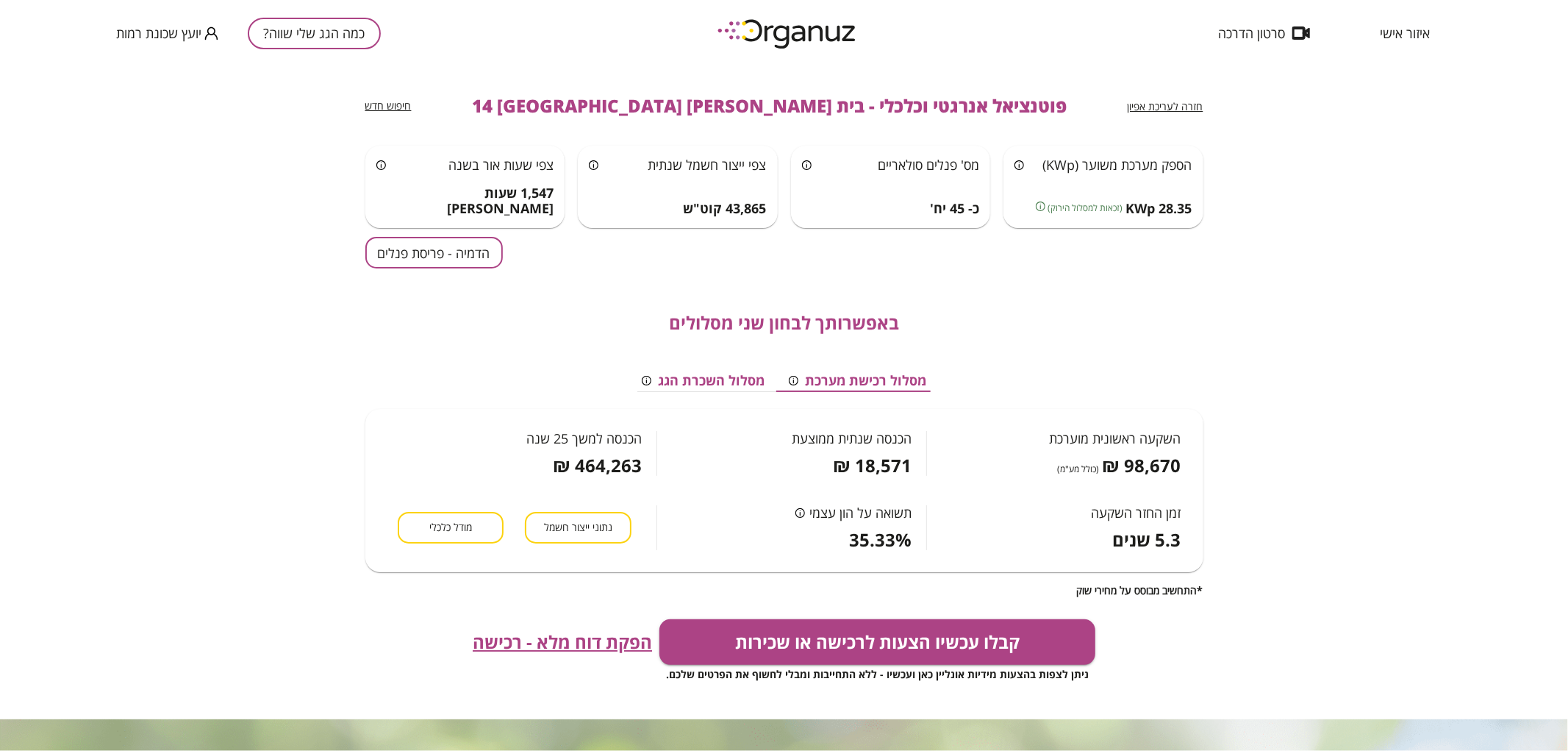
drag, startPoint x: 1155, startPoint y: 84, endPoint x: 1160, endPoint y: 89, distance: 7.1
click at [1155, 86] on div "חזרה לעריכת אפיון פוטנציאל אנרגטי וכלכלי - בית צורי אליהו 14 באר שבע חיפוש חדש" at bounding box center [784, 106] width 838 height 79
drag, startPoint x: 1163, startPoint y: 94, endPoint x: 1169, endPoint y: 110, distance: 17.1
click at [1169, 110] on div "חזרה לעריכת אפיון פוטנציאל אנרגטי וכלכלי - בית צורי אליהו 14 באר שבע חיפוש חדש" at bounding box center [784, 106] width 838 height 79
click at [1169, 110] on span "חזרה לעריכת אפיון" at bounding box center [1165, 106] width 76 height 14
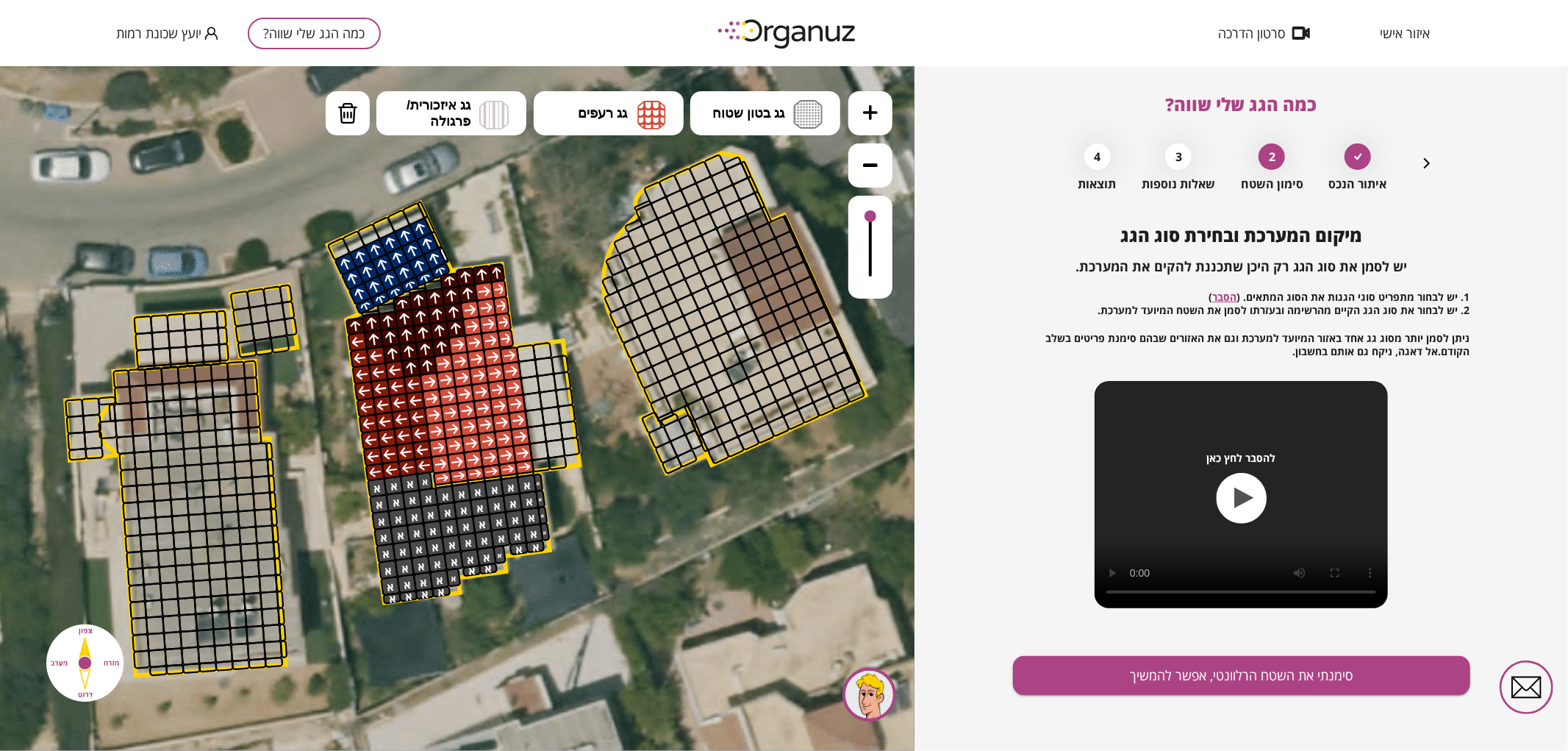
click at [1424, 166] on icon "button" at bounding box center [1427, 163] width 18 height 18
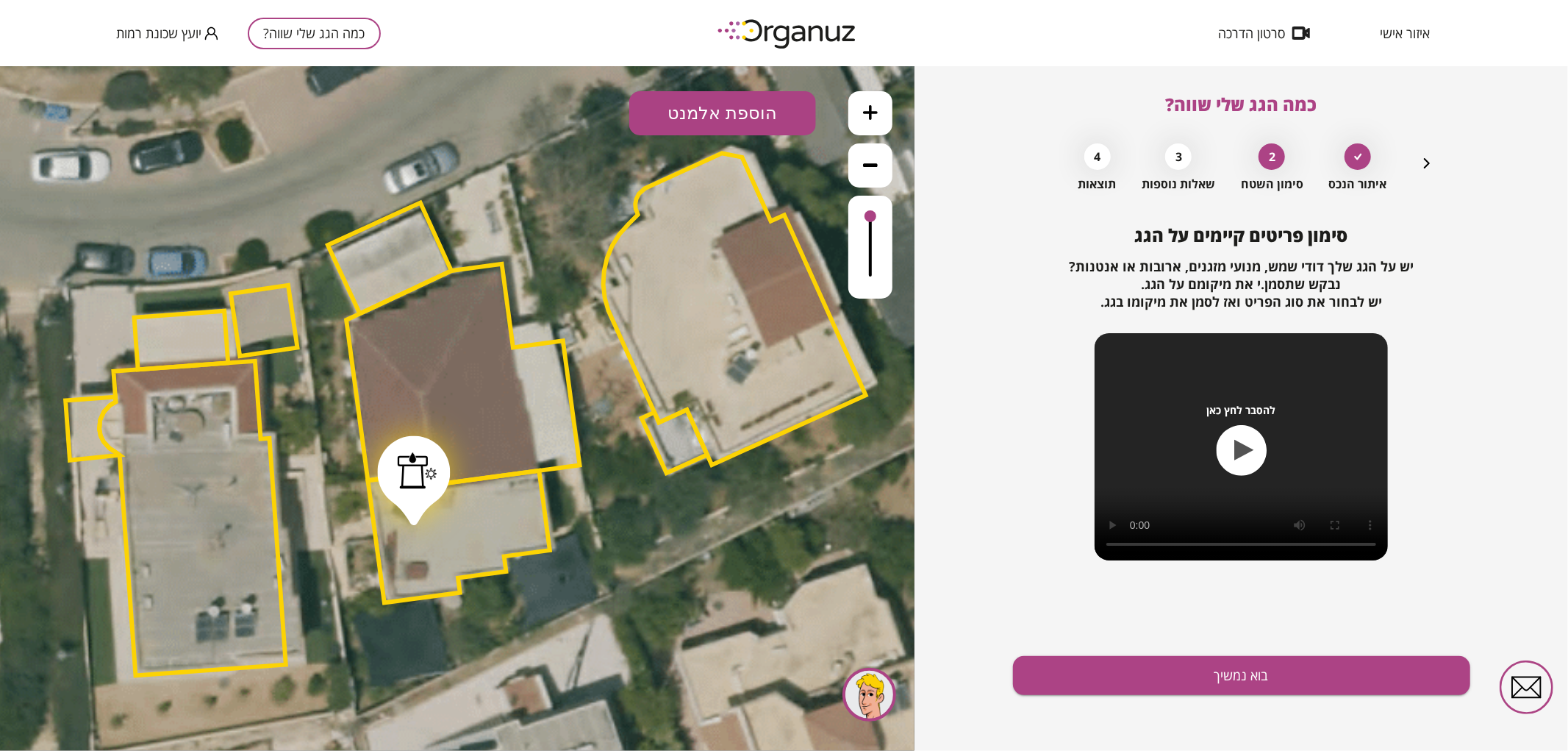
drag, startPoint x: 422, startPoint y: 446, endPoint x: 424, endPoint y: 468, distance: 22.1
click at [424, 468] on div at bounding box center [417, 469] width 40 height 37
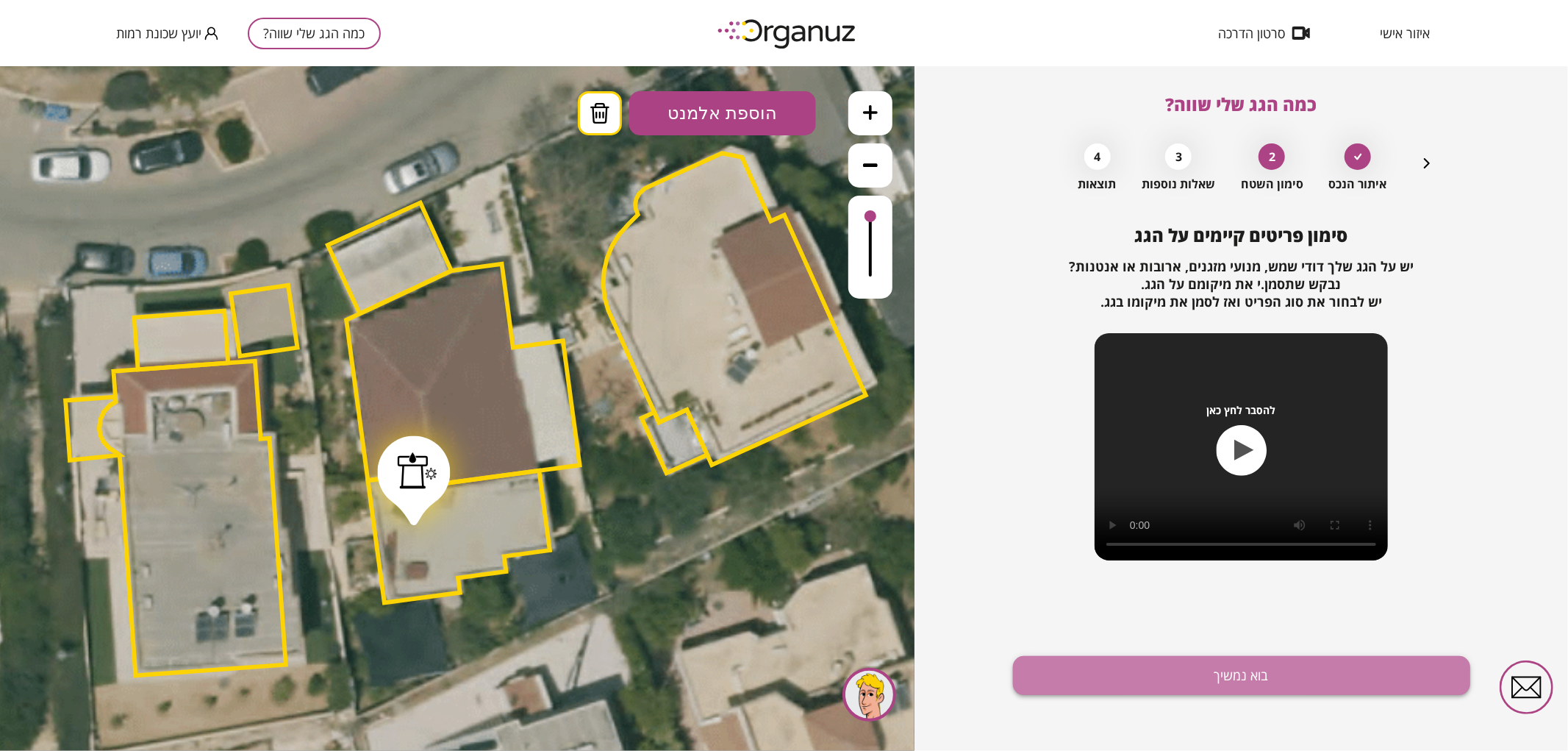
click at [1159, 675] on button "בוא נמשיך" at bounding box center [1241, 674] width 458 height 39
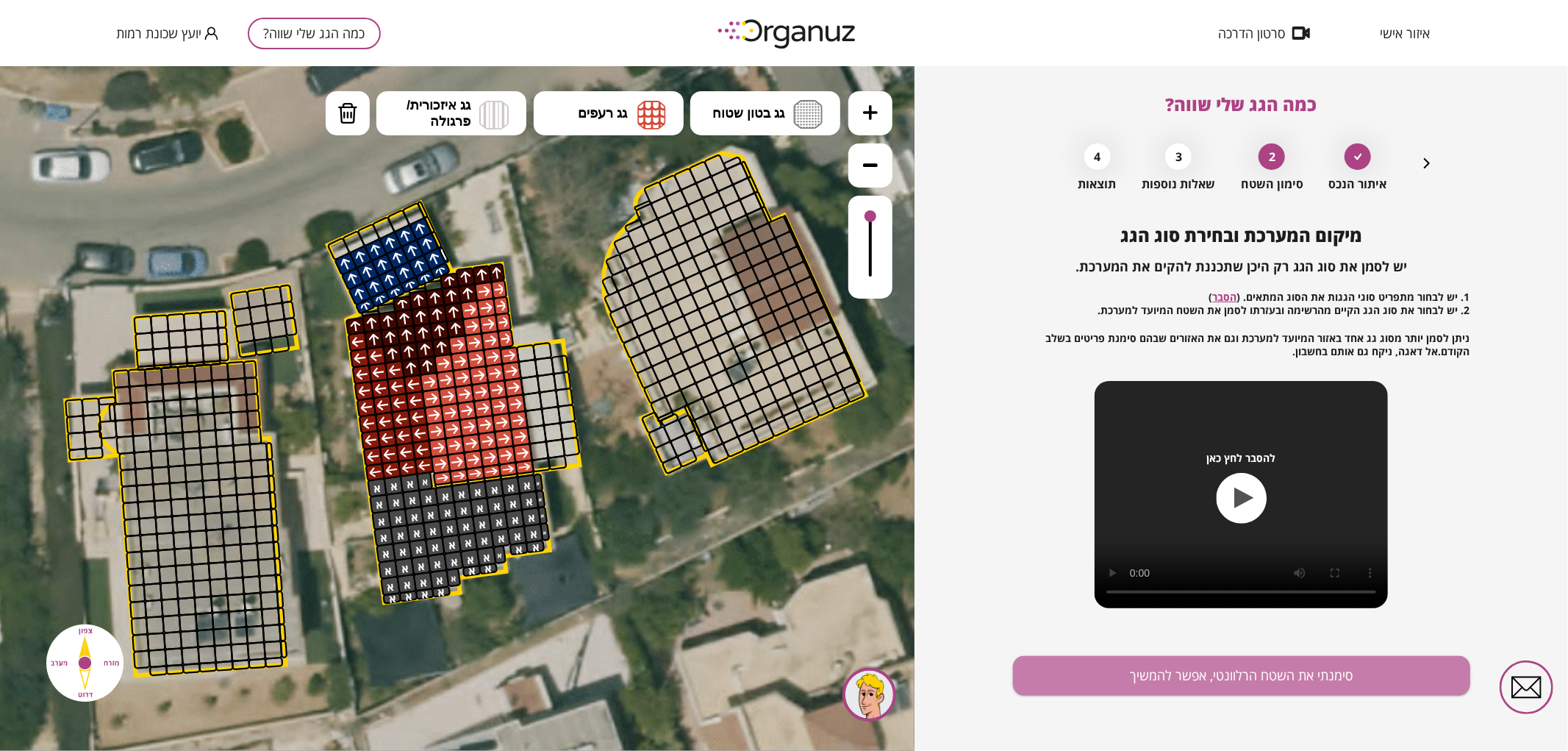
click at [1159, 675] on button "סימנתי את השטח הרלוונטי, אפשר להמשיך" at bounding box center [1241, 674] width 458 height 39
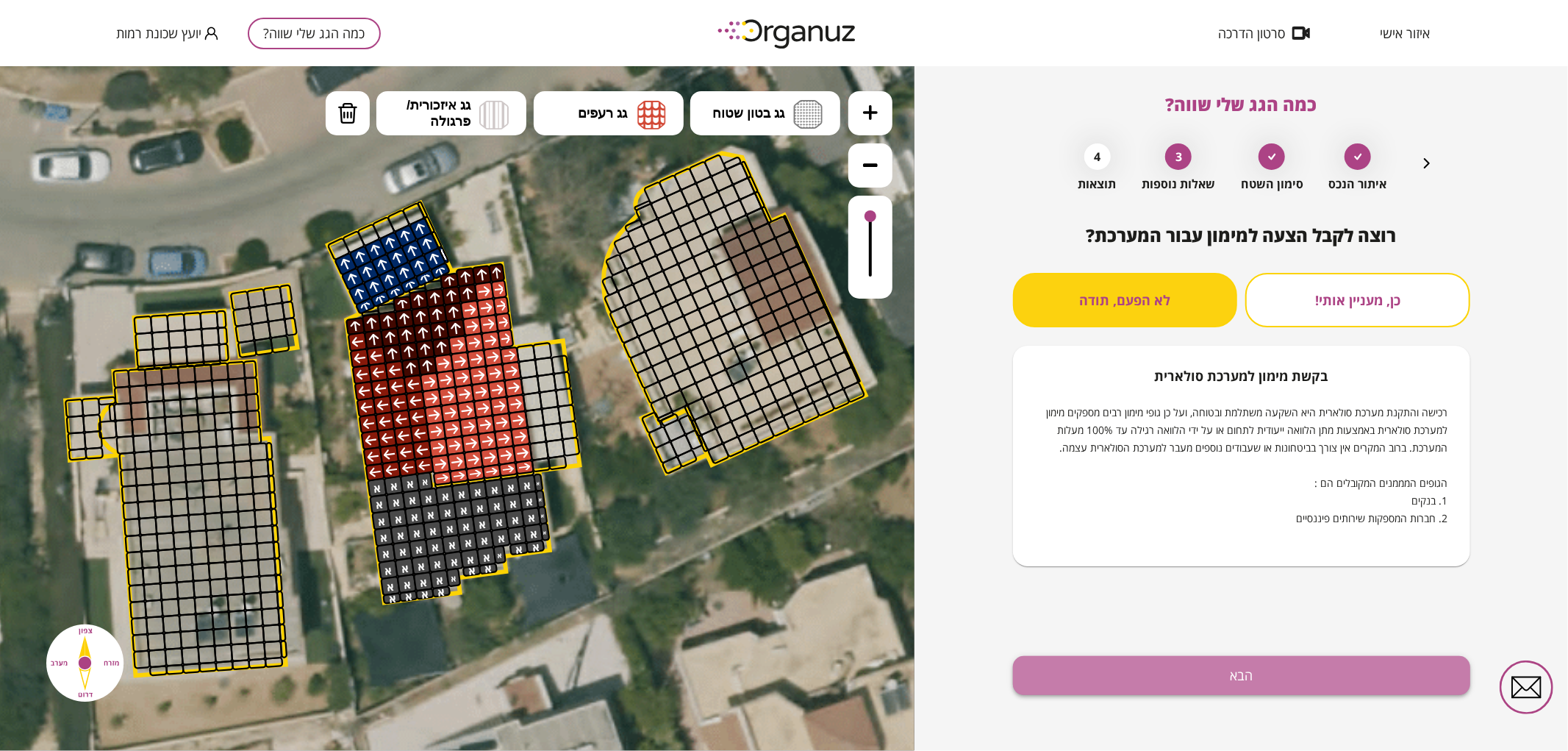
click at [1225, 681] on button "הבא" at bounding box center [1241, 674] width 458 height 39
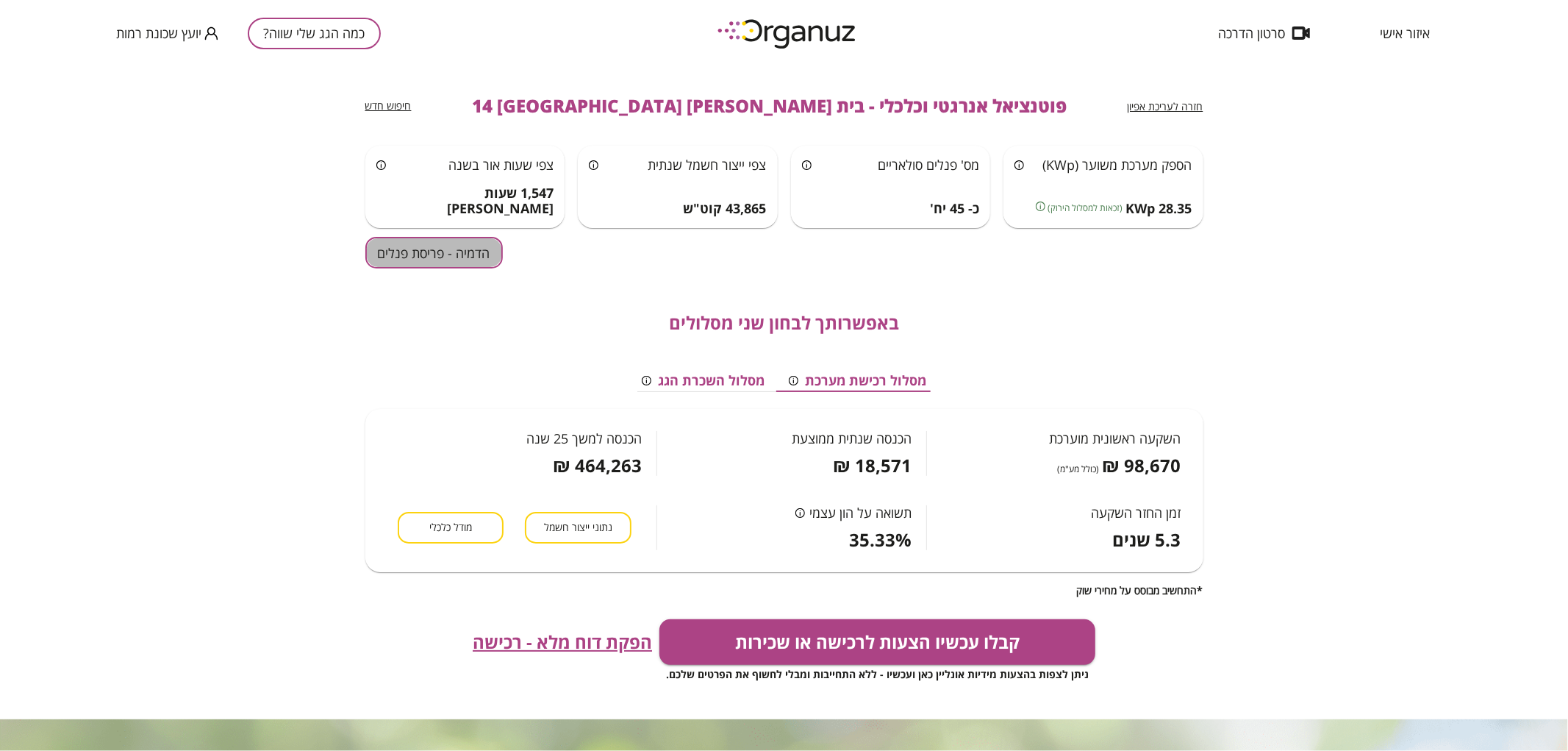
click at [394, 255] on button "הדמיה - פריסת פנלים" at bounding box center [434, 252] width 137 height 32
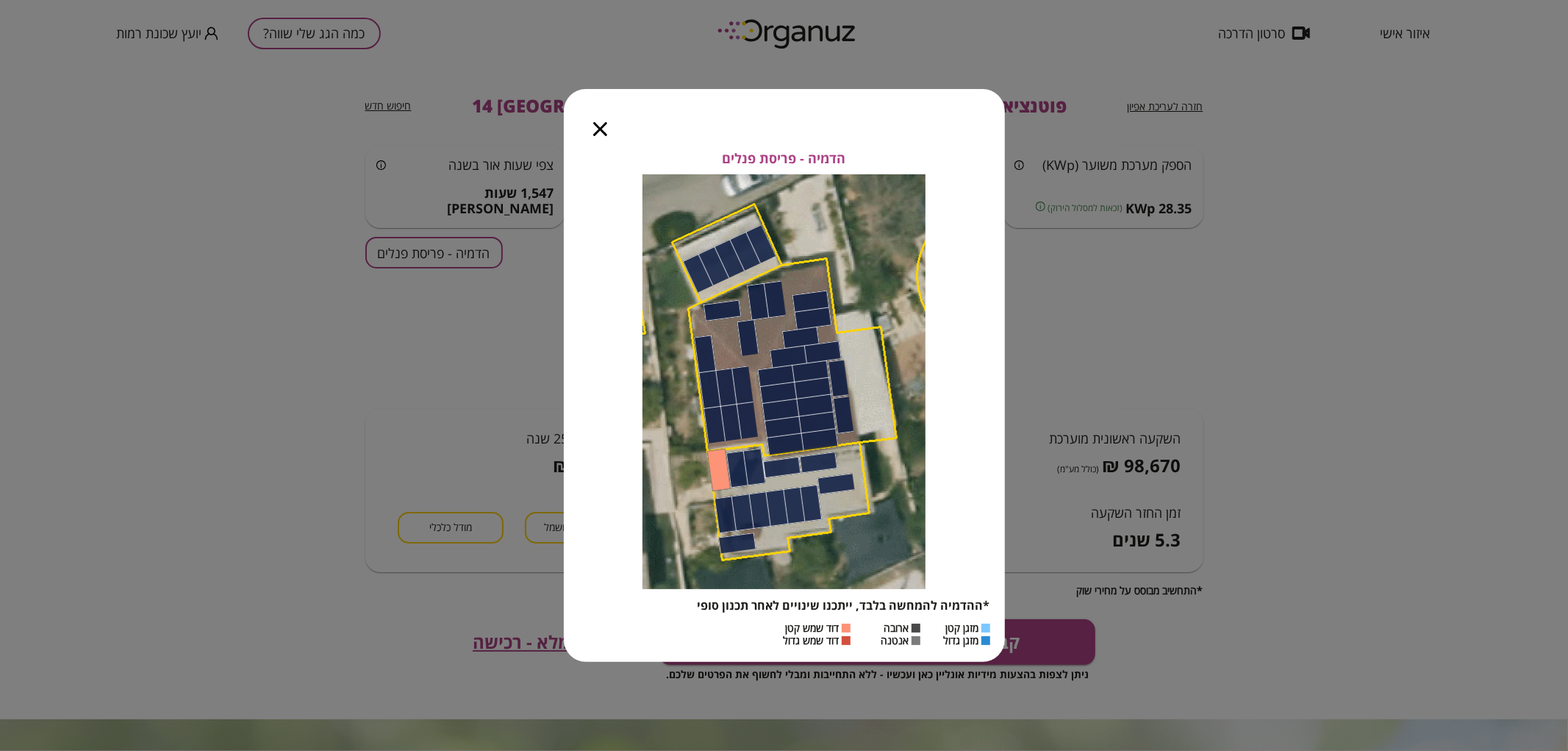
click at [596, 127] on icon "button" at bounding box center [599, 128] width 14 height 14
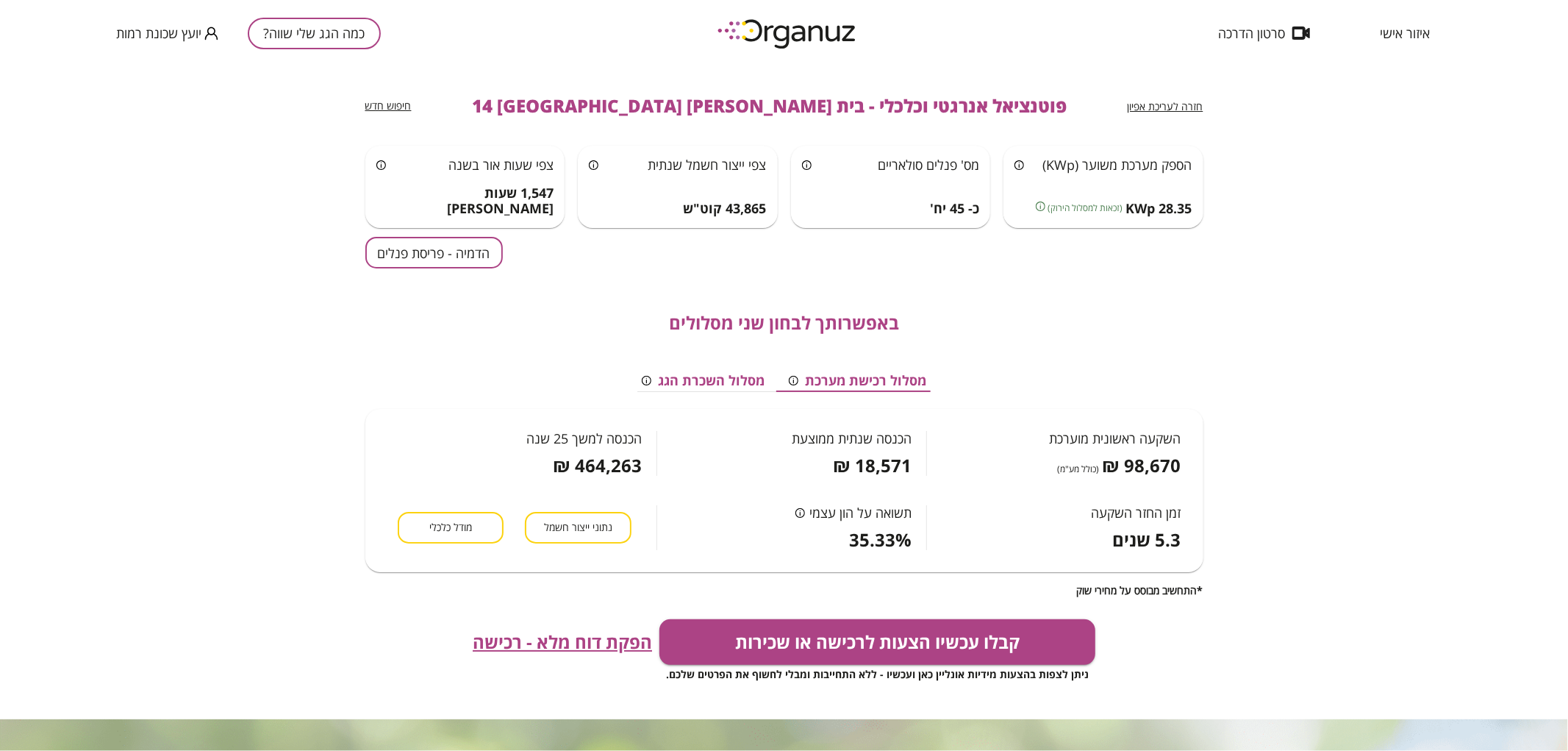
click at [350, 34] on button "כמה הגג שלי שווה?" at bounding box center [313, 33] width 133 height 32
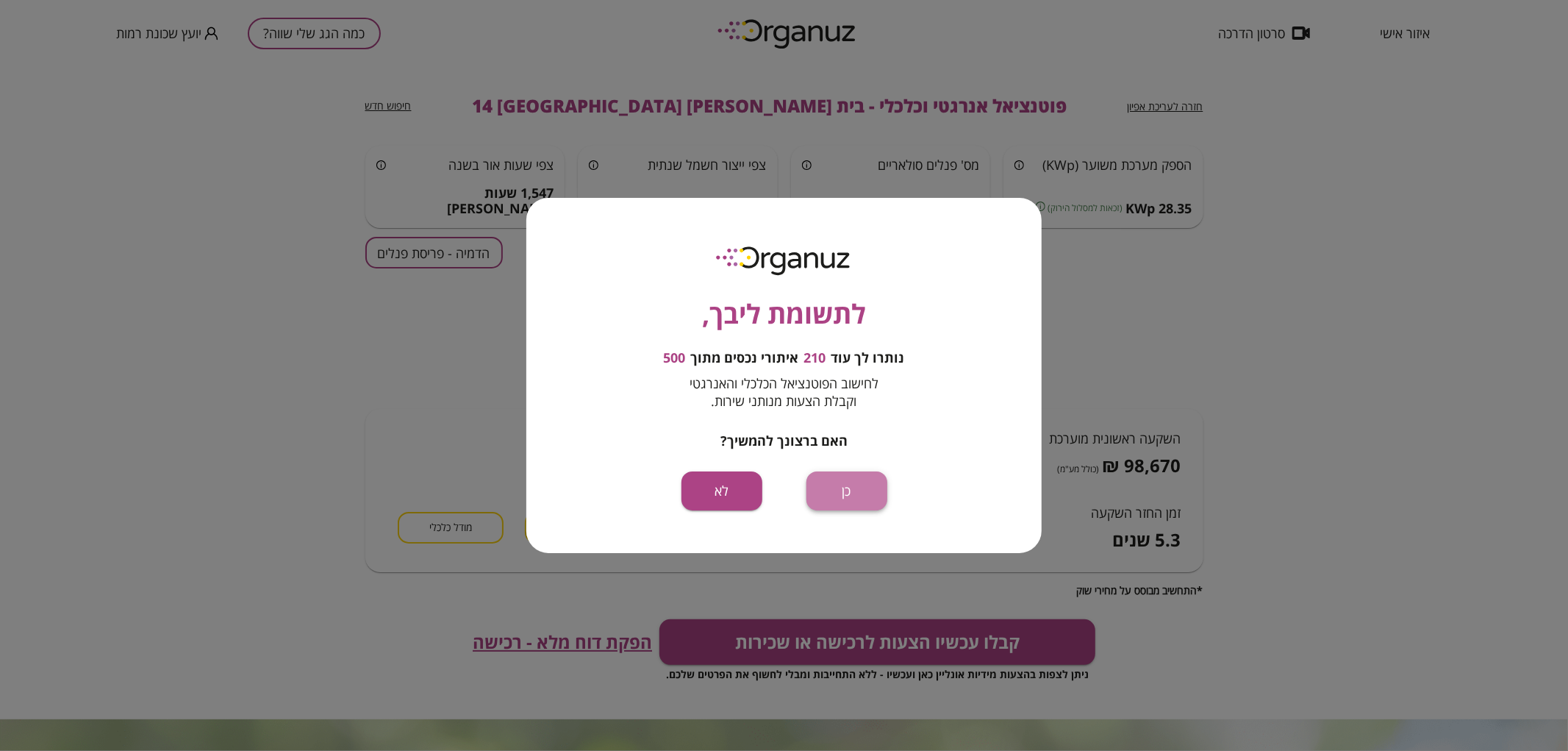
click at [858, 489] on button "כן" at bounding box center [847, 490] width 81 height 39
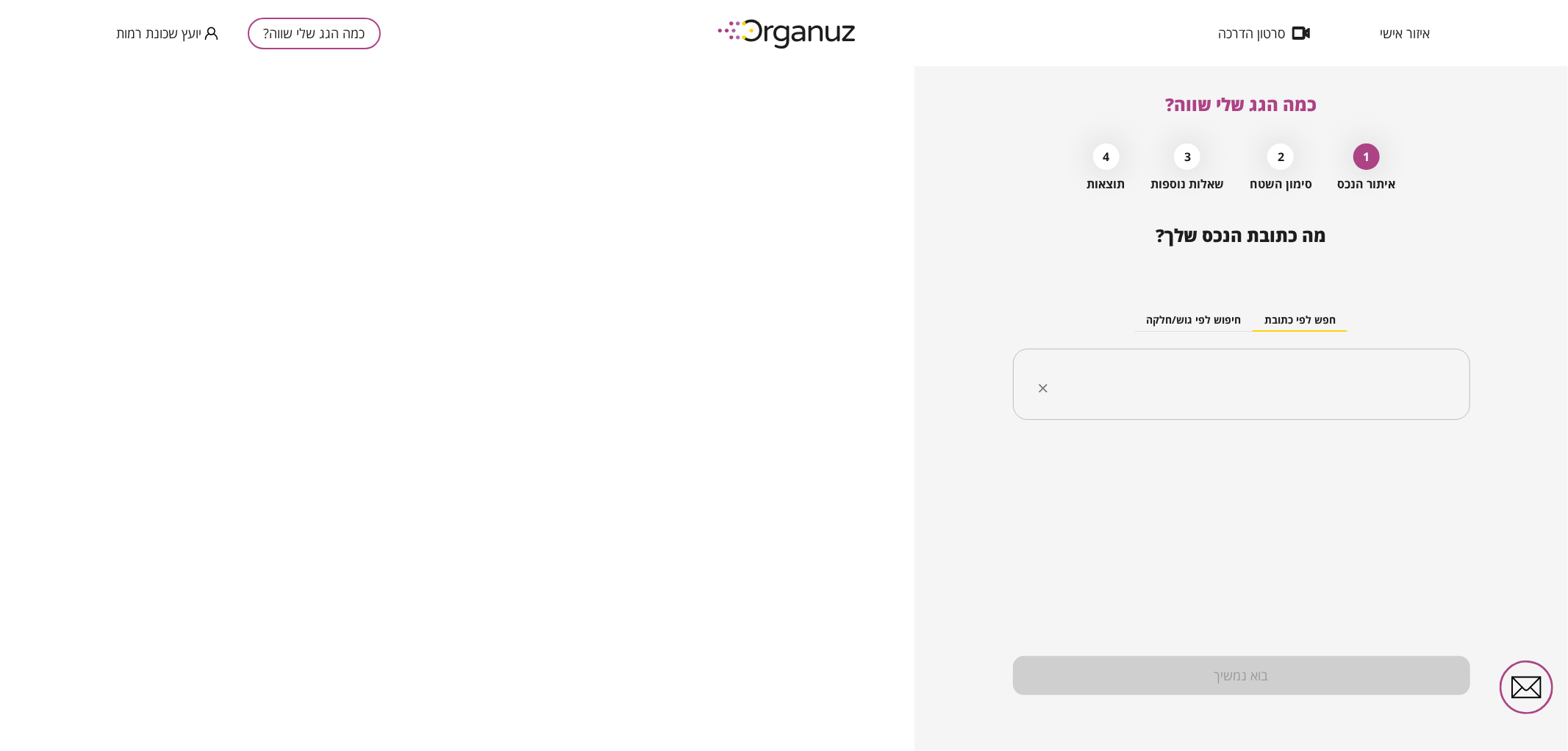
click at [1266, 386] on input "text" at bounding box center [1247, 385] width 411 height 37
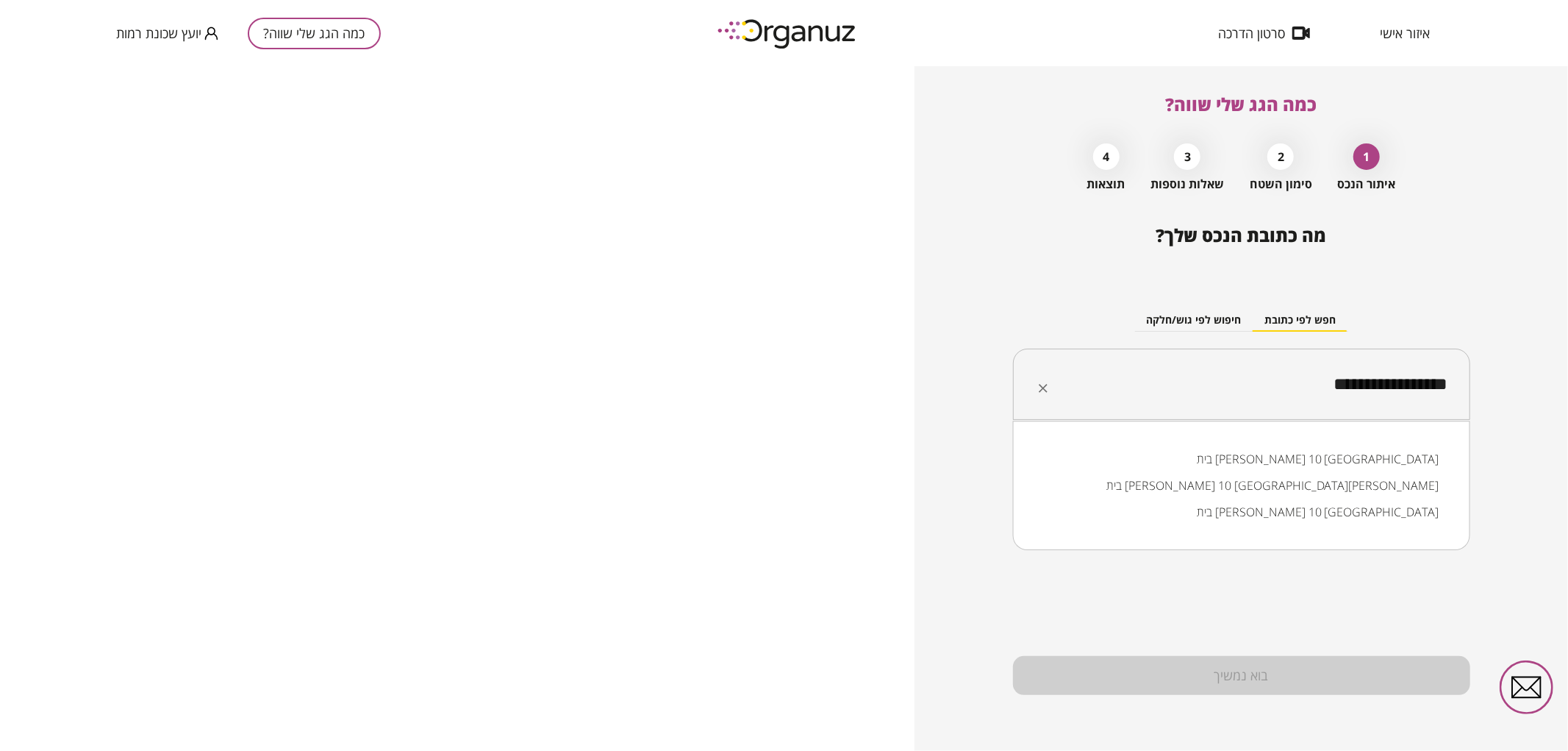
click at [1290, 505] on li "בית צורי אליהו 10 באר שבע" at bounding box center [1241, 511] width 419 height 26
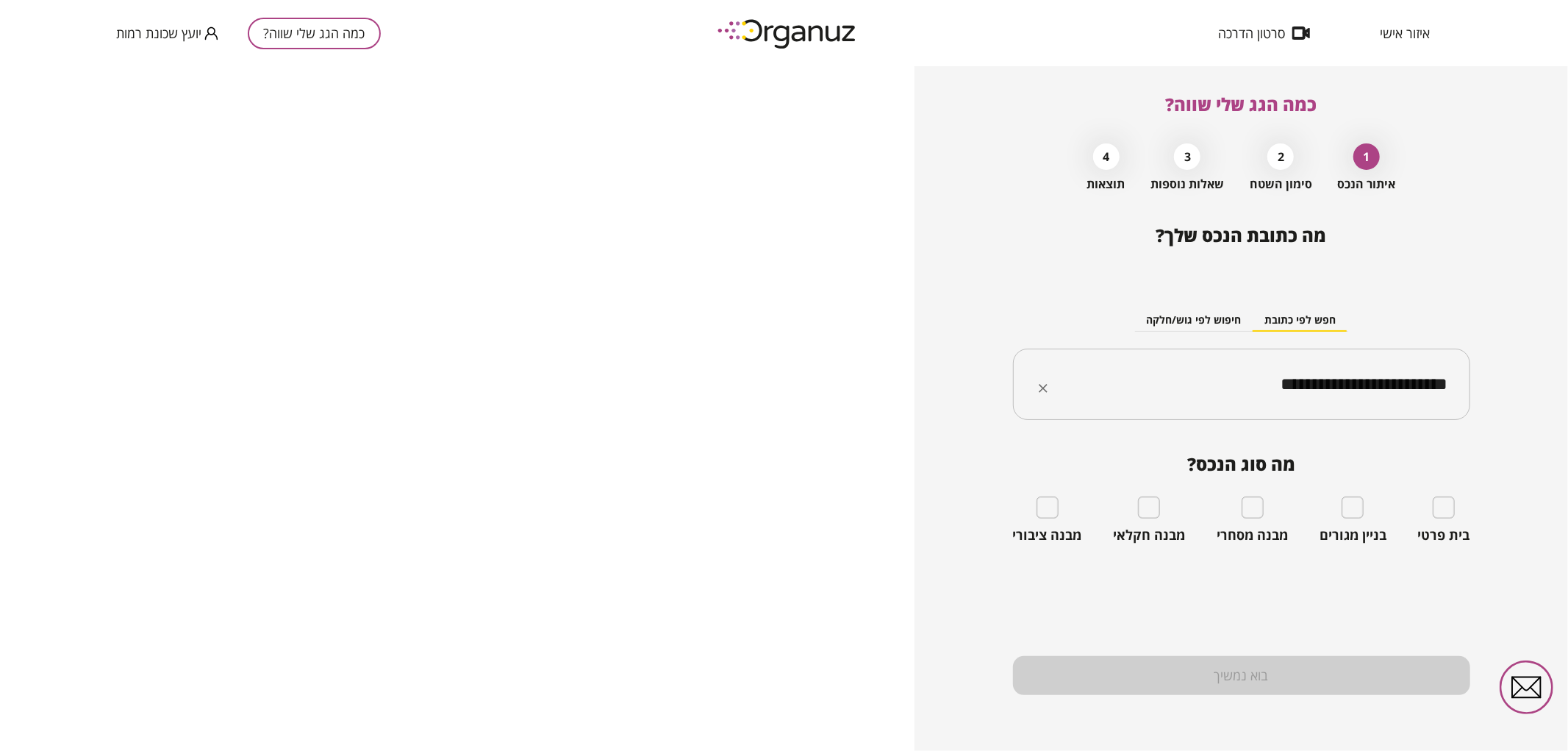
type input "**********"
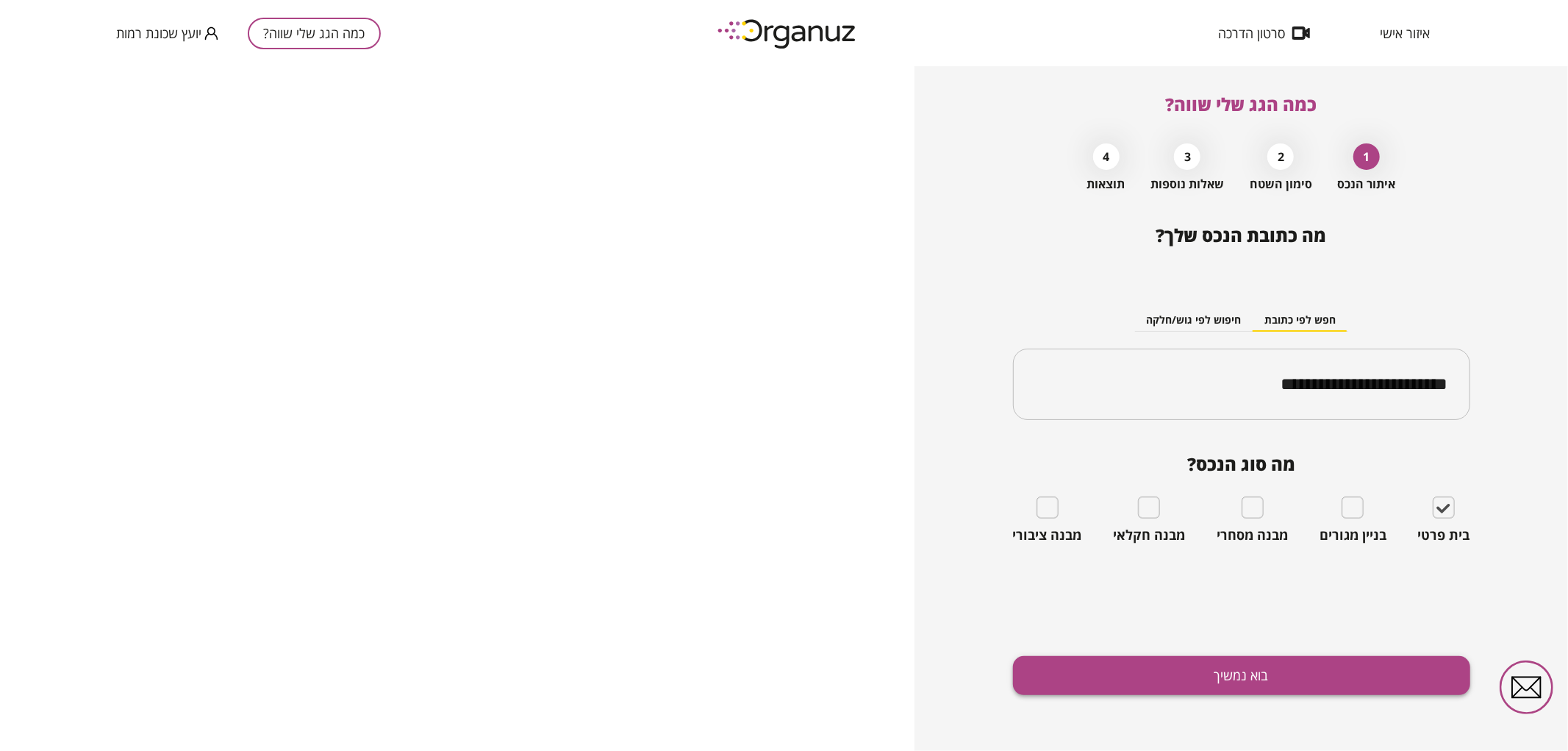
click at [1396, 684] on button "בוא נמשיך" at bounding box center [1241, 674] width 458 height 39
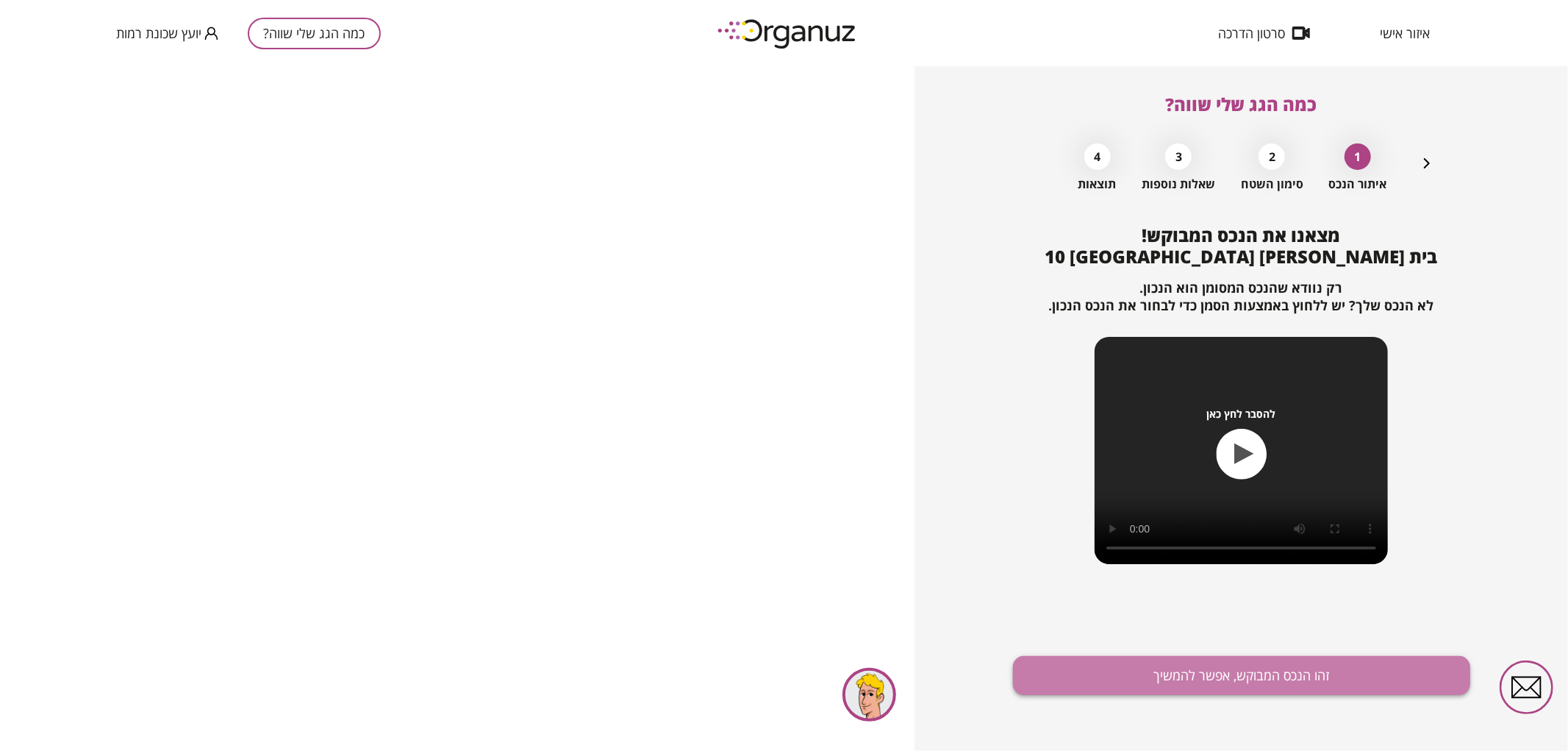
click at [1281, 667] on button "זהו הנכס המבוקש, אפשר להמשיך" at bounding box center [1241, 674] width 458 height 39
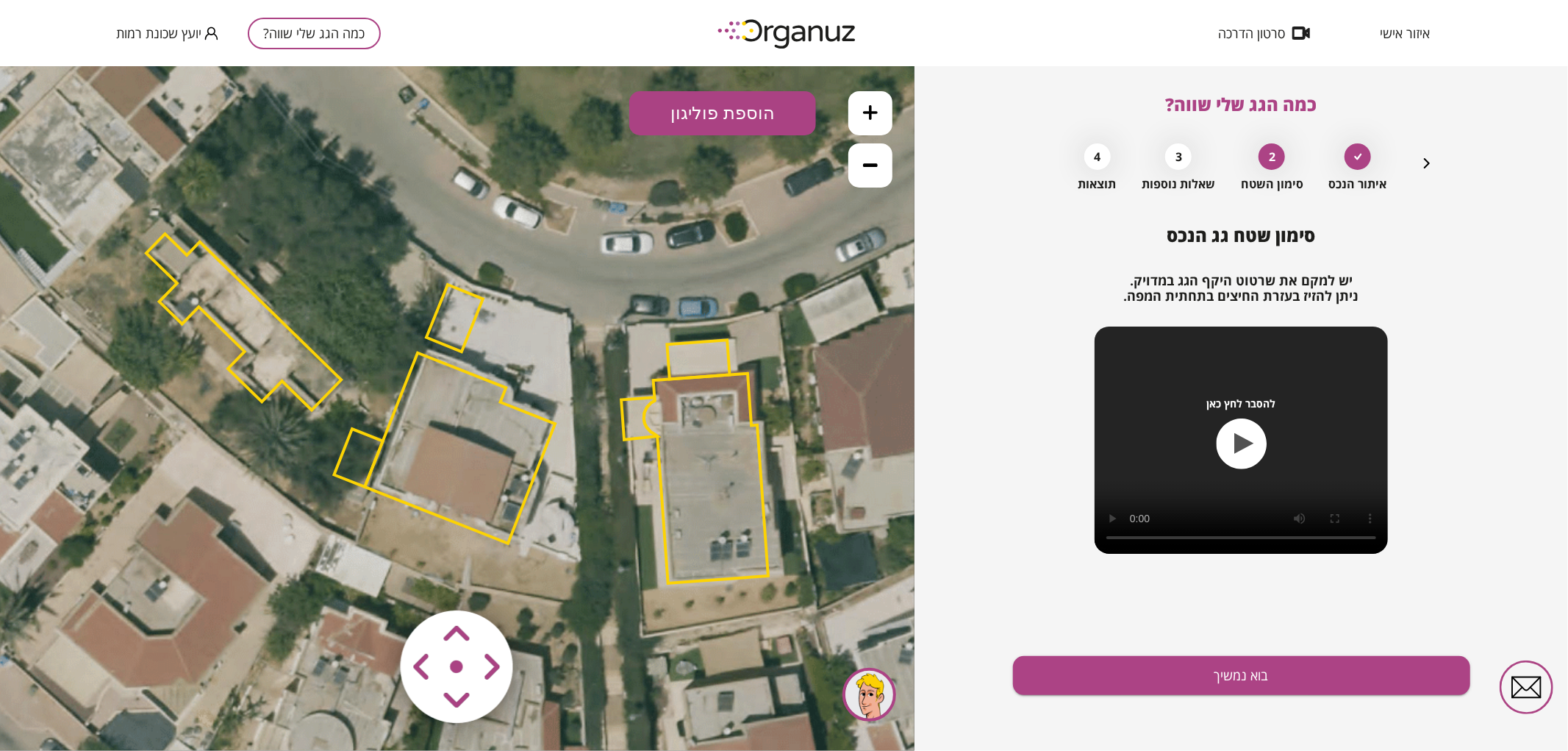
click at [702, 465] on polygon at bounding box center [706, 477] width 125 height 209
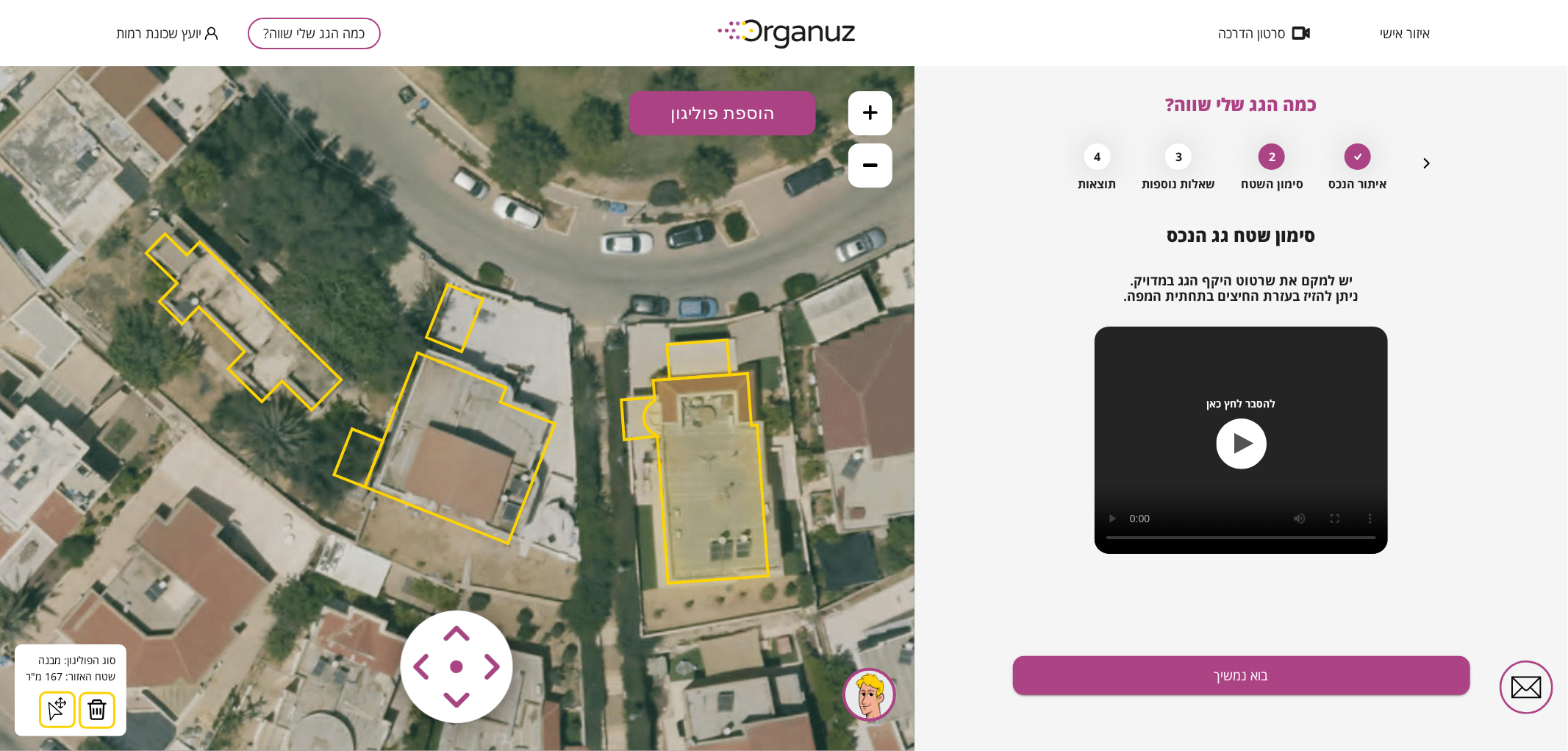
click at [418, 571] on icon at bounding box center [459, 406] width 1919 height 1919
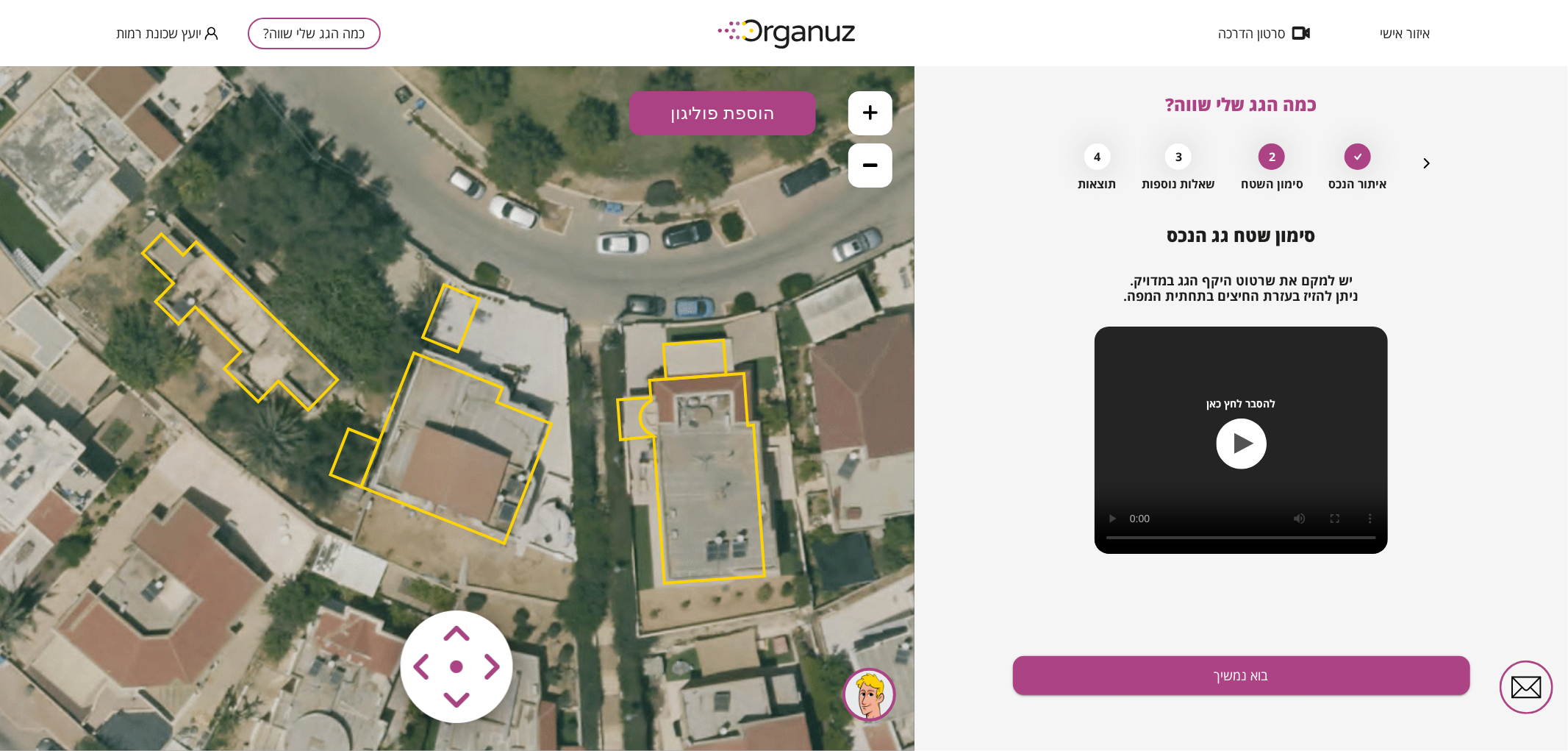
click at [451, 307] on polygon at bounding box center [450, 317] width 57 height 67
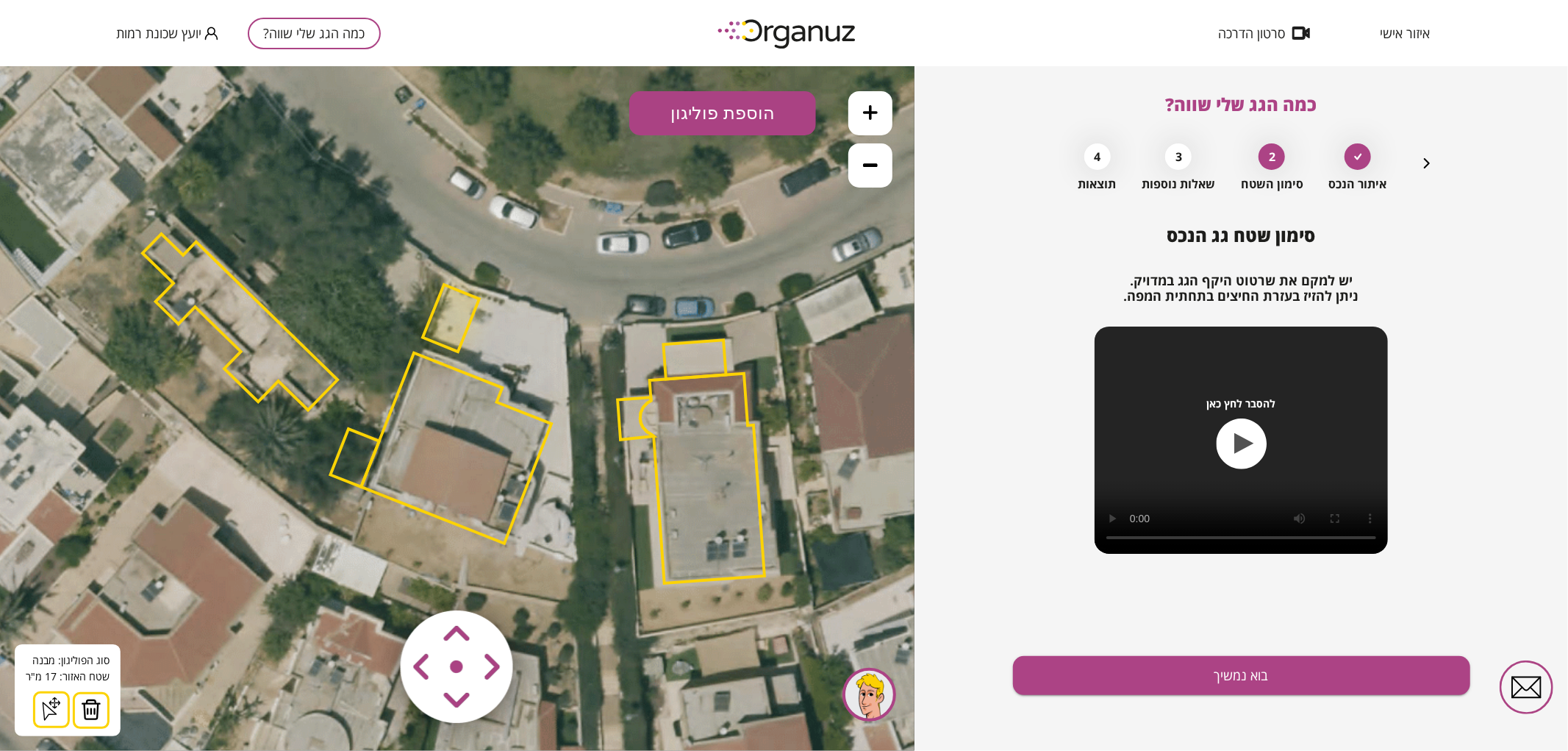
click at [116, 715] on div "סוג הפוליגון: מבנה אורך הצלע: 0 מטר שטח האזור: 17 מ"ּר הוסף נקודה סגור צורה" at bounding box center [67, 690] width 106 height 92
click at [105, 720] on button at bounding box center [91, 709] width 37 height 37
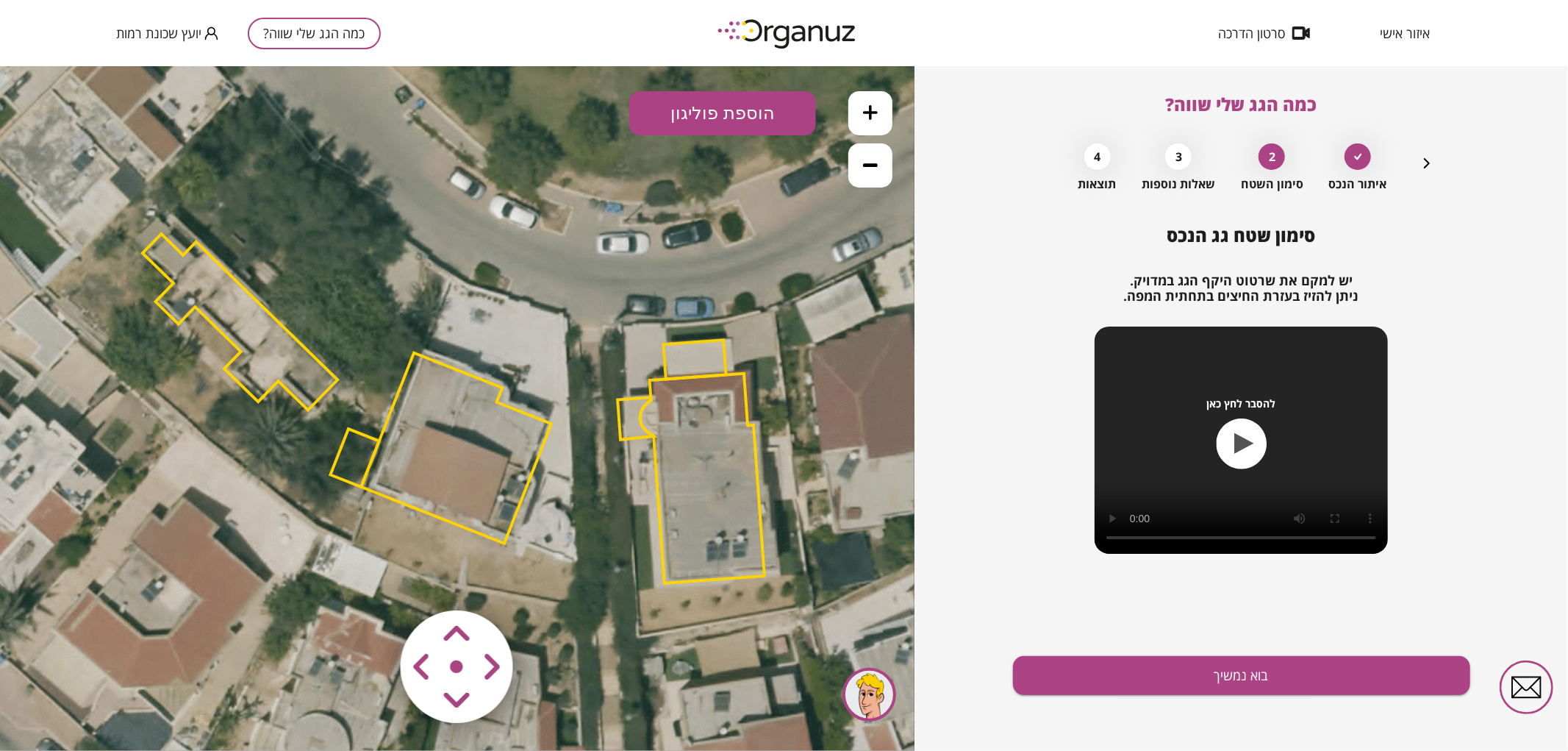
click at [349, 462] on polygon at bounding box center [355, 457] width 49 height 58
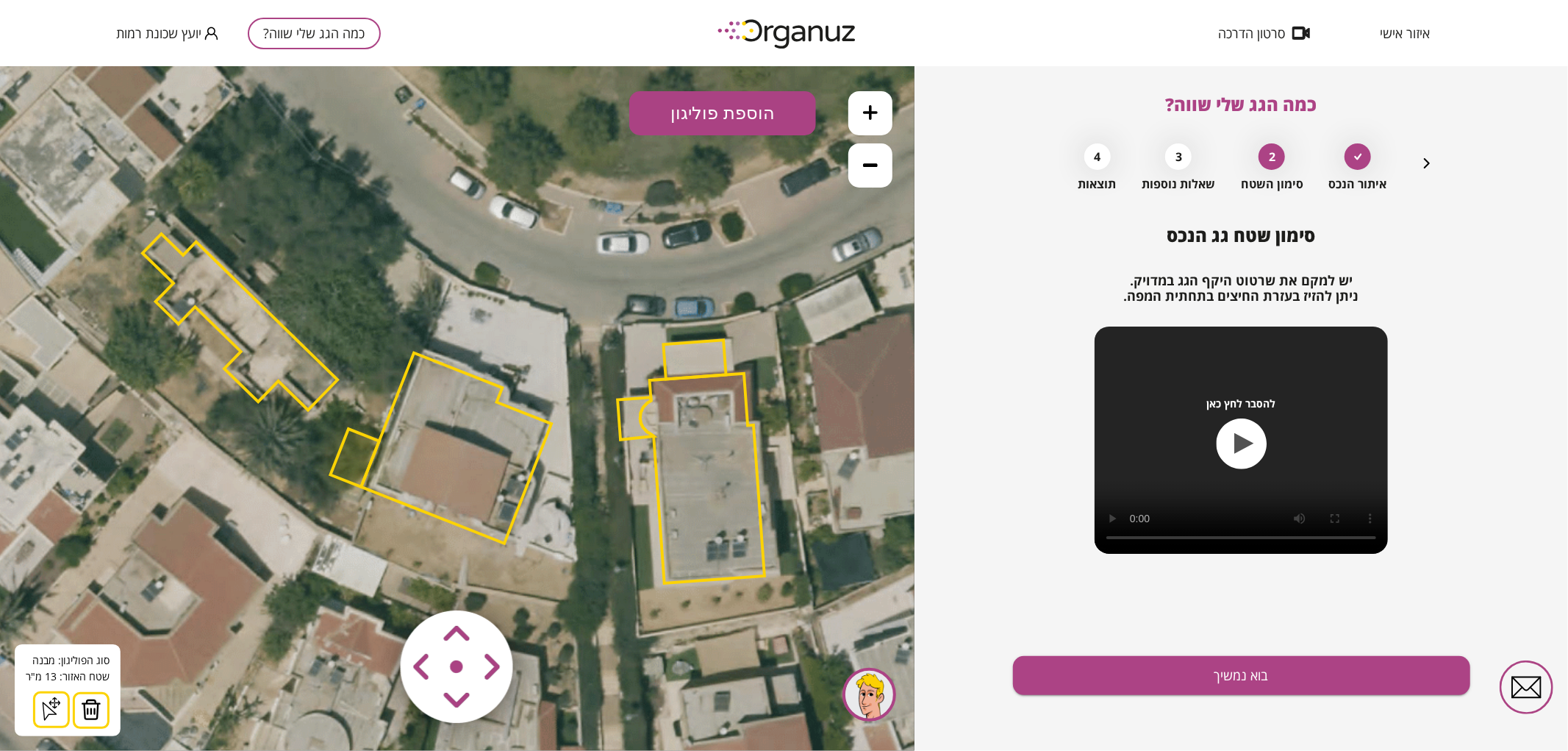
drag, startPoint x: 96, startPoint y: 709, endPoint x: 105, endPoint y: 709, distance: 9.0
click at [94, 709] on img at bounding box center [91, 709] width 21 height 22
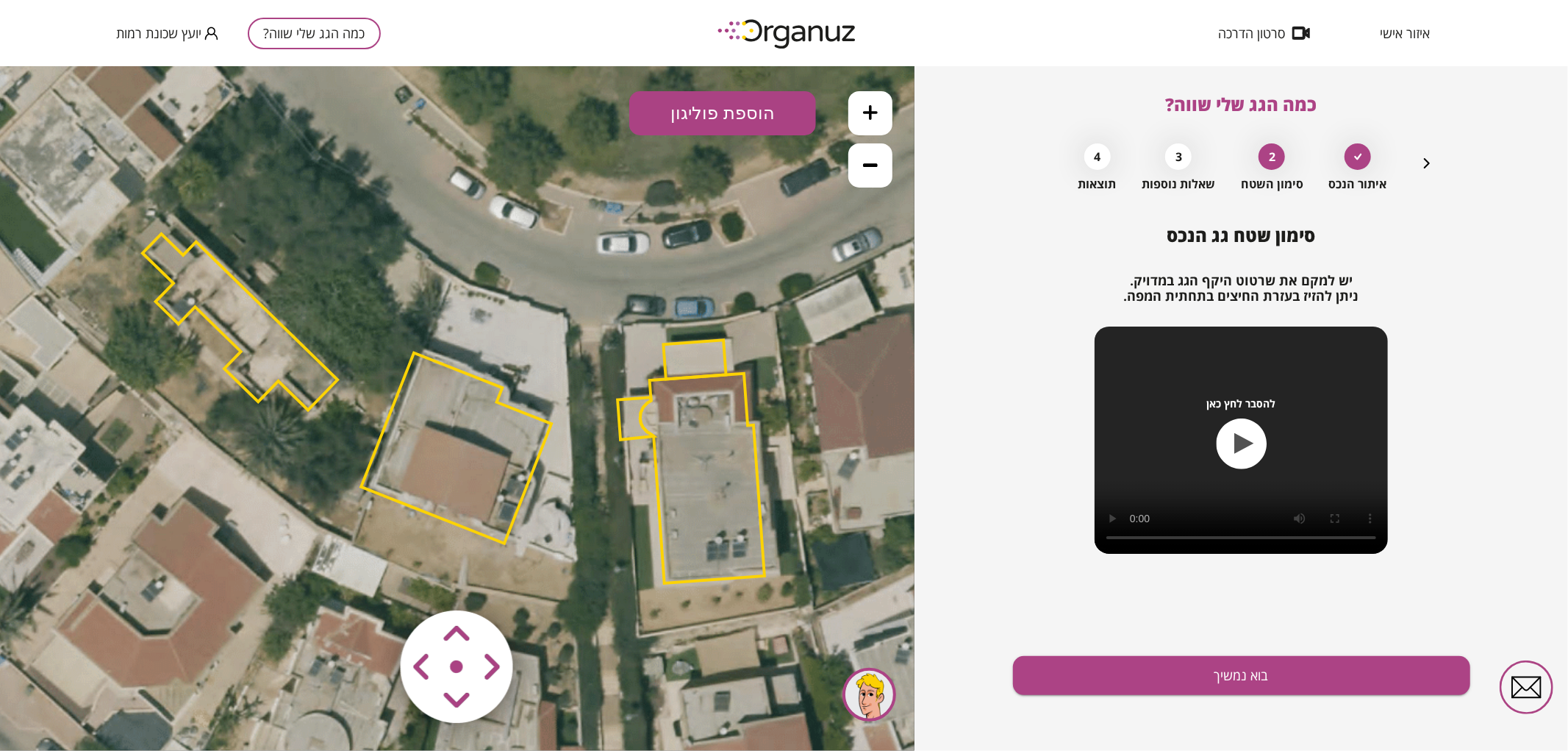
click at [370, 579] on area at bounding box center [370, 579] width 0 height 0
click at [532, 622] on img at bounding box center [458, 666] width 176 height 176
click at [370, 579] on area at bounding box center [370, 579] width 0 height 0
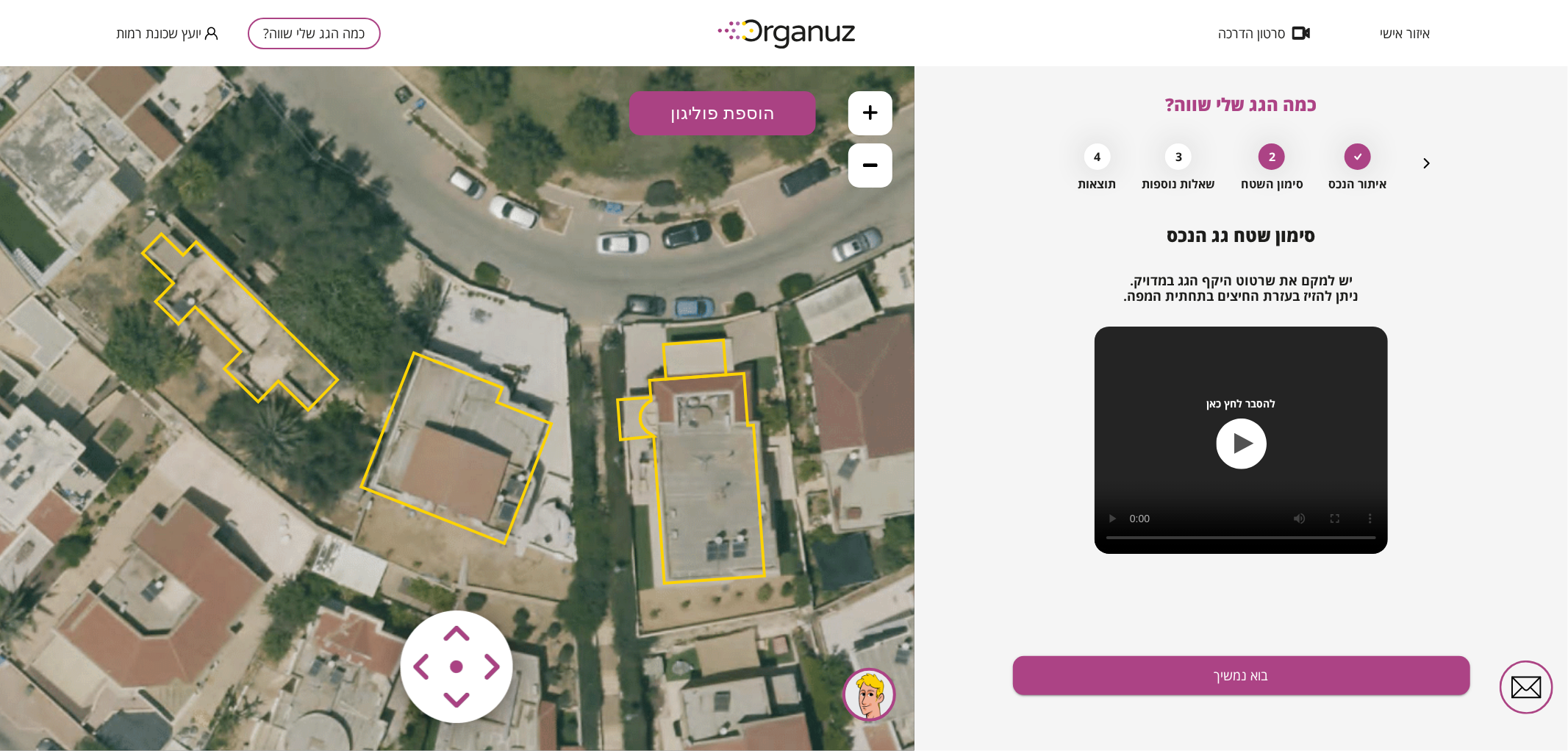
click at [370, 579] on area at bounding box center [370, 579] width 0 height 0
drag, startPoint x: 495, startPoint y: 666, endPoint x: 508, endPoint y: 632, distance: 36.4
click at [370, 579] on area at bounding box center [370, 579] width 0 height 0
click at [528, 607] on img at bounding box center [458, 666] width 176 height 176
drag, startPoint x: 387, startPoint y: 591, endPoint x: 421, endPoint y: 652, distance: 69.8
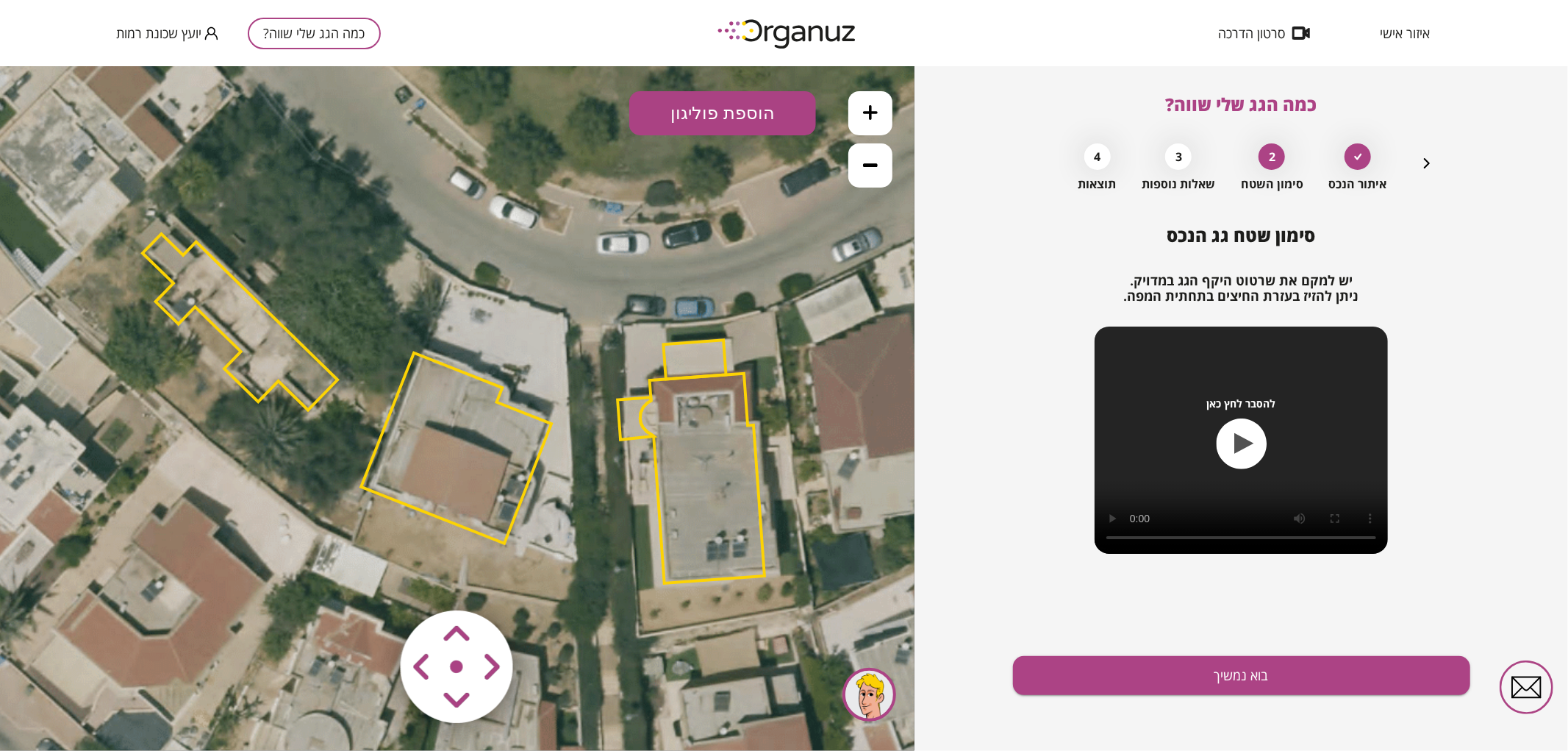
click at [387, 592] on img at bounding box center [458, 666] width 176 height 176
click at [370, 579] on area at bounding box center [370, 579] width 0 height 0
drag, startPoint x: 491, startPoint y: 670, endPoint x: 325, endPoint y: 496, distance: 240.5
click at [370, 579] on area at bounding box center [370, 579] width 0 height 0
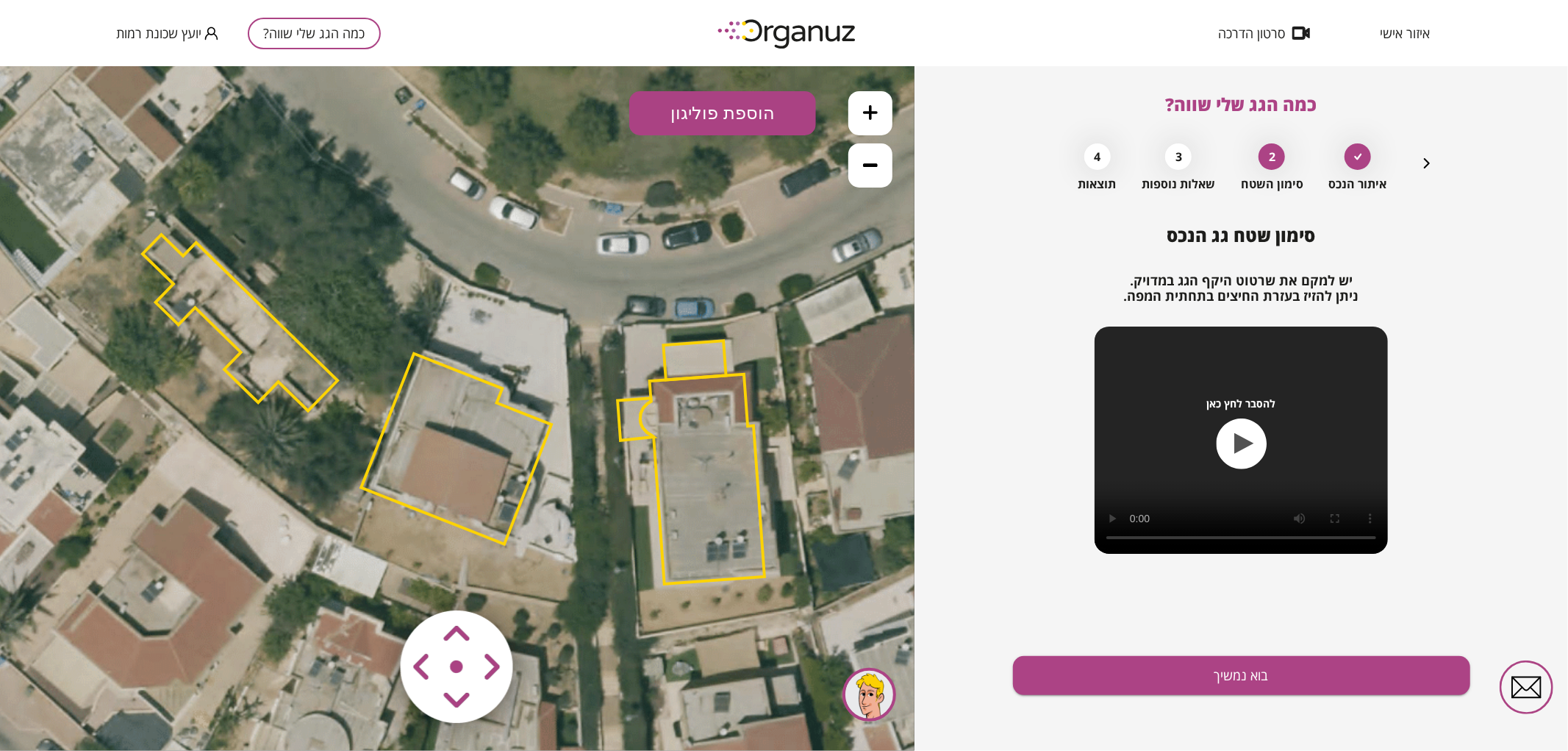
click at [275, 375] on polygon at bounding box center [240, 321] width 195 height 176
click at [382, 319] on icon at bounding box center [454, 407] width 1919 height 1919
click at [370, 579] on area at bounding box center [370, 579] width 0 height 0
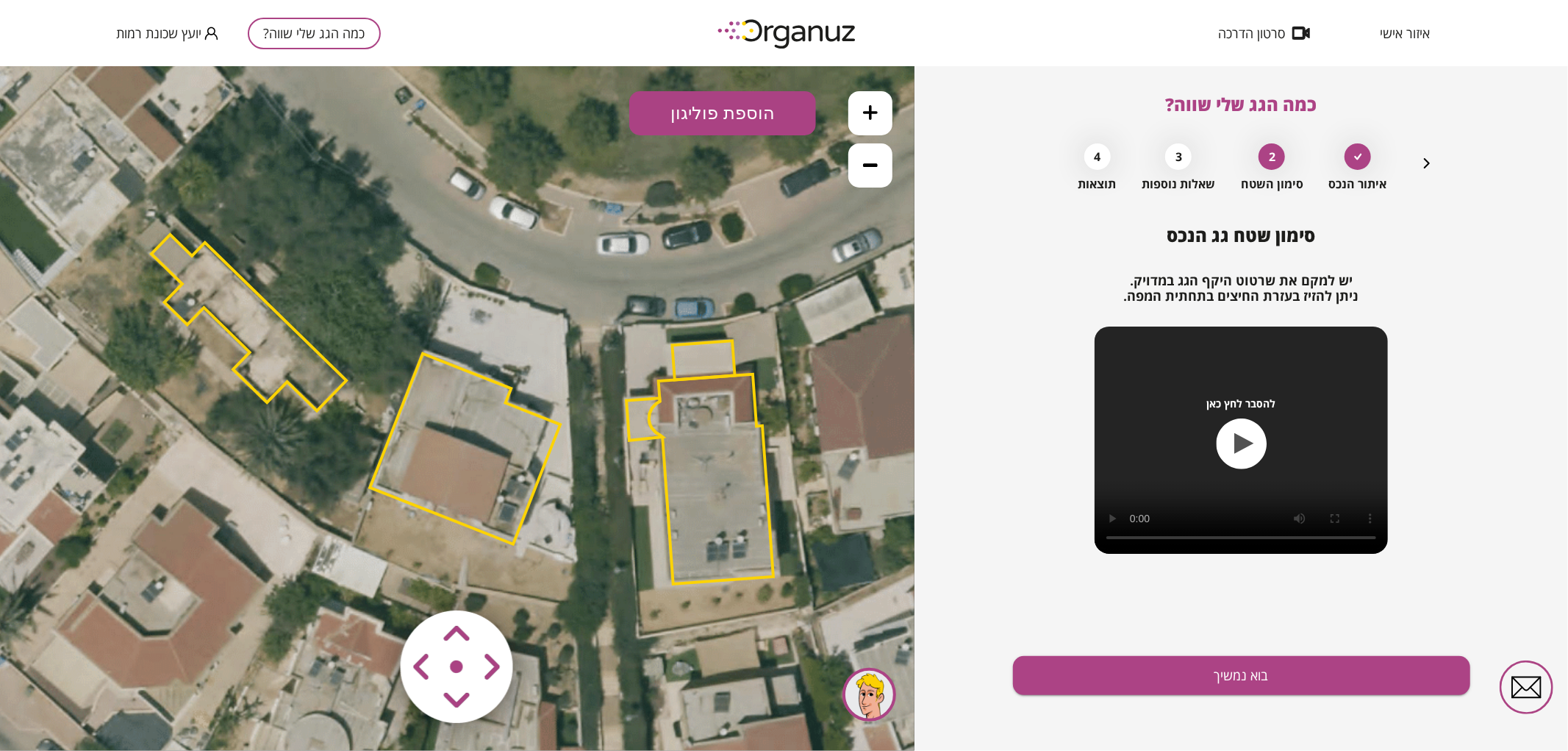
click at [370, 579] on area at bounding box center [370, 579] width 0 height 0
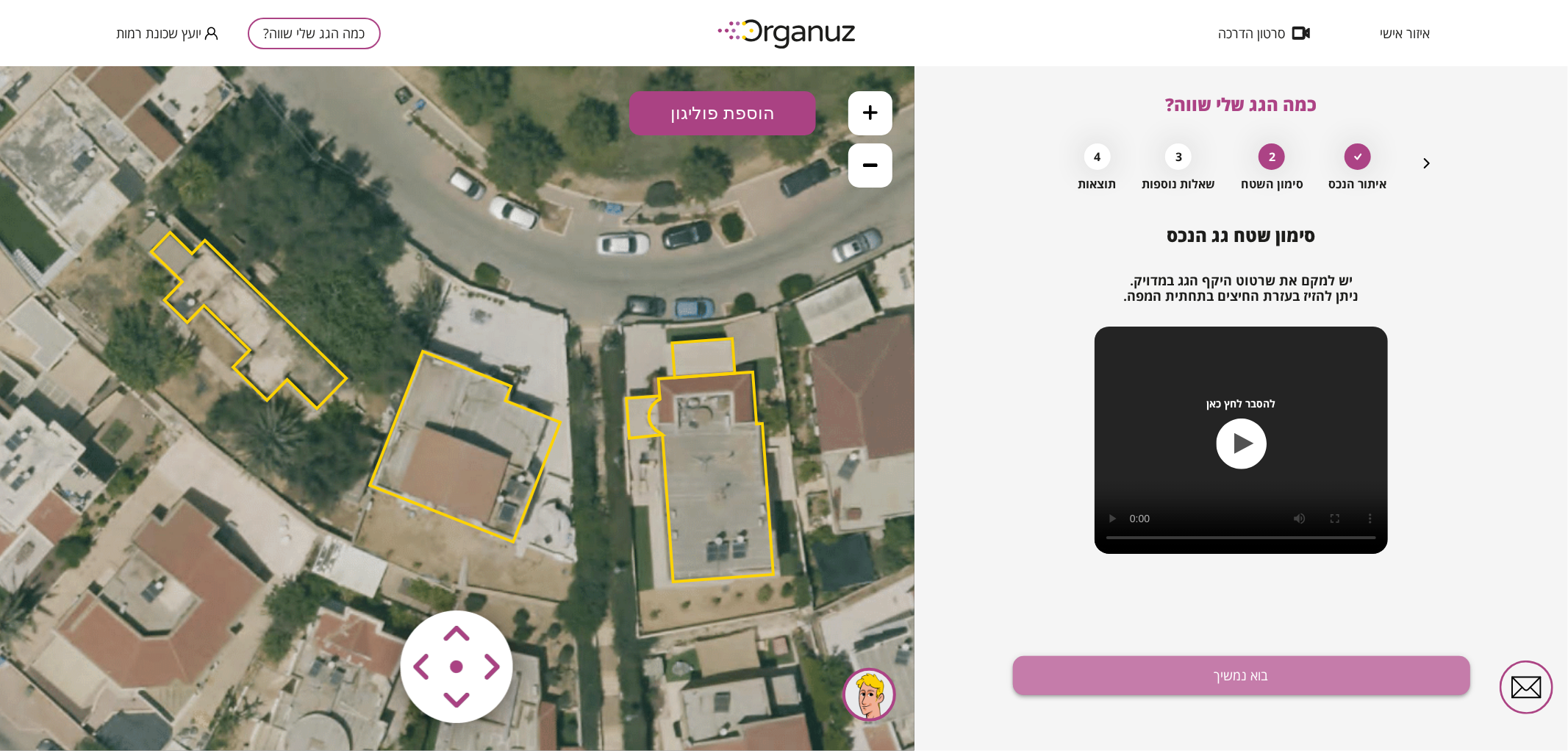
click at [1226, 690] on button "בוא נמשיך" at bounding box center [1241, 674] width 458 height 39
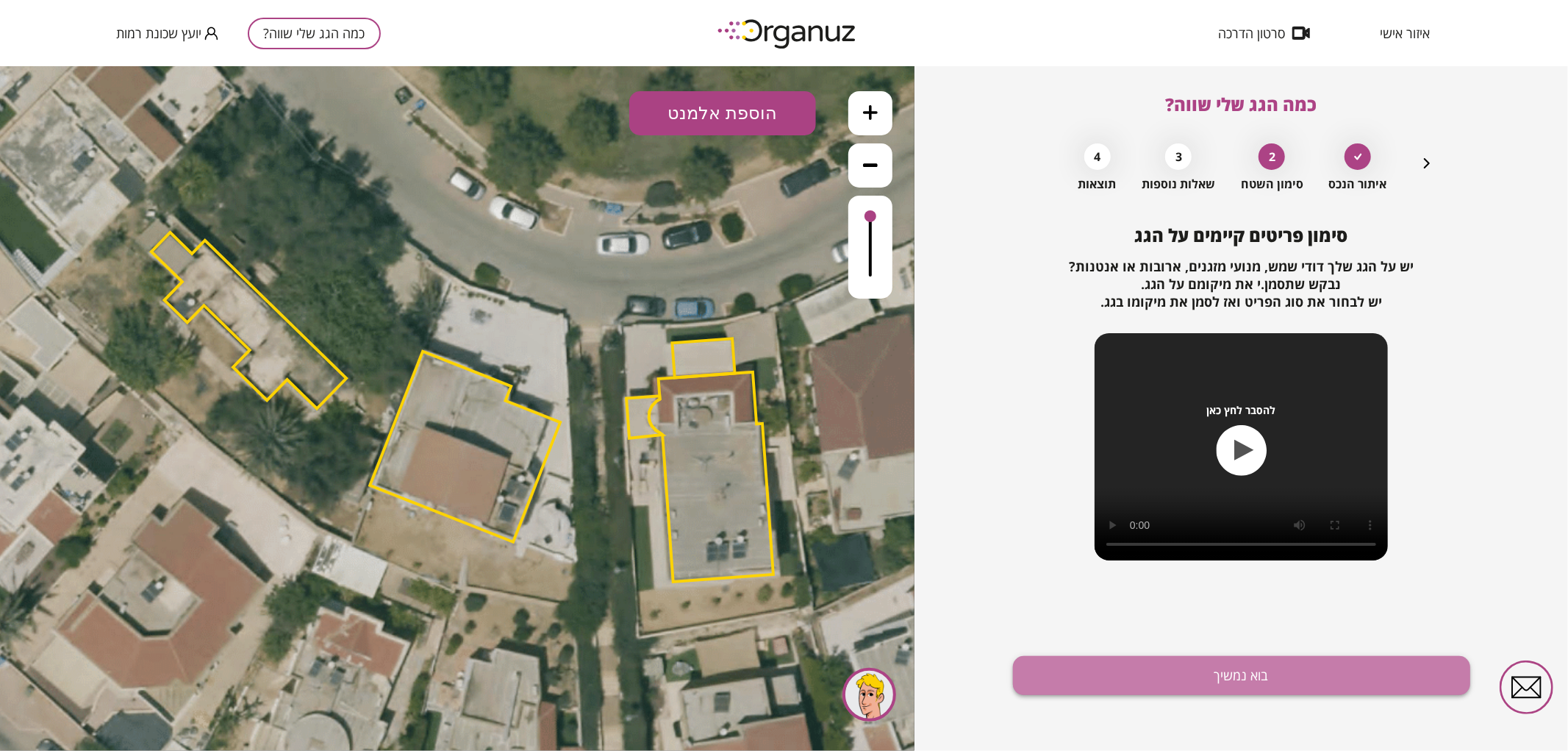
click at [1228, 690] on button "בוא נמשיך" at bounding box center [1241, 674] width 458 height 39
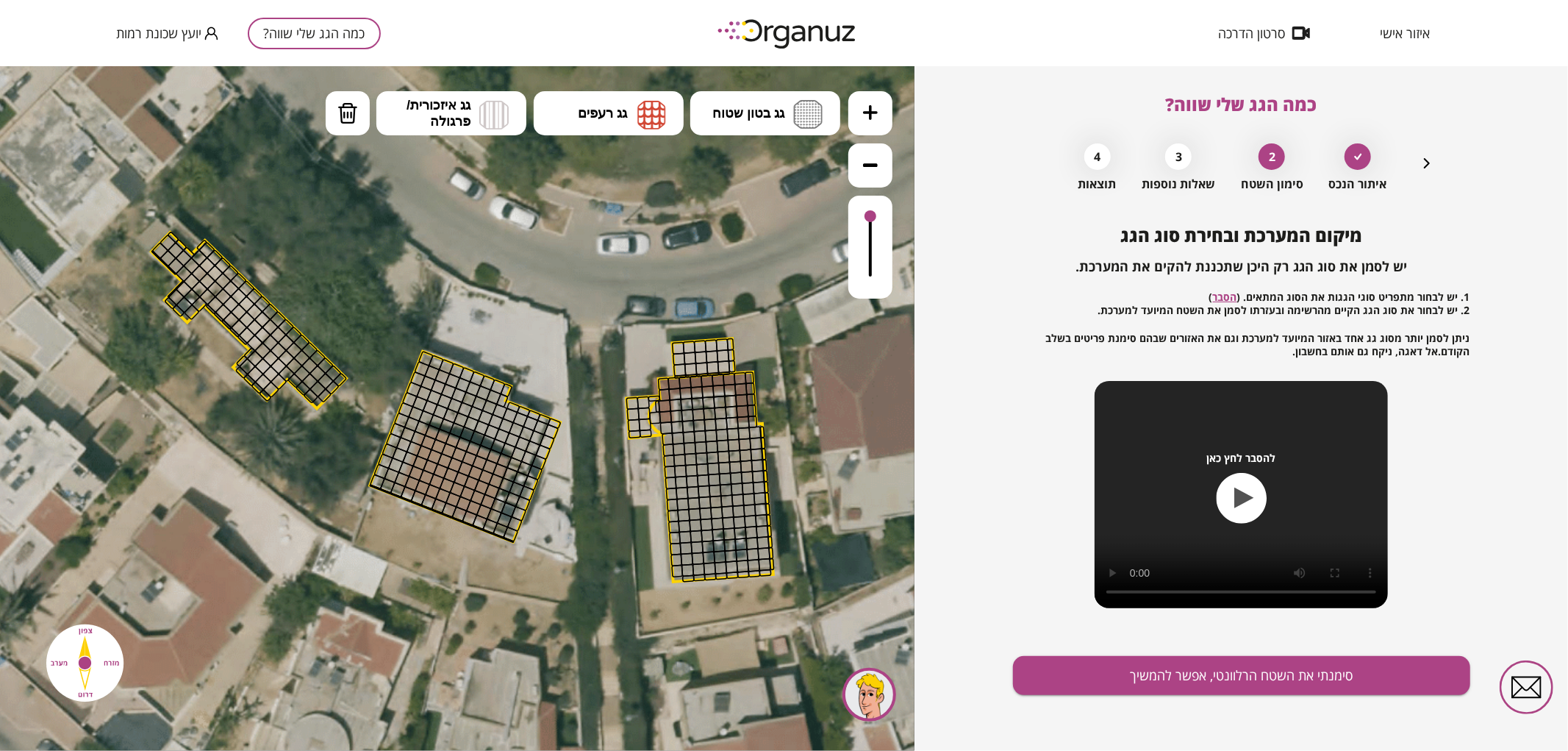
click at [875, 113] on icon at bounding box center [870, 112] width 14 height 14
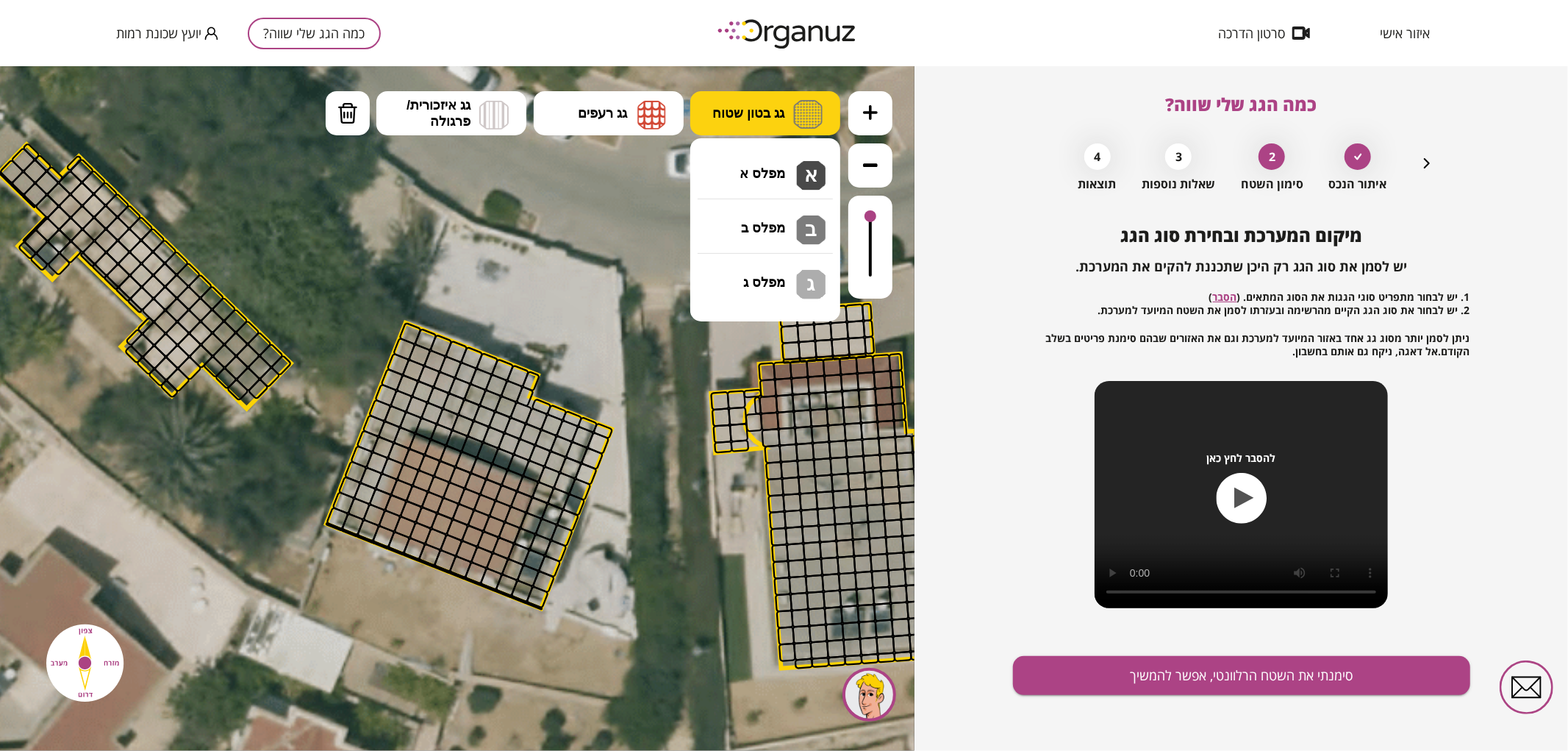
click at [781, 119] on span "גג בטון שטוח" at bounding box center [748, 113] width 72 height 16
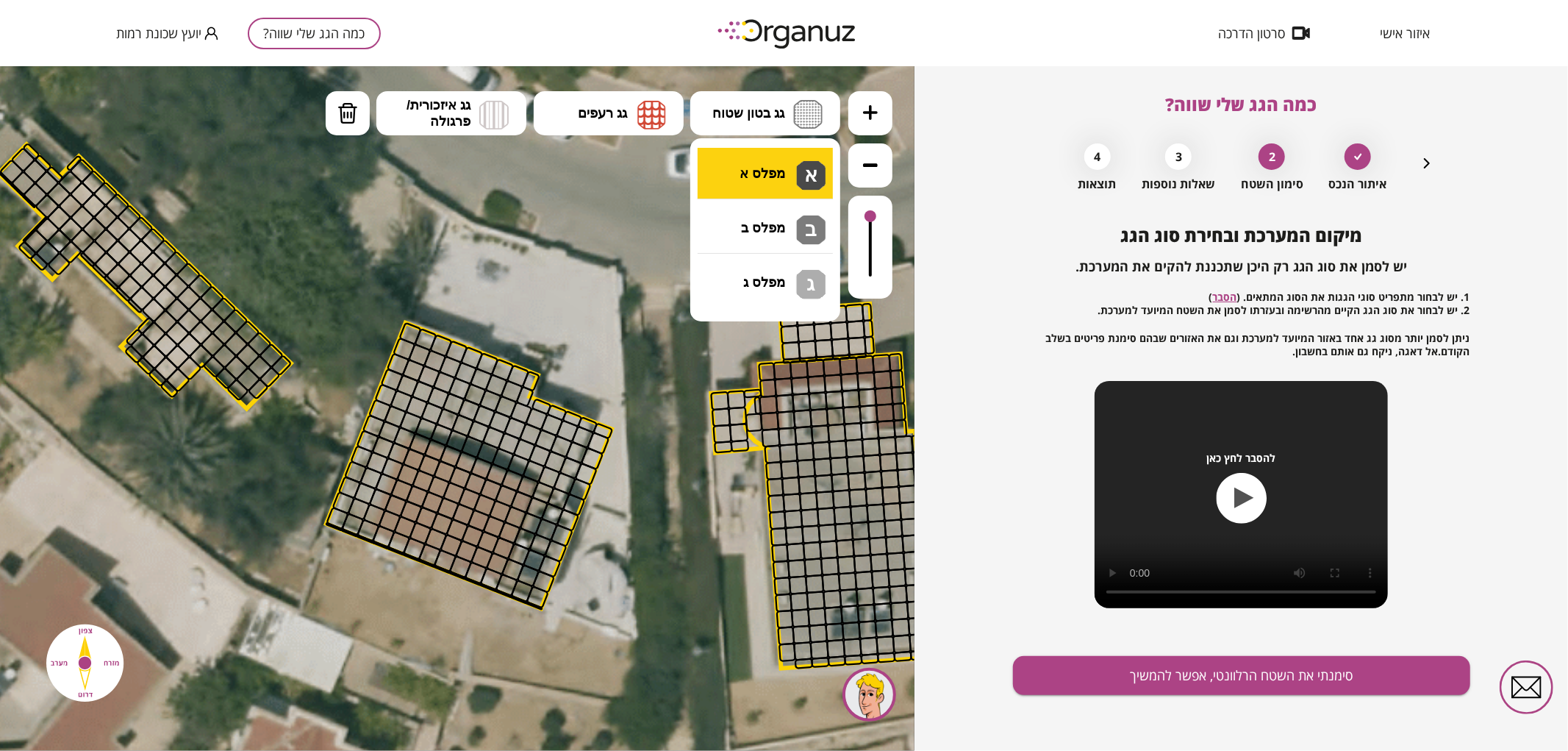
click at [762, 191] on div ".st0 { fill: #FFFFFF; } 0" at bounding box center [457, 407] width 914 height 684
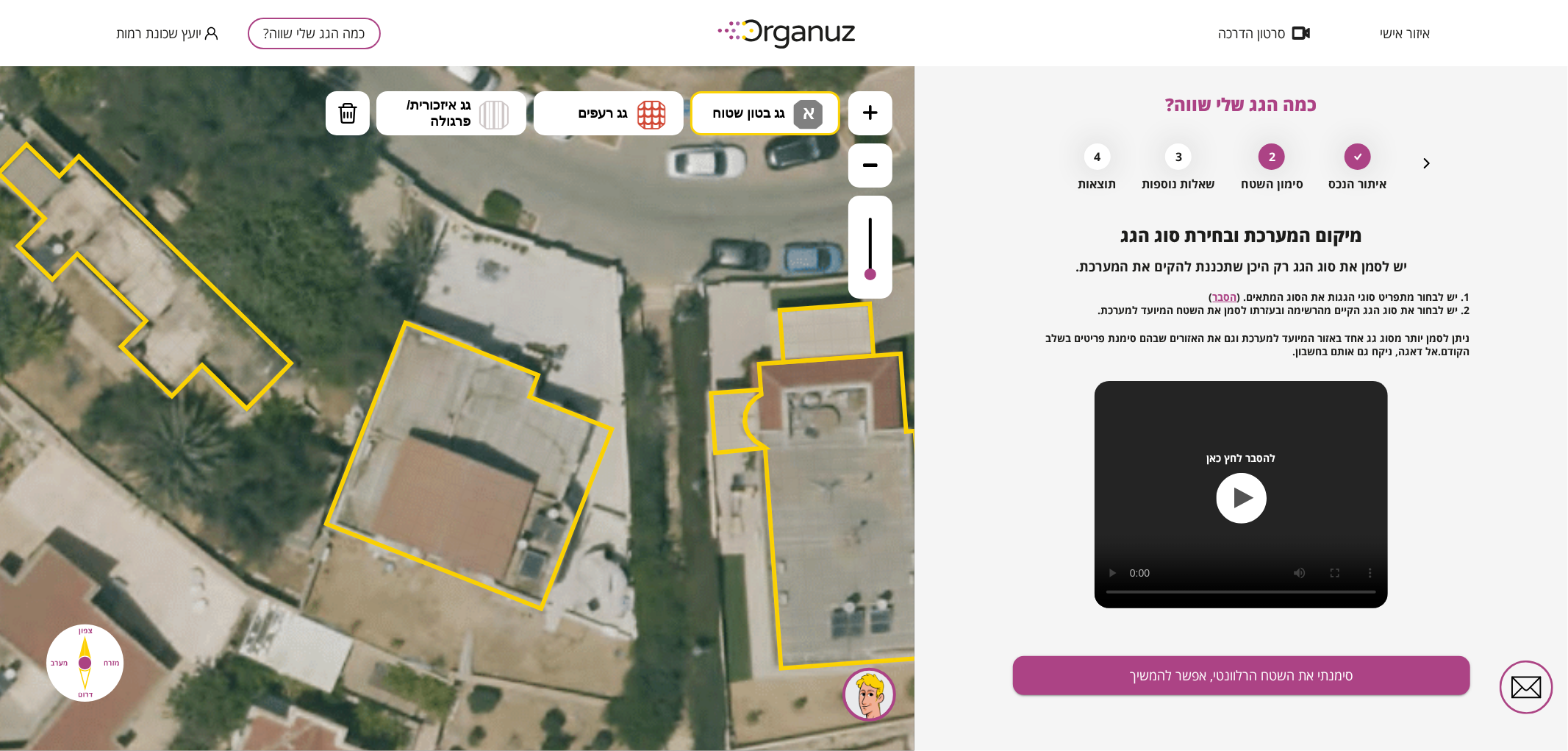
drag, startPoint x: 869, startPoint y: 220, endPoint x: 880, endPoint y: 275, distance: 56.1
click at [880, 275] on div at bounding box center [870, 246] width 44 height 103
drag, startPoint x: 353, startPoint y: 526, endPoint x: 470, endPoint y: 366, distance: 198.2
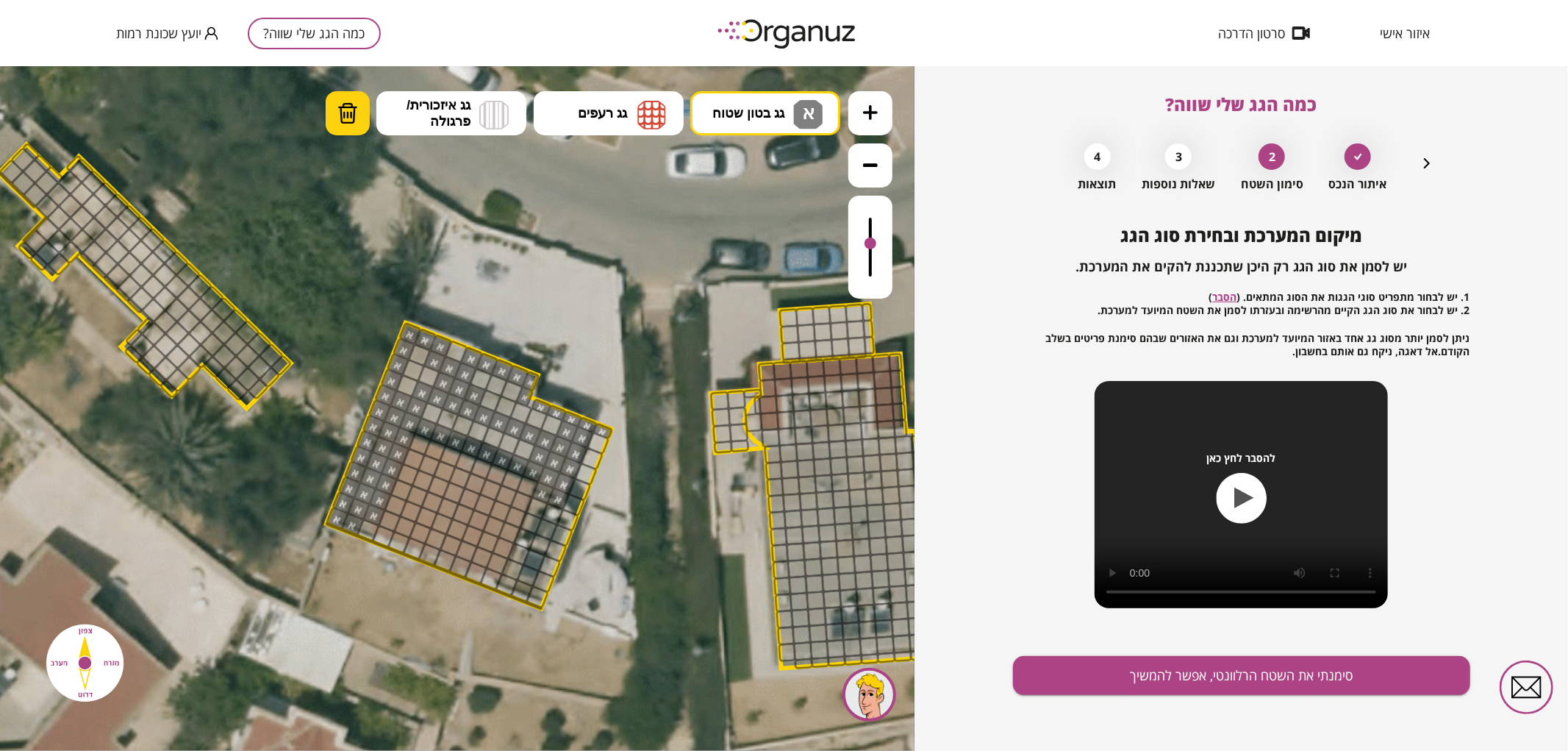
click at [350, 128] on button "מחיקה" at bounding box center [348, 112] width 44 height 44
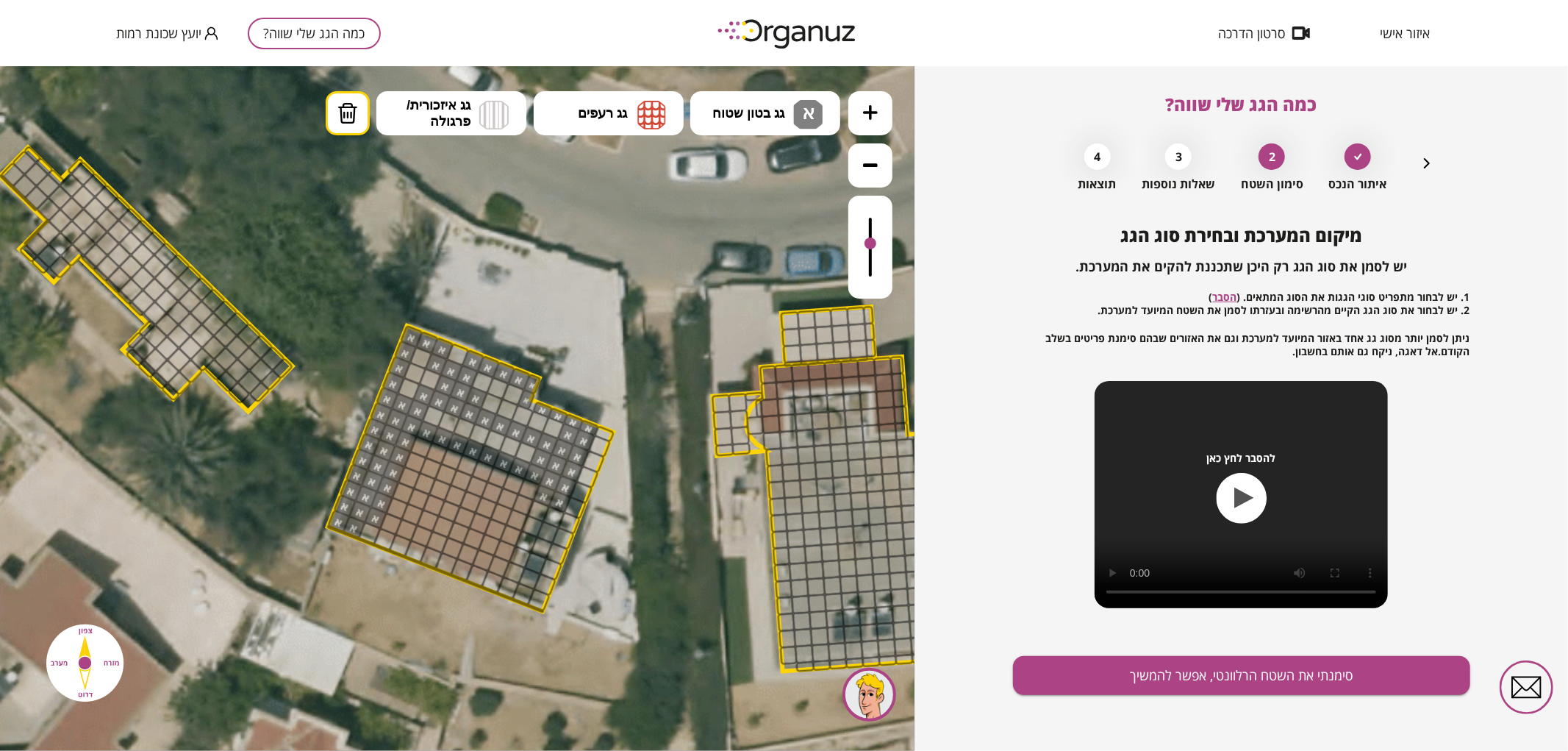
click at [611, 435] on div at bounding box center [605, 433] width 22 height 18
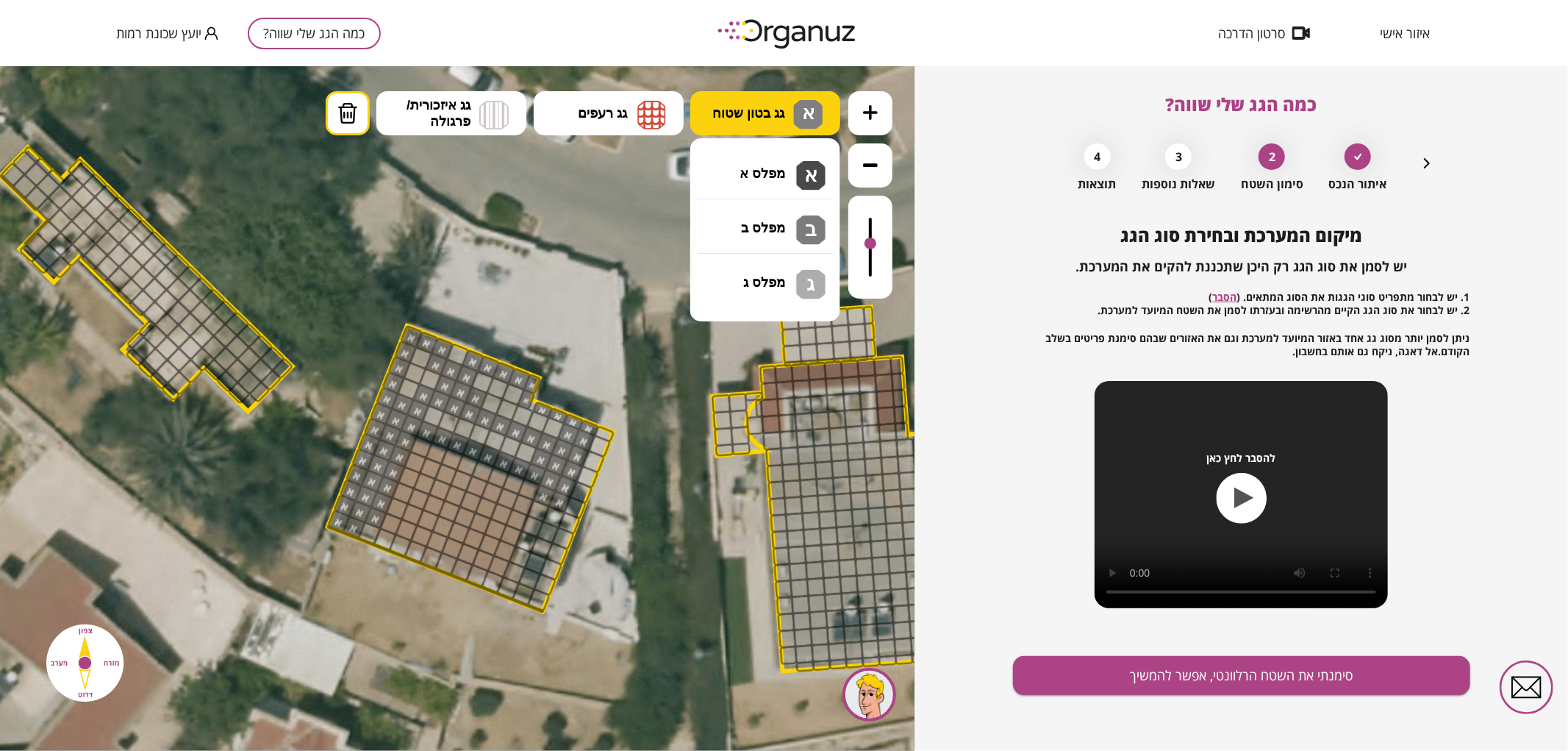
click at [775, 107] on span "גג בטון שטוח" at bounding box center [748, 113] width 72 height 16
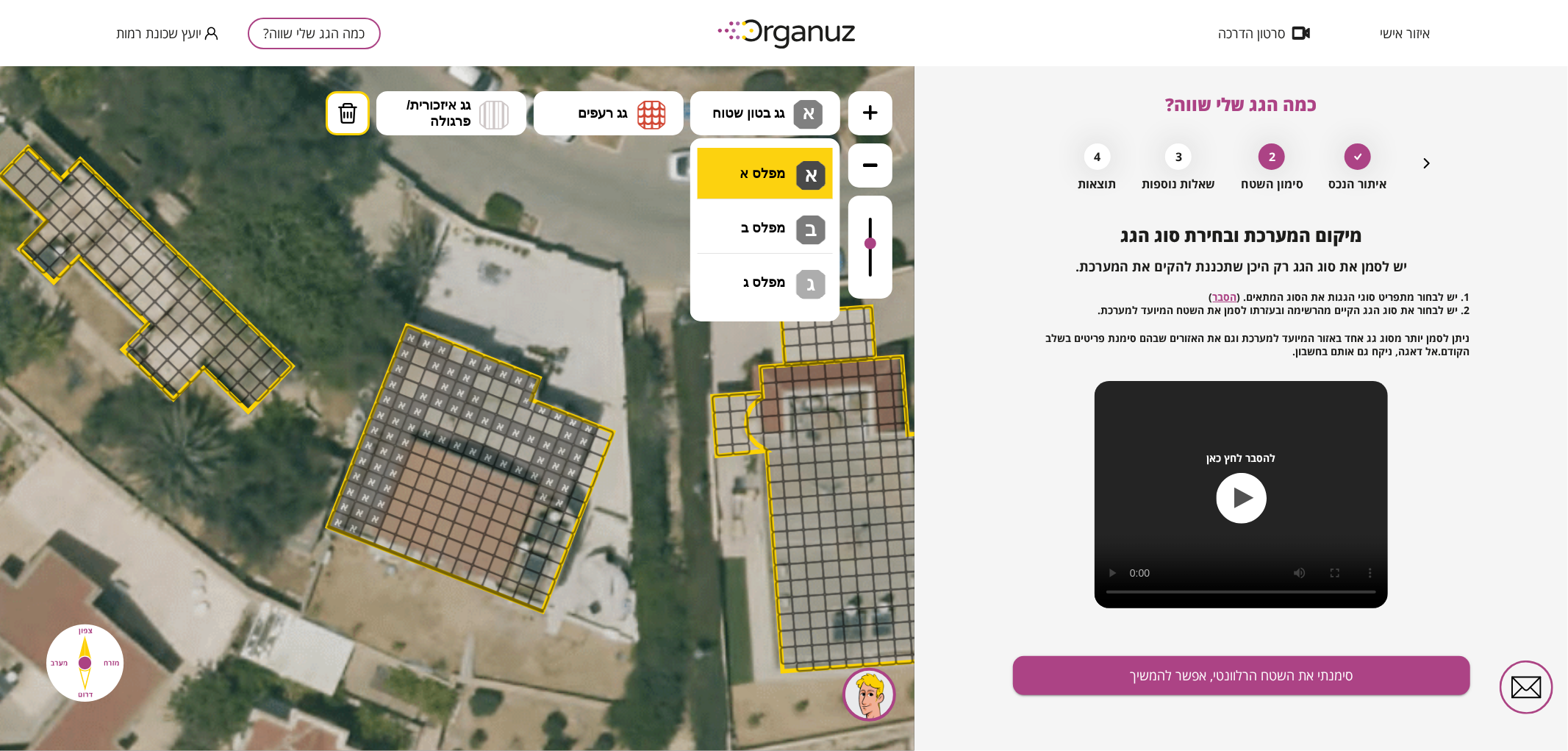
click at [767, 189] on div ".st0 { fill: #FFFFFF; } 0" at bounding box center [457, 407] width 914 height 684
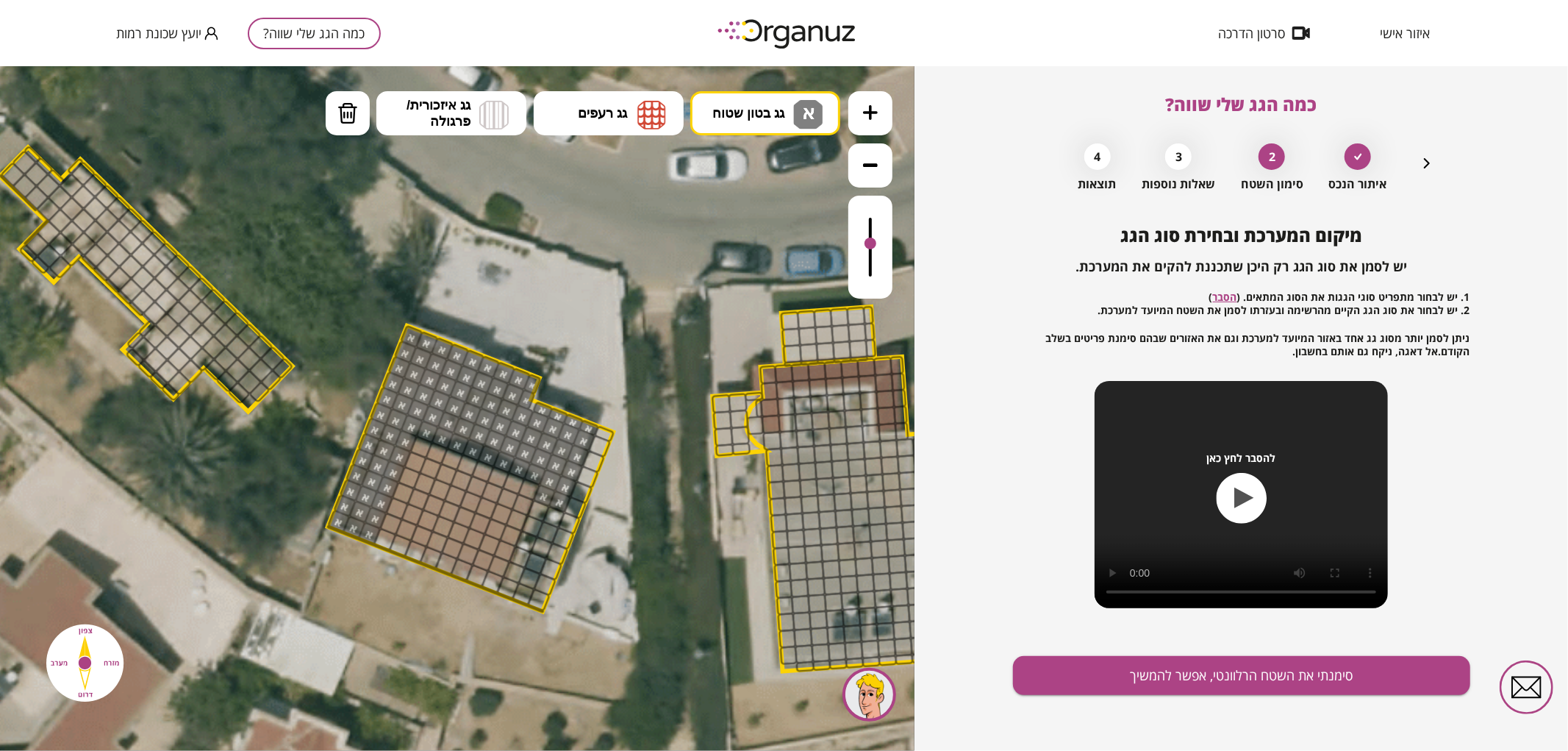
drag, startPoint x: 450, startPoint y: 422, endPoint x: 365, endPoint y: 531, distance: 138.2
click at [858, 249] on div at bounding box center [870, 246] width 44 height 103
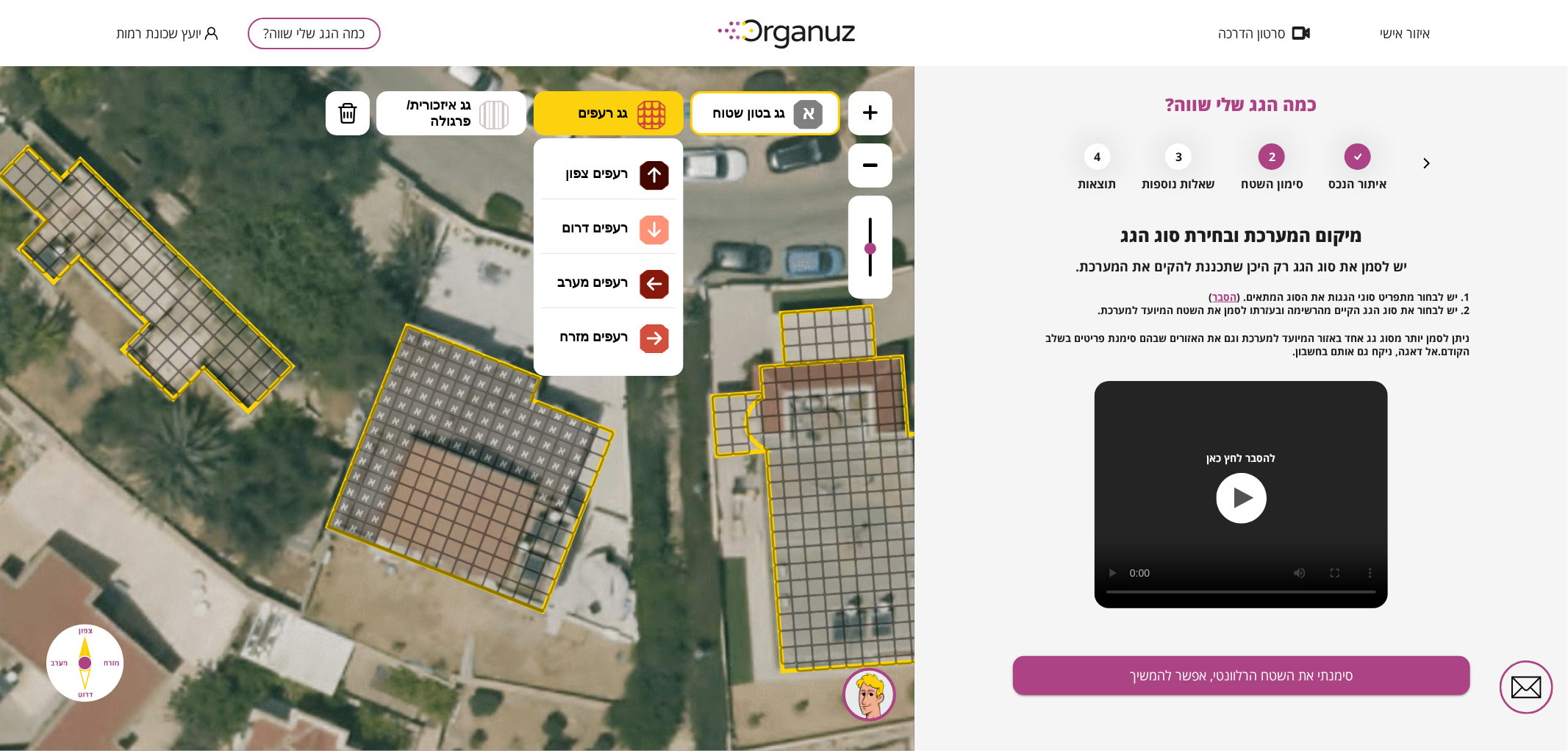
drag, startPoint x: 591, startPoint y: 95, endPoint x: 601, endPoint y: 109, distance: 17.2
click at [596, 98] on button "גג רעפים" at bounding box center [608, 112] width 150 height 44
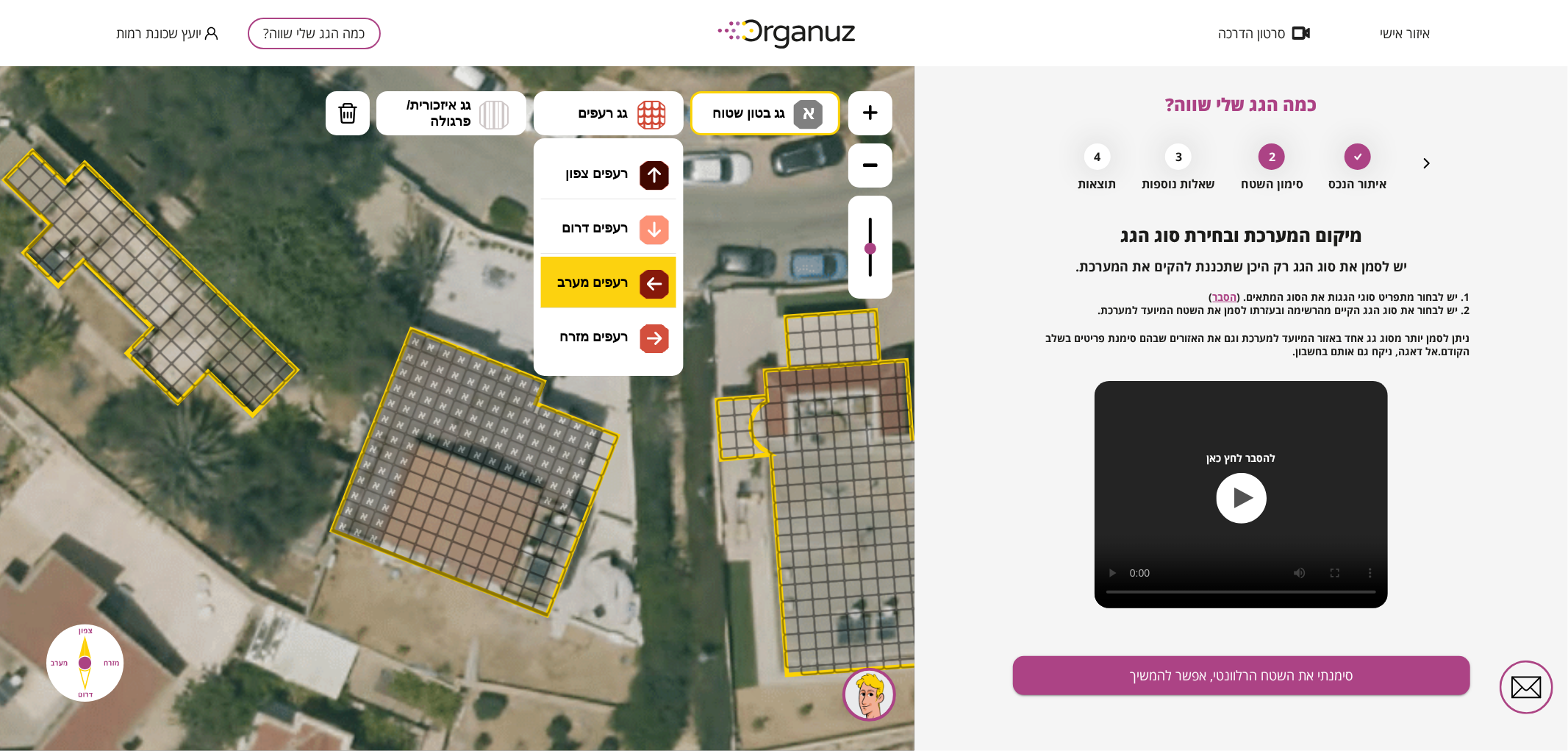
click at [610, 264] on div ".st0 { fill: #FFFFFF; } 0" at bounding box center [457, 407] width 914 height 684
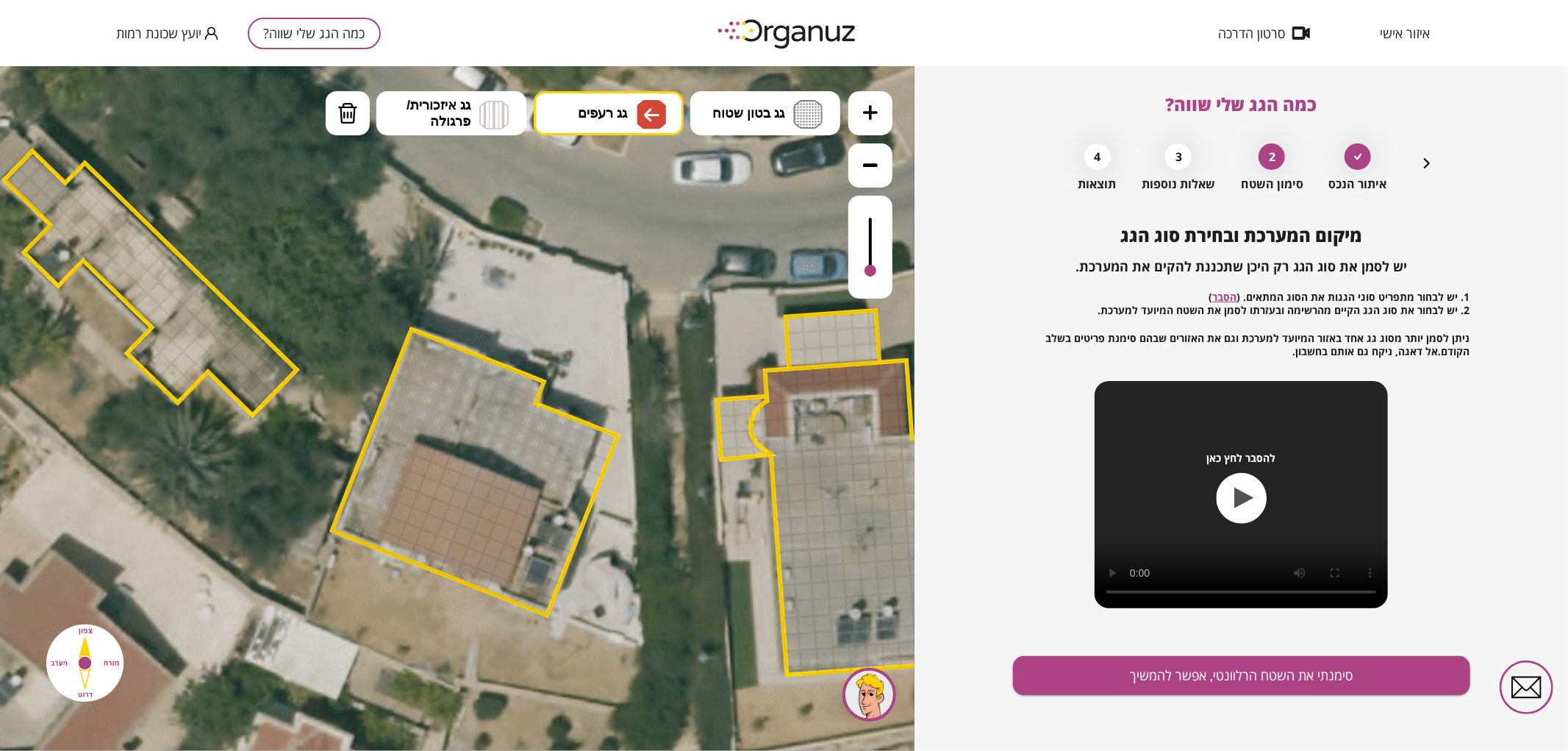
drag, startPoint x: 868, startPoint y: 252, endPoint x: 868, endPoint y: 272, distance: 20.0
click at [868, 272] on div at bounding box center [870, 269] width 12 height 12
drag, startPoint x: 443, startPoint y: 549, endPoint x: 438, endPoint y: 479, distance: 70.2
drag, startPoint x: 589, startPoint y: 113, endPoint x: 589, endPoint y: 132, distance: 19.0
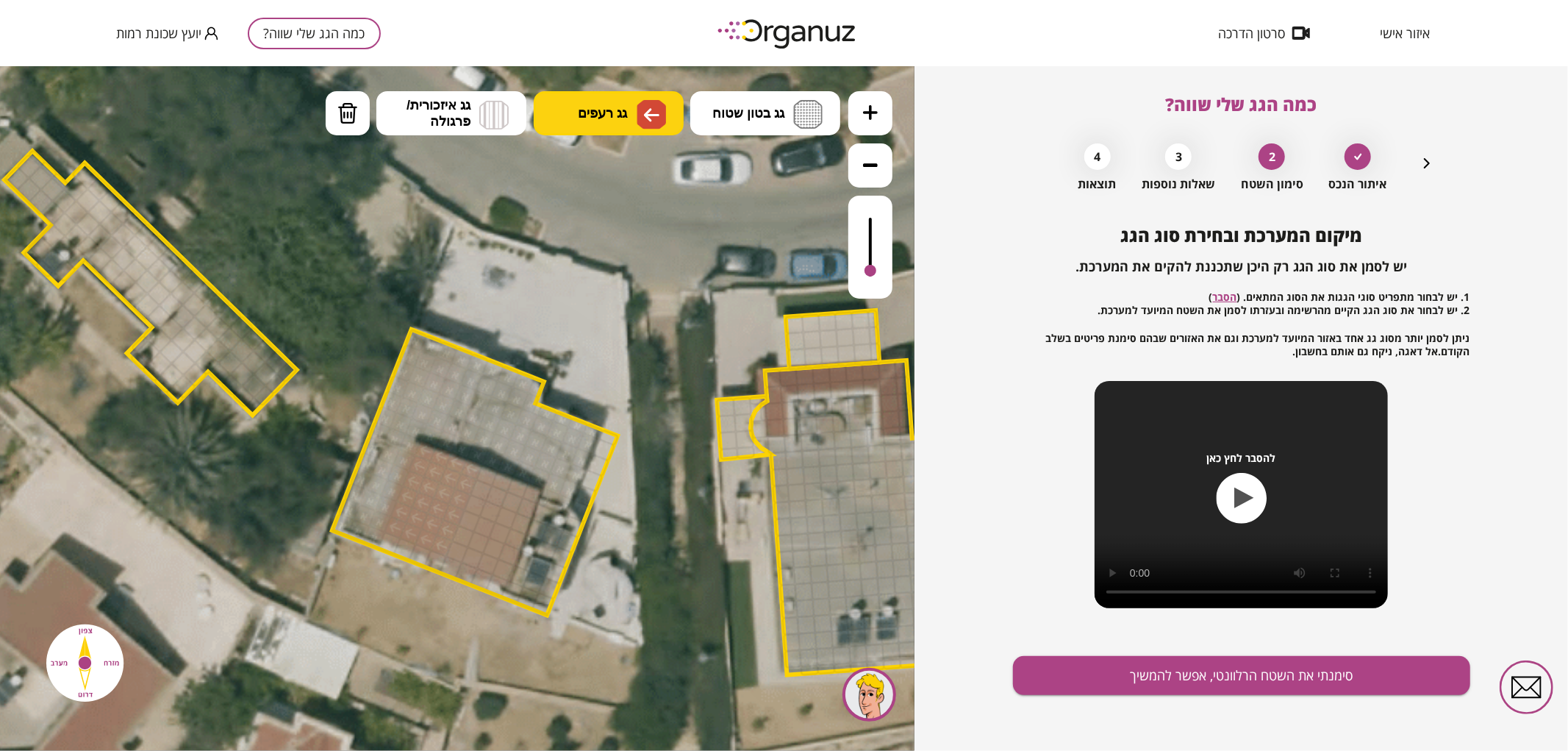
click at [589, 114] on span "גג רעפים" at bounding box center [602, 113] width 50 height 16
click at [620, 327] on div ".st0 { fill: #FFFFFF; } 0" at bounding box center [457, 407] width 914 height 684
drag, startPoint x: 465, startPoint y: 549, endPoint x: 505, endPoint y: 497, distance: 65.6
click at [1420, 160] on icon "button" at bounding box center [1427, 163] width 18 height 18
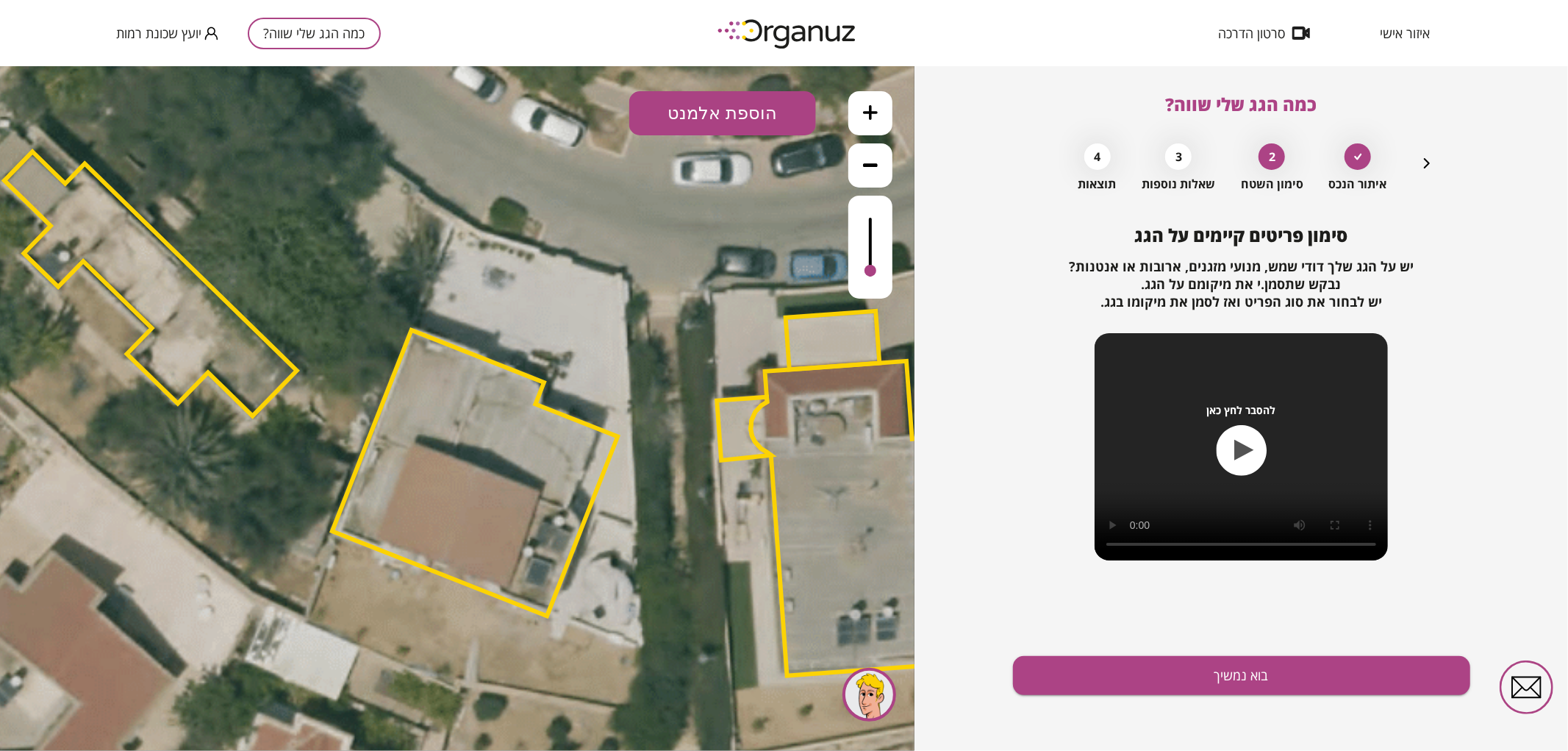
click at [1420, 163] on icon "button" at bounding box center [1427, 163] width 18 height 18
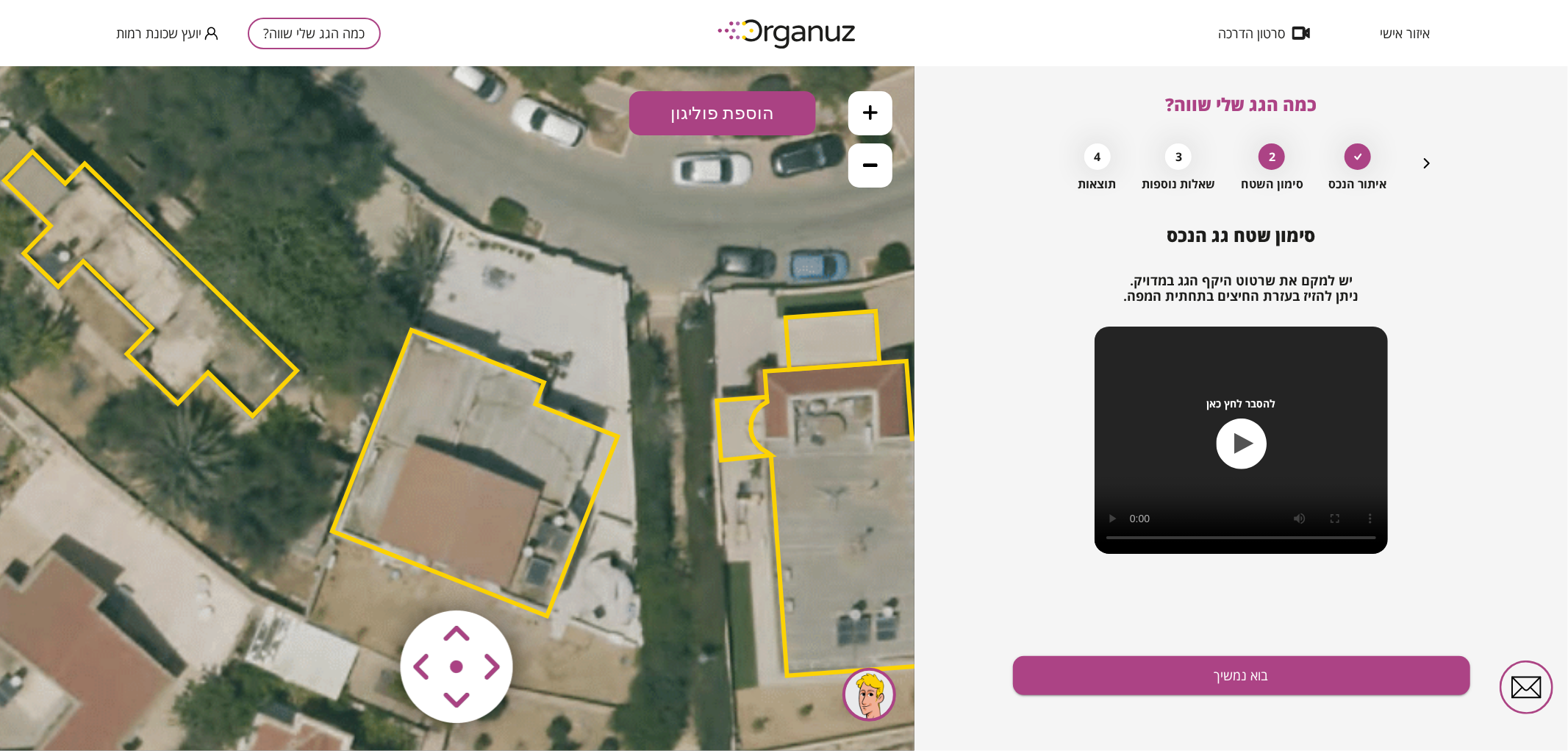
click at [552, 481] on polygon at bounding box center [475, 472] width 285 height 286
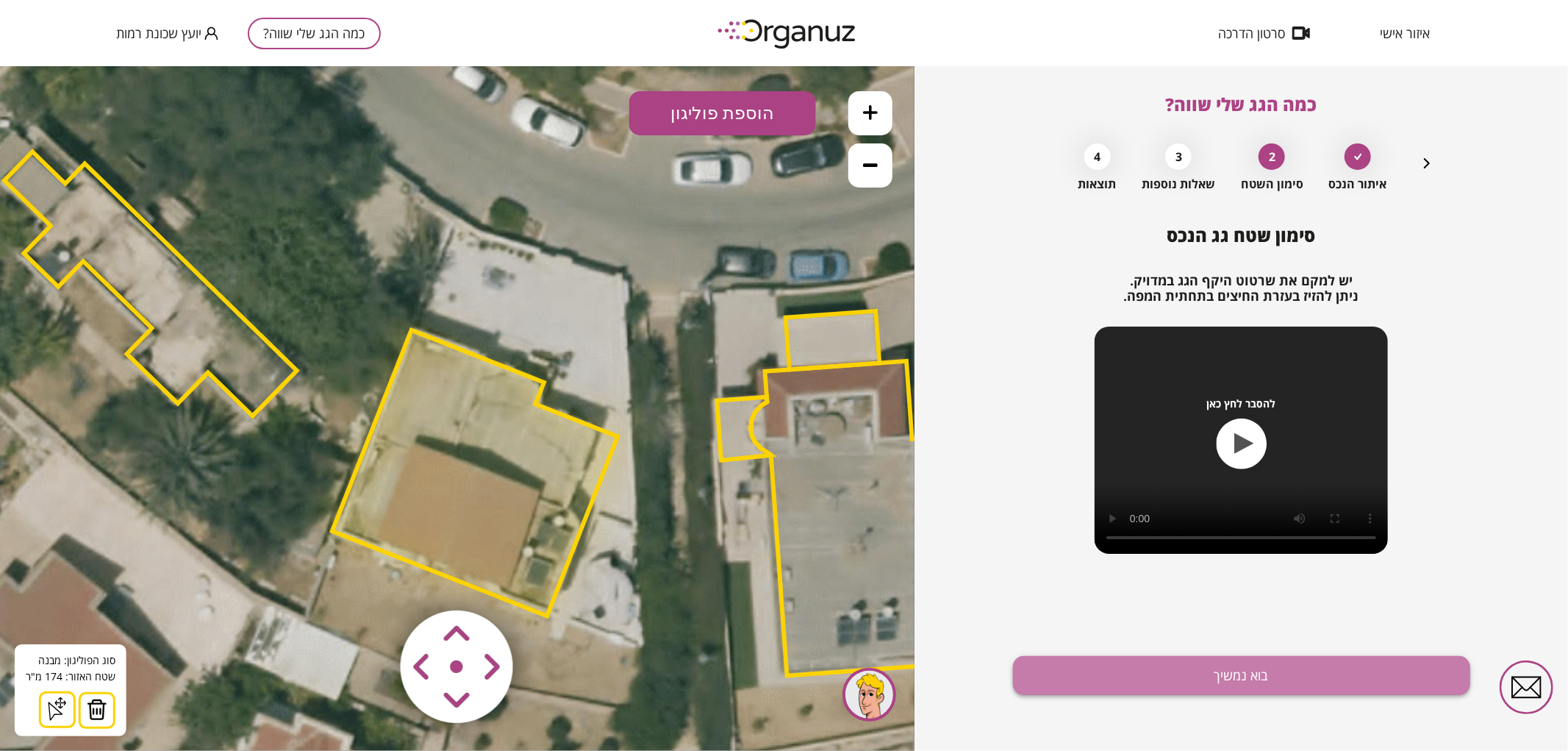
click at [1326, 680] on button "בוא נמשיך" at bounding box center [1241, 674] width 458 height 39
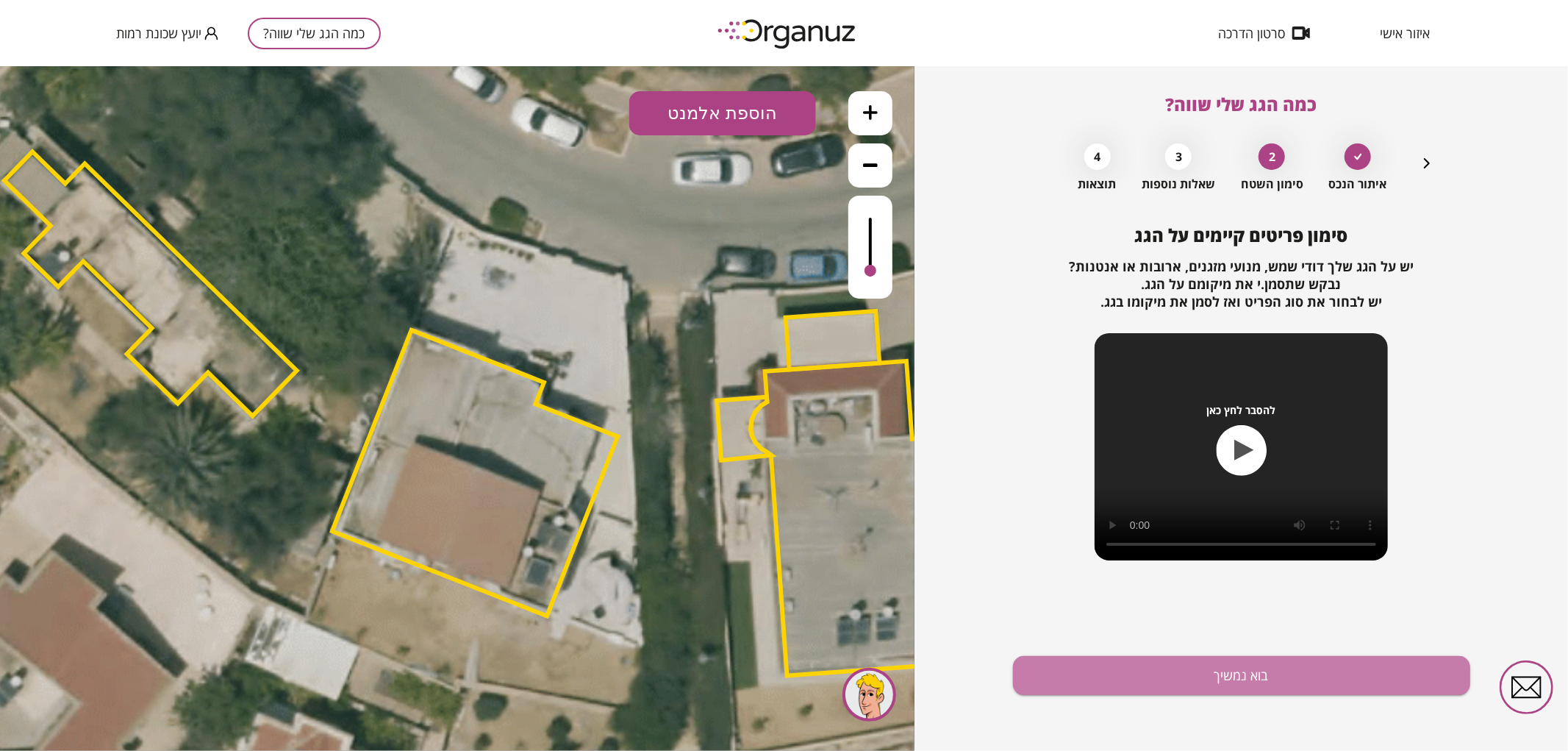
click at [1326, 680] on button "בוא נמשיך" at bounding box center [1241, 674] width 458 height 39
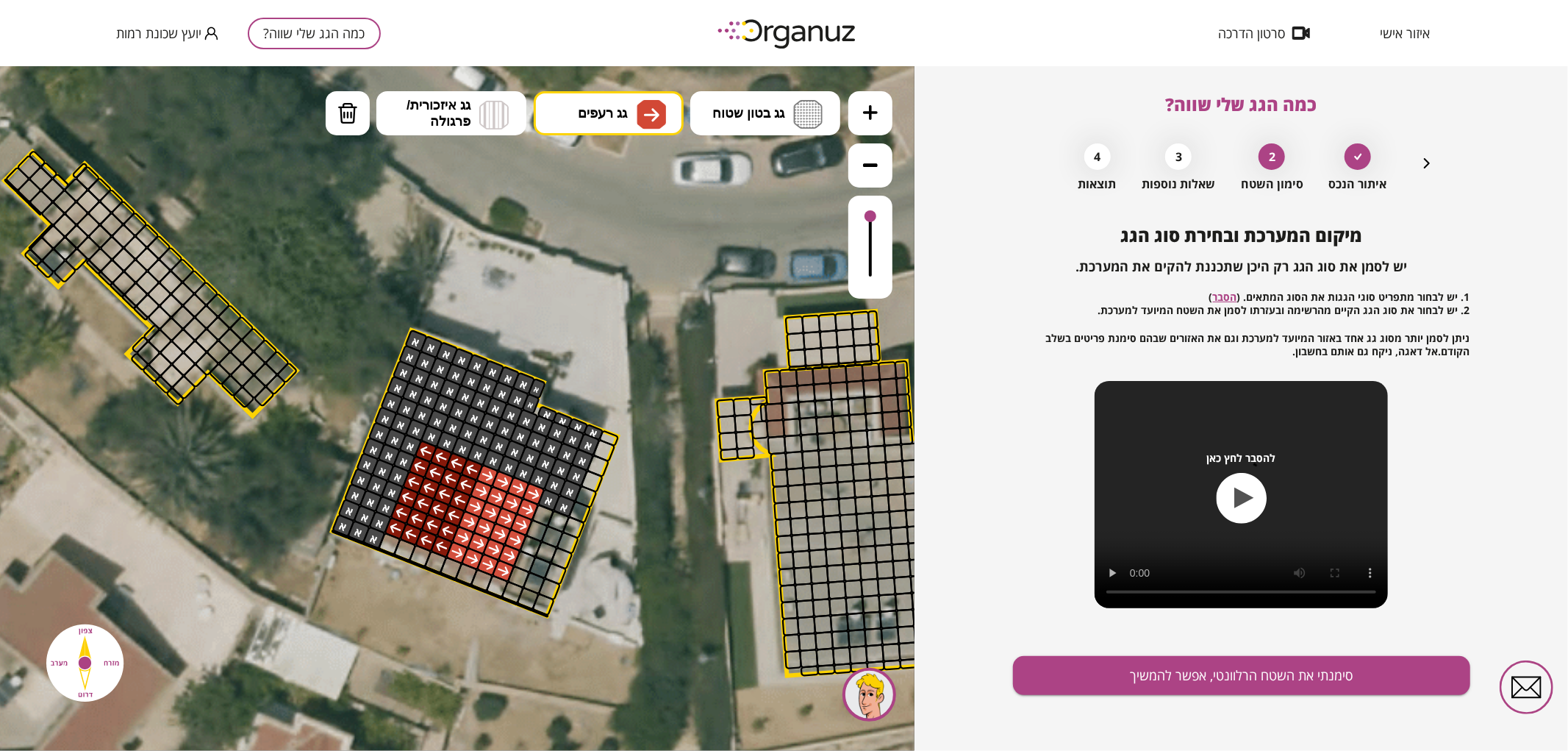
drag, startPoint x: 868, startPoint y: 265, endPoint x: 873, endPoint y: 177, distance: 88.1
click at [873, 177] on div at bounding box center [870, 194] width 44 height 208
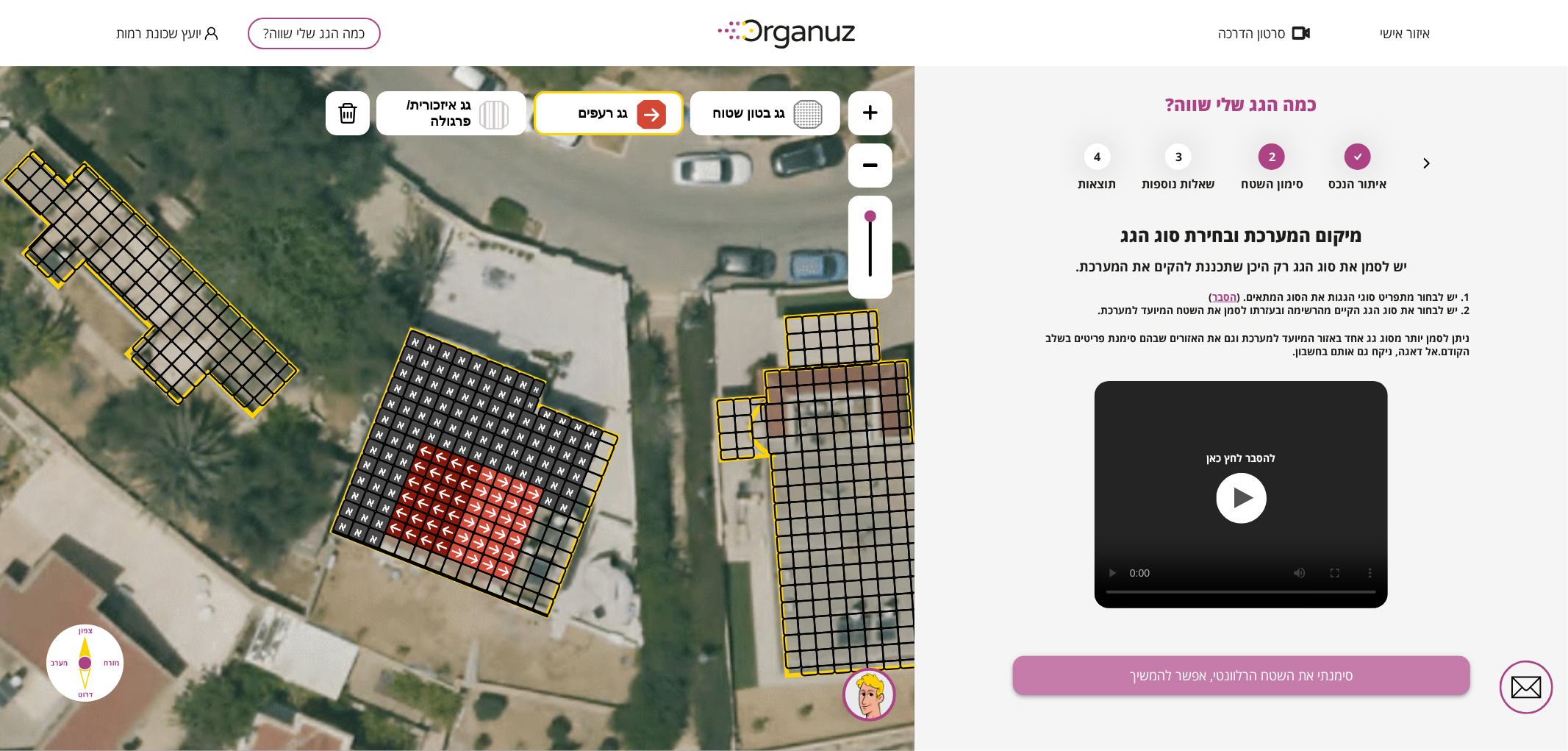
click at [1256, 674] on button "סימנתי את השטח הרלוונטי, אפשר להמשיך" at bounding box center [1241, 674] width 458 height 39
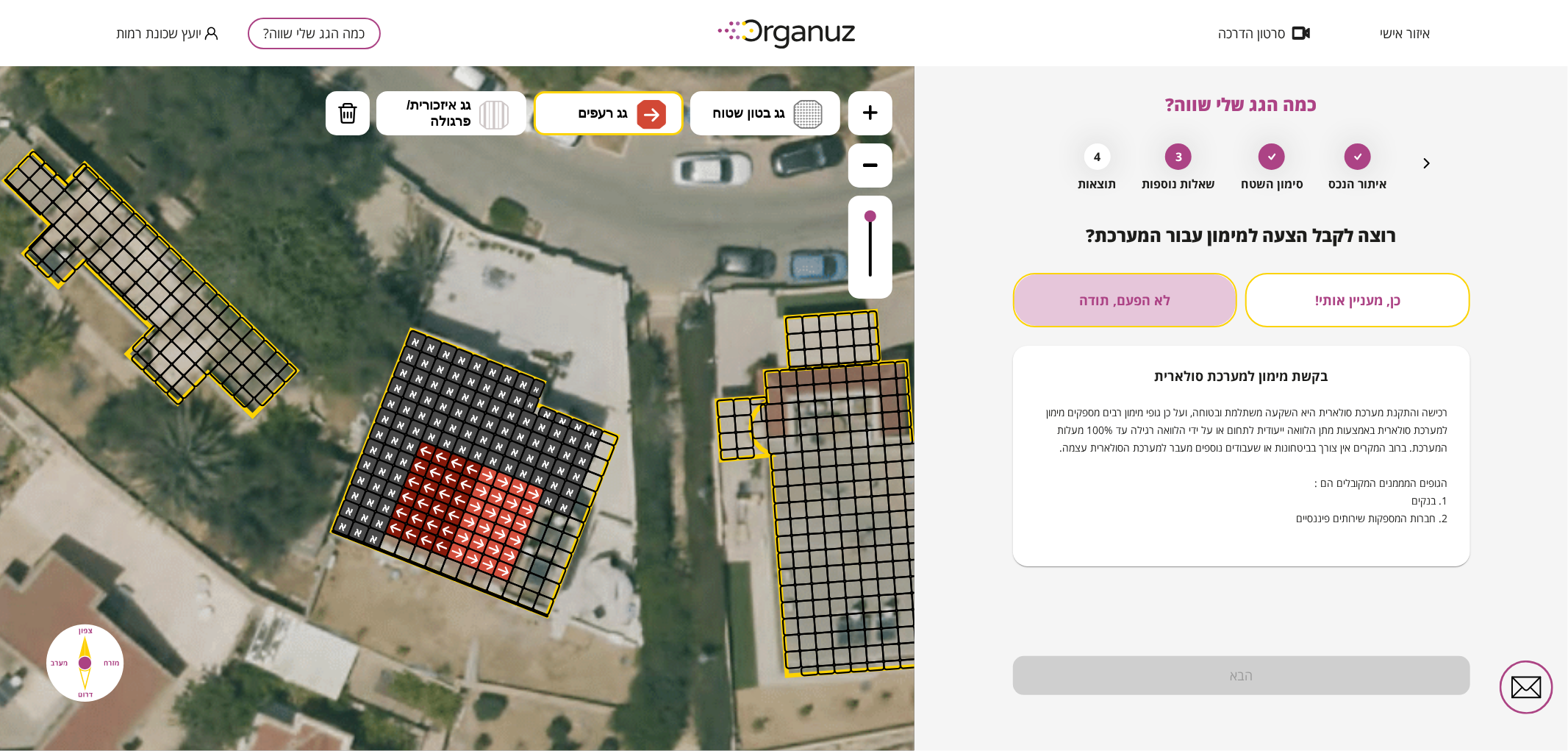
click at [1115, 283] on button "לא הפעם, תודה" at bounding box center [1125, 300] width 225 height 54
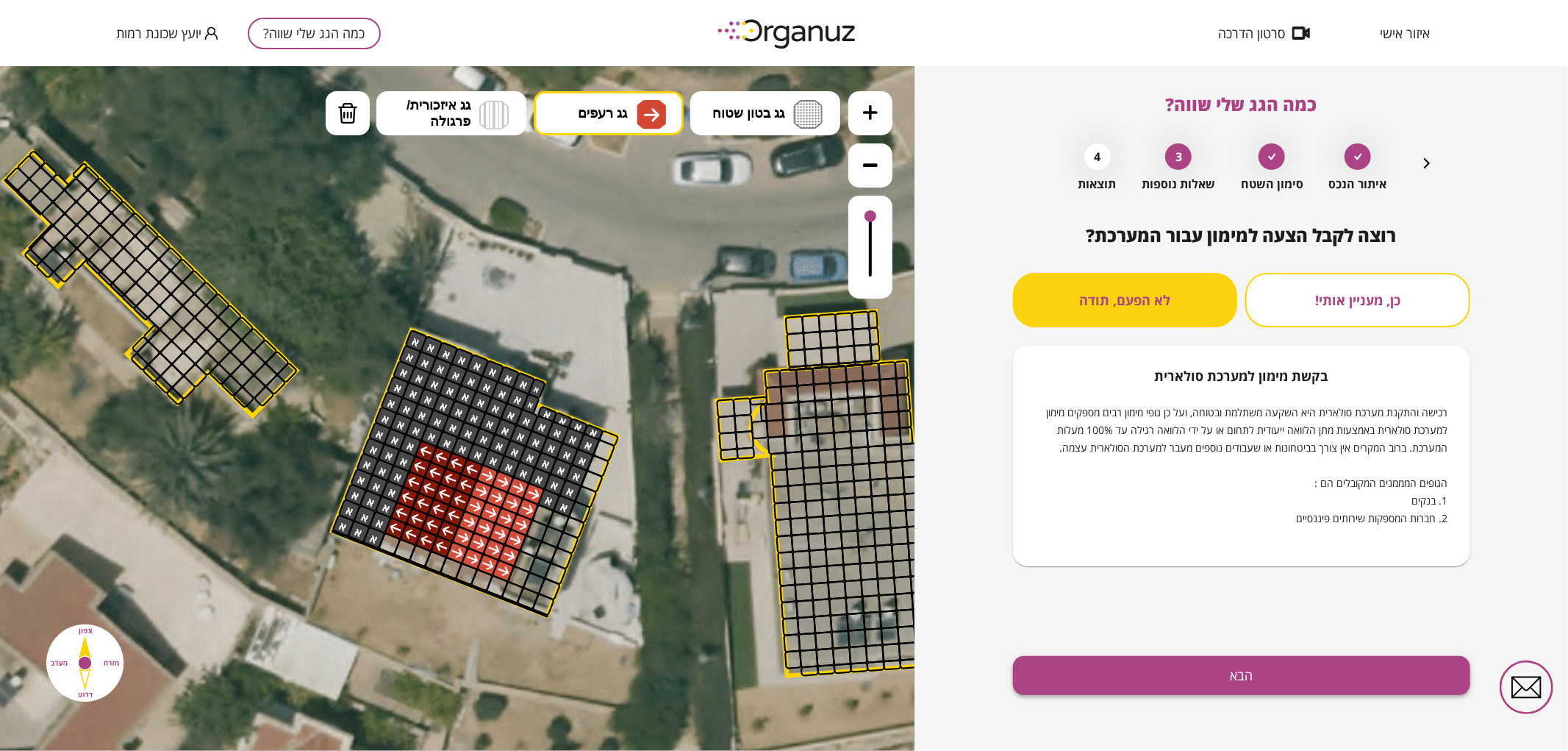
click at [1202, 690] on button "הבא" at bounding box center [1241, 674] width 458 height 39
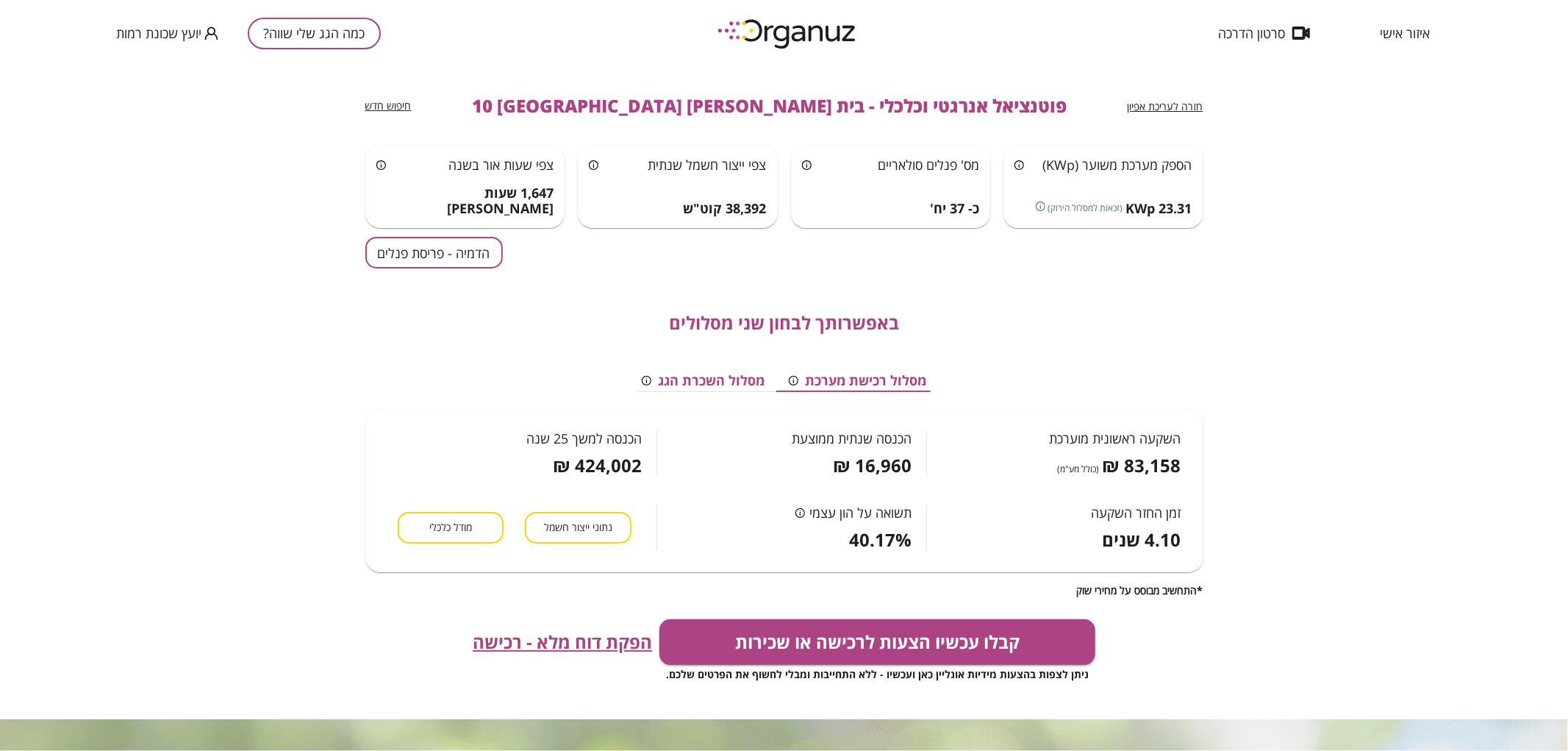
click at [452, 268] on div "באפשרותך לבחון שני מסלולים מסלול רכישת מערכת מסלול השכרת הגג השקעה ראשונית מוער…" at bounding box center [784, 431] width 838 height 328
click at [451, 267] on button "הדמיה - פריסת פנלים" at bounding box center [434, 252] width 137 height 32
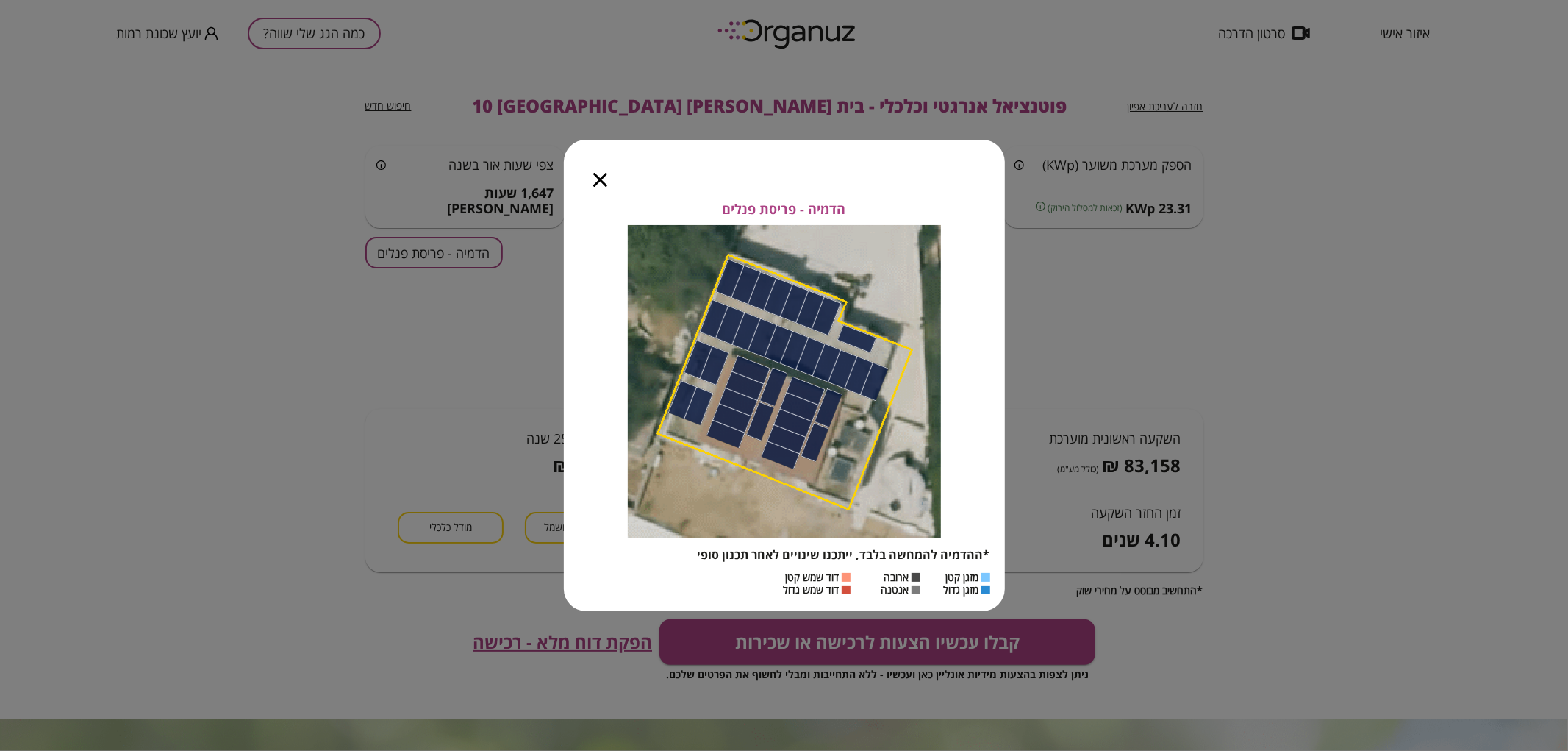
click at [594, 187] on div at bounding box center [600, 171] width 73 height 61
click at [598, 174] on icon "button" at bounding box center [599, 179] width 14 height 14
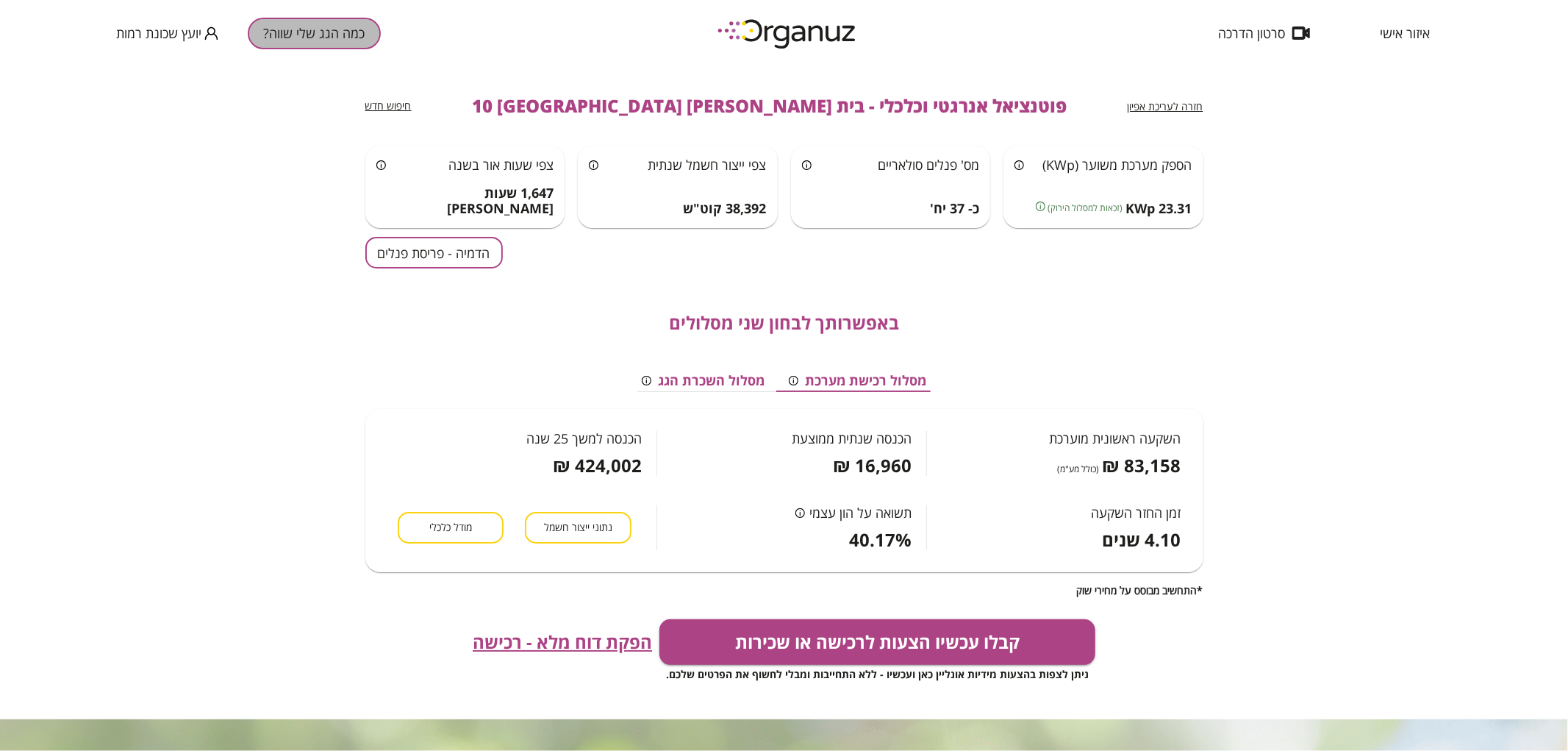
click at [316, 38] on button "כמה הגג שלי שווה?" at bounding box center [313, 33] width 133 height 32
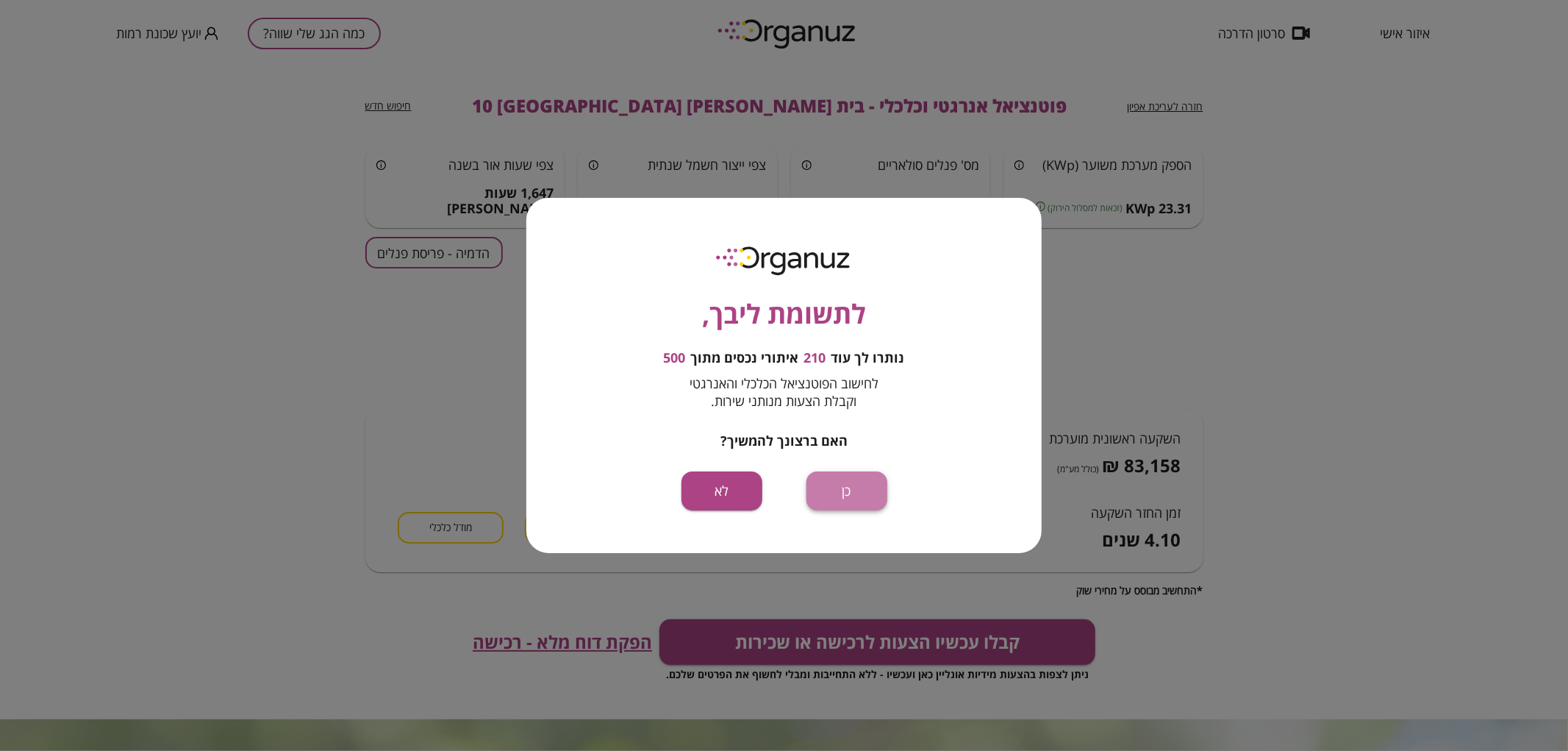
click at [849, 493] on button "כן" at bounding box center [847, 490] width 81 height 39
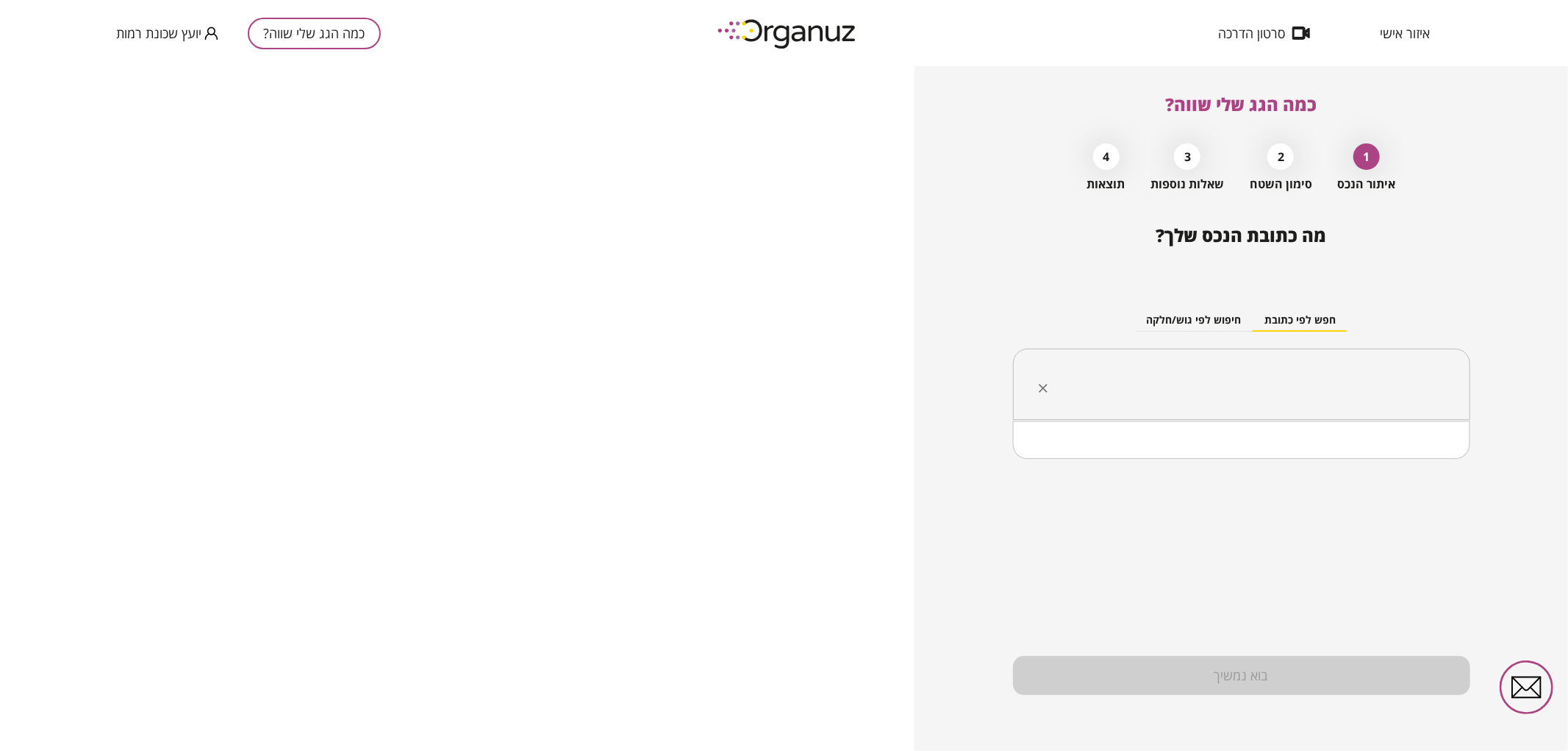
click at [1167, 400] on input "text" at bounding box center [1247, 385] width 411 height 37
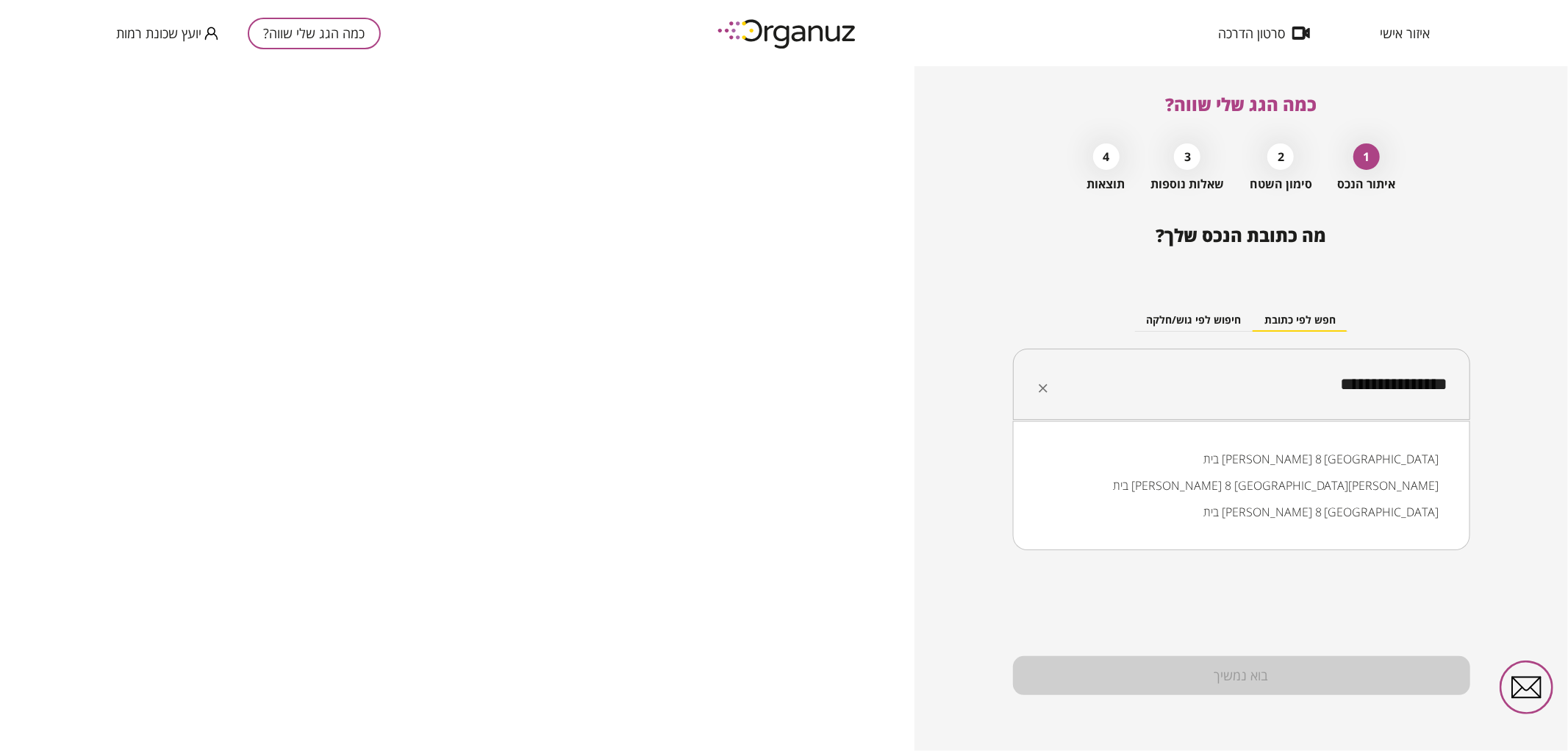
click at [1182, 463] on li "בית צורי אליהו 8 באר שבע" at bounding box center [1241, 459] width 419 height 26
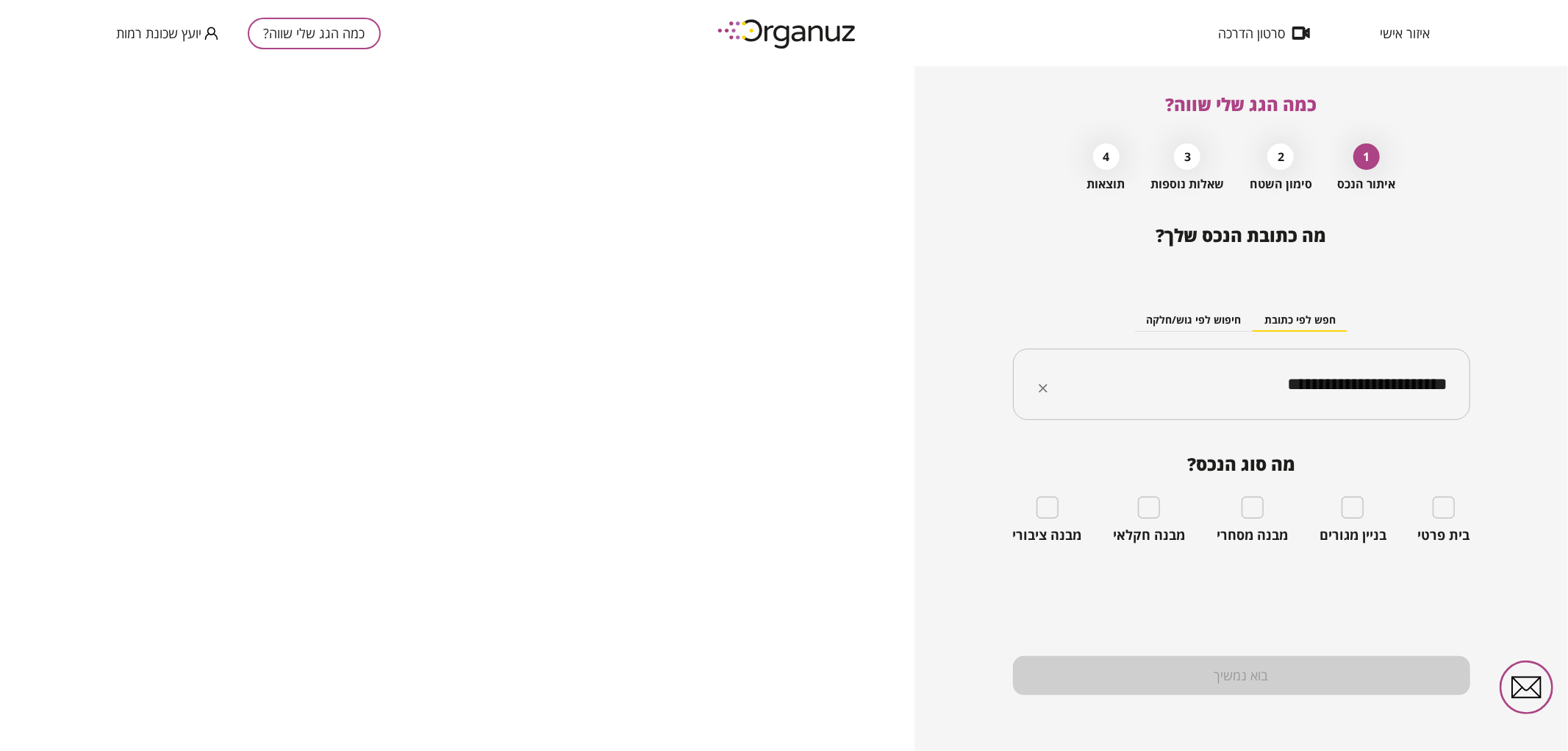
type input "**********"
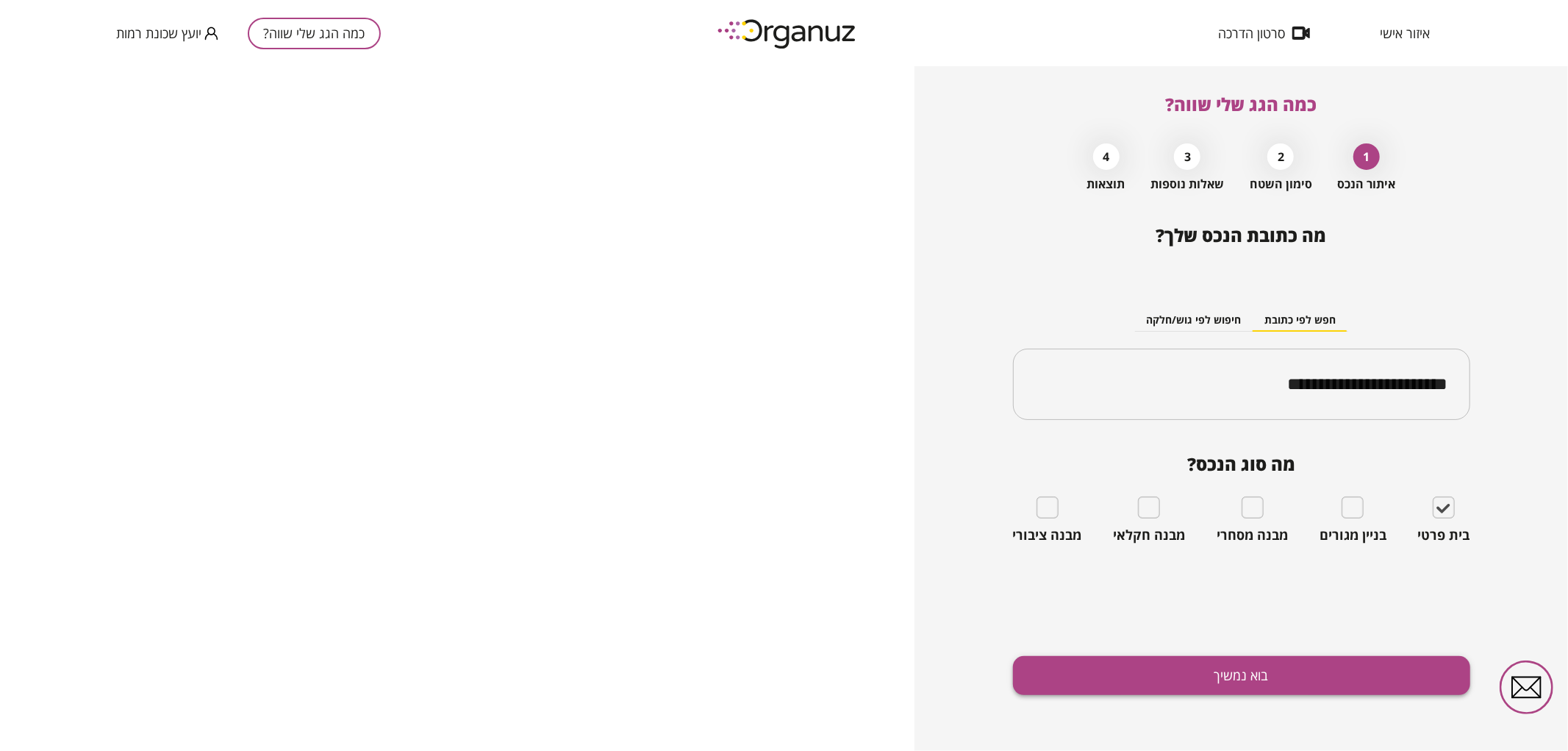
click at [1353, 667] on button "בוא נמשיך" at bounding box center [1241, 674] width 458 height 39
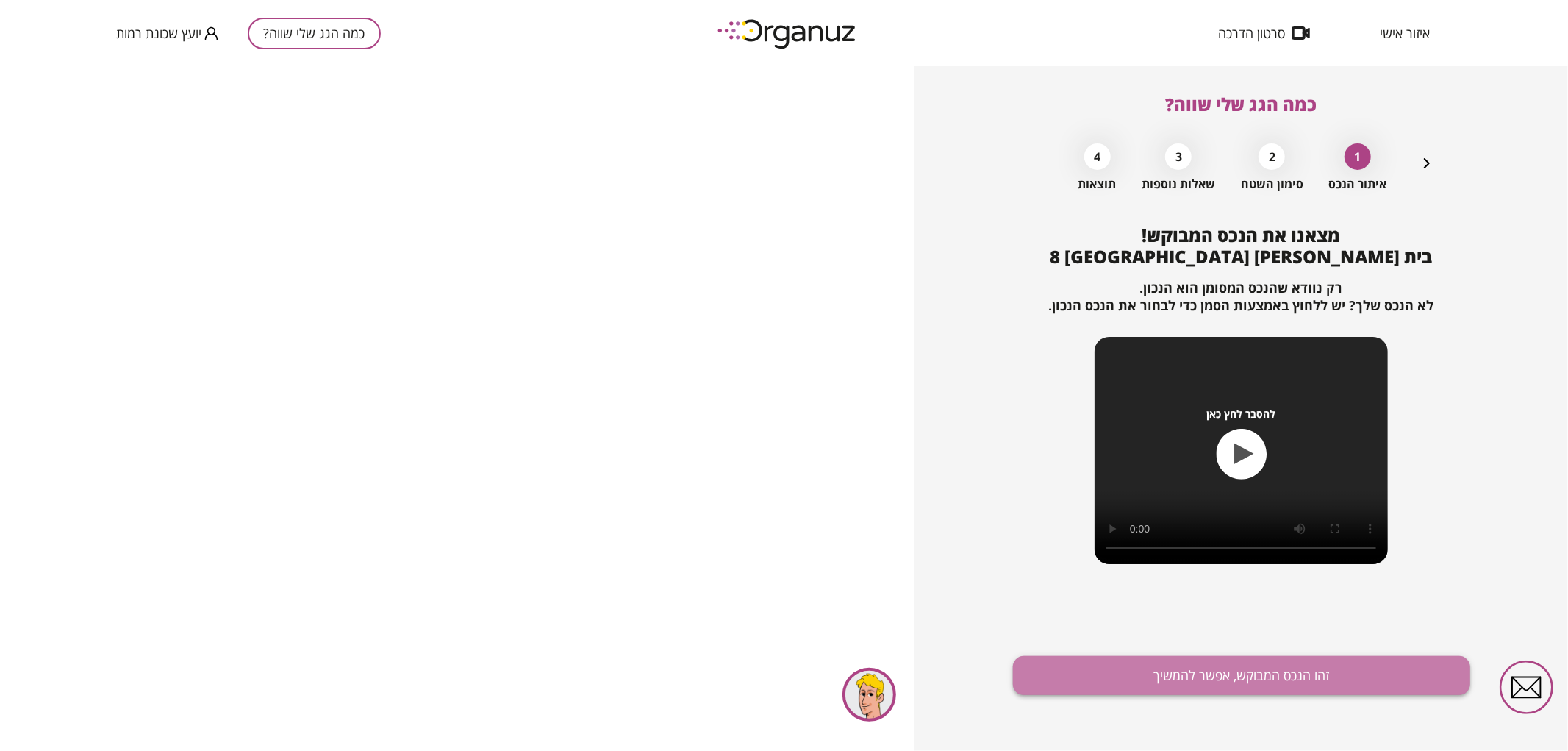
click at [1313, 663] on button "זהו הנכס המבוקש, אפשר להמשיך" at bounding box center [1241, 674] width 458 height 39
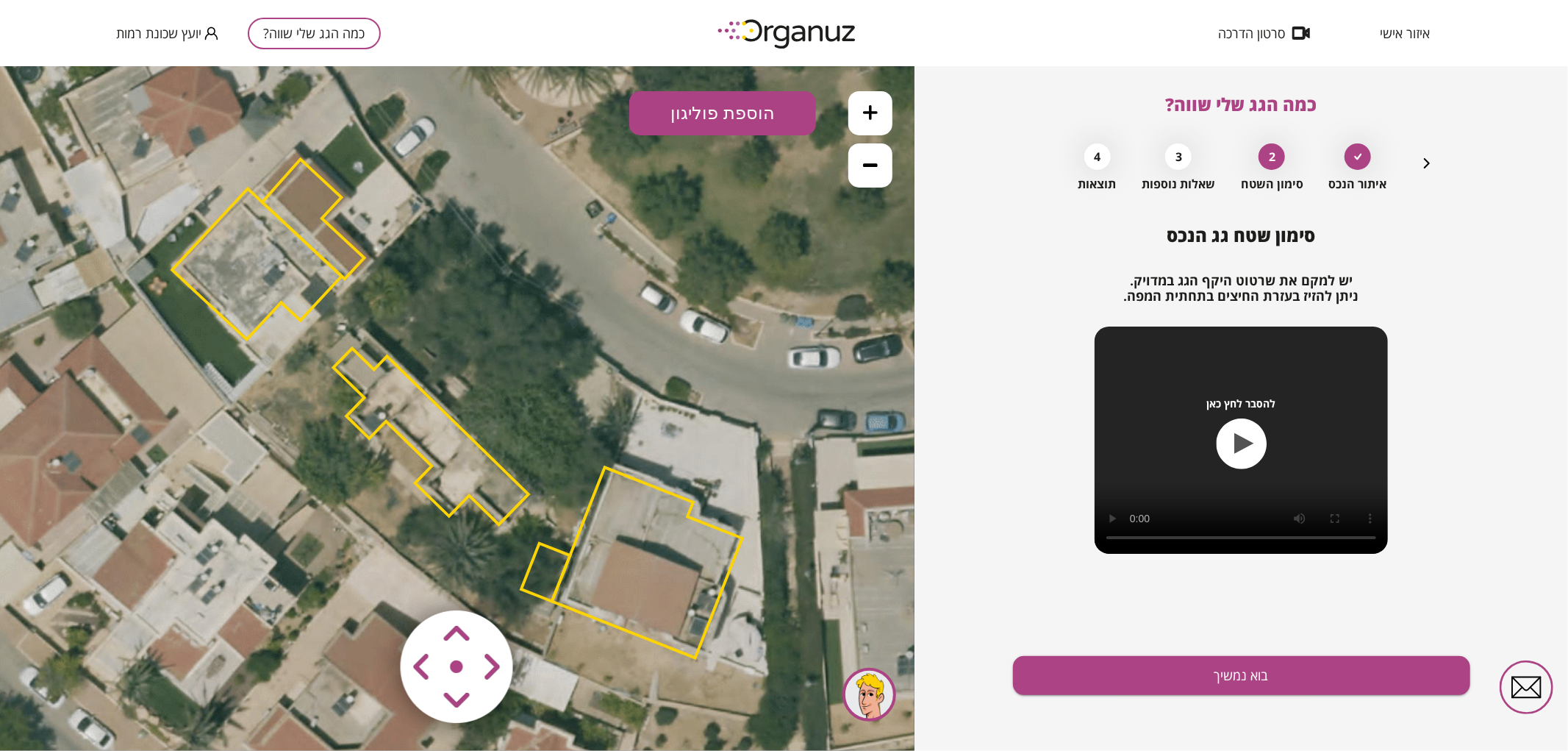
click at [370, 579] on area at bounding box center [370, 579] width 0 height 0
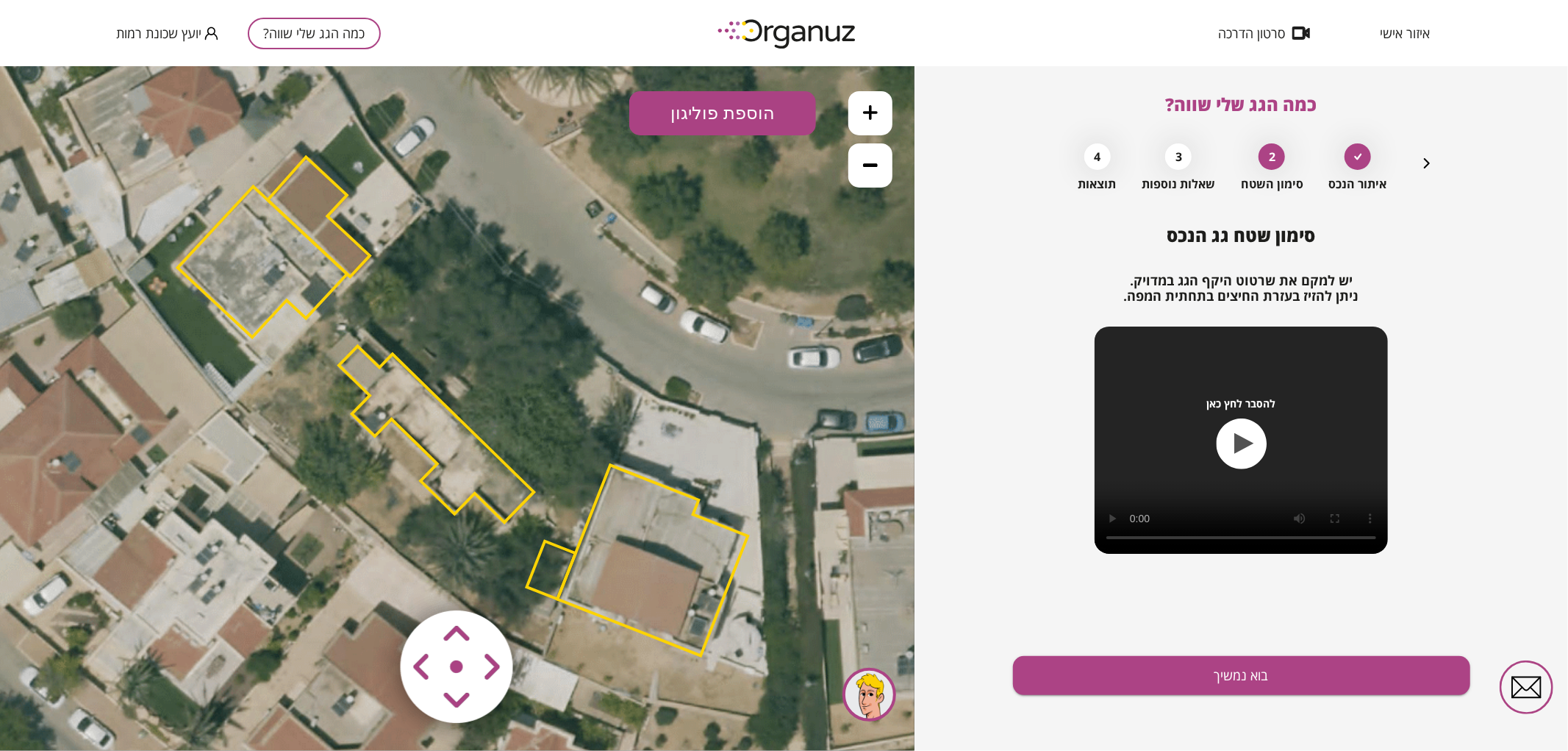
click at [370, 579] on area at bounding box center [370, 579] width 0 height 0
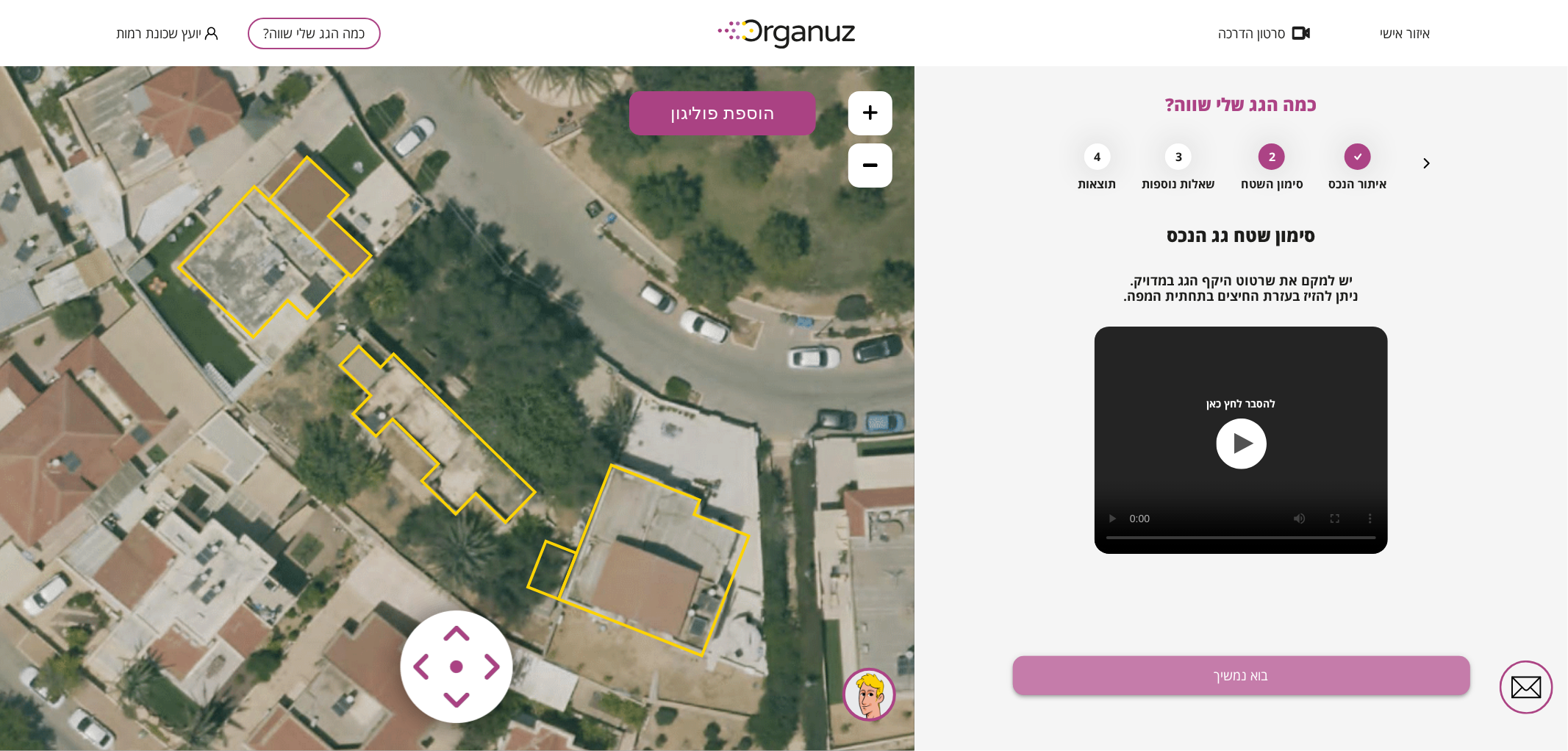
click at [1143, 685] on button "בוא נמשיך" at bounding box center [1241, 674] width 458 height 39
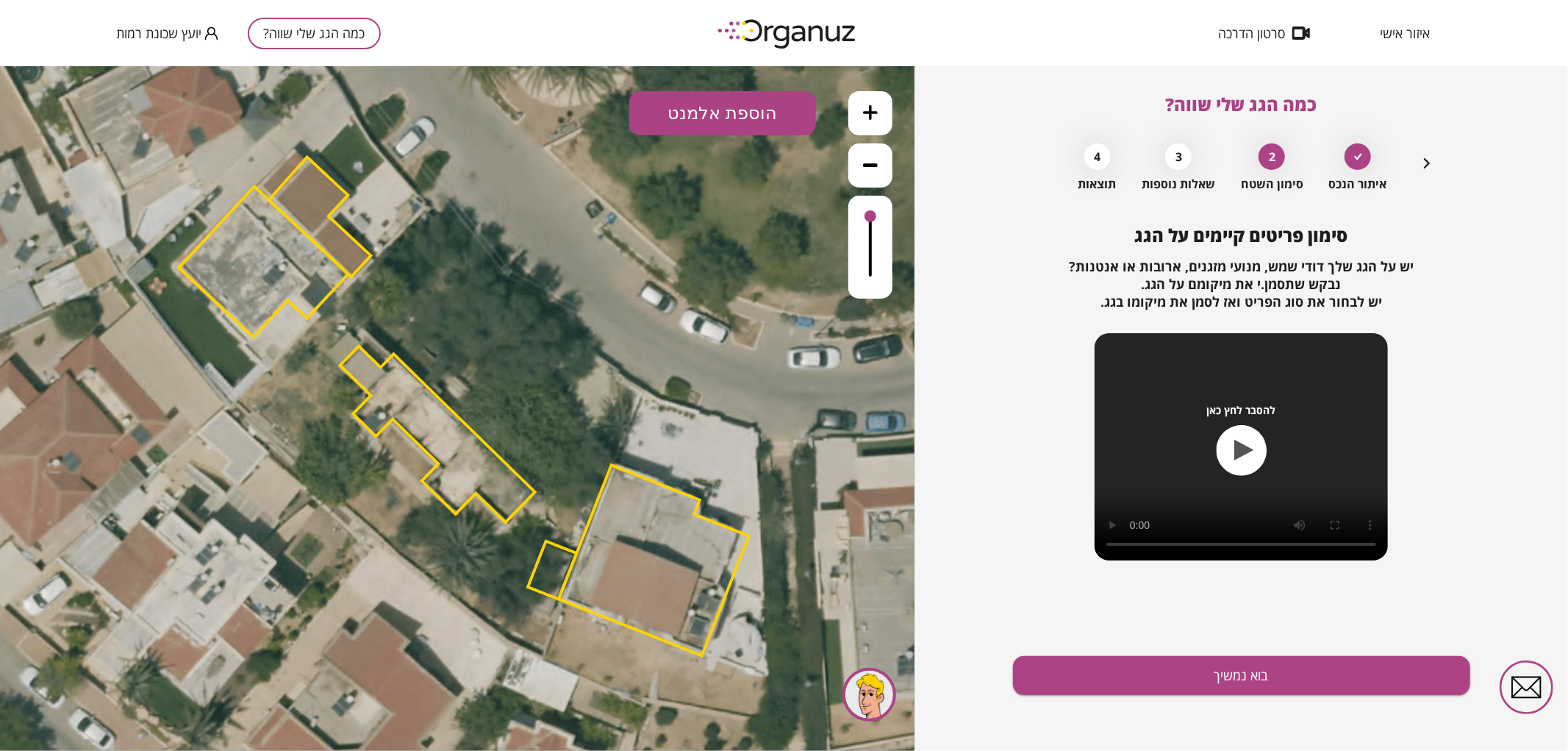
click at [790, 102] on button "הוספת אלמנט" at bounding box center [722, 112] width 187 height 44
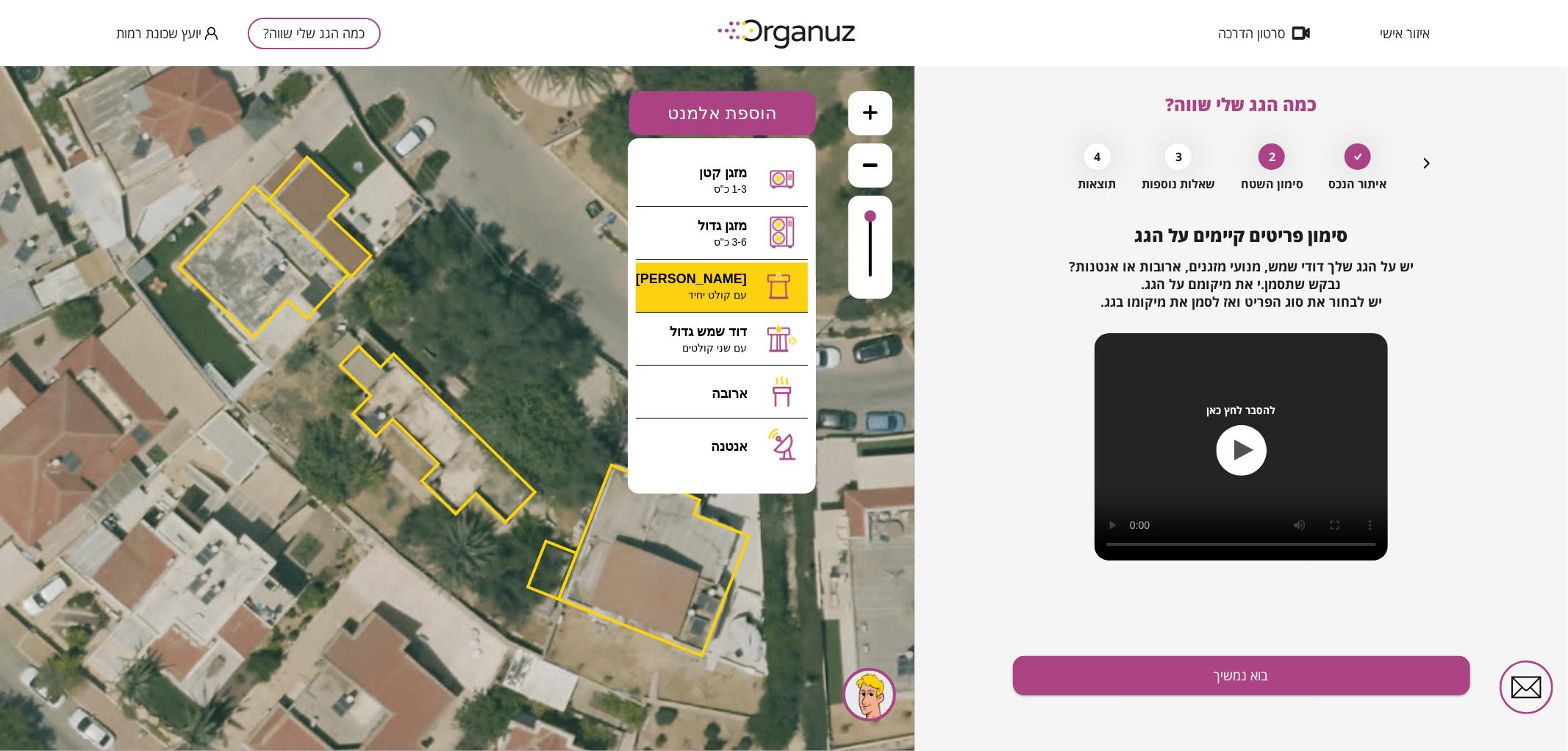
click at [721, 302] on div ".st0 { fill: #FFFFFF; } 10" at bounding box center [457, 407] width 914 height 684
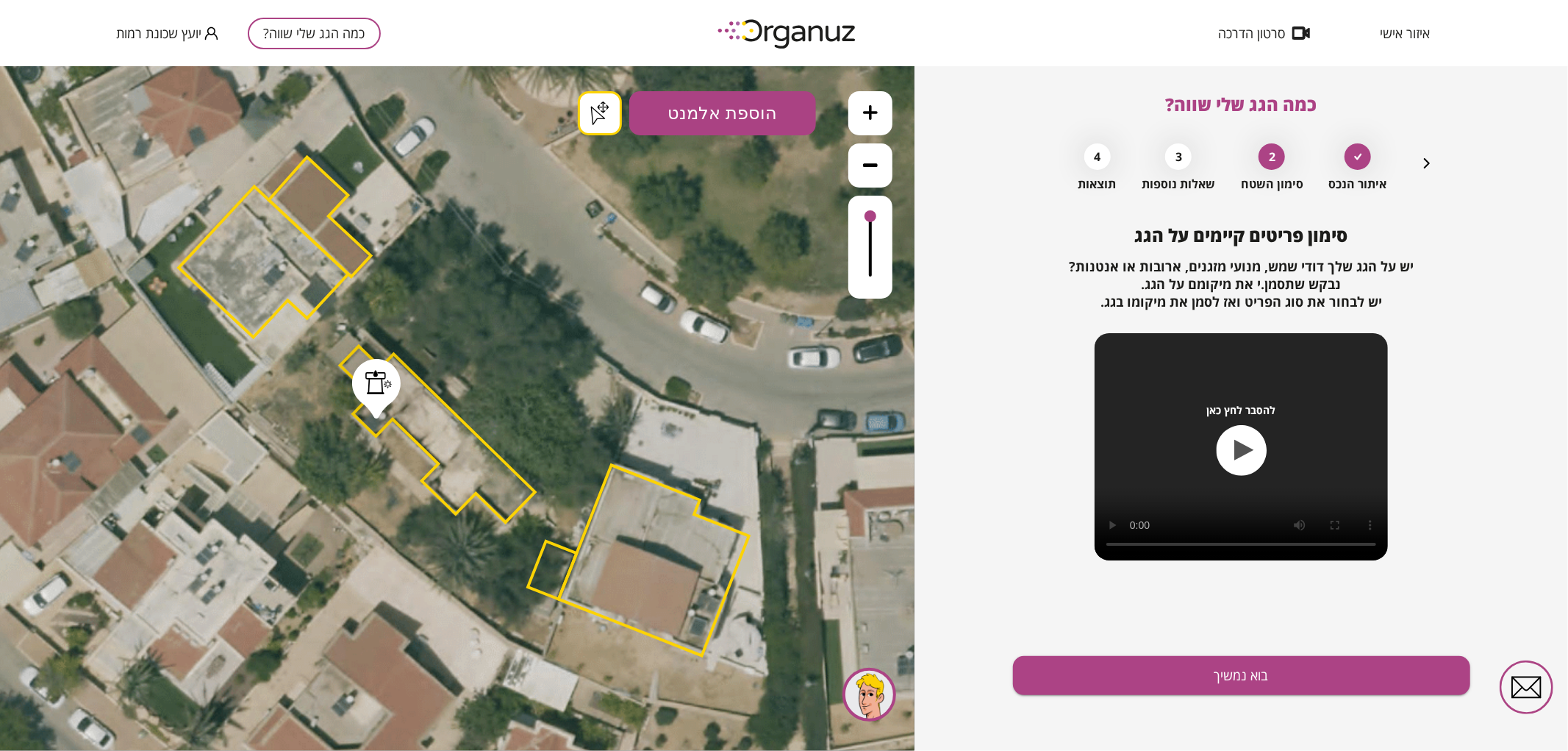
click at [1268, 672] on button "בוא נמשיך" at bounding box center [1241, 674] width 458 height 39
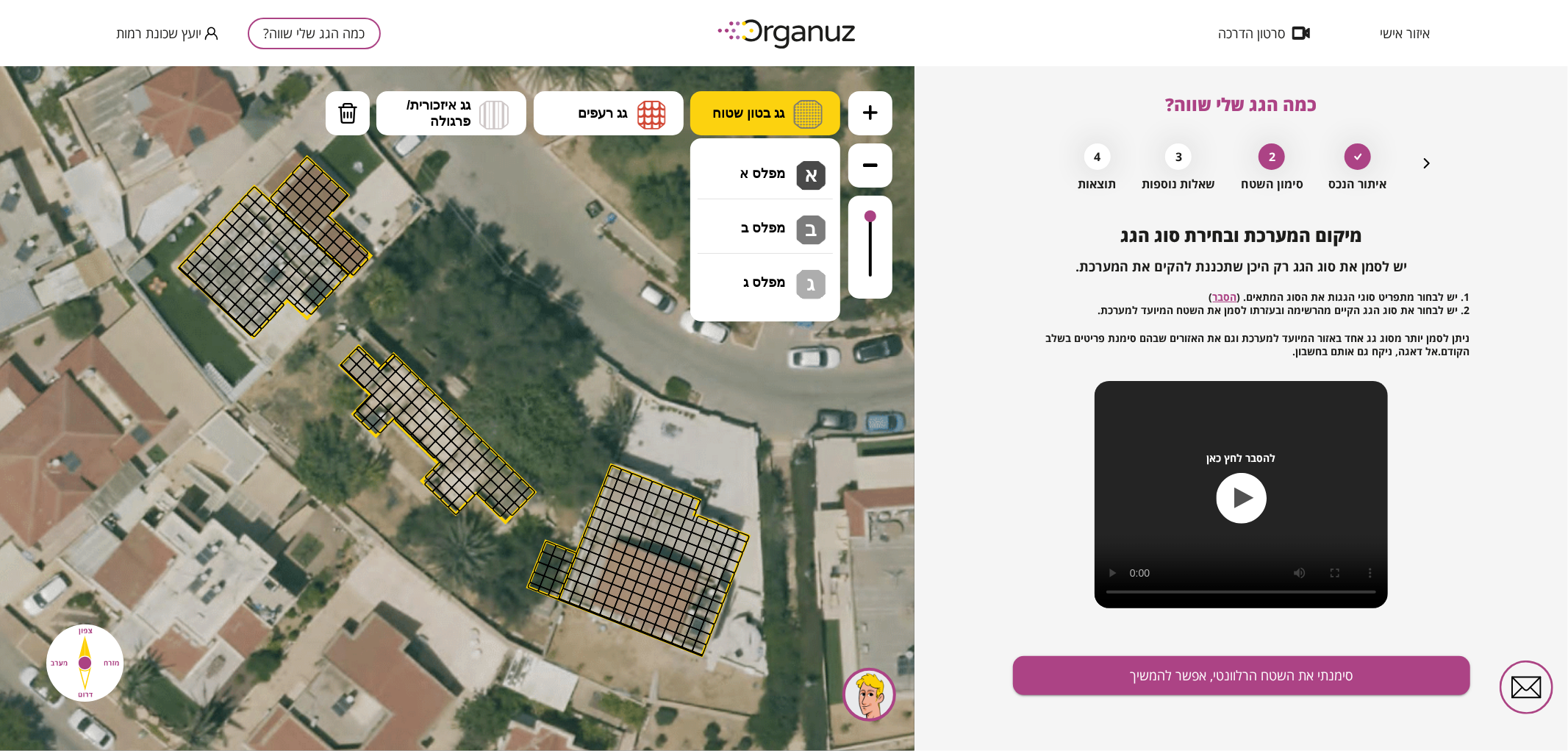
click at [735, 121] on button "גג בטון שטוח" at bounding box center [765, 112] width 150 height 44
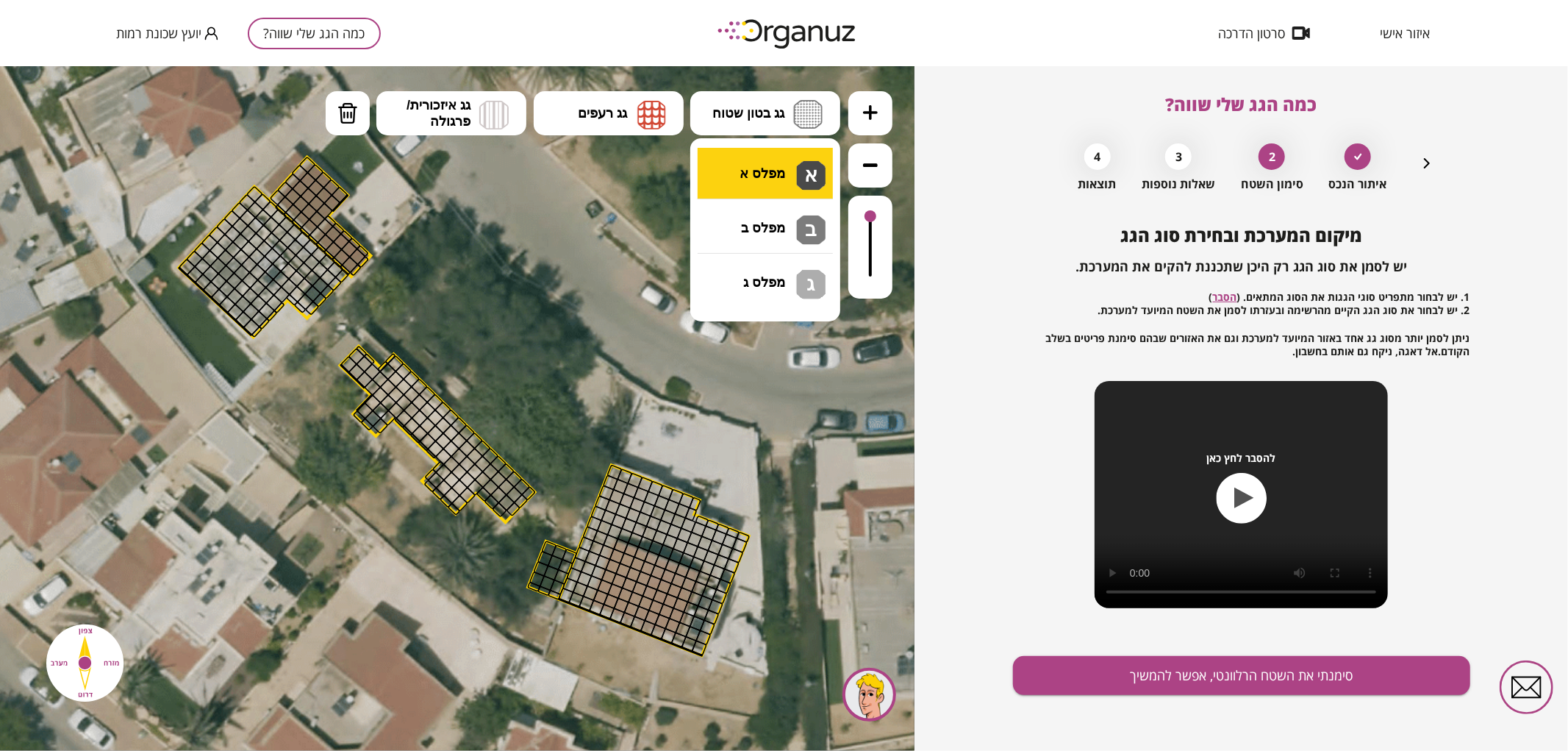
click at [756, 189] on div ".st0 { fill: #FFFFFF; } .st0 { fill: #FFFFFF; }" at bounding box center [457, 407] width 914 height 684
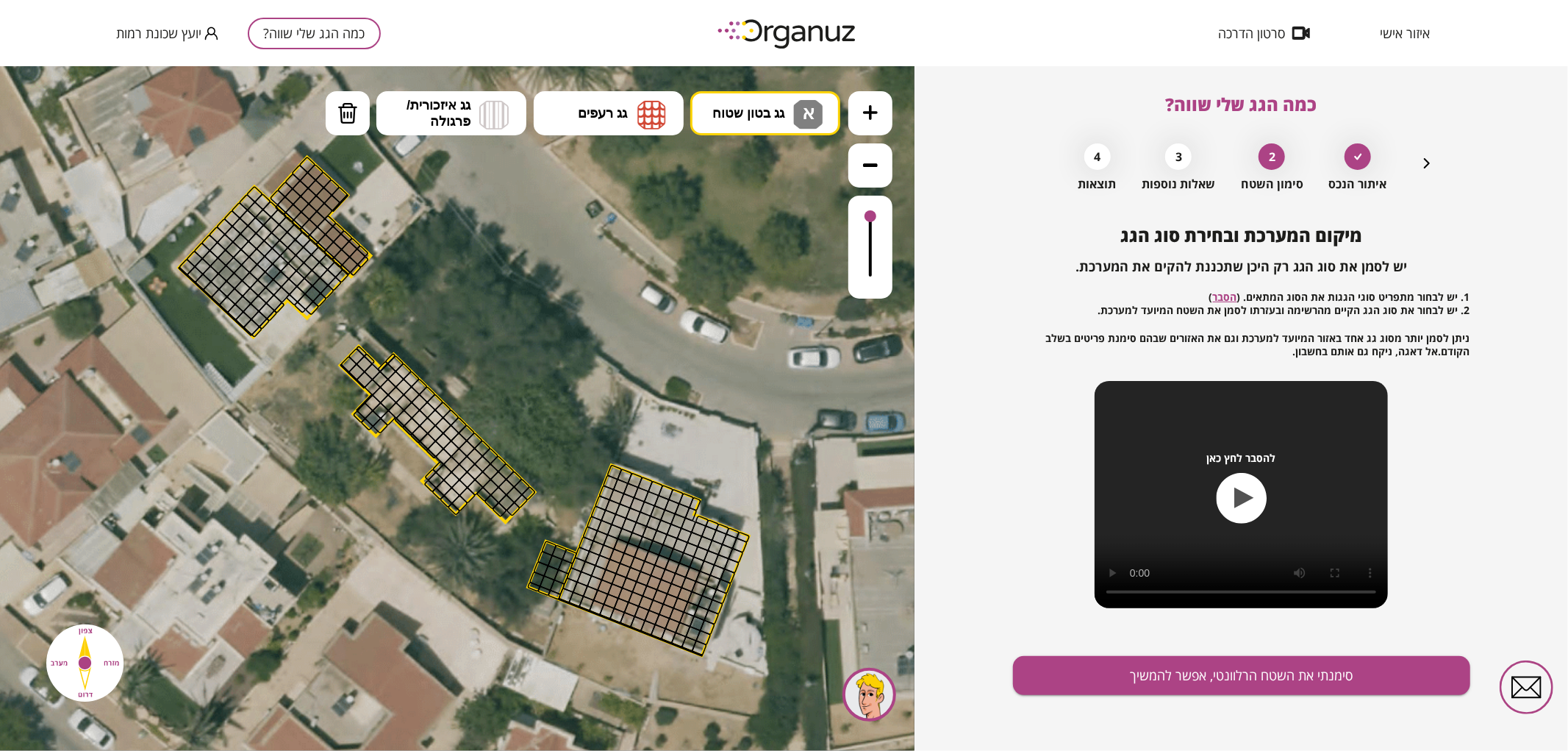
click at [1415, 157] on div "איתור הנכס 2 סימון השטח 3 שאלות נוספות 4 תוצאות" at bounding box center [1242, 163] width 388 height 55
click at [1428, 164] on icon "button" at bounding box center [1427, 162] width 6 height 10
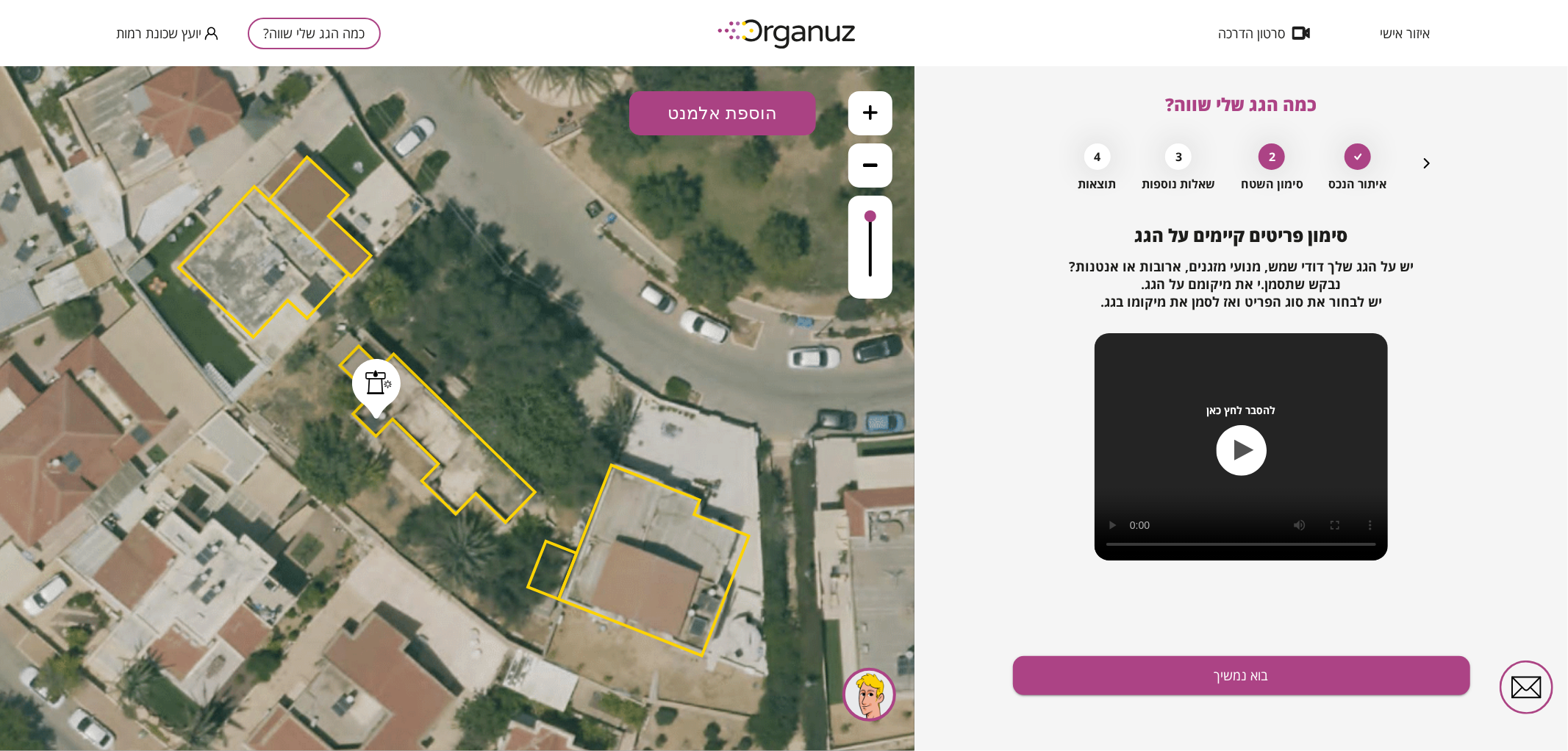
click at [1428, 164] on icon "button" at bounding box center [1427, 162] width 6 height 10
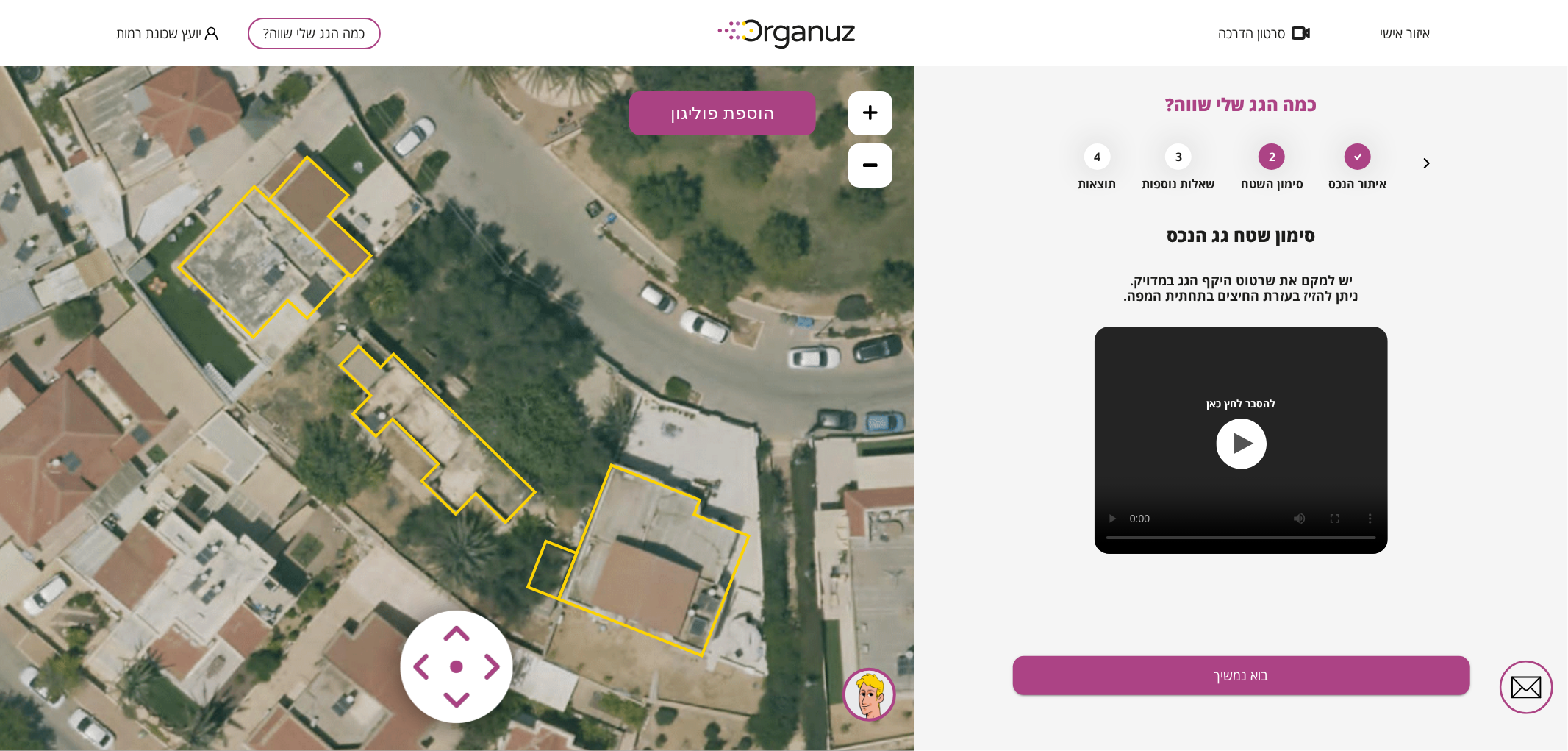
click at [443, 450] on polygon at bounding box center [438, 433] width 195 height 176
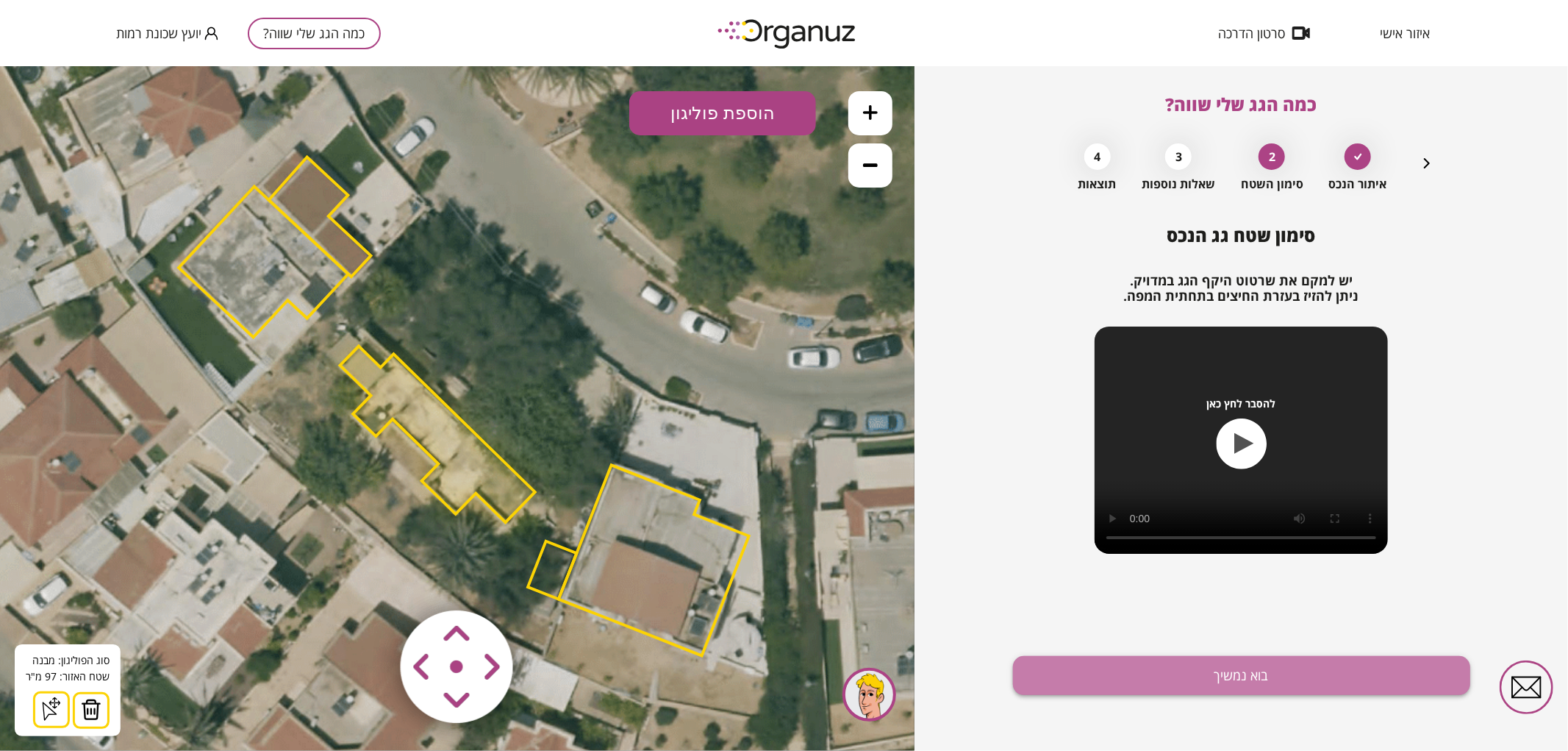
click at [1199, 680] on button "בוא נמשיך" at bounding box center [1241, 674] width 458 height 39
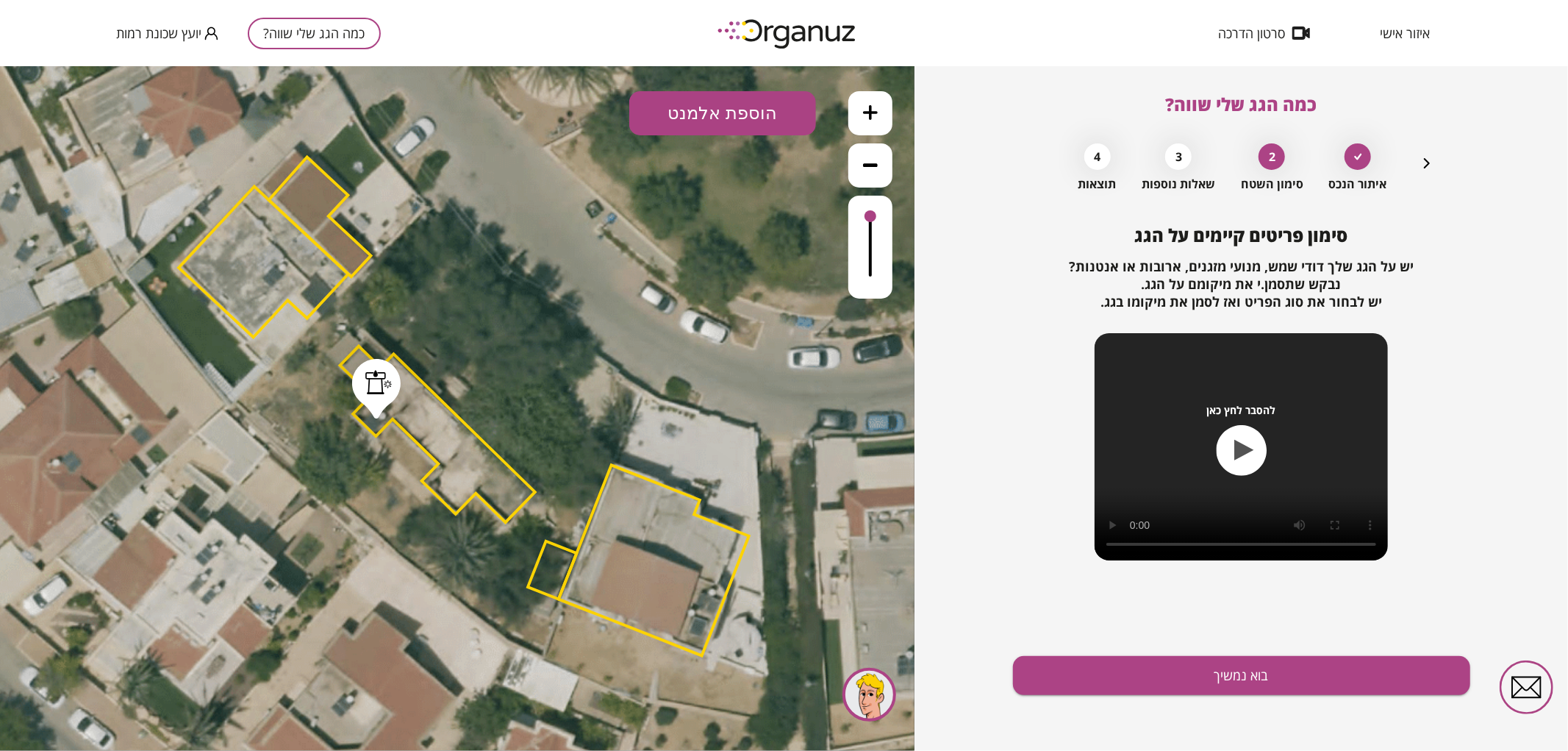
click at [1199, 680] on button "בוא נמשיך" at bounding box center [1241, 674] width 458 height 39
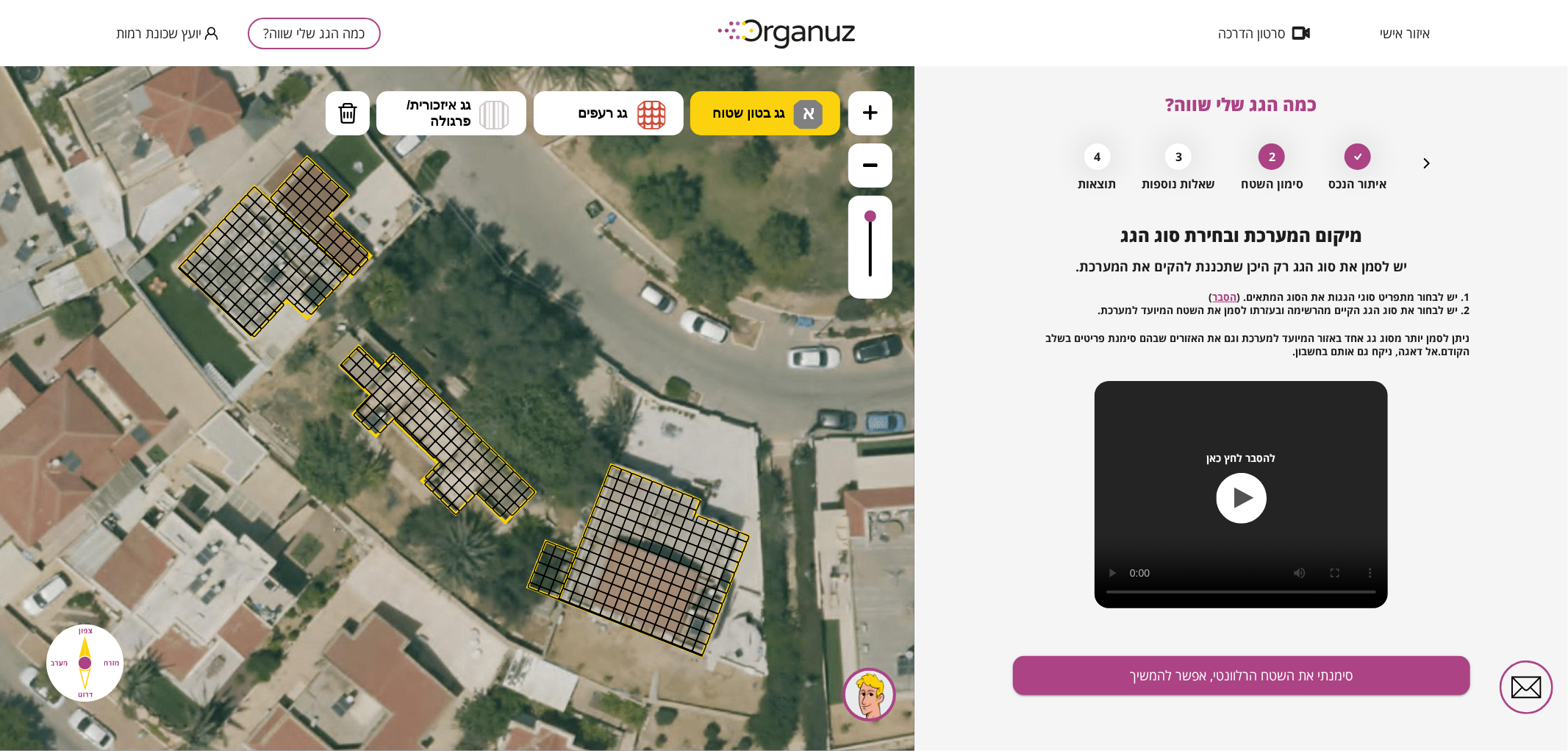
click at [771, 128] on button "גג בטון שטוח א" at bounding box center [765, 112] width 150 height 44
click at [769, 167] on div ".st0 { fill: #FFFFFF; } .st0 { fill: #FFFFFF; }" at bounding box center [457, 407] width 914 height 684
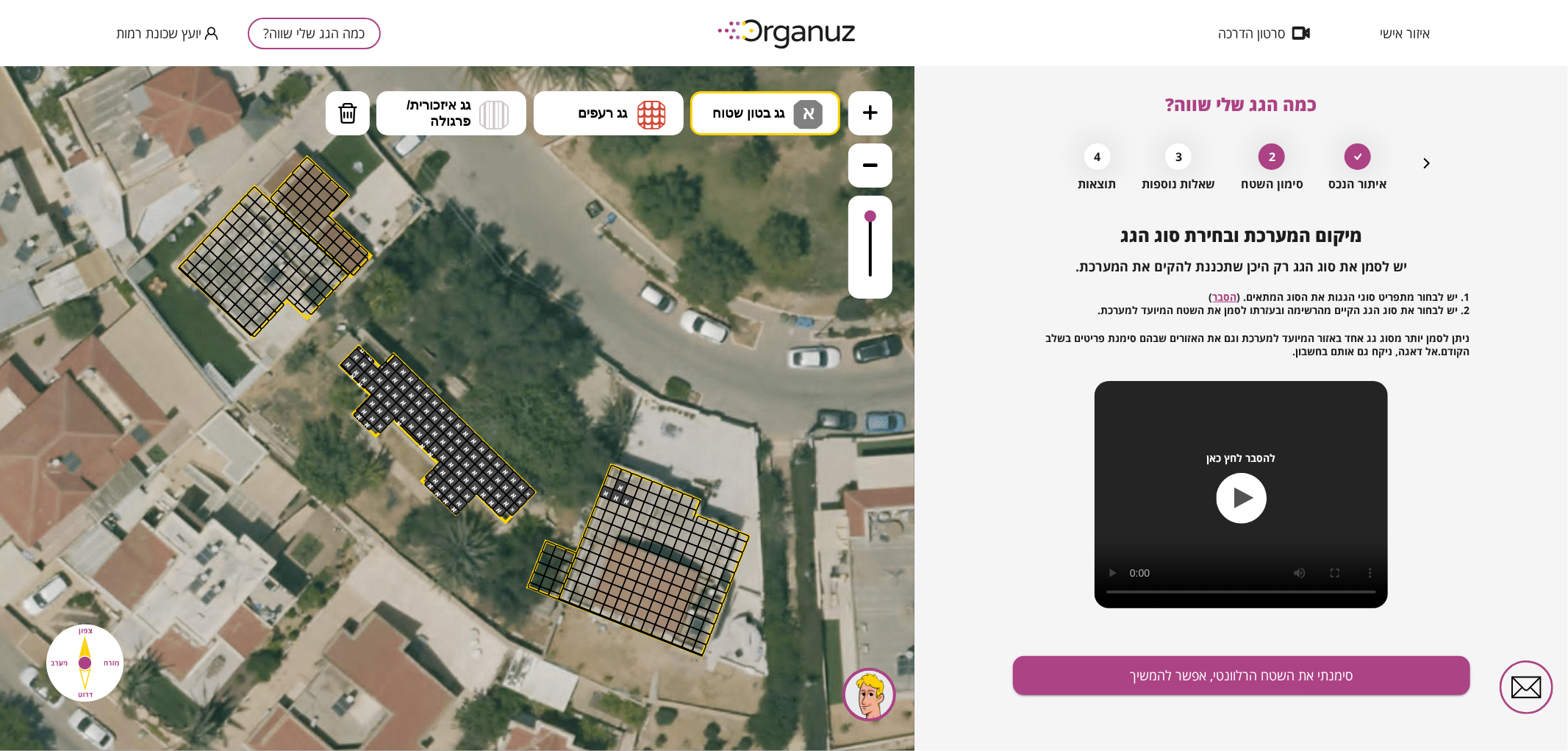
drag, startPoint x: 531, startPoint y: 485, endPoint x: 464, endPoint y: 477, distance: 67.5
click at [342, 122] on img at bounding box center [348, 112] width 21 height 22
click at [880, 104] on button at bounding box center [870, 112] width 44 height 44
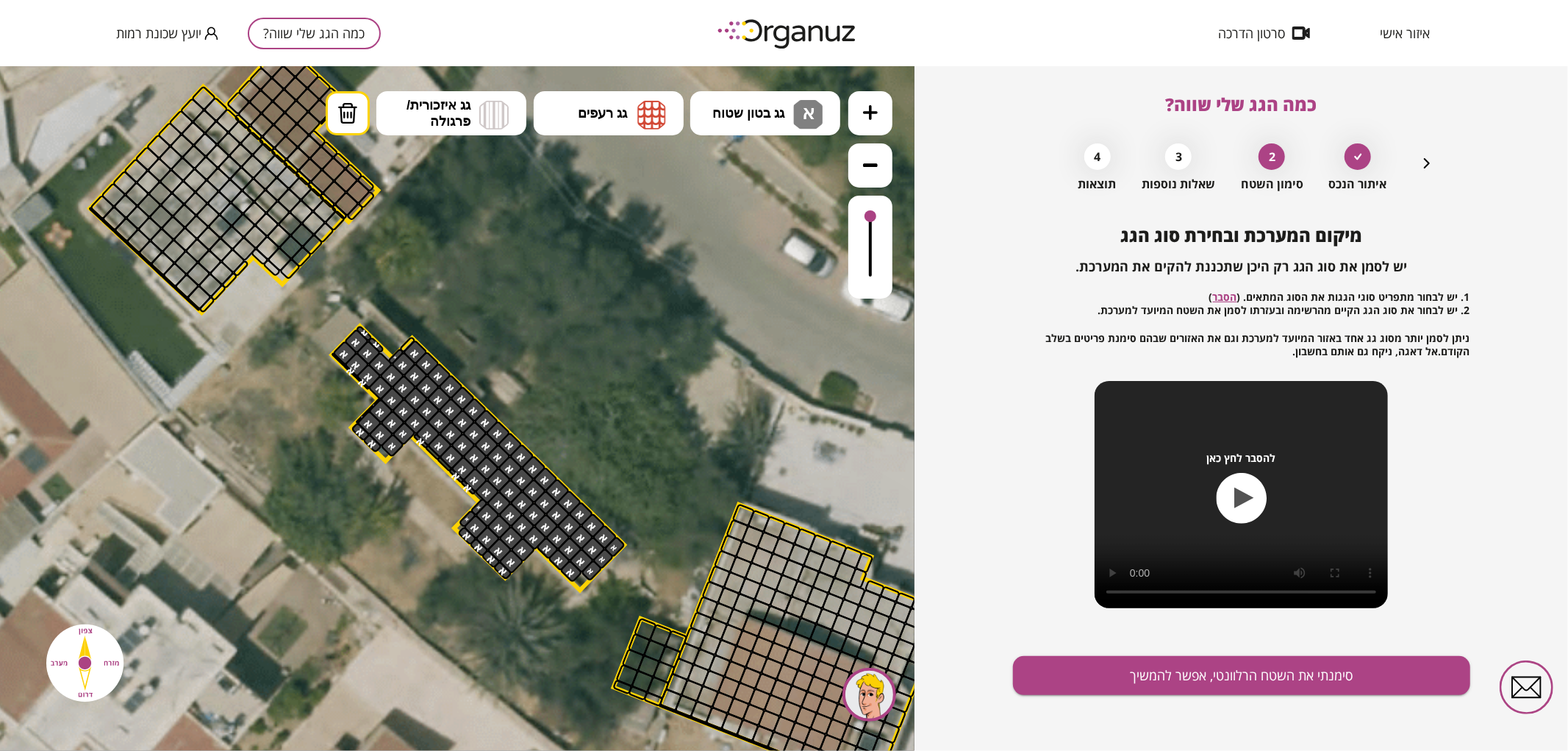
drag, startPoint x: 589, startPoint y: 414, endPoint x: 667, endPoint y: 405, distance: 78.5
click at [665, 427] on icon at bounding box center [508, 414] width 2581 height 2581
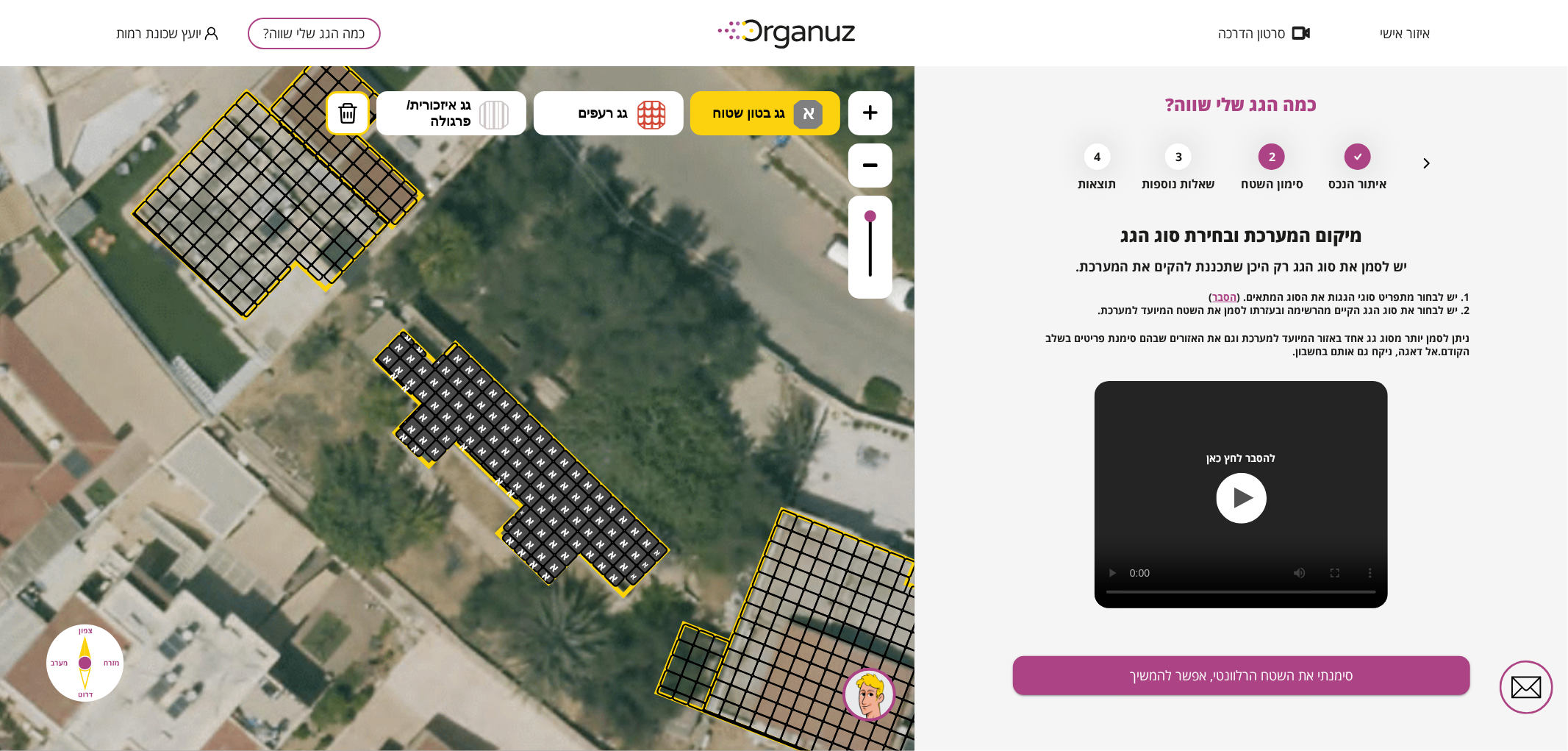
click at [744, 112] on span "גג בטון שטוח" at bounding box center [748, 113] width 72 height 16
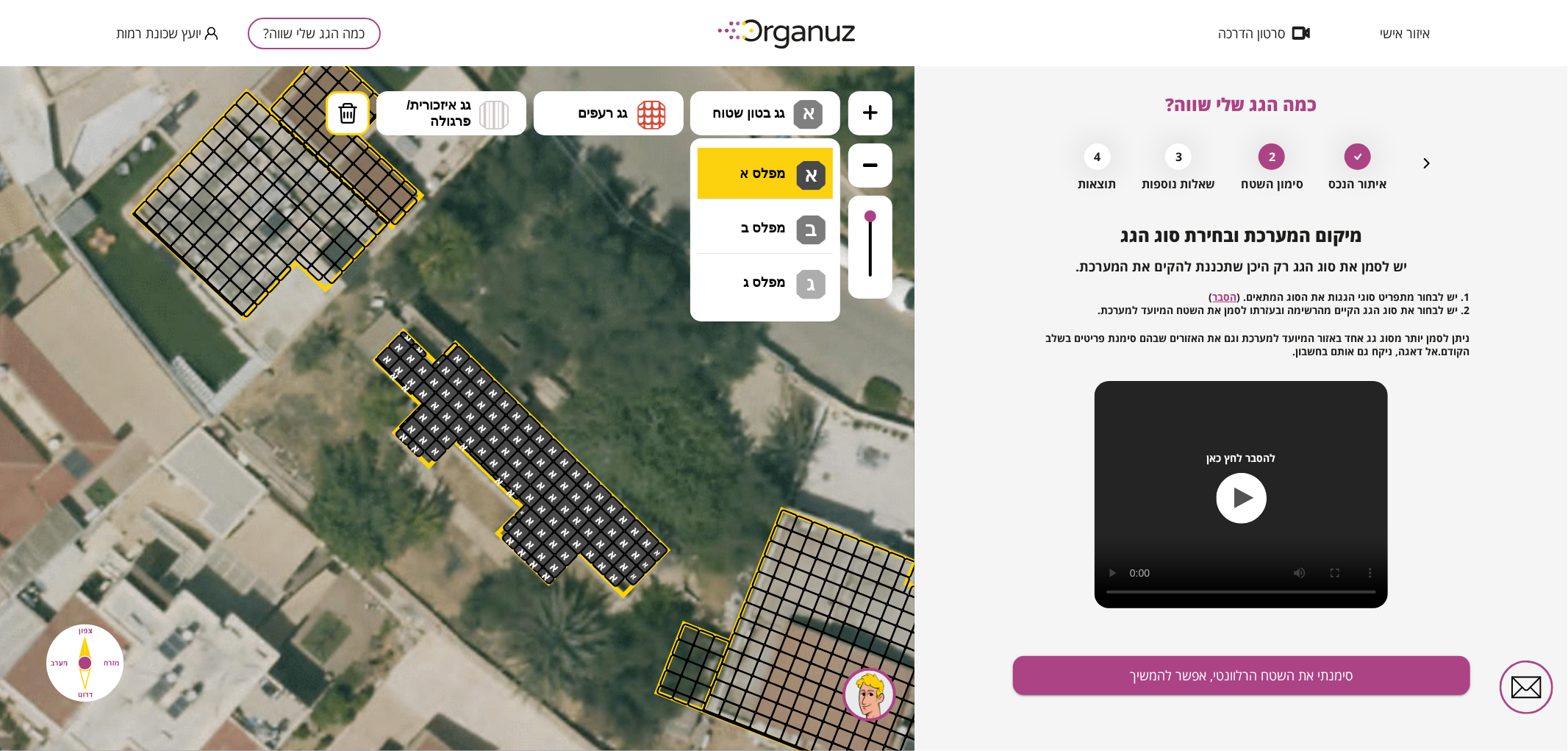
click at [766, 187] on div ".st0 { fill: #FFFFFF; } .st0 { fill: #FFFFFF; }" at bounding box center [457, 407] width 914 height 684
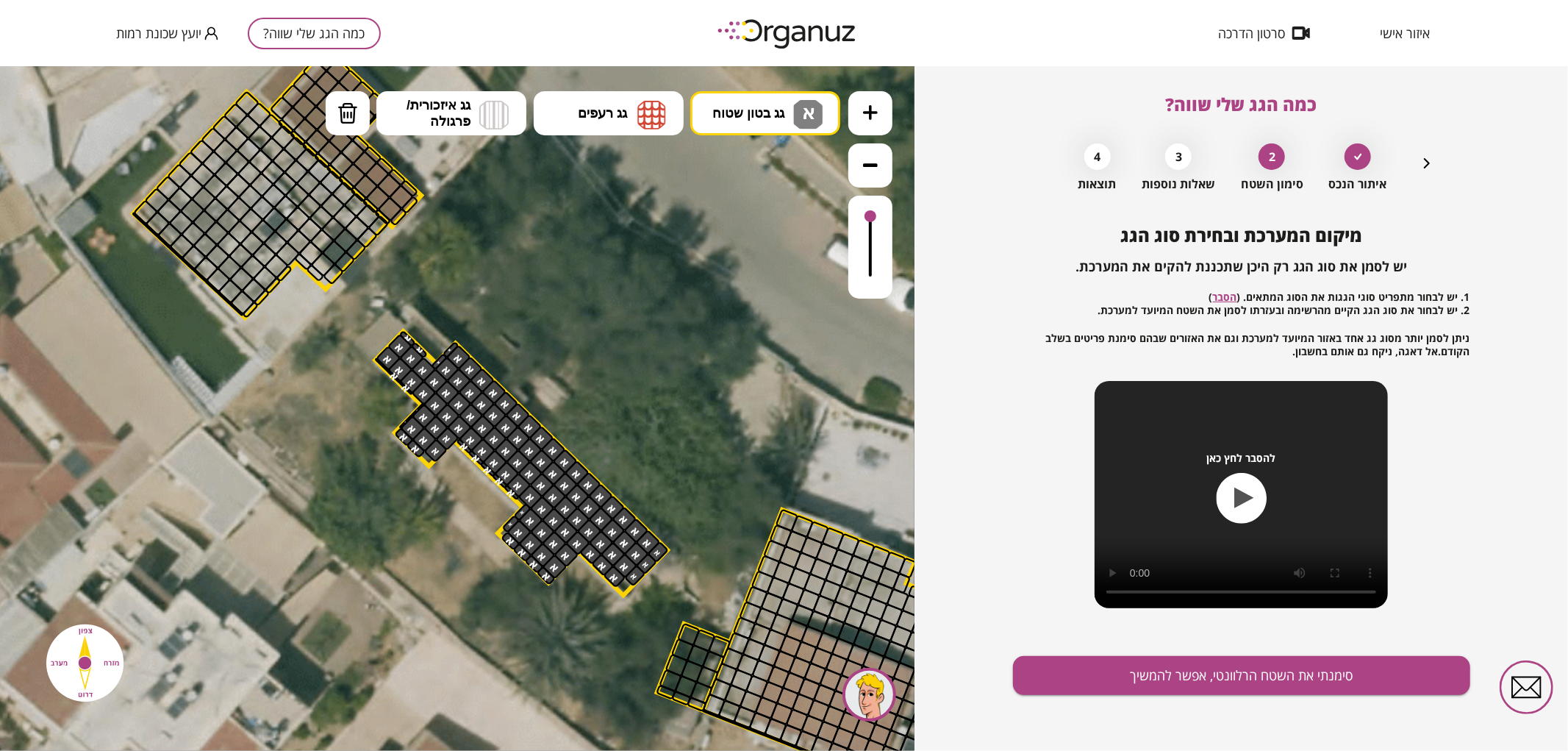
drag, startPoint x: 451, startPoint y: 353, endPoint x: 840, endPoint y: 477, distance: 408.3
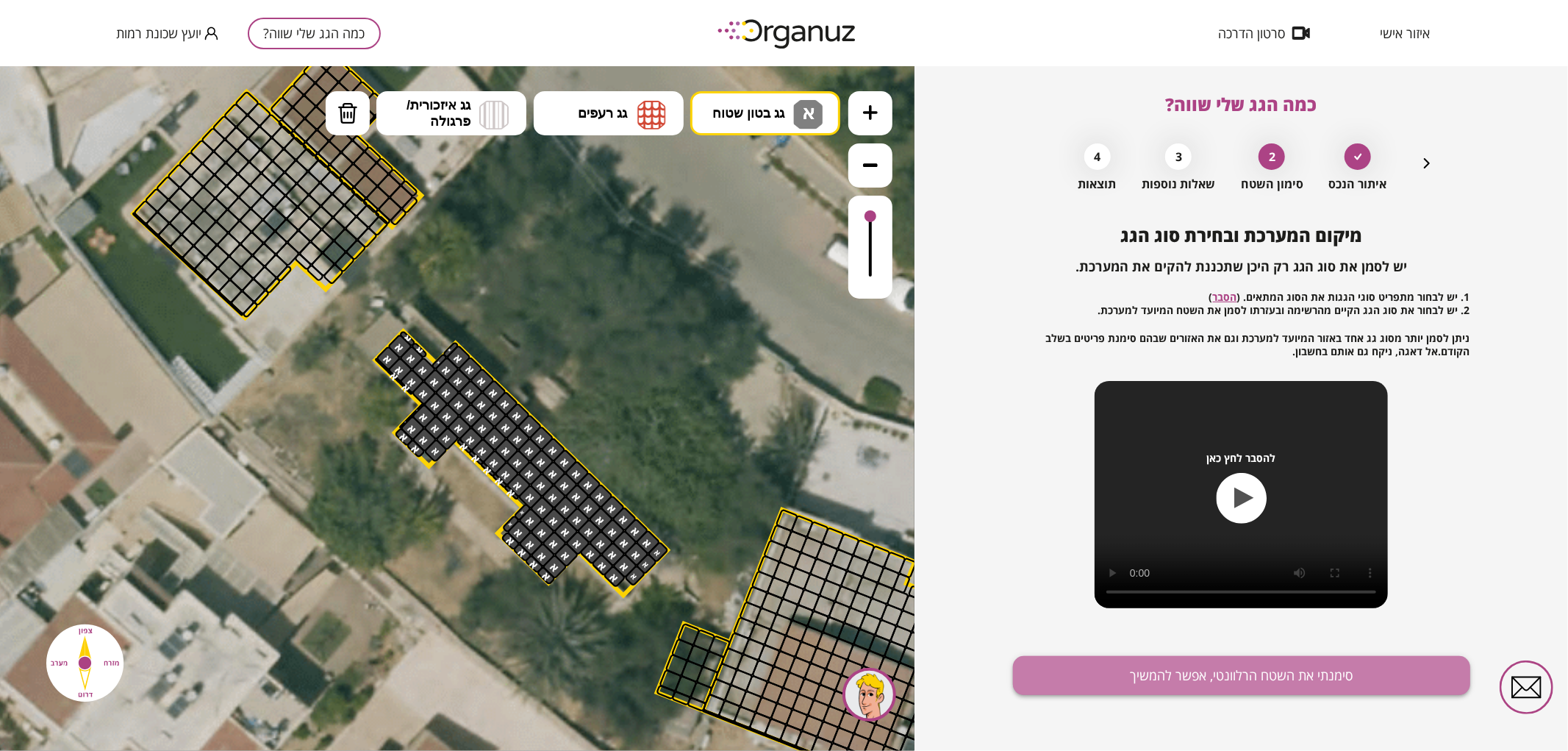
click at [1163, 655] on button "סימנתי את השטח הרלוונטי, אפשר להמשיך" at bounding box center [1241, 674] width 458 height 39
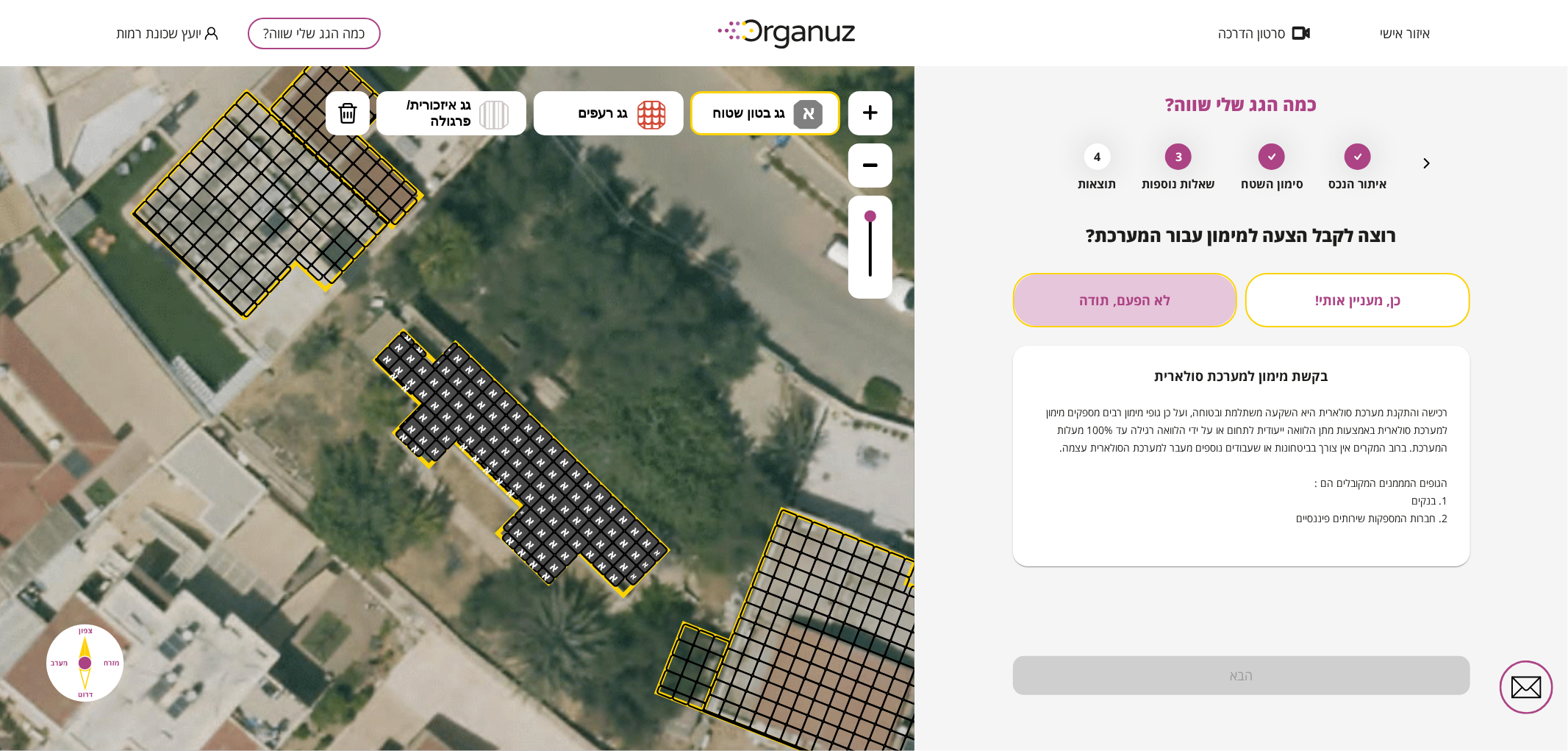
click at [1108, 303] on button "לא הפעם, תודה" at bounding box center [1125, 300] width 225 height 54
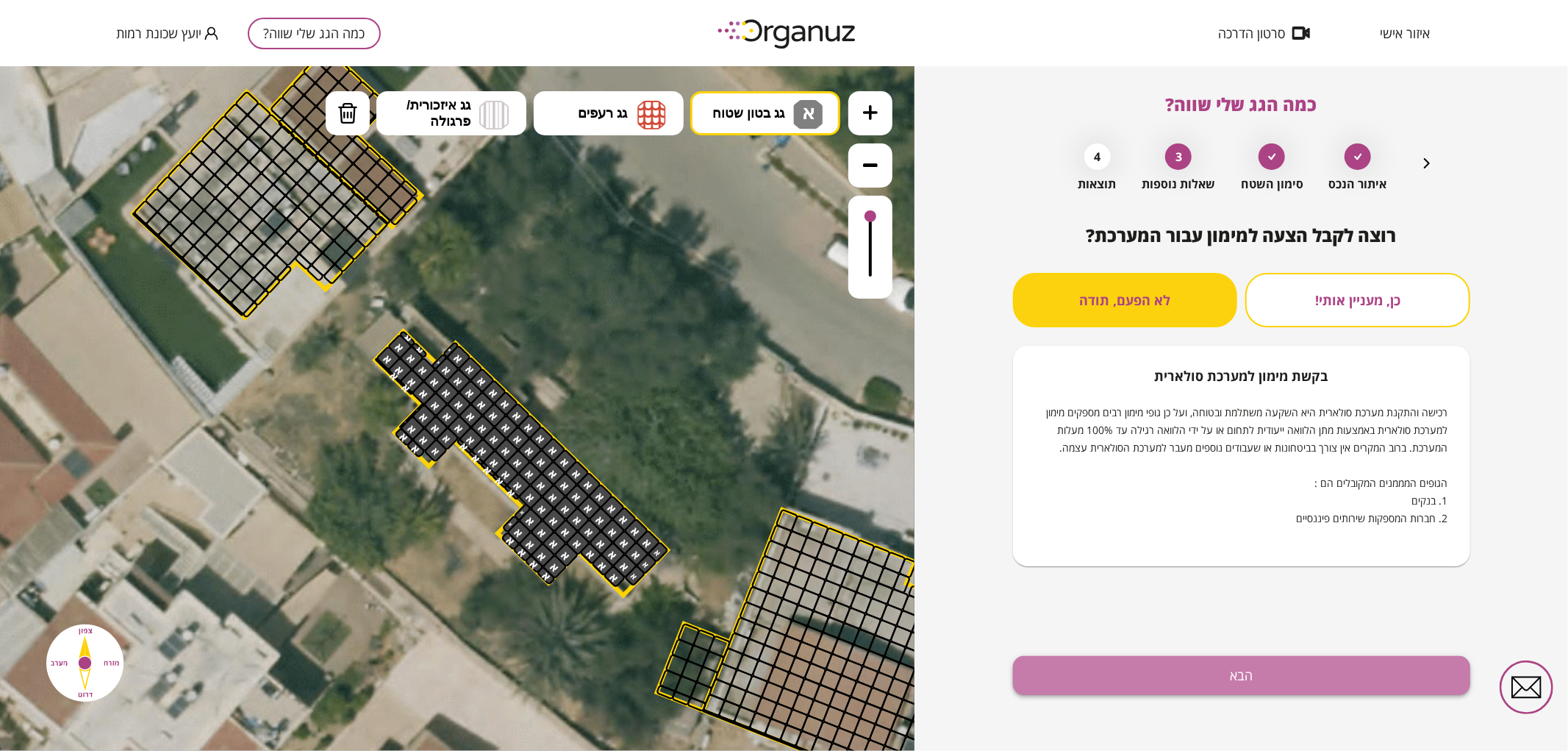
click at [1160, 688] on button "הבא" at bounding box center [1241, 674] width 458 height 39
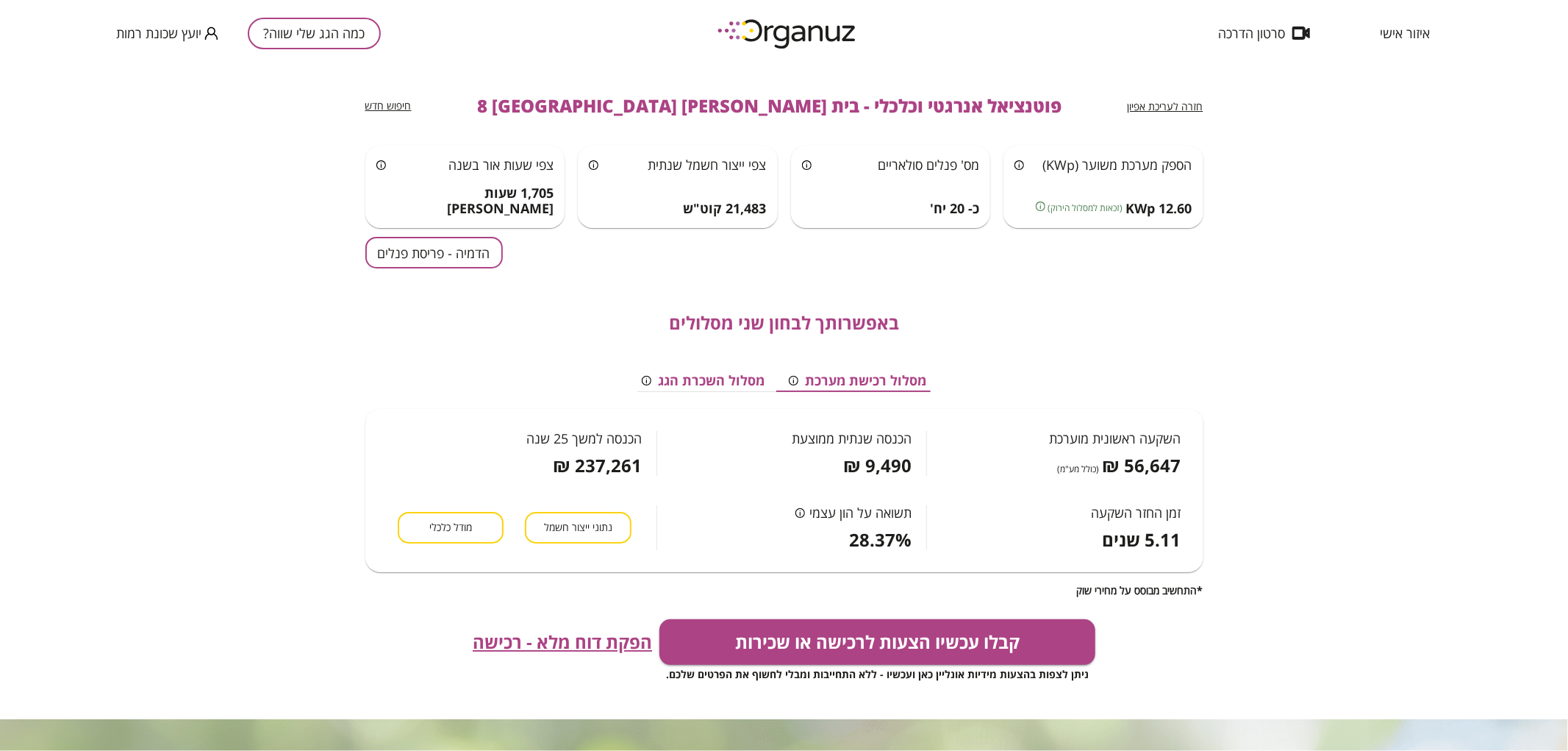
click at [452, 238] on button "הדמיה - פריסת פנלים" at bounding box center [434, 252] width 137 height 32
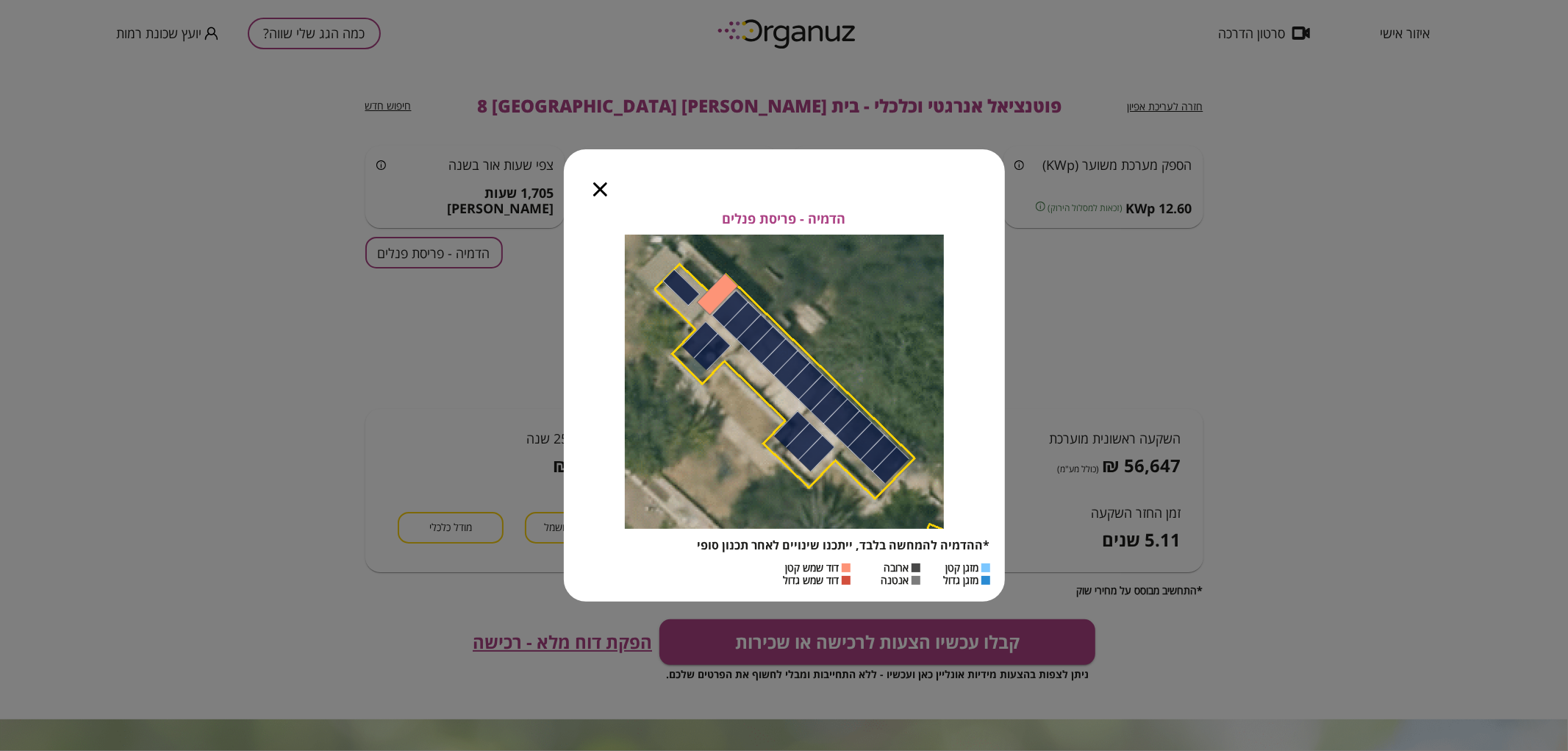
click at [603, 186] on icon "button" at bounding box center [599, 189] width 14 height 14
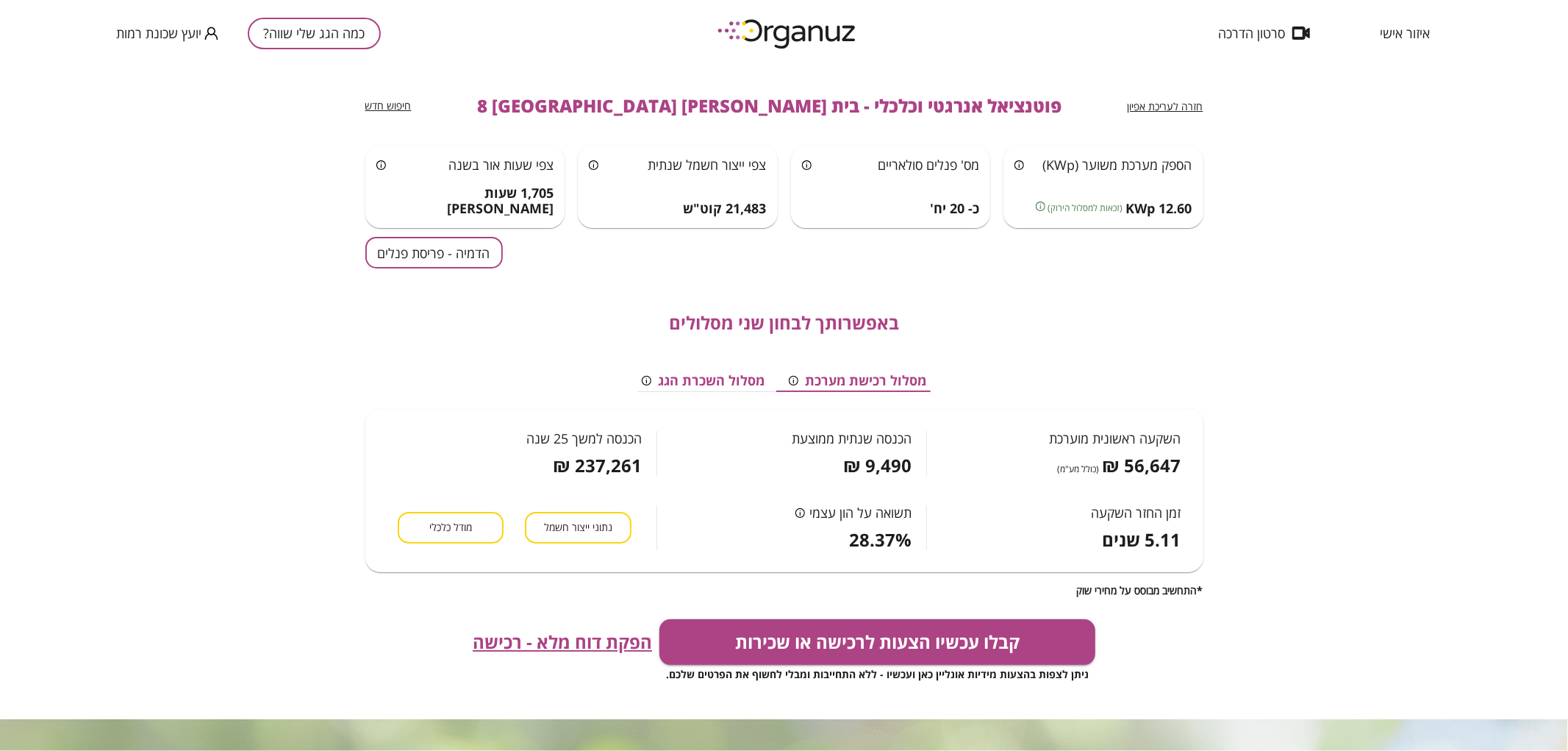
click at [358, 38] on button "כמה הגג שלי שווה?" at bounding box center [313, 33] width 133 height 32
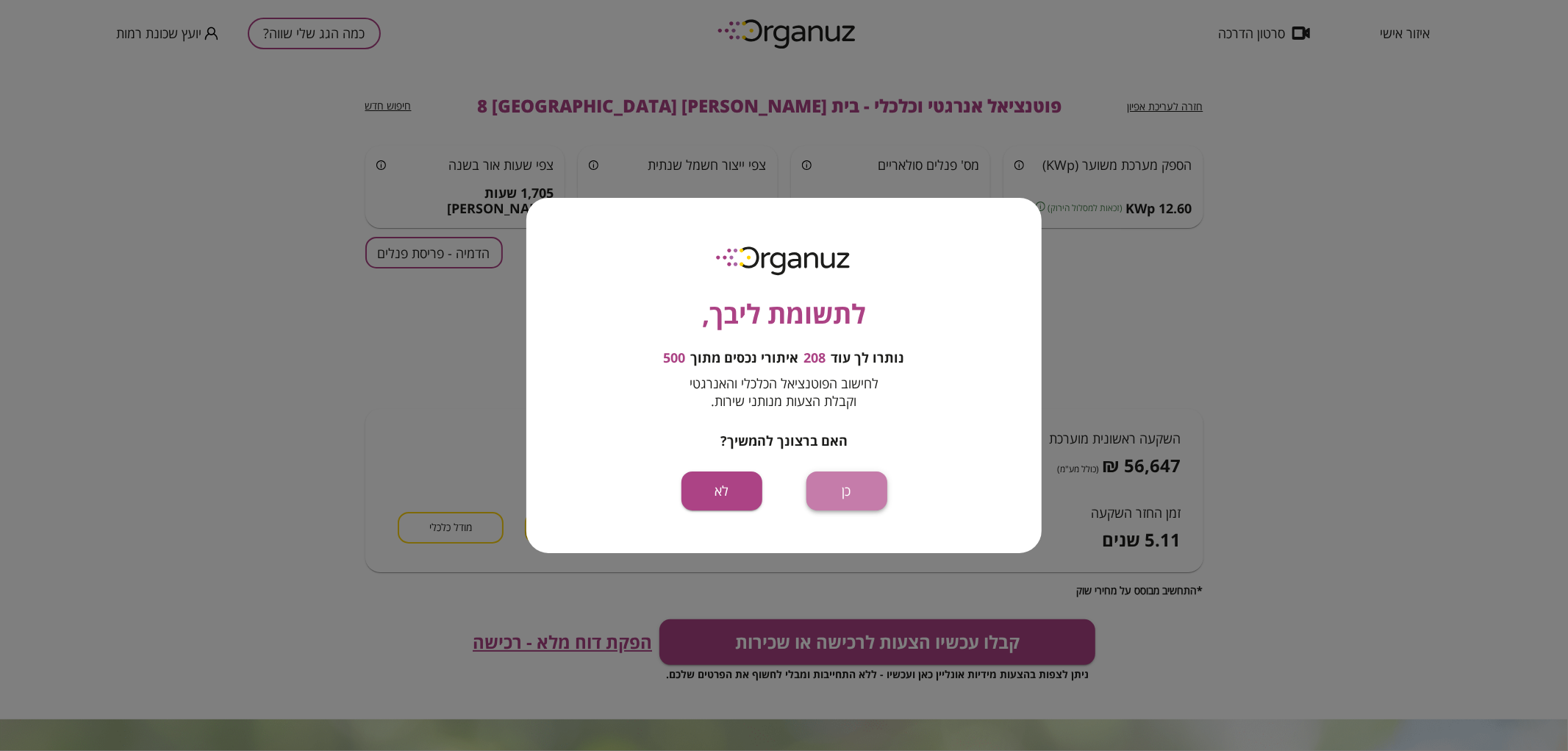
click at [838, 505] on button "כן" at bounding box center [847, 490] width 81 height 39
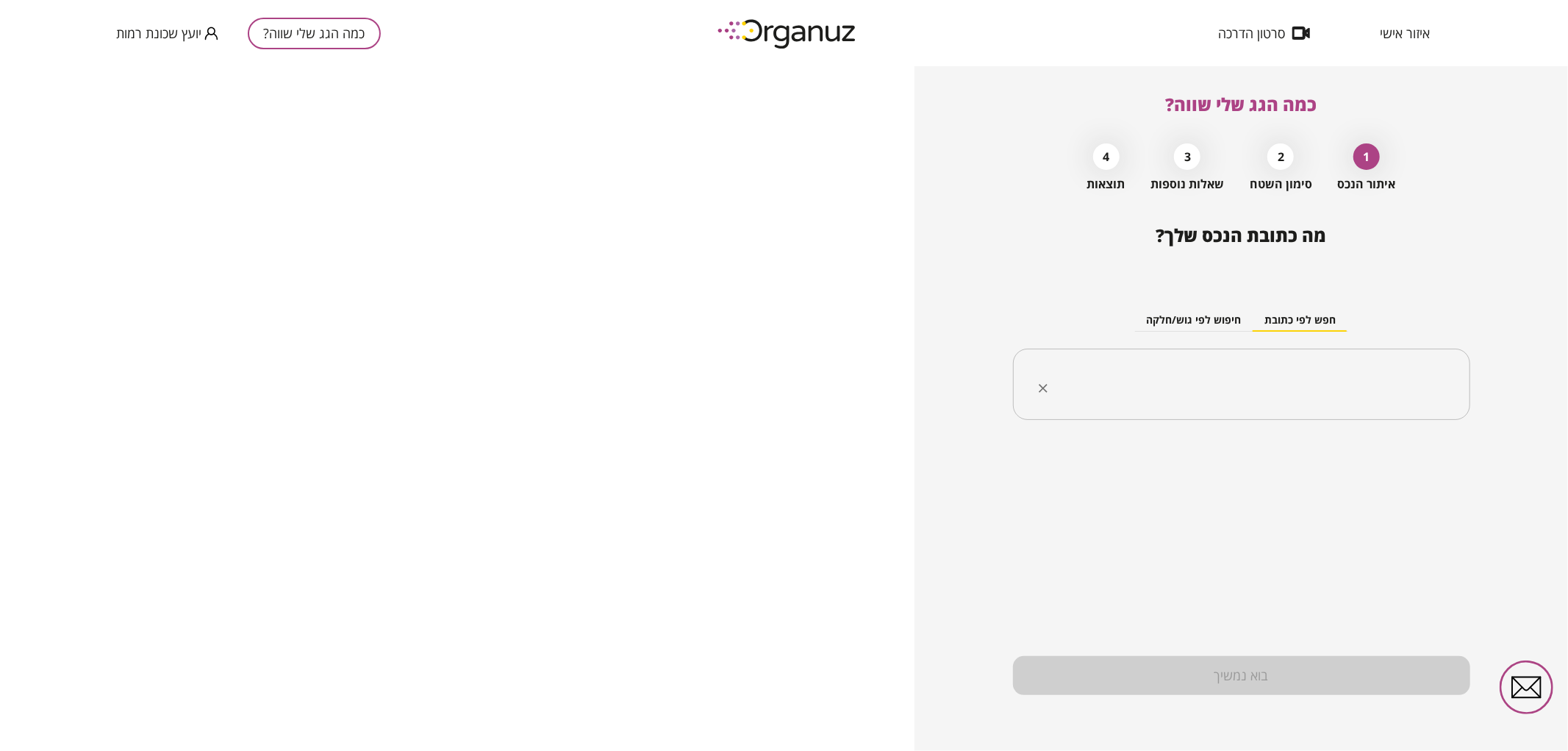
click at [1192, 403] on div "​" at bounding box center [1241, 385] width 458 height 72
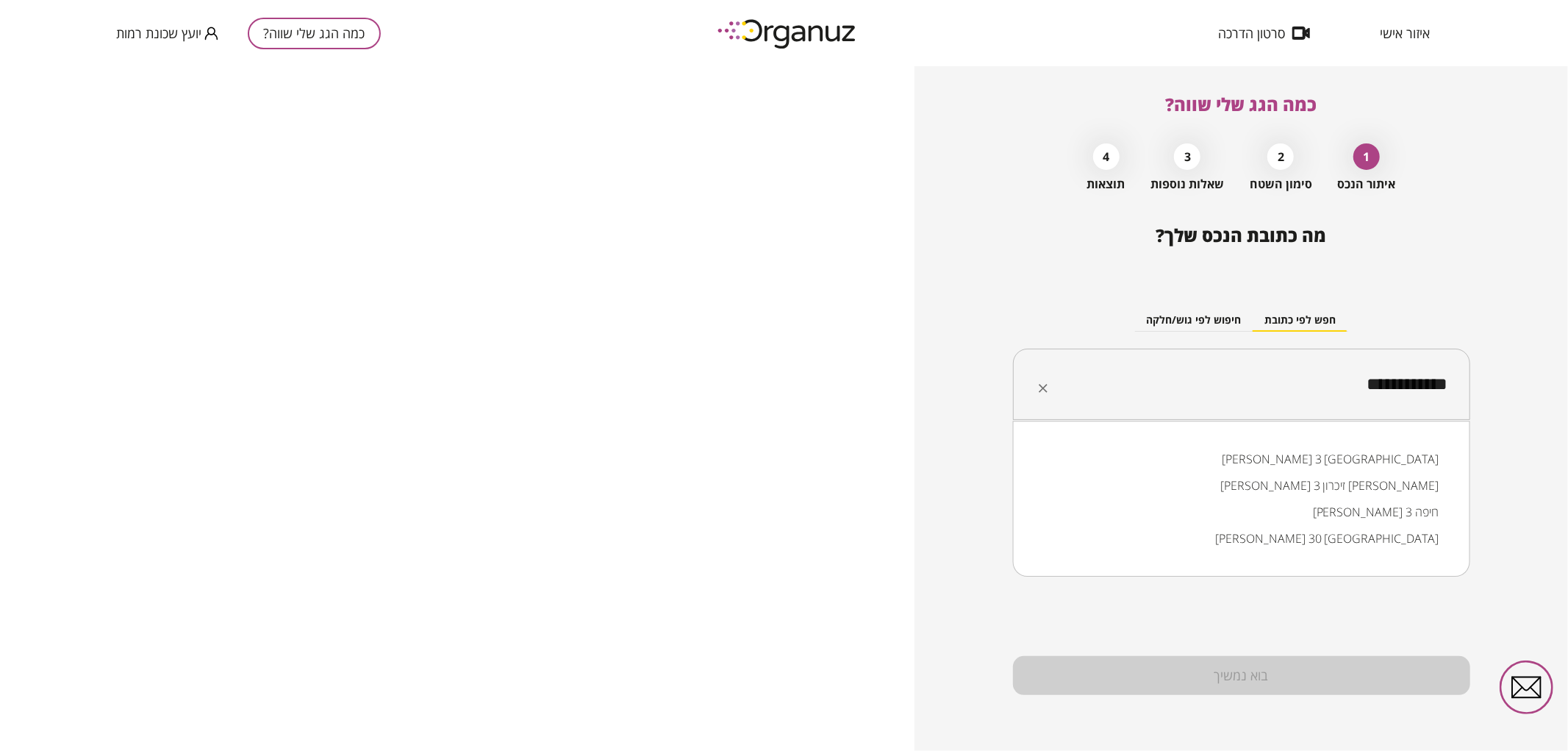
click at [1345, 473] on li "אליהו חכים 3 זיכרון יעקב" at bounding box center [1241, 485] width 419 height 26
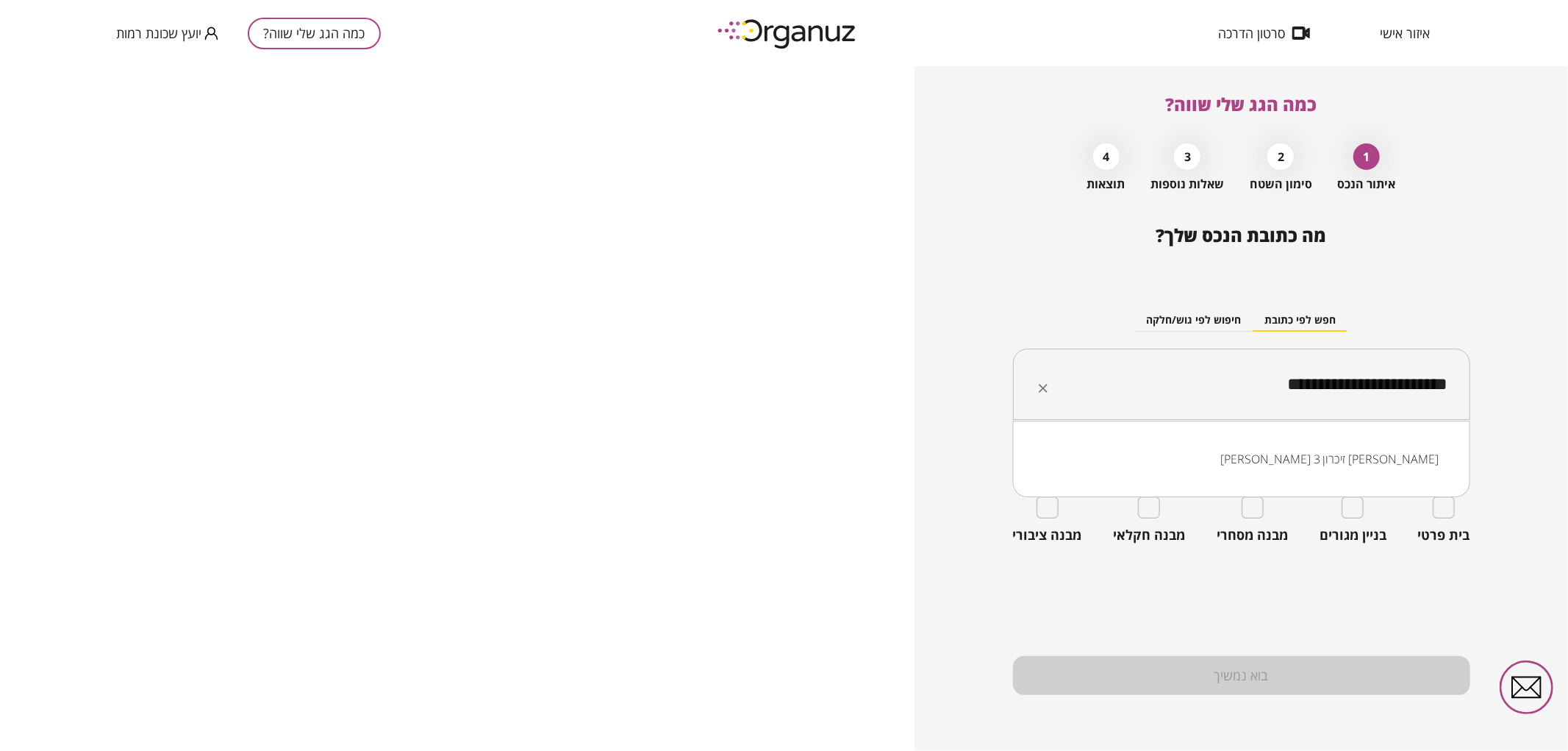
drag, startPoint x: 1270, startPoint y: 386, endPoint x: 1357, endPoint y: 390, distance: 87.1
click at [1357, 390] on input "**********" at bounding box center [1247, 385] width 411 height 37
click at [1353, 391] on input "**********" at bounding box center [1247, 385] width 411 height 37
drag, startPoint x: 1285, startPoint y: 384, endPoint x: 1353, endPoint y: 379, distance: 68.2
click at [1353, 379] on input "**********" at bounding box center [1247, 385] width 411 height 37
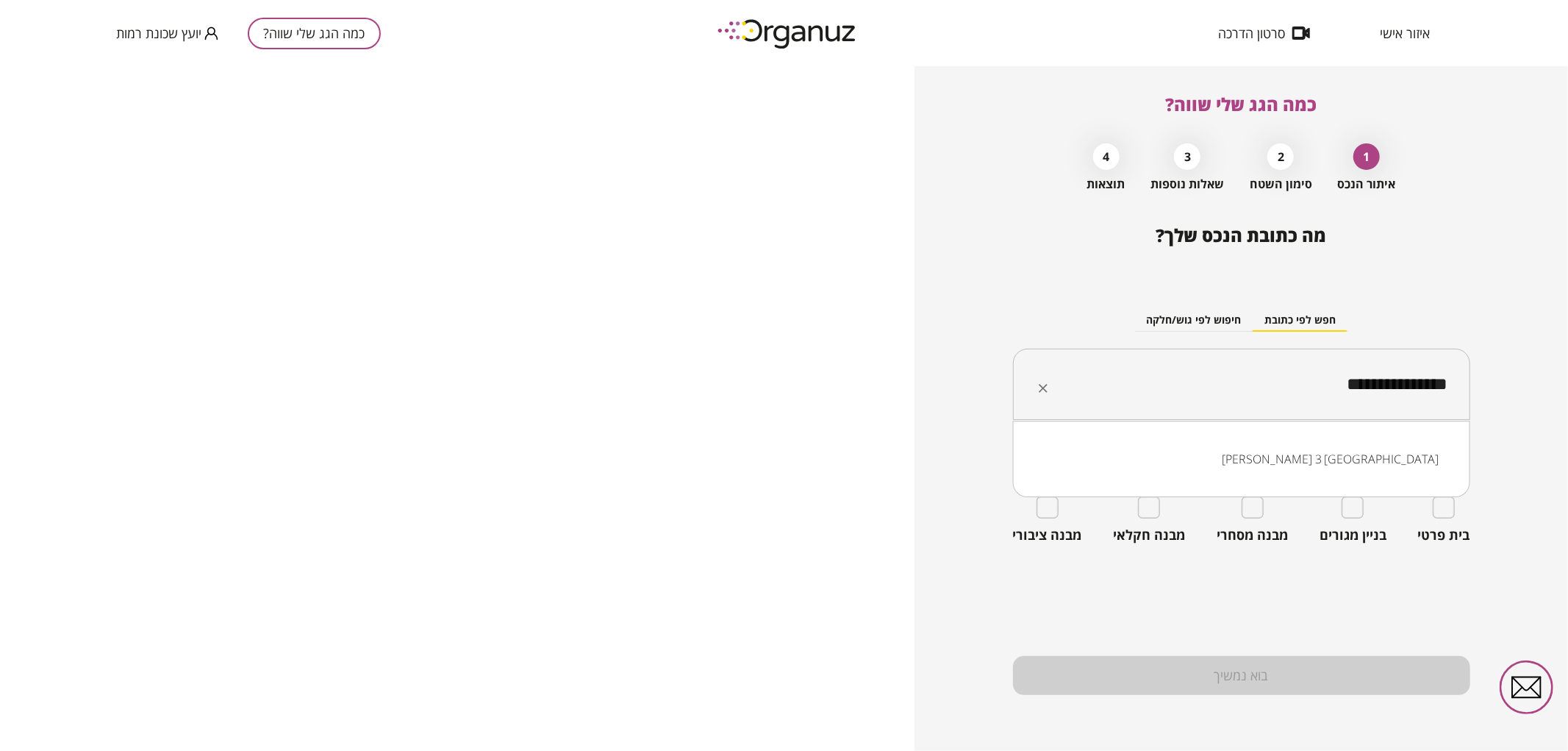
click at [1348, 457] on li "אליהו חכים 3 באר שבע" at bounding box center [1241, 459] width 419 height 26
click at [1214, 386] on input "**********" at bounding box center [1247, 385] width 411 height 37
click at [1399, 450] on li "אליהו חכים 3 באר שבע" at bounding box center [1241, 459] width 419 height 26
type input "**********"
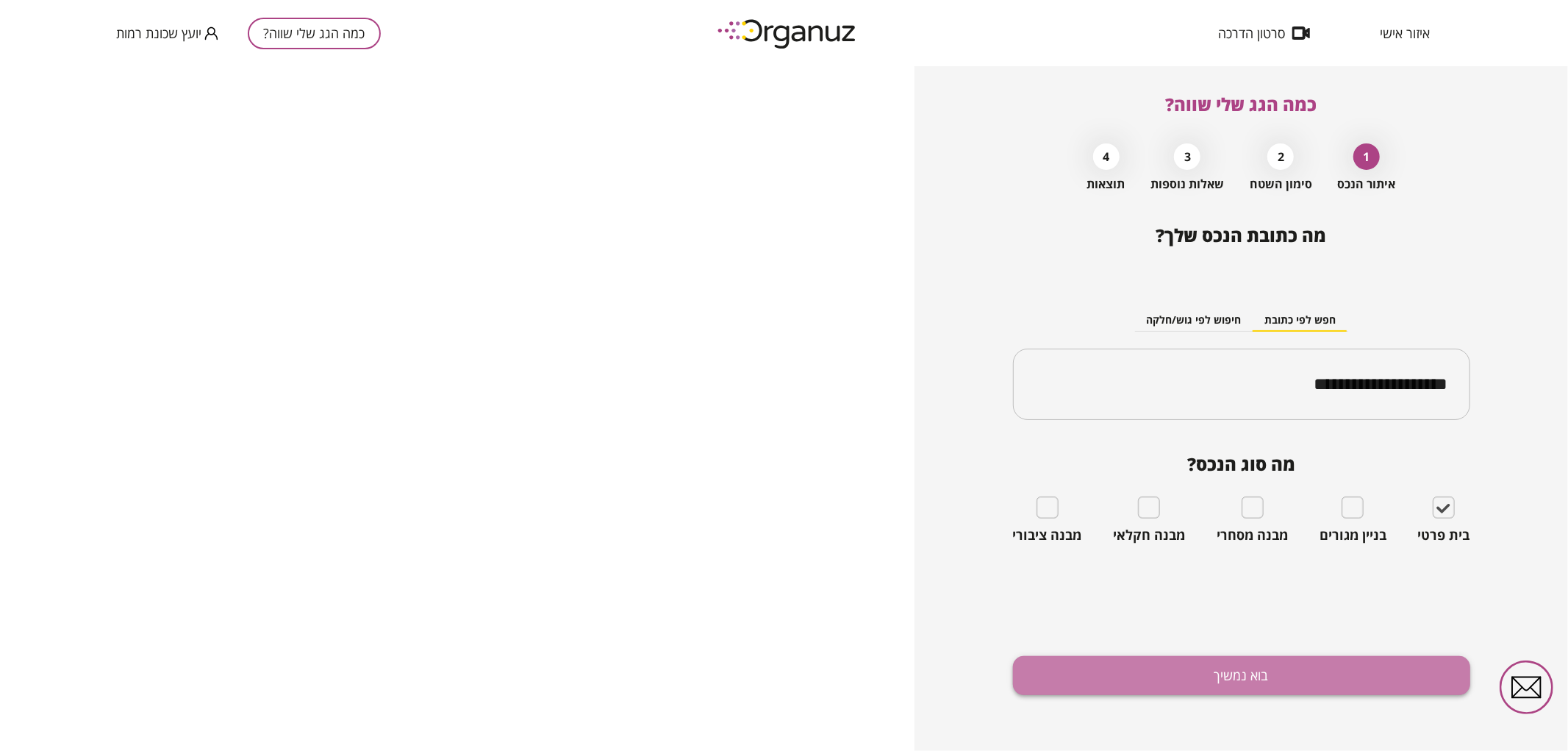
click at [1236, 670] on button "בוא נמשיך" at bounding box center [1241, 674] width 458 height 39
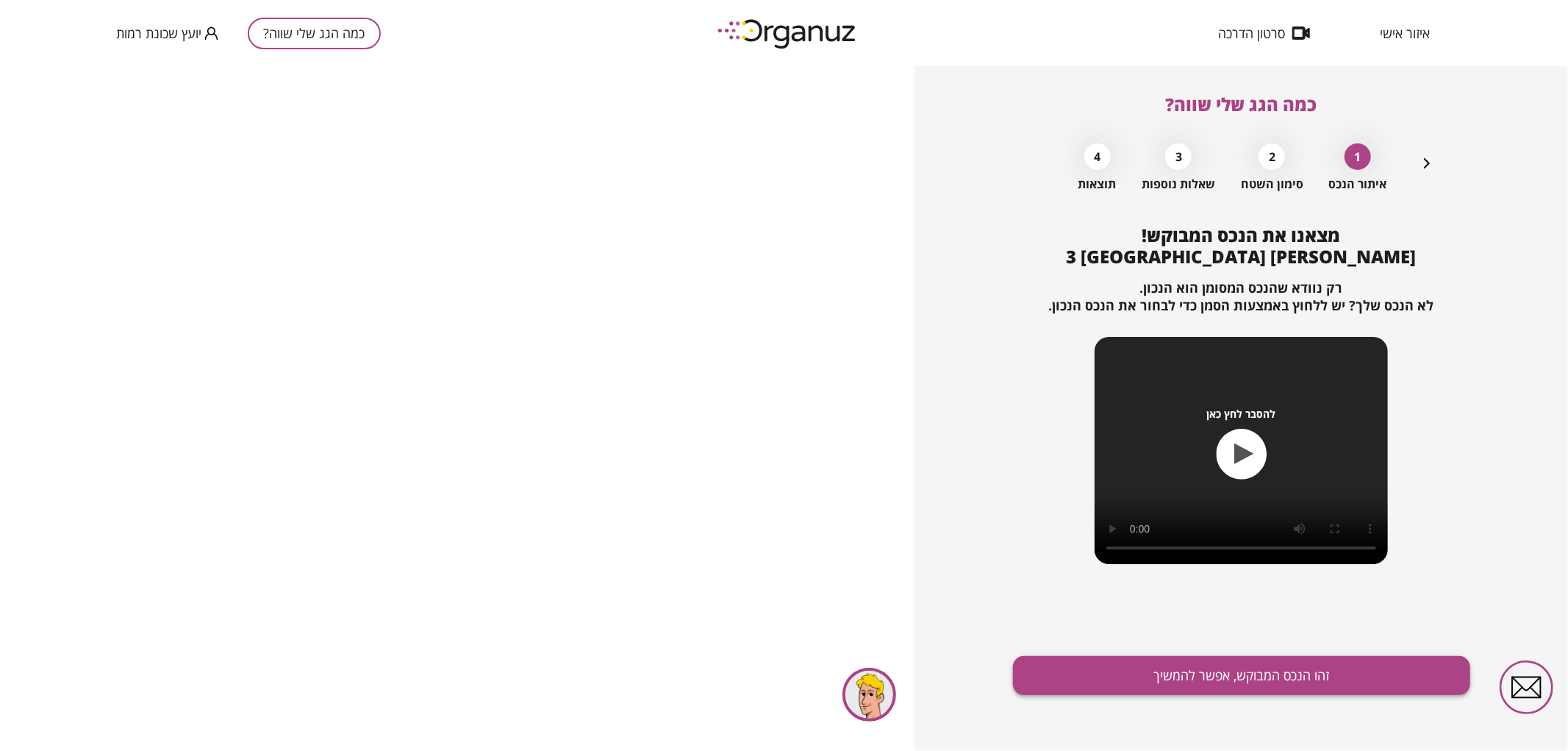
click at [1147, 671] on button "זהו הנכס המבוקש, אפשר להמשיך" at bounding box center [1241, 674] width 458 height 39
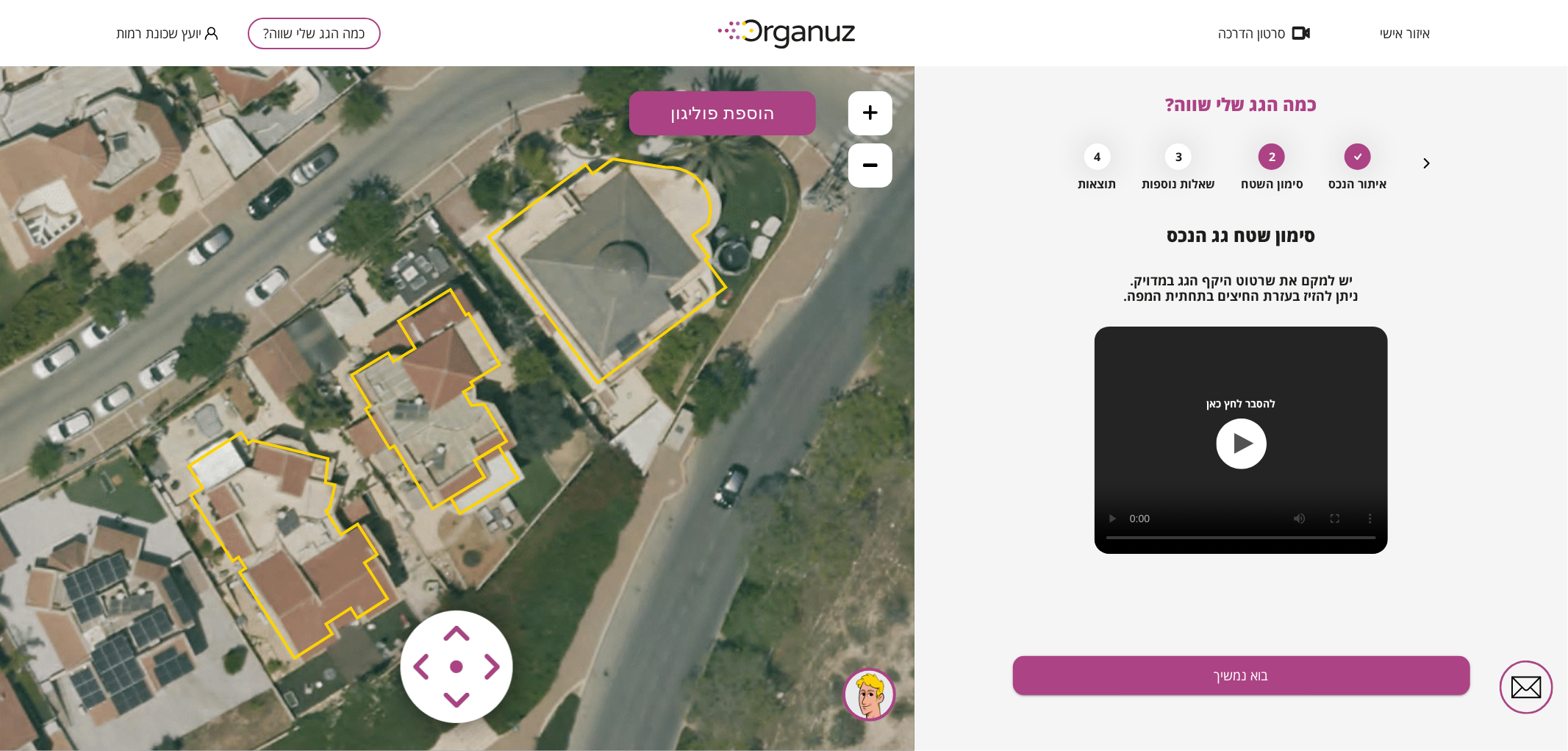
click at [870, 116] on icon at bounding box center [870, 112] width 14 height 14
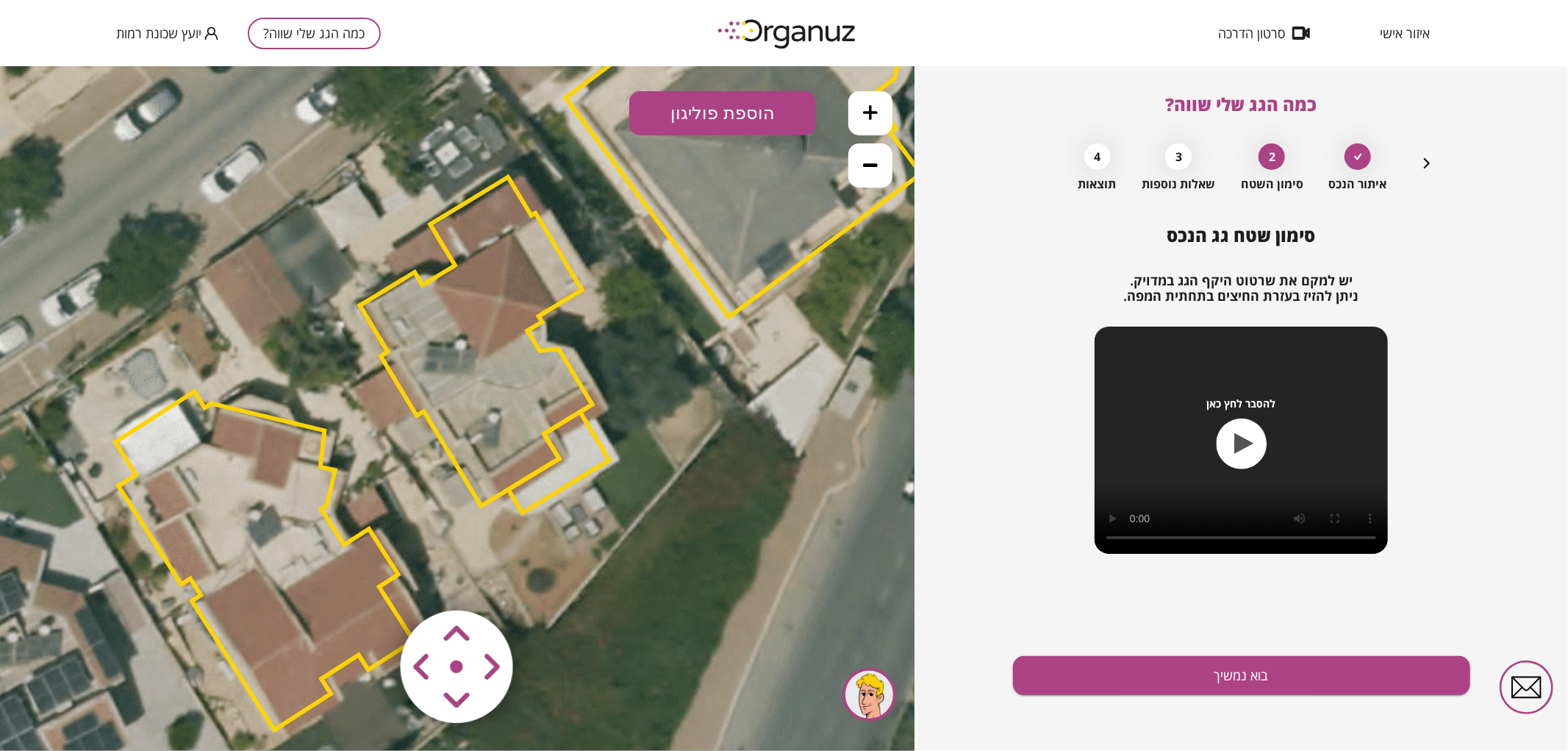
drag, startPoint x: 686, startPoint y: 423, endPoint x: 747, endPoint y: 370, distance: 80.8
click at [747, 370] on icon at bounding box center [515, 352] width 2482 height 2481
click at [370, 579] on area at bounding box center [370, 579] width 0 height 0
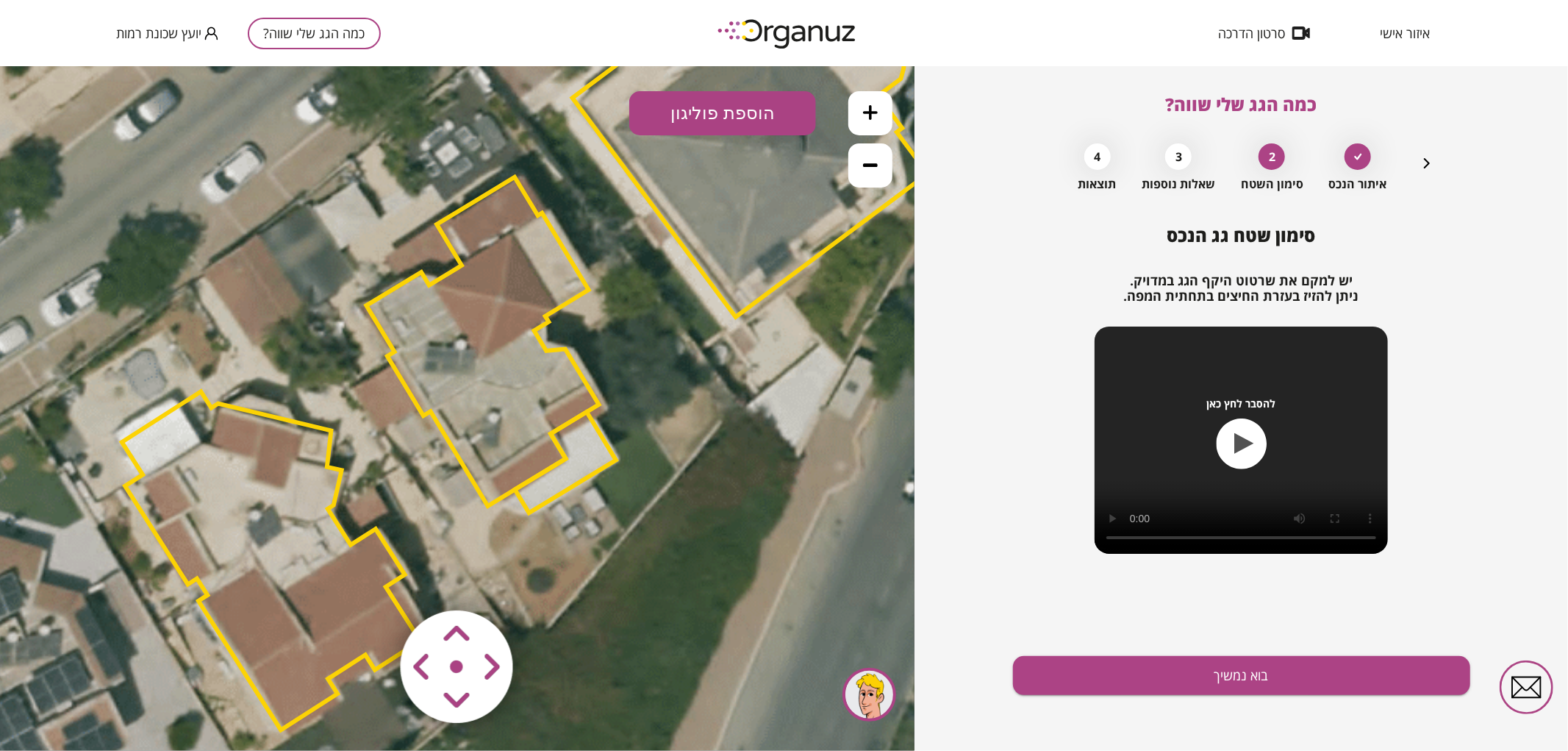
click at [370, 579] on area at bounding box center [370, 579] width 0 height 0
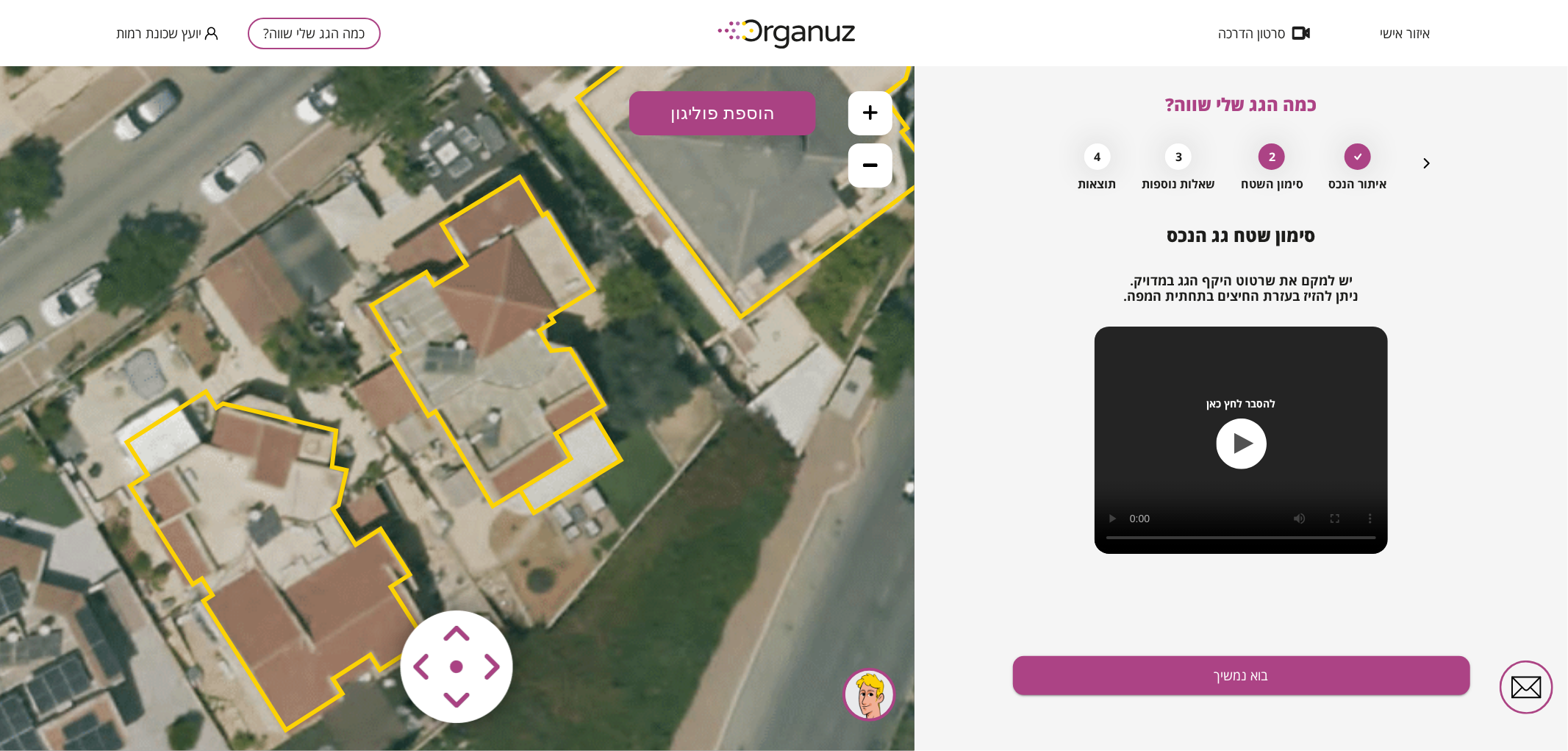
click at [370, 579] on area at bounding box center [370, 579] width 0 height 0
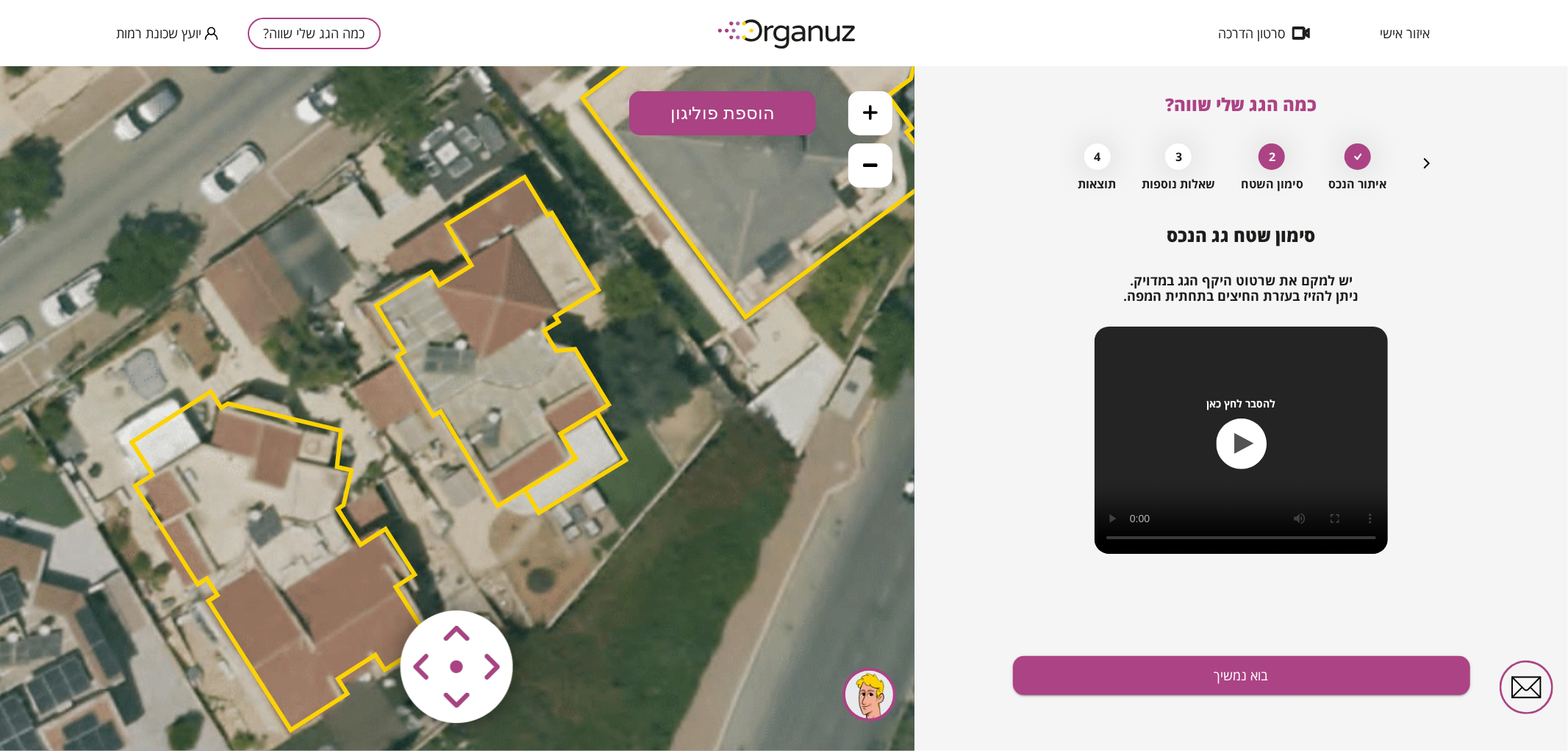
click at [370, 579] on area at bounding box center [370, 579] width 0 height 0
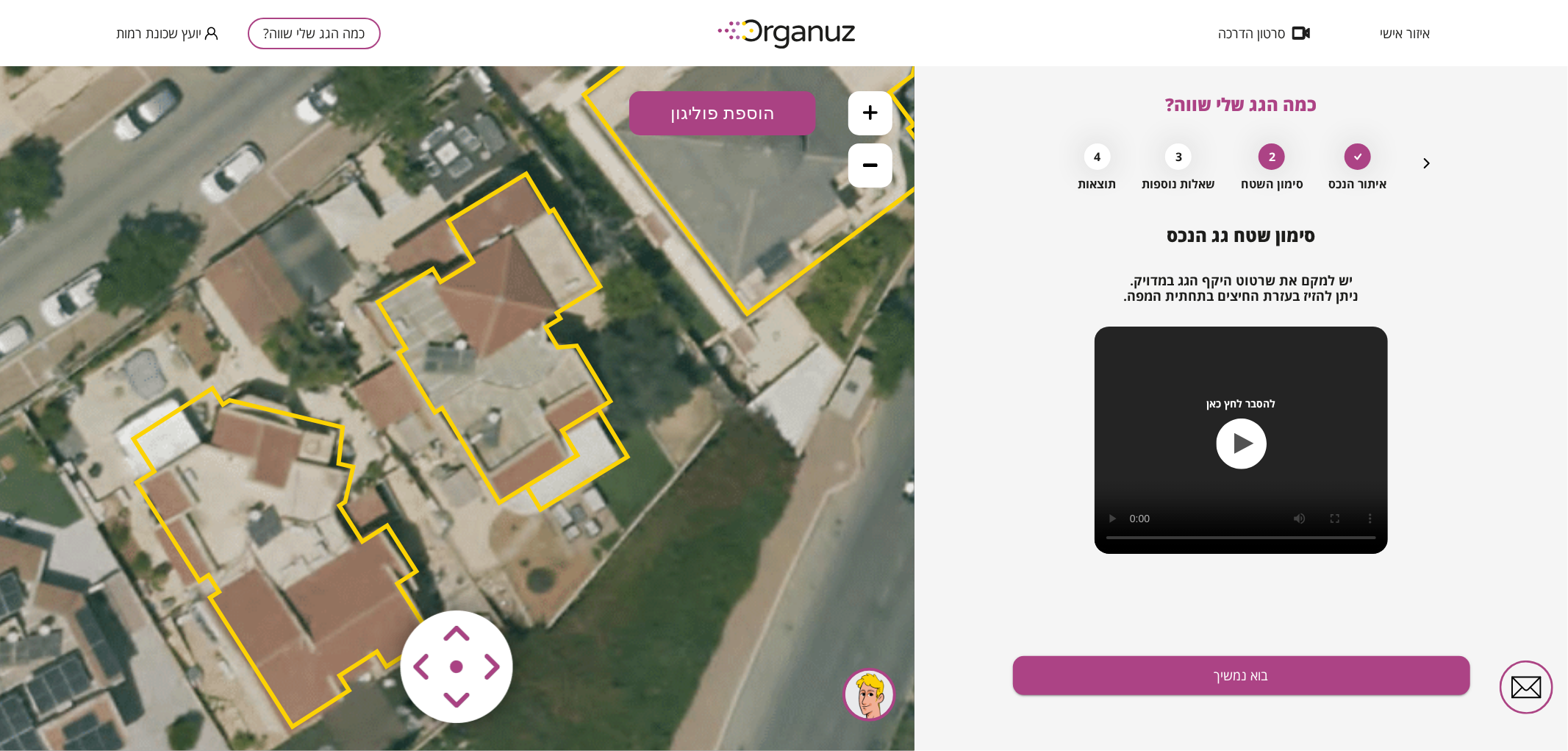
click at [370, 579] on area at bounding box center [370, 579] width 0 height 0
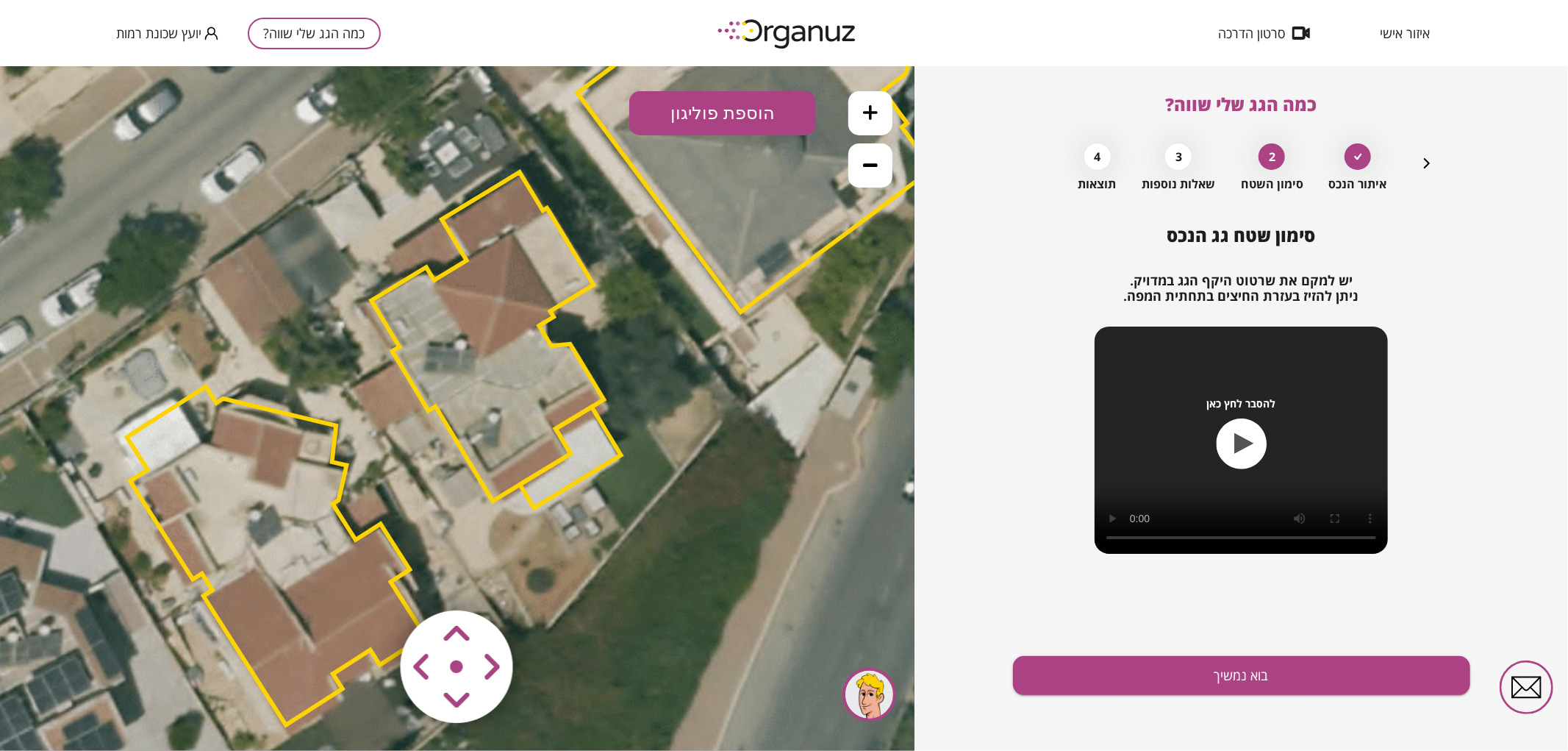
click at [370, 579] on area at bounding box center [370, 579] width 0 height 0
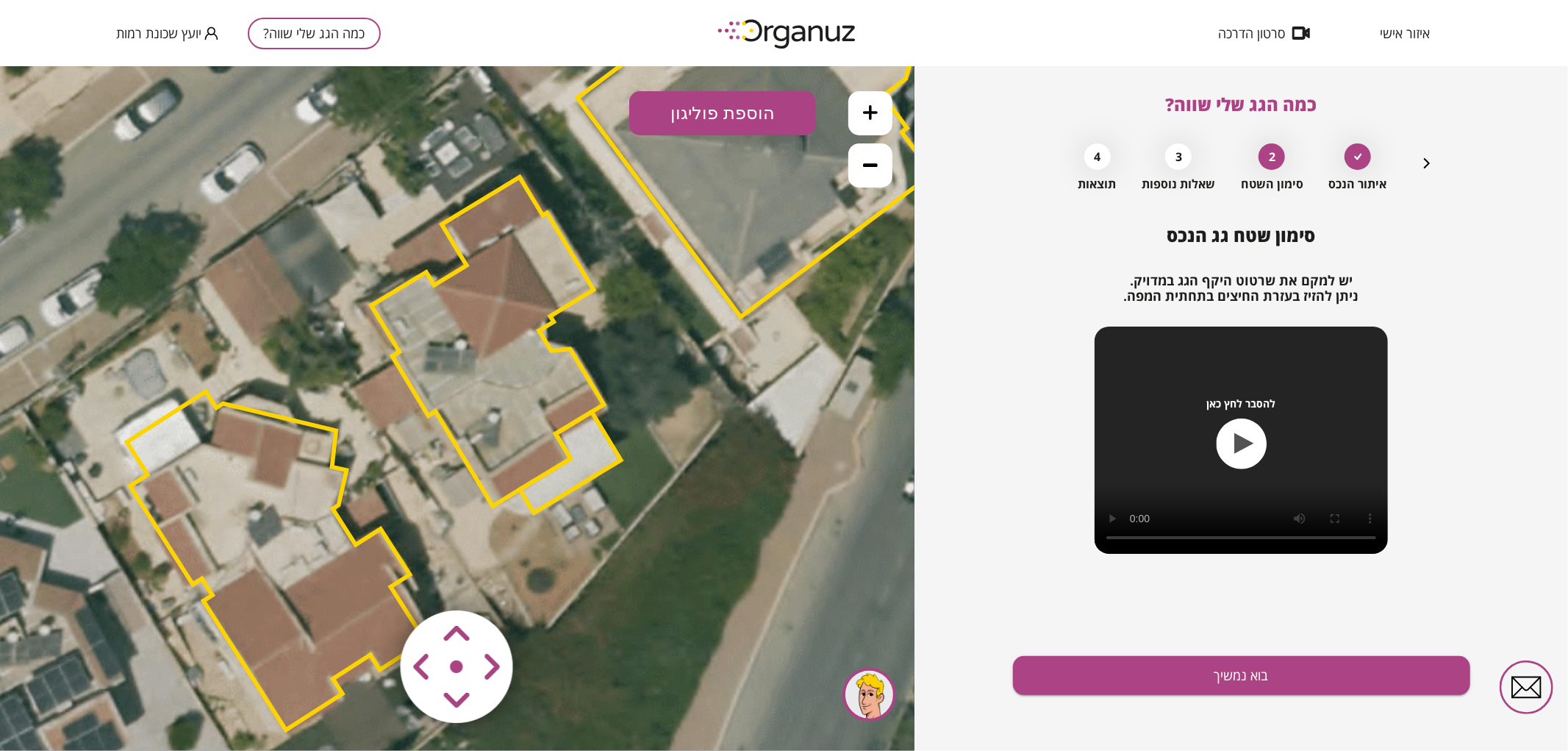
click at [472, 433] on polygon at bounding box center [487, 340] width 232 height 329
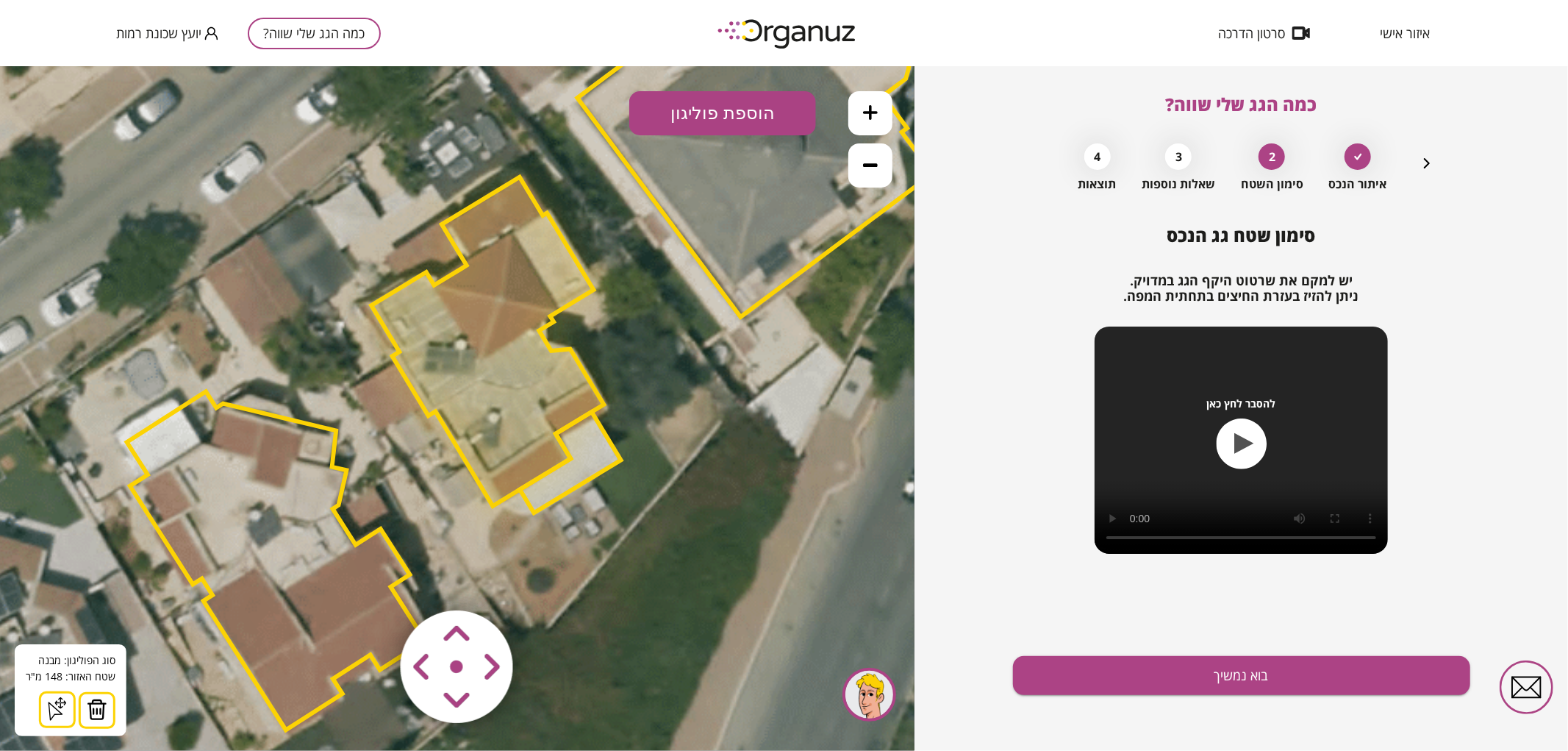
click at [92, 709] on img at bounding box center [97, 709] width 21 height 22
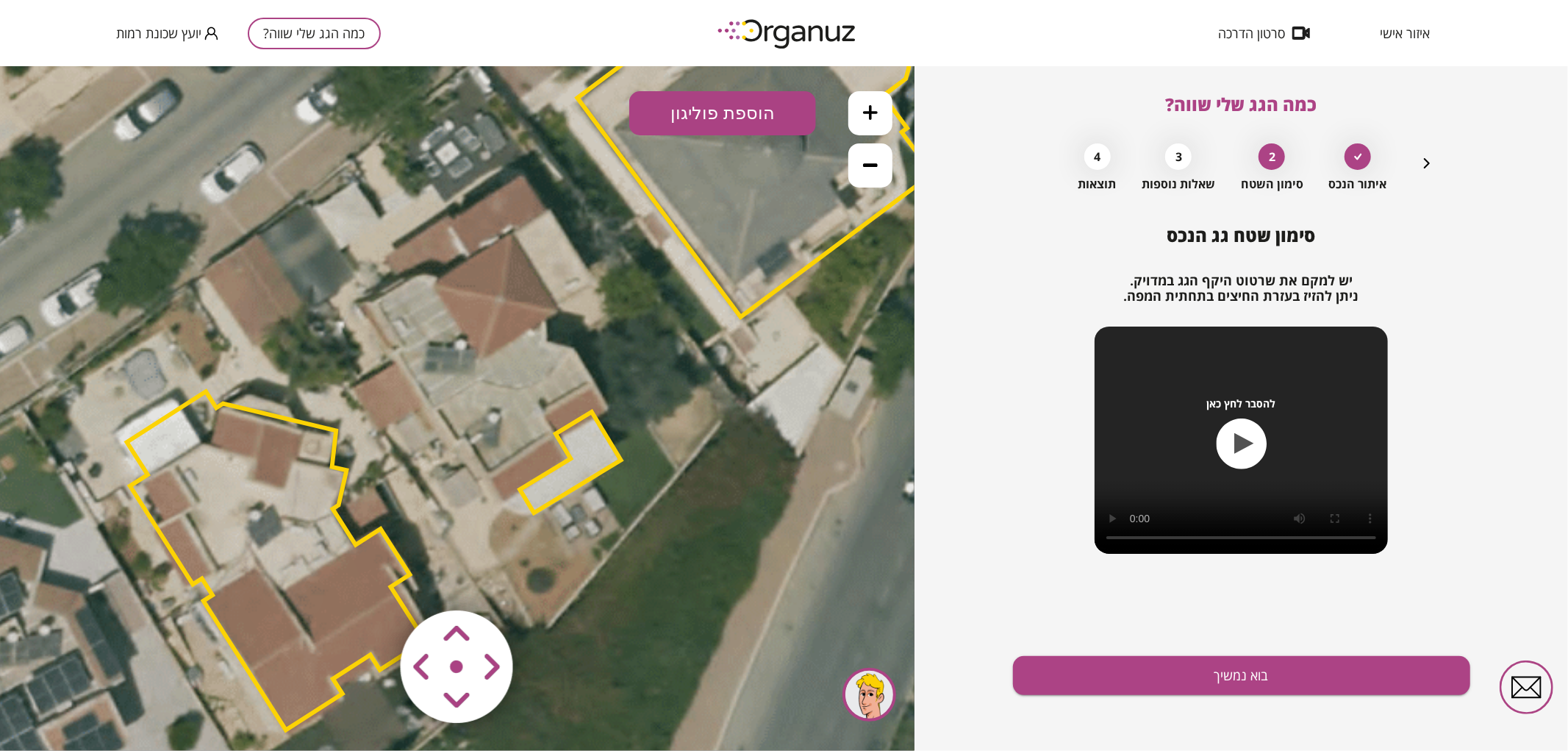
click at [592, 455] on polygon at bounding box center [571, 461] width 101 height 101
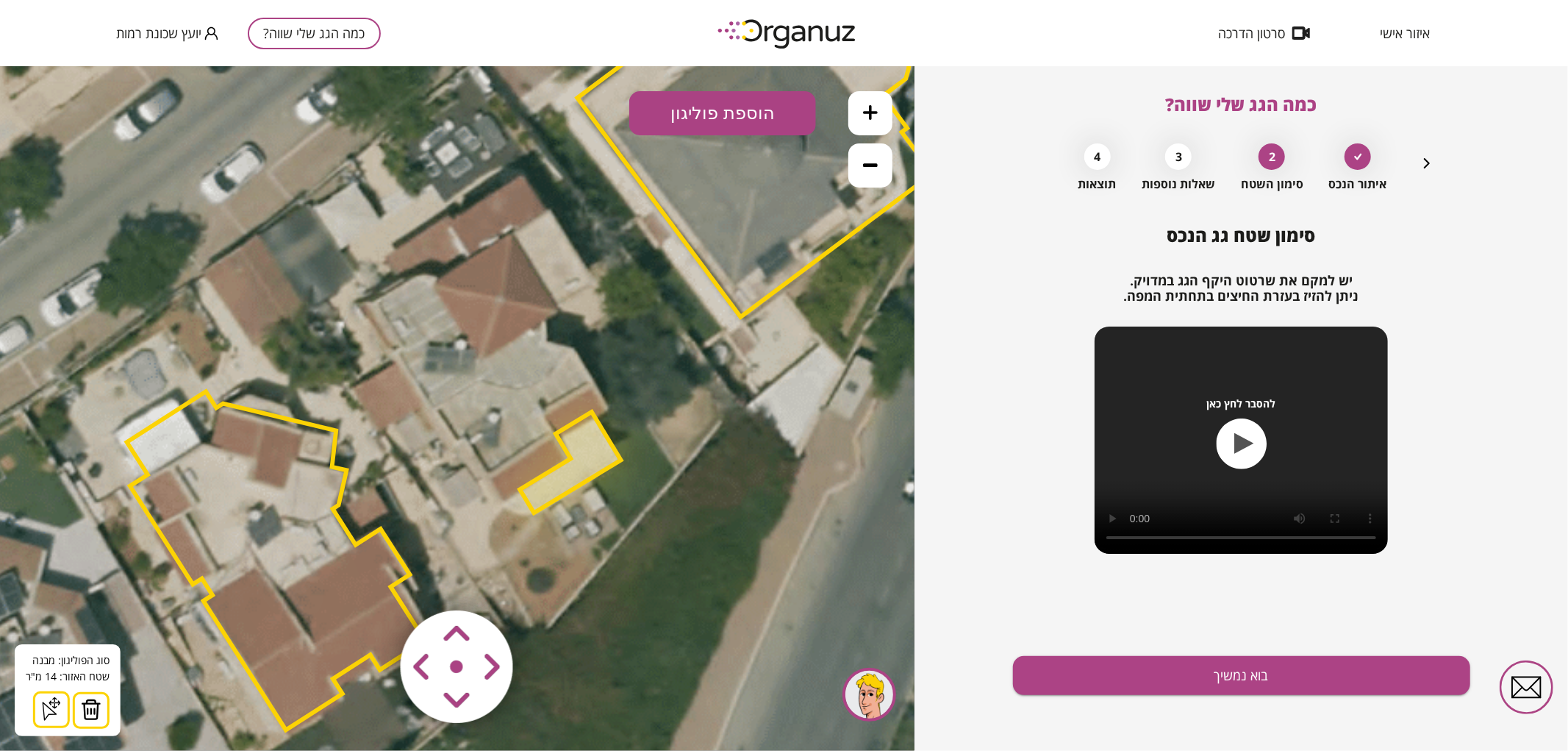
drag, startPoint x: 93, startPoint y: 722, endPoint x: 109, endPoint y: 659, distance: 65.0
click at [91, 719] on button at bounding box center [91, 709] width 37 height 37
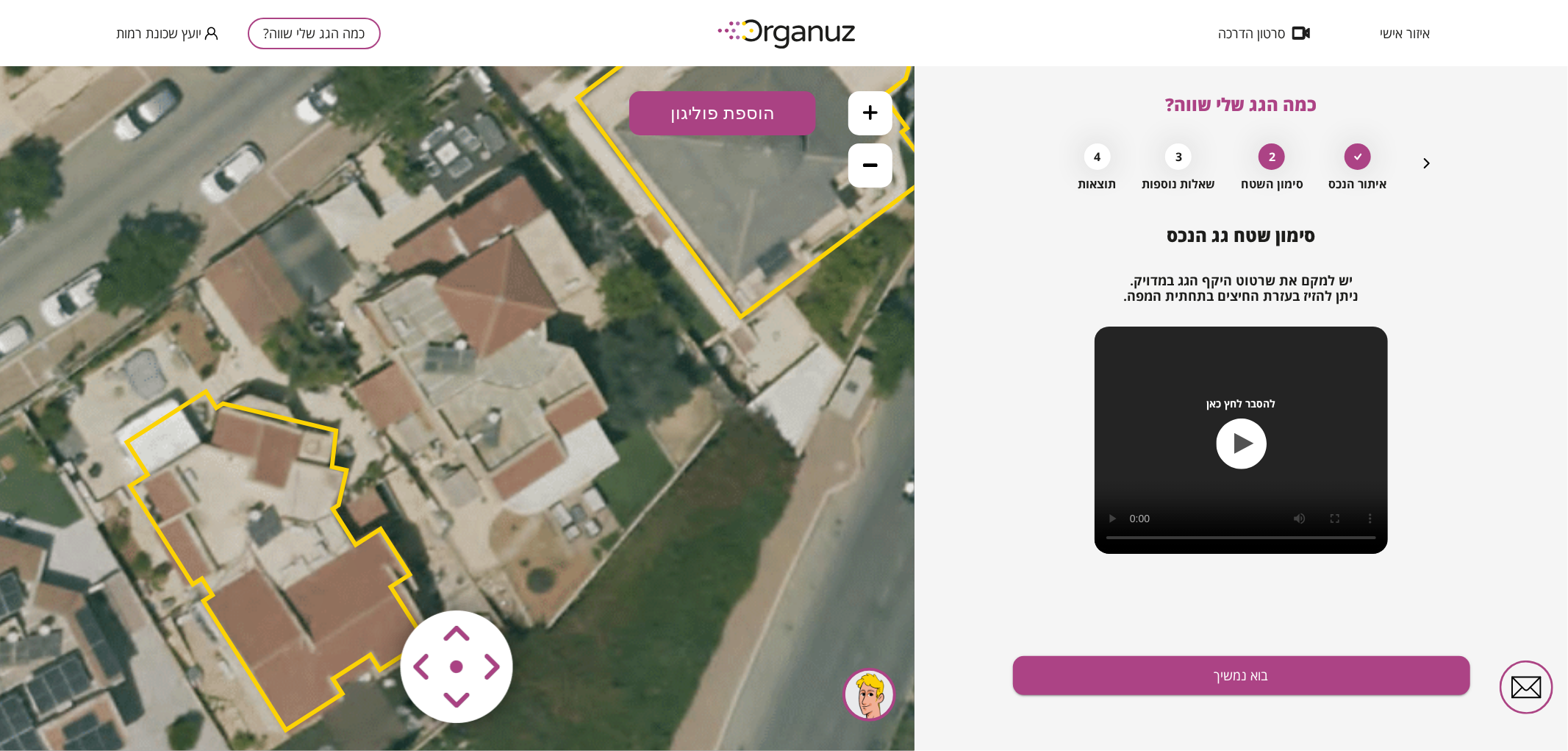
click at [884, 107] on button at bounding box center [870, 112] width 44 height 44
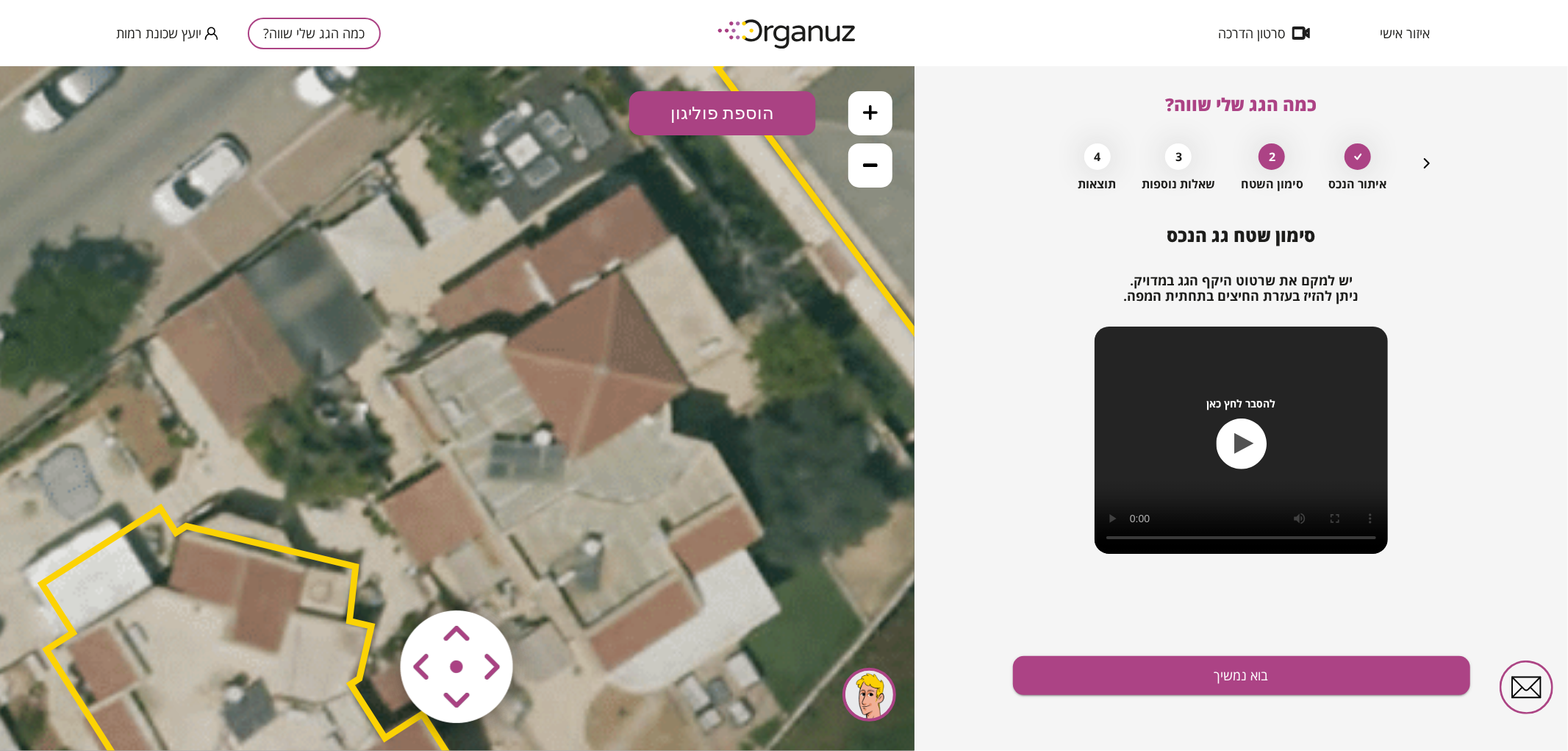
drag, startPoint x: 681, startPoint y: 289, endPoint x: 759, endPoint y: 411, distance: 144.8
click at [759, 411] on icon at bounding box center [623, 449] width 3722 height 3722
click at [707, 118] on button "הוספת פוליגון" at bounding box center [722, 112] width 187 height 44
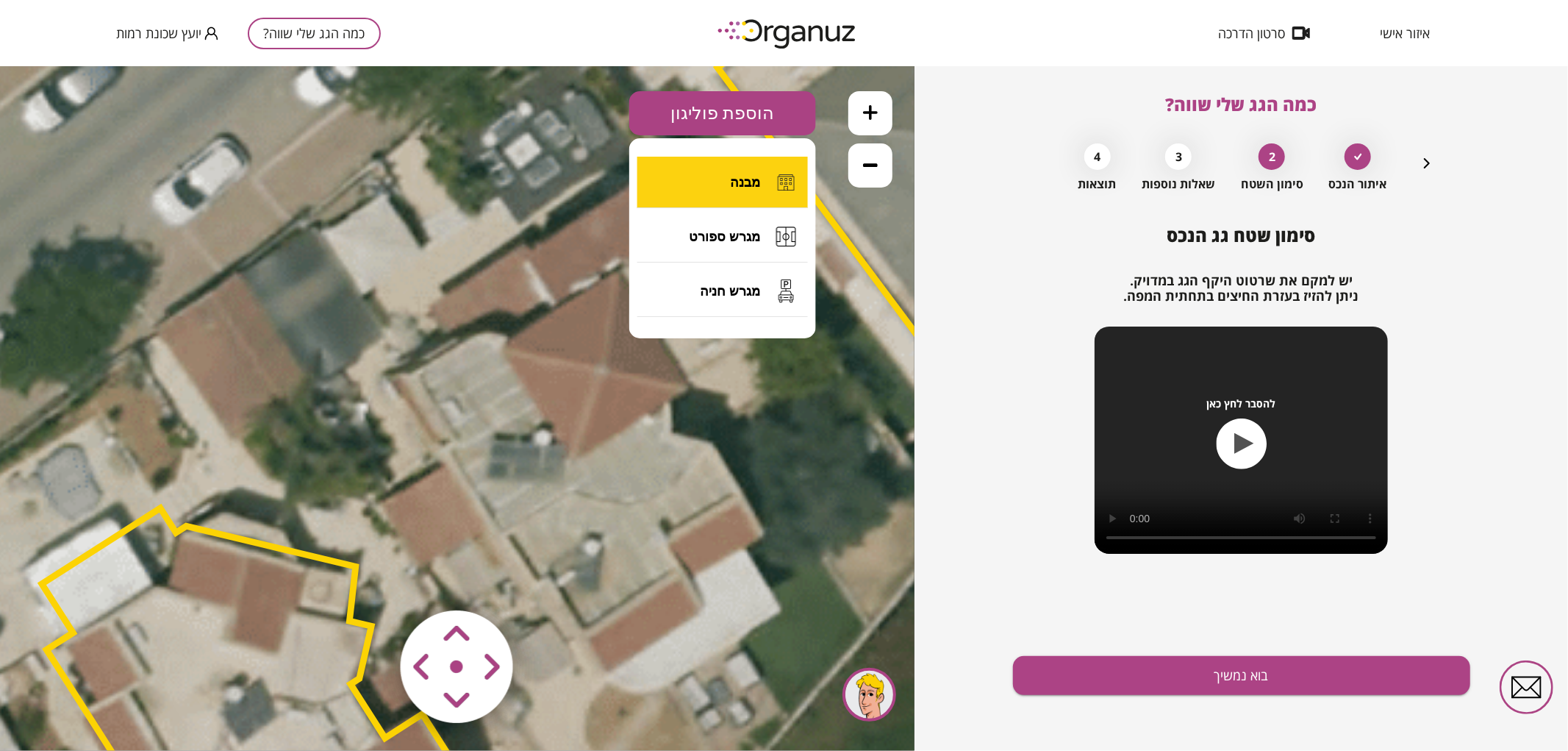
click at [713, 177] on button "מבנה" at bounding box center [722, 181] width 171 height 51
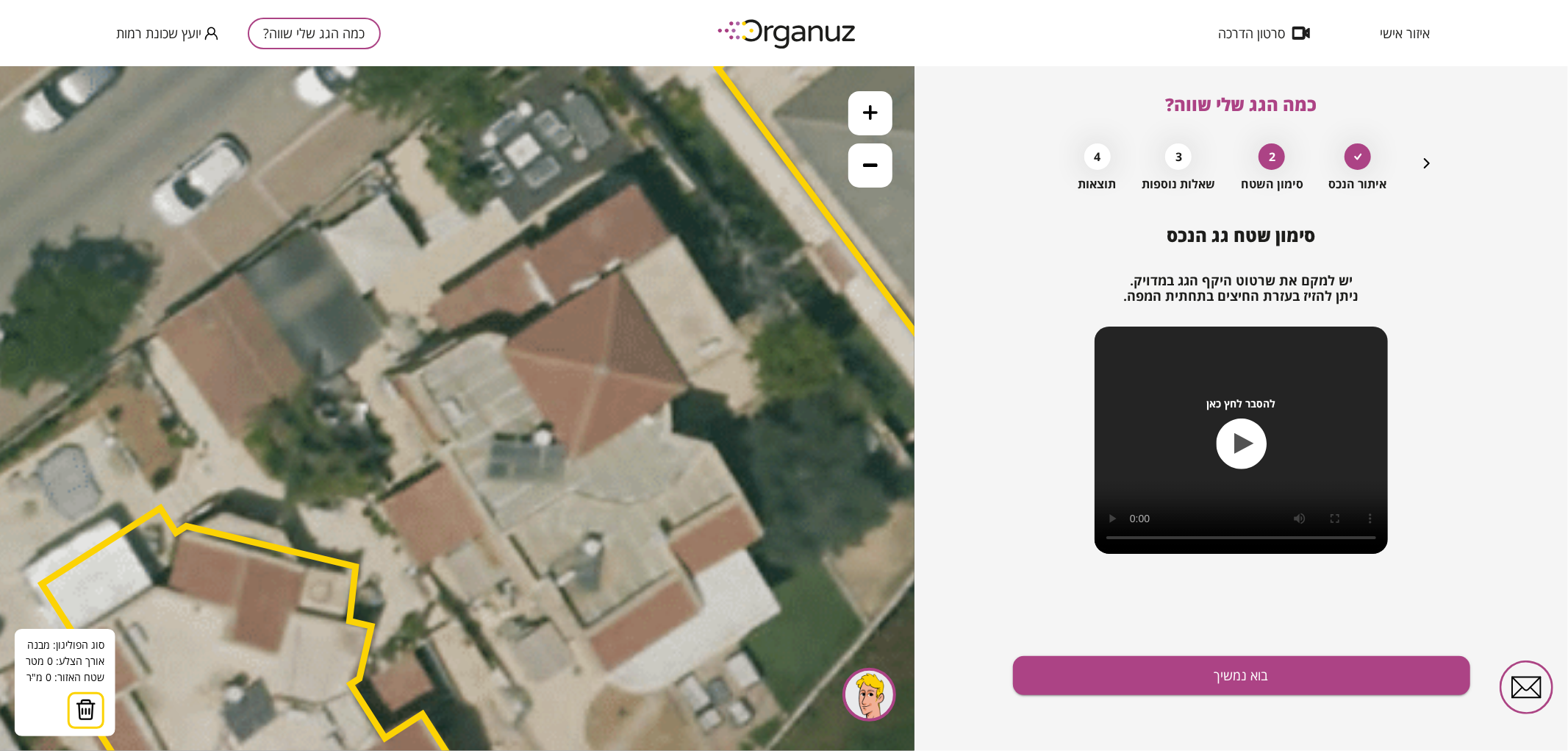
click at [414, 371] on icon at bounding box center [623, 449] width 3722 height 3722
click at [471, 336] on polygon at bounding box center [443, 353] width 58 height 35
click at [507, 342] on polygon at bounding box center [460, 353] width 93 height 35
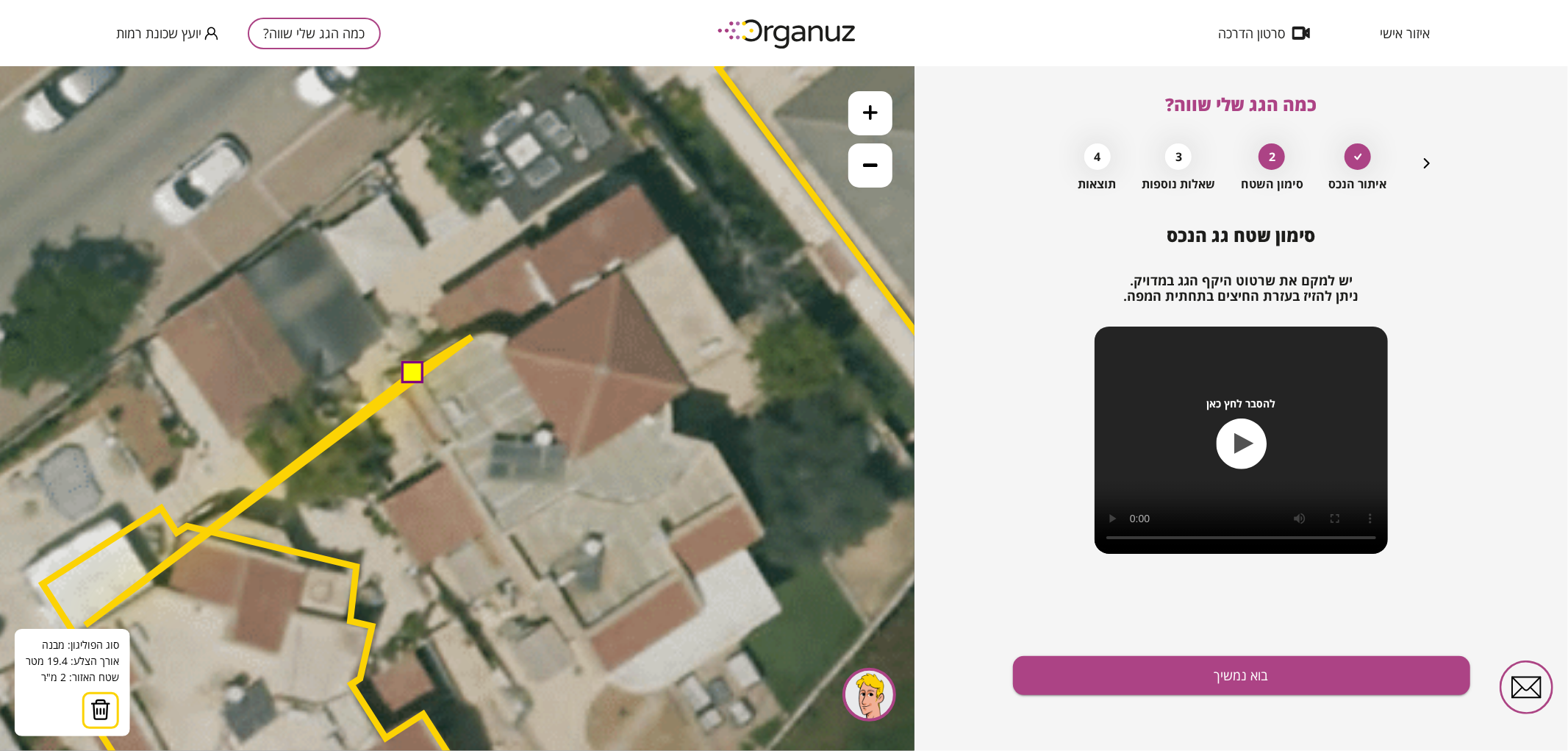
click at [97, 712] on img at bounding box center [100, 709] width 21 height 22
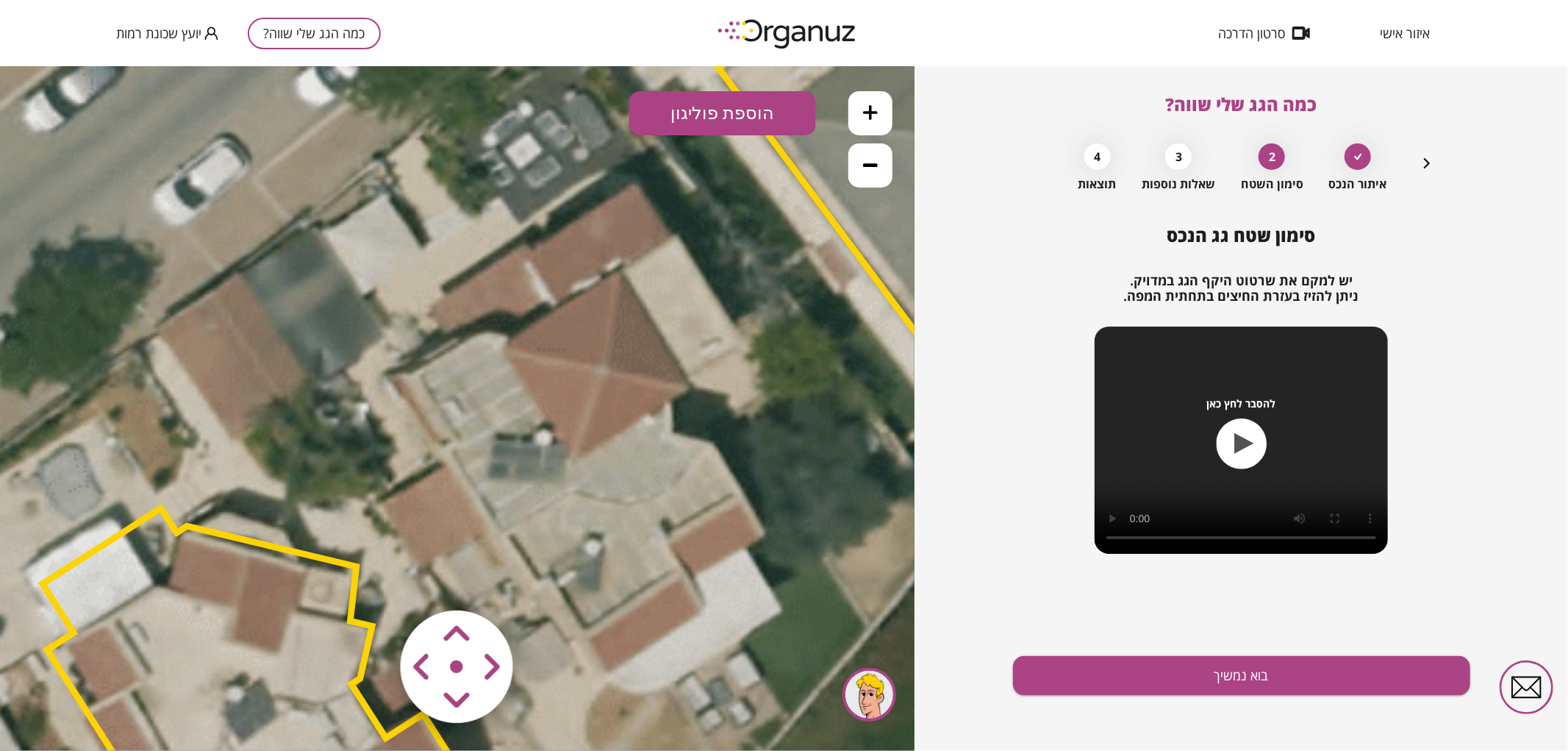
click at [743, 109] on button "הוספת פוליגון" at bounding box center [722, 112] width 187 height 44
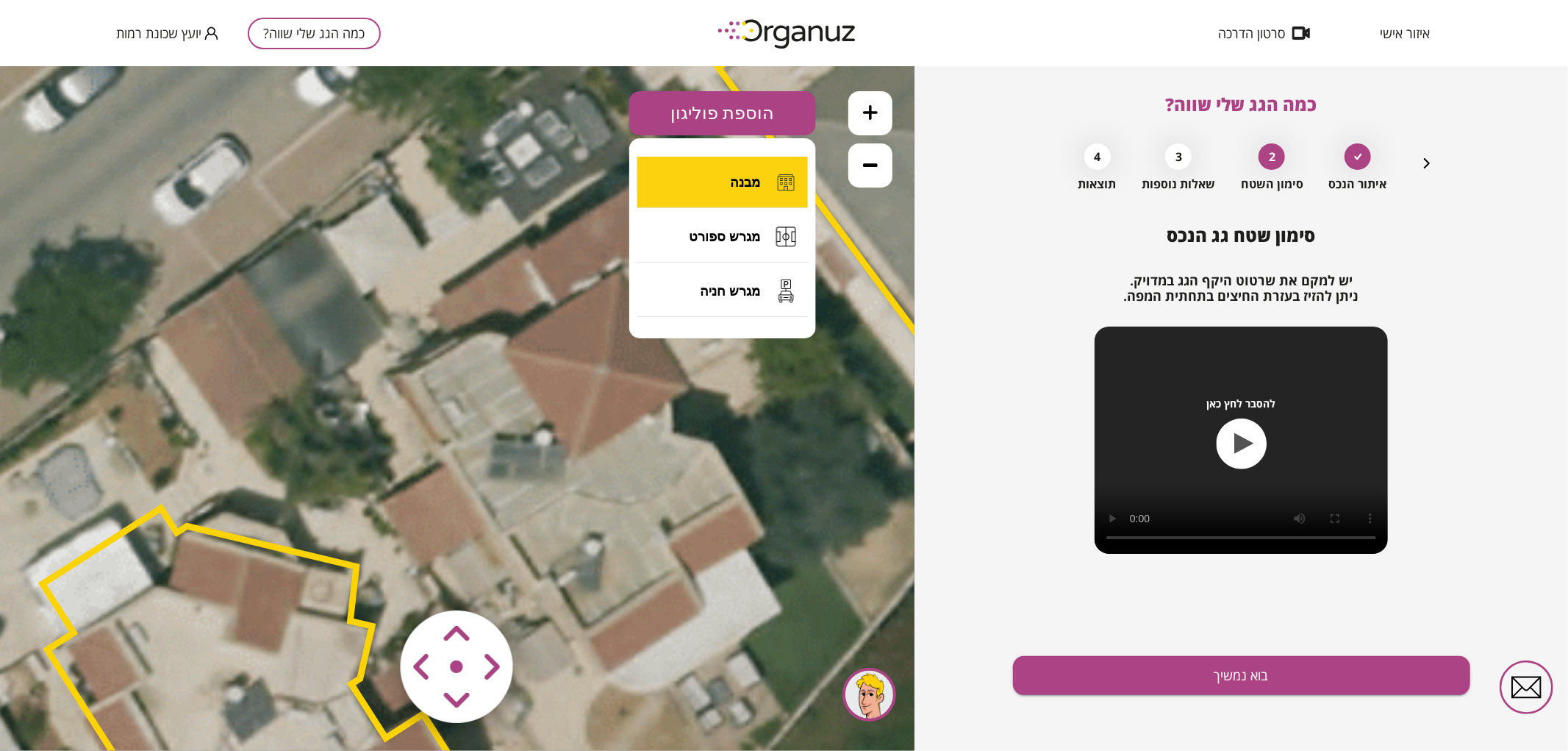
click at [728, 176] on button "מבנה" at bounding box center [722, 181] width 171 height 51
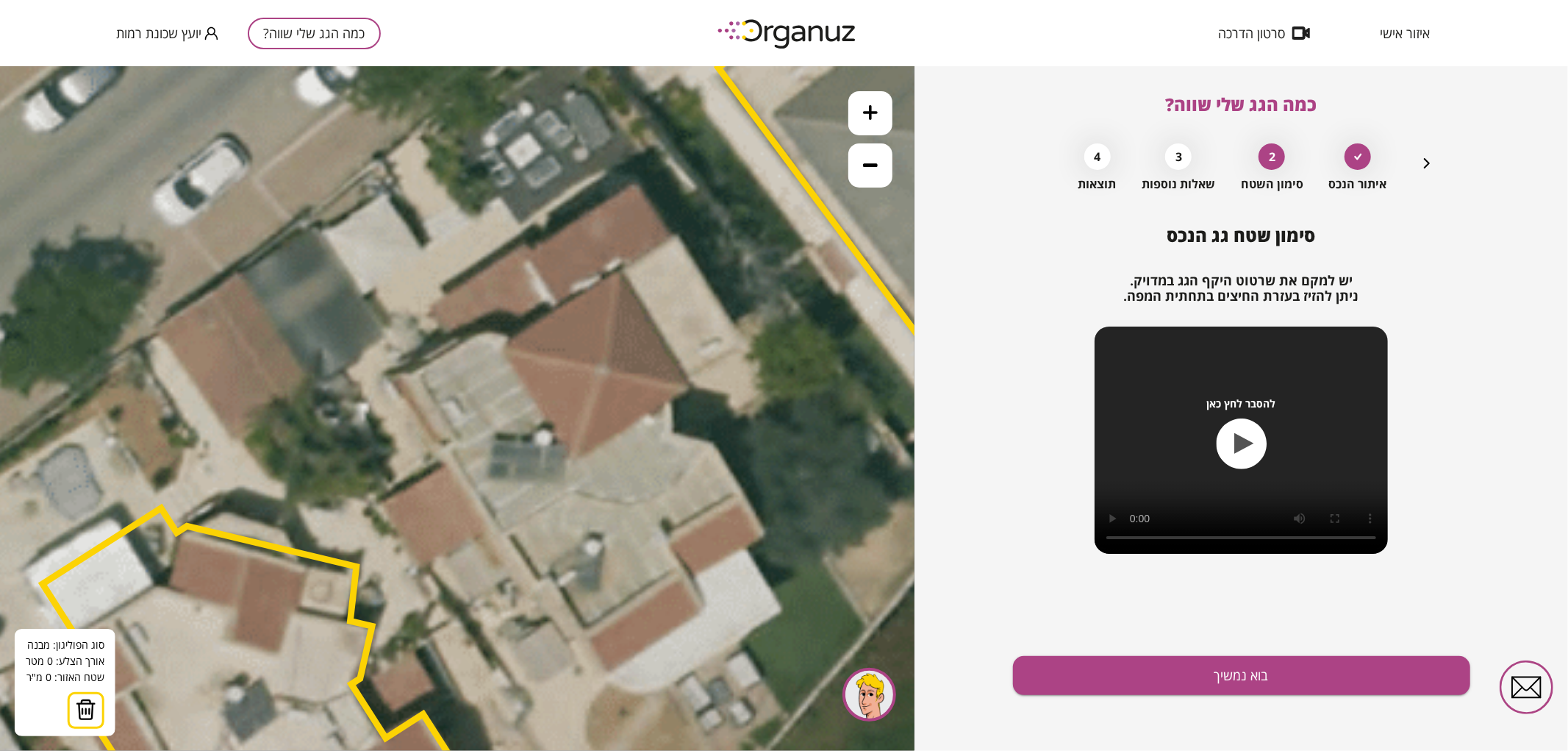
click at [416, 376] on icon at bounding box center [624, 449] width 3722 height 3722
click at [459, 343] on polygon at bounding box center [437, 359] width 42 height 32
click at [432, 308] on polygon at bounding box center [437, 341] width 42 height 68
click at [528, 244] on polygon at bounding box center [472, 310] width 112 height 133
click at [532, 252] on polygon at bounding box center [474, 310] width 116 height 133
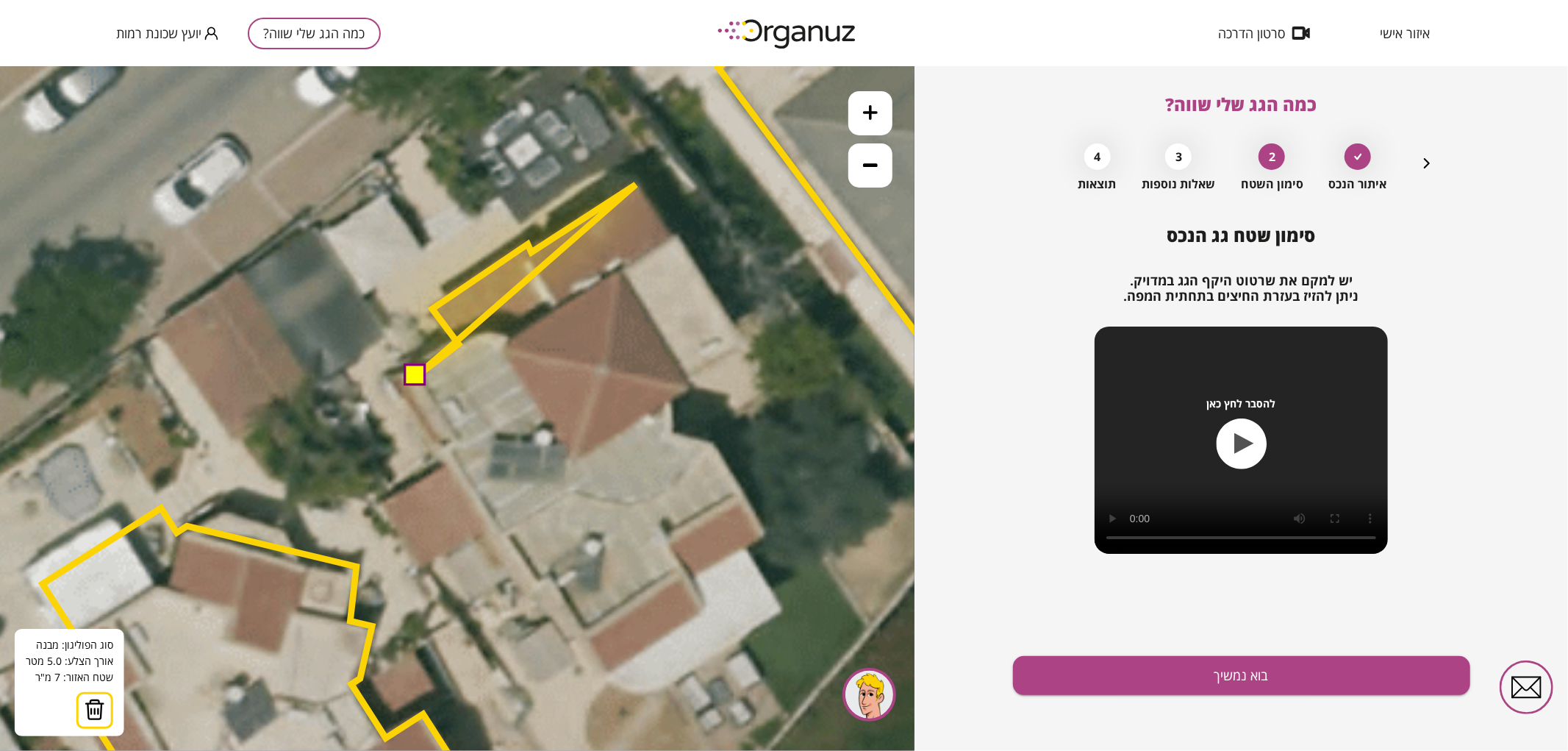
click at [636, 184] on icon at bounding box center [624, 449] width 3722 height 3722
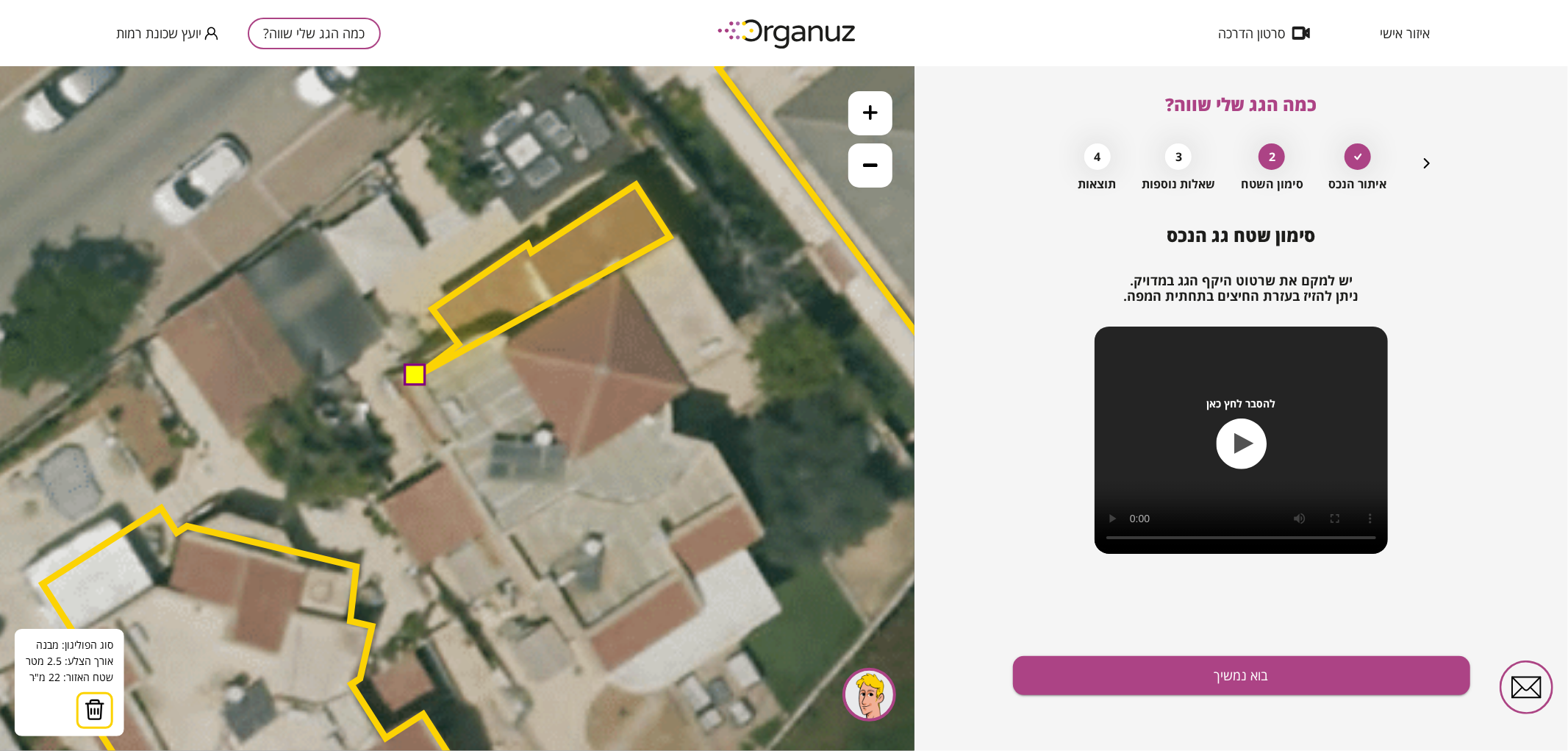
click at [670, 236] on polygon at bounding box center [543, 280] width 254 height 192
click at [676, 236] on polygon at bounding box center [546, 280] width 260 height 192
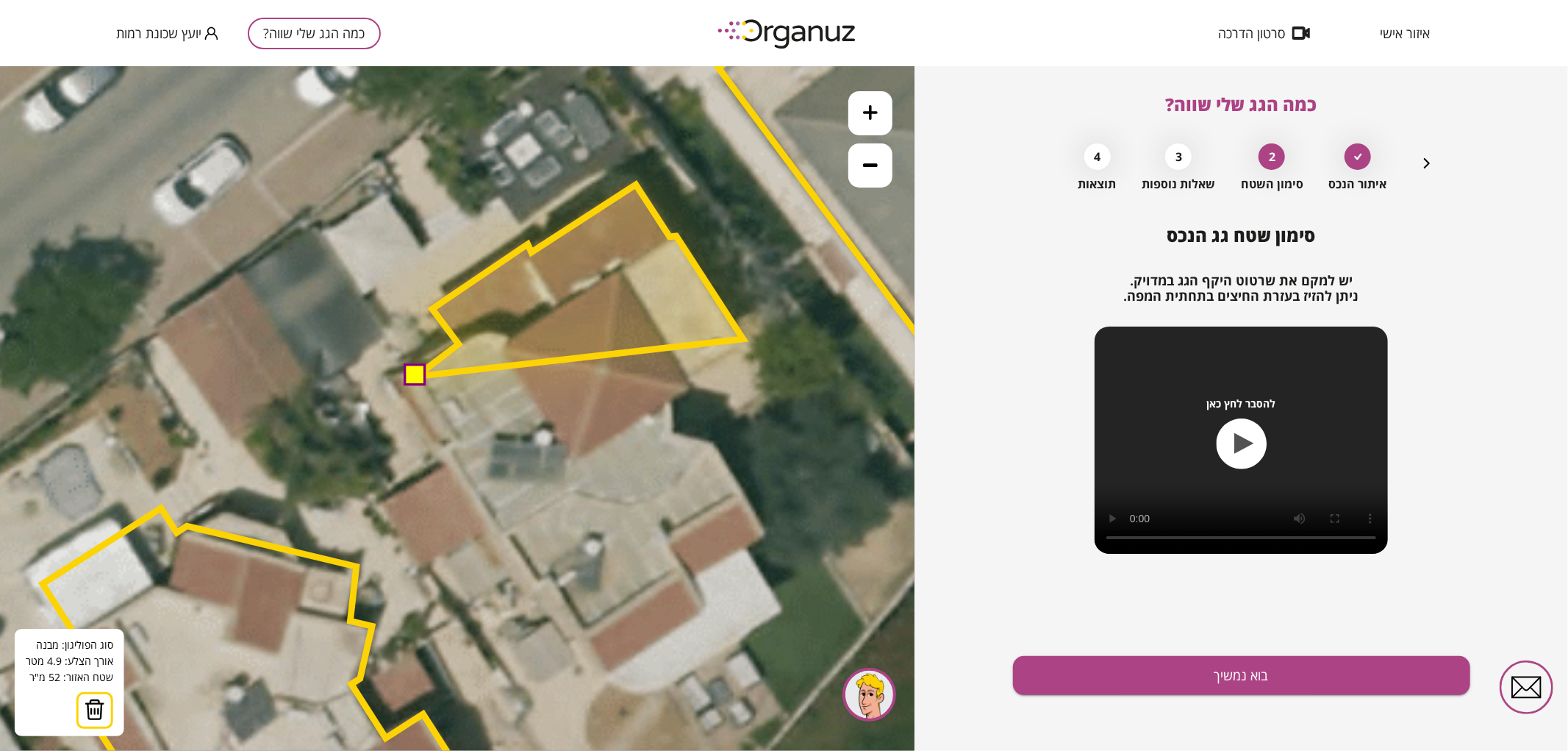
click at [743, 338] on polygon at bounding box center [580, 280] width 327 height 192
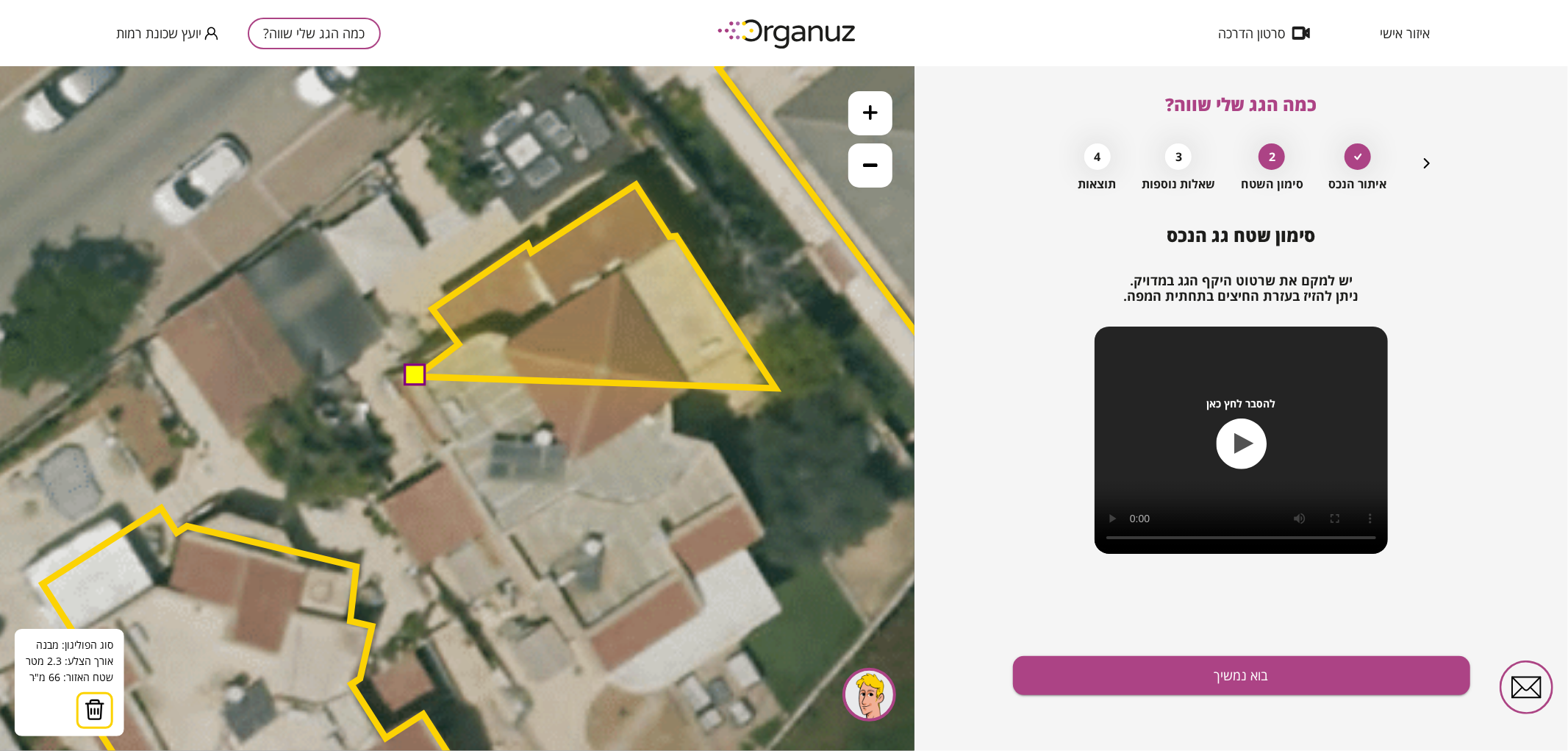
click at [775, 387] on polygon at bounding box center [596, 286] width 359 height 204
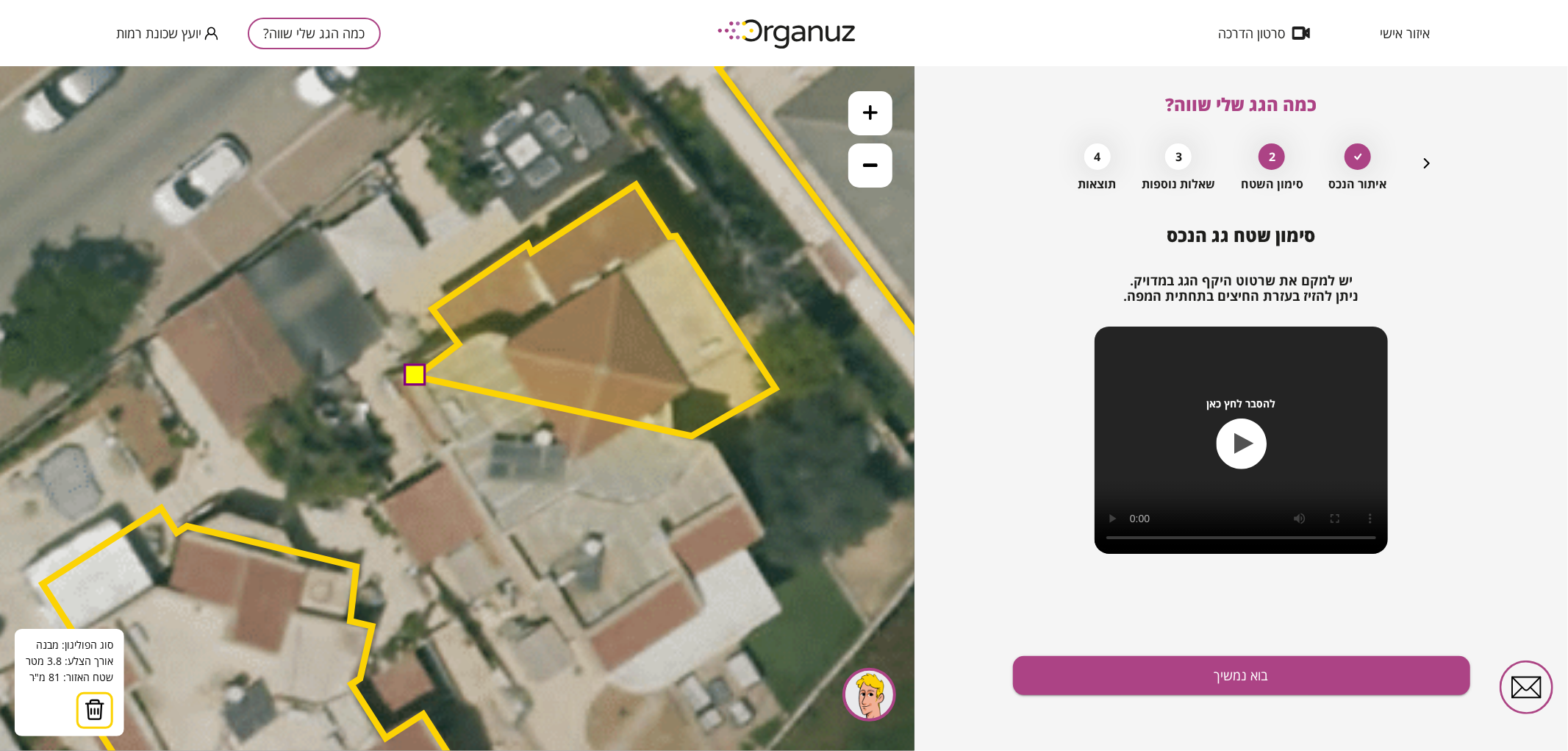
click at [691, 435] on polygon at bounding box center [596, 310] width 359 height 252
click at [711, 441] on icon at bounding box center [624, 449] width 3722 height 3722
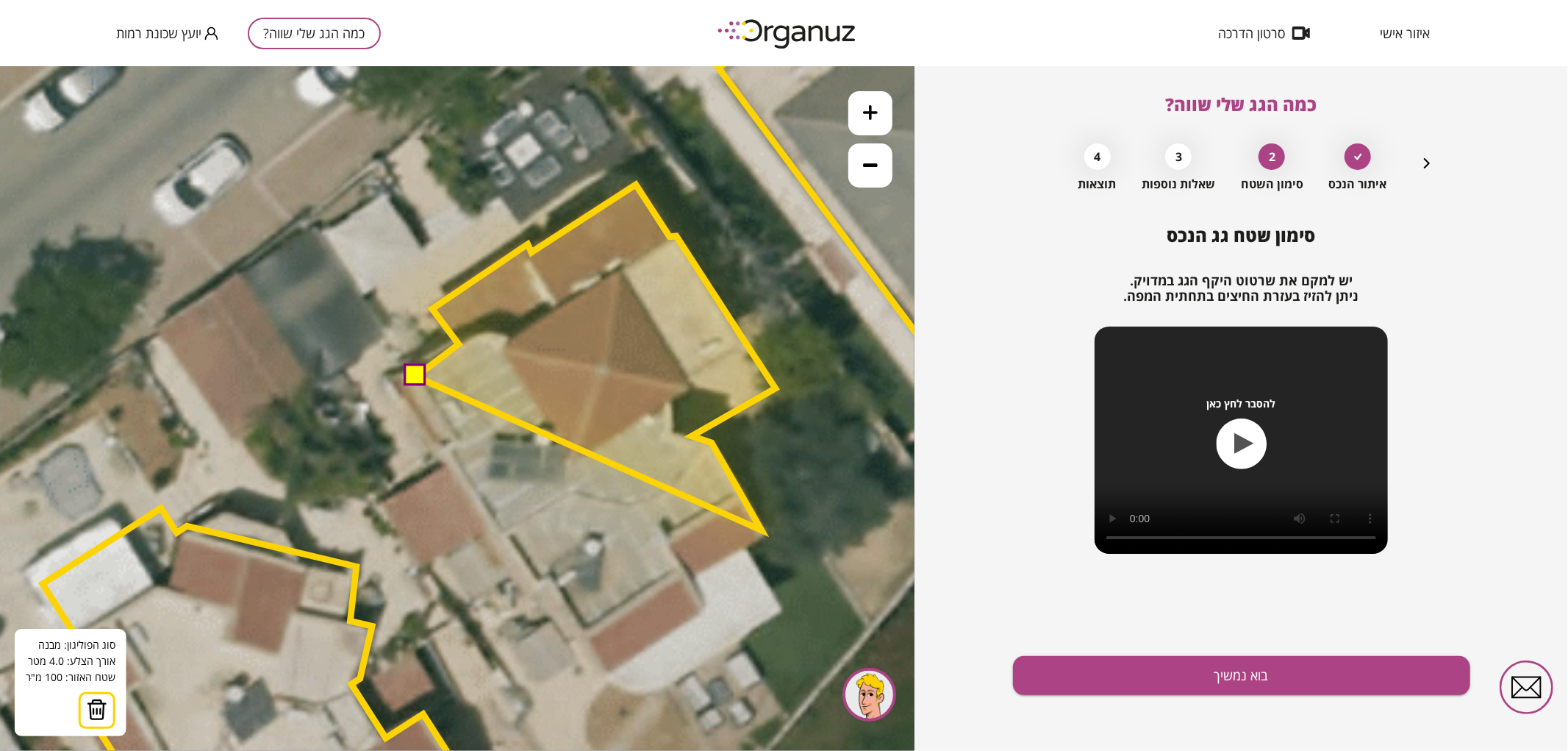
click at [763, 529] on polygon at bounding box center [596, 357] width 359 height 346
click at [766, 529] on polygon at bounding box center [597, 357] width 359 height 346
click at [748, 544] on polygon at bounding box center [597, 364] width 359 height 360
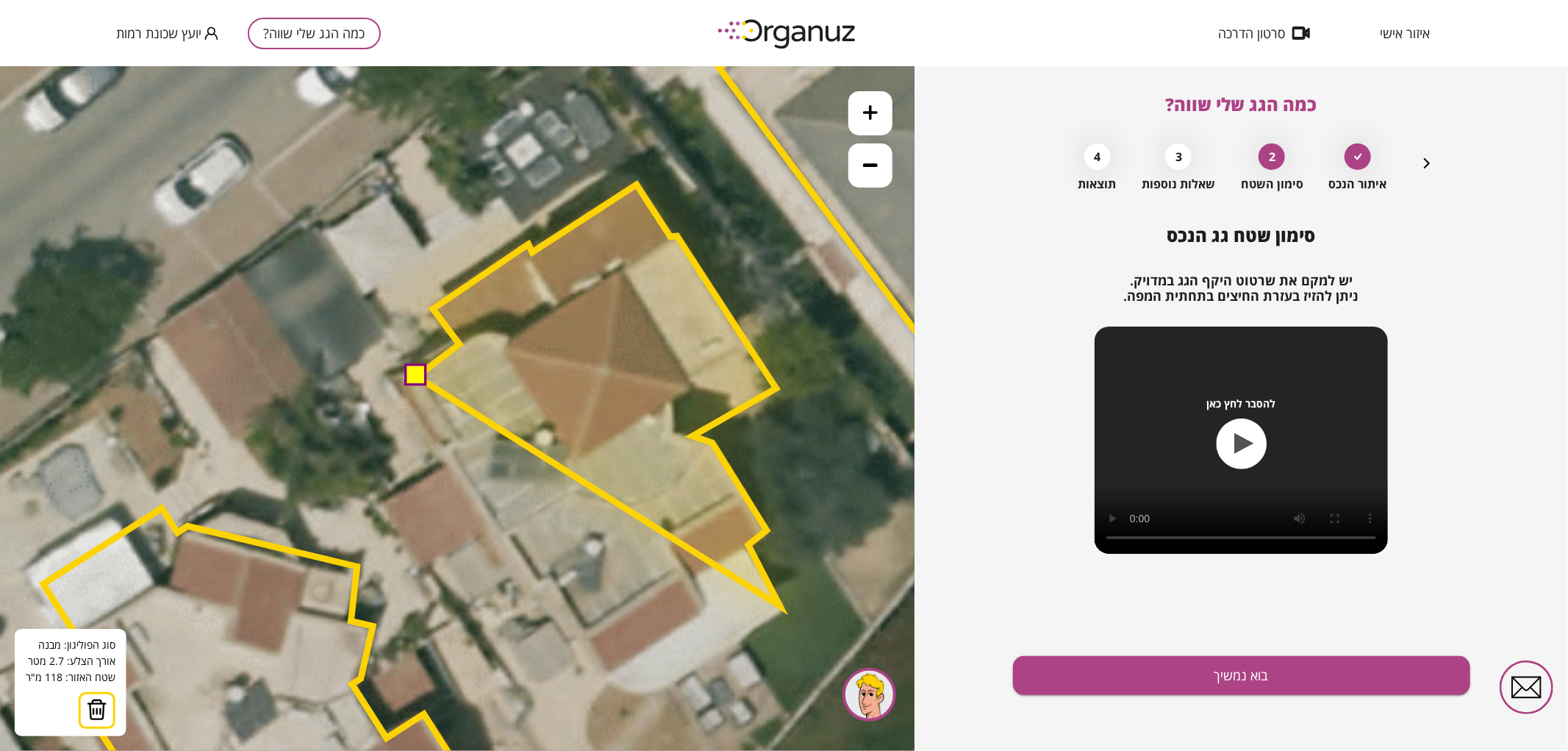
click at [780, 605] on polygon at bounding box center [598, 394] width 363 height 422
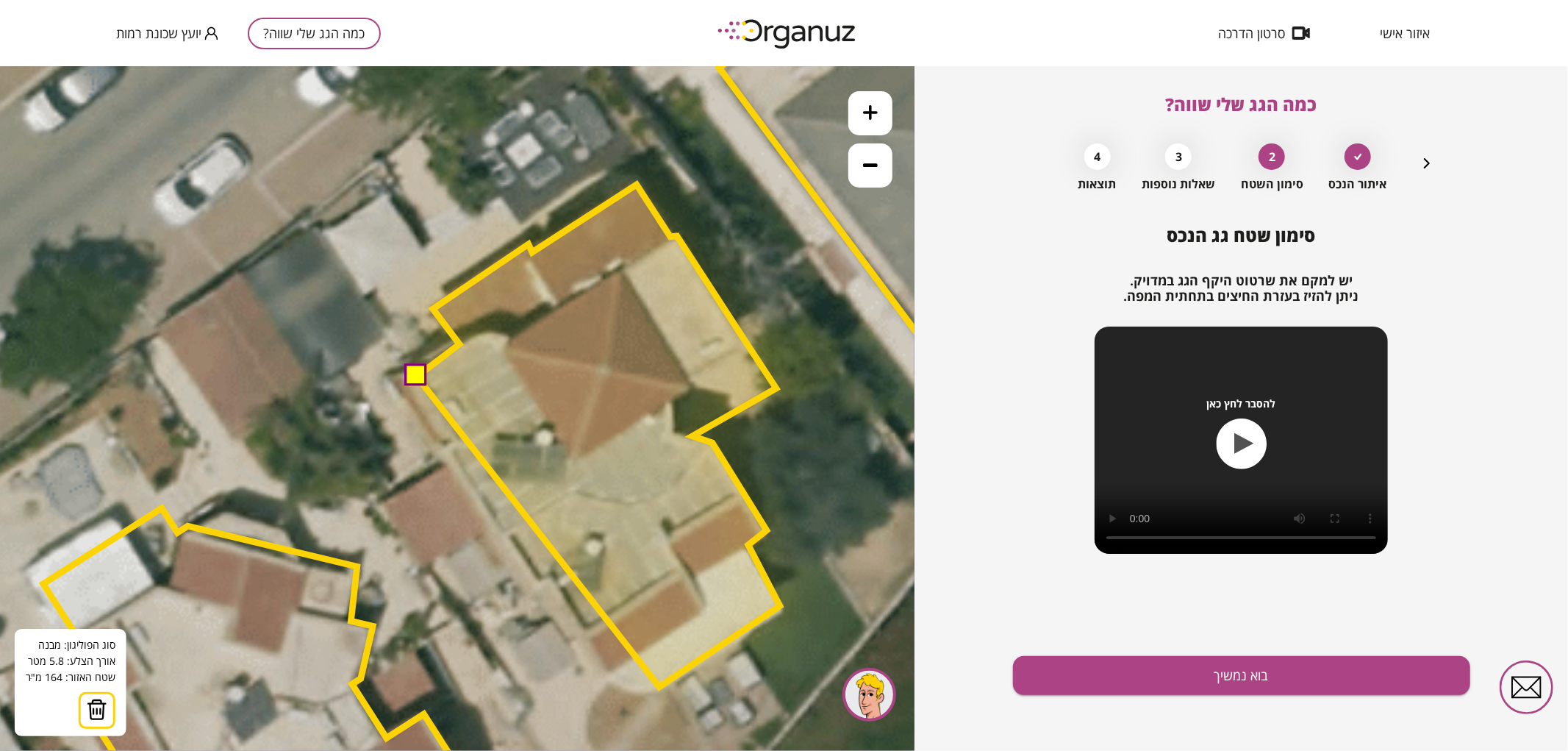
click at [660, 686] on polygon at bounding box center [598, 435] width 363 height 502
click at [640, 688] on polygon at bounding box center [598, 436] width 363 height 505
click at [626, 688] on polygon at bounding box center [598, 437] width 363 height 505
click at [608, 673] on polygon at bounding box center [598, 435] width 363 height 505
click at [552, 573] on polygon at bounding box center [598, 435] width 363 height 505
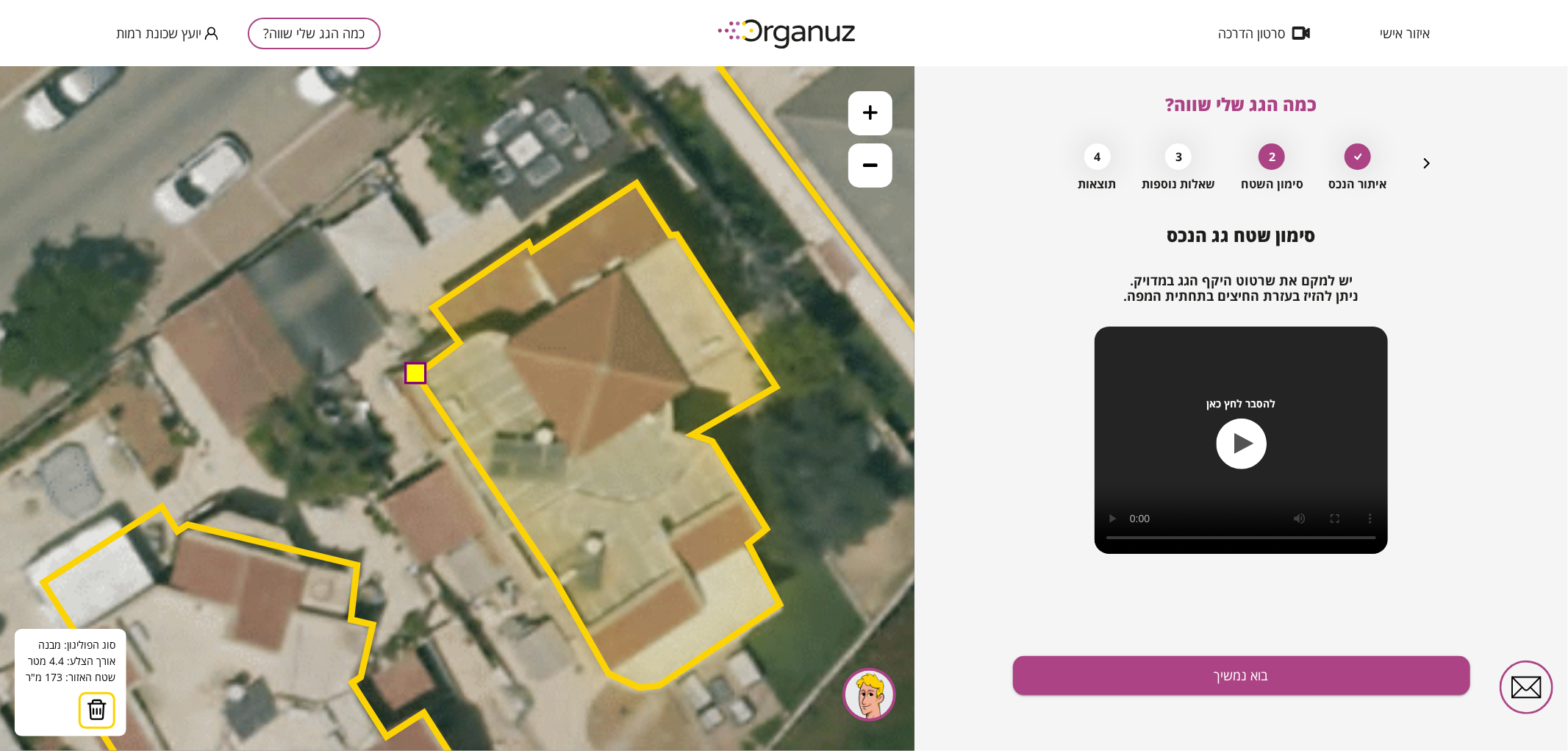
click at [553, 576] on polygon at bounding box center [598, 434] width 363 height 505
click at [542, 583] on polygon at bounding box center [598, 434] width 363 height 505
click at [496, 522] on polygon at bounding box center [598, 434] width 363 height 505
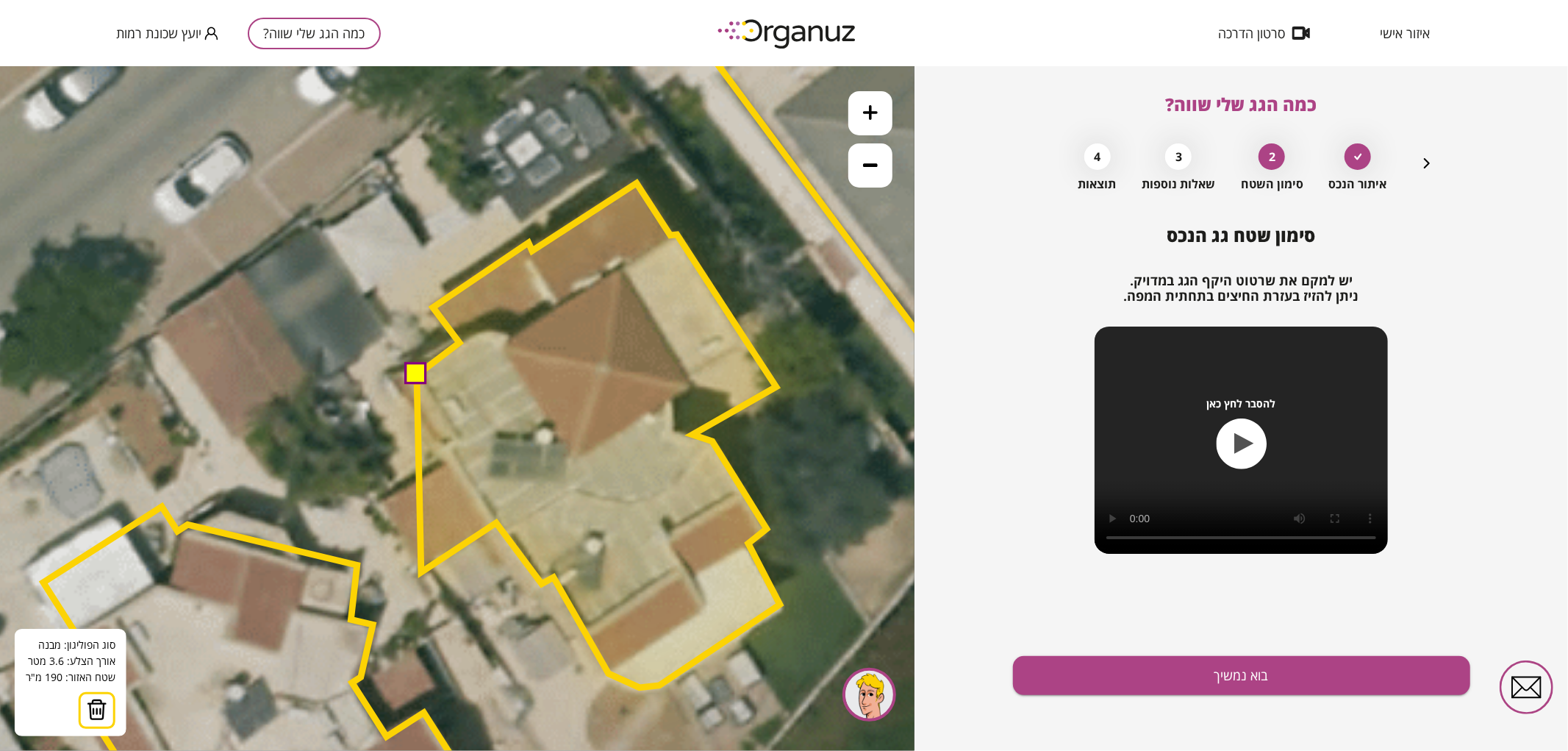
click at [422, 571] on polygon at bounding box center [598, 434] width 363 height 505
click at [384, 504] on polygon at bounding box center [581, 434] width 396 height 505
click at [449, 457] on polygon at bounding box center [581, 434] width 396 height 505
click at [394, 382] on polygon at bounding box center [581, 434] width 396 height 505
click at [412, 377] on button at bounding box center [415, 373] width 22 height 22
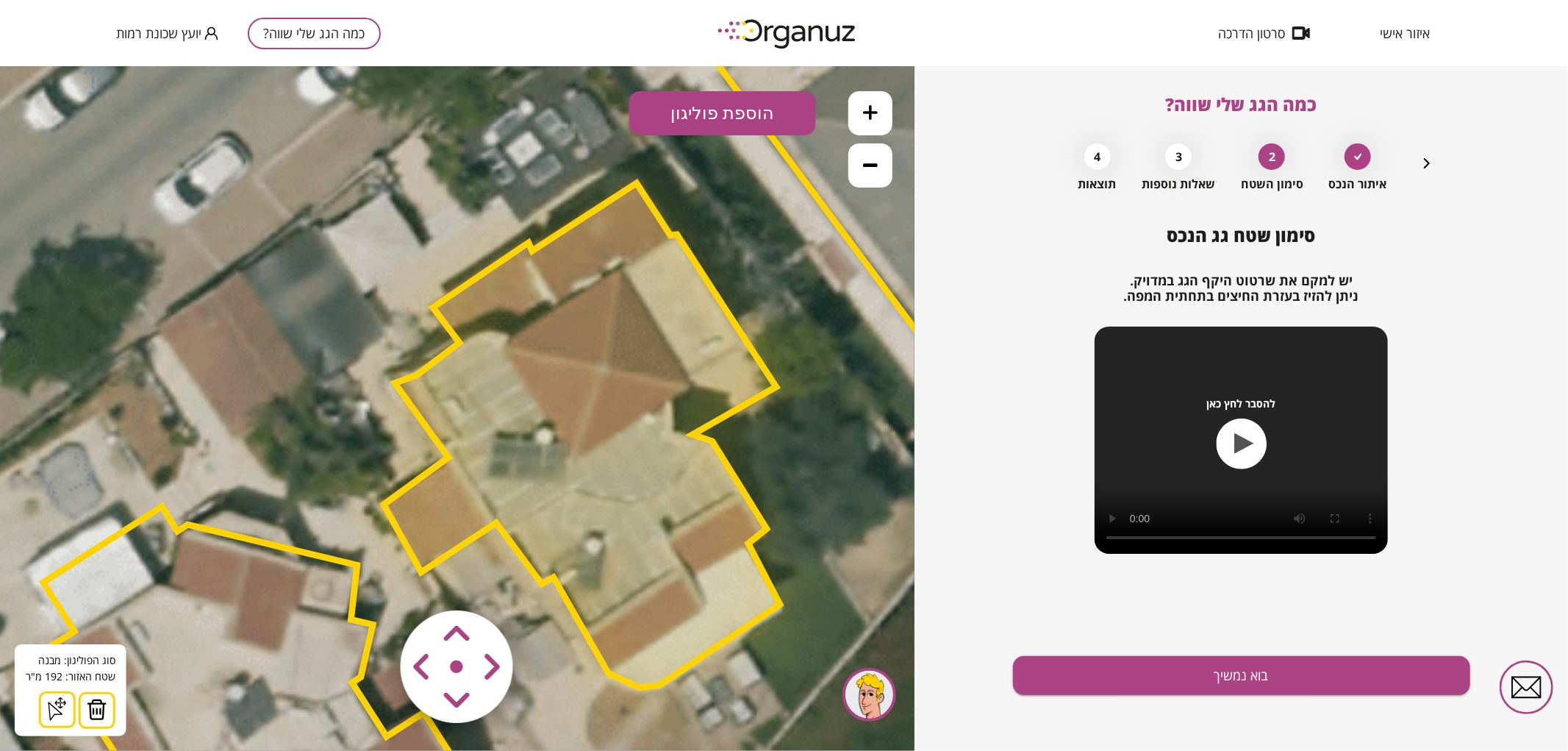
click at [1091, 652] on div "סימון שטח גג הנכס יש למקם את שרטוט היקף הגג במדויק. ניתן להזיז בעזרת החיצים בתח…" at bounding box center [1241, 487] width 458 height 525
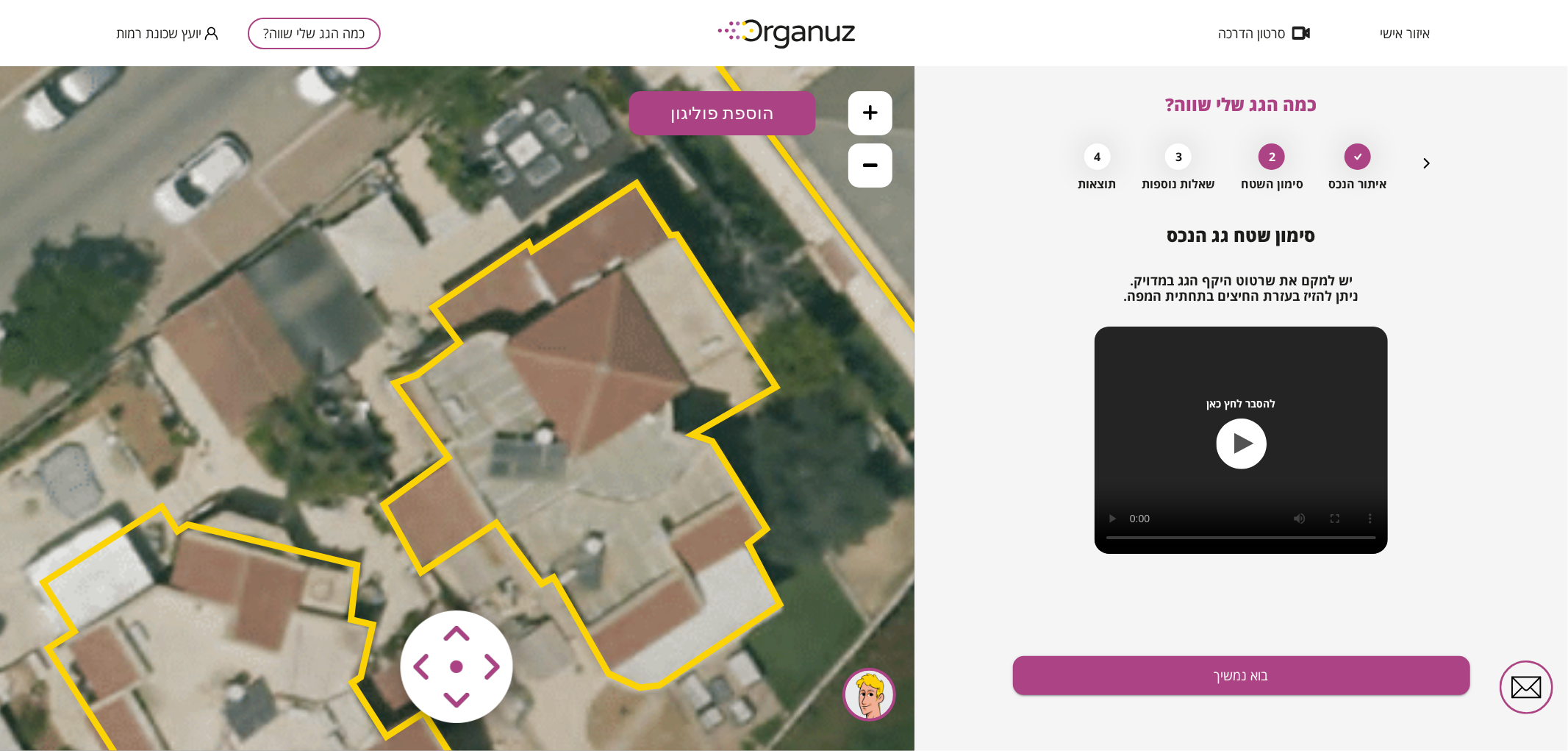
click at [619, 464] on polygon at bounding box center [581, 434] width 396 height 505
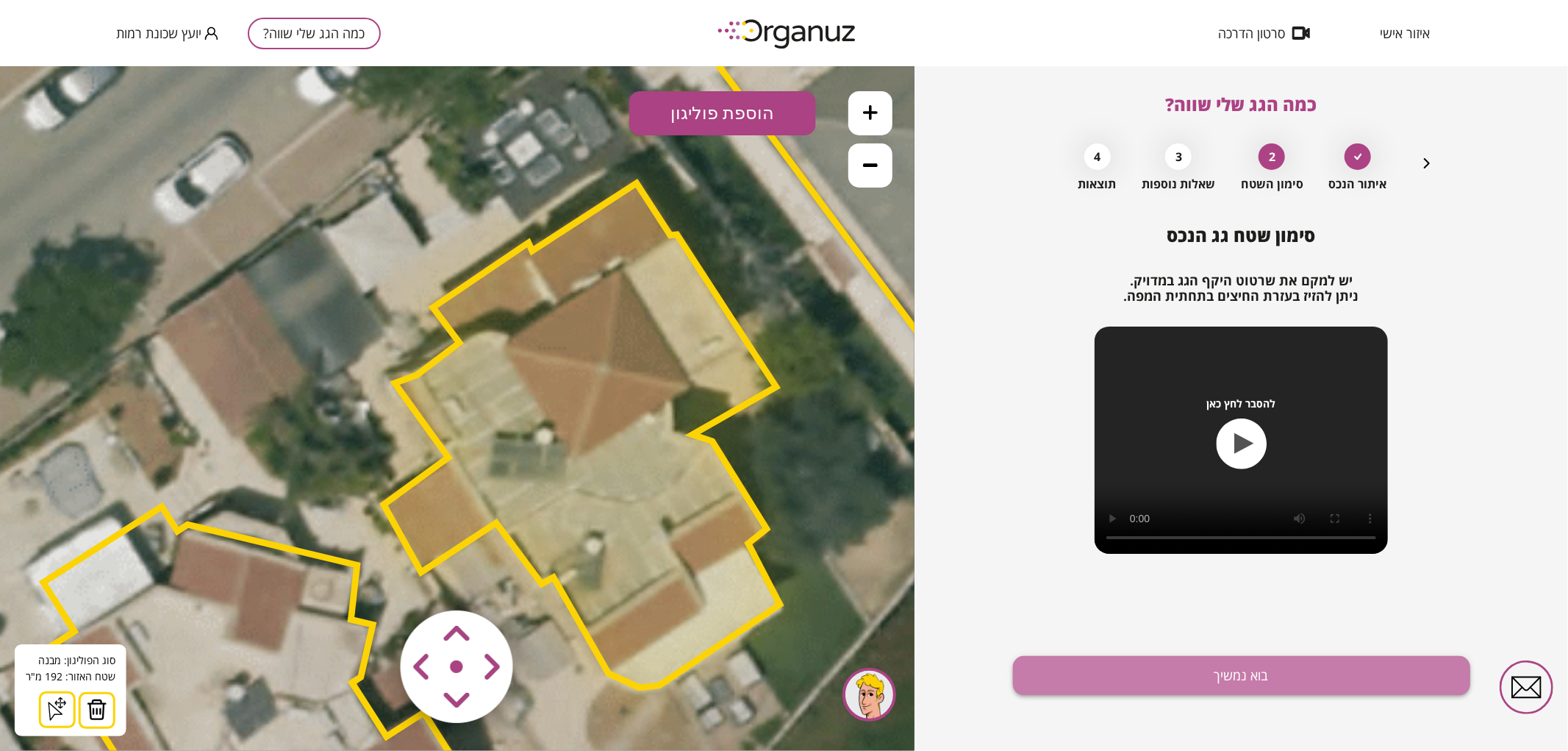
click at [1148, 687] on button "בוא נמשיך" at bounding box center [1241, 674] width 458 height 39
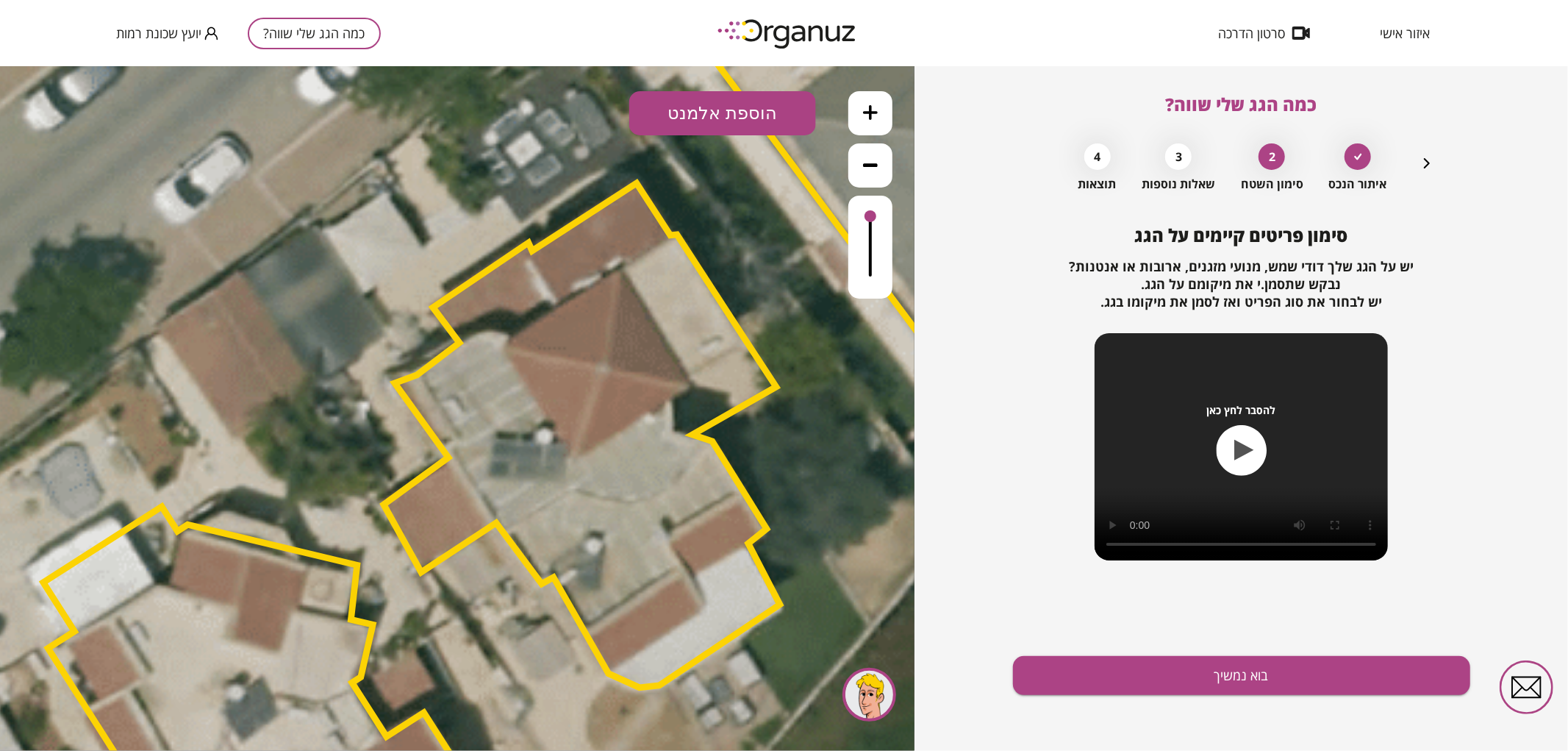
click at [723, 125] on button "הוספת אלמנט" at bounding box center [722, 112] width 187 height 44
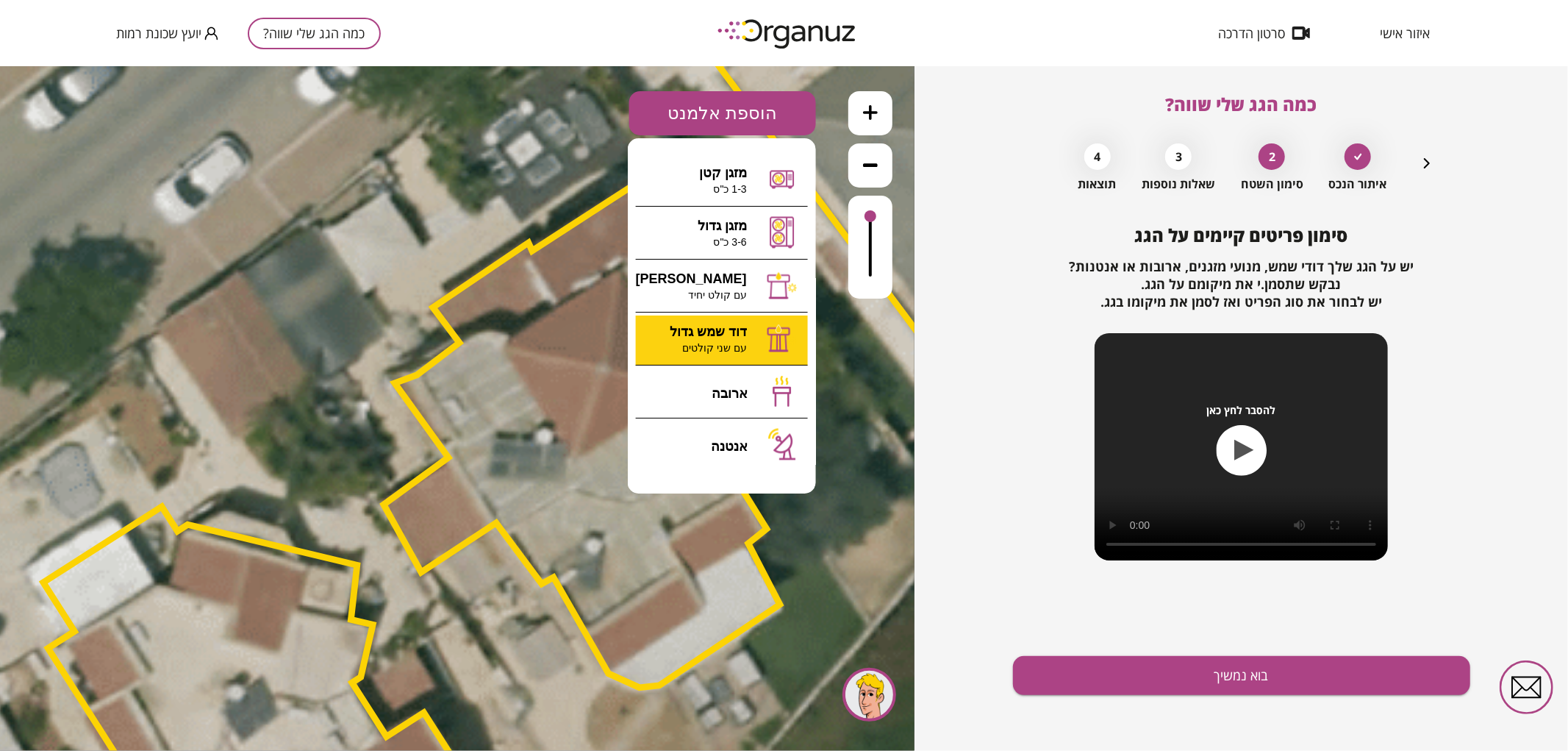
click at [740, 321] on div ".st0 { fill: #FFFFFF; } 0" at bounding box center [457, 407] width 914 height 684
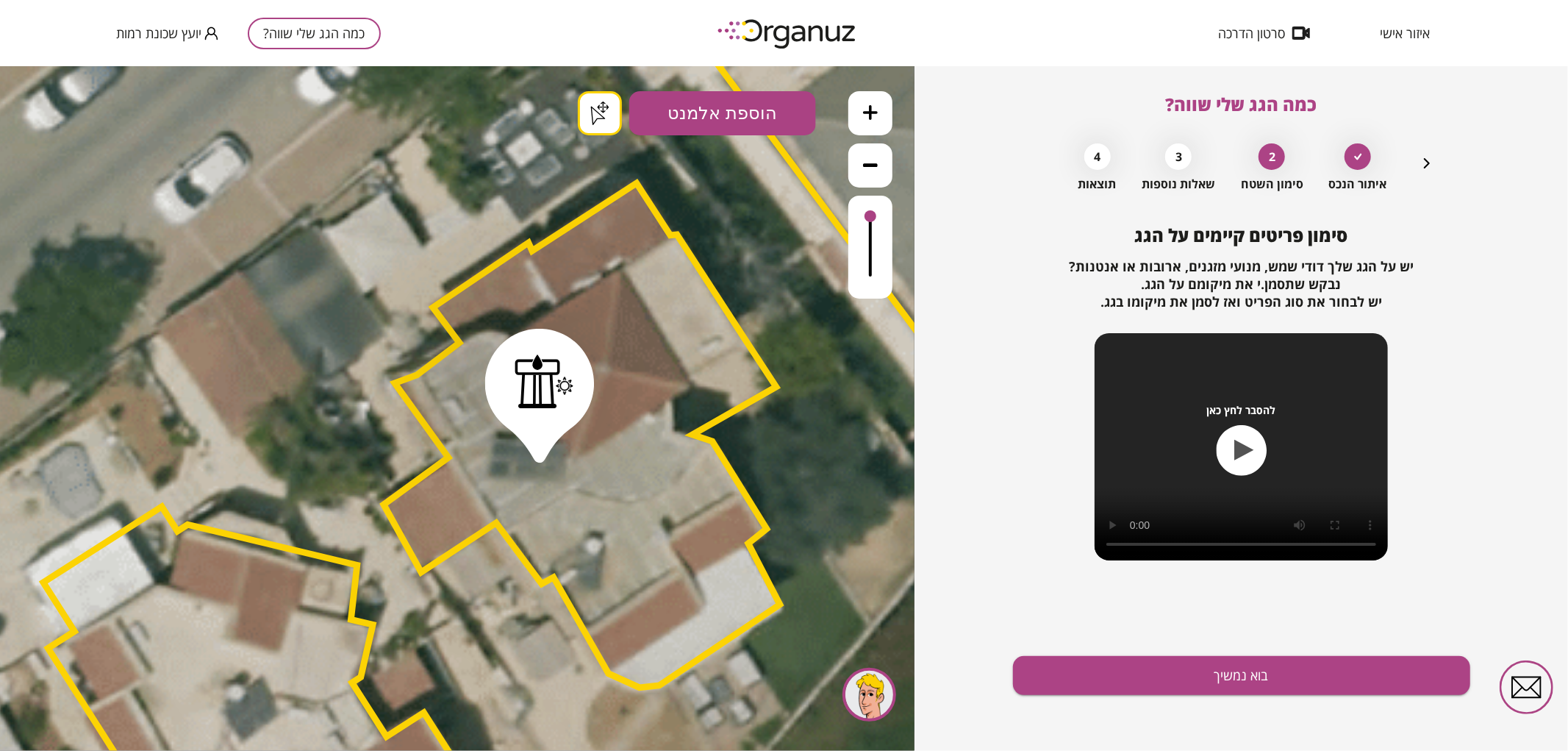
click at [693, 105] on button "הוספת אלמנט" at bounding box center [722, 112] width 187 height 44
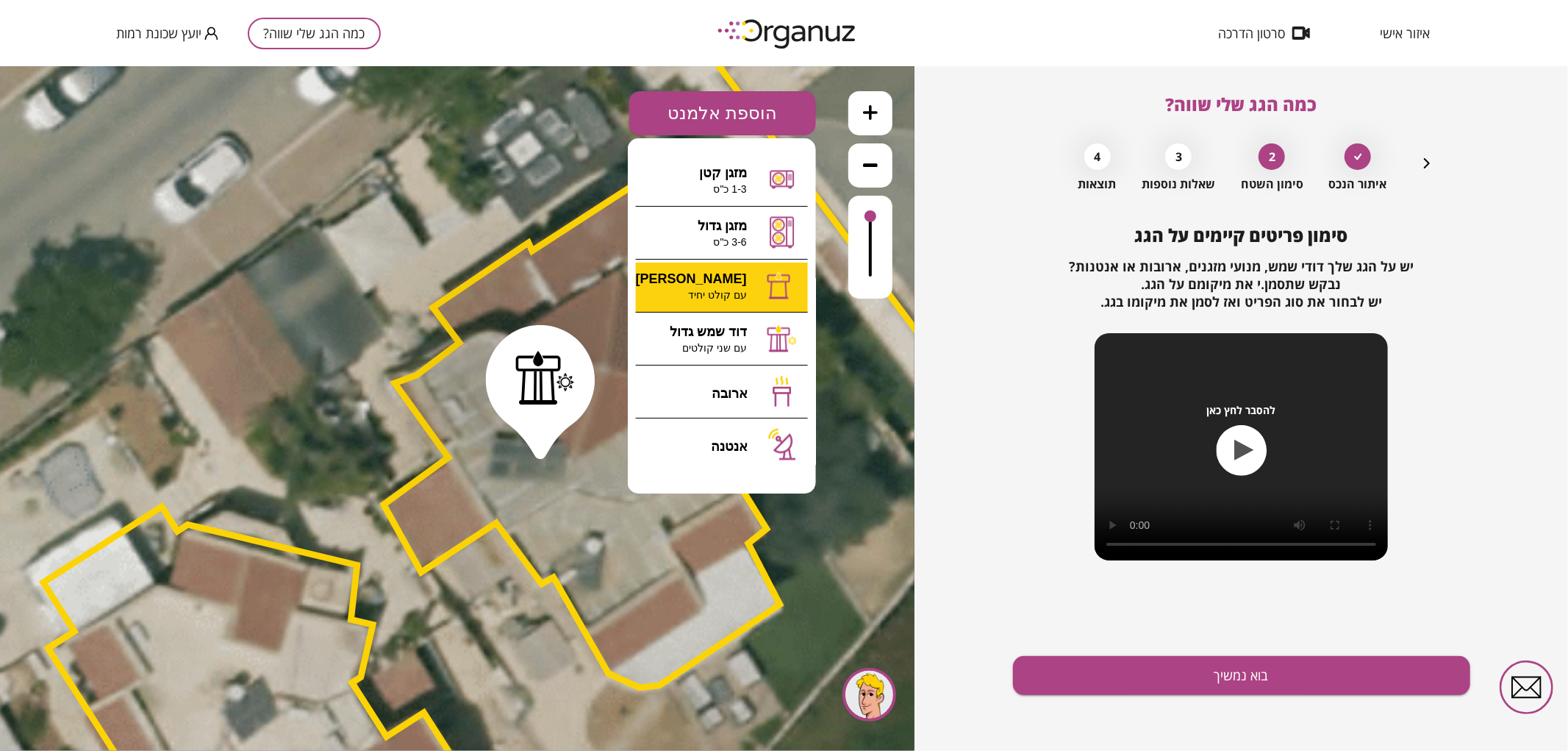
click at [707, 290] on div ".st0 { fill: #FFFFFF; } .st0 { fill: #FFFFFF; }" at bounding box center [457, 407] width 914 height 684
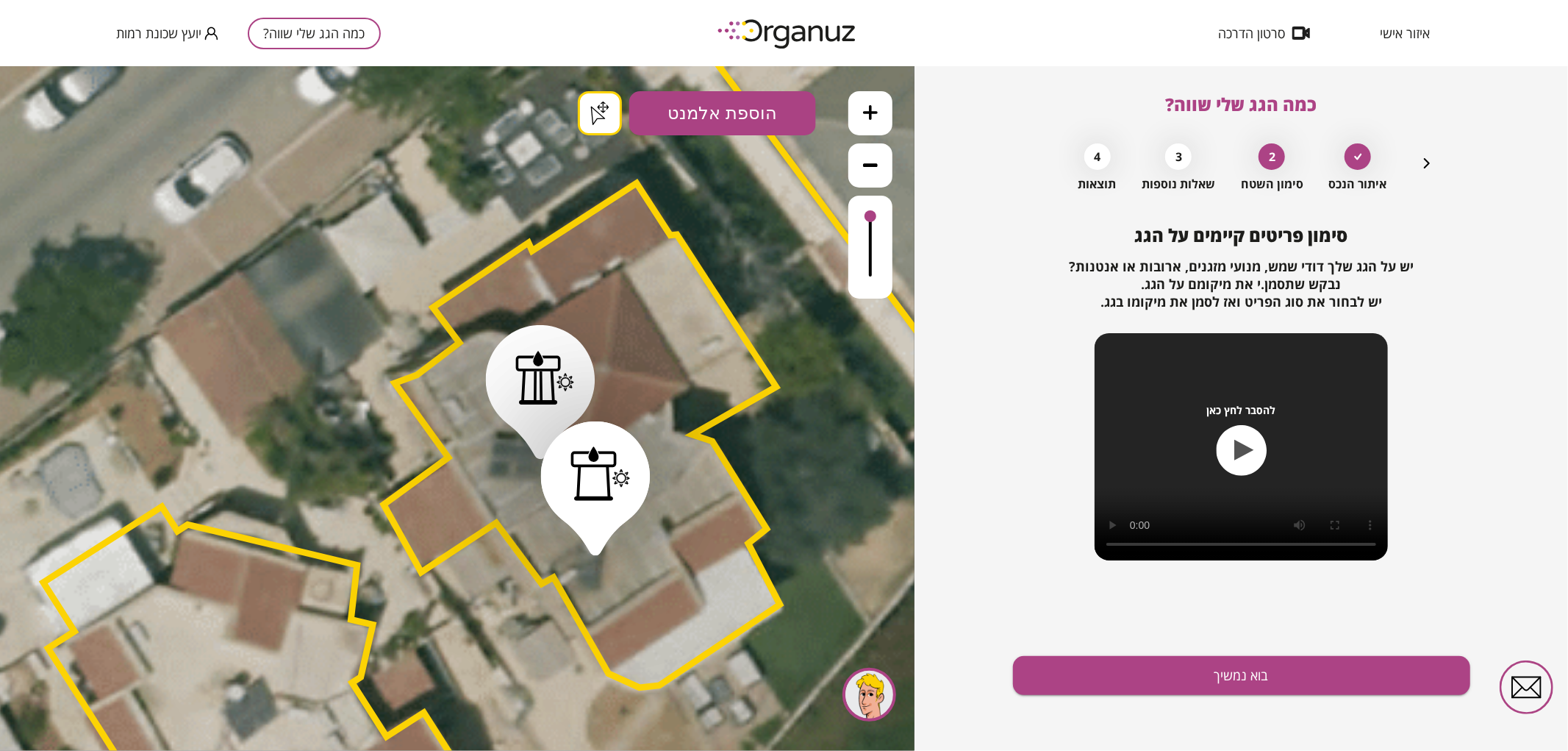
drag, startPoint x: 596, startPoint y: 541, endPoint x: 607, endPoint y: 537, distance: 11.7
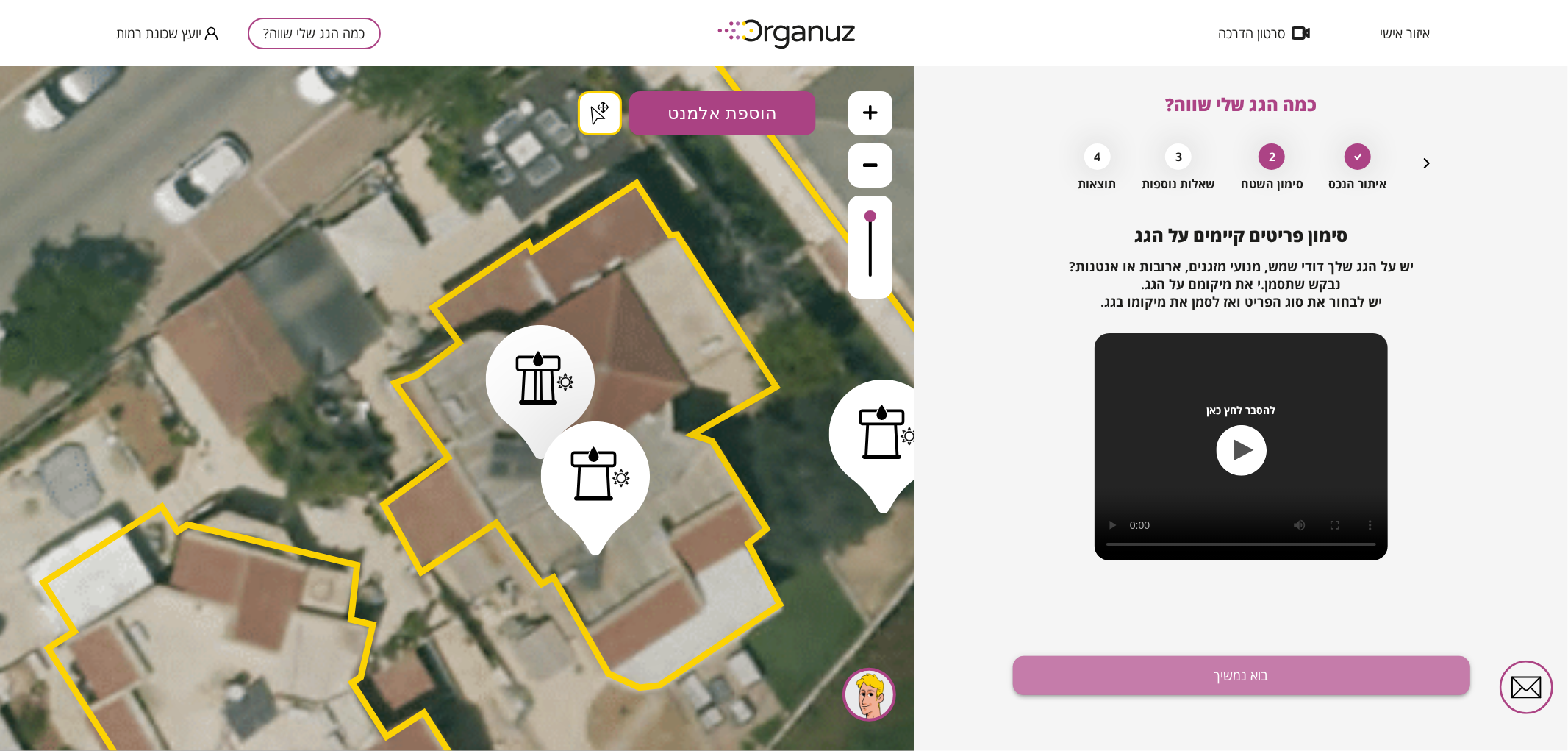
click at [1173, 669] on button "בוא נמשיך" at bounding box center [1241, 674] width 458 height 39
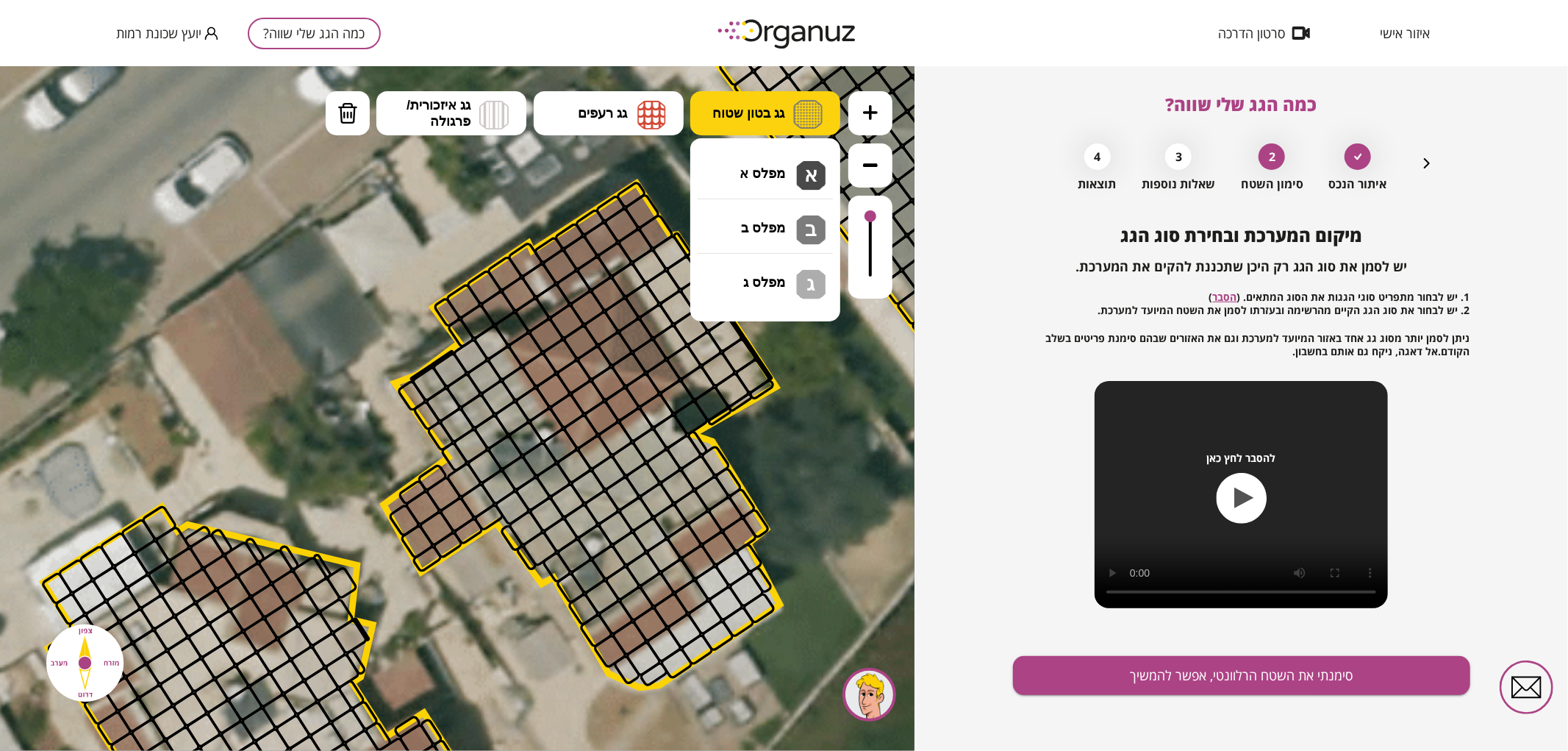
click at [818, 120] on img at bounding box center [808, 114] width 30 height 29
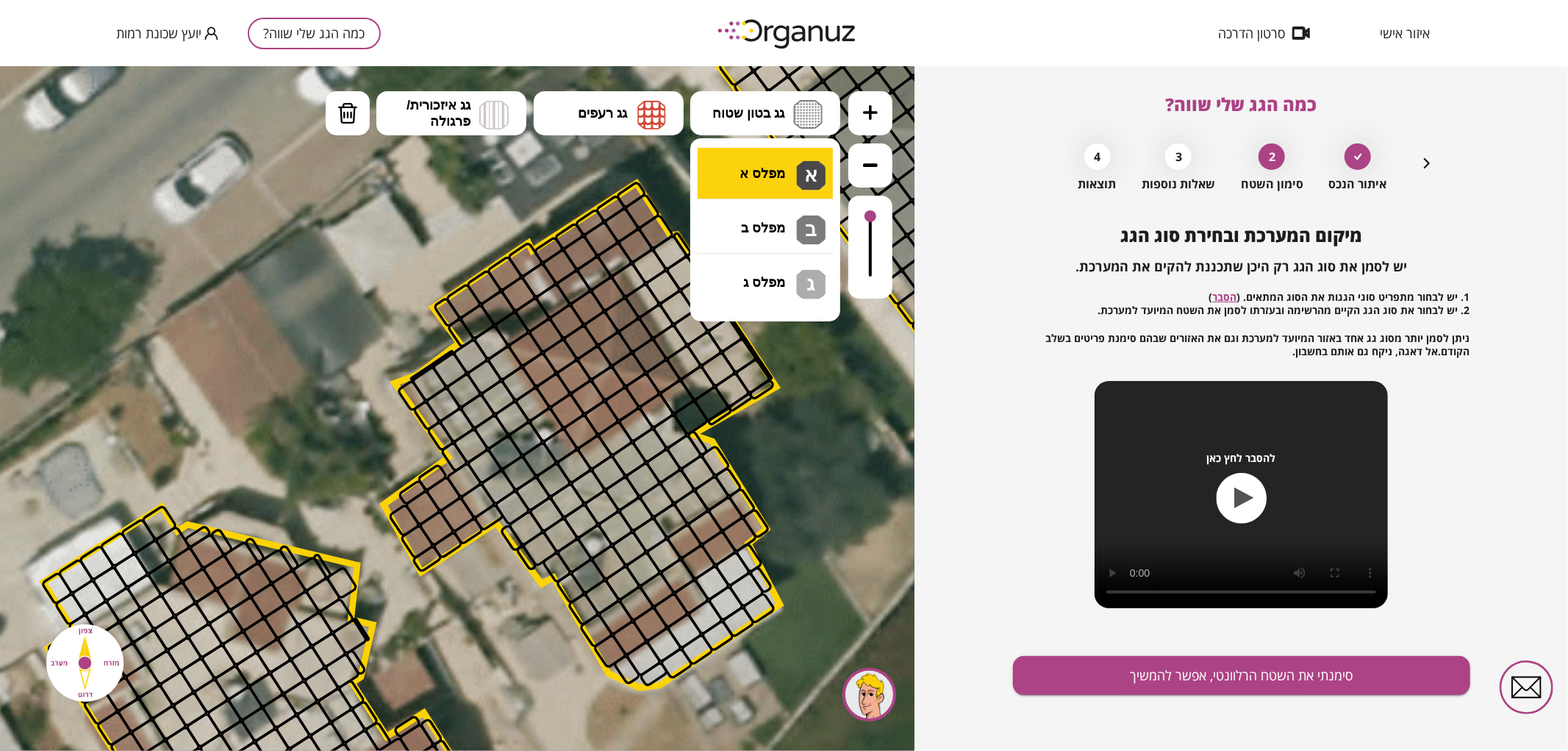
click at [806, 164] on div ".st0 { fill: #FFFFFF; } .st0 { fill: #FFFFFF; }" at bounding box center [457, 407] width 914 height 684
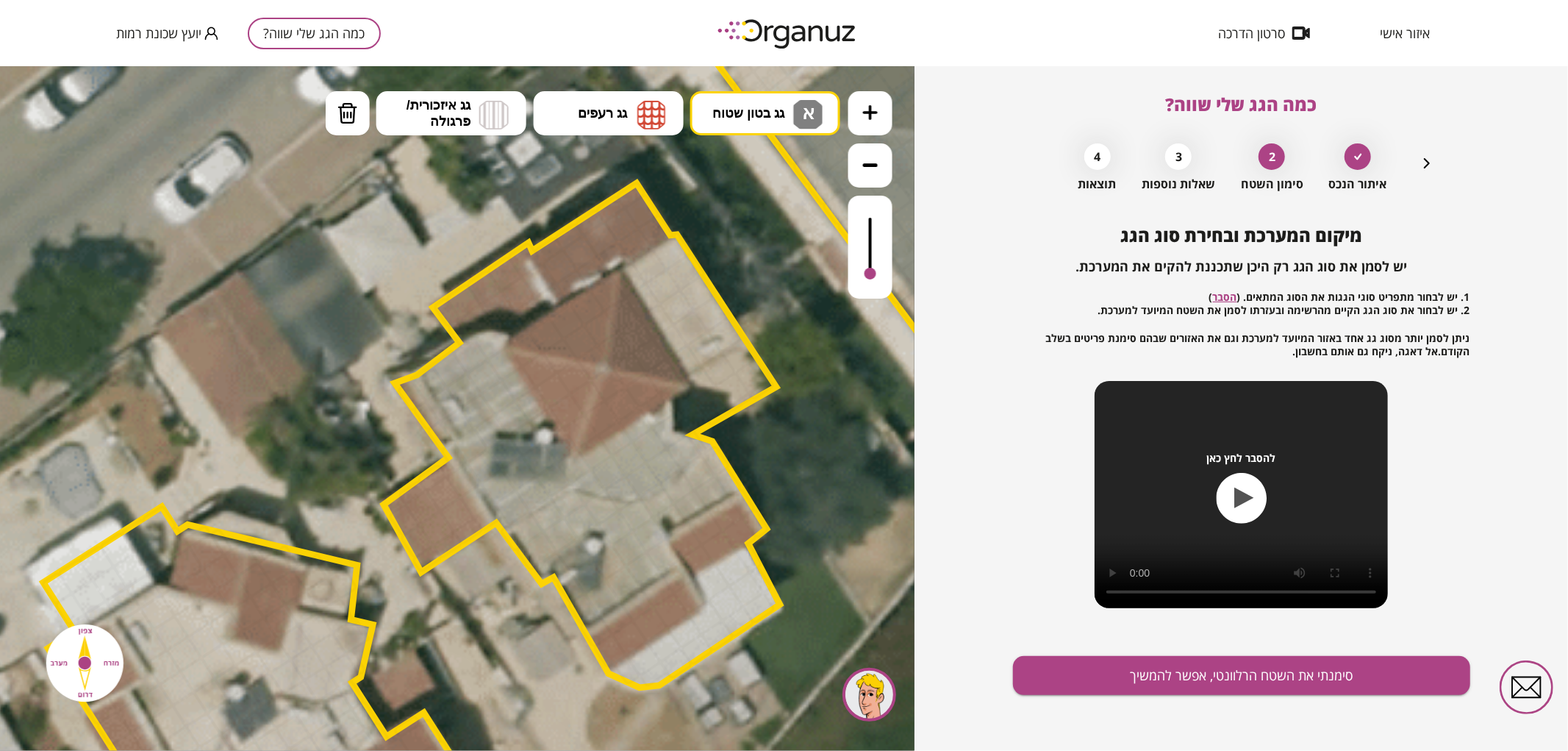
drag, startPoint x: 869, startPoint y: 217, endPoint x: 877, endPoint y: 274, distance: 57.6
click at [877, 274] on div at bounding box center [870, 246] width 44 height 103
drag, startPoint x: 641, startPoint y: 269, endPoint x: 826, endPoint y: 360, distance: 206.2
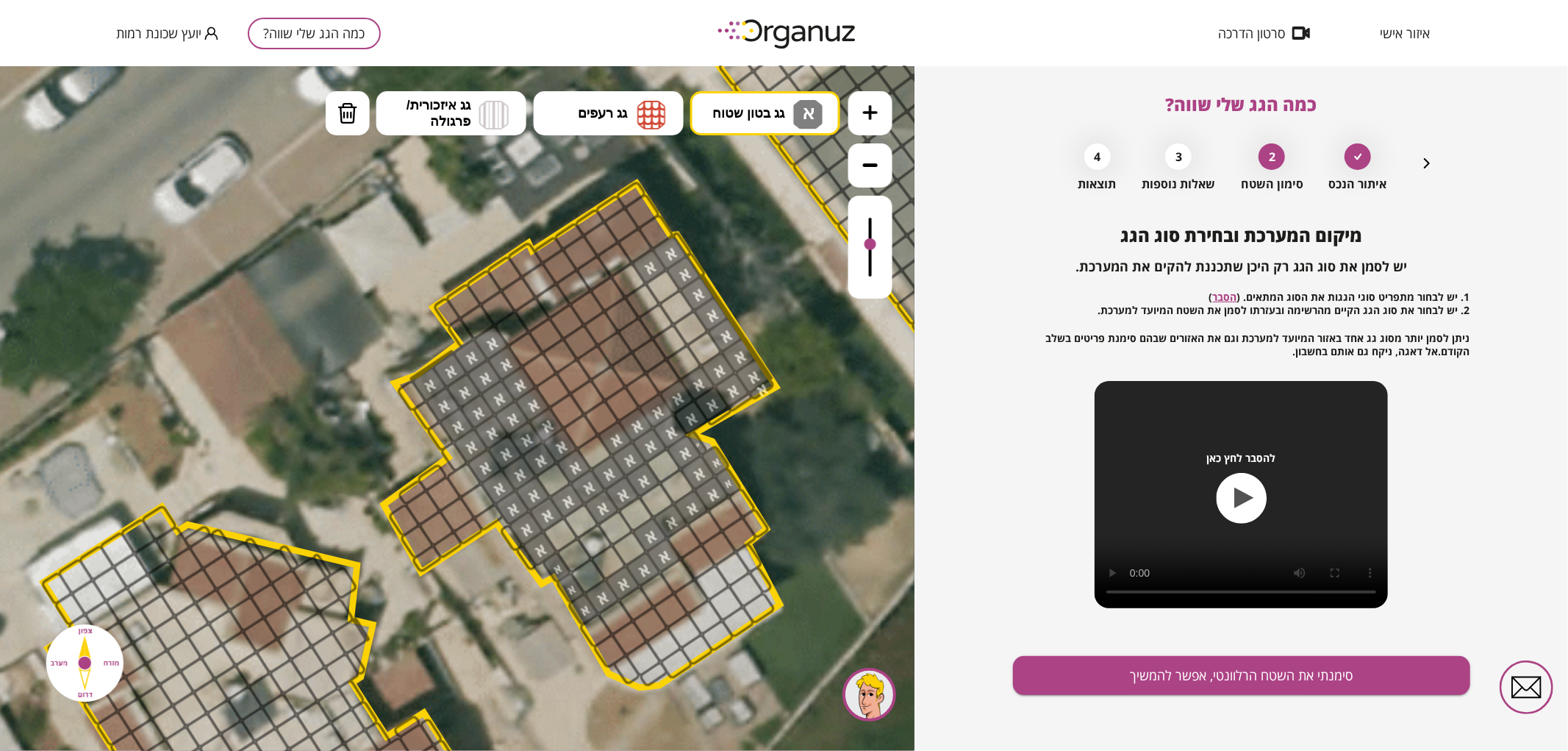
click at [875, 245] on div at bounding box center [870, 243] width 12 height 12
drag, startPoint x: 584, startPoint y: 571, endPoint x: 599, endPoint y: 452, distance: 119.9
drag, startPoint x: 702, startPoint y: 347, endPoint x: 660, endPoint y: 312, distance: 54.7
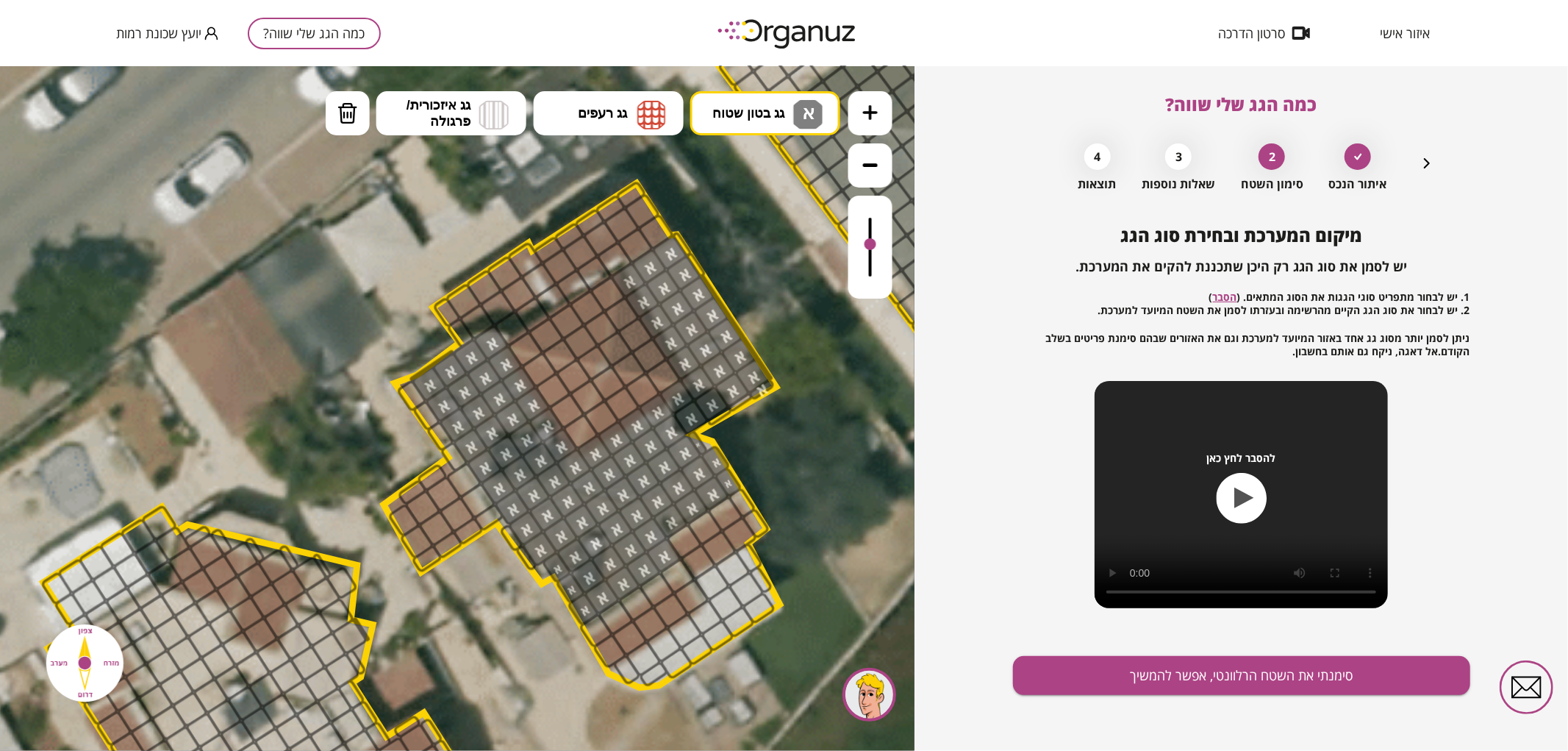
drag, startPoint x: 354, startPoint y: 121, endPoint x: 703, endPoint y: 286, distance: 386.0
click at [368, 125] on button "מחיקה" at bounding box center [348, 112] width 44 height 44
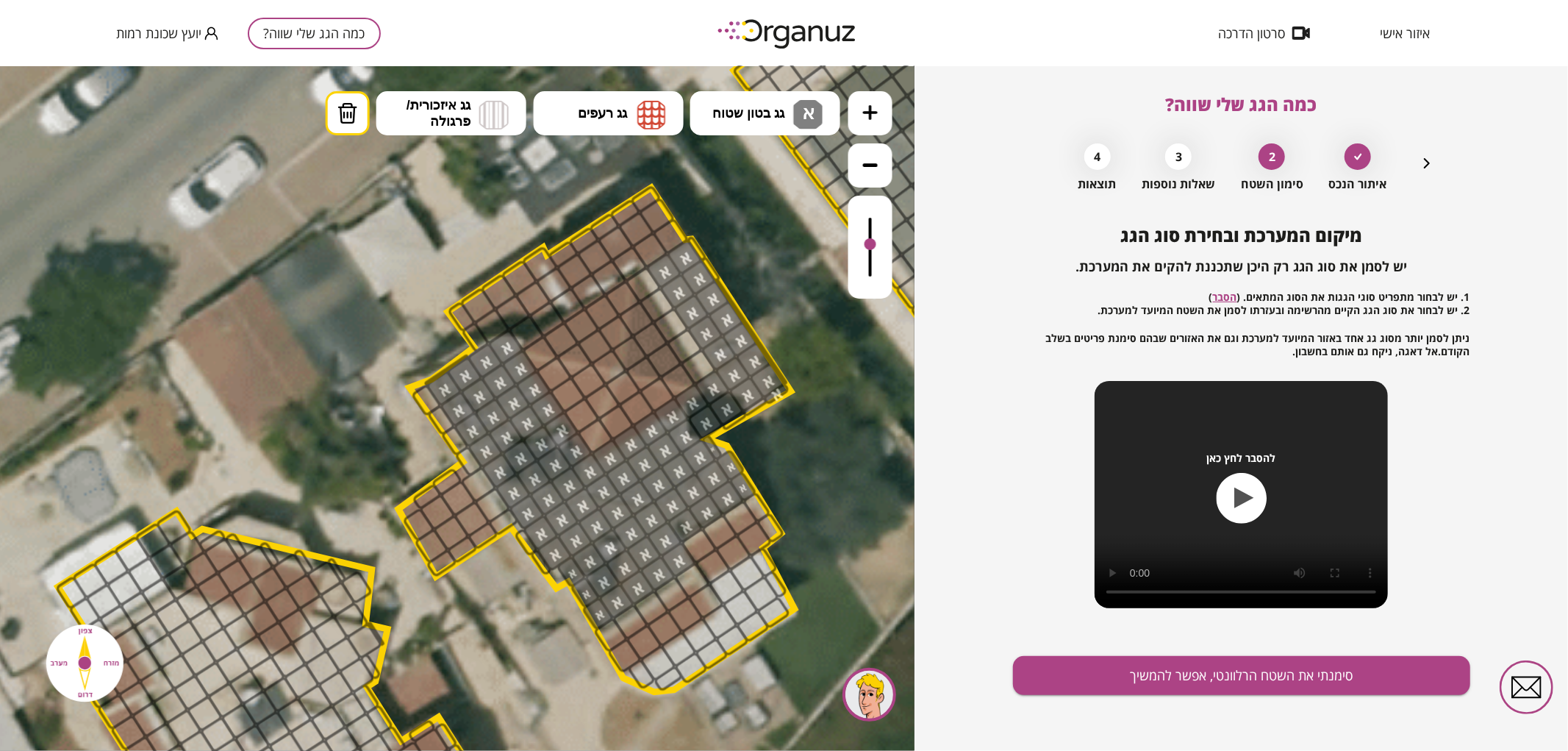
drag, startPoint x: 652, startPoint y: 283, endPoint x: 689, endPoint y: 356, distance: 81.8
click at [751, 107] on span "גג בטון שטוח" at bounding box center [748, 113] width 72 height 16
drag, startPoint x: 775, startPoint y: 169, endPoint x: 781, endPoint y: 193, distance: 24.7
click at [777, 172] on div ".st0 { fill: #FFFFFF; } .st0 { fill: #FFFFFF; }" at bounding box center [457, 407] width 914 height 684
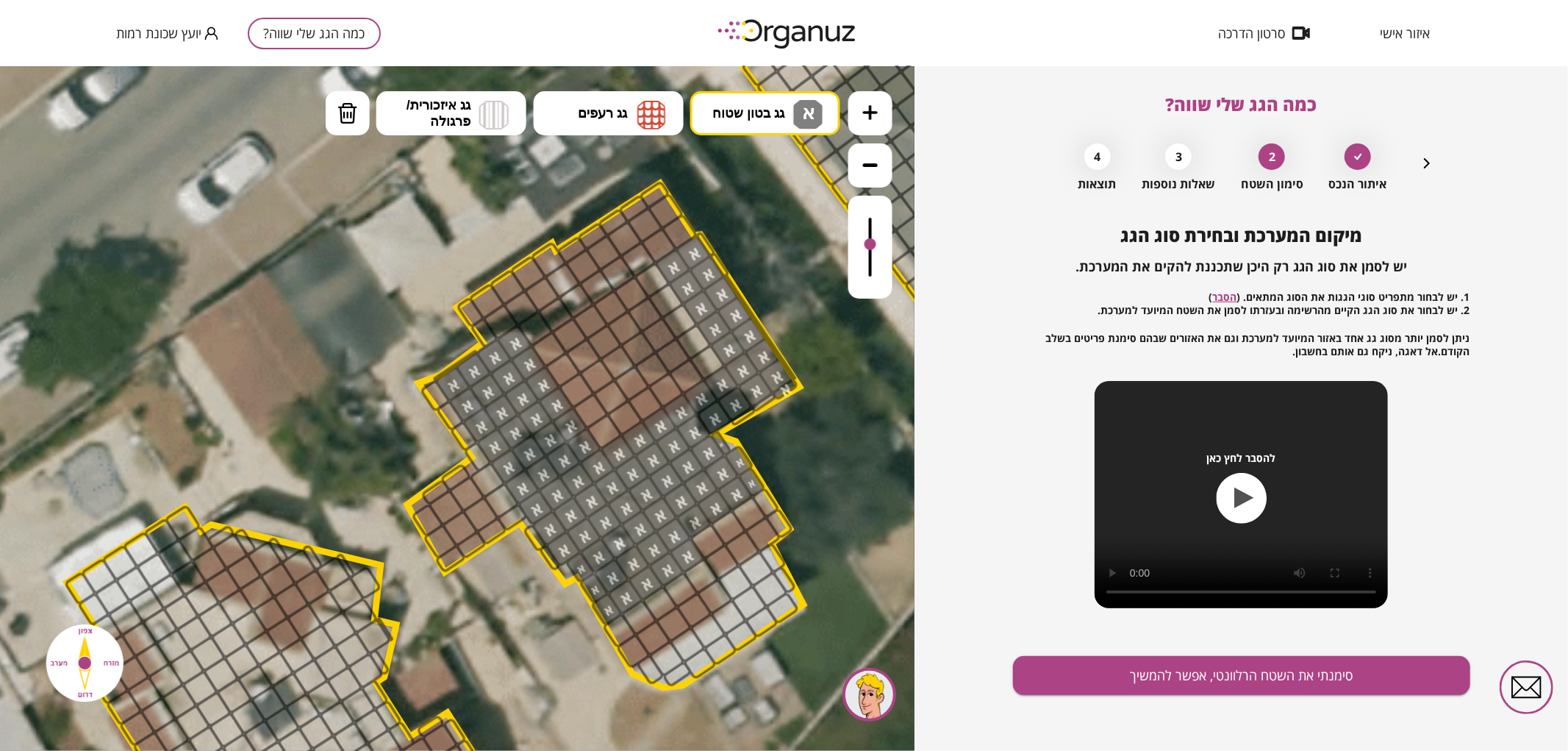
drag, startPoint x: 693, startPoint y: 686, endPoint x: 700, endPoint y: 678, distance: 10.6
click at [700, 678] on icon at bounding box center [648, 448] width 3722 height 3722
drag, startPoint x: 697, startPoint y: 668, endPoint x: 776, endPoint y: 551, distance: 141.2
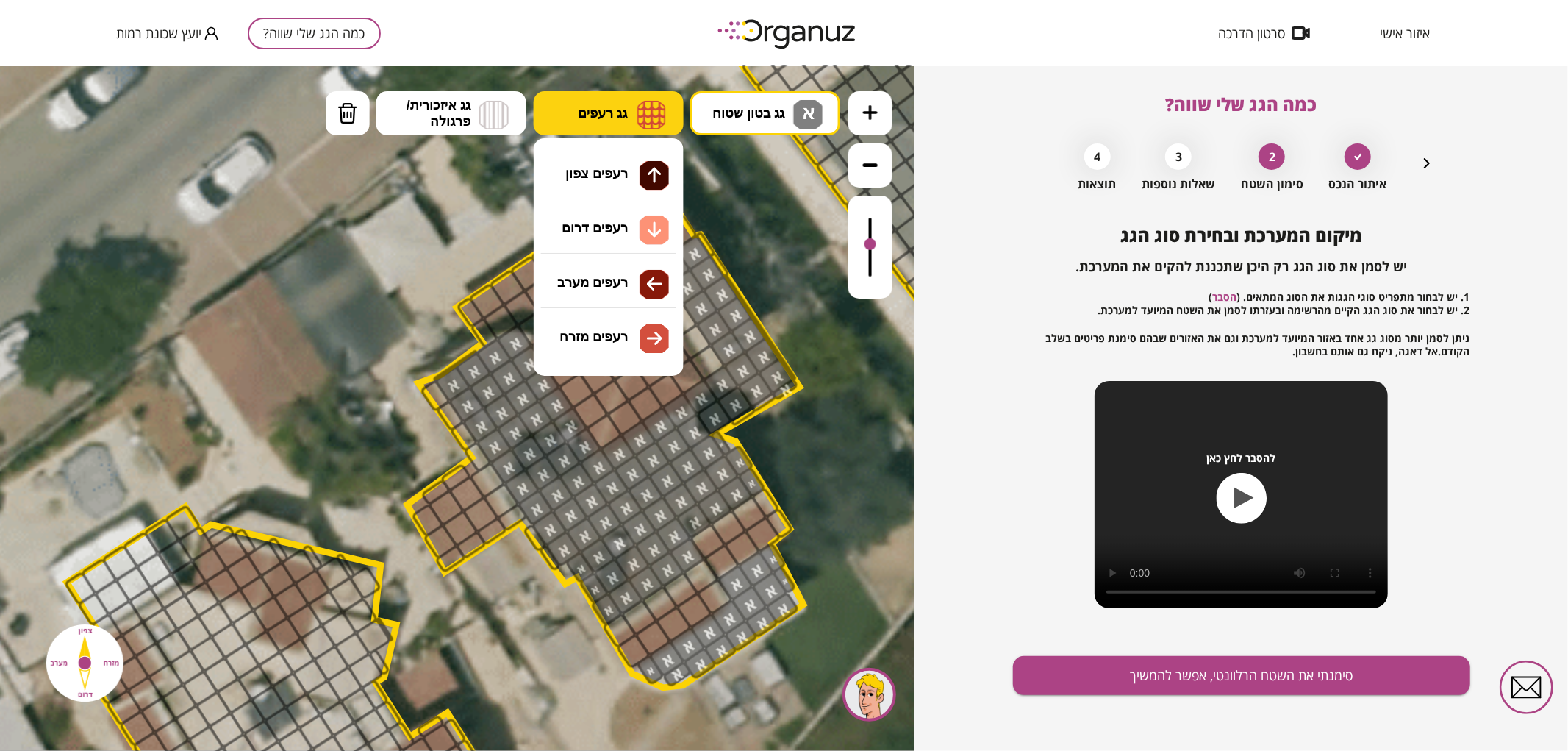
click at [600, 119] on span "גג רעפים" at bounding box center [602, 113] width 50 height 16
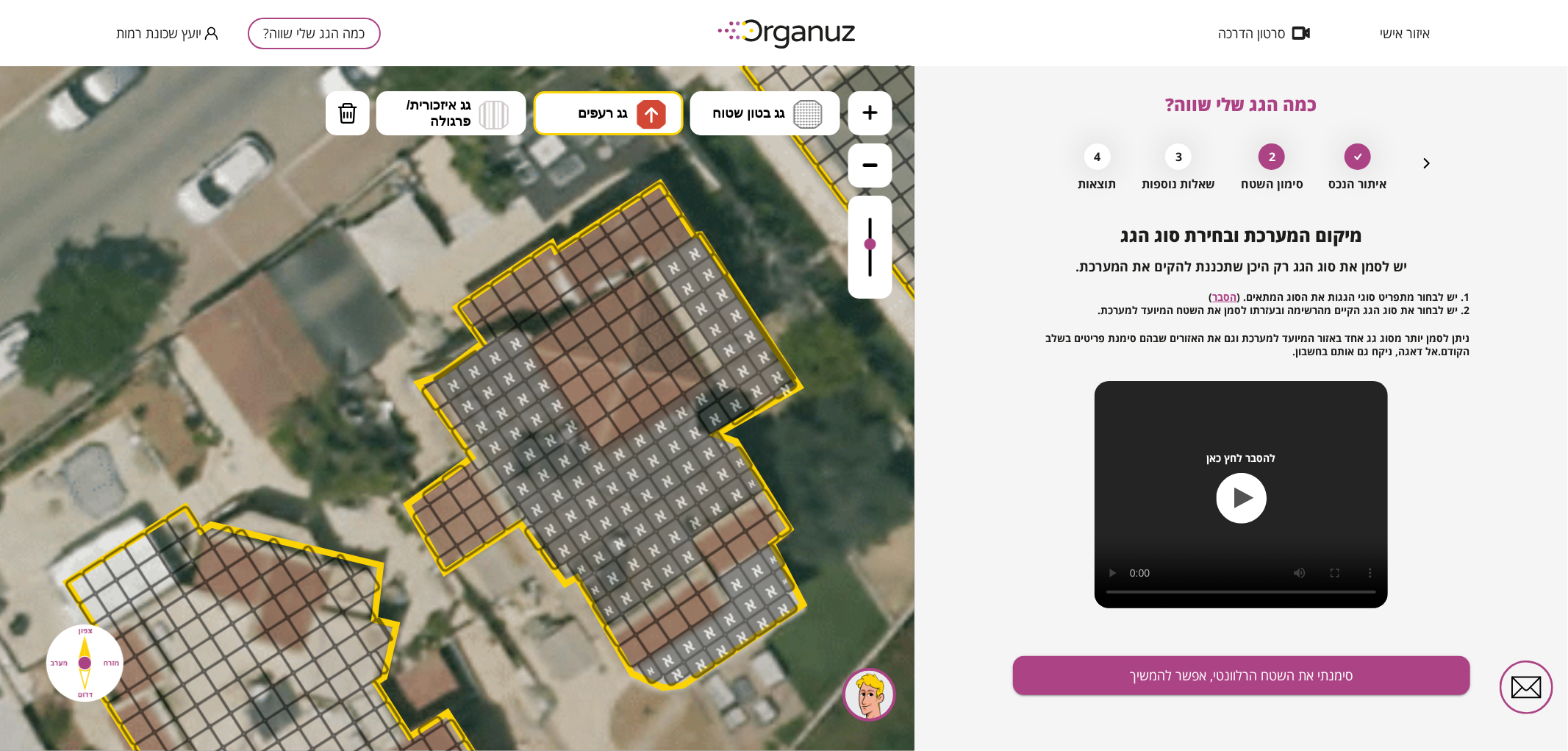
click at [635, 172] on div ".st0 { fill: #FFFFFF; } .st0 { fill: #FFFFFF; }" at bounding box center [457, 407] width 914 height 684
drag, startPoint x: 576, startPoint y: 252, endPoint x: 589, endPoint y: 264, distance: 17.7
drag, startPoint x: 533, startPoint y: 274, endPoint x: 534, endPoint y: 293, distance: 19.0
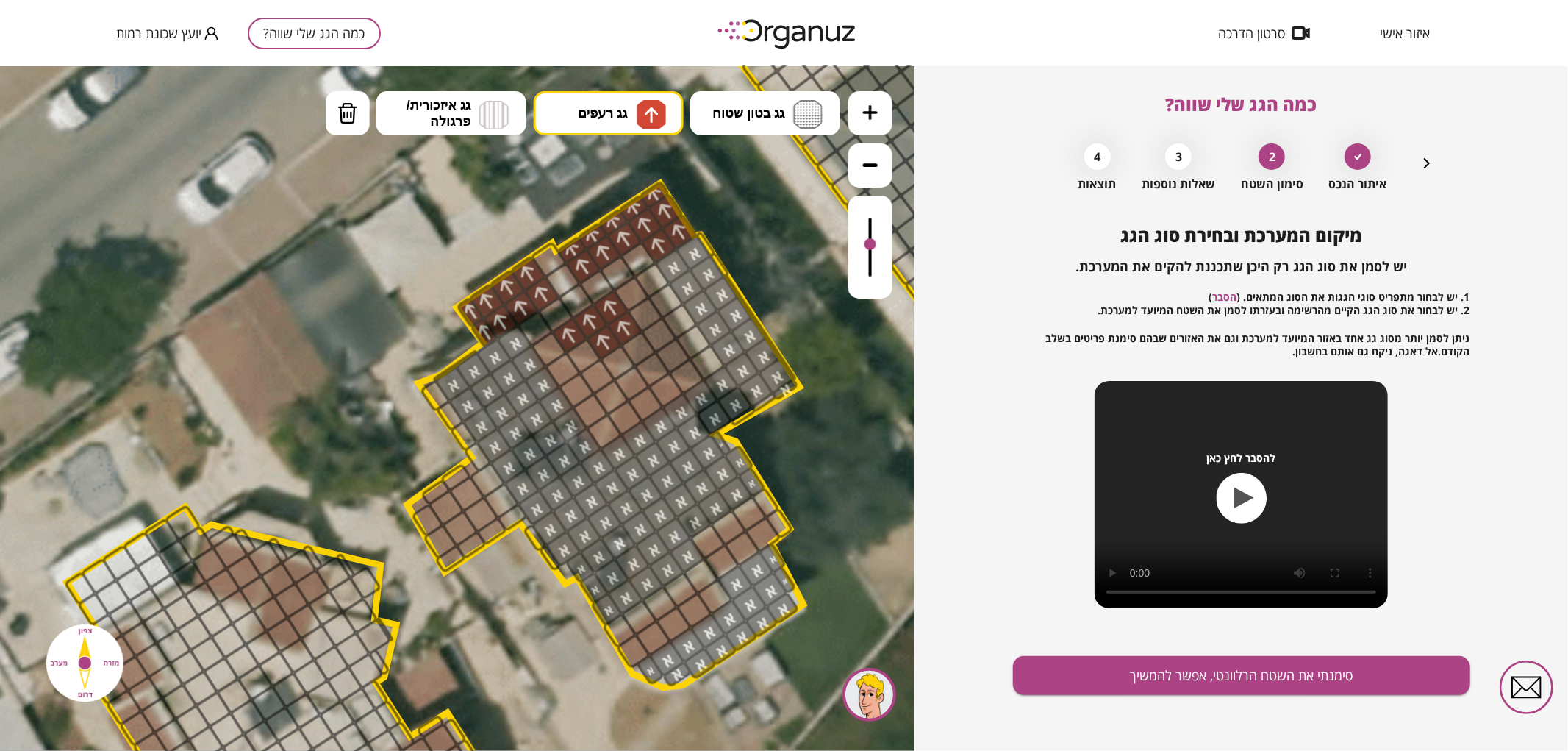
drag, startPoint x: 569, startPoint y: 335, endPoint x: 598, endPoint y: 334, distance: 29.0
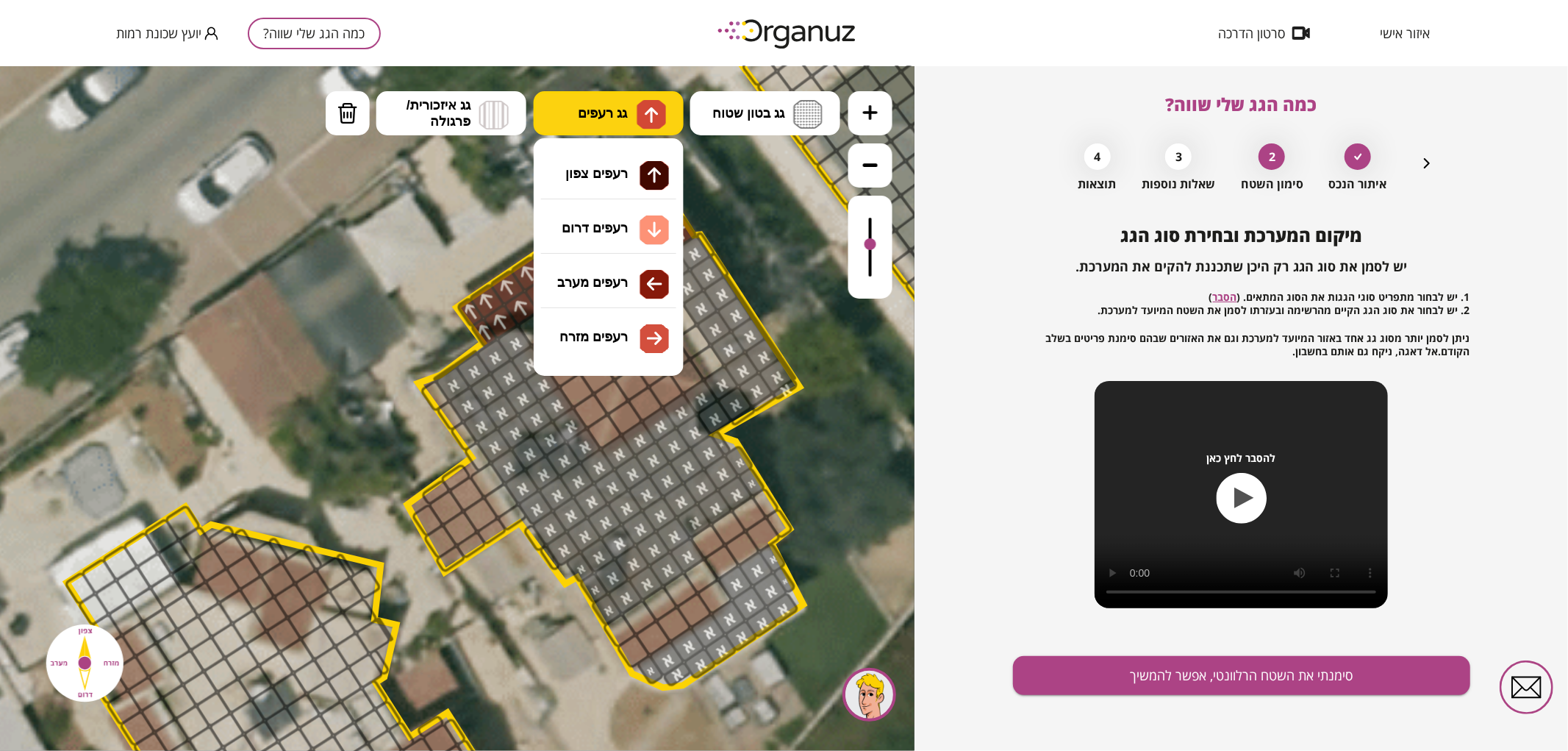
click at [644, 113] on img at bounding box center [651, 114] width 15 height 18
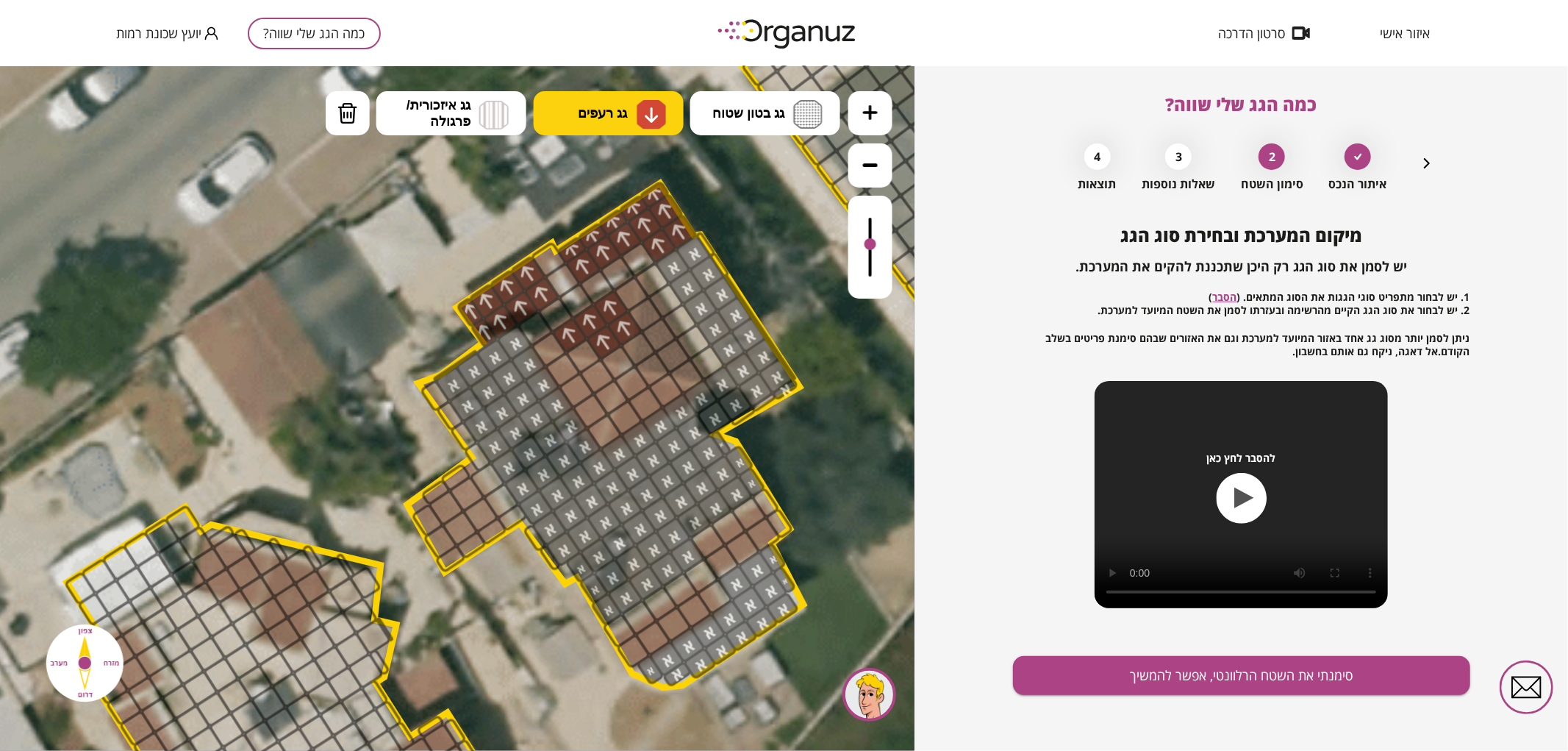
click at [618, 236] on div ".st0 { fill: #FFFFFF; } .st0 { fill: #FFFFFF; }" at bounding box center [457, 407] width 914 height 684
drag, startPoint x: 624, startPoint y: 416, endPoint x: 662, endPoint y: 394, distance: 43.9
click at [642, 385] on div at bounding box center [632, 383] width 38 height 38
drag, startPoint x: 636, startPoint y: 649, endPoint x: 704, endPoint y: 592, distance: 88.7
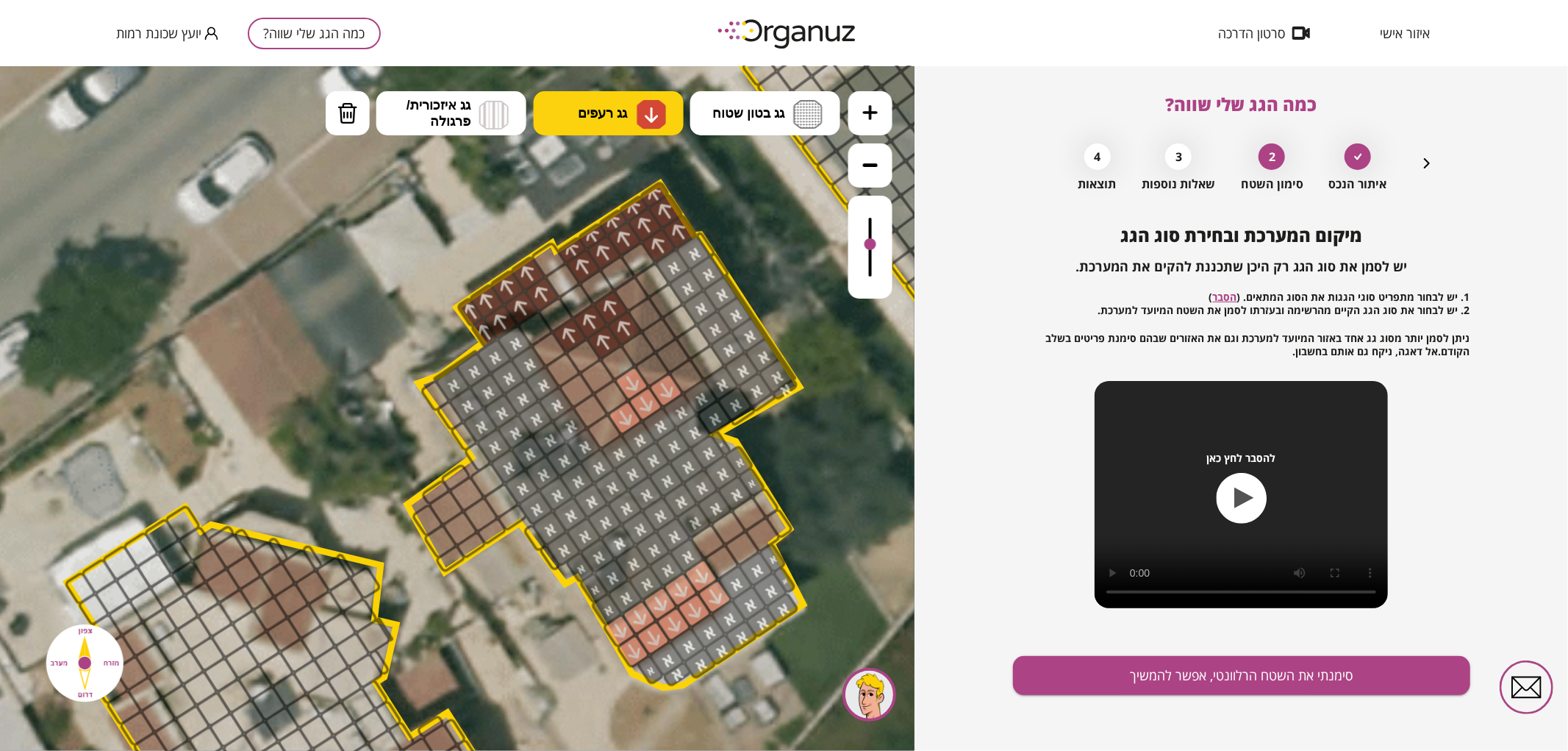
drag, startPoint x: 728, startPoint y: 559, endPoint x: 758, endPoint y: 520, distance: 49.2
click at [356, 128] on button "מחיקה" at bounding box center [348, 112] width 44 height 44
click at [707, 577] on div at bounding box center [700, 576] width 38 height 38
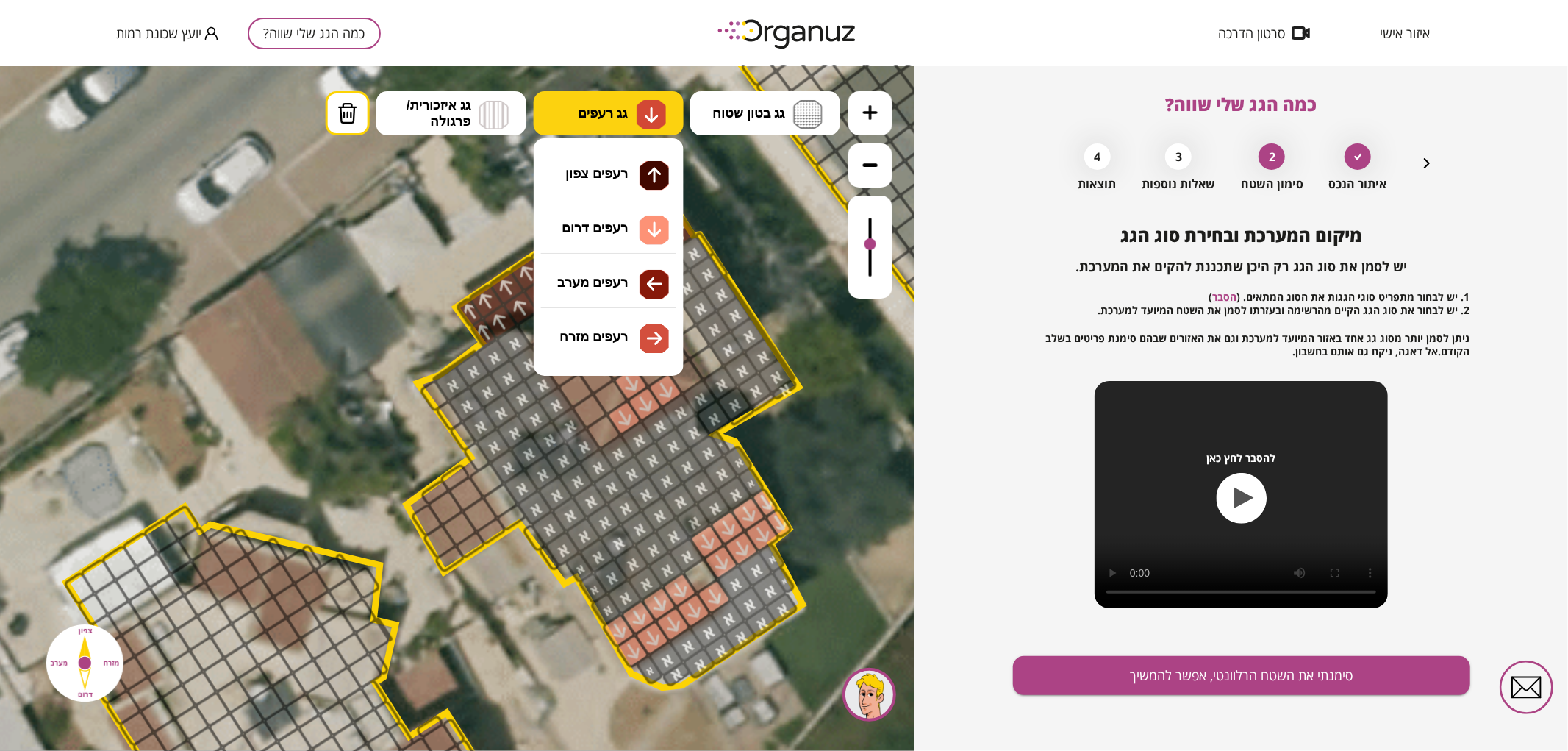
click at [653, 100] on img at bounding box center [651, 114] width 30 height 30
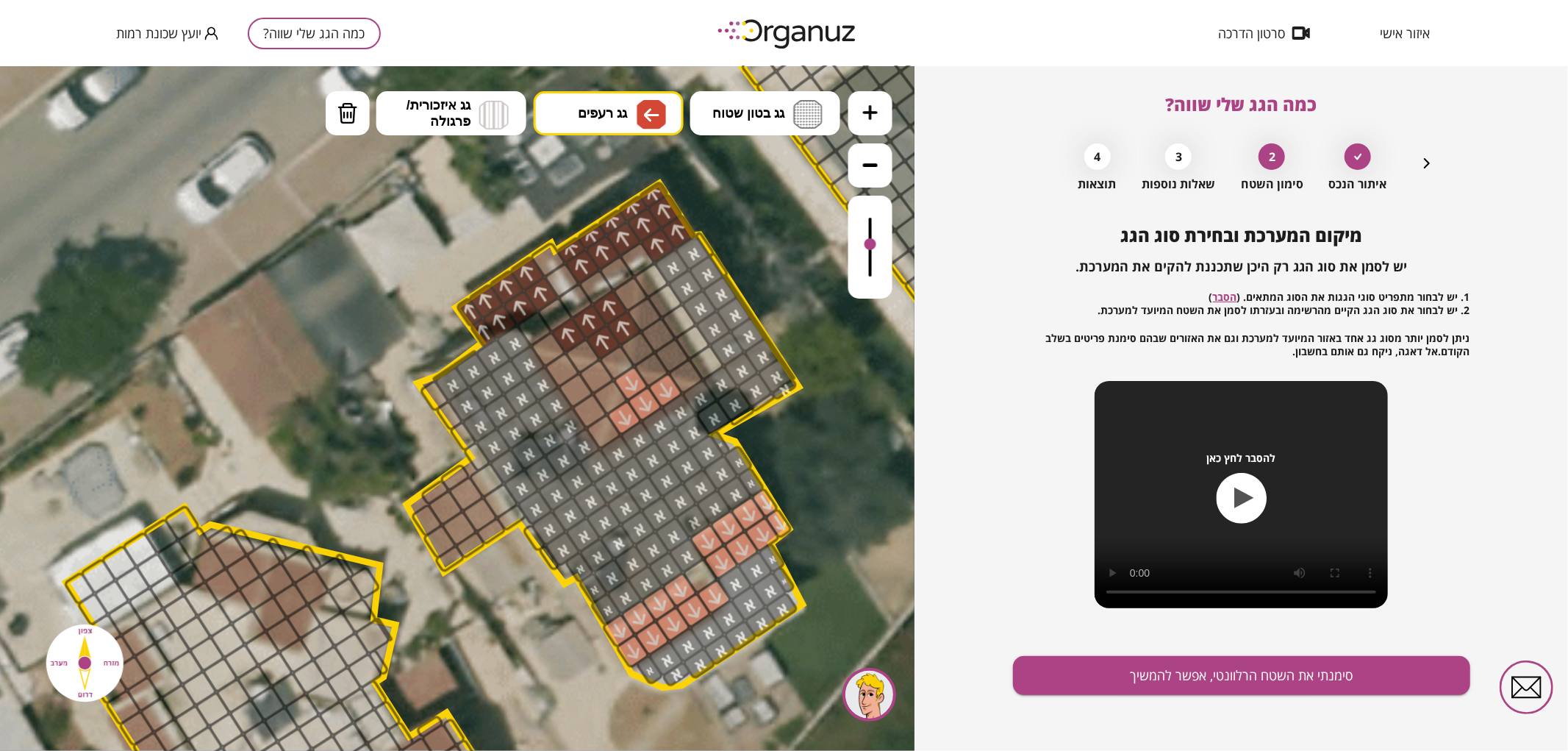
click at [597, 301] on div ".st0 { fill: #FFFFFF; } .st0 { fill: #FFFFFF; }" at bounding box center [457, 407] width 914 height 684
drag, startPoint x: 428, startPoint y: 520, endPoint x: 500, endPoint y: 544, distance: 75.9
click at [500, 544] on div ".st0 { fill: #FFFFFF; } .st0 { fill: #FFFFFF; }" at bounding box center [647, 448] width 3722 height 3722
drag, startPoint x: 497, startPoint y: 509, endPoint x: 470, endPoint y: 473, distance: 45.0
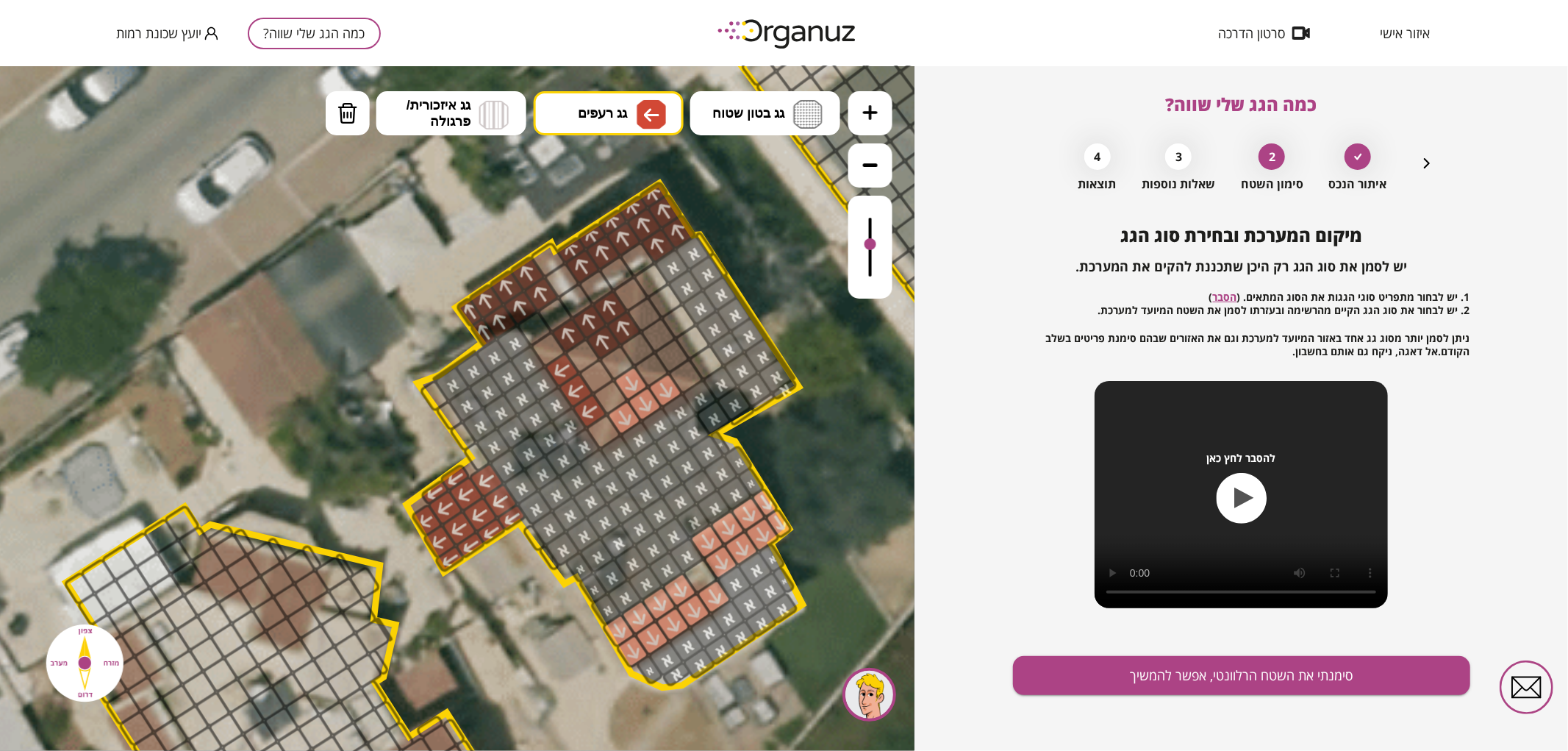
drag, startPoint x: 597, startPoint y: 411, endPoint x: 566, endPoint y: 370, distance: 51.4
click at [592, 375] on div at bounding box center [597, 376] width 38 height 38
click at [607, 390] on div at bounding box center [611, 397] width 38 height 38
click at [636, 105] on img at bounding box center [651, 114] width 30 height 30
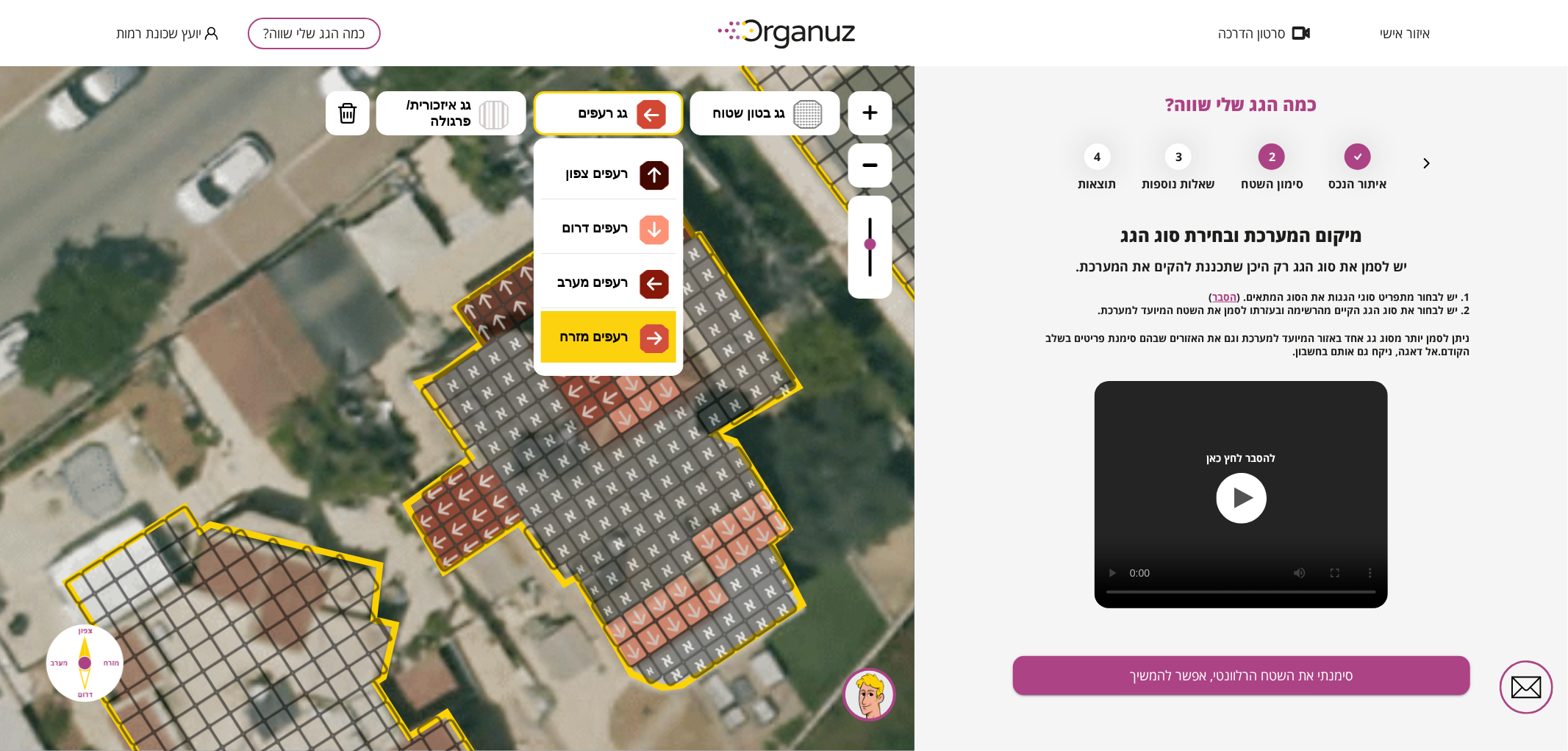
click at [621, 353] on div ".st0 { fill: #FFFFFF; } .st0 { fill: #FFFFFF; }" at bounding box center [457, 407] width 914 height 684
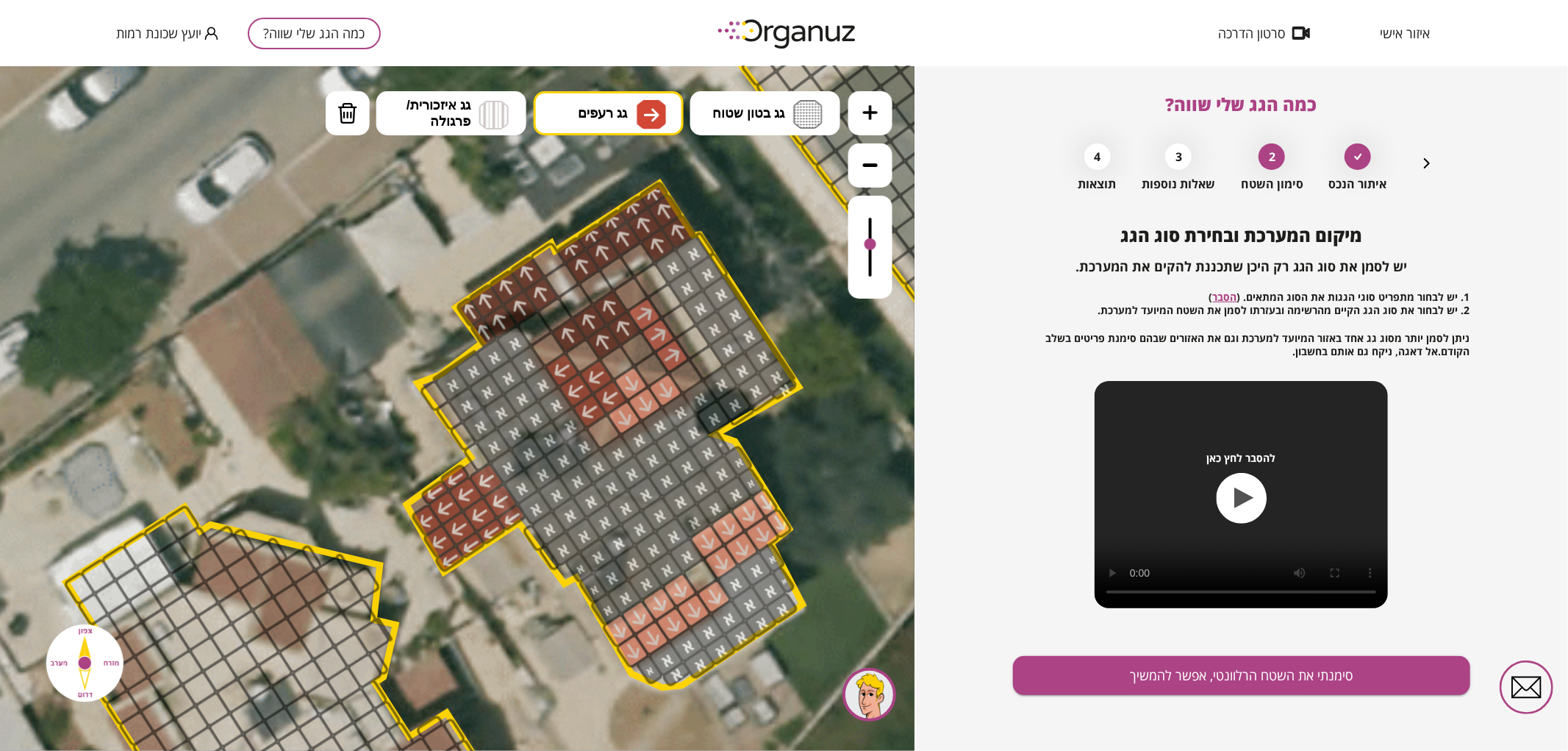
drag, startPoint x: 655, startPoint y: 316, endPoint x: 680, endPoint y: 362, distance: 52.4
click at [642, 343] on div at bounding box center [638, 348] width 38 height 38
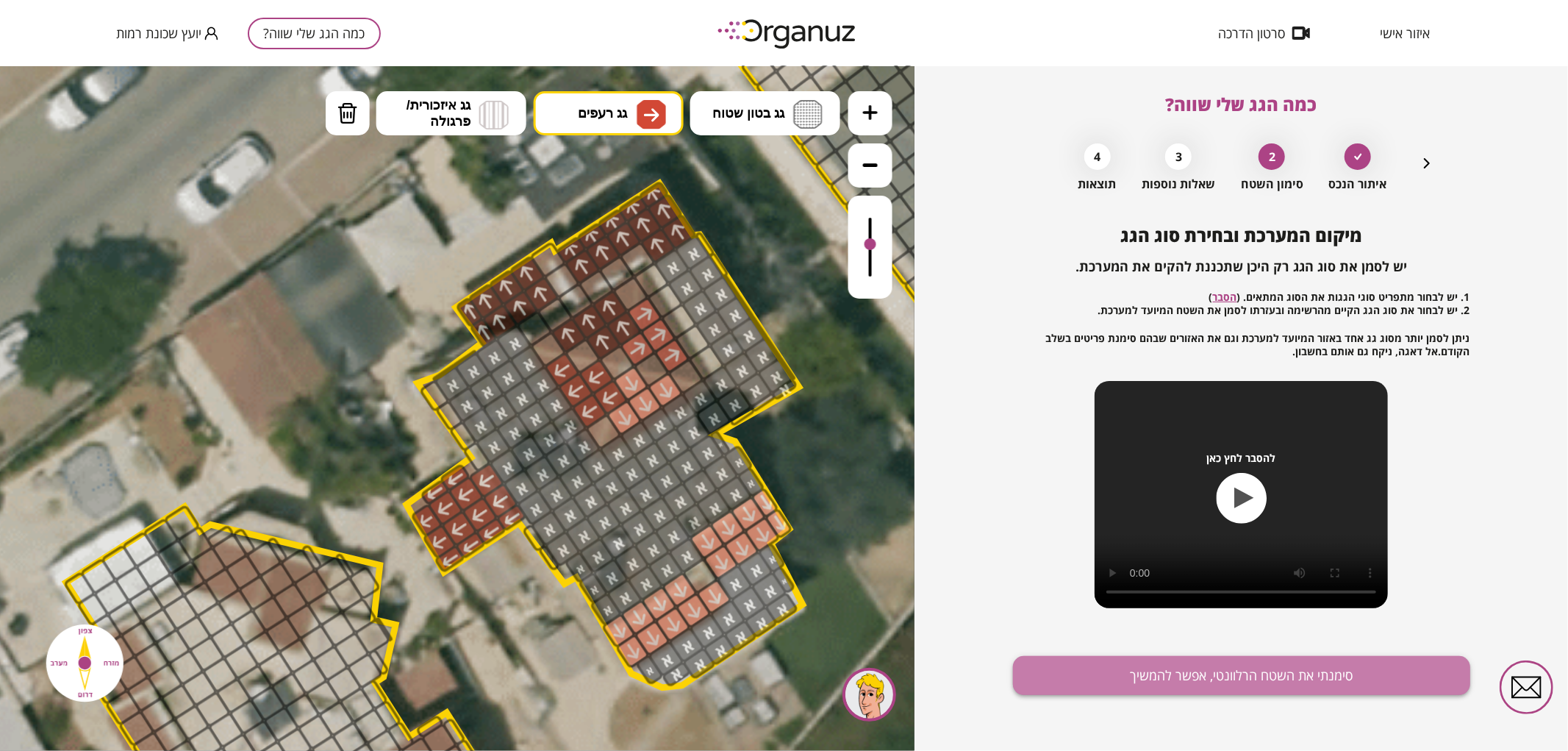
click at [1156, 677] on button "סימנתי את השטח הרלוונטי, אפשר להמשיך" at bounding box center [1241, 674] width 458 height 39
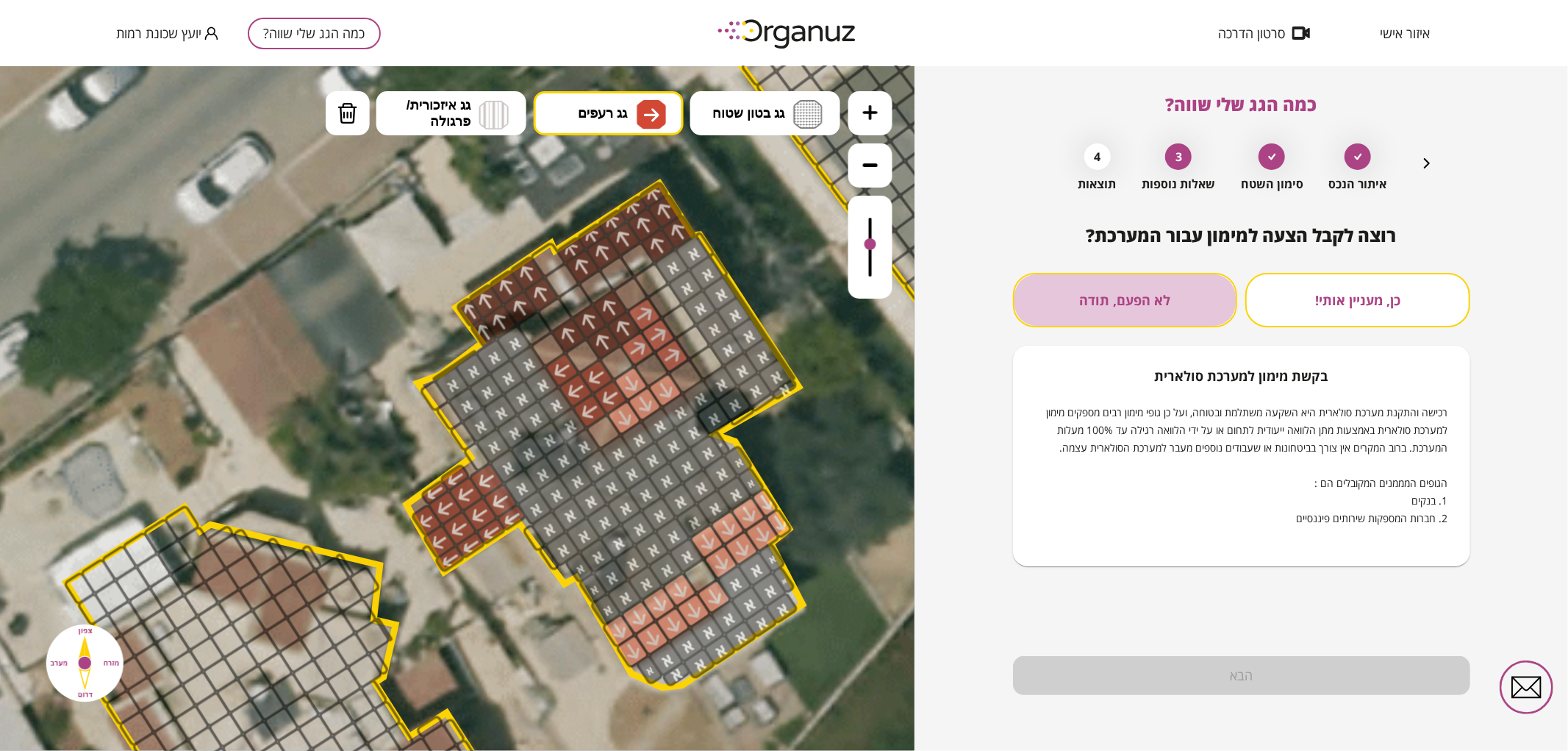
click at [1103, 292] on button "לא הפעם, תודה" at bounding box center [1125, 300] width 225 height 54
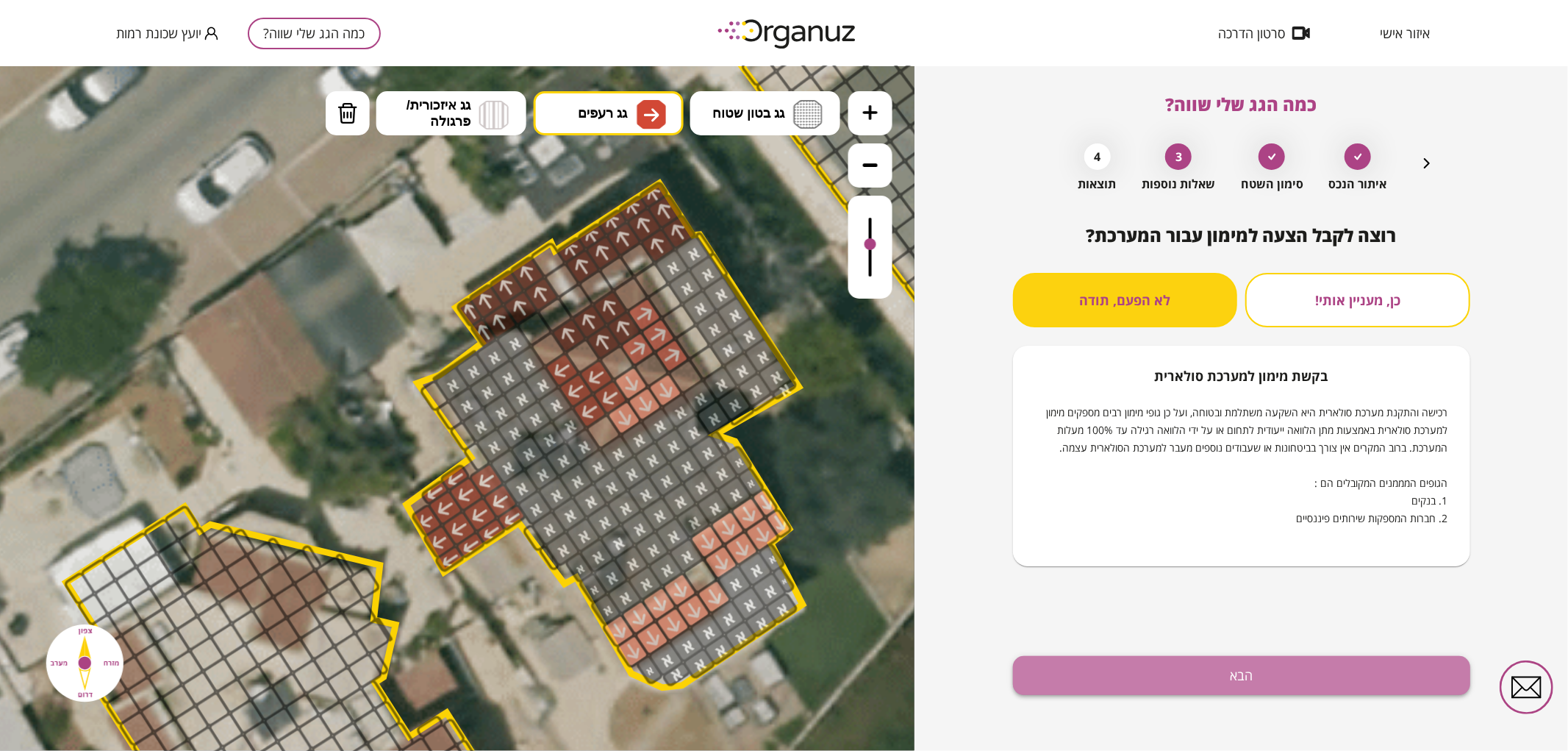
click at [1143, 672] on button "הבא" at bounding box center [1241, 674] width 458 height 39
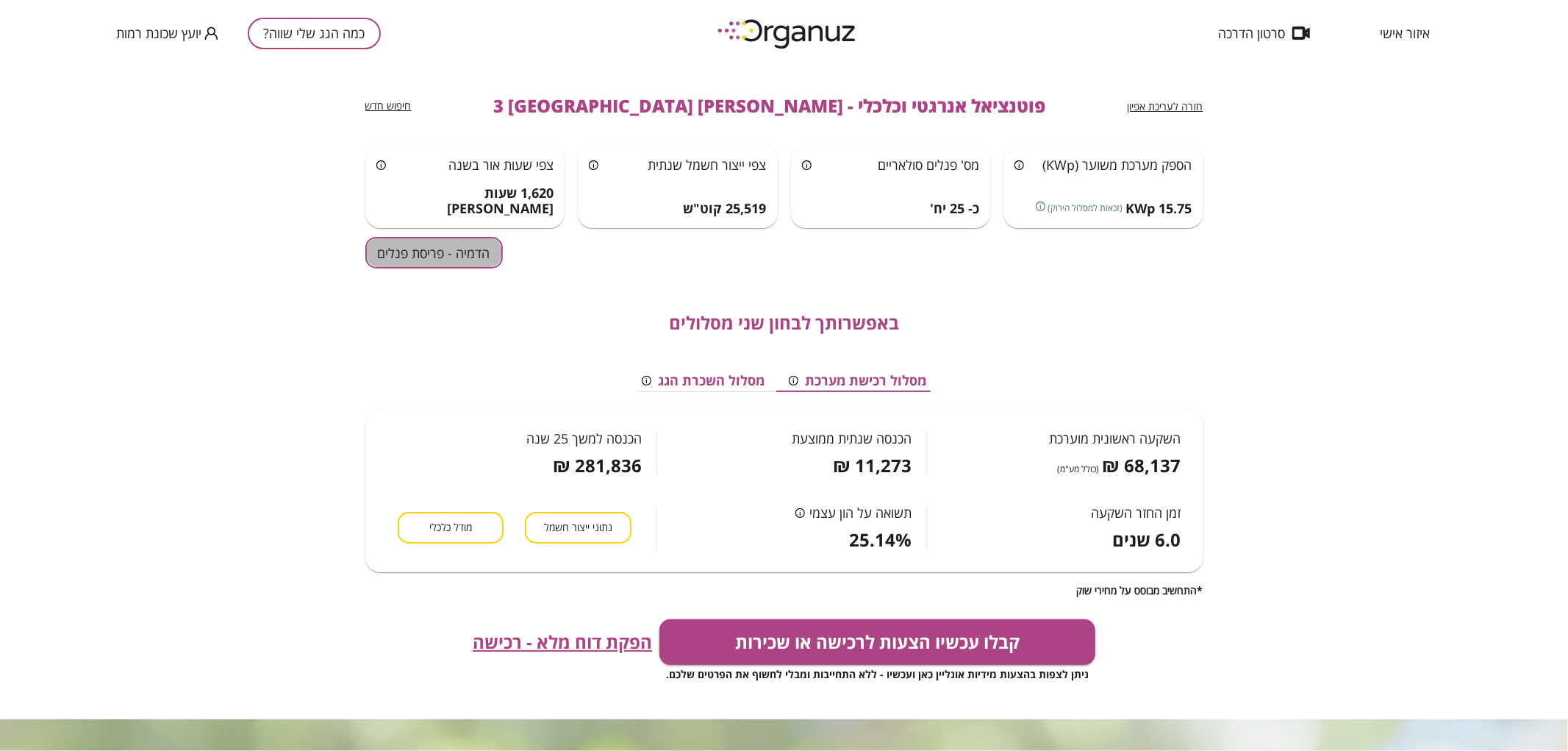
click at [450, 248] on button "הדמיה - פריסת פנלים" at bounding box center [434, 252] width 137 height 32
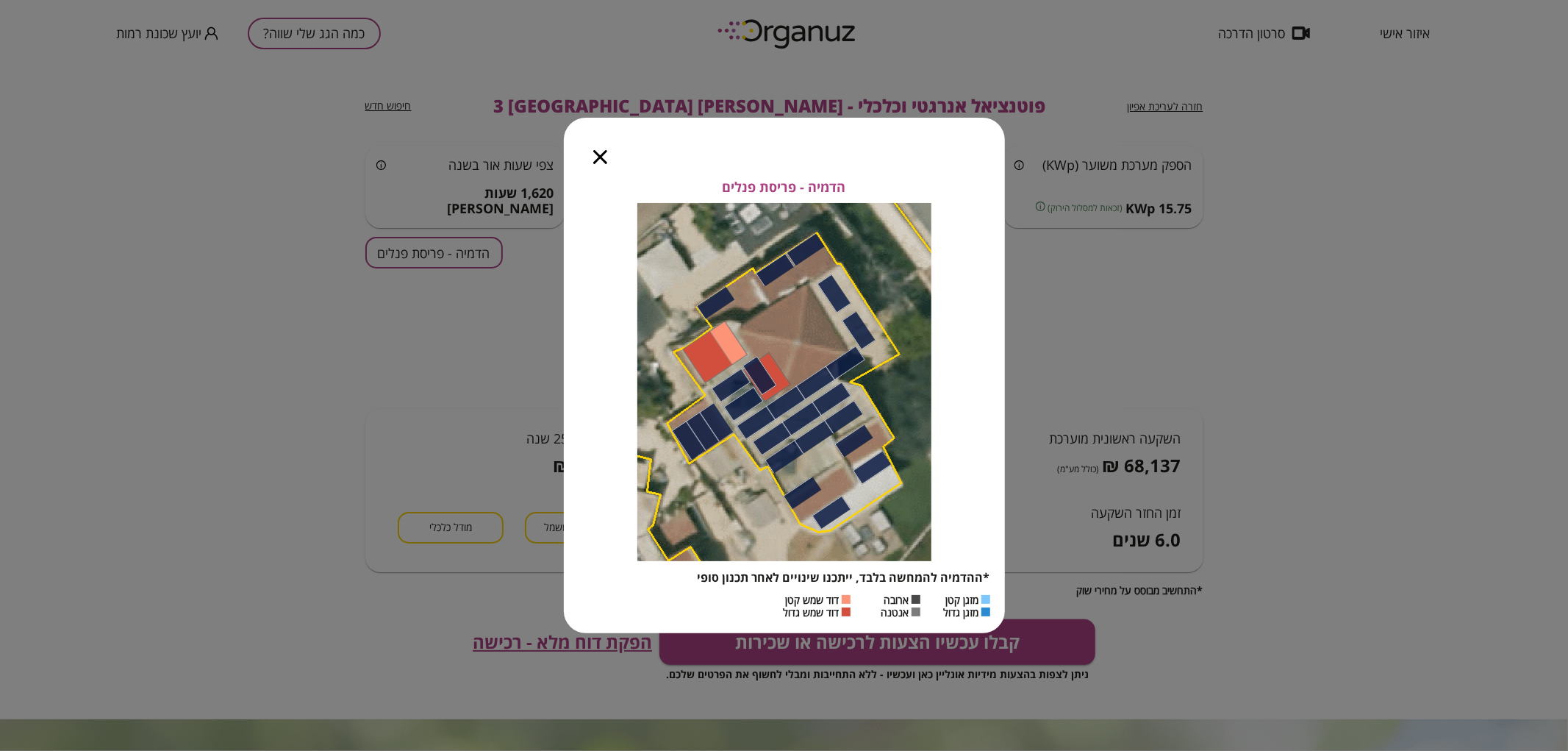
click at [607, 156] on icon "button" at bounding box center [599, 156] width 14 height 14
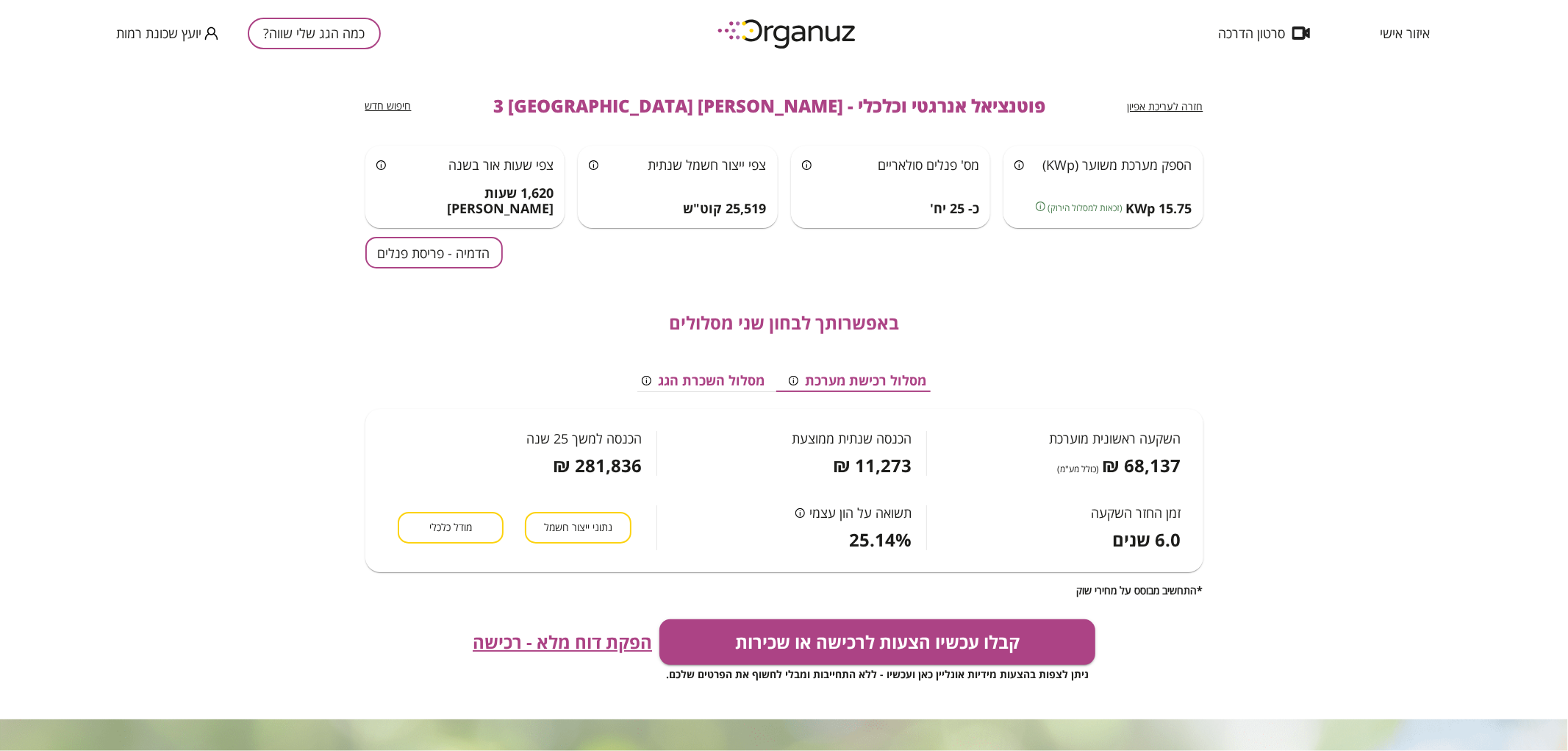
click at [1162, 111] on span "חזרה לעריכת אפיון" at bounding box center [1165, 106] width 76 height 14
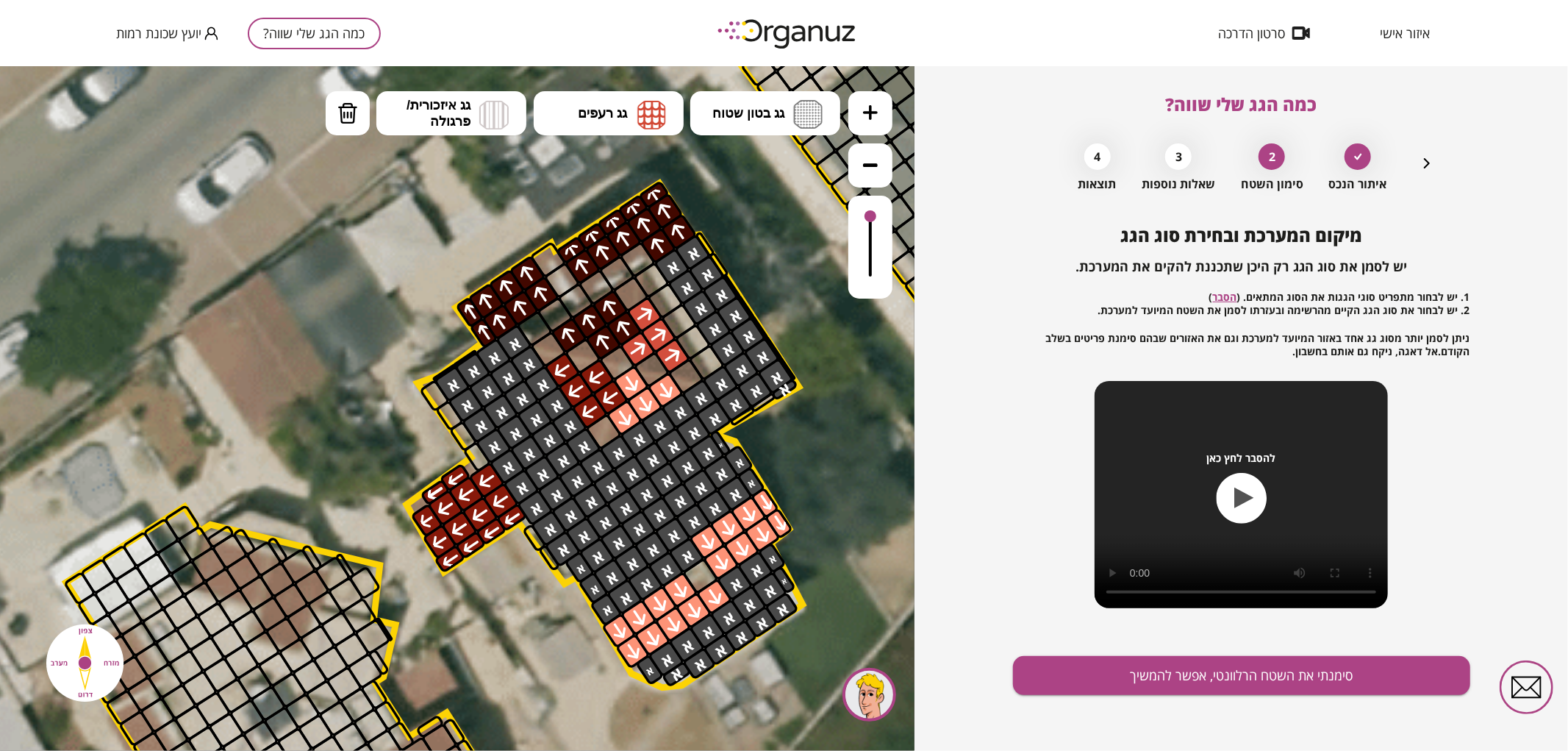
click at [1424, 174] on div "איתור הנכס 2 סימון השטח 3 שאלות נוספות 4 תוצאות" at bounding box center [1242, 163] width 388 height 55
click at [1424, 166] on icon "button" at bounding box center [1427, 163] width 18 height 18
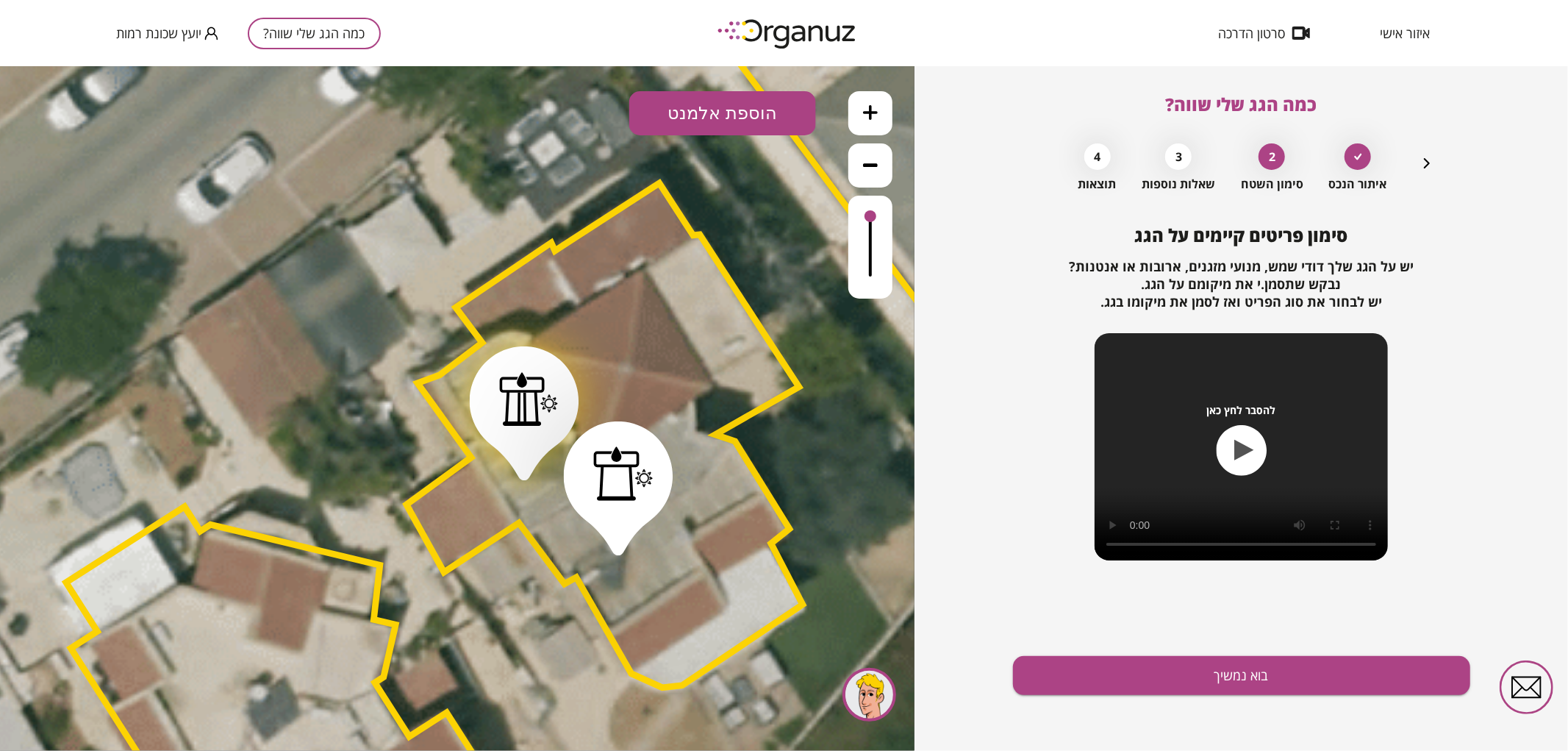
drag, startPoint x: 562, startPoint y: 370, endPoint x: 524, endPoint y: 390, distance: 42.9
click at [524, 390] on div at bounding box center [529, 397] width 60 height 54
click at [1355, 683] on button "בוא נמשיך" at bounding box center [1241, 674] width 458 height 39
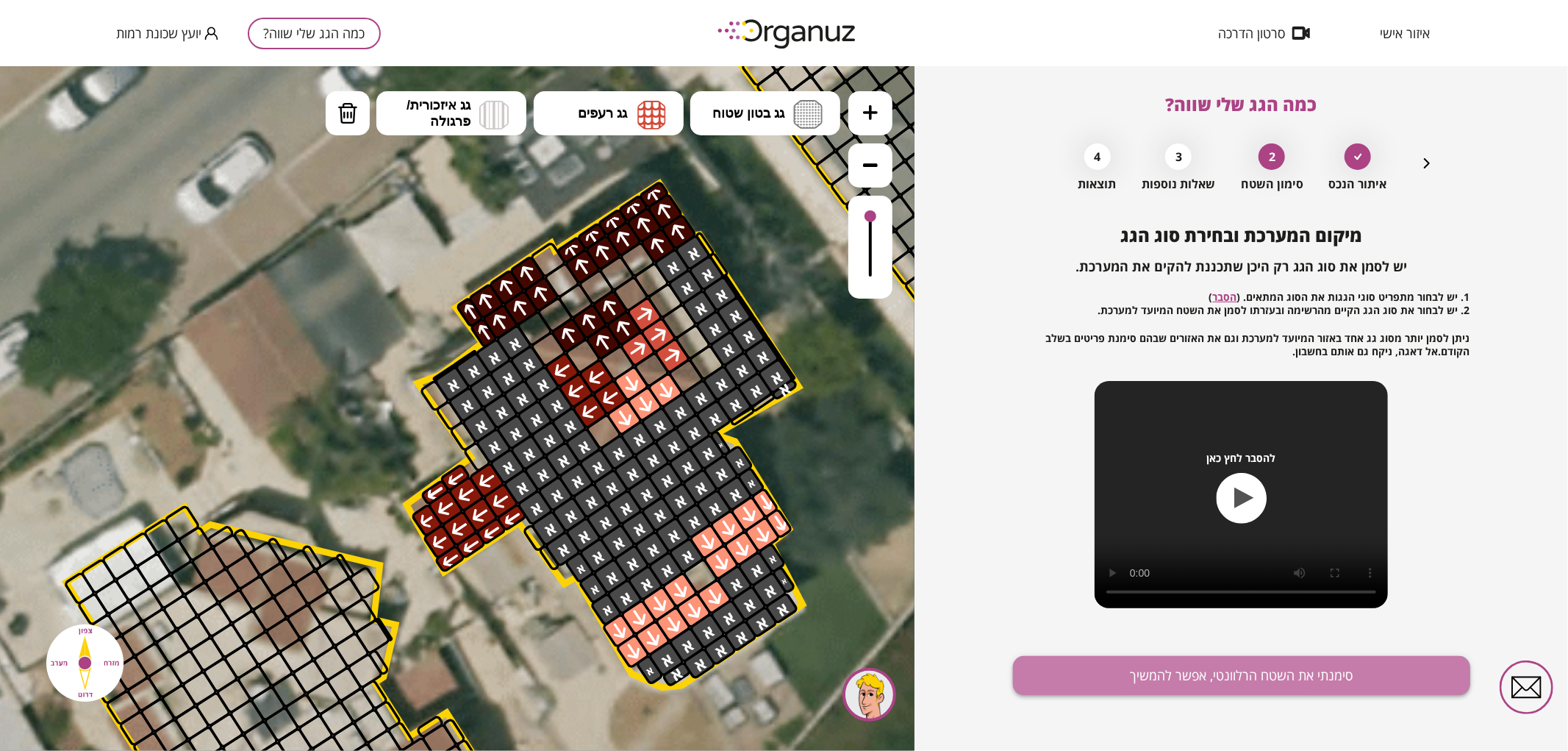
click at [1078, 681] on button "סימנתי את השטח הרלוונטי, אפשר להמשיך" at bounding box center [1241, 674] width 458 height 39
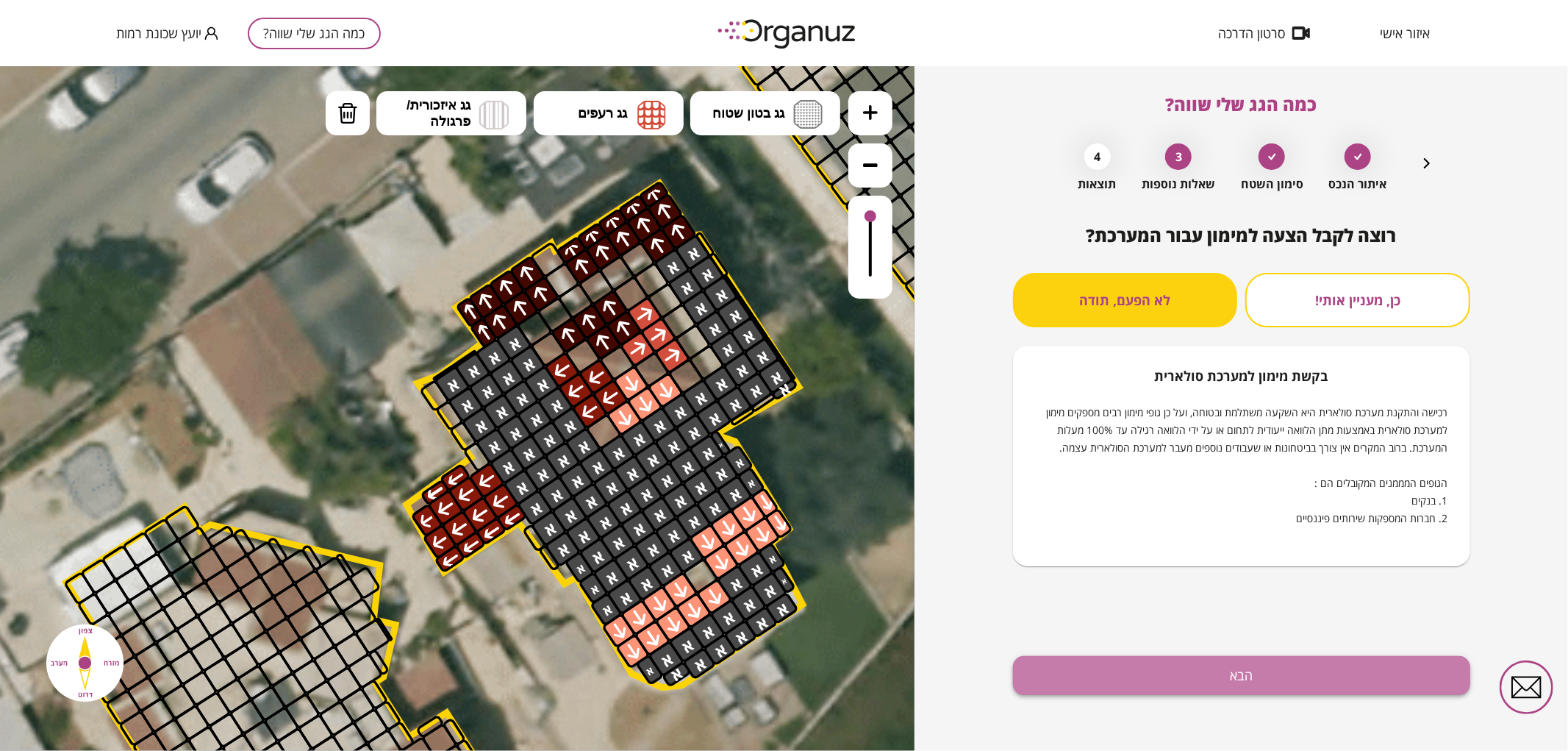
click at [1247, 660] on button "הבא" at bounding box center [1241, 674] width 458 height 39
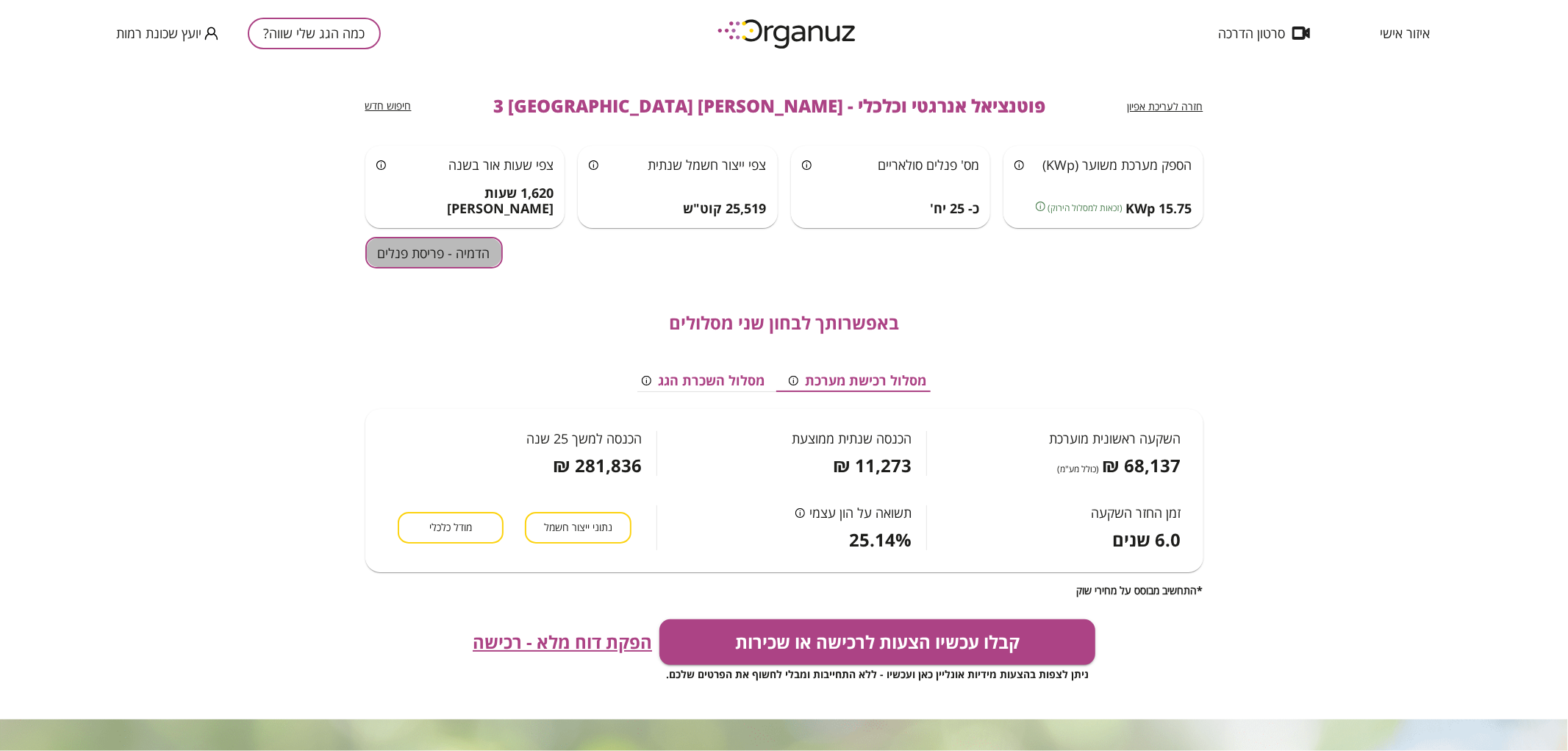
click at [482, 264] on button "הדמיה - פריסת פנלים" at bounding box center [434, 252] width 137 height 32
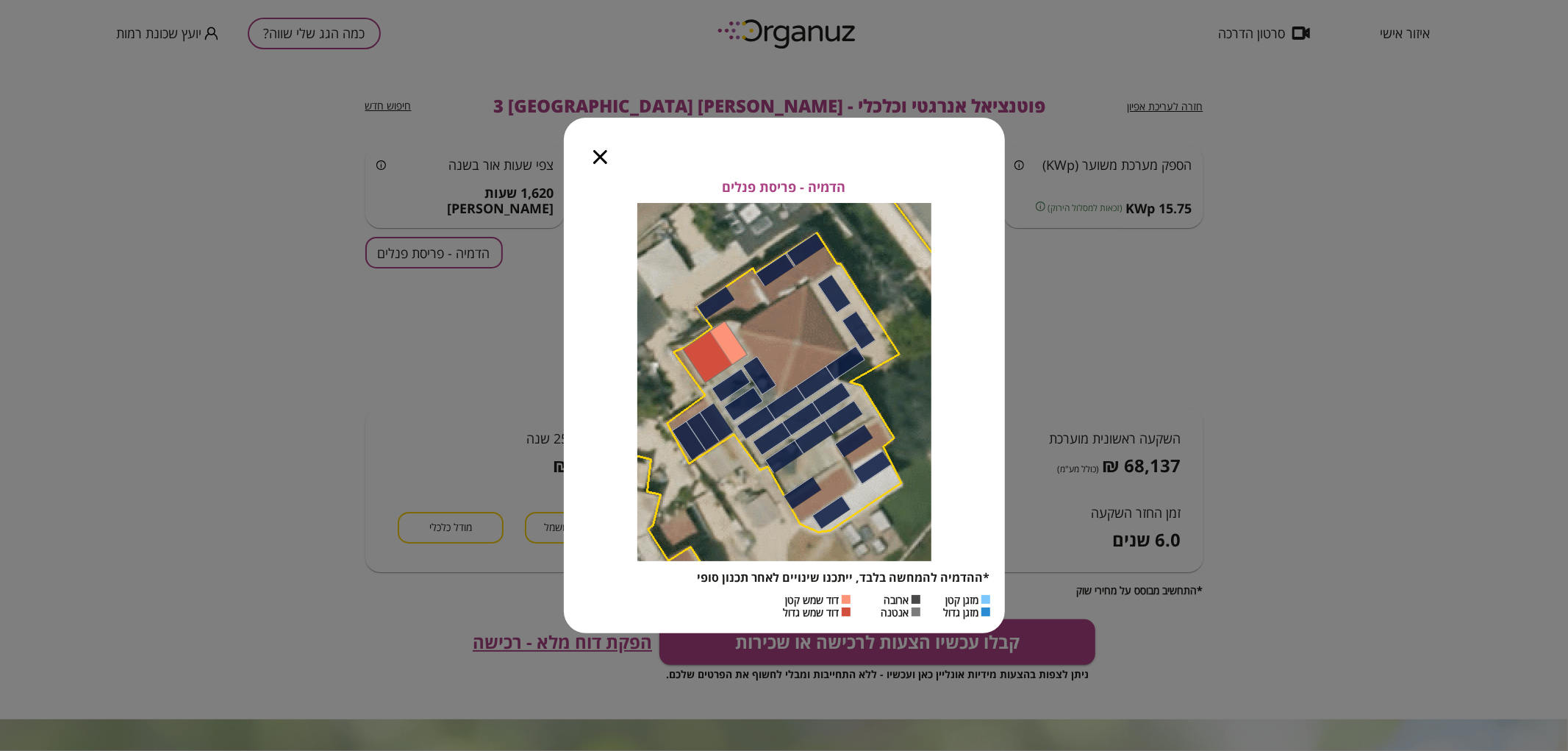
click at [593, 162] on icon "button" at bounding box center [599, 156] width 14 height 14
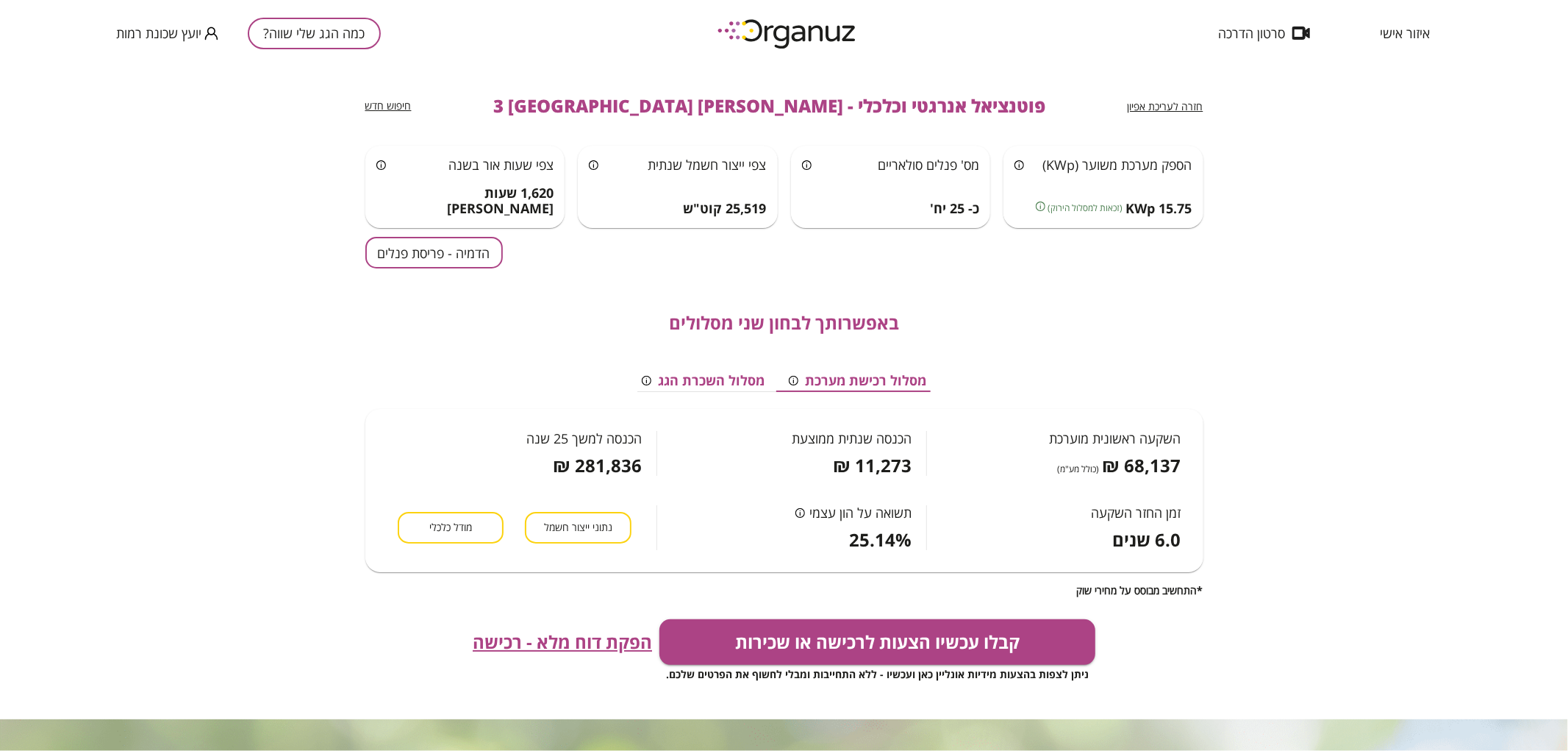
click at [1149, 110] on span "חזרה לעריכת אפיון" at bounding box center [1165, 106] width 76 height 14
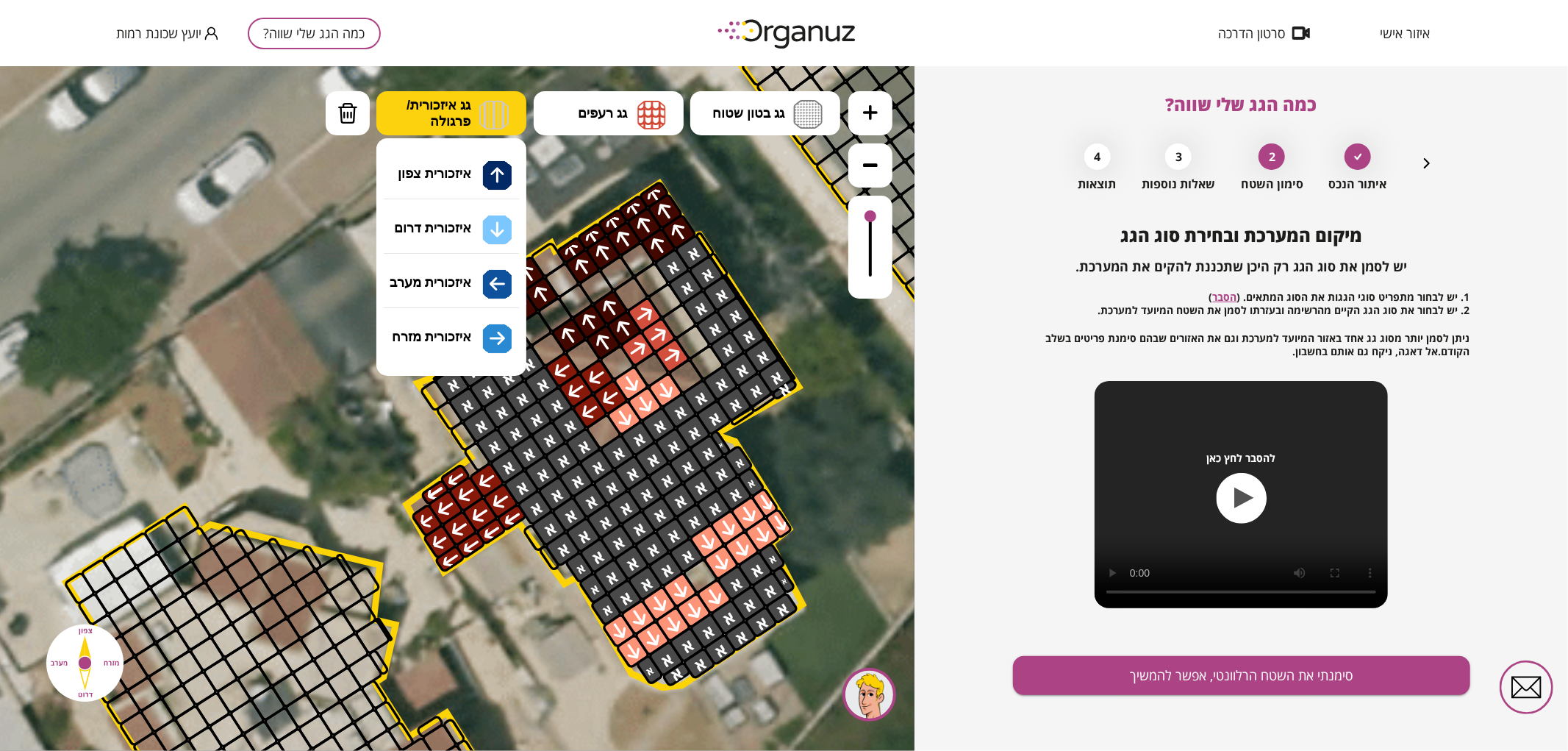
click at [378, 117] on button "גג איזכורית/ פרגולה" at bounding box center [451, 112] width 150 height 44
drag, startPoint x: 353, startPoint y: 114, endPoint x: 438, endPoint y: 184, distance: 110.1
click at [358, 115] on button "מחיקה" at bounding box center [348, 112] width 44 height 44
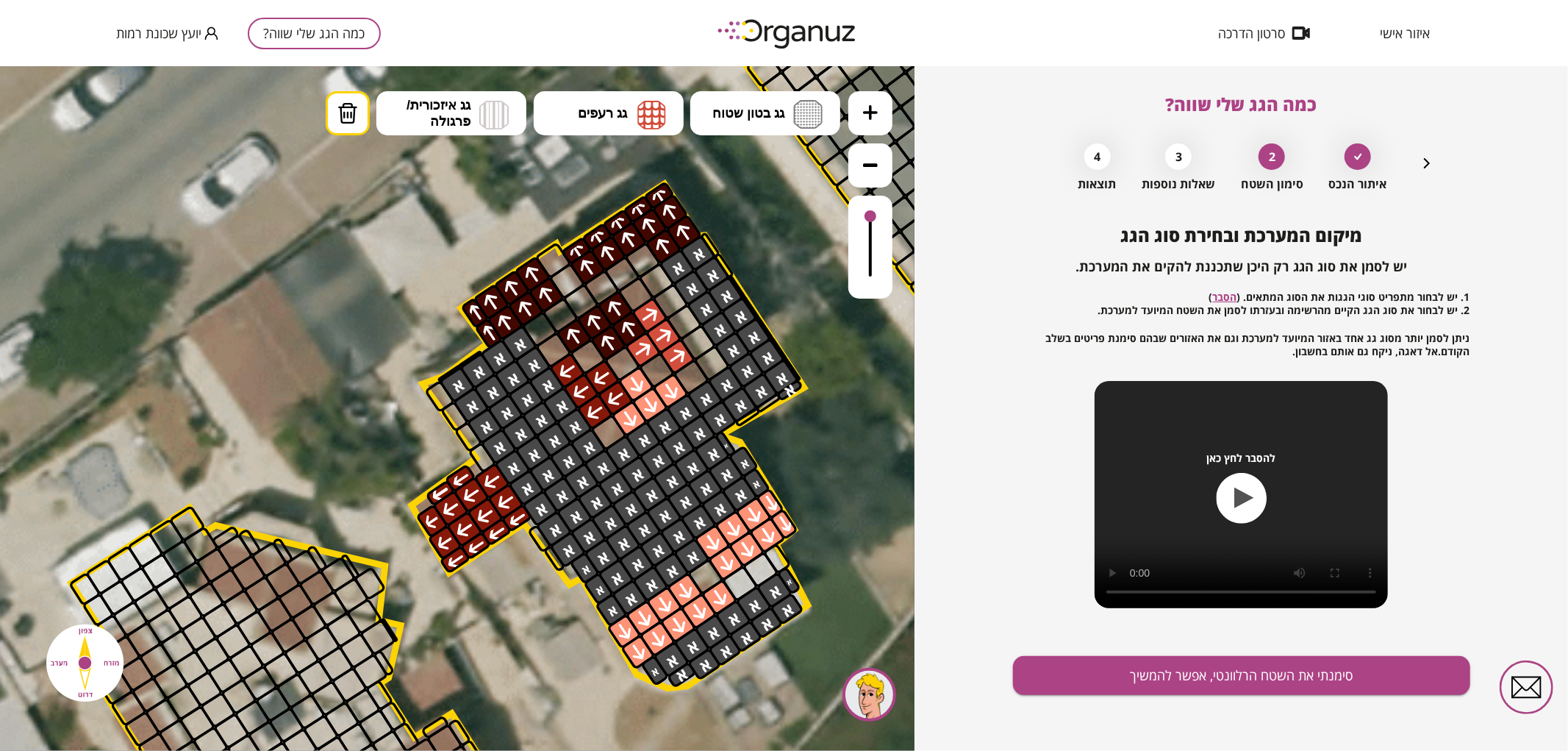
drag, startPoint x: 743, startPoint y: 581, endPoint x: 781, endPoint y: 552, distance: 47.8
click at [1193, 672] on button "סימנתי את השטח הרלוונטי, אפשר להמשיך" at bounding box center [1241, 674] width 458 height 39
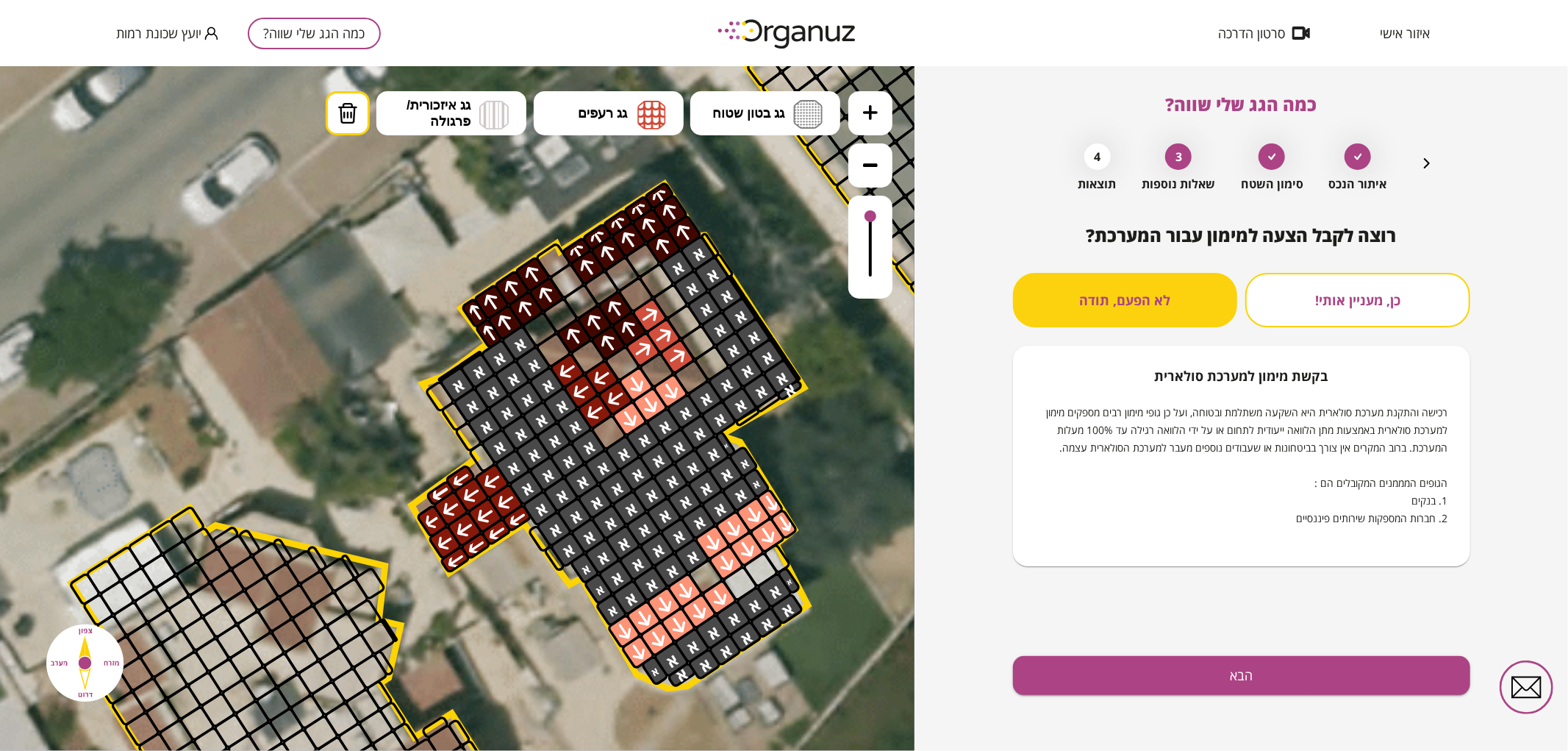
click at [1121, 654] on div "רוצה לקבל הצעה למימון עבור המערכת? כן, מעניין אותי! לא הפעם, תודה בקשת מימון למ…" at bounding box center [1241, 487] width 458 height 525
click at [1319, 701] on div "רוצה לקבל הצעה למימון עבור המערכת? כן, מעניין אותי! לא הפעם, תודה בקשת מימון למ…" at bounding box center [1241, 487] width 458 height 525
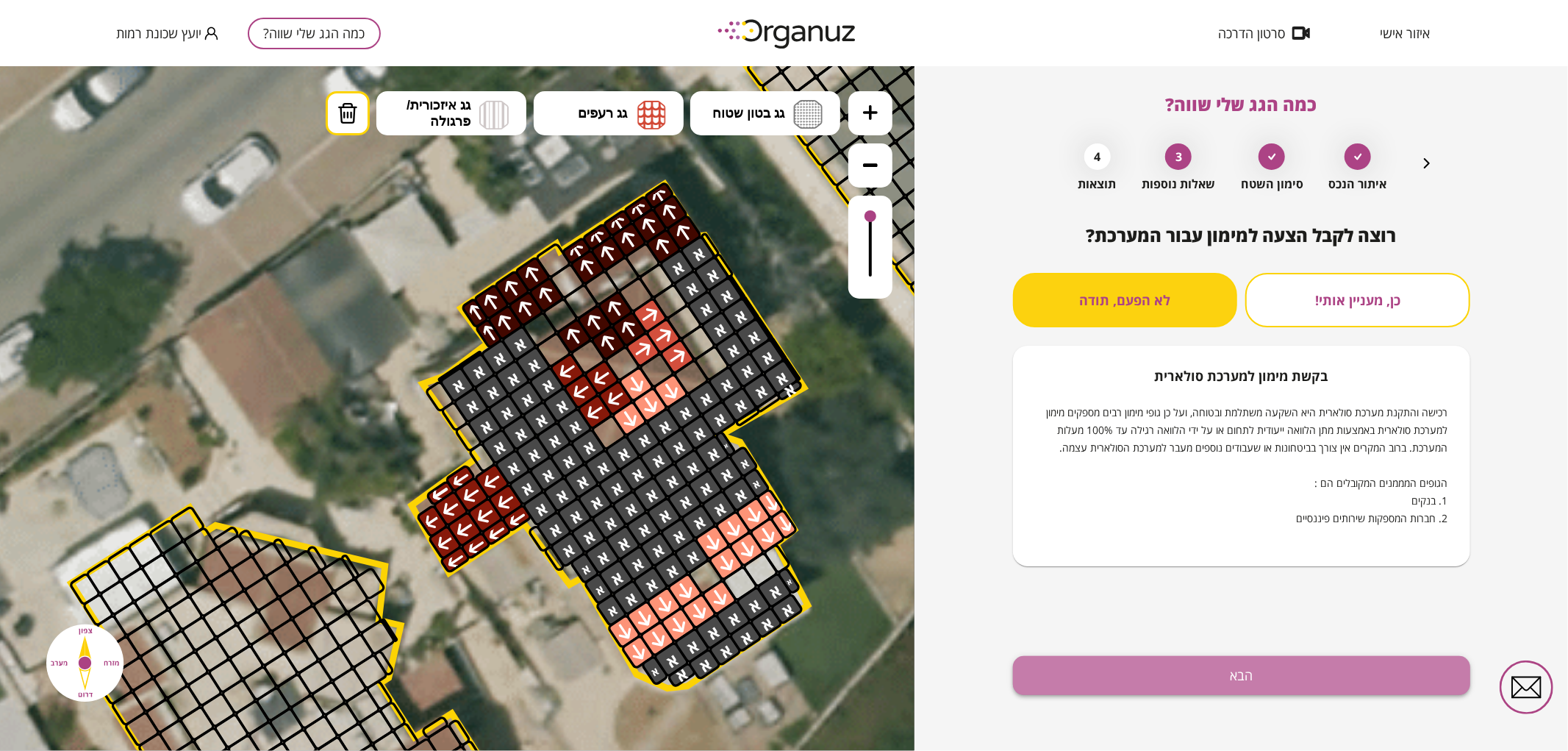
click at [1304, 691] on button "הבא" at bounding box center [1241, 674] width 458 height 39
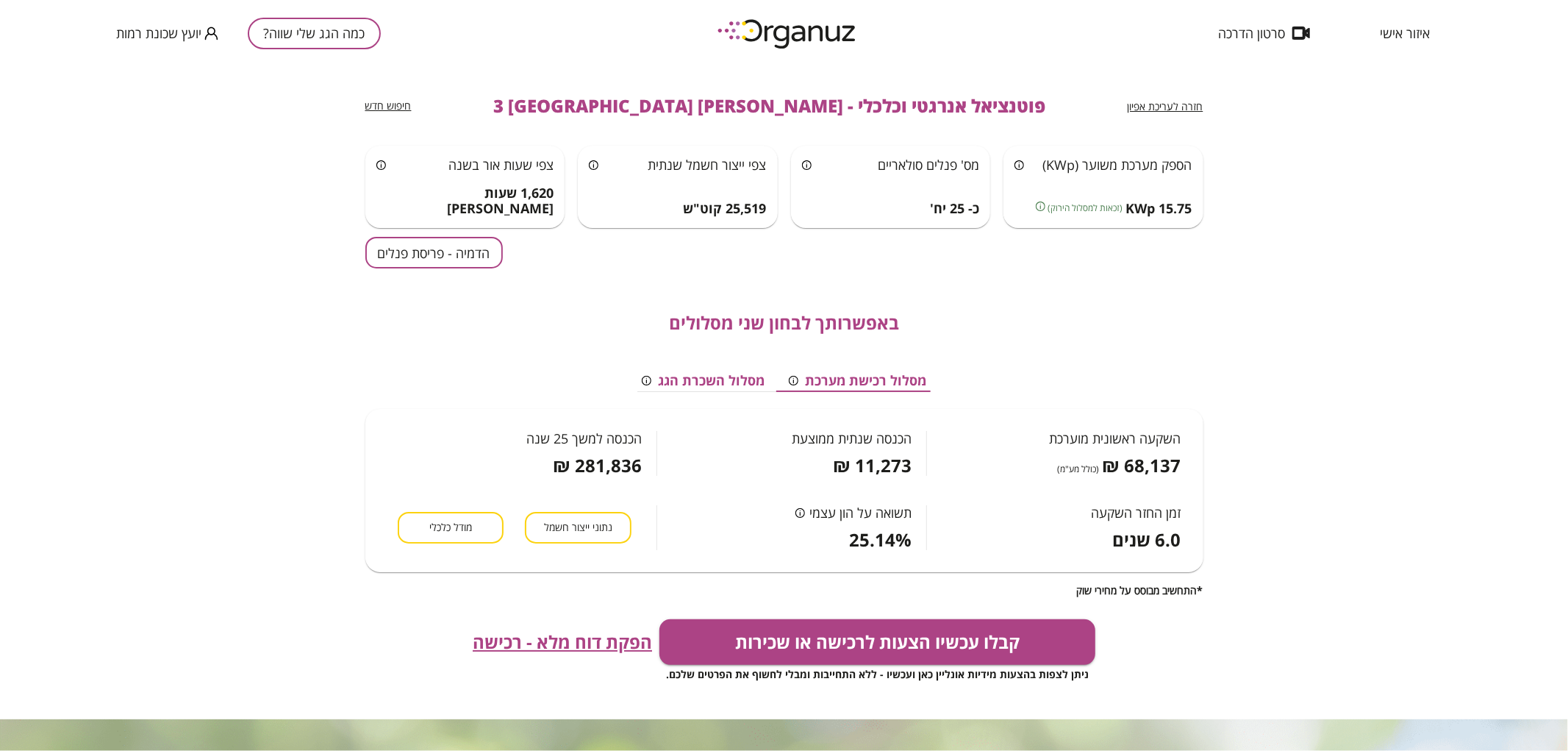
click at [416, 241] on button "הדמיה - פריסת פנלים" at bounding box center [434, 252] width 137 height 32
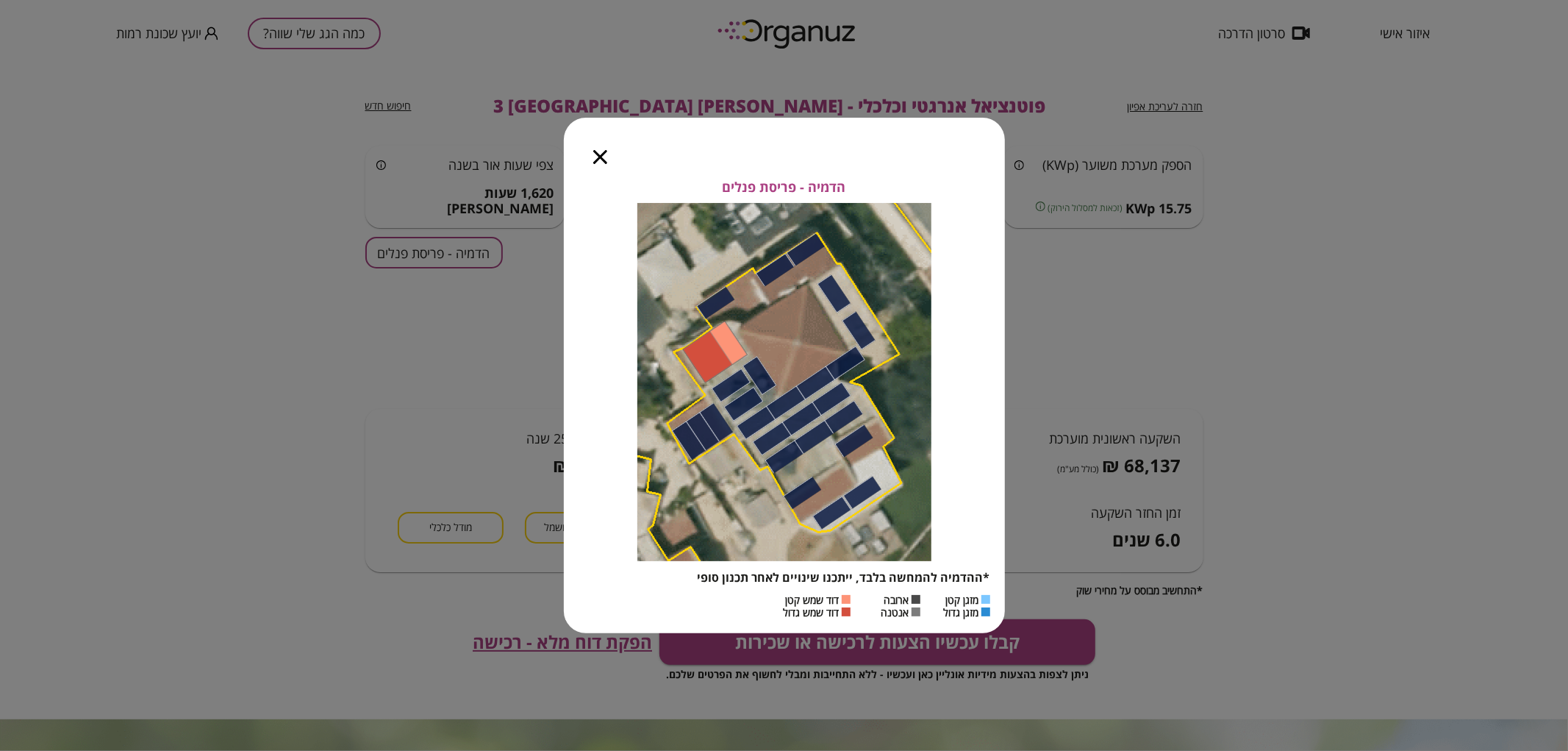
click at [603, 162] on icon "button" at bounding box center [599, 156] width 14 height 14
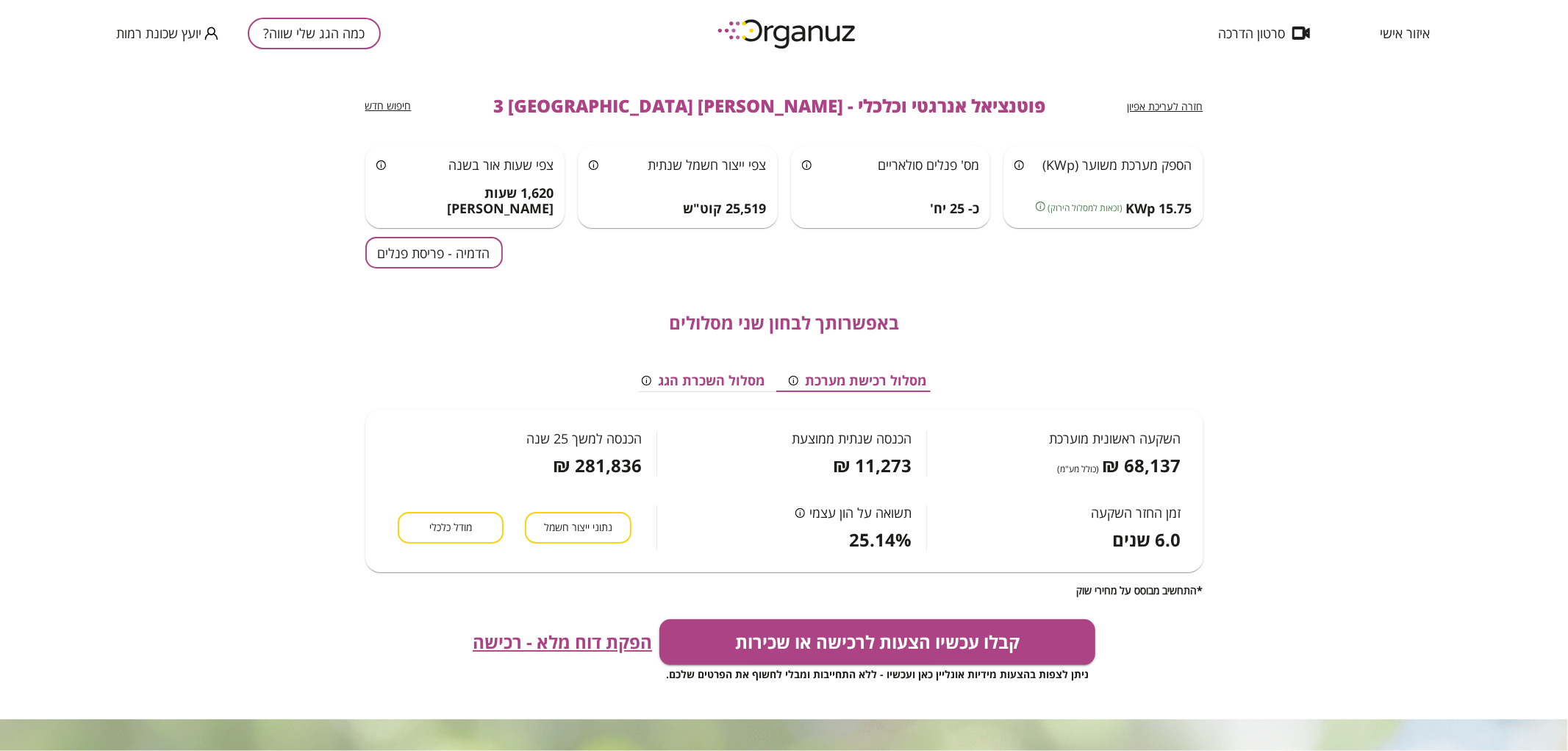
click at [335, 30] on button "כמה הגג שלי שווה?" at bounding box center [313, 33] width 133 height 32
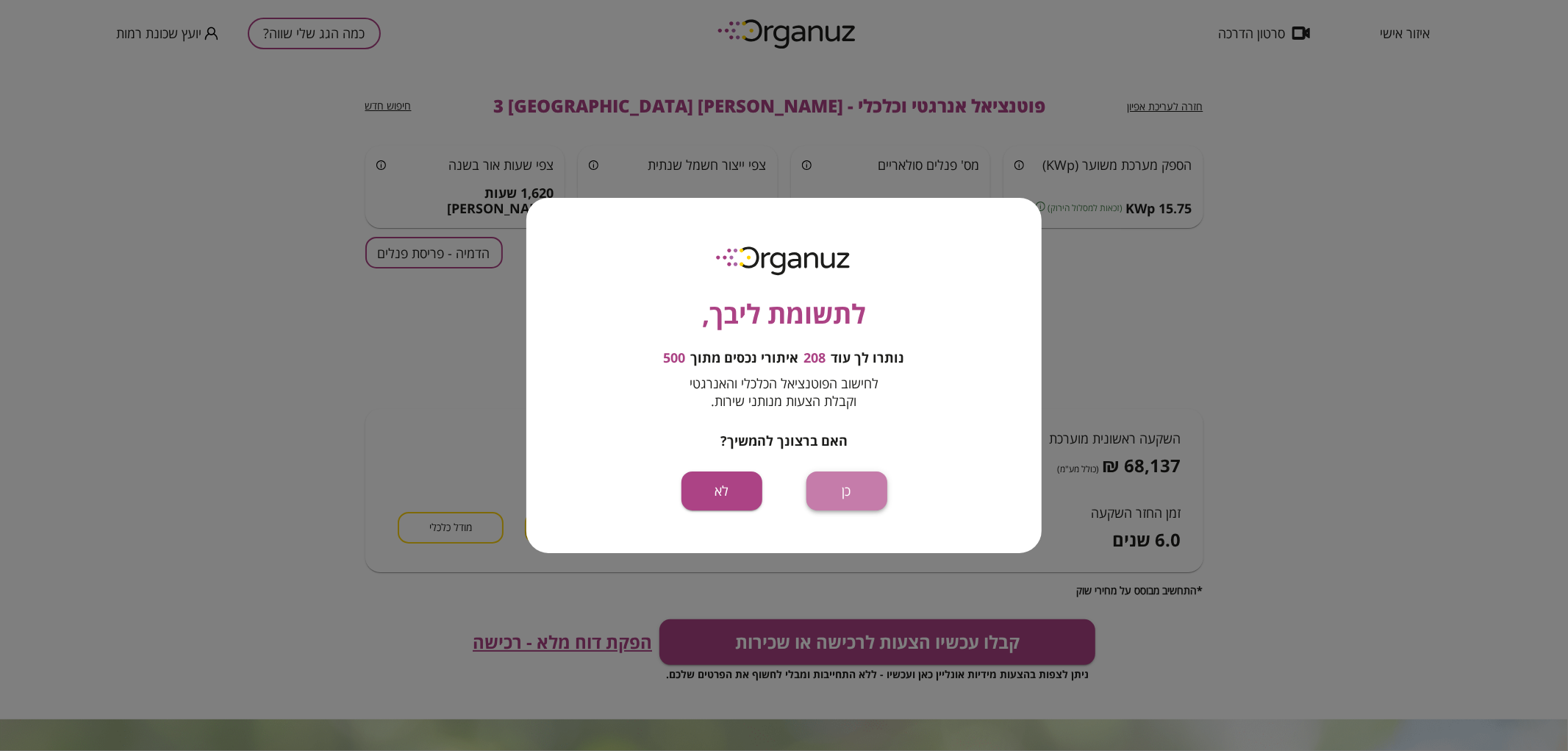
click at [857, 489] on button "כן" at bounding box center [847, 490] width 81 height 39
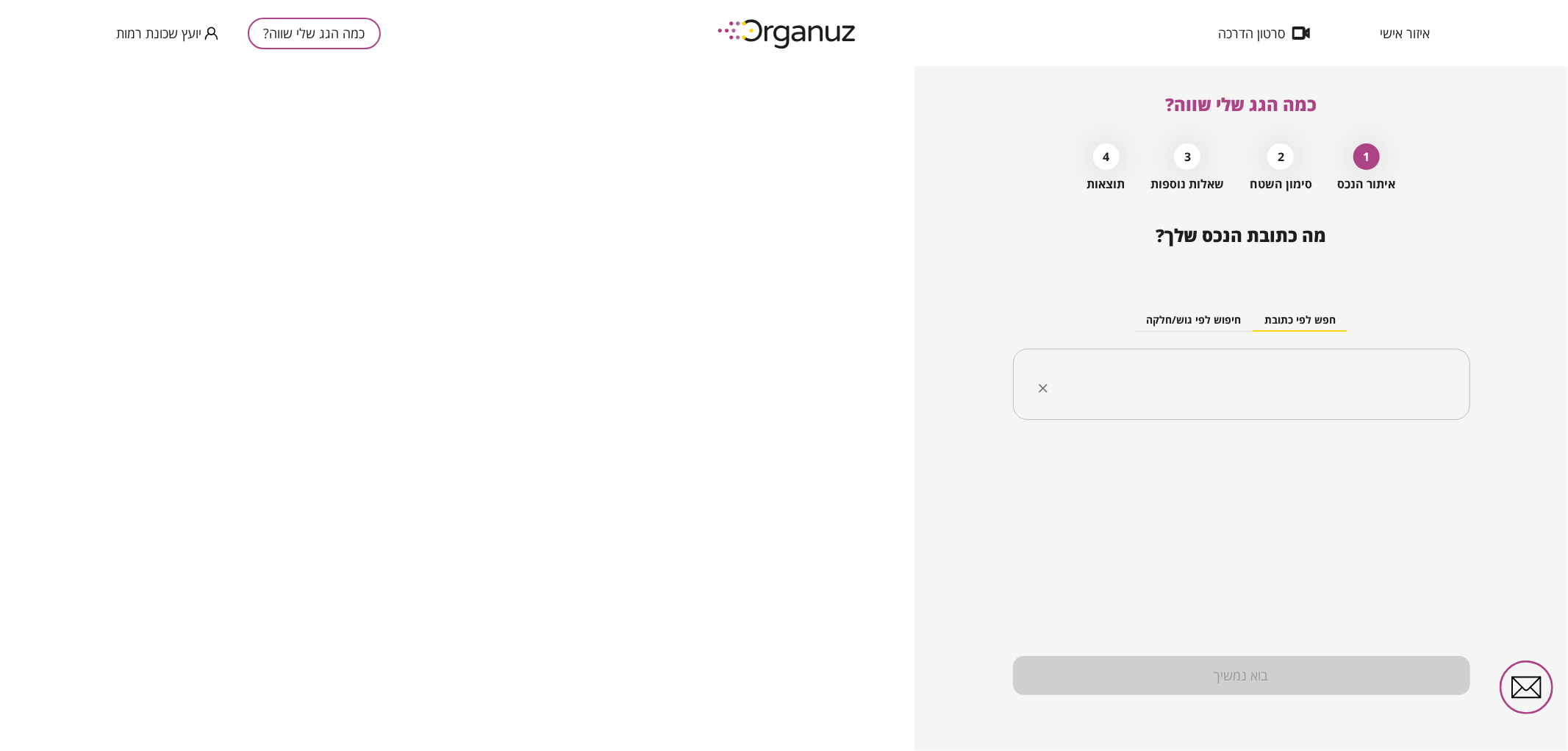
click at [1327, 414] on div "​" at bounding box center [1241, 385] width 458 height 72
click at [1395, 486] on li "אליהו חכים 10 באר שבע" at bounding box center [1241, 485] width 419 height 26
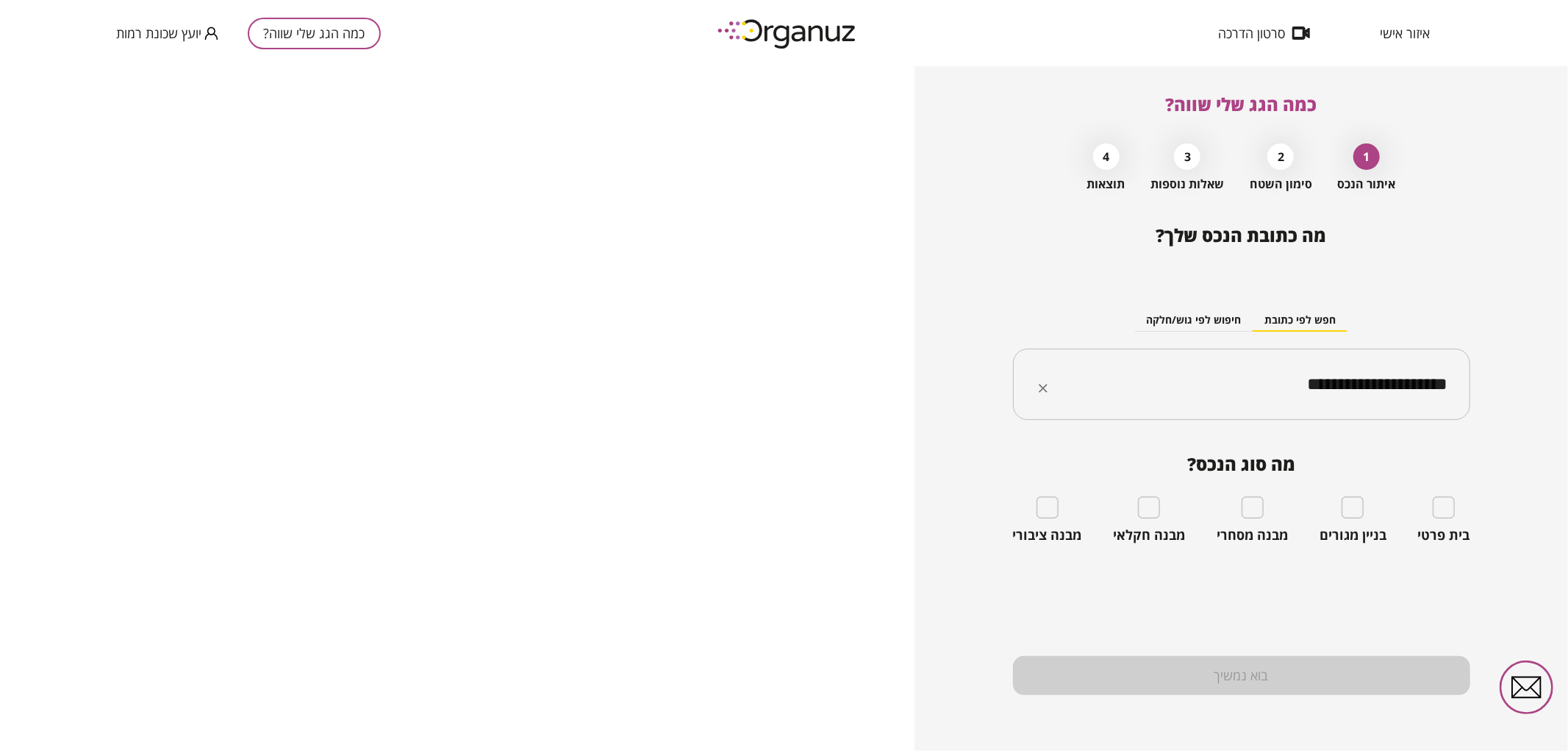
type input "**********"
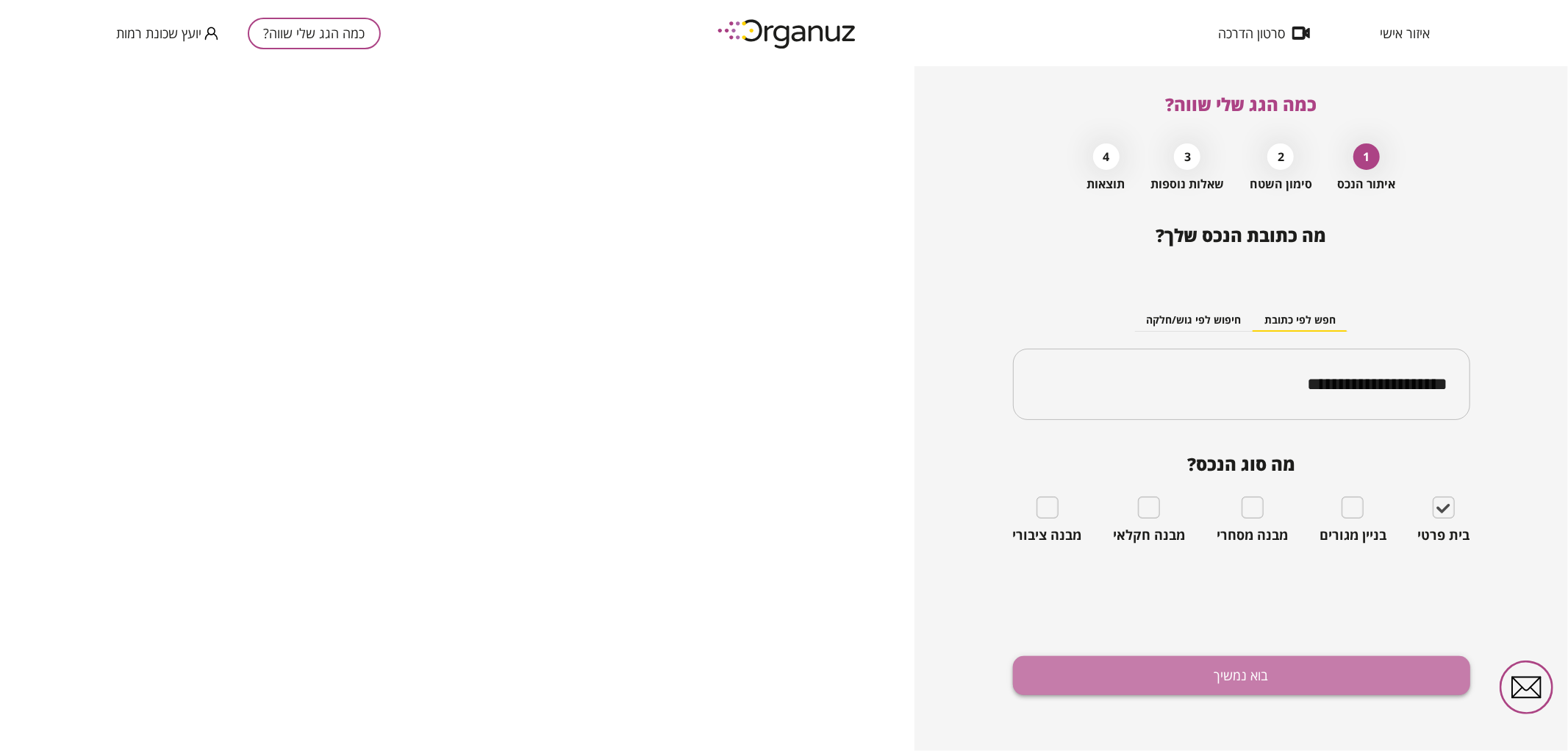
click at [1324, 680] on button "בוא נמשיך" at bounding box center [1241, 674] width 458 height 39
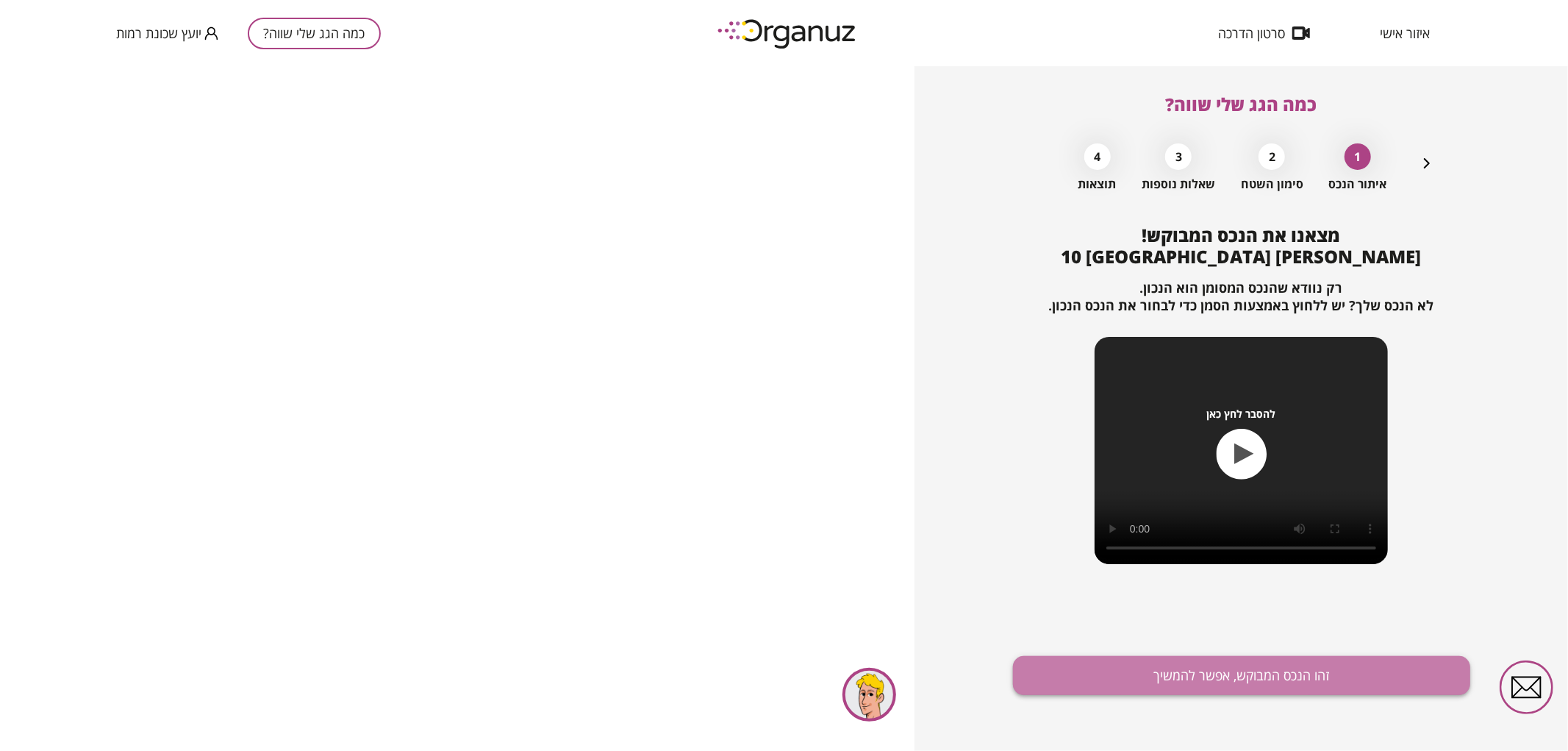
click at [1112, 671] on button "זהו הנכס המבוקש, אפשר להמשיך" at bounding box center [1241, 674] width 458 height 39
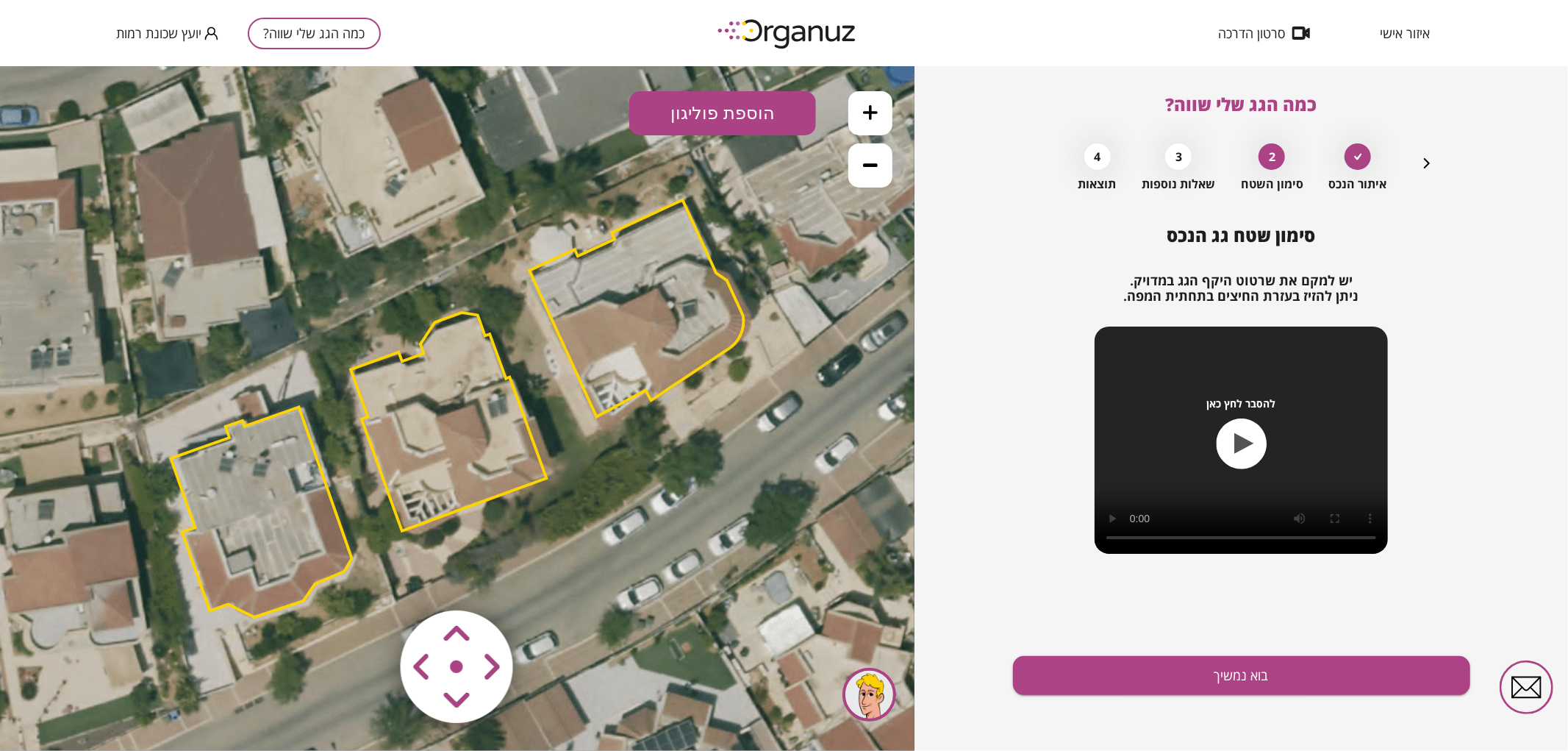
click at [621, 366] on polygon at bounding box center [636, 308] width 214 height 217
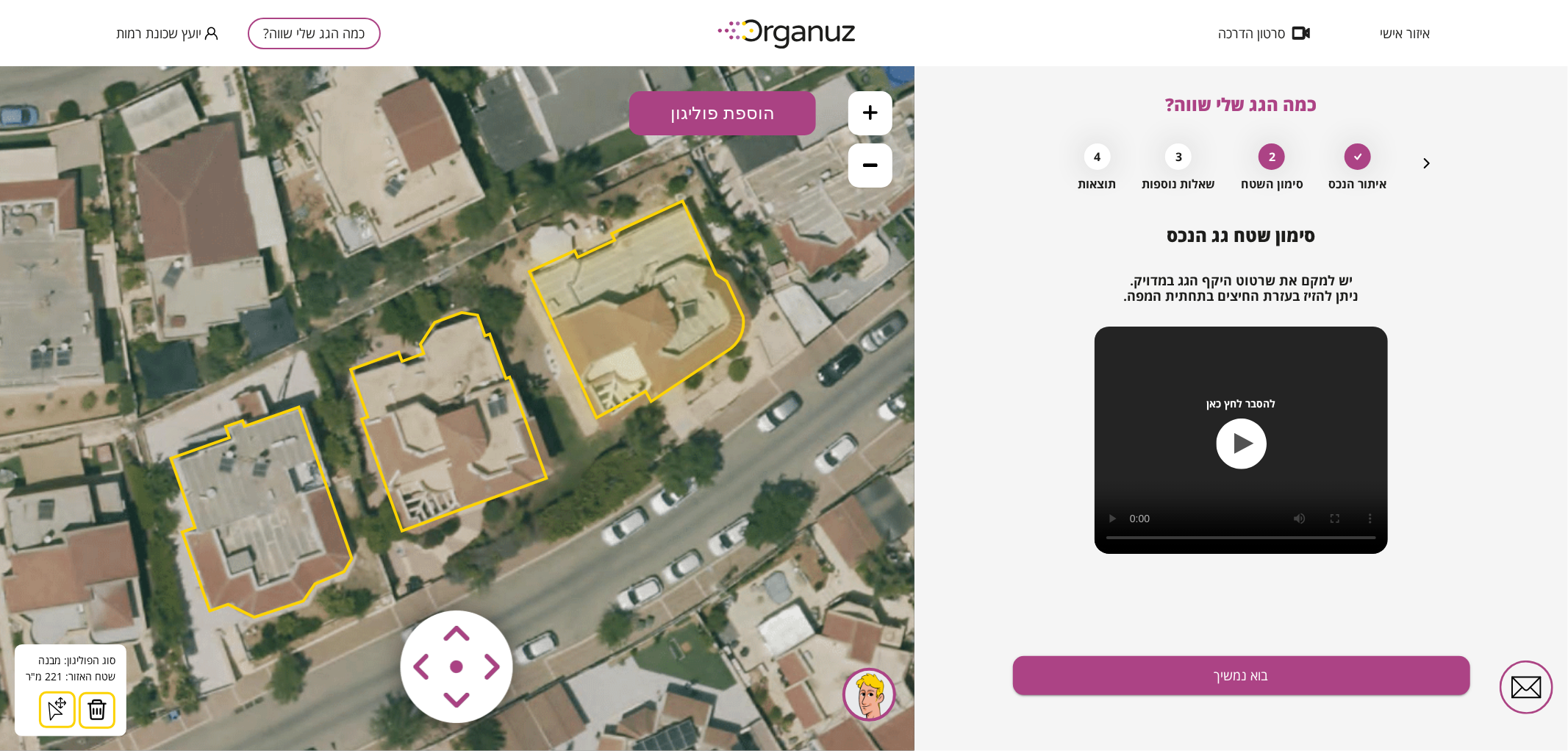
click at [370, 579] on area at bounding box center [370, 579] width 0 height 0
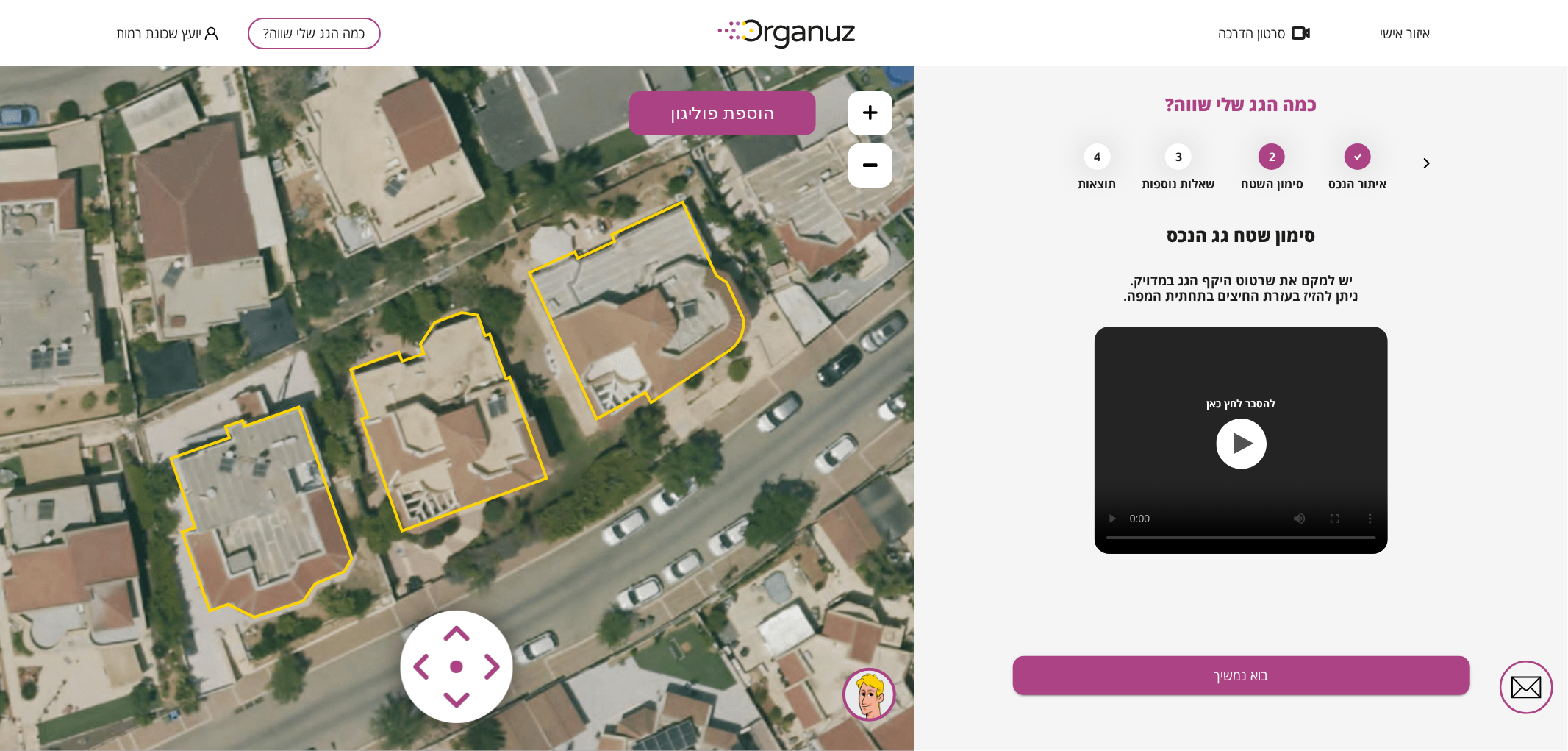
click at [765, 456] on icon at bounding box center [457, 407] width 1753 height 1753
click at [370, 579] on area at bounding box center [370, 579] width 0 height 0
click at [483, 464] on polygon at bounding box center [452, 423] width 196 height 218
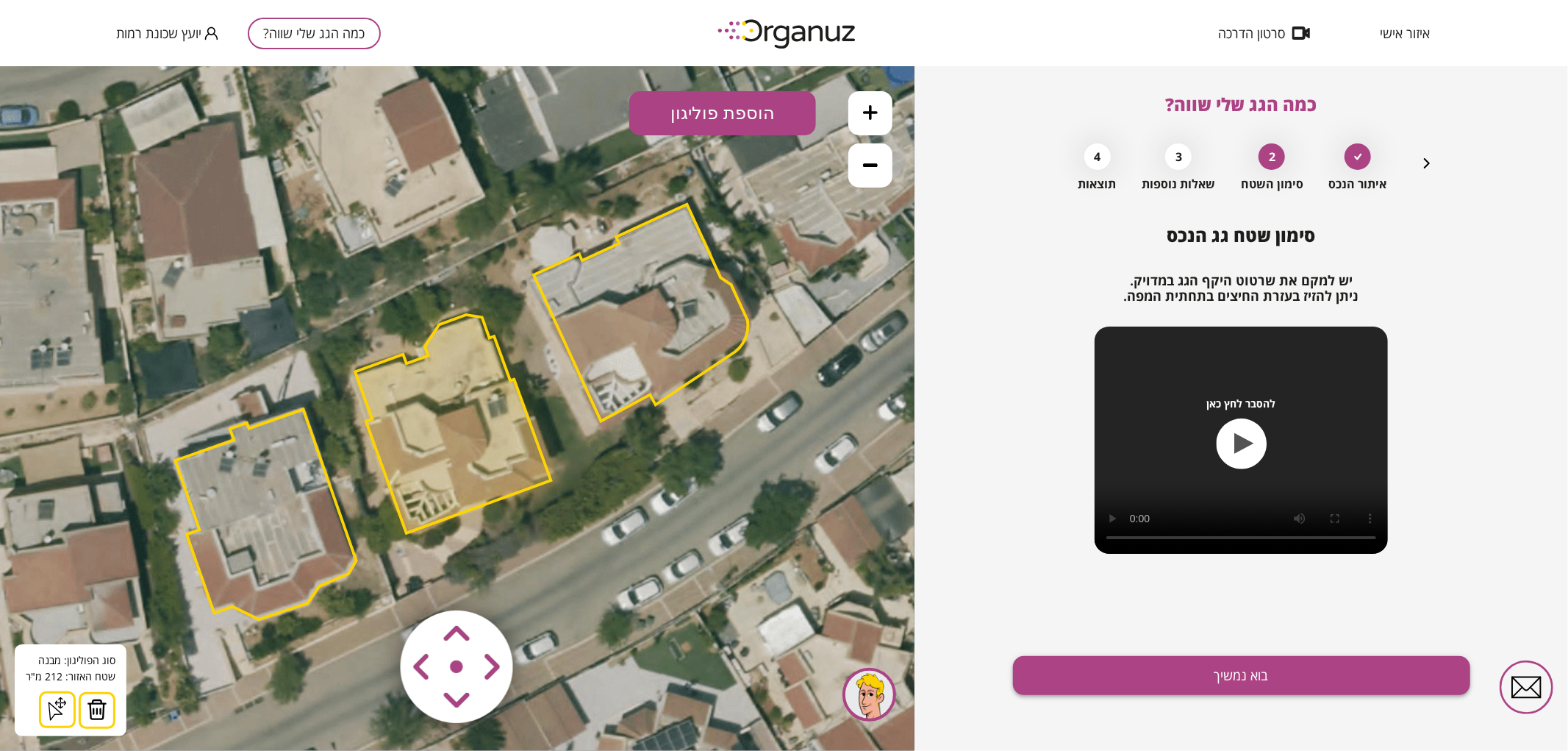
click at [1250, 672] on button "בוא נמשיך" at bounding box center [1241, 674] width 458 height 39
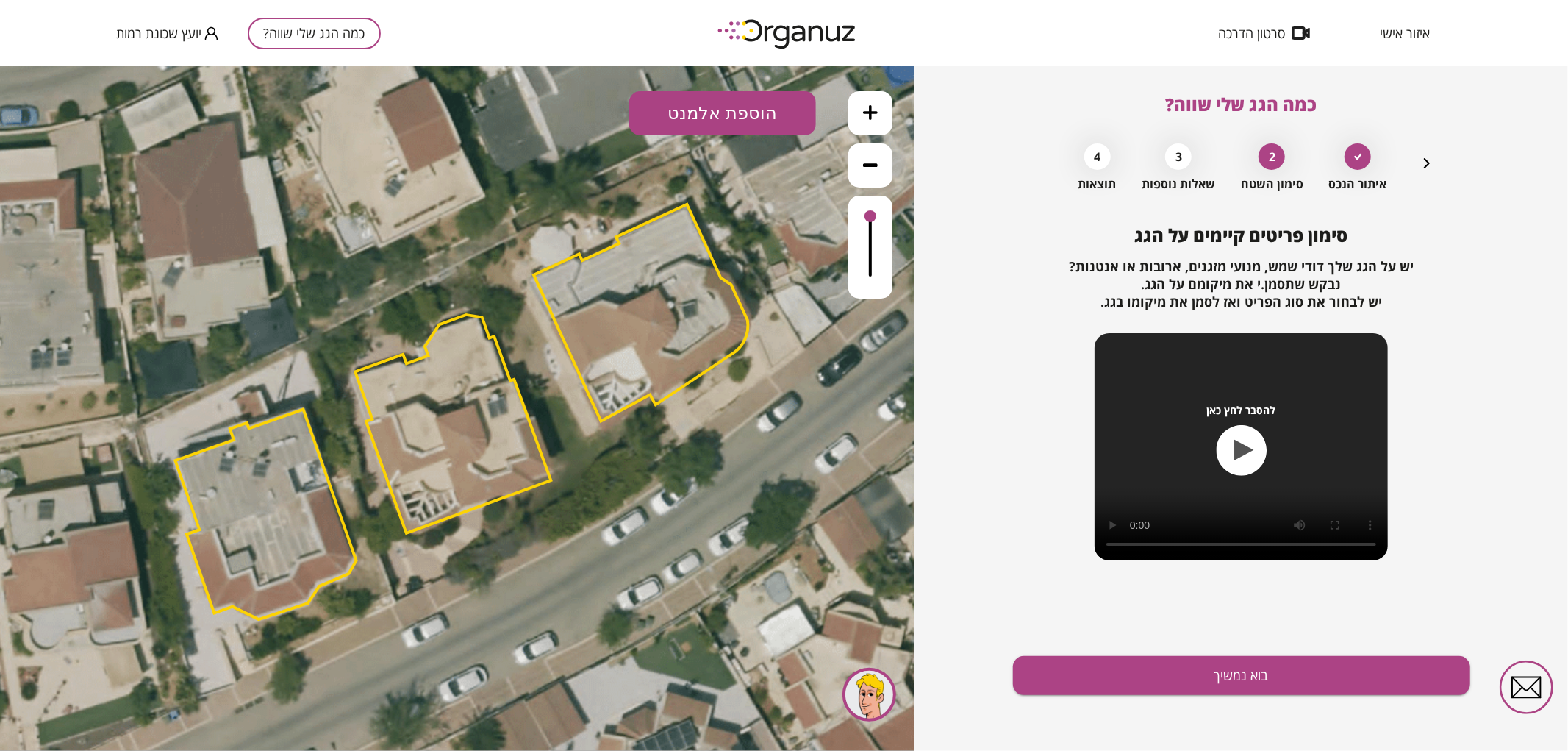
click at [878, 120] on button at bounding box center [870, 112] width 44 height 44
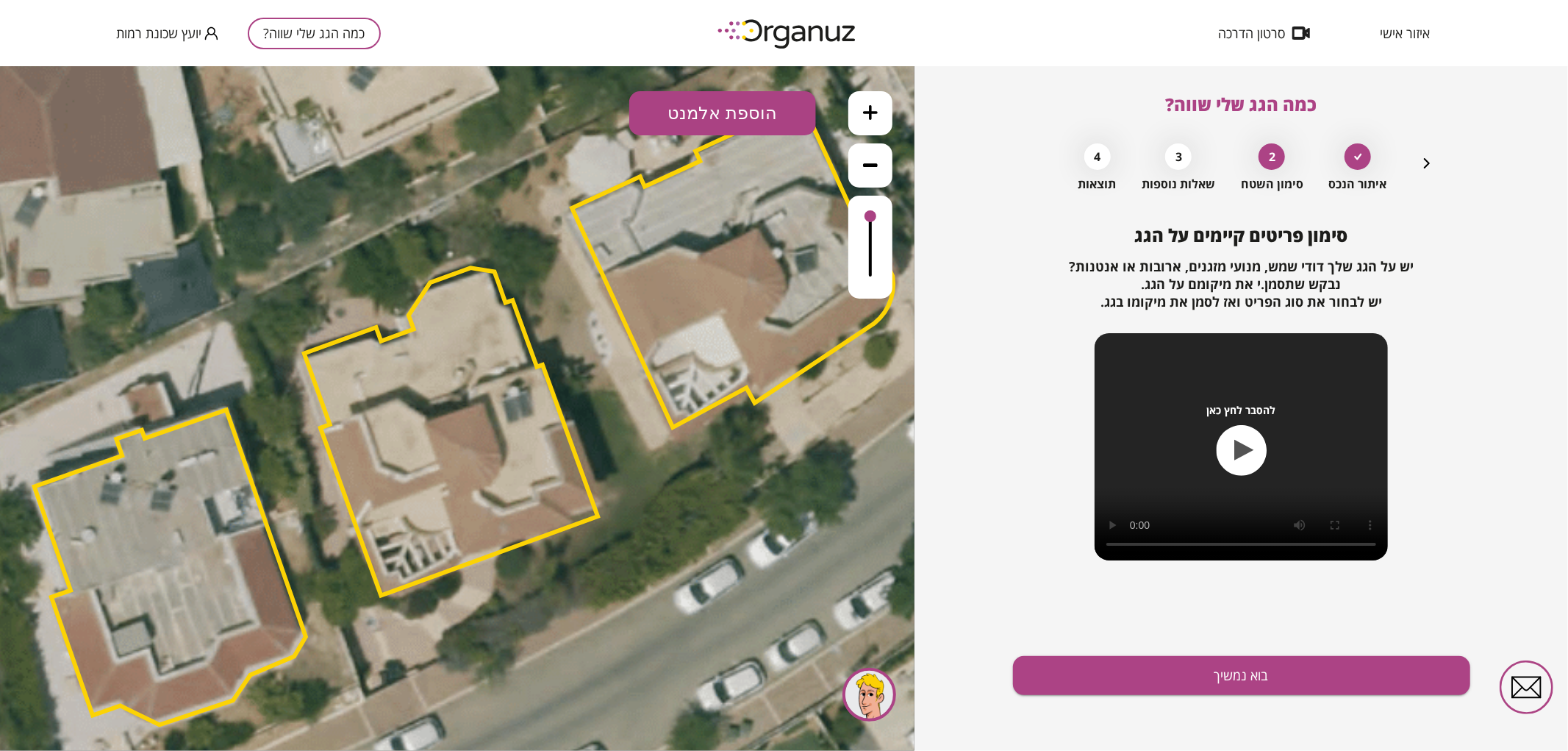
click at [716, 98] on button "הוספת אלמנט" at bounding box center [722, 112] width 187 height 44
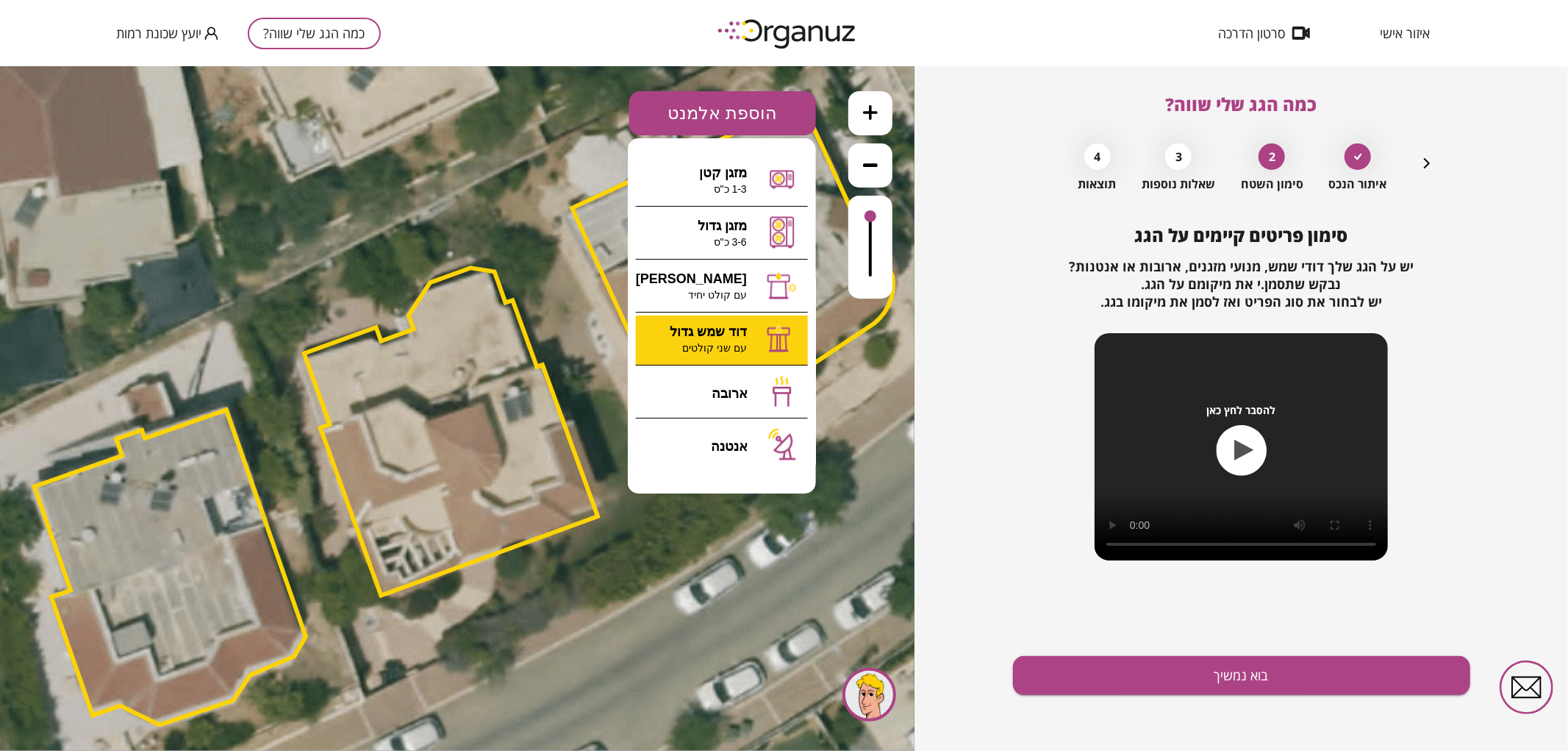
click at [733, 342] on div ".st0 { fill: #FFFFFF; } 0" at bounding box center [457, 407] width 914 height 684
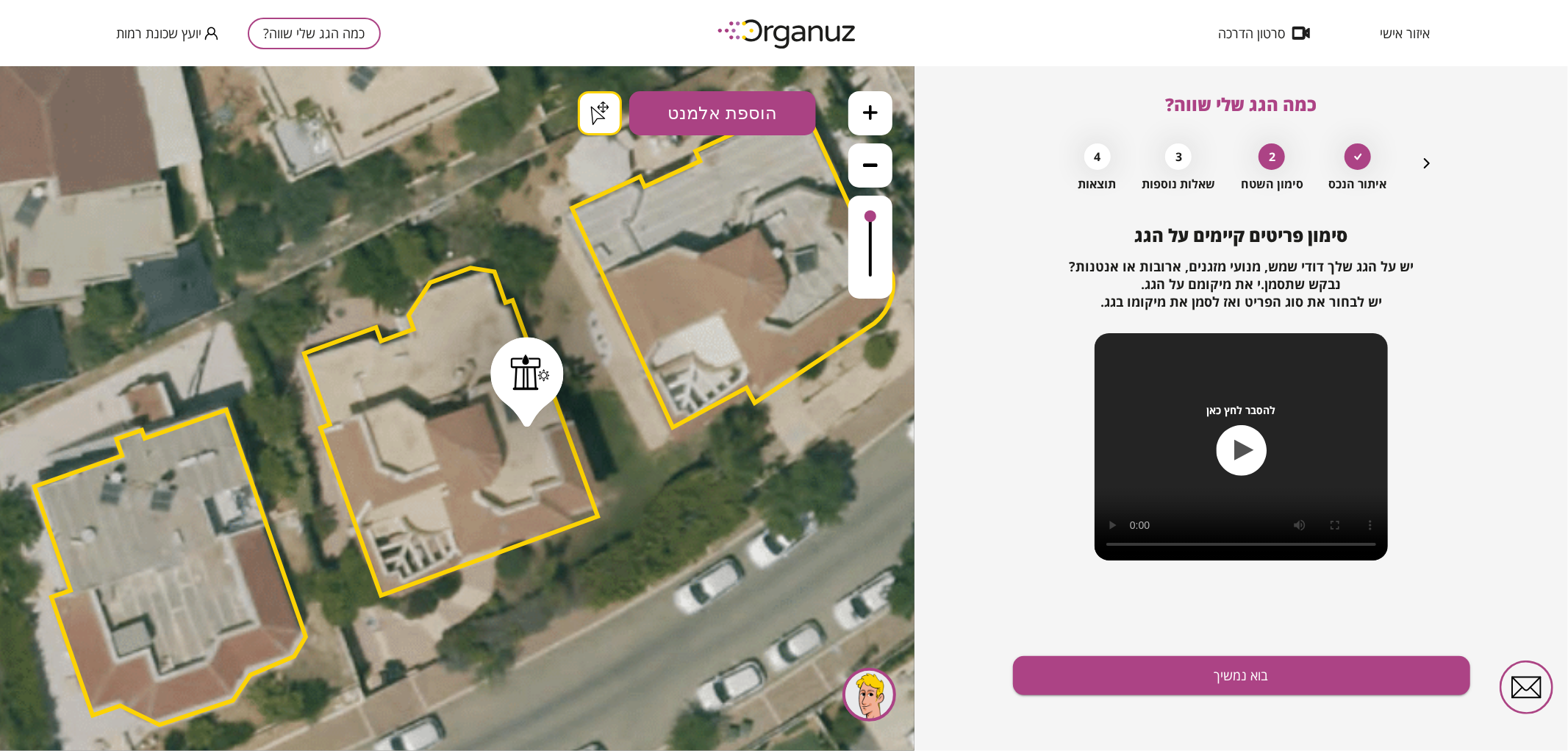
click at [1304, 671] on button "בוא נמשיך" at bounding box center [1241, 674] width 458 height 39
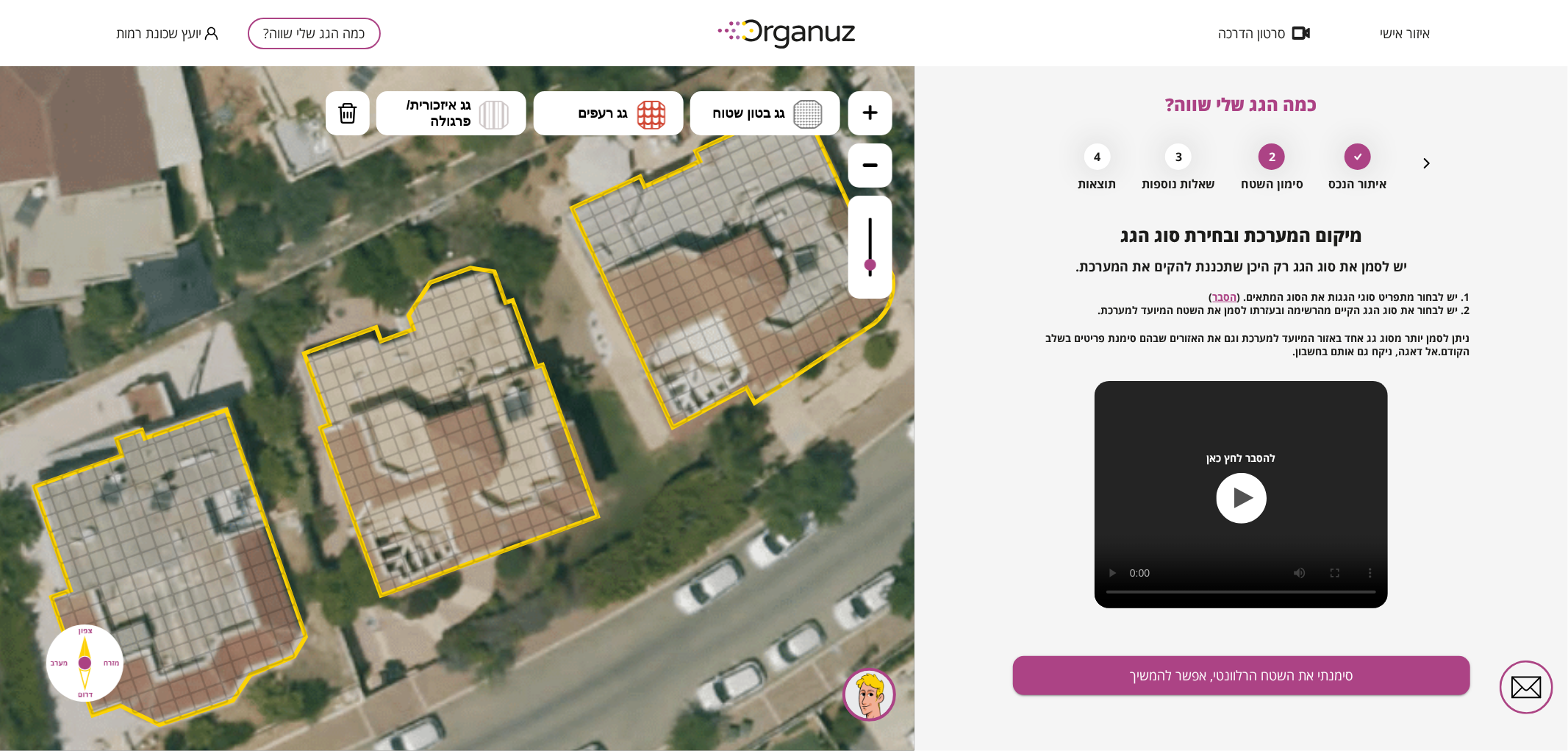
drag, startPoint x: 866, startPoint y: 218, endPoint x: 868, endPoint y: 265, distance: 47.0
click at [868, 265] on div at bounding box center [870, 264] width 12 height 12
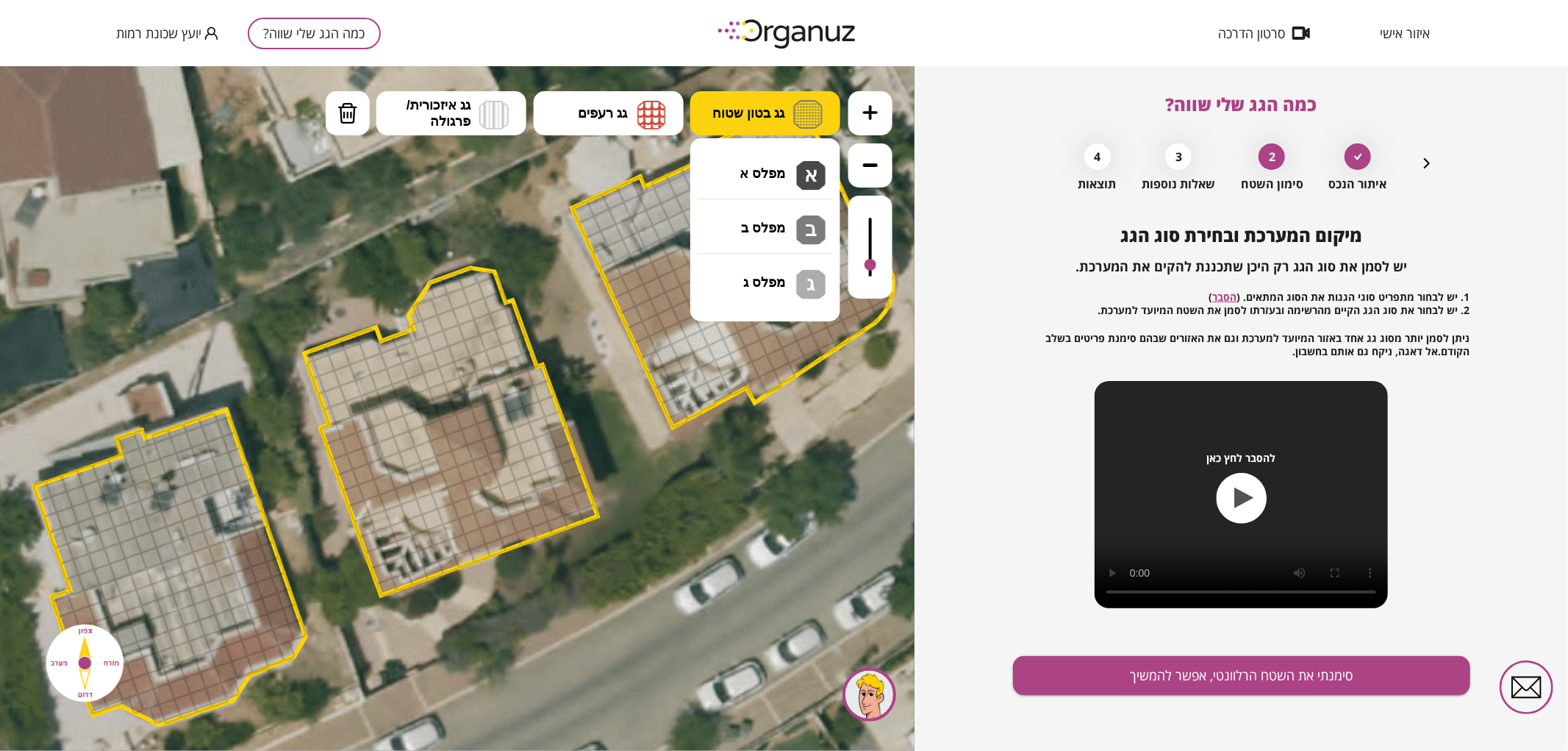
click at [783, 97] on button "גג בטון שטוח" at bounding box center [765, 112] width 150 height 44
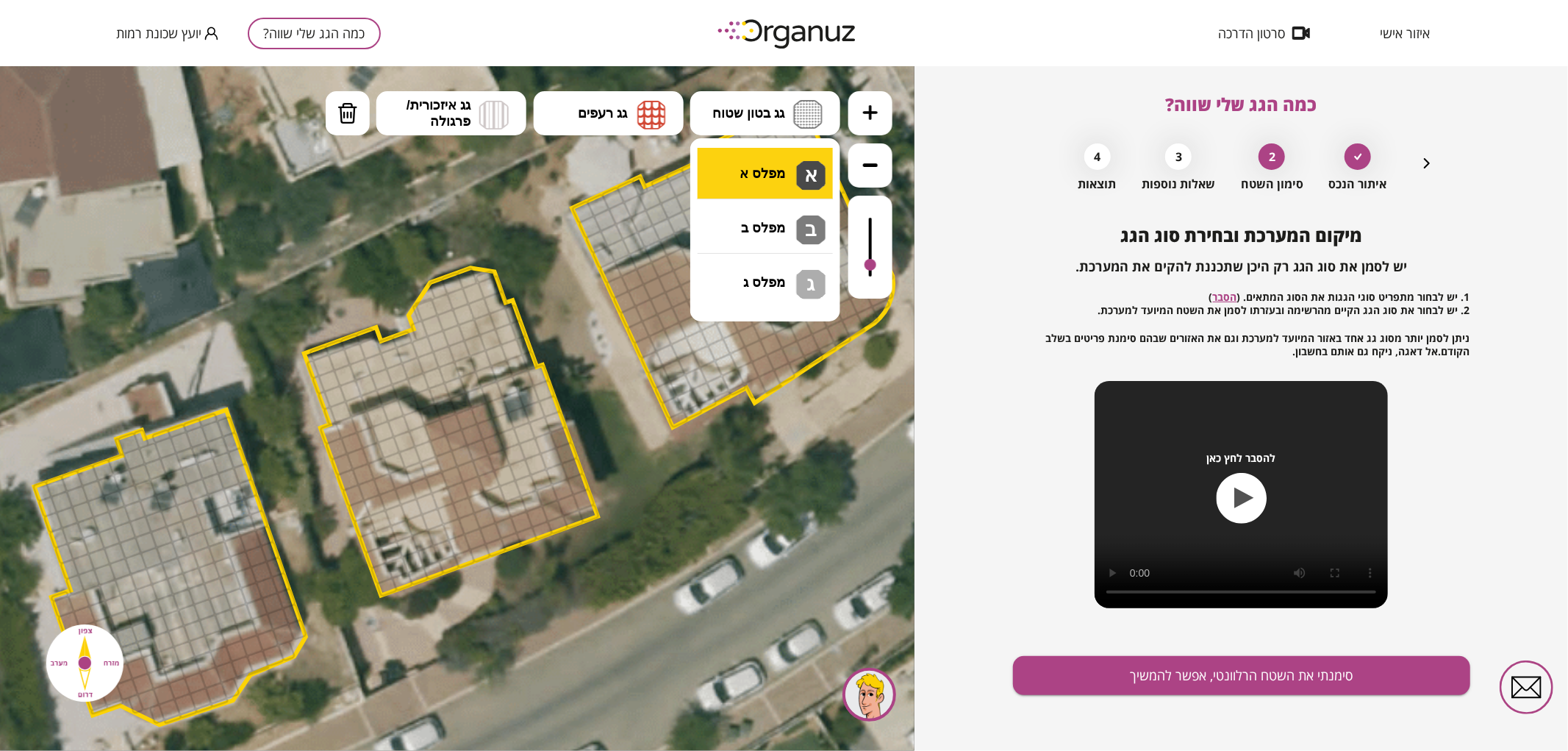
click at [755, 189] on div ".st0 { fill: #FFFFFF; } .st0 { fill: #FFFFFF; }" at bounding box center [457, 407] width 914 height 684
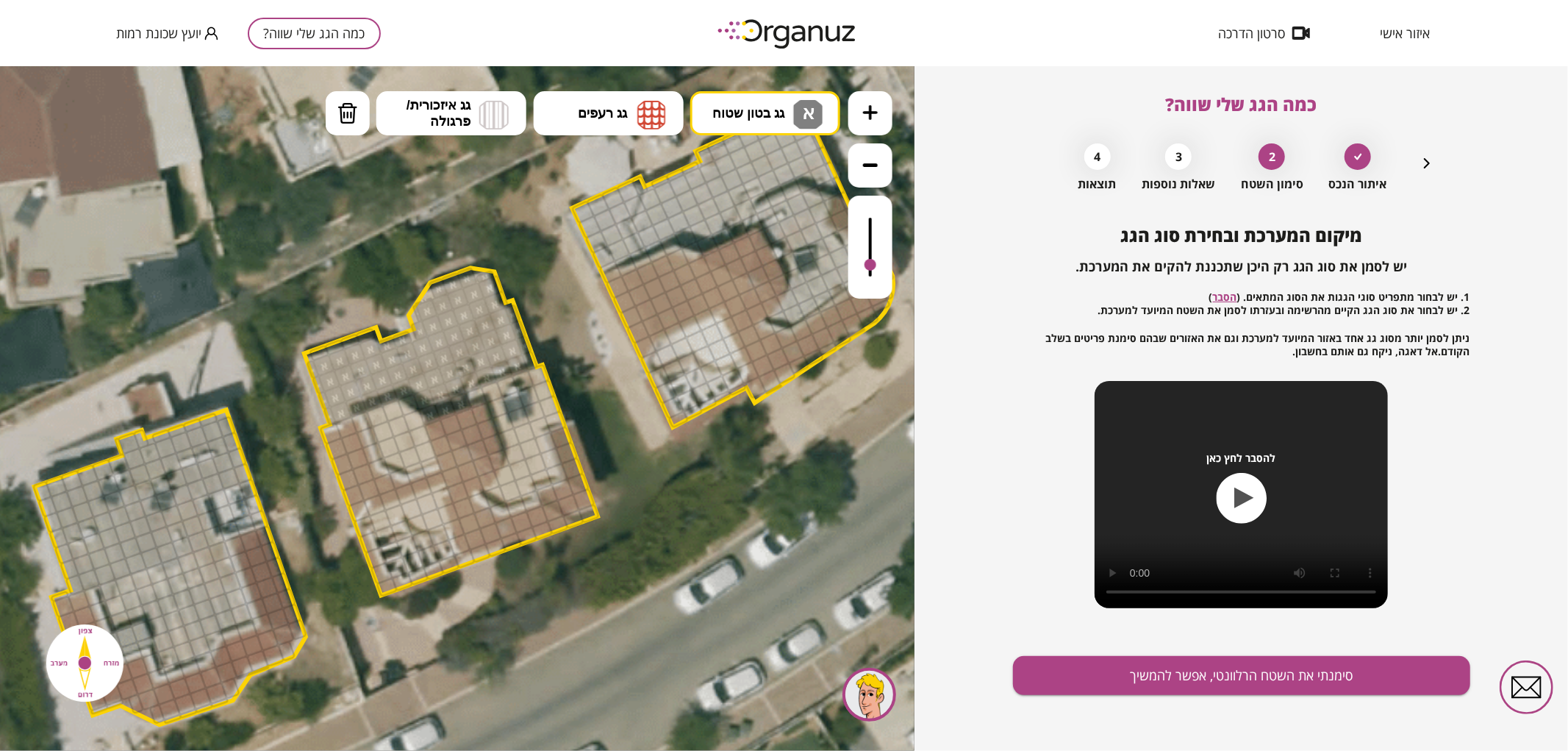
drag, startPoint x: 424, startPoint y: 311, endPoint x: 458, endPoint y: 357, distance: 57.2
click at [761, 110] on span "גג בטון שטוח" at bounding box center [748, 113] width 72 height 16
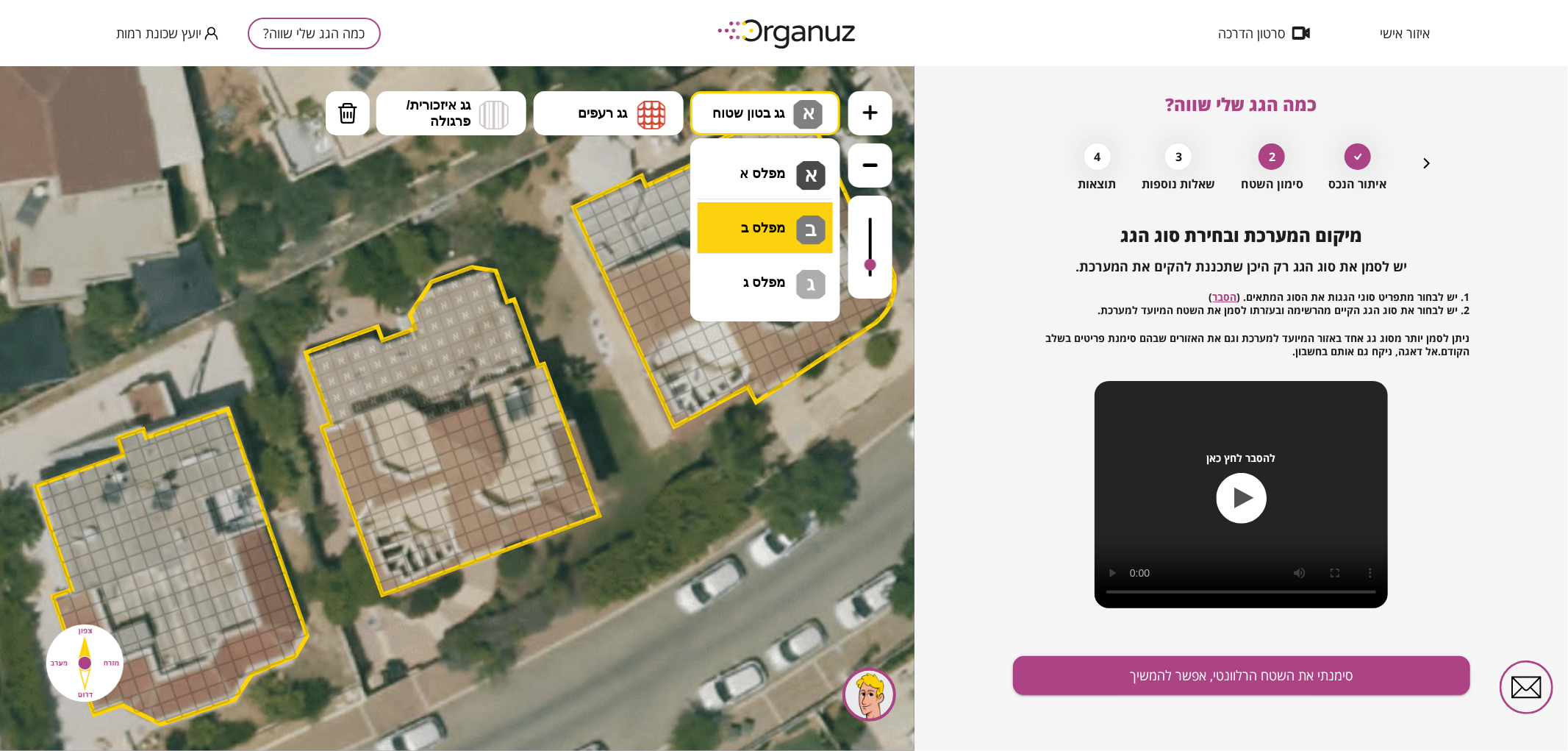
click at [753, 231] on div ".st0 { fill: #FFFFFF; } .st0 { fill: #FFFFFF; }" at bounding box center [457, 407] width 914 height 684
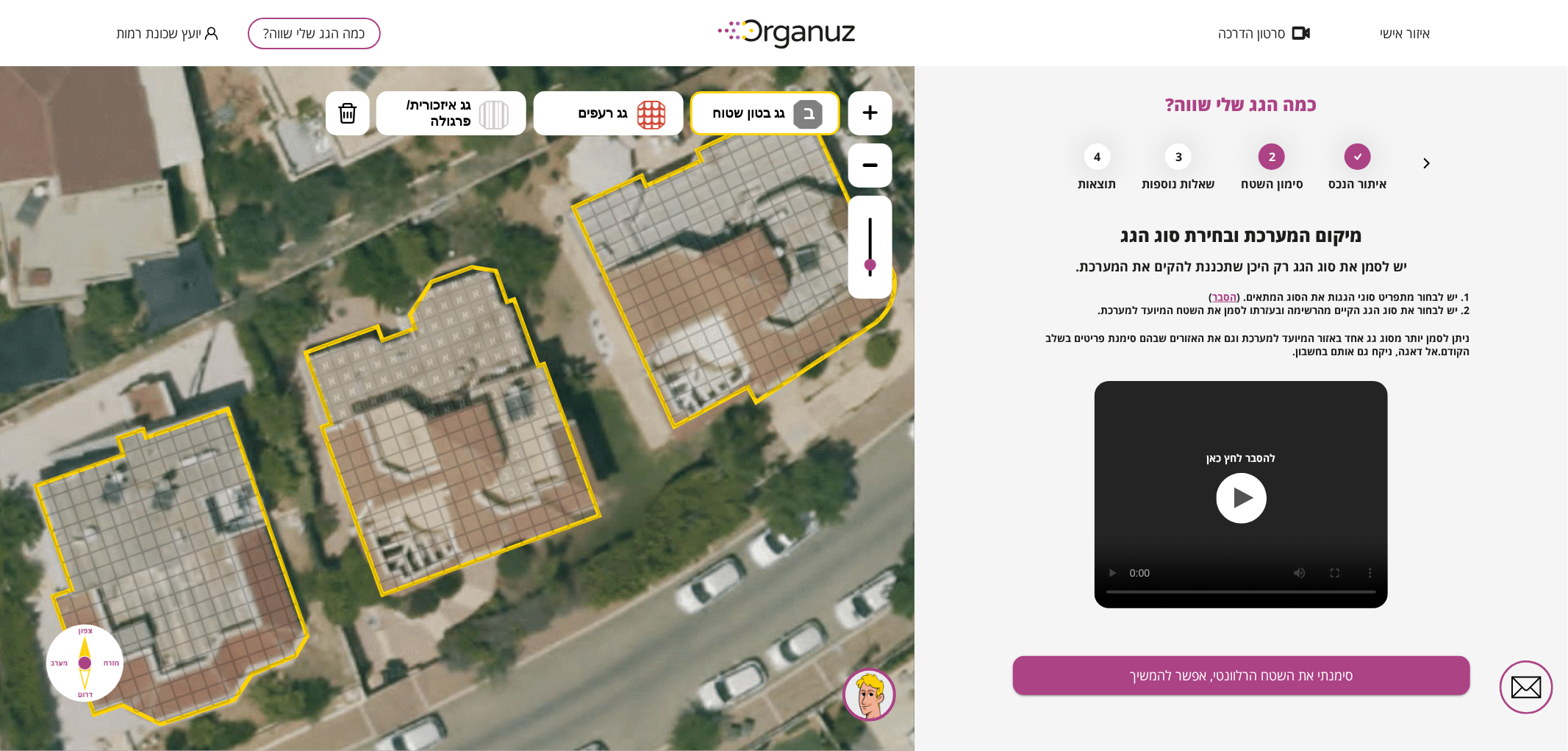
drag, startPoint x: 494, startPoint y: 387, endPoint x: 511, endPoint y: 482, distance: 96.5
drag, startPoint x: 533, startPoint y: 474, endPoint x: 541, endPoint y: 446, distance: 29.1
drag, startPoint x: 378, startPoint y: 415, endPoint x: 413, endPoint y: 420, distance: 35.4
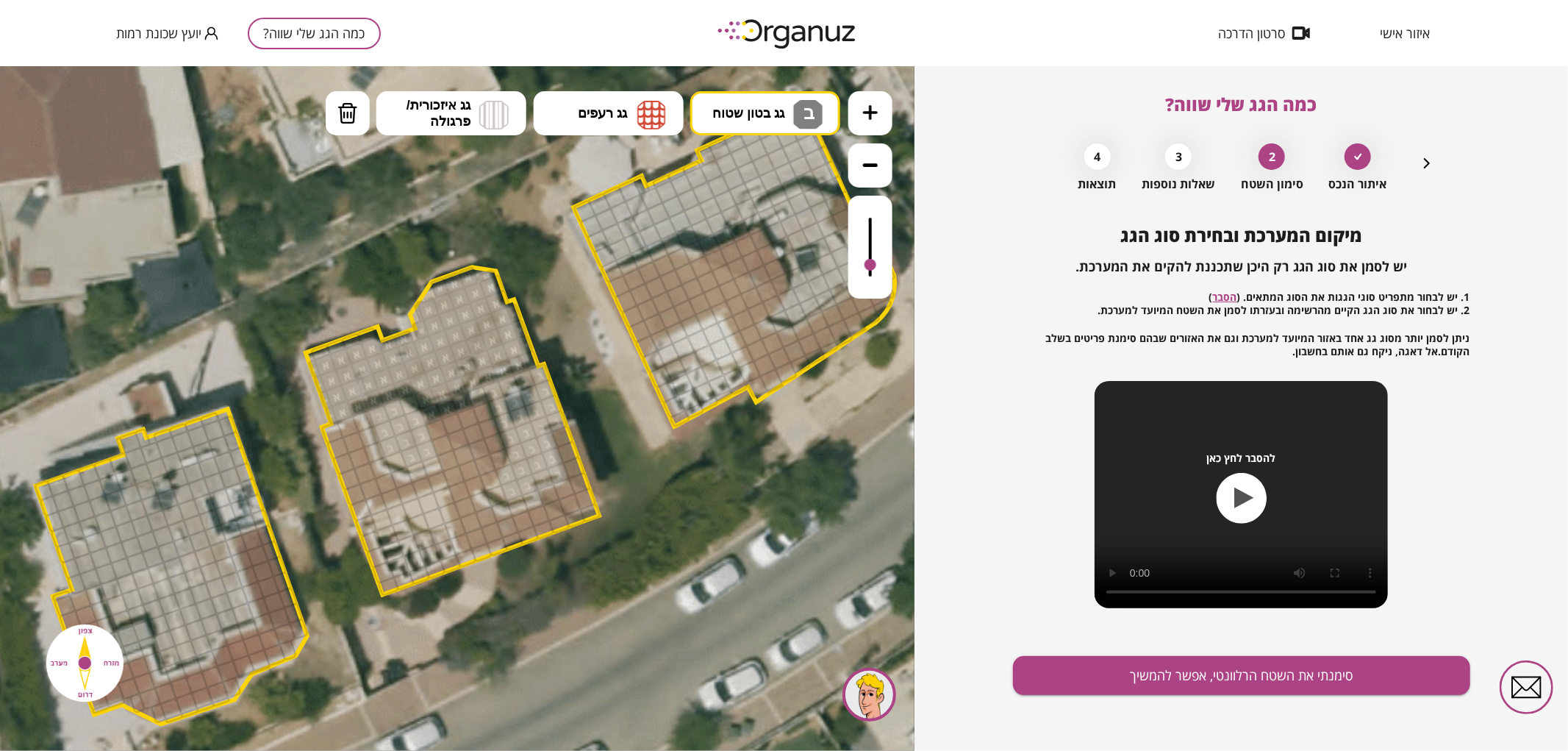
click at [405, 458] on div at bounding box center [412, 456] width 23 height 23
drag, startPoint x: 400, startPoint y: 458, endPoint x: 414, endPoint y: 452, distance: 15.2
click at [401, 458] on div at bounding box center [396, 461] width 23 height 23
drag, startPoint x: 874, startPoint y: 277, endPoint x: 885, endPoint y: 261, distance: 19.4
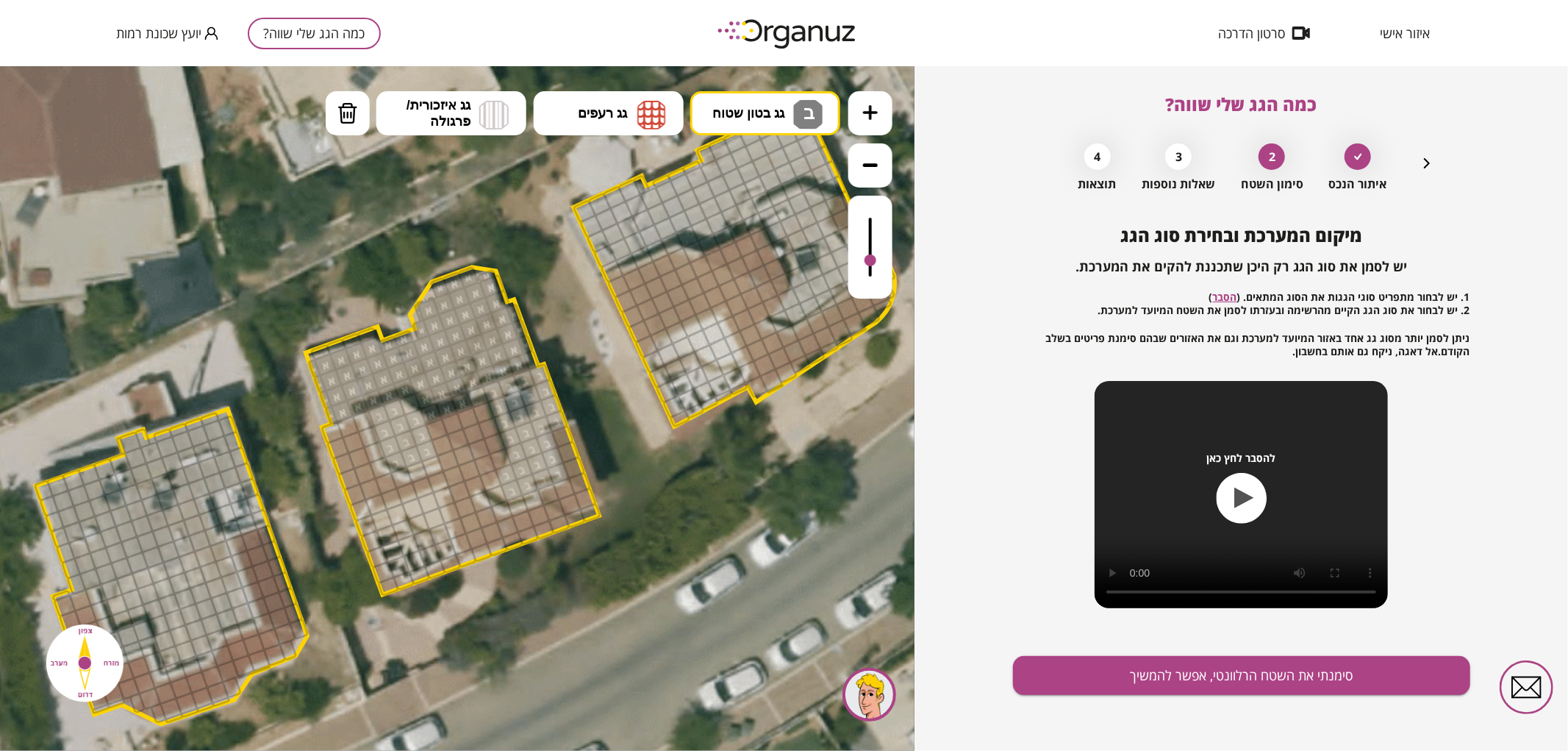
click at [885, 261] on div at bounding box center [870, 246] width 44 height 103
click at [648, 116] on img at bounding box center [652, 114] width 29 height 30
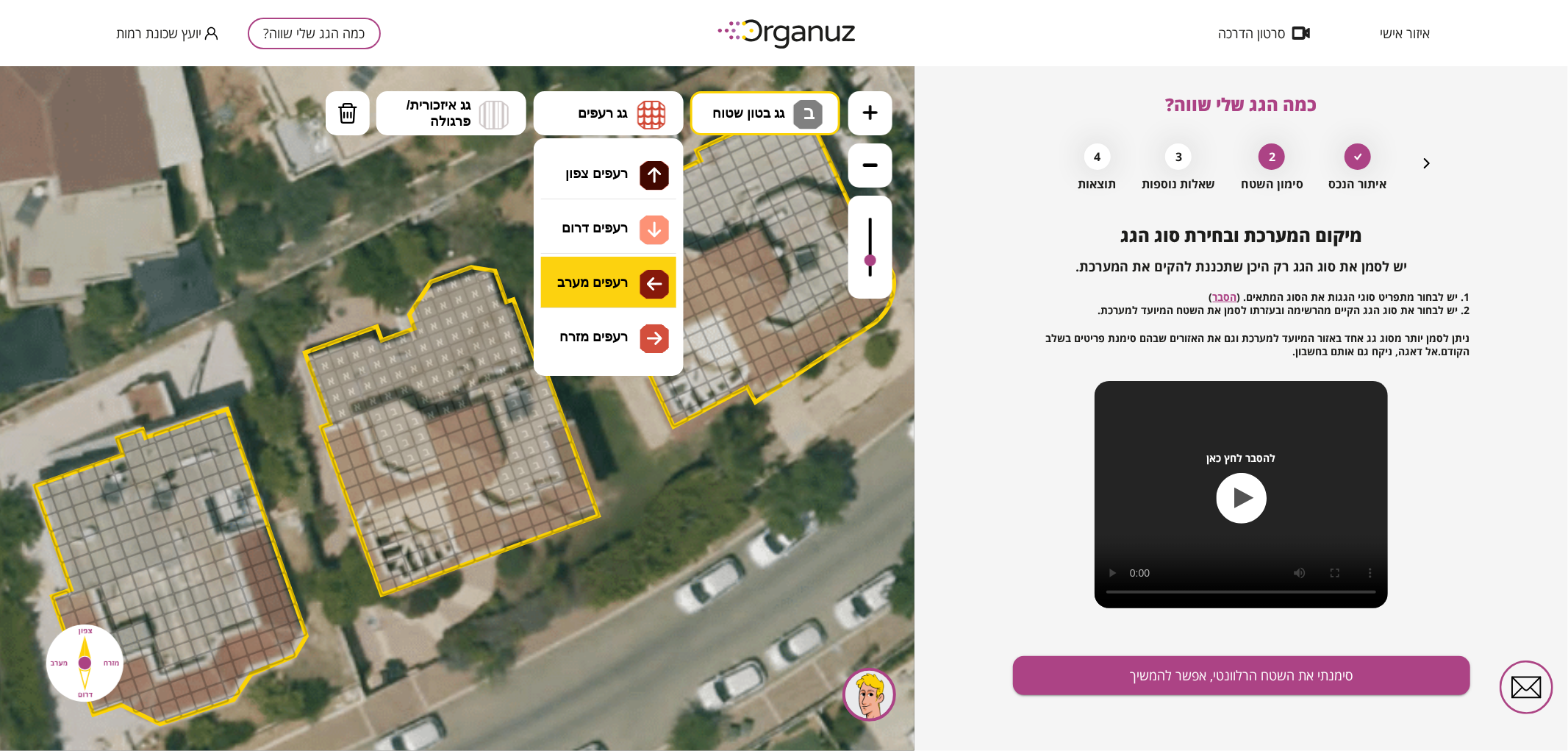
click at [600, 291] on div ".st0 { fill: #FFFFFF; } .st0 { fill: #FFFFFF; }" at bounding box center [457, 407] width 914 height 684
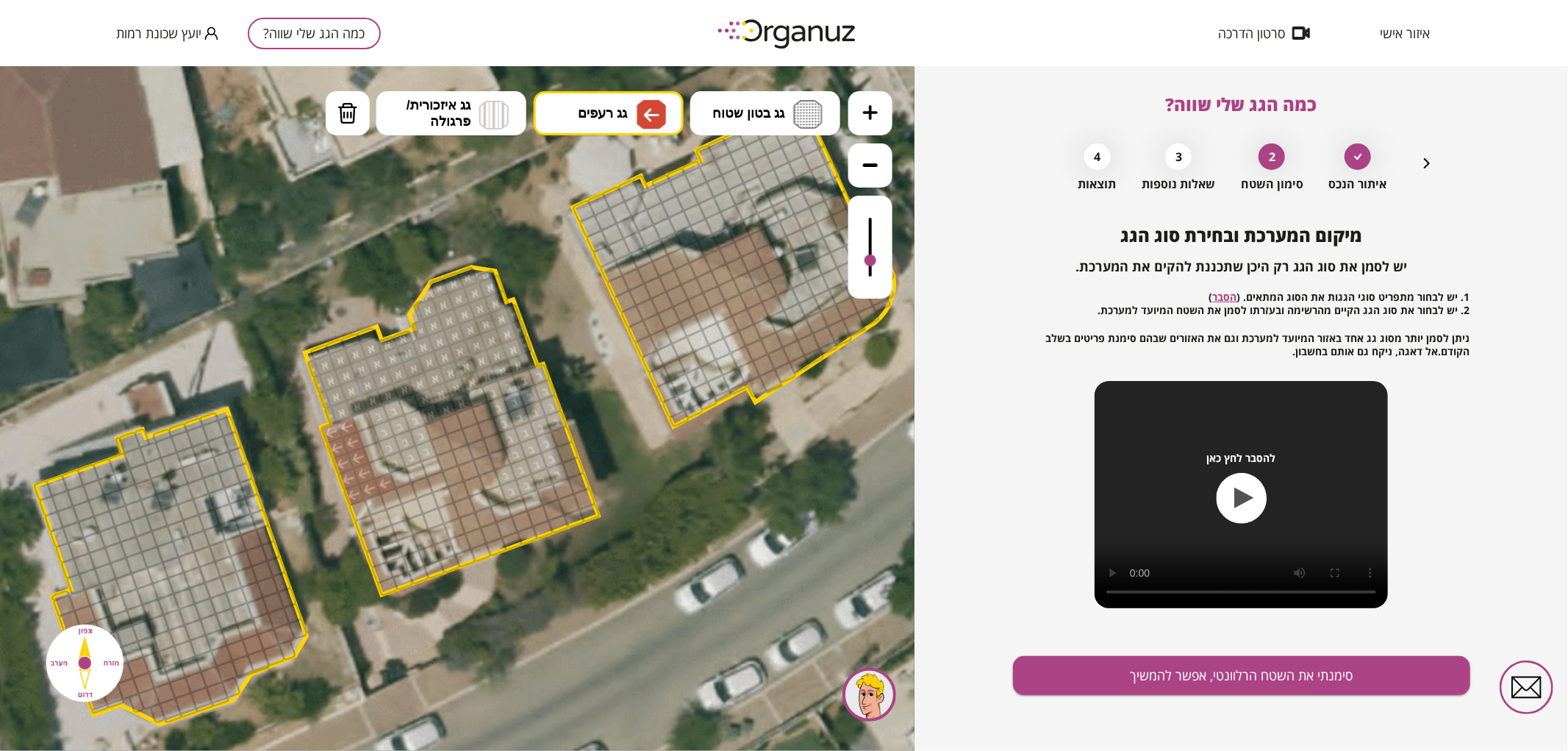
drag, startPoint x: 329, startPoint y: 440, endPoint x: 381, endPoint y: 482, distance: 66.8
drag, startPoint x: 385, startPoint y: 492, endPoint x: 478, endPoint y: 513, distance: 95.3
drag, startPoint x: 527, startPoint y: 519, endPoint x: 540, endPoint y: 513, distance: 14.3
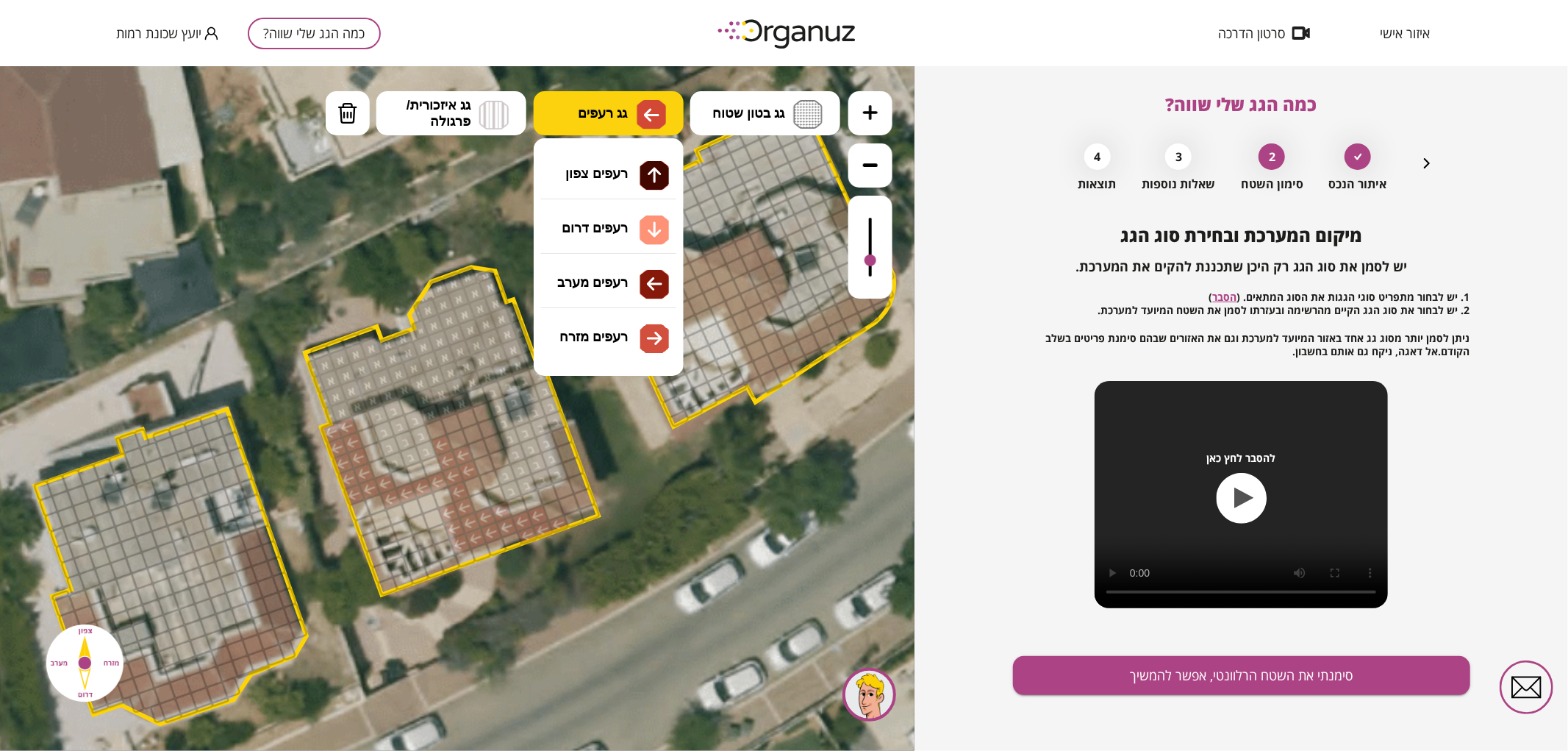
click at [592, 106] on span "גג רעפים" at bounding box center [602, 113] width 50 height 16
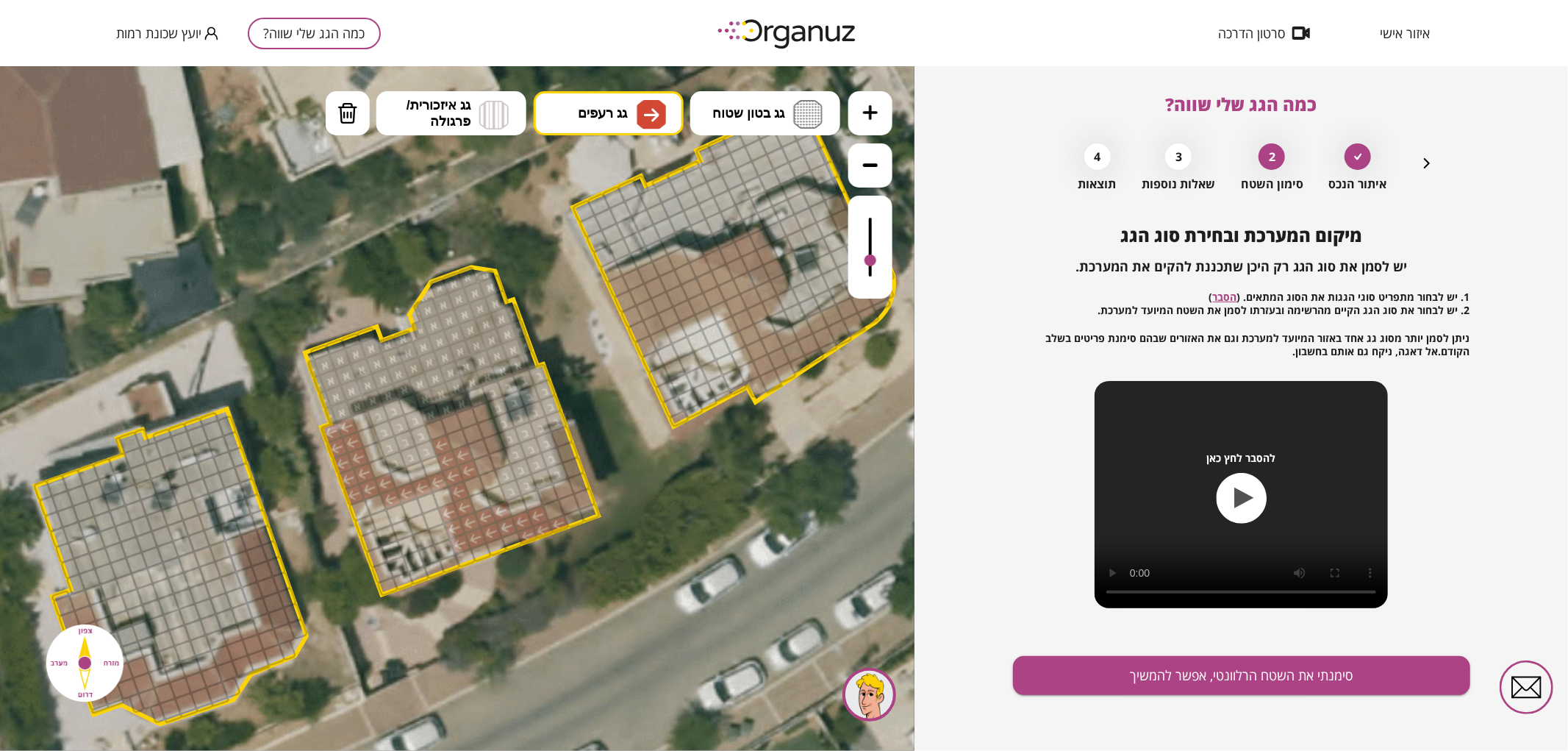
click at [623, 345] on div ".st0 { fill: #FFFFFF; } .st0 { fill: #FFFFFF; }" at bounding box center [457, 407] width 914 height 684
drag, startPoint x: 439, startPoint y: 426, endPoint x: 484, endPoint y: 434, distance: 45.7
click at [483, 448] on div at bounding box center [478, 449] width 23 height 23
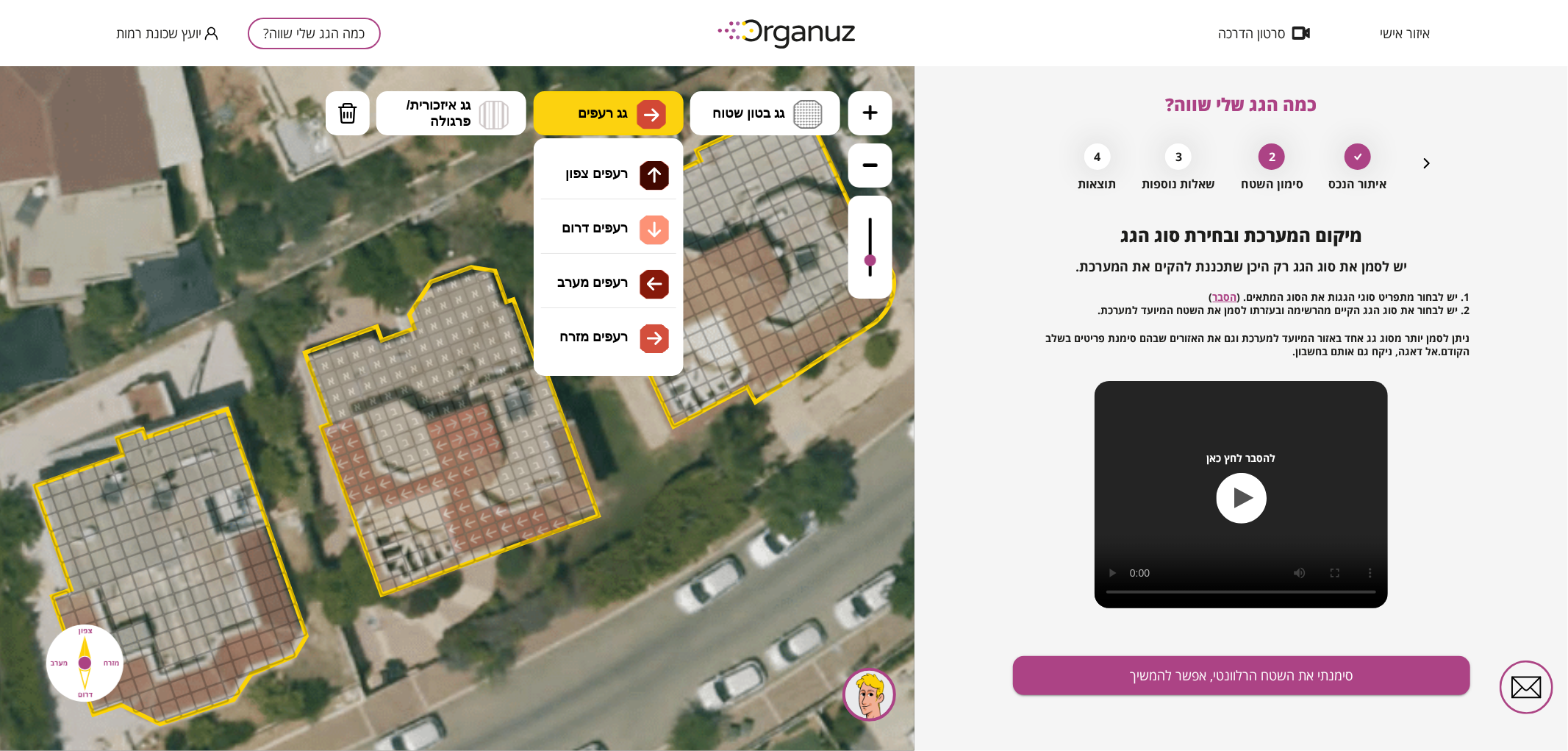
click at [600, 112] on span "גג רעפים" at bounding box center [602, 113] width 50 height 16
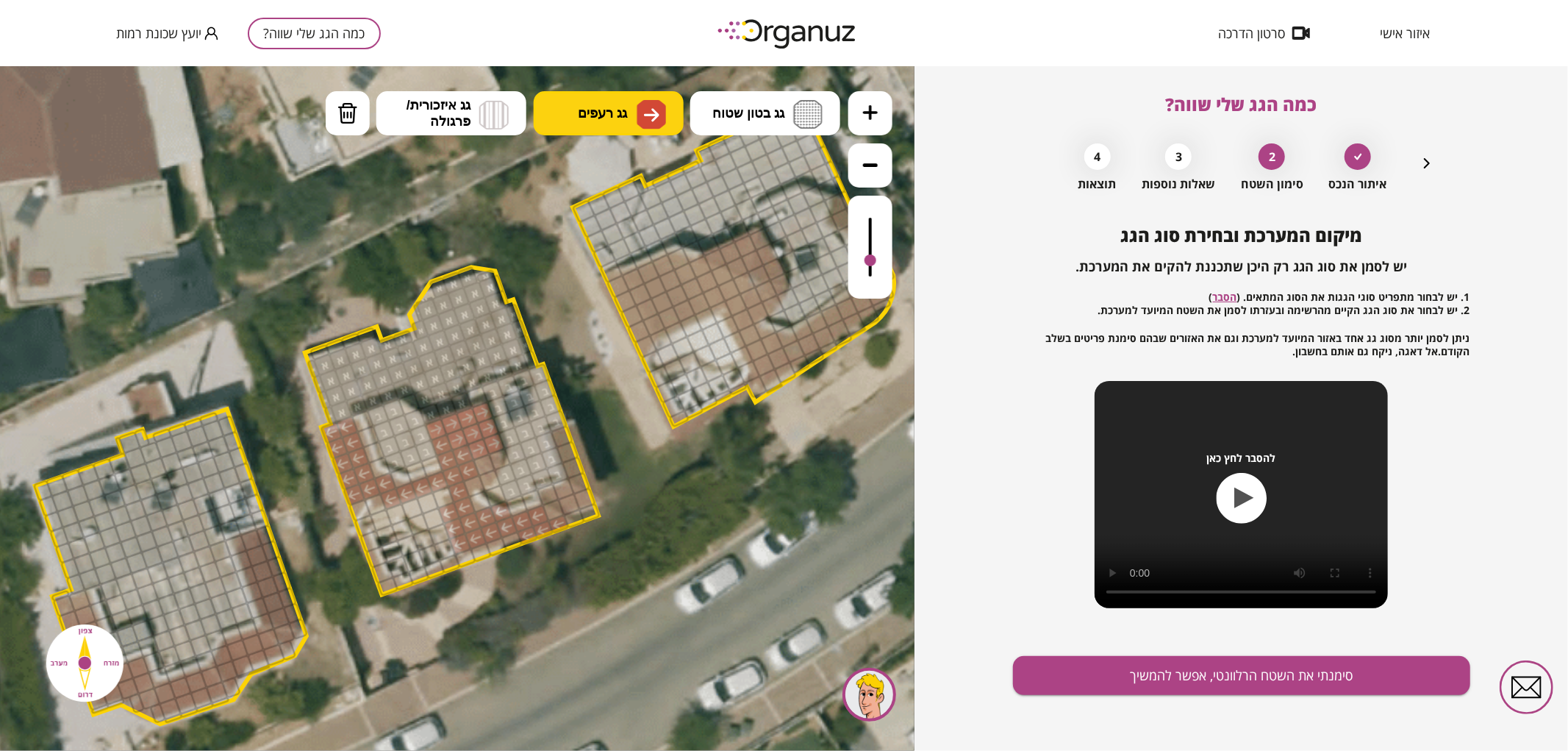
click at [600, 112] on span "גג רעפים" at bounding box center [602, 113] width 50 height 16
drag, startPoint x: 555, startPoint y: 494, endPoint x: 580, endPoint y: 499, distance: 25.5
drag, startPoint x: 577, startPoint y: 469, endPoint x: 564, endPoint y: 434, distance: 37.3
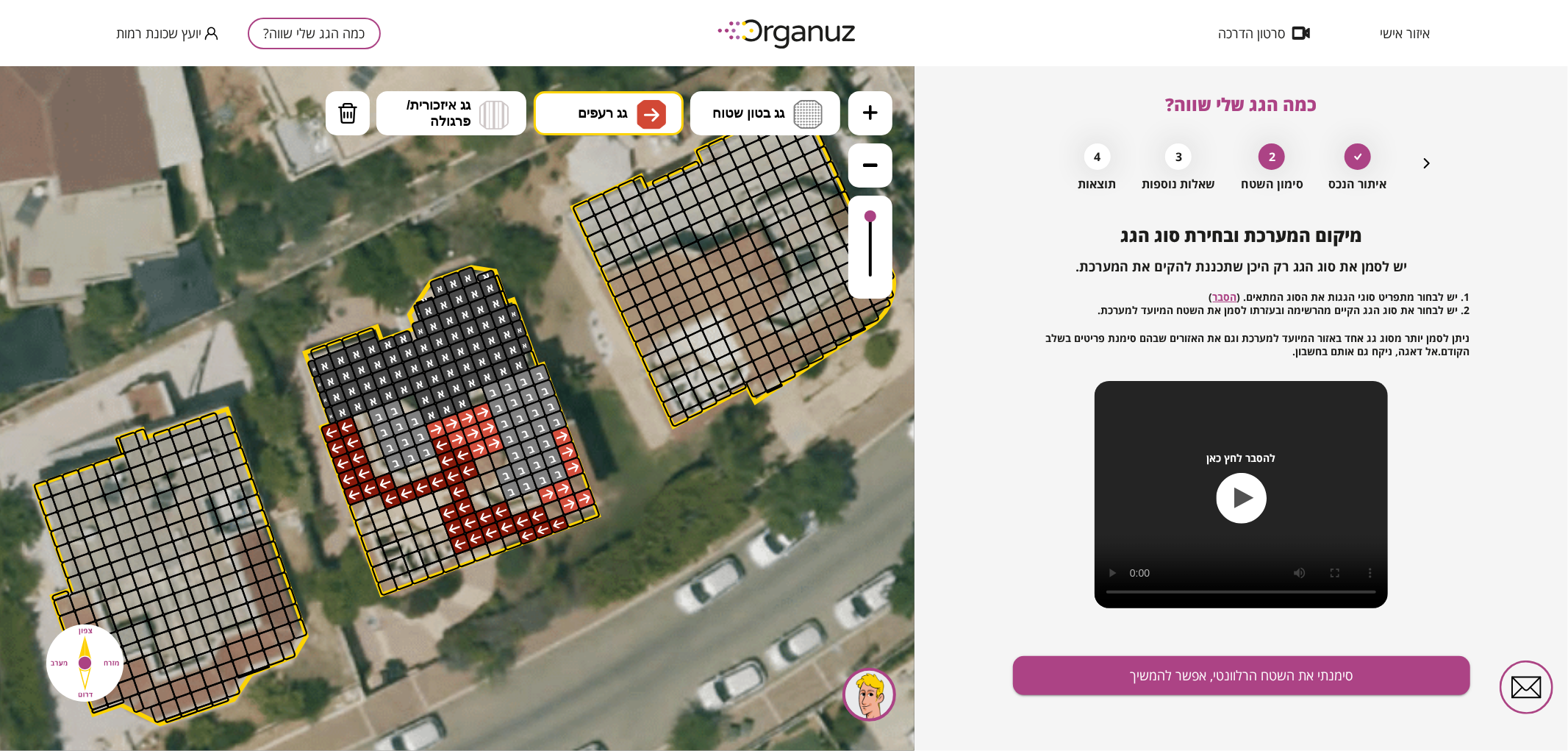
click at [895, 185] on icon at bounding box center [458, 406] width 2630 height 2630
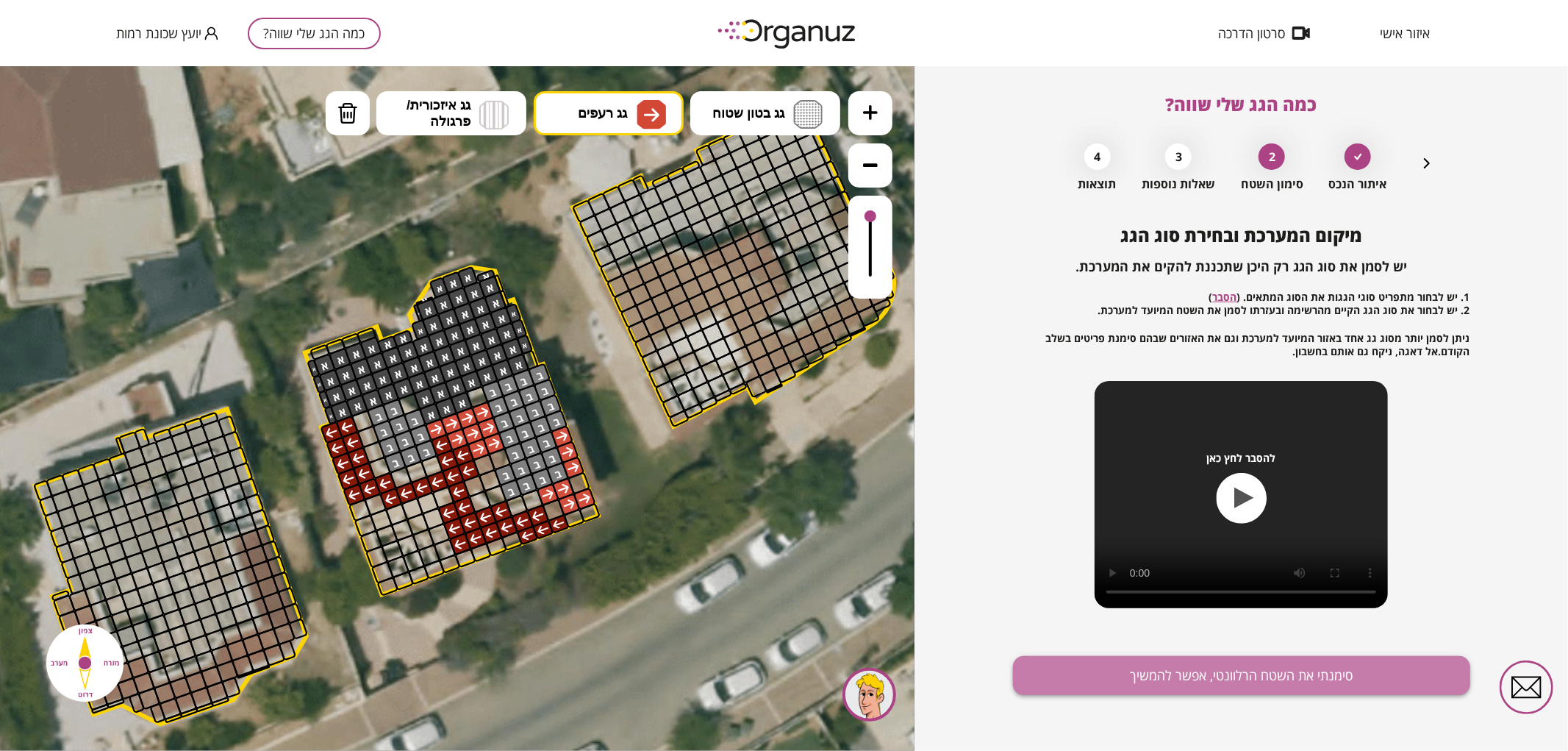
click at [1155, 681] on button "סימנתי את השטח הרלוונטי, אפשר להמשיך" at bounding box center [1241, 674] width 458 height 39
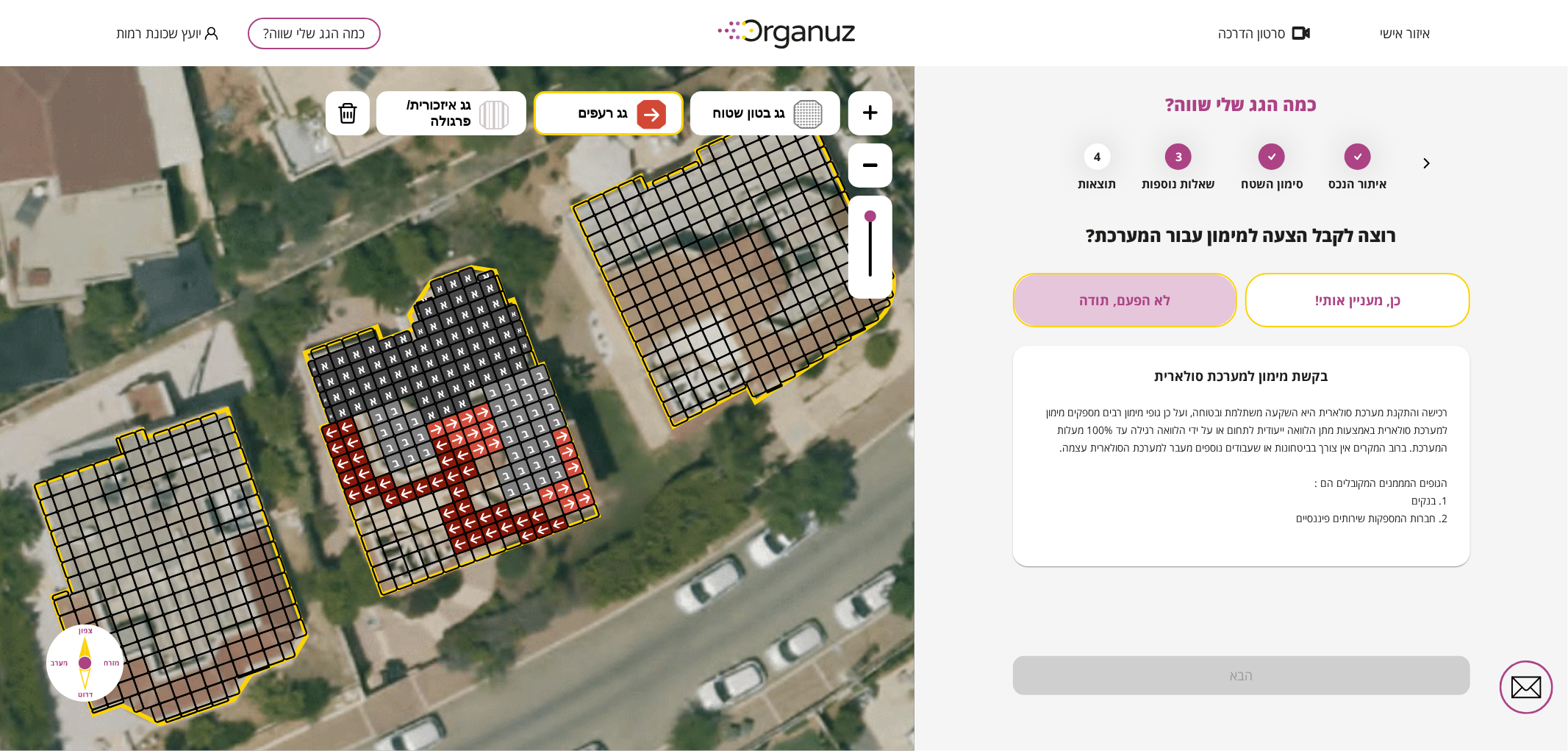
click at [1171, 298] on button "לא הפעם, תודה" at bounding box center [1125, 300] width 225 height 54
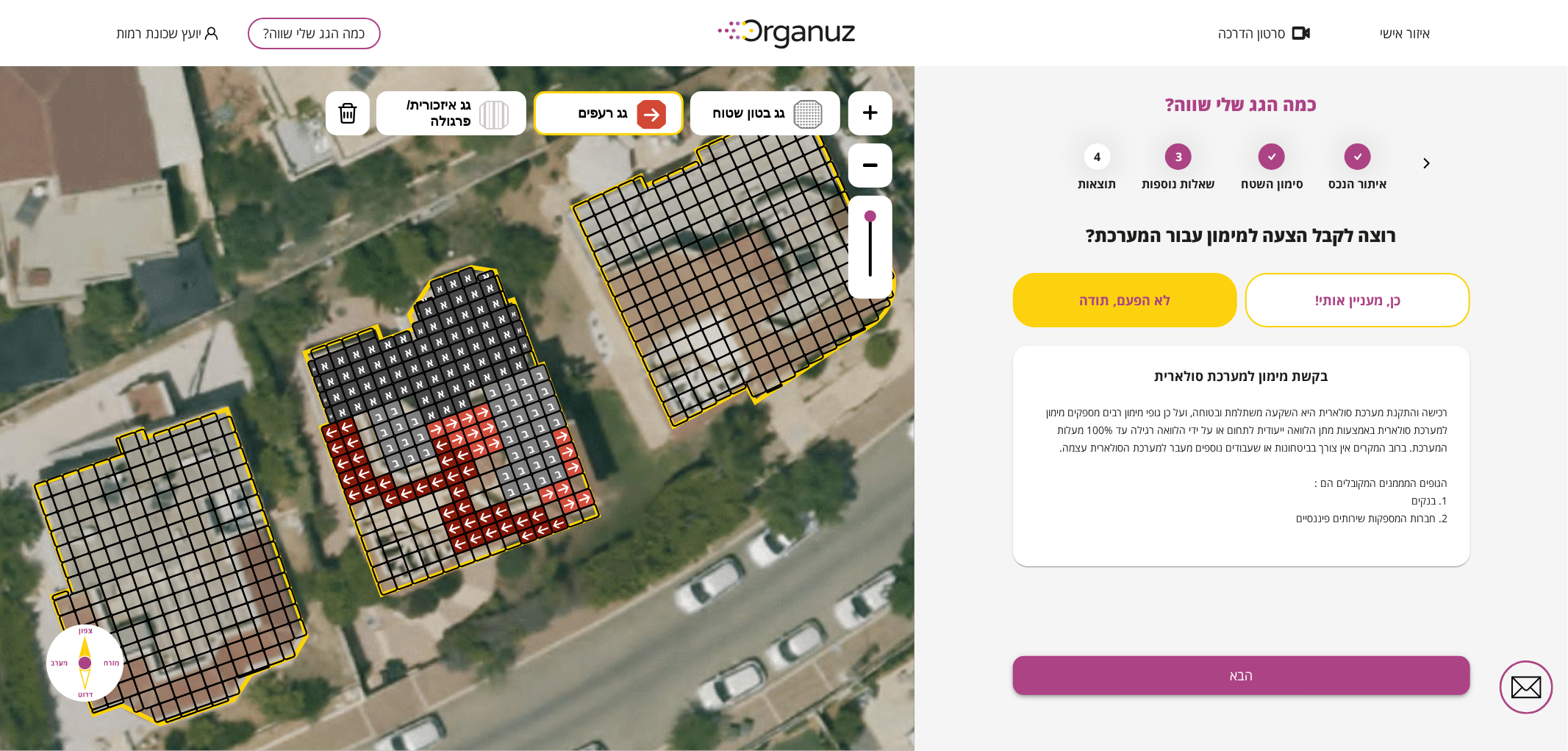
click at [1100, 676] on button "הבא" at bounding box center [1241, 674] width 458 height 39
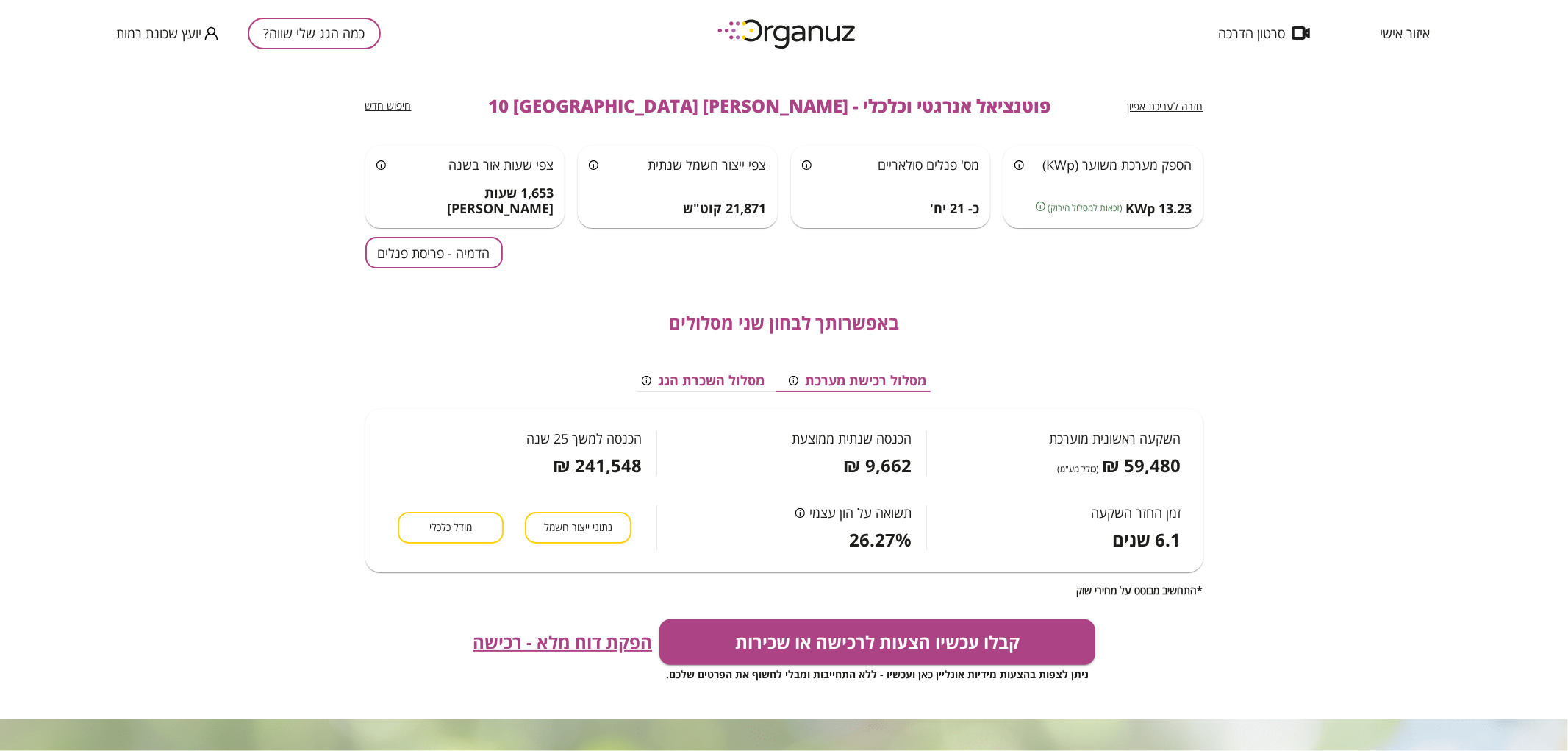
click at [457, 253] on button "הדמיה - פריסת פנלים" at bounding box center [434, 252] width 137 height 32
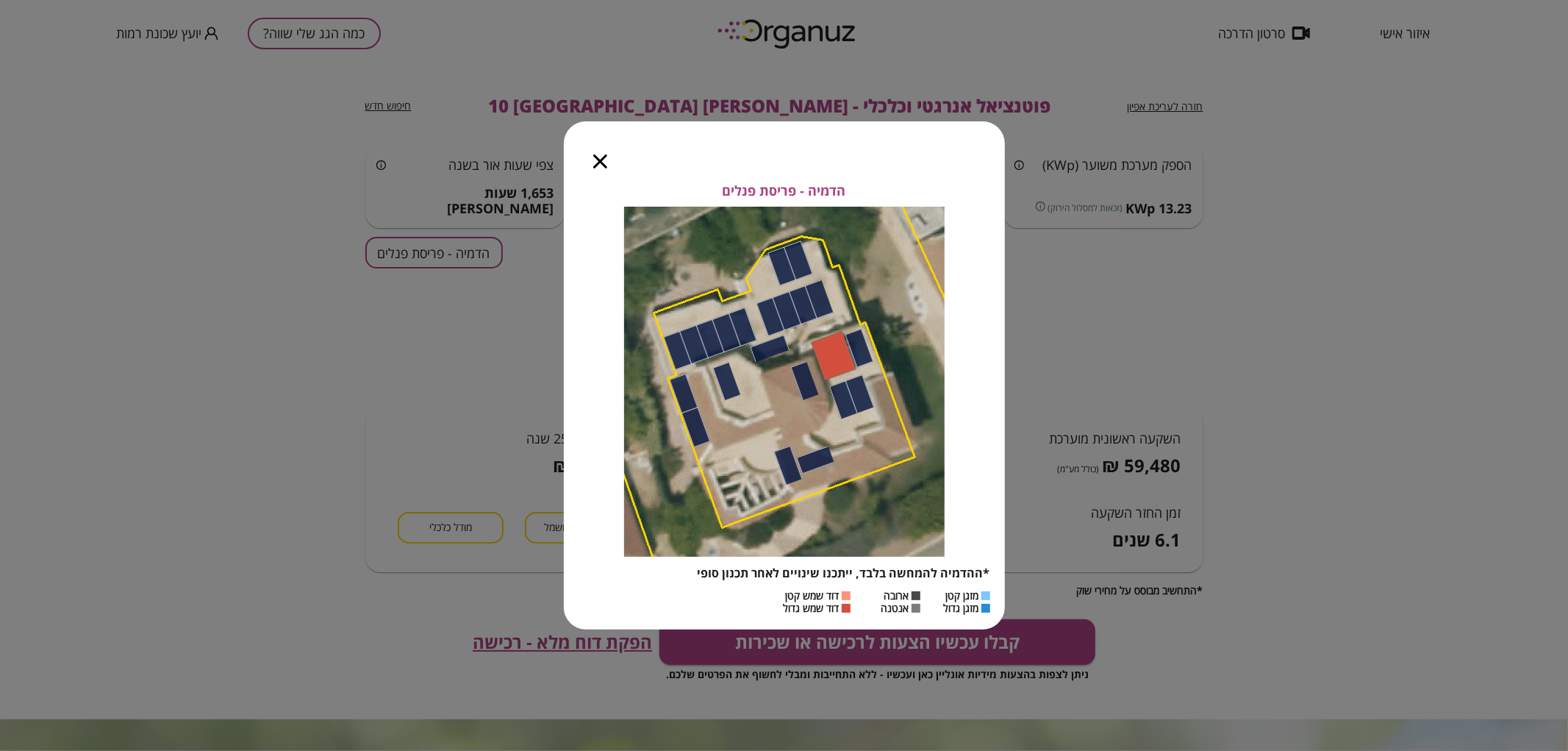
click at [592, 162] on div at bounding box center [600, 152] width 73 height 61
click at [601, 163] on icon "button" at bounding box center [599, 161] width 14 height 14
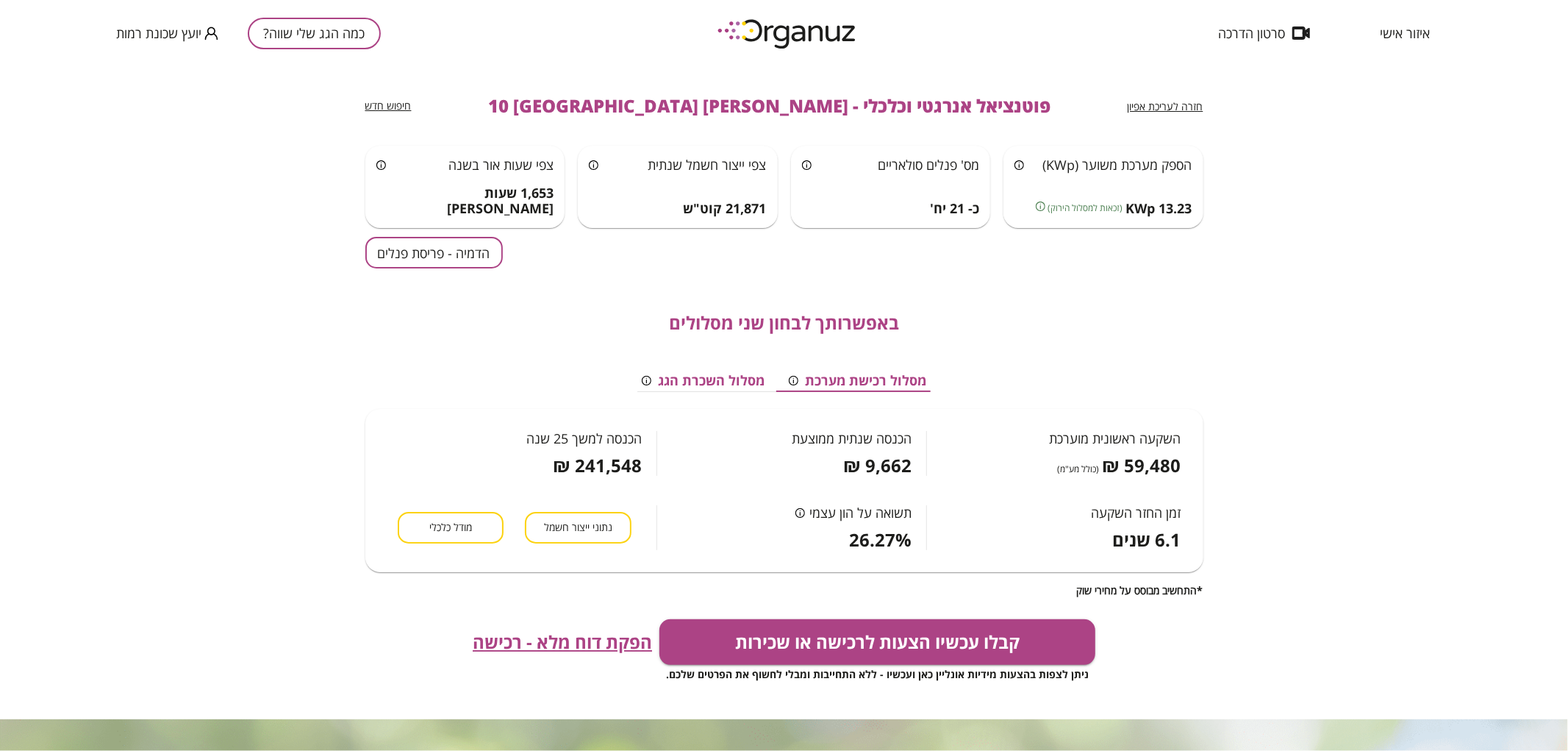
click at [1158, 112] on span "חזרה לעריכת אפיון" at bounding box center [1165, 106] width 76 height 14
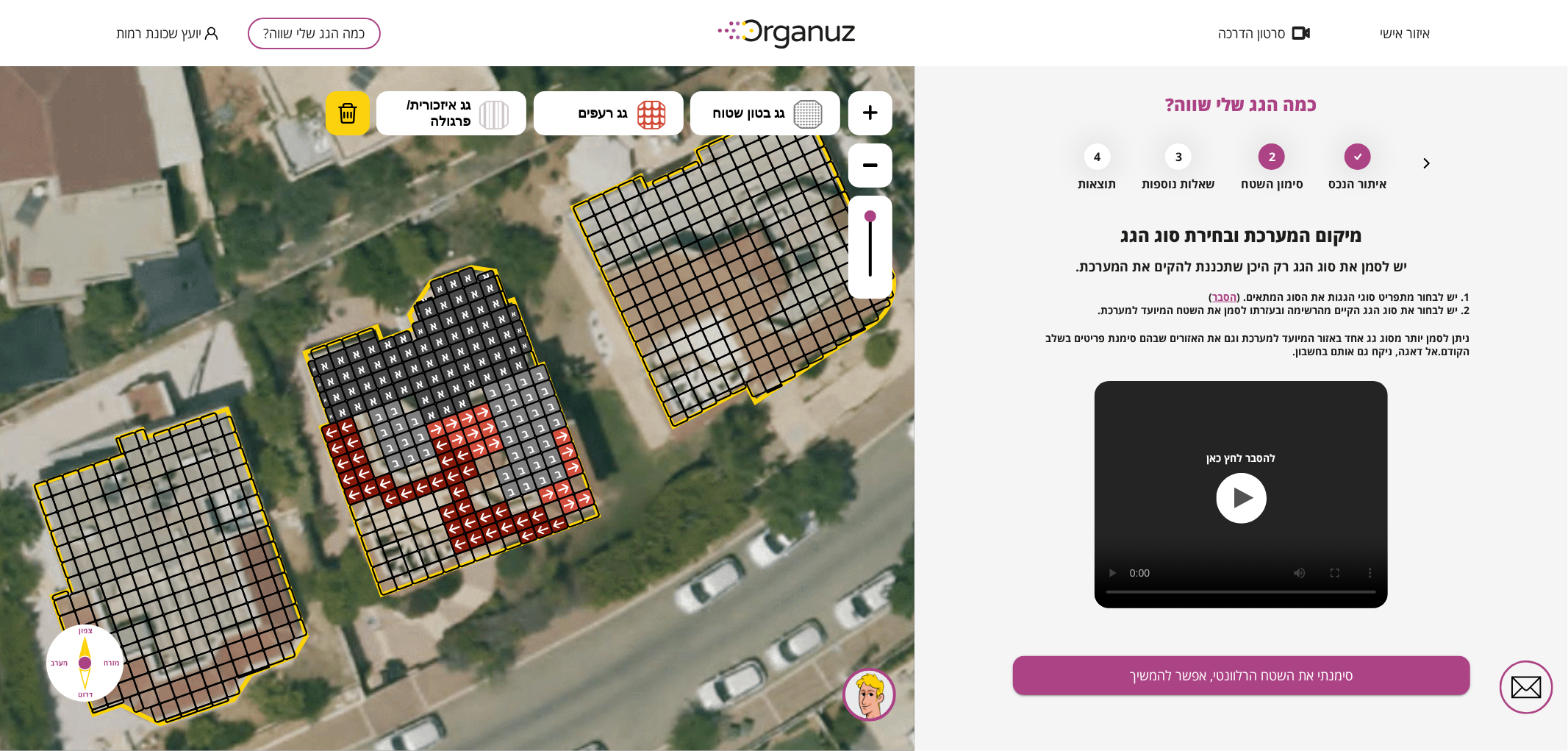
click at [356, 125] on button "מחיקה" at bounding box center [348, 112] width 44 height 44
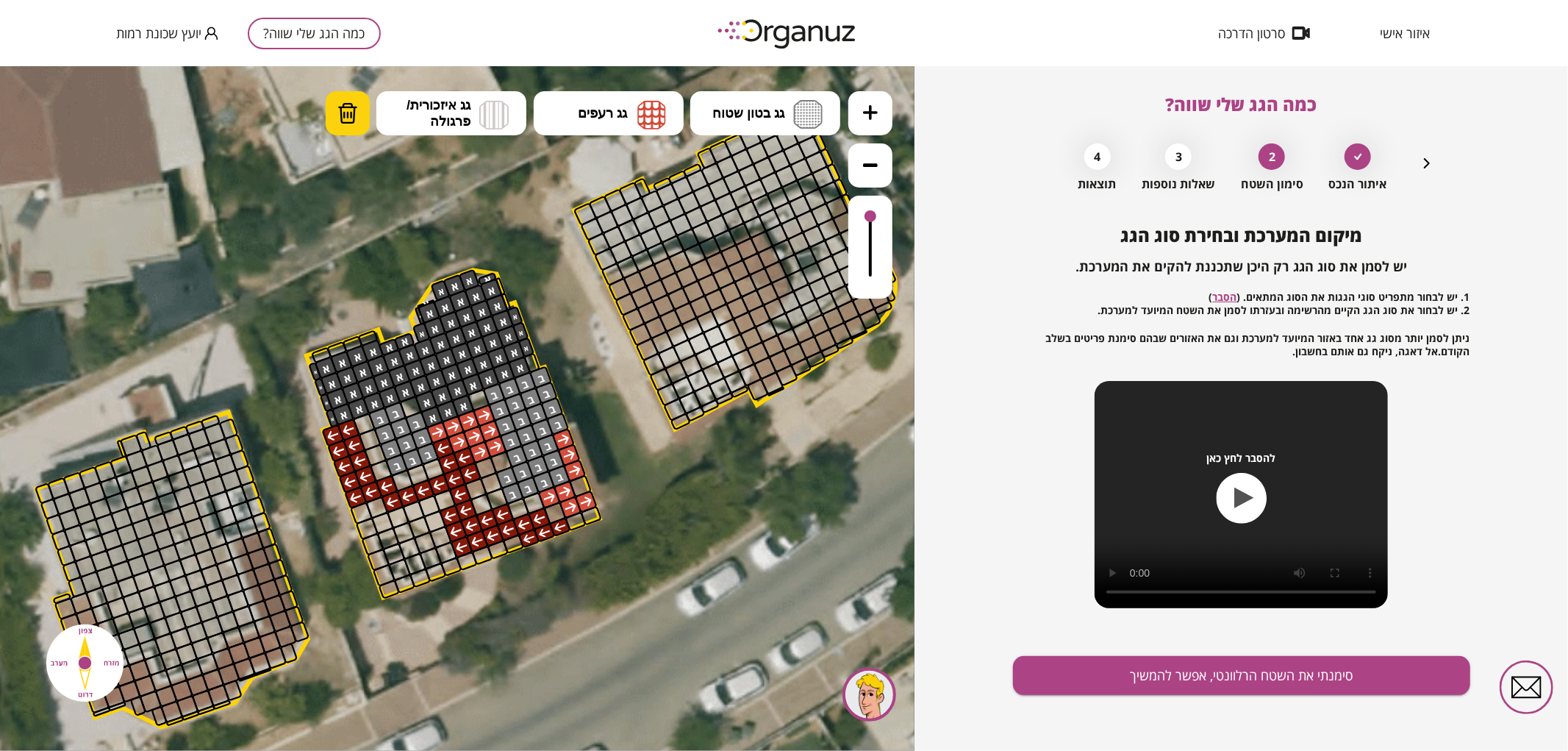
drag, startPoint x: 369, startPoint y: 98, endPoint x: 362, endPoint y: 107, distance: 11.4
click at [369, 99] on li "מחיקה" at bounding box center [348, 112] width 44 height 44
click at [358, 110] on button "מחיקה" at bounding box center [348, 112] width 44 height 44
drag, startPoint x: 506, startPoint y: 515, endPoint x: 490, endPoint y: 520, distance: 16.8
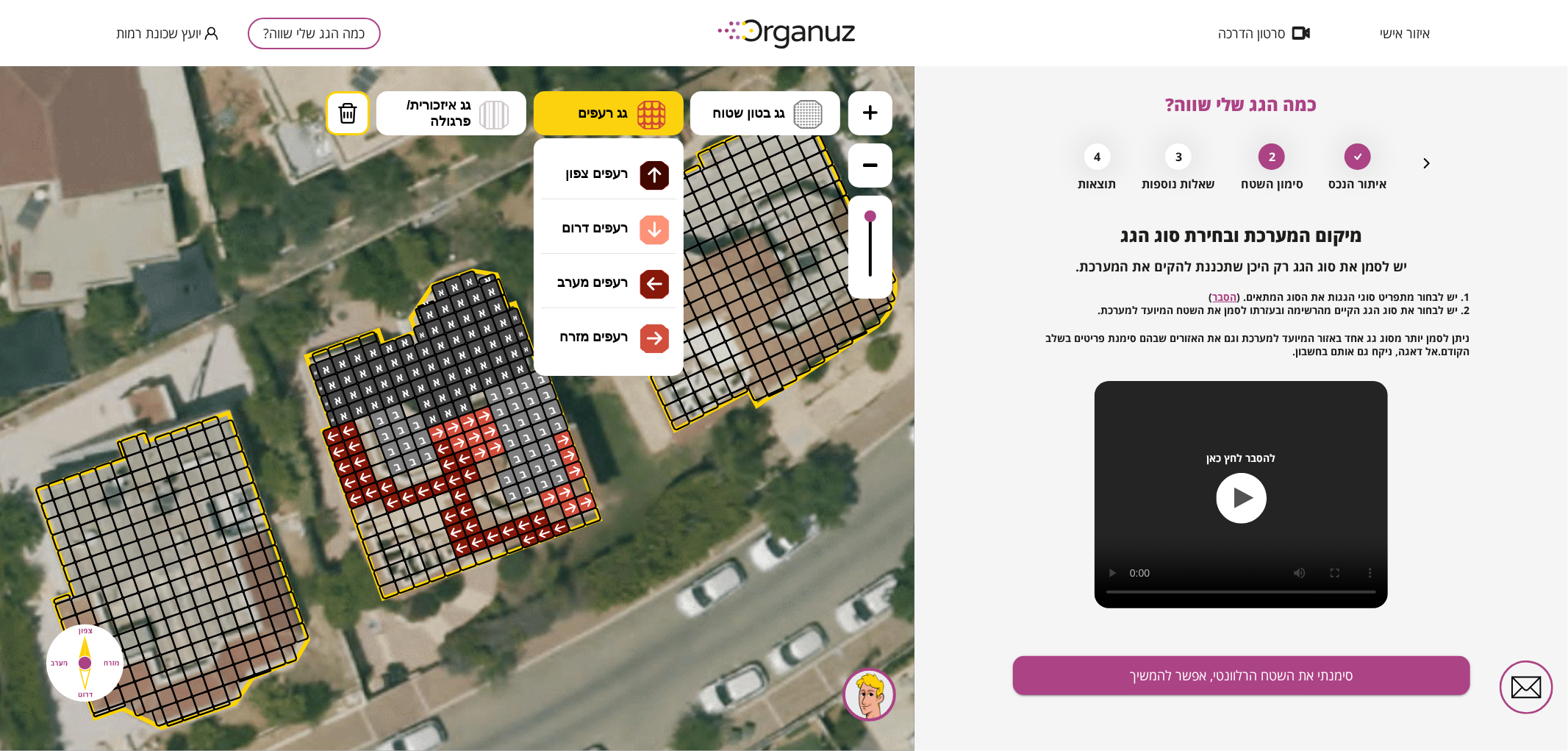
click at [586, 114] on span "גג רעפים" at bounding box center [602, 113] width 50 height 16
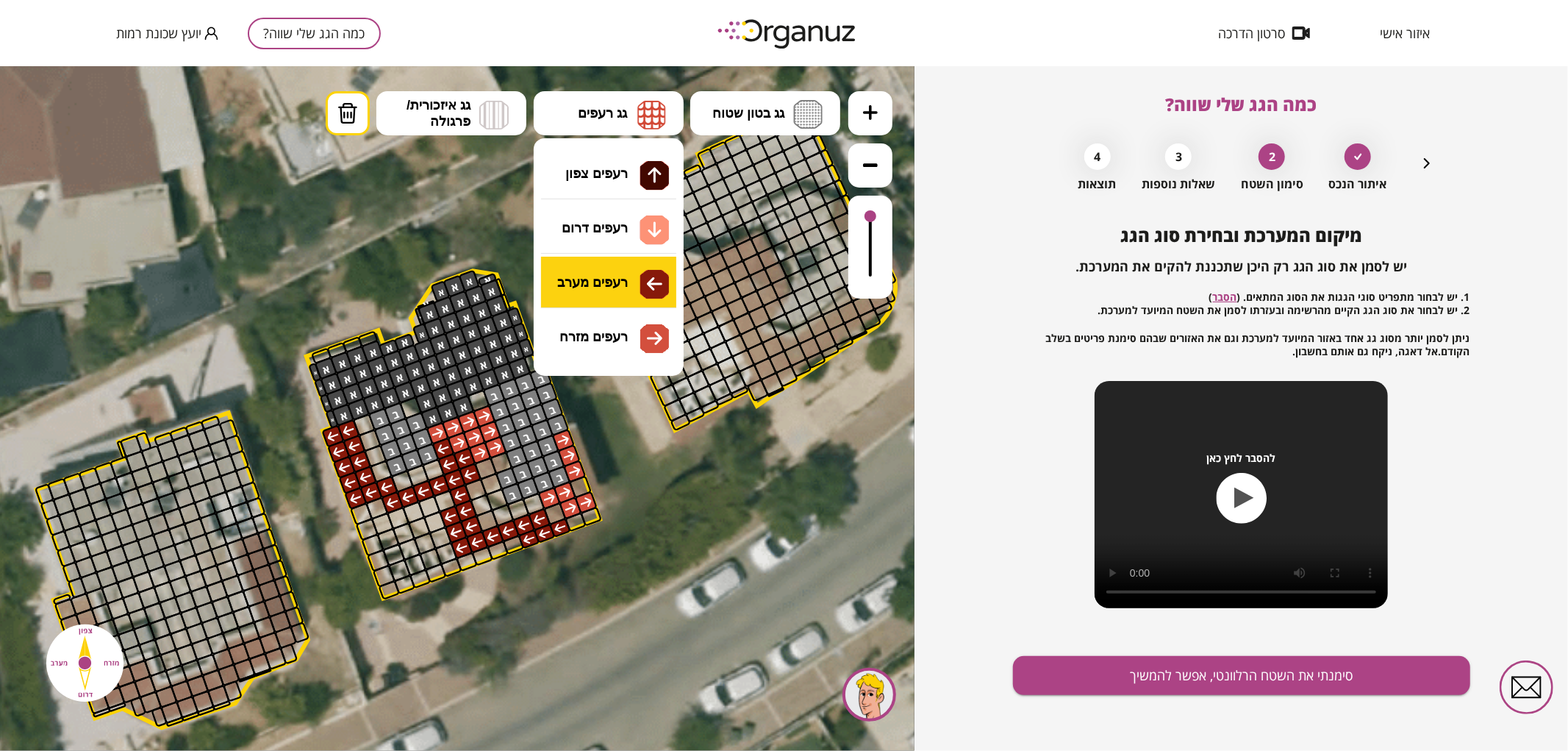
click at [606, 297] on div ".st0 { fill: #FFFFFF; } .st0 { fill: #FFFFFF; }" at bounding box center [457, 407] width 914 height 684
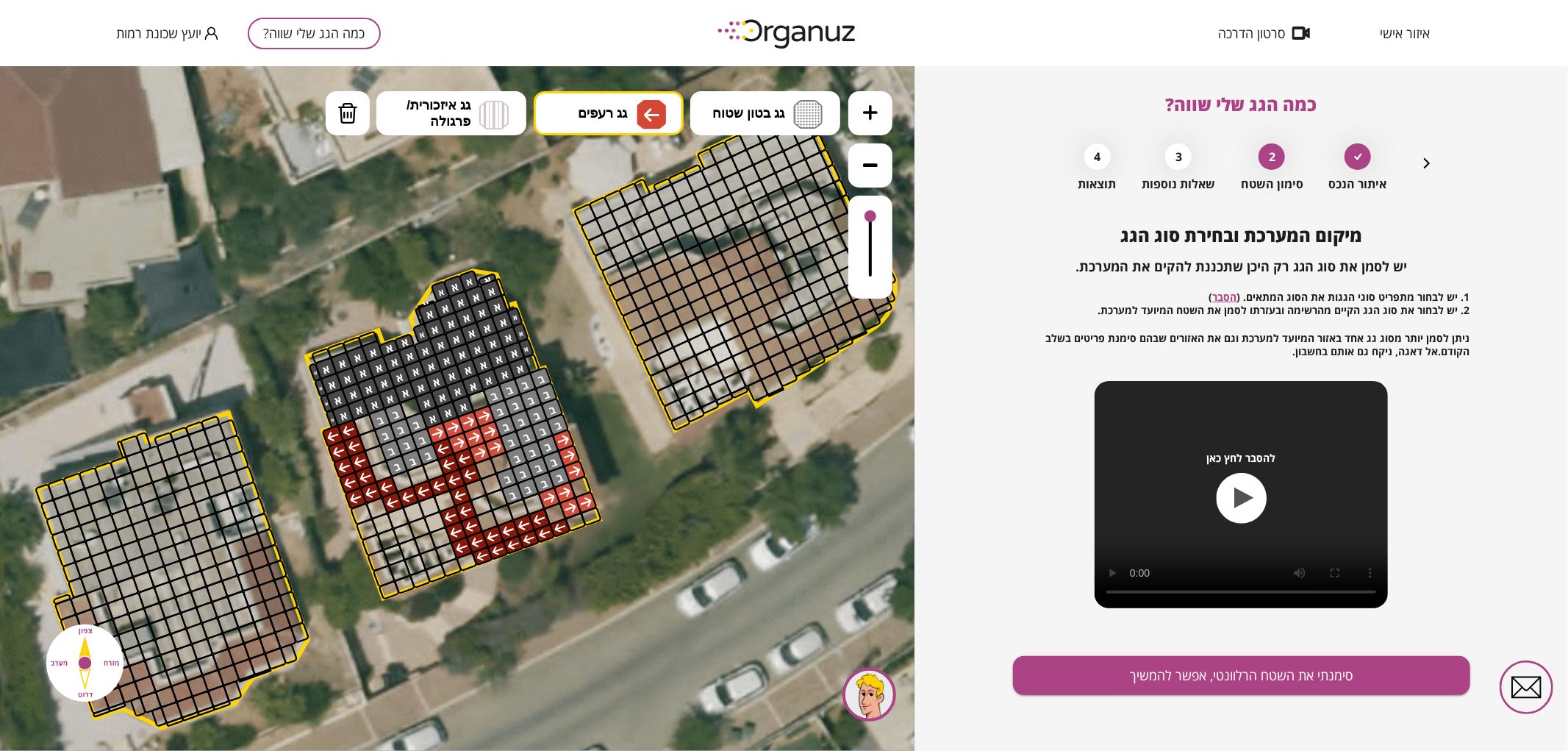
drag, startPoint x: 517, startPoint y: 543, endPoint x: 486, endPoint y: 553, distance: 32.6
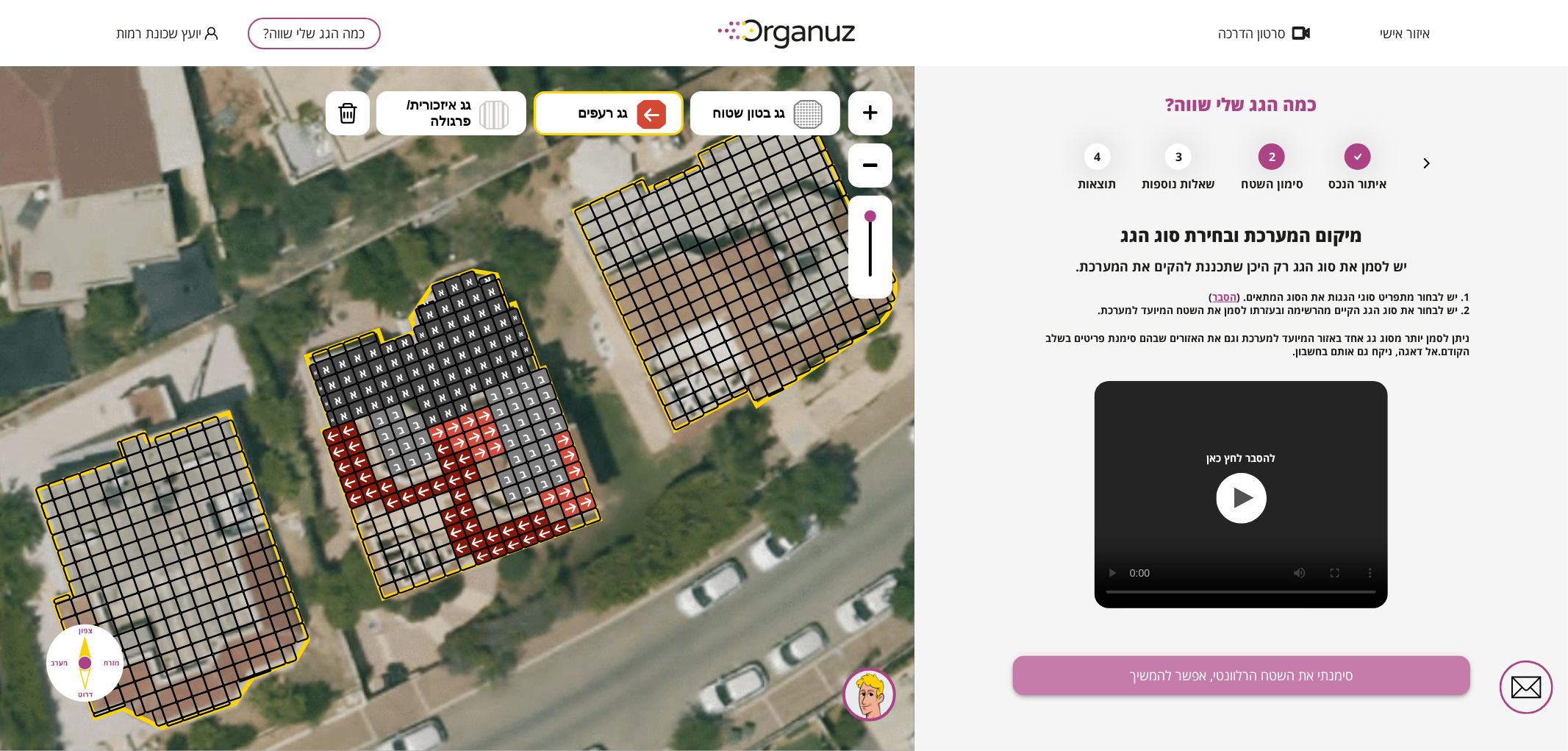
click at [1103, 679] on button "סימנתי את השטח הרלוונטי, אפשר להמשיך" at bounding box center [1241, 674] width 458 height 39
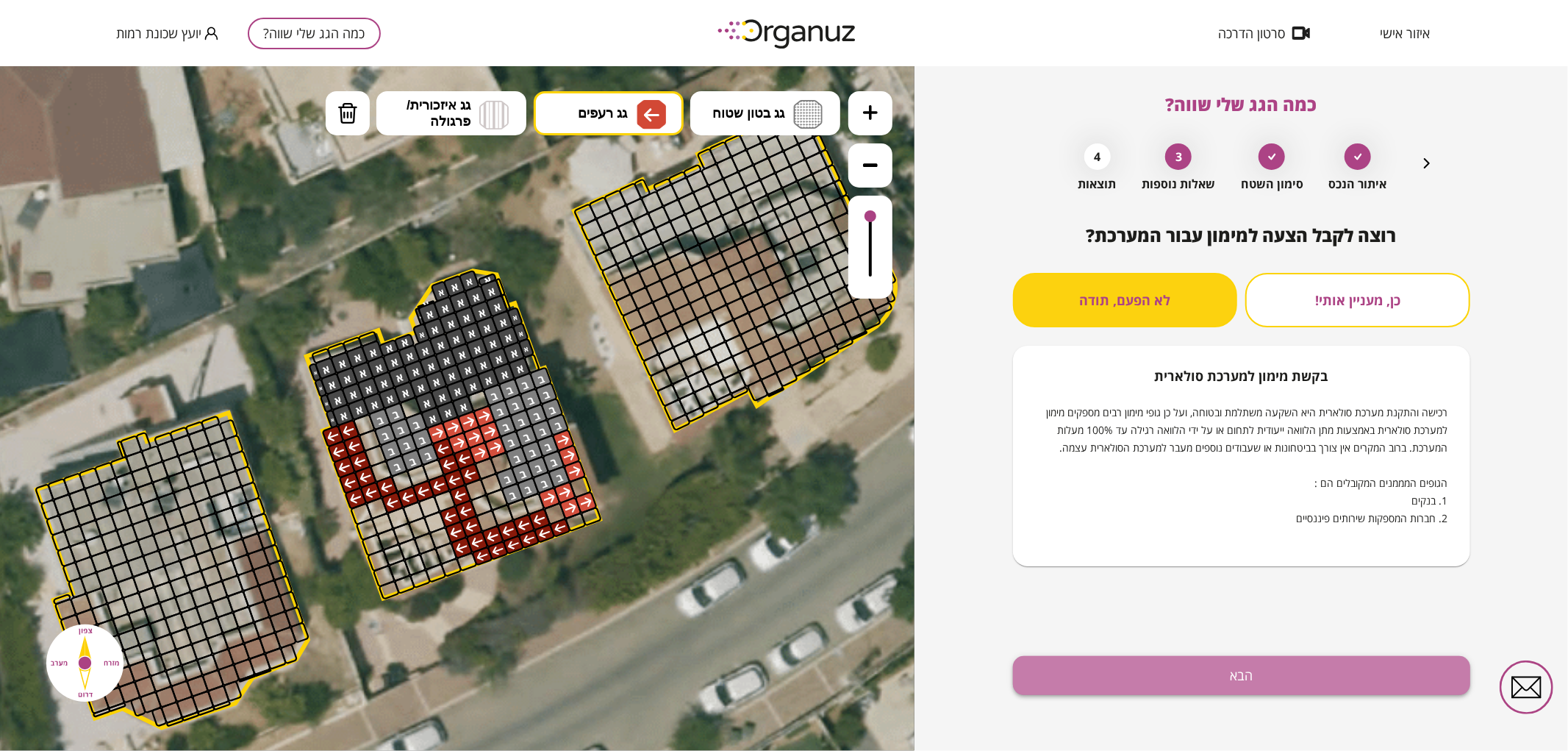
click at [1108, 686] on button "הבא" at bounding box center [1241, 674] width 458 height 39
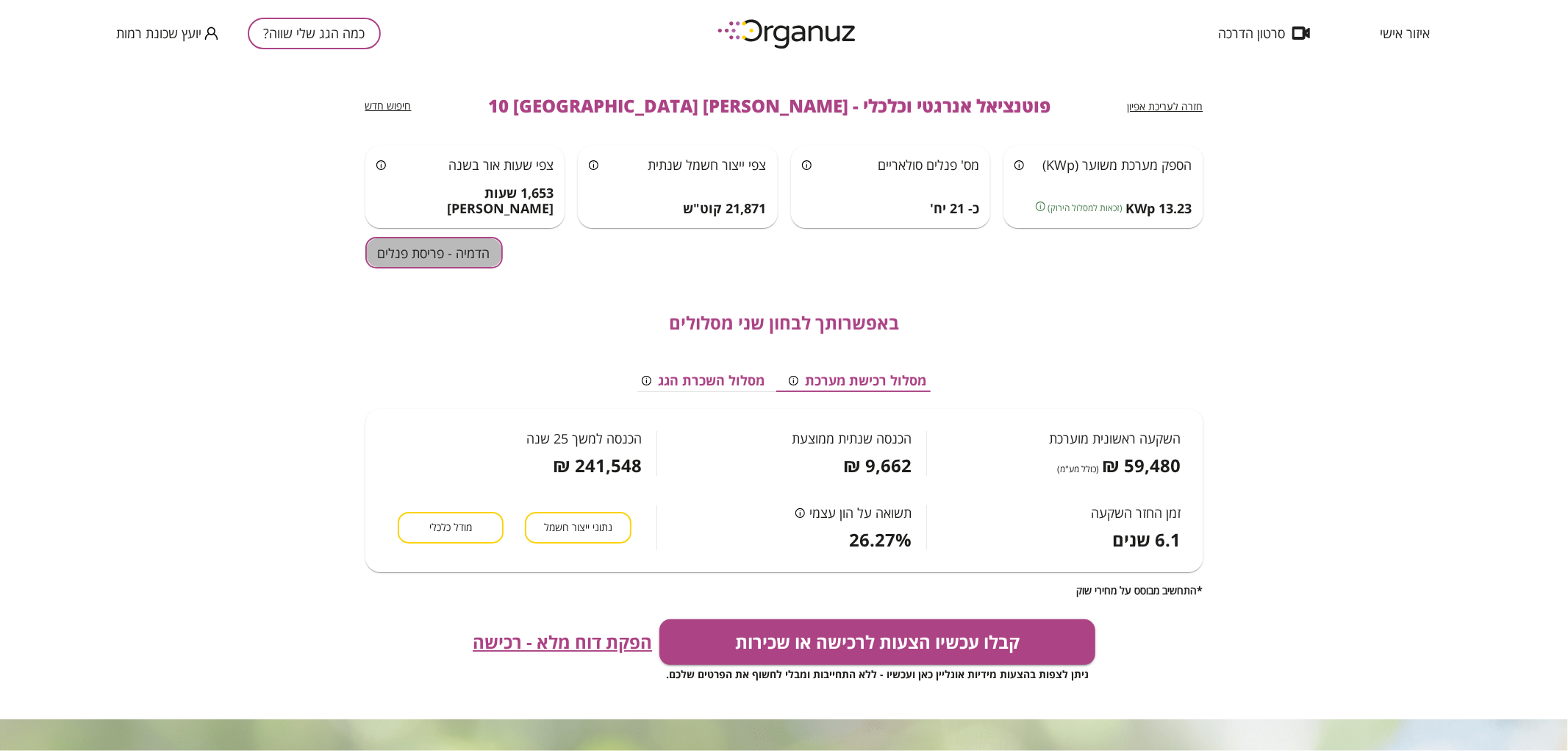
click at [460, 248] on button "הדמיה - פריסת פנלים" at bounding box center [434, 252] width 137 height 32
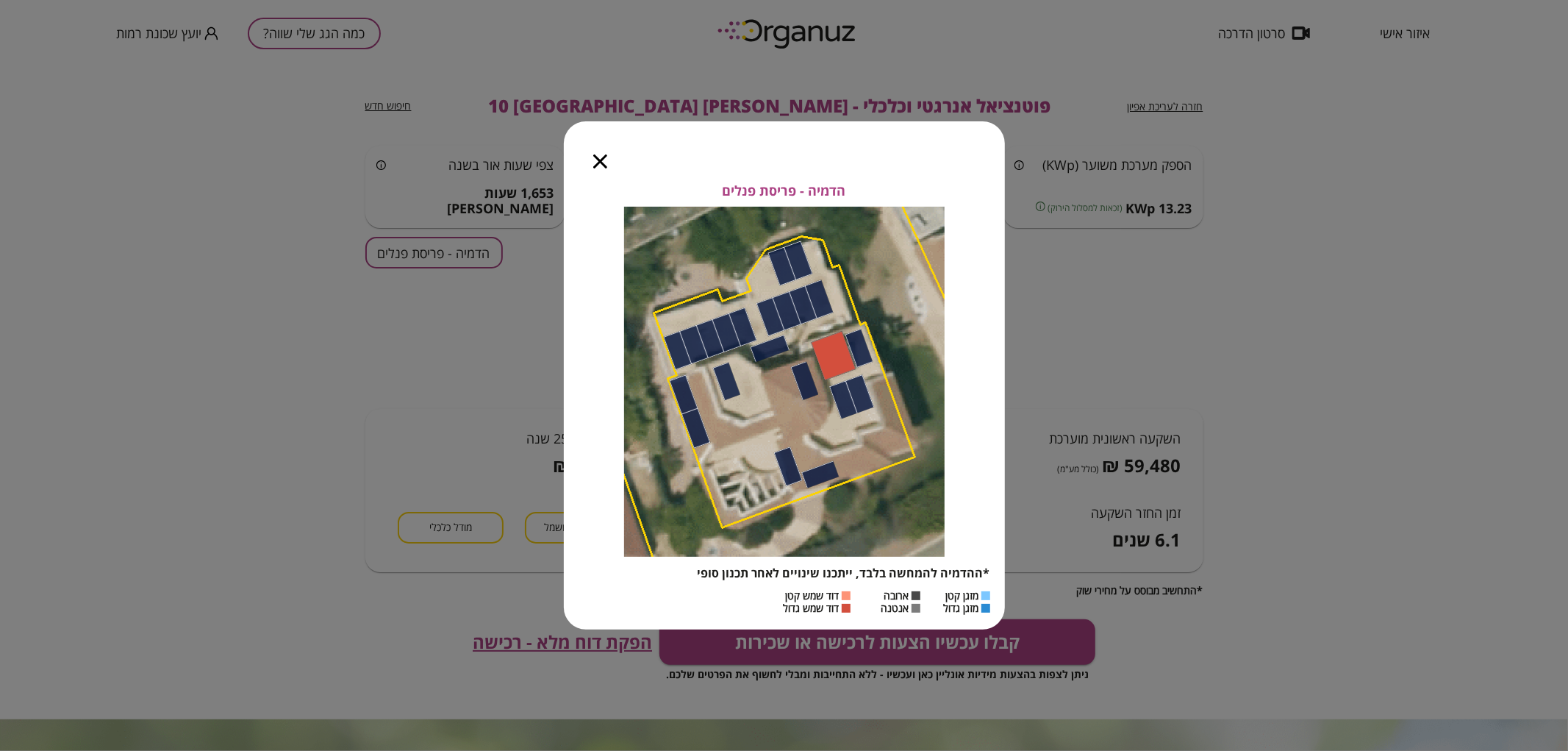
click at [592, 156] on div at bounding box center [600, 152] width 73 height 61
click at [594, 156] on icon "button" at bounding box center [599, 161] width 14 height 14
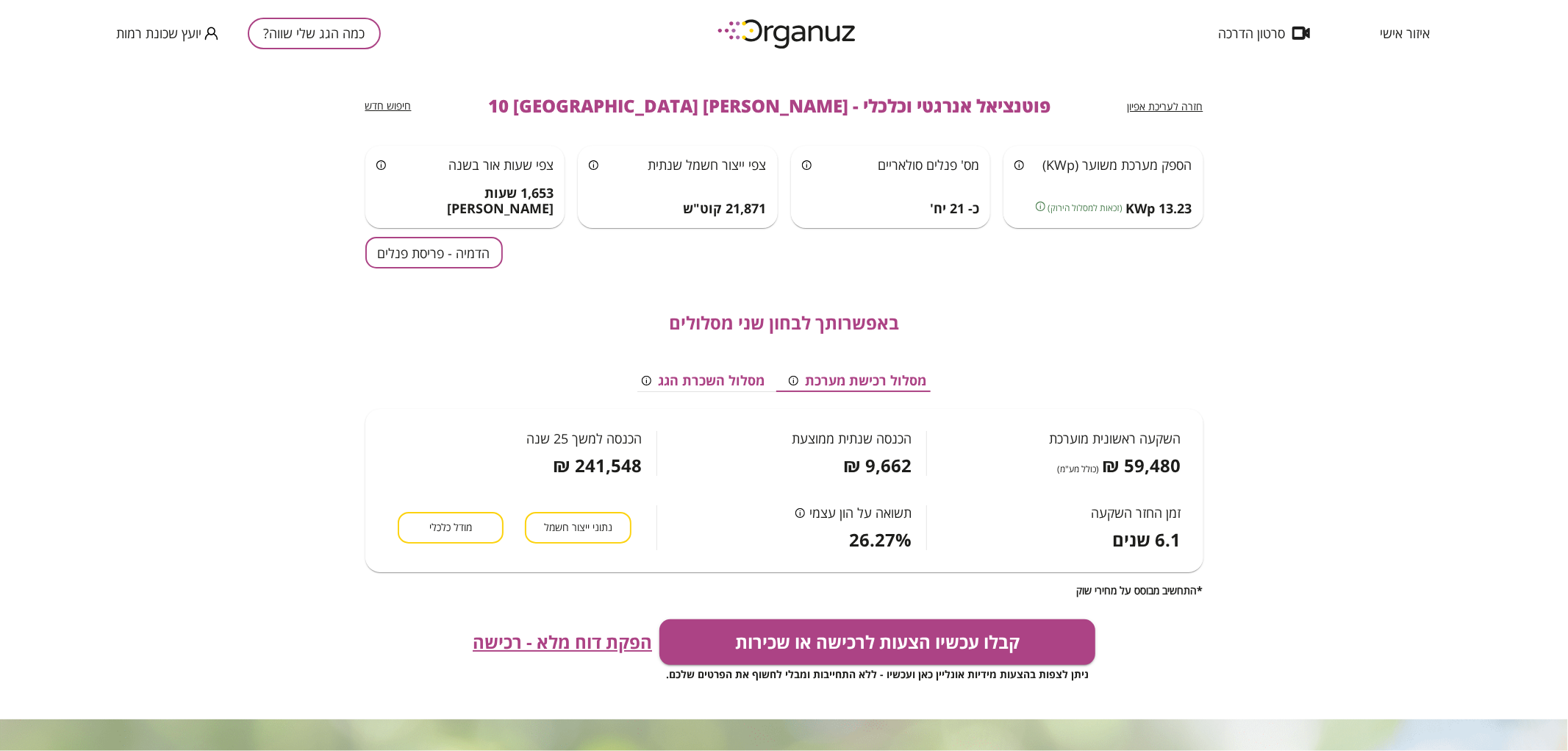
click at [331, 39] on button "כמה הגג שלי שווה?" at bounding box center [313, 33] width 133 height 32
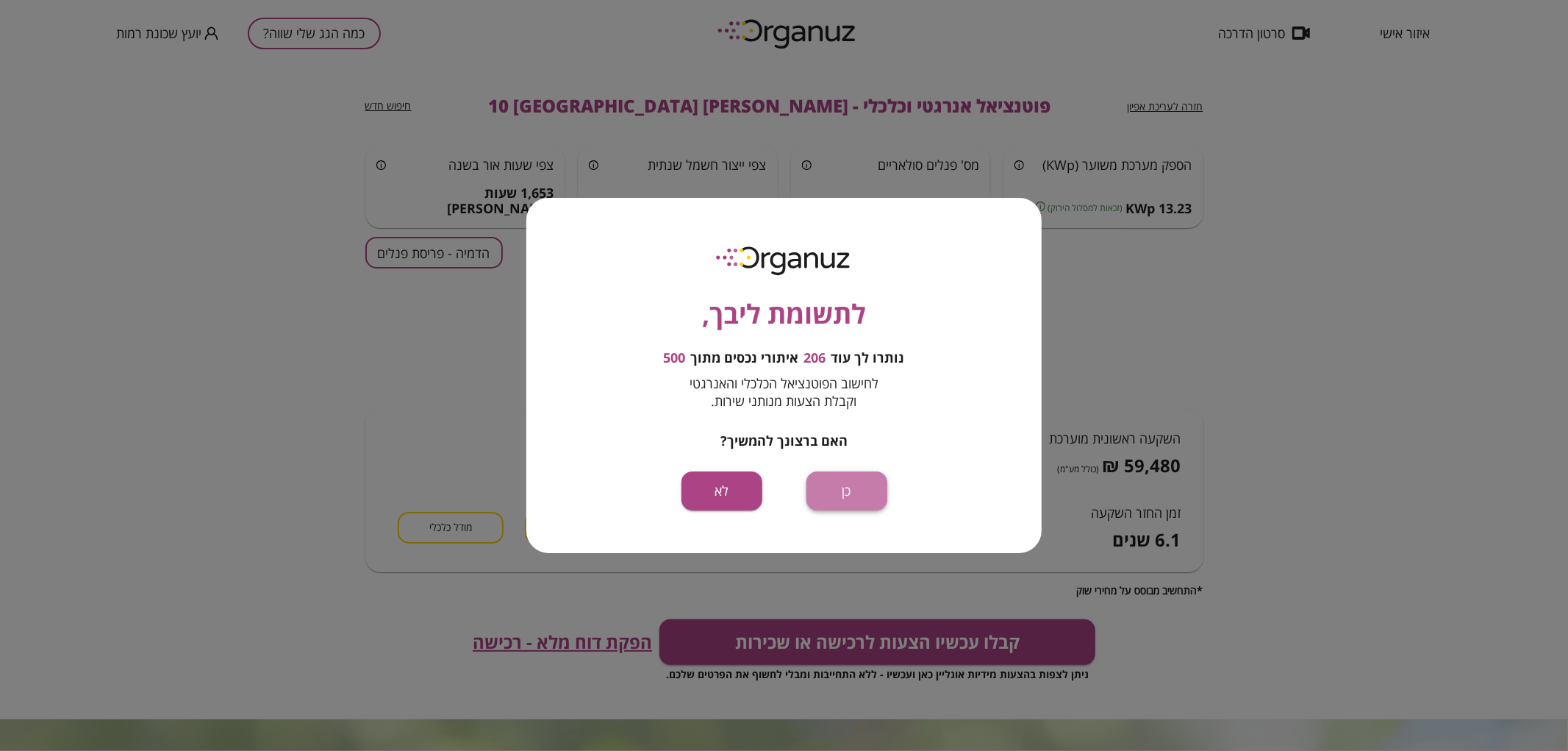
click at [840, 493] on button "כן" at bounding box center [847, 490] width 81 height 39
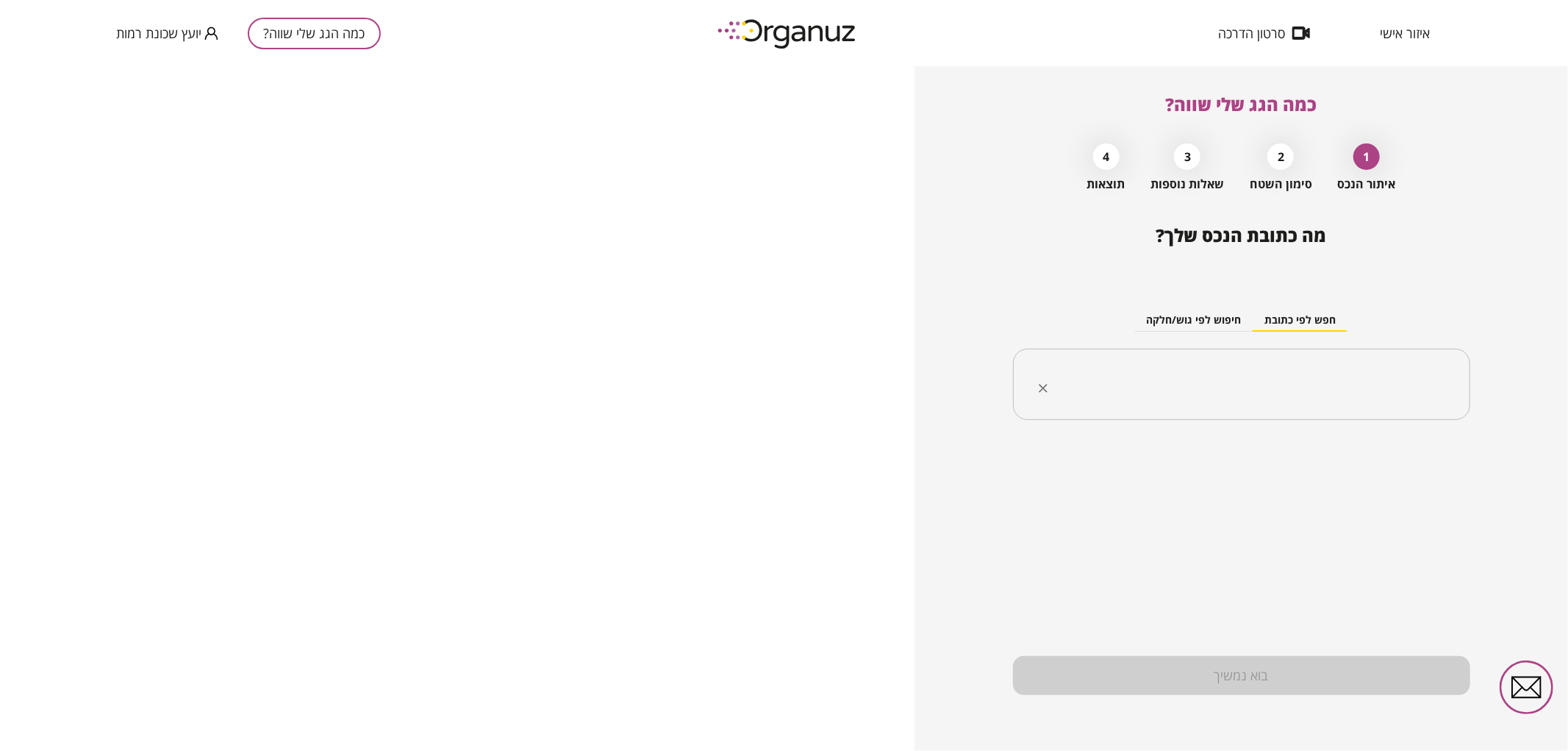
click at [1313, 374] on input "text" at bounding box center [1247, 385] width 411 height 37
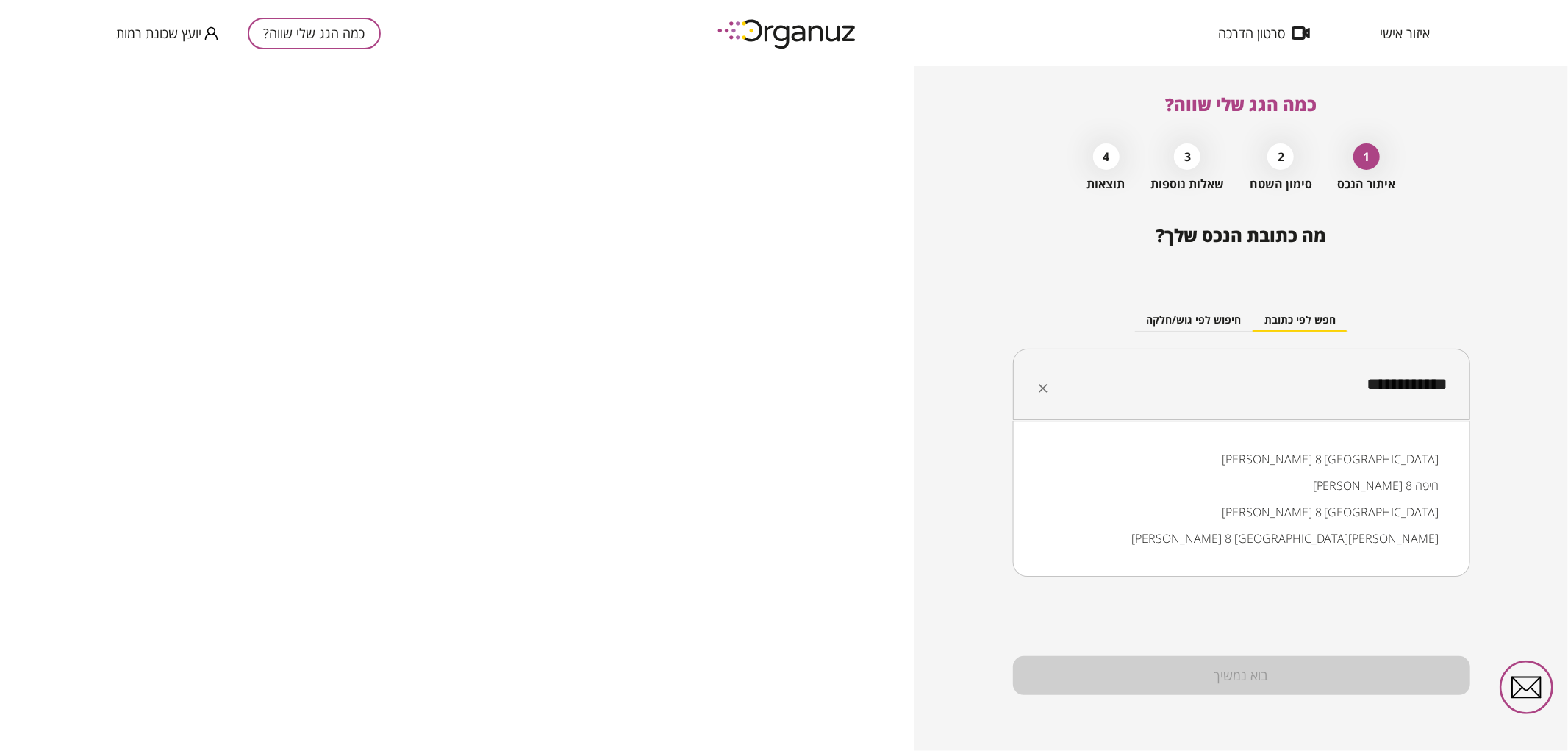
click at [1209, 446] on li "אליהו חכים 8 באר שבע" at bounding box center [1241, 459] width 419 height 26
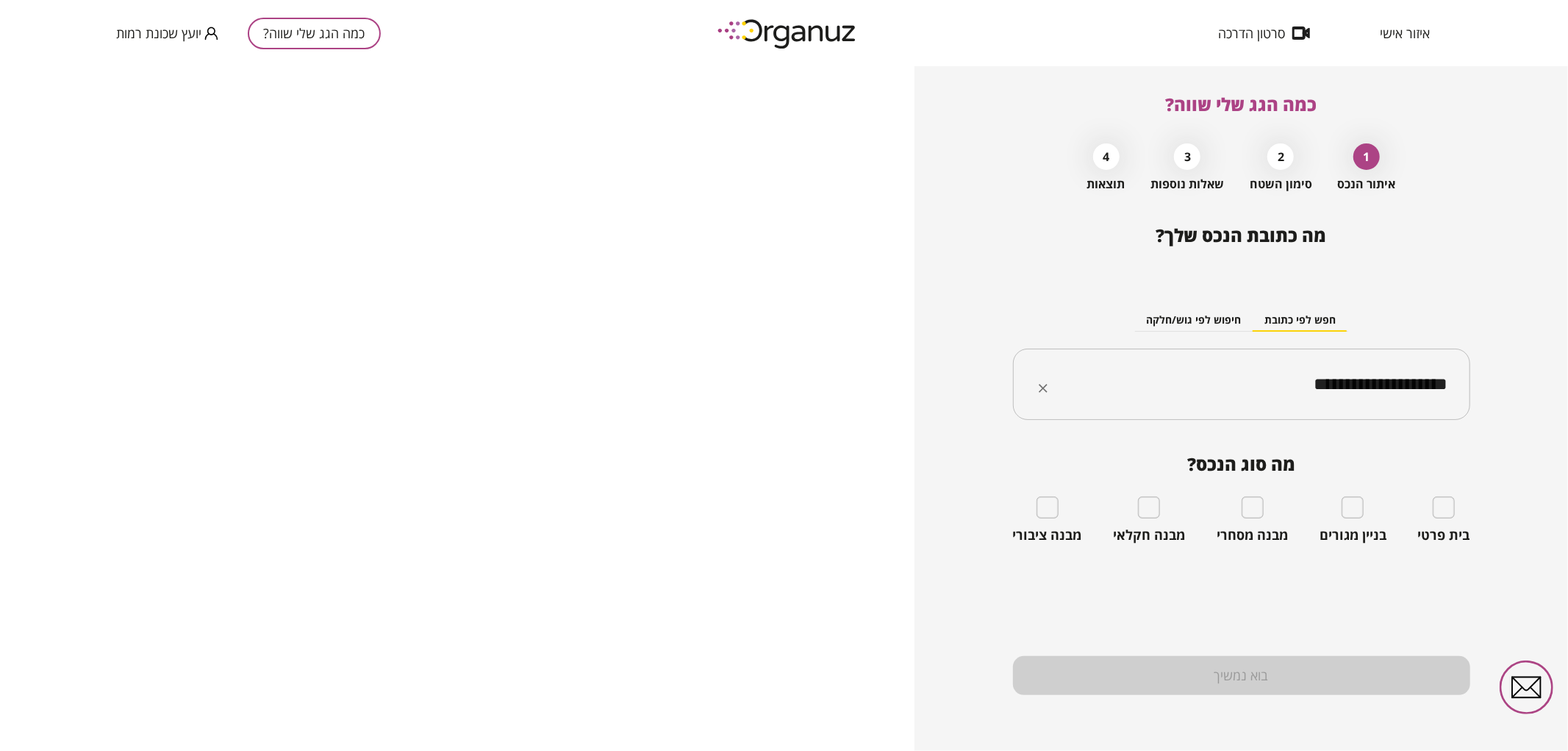
type input "**********"
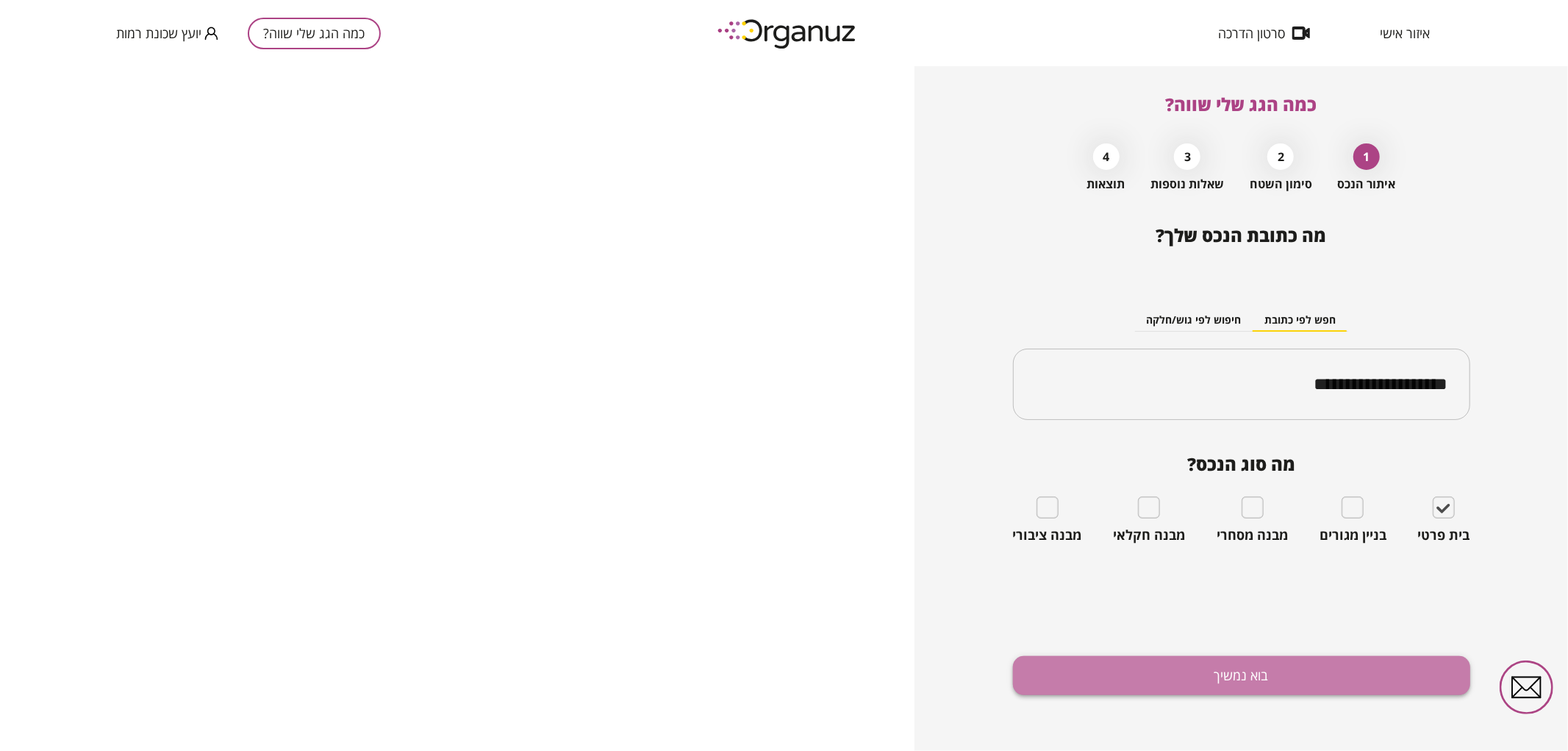
click at [1401, 660] on button "בוא נמשיך" at bounding box center [1241, 674] width 458 height 39
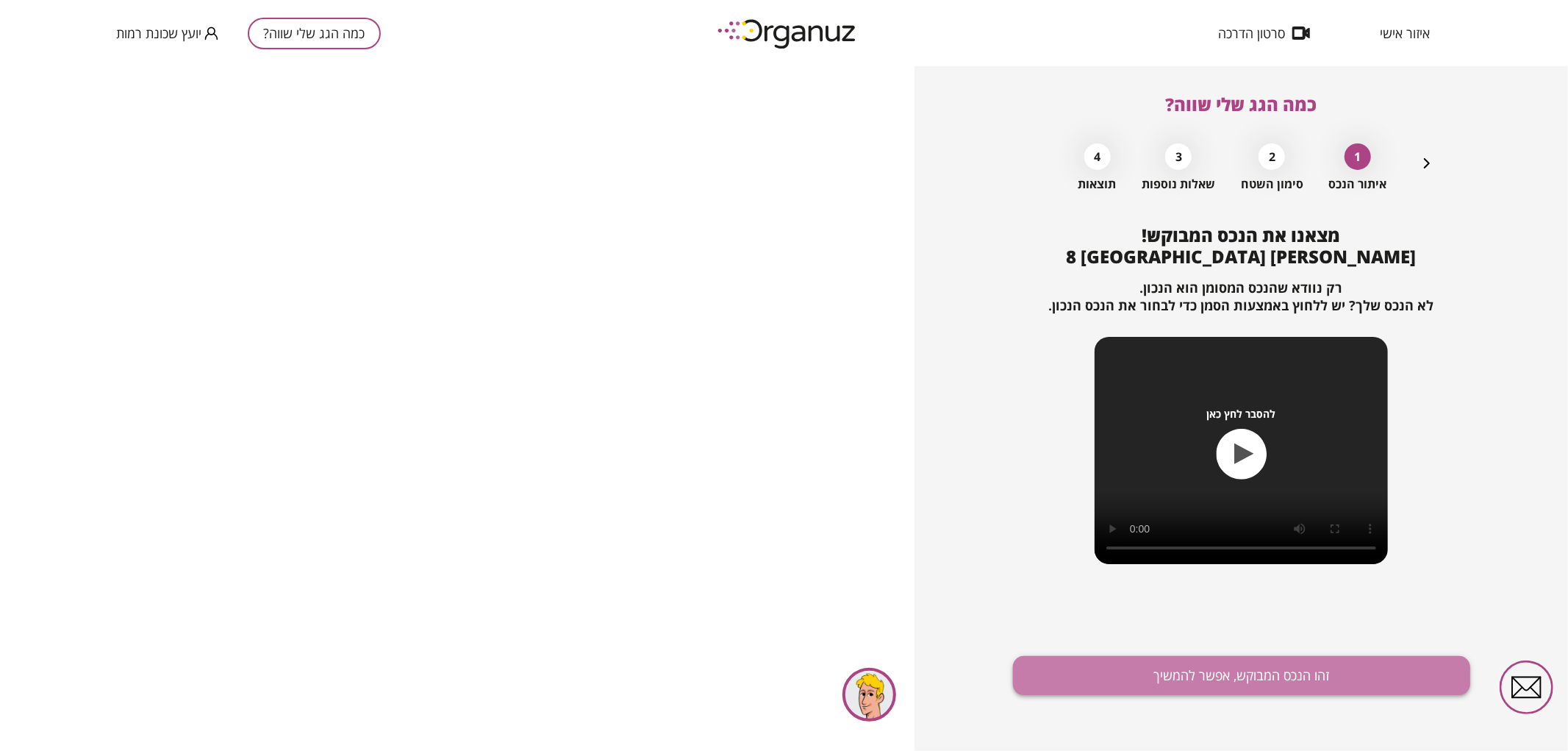
click at [1370, 672] on button "זהו הנכס המבוקש, אפשר להמשיך" at bounding box center [1241, 674] width 458 height 39
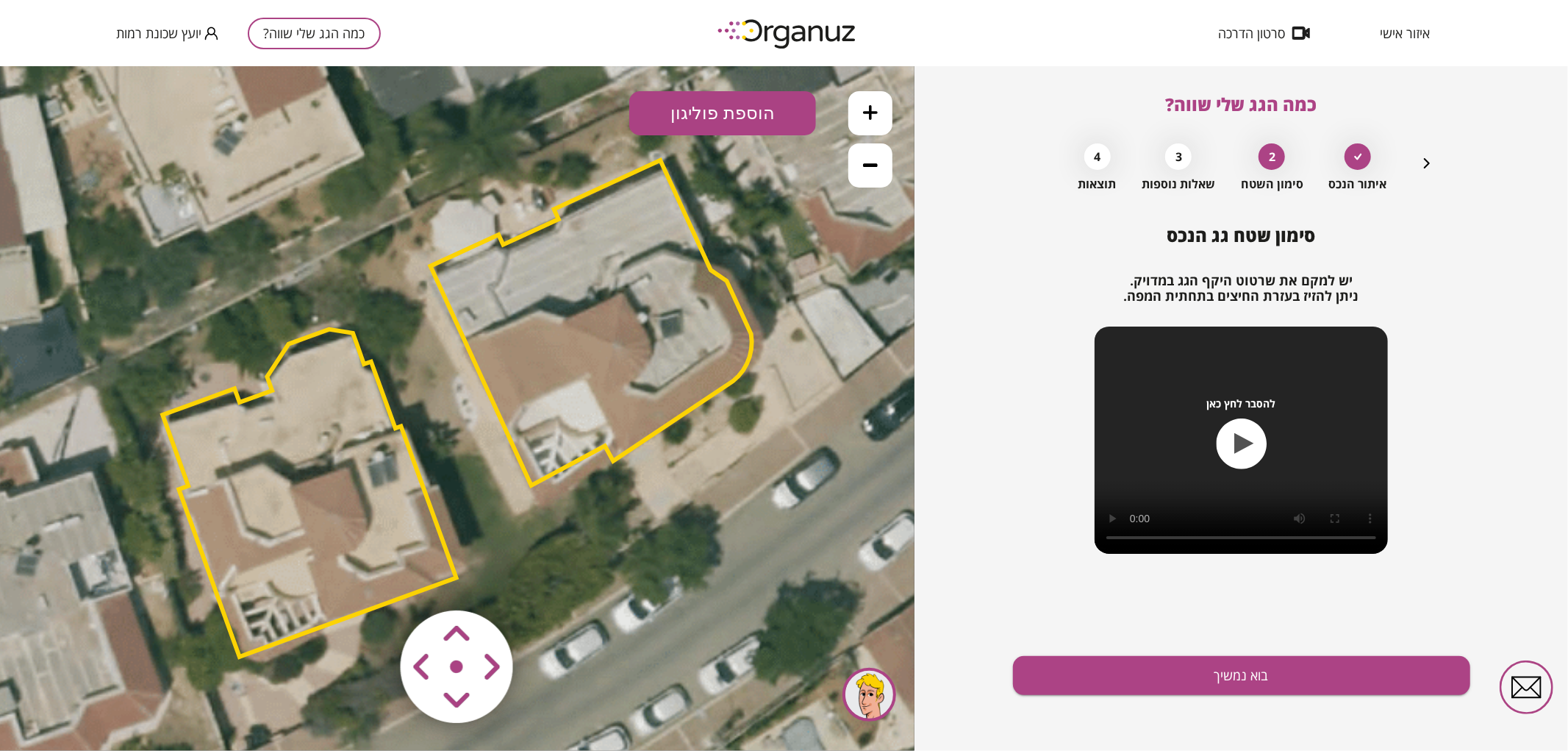
click at [873, 156] on icon at bounding box center [870, 163] width 14 height 14
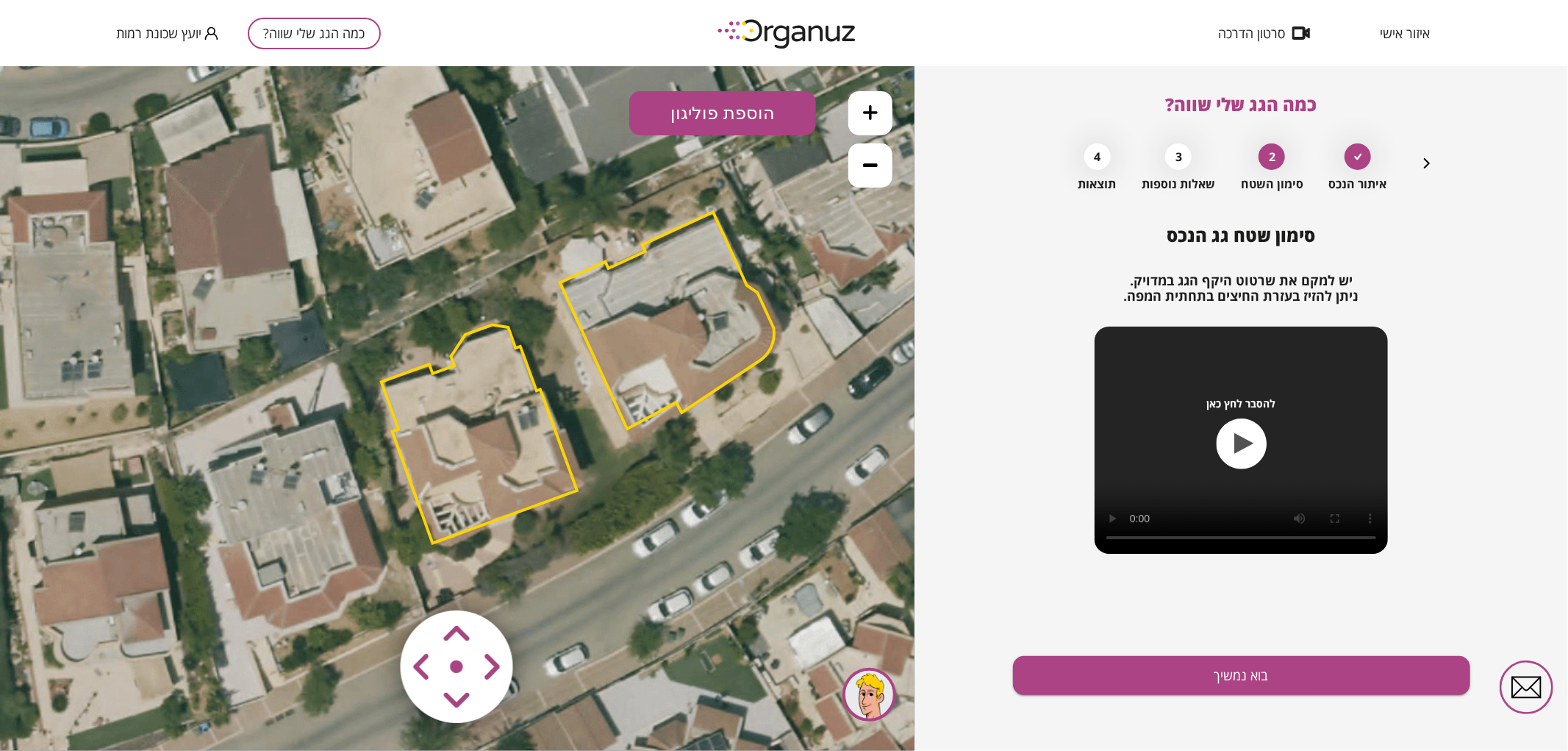
drag, startPoint x: 633, startPoint y: 436, endPoint x: 707, endPoint y: 414, distance: 77.2
click at [707, 414] on icon at bounding box center [575, 381] width 1224 height 1224
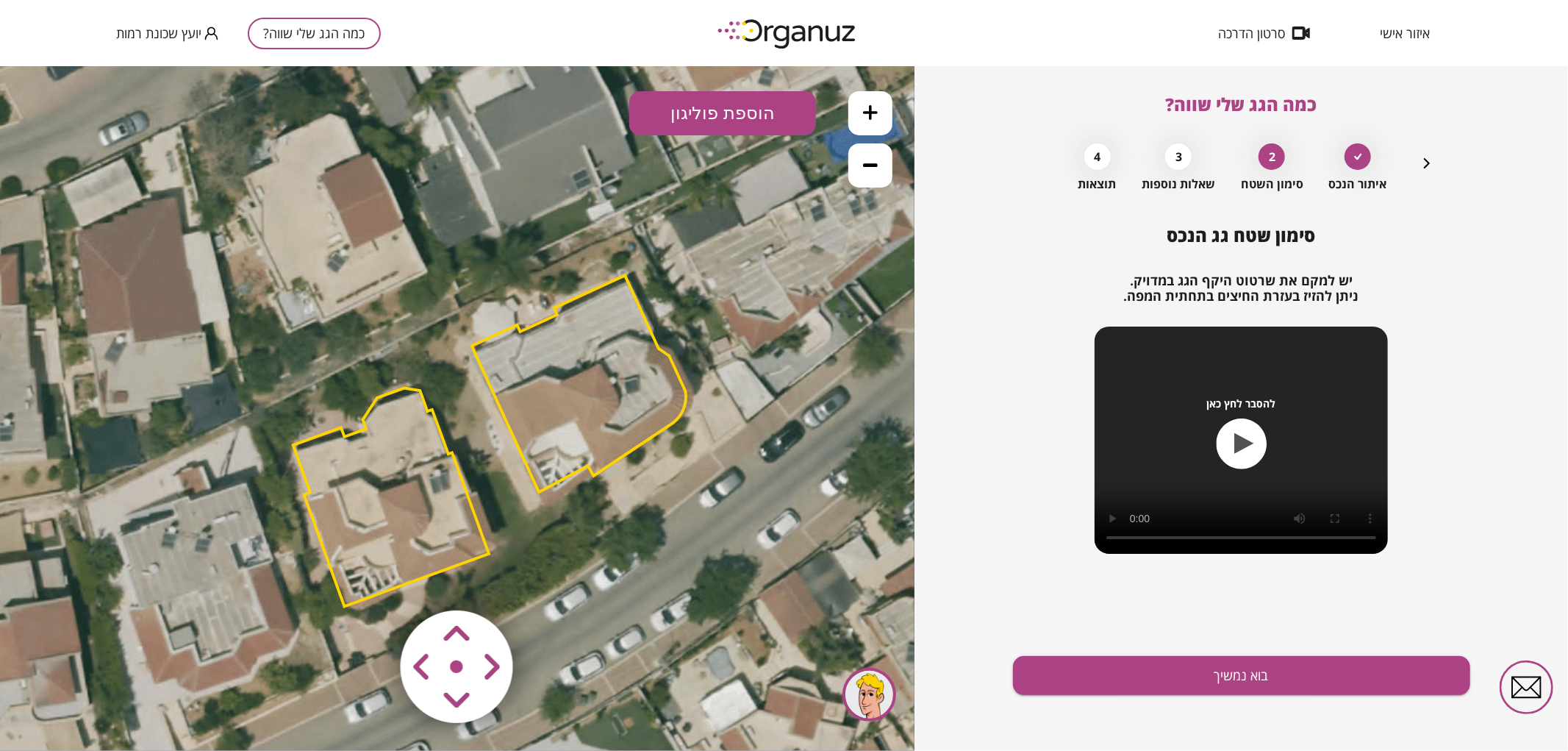
drag, startPoint x: 686, startPoint y: 417, endPoint x: 604, endPoint y: 467, distance: 96.0
click at [606, 468] on icon at bounding box center [487, 444] width 1224 height 1224
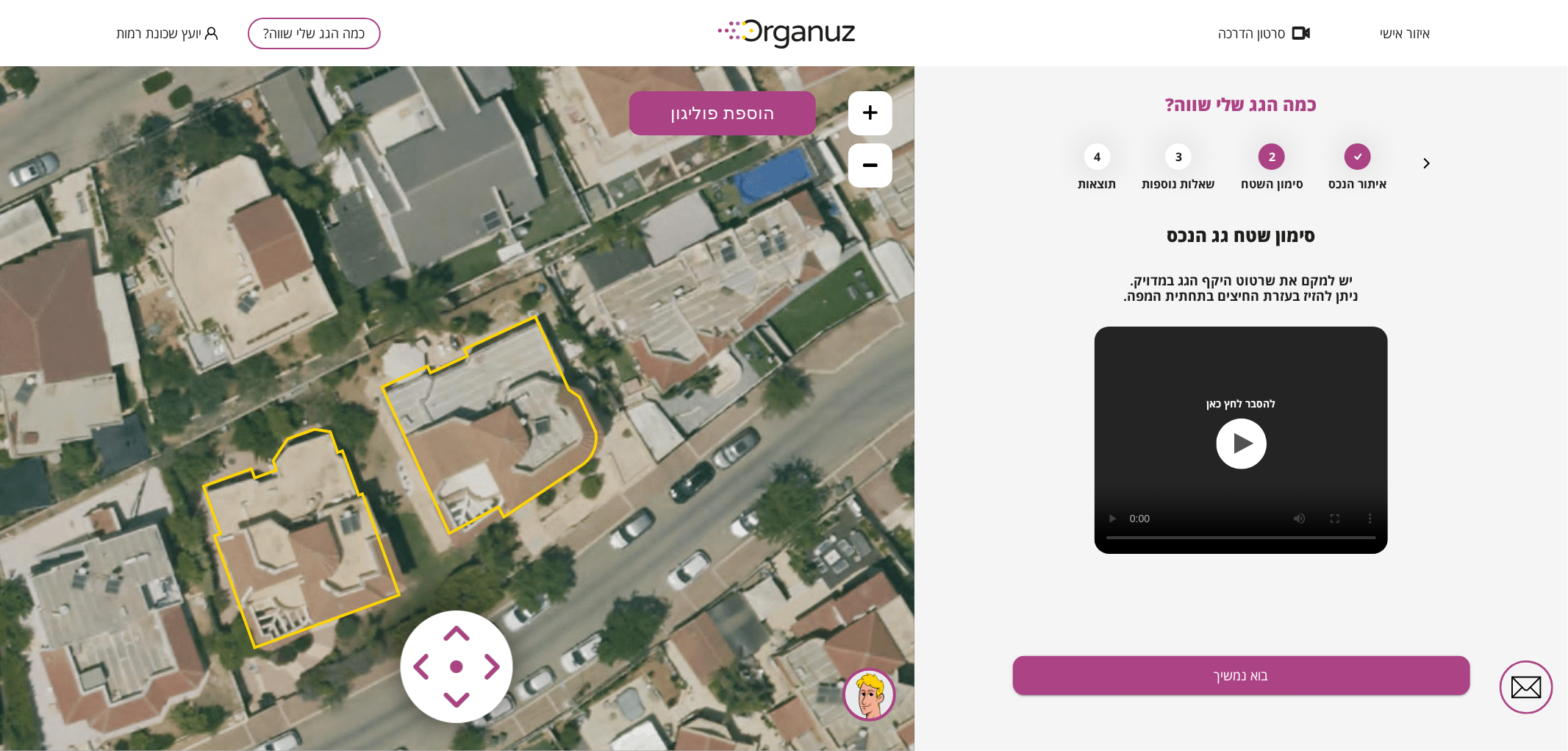
drag, startPoint x: 576, startPoint y: 407, endPoint x: 493, endPoint y: 446, distance: 91.7
click at [493, 446] on polygon at bounding box center [488, 423] width 214 height 217
click at [370, 579] on area at bounding box center [370, 579] width 0 height 0
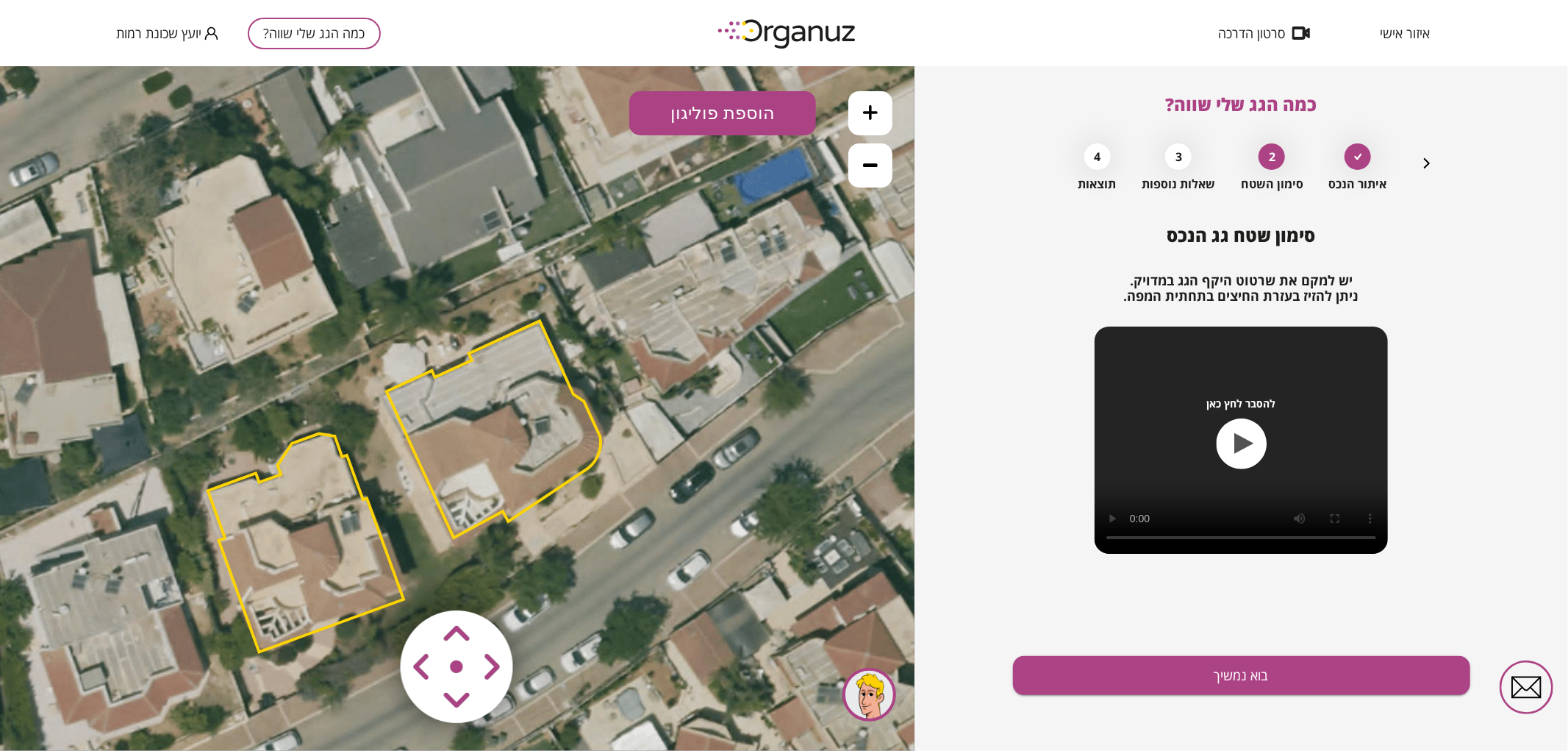
click at [370, 579] on area at bounding box center [370, 579] width 0 height 0
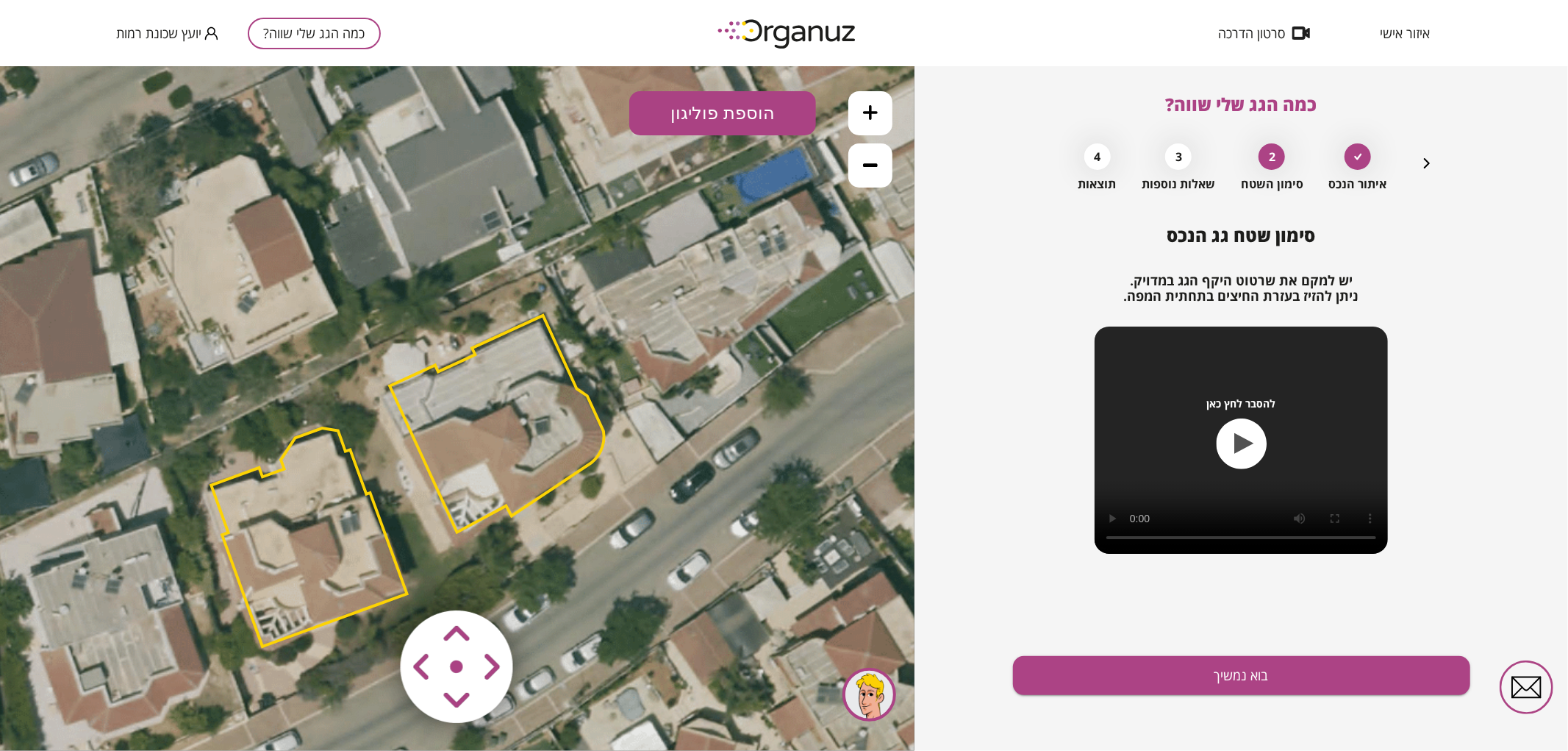
click at [370, 579] on area at bounding box center [370, 579] width 0 height 0
drag, startPoint x: 424, startPoint y: 662, endPoint x: 439, endPoint y: 672, distance: 18.0
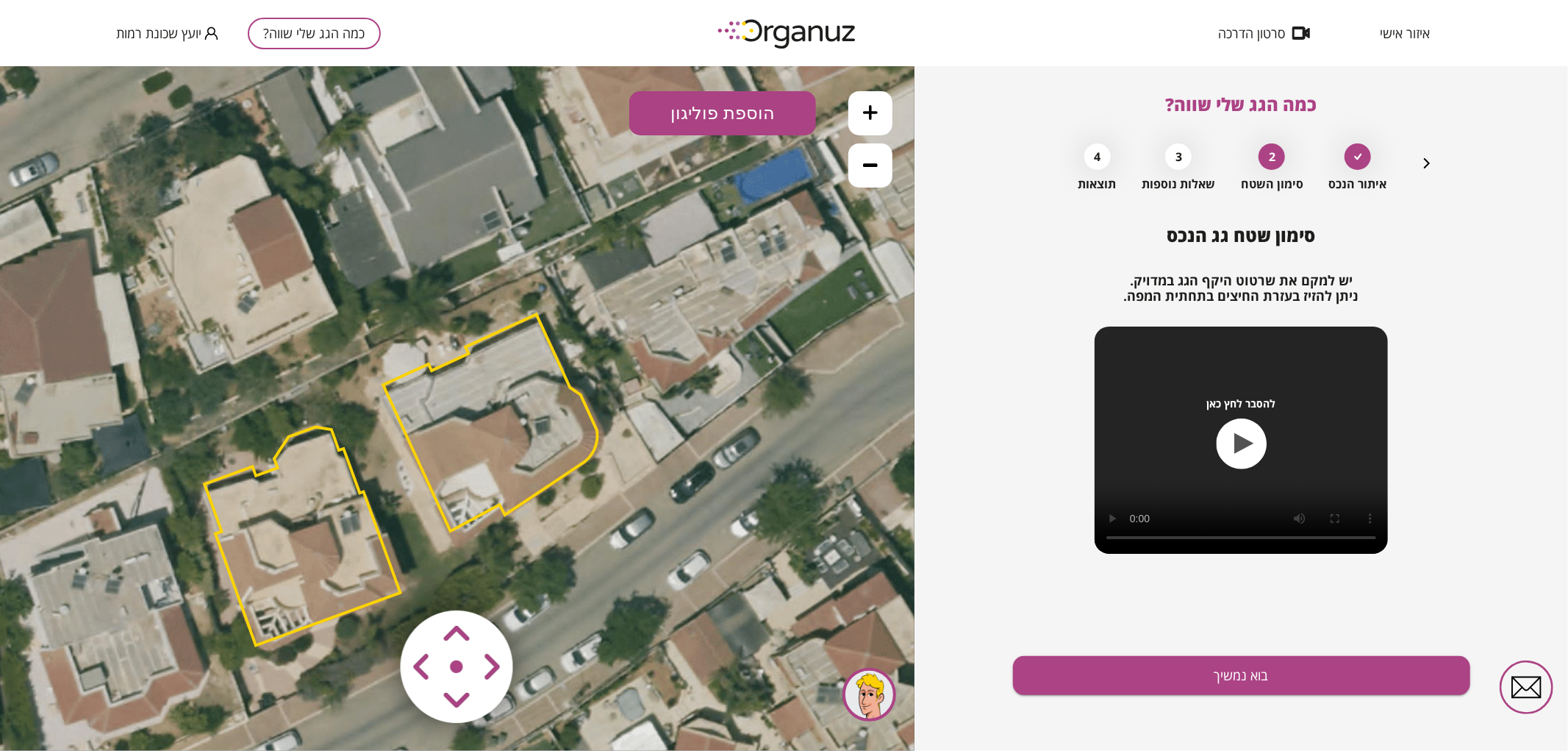
click at [370, 579] on area at bounding box center [370, 579] width 0 height 0
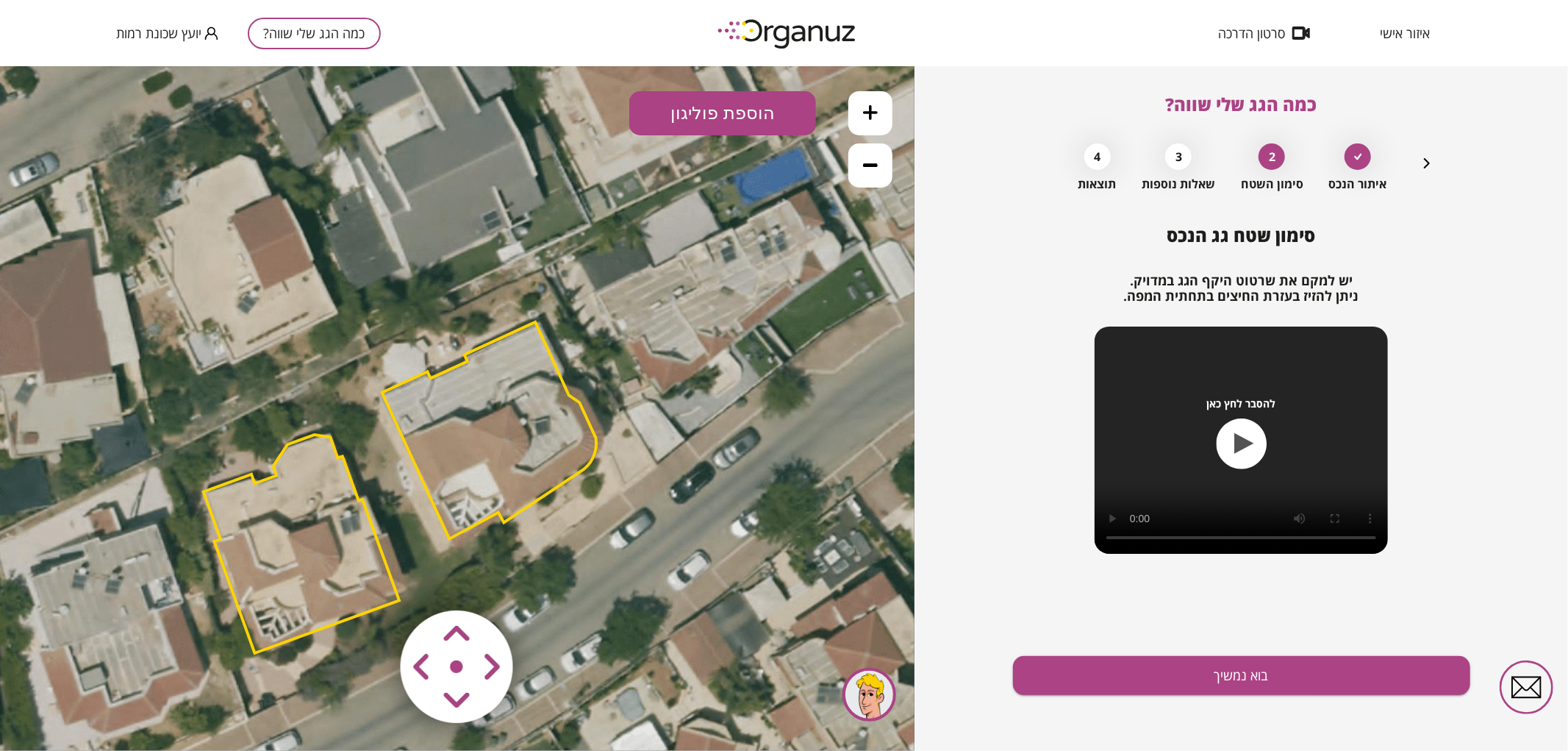
click at [370, 579] on area at bounding box center [370, 579] width 0 height 0
click at [575, 457] on polygon at bounding box center [491, 431] width 214 height 217
click at [527, 470] on polygon at bounding box center [491, 429] width 214 height 217
click at [489, 507] on polygon at bounding box center [492, 429] width 214 height 217
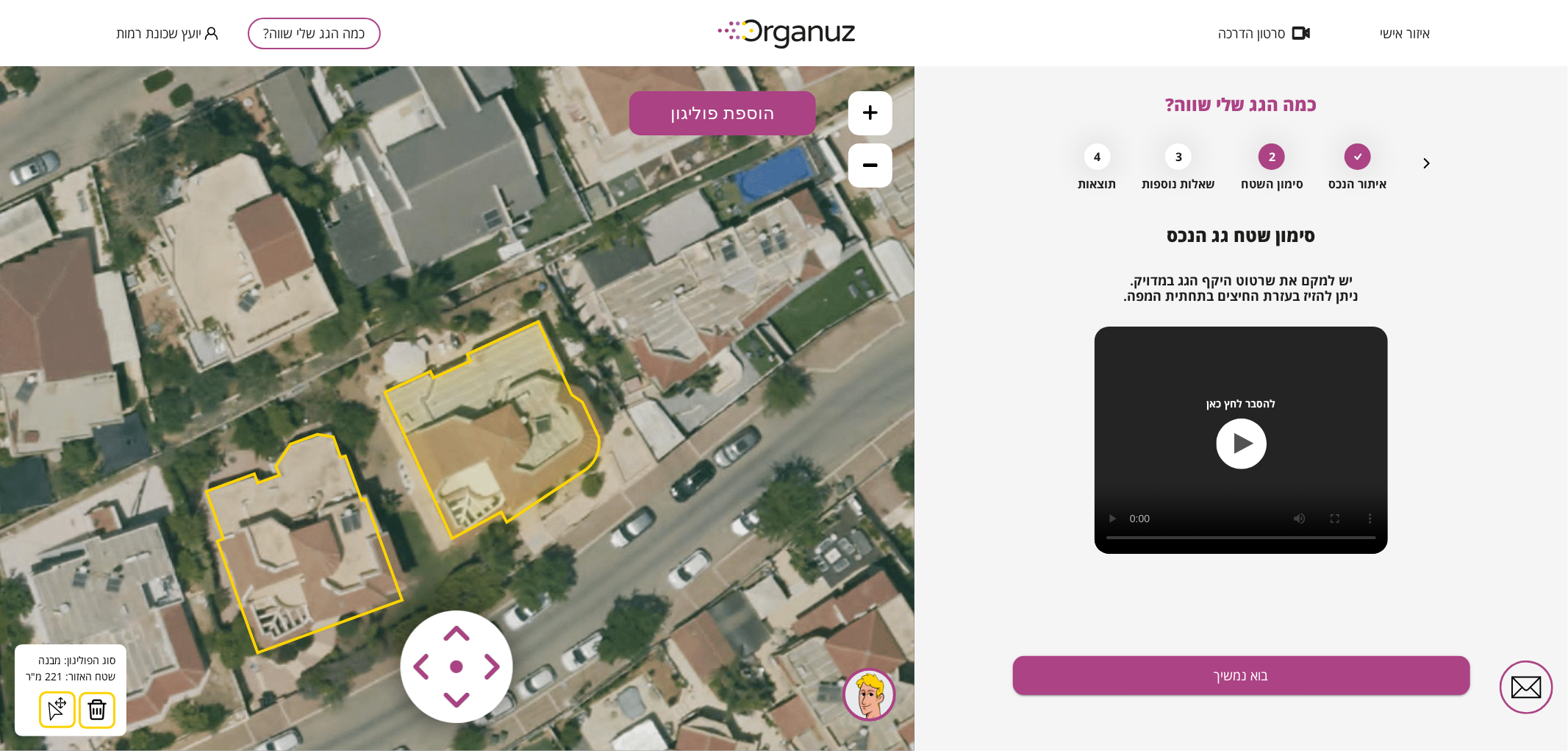
click at [105, 712] on button at bounding box center [97, 709] width 37 height 37
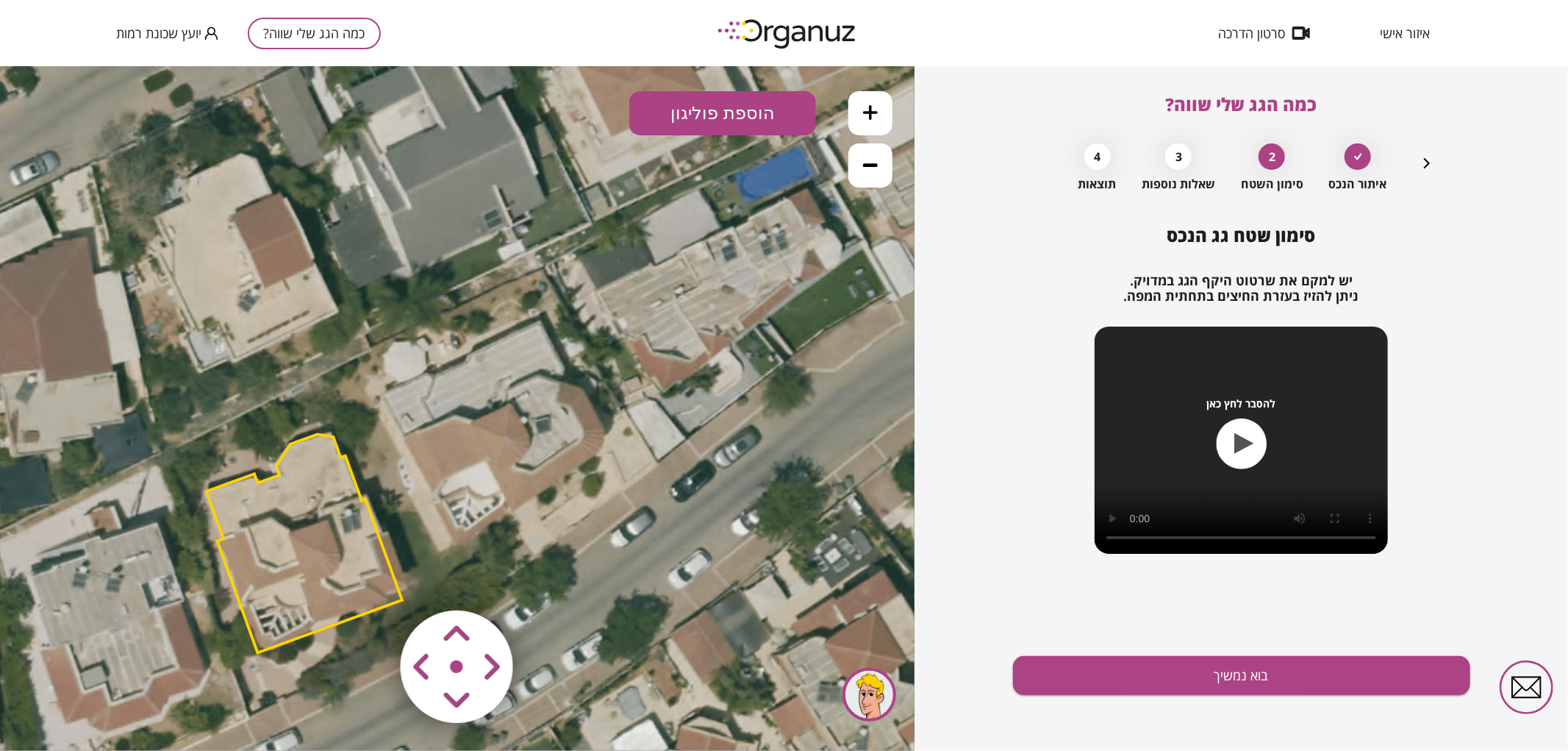
click at [694, 125] on button "הוספת פוליגון" at bounding box center [722, 112] width 187 height 44
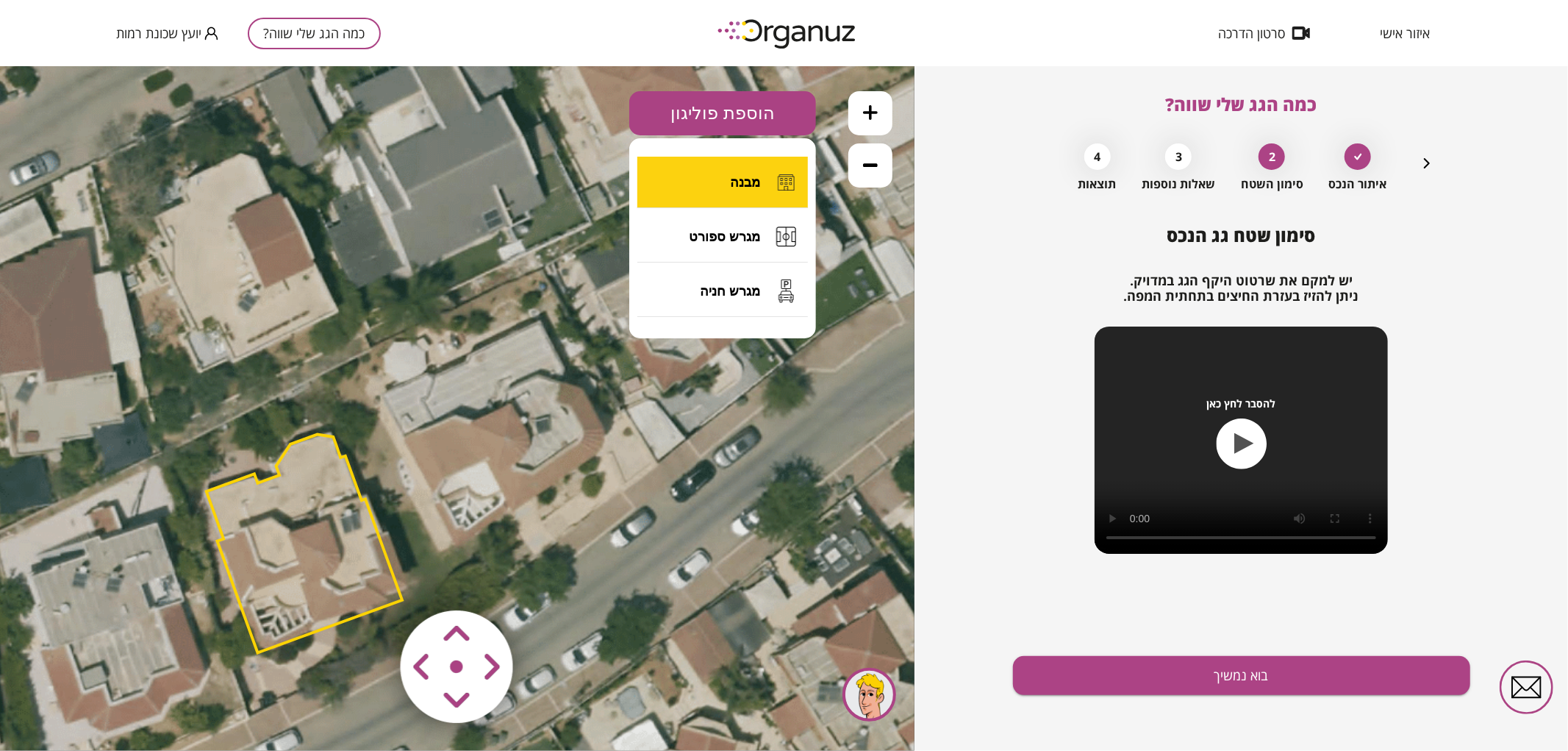
click at [725, 171] on button "מבנה" at bounding box center [722, 181] width 171 height 51
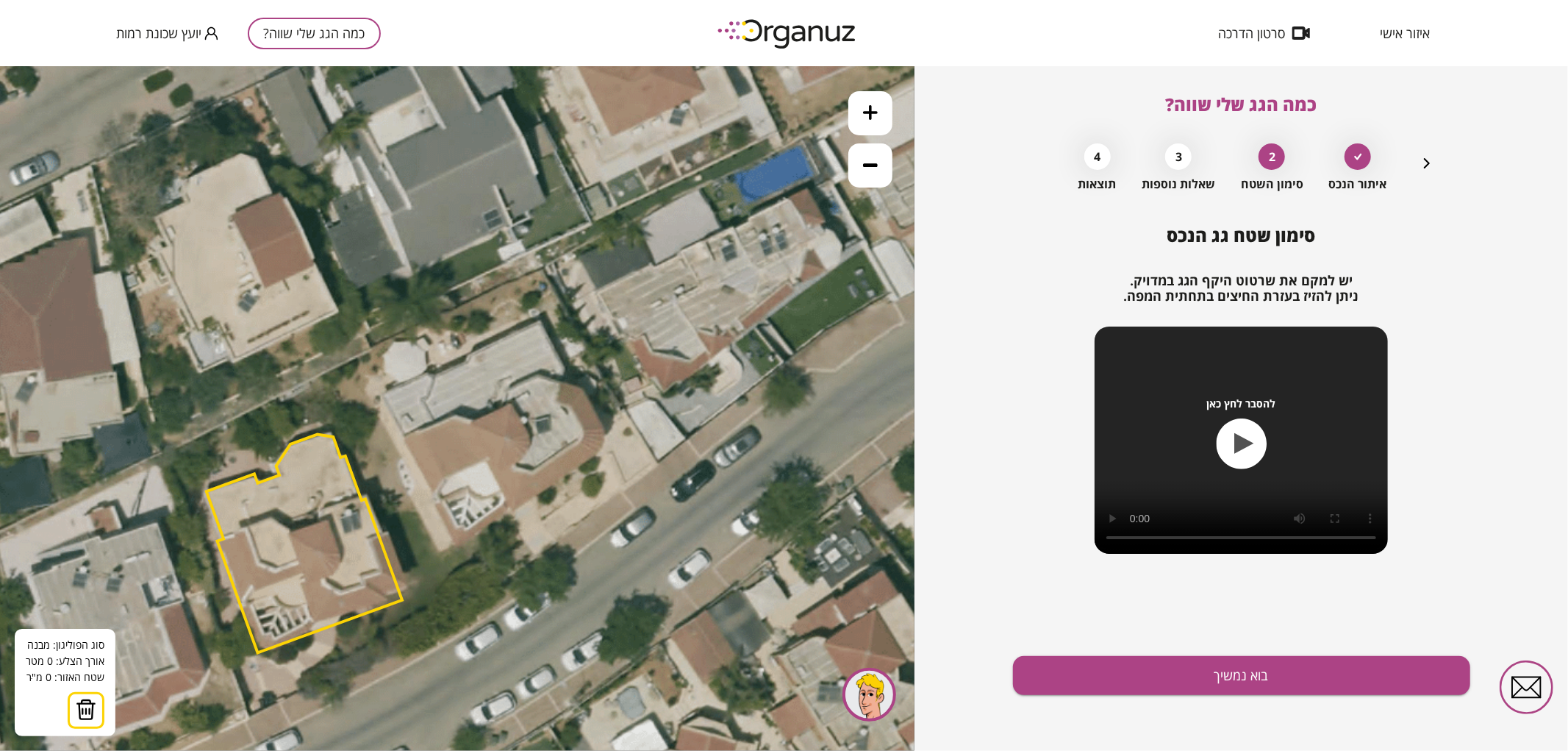
click at [868, 118] on icon at bounding box center [870, 112] width 14 height 14
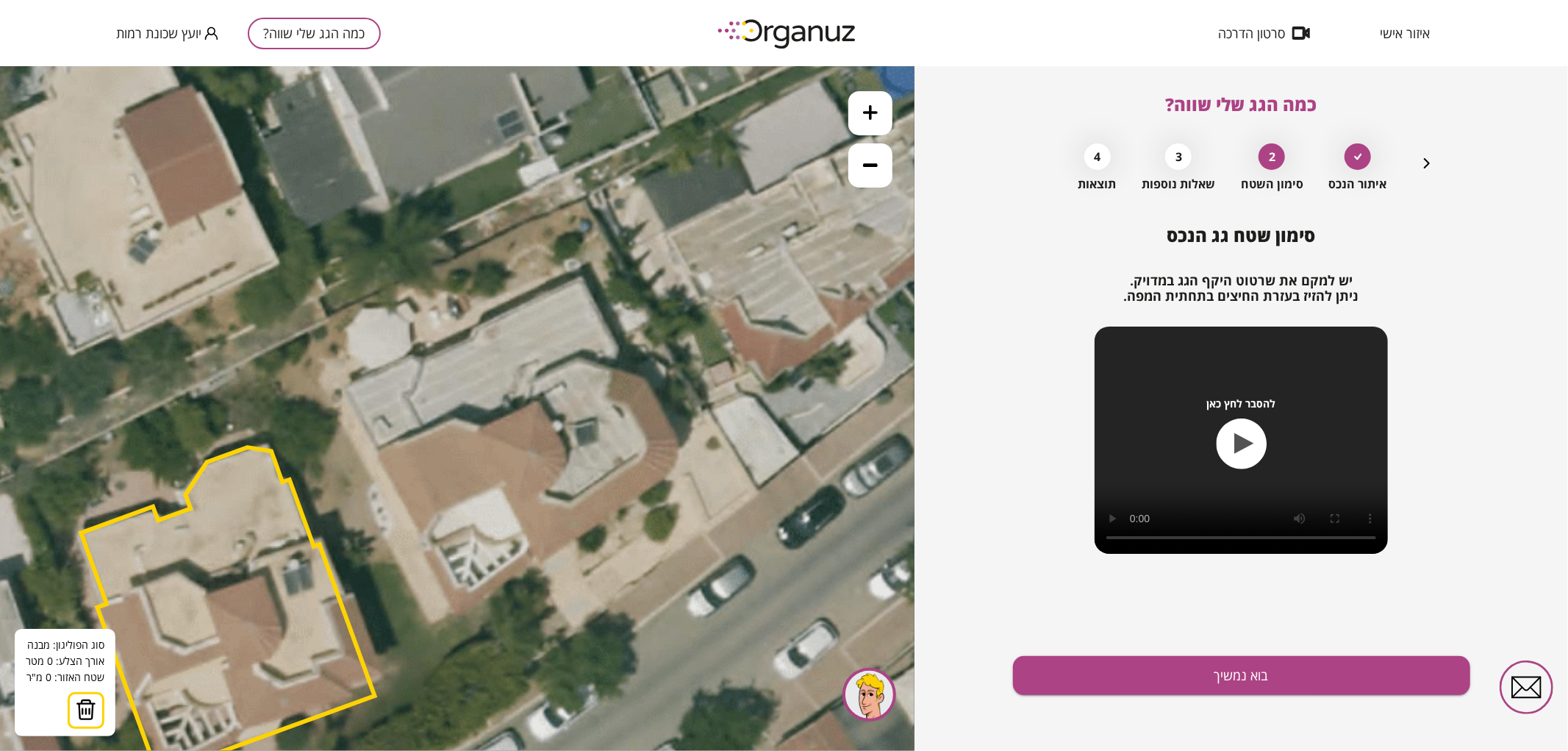
click at [346, 385] on icon at bounding box center [369, 522] width 1836 height 1836
click at [413, 356] on polygon at bounding box center [379, 370] width 67 height 30
click at [422, 360] on polygon at bounding box center [384, 370] width 77 height 30
click at [473, 338] on icon at bounding box center [369, 522] width 1836 height 1836
click at [579, 277] on icon at bounding box center [369, 522] width 1836 height 1836
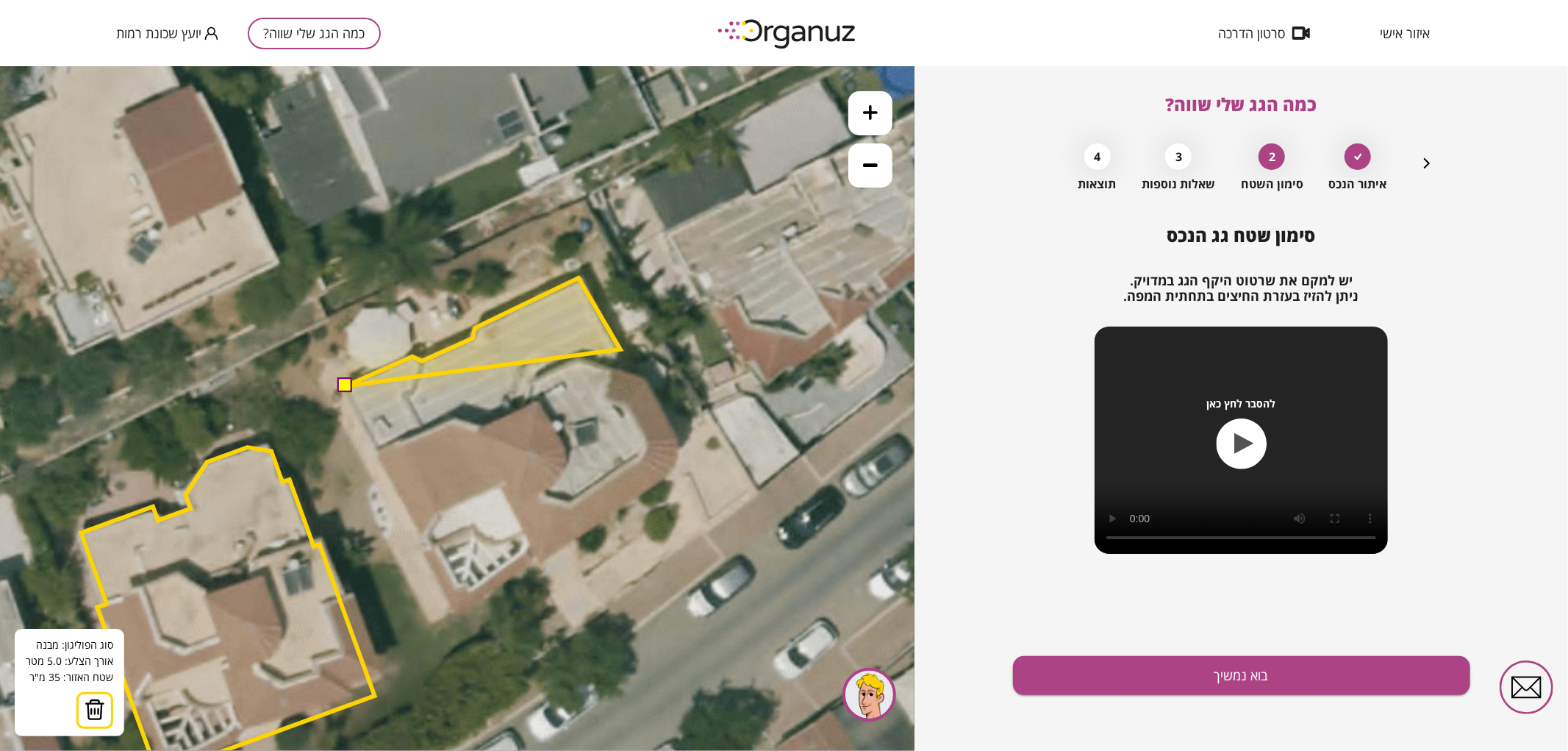
click at [620, 348] on polygon at bounding box center [483, 331] width 275 height 108
click at [616, 367] on polygon at bounding box center [483, 331] width 275 height 108
click at [645, 377] on icon at bounding box center [369, 522] width 1836 height 1836
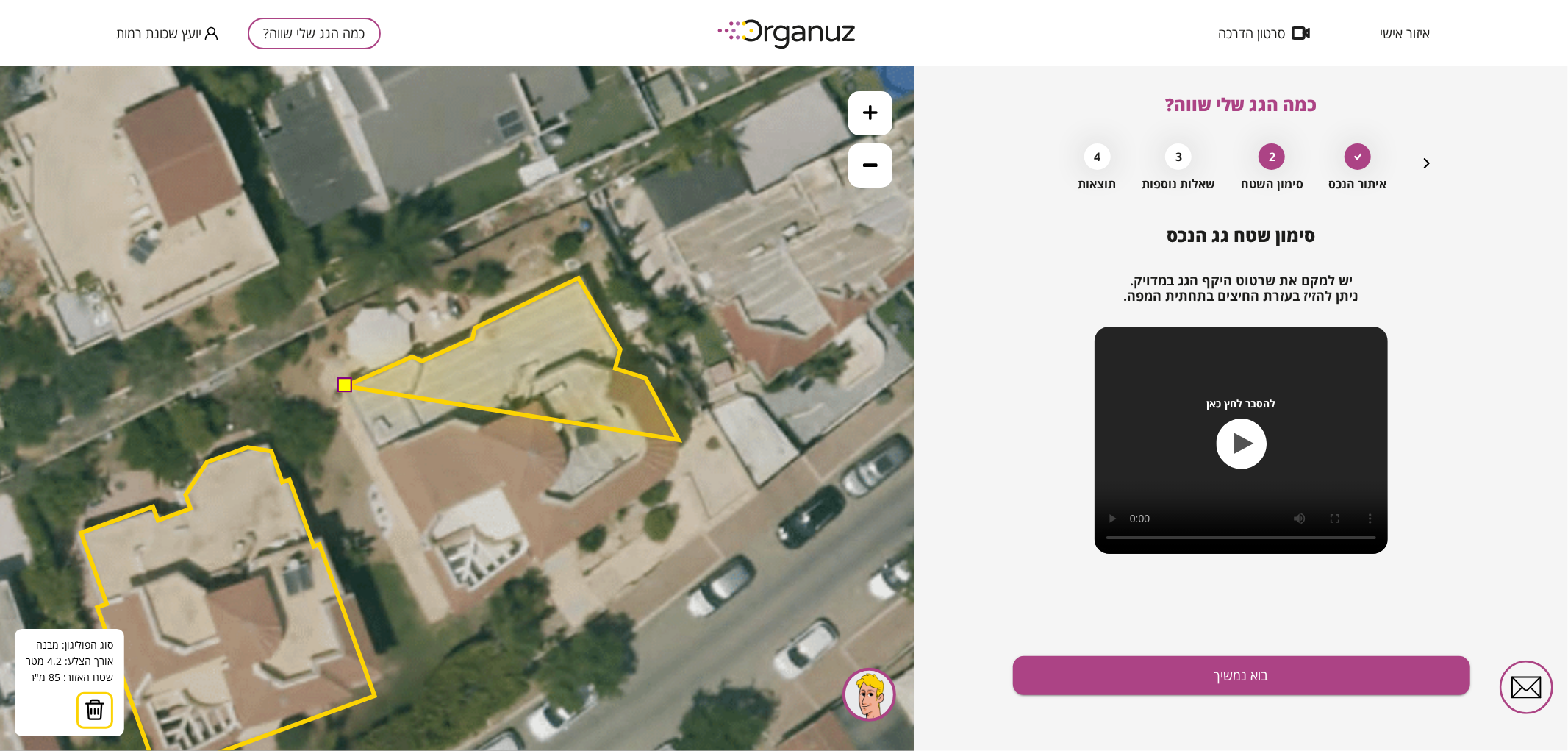
click at [679, 439] on polygon at bounding box center [512, 357] width 333 height 162
click at [677, 452] on polygon at bounding box center [512, 365] width 333 height 175
click at [672, 468] on polygon at bounding box center [512, 372] width 333 height 190
click at [662, 477] on polygon at bounding box center [512, 377] width 333 height 200
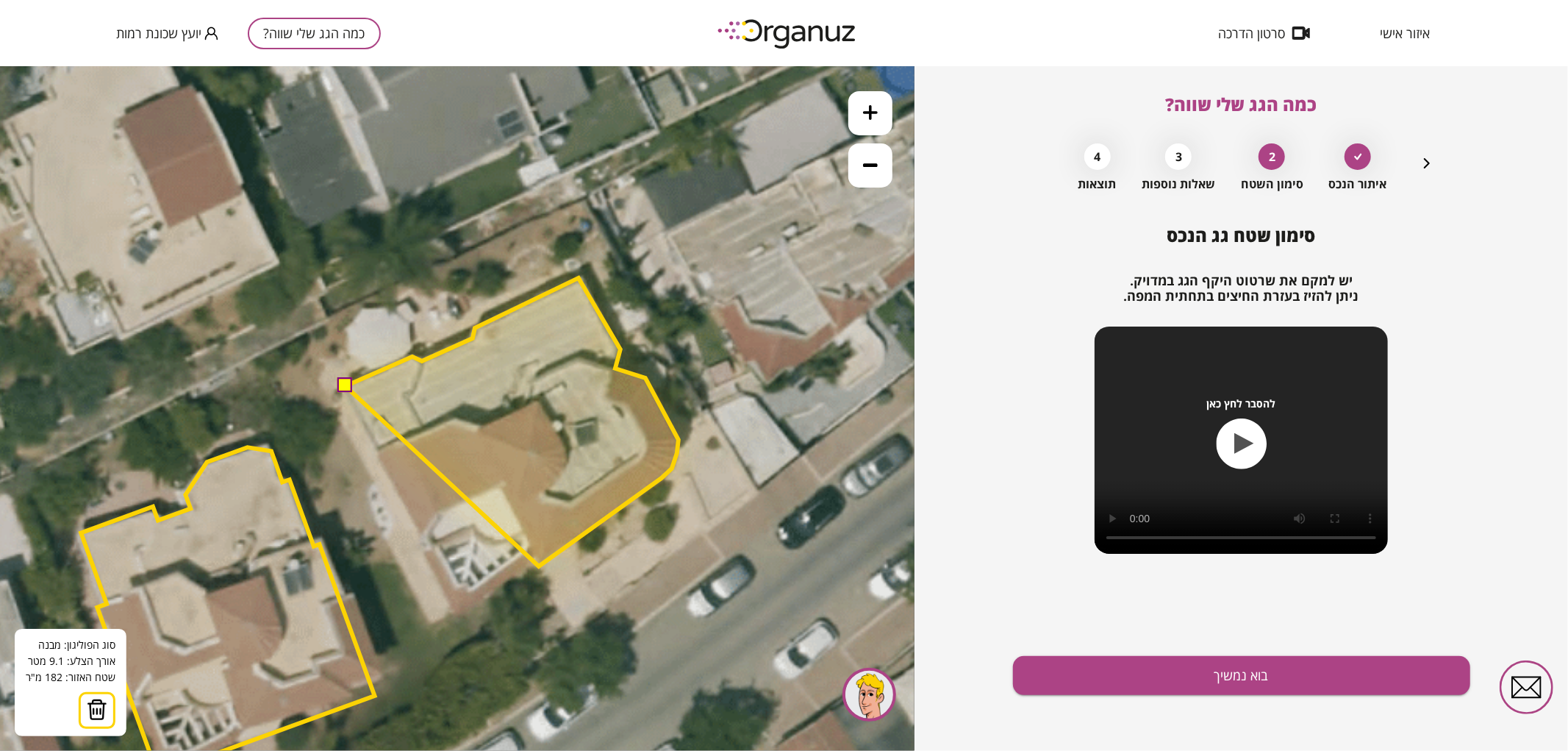
click at [539, 565] on polygon at bounding box center [512, 421] width 333 height 288
click at [534, 557] on polygon at bounding box center [512, 421] width 333 height 288
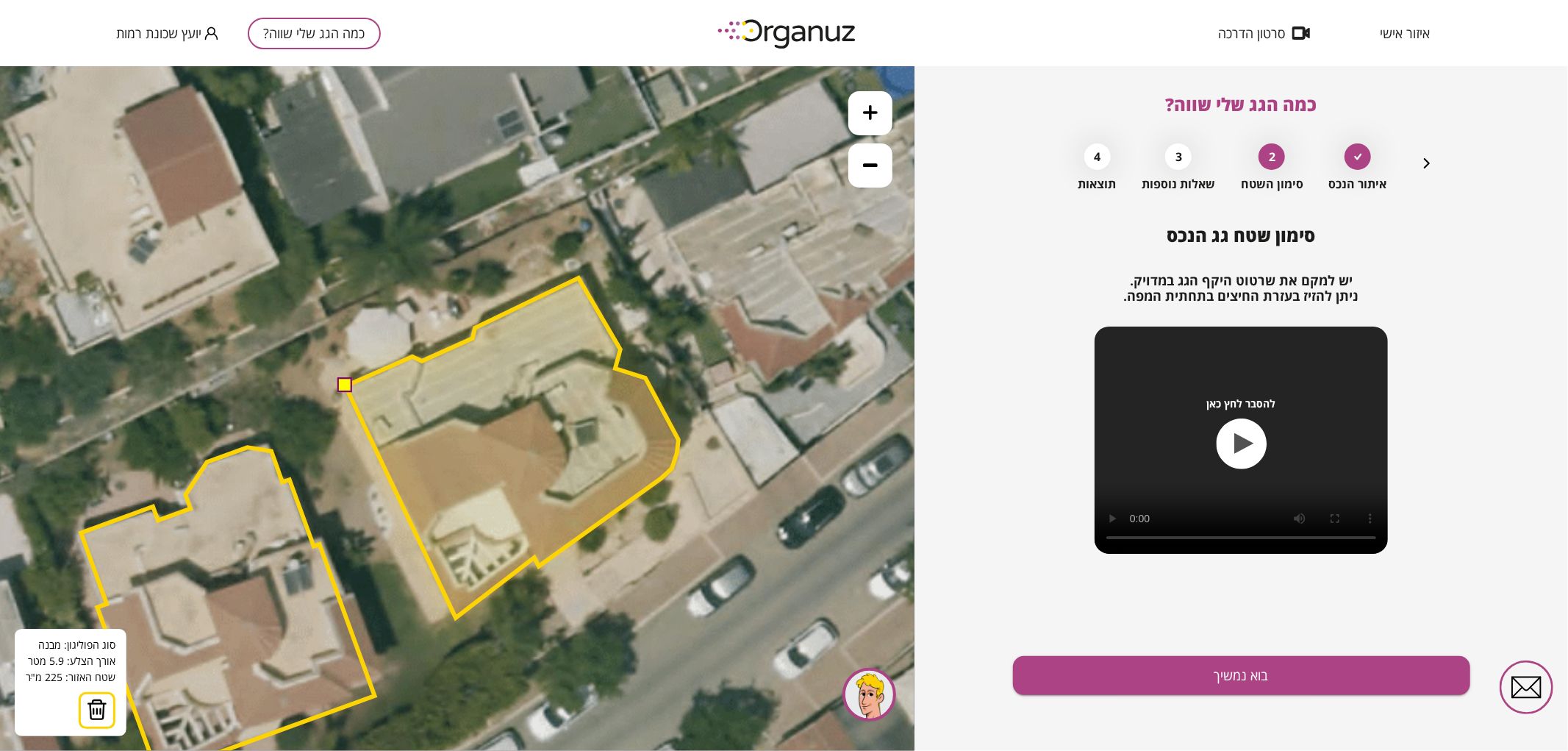
click at [456, 617] on polygon at bounding box center [512, 447] width 333 height 339
click at [347, 385] on button at bounding box center [345, 385] width 14 height 14
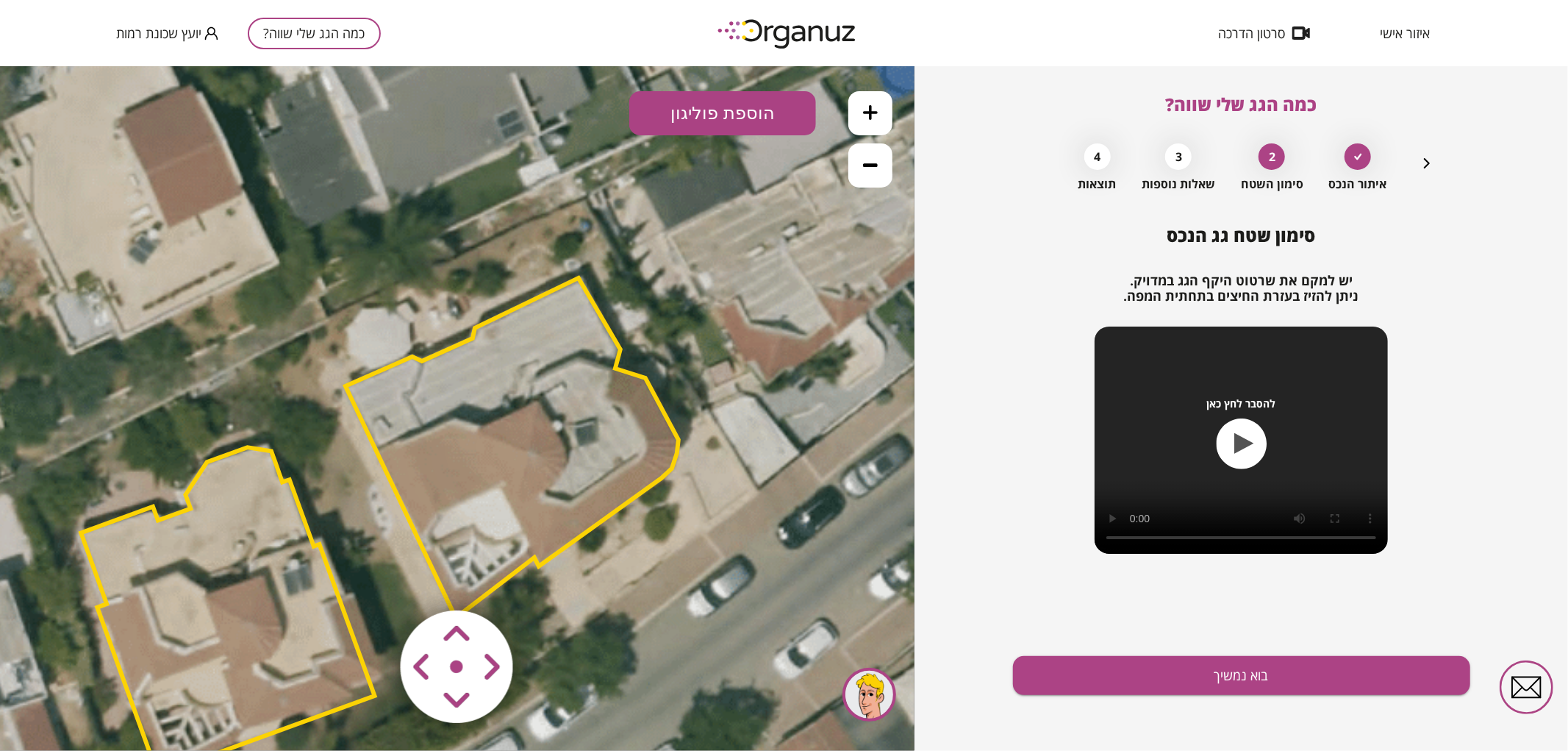
click at [575, 424] on polygon at bounding box center [512, 447] width 333 height 339
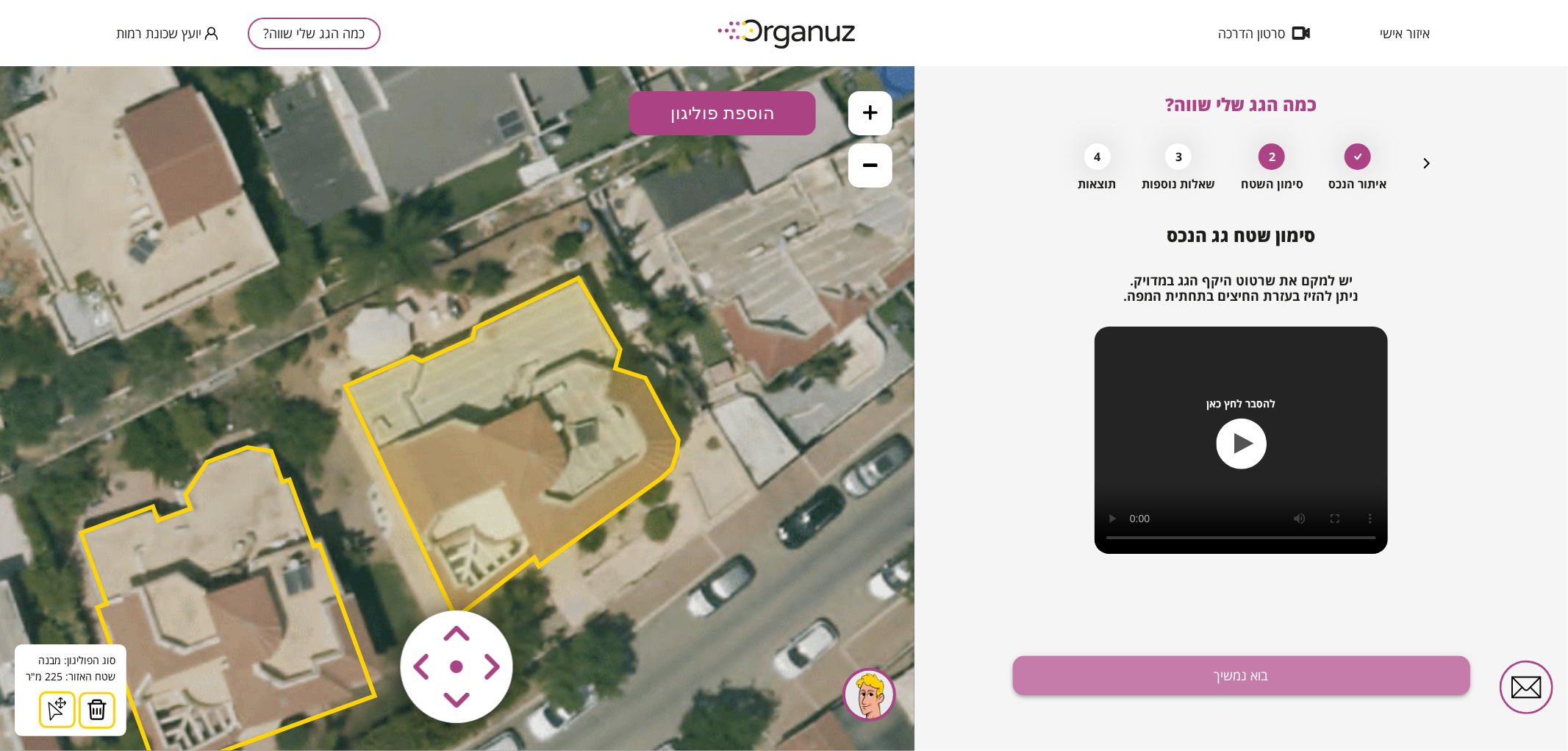
click at [1091, 667] on button "בוא נמשיך" at bounding box center [1241, 674] width 458 height 39
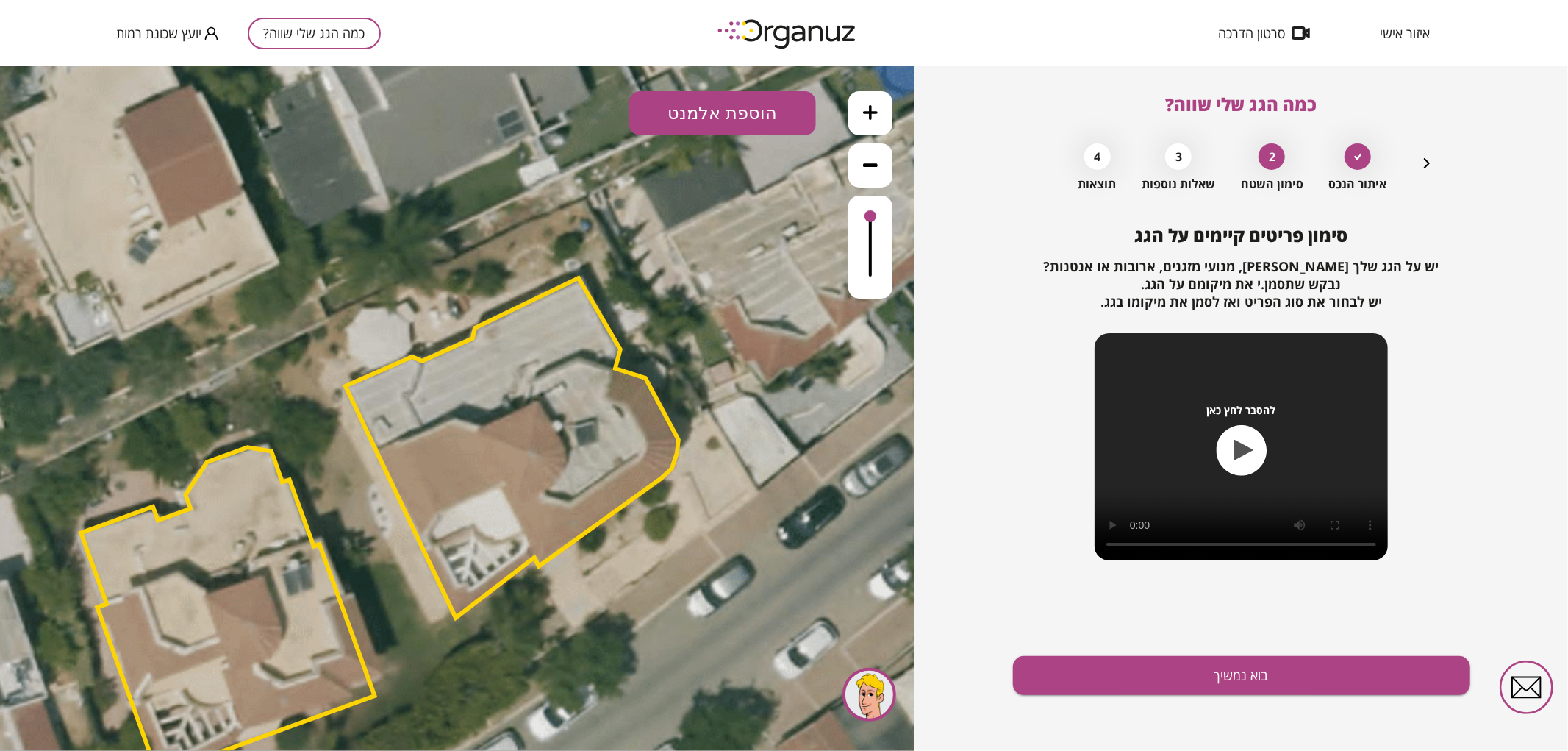
click at [701, 100] on button "הוספת אלמנט" at bounding box center [722, 112] width 187 height 44
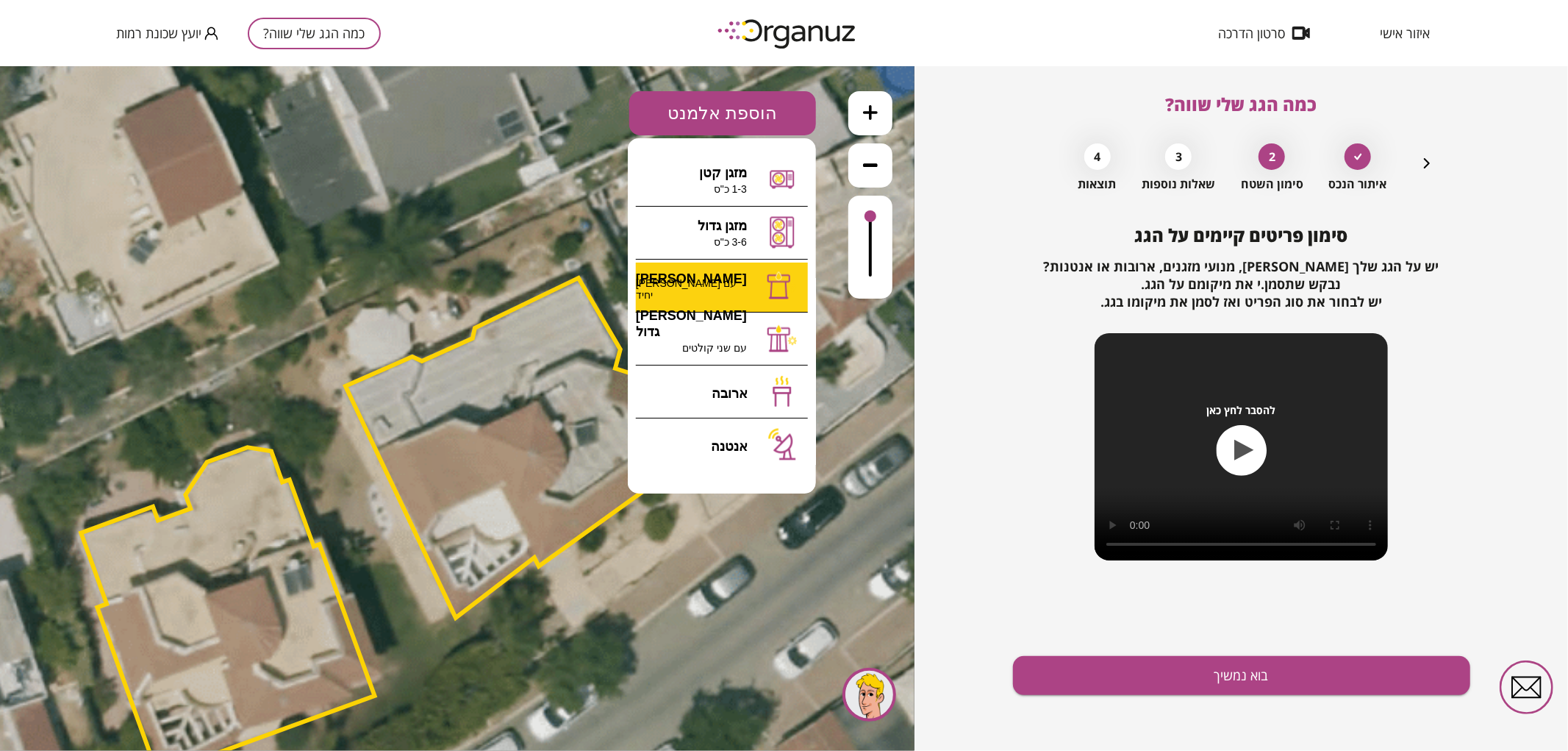
click at [730, 292] on div ".st0 { fill: #FFFFFF; } 0" at bounding box center [457, 407] width 914 height 684
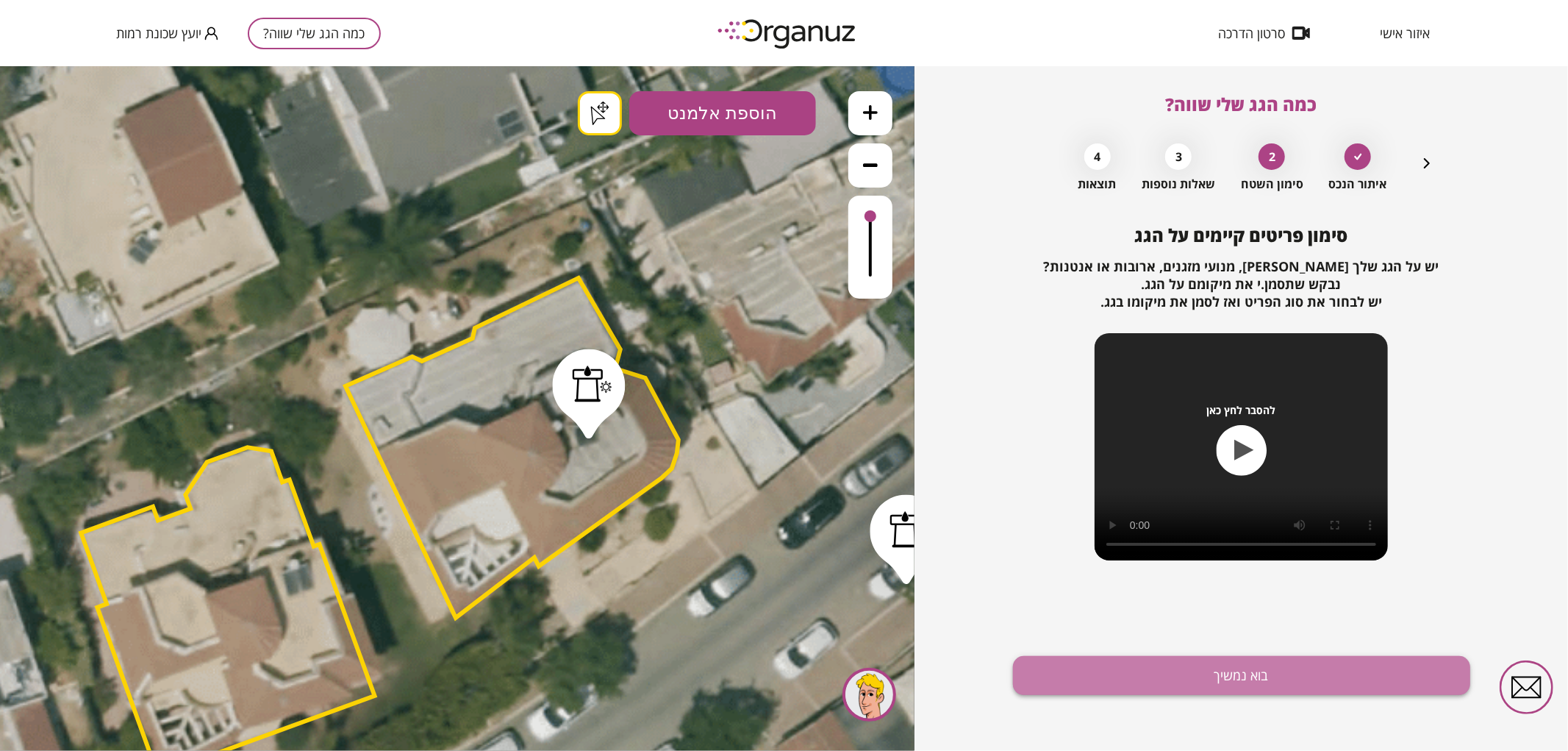
click at [1144, 673] on button "בוא נמשיך" at bounding box center [1241, 674] width 458 height 39
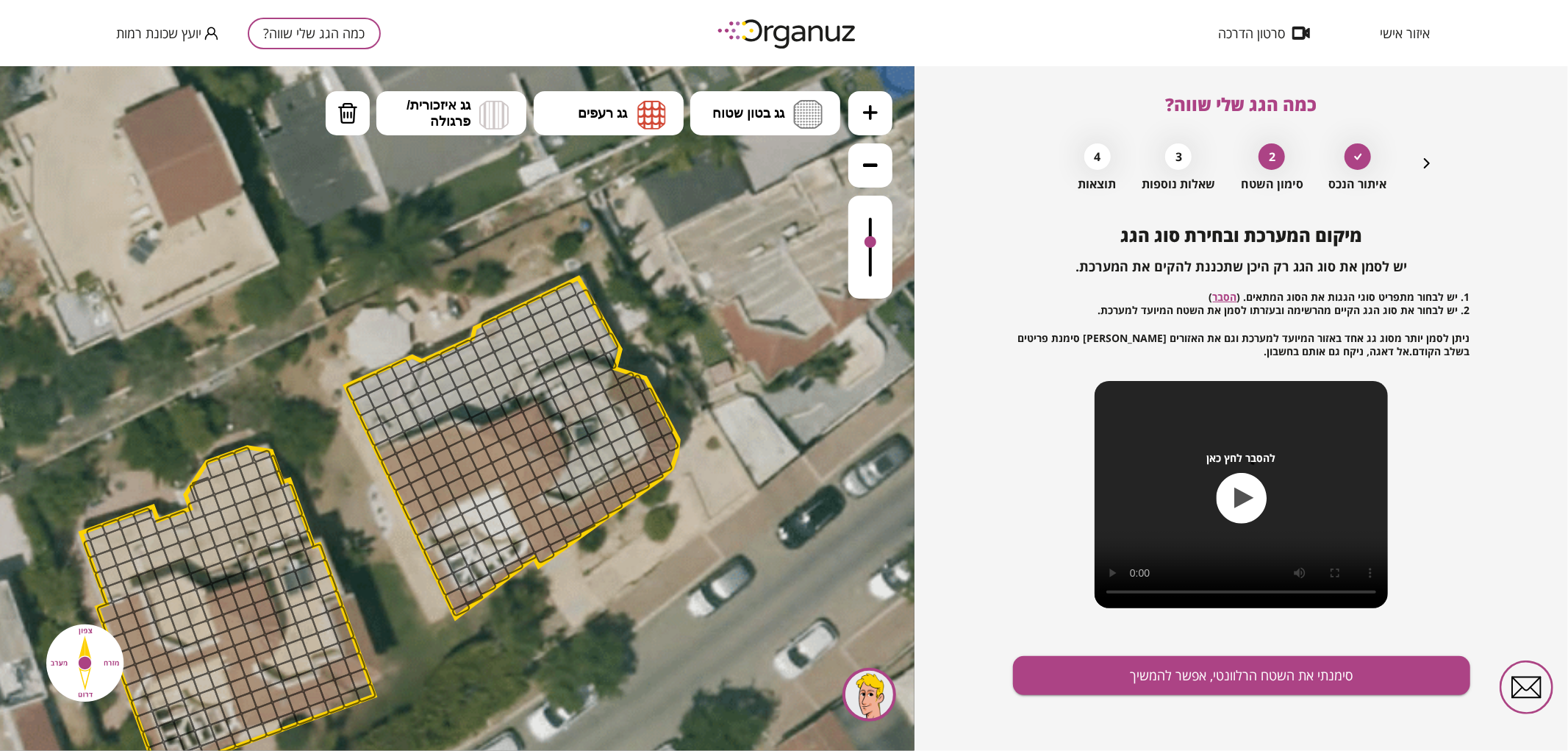
drag, startPoint x: 877, startPoint y: 221, endPoint x: 879, endPoint y: 243, distance: 22.1
click at [879, 243] on div at bounding box center [870, 246] width 44 height 103
click at [773, 127] on button "גג בטון שטוח" at bounding box center [765, 112] width 150 height 44
click at [775, 171] on div ".st0 { fill: #FFFFFF; } .st0 { fill: #FFFFFF; }" at bounding box center [457, 407] width 914 height 684
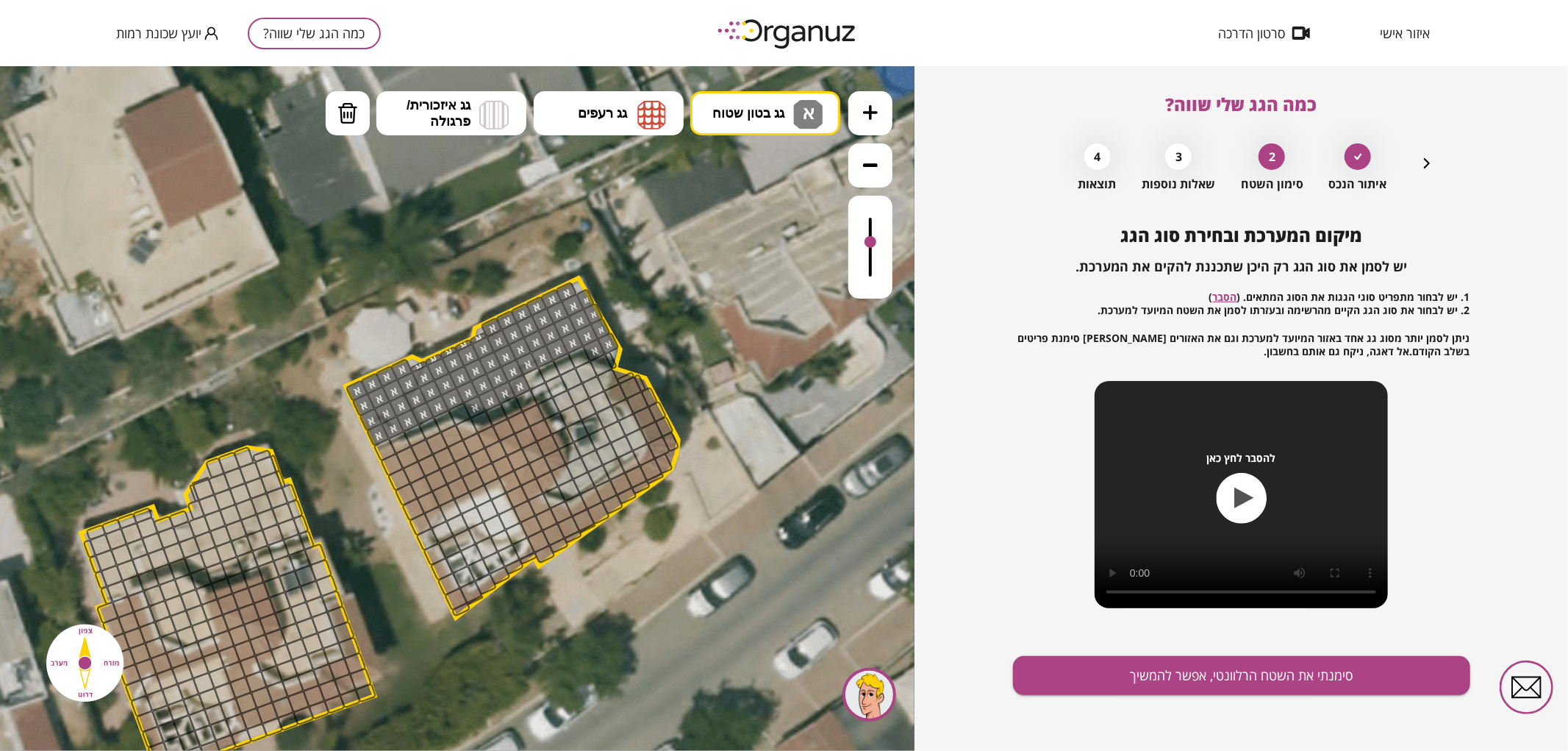
drag, startPoint x: 561, startPoint y: 288, endPoint x: 532, endPoint y: 357, distance: 74.8
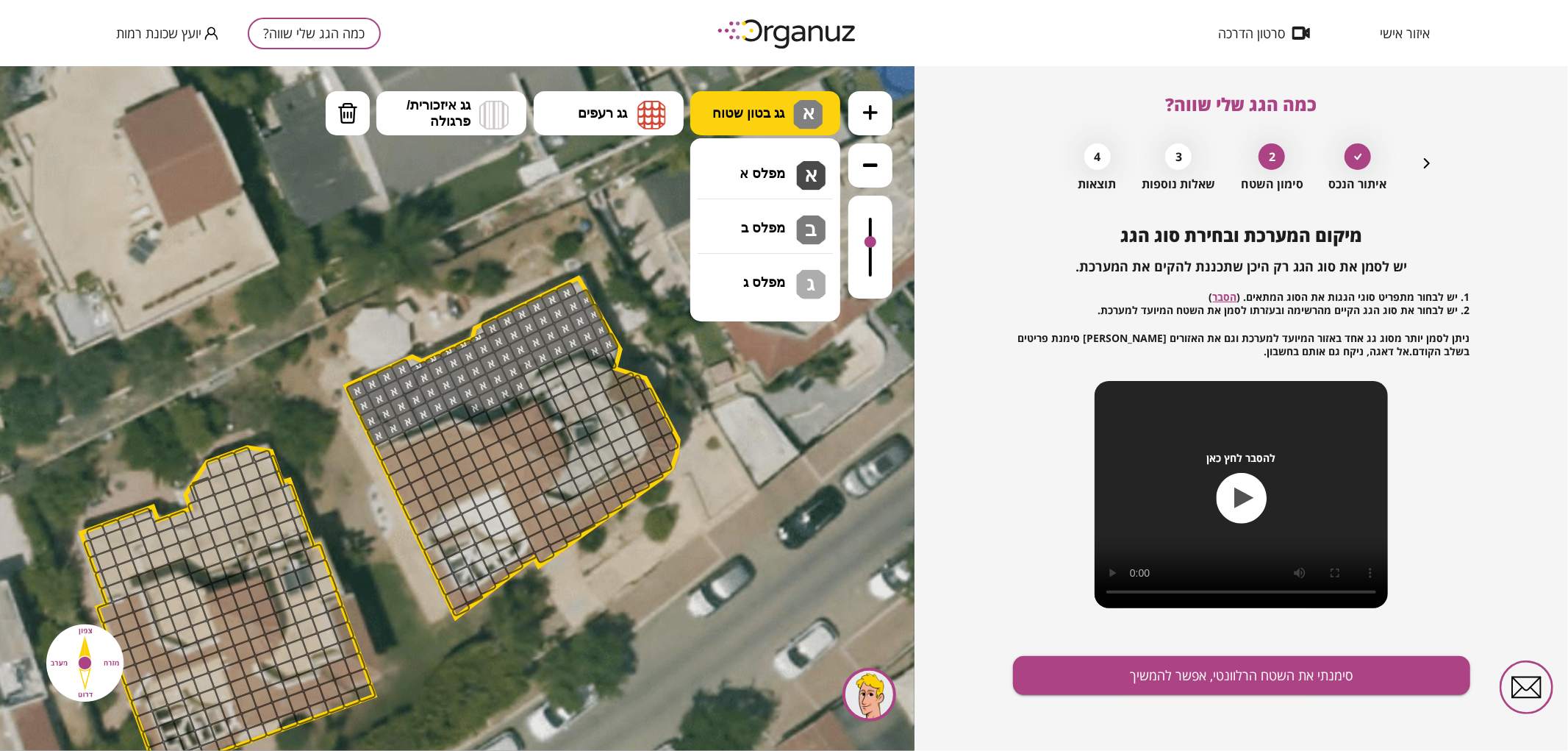
click at [735, 115] on span "גג בטון שטוח" at bounding box center [748, 113] width 72 height 16
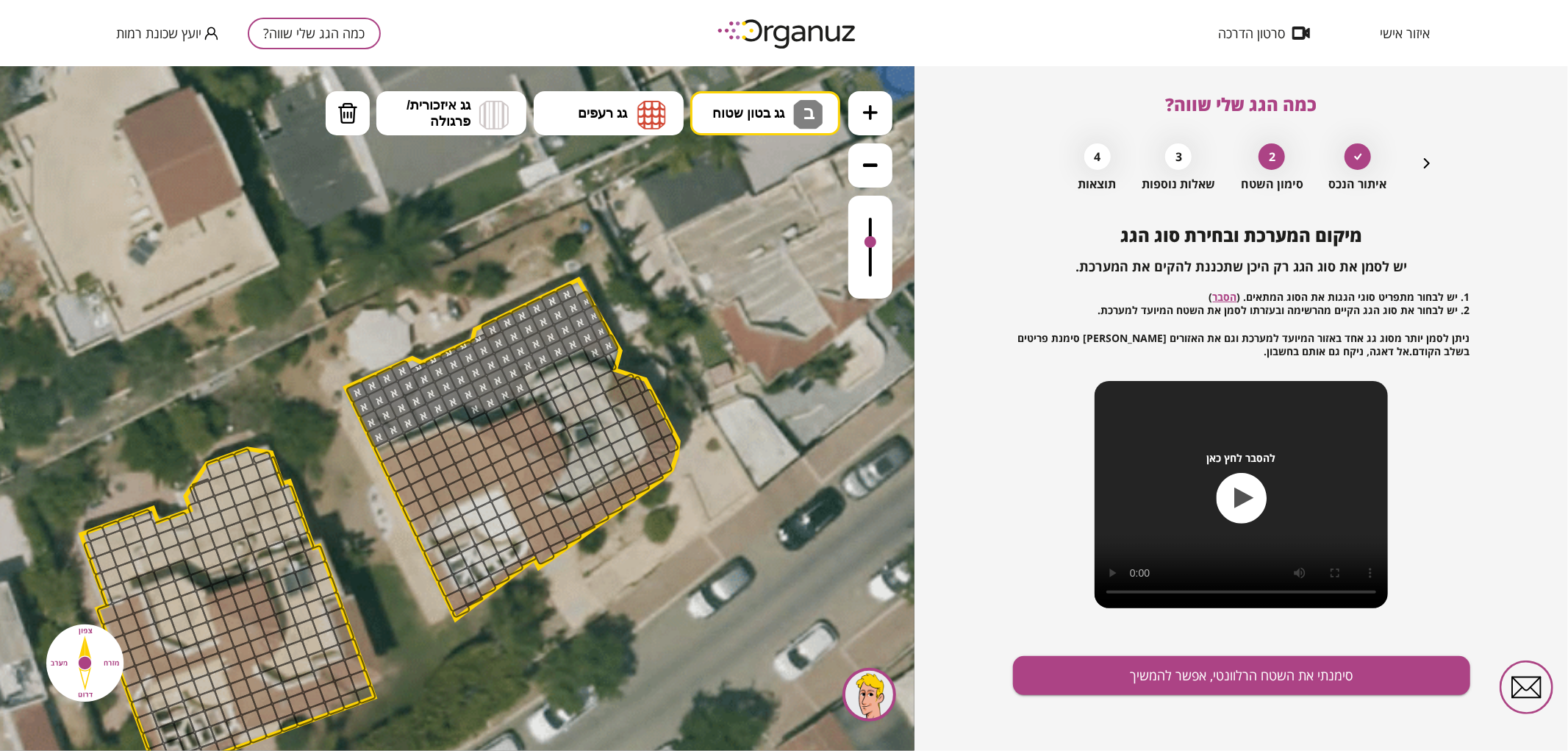
click at [741, 224] on div ".st0 { fill: #FFFFFF; } .st0 { fill: #FFFFFF; }" at bounding box center [457, 407] width 914 height 684
drag, startPoint x: 570, startPoint y: 488, endPoint x: 598, endPoint y: 459, distance: 40.3
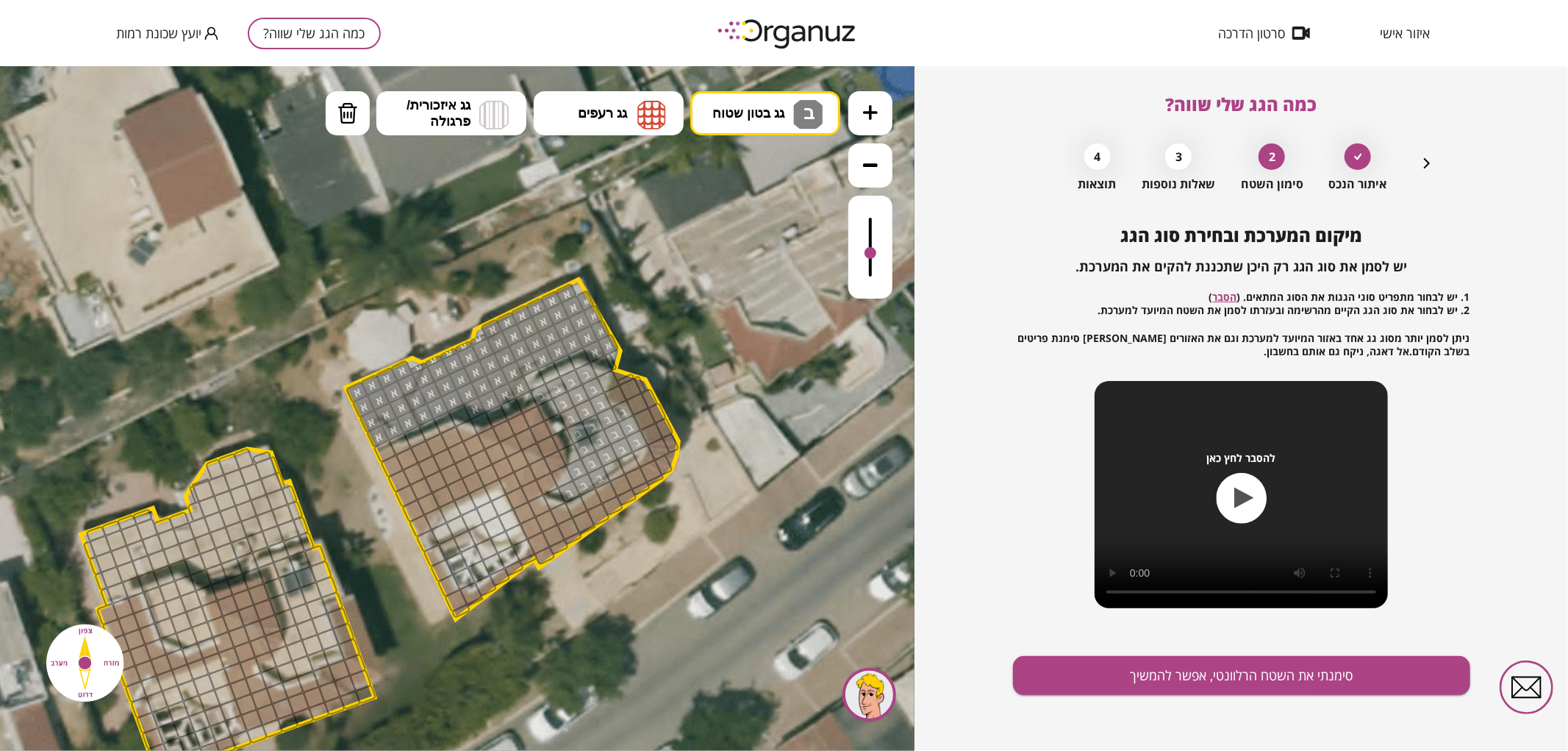
drag, startPoint x: 872, startPoint y: 243, endPoint x: 881, endPoint y: 254, distance: 14.2
click at [881, 254] on div at bounding box center [870, 246] width 44 height 103
click at [643, 114] on img at bounding box center [652, 114] width 29 height 30
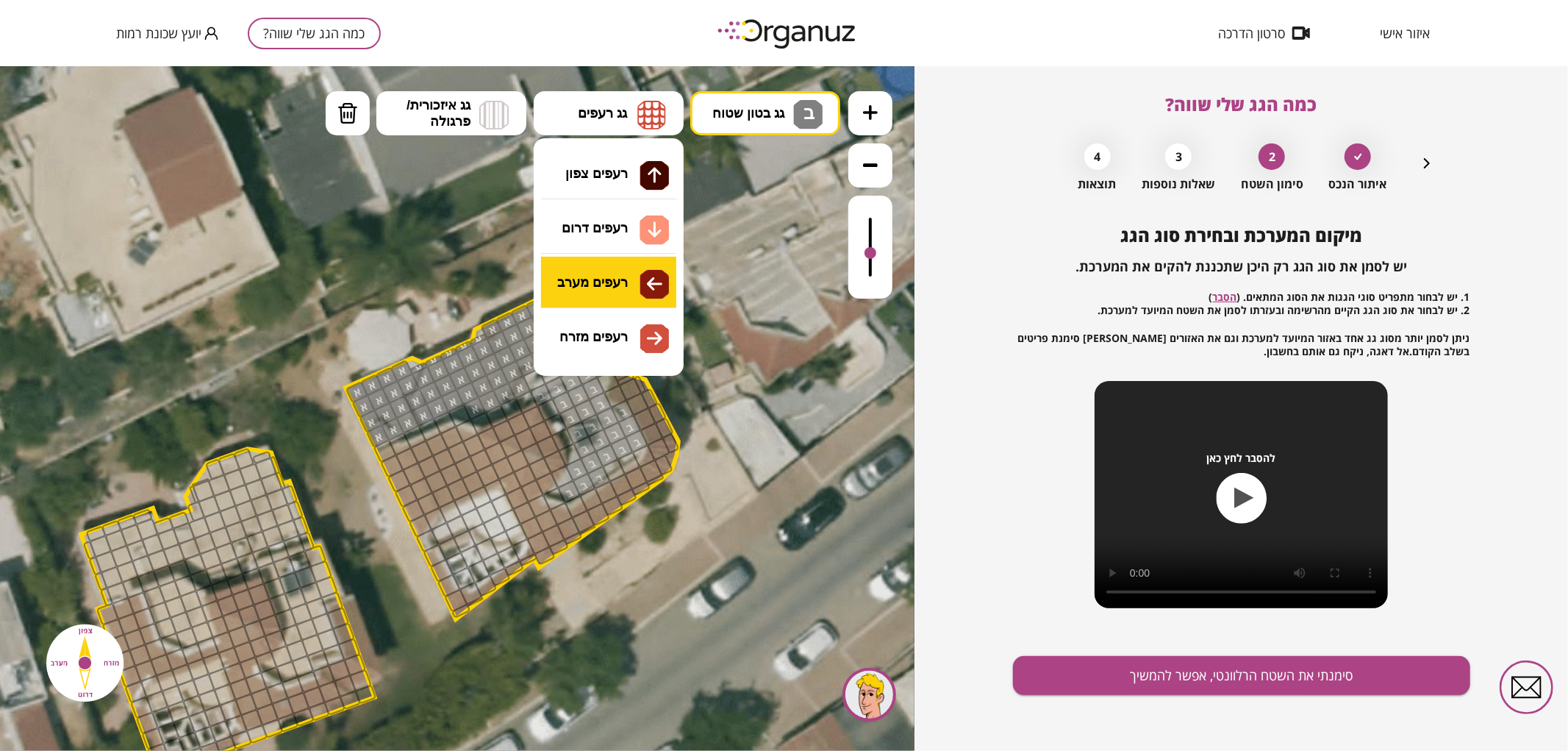
click at [607, 291] on div ".st0 { fill: #FFFFFF; } .st0 { fill: #FFFFFF; }" at bounding box center [457, 407] width 914 height 684
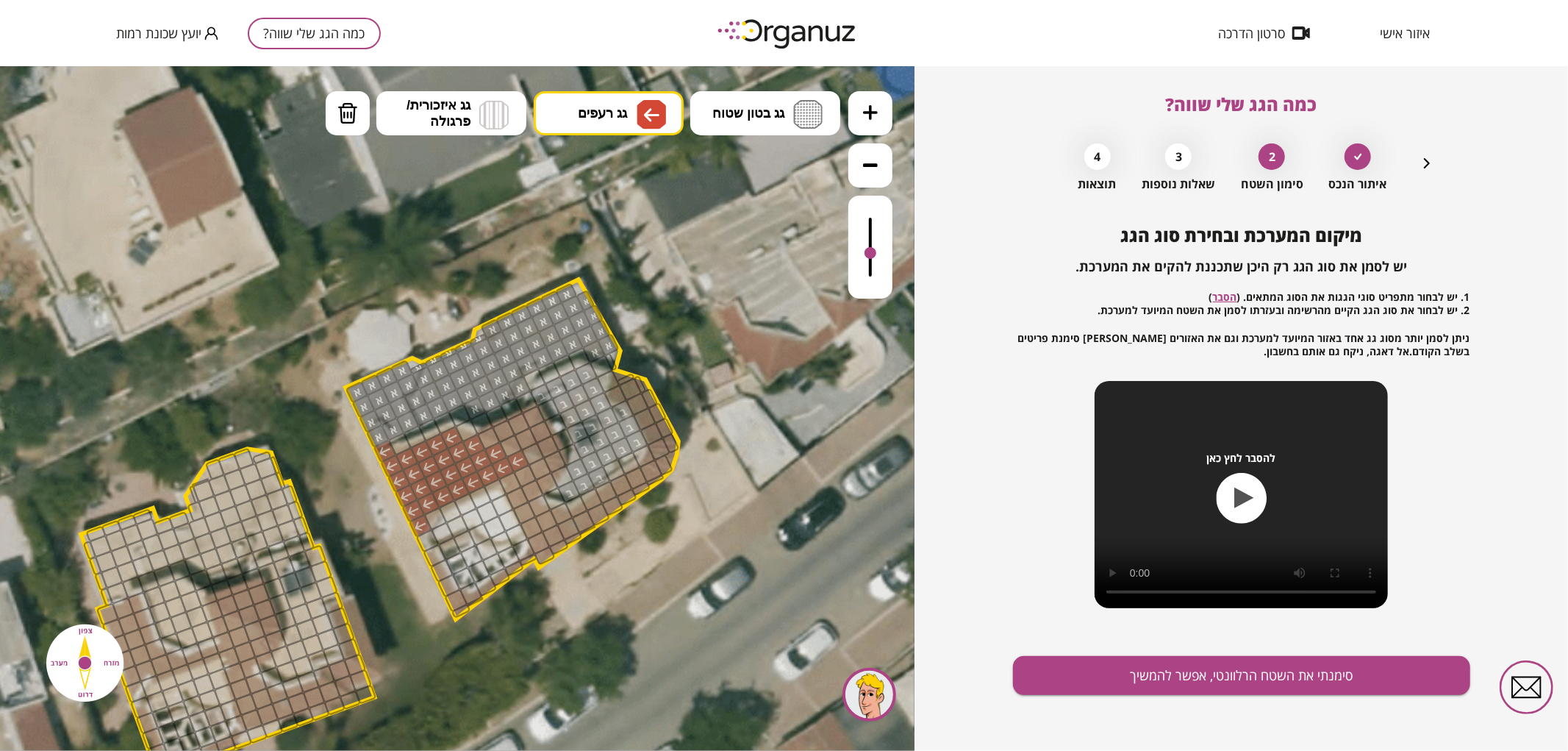
drag, startPoint x: 515, startPoint y: 458, endPoint x: 495, endPoint y: 450, distance: 21.5
click at [631, 88] on icon at bounding box center [369, 524] width 1836 height 1836
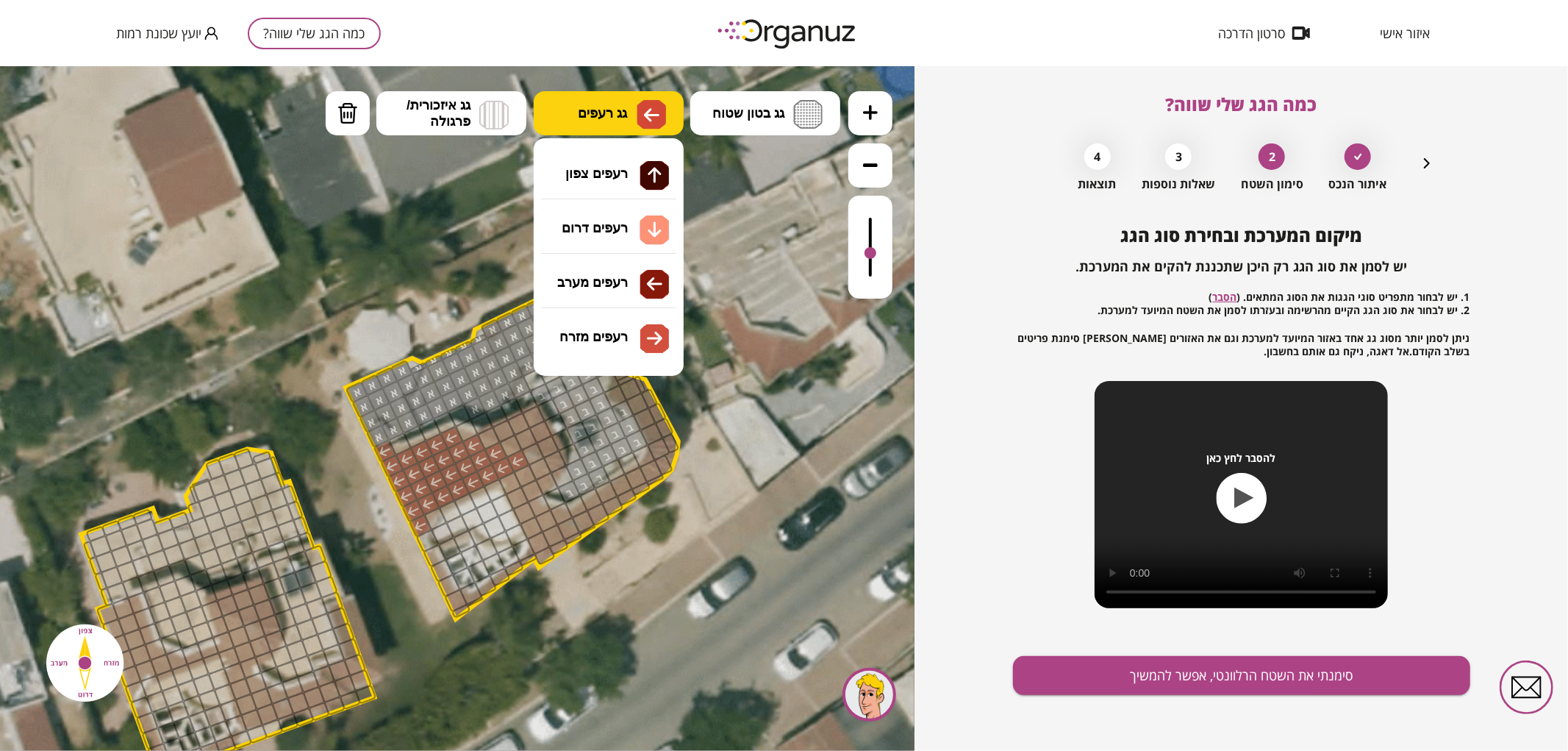
click at [625, 105] on span "גג רעפים" at bounding box center [602, 113] width 50 height 16
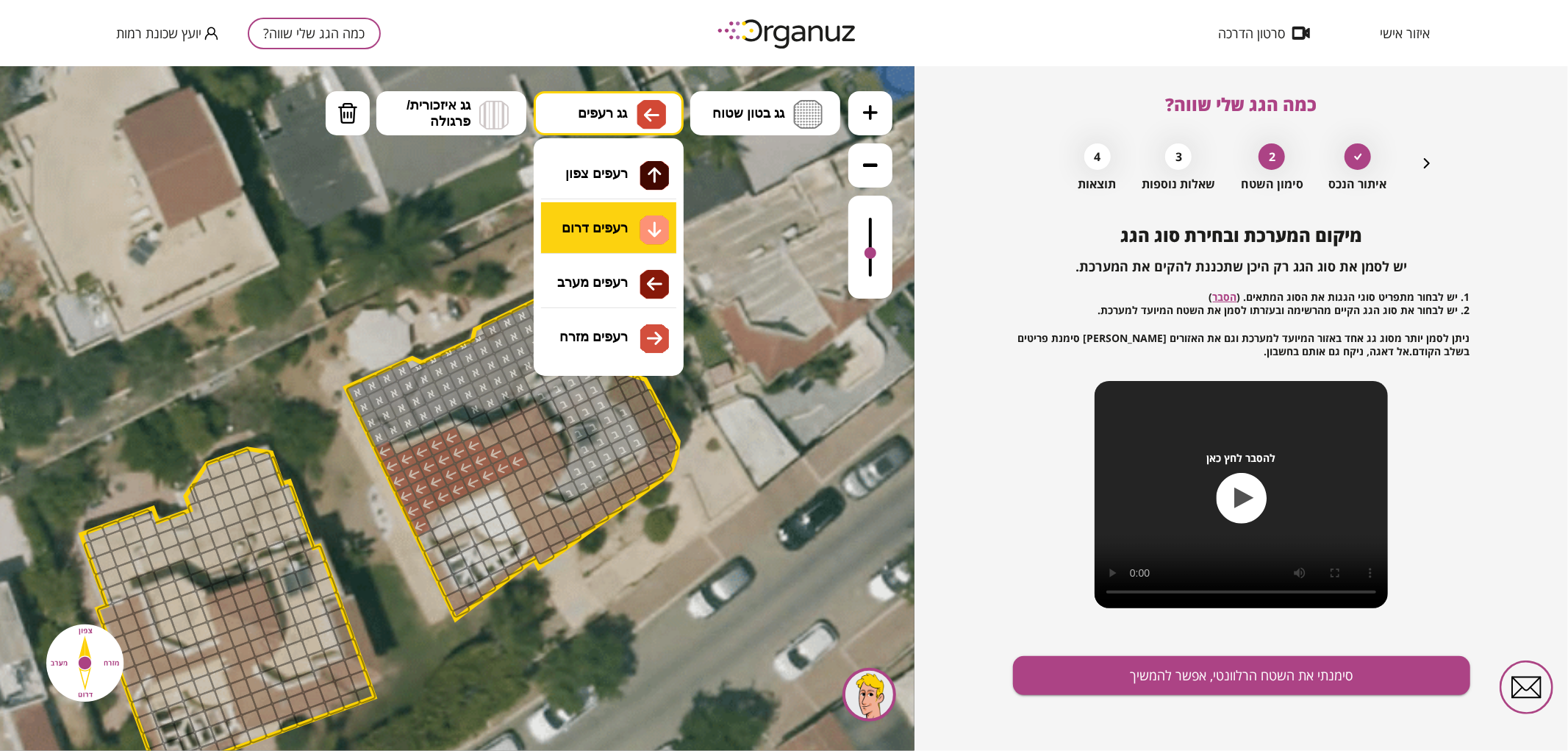
click at [644, 245] on div ".st0 { fill: #FFFFFF; } .st0 { fill: #FFFFFF; }" at bounding box center [457, 407] width 914 height 684
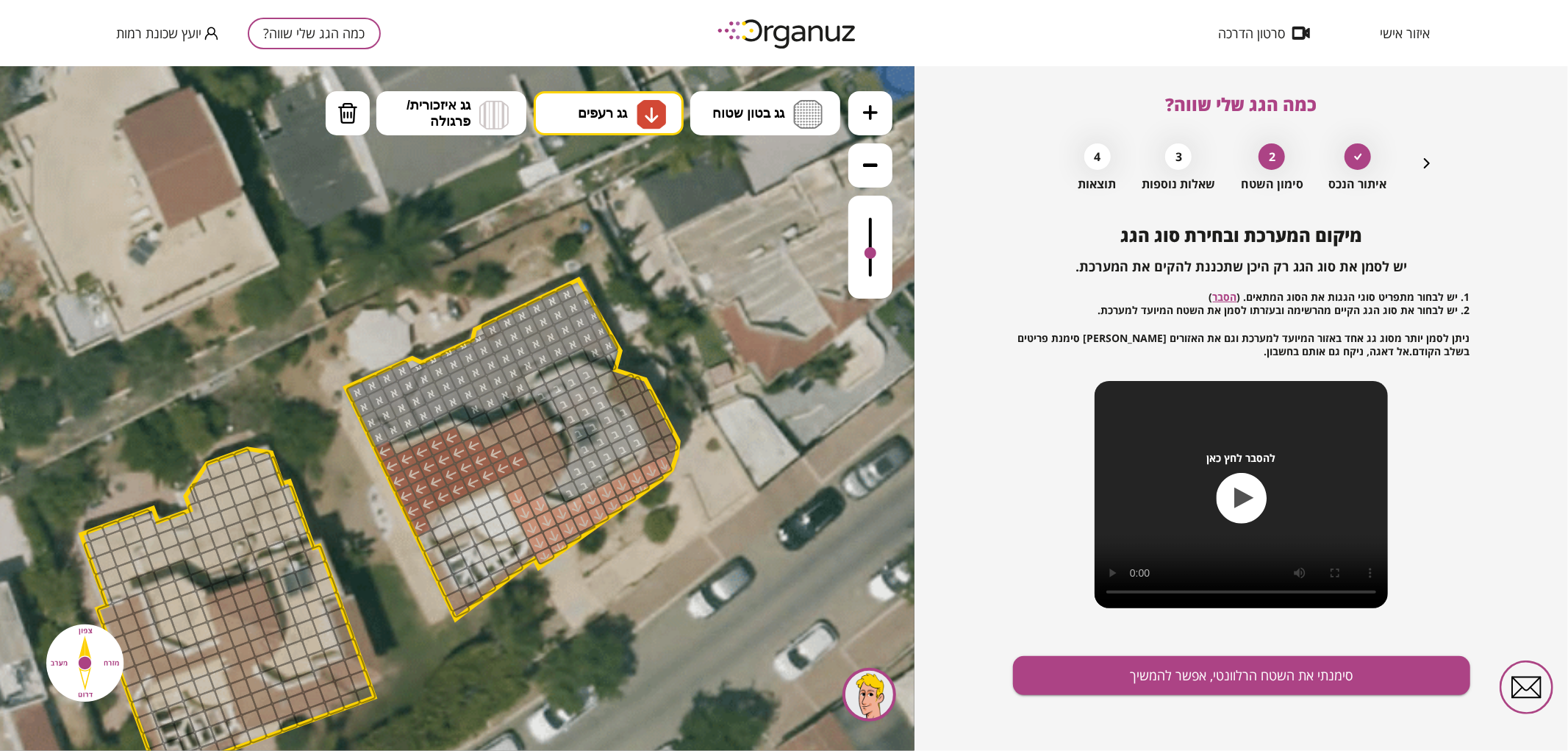
drag, startPoint x: 519, startPoint y: 492, endPoint x: 555, endPoint y: 511, distance: 40.7
drag, startPoint x: 532, startPoint y: 489, endPoint x: 524, endPoint y: 478, distance: 13.6
click at [634, 113] on button "גג רעפים" at bounding box center [608, 112] width 150 height 44
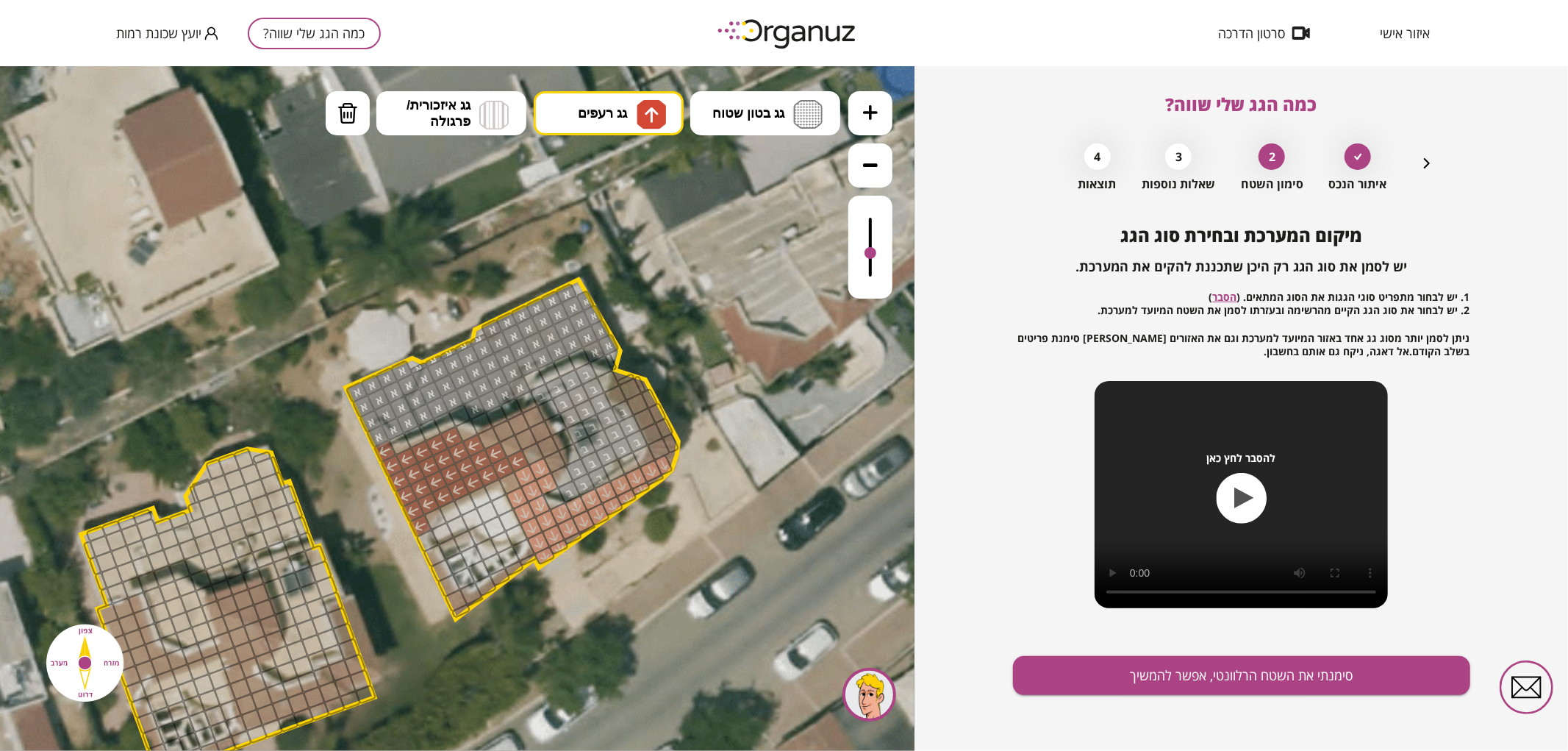
click at [608, 186] on div ".st0 { fill: #FFFFFF; } .st0 { fill: #FFFFFF; }" at bounding box center [457, 407] width 914 height 684
drag, startPoint x: 505, startPoint y: 424, endPoint x: 525, endPoint y: 415, distance: 21.9
click at [527, 433] on div at bounding box center [525, 438] width 24 height 24
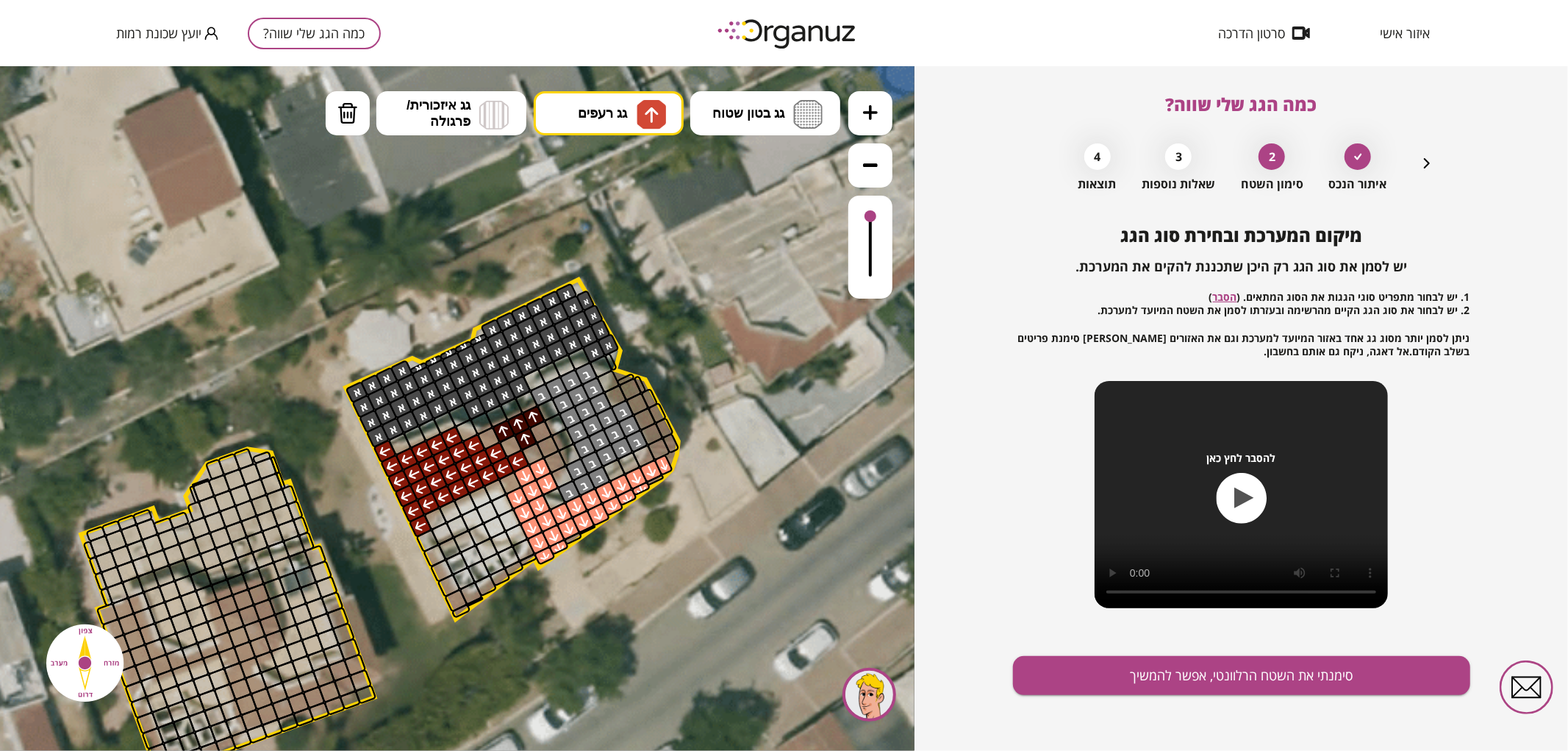
drag, startPoint x: 869, startPoint y: 247, endPoint x: 872, endPoint y: 181, distance: 66.1
click at [871, 176] on div at bounding box center [870, 194] width 44 height 208
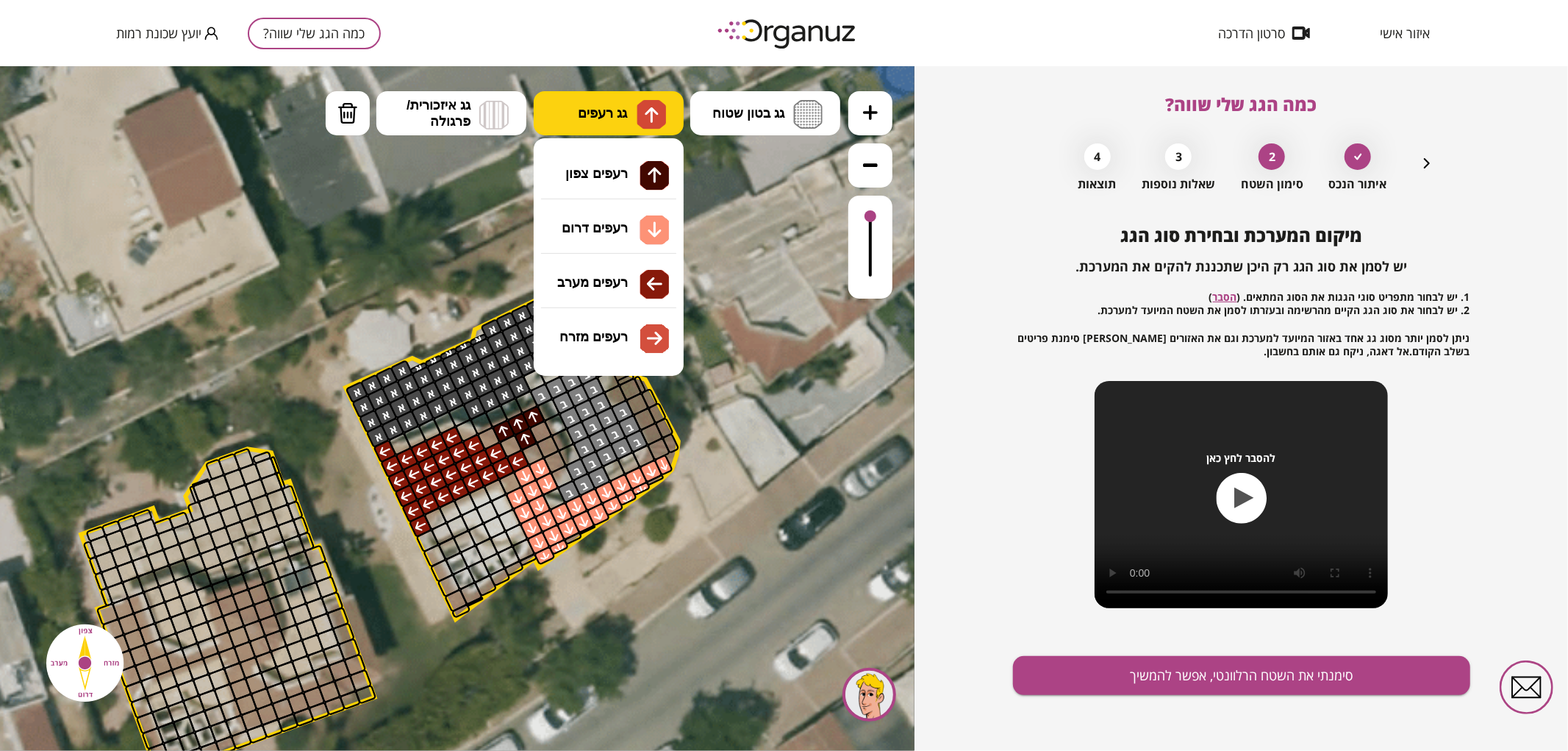
click at [658, 122] on img at bounding box center [651, 114] width 15 height 18
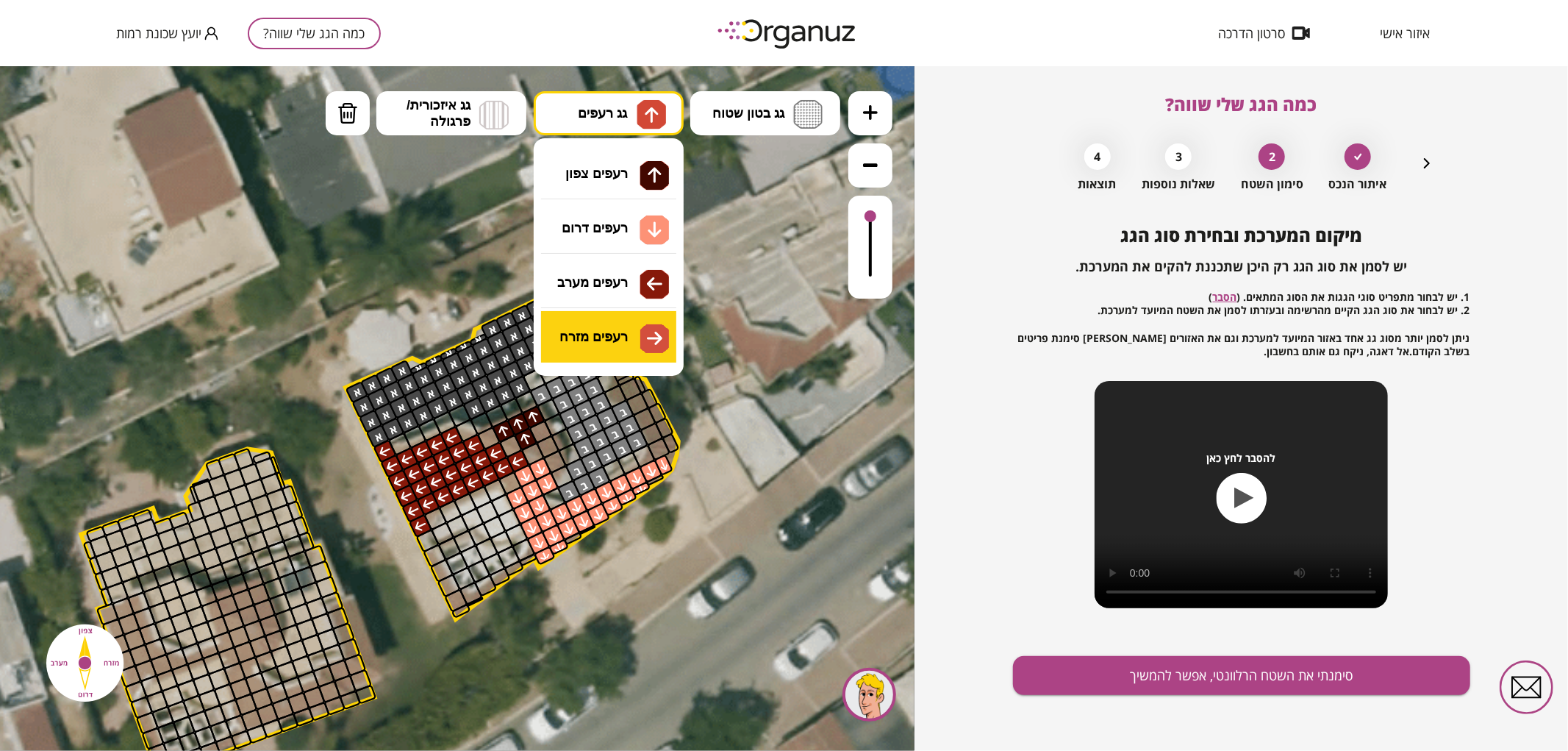
click at [628, 338] on div ".st0 { fill: #FFFFFF; } .st0 { fill: #FFFFFF; }" at bounding box center [457, 407] width 914 height 684
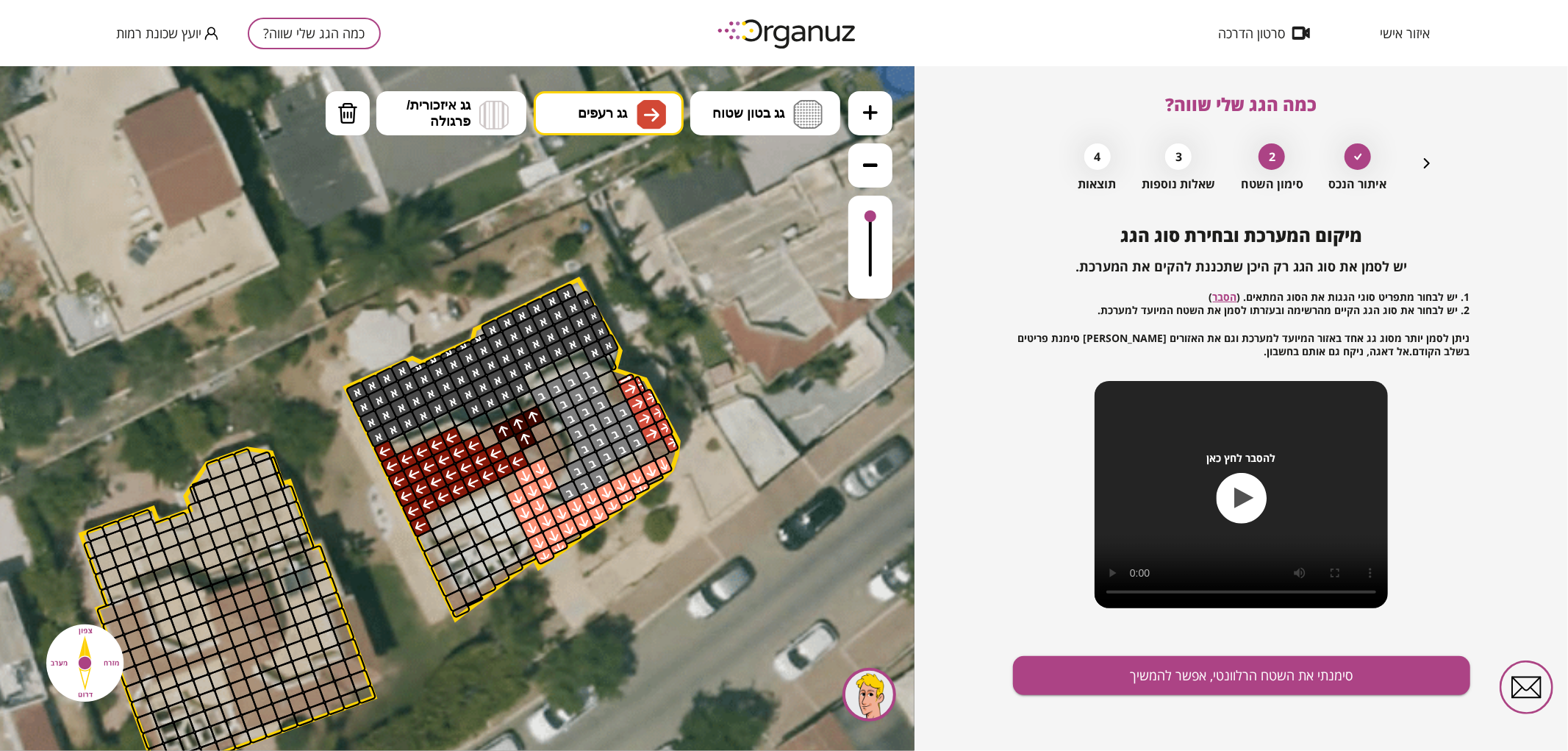
drag, startPoint x: 655, startPoint y: 431, endPoint x: 682, endPoint y: 434, distance: 27.2
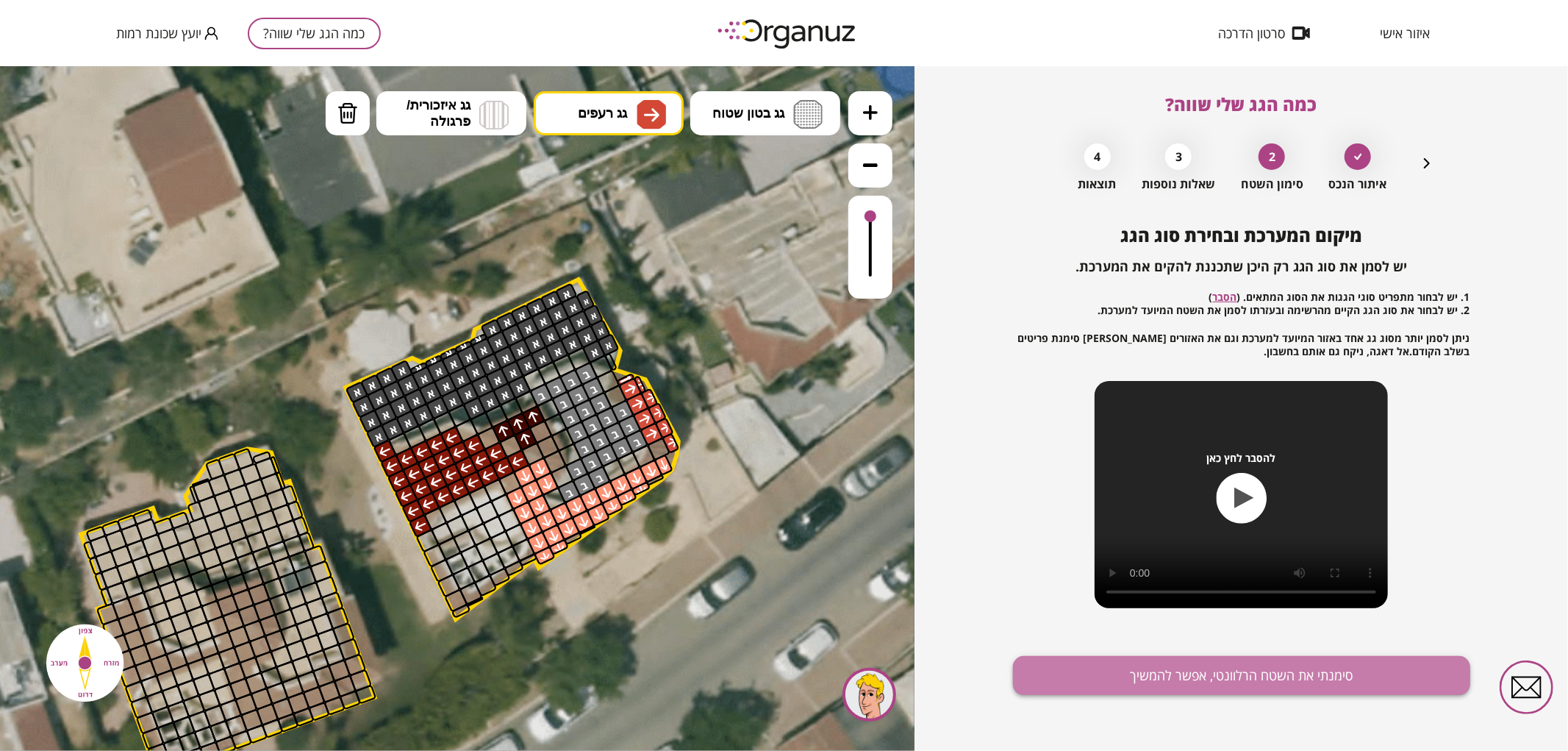
click at [1150, 662] on button "סימנתי את השטח הרלוונטי, אפשר להמשיך" at bounding box center [1241, 674] width 458 height 39
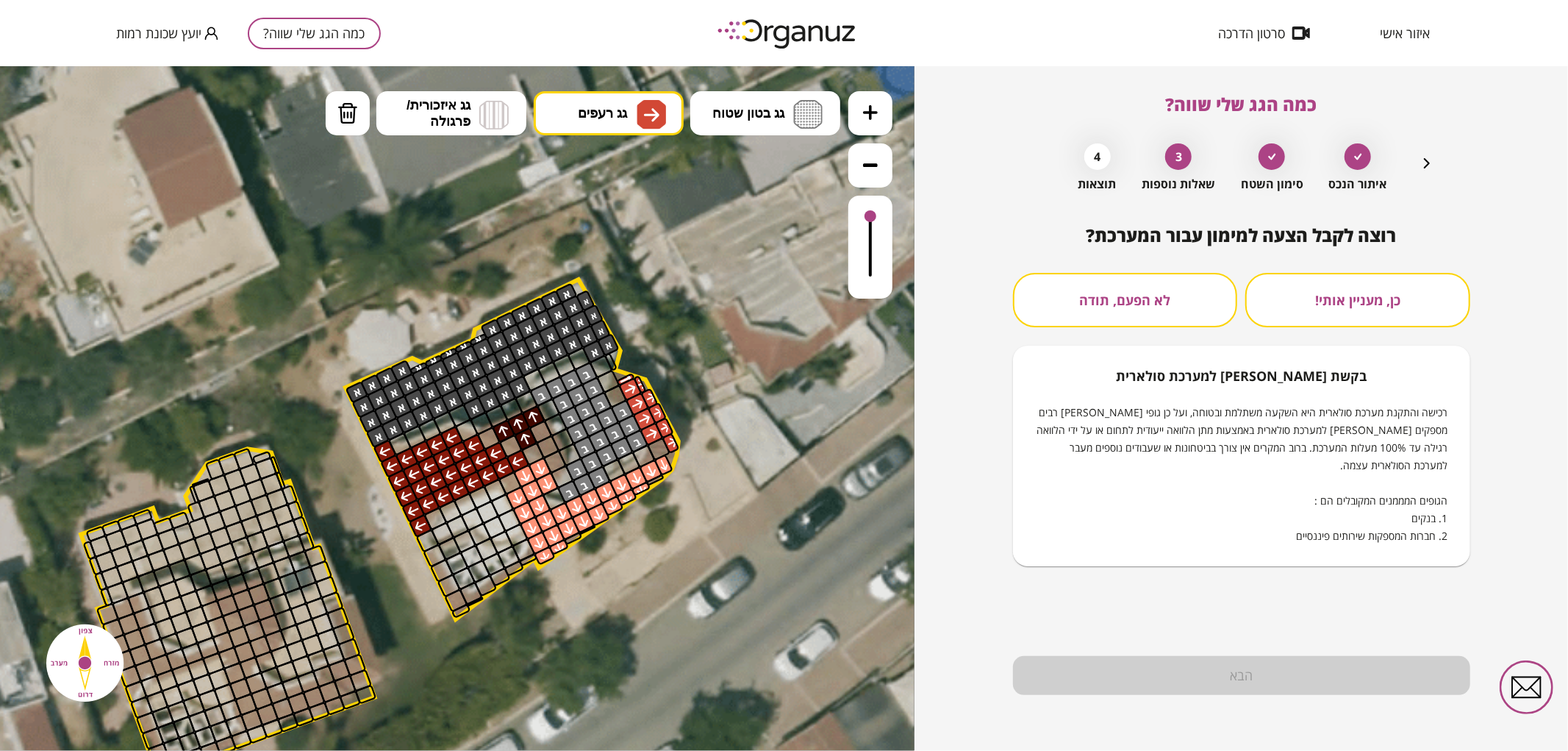
click at [1214, 292] on button "לא הפעם, תודה" at bounding box center [1125, 300] width 225 height 54
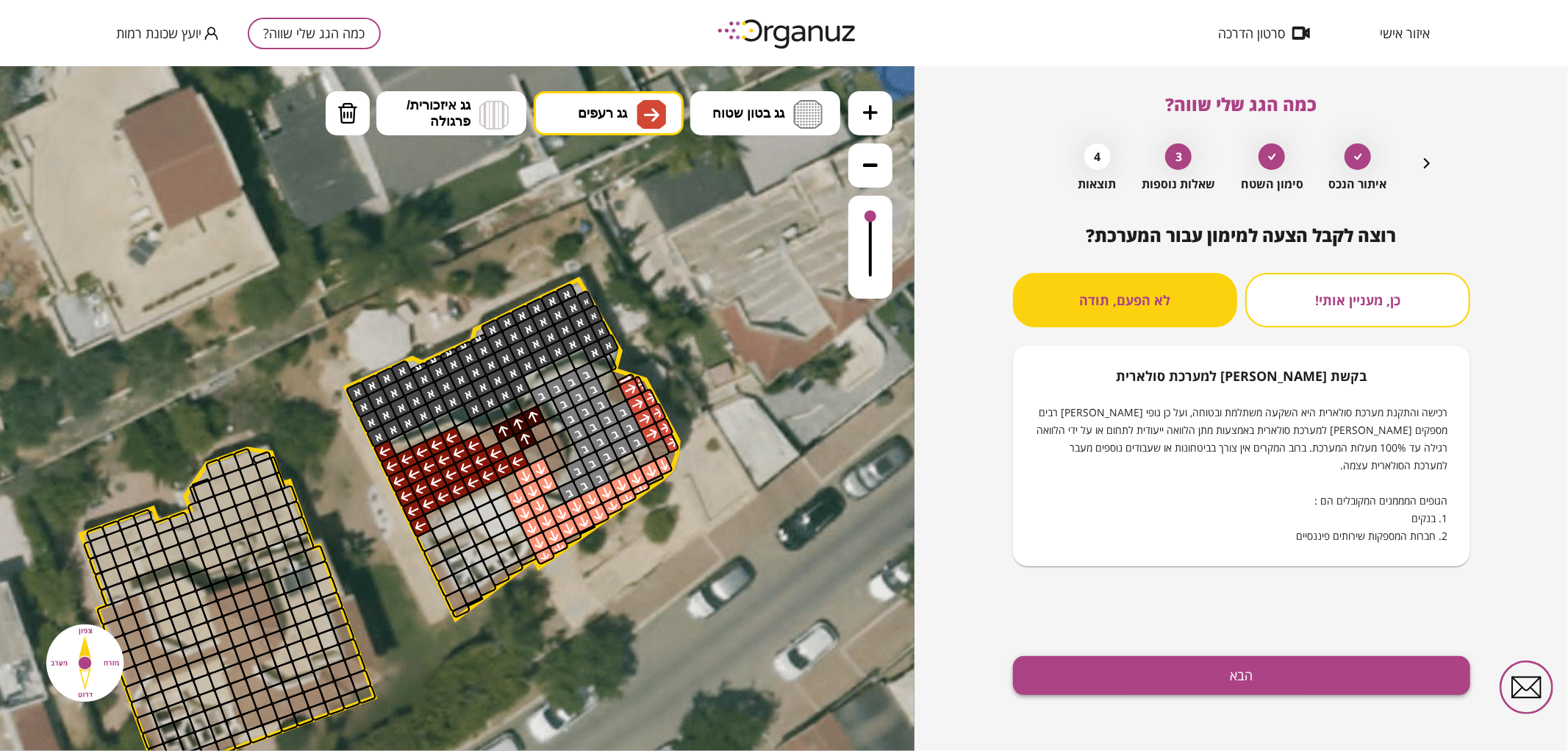
click at [1123, 672] on button "הבא" at bounding box center [1241, 674] width 458 height 39
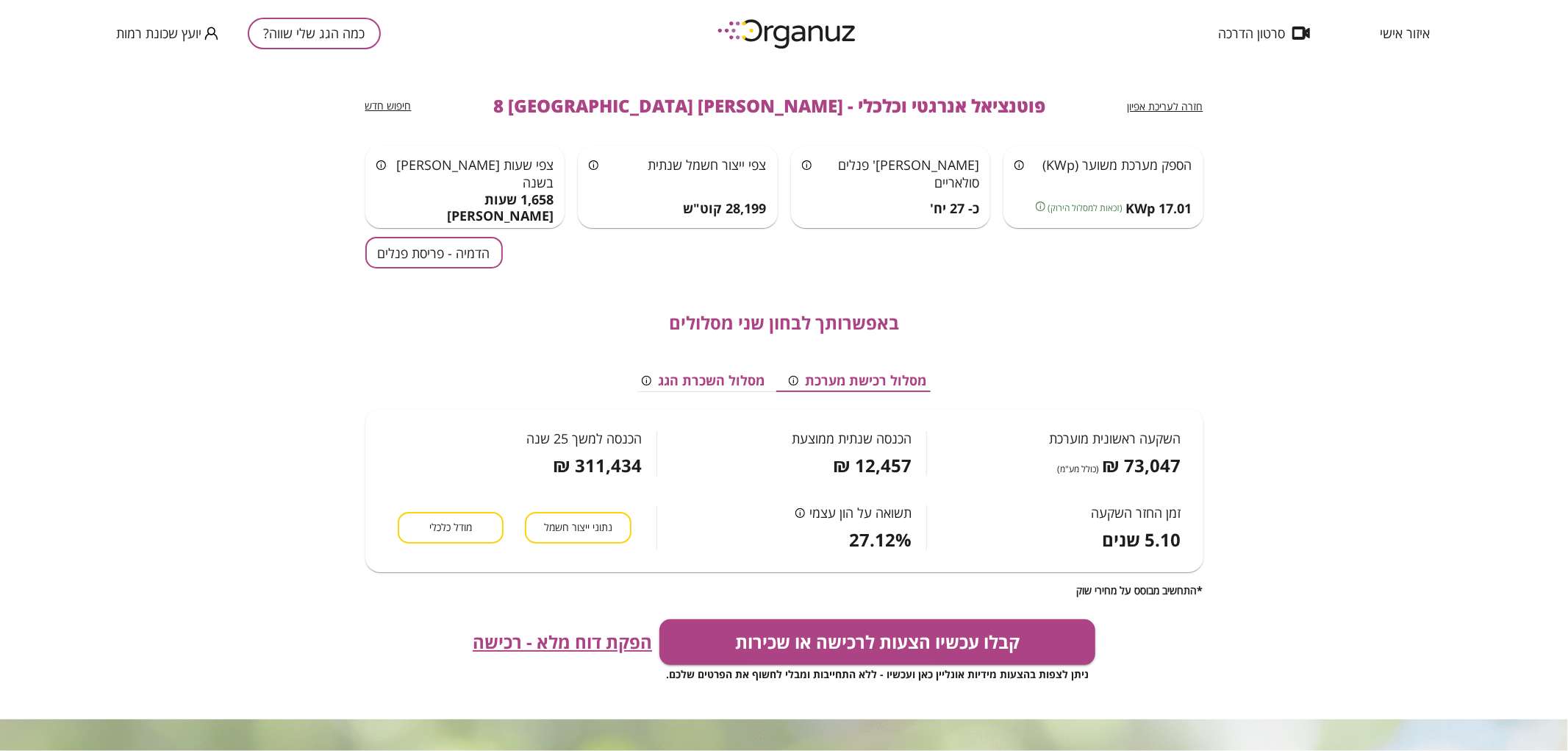
click at [449, 251] on button "הדמיה - פריסת פנלים" at bounding box center [434, 252] width 137 height 32
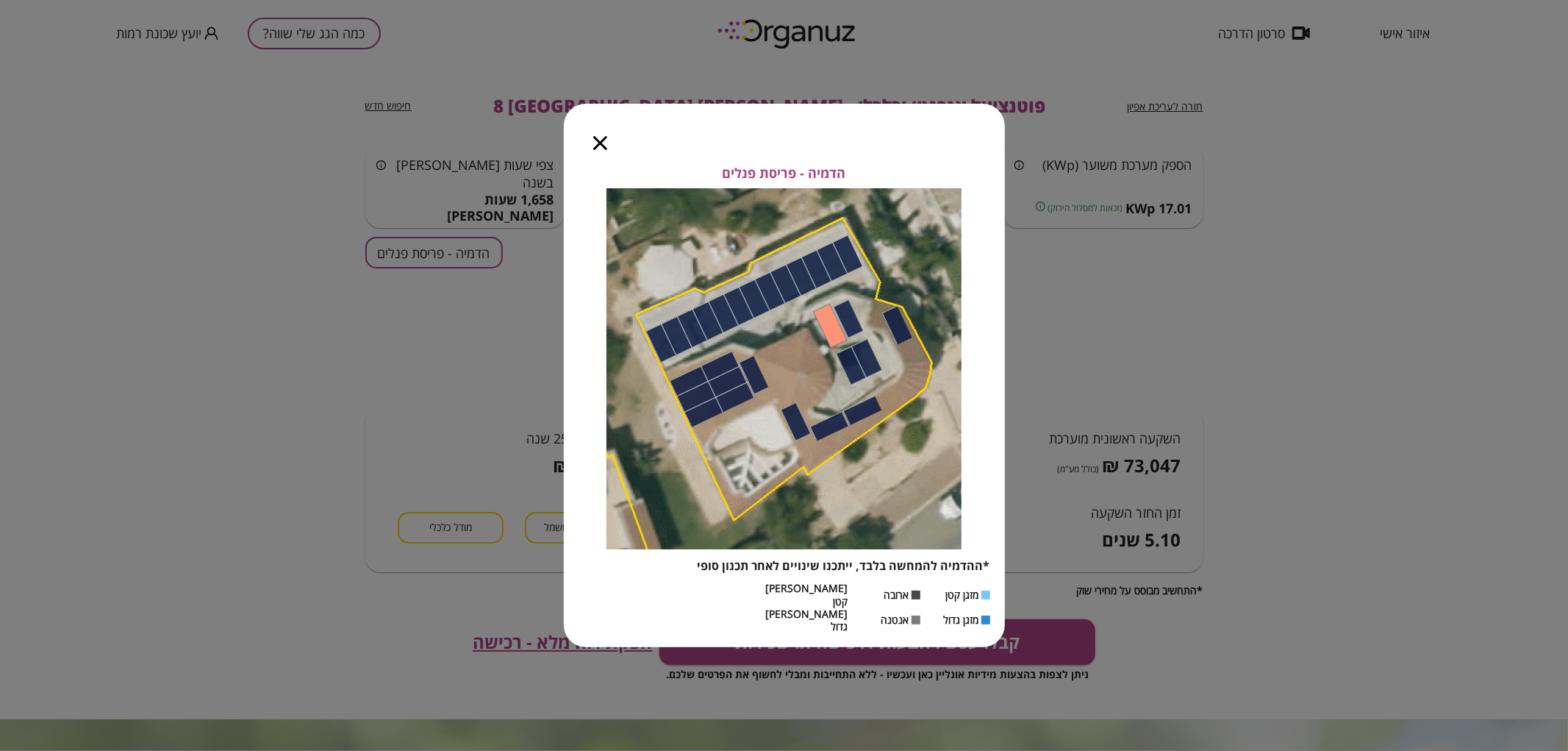
click at [593, 150] on icon "button" at bounding box center [599, 143] width 14 height 14
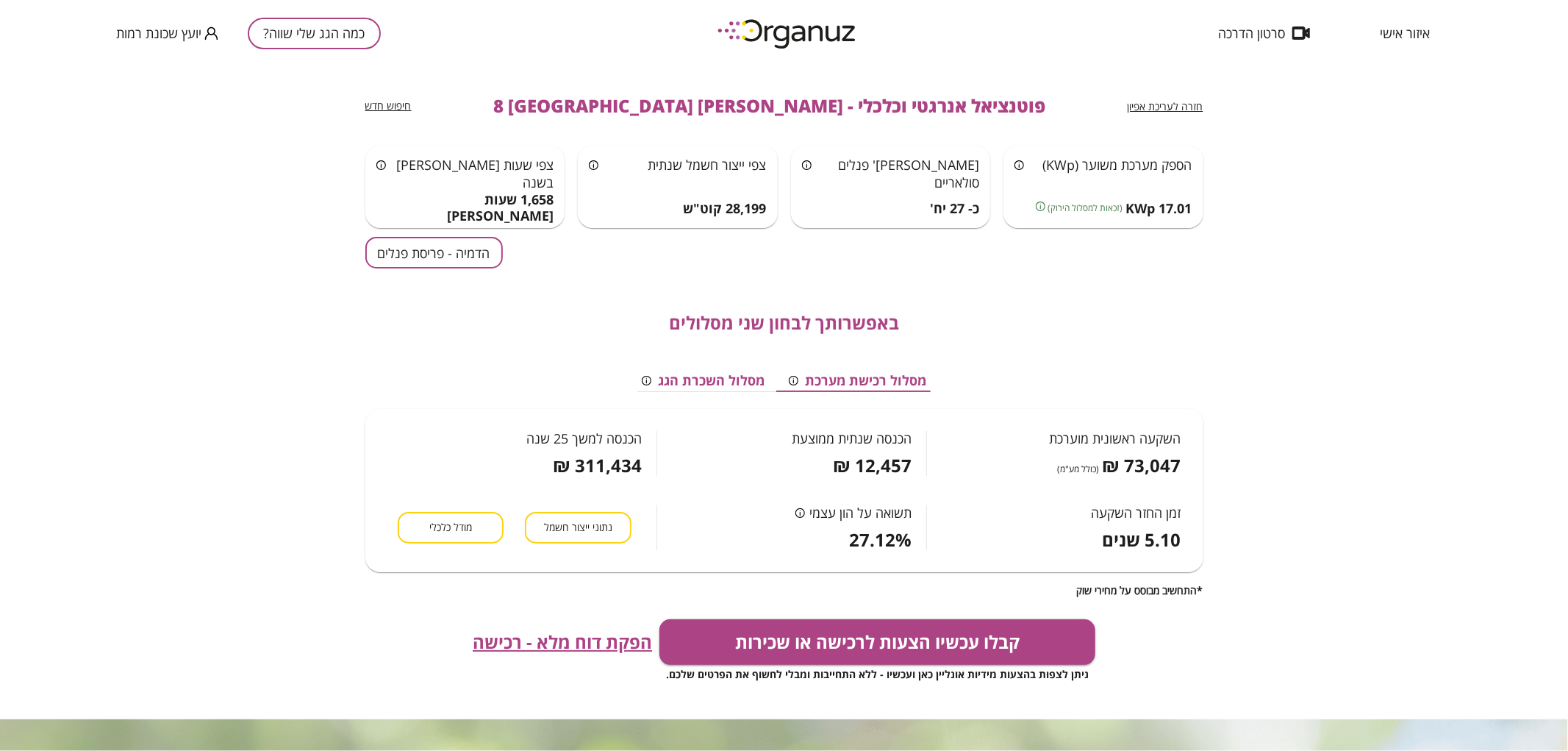
click at [344, 40] on button "כמה הגג שלי שווה?" at bounding box center [313, 33] width 133 height 32
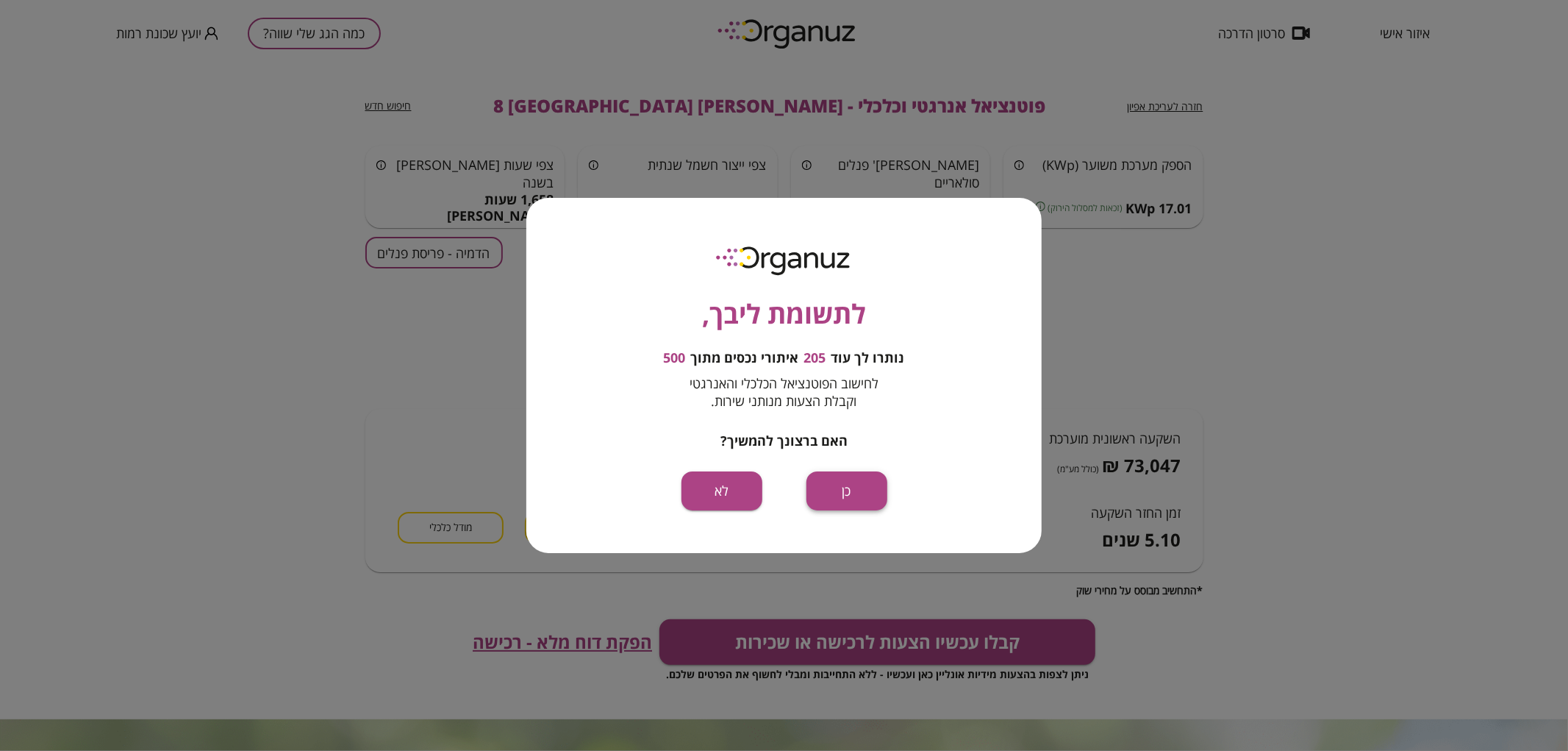
click at [862, 494] on button "כן" at bounding box center [847, 490] width 81 height 39
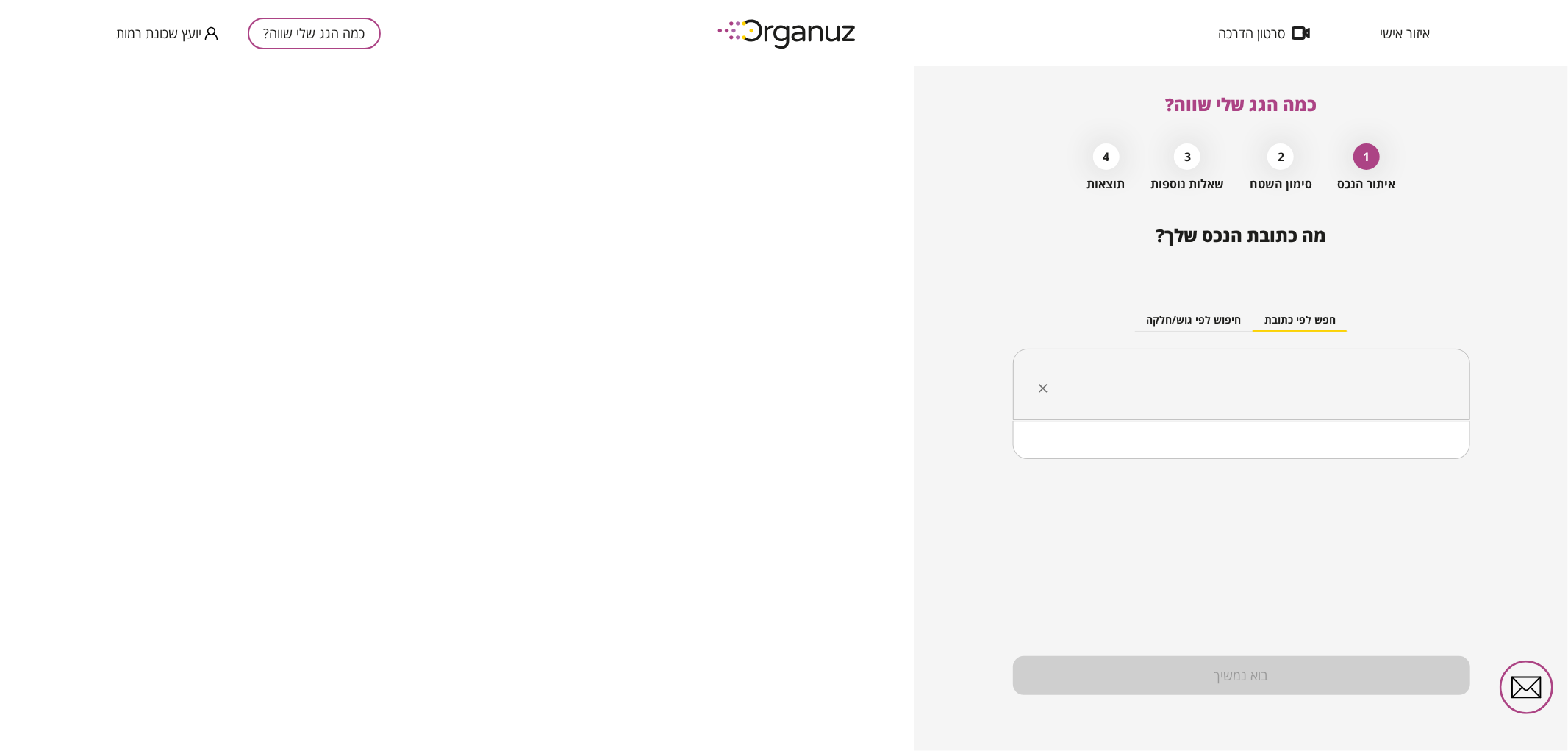
click at [1077, 378] on input "text" at bounding box center [1247, 385] width 411 height 37
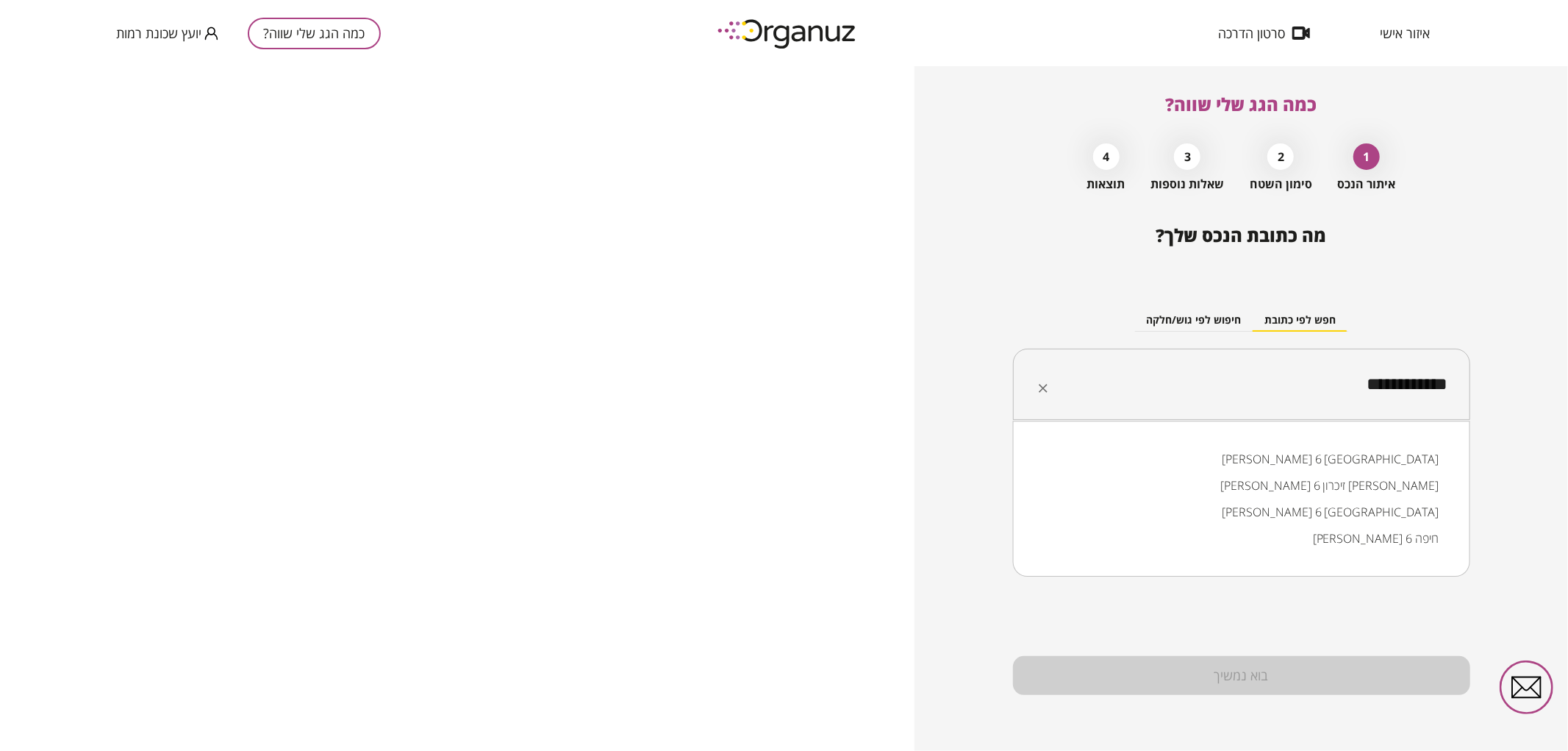
click at [1143, 453] on li "אליהו חכים 6 באר שבע" at bounding box center [1241, 459] width 419 height 26
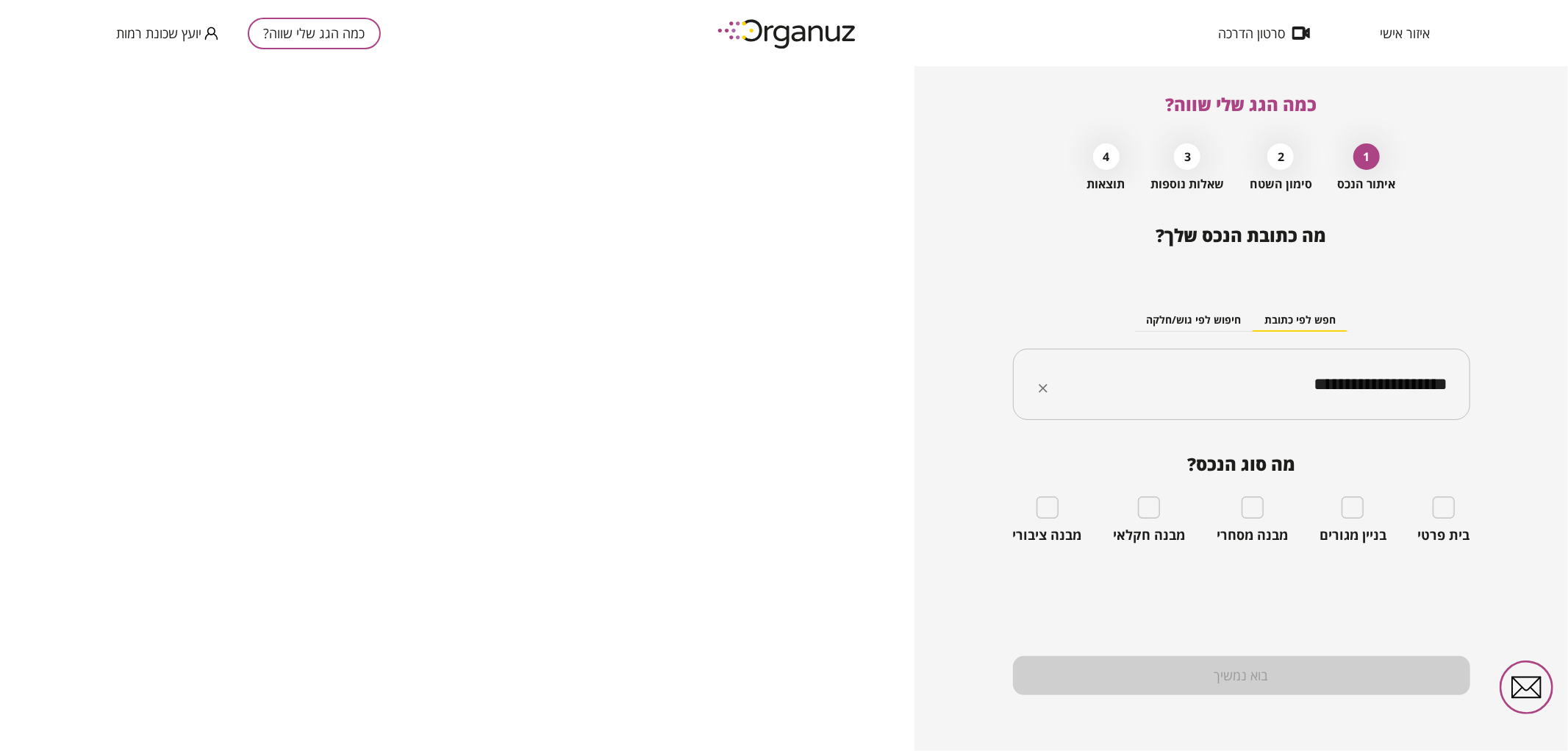
type input "**********"
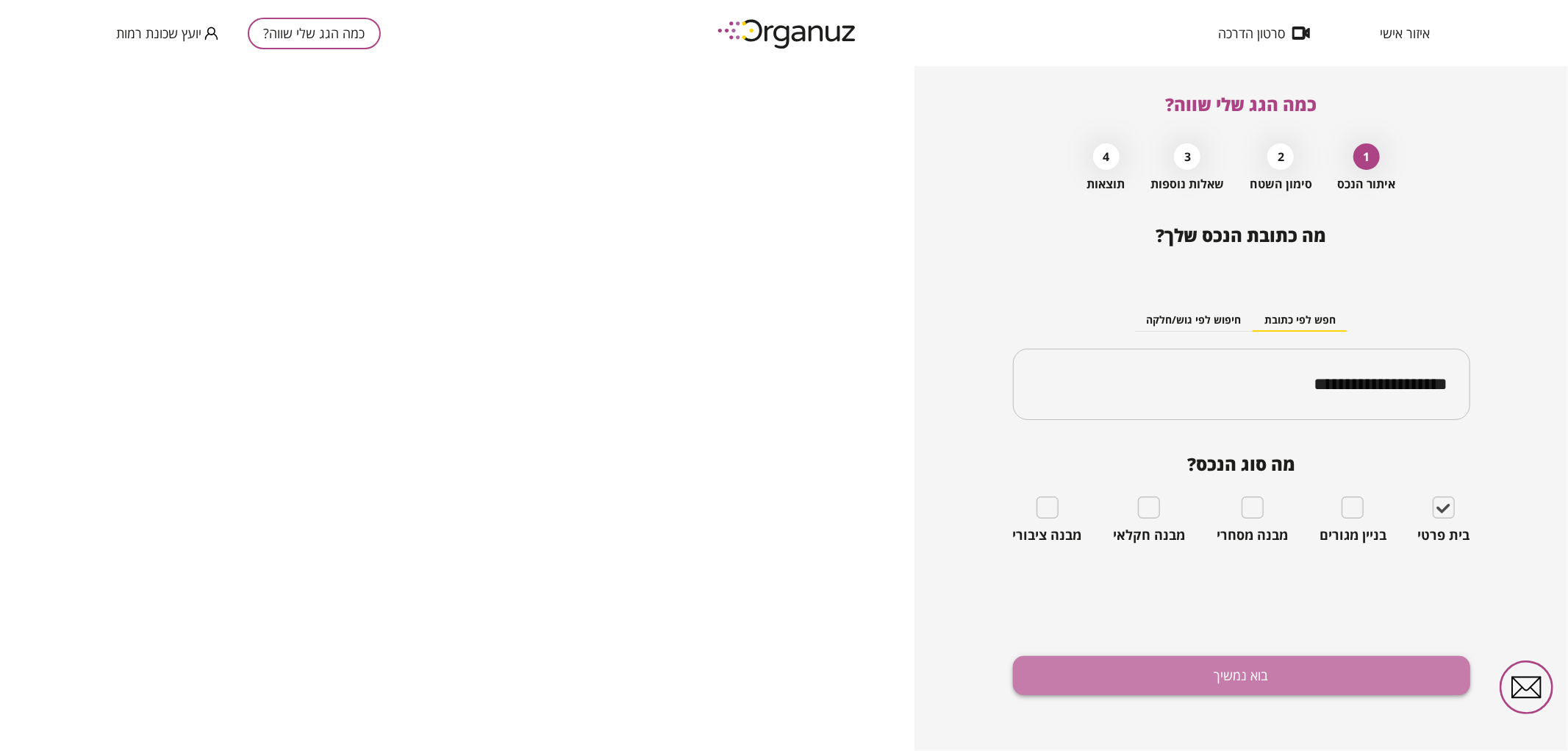
click at [1379, 686] on button "בוא נמשיך" at bounding box center [1241, 674] width 458 height 39
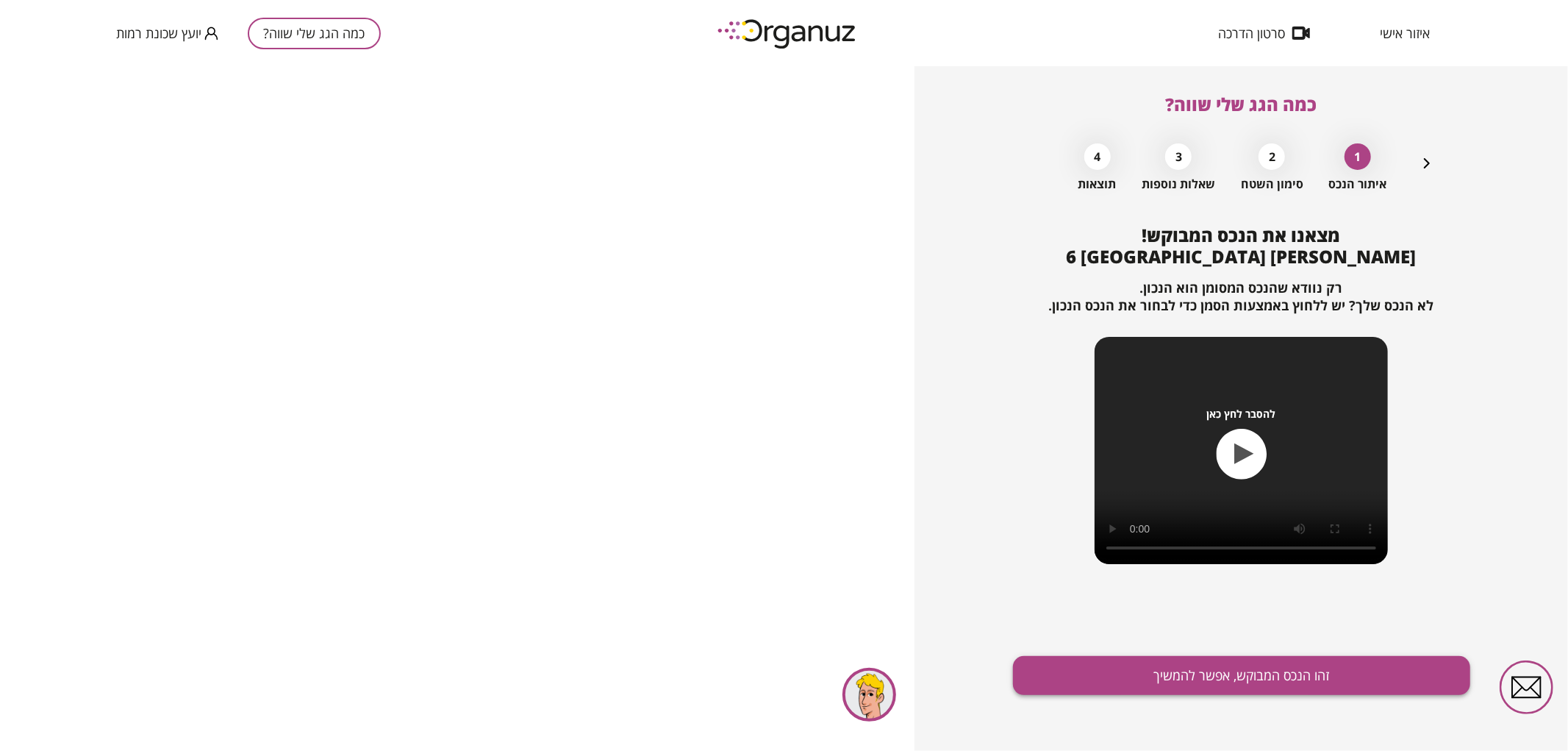
click at [1276, 693] on button "זהו הנכס המבוקש, אפשר להמשיך" at bounding box center [1241, 674] width 458 height 39
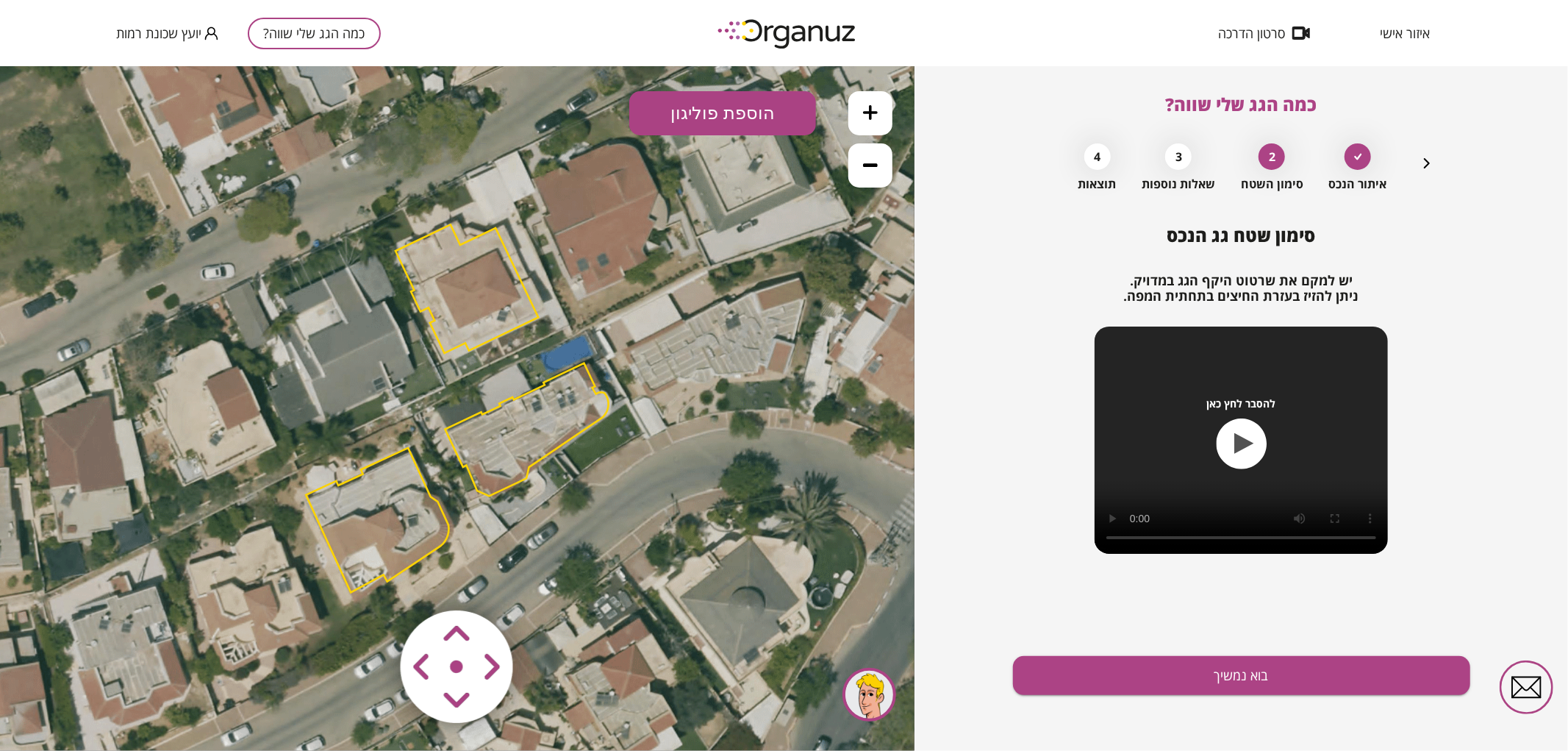
click at [870, 97] on button at bounding box center [870, 112] width 44 height 44
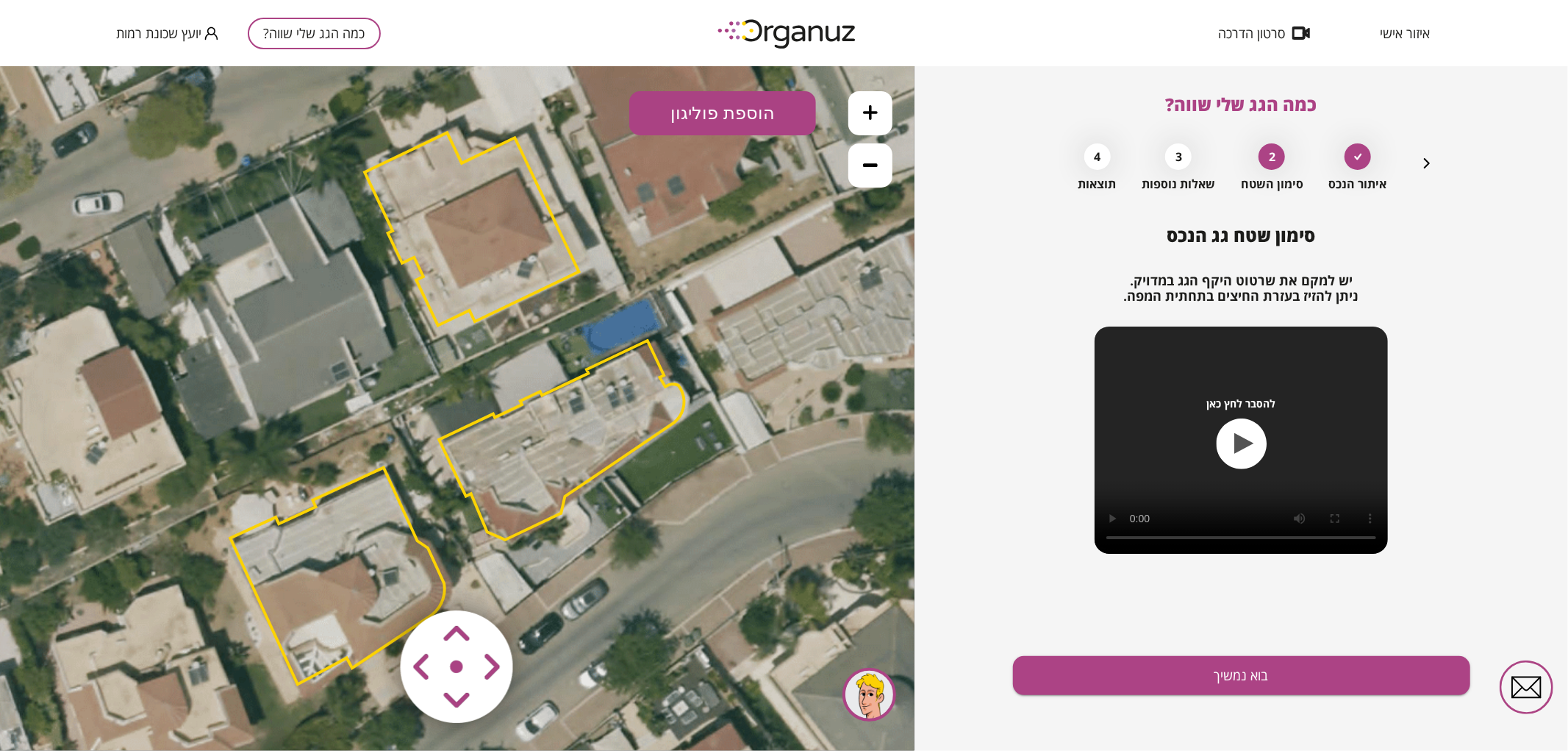
click at [347, 523] on polygon at bounding box center [337, 575] width 214 height 217
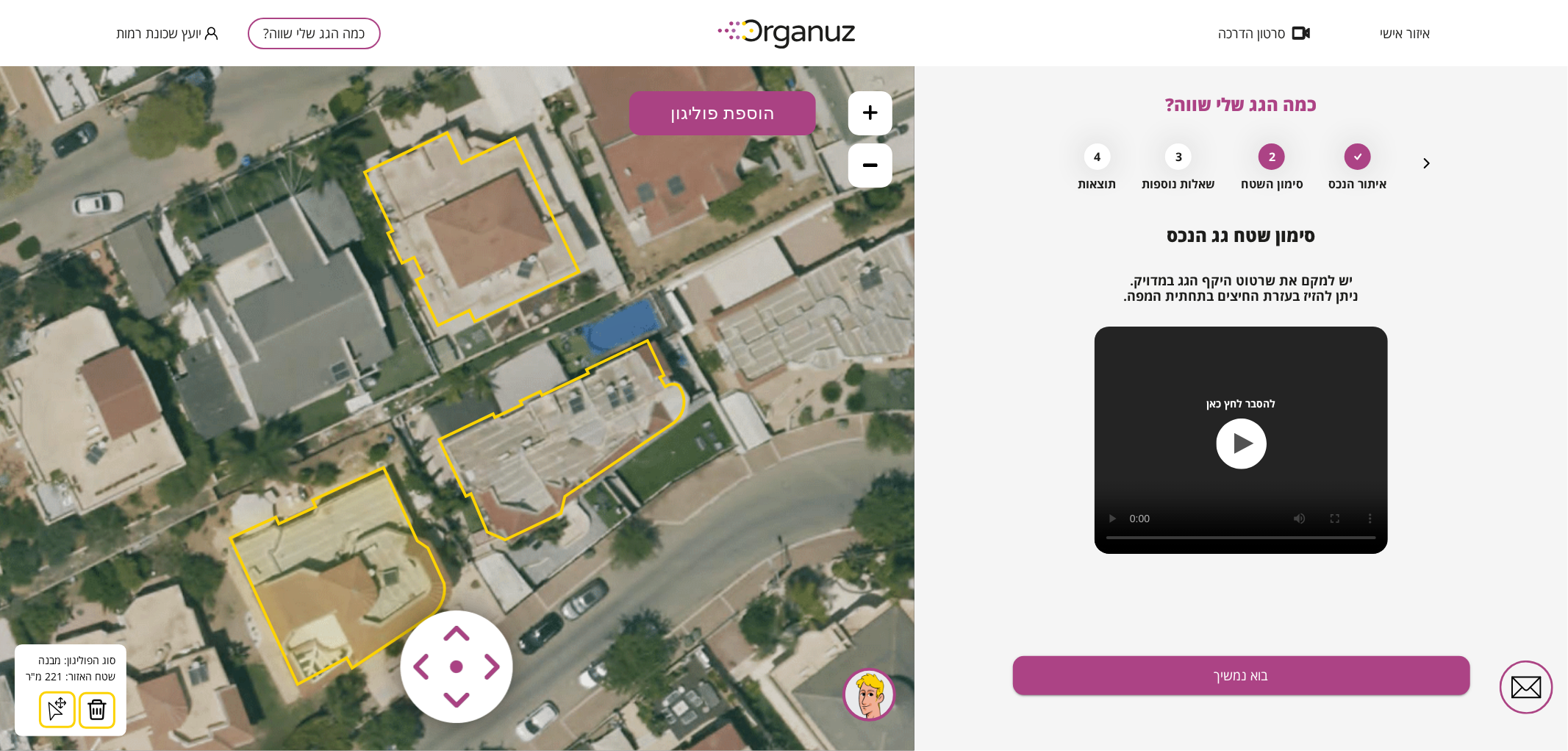
click at [107, 707] on button at bounding box center [97, 709] width 37 height 37
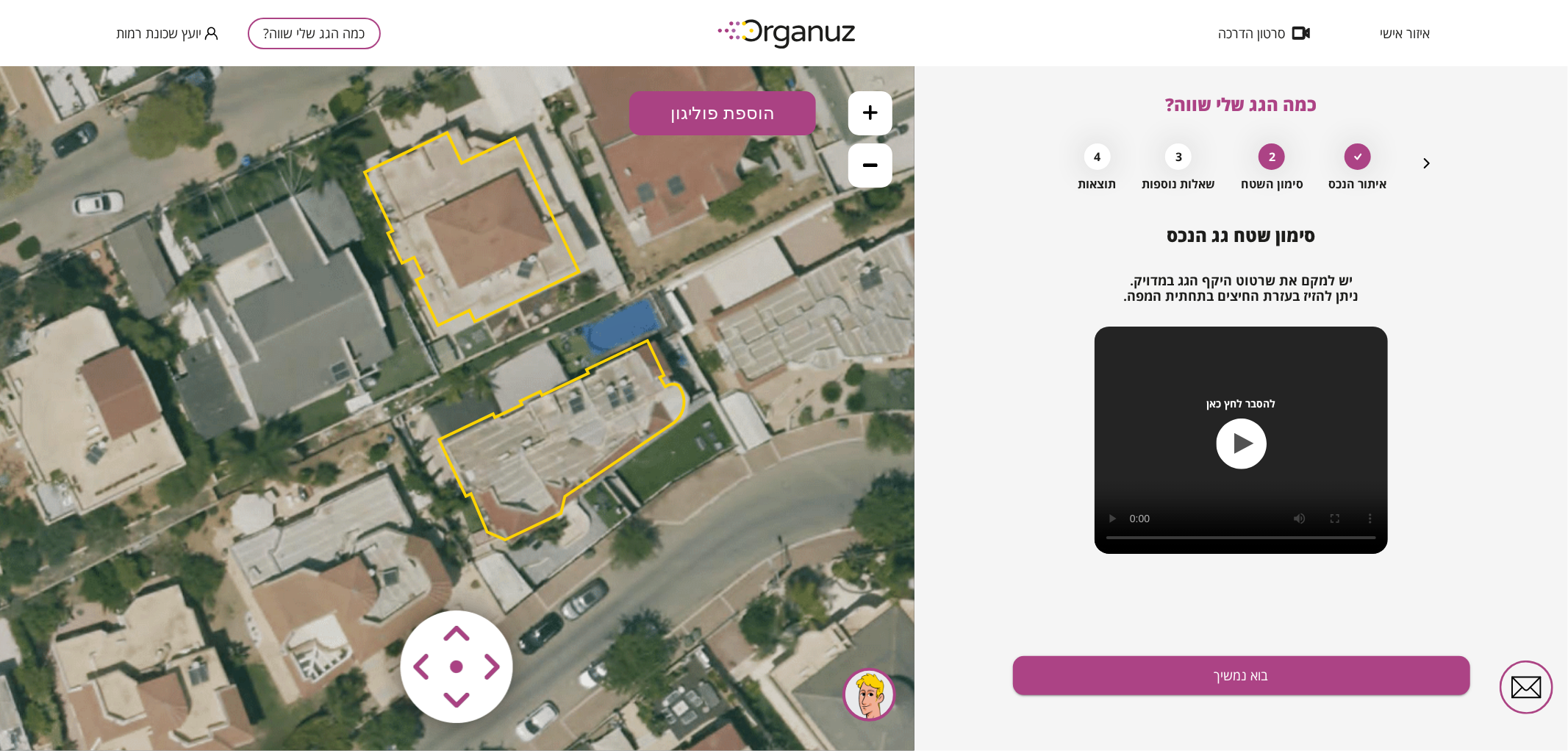
click at [370, 579] on area at bounding box center [370, 579] width 0 height 0
click at [605, 612] on icon at bounding box center [460, 404] width 1687 height 1687
click at [370, 579] on area at bounding box center [370, 579] width 0 height 0
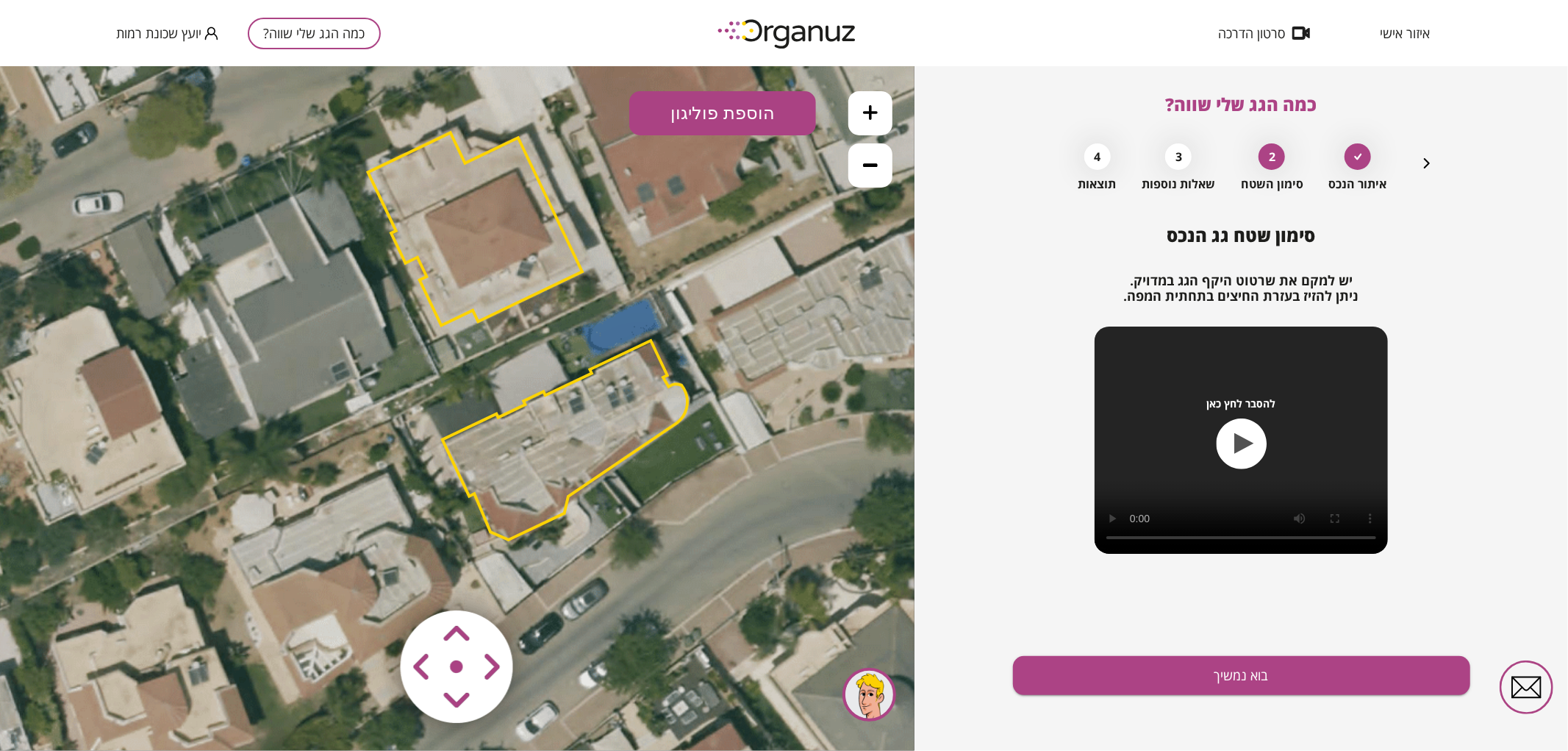
click at [370, 579] on area at bounding box center [370, 579] width 0 height 0
click at [1320, 672] on button "בוא נמשיך" at bounding box center [1241, 674] width 458 height 39
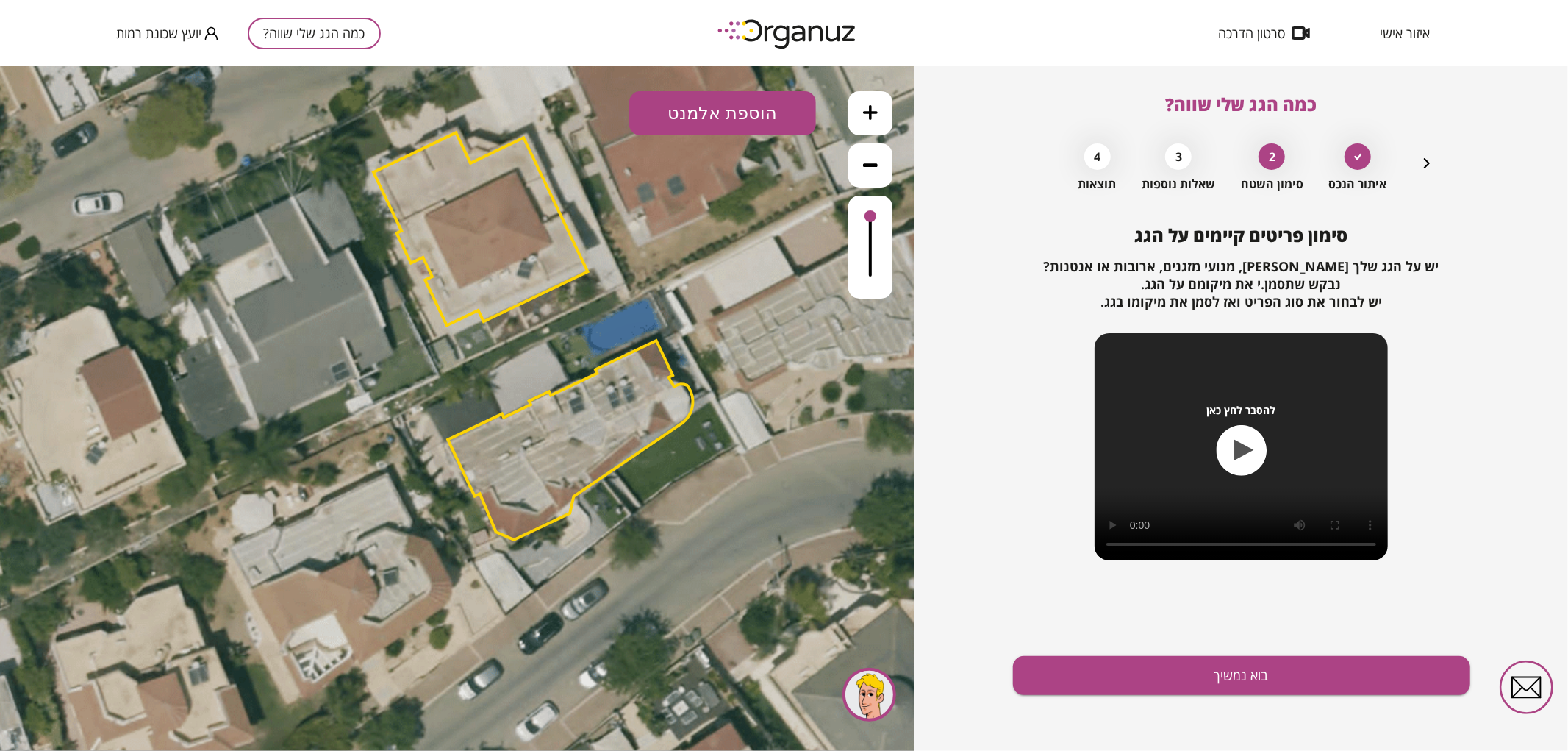
click at [1320, 672] on button "בוא נמשיך" at bounding box center [1241, 674] width 458 height 39
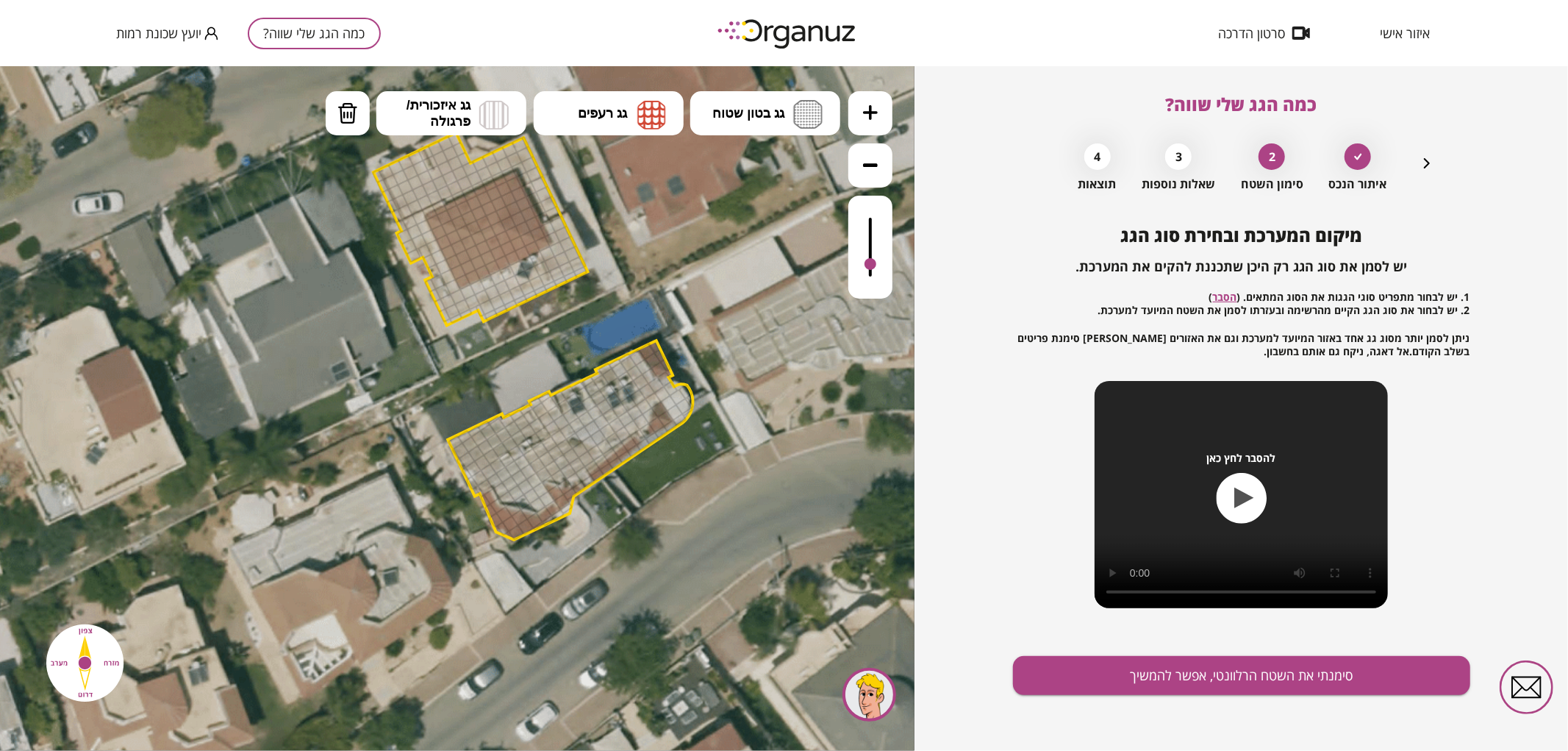
drag, startPoint x: 868, startPoint y: 215, endPoint x: 864, endPoint y: 264, distance: 49.2
click at [864, 264] on div at bounding box center [870, 246] width 44 height 103
click at [1423, 166] on icon "button" at bounding box center [1427, 163] width 18 height 18
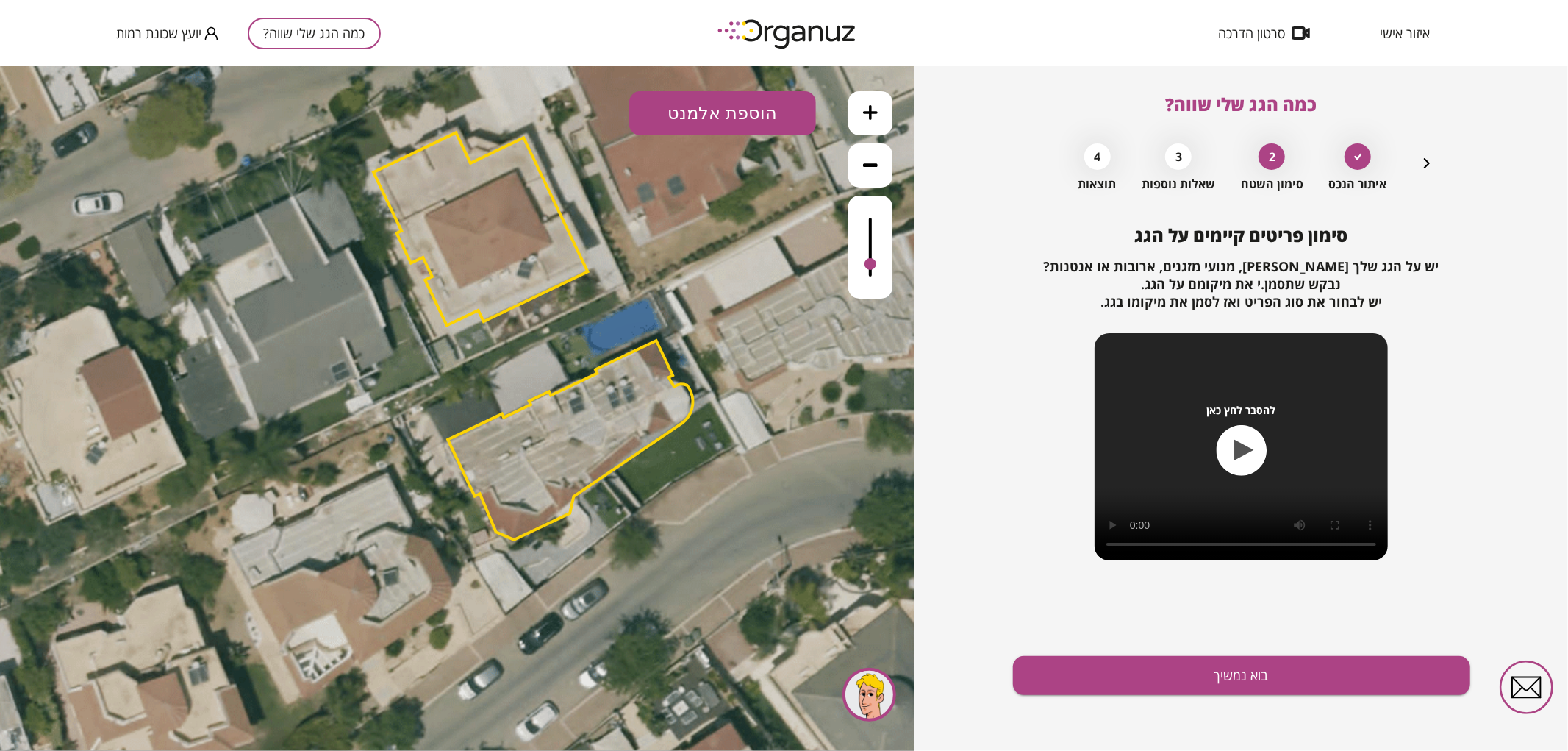
click at [769, 116] on button "הוספת אלמנט" at bounding box center [722, 112] width 187 height 44
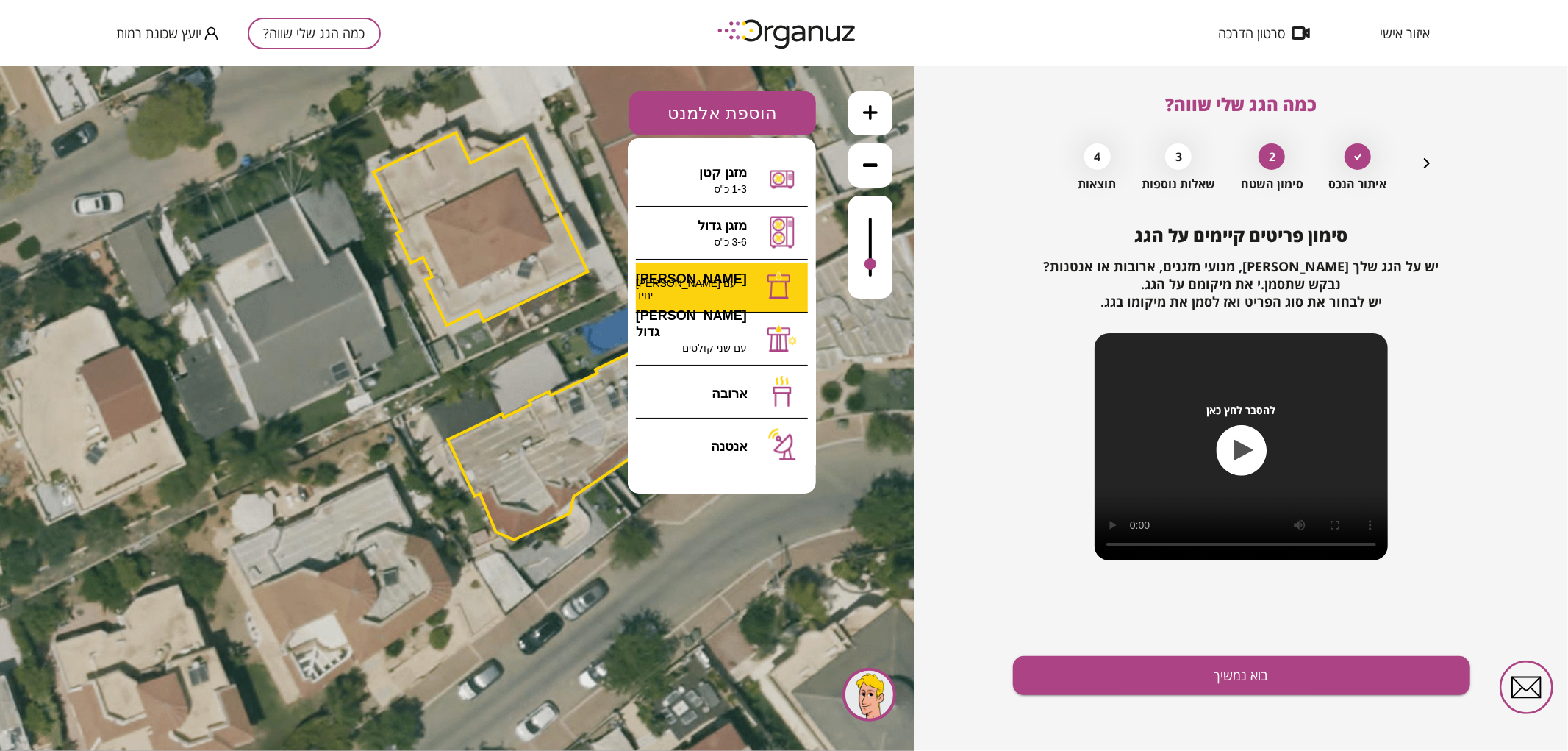
click at [738, 280] on div ".st0 { fill: #FFFFFF; } 0" at bounding box center [457, 407] width 914 height 684
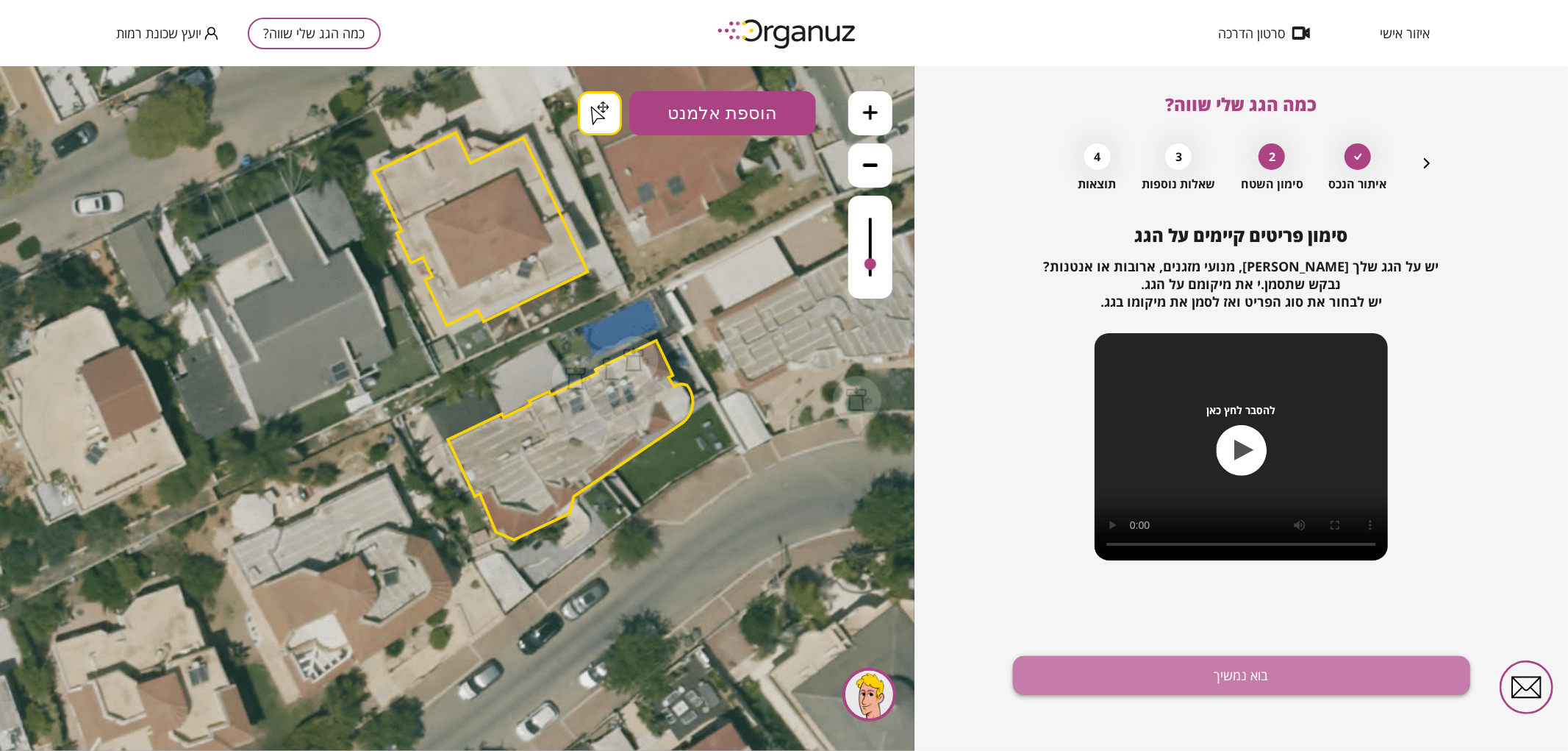
click at [1237, 670] on button "בוא נמשיך" at bounding box center [1241, 674] width 458 height 39
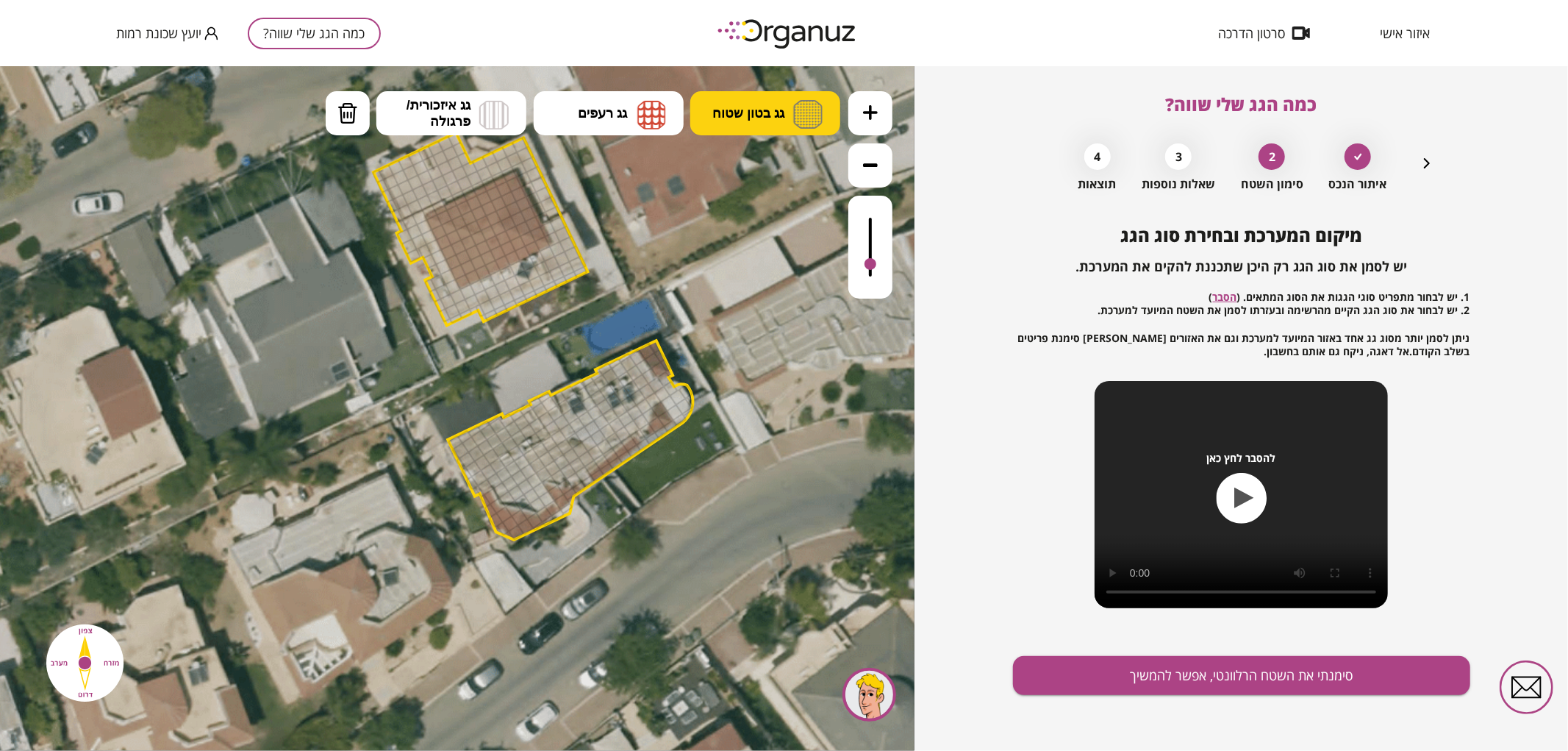
click at [776, 127] on button "גג בטון שטוח" at bounding box center [765, 112] width 150 height 44
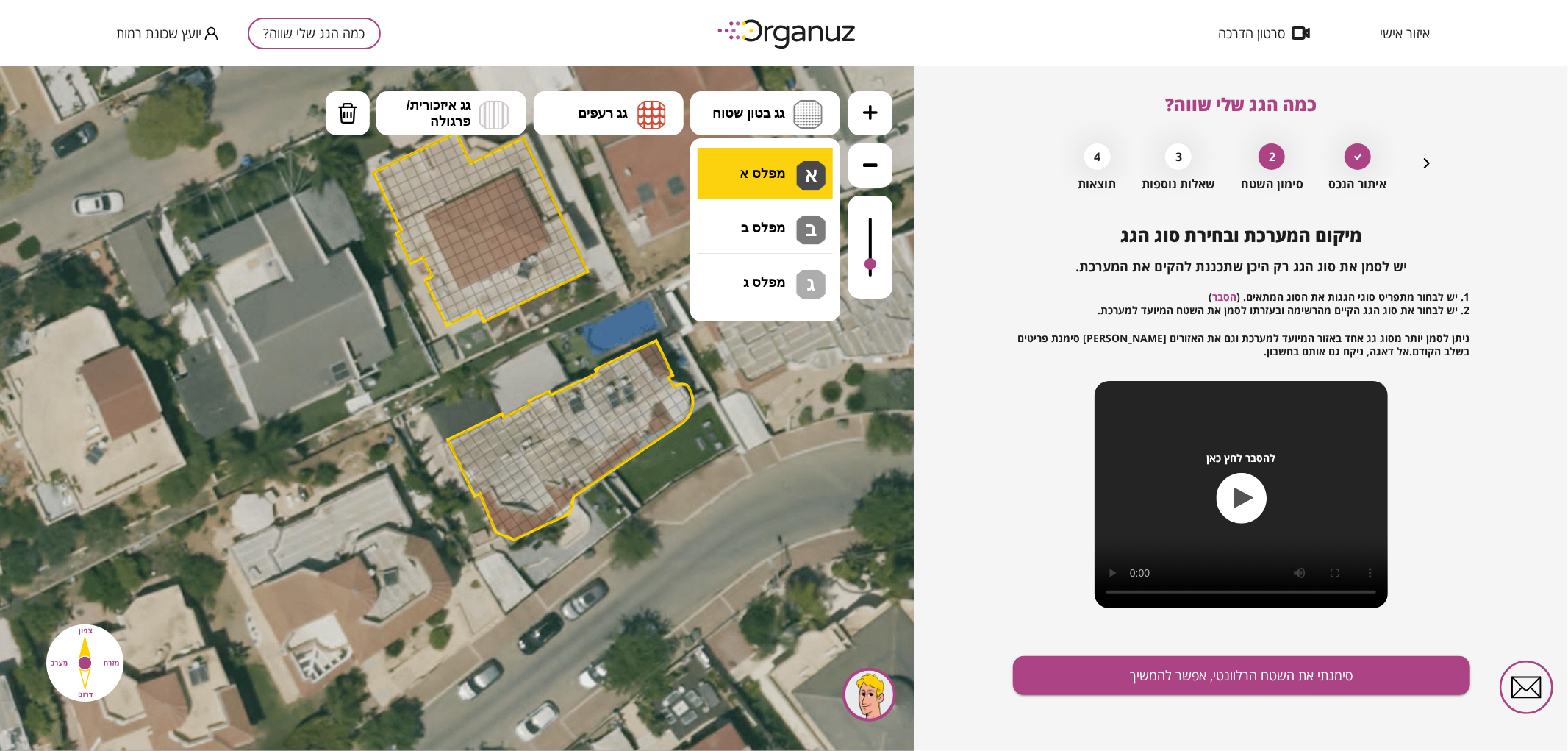
click at [765, 172] on div ".st0 { fill: #FFFFFF; } .st0 { fill: #FFFFFF; }" at bounding box center [457, 407] width 914 height 684
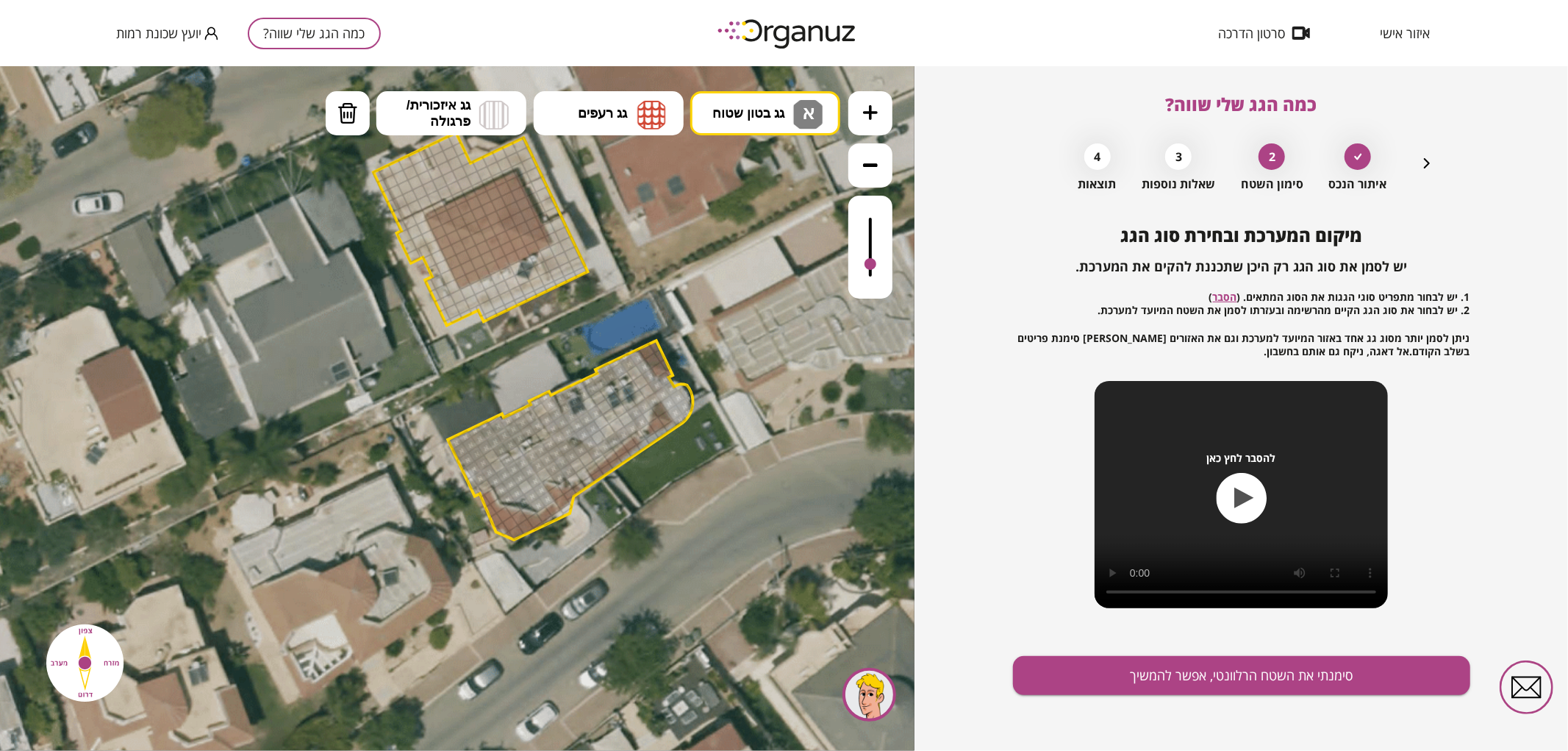
drag, startPoint x: 458, startPoint y: 449, endPoint x: 552, endPoint y: 426, distance: 96.8
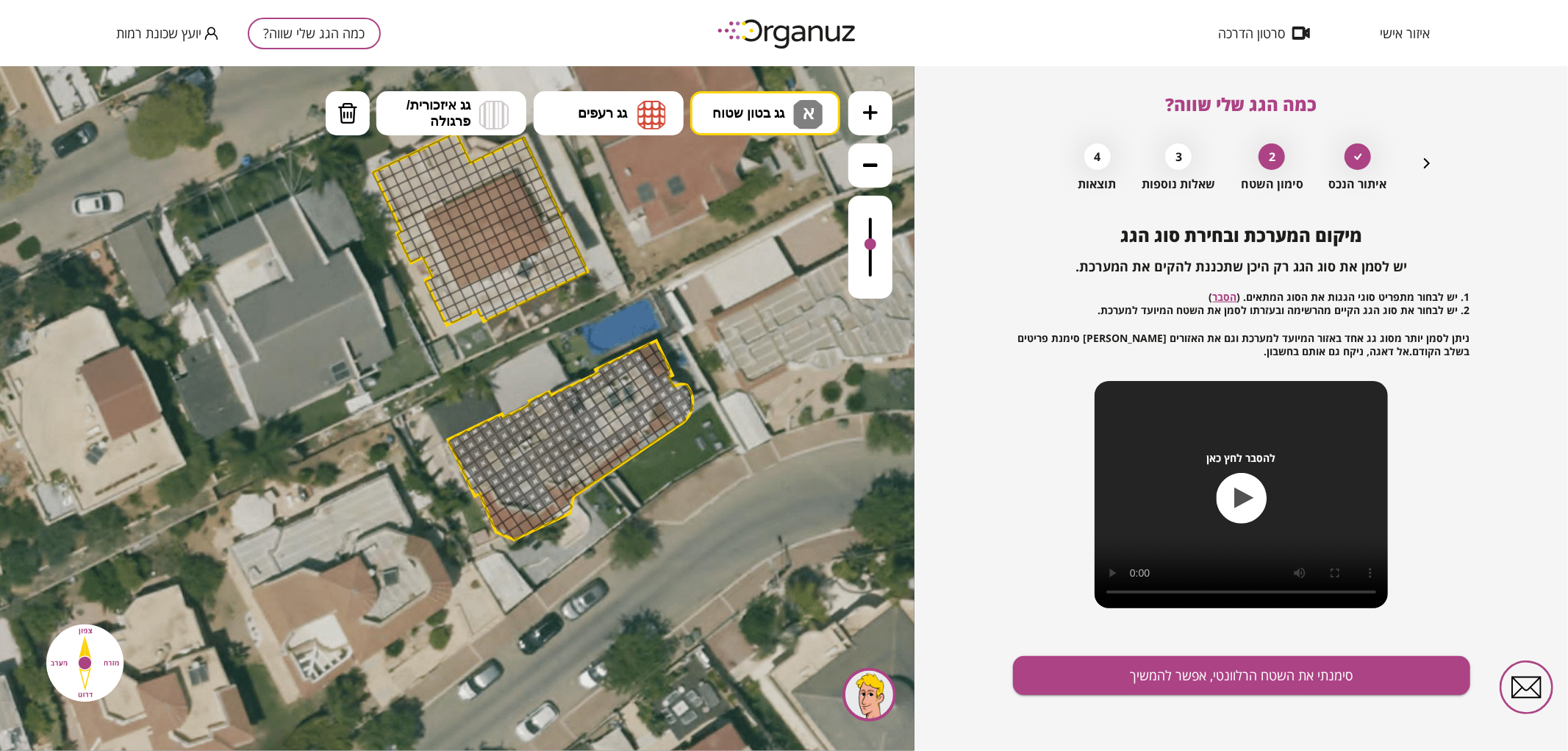
drag, startPoint x: 871, startPoint y: 263, endPoint x: 869, endPoint y: 245, distance: 18.1
click at [869, 245] on div at bounding box center [870, 243] width 12 height 12
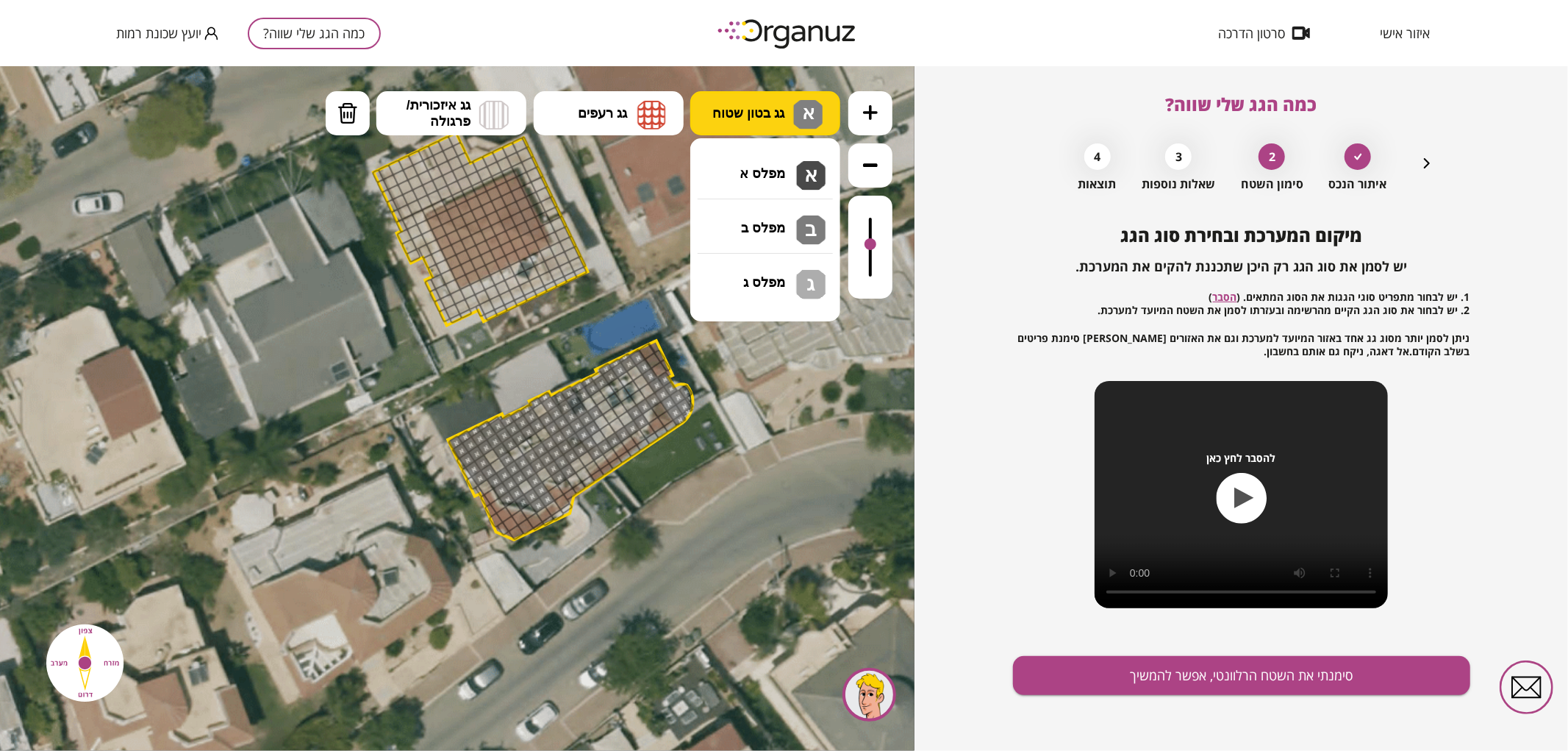
click at [776, 107] on span "גג בטון שטוח" at bounding box center [748, 113] width 72 height 16
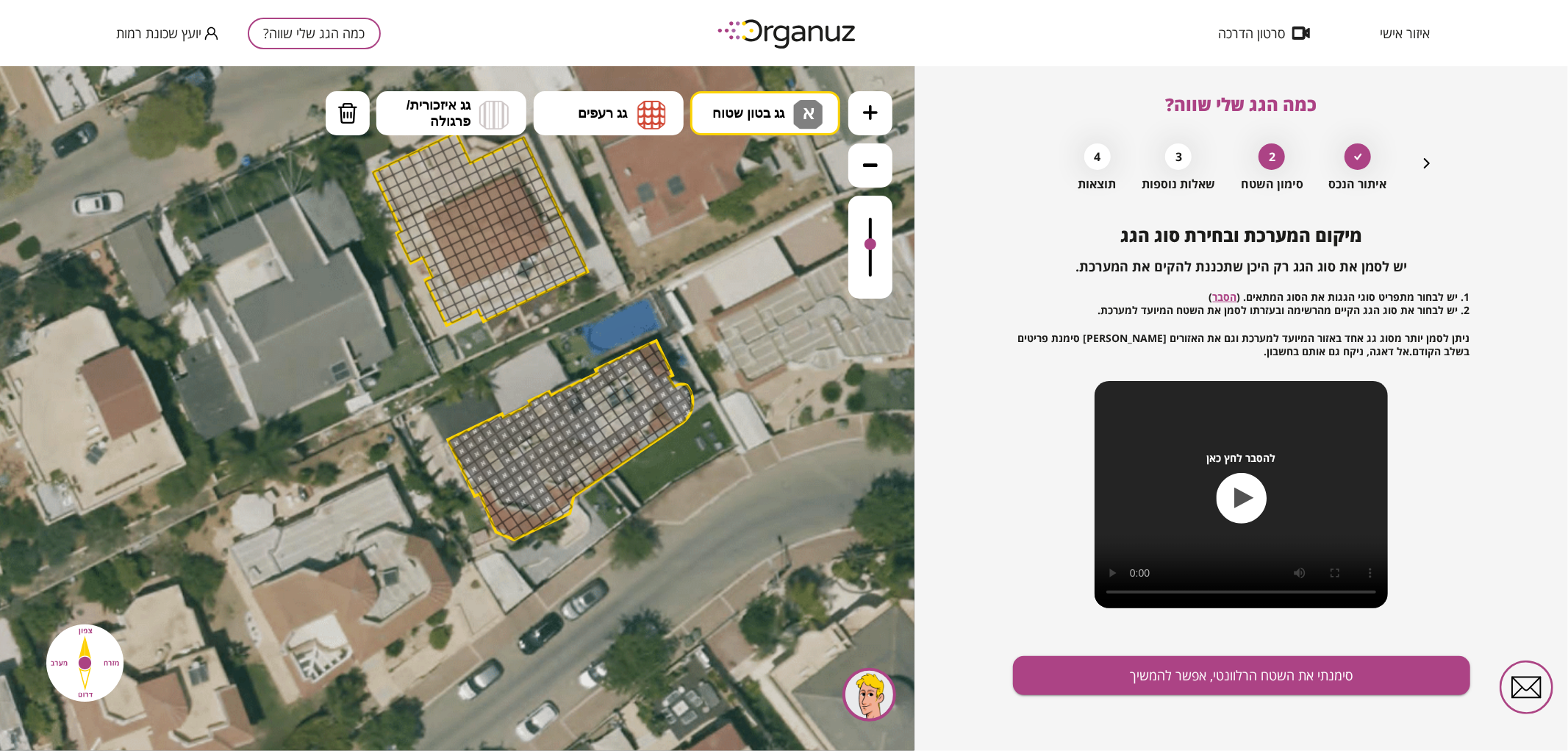
click at [755, 179] on div ".st0 { fill: #FFFFFF; } .st0 { fill: #FFFFFF; }" at bounding box center [457, 407] width 914 height 684
drag, startPoint x: 486, startPoint y: 452, endPoint x: 533, endPoint y: 482, distance: 55.8
drag, startPoint x: 869, startPoint y: 246, endPoint x: 868, endPoint y: 253, distance: 7.1
click at [868, 253] on div at bounding box center [870, 251] width 12 height 12
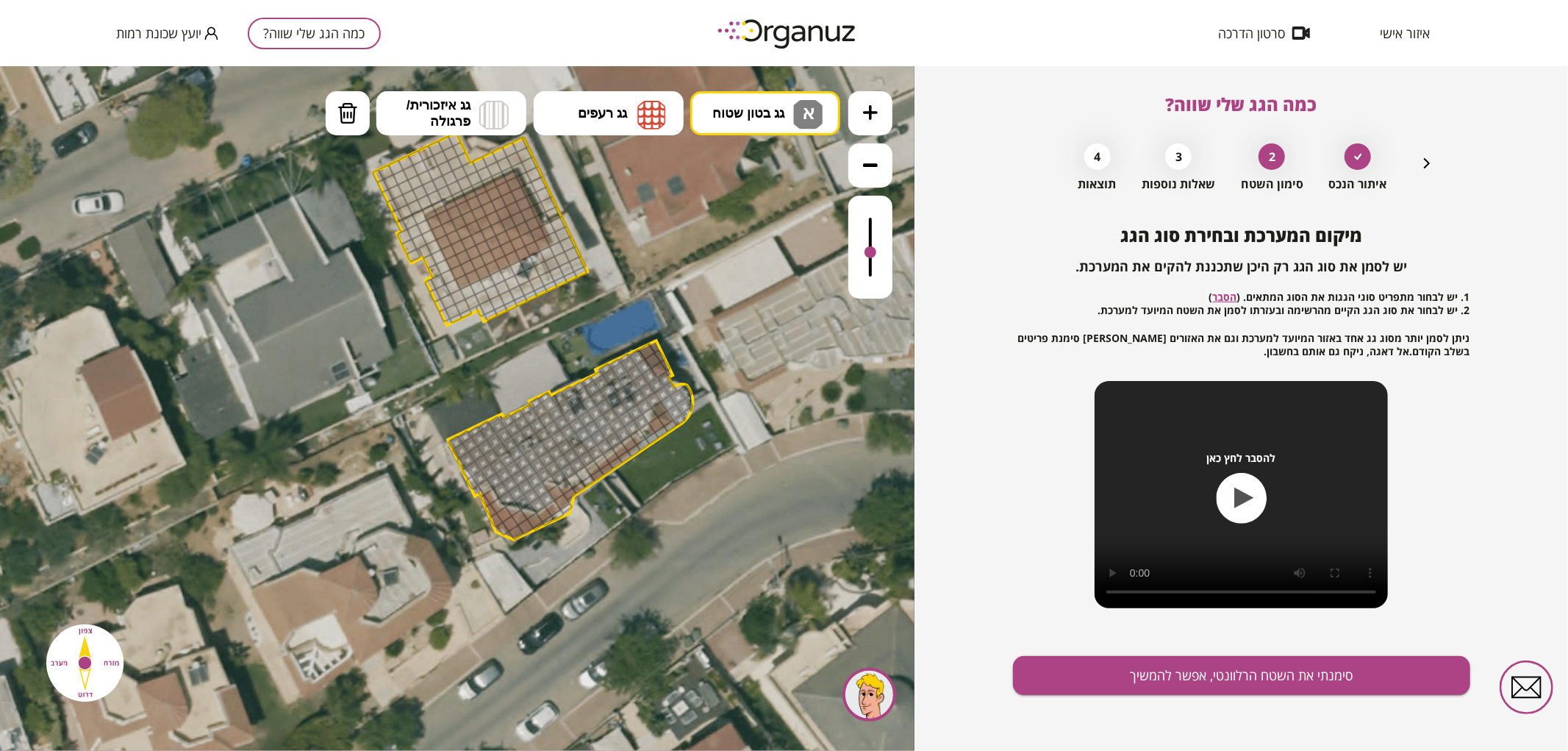
click at [876, 116] on icon at bounding box center [870, 112] width 14 height 14
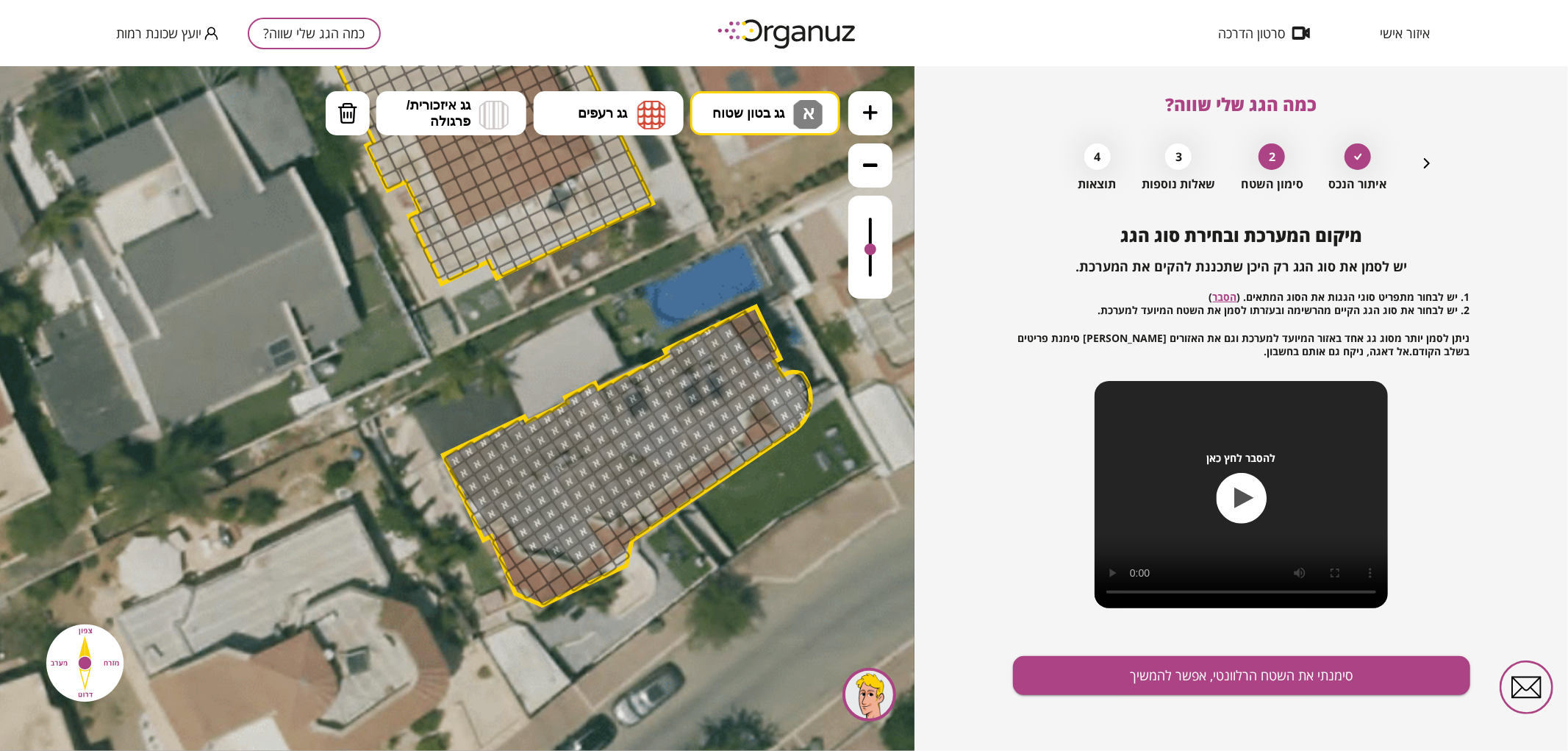
drag, startPoint x: 872, startPoint y: 257, endPoint x: 884, endPoint y: 250, distance: 13.9
click at [884, 250] on div at bounding box center [870, 246] width 44 height 103
click at [1190, 695] on div "מיקום המערכת ובחירת סוג הגג יש לסמן את סוג הגג רק היכן שתכננת להקים את המערכת. …" at bounding box center [1241, 487] width 458 height 525
click at [1253, 677] on button "סימנתי את השטח הרלוונטי, אפשר להמשיך" at bounding box center [1241, 674] width 458 height 39
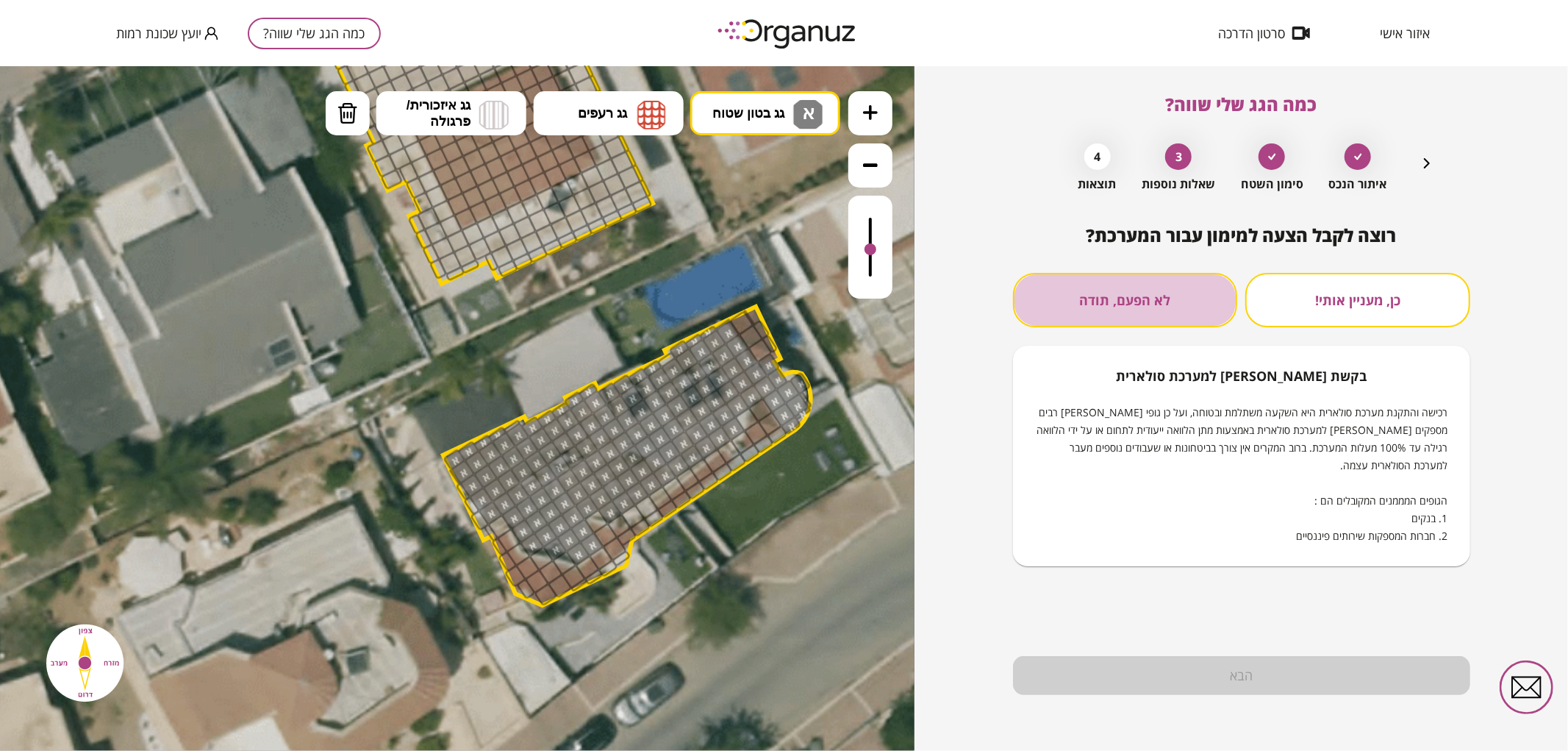
drag, startPoint x: 1121, startPoint y: 307, endPoint x: 1166, endPoint y: 425, distance: 126.3
click at [1123, 307] on button "לא הפעם, תודה" at bounding box center [1125, 300] width 225 height 54
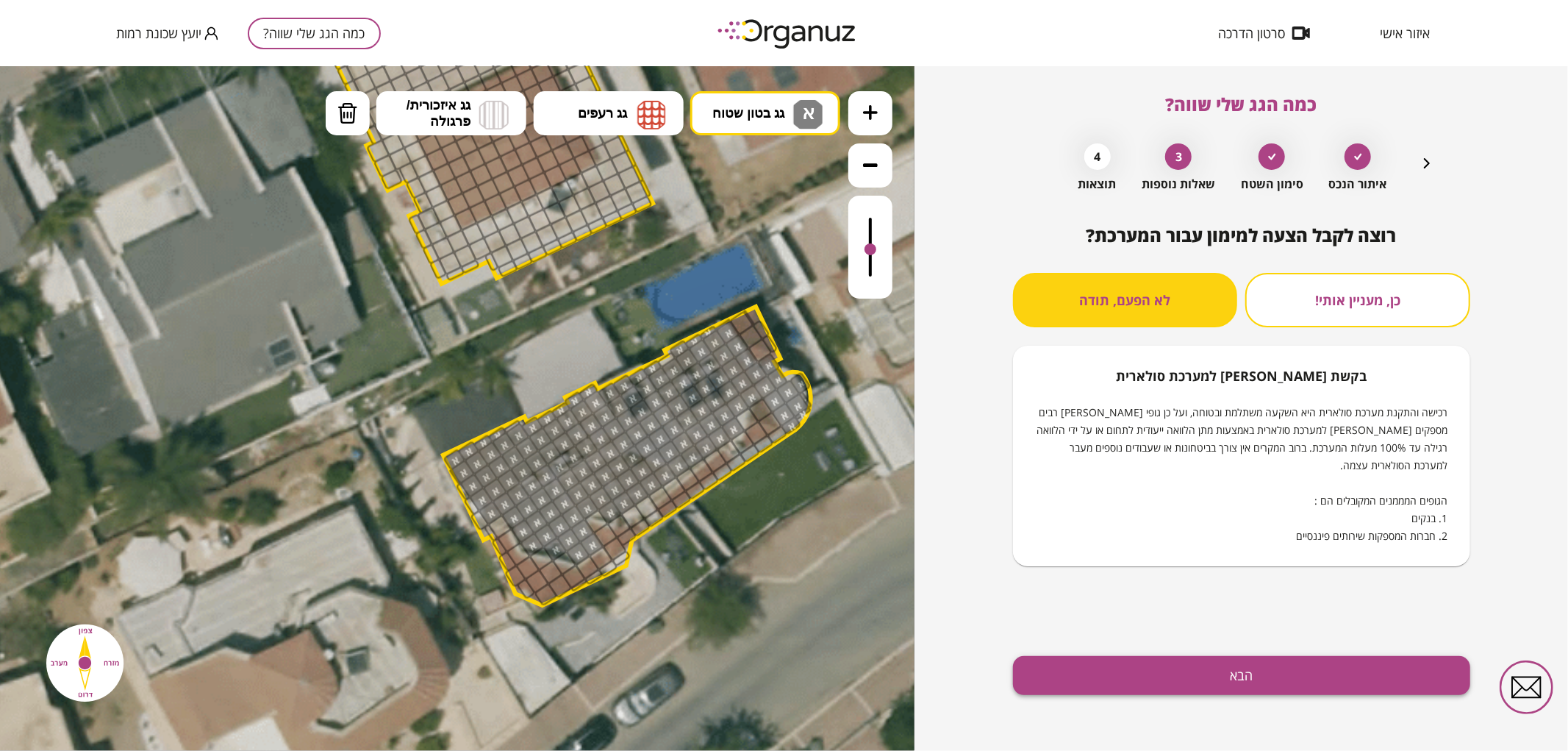
click at [1240, 673] on button "הבא" at bounding box center [1241, 674] width 458 height 39
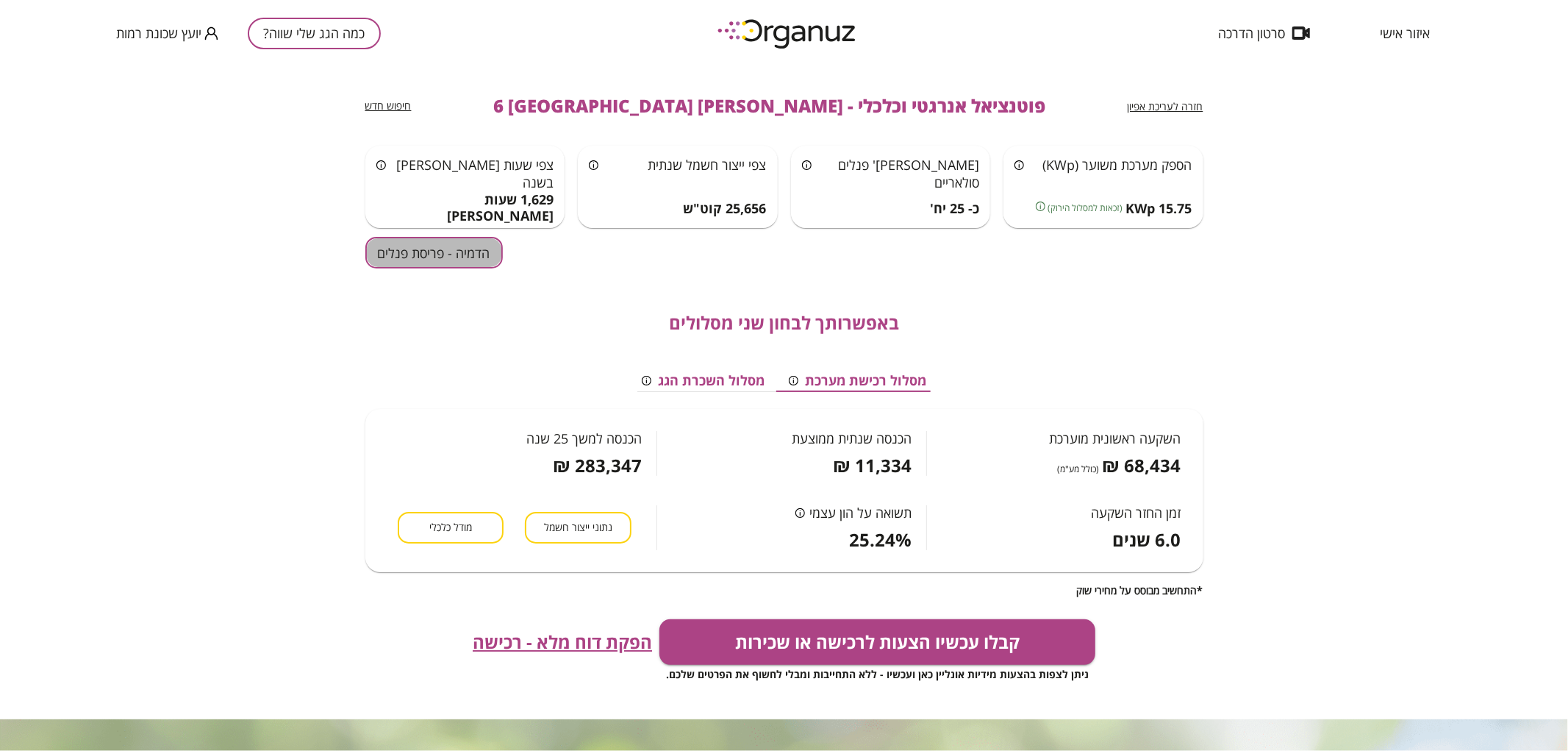
click at [465, 260] on button "הדמיה - פריסת פנלים" at bounding box center [434, 252] width 137 height 32
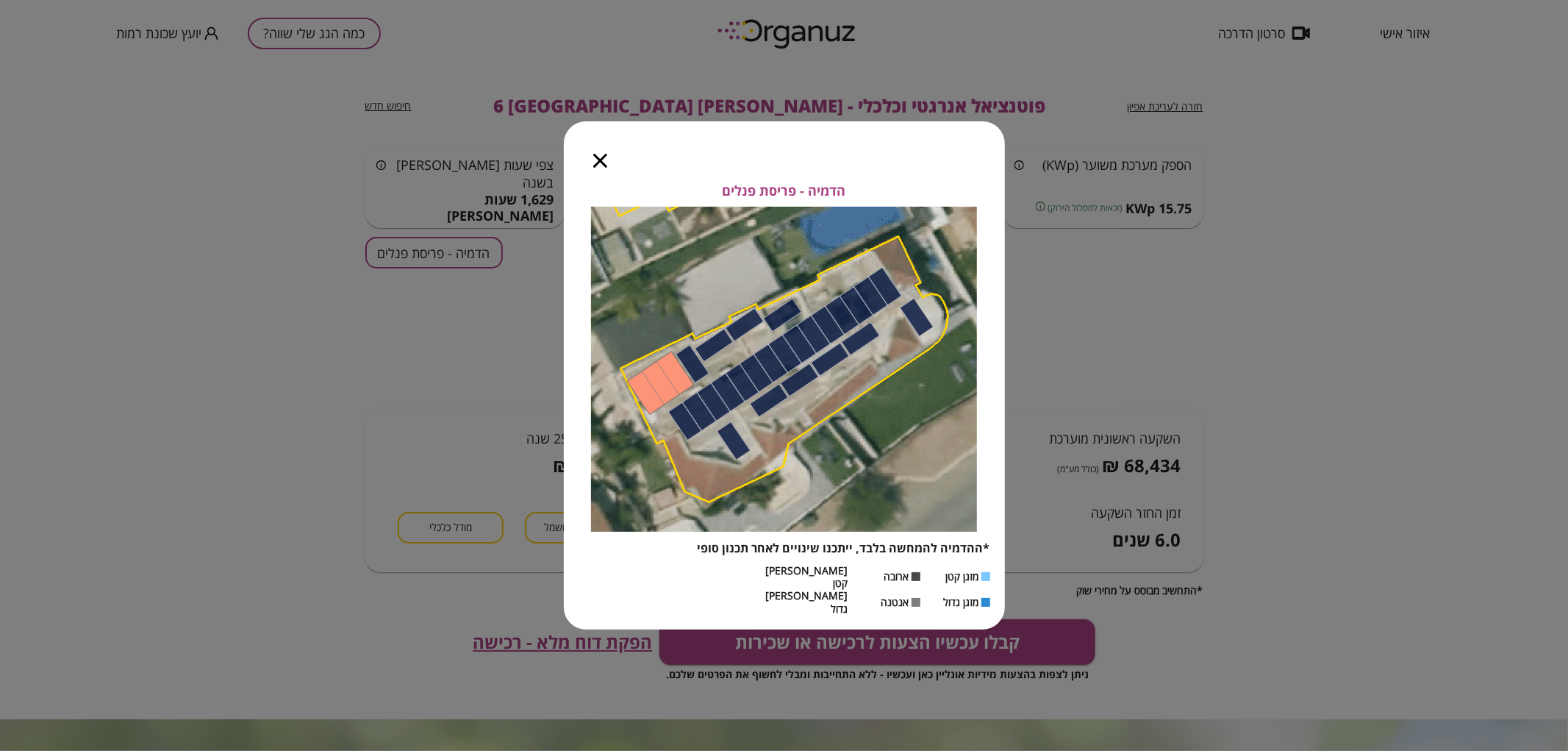
click at [601, 168] on icon "button" at bounding box center [599, 160] width 14 height 14
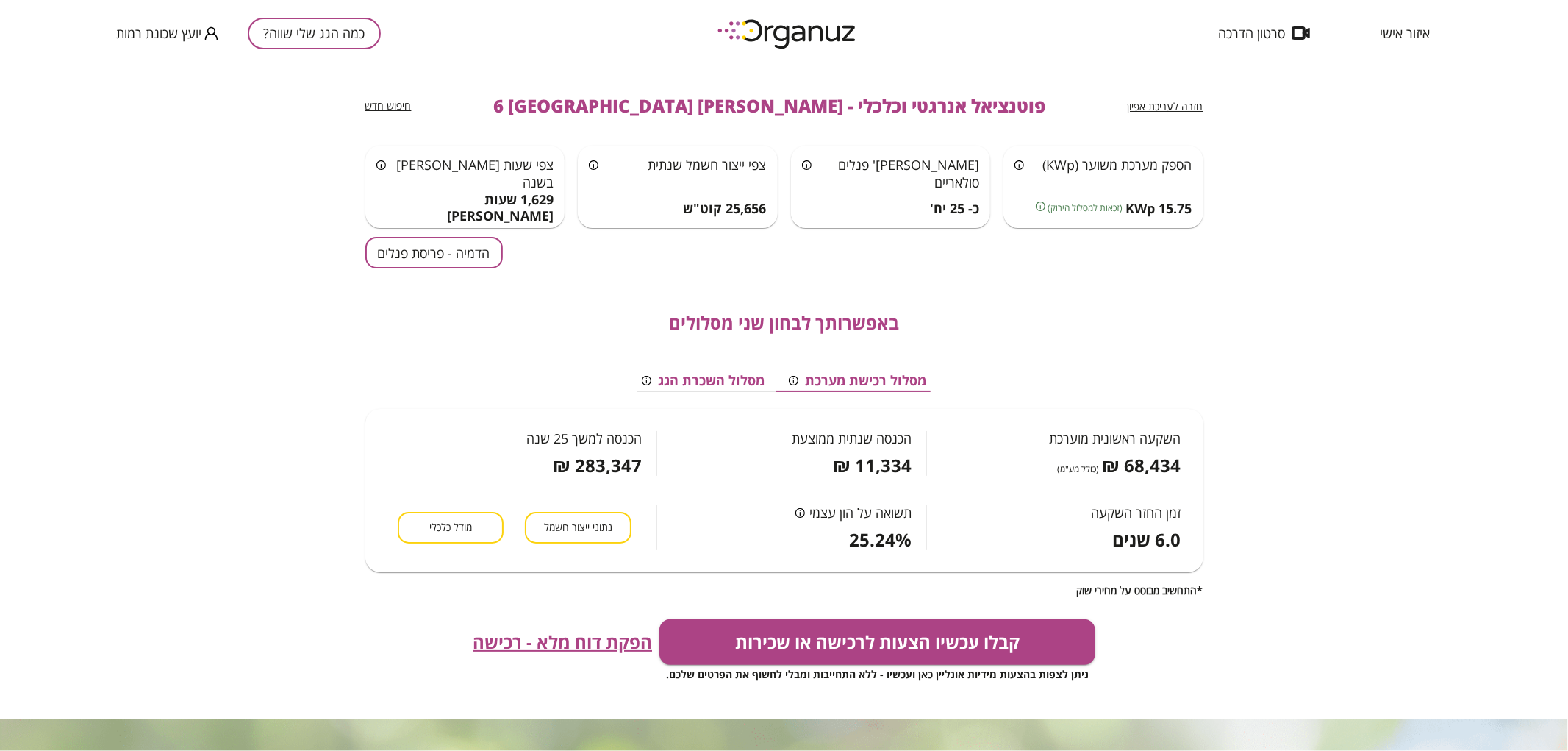
click at [1202, 108] on span "חזרה לעריכת אפיון" at bounding box center [1165, 106] width 76 height 14
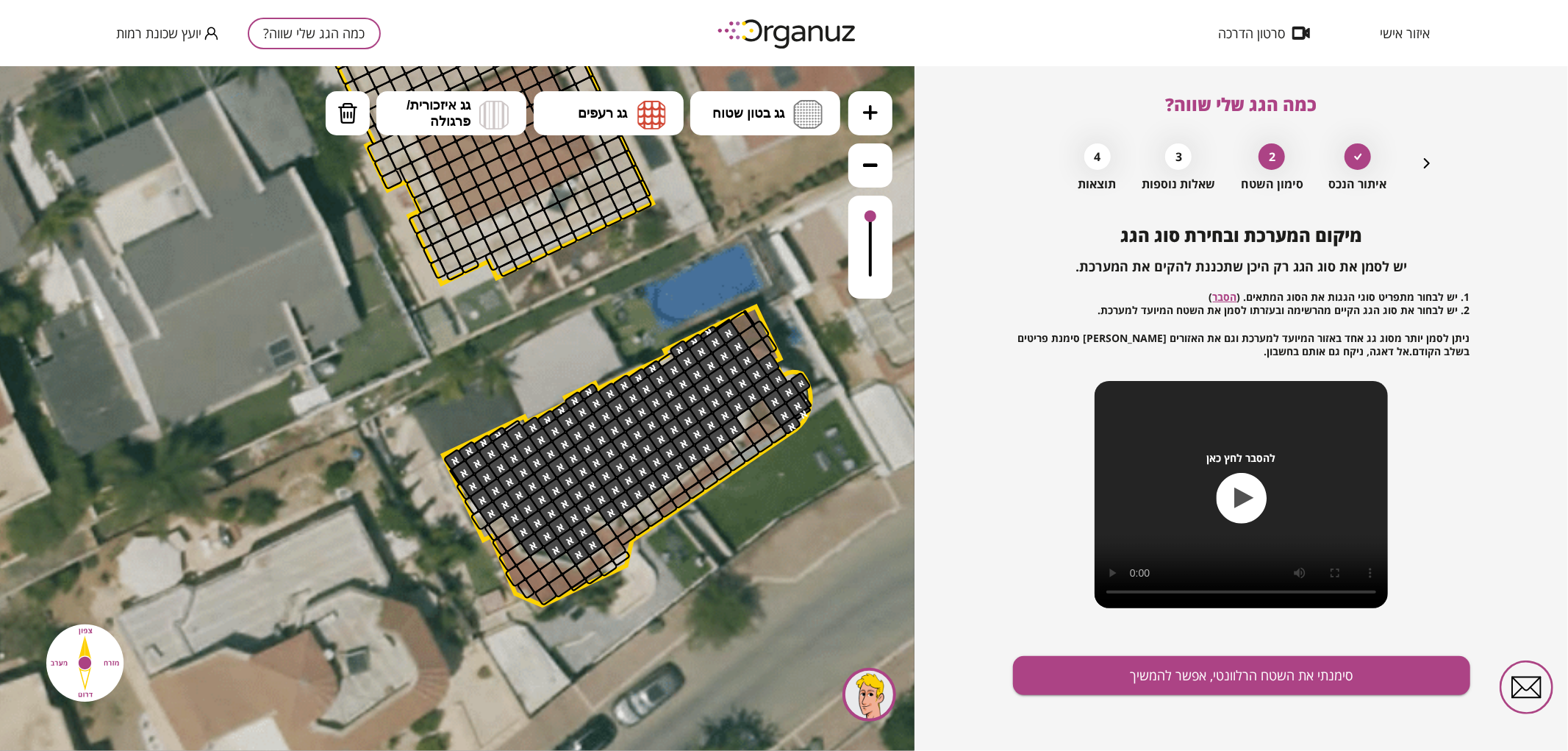
click at [1430, 163] on icon "button" at bounding box center [1427, 163] width 18 height 18
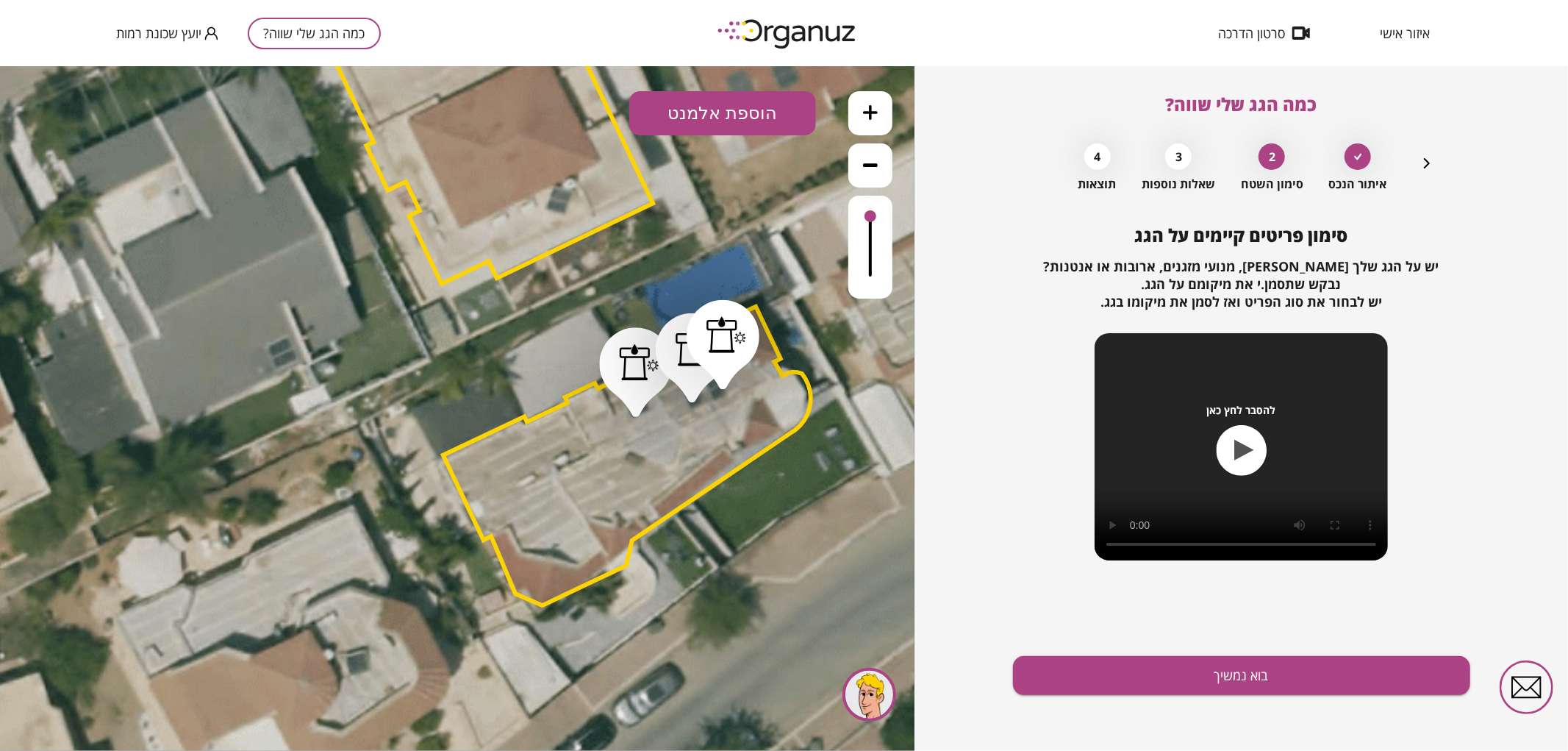
click at [1430, 163] on icon "button" at bounding box center [1427, 163] width 18 height 18
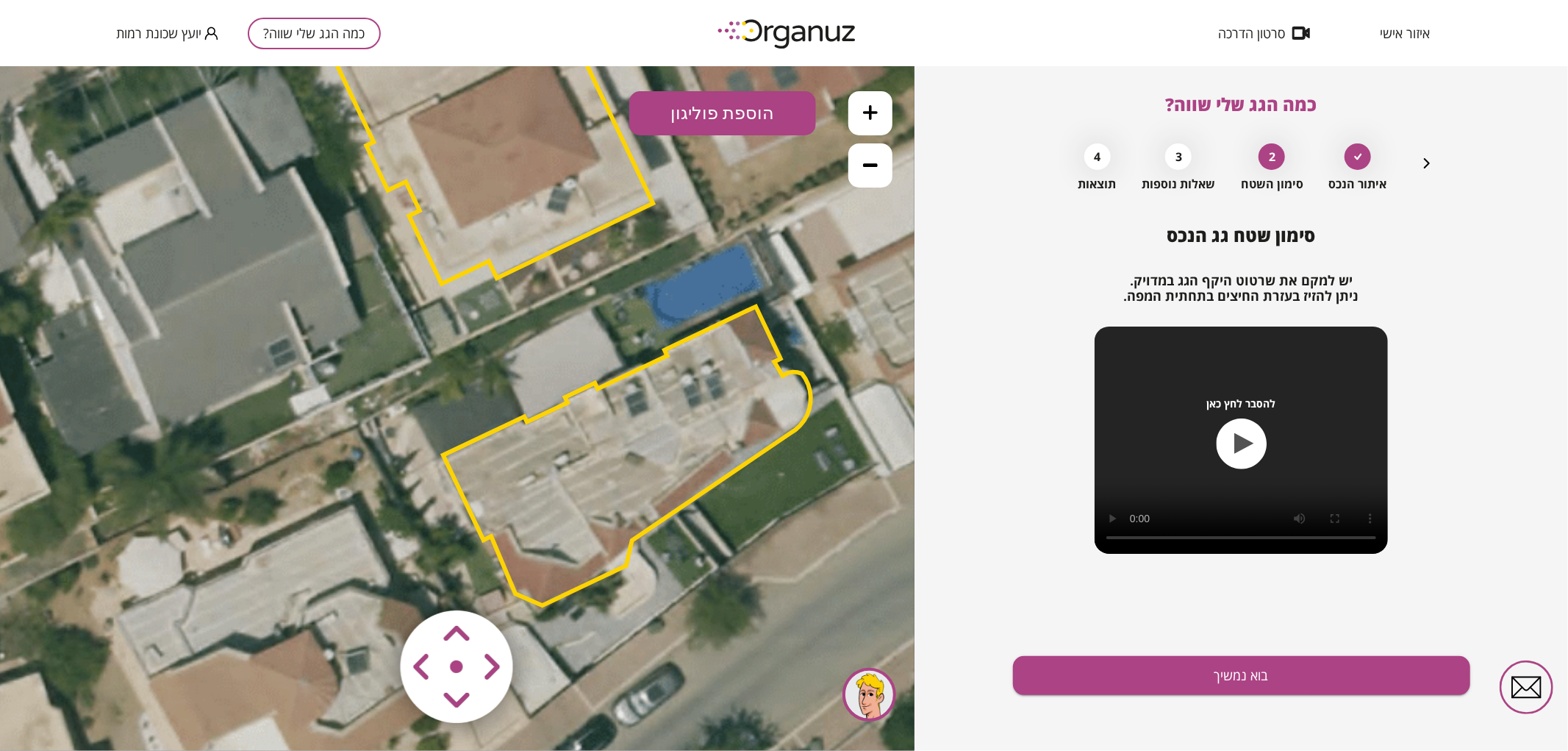
click at [673, 391] on polygon at bounding box center [626, 455] width 367 height 299
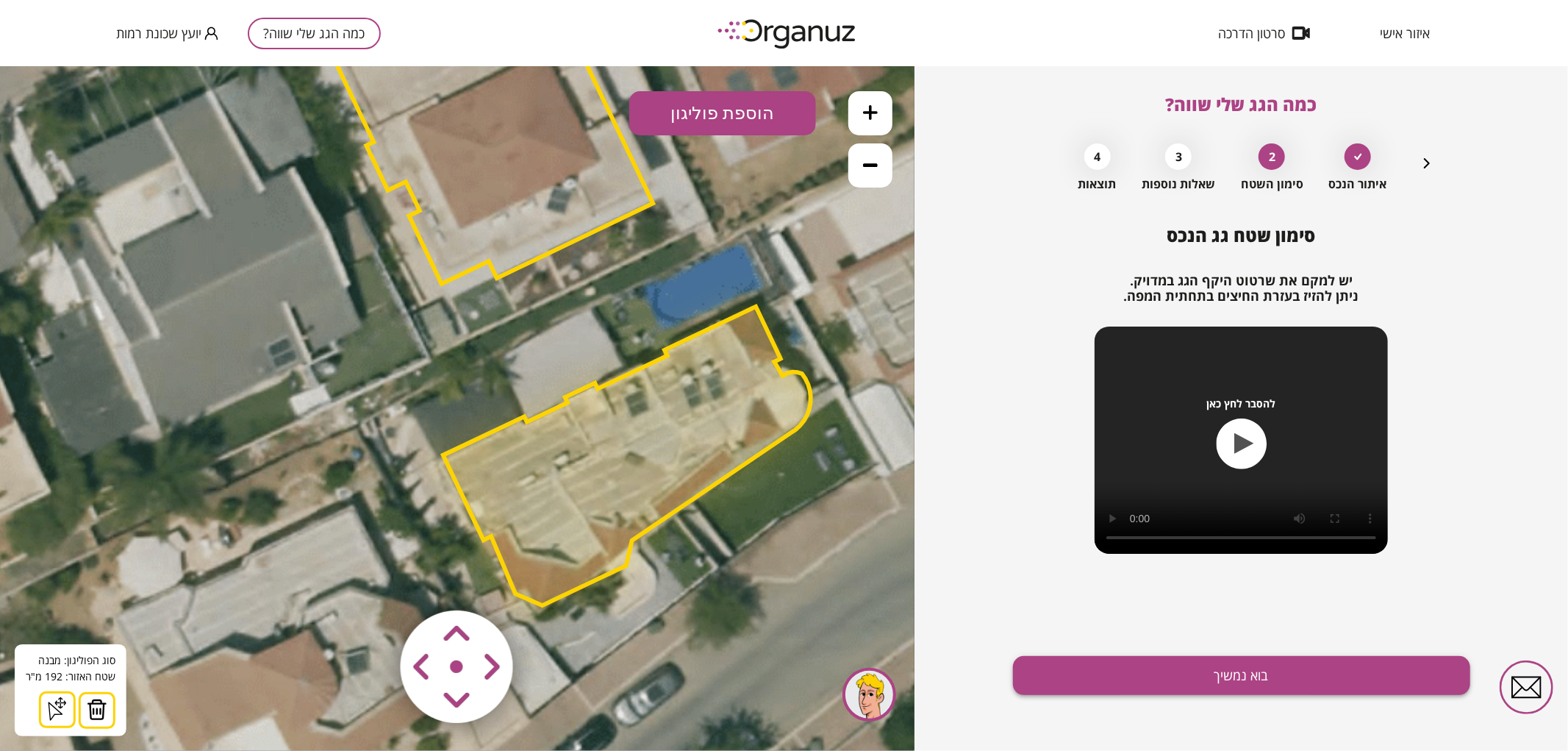
click at [1135, 676] on button "בוא נמשיך" at bounding box center [1241, 674] width 458 height 39
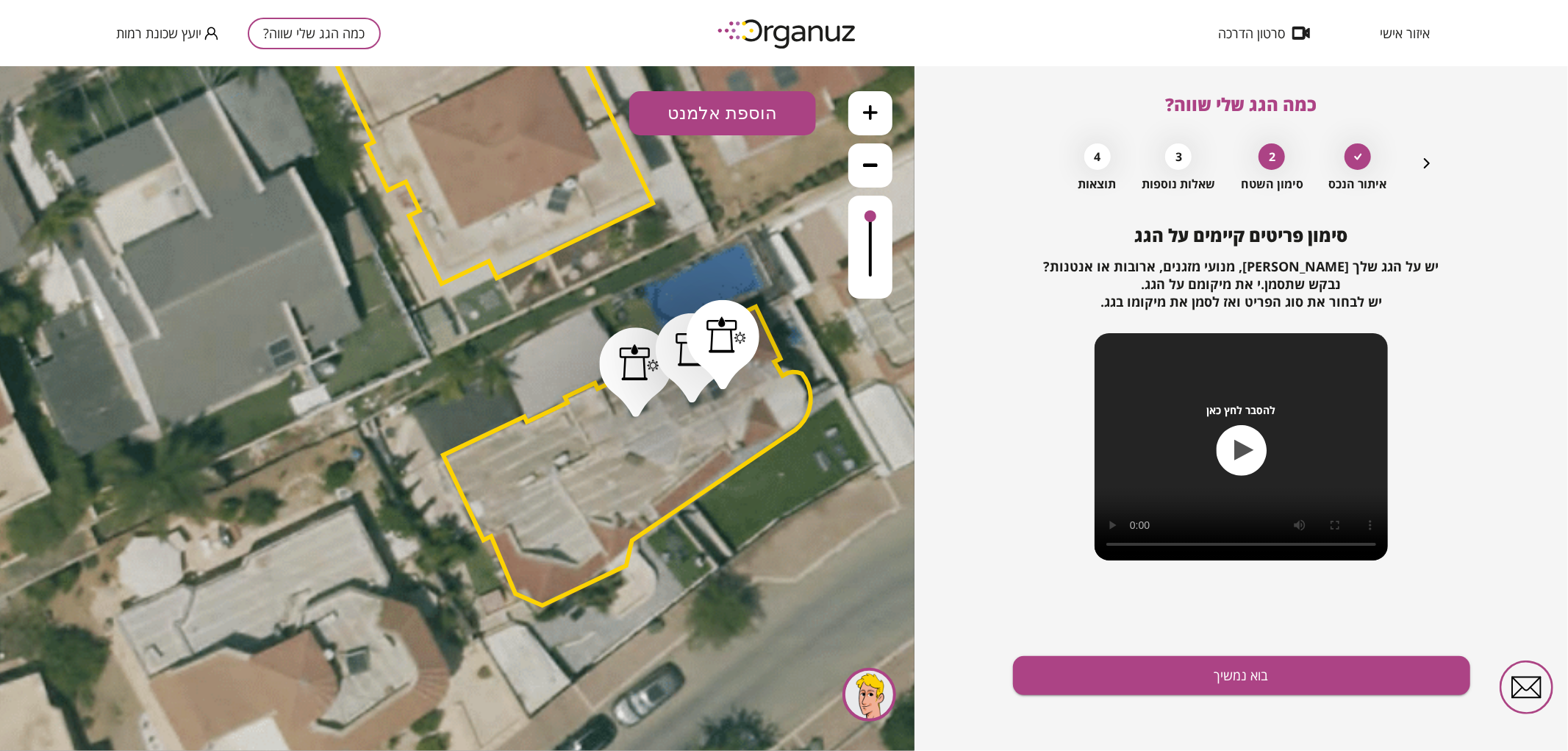
click at [1135, 676] on button "בוא נמשיך" at bounding box center [1241, 674] width 458 height 39
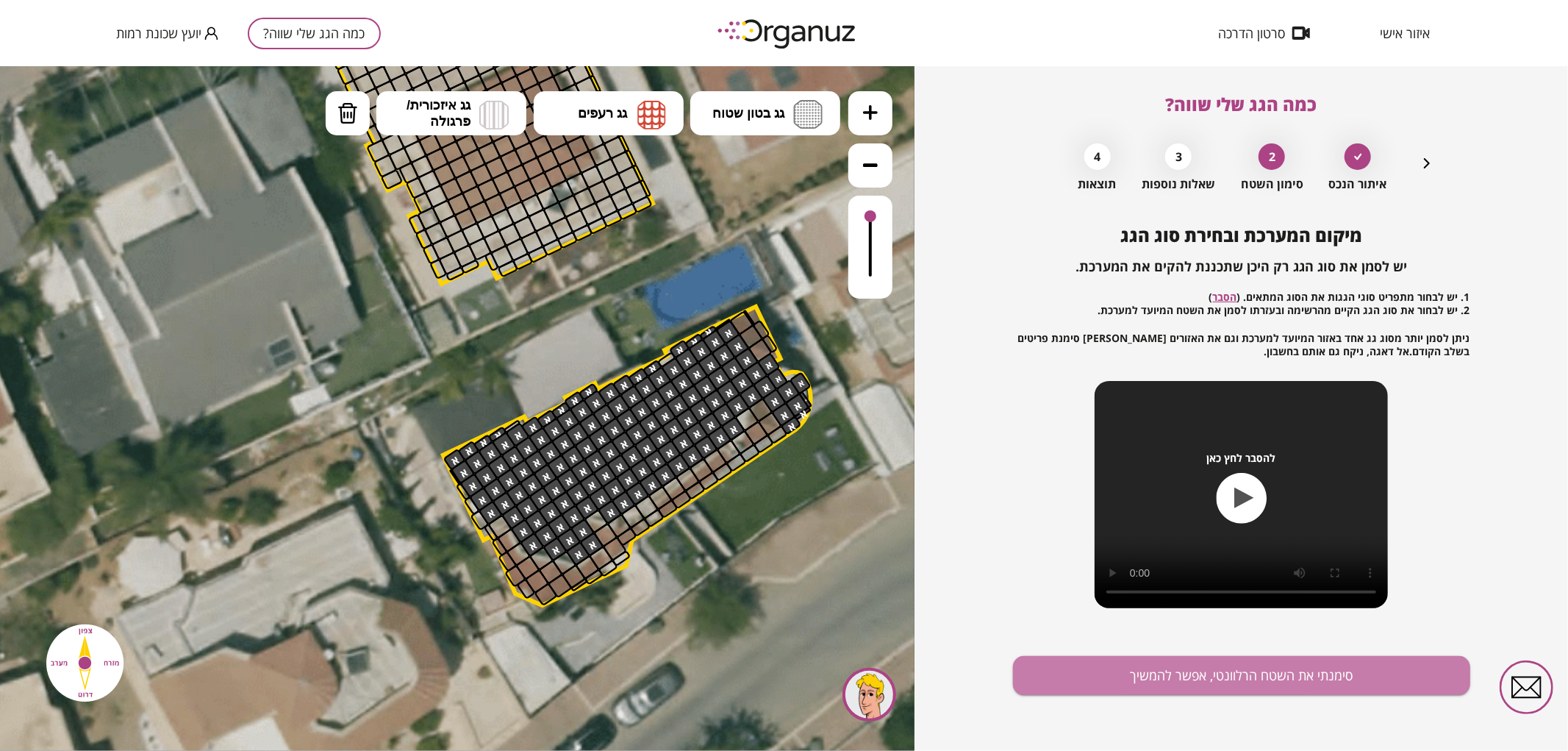
click at [1135, 676] on button "סימנתי את השטח הרלוונטי, אפשר להמשיך" at bounding box center [1241, 674] width 458 height 39
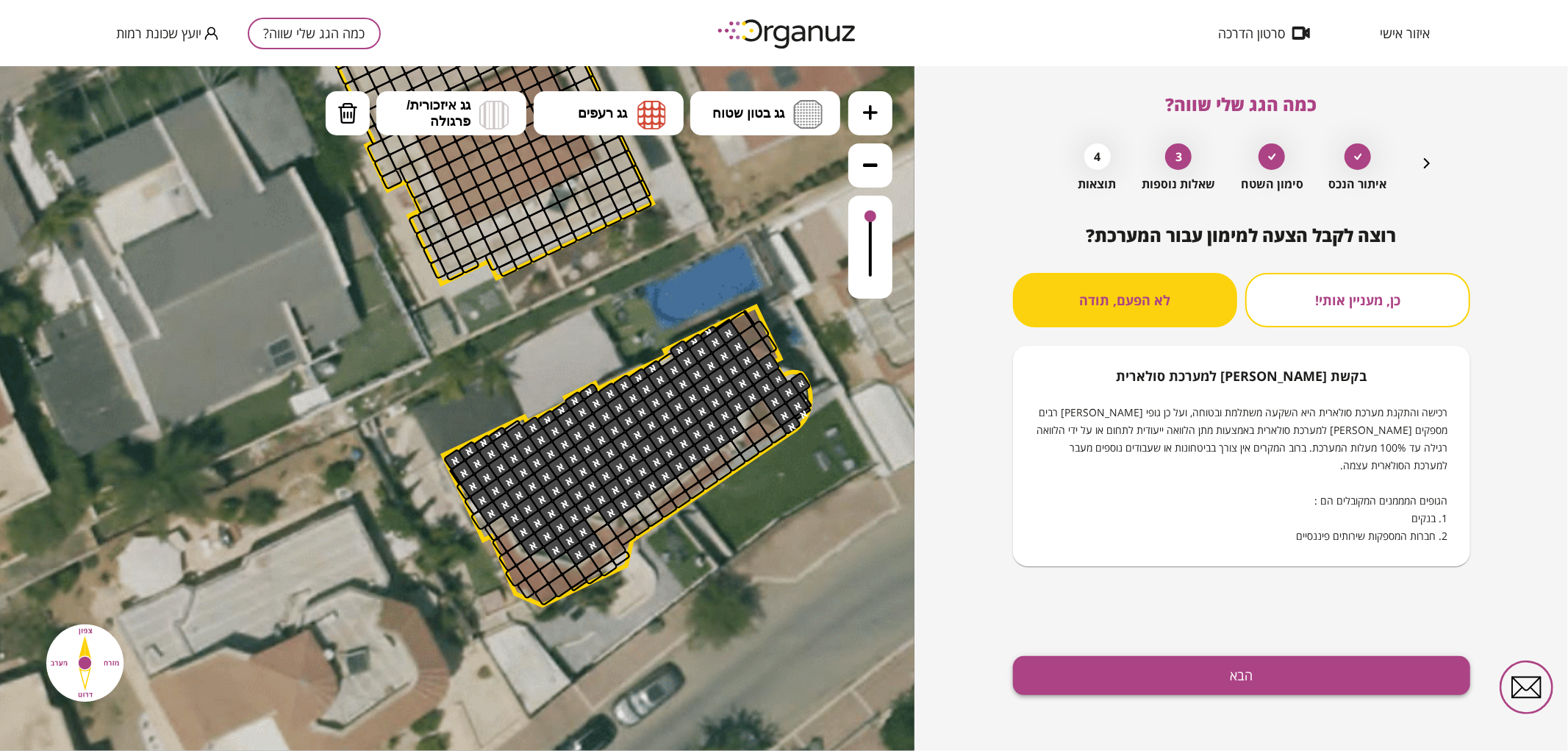
click at [1142, 685] on button "הבא" at bounding box center [1241, 674] width 458 height 39
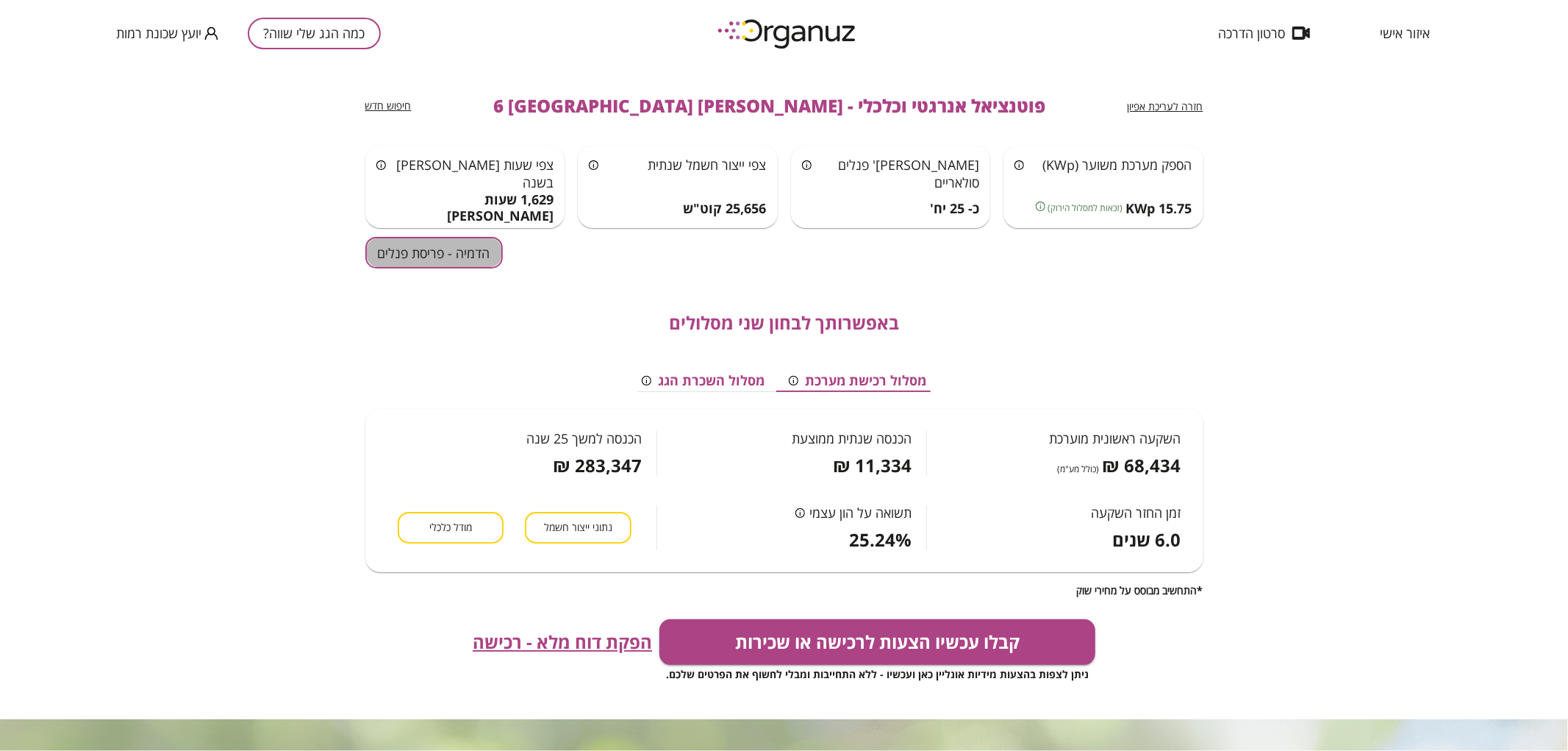
click at [453, 247] on button "הדמיה - פריסת פנלים" at bounding box center [434, 252] width 137 height 32
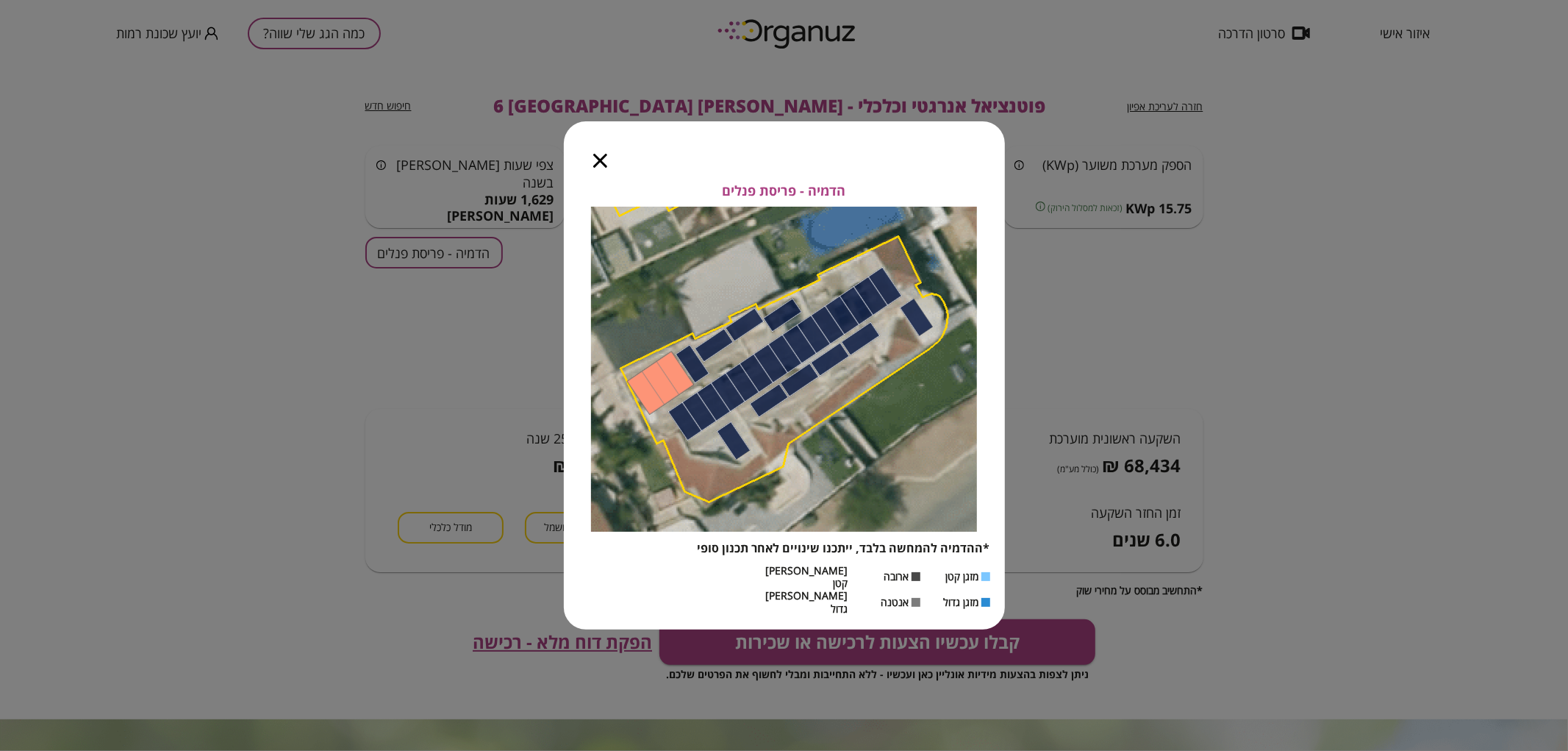
click at [604, 168] on icon "button" at bounding box center [599, 160] width 14 height 14
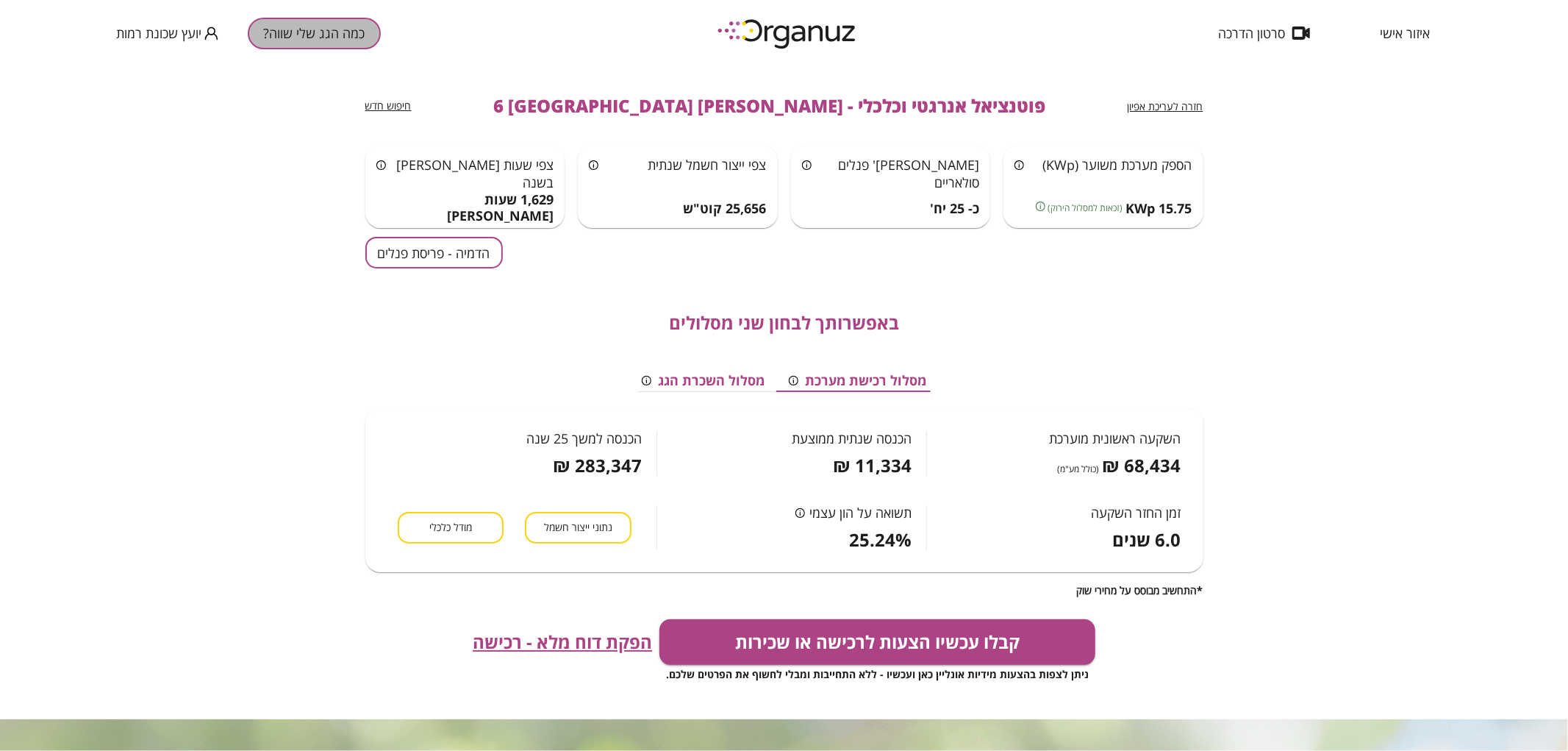
click at [322, 33] on button "כמה הגג שלי שווה?" at bounding box center [313, 33] width 133 height 32
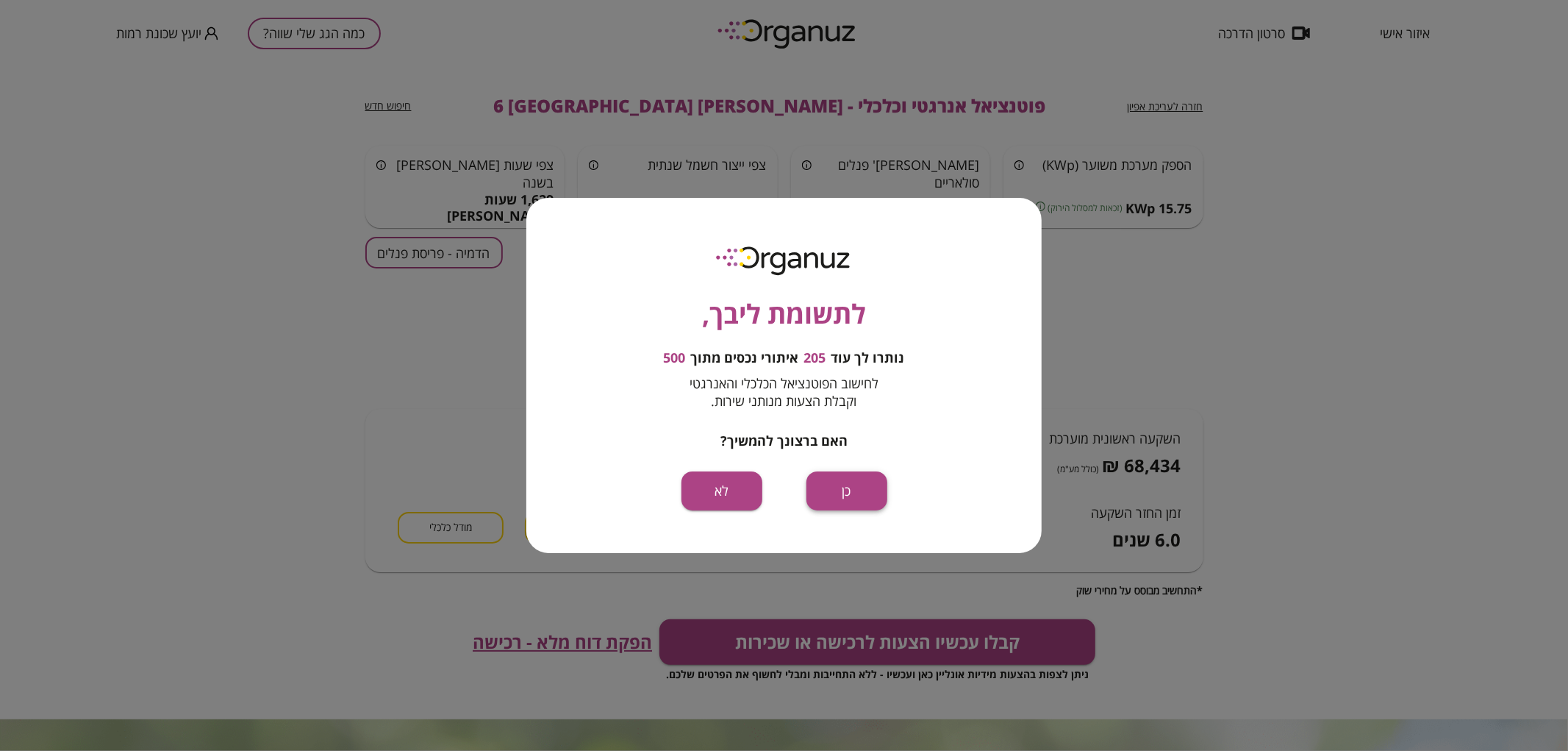
click at [875, 484] on button "כן" at bounding box center [847, 490] width 81 height 39
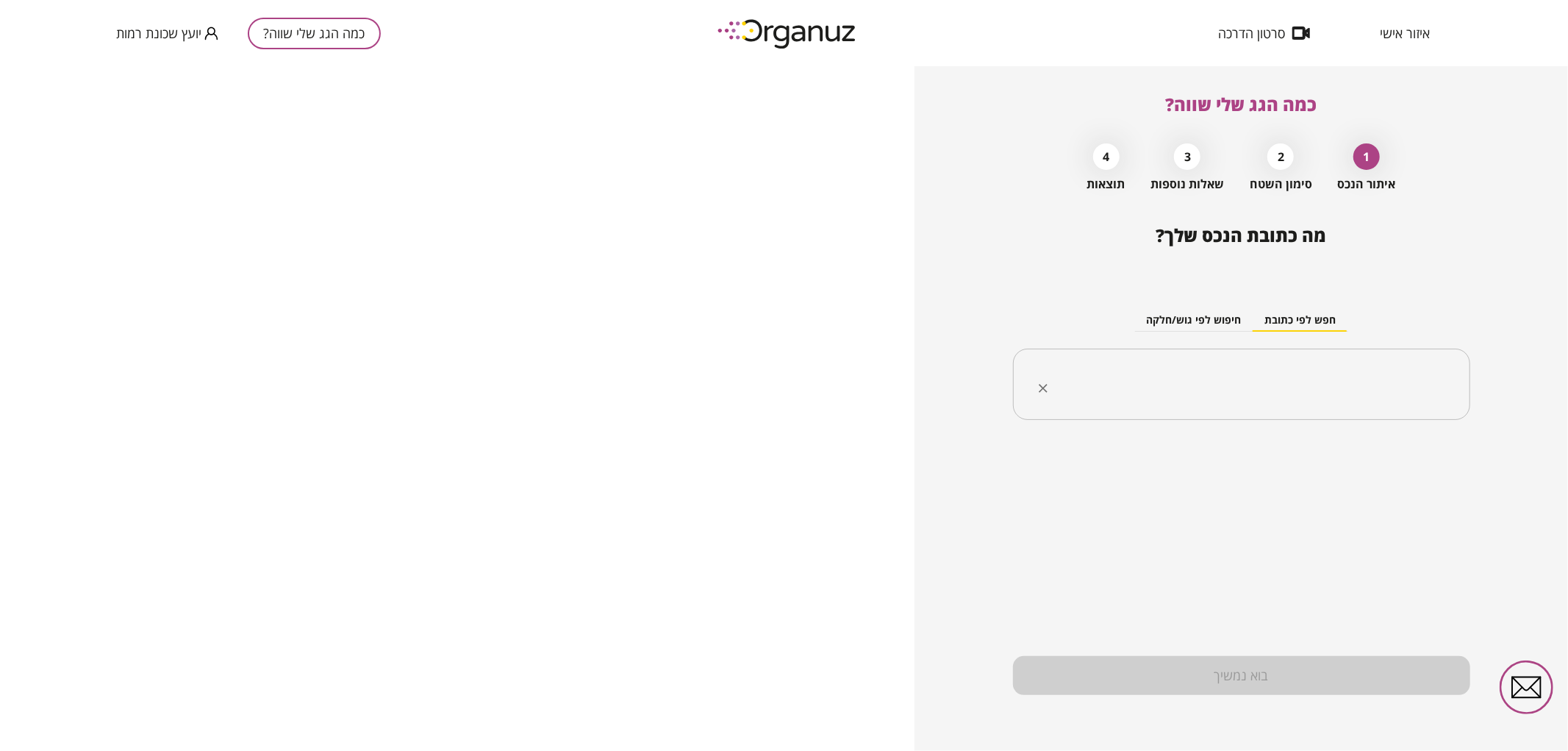
click at [1296, 363] on div "​" at bounding box center [1241, 385] width 458 height 72
click at [1361, 478] on li "בית צורי אליהו 18 באר שבע" at bounding box center [1241, 485] width 419 height 26
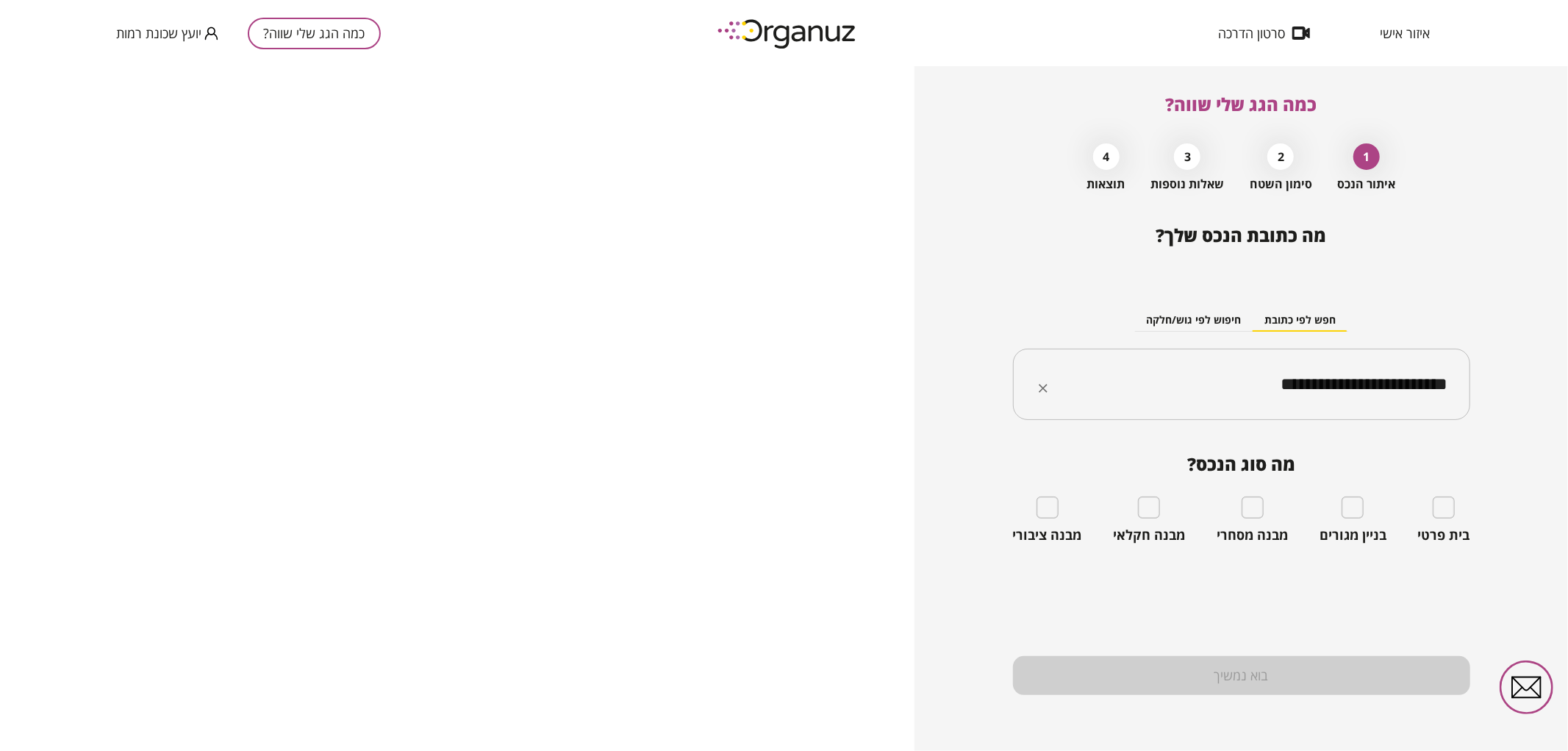
type input "**********"
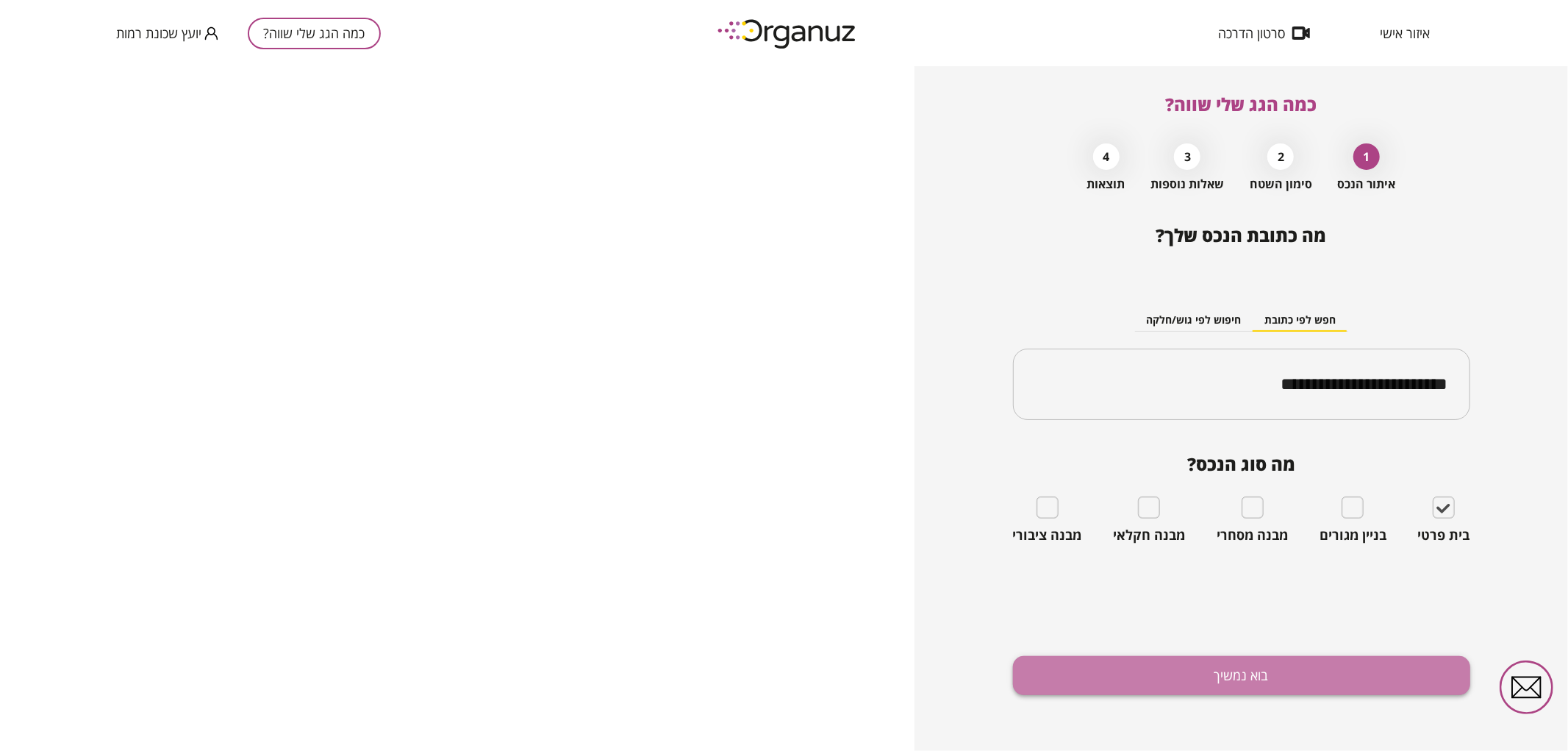
click at [1379, 680] on button "בוא נמשיך" at bounding box center [1241, 674] width 458 height 39
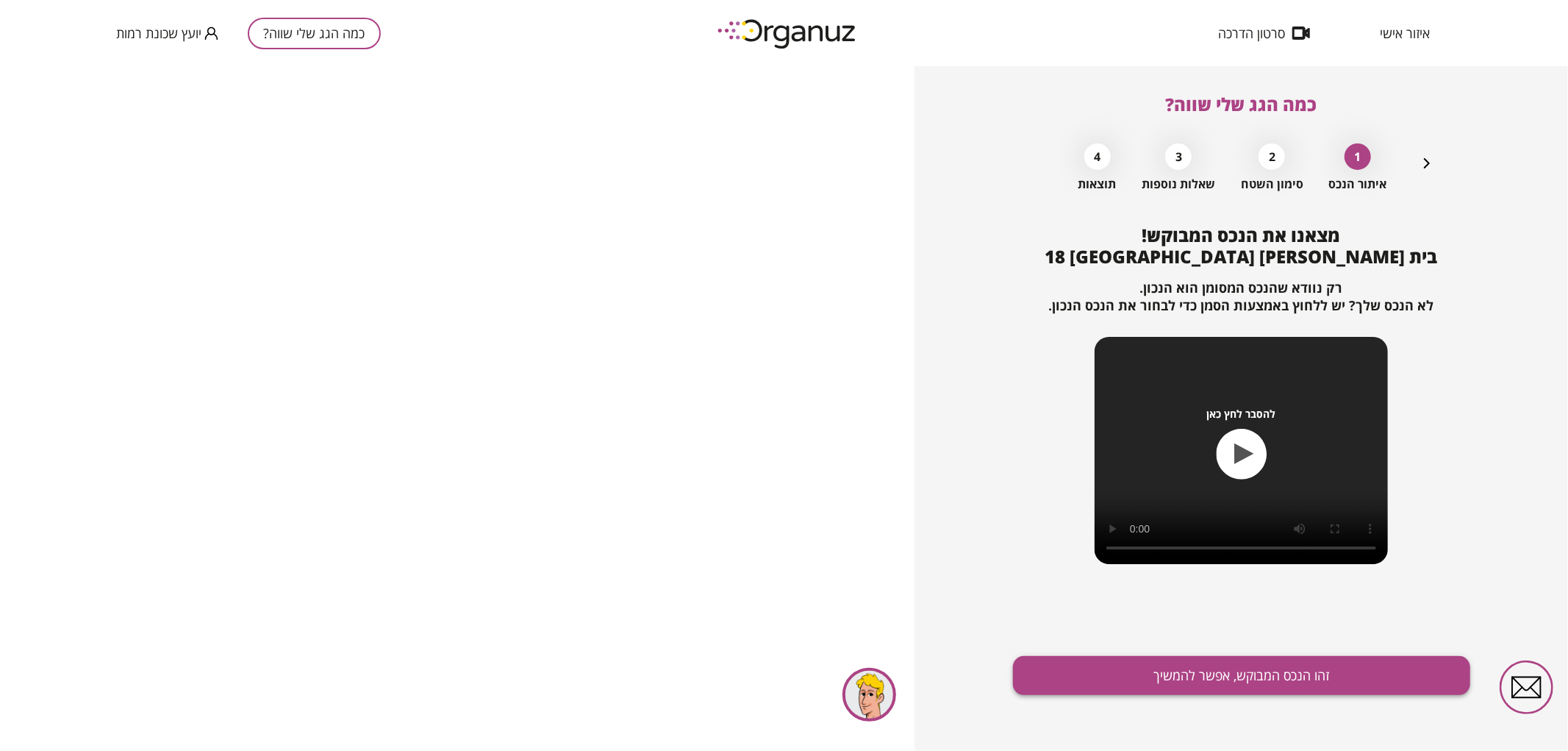
click at [1364, 680] on button "זהו הנכס המבוקש, אפשר להמשיך" at bounding box center [1241, 674] width 458 height 39
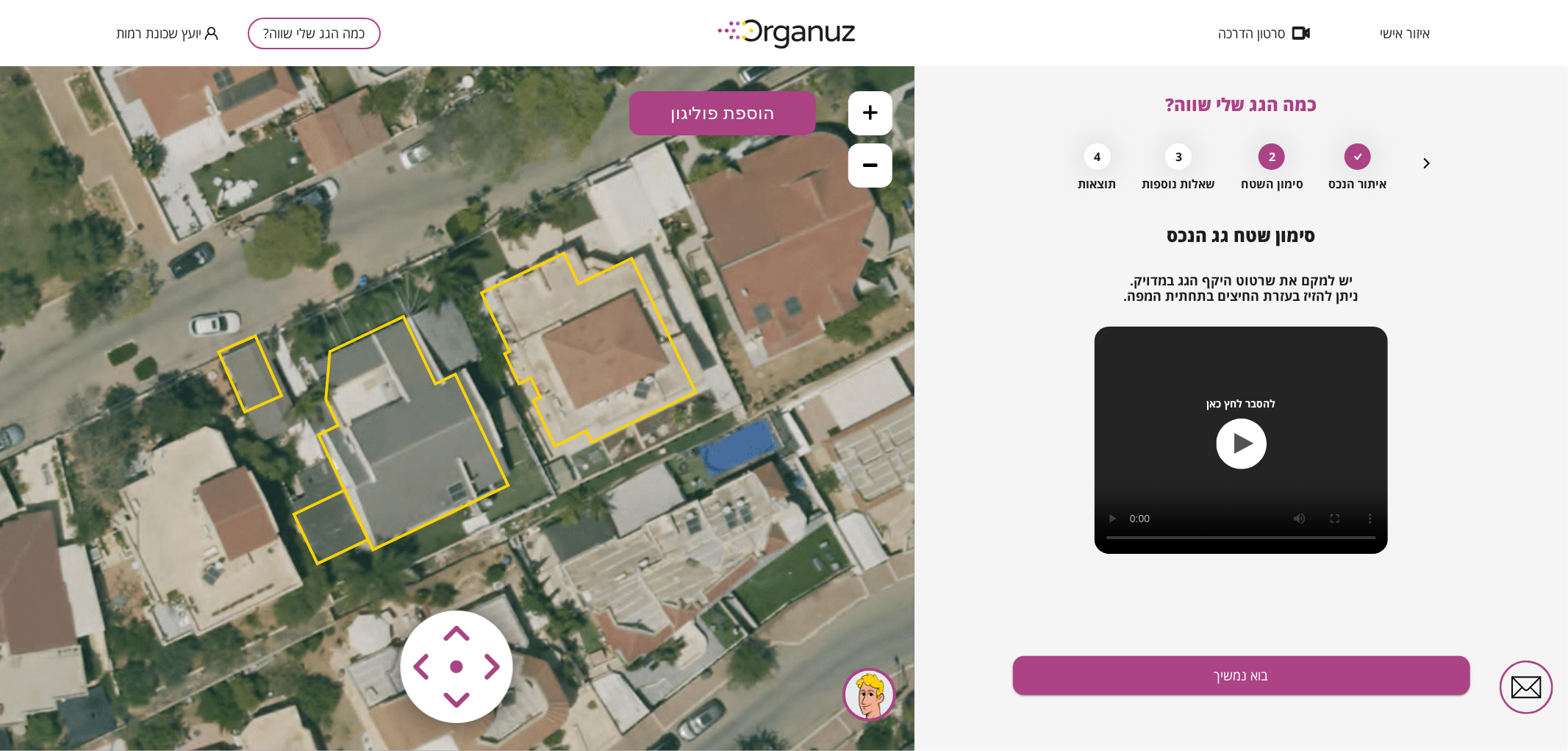
click at [569, 297] on polygon at bounding box center [588, 348] width 214 height 192
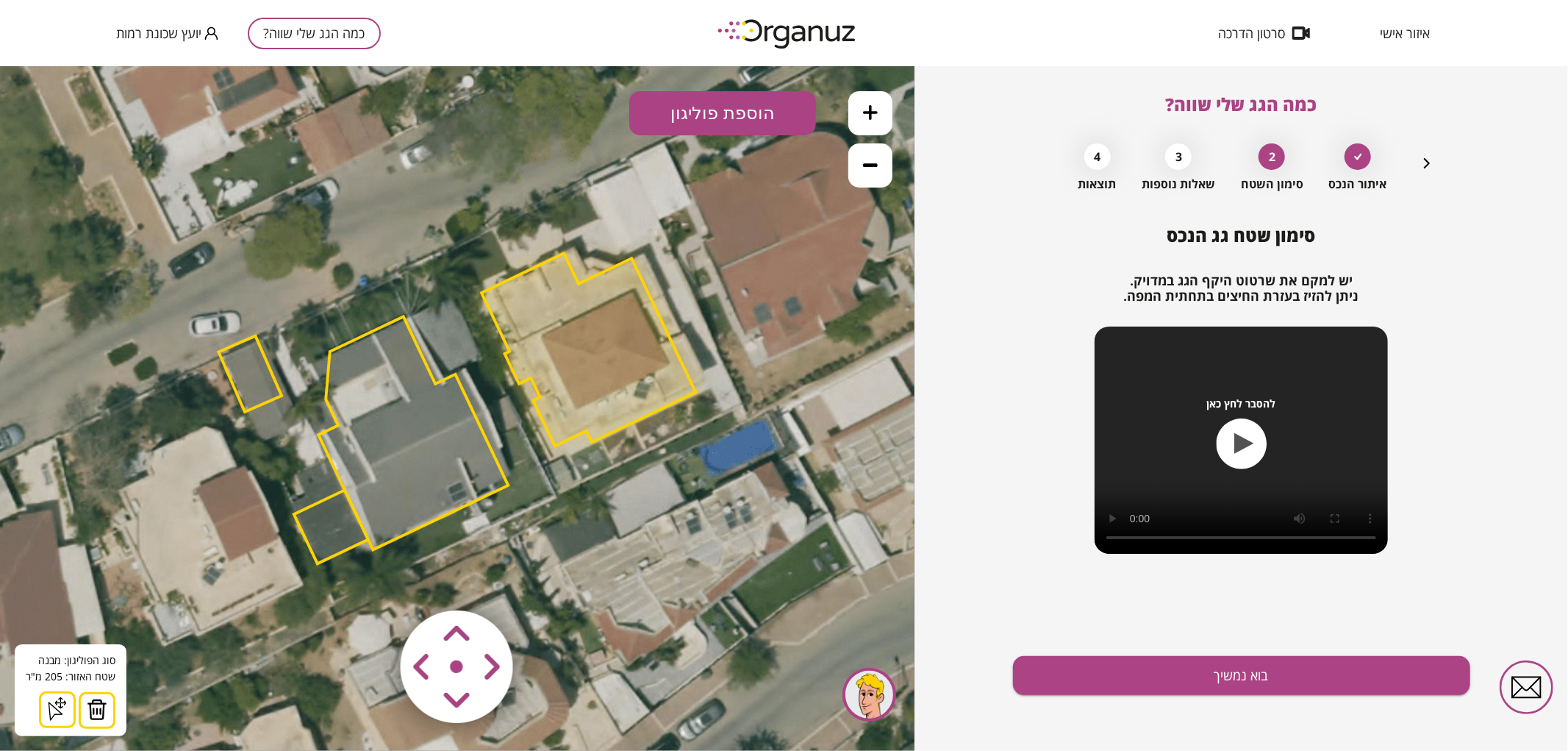
click at [91, 705] on img at bounding box center [97, 709] width 21 height 22
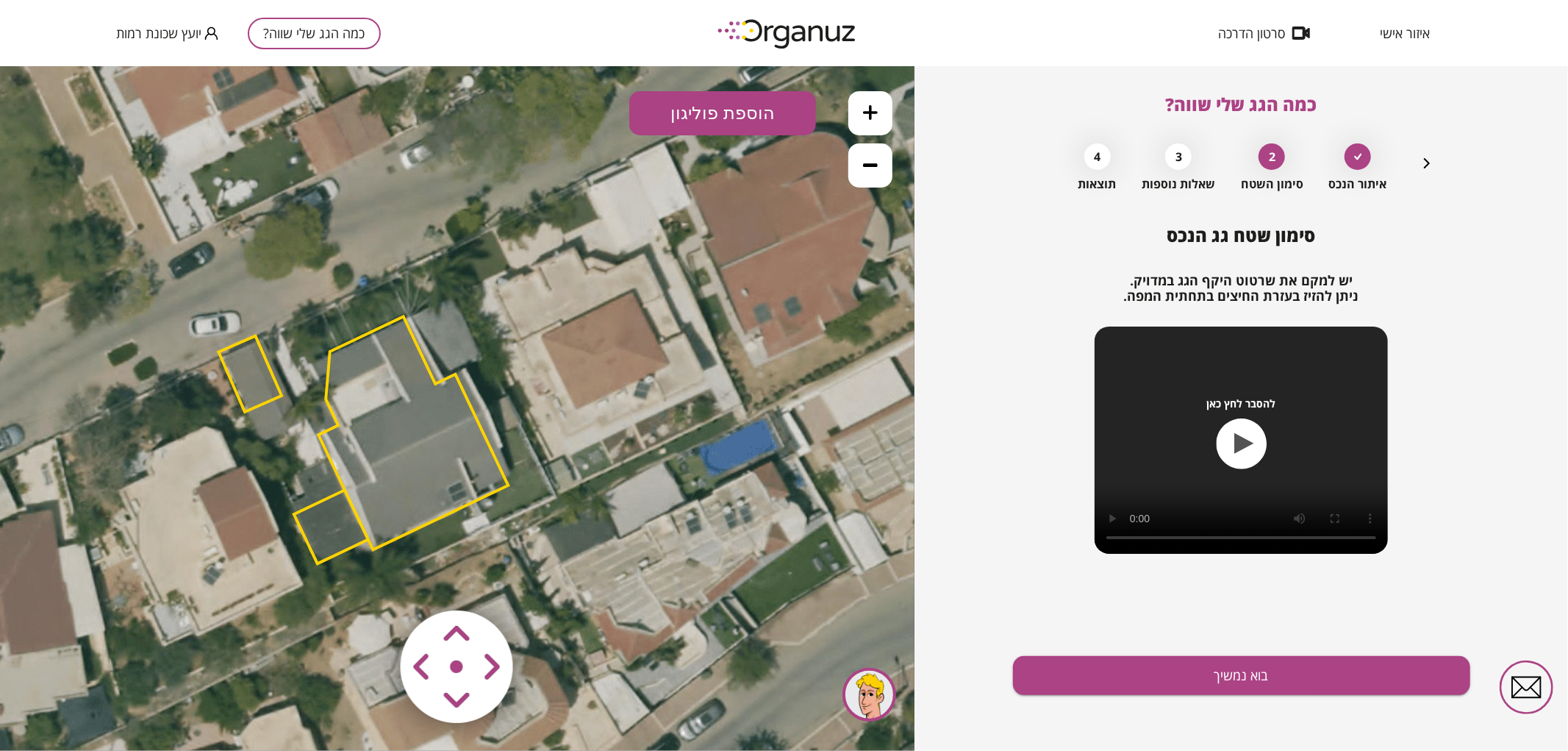
click at [370, 579] on area at bounding box center [370, 579] width 0 height 0
click at [793, 376] on icon at bounding box center [456, 404] width 1456 height 1456
click at [370, 579] on area at bounding box center [370, 579] width 0 height 0
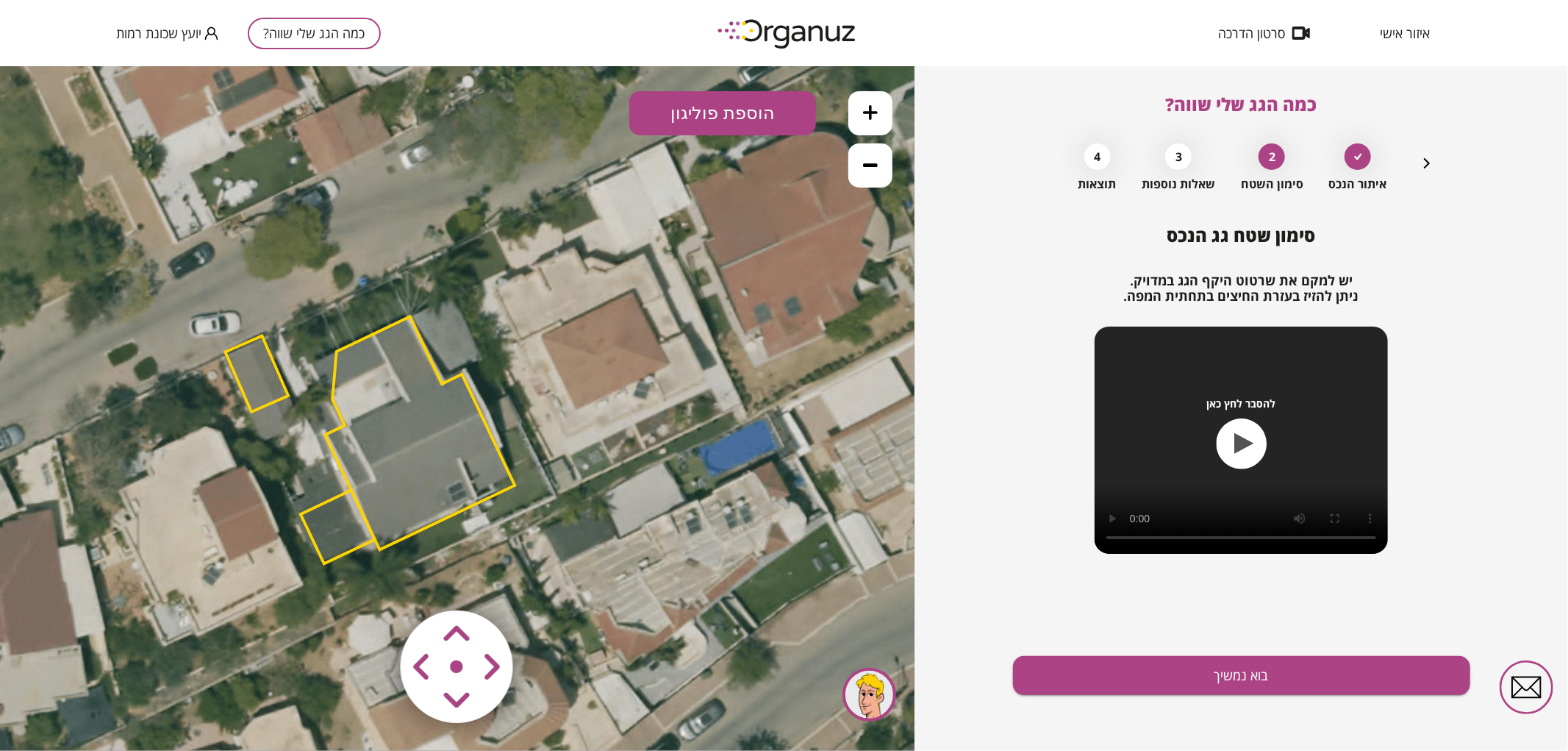
click at [370, 579] on area at bounding box center [370, 579] width 0 height 0
click at [489, 370] on icon at bounding box center [456, 404] width 1456 height 1456
click at [446, 409] on polygon at bounding box center [424, 432] width 190 height 233
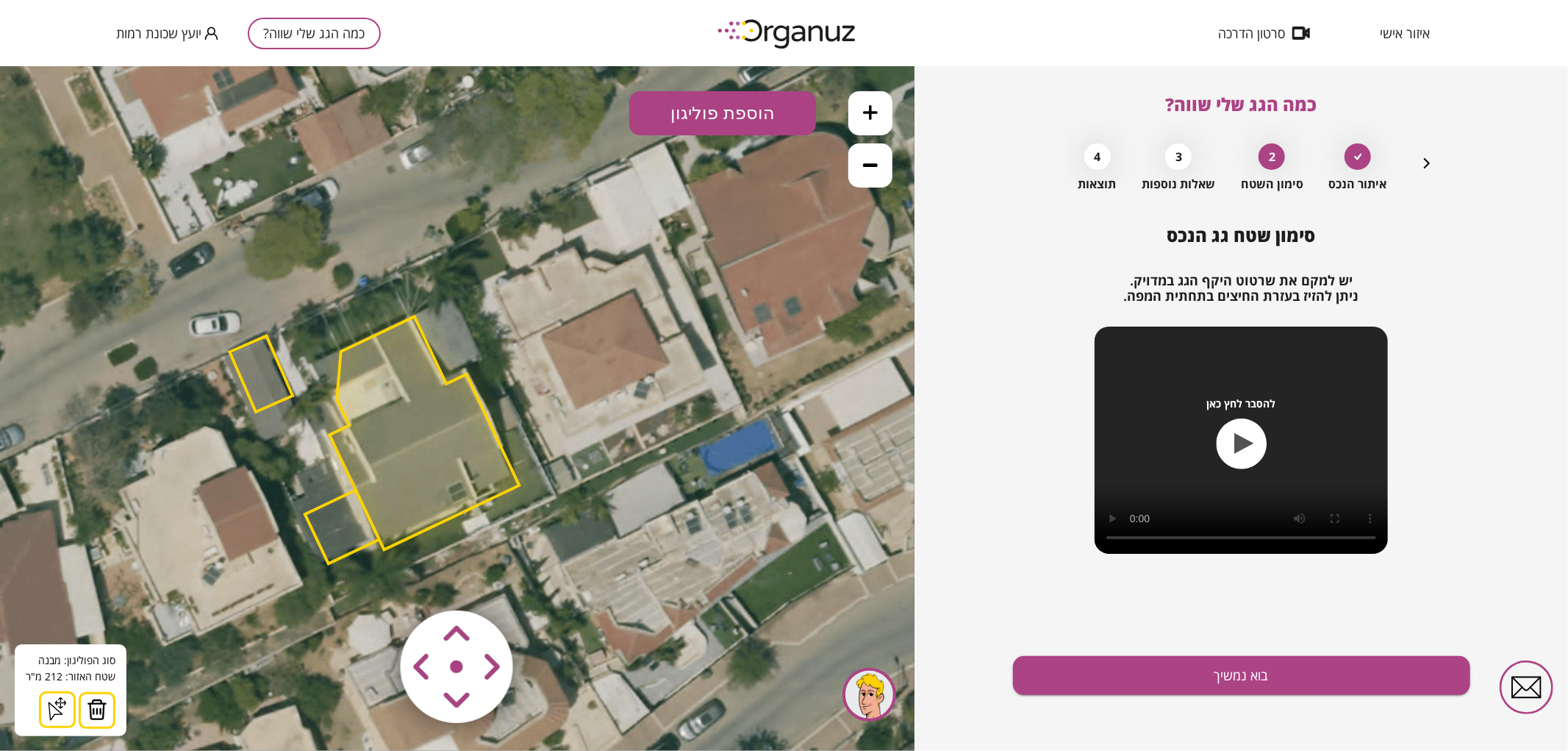
click at [94, 715] on img at bounding box center [97, 709] width 21 height 22
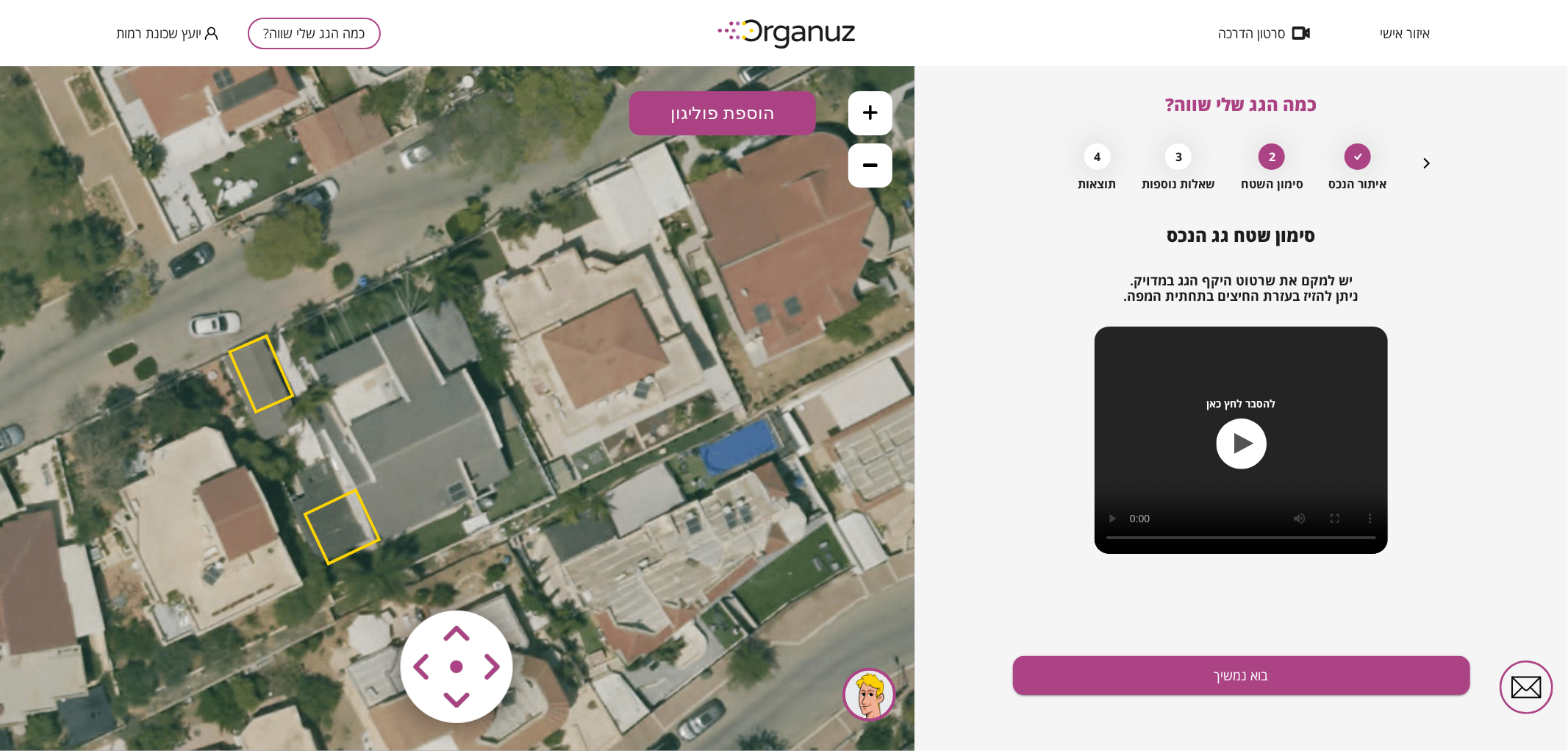
click at [261, 369] on polygon at bounding box center [261, 373] width 63 height 76
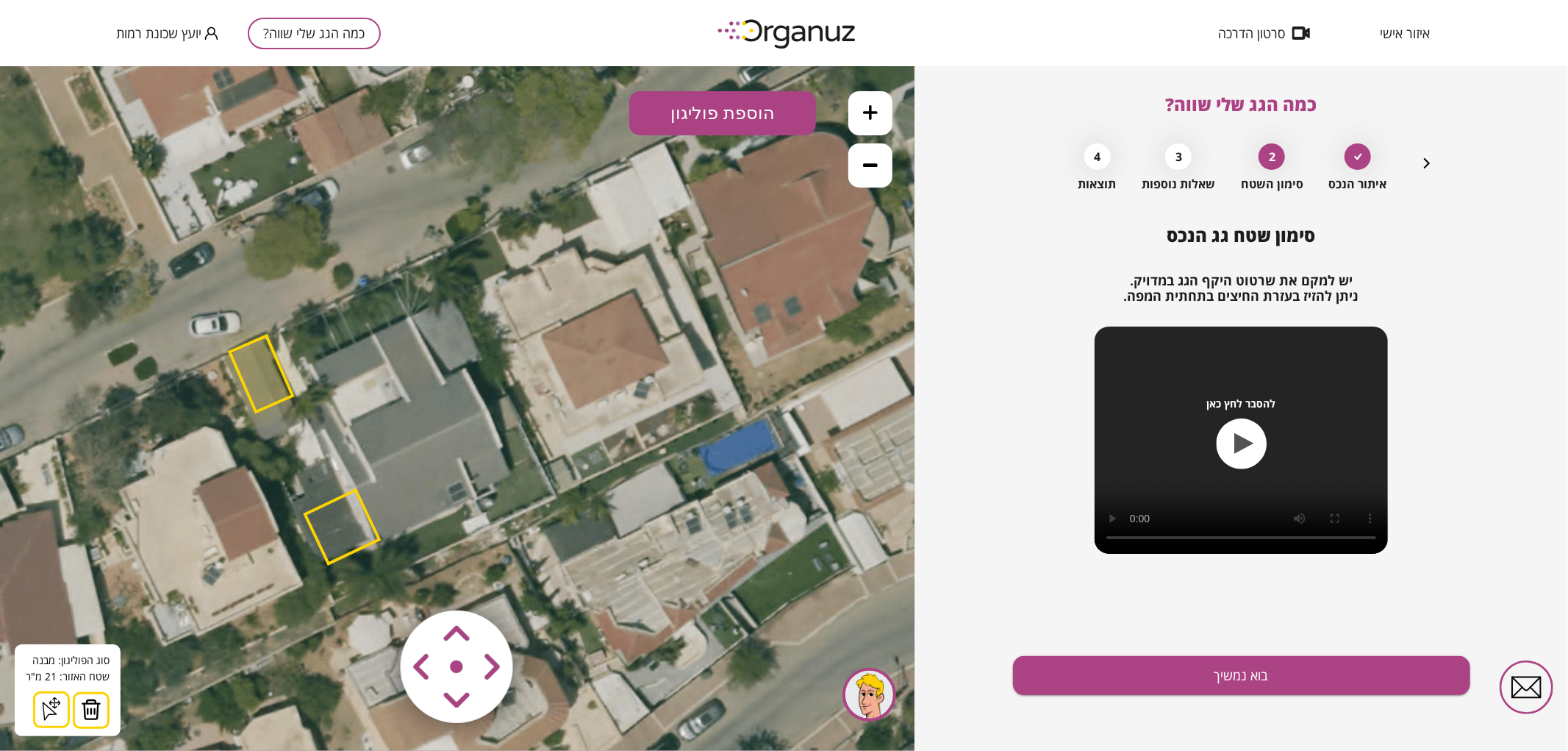
click at [97, 706] on img at bounding box center [91, 709] width 21 height 22
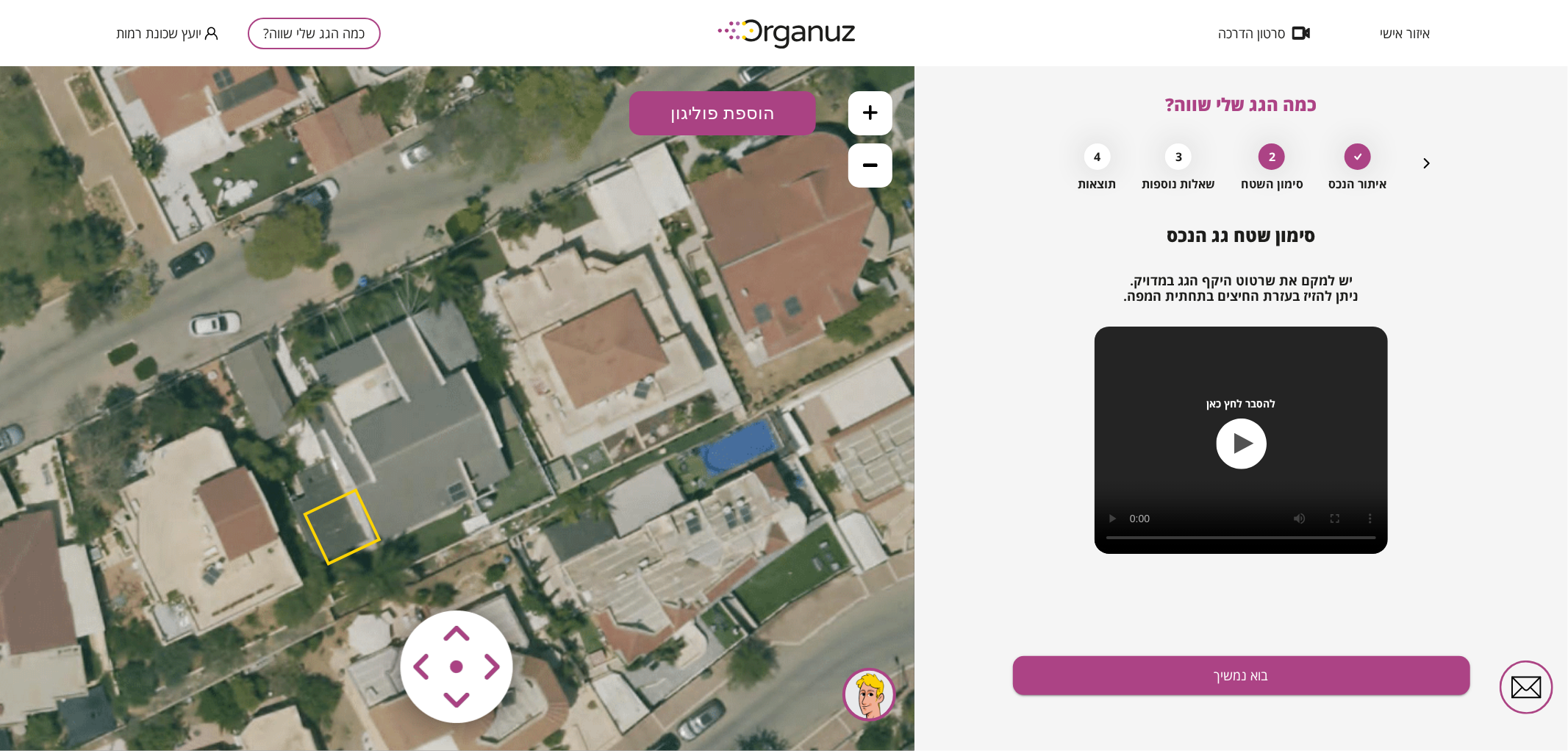
click at [320, 544] on polygon at bounding box center [342, 525] width 74 height 73
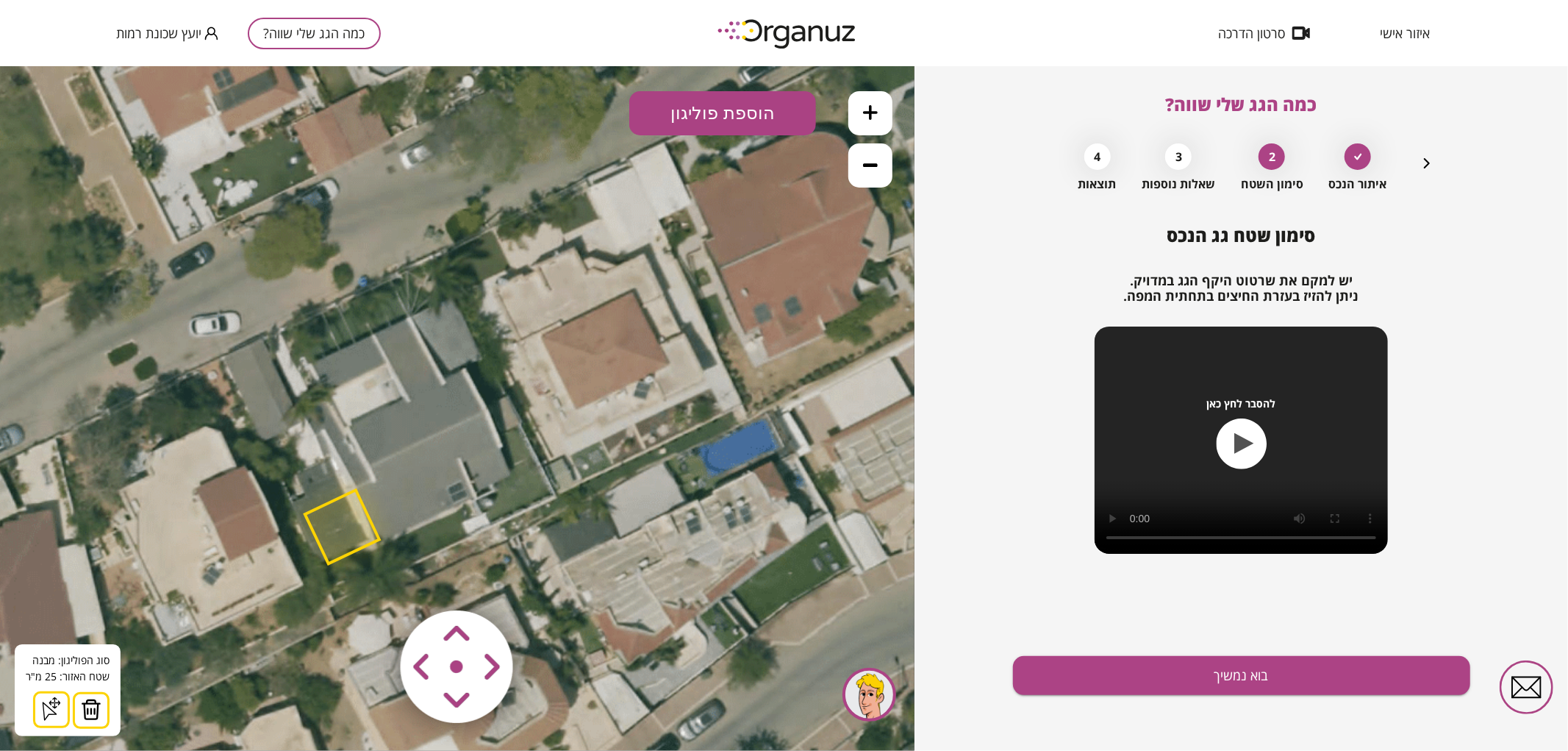
click at [82, 715] on img at bounding box center [91, 709] width 21 height 22
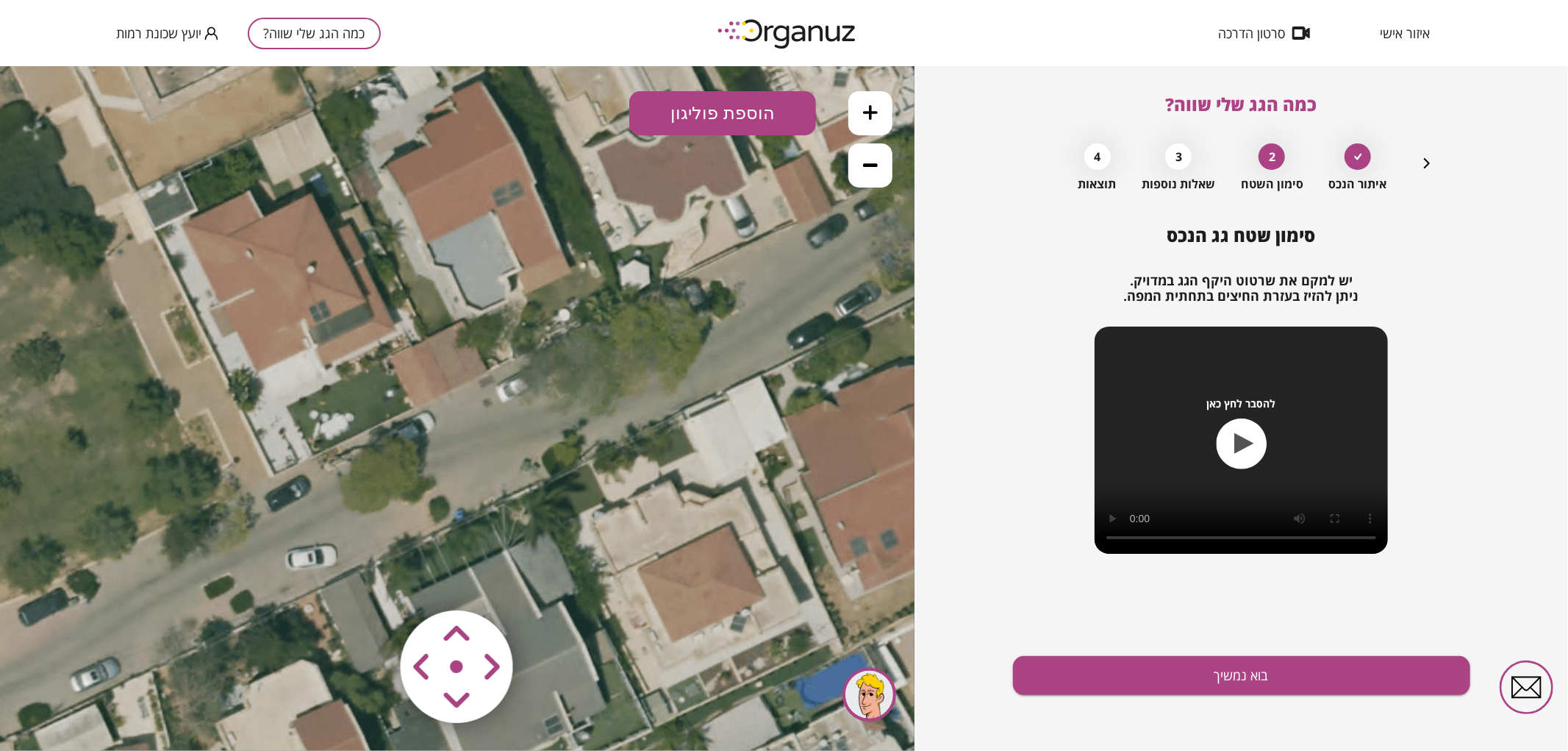
drag, startPoint x: 640, startPoint y: 319, endPoint x: 738, endPoint y: 551, distance: 251.8
click at [738, 551] on icon at bounding box center [552, 637] width 1456 height 1456
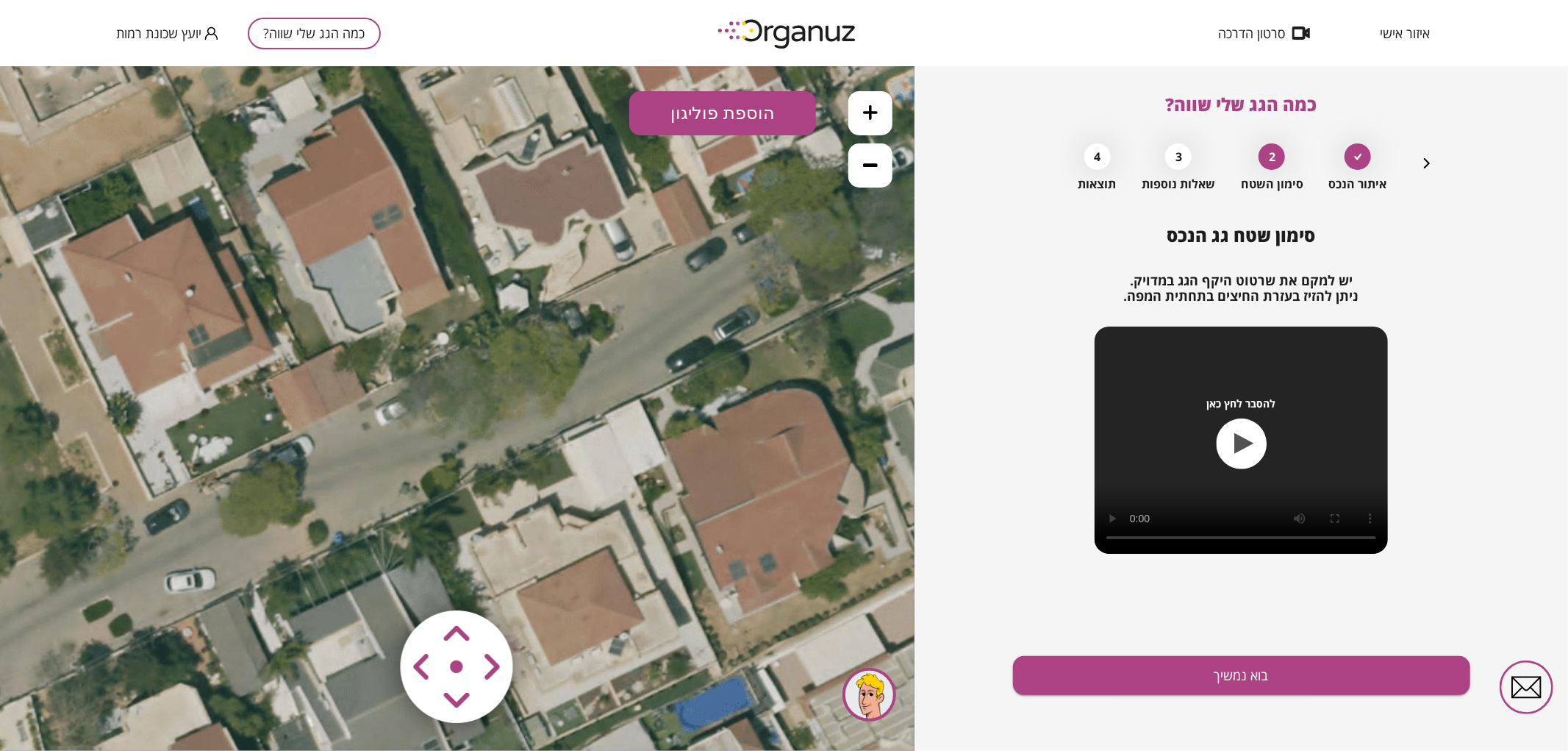
drag, startPoint x: 593, startPoint y: 380, endPoint x: 479, endPoint y: 384, distance: 114.1
click at [479, 384] on icon at bounding box center [431, 661] width 1456 height 1456
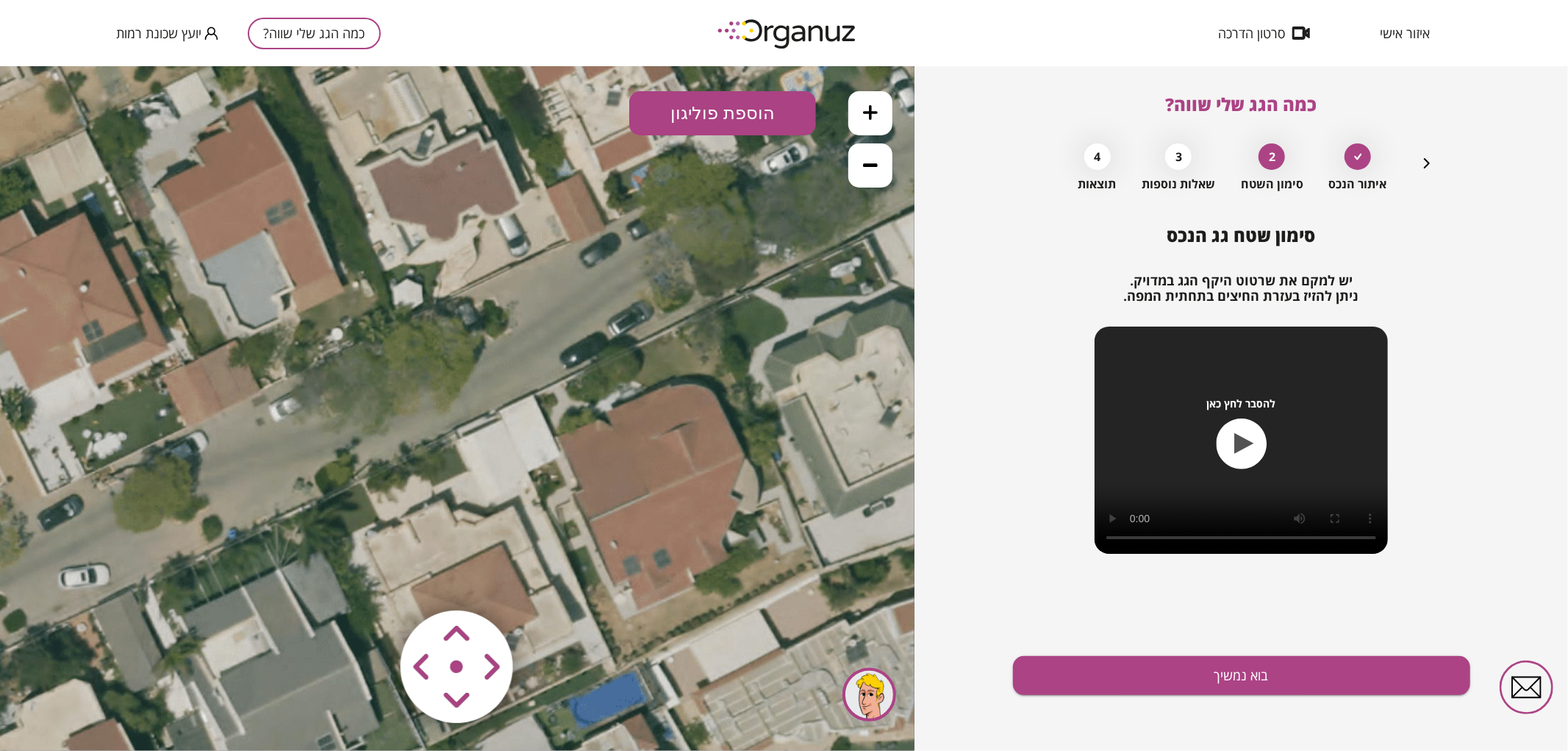
drag, startPoint x: 599, startPoint y: 403, endPoint x: 410, endPoint y: 378, distance: 190.6
click at [410, 378] on icon at bounding box center [326, 656] width 1456 height 1456
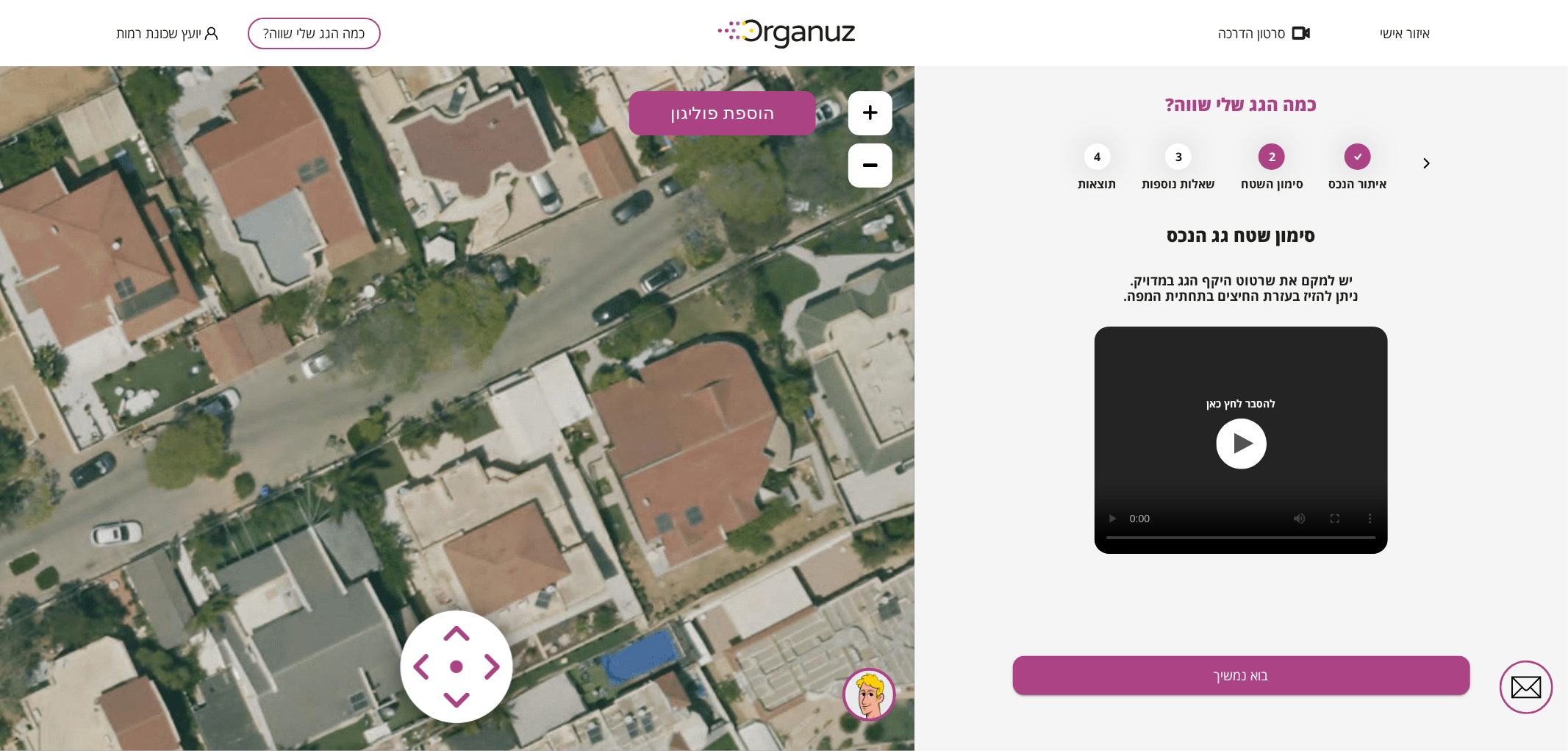
drag, startPoint x: 604, startPoint y: 412, endPoint x: 761, endPoint y: 385, distance: 159.3
click at [761, 385] on icon at bounding box center [357, 614] width 1456 height 1456
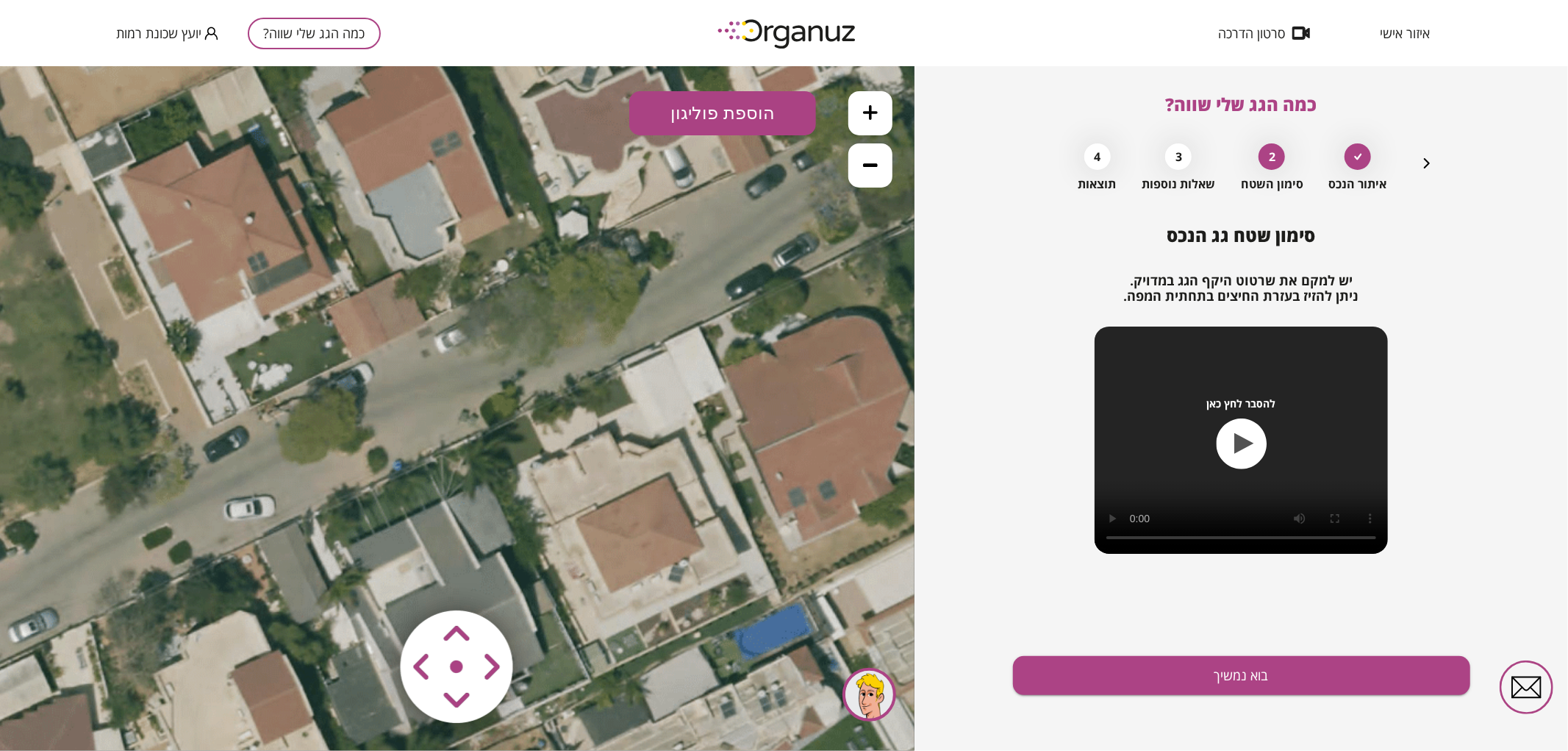
drag, startPoint x: 509, startPoint y: 394, endPoint x: 641, endPoint y: 367, distance: 134.7
click at [641, 367] on icon at bounding box center [491, 588] width 1456 height 1456
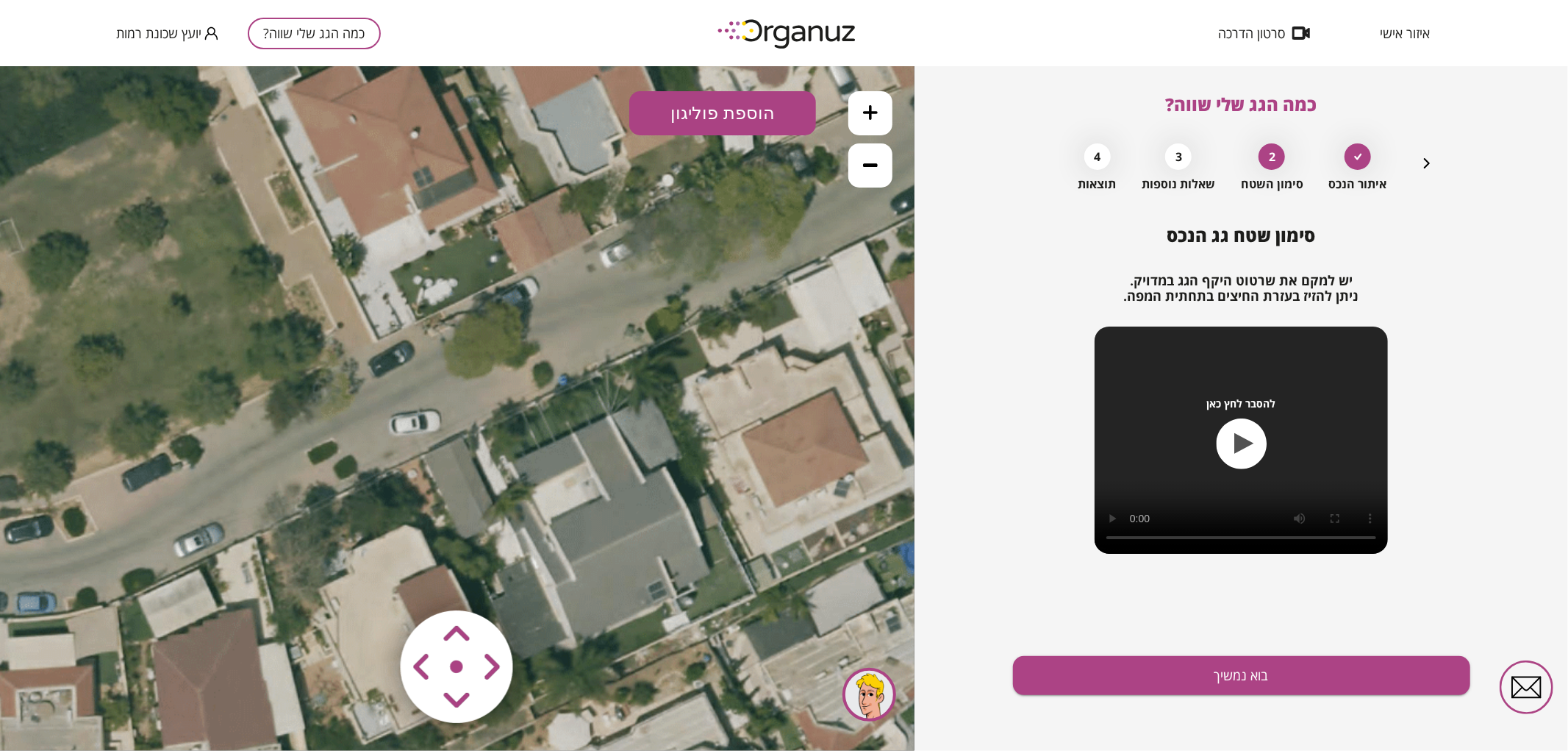
drag, startPoint x: 416, startPoint y: 412, endPoint x: 783, endPoint y: 111, distance: 474.6
click at [604, 303] on icon at bounding box center [656, 503] width 1456 height 1456
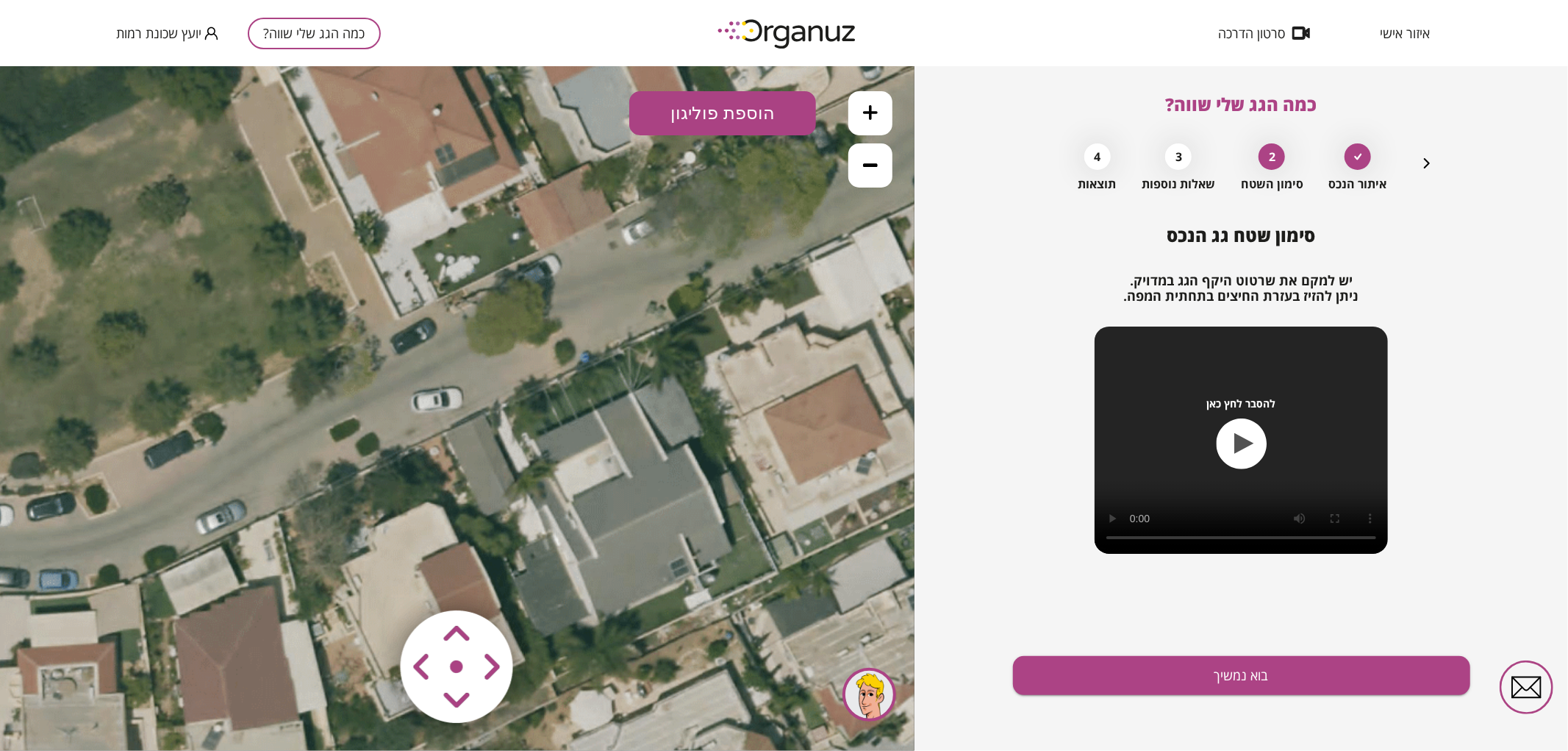
click at [783, 107] on button "הוספת פוליגון" at bounding box center [722, 112] width 187 height 44
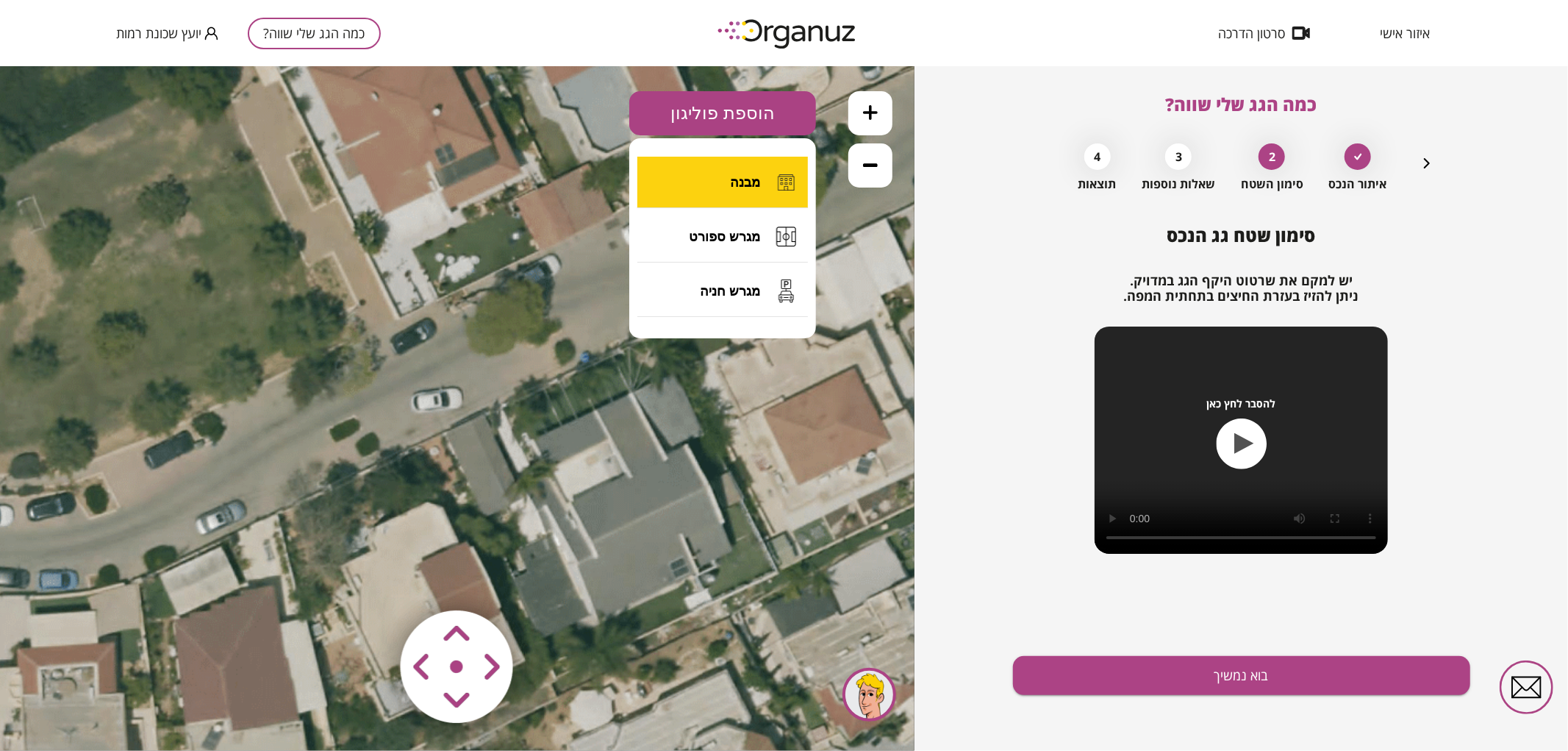
click at [754, 199] on button "מבנה" at bounding box center [722, 181] width 171 height 51
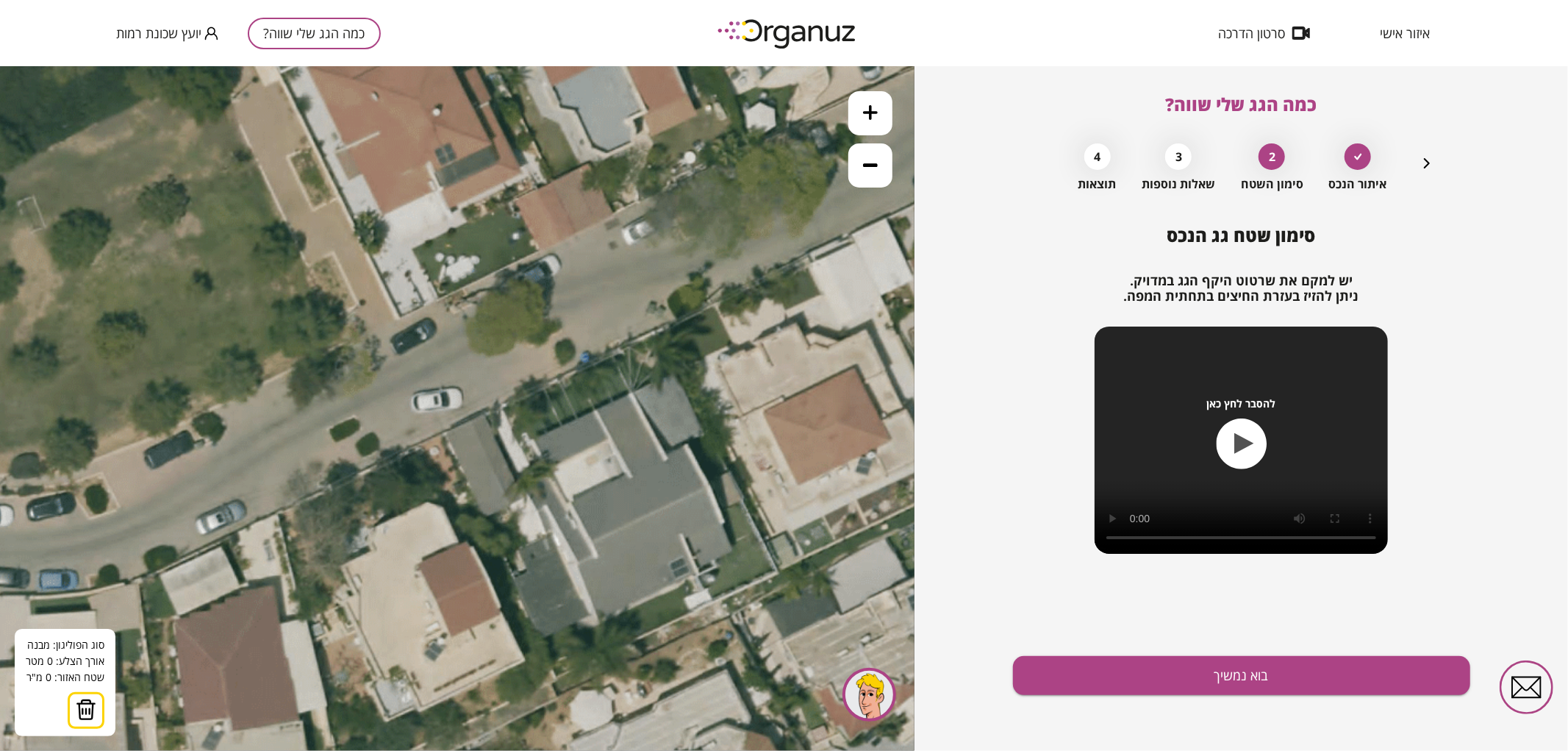
click at [533, 440] on icon at bounding box center [678, 480] width 1456 height 1456
click at [634, 394] on polygon at bounding box center [583, 417] width 101 height 47
click at [664, 457] on polygon at bounding box center [598, 425] width 133 height 63
click at [684, 446] on polygon at bounding box center [608, 425] width 153 height 63
click at [709, 487] on polygon at bounding box center [620, 440] width 176 height 93
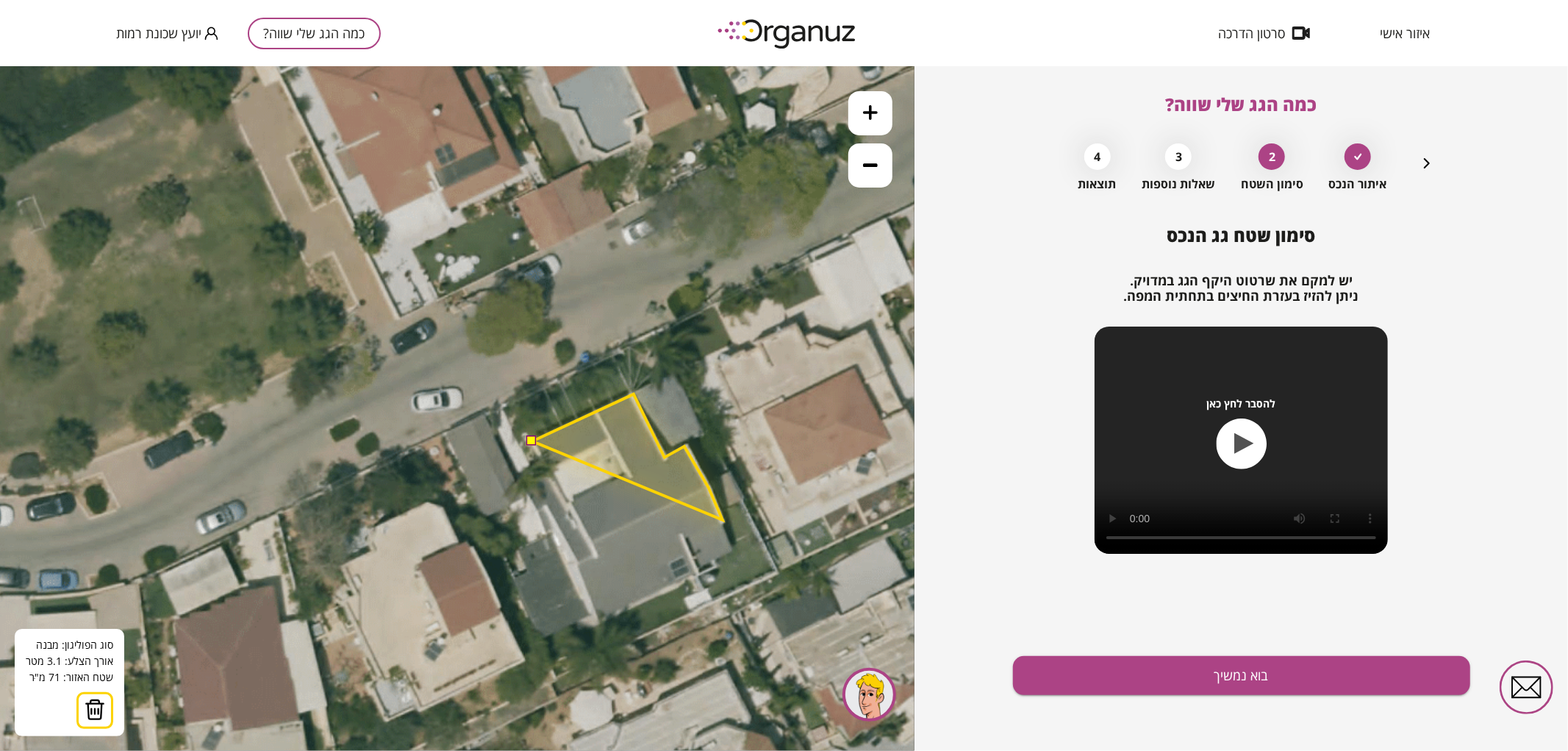
click at [723, 519] on polygon at bounding box center [627, 456] width 190 height 125
click at [732, 549] on polygon at bounding box center [633, 471] width 200 height 156
click at [697, 569] on polygon at bounding box center [633, 481] width 200 height 176
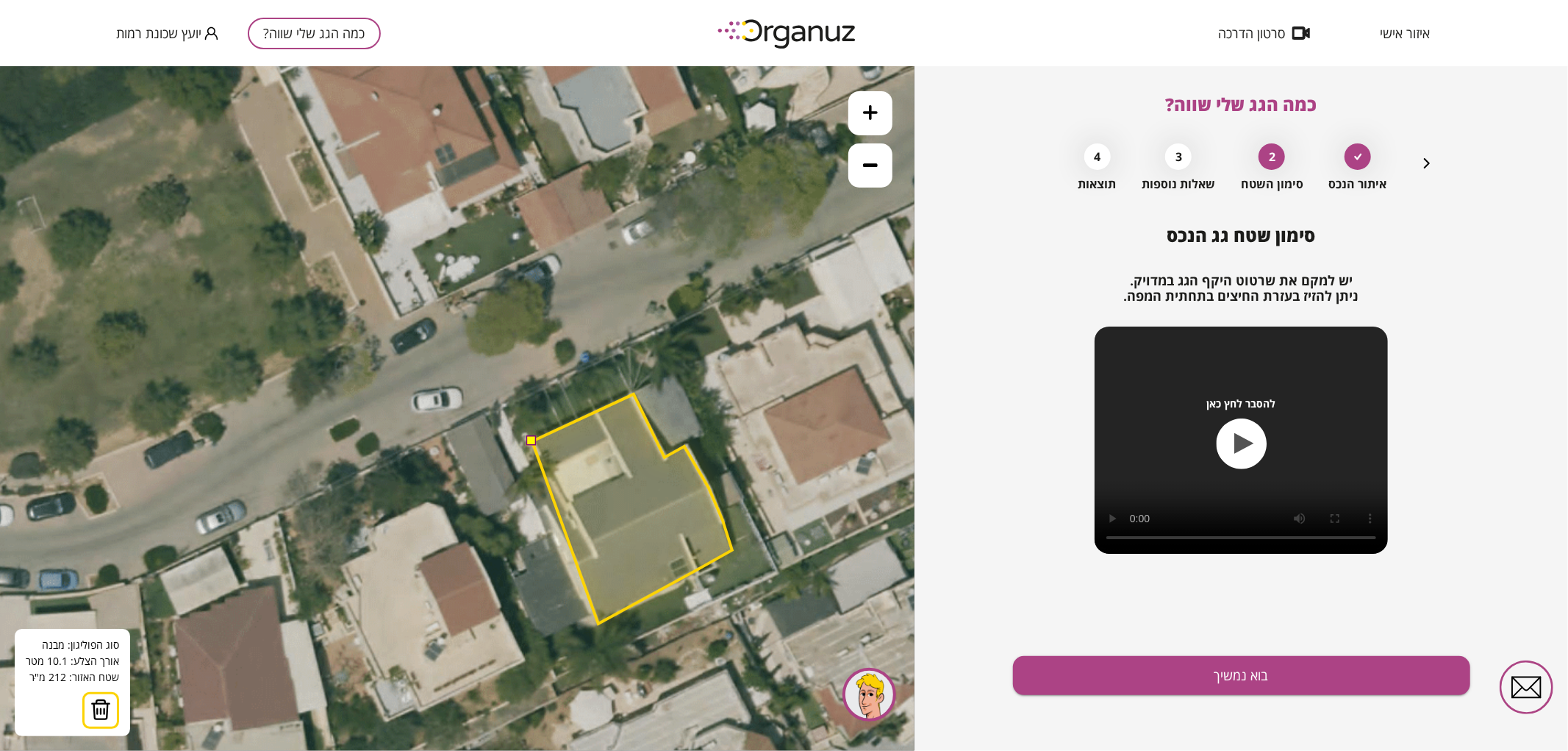
click at [598, 623] on polygon at bounding box center [633, 508] width 200 height 229
click at [578, 563] on polygon at bounding box center [633, 508] width 200 height 229
click at [597, 554] on polygon at bounding box center [633, 508] width 200 height 229
click at [533, 440] on button at bounding box center [531, 439] width 10 height 10
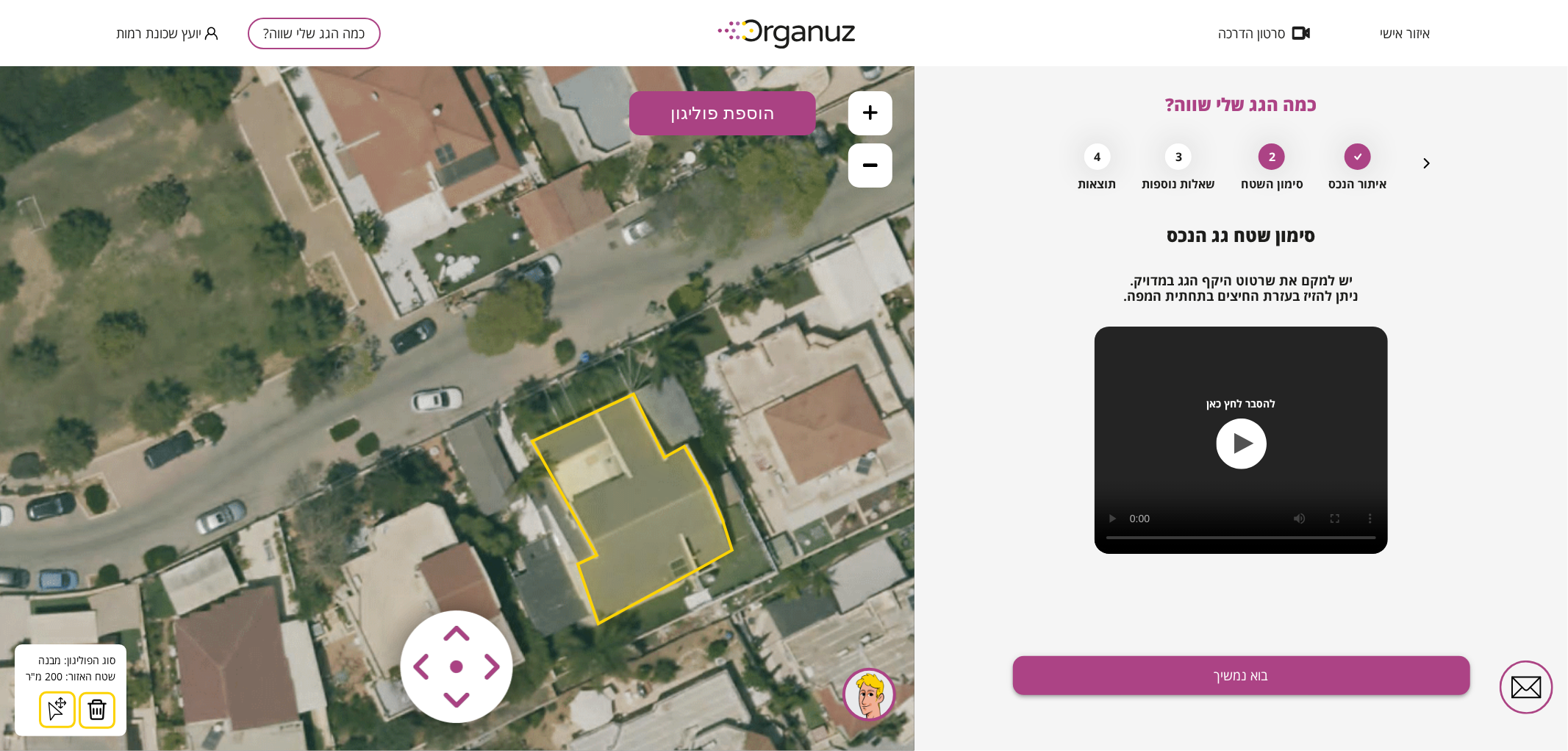
click at [1167, 662] on button "בוא נמשיך" at bounding box center [1241, 674] width 458 height 39
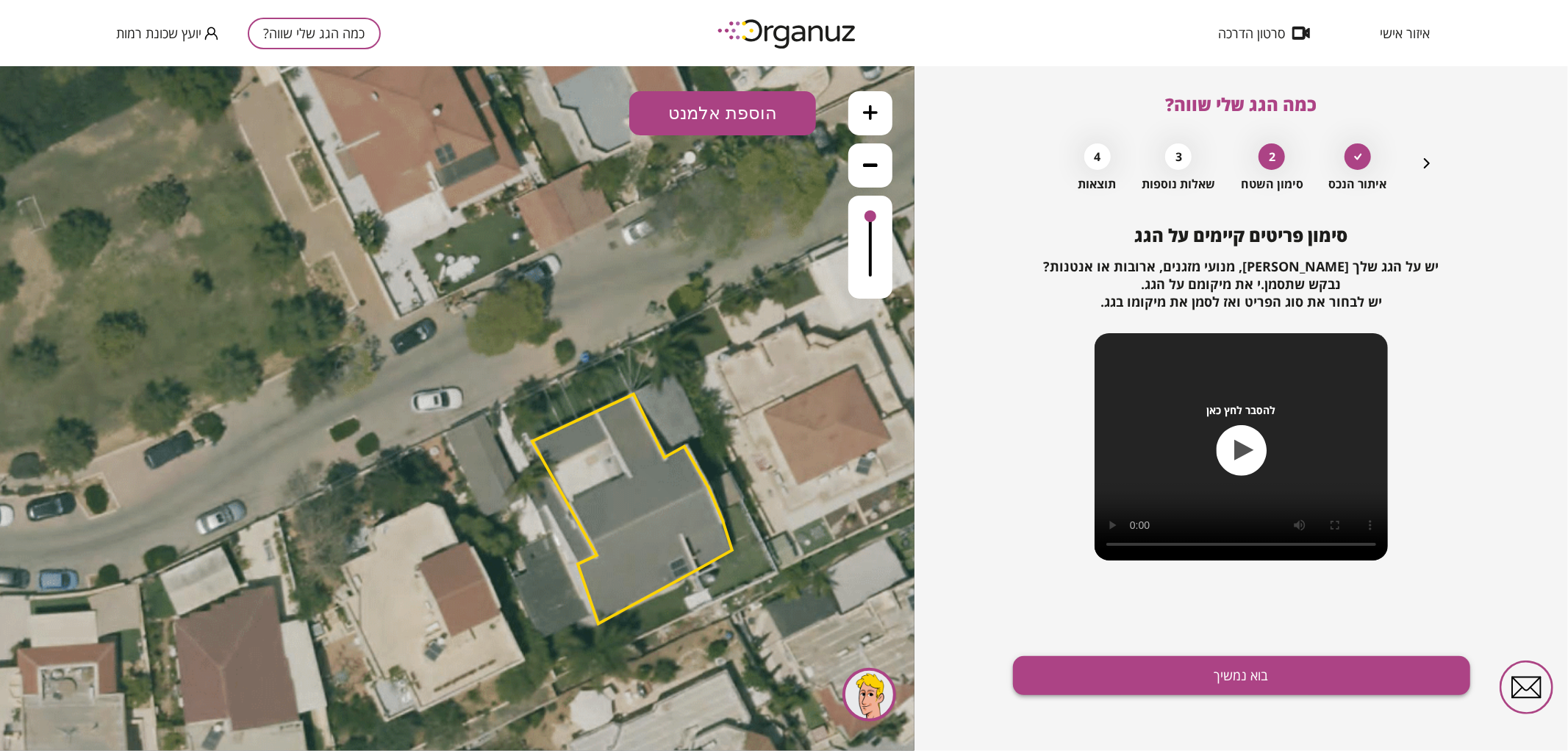
click at [1171, 662] on button "בוא נמשיך" at bounding box center [1241, 674] width 458 height 39
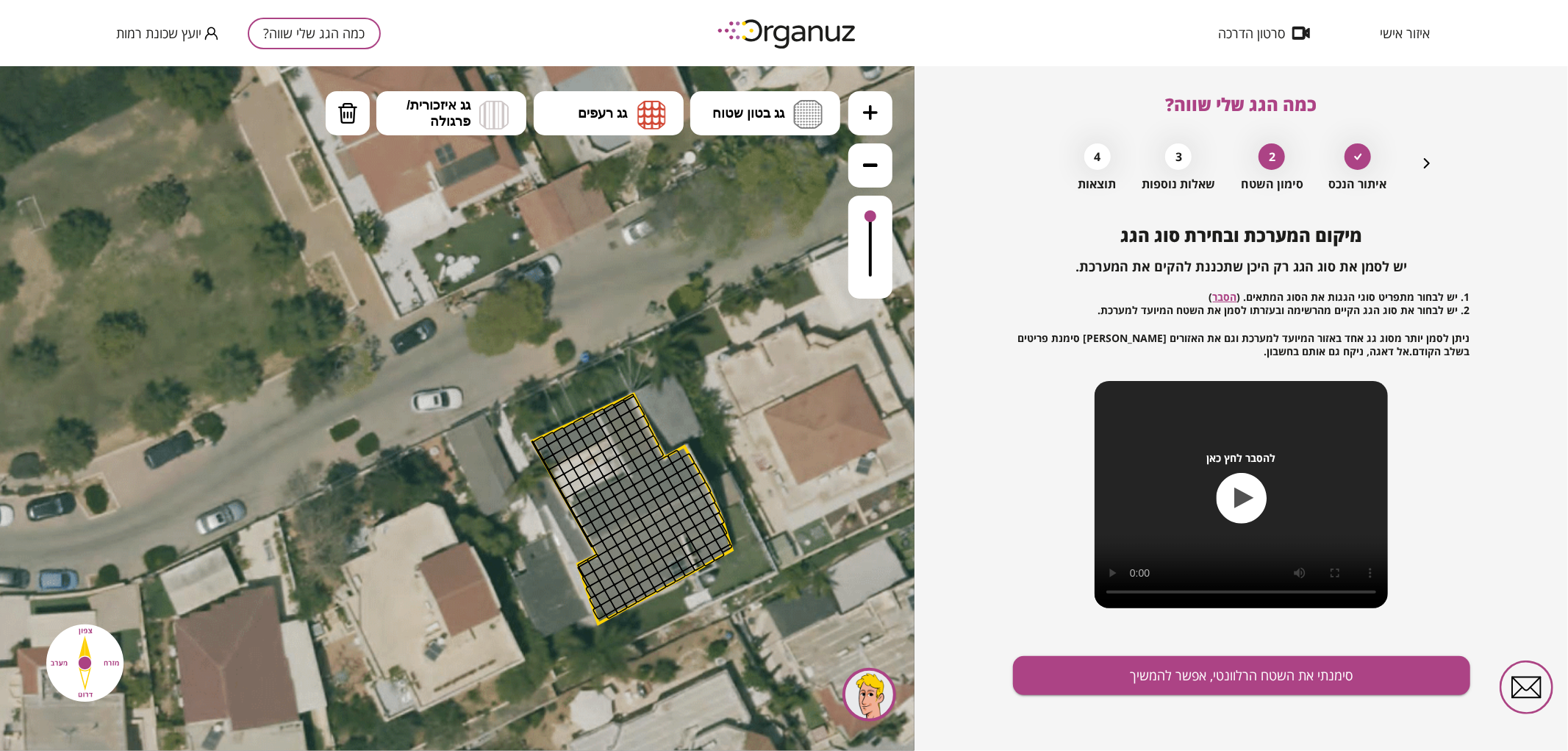
click at [1422, 156] on icon "button" at bounding box center [1427, 163] width 18 height 18
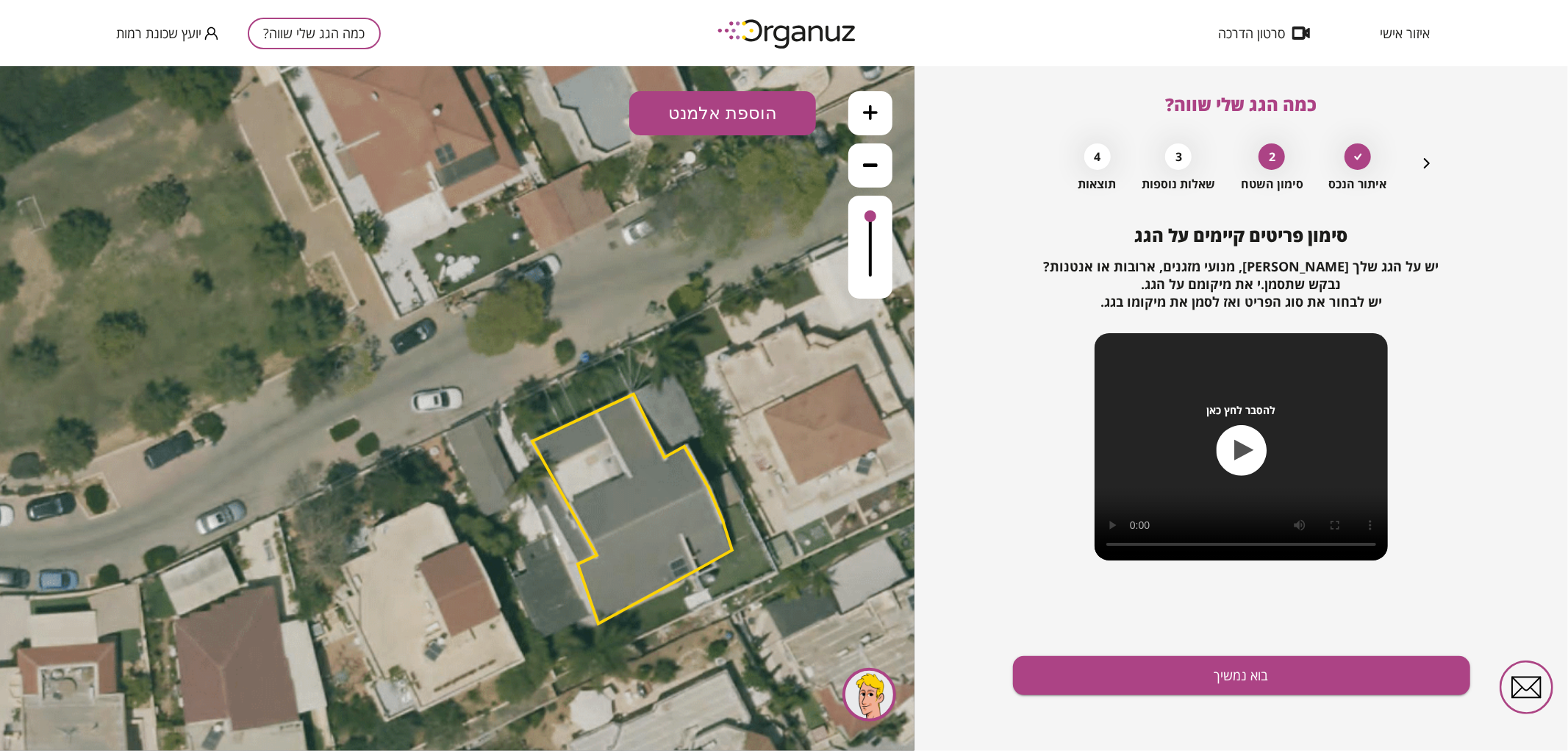
click at [753, 121] on button "הוספת אלמנט" at bounding box center [722, 112] width 187 height 44
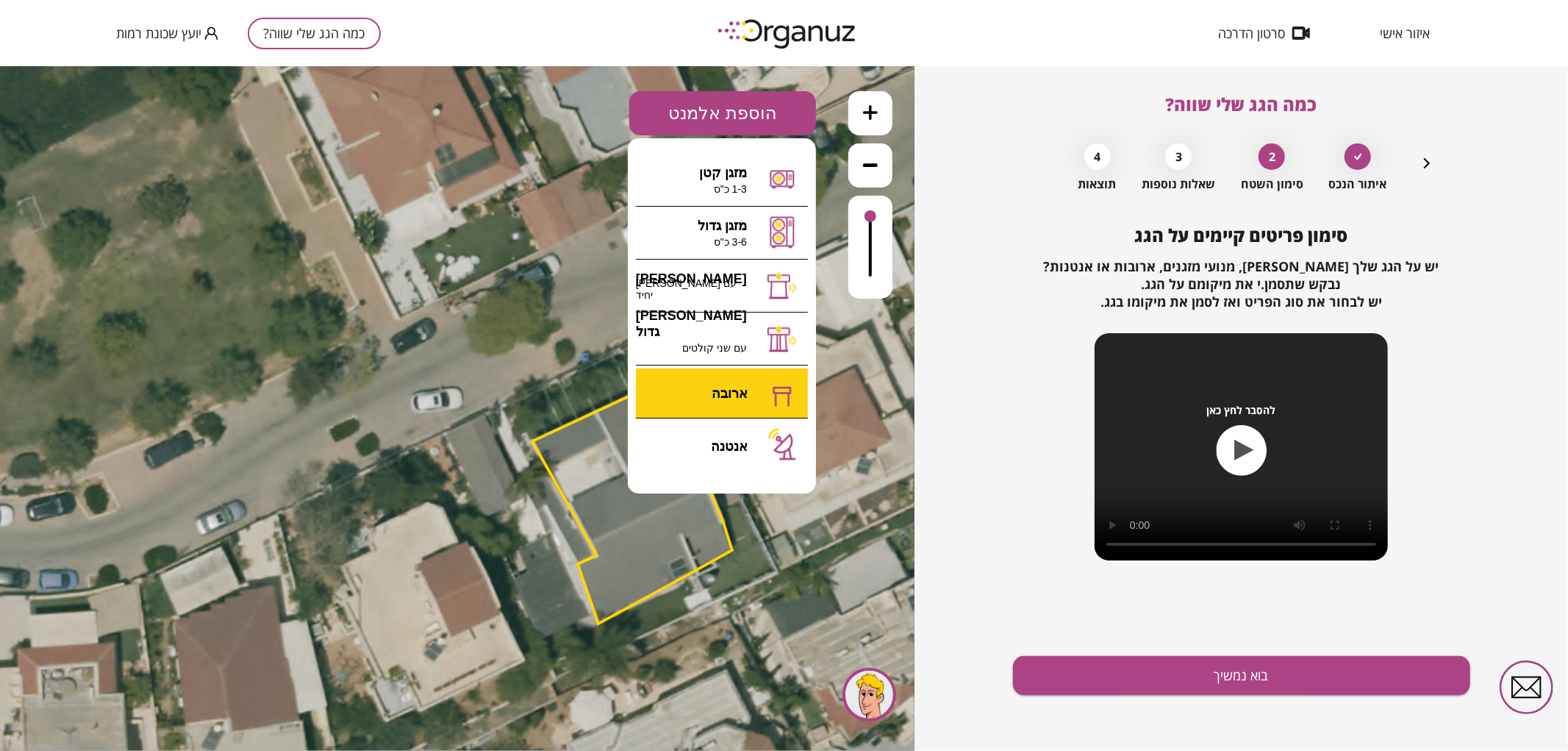
click at [728, 406] on div ".st0 { fill: #FFFFFF; } א" at bounding box center [457, 407] width 914 height 684
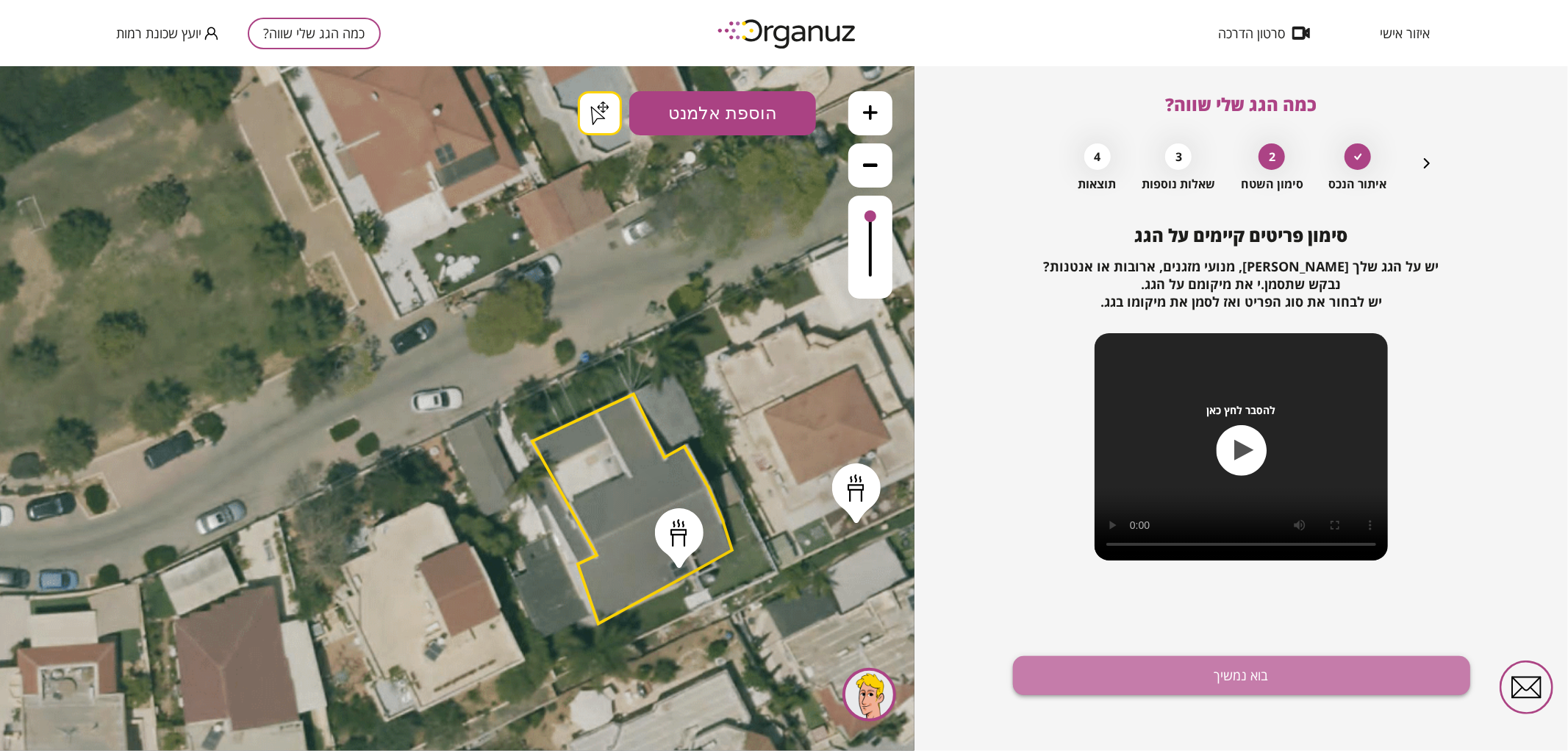
click at [1379, 676] on button "בוא נמשיך" at bounding box center [1241, 674] width 458 height 39
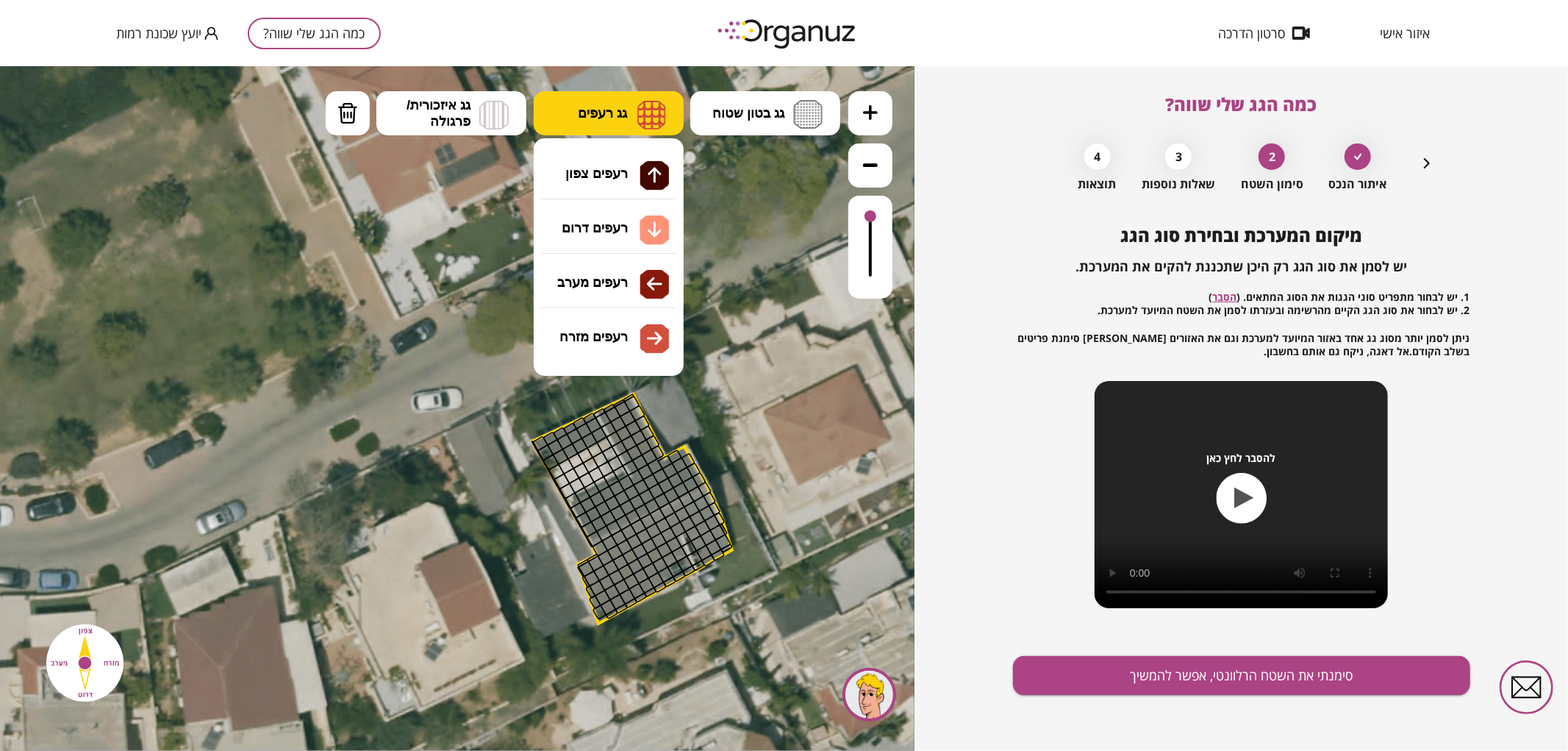
click at [644, 121] on img at bounding box center [652, 114] width 29 height 30
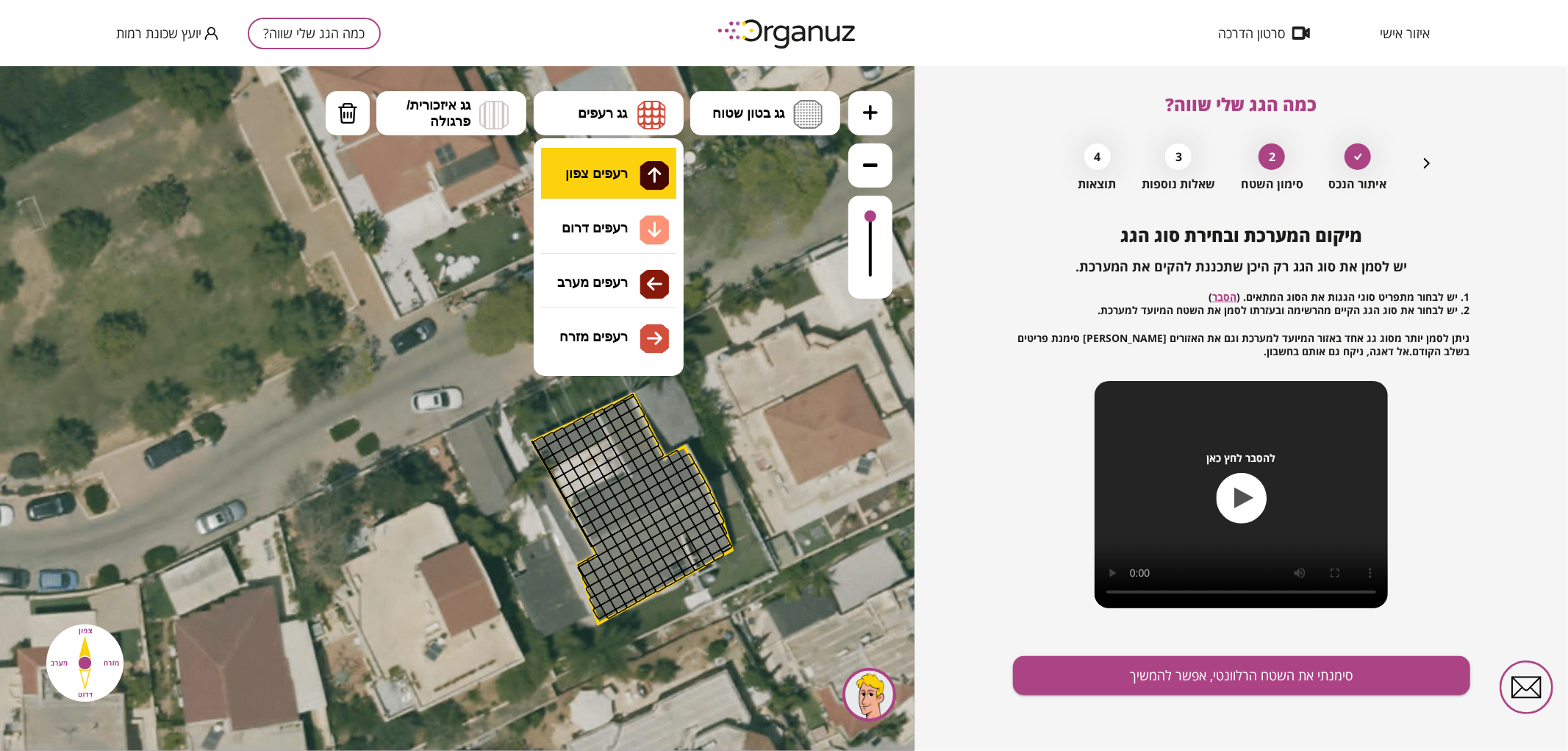
click at [647, 166] on div ".st0 { fill: #FFFFFF; } .st0 { fill: #FFFFFF; }" at bounding box center [457, 407] width 914 height 684
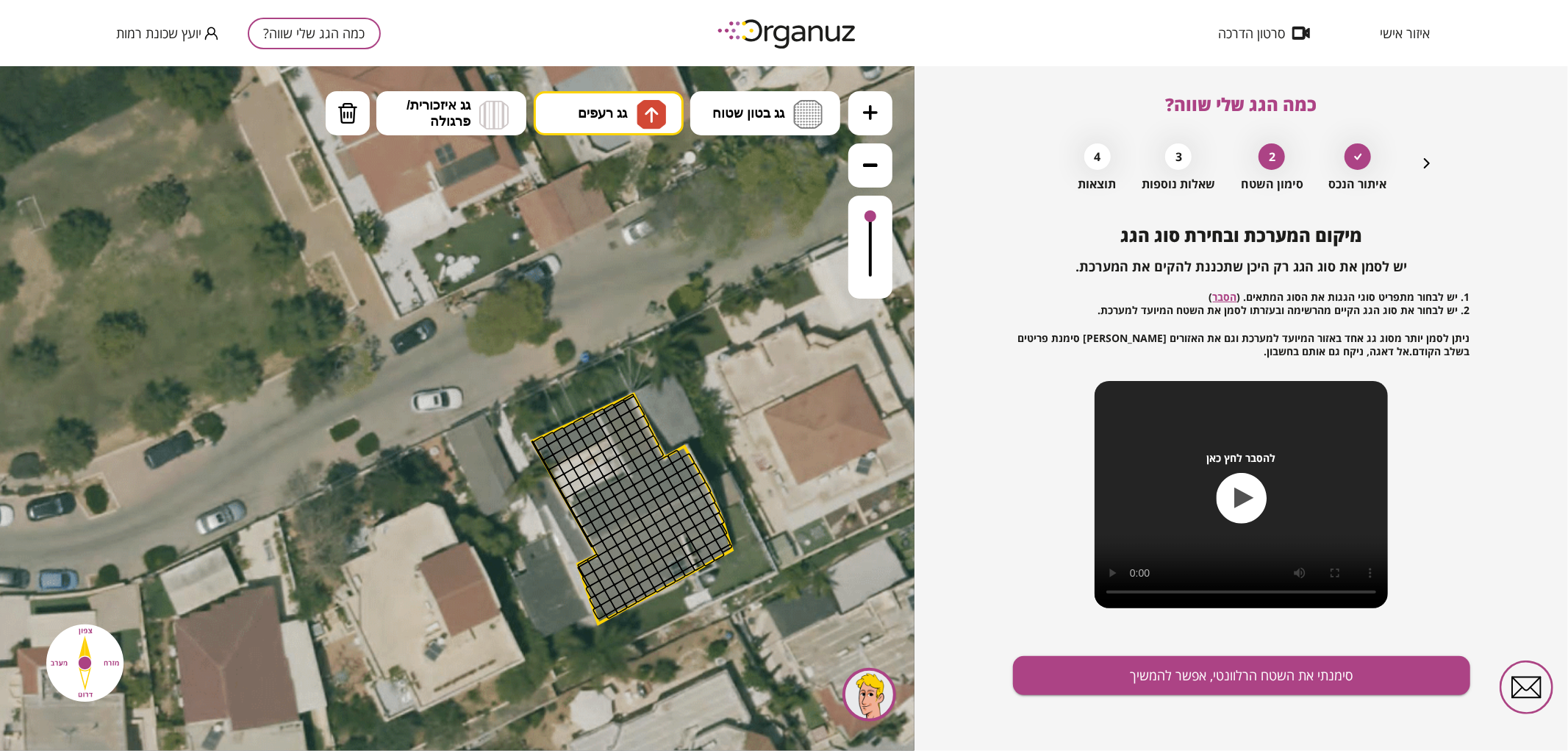
click at [869, 120] on button at bounding box center [870, 112] width 44 height 44
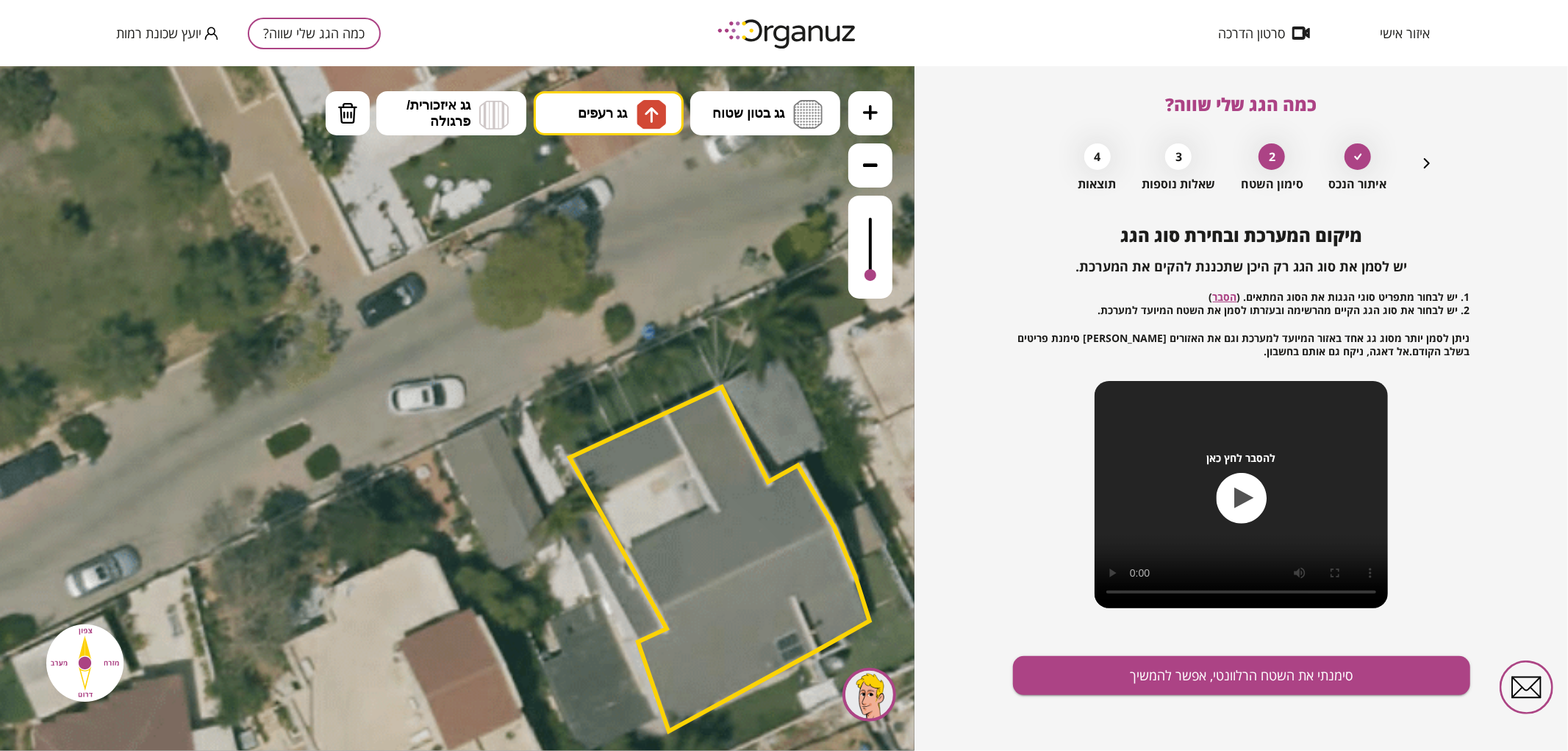
drag, startPoint x: 871, startPoint y: 220, endPoint x: 874, endPoint y: 281, distance: 61.1
click at [874, 281] on div at bounding box center [870, 246] width 44 height 103
click at [868, 270] on div at bounding box center [870, 269] width 12 height 12
drag, startPoint x: 663, startPoint y: 592, endPoint x: 710, endPoint y: 421, distance: 177.3
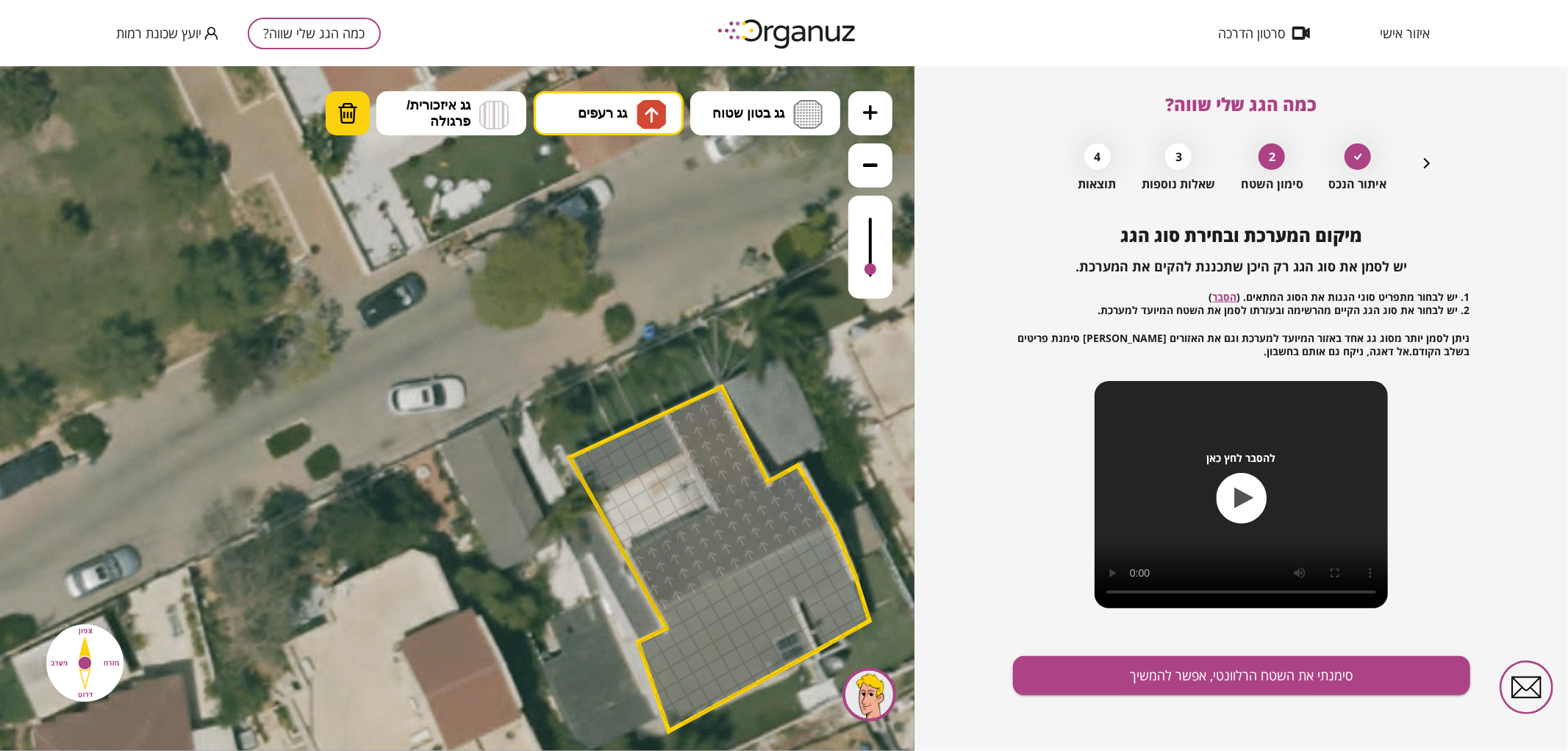
click at [327, 107] on button "מחיקה" at bounding box center [348, 112] width 44 height 44
drag, startPoint x: 673, startPoint y: 414, endPoint x: 683, endPoint y: 434, distance: 22.4
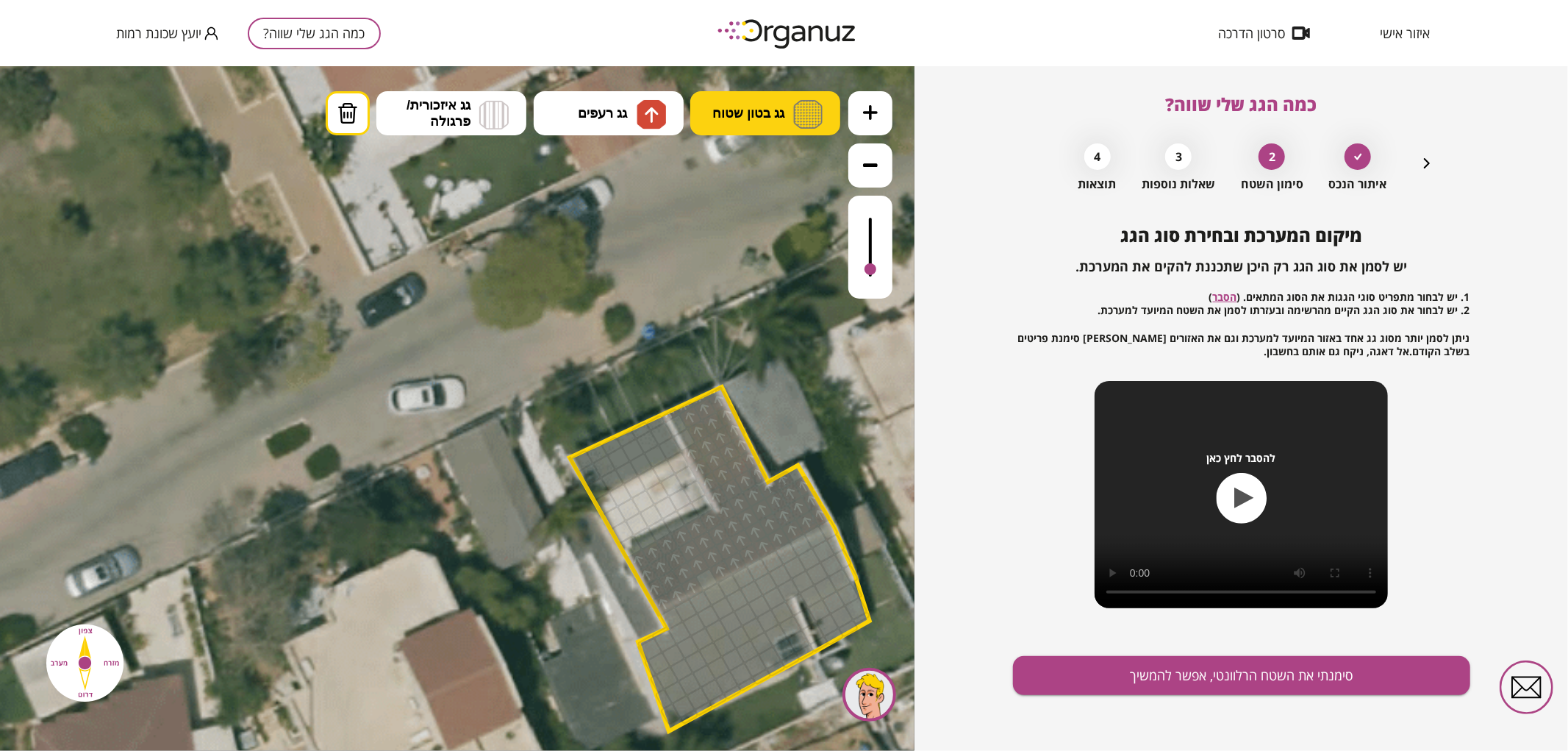
click at [774, 109] on span "גג בטון שטוח" at bounding box center [748, 113] width 72 height 16
click at [630, 142] on icon at bounding box center [788, 515] width 2184 height 2183
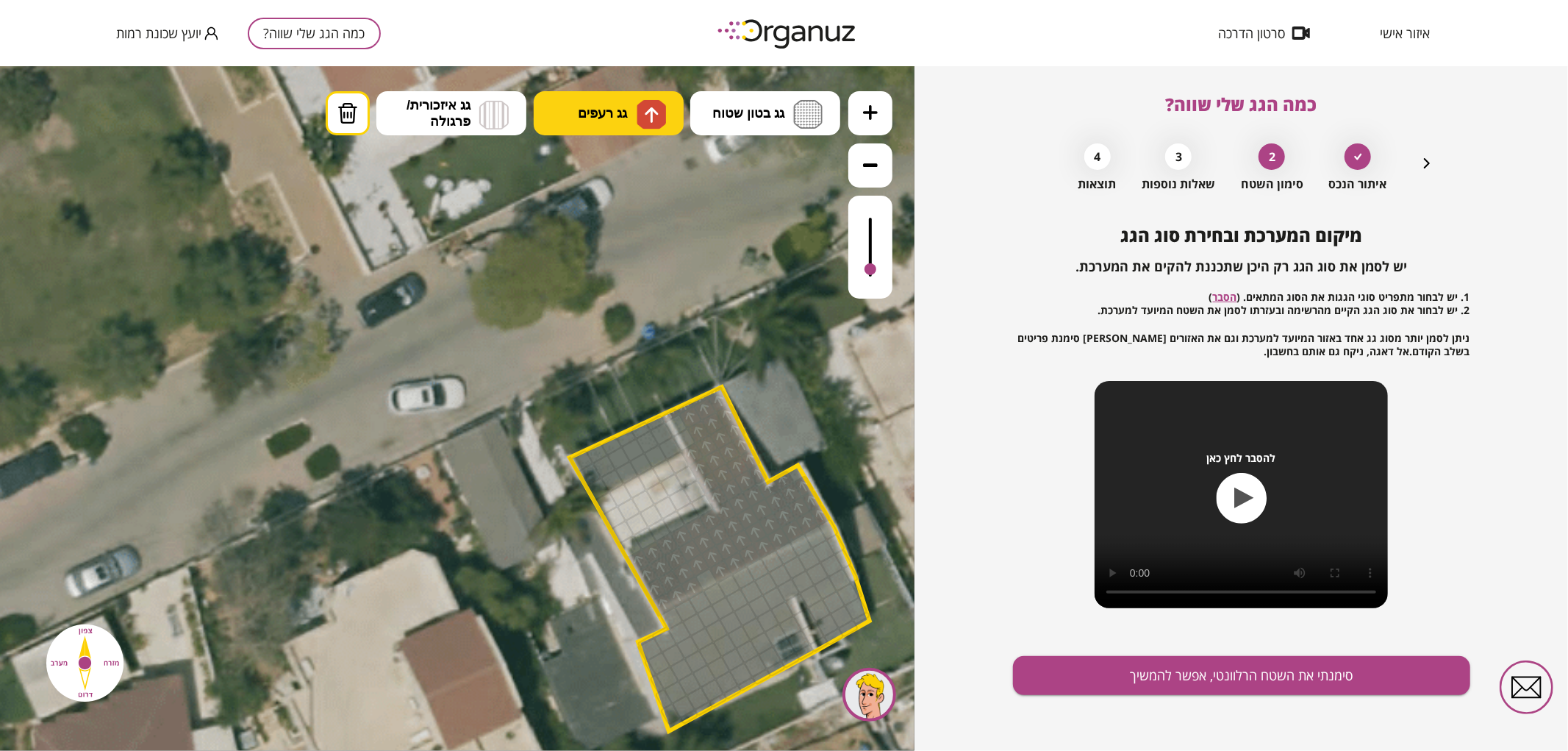
click at [622, 128] on button "גג רעפים" at bounding box center [608, 112] width 150 height 44
drag, startPoint x: 645, startPoint y: 178, endPoint x: 553, endPoint y: 311, distance: 161.7
click at [645, 179] on div ".st0 { fill: #FFFFFF; } .st0 { fill: #FFFFFF; }" at bounding box center [457, 407] width 914 height 684
drag, startPoint x: 600, startPoint y: 479, endPoint x: 658, endPoint y: 437, distance: 71.6
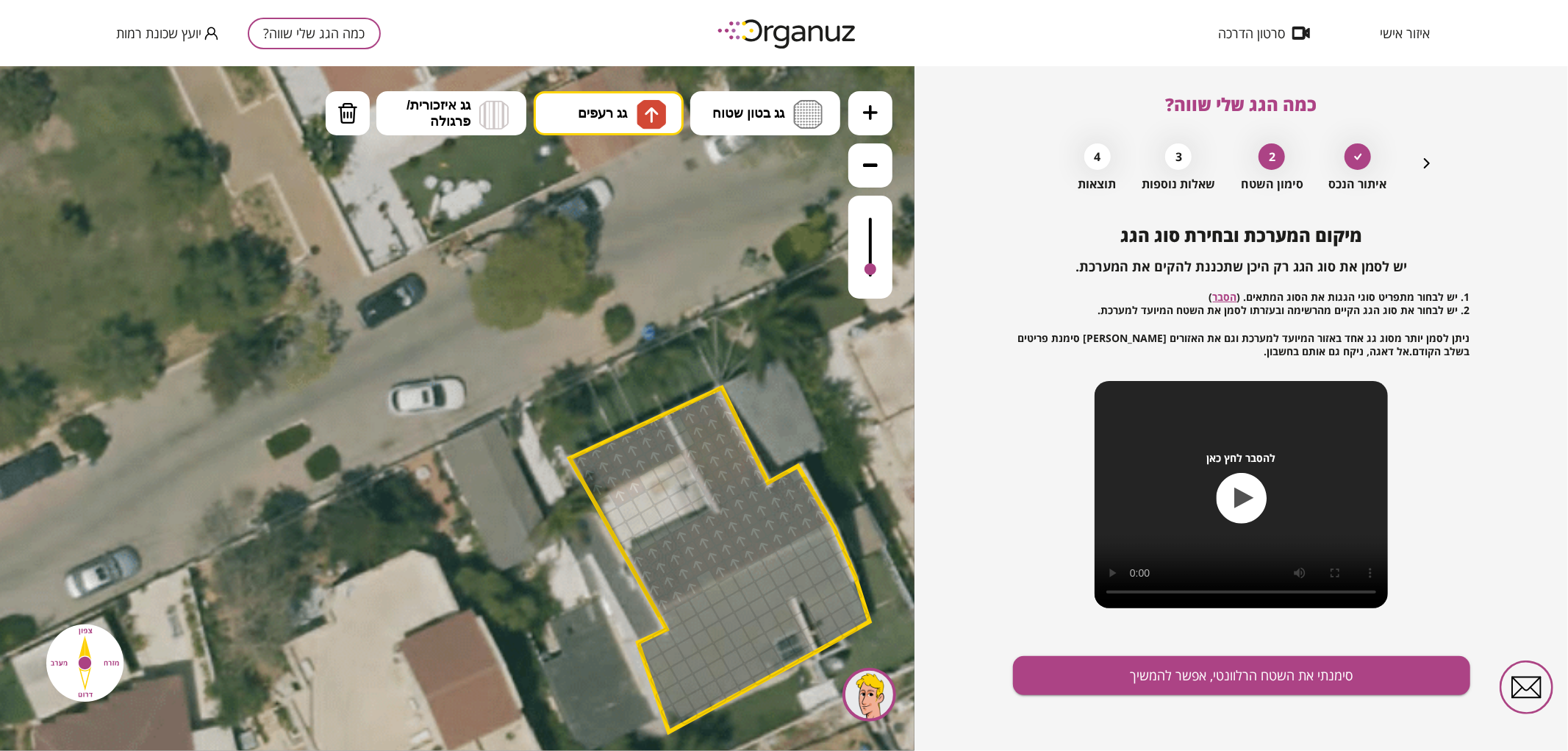
drag, startPoint x: 357, startPoint y: 108, endPoint x: 478, endPoint y: 338, distance: 259.9
click at [358, 110] on button "מחיקה" at bounding box center [348, 112] width 44 height 44
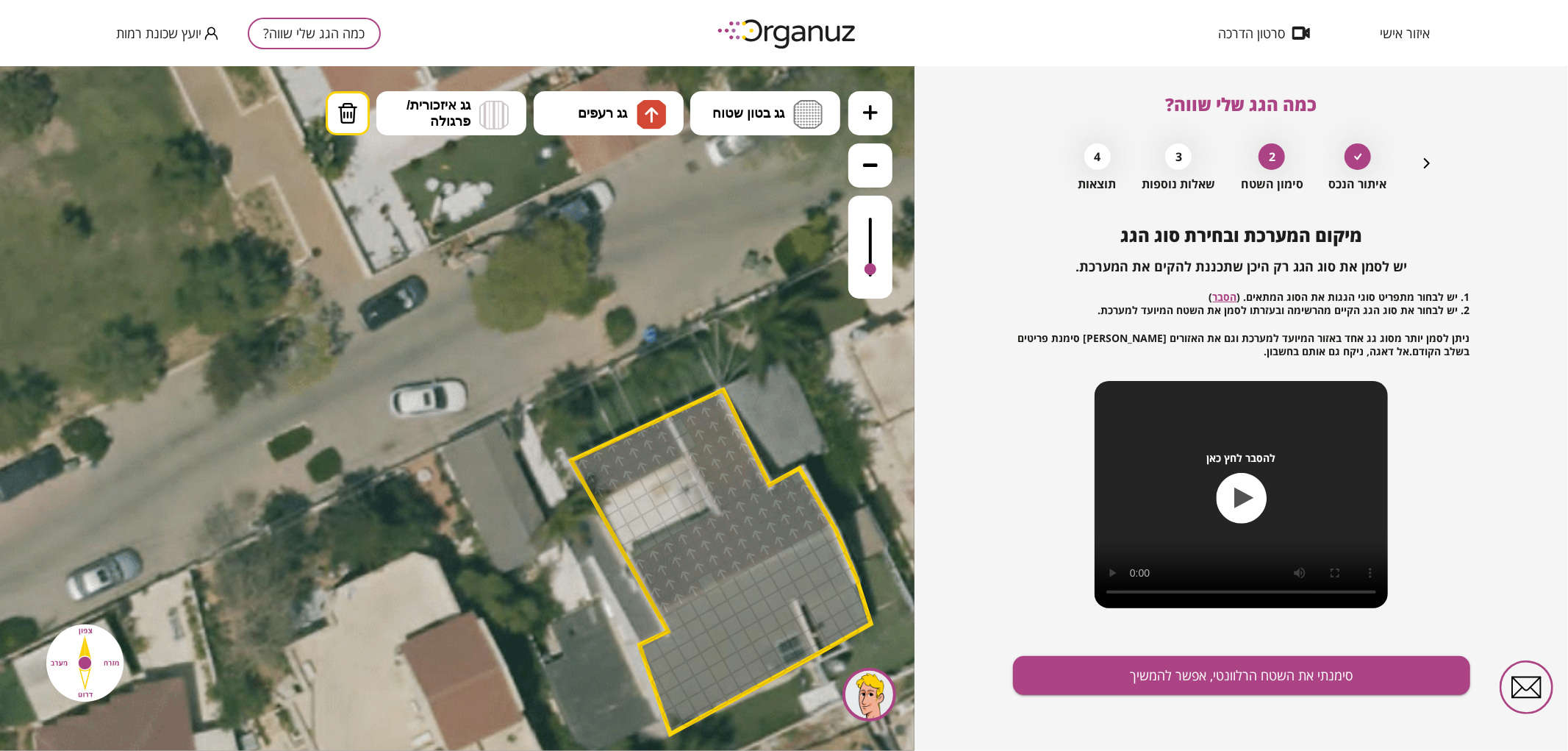
drag, startPoint x: 620, startPoint y: 501, endPoint x: 641, endPoint y: 481, distance: 29.0
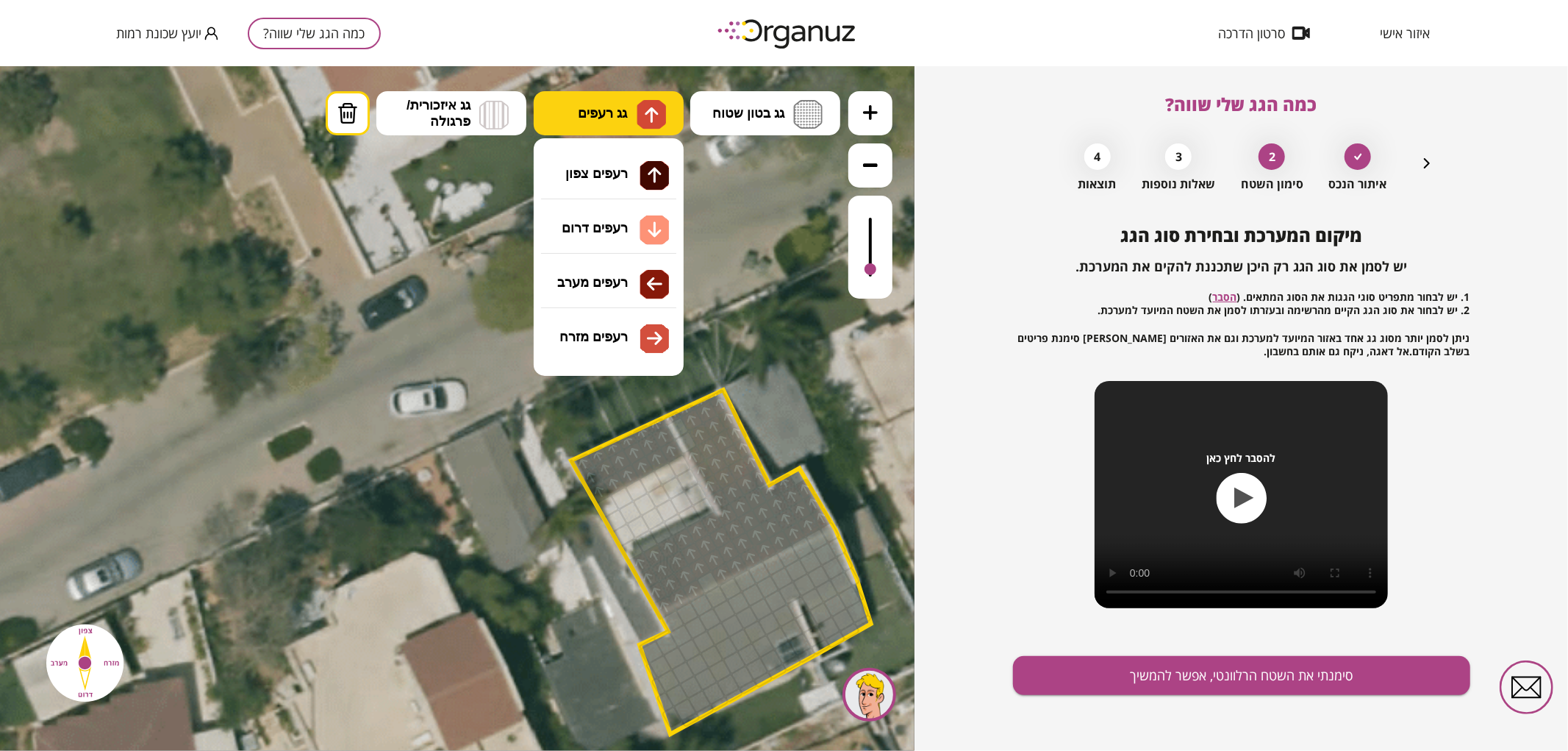
click at [636, 113] on button "גג רעפים" at bounding box center [608, 112] width 150 height 44
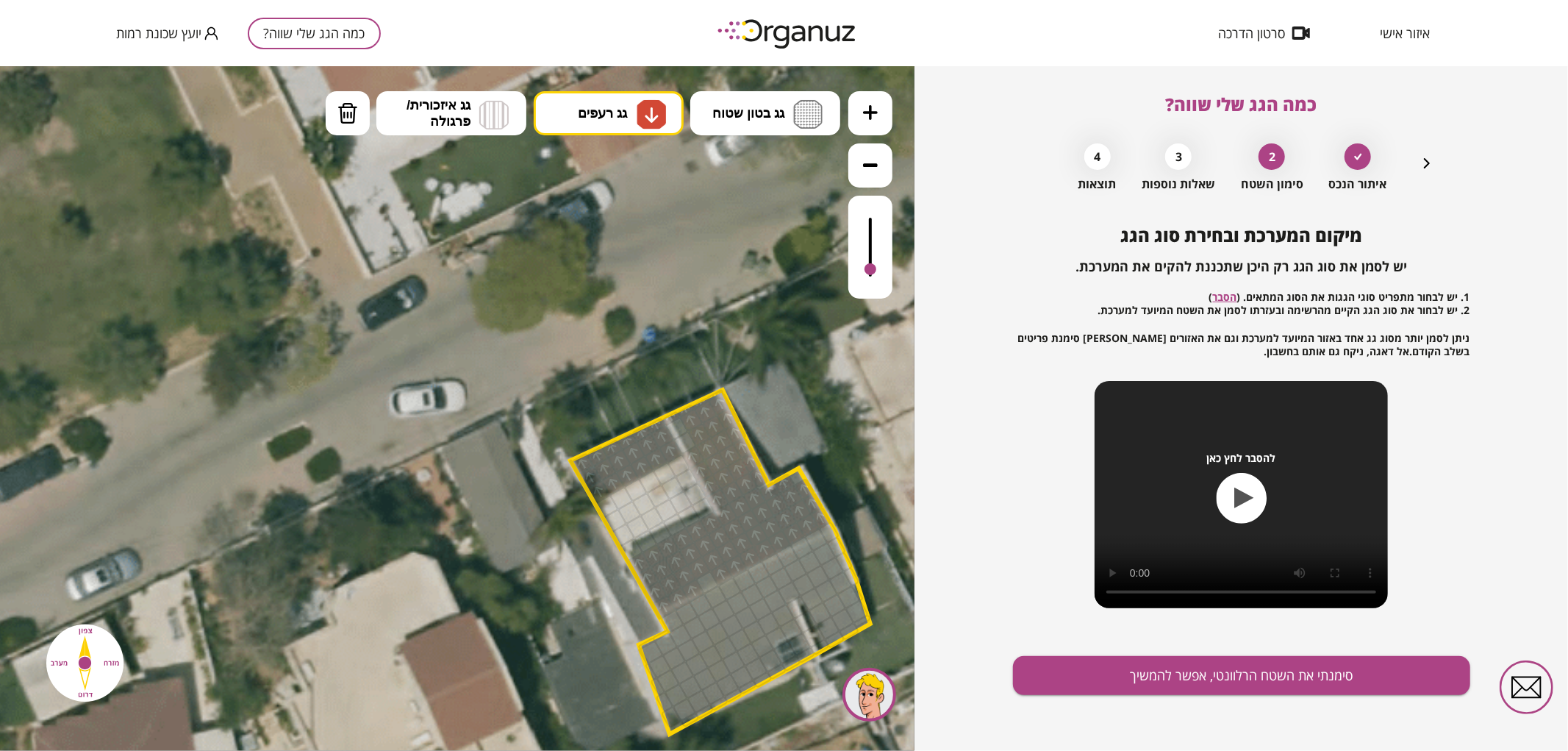
click at [635, 231] on div ".st0 { fill: #FFFFFF; } .st0 { fill: #FFFFFF; }" at bounding box center [457, 407] width 914 height 684
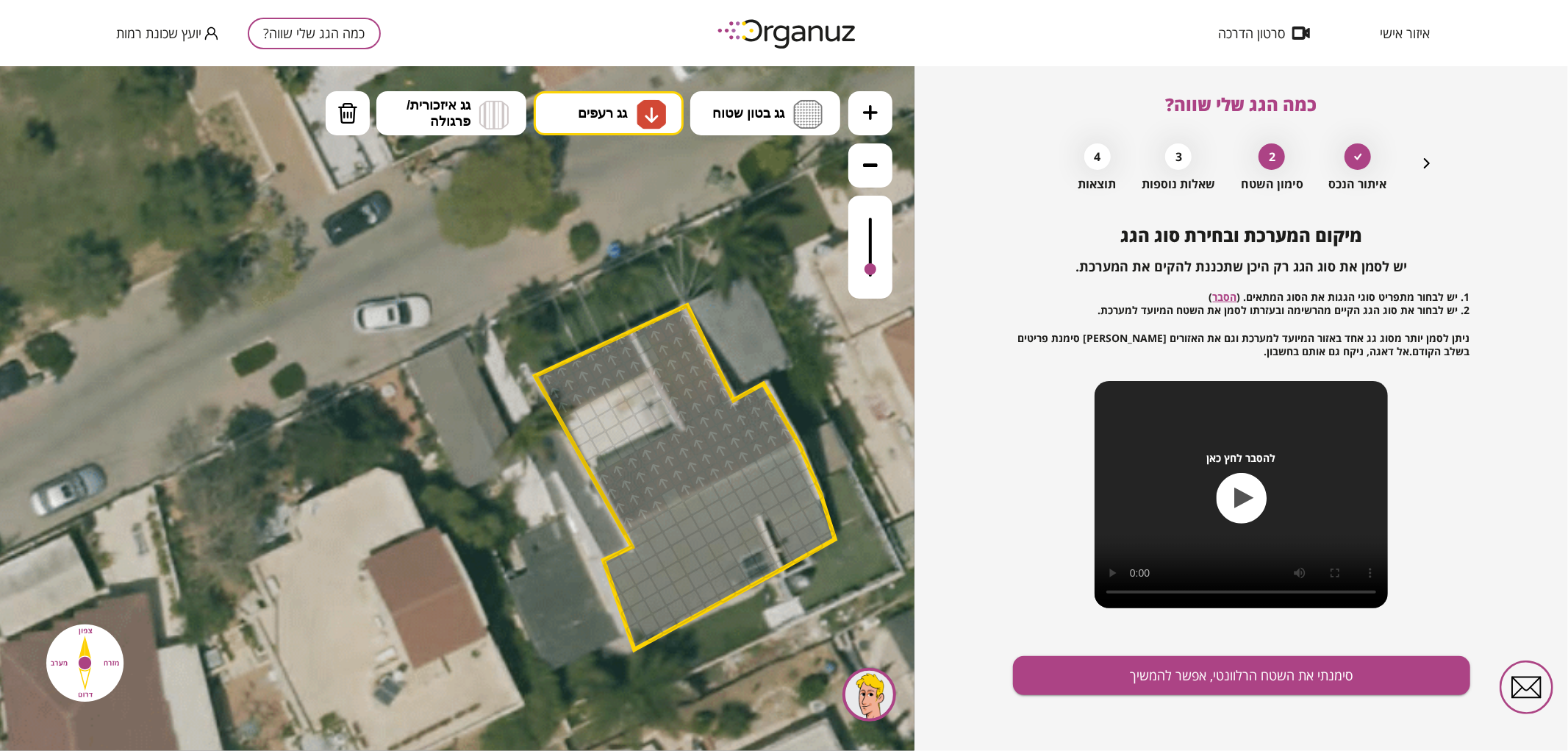
drag, startPoint x: 663, startPoint y: 720, endPoint x: 618, endPoint y: 625, distance: 105.1
click at [616, 625] on polygon at bounding box center [685, 476] width 300 height 344
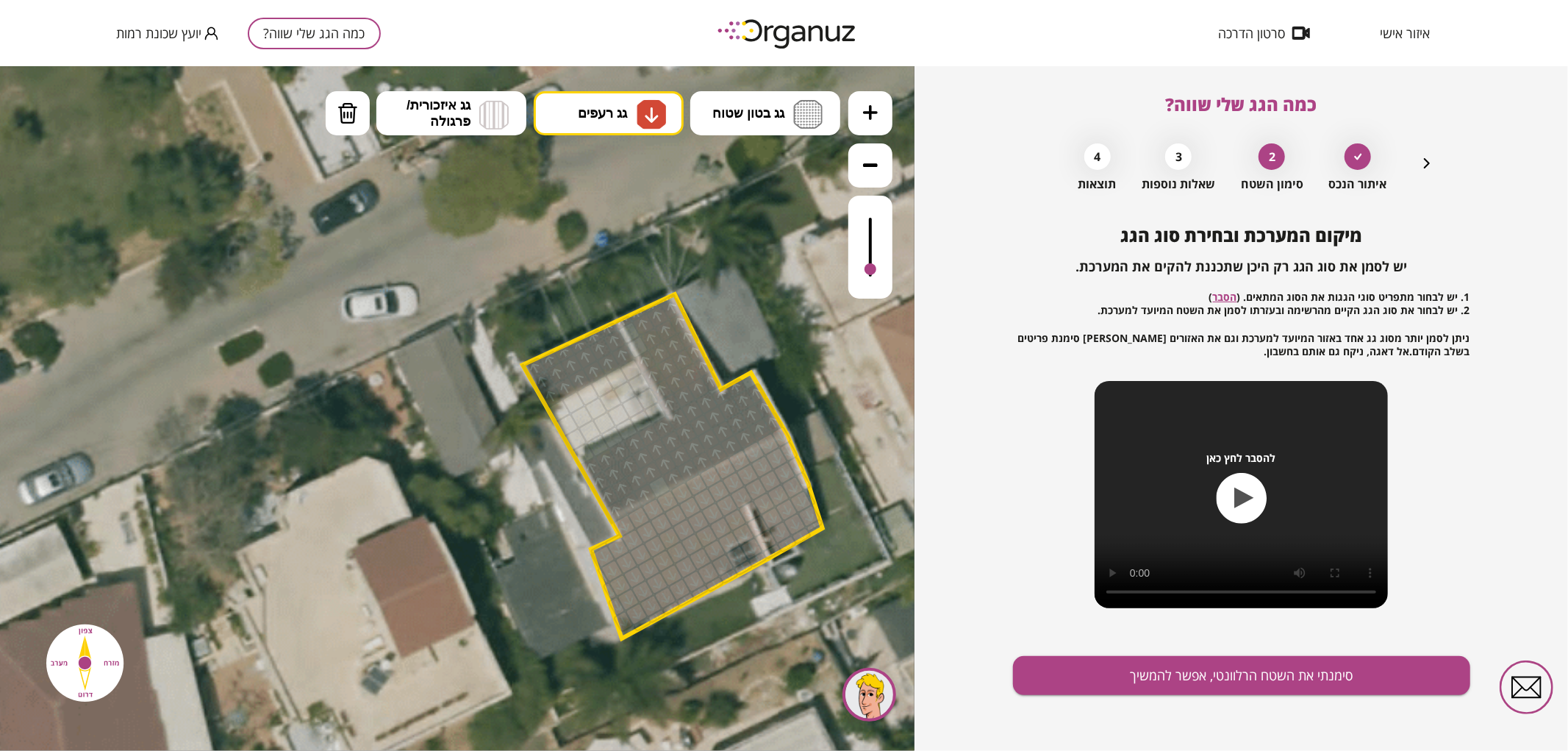
drag, startPoint x: 630, startPoint y: 626, endPoint x: 728, endPoint y: 517, distance: 146.6
click at [348, 104] on img at bounding box center [348, 112] width 21 height 22
drag, startPoint x: 752, startPoint y: 510, endPoint x: 767, endPoint y: 549, distance: 41.8
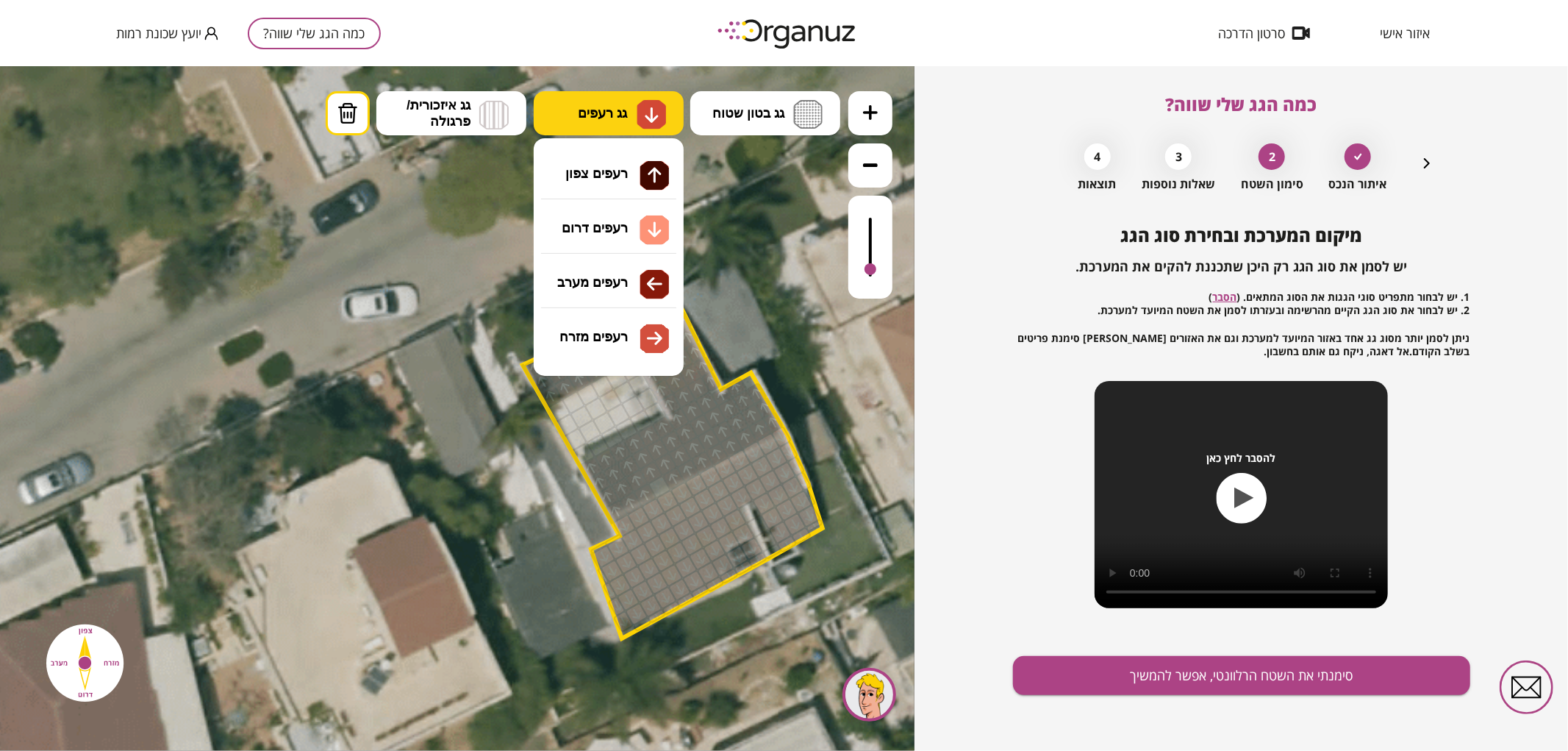
click at [591, 125] on button "גג רעפים" at bounding box center [608, 112] width 150 height 44
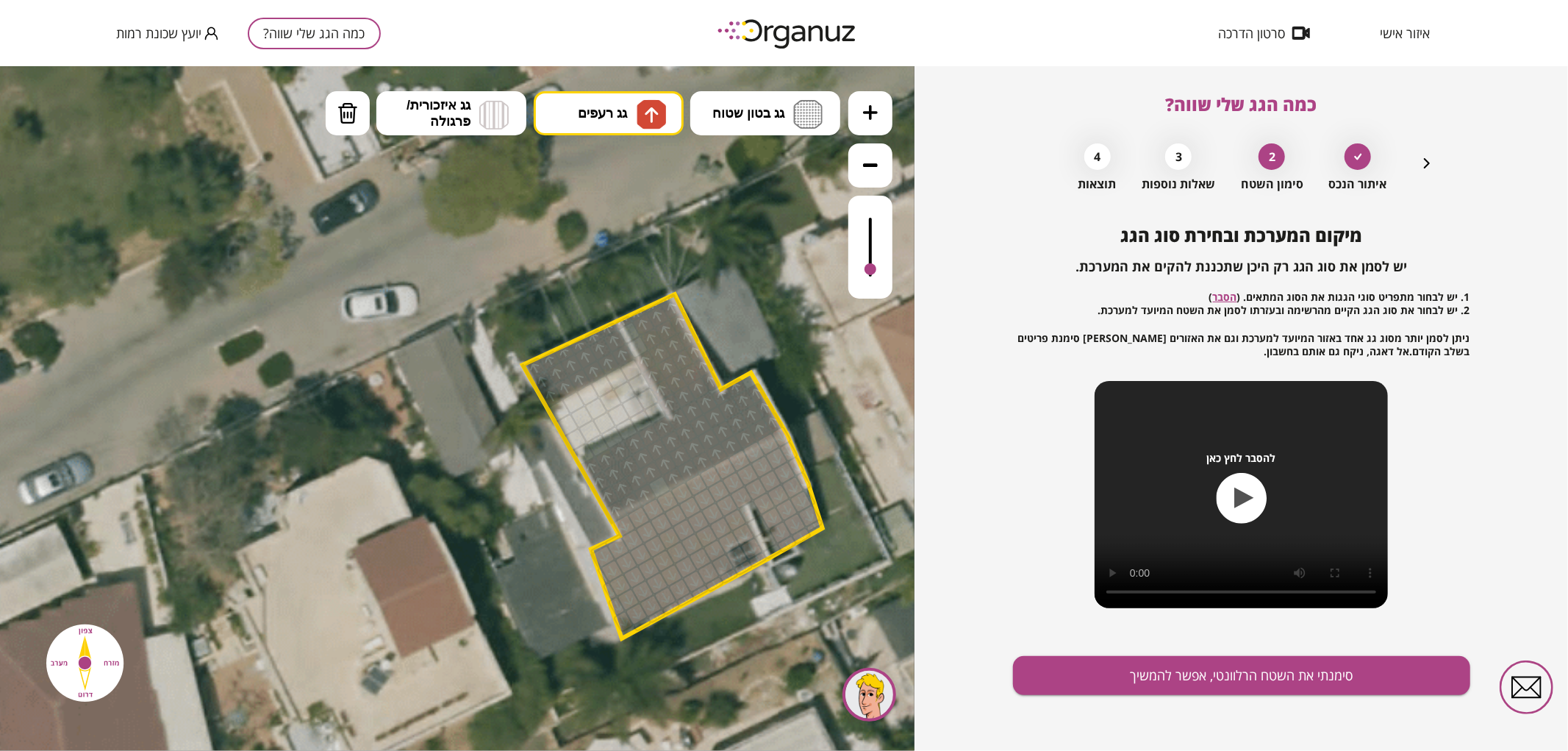
click at [615, 181] on div ".st0 { fill: #FFFFFF; } .st0 { fill: #FFFFFF; }" at bounding box center [457, 407] width 914 height 684
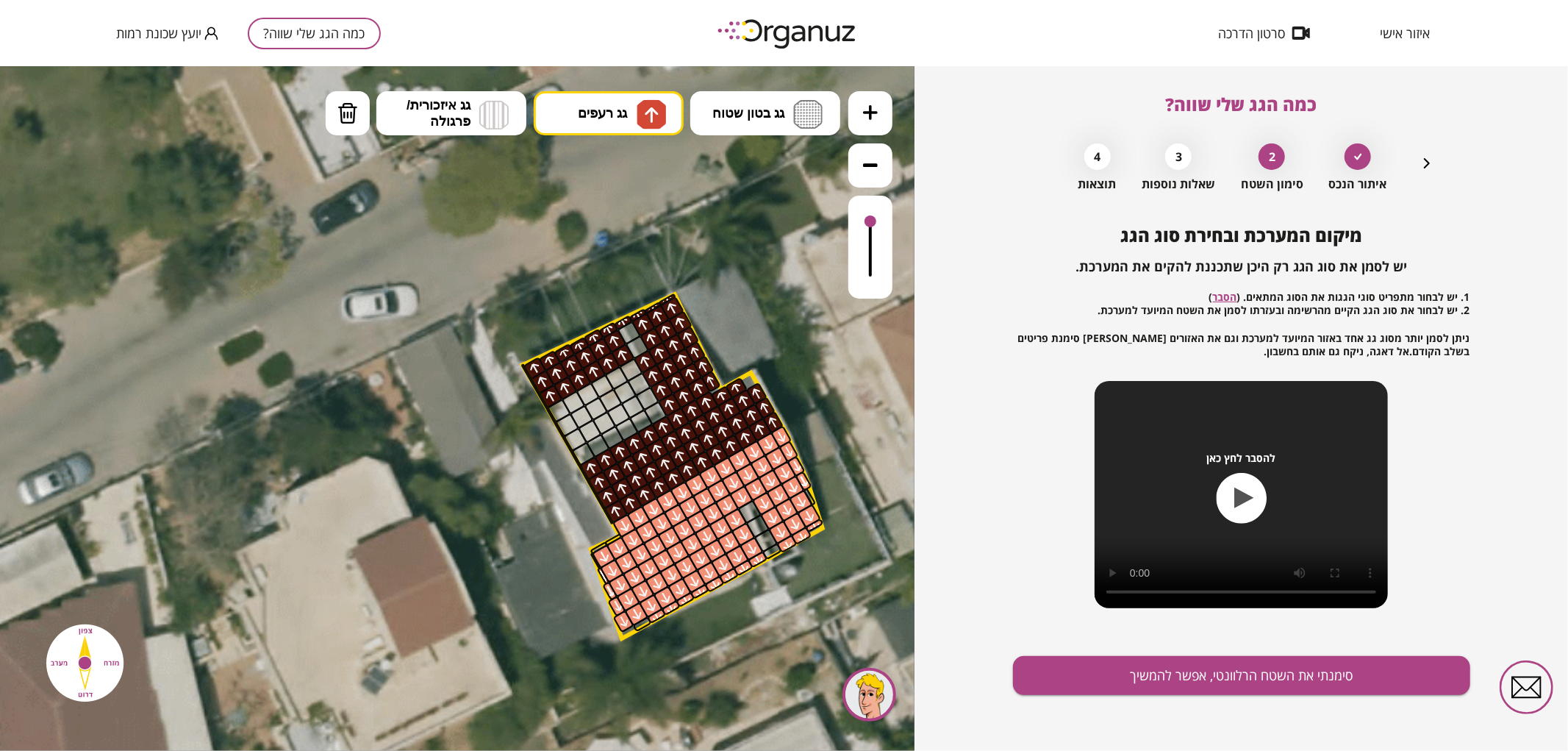
drag, startPoint x: 868, startPoint y: 266, endPoint x: 871, endPoint y: 222, distance: 44.1
click at [871, 222] on div at bounding box center [870, 220] width 12 height 12
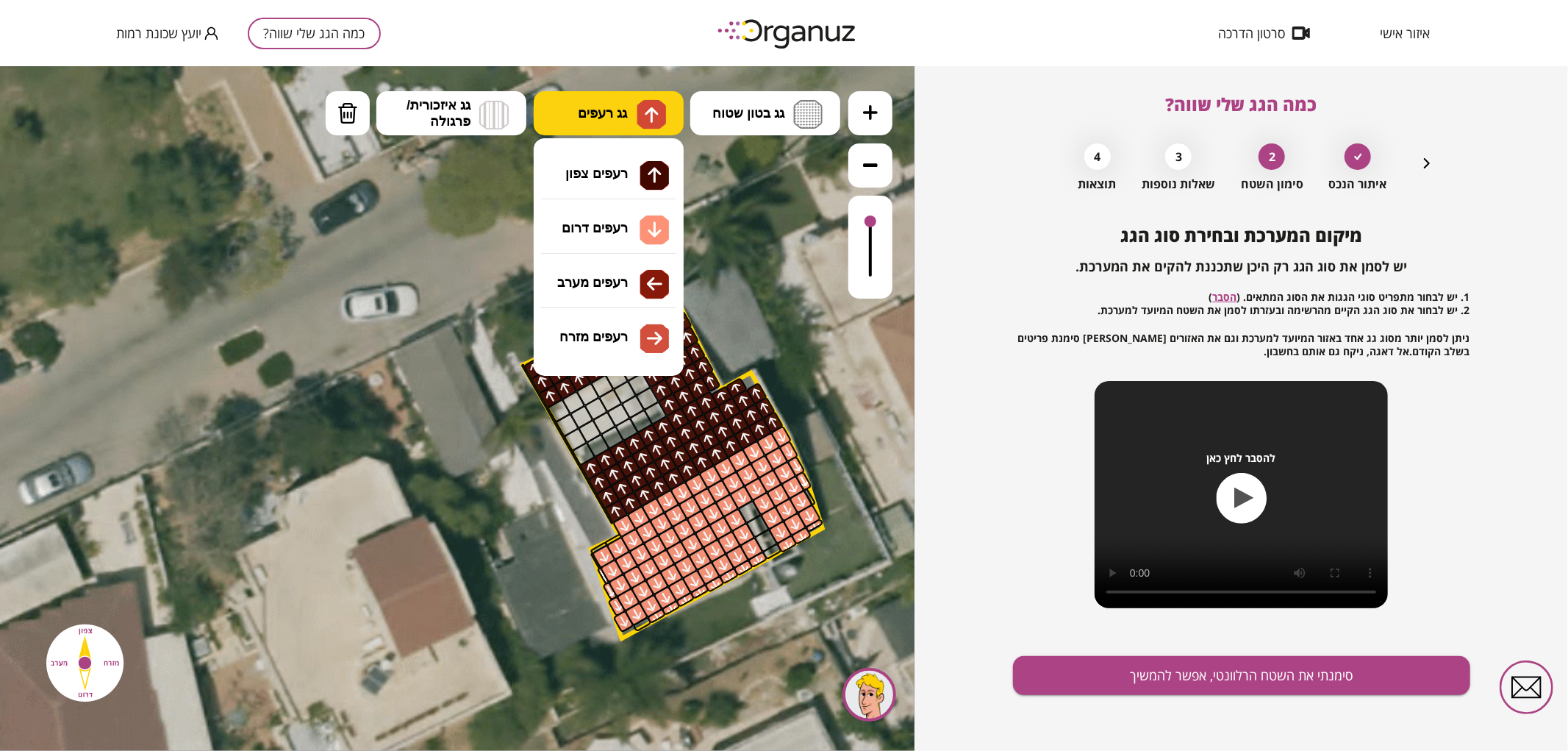
click at [587, 113] on span "גג רעפים" at bounding box center [602, 113] width 50 height 16
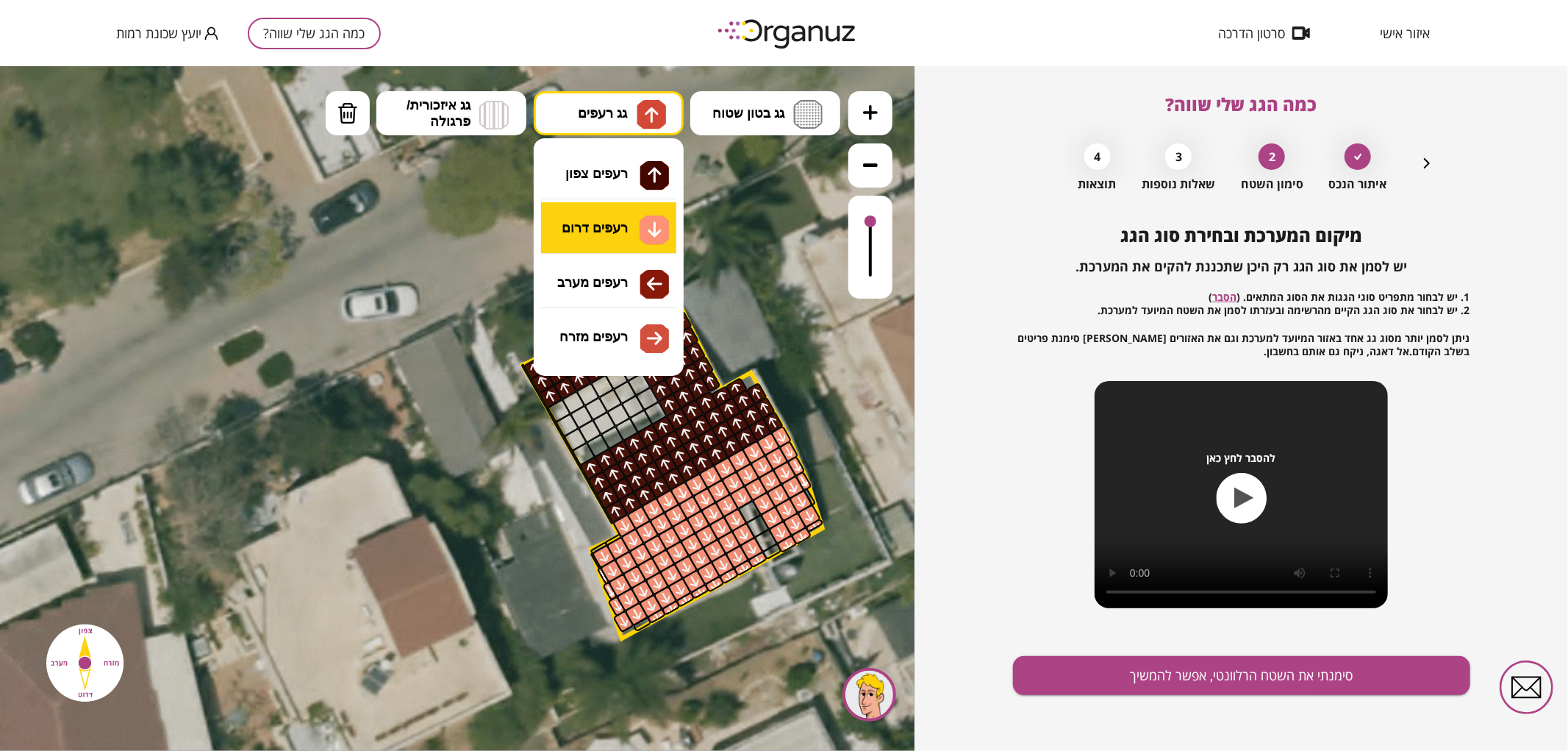
click at [627, 236] on div ".st0 { fill: #FFFFFF; } .st0 { fill: #FFFFFF; }" at bounding box center [457, 407] width 914 height 684
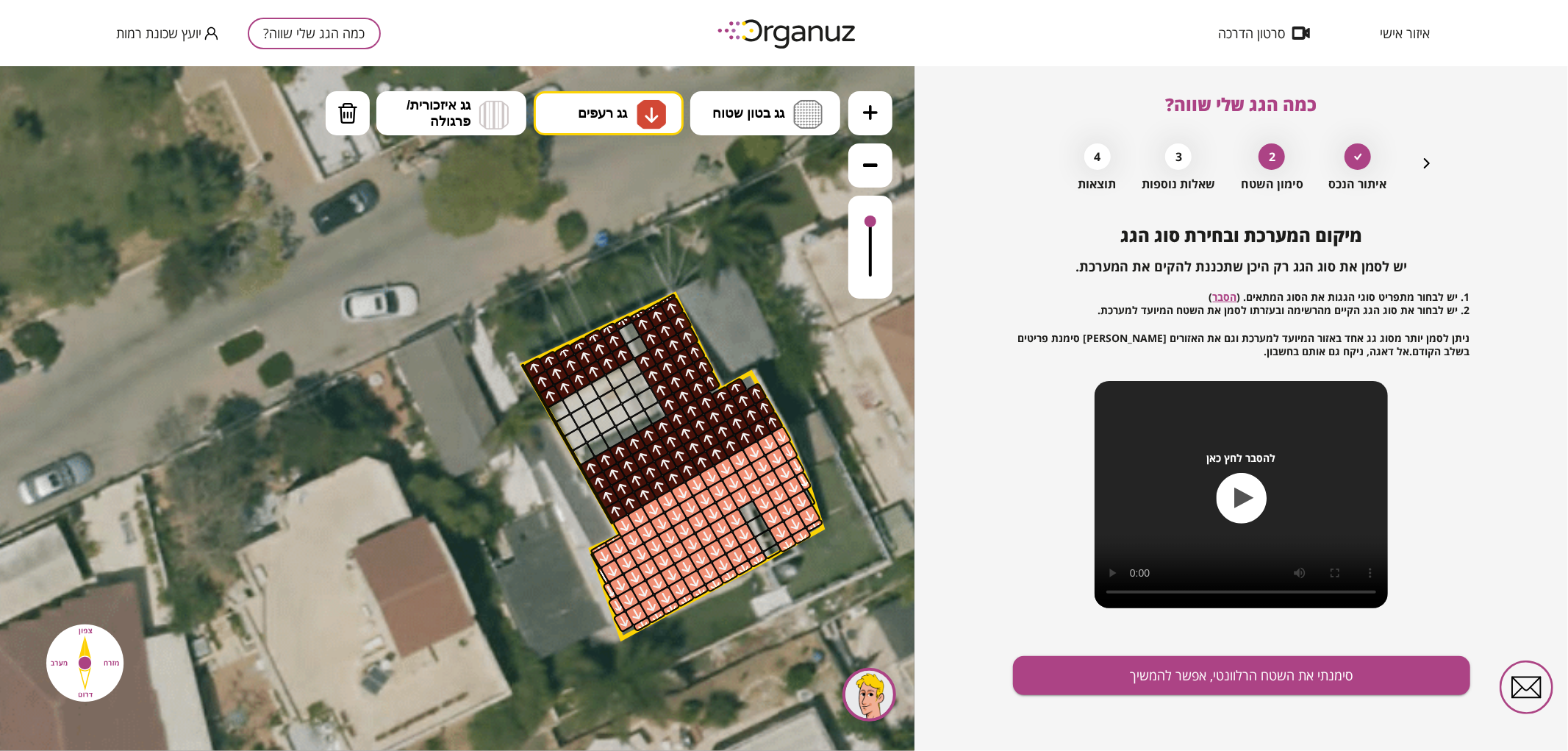
drag, startPoint x: 636, startPoint y: 632, endPoint x: 694, endPoint y: 561, distance: 91.7
drag, startPoint x: 817, startPoint y: 493, endPoint x: 800, endPoint y: 487, distance: 18.0
click at [773, 129] on button "גג בטון שטוח" at bounding box center [765, 112] width 150 height 44
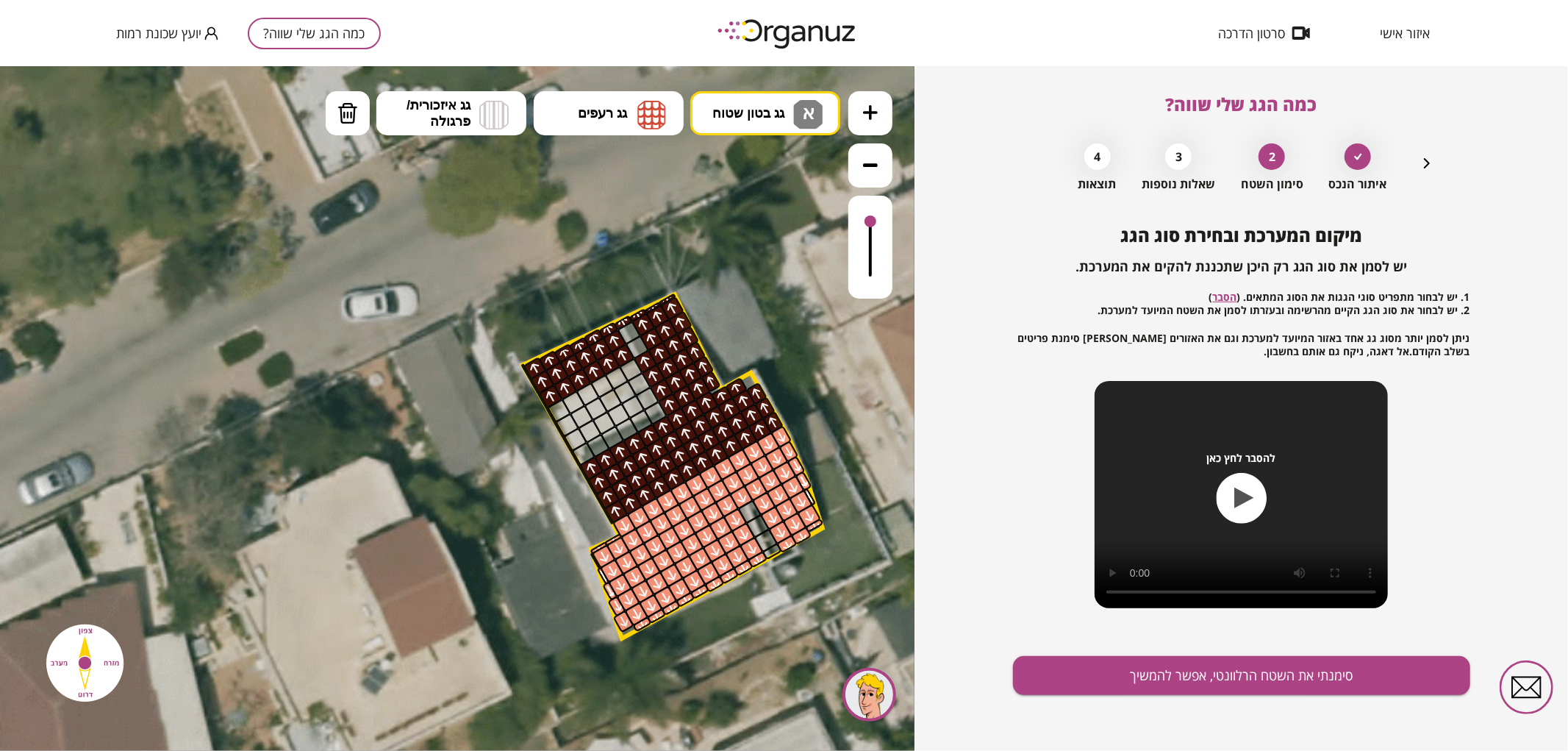
click at [775, 188] on div ".st0 { fill: #FFFFFF; } .st0 { fill: #FFFFFF; }" at bounding box center [457, 407] width 914 height 684
drag, startPoint x: 561, startPoint y: 411, endPoint x: 1222, endPoint y: 542, distance: 673.9
click at [1181, 680] on button "סימנתי את השטח הרלוונטי, אפשר להמשיך" at bounding box center [1241, 674] width 458 height 39
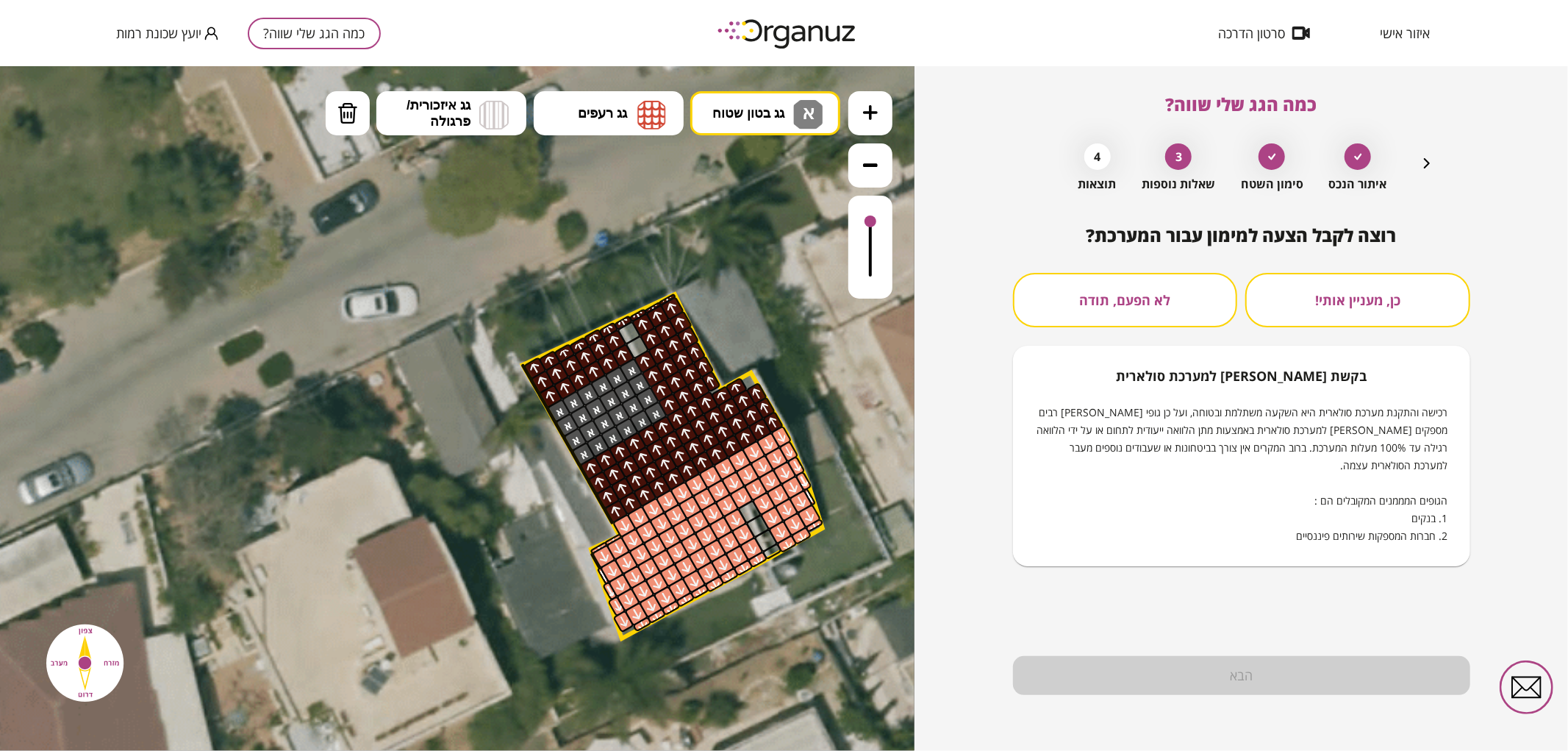
click at [1432, 163] on icon "button" at bounding box center [1427, 163] width 18 height 18
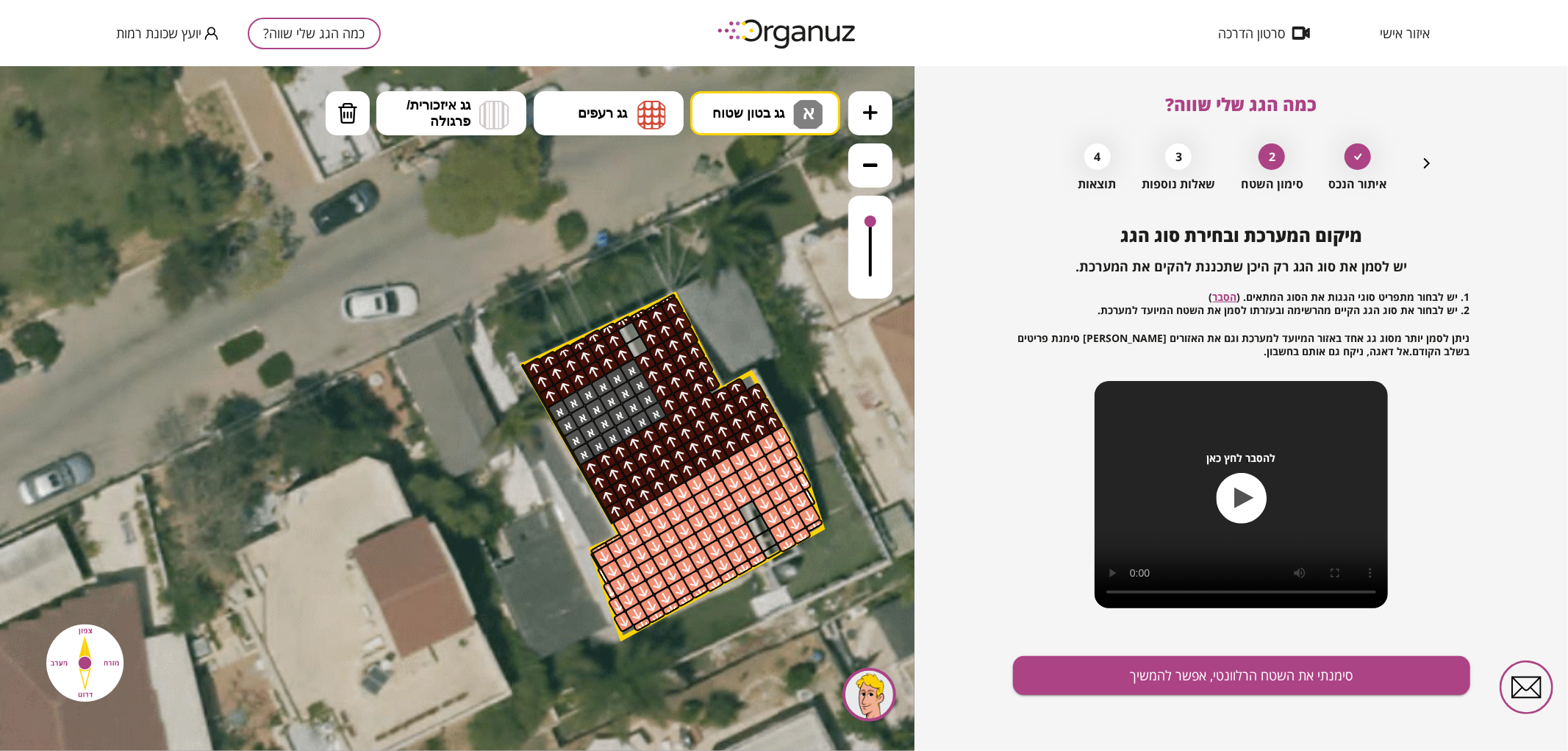
click at [1432, 163] on icon "button" at bounding box center [1427, 163] width 18 height 18
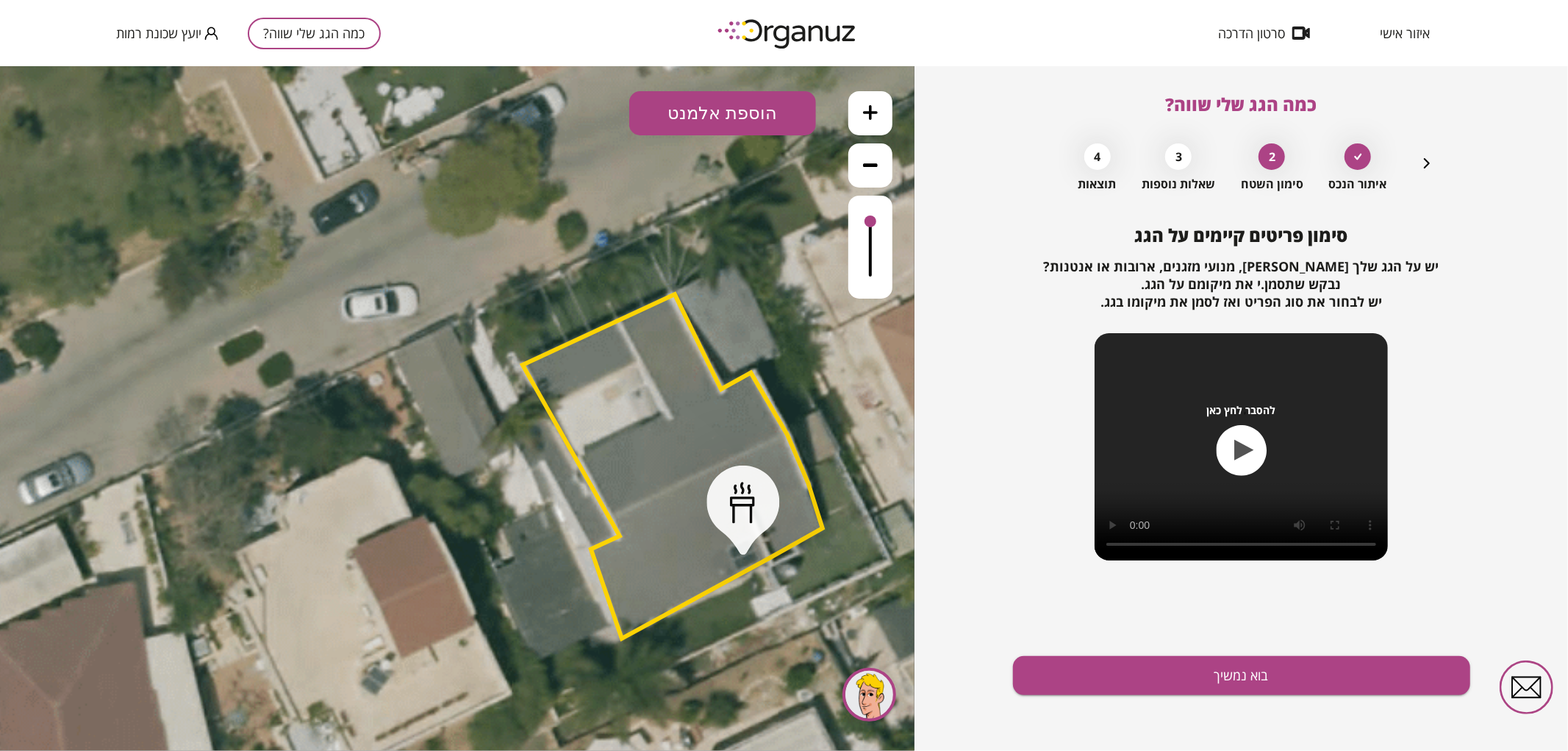
click at [1432, 163] on icon "button" at bounding box center [1427, 163] width 18 height 18
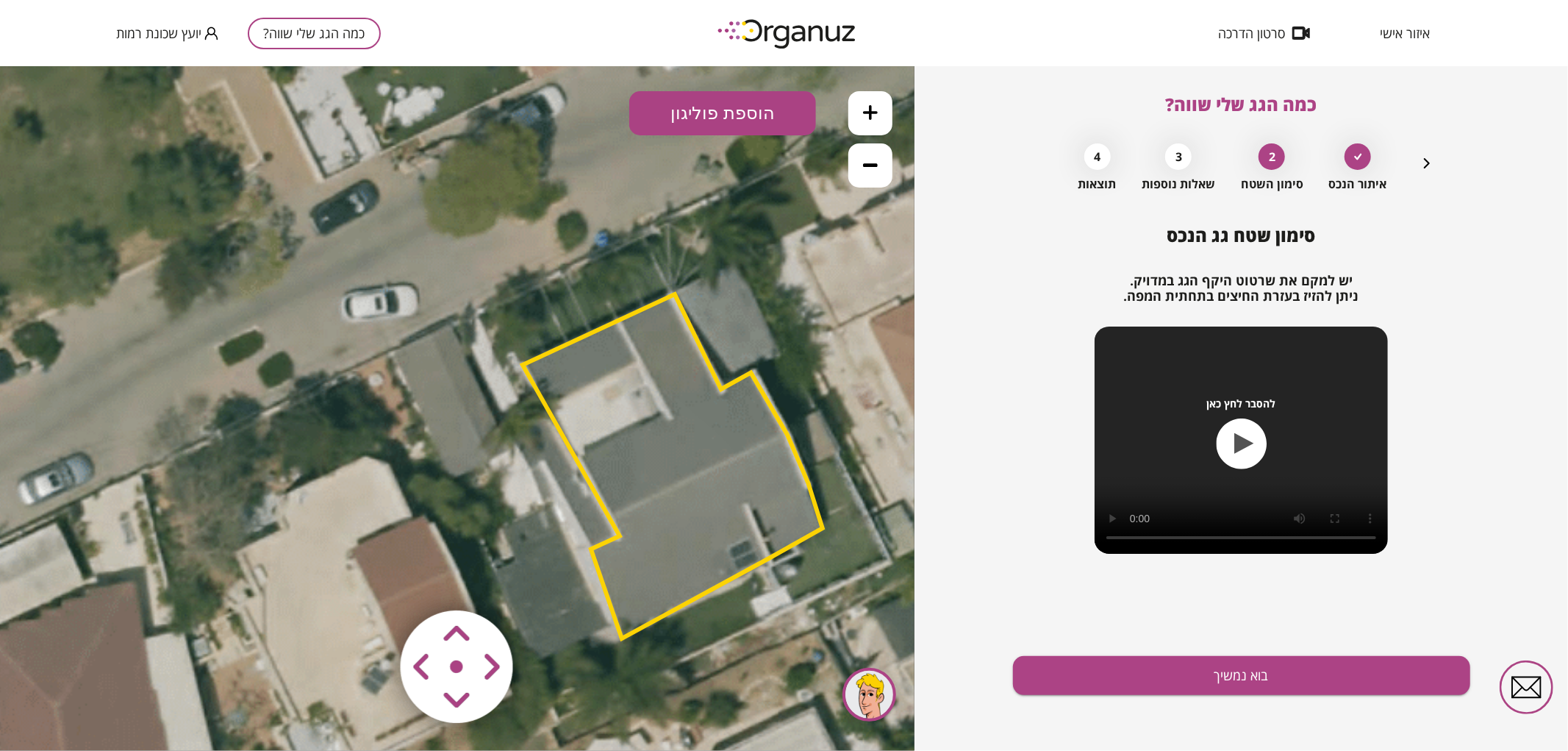
click at [700, 441] on polygon at bounding box center [673, 465] width 300 height 344
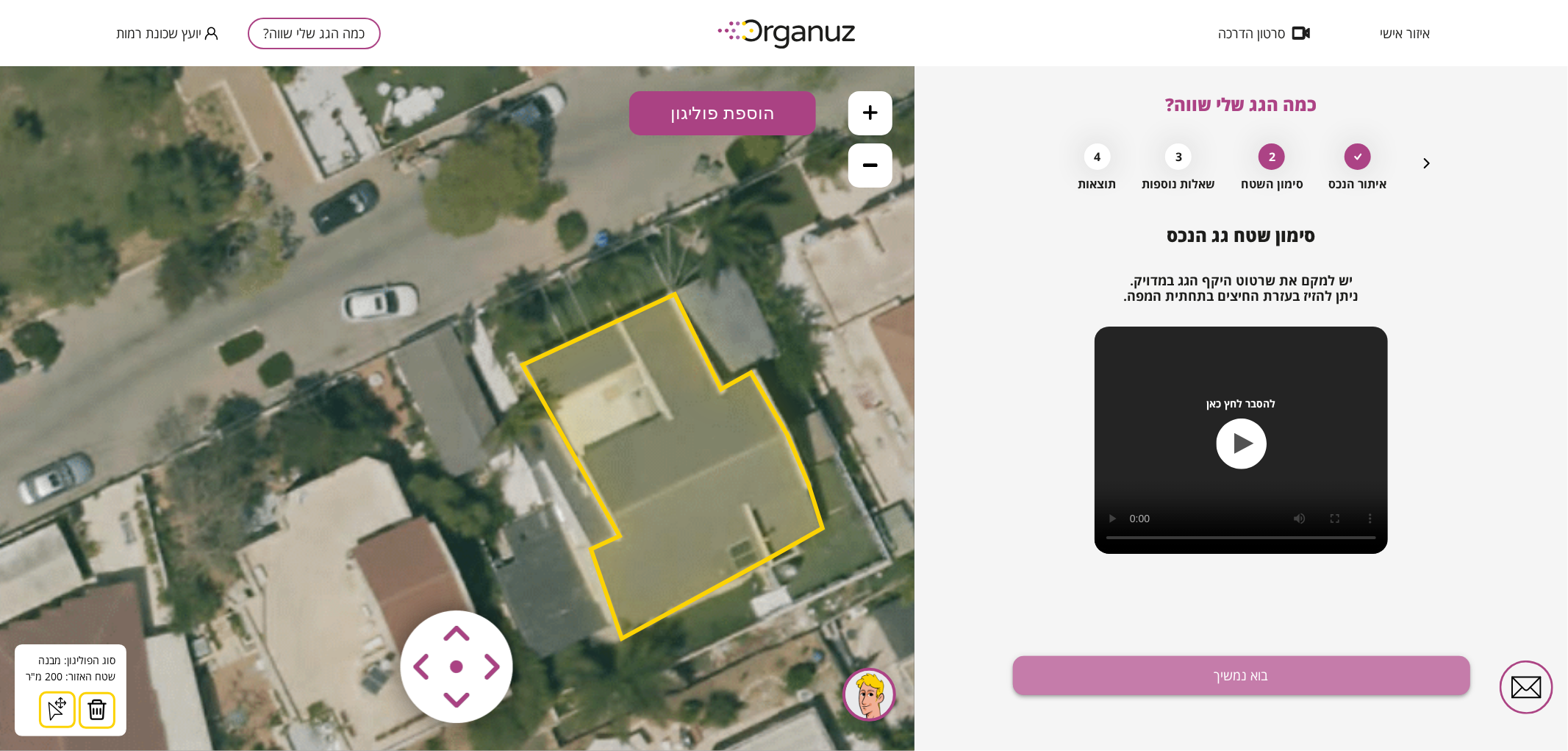
click at [1103, 669] on button "בוא נמשיך" at bounding box center [1241, 674] width 458 height 39
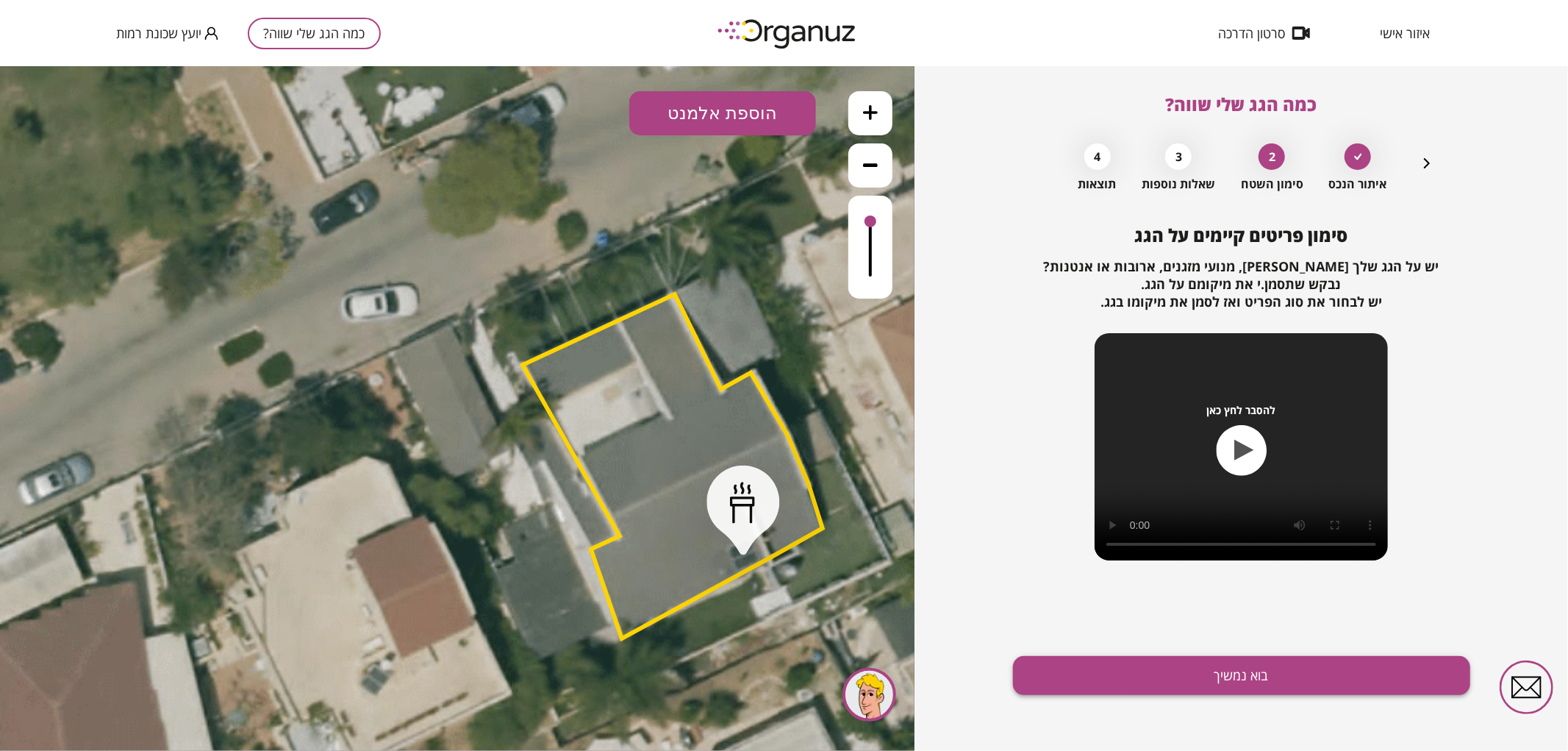
click at [1104, 669] on button "בוא נמשיך" at bounding box center [1241, 674] width 458 height 39
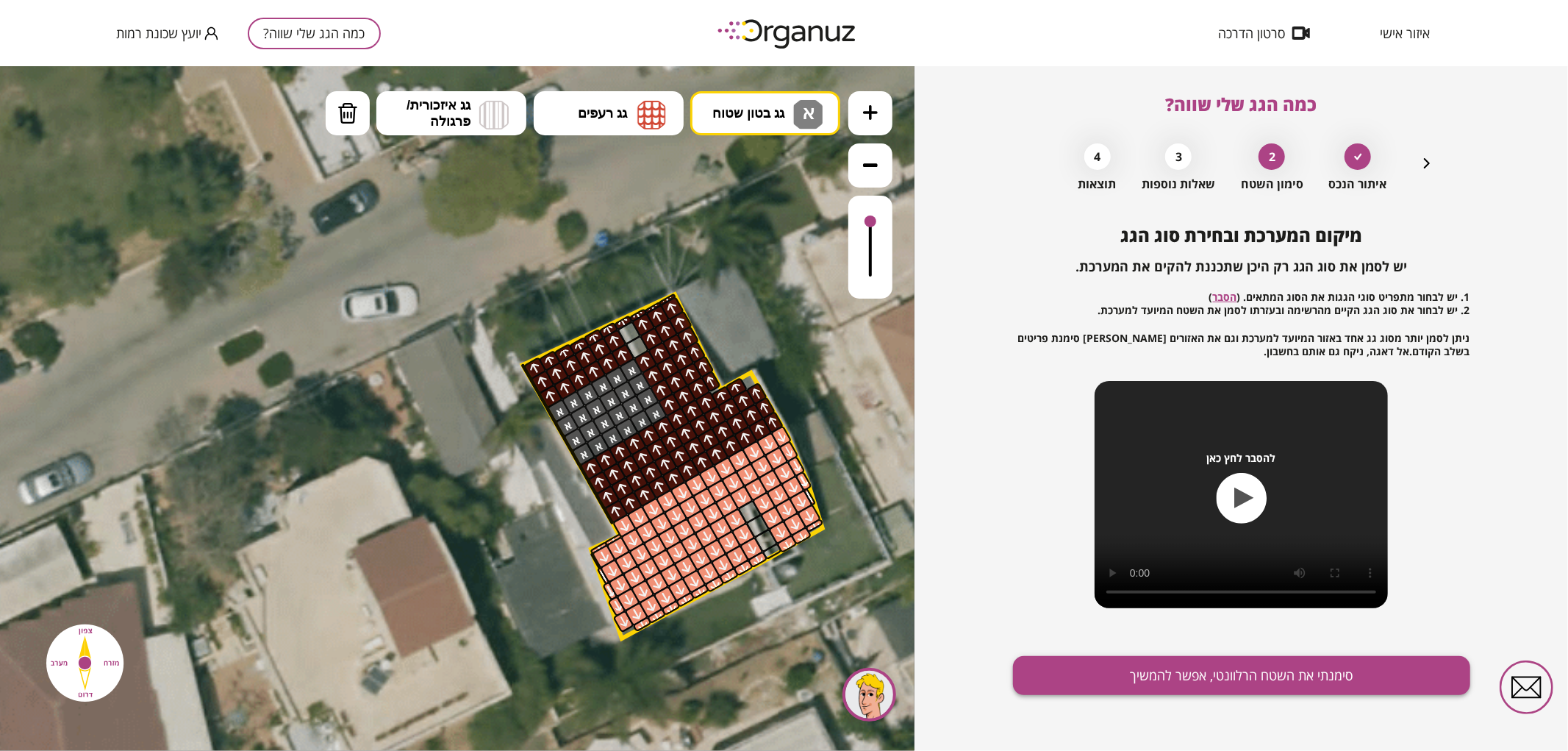
click at [1104, 674] on button "סימנתי את השטח הרלוונטי, אפשר להמשיך" at bounding box center [1241, 674] width 458 height 39
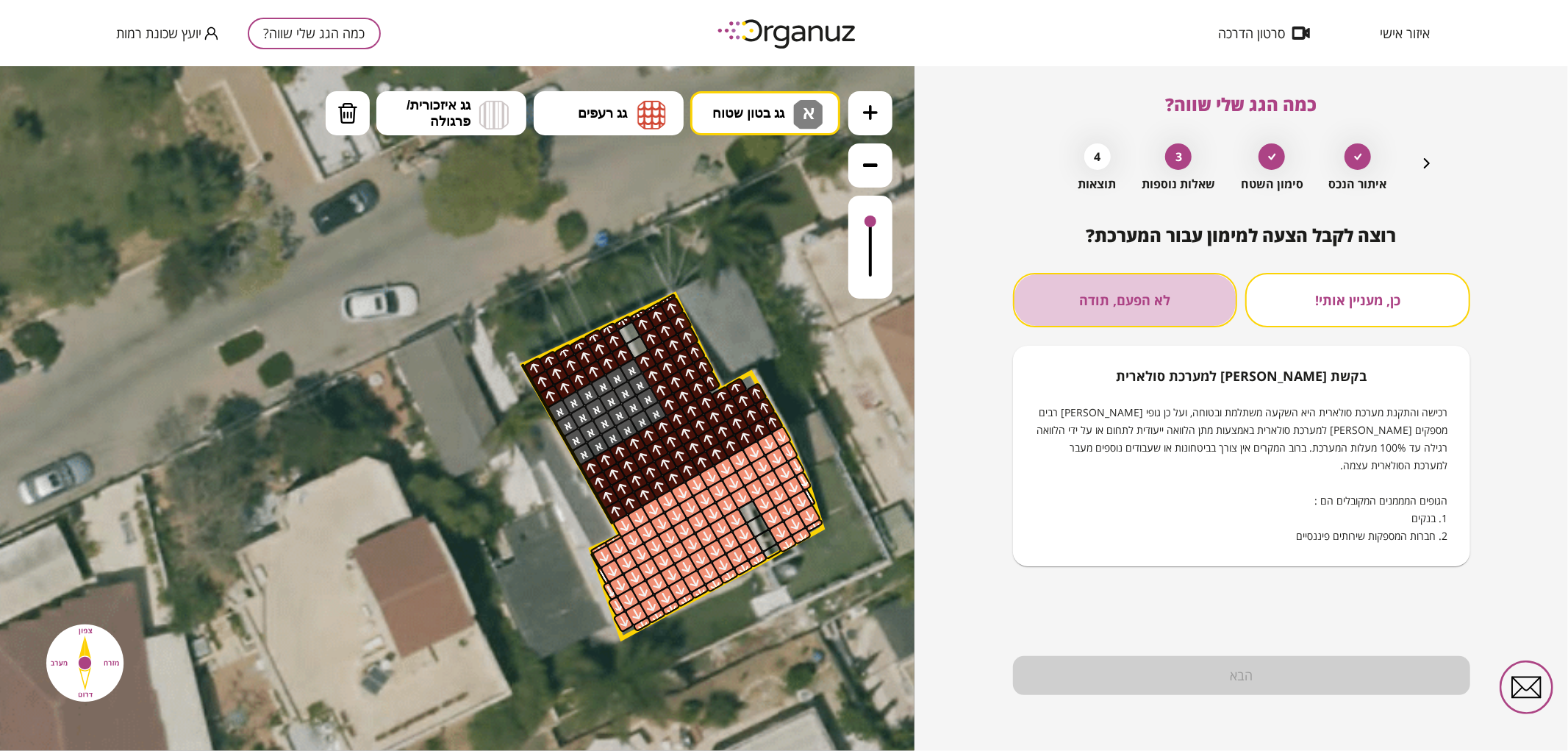
click at [1090, 290] on button "לא הפעם, תודה" at bounding box center [1125, 300] width 225 height 54
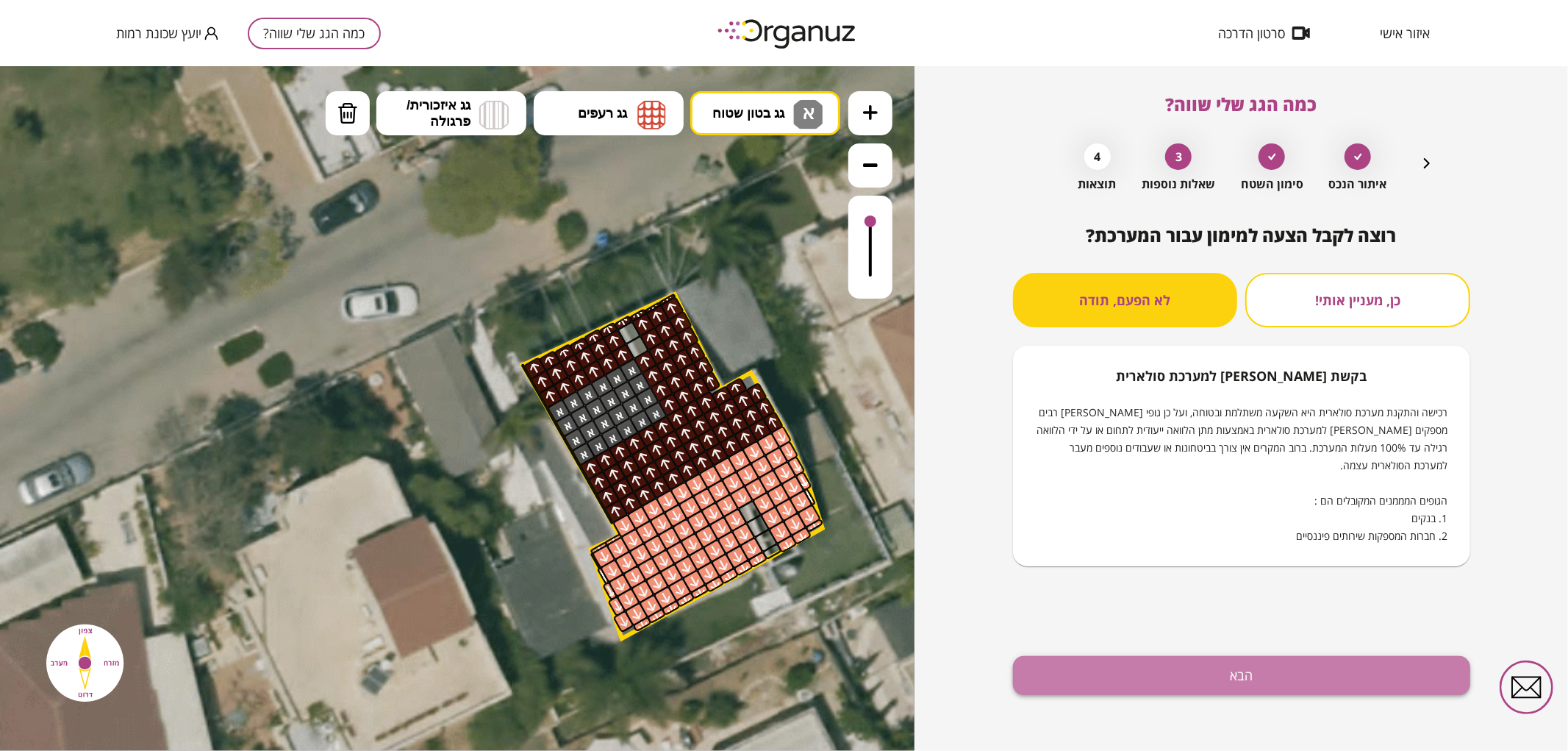
click at [1148, 672] on button "הבא" at bounding box center [1241, 674] width 458 height 39
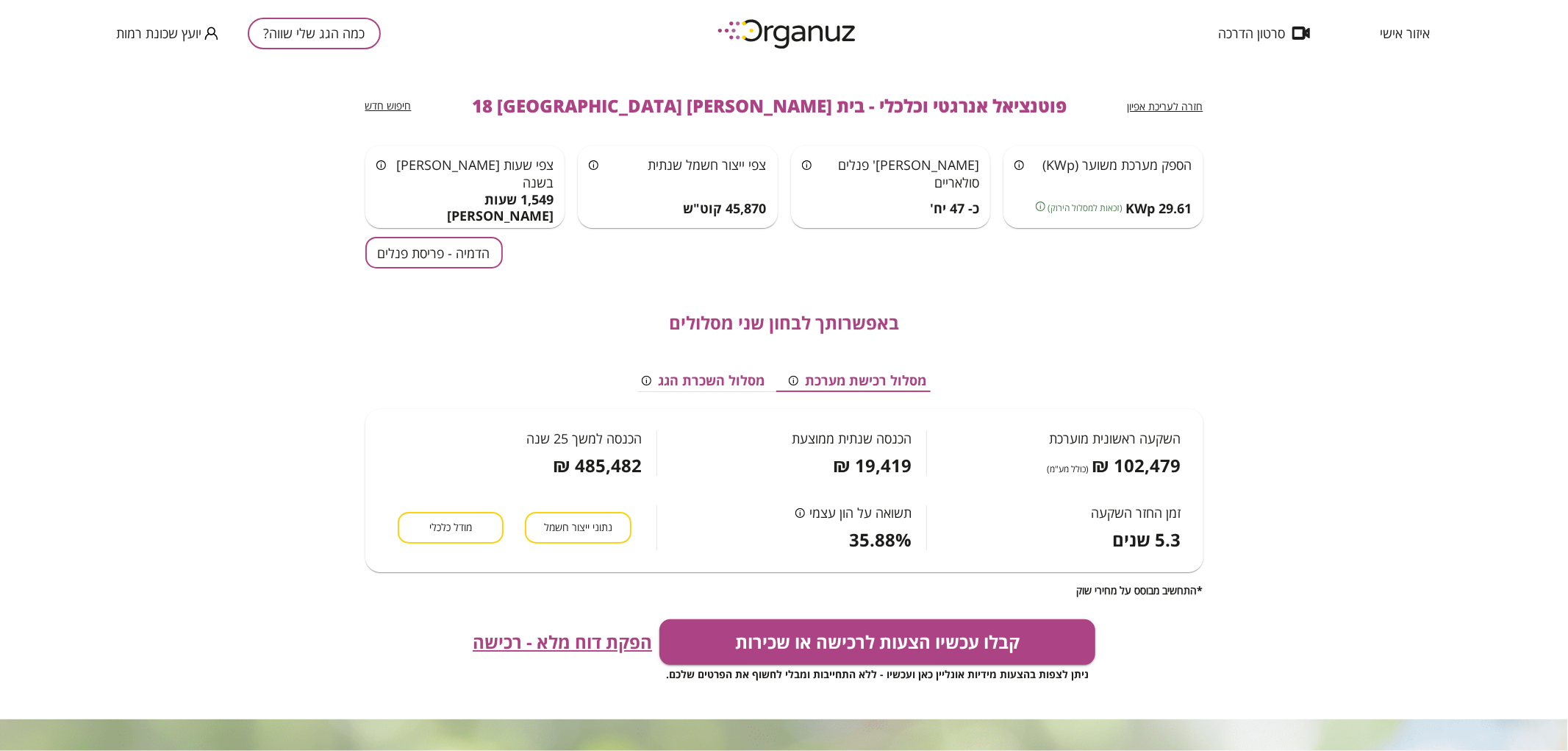
click at [426, 255] on button "הדמיה - פריסת פנלים" at bounding box center [434, 252] width 137 height 32
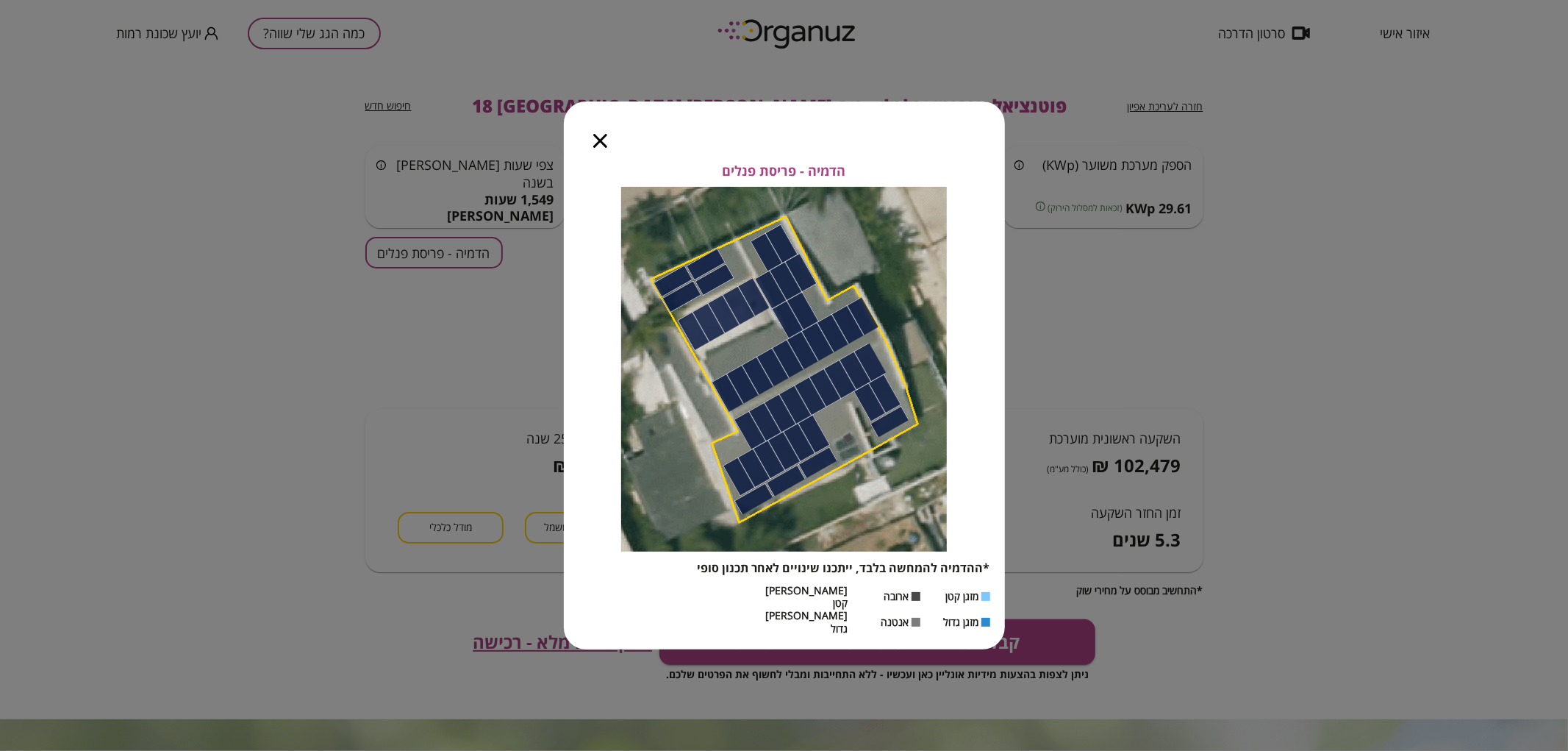
click at [604, 148] on icon "button" at bounding box center [599, 140] width 14 height 14
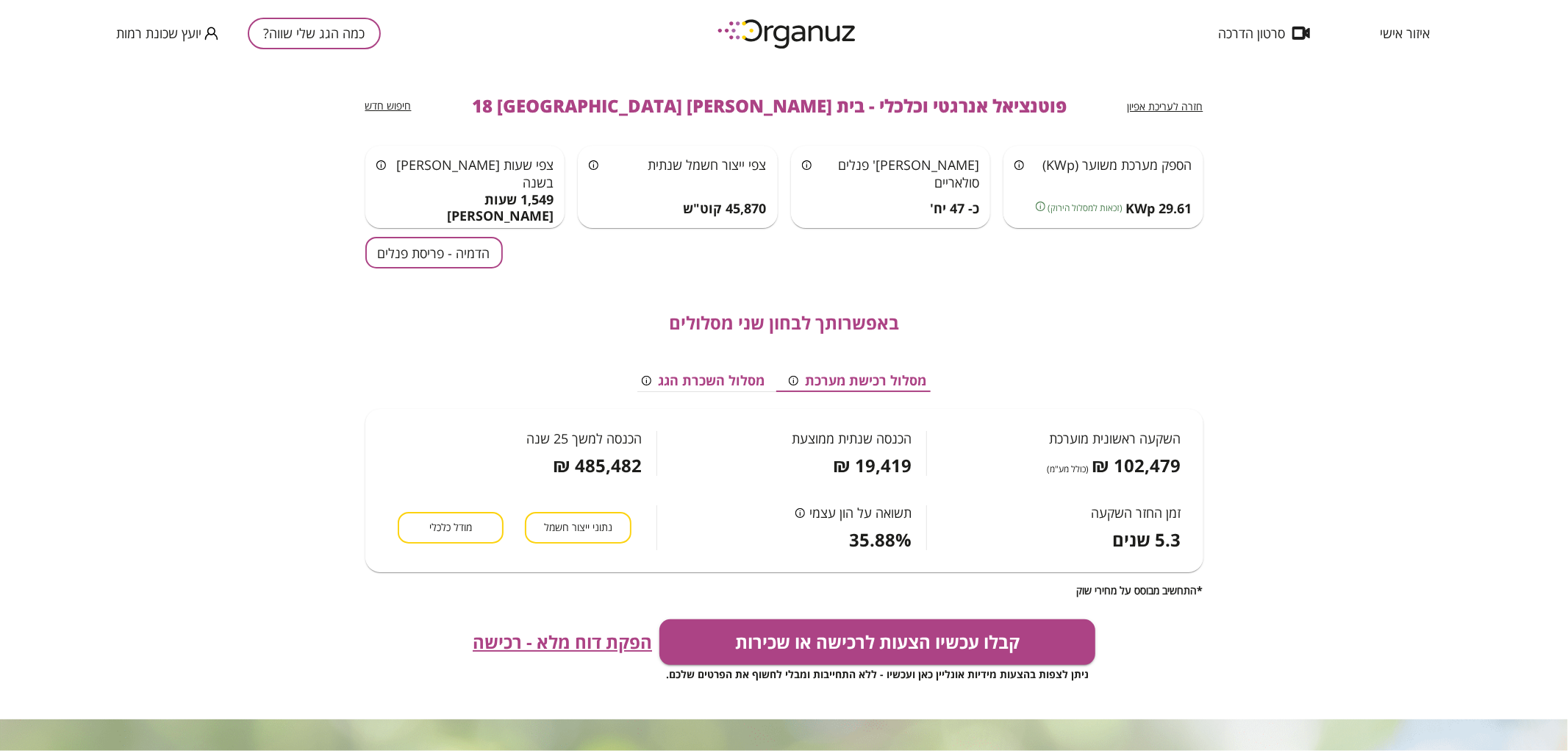
click at [333, 30] on button "כמה הגג שלי שווה?" at bounding box center [313, 33] width 133 height 32
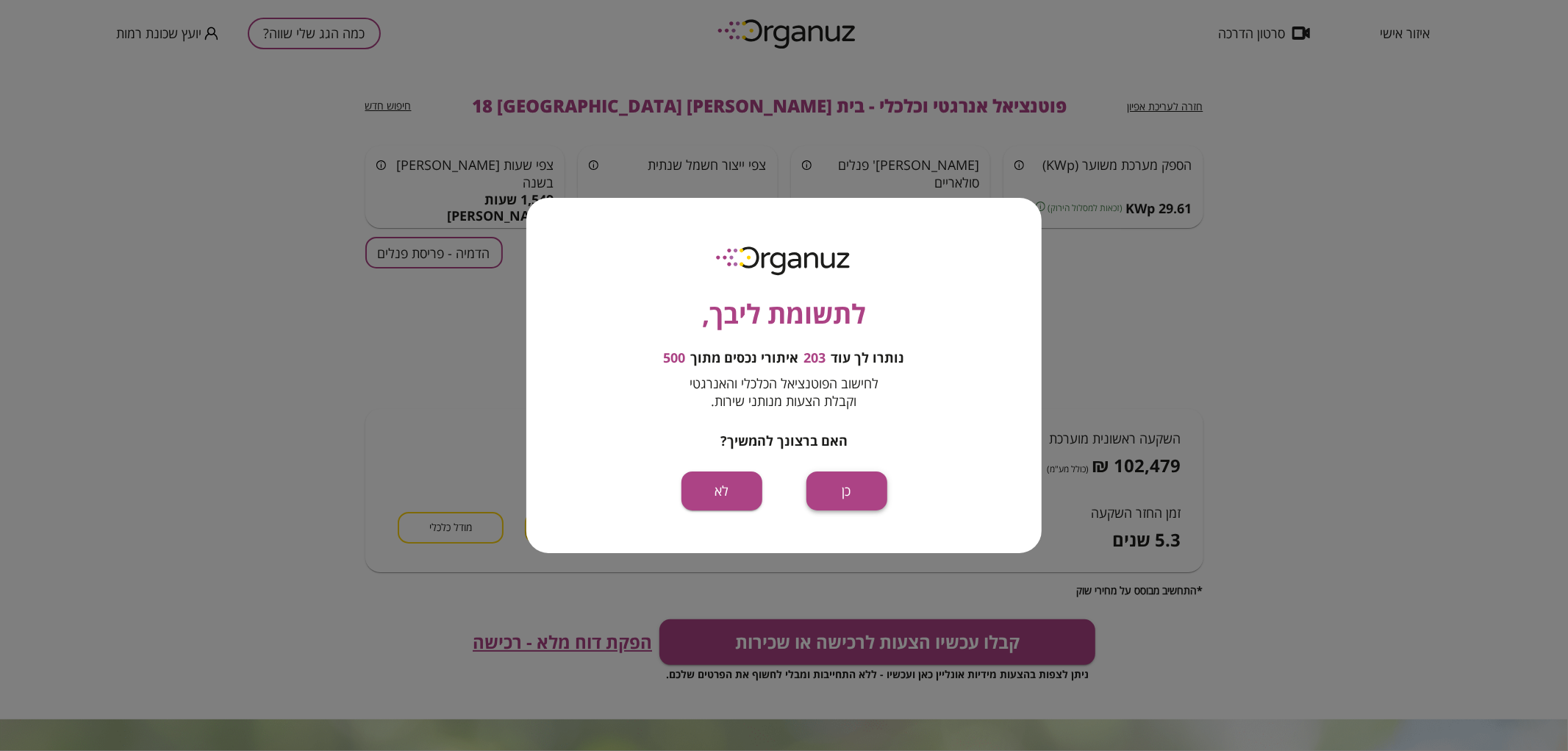
click at [853, 486] on button "כן" at bounding box center [847, 490] width 81 height 39
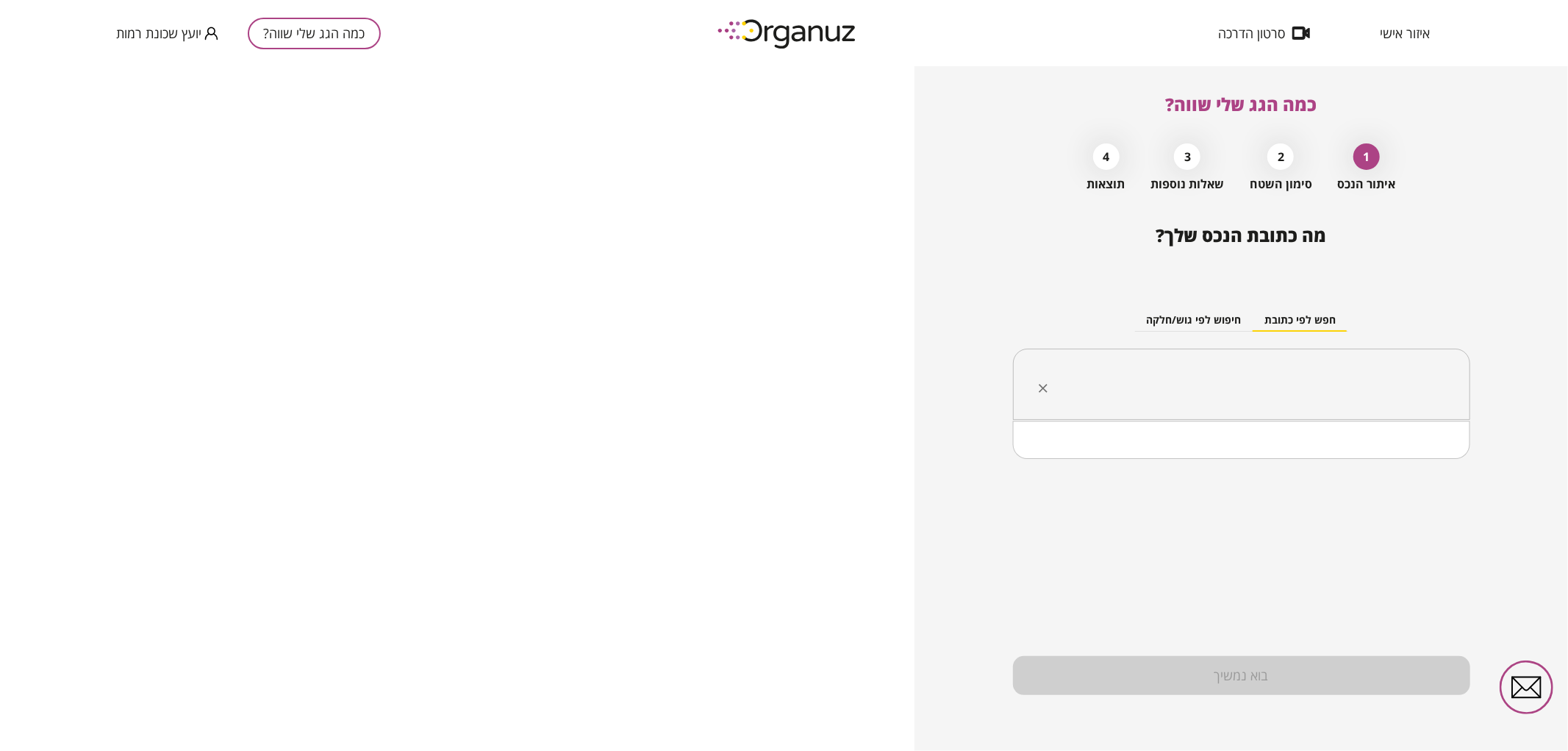
click at [1215, 382] on input "text" at bounding box center [1247, 385] width 411 height 37
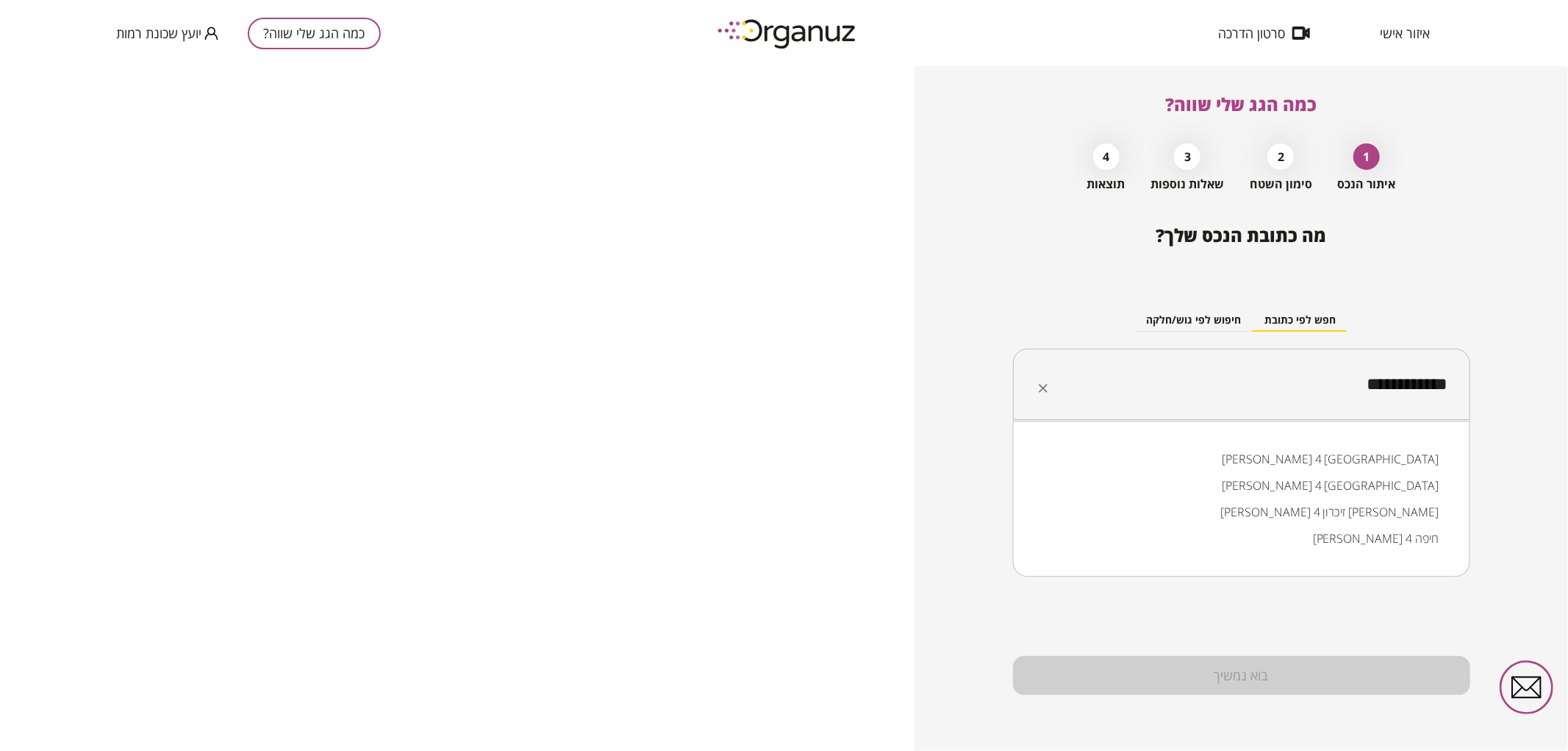
click at [1394, 463] on li "אליהו חכים 4 באר שבע" at bounding box center [1241, 459] width 419 height 26
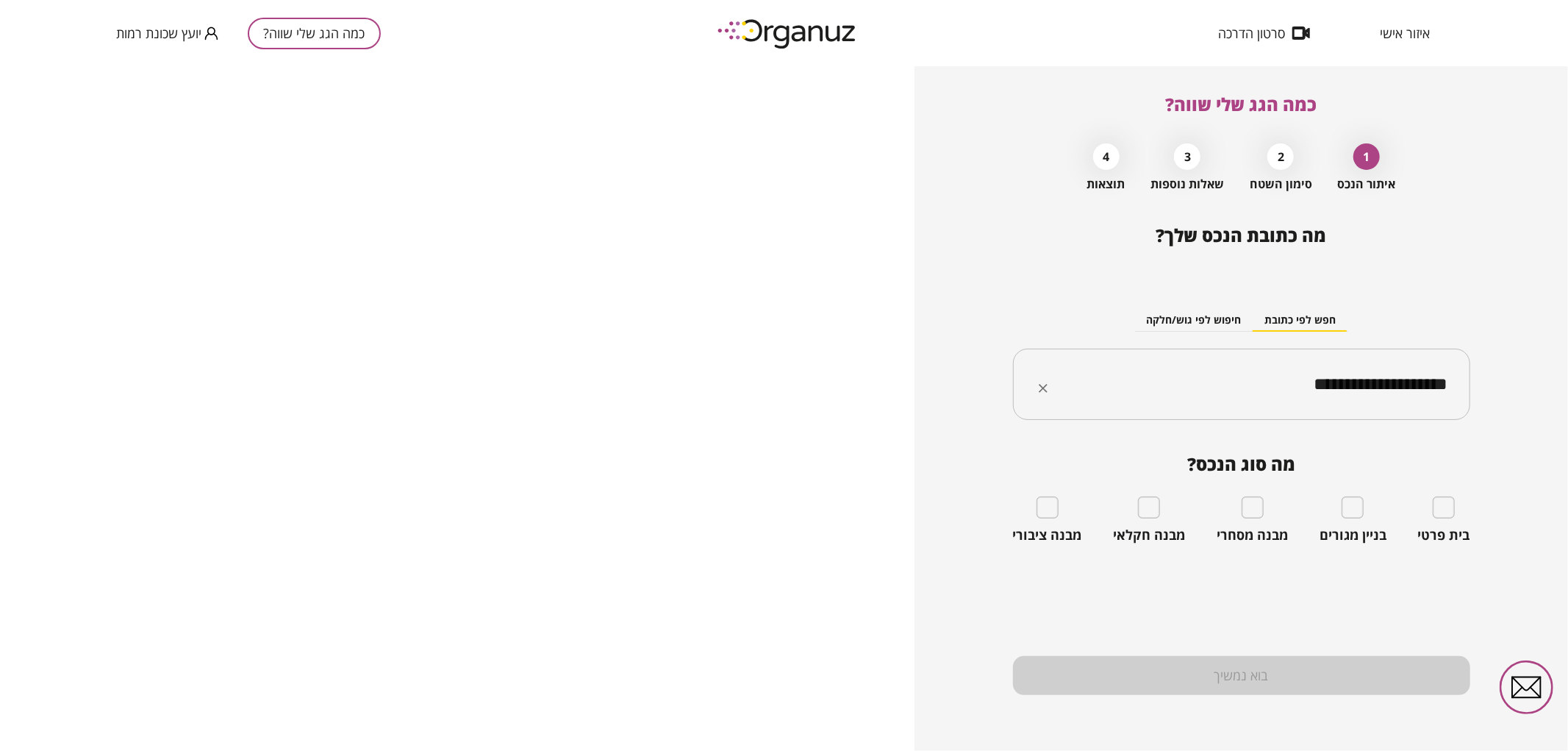
type input "**********"
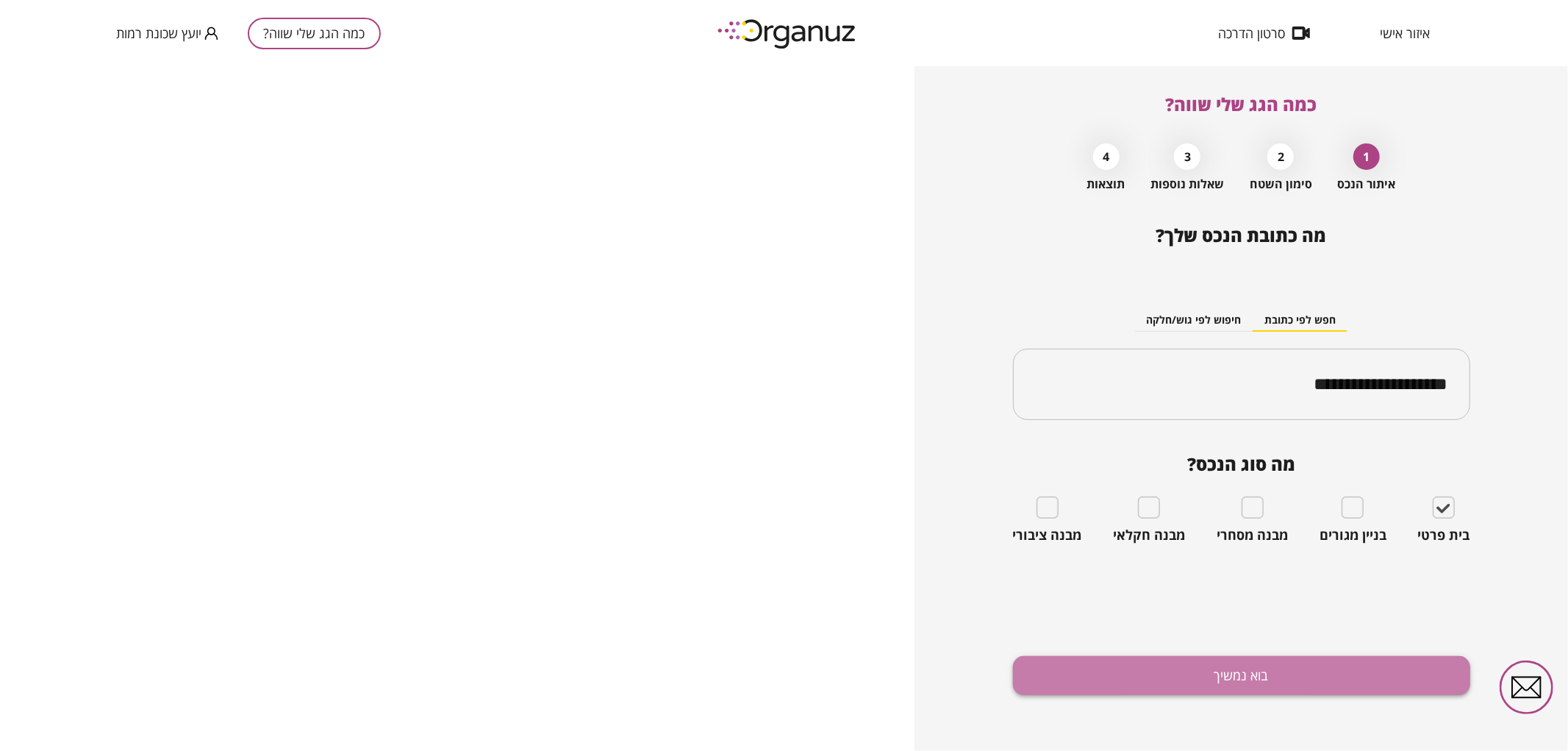
click at [1348, 691] on button "בוא נמשיך" at bounding box center [1241, 674] width 458 height 39
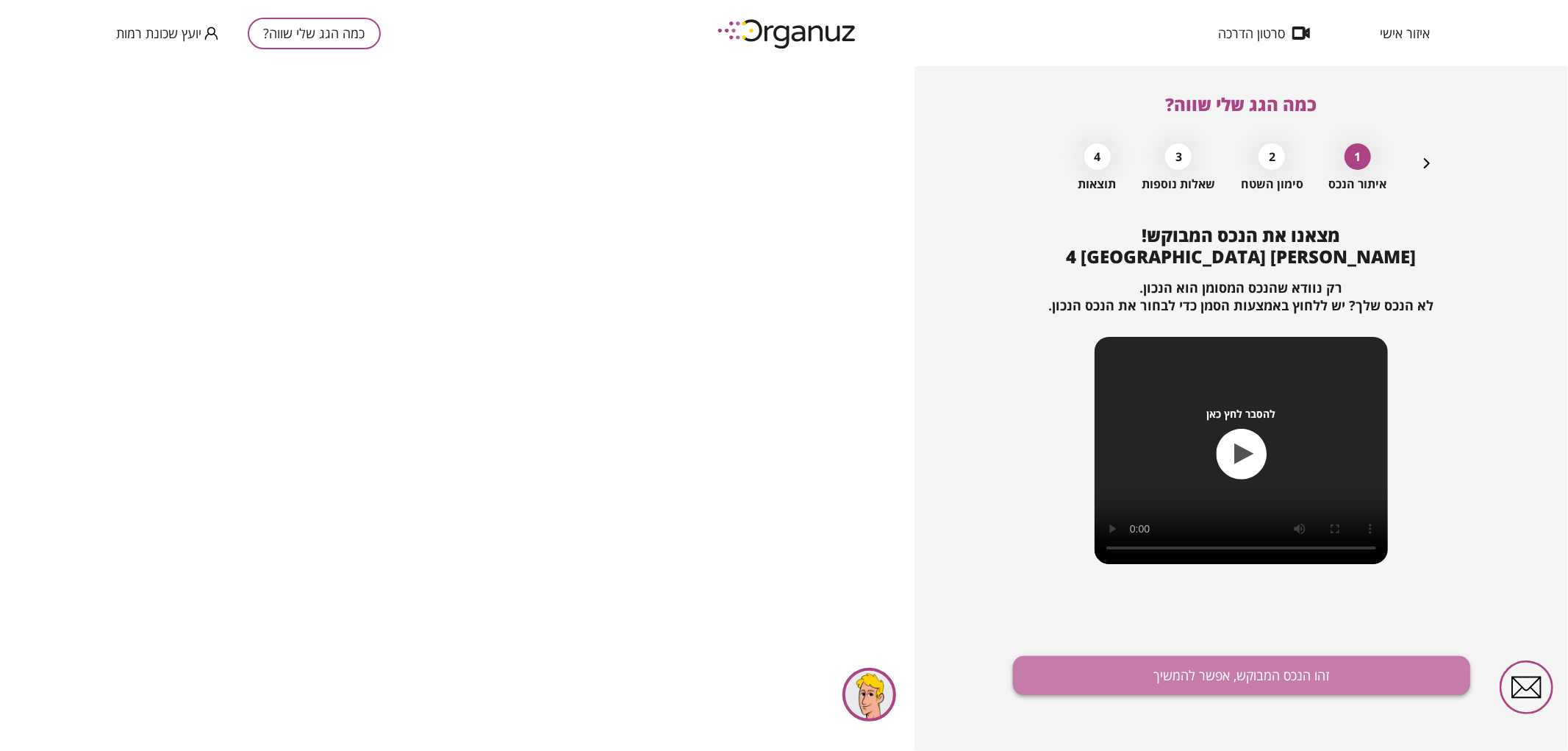
click at [1313, 662] on button "זהו הנכס המבוקש, אפשר להמשיך" at bounding box center [1241, 674] width 458 height 39
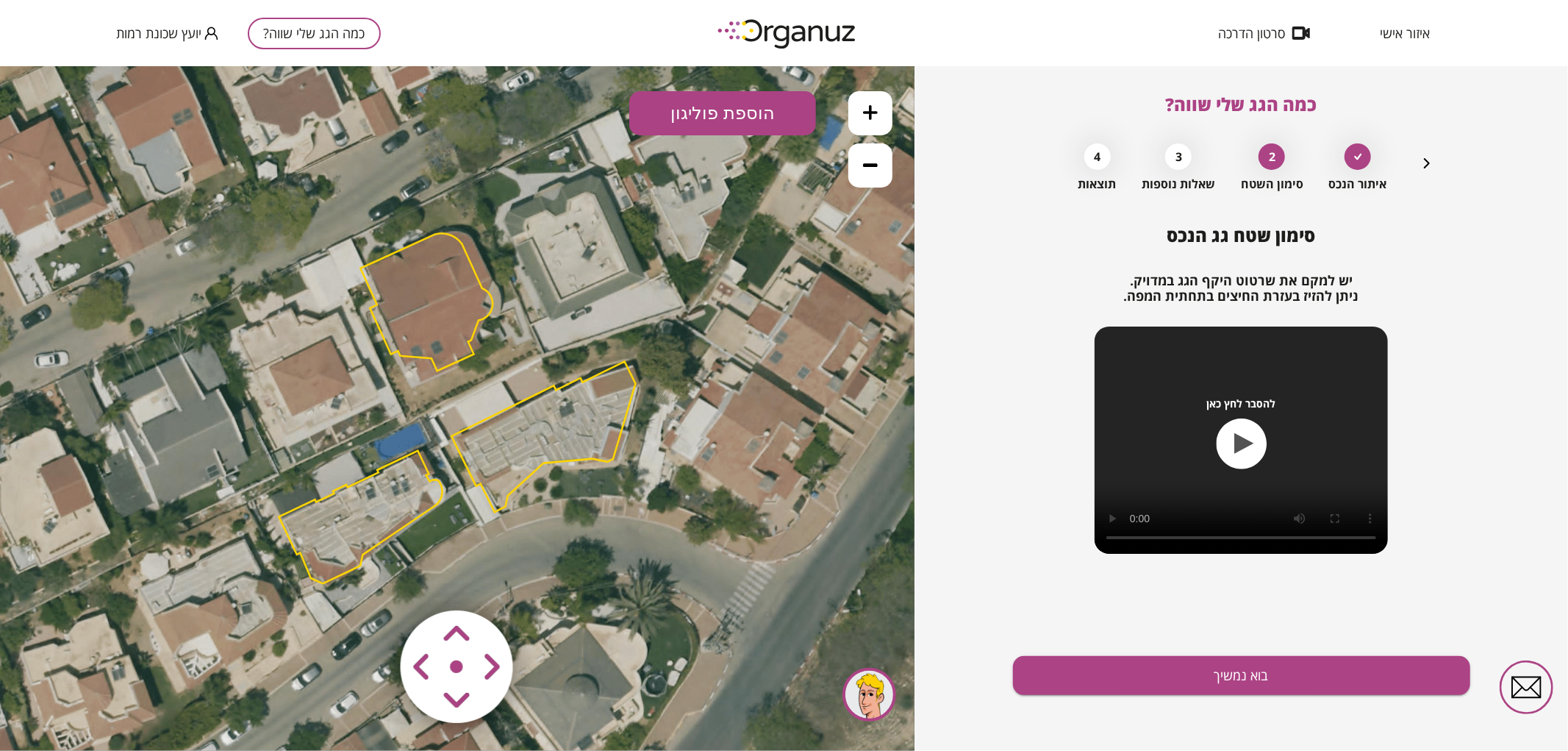
click at [878, 108] on button at bounding box center [870, 112] width 44 height 44
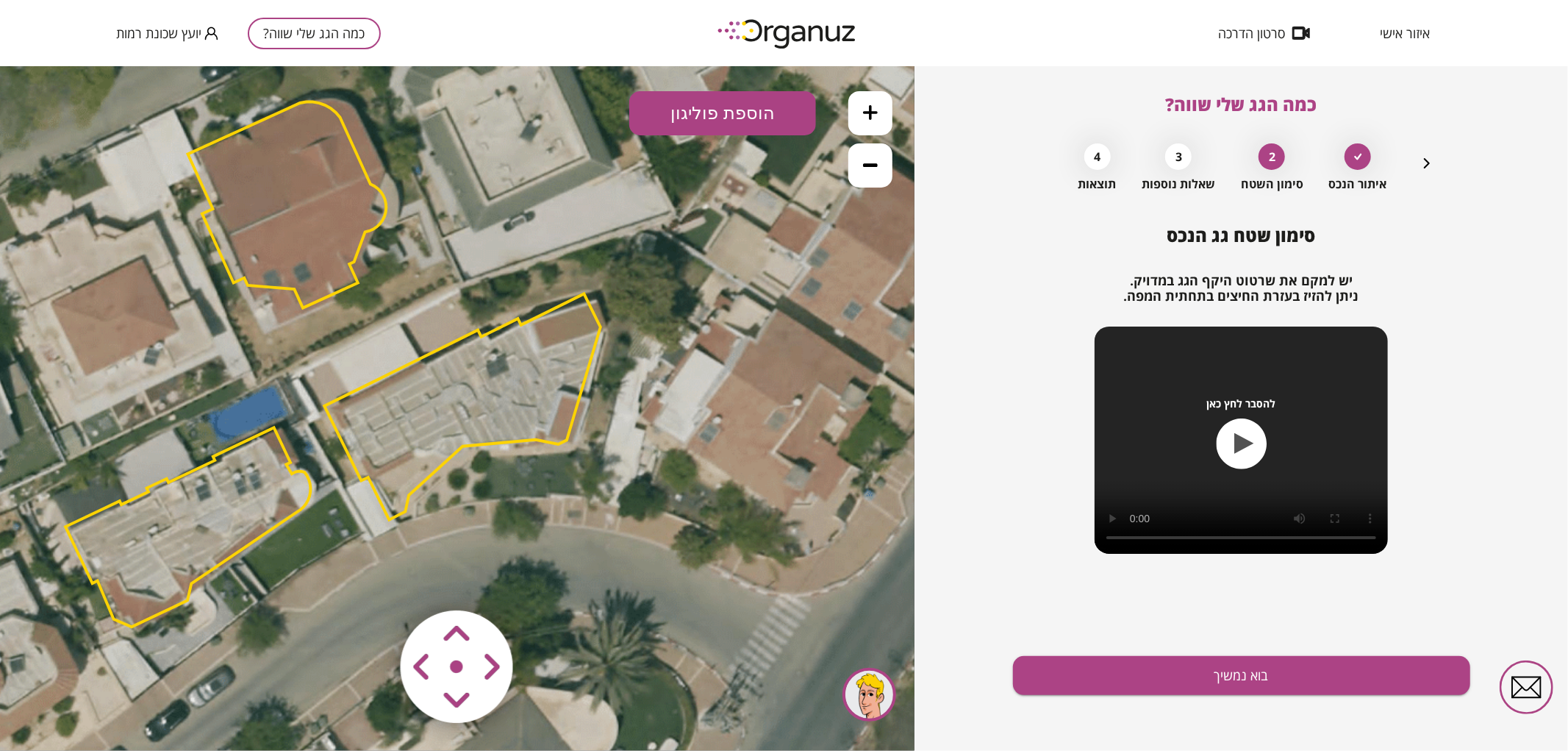
drag, startPoint x: 605, startPoint y: 358, endPoint x: 481, endPoint y: 319, distance: 130.0
click at [481, 319] on icon at bounding box center [336, 365] width 1621 height 1621
click at [866, 105] on icon at bounding box center [870, 112] width 14 height 14
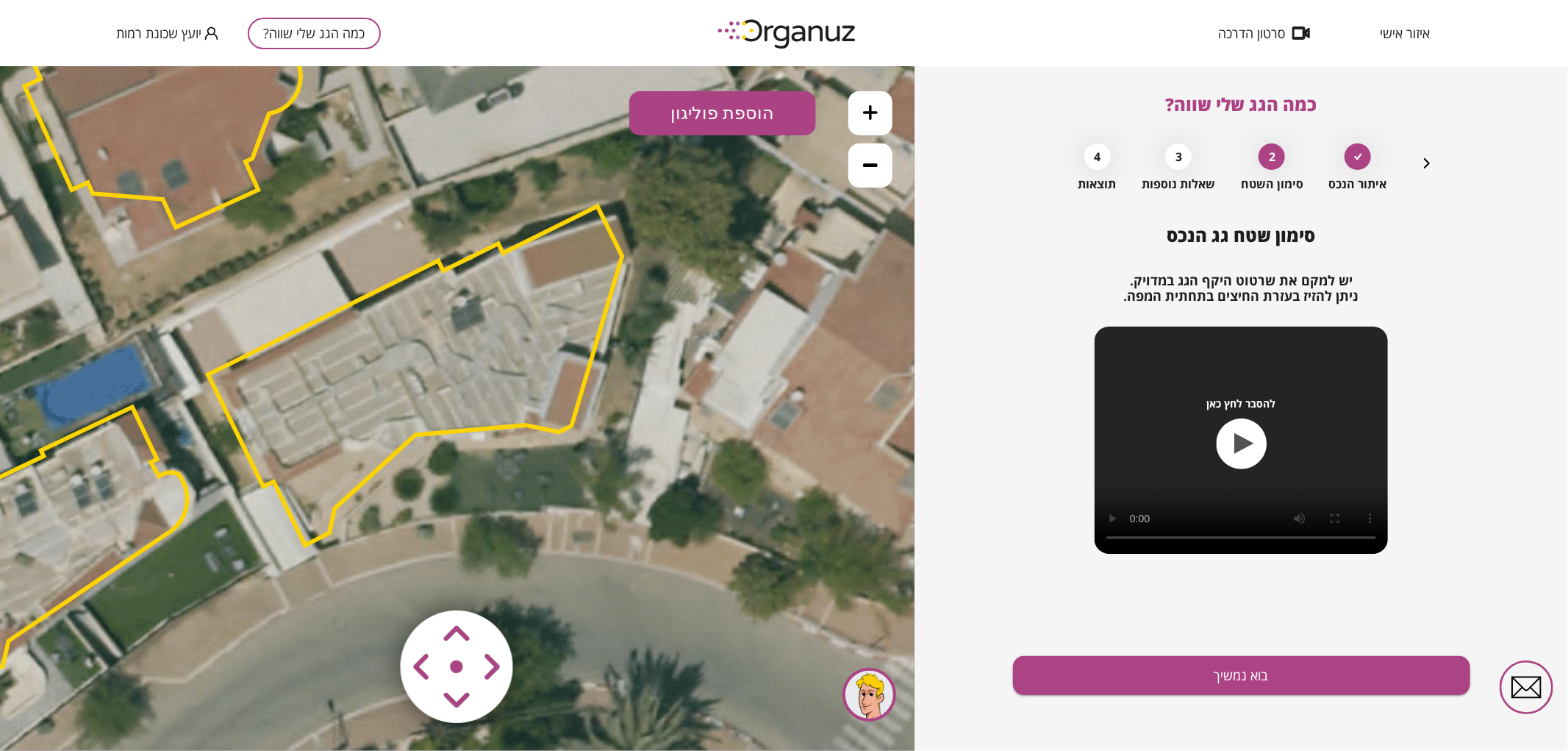
drag, startPoint x: 772, startPoint y: 325, endPoint x: 711, endPoint y: 295, distance: 68.0
click at [711, 295] on icon at bounding box center [224, 314] width 2432 height 2432
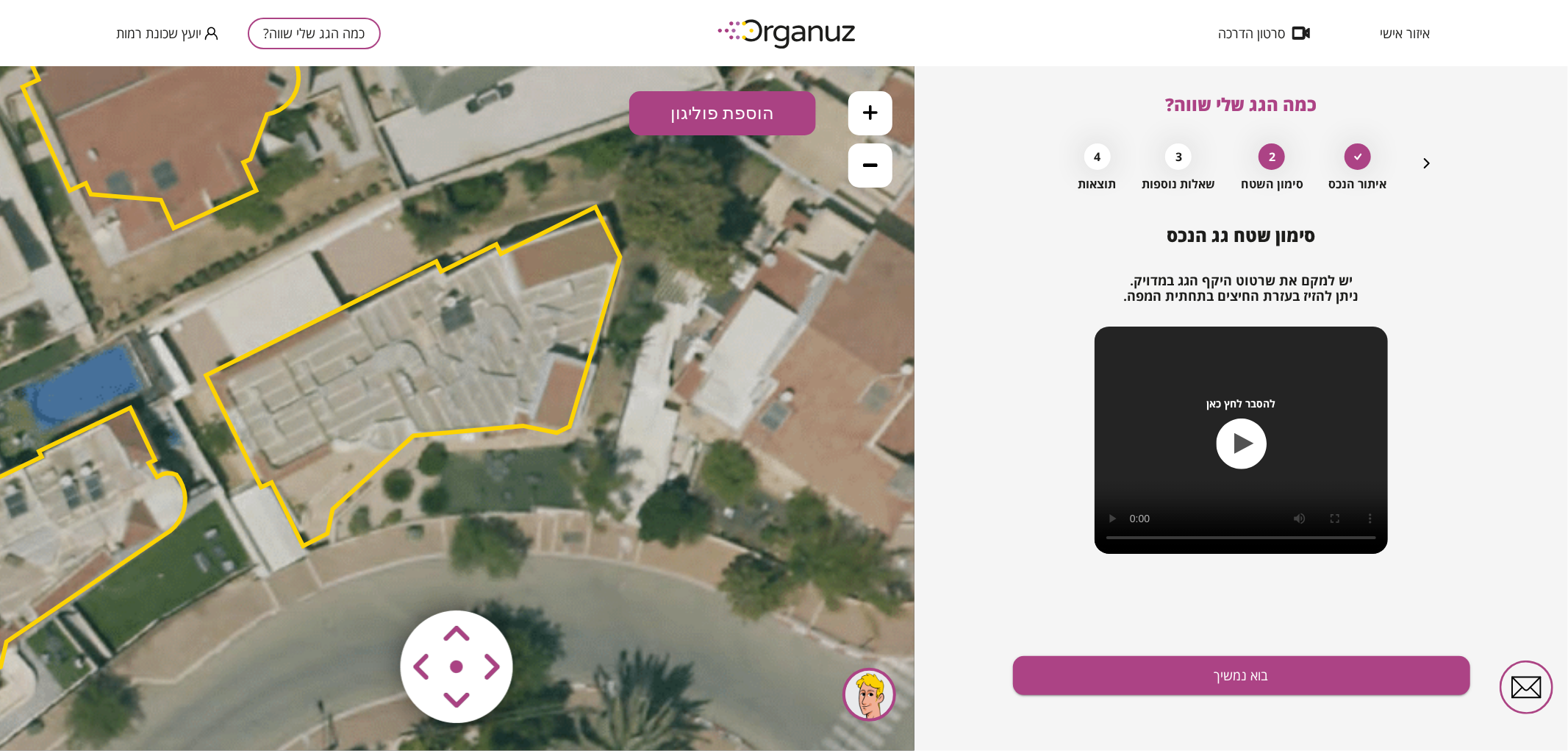
click at [370, 579] on area at bounding box center [370, 579] width 0 height 0
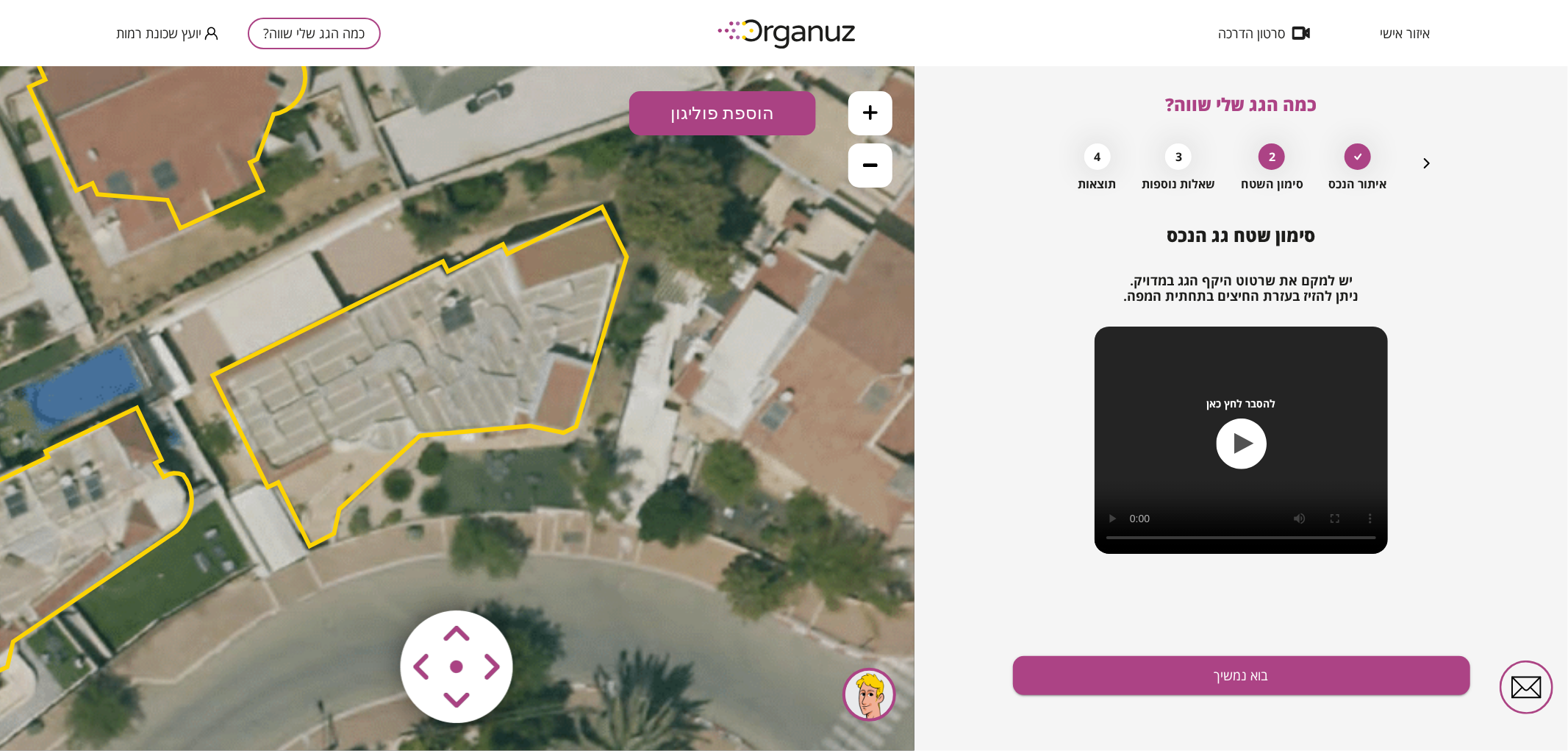
click at [370, 579] on area at bounding box center [370, 579] width 0 height 0
click at [365, 348] on polygon at bounding box center [418, 376] width 414 height 338
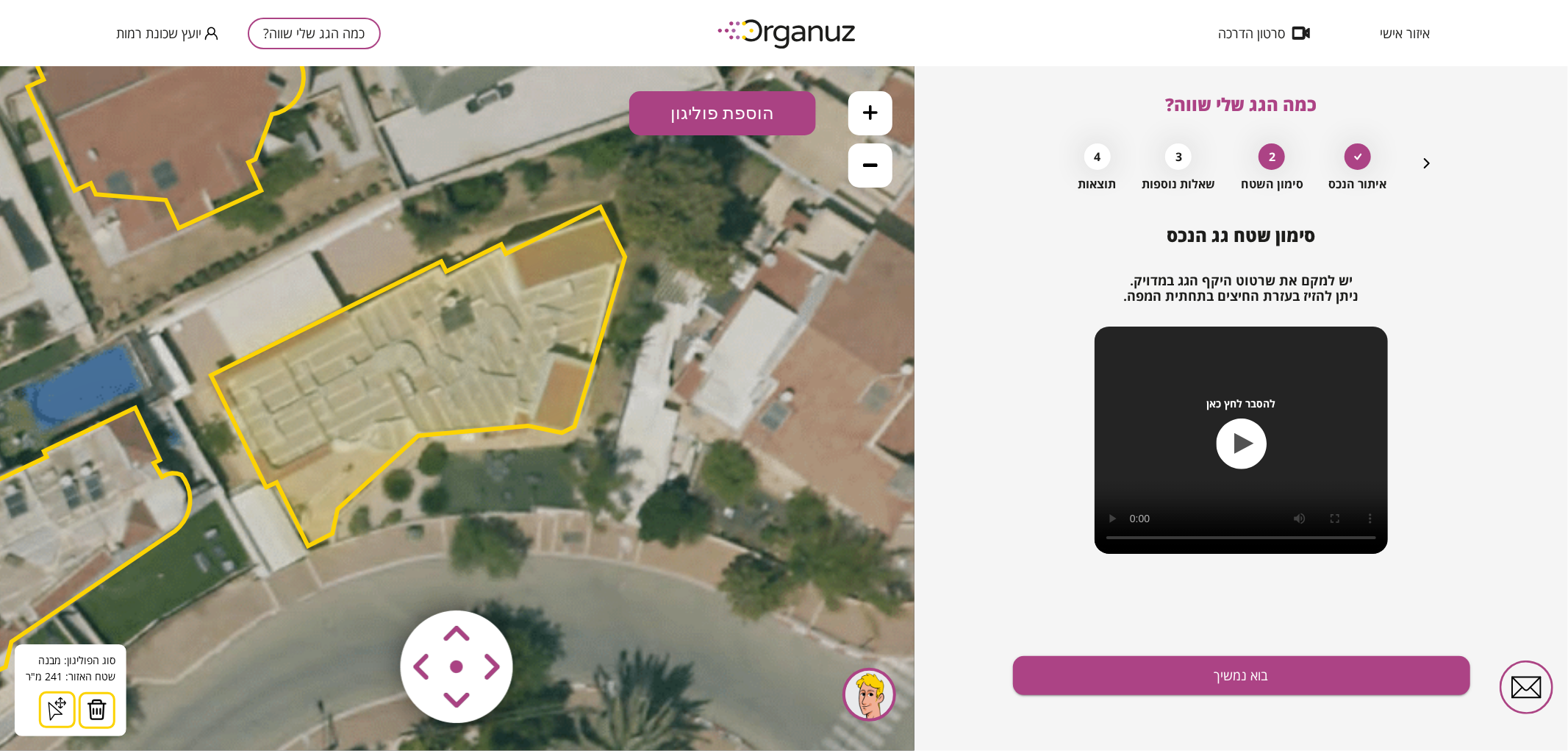
click at [98, 699] on img at bounding box center [97, 709] width 21 height 22
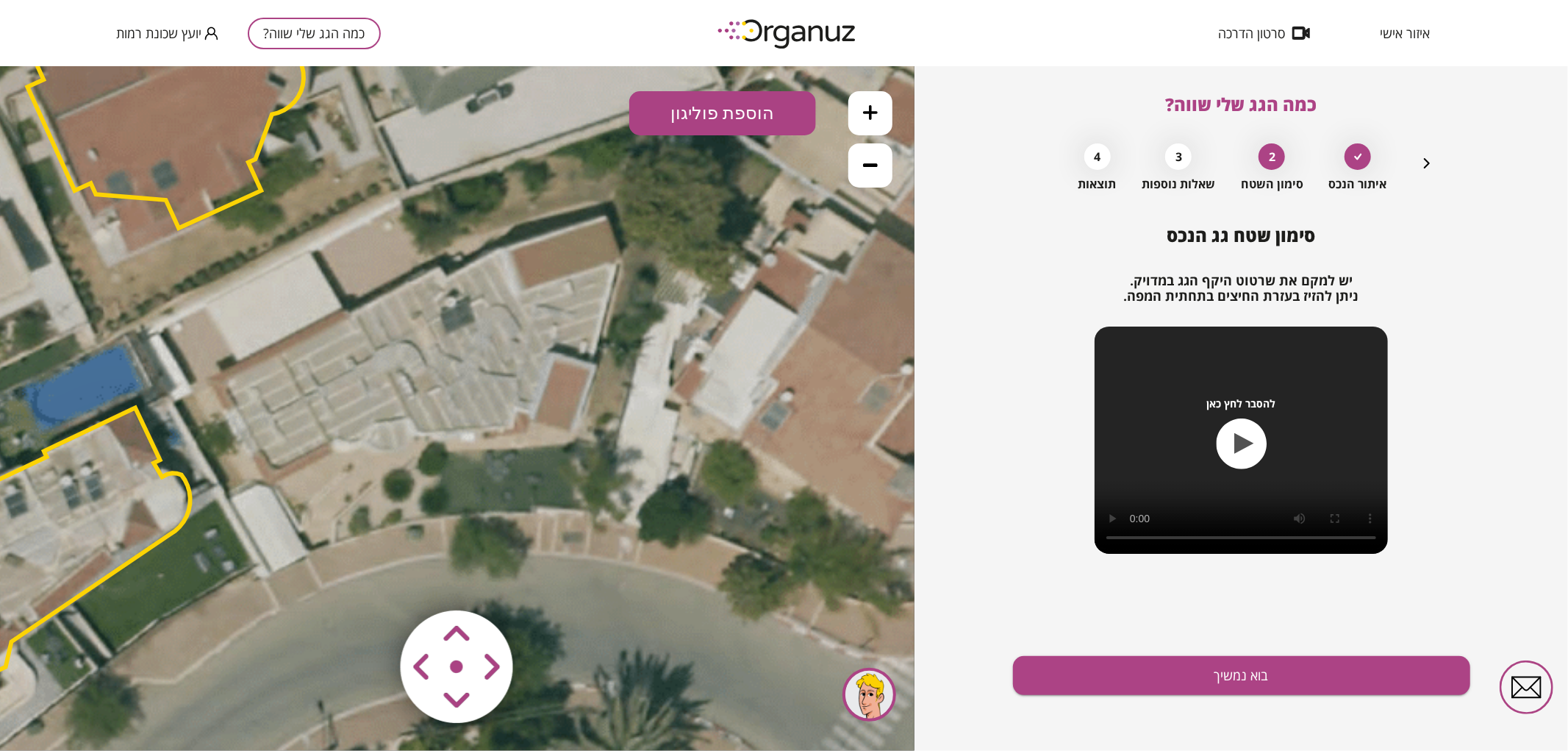
click at [782, 119] on button "הוספת פוליגון" at bounding box center [722, 112] width 187 height 44
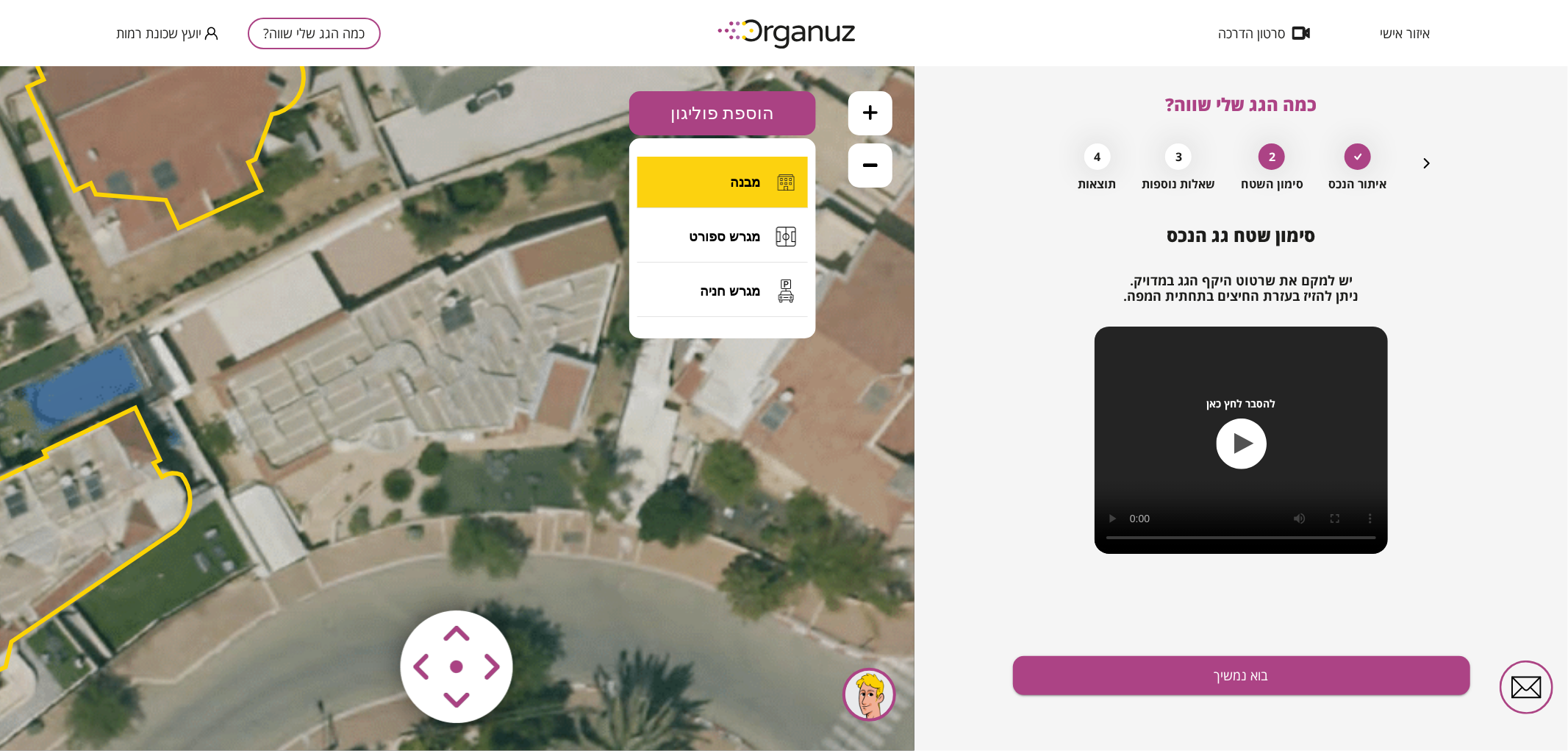
click at [750, 185] on span "מבנה" at bounding box center [745, 181] width 30 height 16
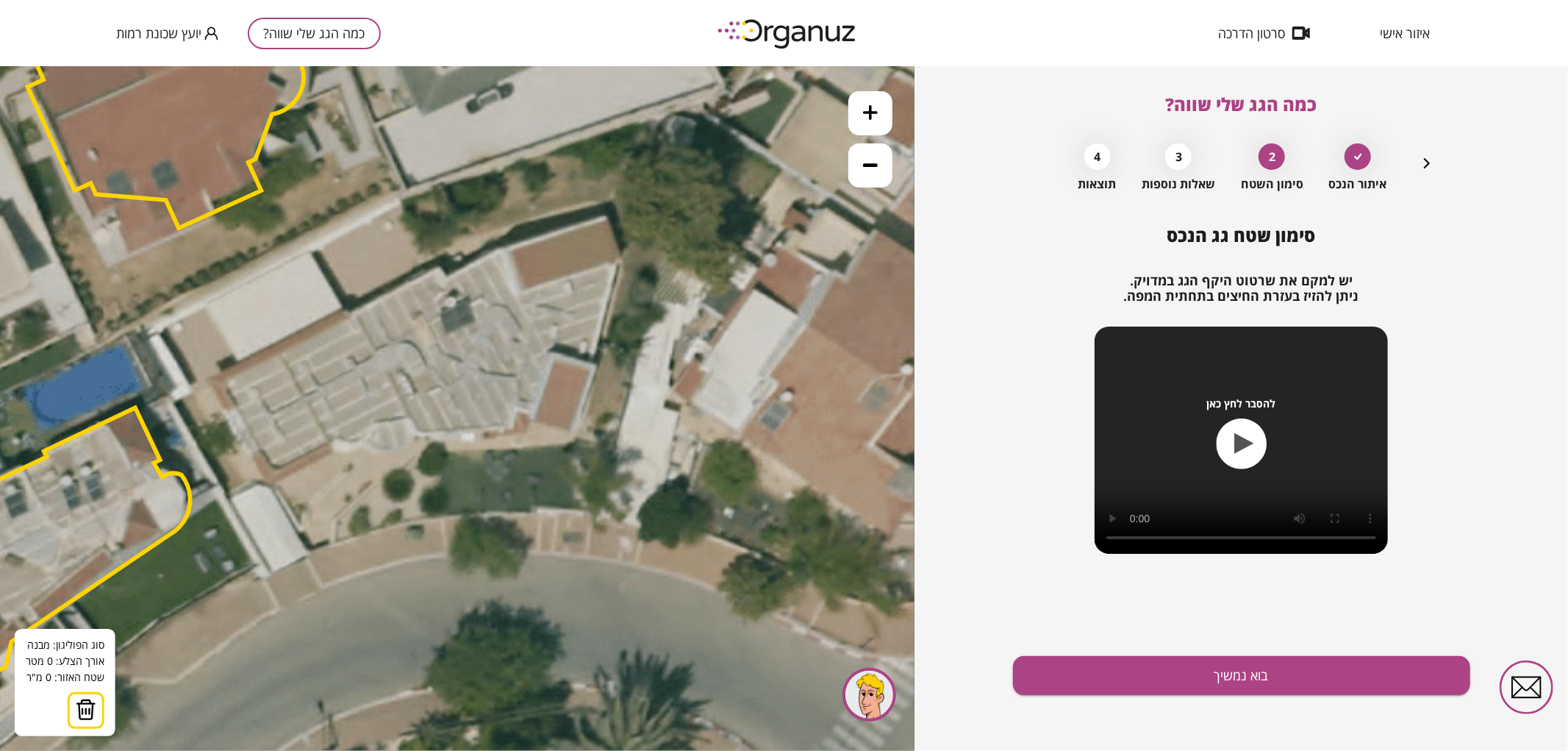
click at [209, 377] on icon at bounding box center [214, 315] width 2432 height 2432
click at [209, 379] on icon at bounding box center [215, 313] width 2432 height 2432
click at [239, 361] on icon at bounding box center [215, 313] width 2432 height 2432
click at [208, 304] on polygon at bounding box center [223, 341] width 32 height 75
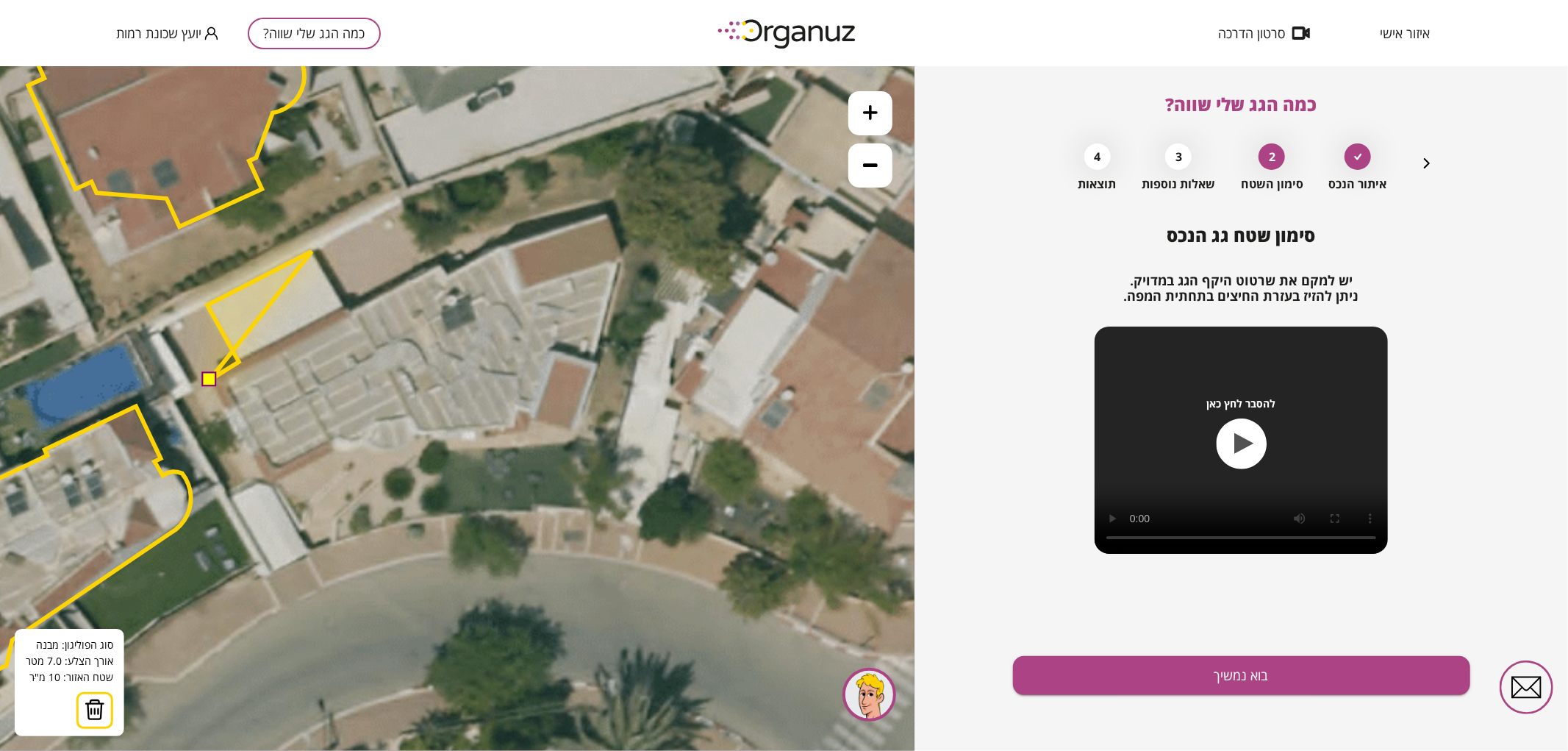
click at [311, 251] on polygon at bounding box center [260, 315] width 105 height 129
click at [344, 308] on polygon at bounding box center [275, 315] width 136 height 129
click at [350, 312] on polygon at bounding box center [279, 315] width 144 height 129
click at [439, 265] on icon at bounding box center [215, 313] width 2432 height 2432
click at [446, 275] on polygon at bounding box center [327, 315] width 239 height 129
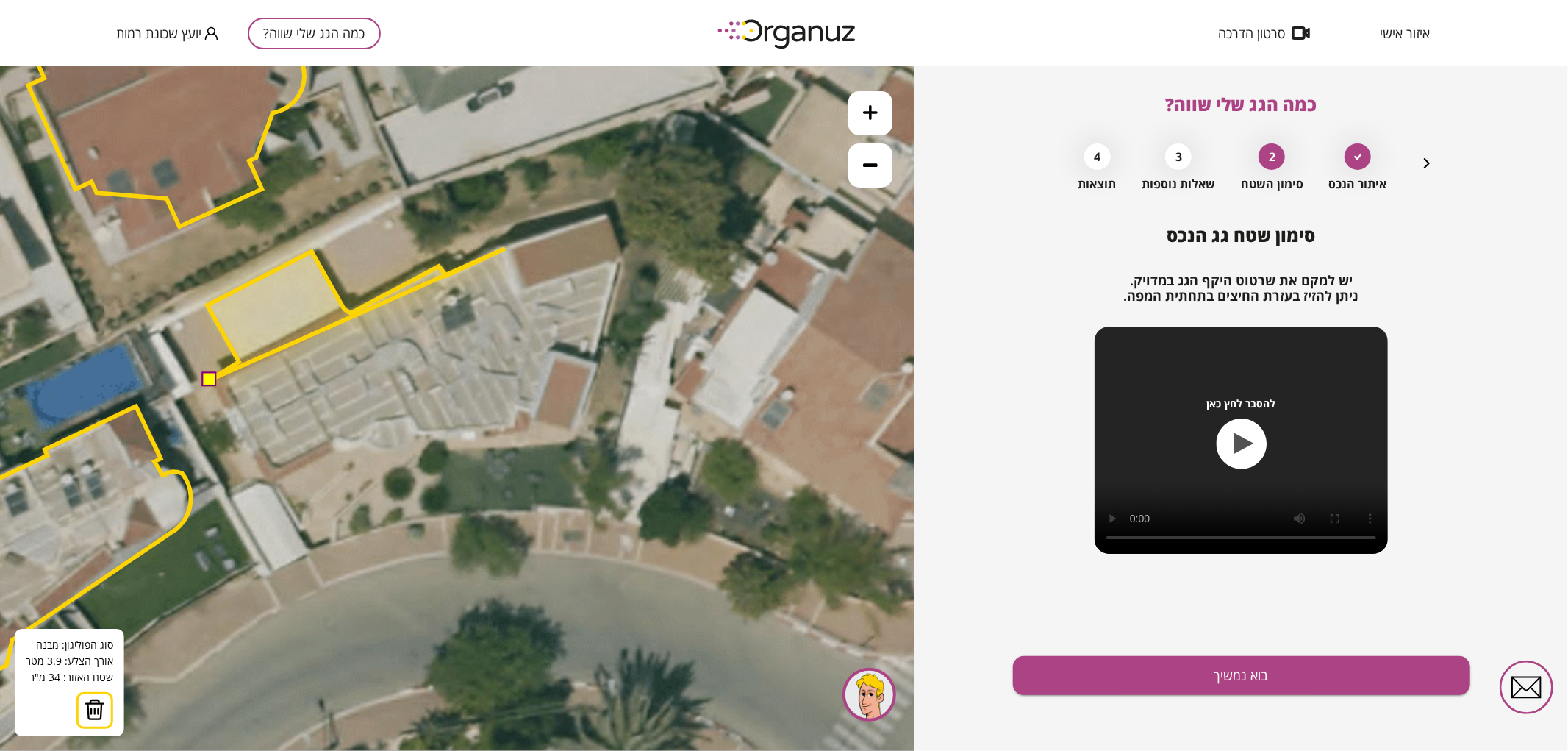
click at [506, 247] on icon at bounding box center [215, 313] width 2432 height 2432
click at [607, 216] on icon at bounding box center [215, 313] width 2432 height 2432
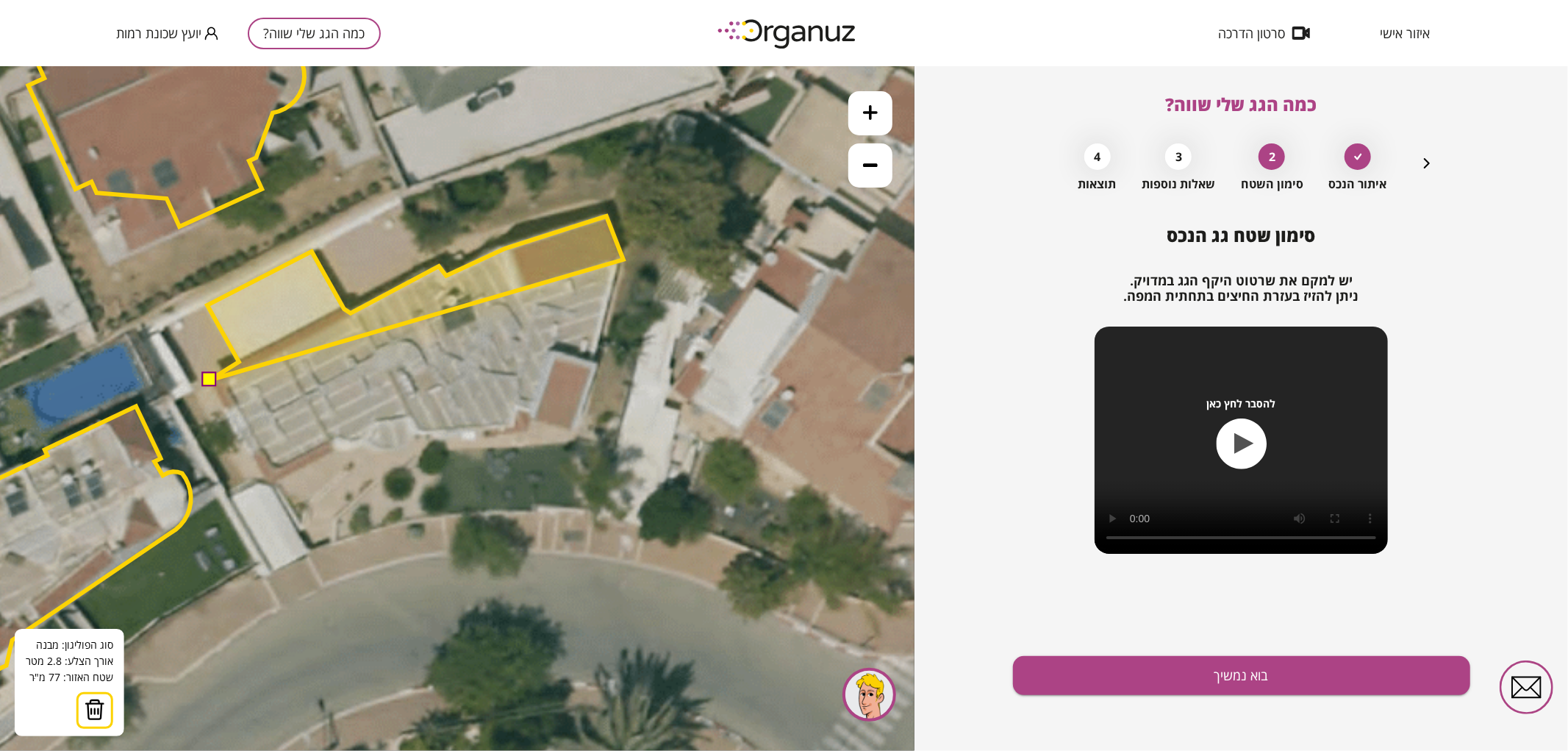
click at [624, 259] on polygon at bounding box center [415, 298] width 416 height 164
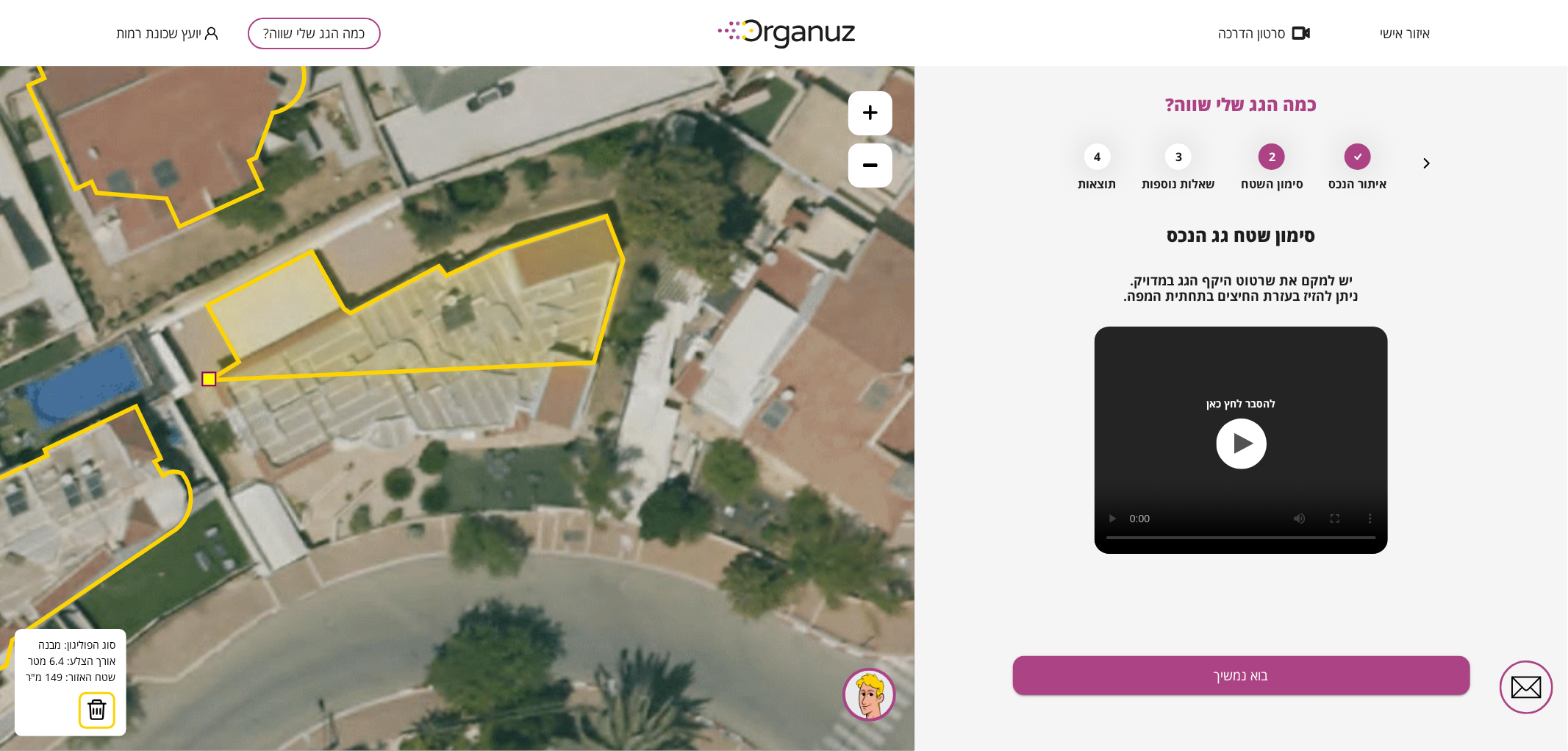
click at [594, 362] on polygon at bounding box center [415, 298] width 416 height 164
click at [597, 362] on icon at bounding box center [215, 313] width 2432 height 2432
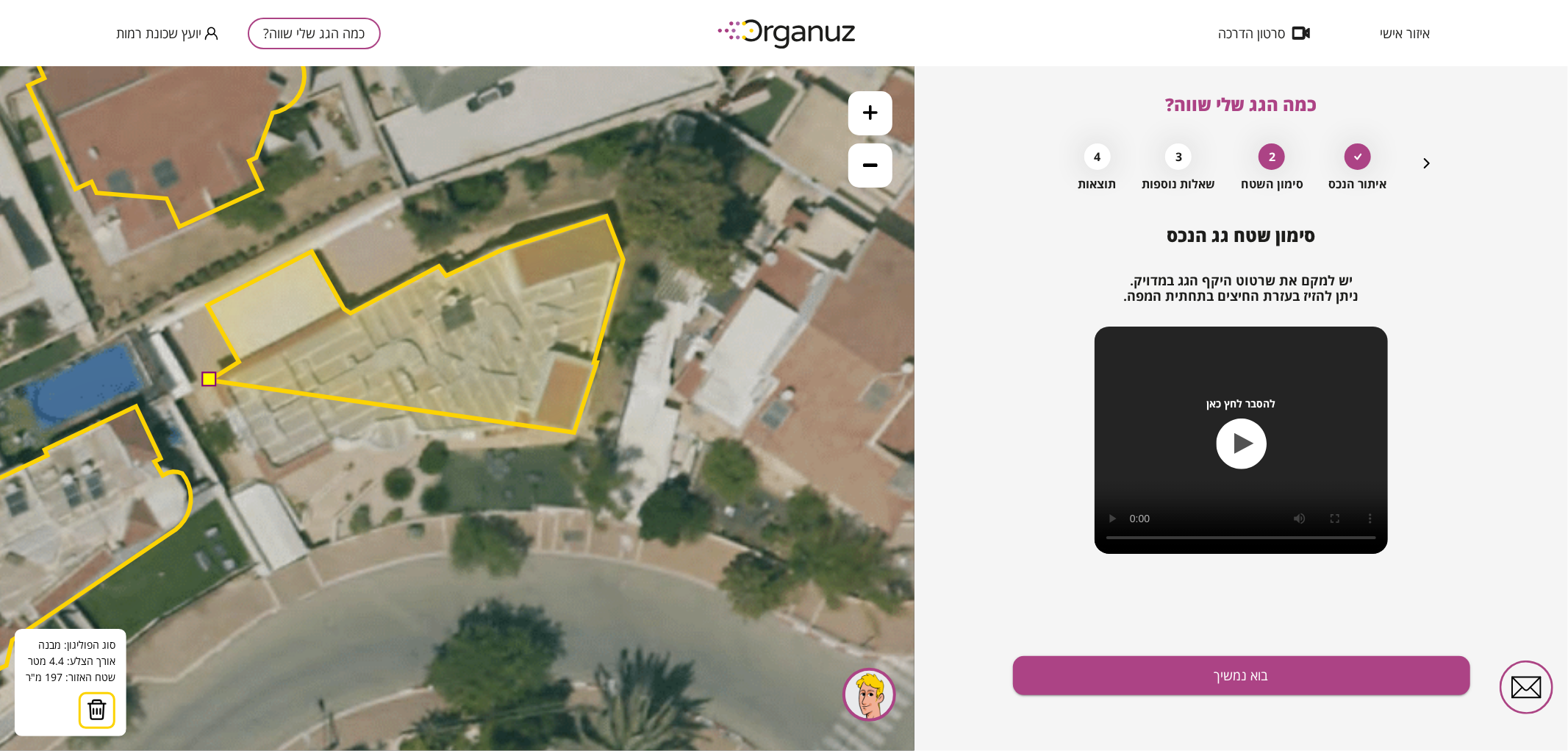
click at [574, 431] on polygon at bounding box center [415, 323] width 416 height 216
click at [533, 424] on polygon at bounding box center [415, 323] width 416 height 216
click at [419, 431] on polygon at bounding box center [415, 323] width 416 height 216
click at [409, 418] on polygon at bounding box center [415, 323] width 416 height 216
click at [376, 426] on polygon at bounding box center [415, 323] width 416 height 216
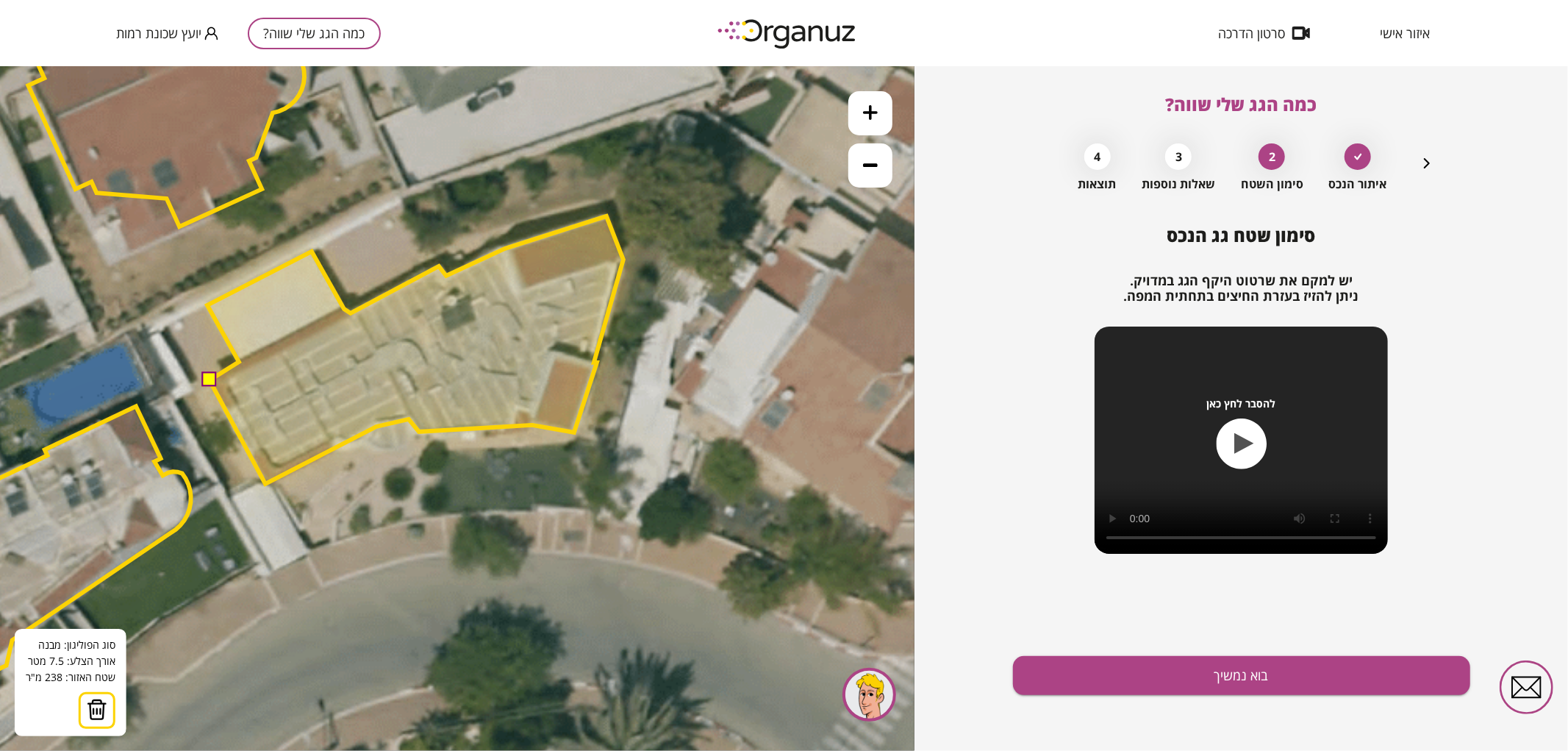
click at [265, 483] on polygon at bounding box center [415, 349] width 416 height 267
click at [209, 378] on button at bounding box center [209, 378] width 14 height 14
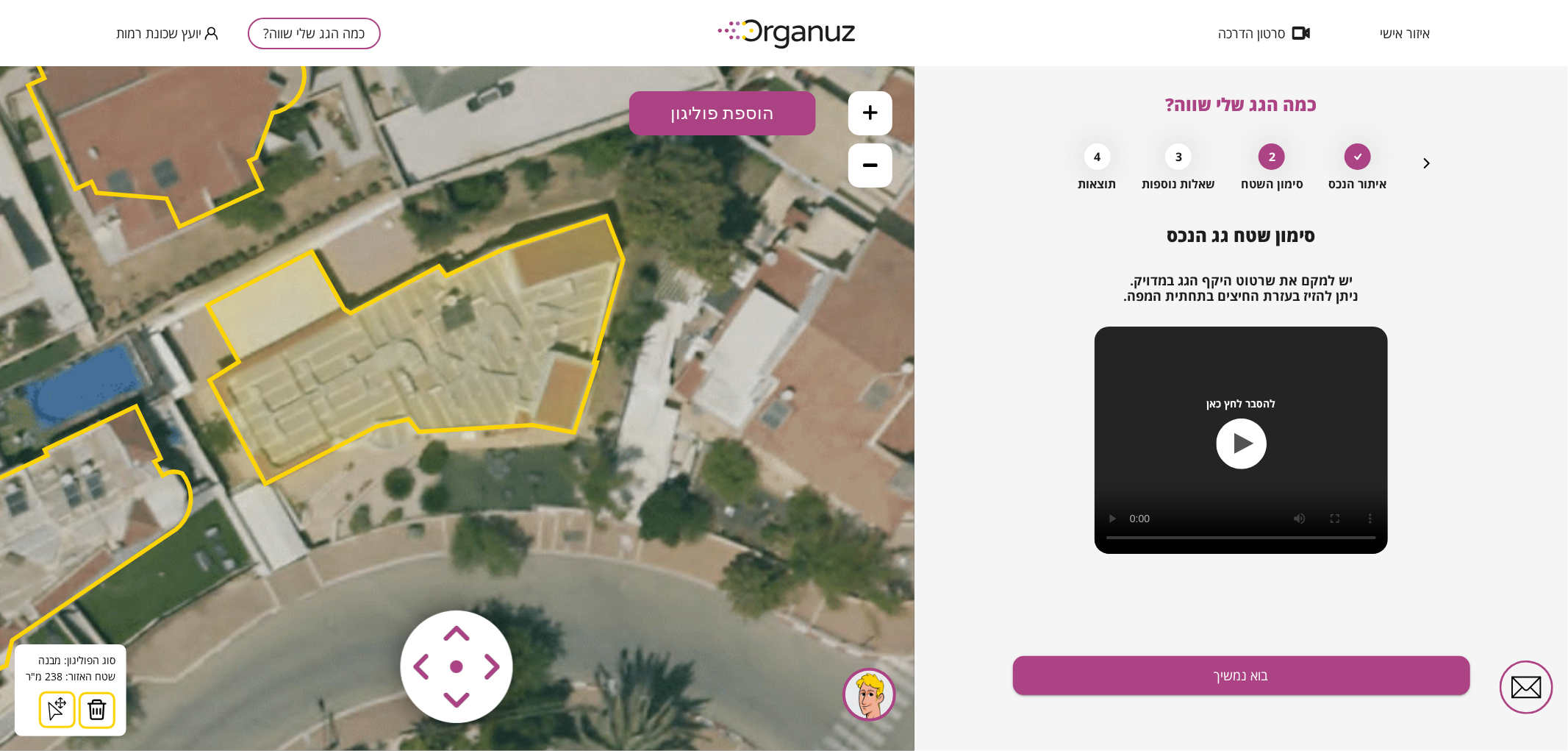
click at [1280, 701] on div "סימון שטח גג הנכס יש למקם את שרטוט היקף הגג במדויק. ניתן להזיז בעזרת החיצים בתח…" at bounding box center [1241, 487] width 458 height 525
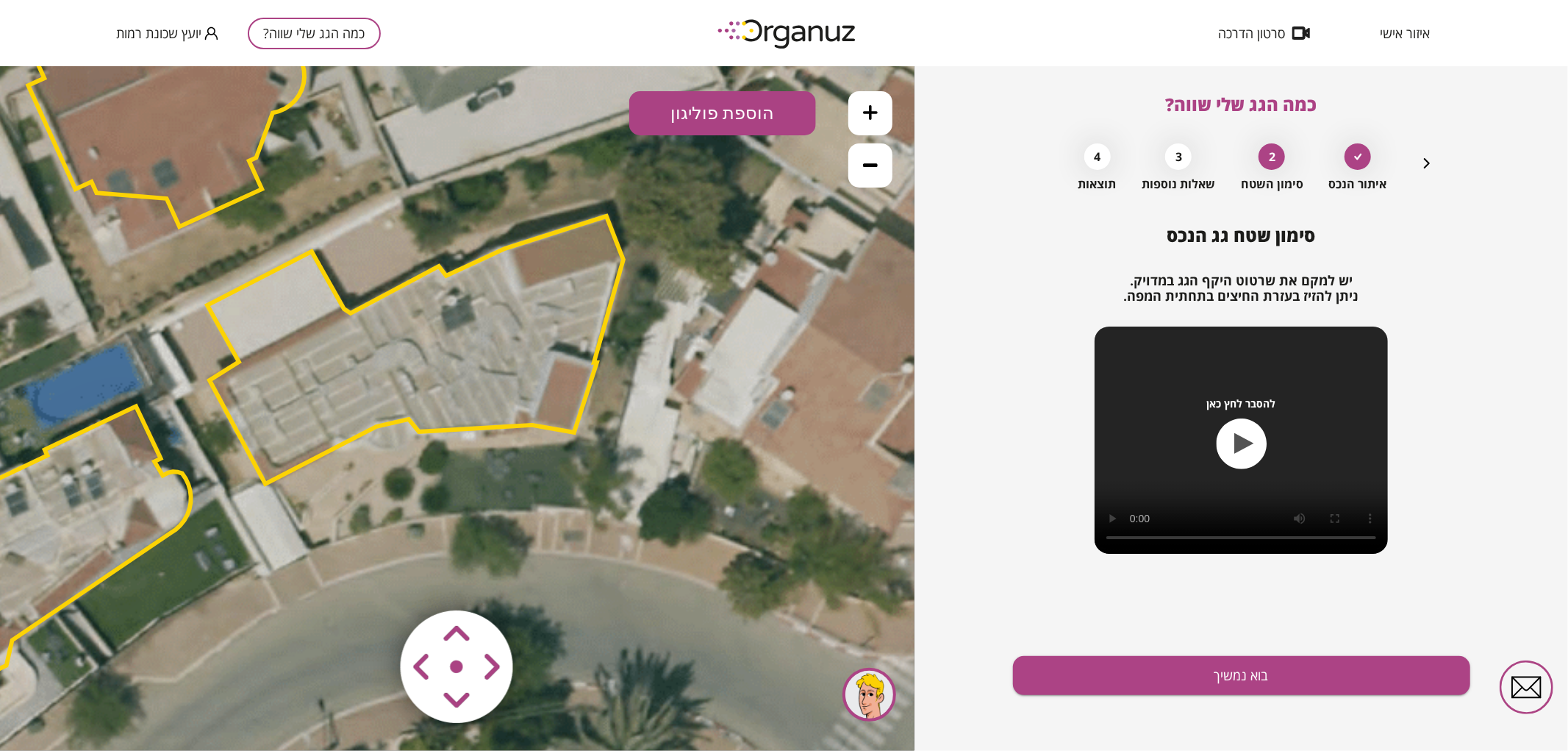
click at [494, 357] on polygon at bounding box center [415, 349] width 416 height 267
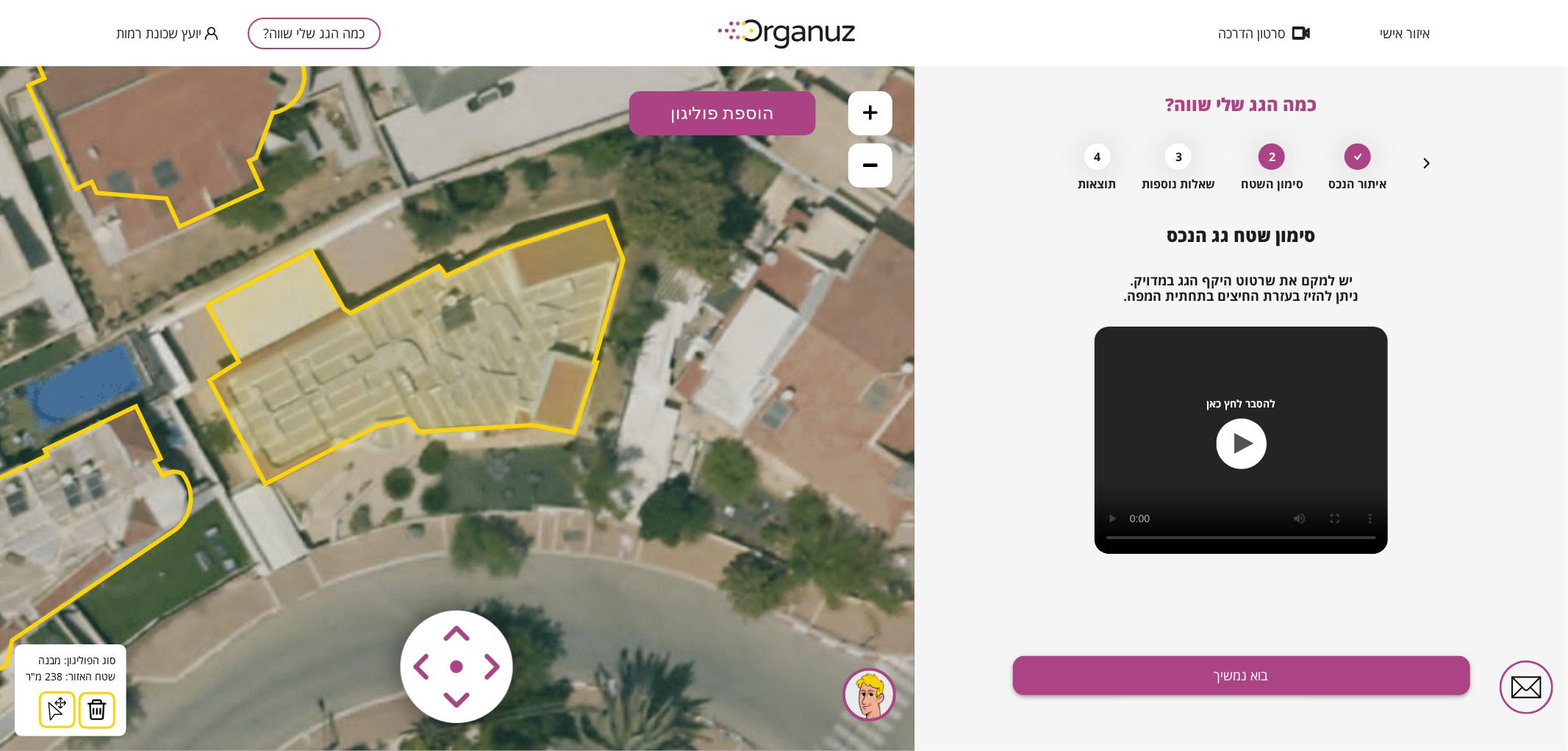
click at [1113, 677] on button "בוא נמשיך" at bounding box center [1241, 674] width 458 height 39
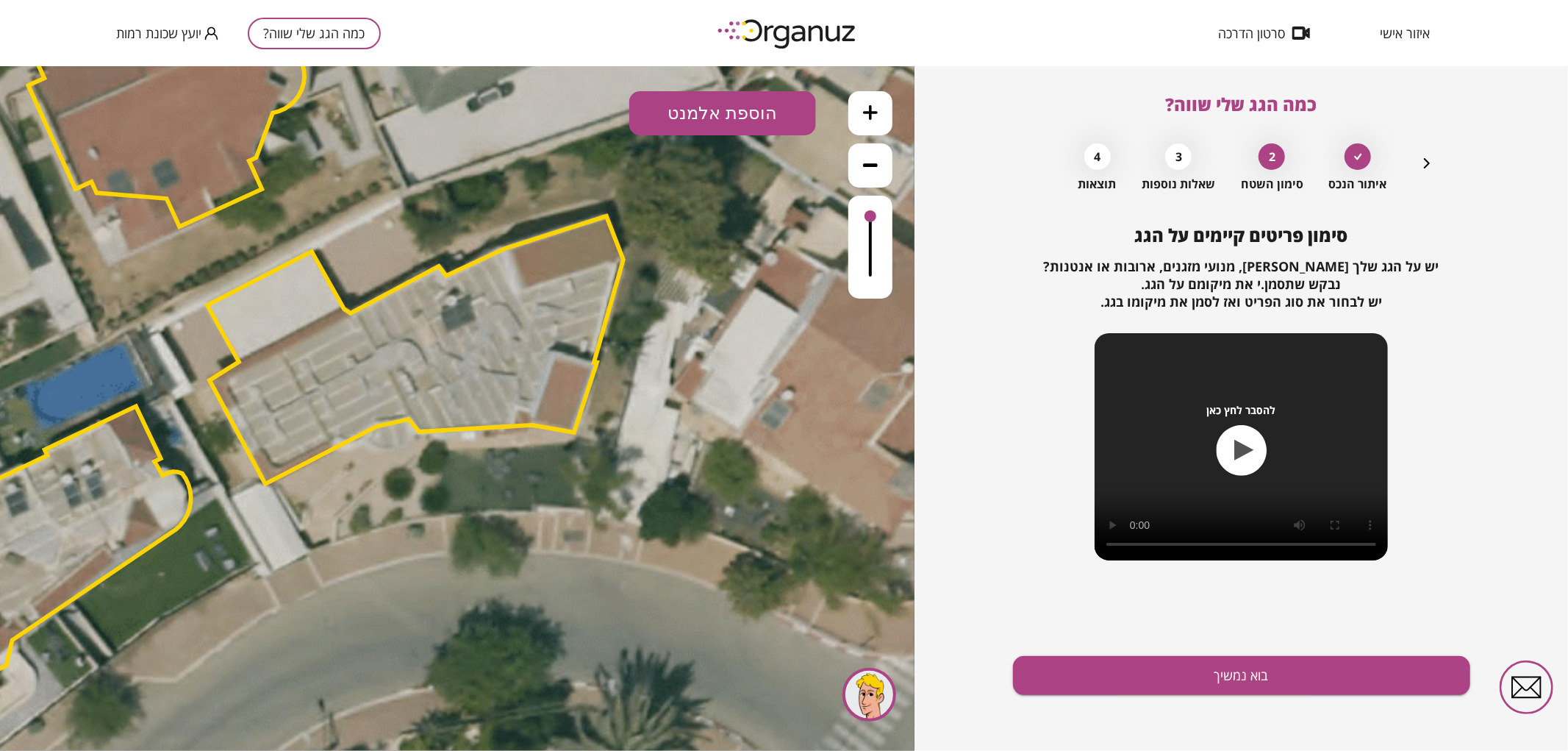
click at [711, 121] on button "הוספת אלמנט" at bounding box center [722, 112] width 187 height 44
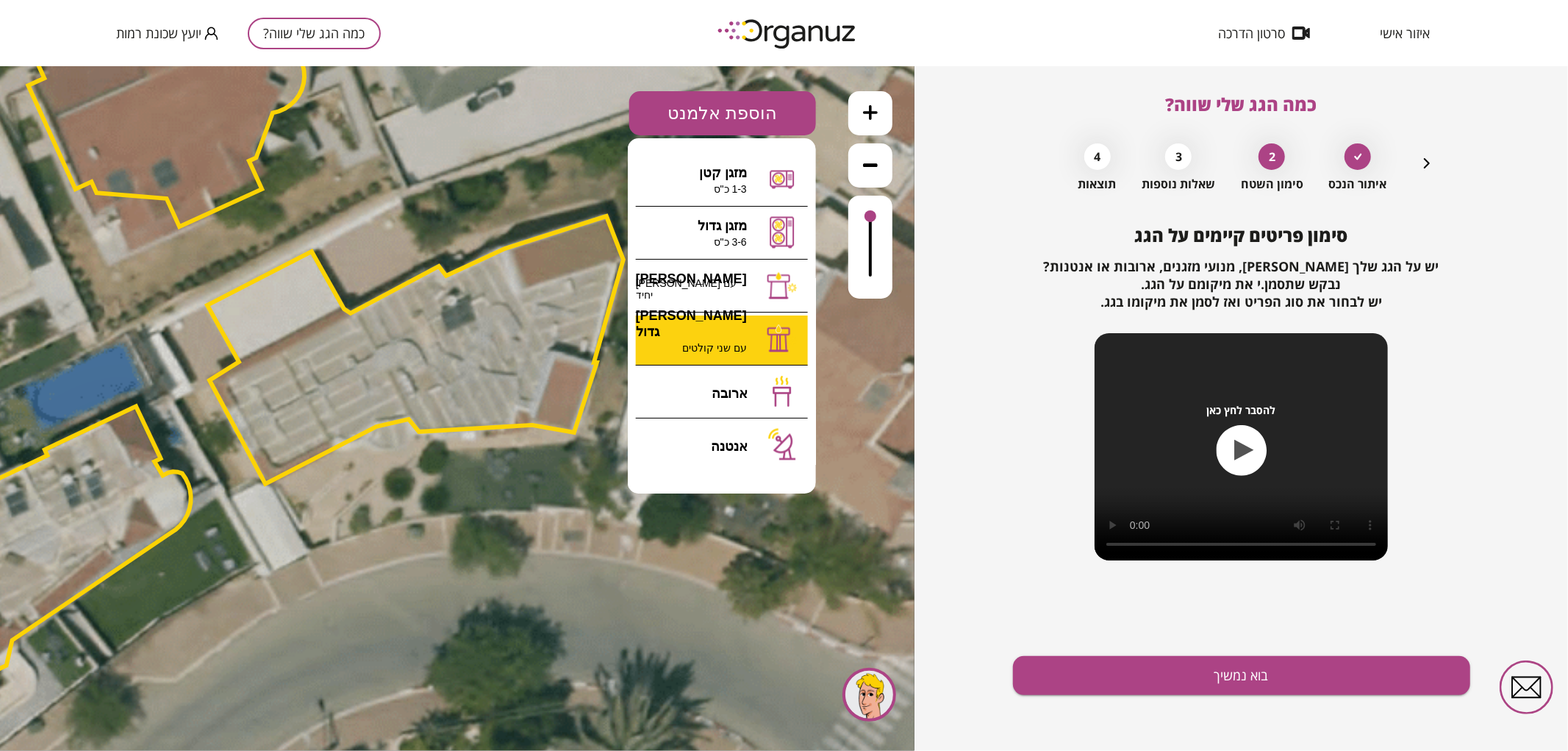
click at [682, 345] on div ".st0 { fill: #FFFFFF; } 0" at bounding box center [457, 407] width 914 height 684
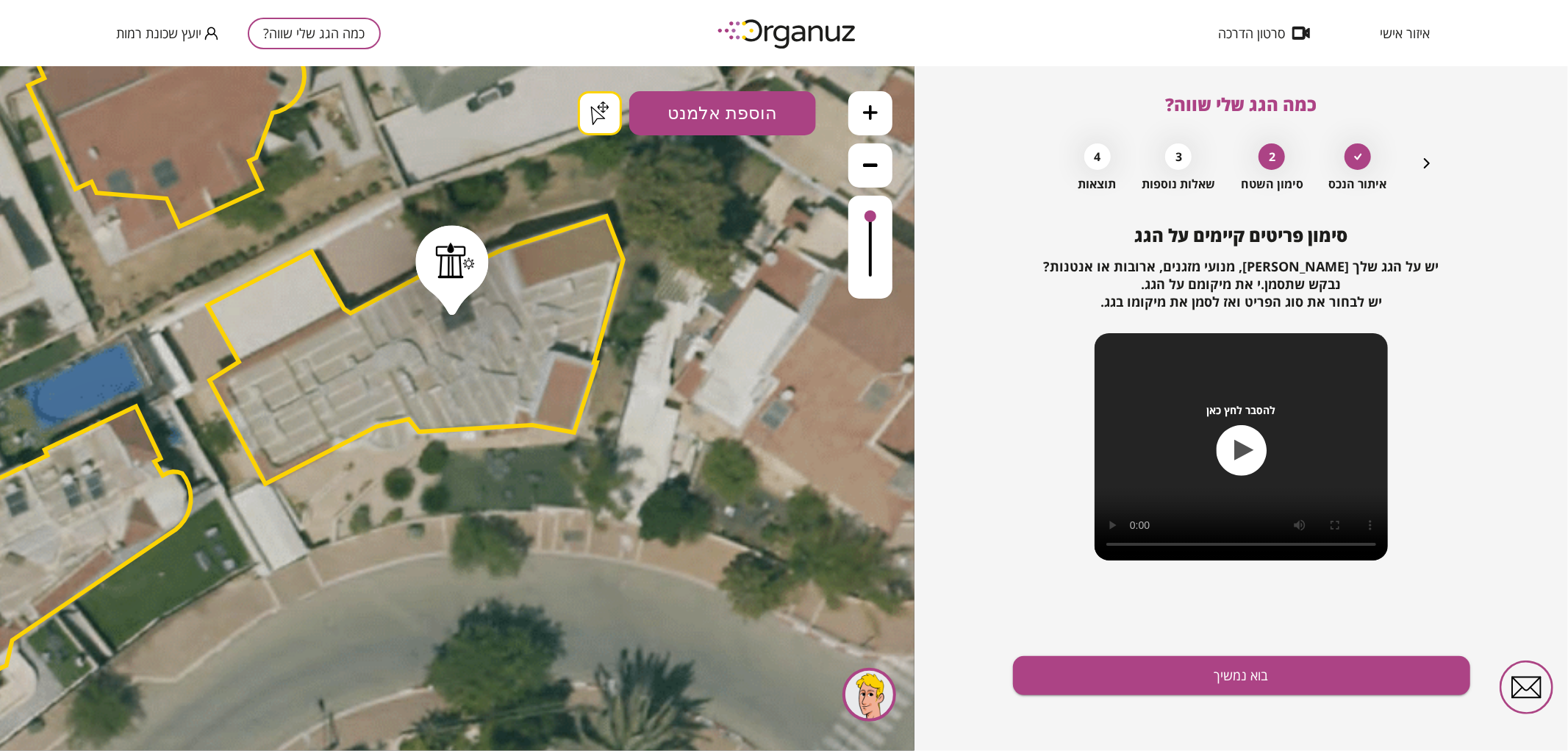
click at [1143, 684] on button "בוא נמשיך" at bounding box center [1241, 674] width 458 height 39
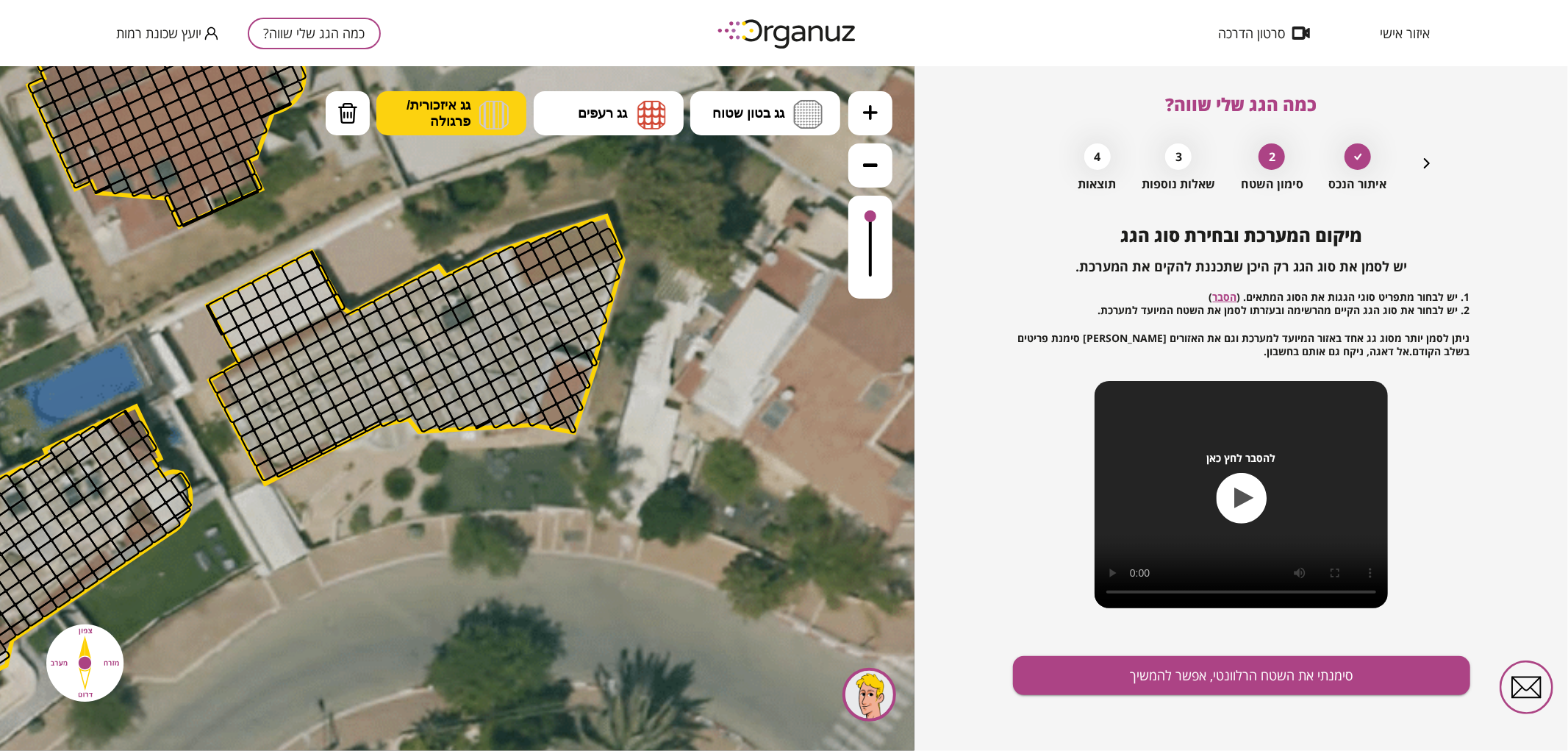
click at [471, 106] on button "גג איזכורית/ פרגולה" at bounding box center [451, 112] width 150 height 44
click at [459, 183] on div ".st0 { fill: #FFFFFF; } .st0 { fill: #FFFFFF; }" at bounding box center [457, 407] width 914 height 684
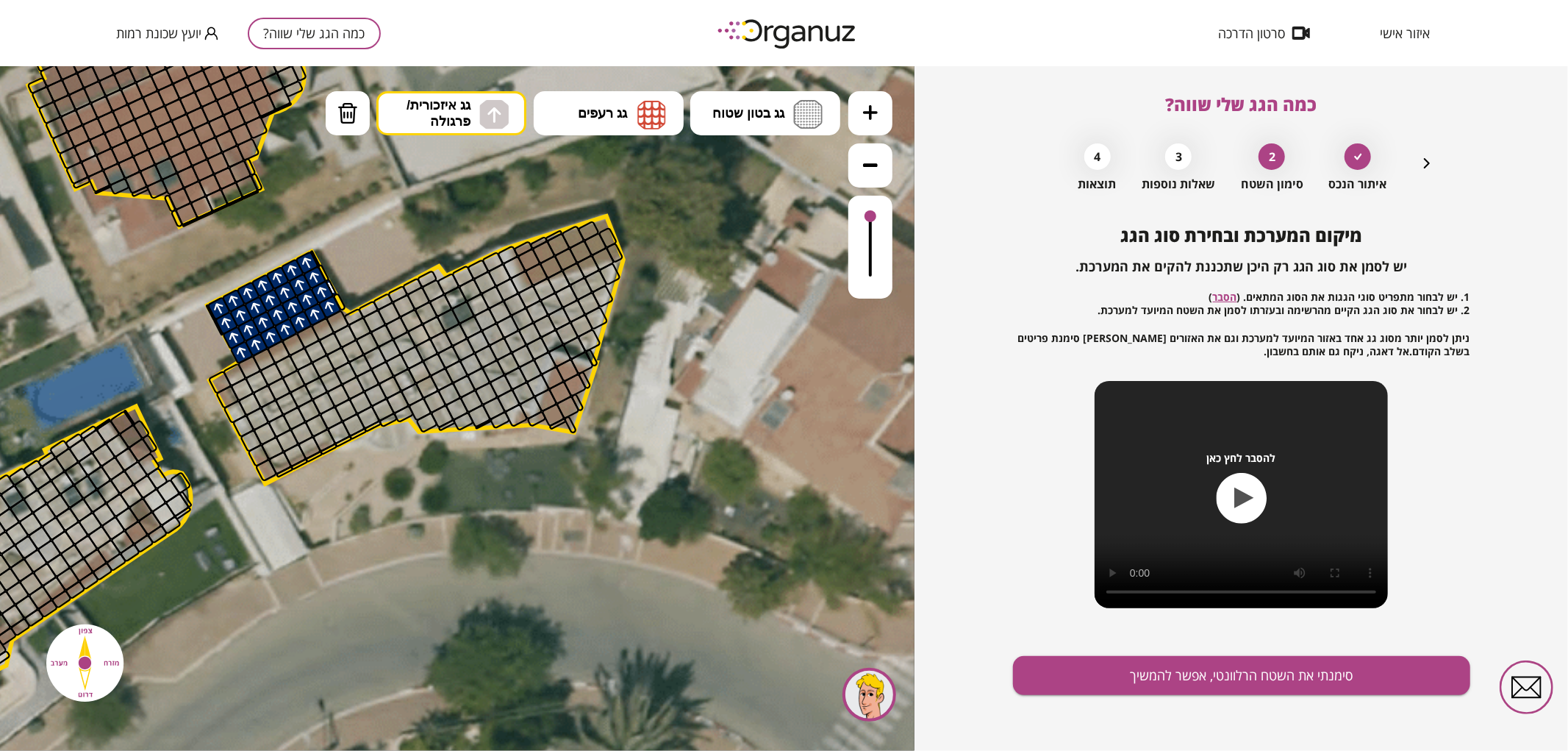
drag, startPoint x: 245, startPoint y: 350, endPoint x: 220, endPoint y: 327, distance: 34.0
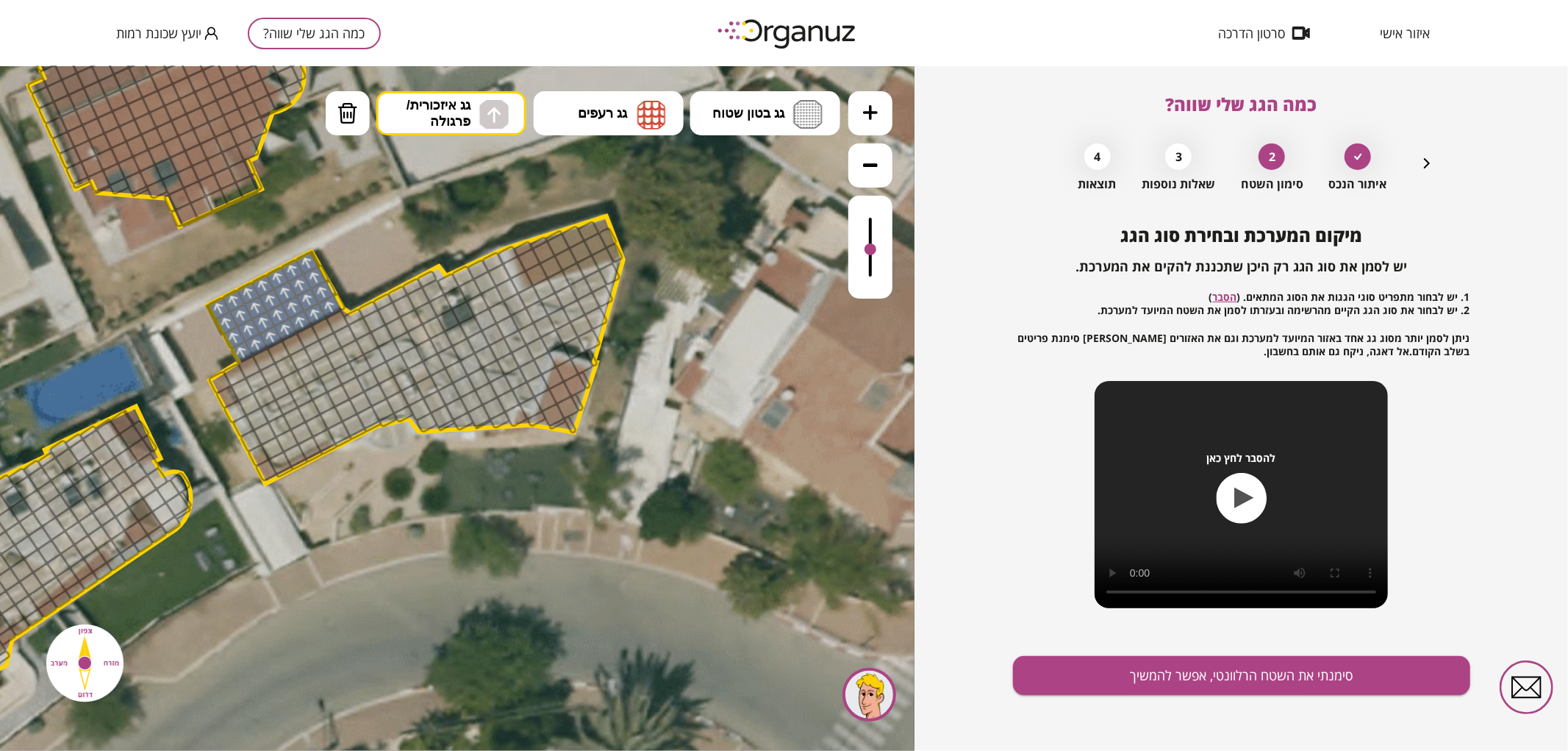
drag, startPoint x: 868, startPoint y: 212, endPoint x: 870, endPoint y: 250, distance: 38.1
click at [870, 250] on div at bounding box center [870, 248] width 12 height 12
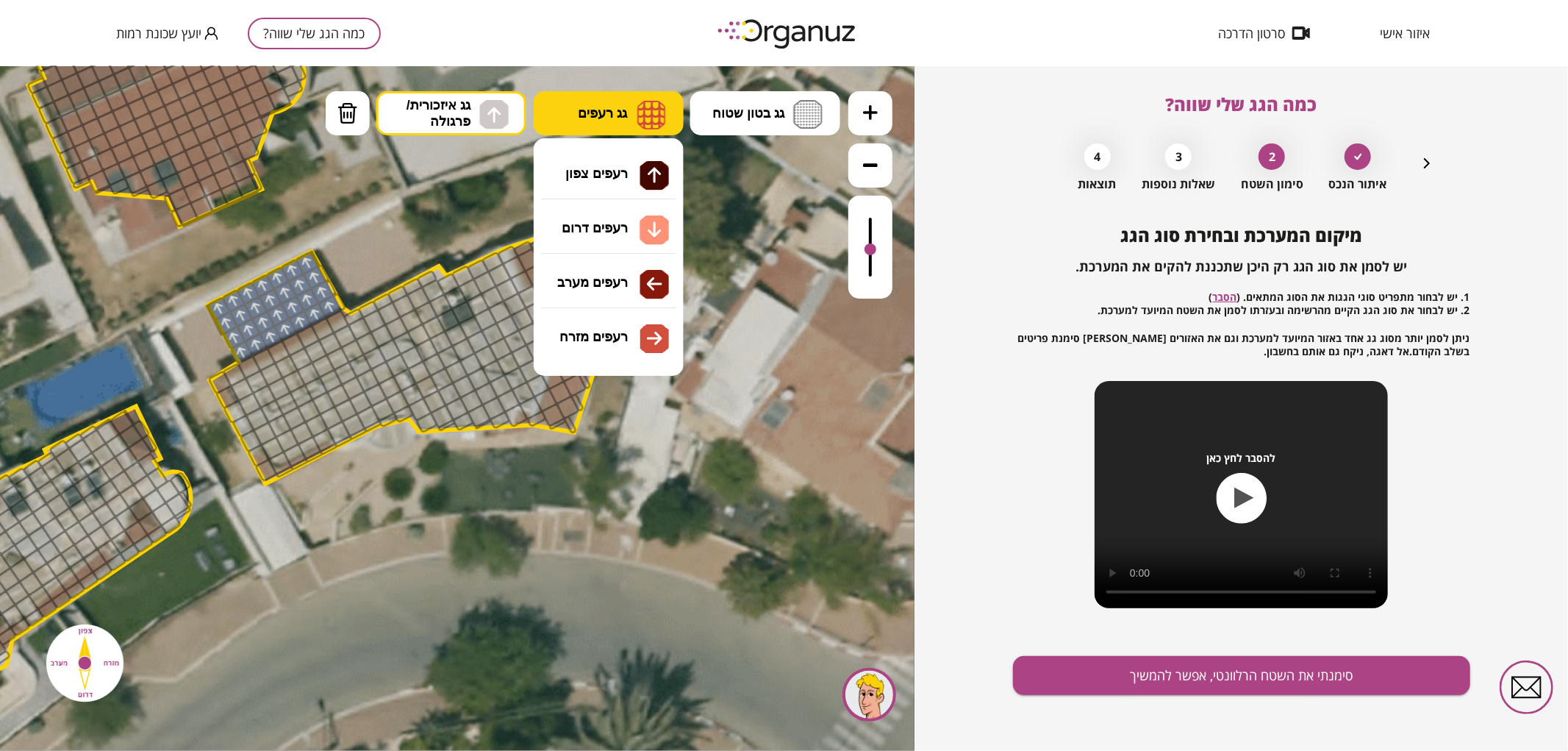
click at [636, 111] on button "גג רעפים" at bounding box center [608, 112] width 150 height 44
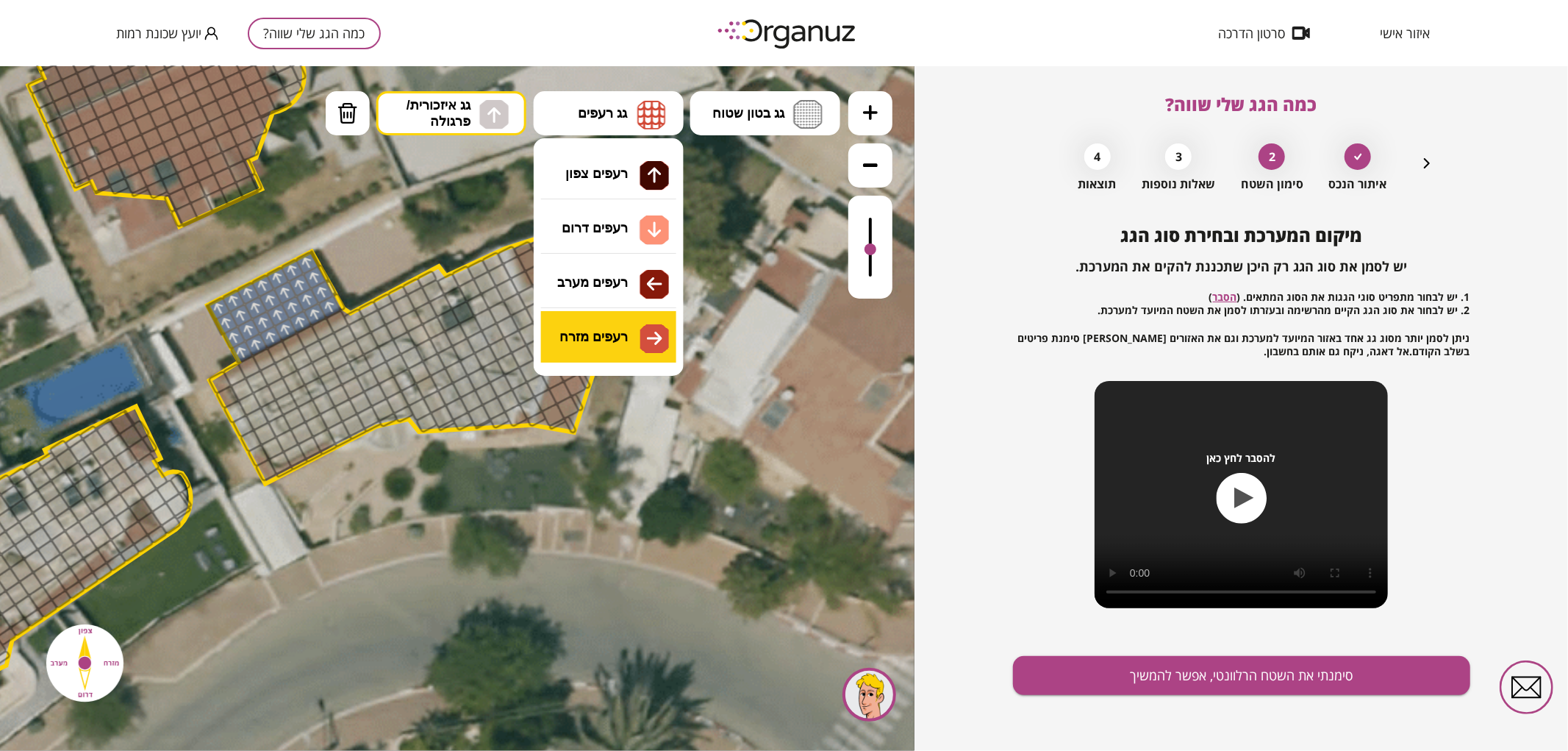
click at [626, 331] on div ".st0 { fill: #FFFFFF; } .st0 { fill: #FFFFFF; }" at bounding box center [457, 407] width 914 height 684
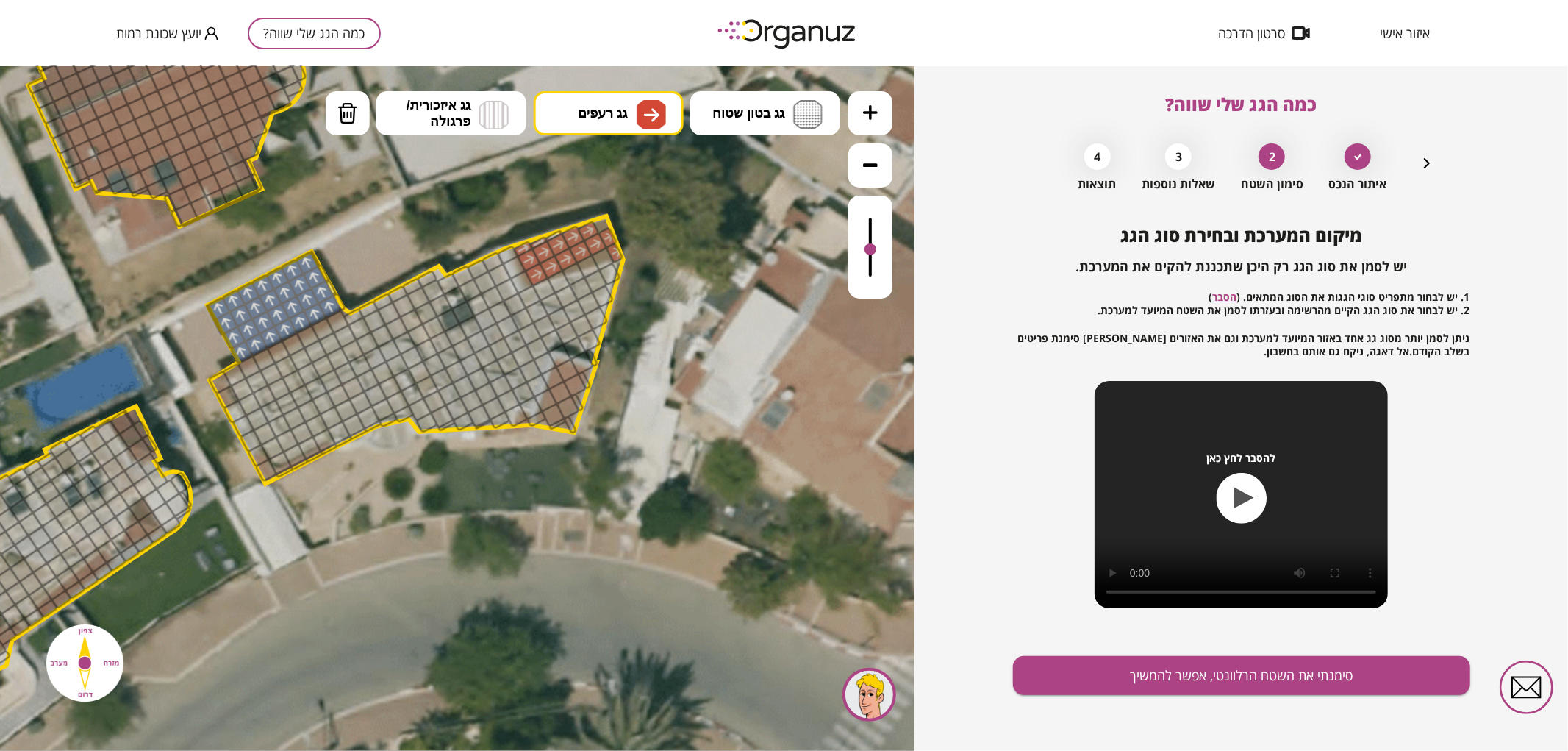
drag, startPoint x: 539, startPoint y: 266, endPoint x: 555, endPoint y: 261, distance: 16.8
click at [877, 247] on div at bounding box center [870, 246] width 44 height 103
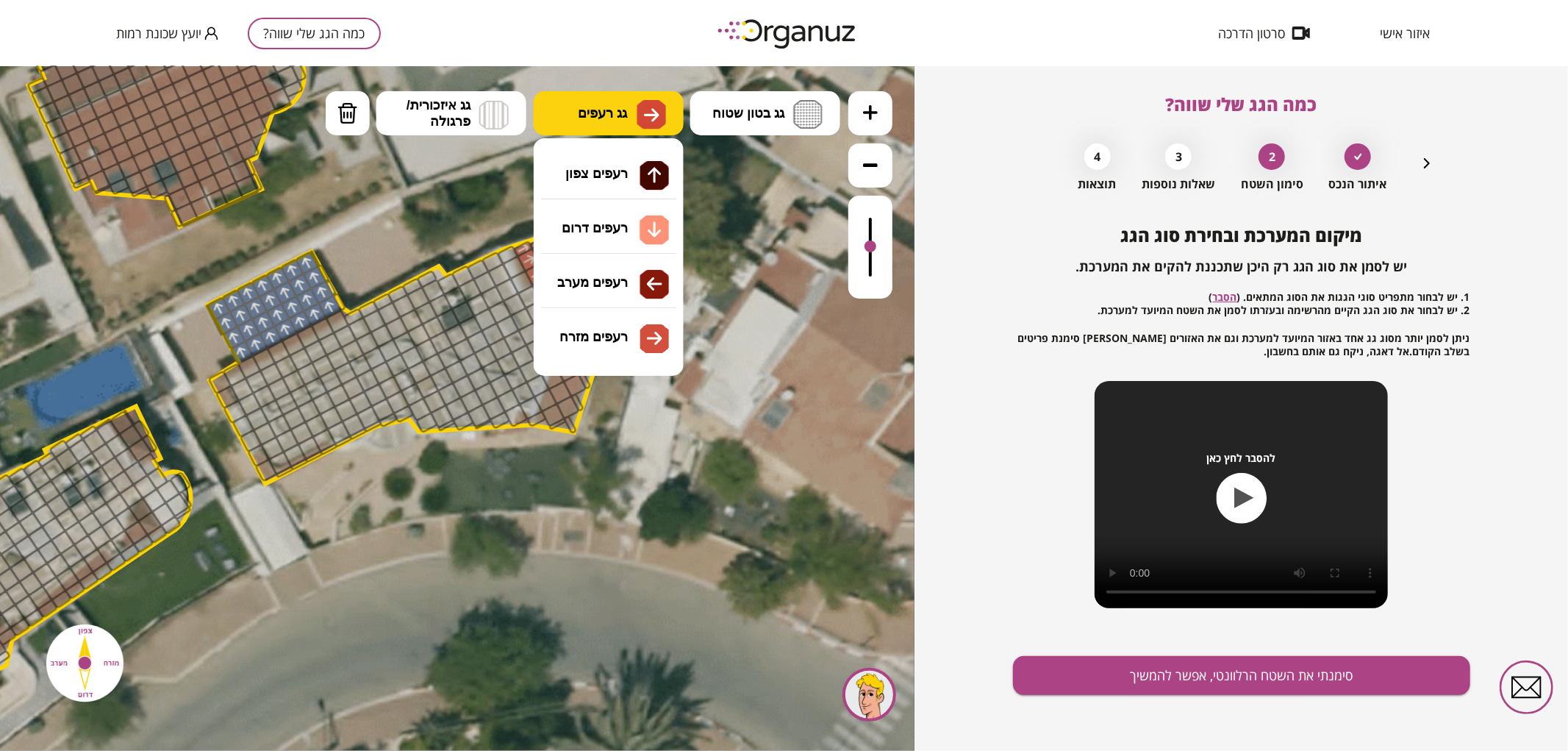
click at [619, 118] on span "גג רעפים" at bounding box center [602, 113] width 50 height 16
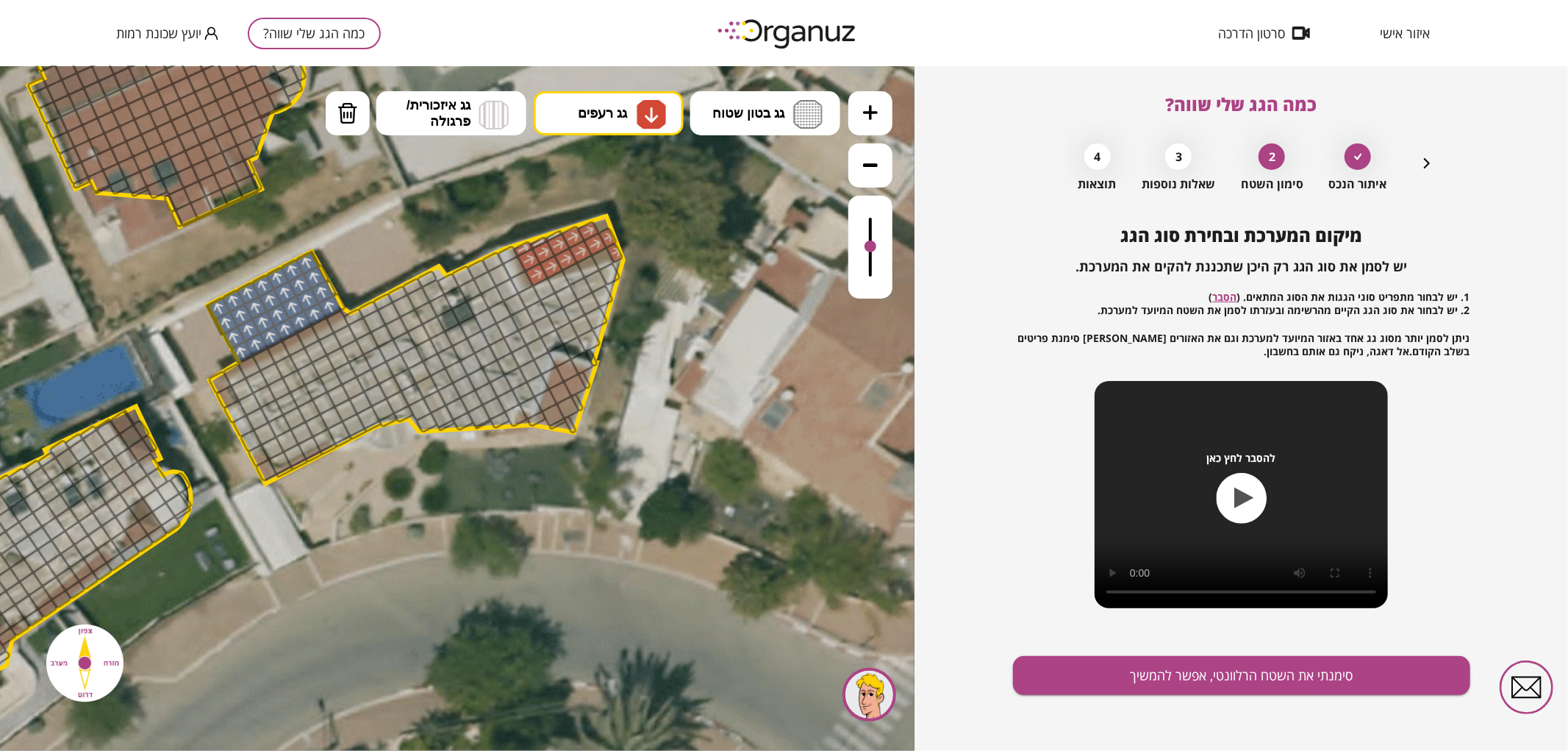
click at [652, 229] on div ".st0 { fill: #FFFFFF; } .st0 { fill: #FFFFFF; }" at bounding box center [457, 407] width 914 height 684
drag, startPoint x: 559, startPoint y: 401, endPoint x: 574, endPoint y: 426, distance: 29.2
drag, startPoint x: 870, startPoint y: 250, endPoint x: 877, endPoint y: 255, distance: 8.6
click at [877, 255] on div at bounding box center [870, 246] width 44 height 103
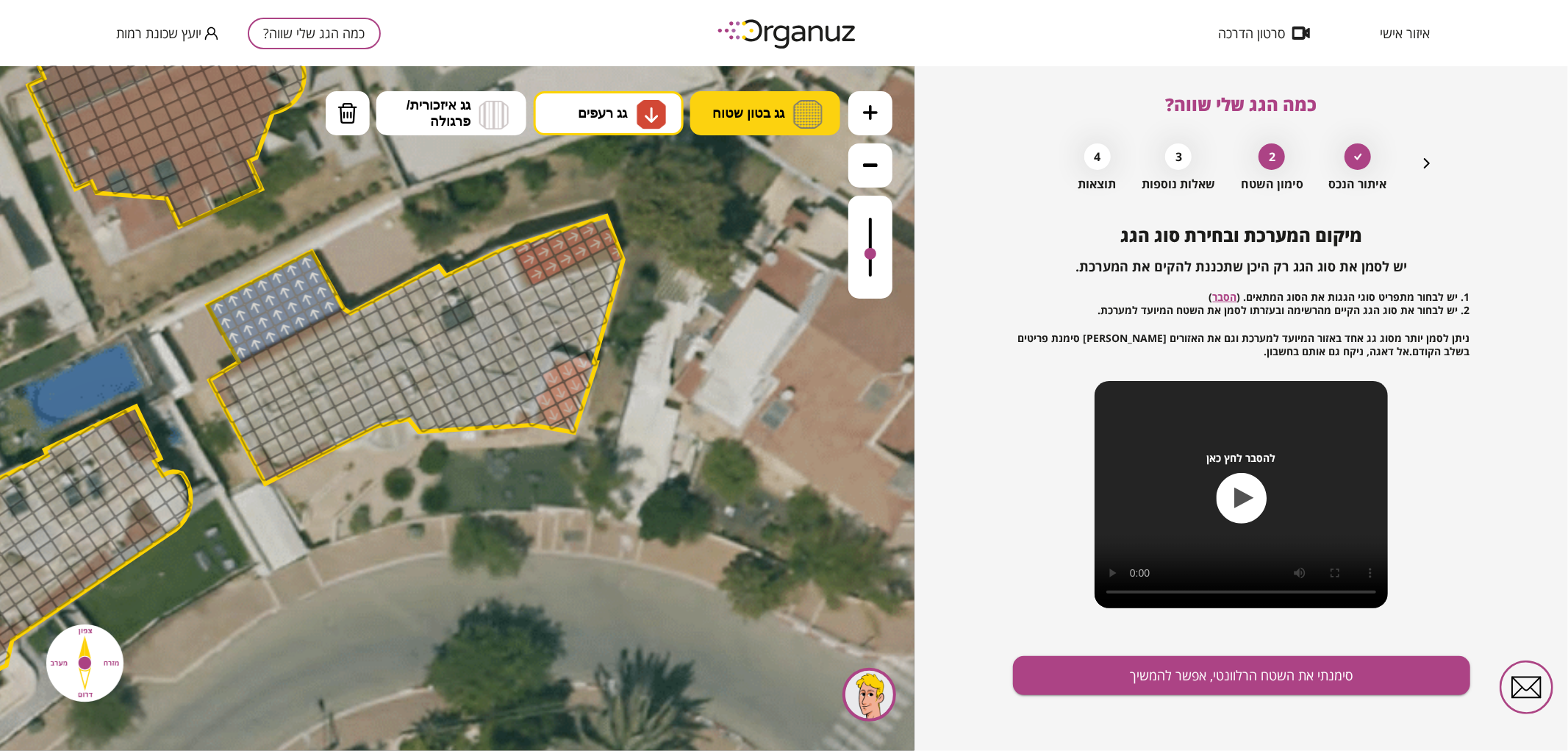
click at [771, 111] on span "גג בטון שטוח" at bounding box center [748, 113] width 72 height 16
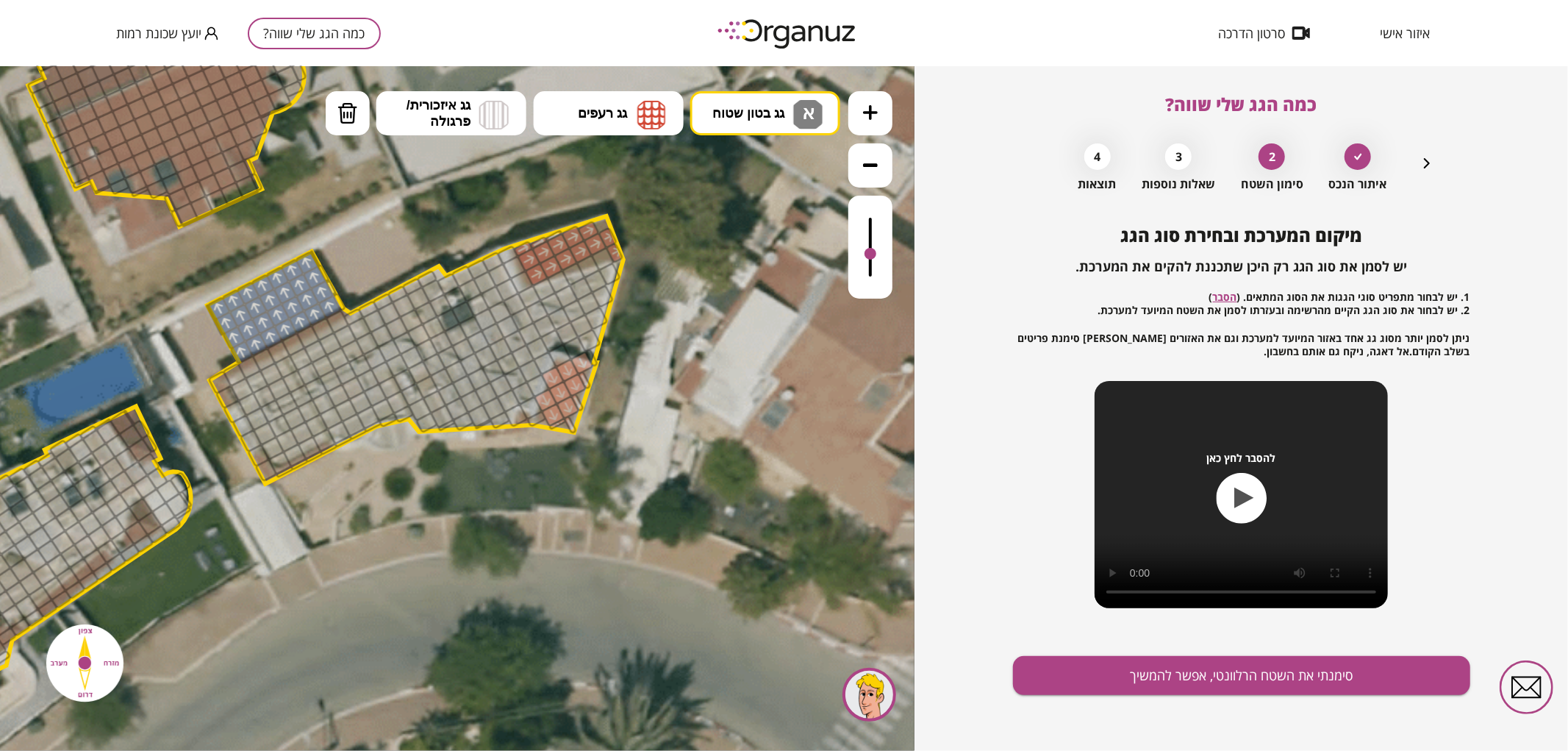
click at [785, 173] on div ".st0 { fill: #FFFFFF; } .st0 { fill: #FFFFFF; }" at bounding box center [457, 407] width 914 height 684
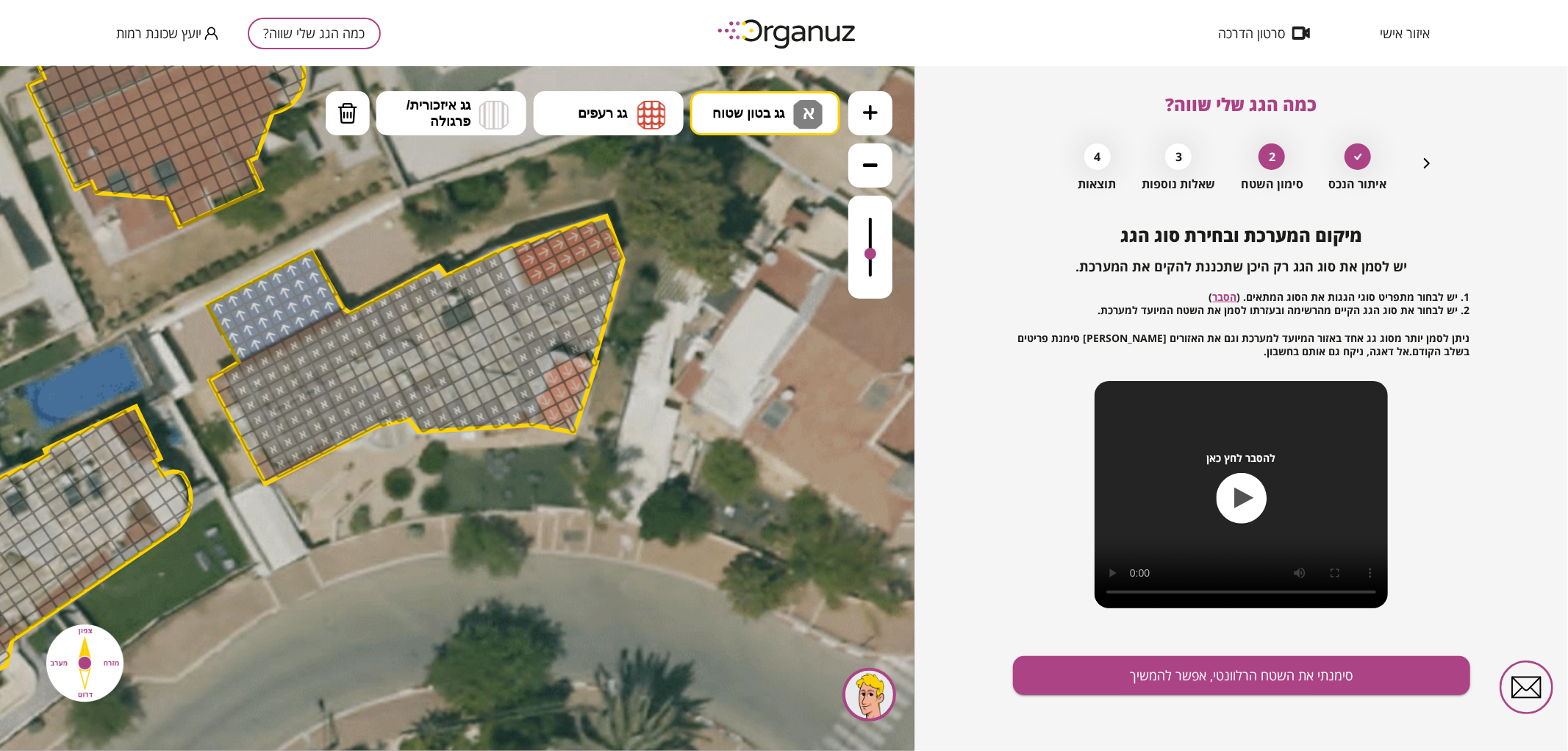
drag, startPoint x: 237, startPoint y: 376, endPoint x: 272, endPoint y: 373, distance: 35.1
drag, startPoint x: 416, startPoint y: 368, endPoint x: 469, endPoint y: 398, distance: 60.9
drag, startPoint x: 466, startPoint y: 422, endPoint x: 343, endPoint y: 430, distance: 123.3
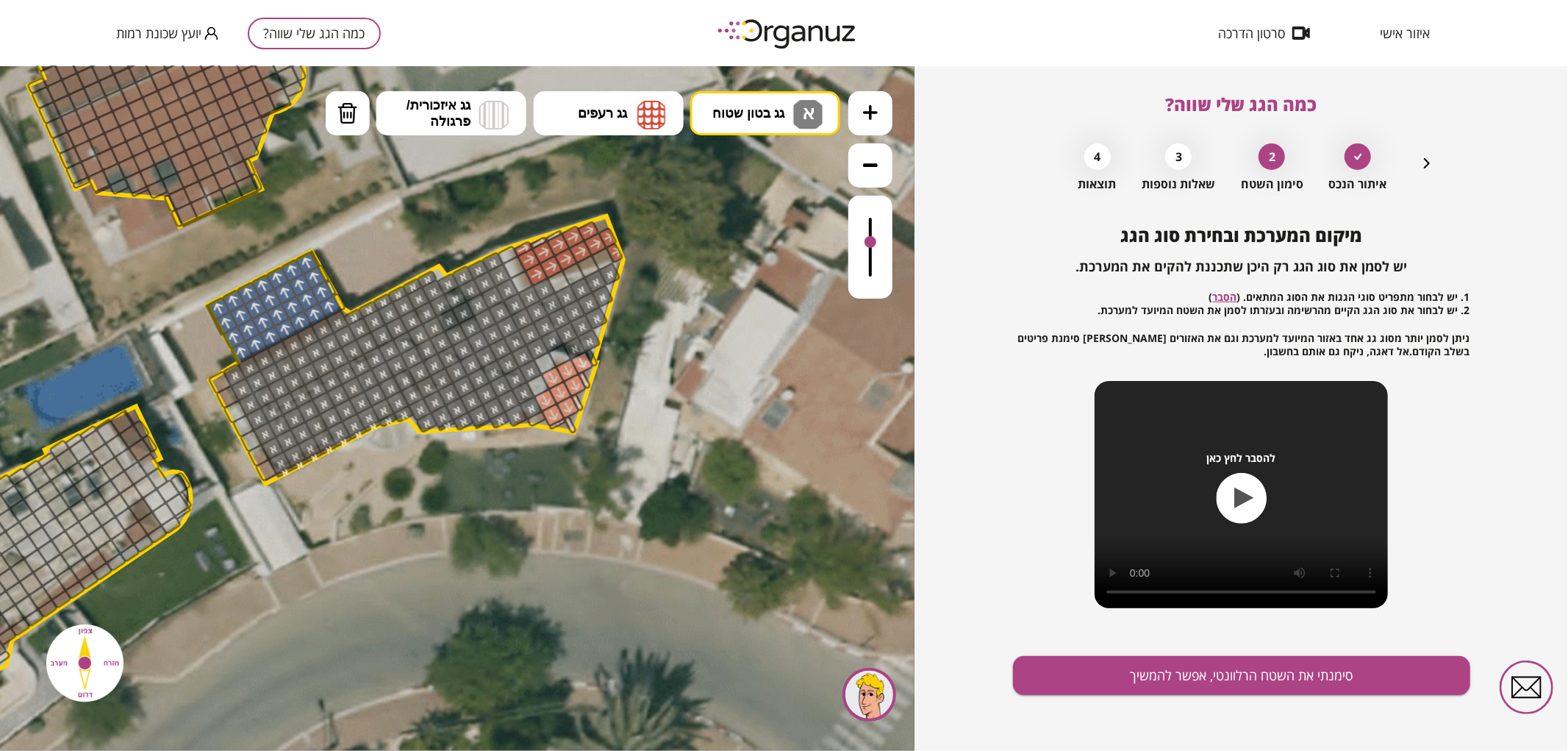
drag, startPoint x: 866, startPoint y: 247, endPoint x: 899, endPoint y: 288, distance: 52.6
click at [897, 282] on div ".st0 { fill: #FFFFFF; } .st0 { fill: #FFFFFF; }" at bounding box center [457, 407] width 914 height 684
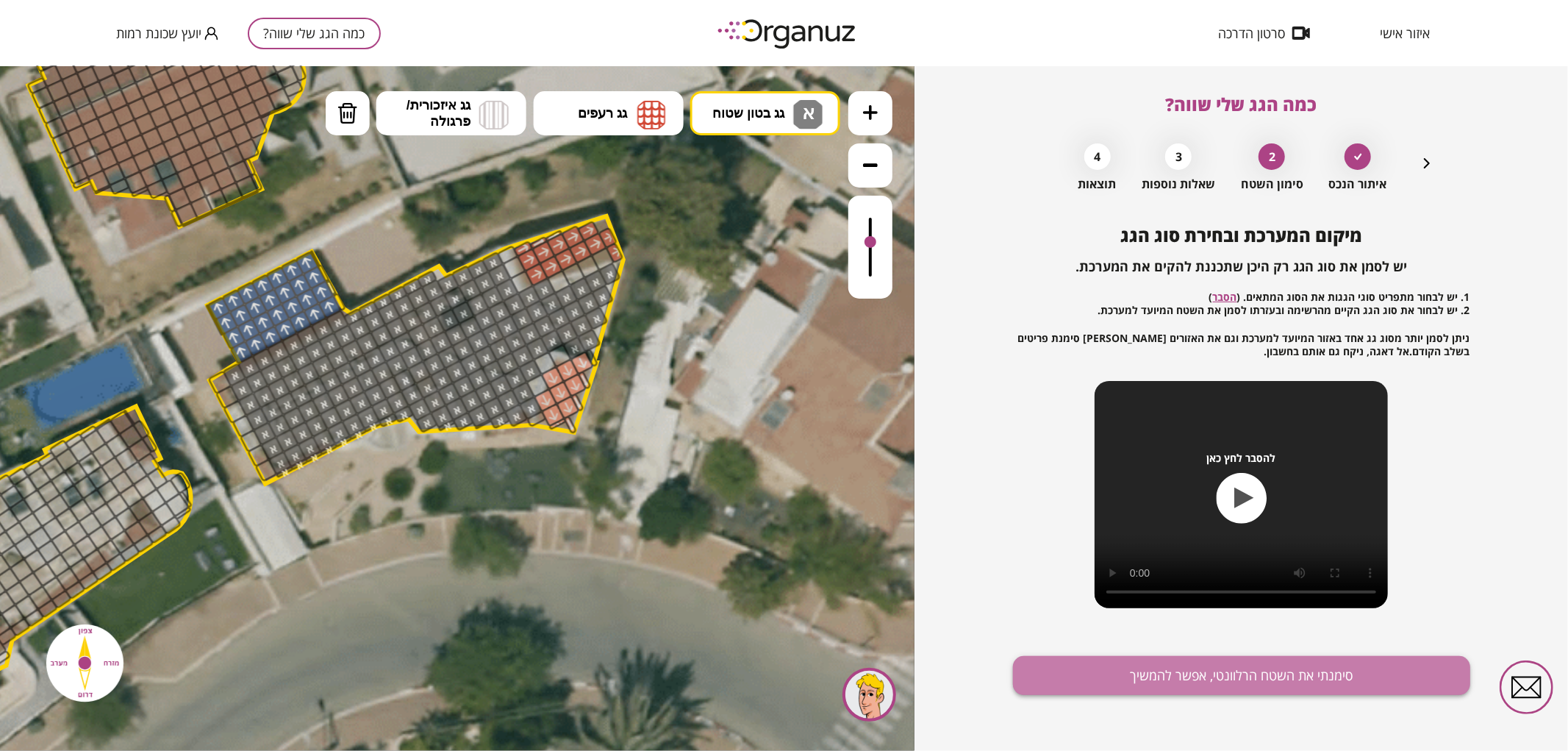
click at [1118, 681] on button "סימנתי את השטח הרלוונטי, אפשר להמשיך" at bounding box center [1241, 674] width 458 height 39
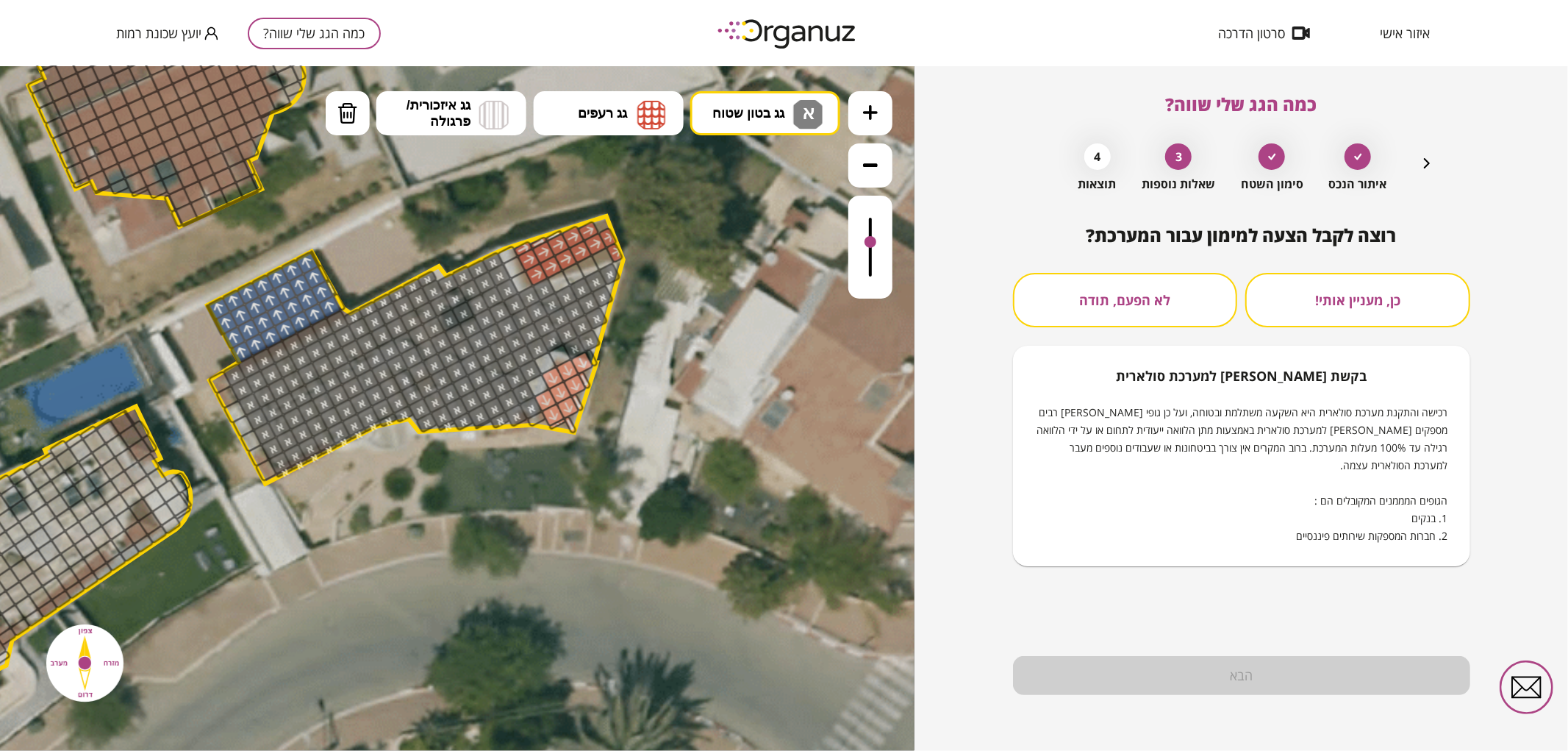
click at [1061, 295] on button "לא הפעם, תודה" at bounding box center [1125, 300] width 225 height 54
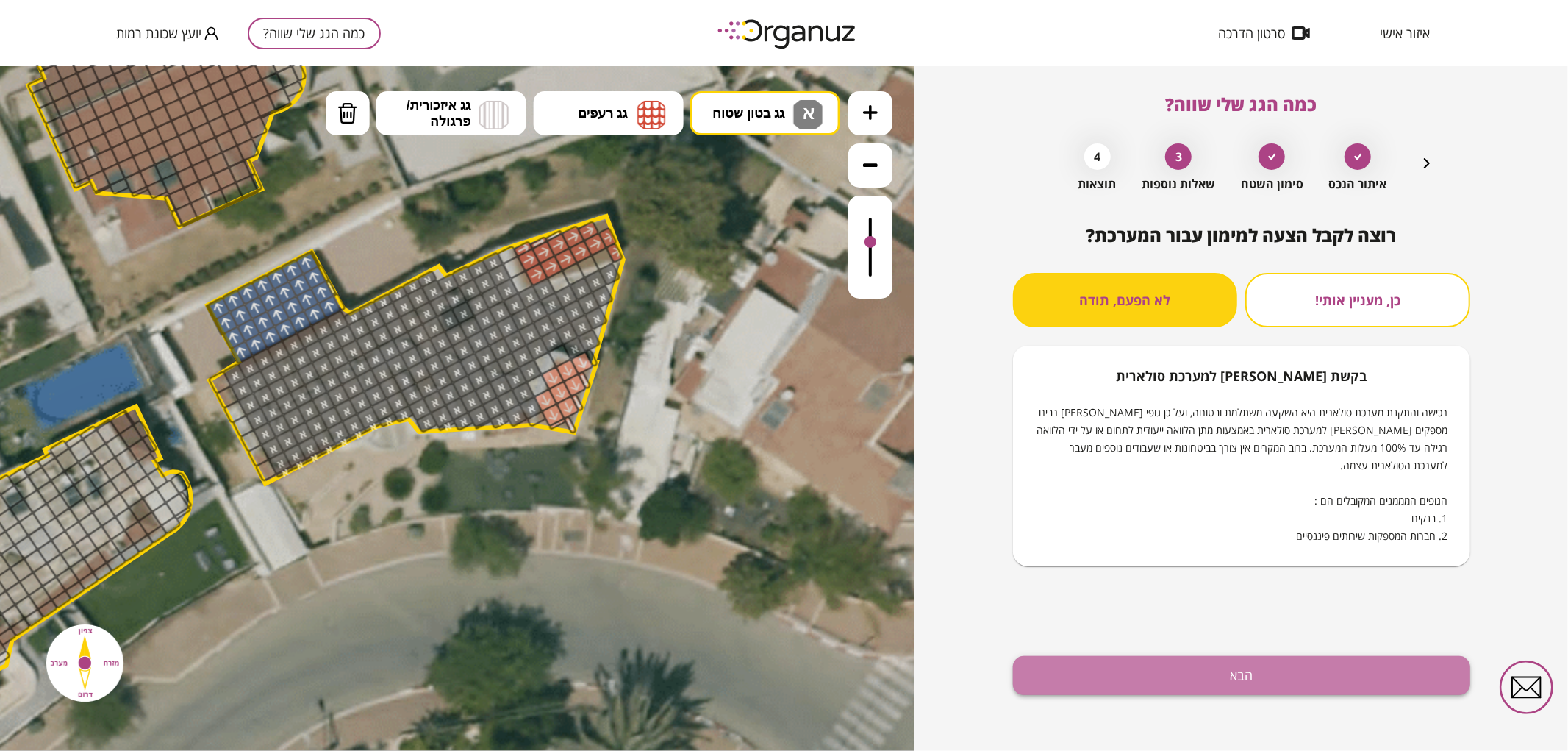
click at [1217, 688] on button "הבא" at bounding box center [1241, 674] width 458 height 39
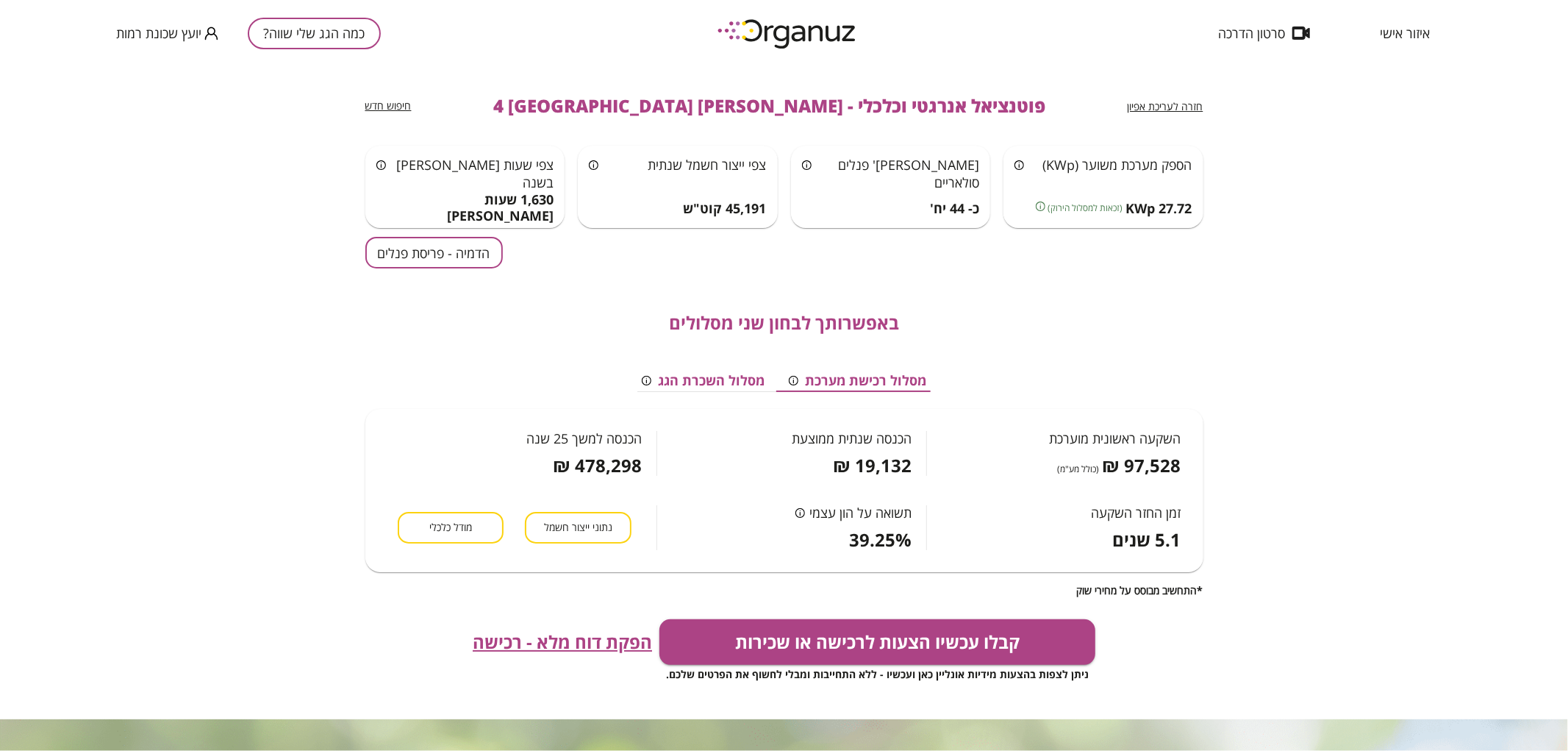
click at [394, 254] on button "הדמיה - פריסת פנלים" at bounding box center [434, 252] width 137 height 32
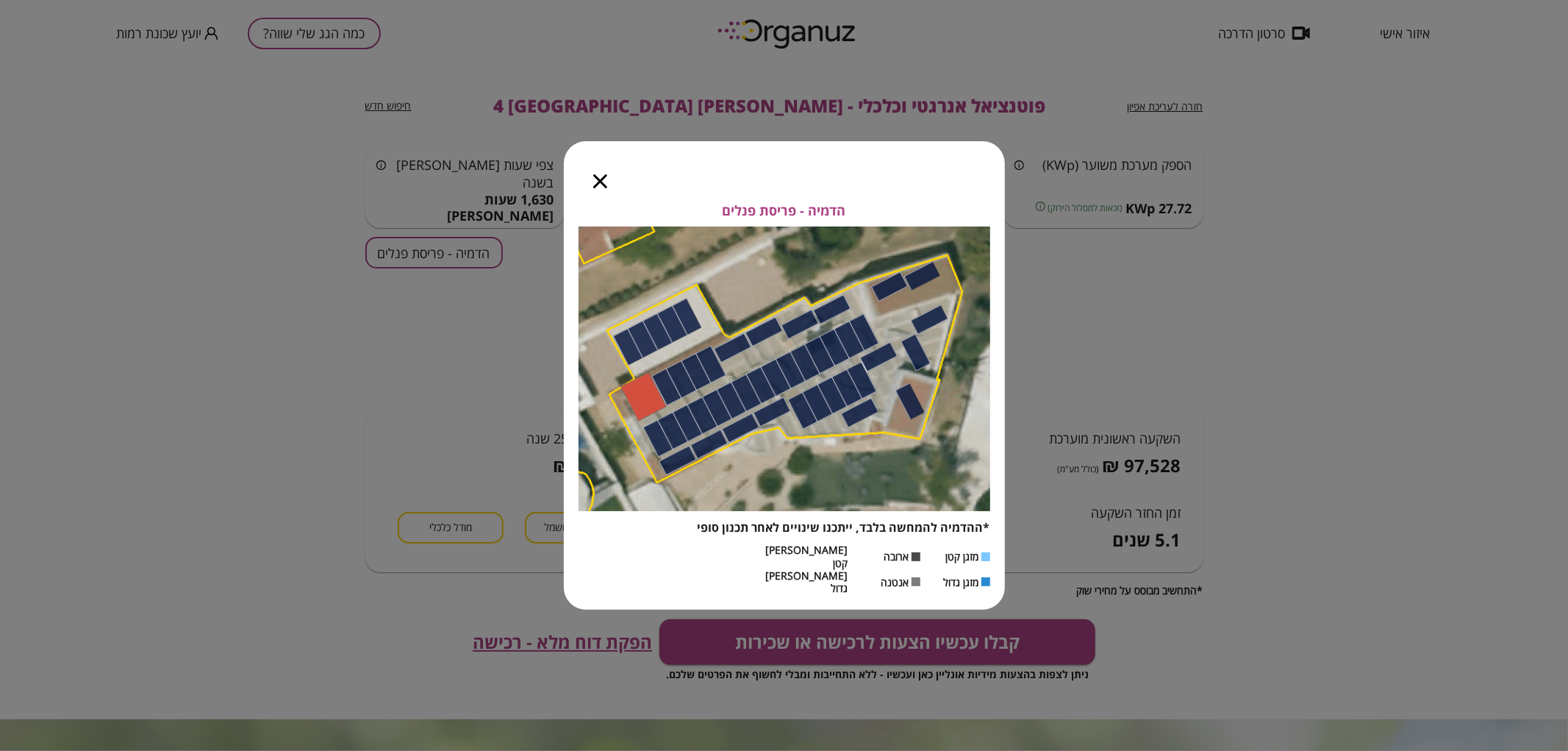
click at [606, 188] on icon "button" at bounding box center [599, 181] width 14 height 14
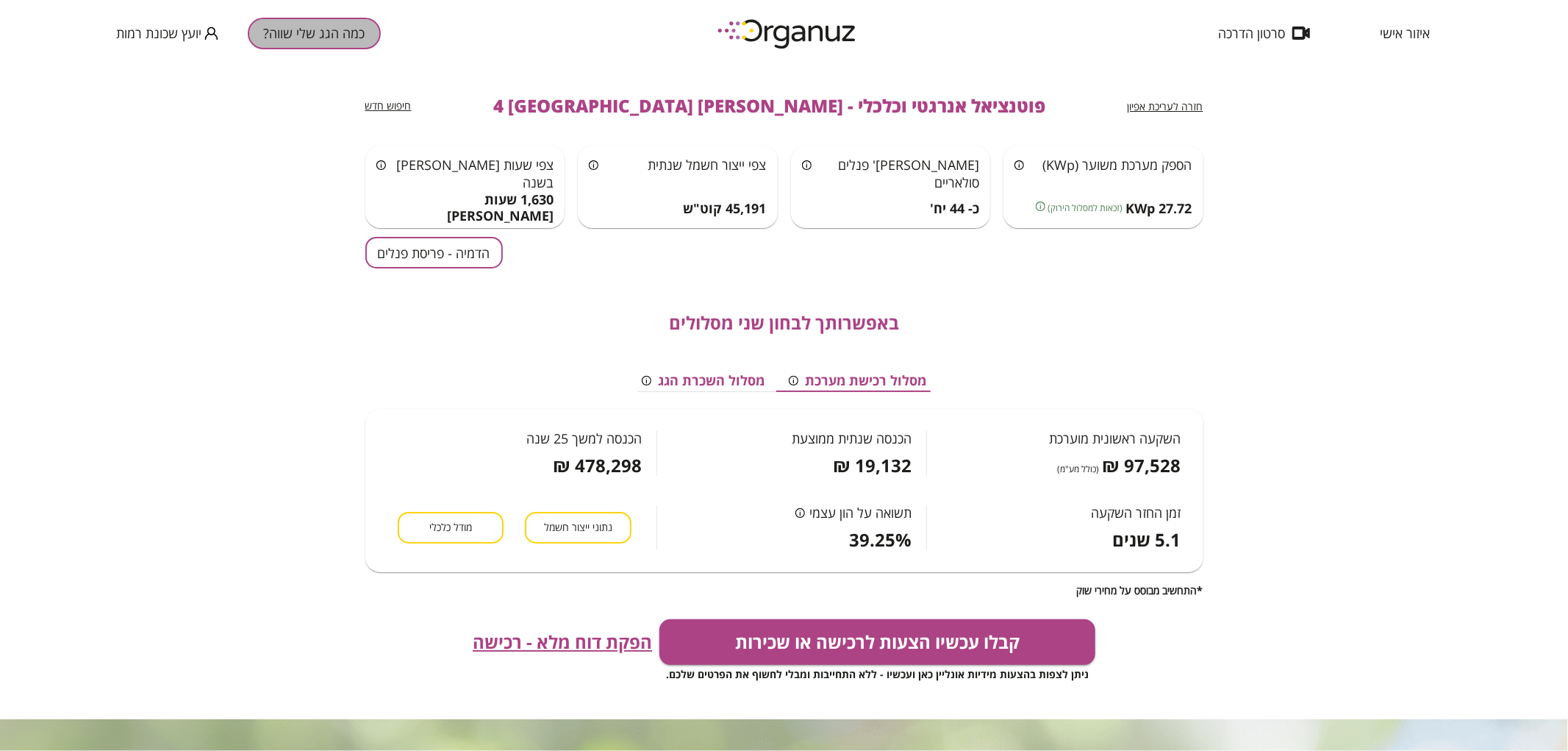
click at [297, 35] on button "כמה הגג שלי שווה?" at bounding box center [313, 33] width 133 height 32
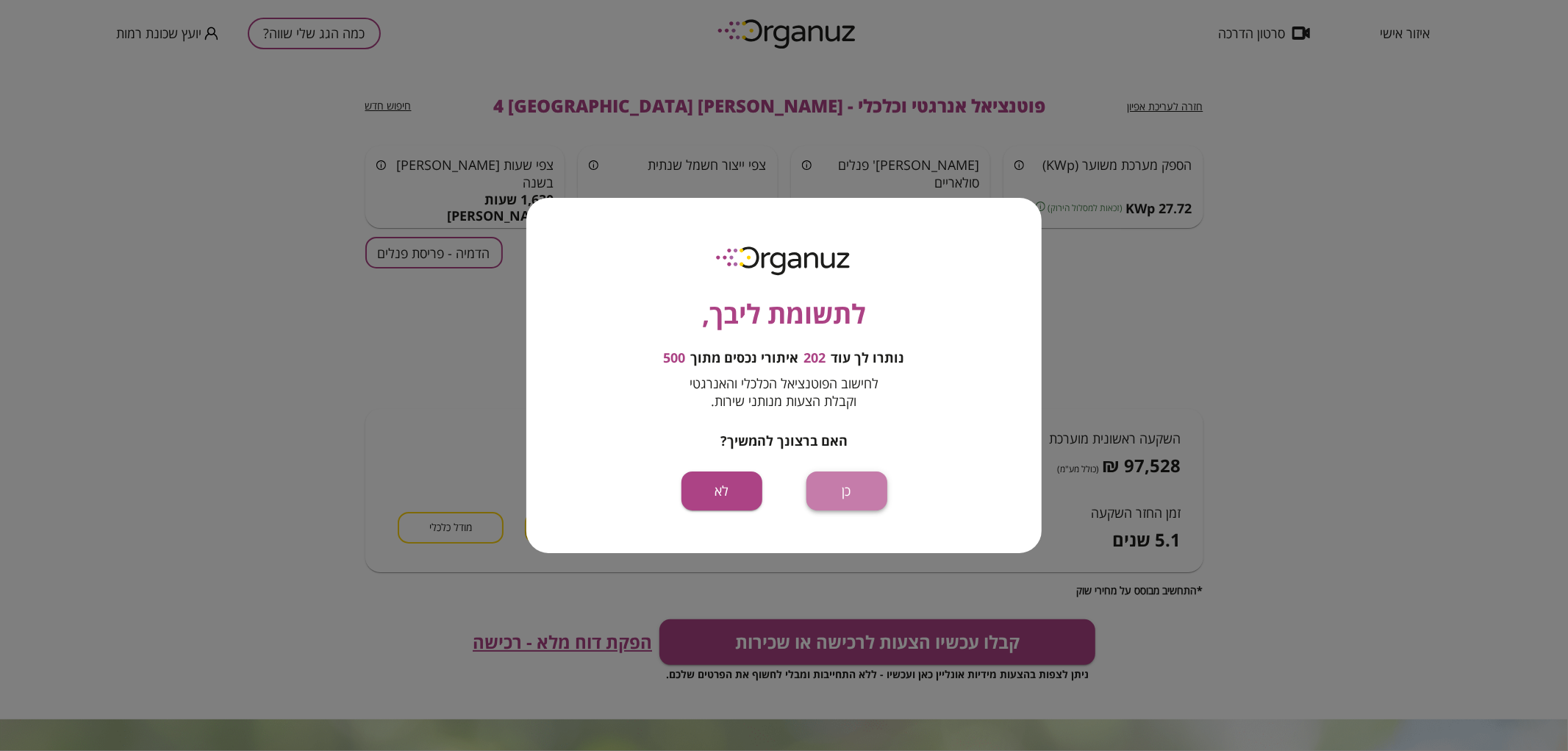
click at [841, 496] on button "כן" at bounding box center [847, 490] width 81 height 39
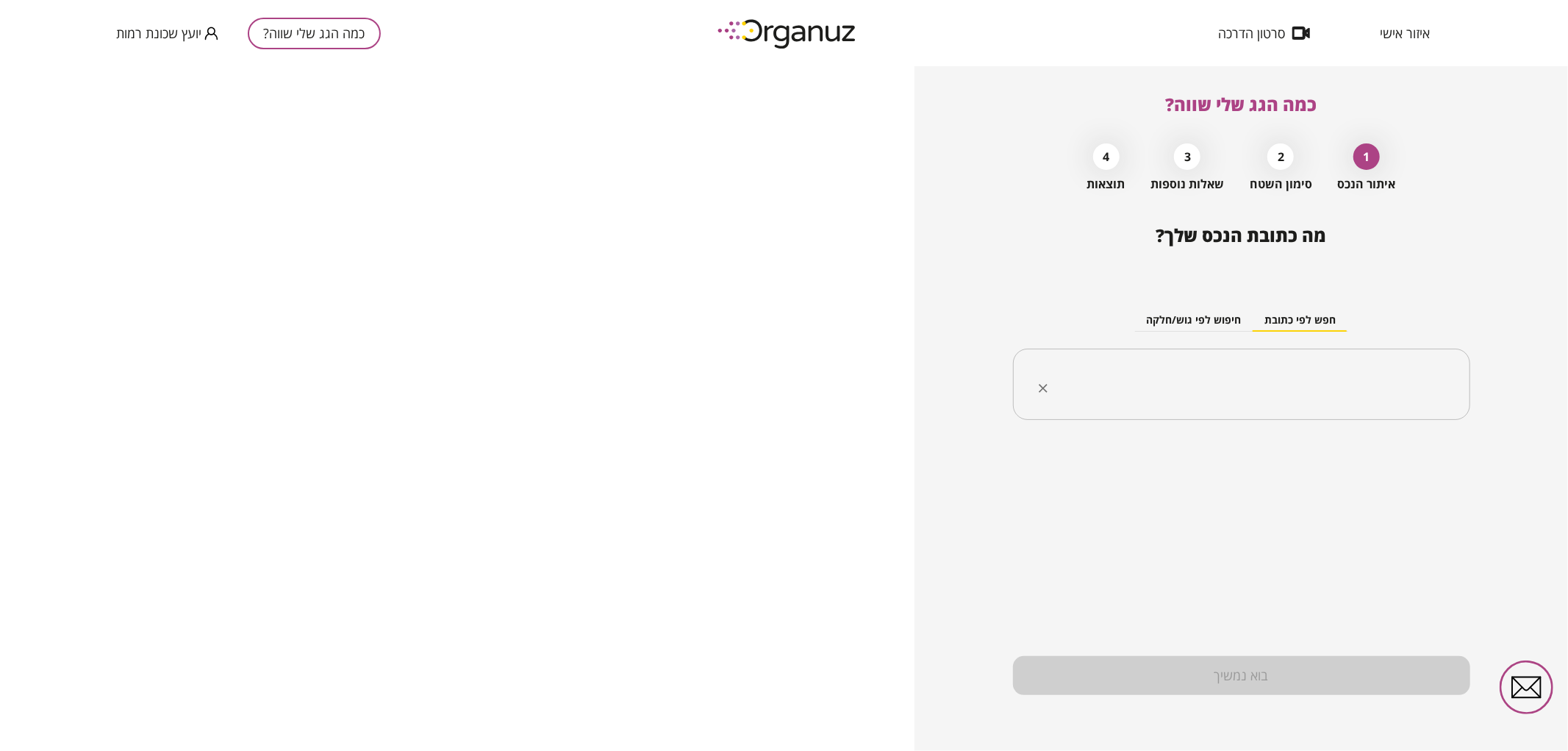
click at [1192, 358] on div "​" at bounding box center [1241, 385] width 458 height 72
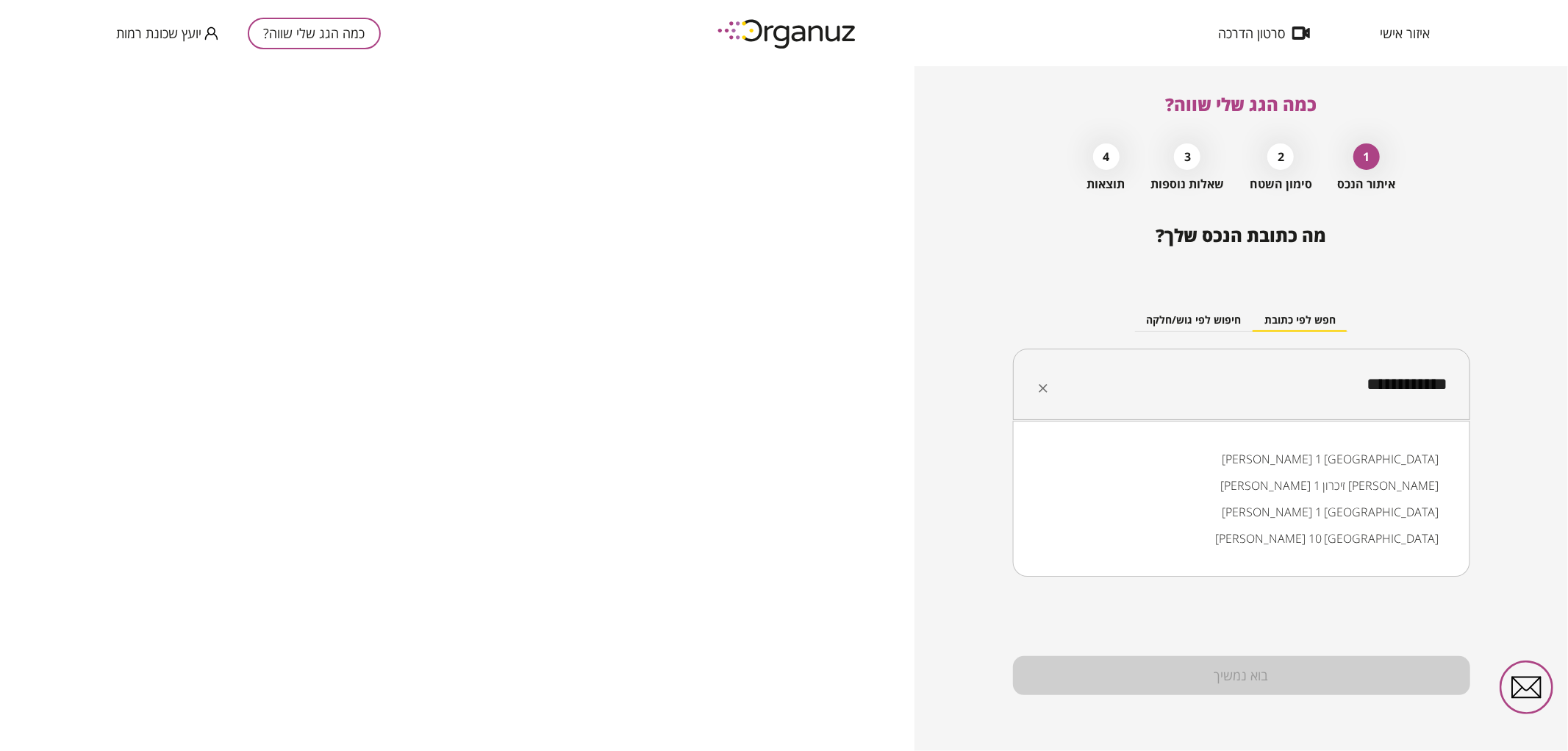
click at [1370, 458] on li "אליהו חכים 1 באר שבע" at bounding box center [1241, 459] width 419 height 26
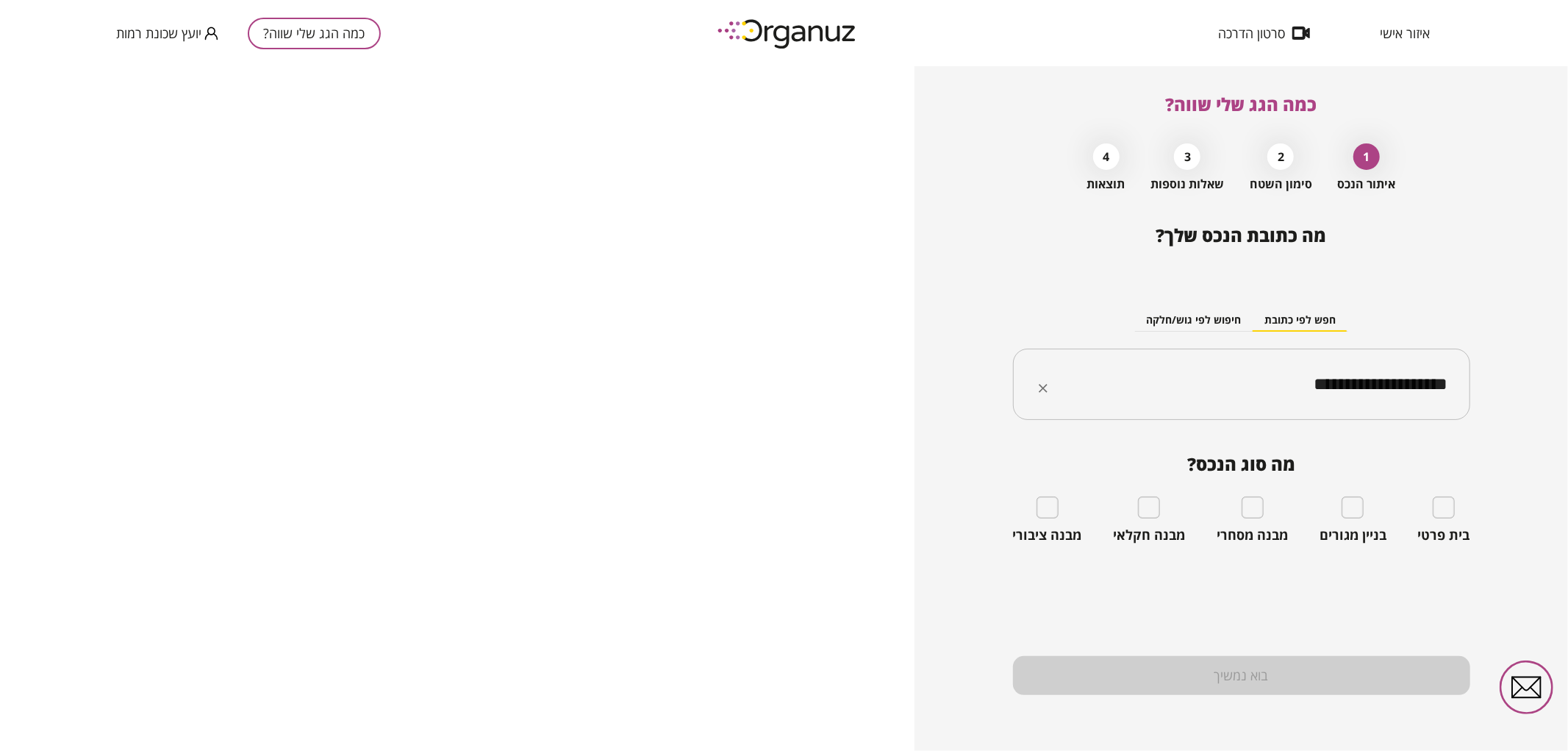
type input "**********"
click at [1459, 515] on div "בית פרטי" at bounding box center [1444, 520] width 52 height 47
click at [1443, 524] on div "בית פרטי" at bounding box center [1444, 520] width 52 height 47
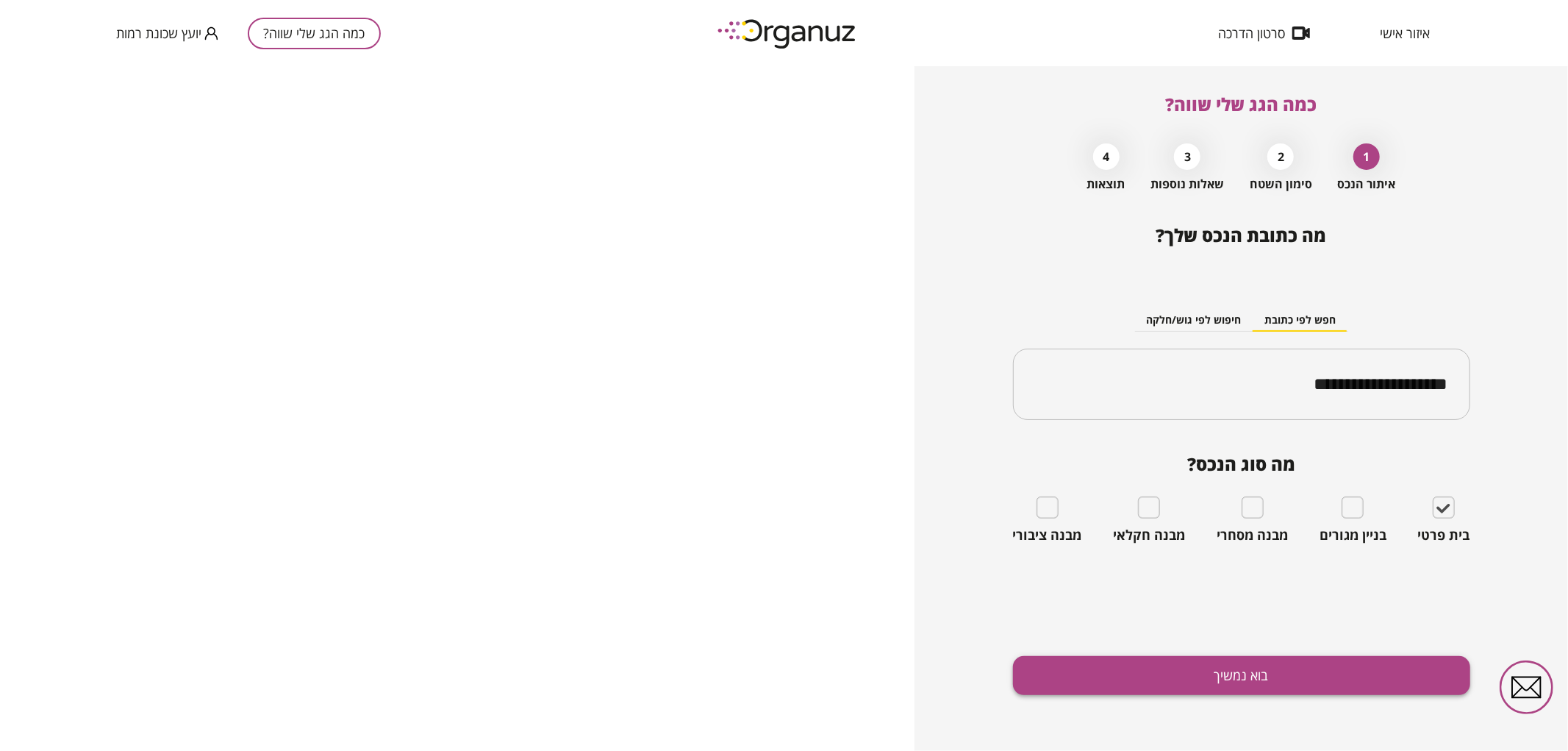
click at [1314, 660] on button "בוא נמשיך" at bounding box center [1241, 674] width 458 height 39
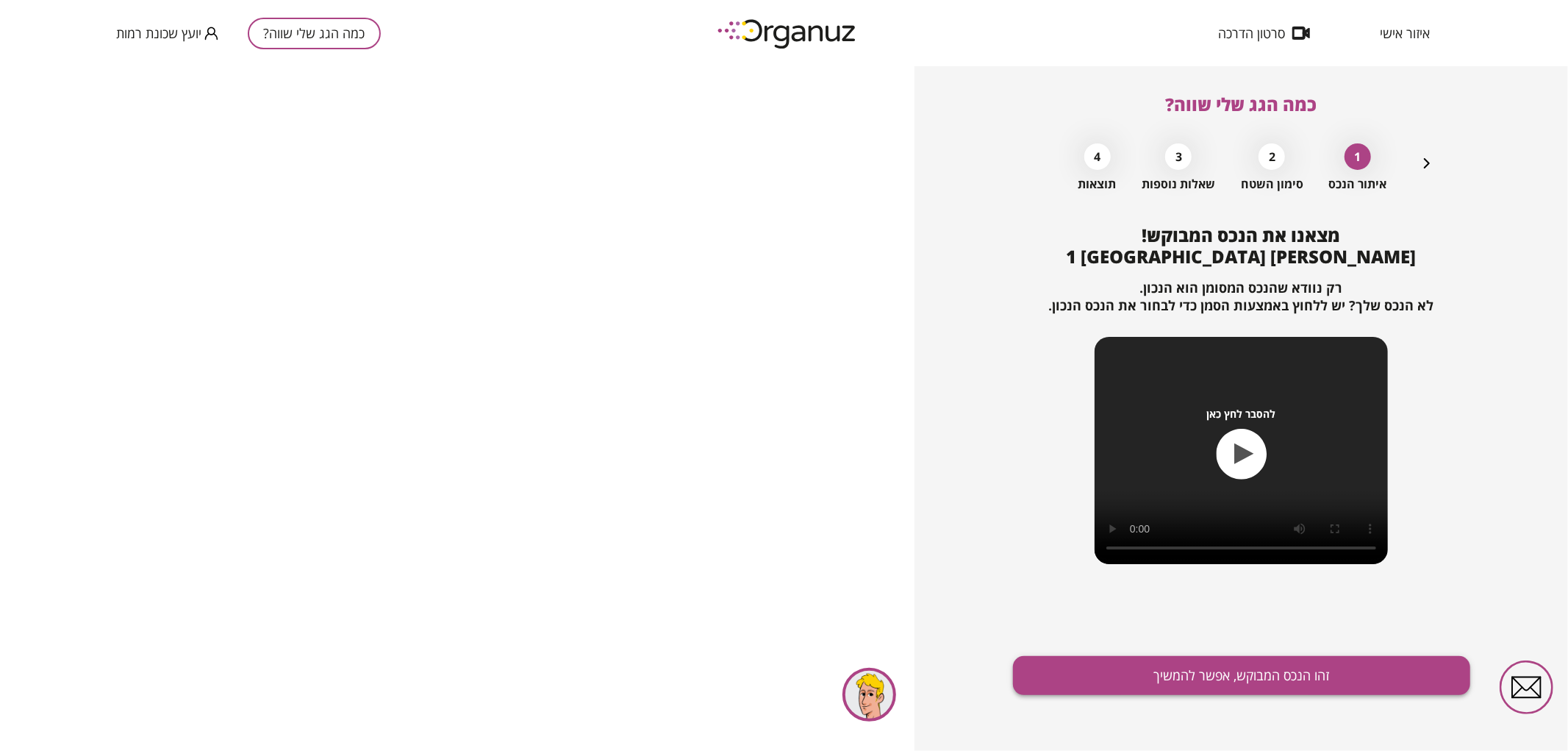
click at [1107, 676] on button "זהו הנכס המבוקש, אפשר להמשיך" at bounding box center [1241, 674] width 458 height 39
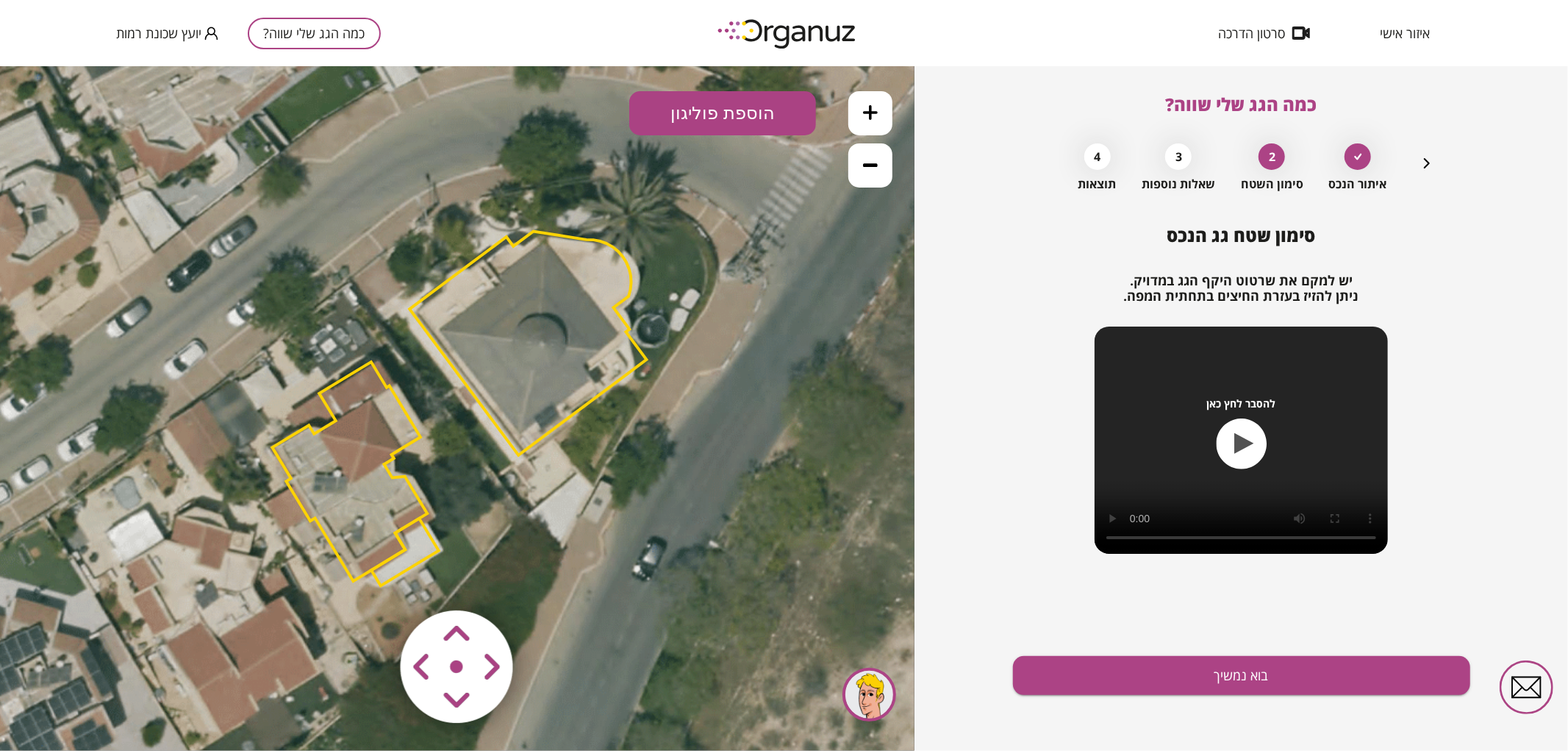
click at [370, 579] on area at bounding box center [370, 579] width 0 height 0
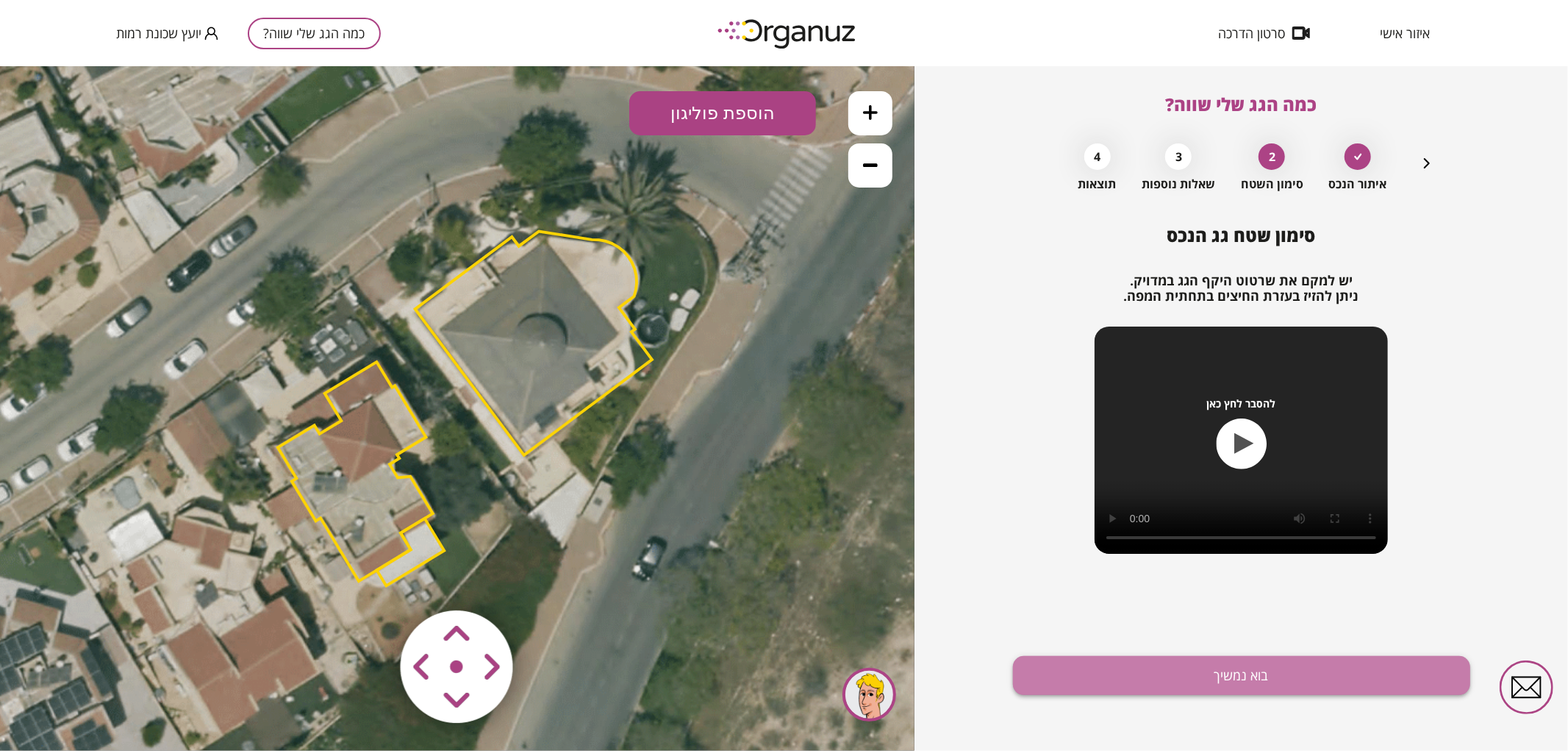
click at [1095, 693] on button "בוא נמשיך" at bounding box center [1241, 674] width 458 height 39
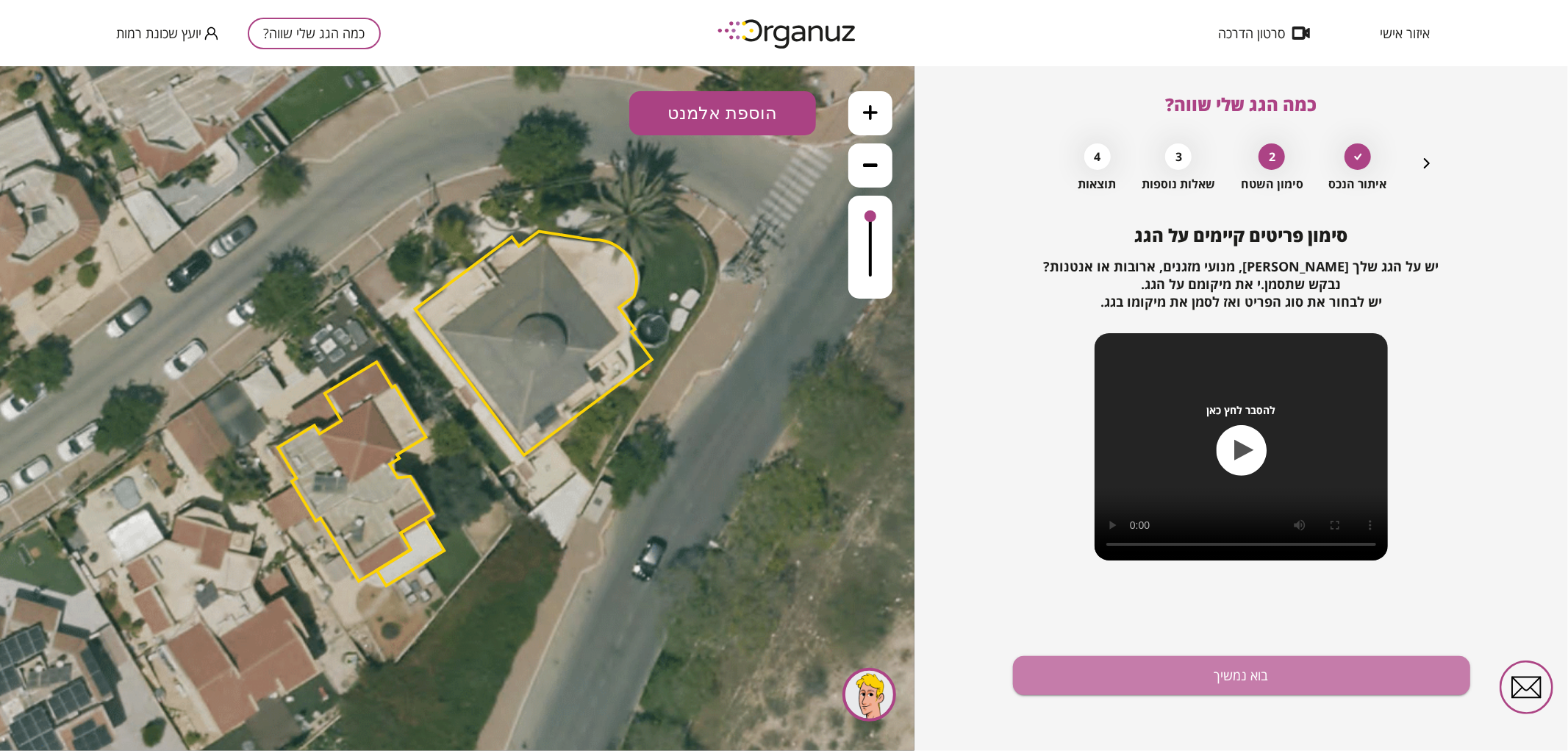
click at [1095, 693] on button "בוא נמשיך" at bounding box center [1241, 674] width 458 height 39
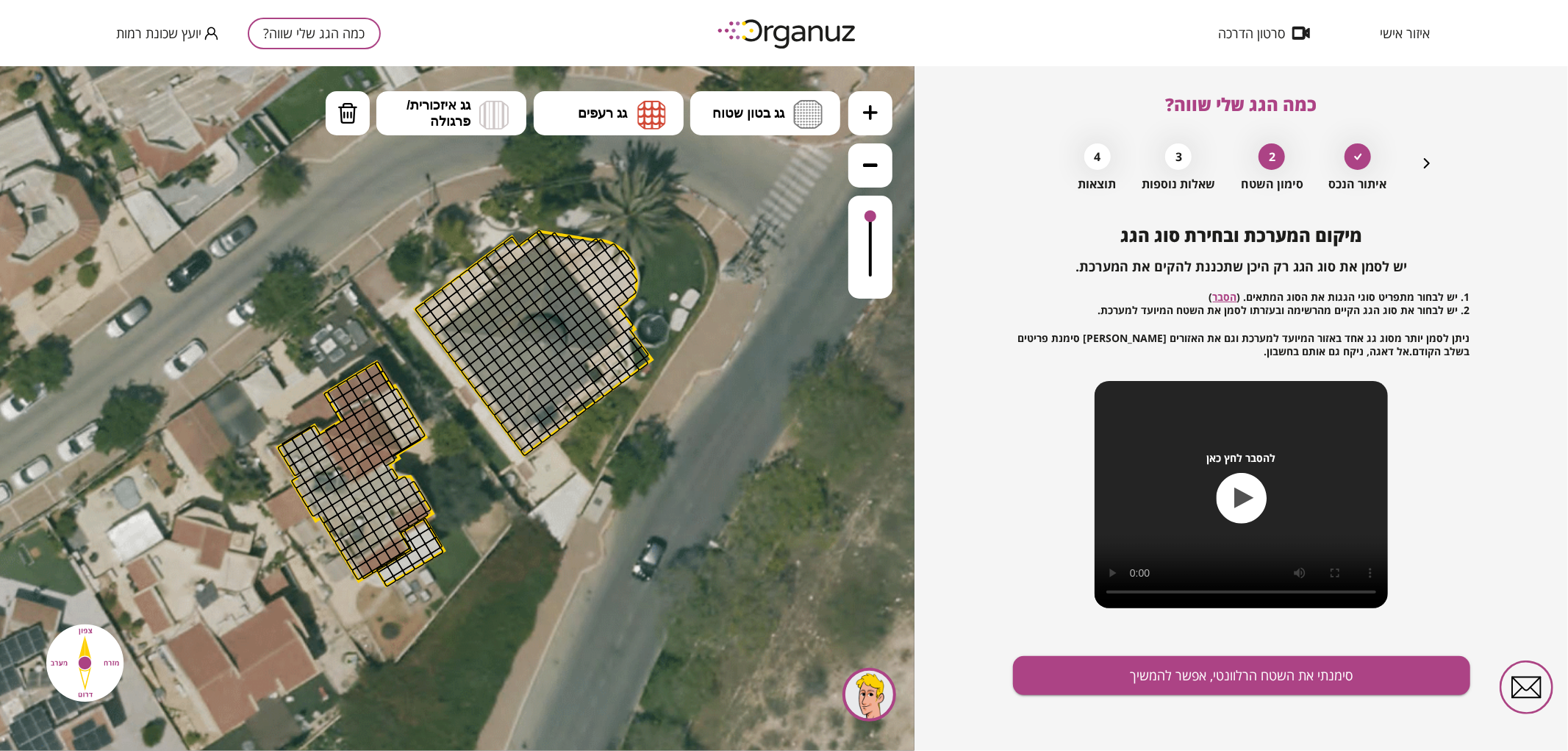
click at [1415, 164] on div "איתור הנכס 2 סימון השטח 3 שאלות נוספות 4 תוצאות" at bounding box center [1242, 163] width 388 height 55
click at [1423, 164] on icon "button" at bounding box center [1427, 163] width 18 height 18
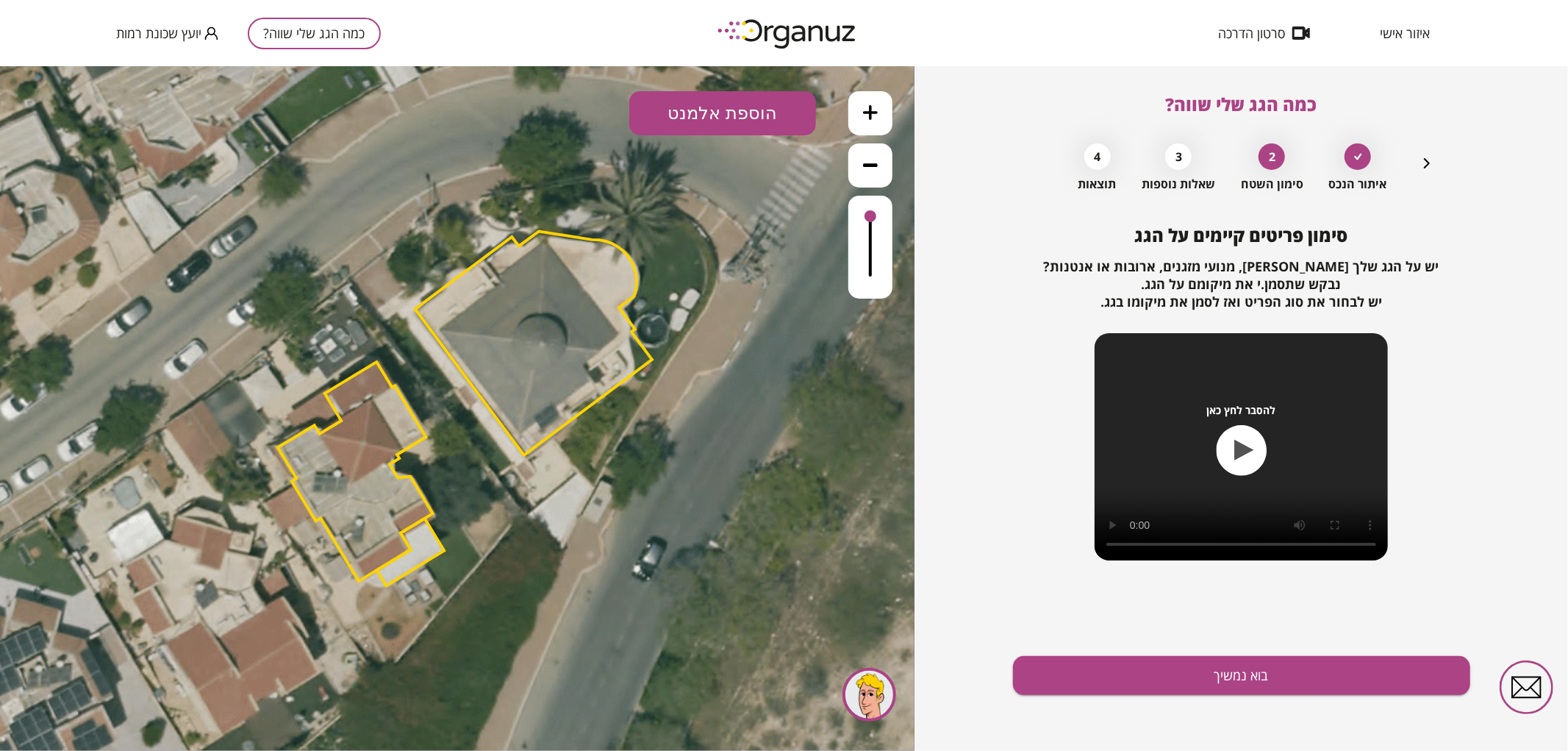
drag, startPoint x: 1422, startPoint y: 165, endPoint x: 1409, endPoint y: 170, distance: 13.9
click at [1422, 166] on icon "button" at bounding box center [1427, 163] width 18 height 18
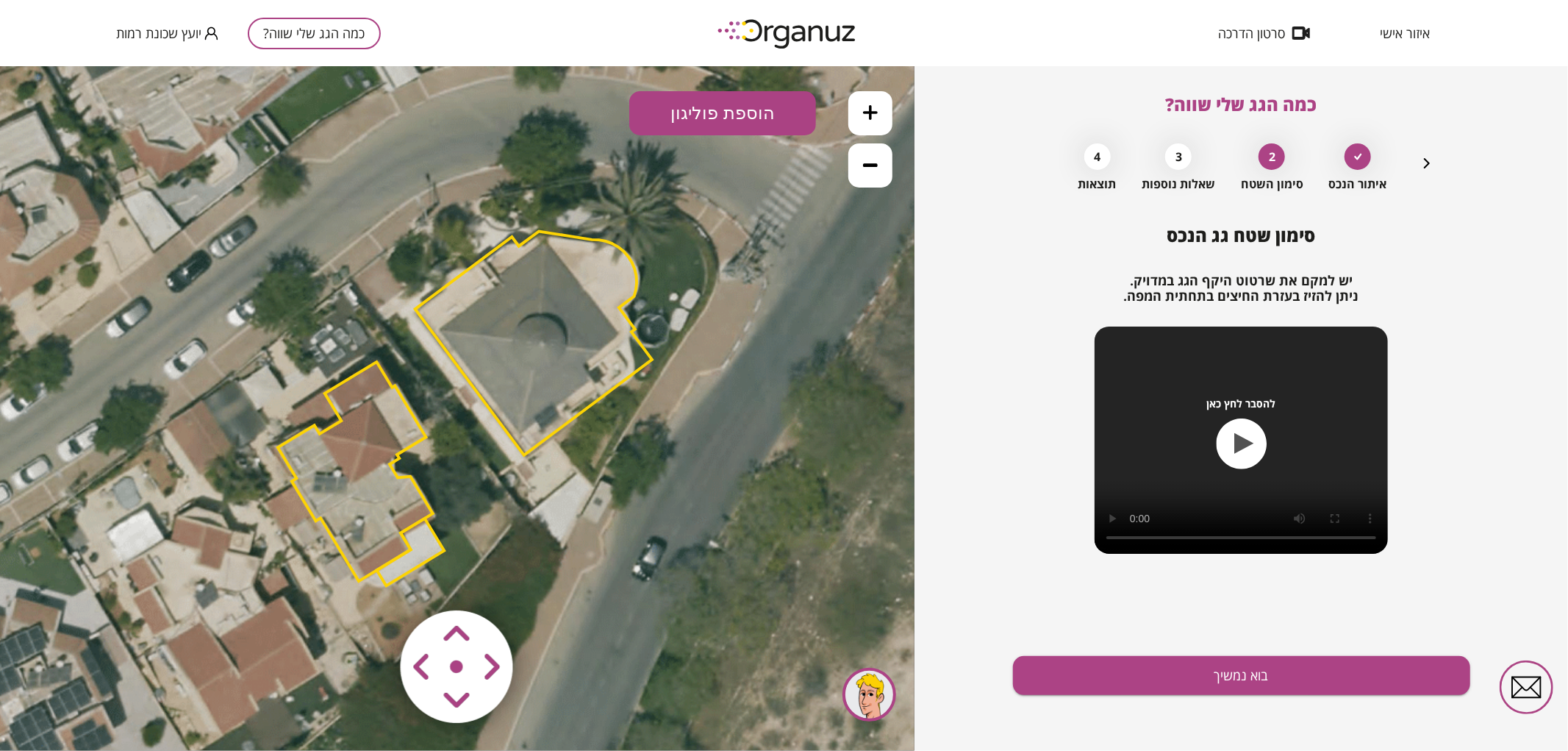
click at [574, 310] on polygon at bounding box center [533, 343] width 237 height 224
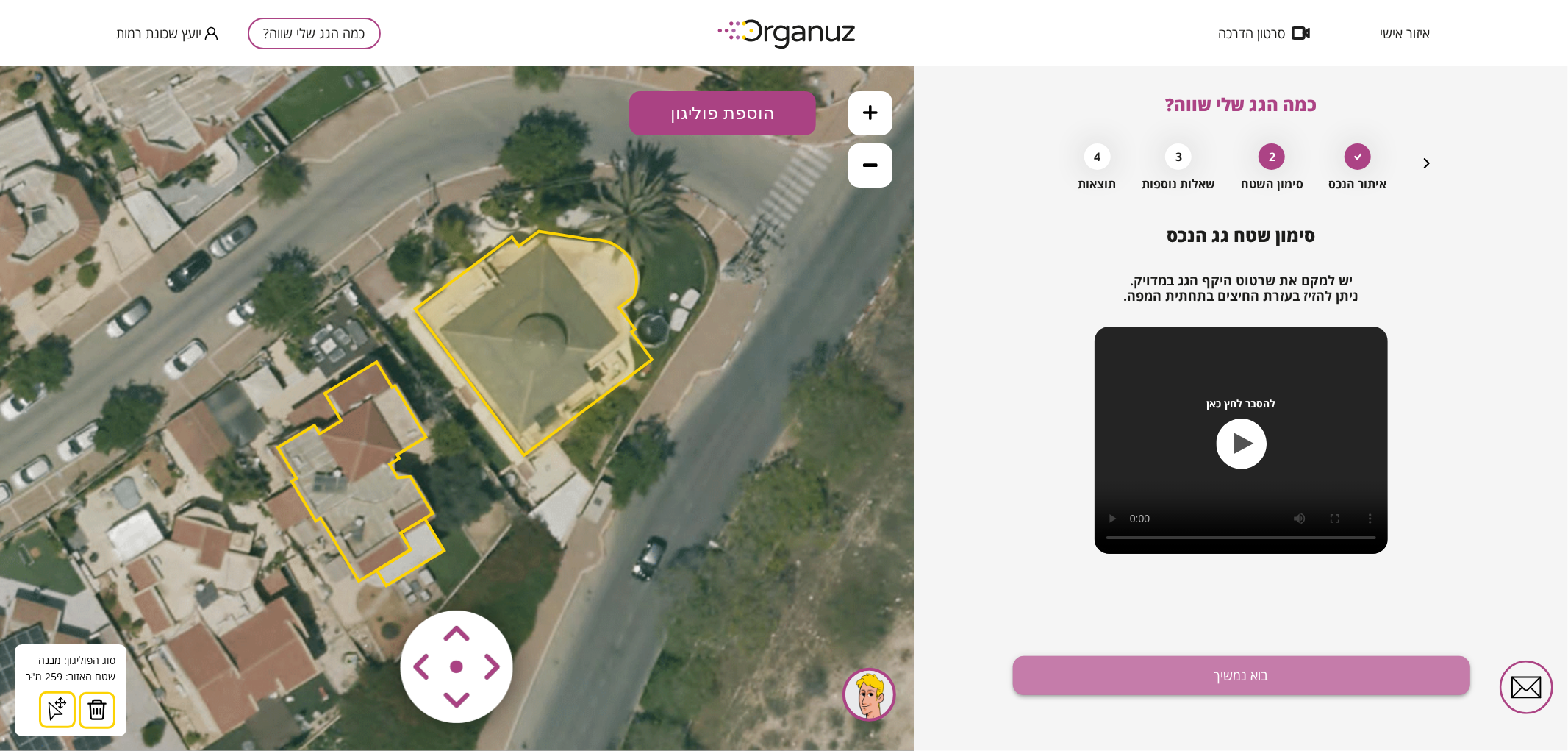
click at [1152, 675] on button "בוא נמשיך" at bounding box center [1241, 674] width 458 height 39
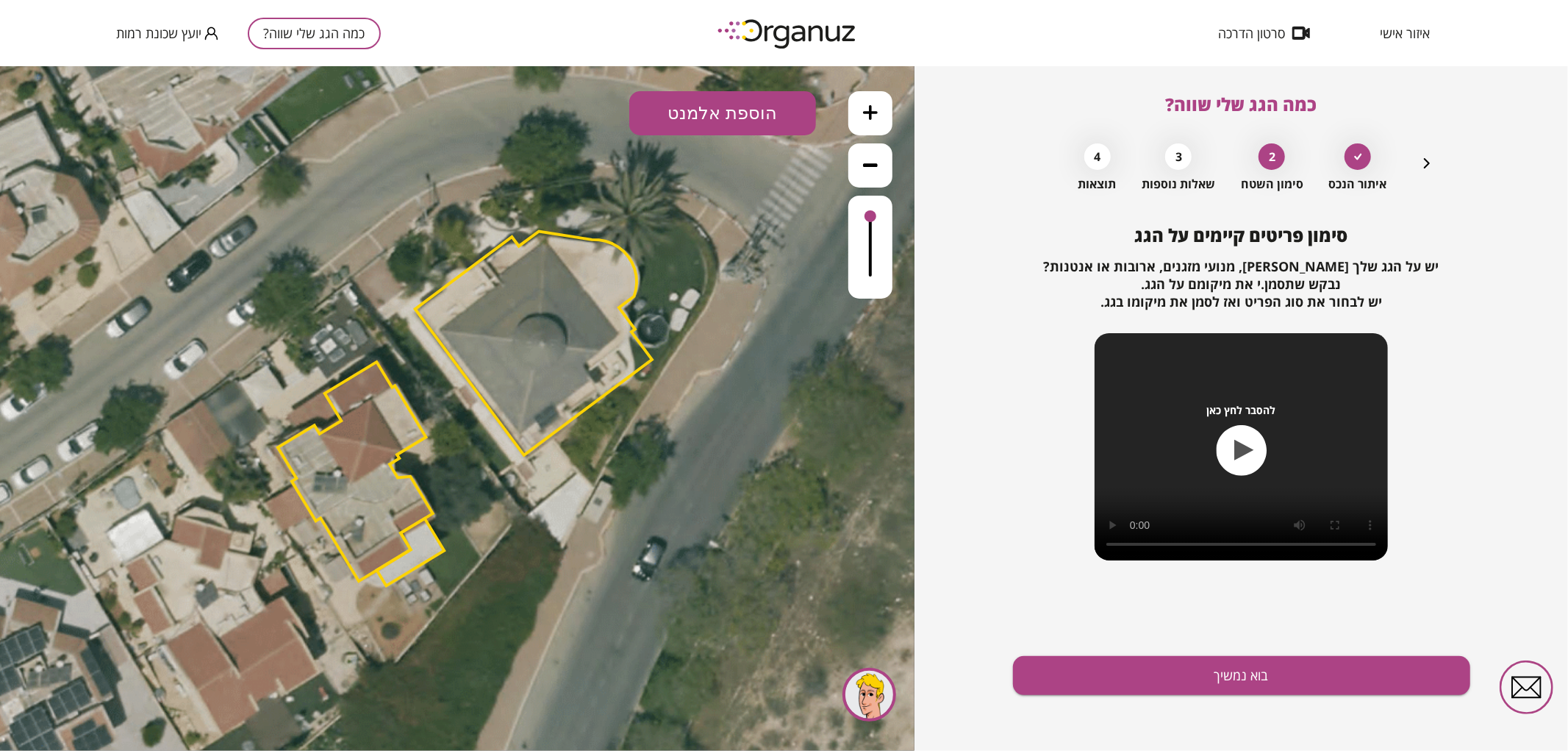
click at [1152, 675] on button "בוא נמשיך" at bounding box center [1241, 674] width 458 height 39
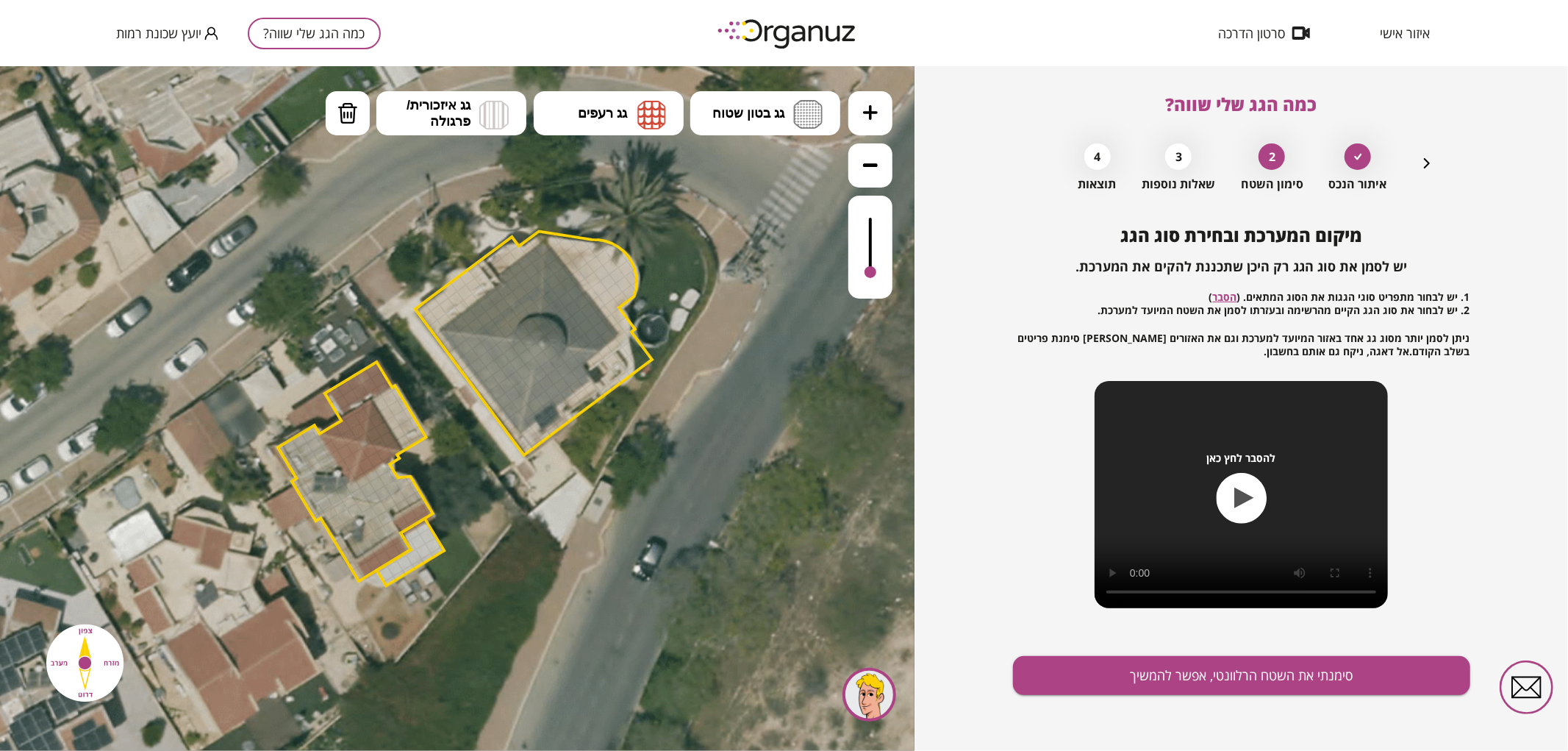
drag, startPoint x: 869, startPoint y: 216, endPoint x: 866, endPoint y: 273, distance: 57.1
click at [866, 273] on div at bounding box center [870, 271] width 12 height 12
click at [869, 105] on icon at bounding box center [870, 112] width 14 height 14
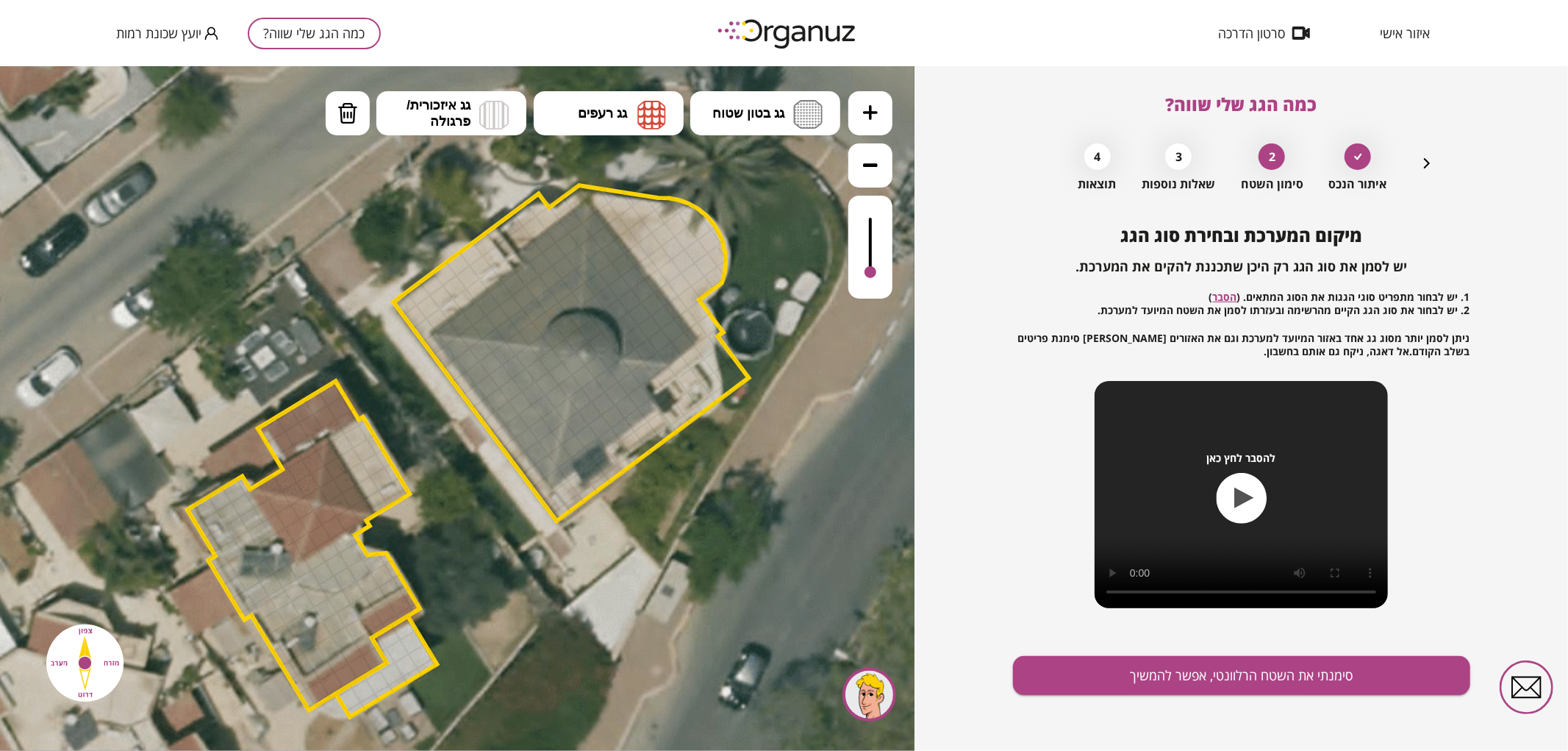
drag, startPoint x: 803, startPoint y: 217, endPoint x: 788, endPoint y: 230, distance: 19.8
click at [803, 263] on icon at bounding box center [454, 449] width 1737 height 1737
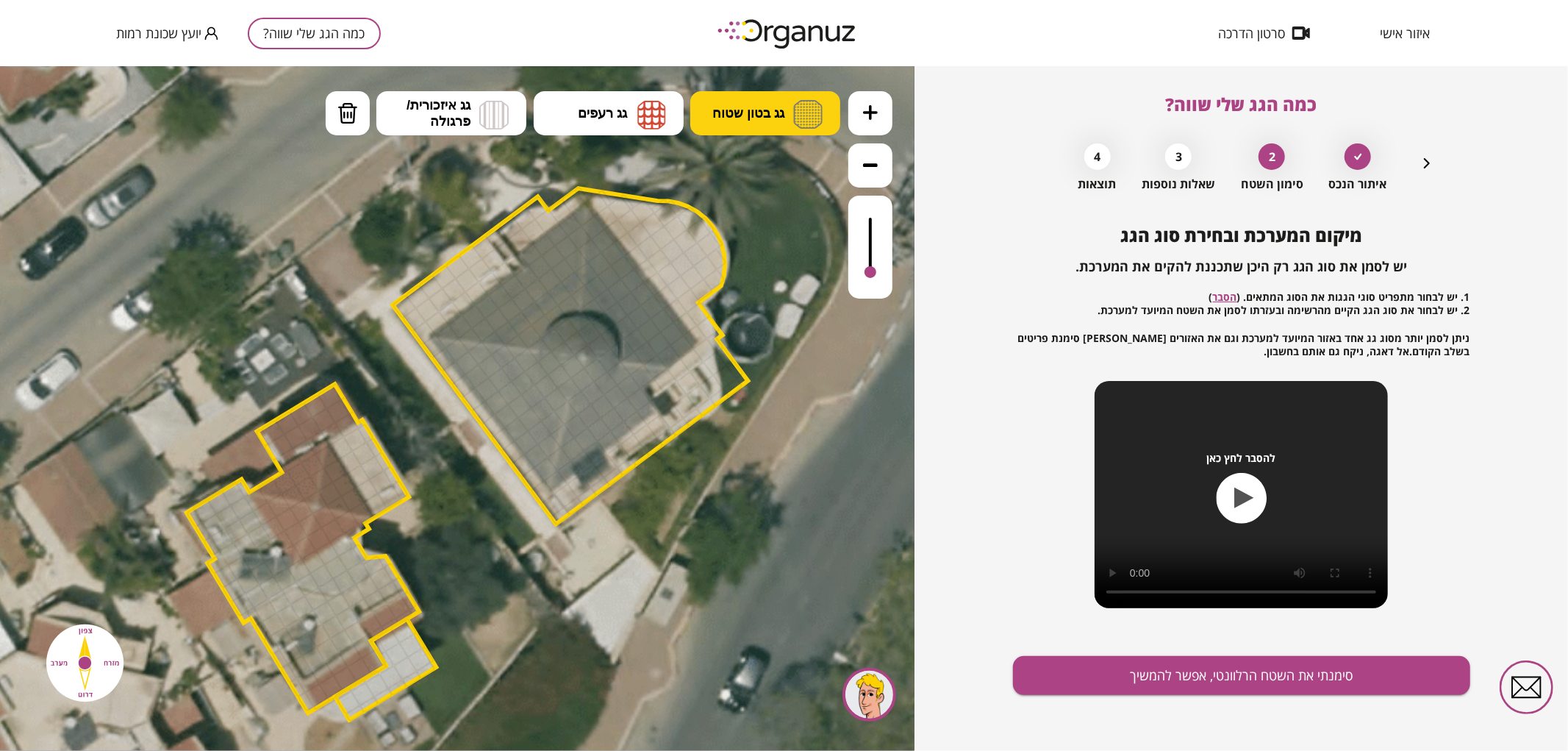
click at [772, 111] on span "גג בטון שטוח" at bounding box center [748, 113] width 72 height 16
click at [773, 162] on div ".st0 { fill: #FFFFFF; } 0" at bounding box center [457, 407] width 914 height 684
drag, startPoint x: 424, startPoint y: 326, endPoint x: 418, endPoint y: 316, distance: 11.7
drag, startPoint x: 519, startPoint y: 233, endPoint x: 710, endPoint y: 310, distance: 205.9
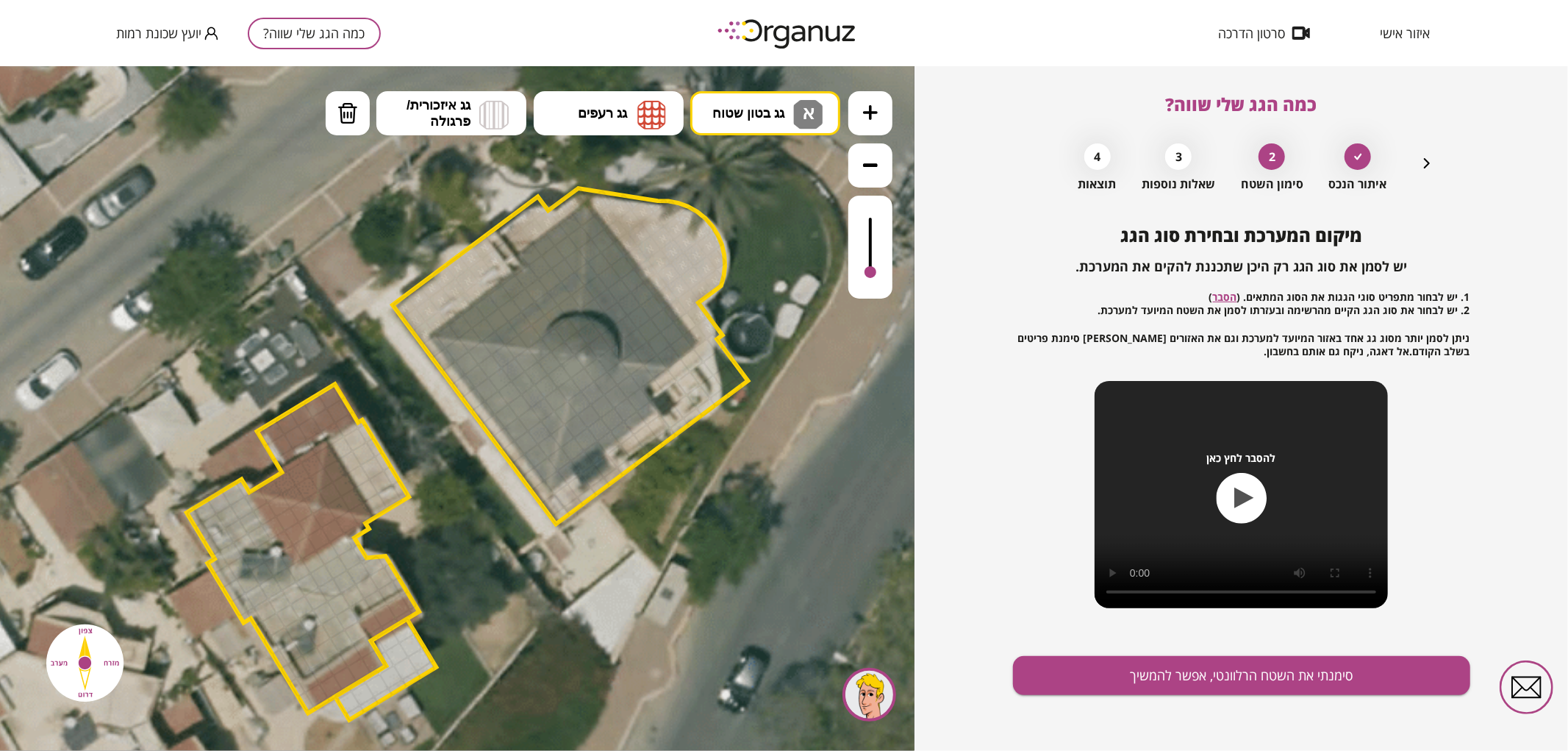
click at [710, 310] on div ".st0 { fill: #FFFFFF; }" at bounding box center [454, 451] width 1737 height 1737
drag, startPoint x: 709, startPoint y: 324, endPoint x: 667, endPoint y: 273, distance: 66.1
click at [640, 120] on img at bounding box center [652, 114] width 29 height 30
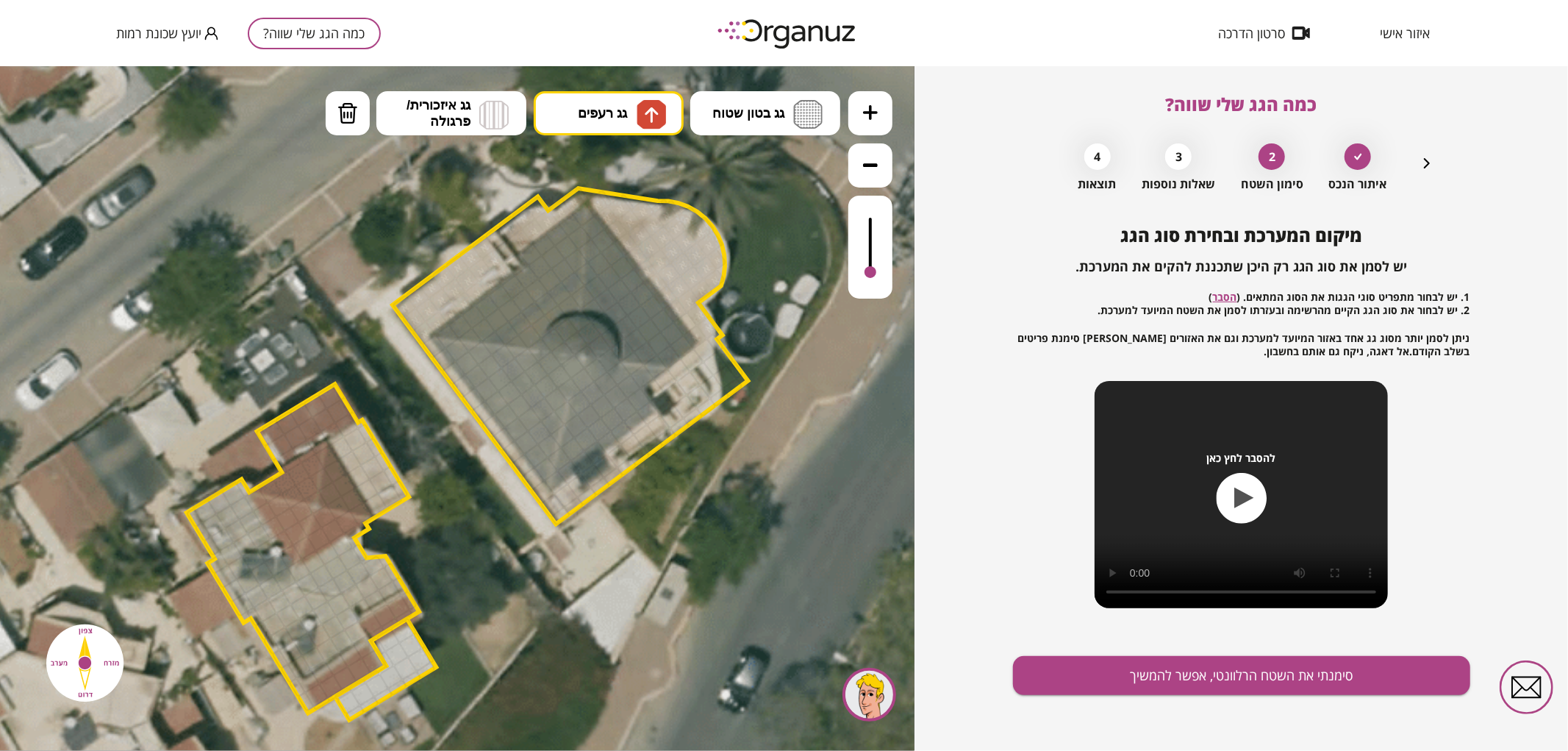
click at [640, 169] on div ".st0 { fill: #FFFFFF; } 0" at bounding box center [457, 407] width 914 height 684
drag, startPoint x: 530, startPoint y: 338, endPoint x: 510, endPoint y: 329, distance: 21.9
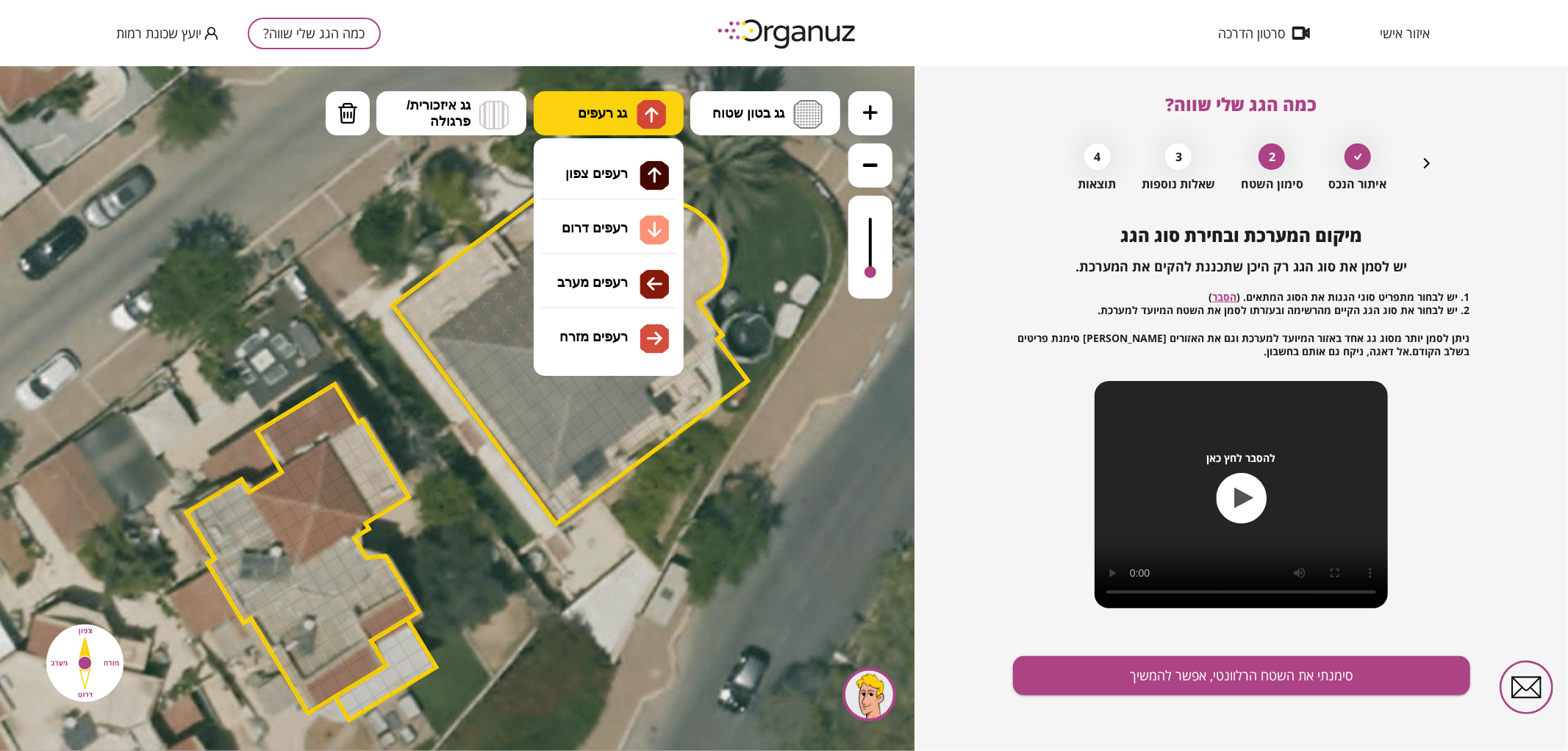
click at [616, 107] on span "גג רעפים" at bounding box center [602, 113] width 50 height 16
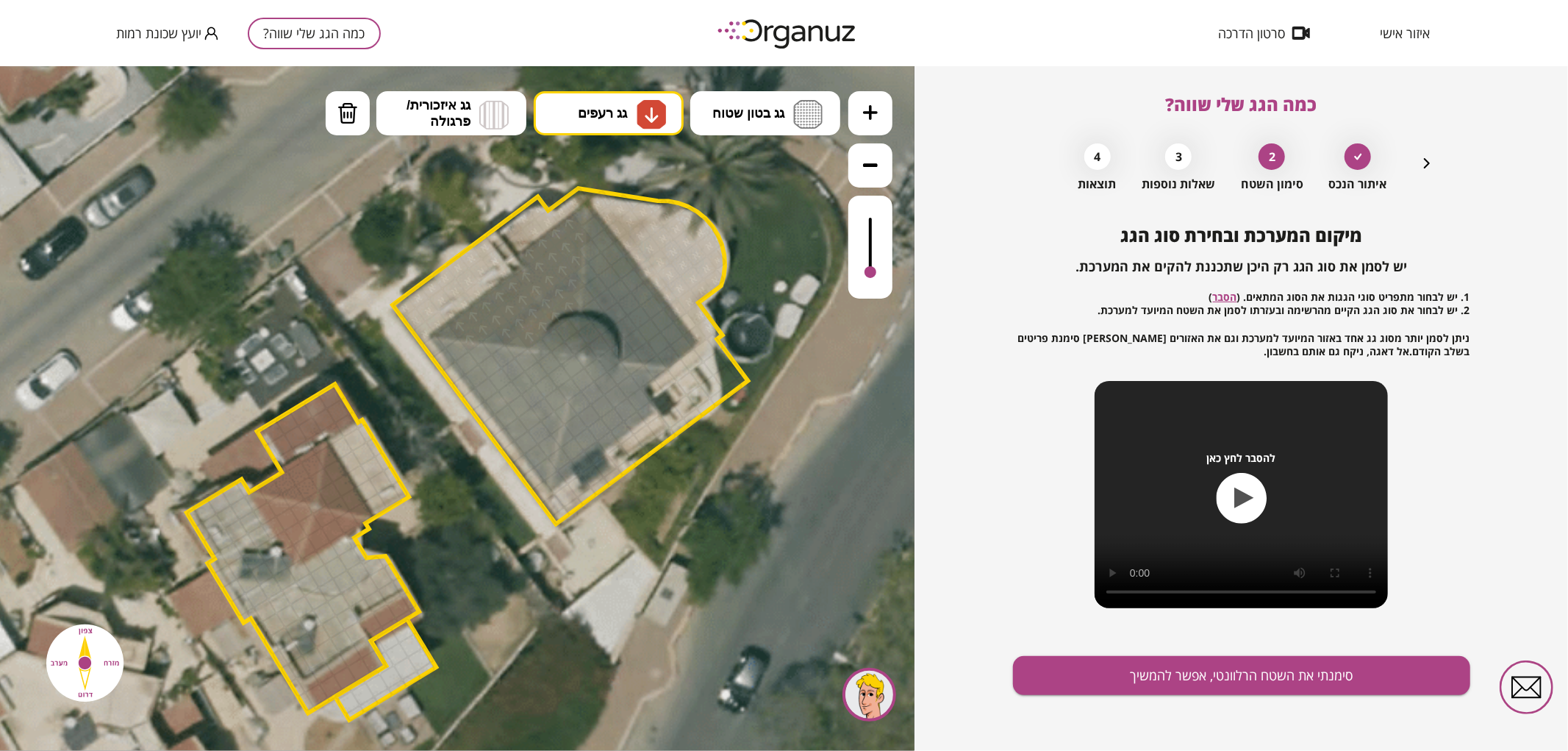
click at [631, 236] on div ".st0 { fill: #FFFFFF; } 0" at bounding box center [457, 407] width 914 height 684
drag, startPoint x: 566, startPoint y: 462, endPoint x: 582, endPoint y: 402, distance: 62.1
click at [645, 113] on img at bounding box center [651, 114] width 15 height 18
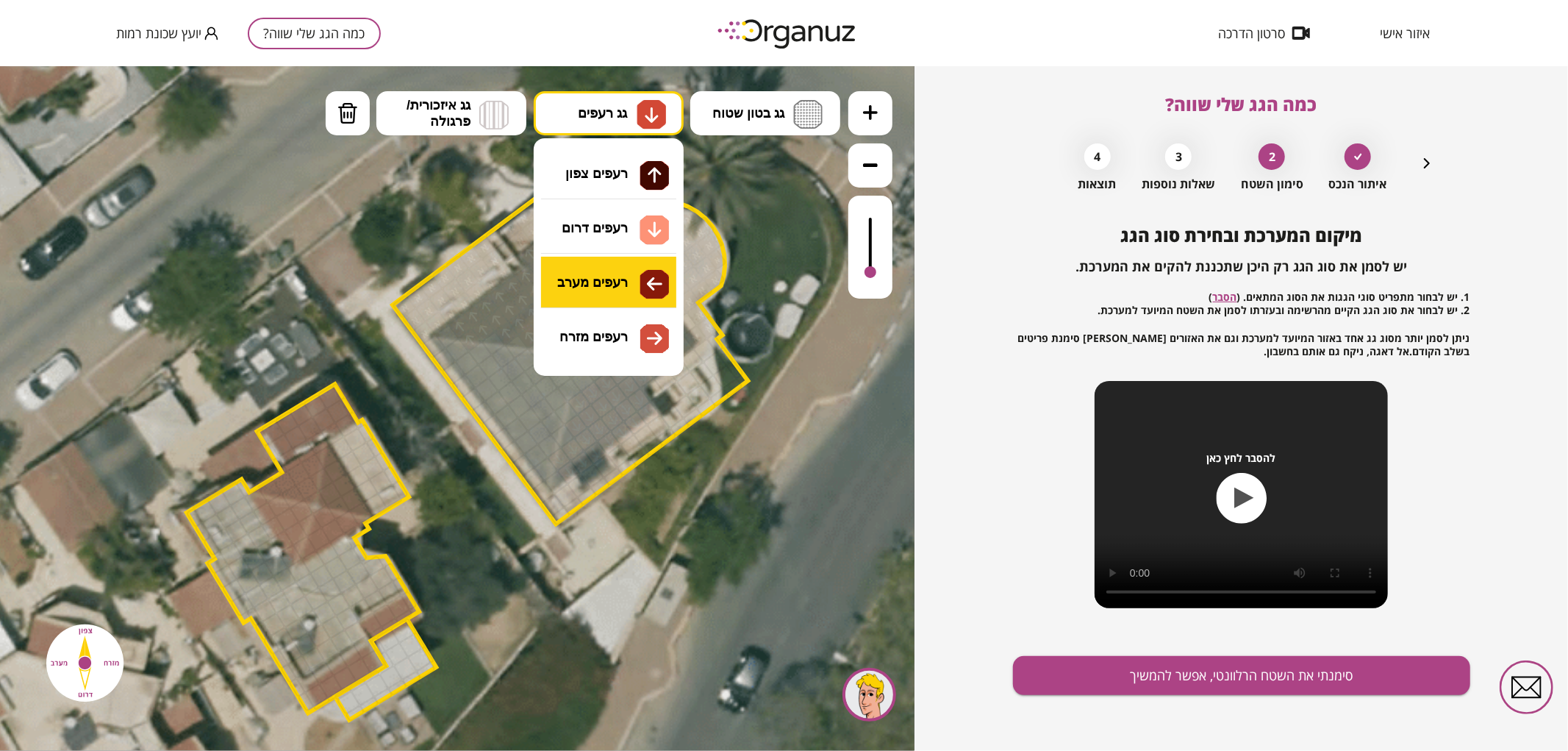
click at [619, 274] on div ".st0 { fill: #FFFFFF; } 0" at bounding box center [457, 407] width 914 height 684
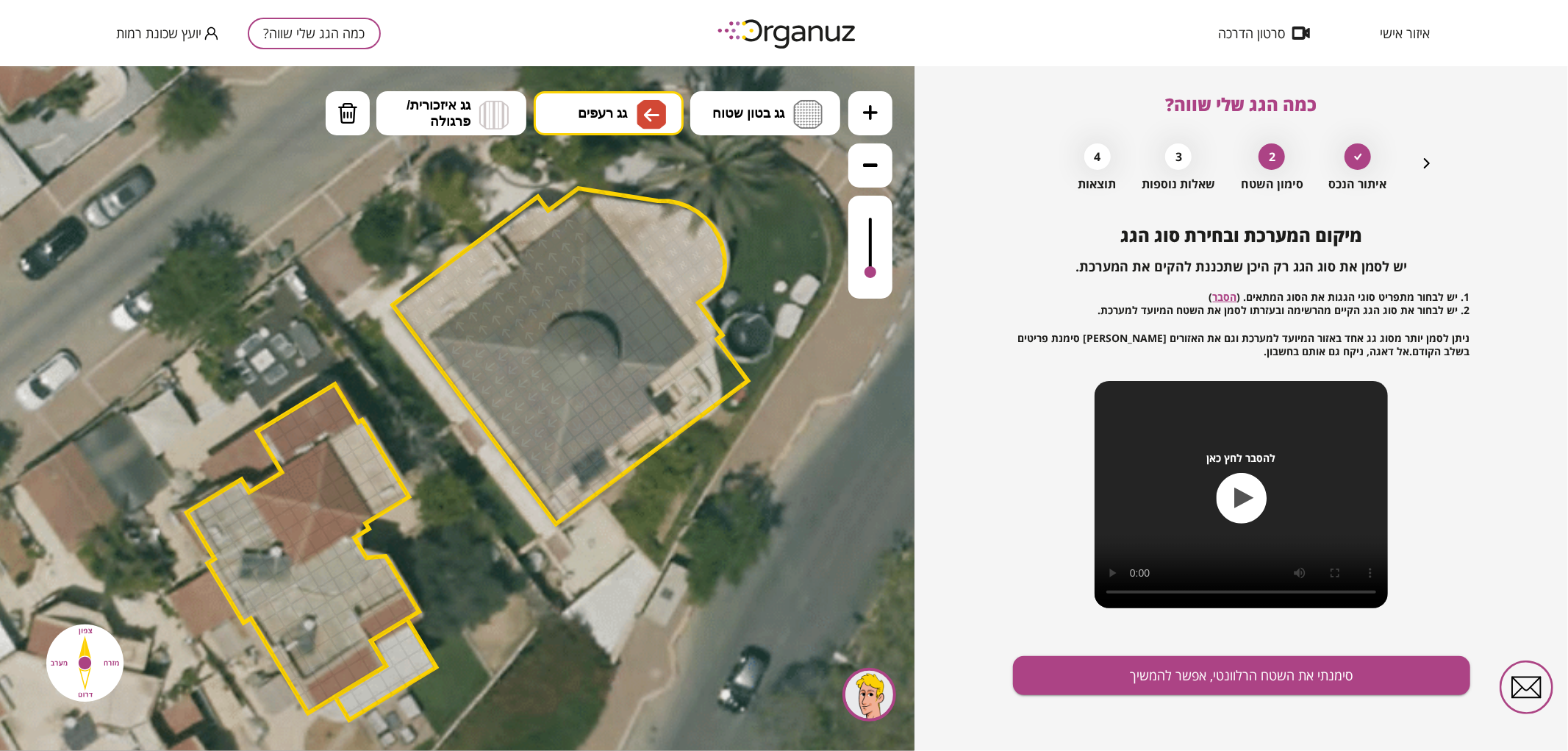
drag, startPoint x: 456, startPoint y: 353, endPoint x: 532, endPoint y: 366, distance: 77.1
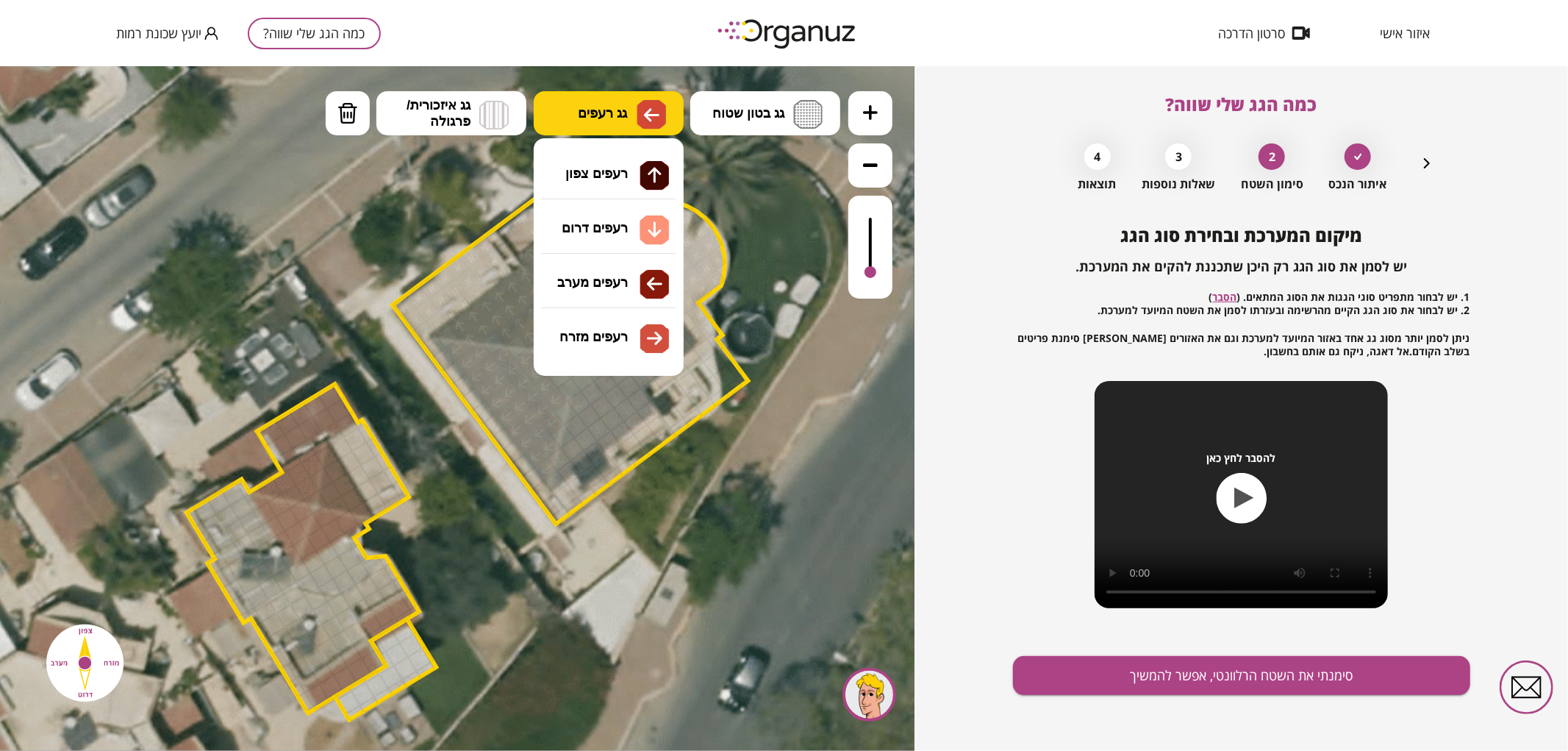
click at [660, 118] on img at bounding box center [651, 114] width 30 height 30
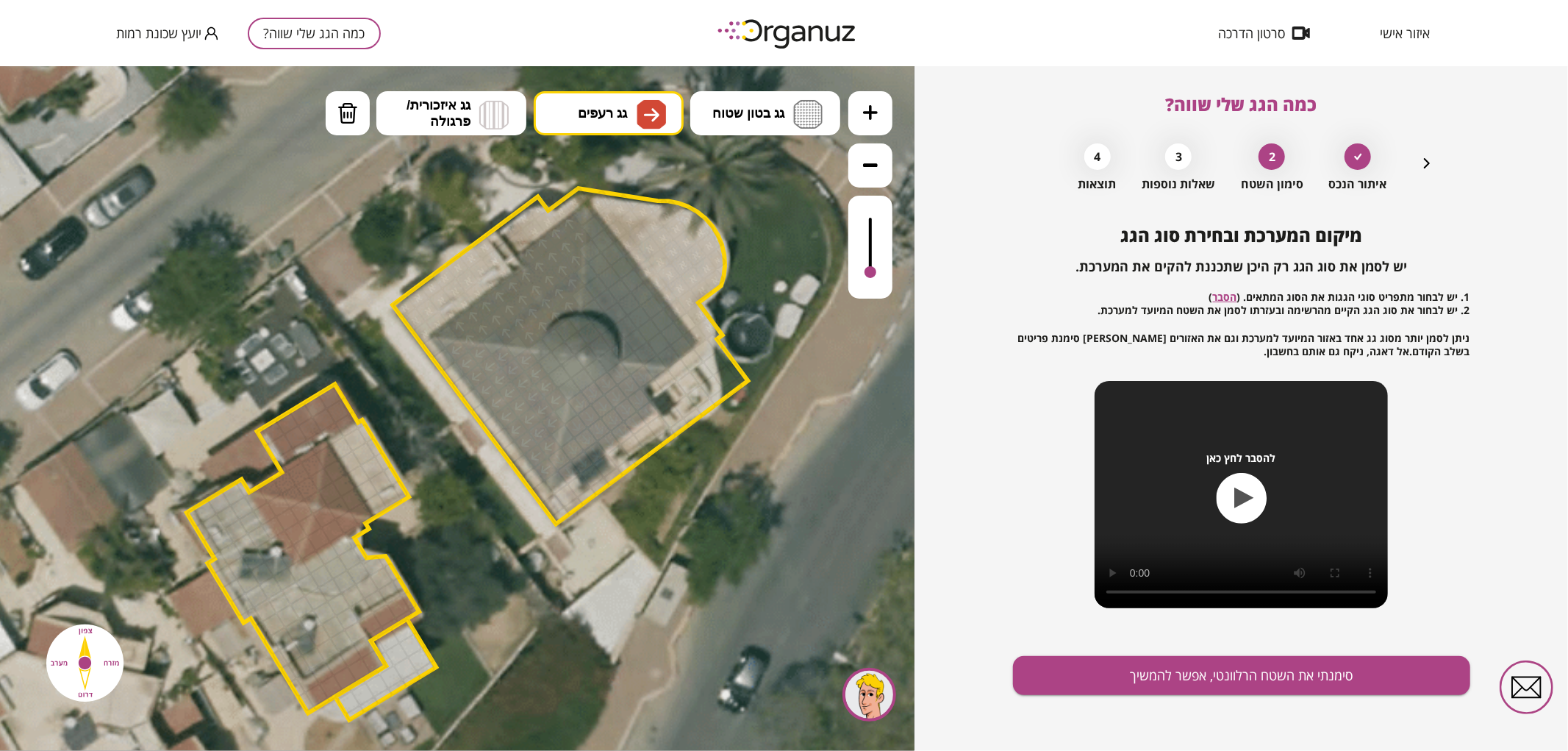
click at [611, 343] on div ".st0 { fill: #FFFFFF; } 0" at bounding box center [457, 407] width 914 height 684
drag, startPoint x: 596, startPoint y: 227, endPoint x: 647, endPoint y: 350, distance: 133.2
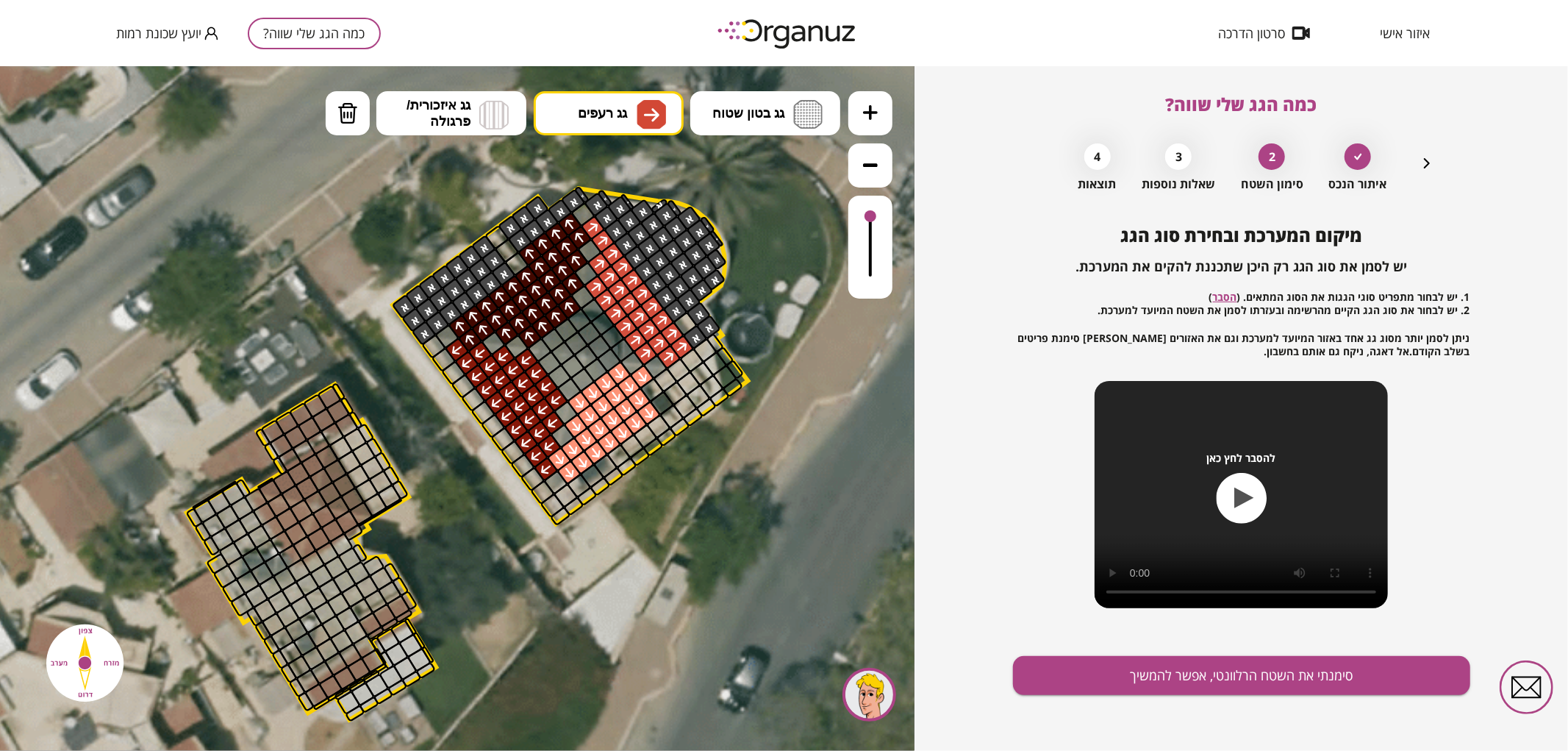
drag, startPoint x: 870, startPoint y: 264, endPoint x: 869, endPoint y: 211, distance: 53.0
click at [869, 211] on div at bounding box center [870, 246] width 44 height 103
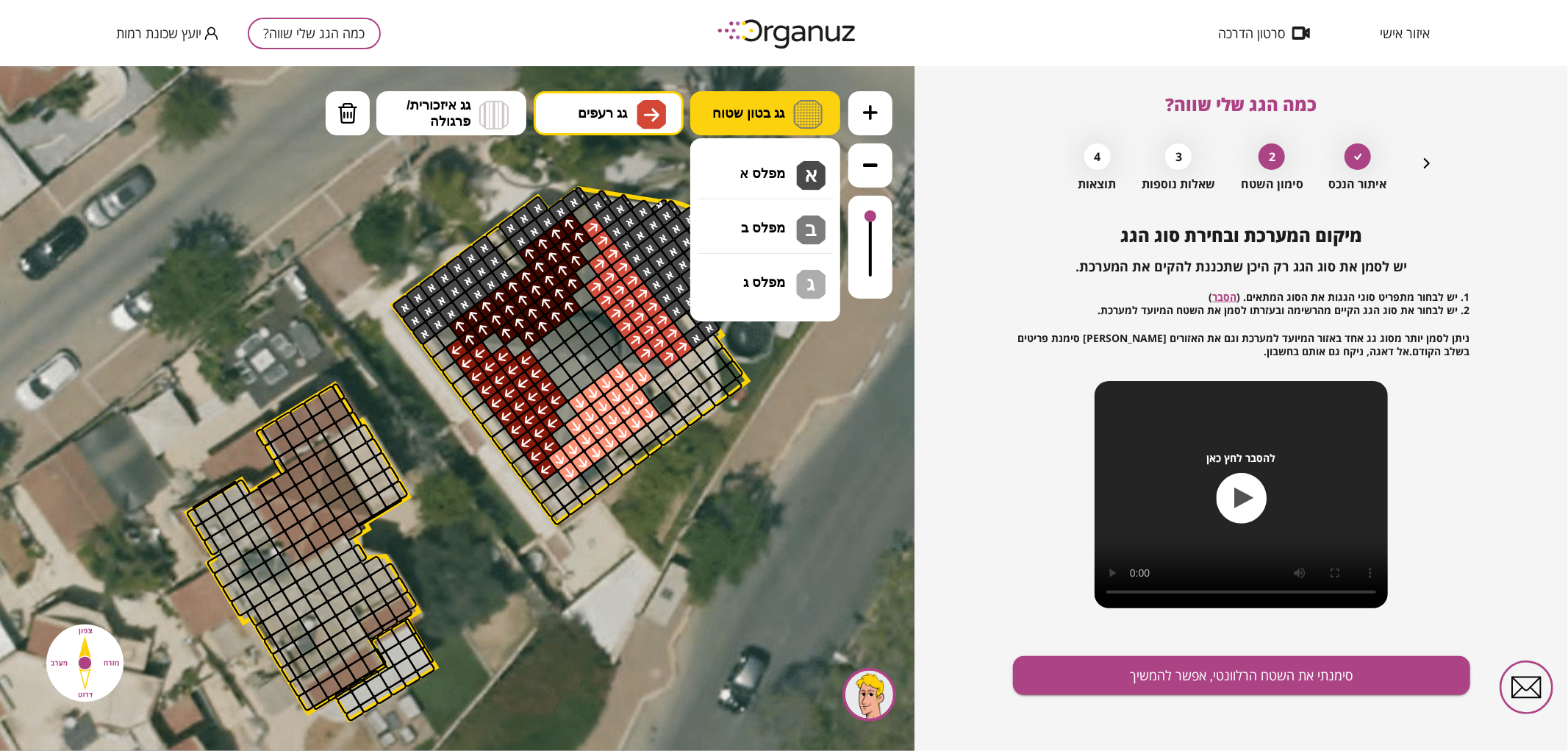
click at [775, 113] on span "גג בטון שטוח" at bounding box center [748, 113] width 72 height 16
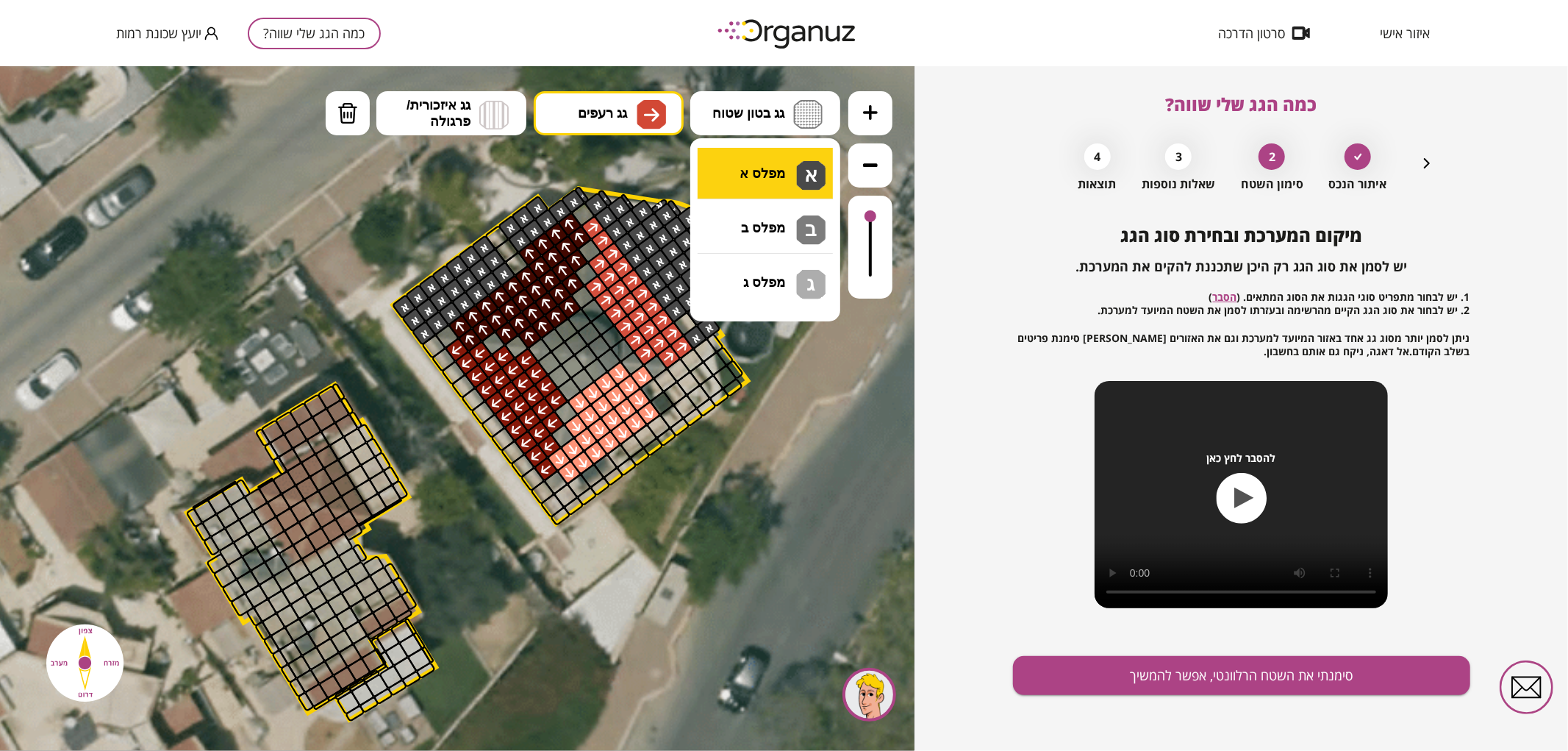
click at [798, 180] on div ".st0 { fill: #FFFFFF; } 0" at bounding box center [457, 407] width 914 height 684
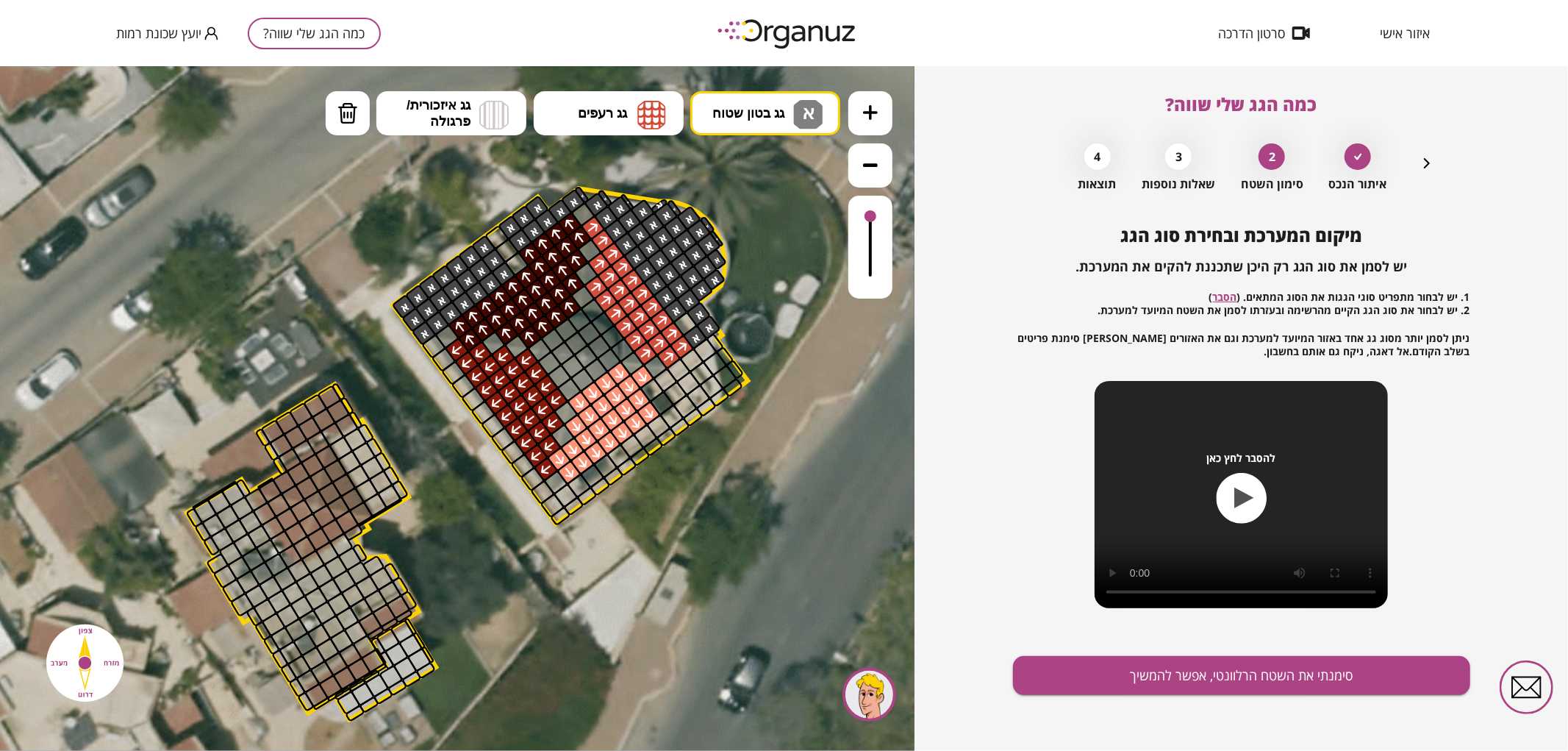
click at [693, 326] on div at bounding box center [695, 336] width 26 height 26
click at [691, 321] on div at bounding box center [685, 323] width 26 height 26
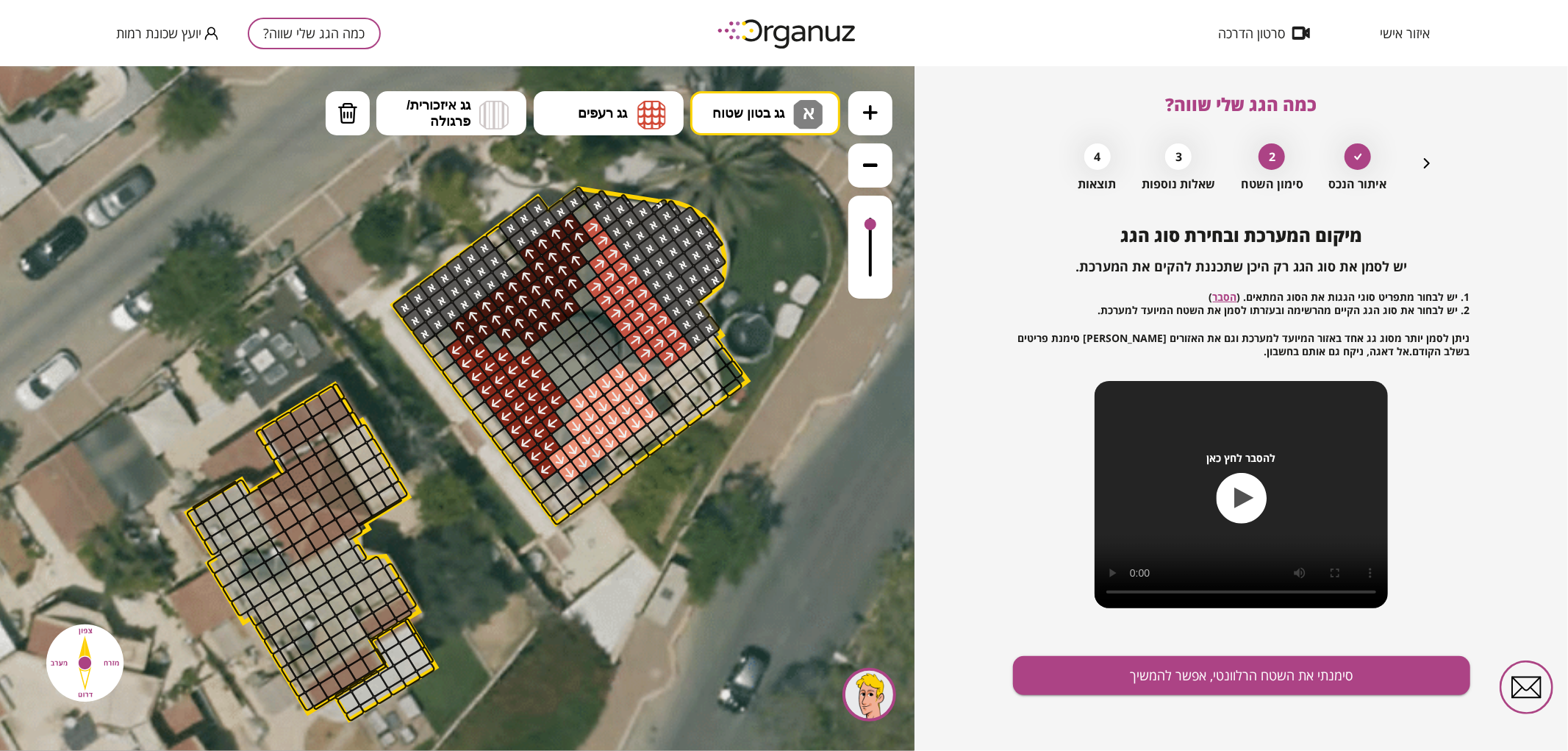
click at [871, 225] on div at bounding box center [870, 223] width 12 height 12
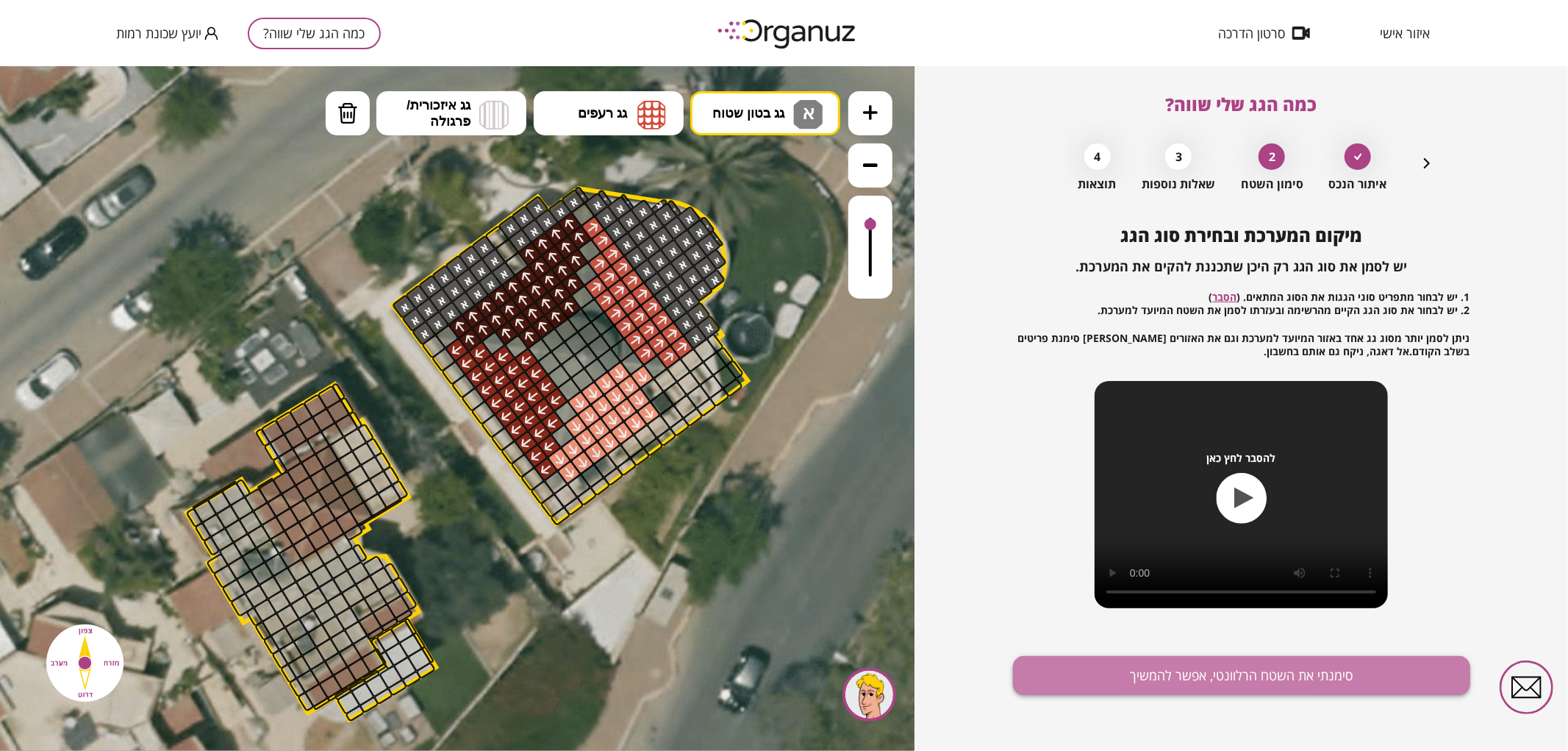
click at [1238, 680] on button "סימנתי את השטח הרלוונטי, אפשר להמשיך" at bounding box center [1241, 674] width 458 height 39
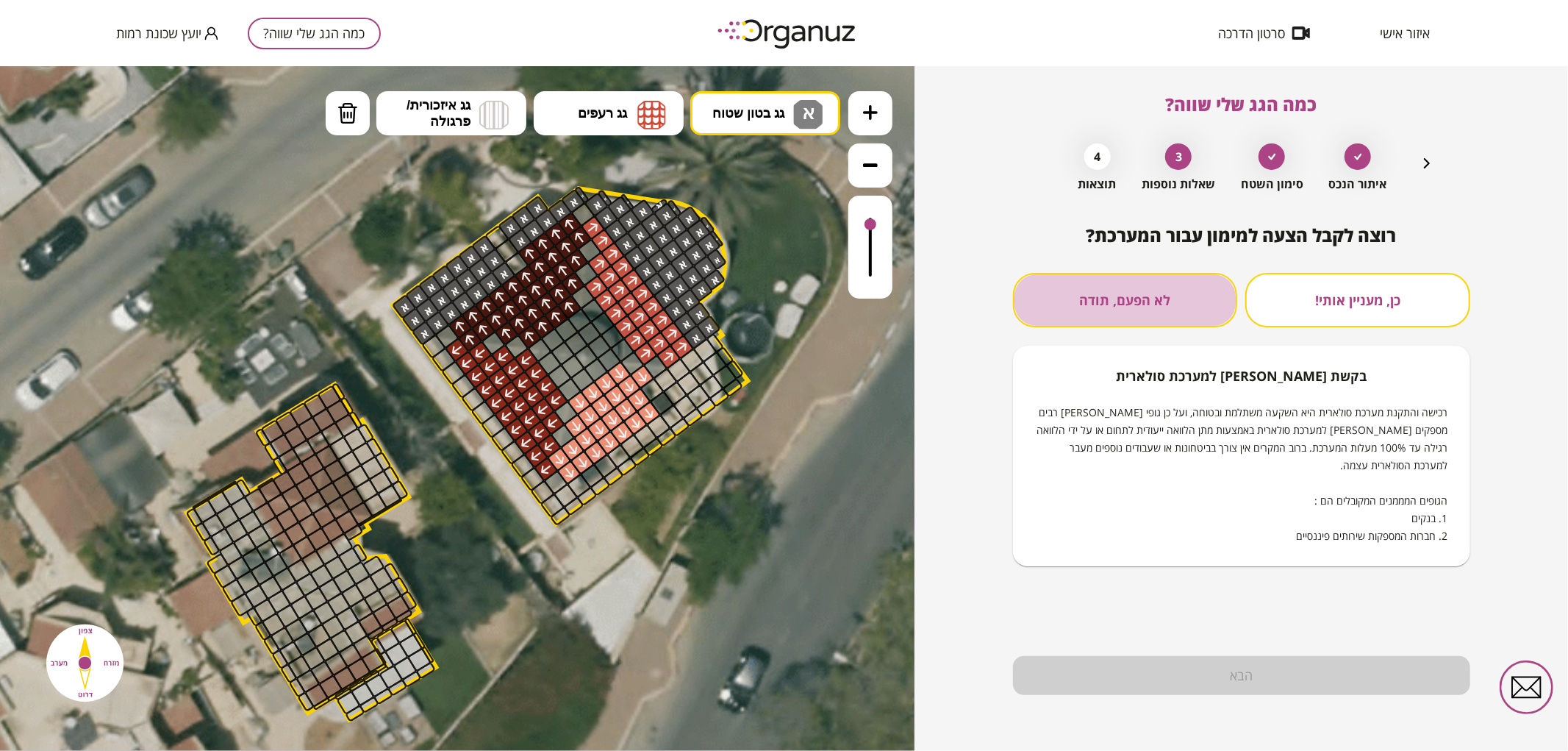
click at [1140, 306] on button "לא הפעם, תודה" at bounding box center [1125, 300] width 225 height 54
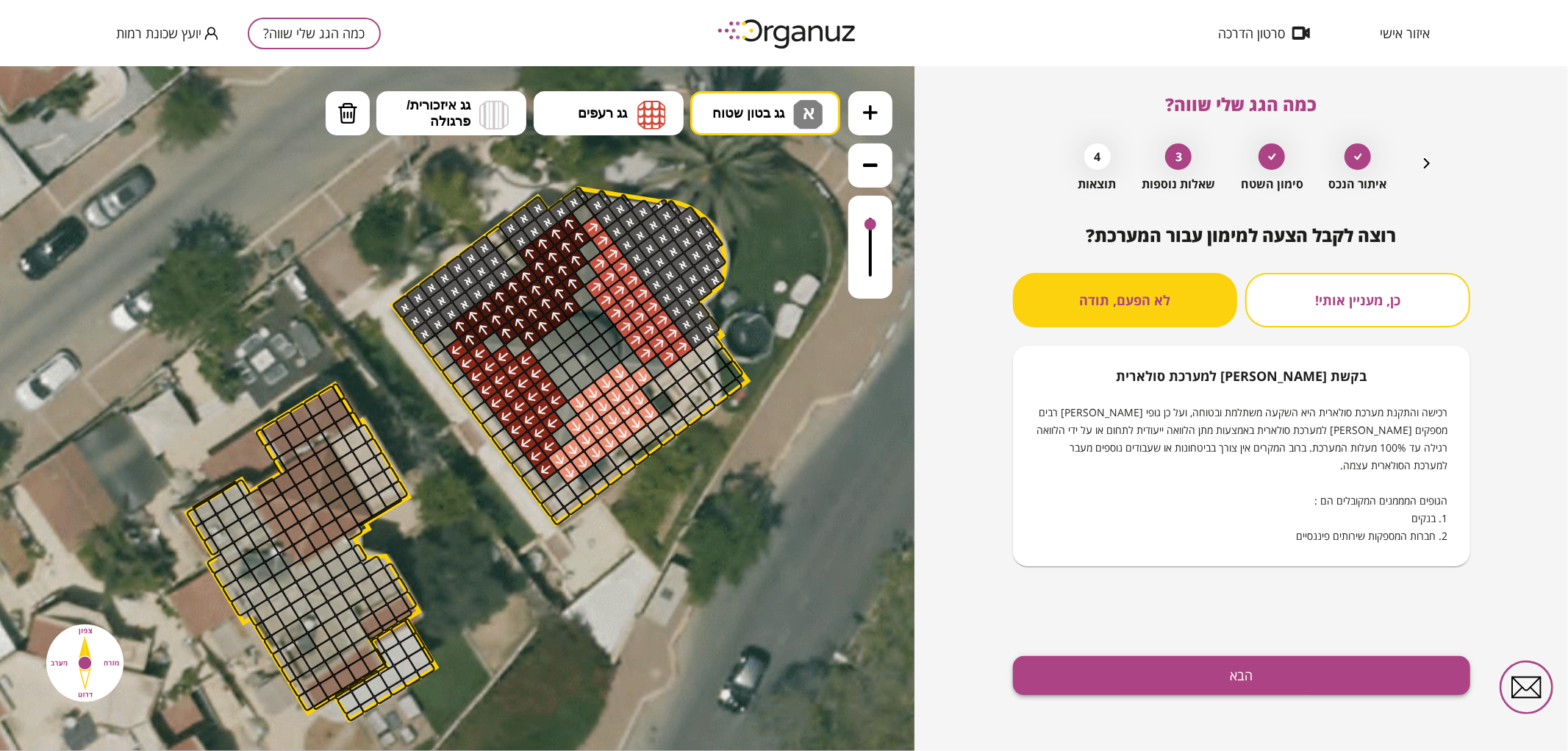
click at [1152, 679] on button "הבא" at bounding box center [1241, 674] width 458 height 39
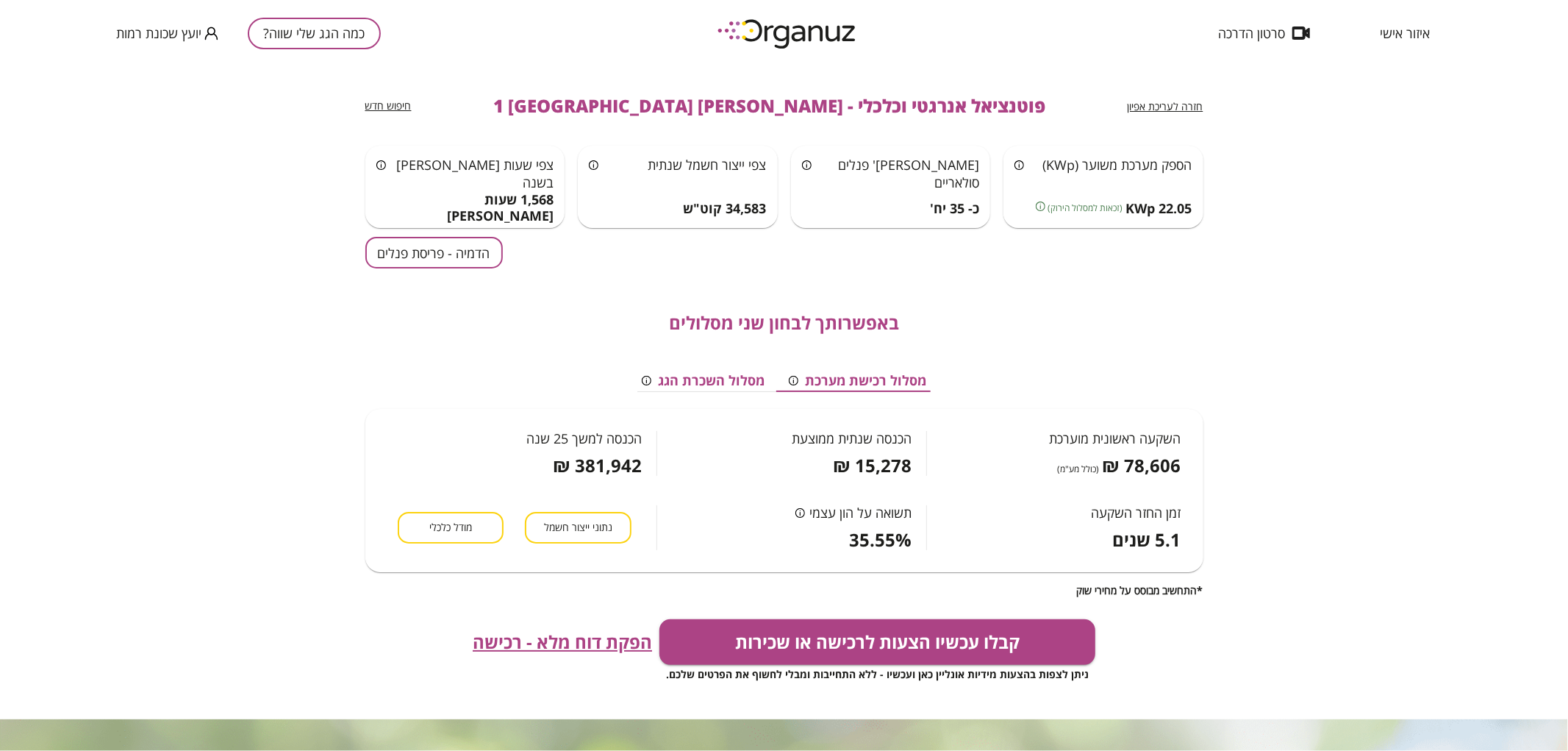
click at [441, 244] on button "הדמיה - פריסת פנלים" at bounding box center [434, 252] width 137 height 32
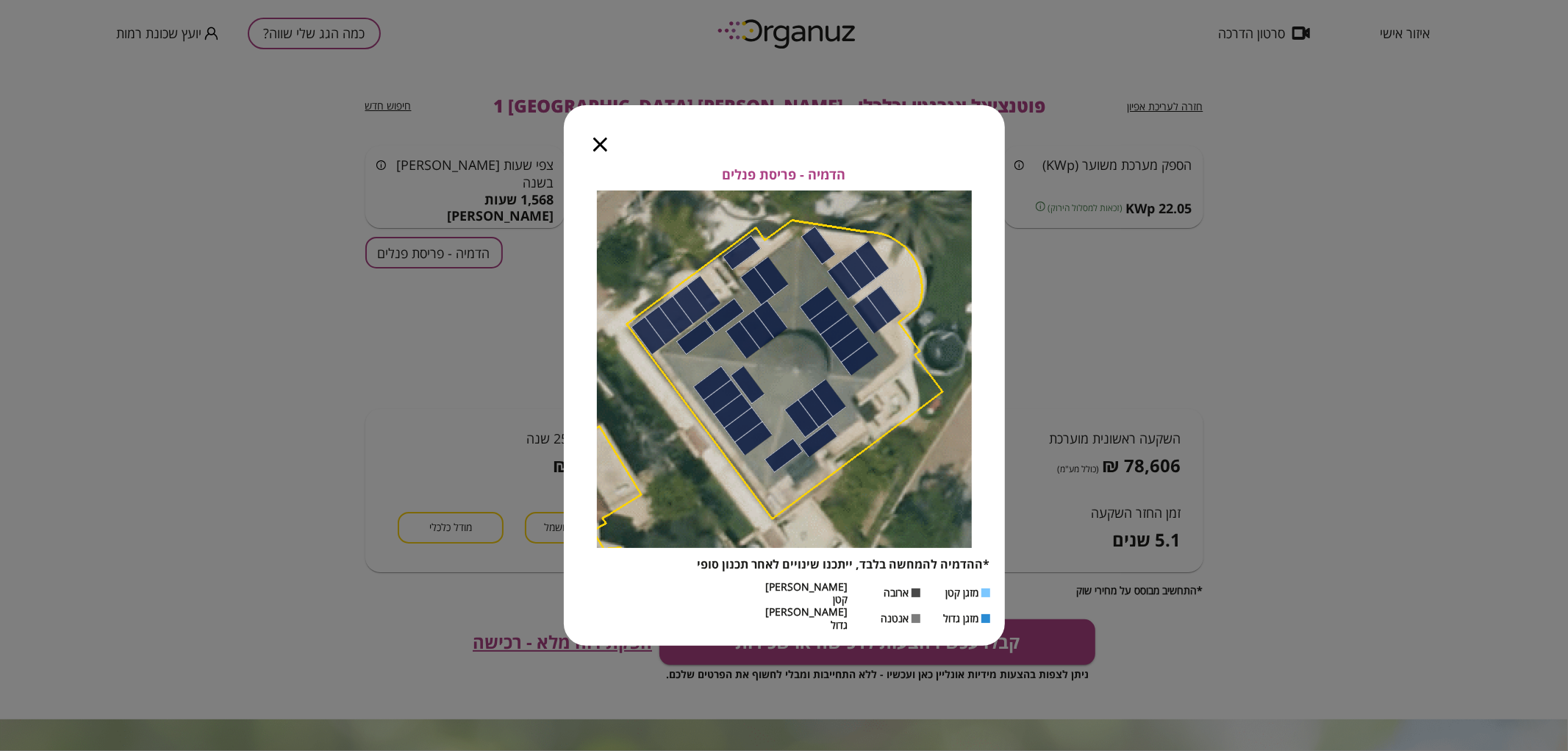
click at [600, 152] on icon "button" at bounding box center [599, 144] width 14 height 14
